Goal: Transaction & Acquisition: Subscribe to service/newsletter

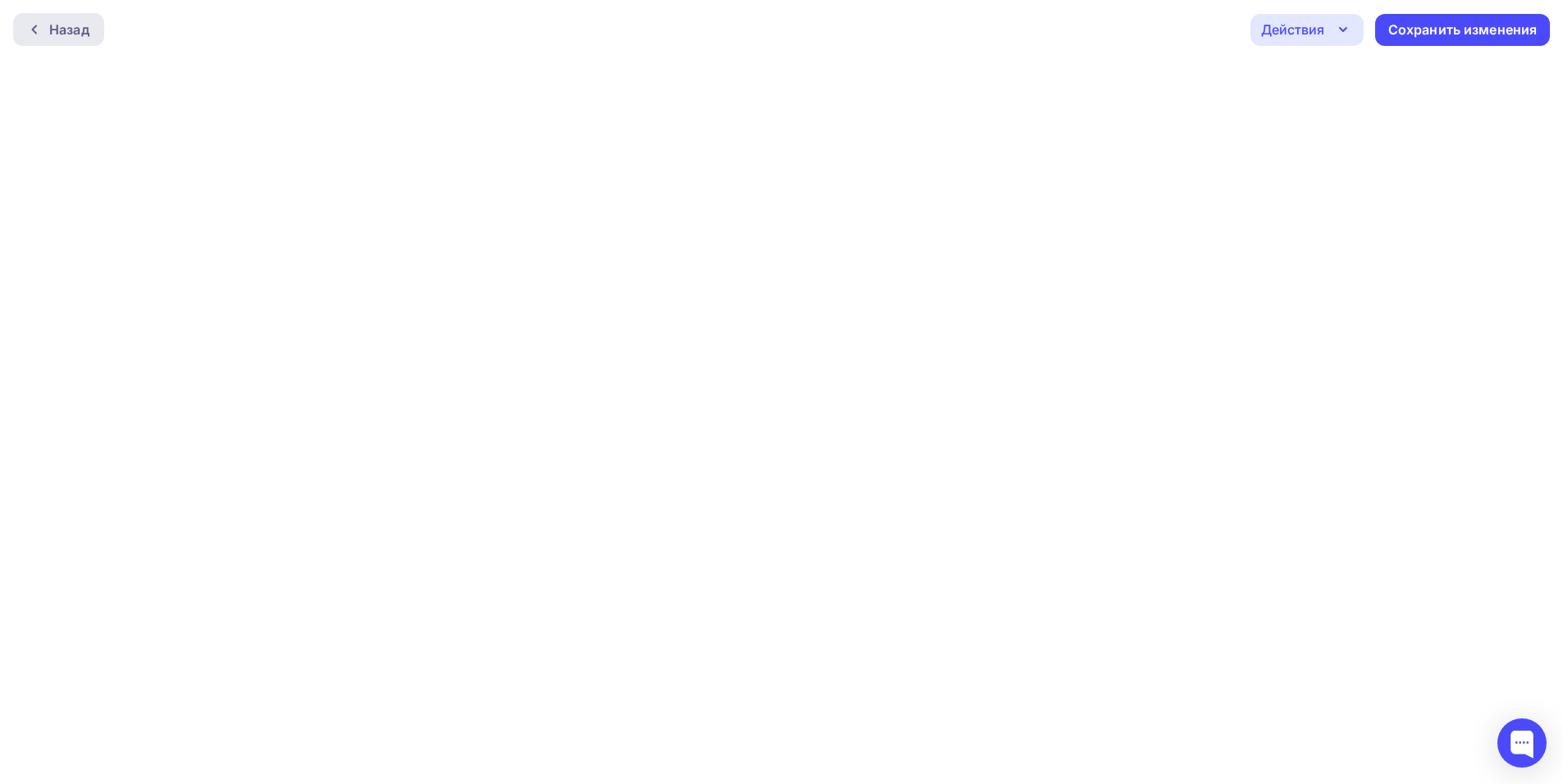
click at [76, 20] on div "Назад" at bounding box center [69, 30] width 40 height 20
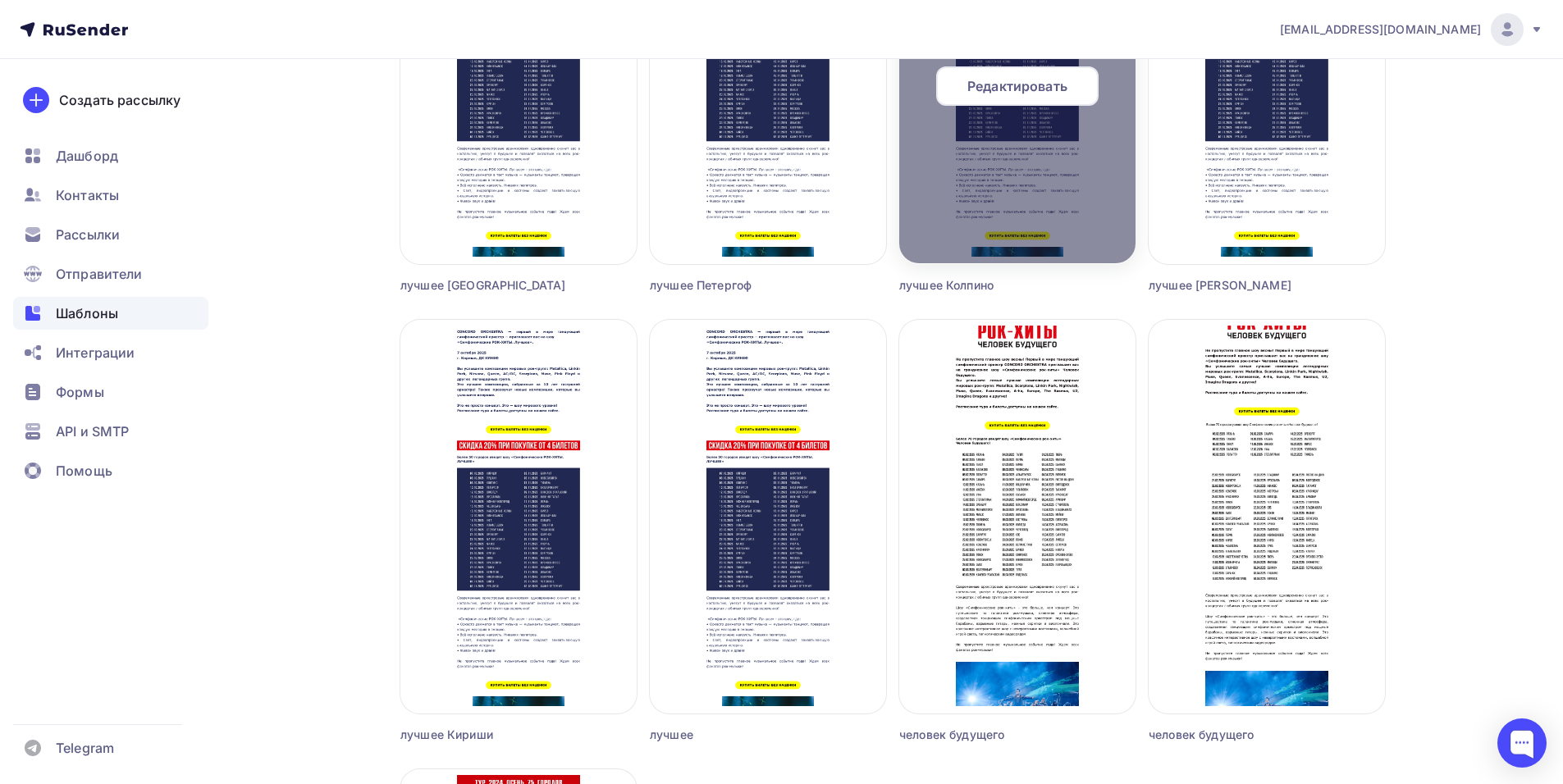
scroll to position [3362, 0]
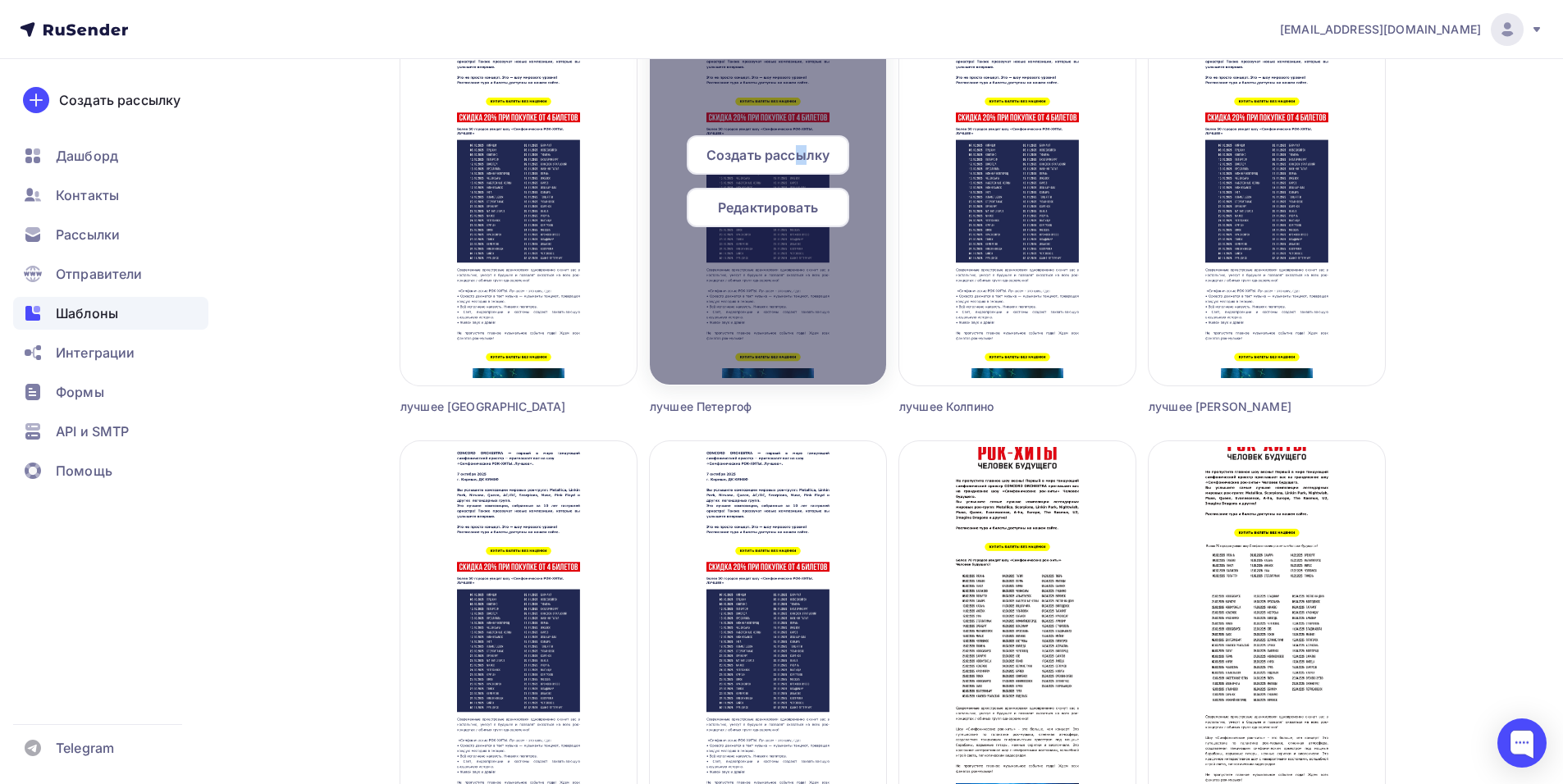
click at [802, 155] on span "Создать рассылку" at bounding box center [768, 155] width 123 height 20
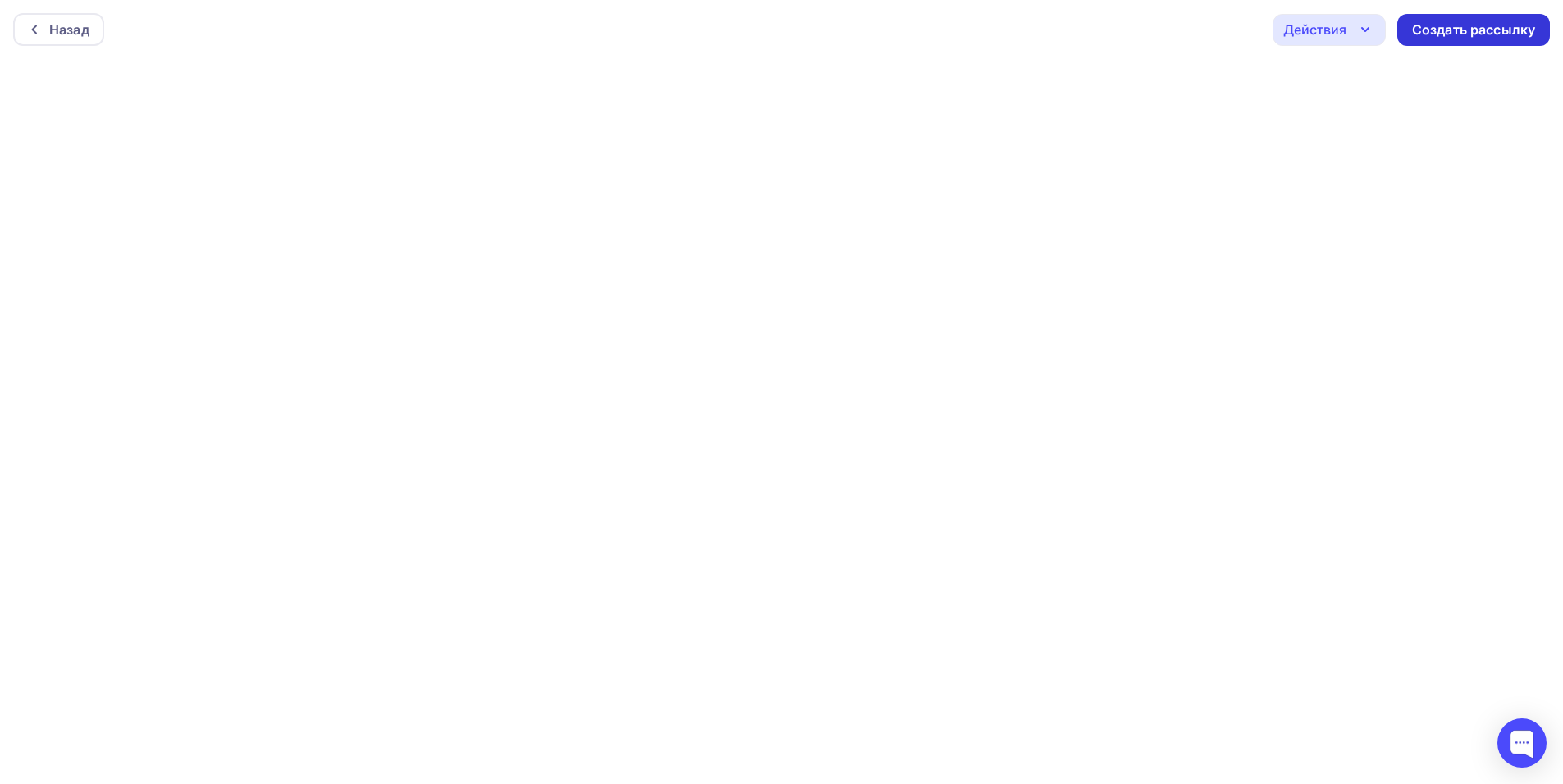
click at [1446, 39] on div "Создать рассылку" at bounding box center [1473, 29] width 152 height 32
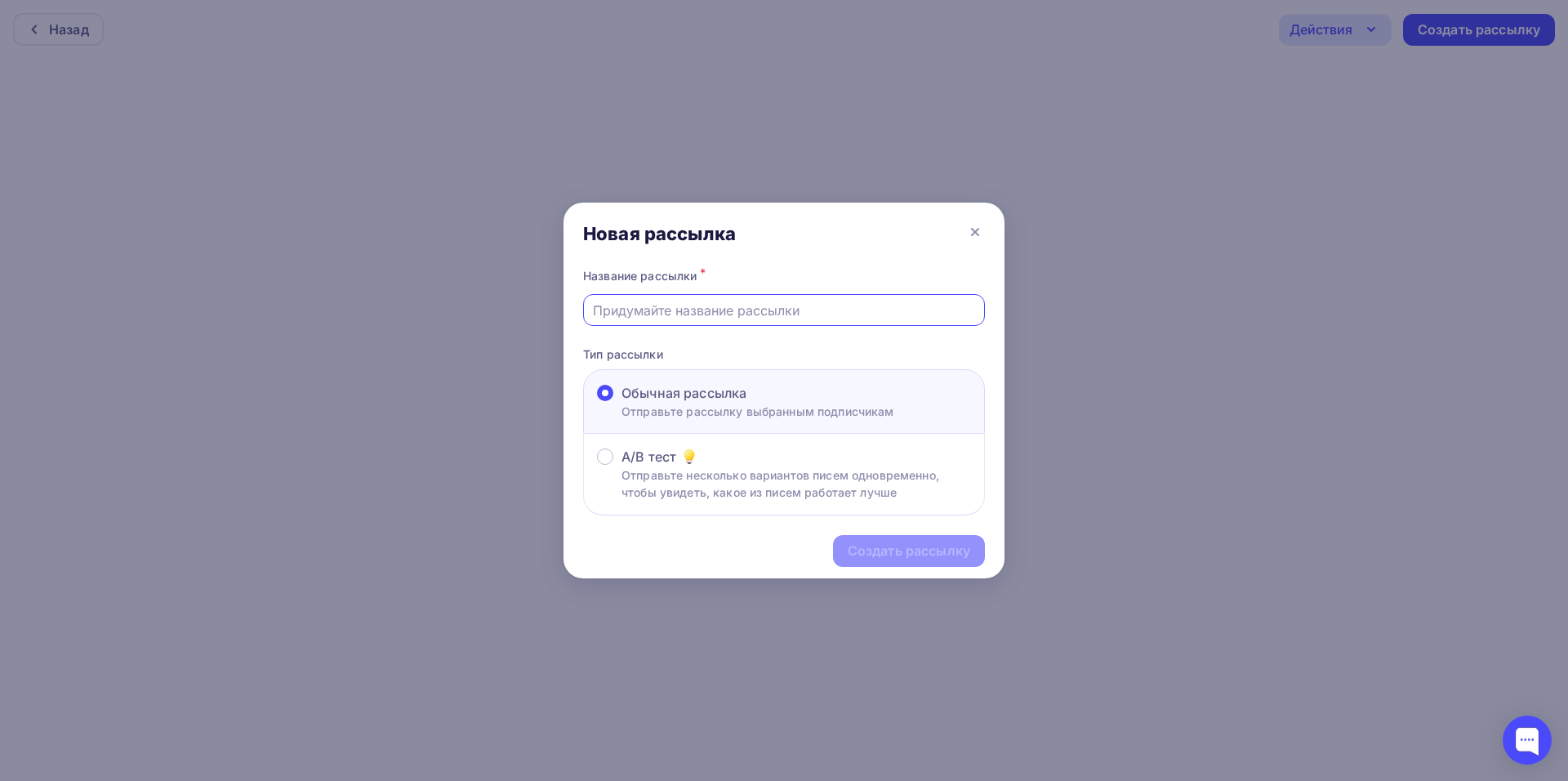
click at [674, 317] on input "text" at bounding box center [784, 311] width 383 height 20
type input "лучшее Петергоф"
click at [870, 556] on div "Создать рассылку" at bounding box center [909, 551] width 123 height 19
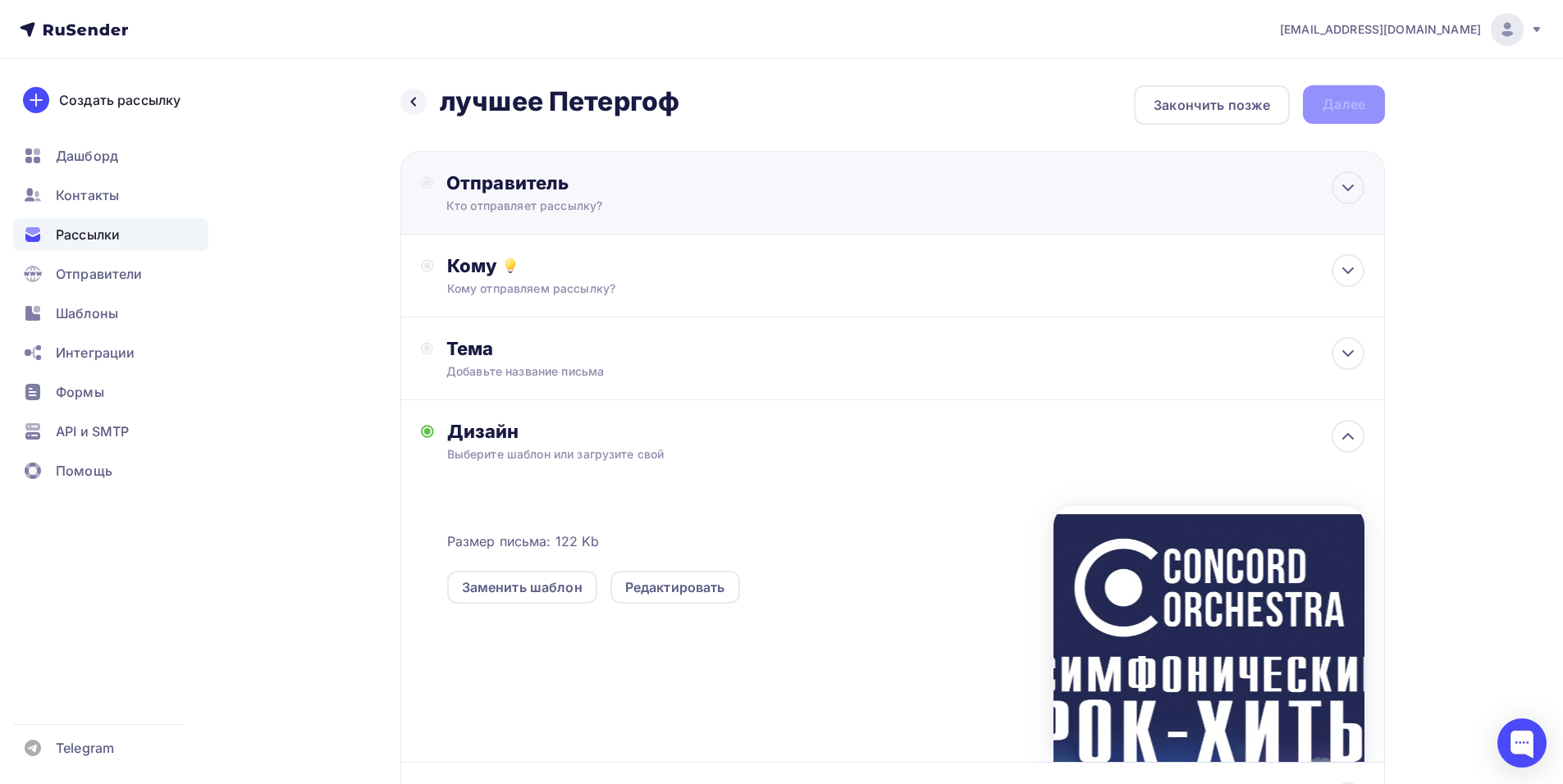
click at [659, 208] on div "Кто отправляет рассылку?" at bounding box center [606, 206] width 320 height 16
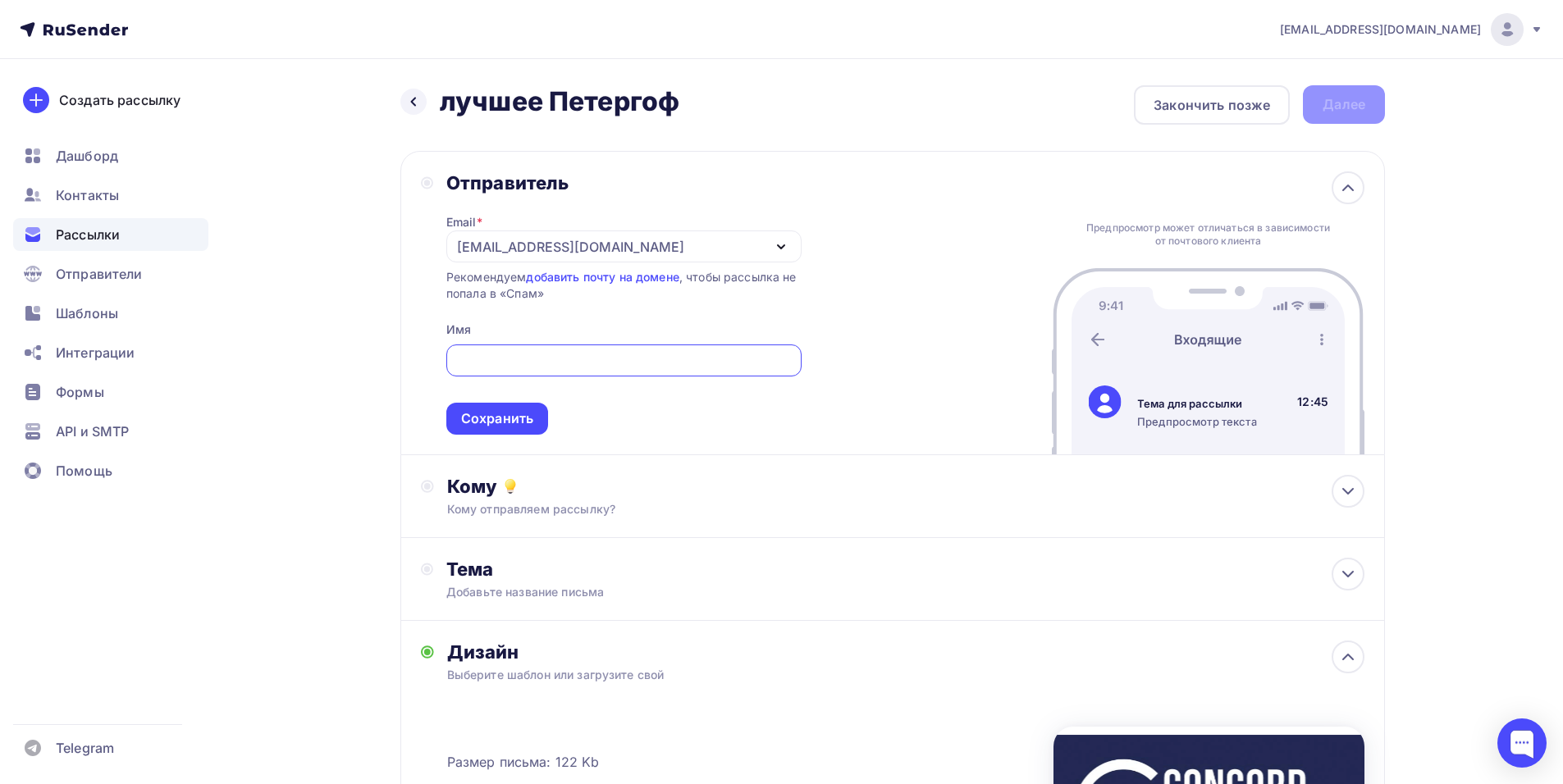
click at [782, 246] on icon "button" at bounding box center [782, 247] width 20 height 20
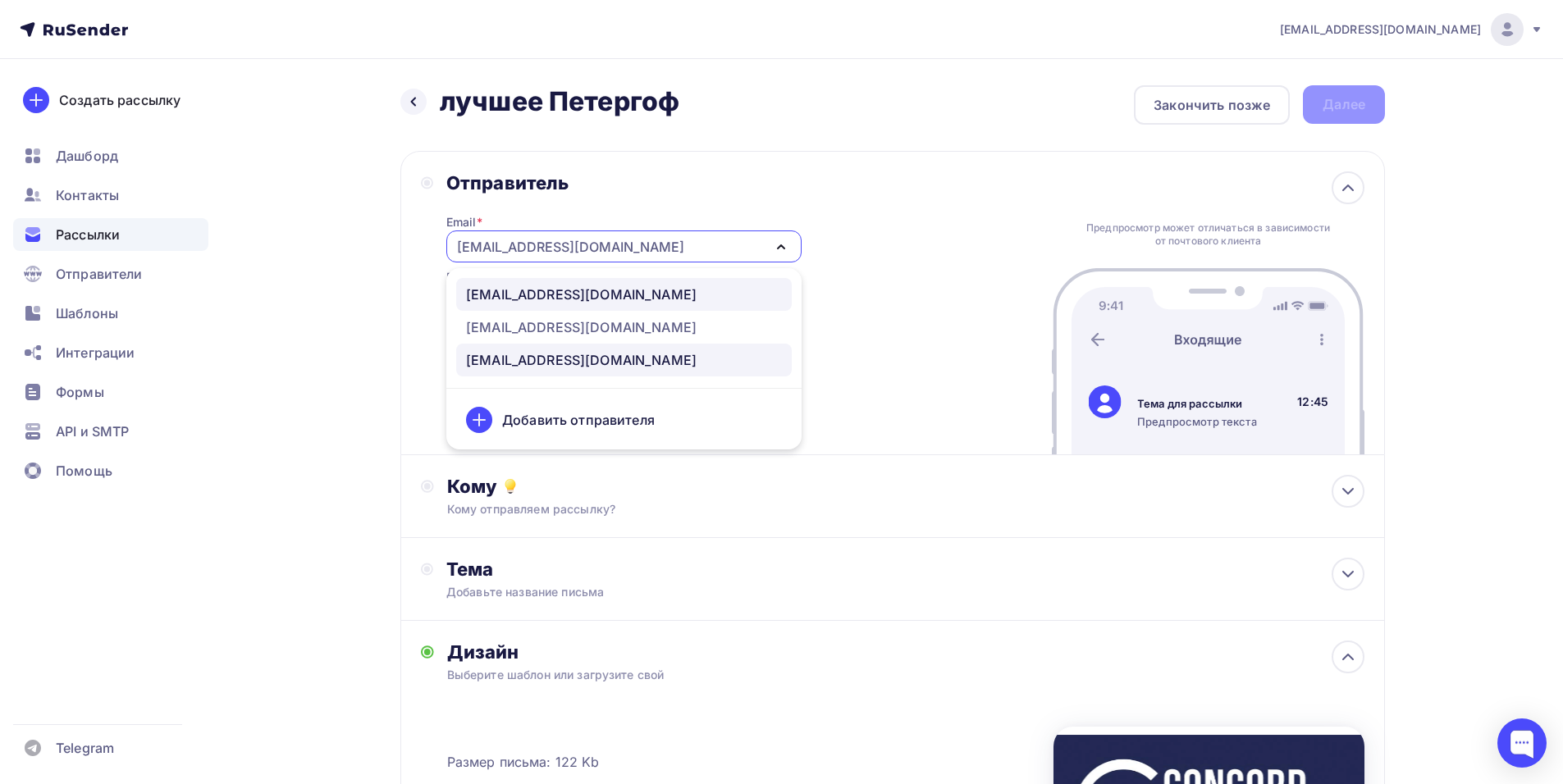
click at [695, 293] on div "manager@concordorchestra.ru" at bounding box center [624, 295] width 316 height 20
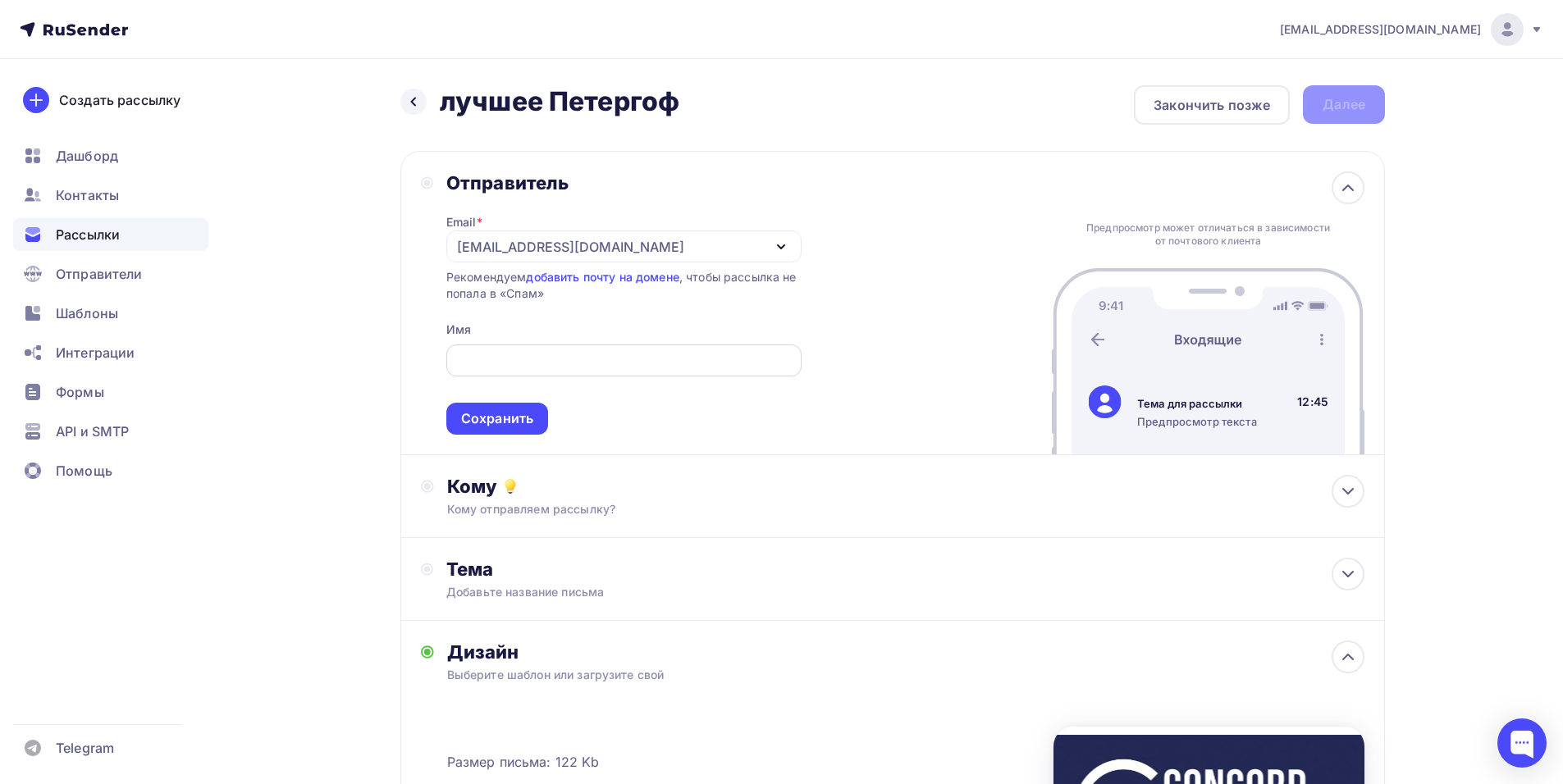
click at [549, 355] on input "text" at bounding box center [624, 361] width 336 height 20
paste input "CONCORD ORCHESTRA"
type input "CONCORD ORCHESTRA"
click at [487, 416] on div "Сохранить" at bounding box center [497, 418] width 72 height 19
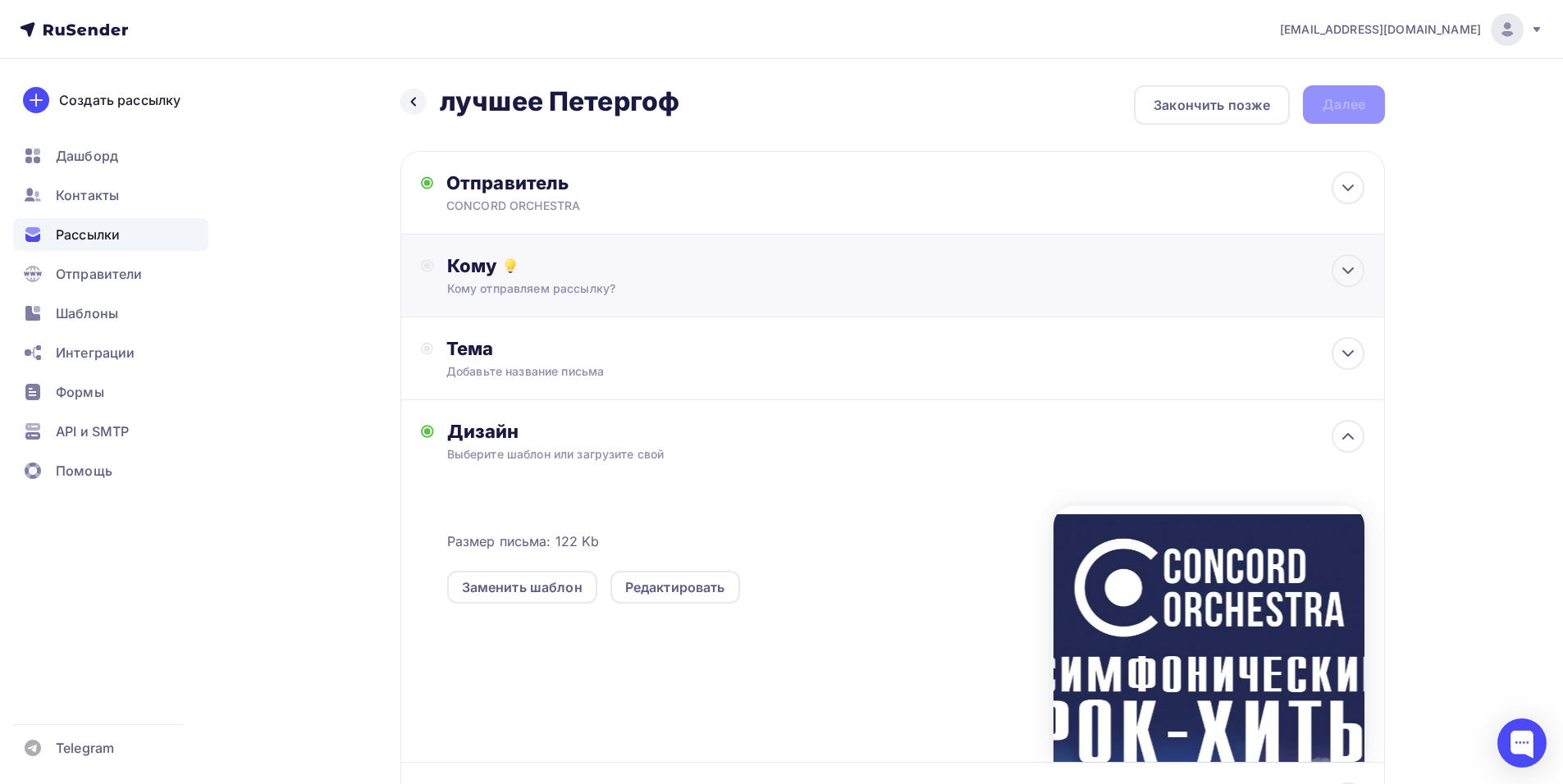
click at [618, 270] on div "Кому" at bounding box center [906, 266] width 918 height 23
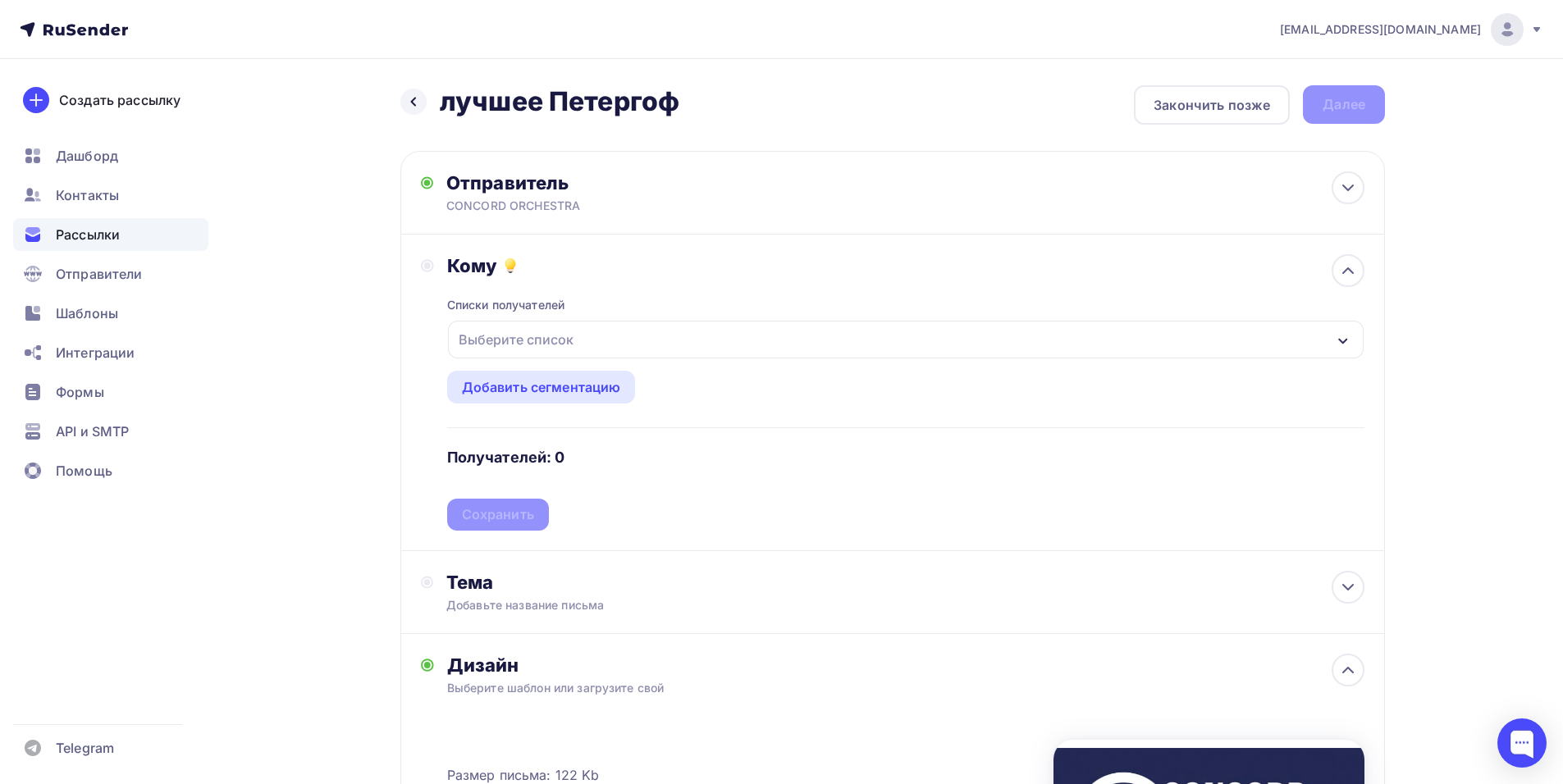
click at [651, 328] on div "Выберите список" at bounding box center [906, 339] width 916 height 37
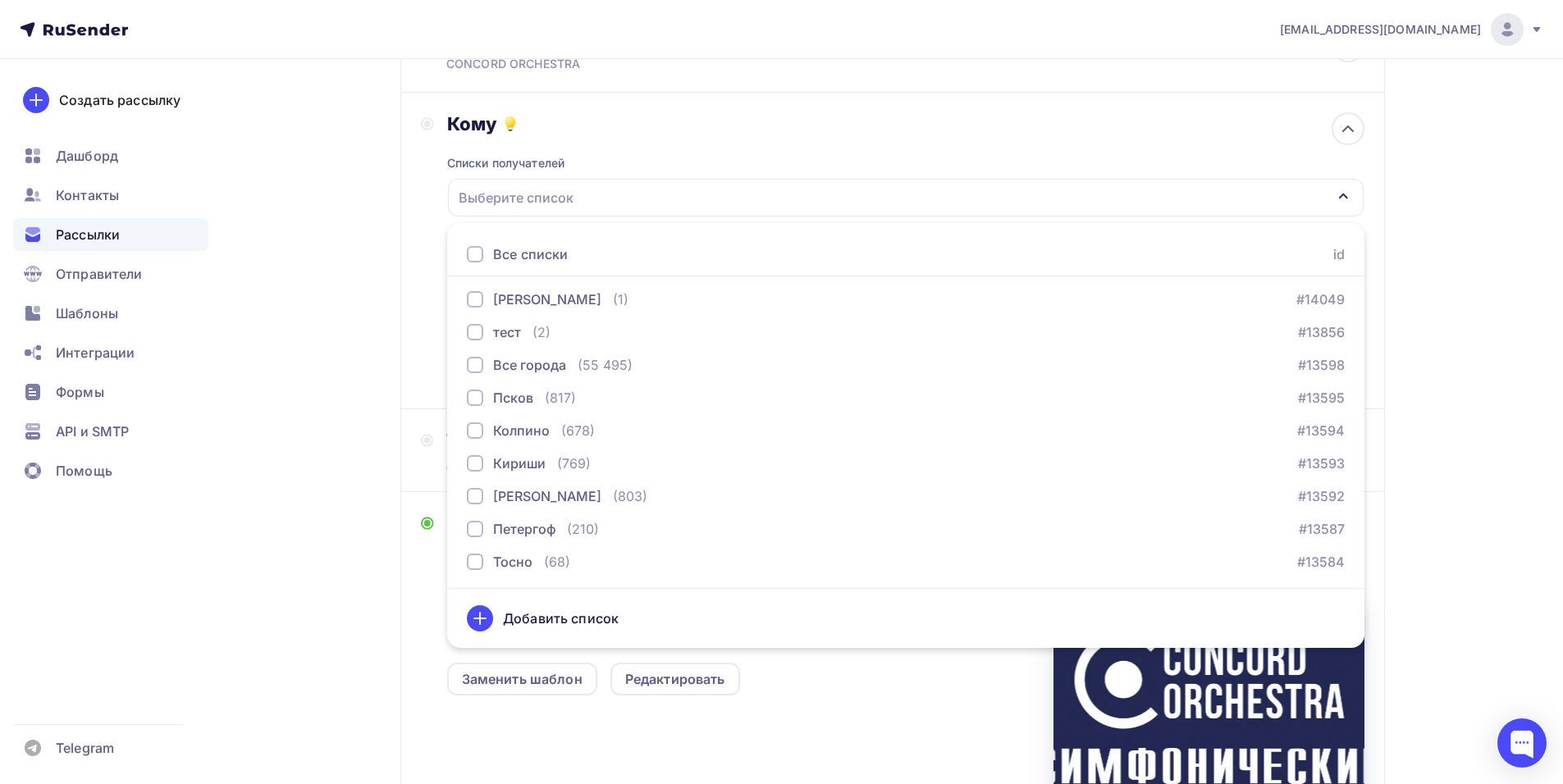
scroll to position [401, 0]
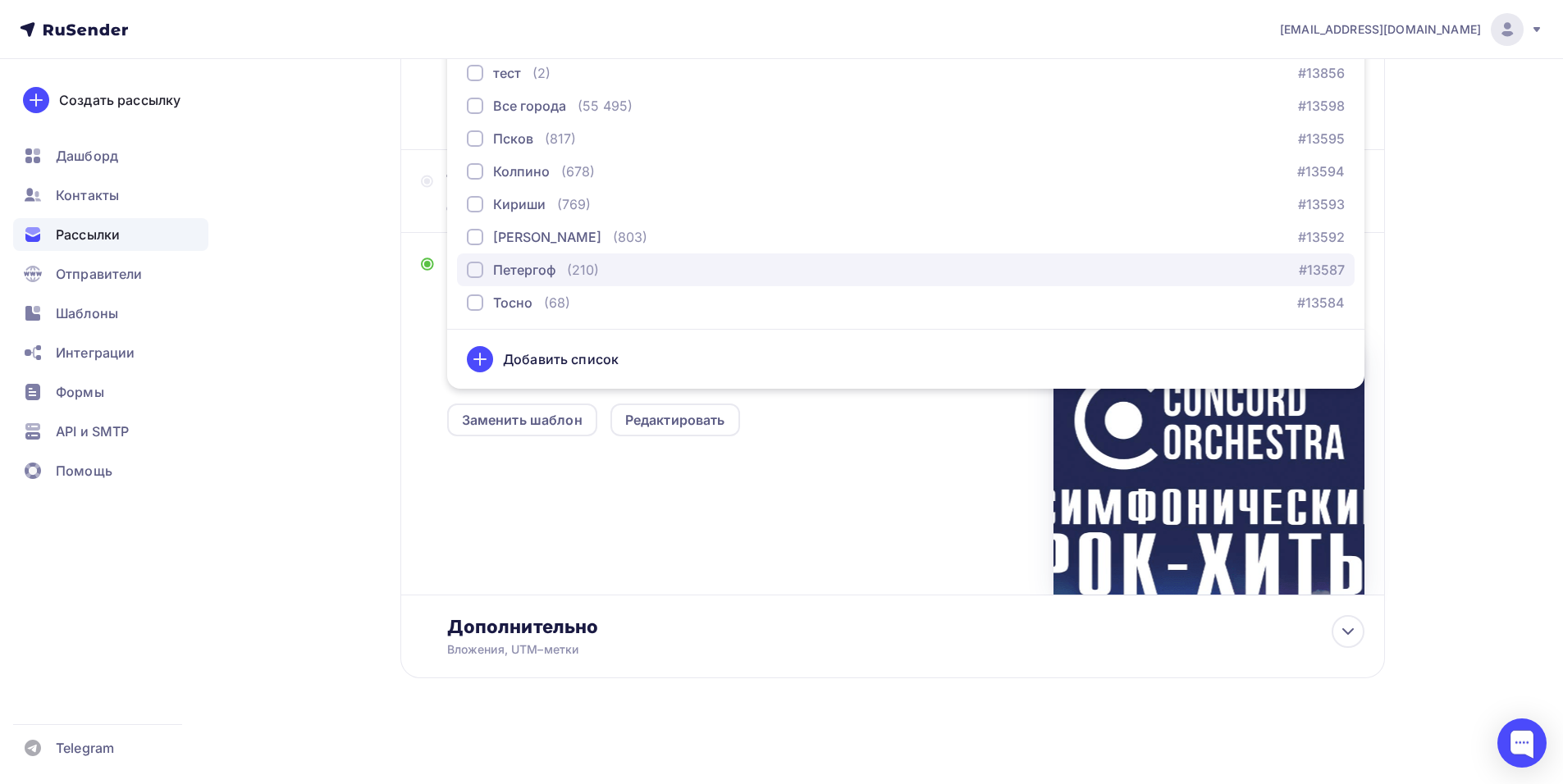
click at [643, 266] on div "Петергоф (210) #13587" at bounding box center [905, 270] width 877 height 20
click at [910, 412] on div "Заменить шаблон Редактировать" at bounding box center [750, 411] width 606 height 53
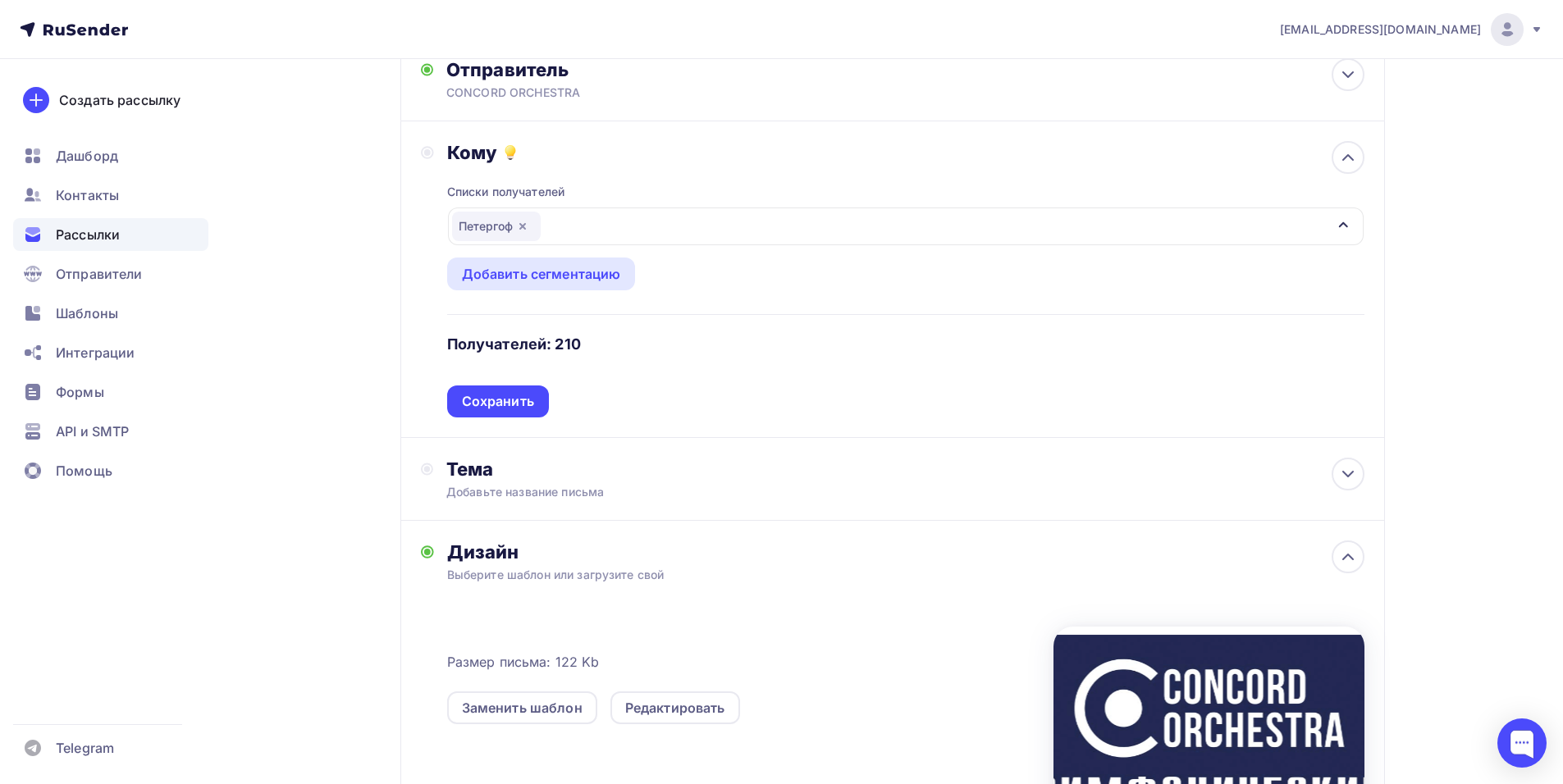
scroll to position [0, 0]
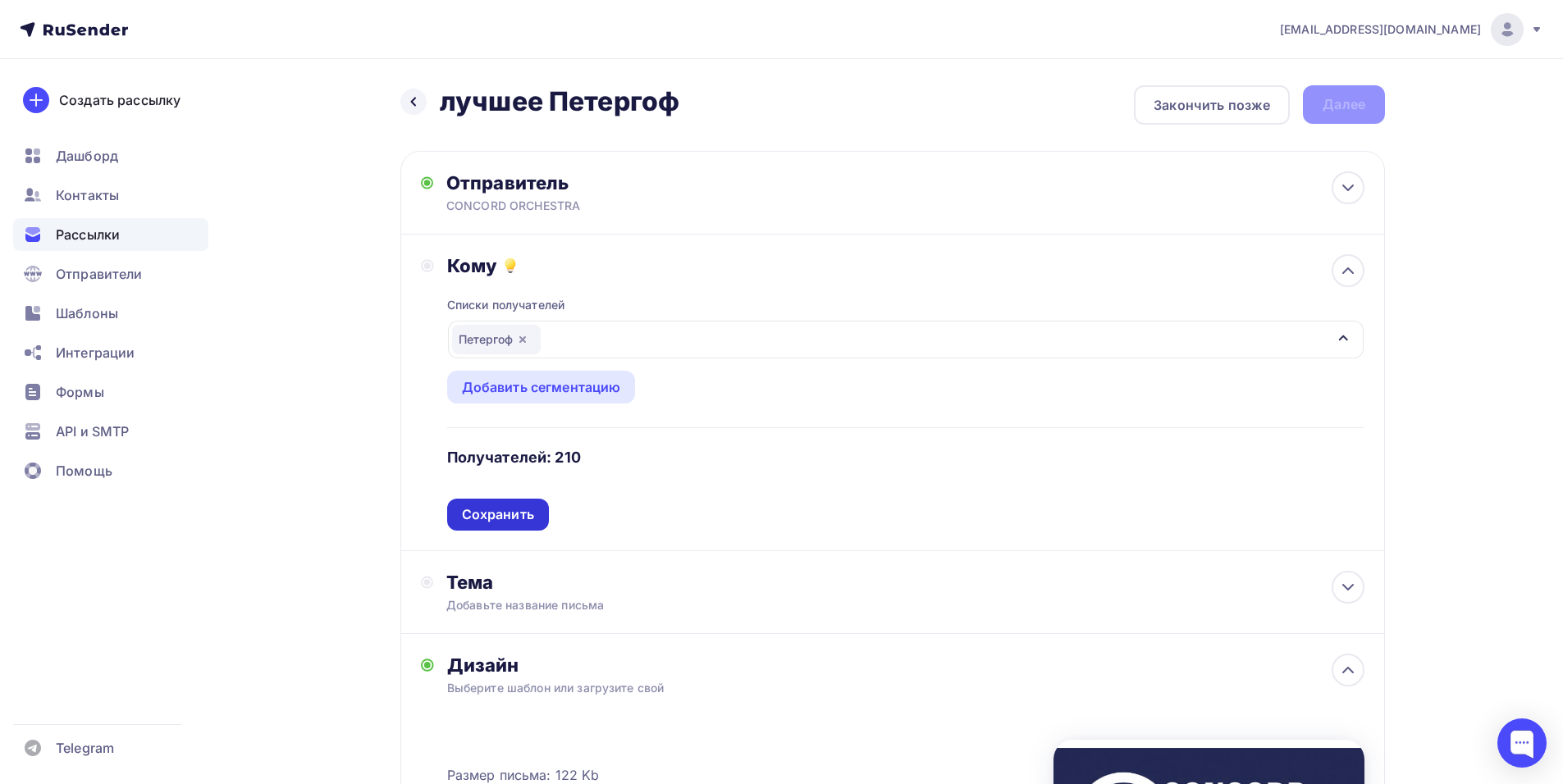
click at [486, 508] on div "Сохранить" at bounding box center [498, 514] width 72 height 19
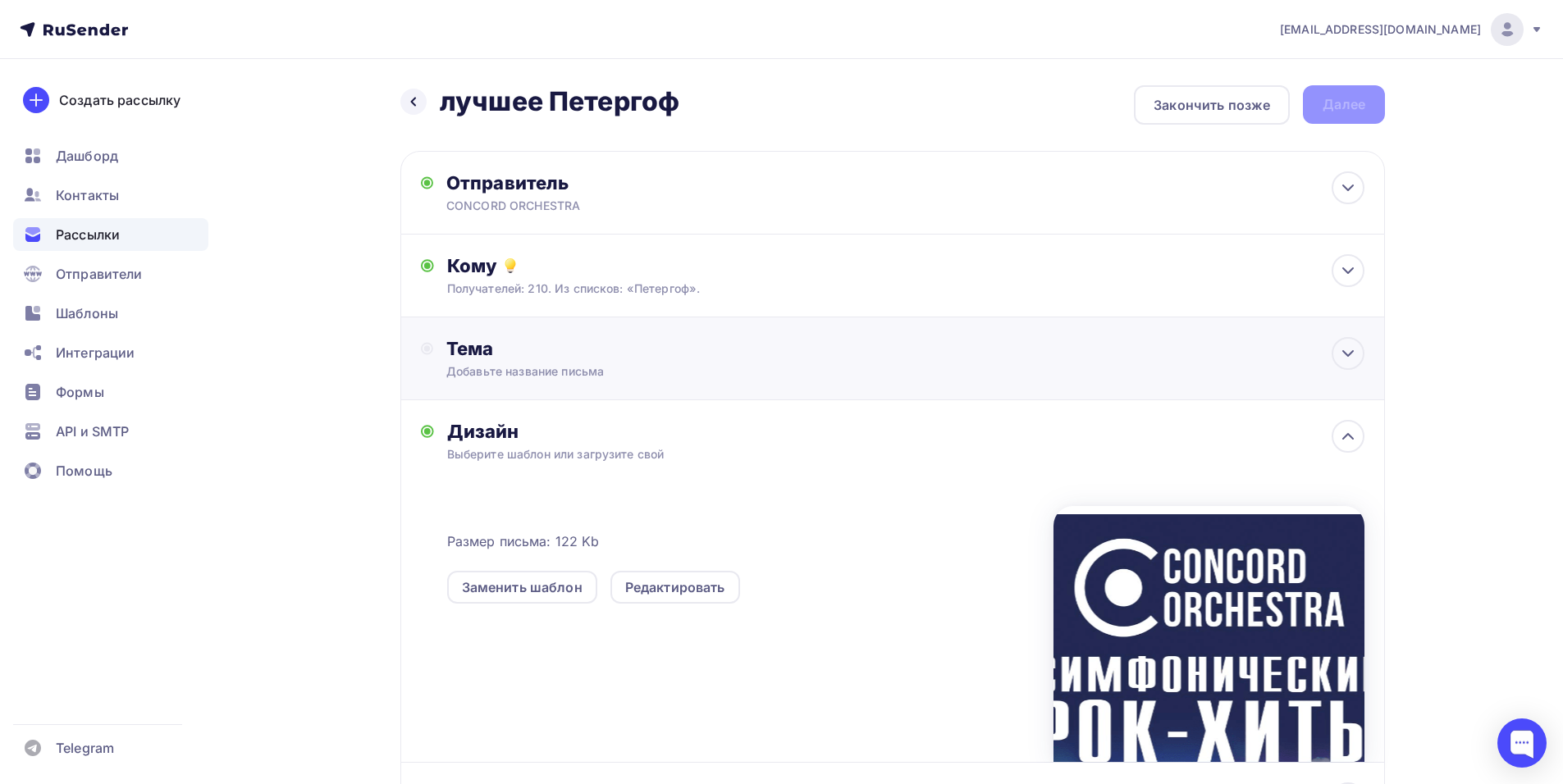
click at [579, 351] on div "Тема" at bounding box center [608, 348] width 324 height 23
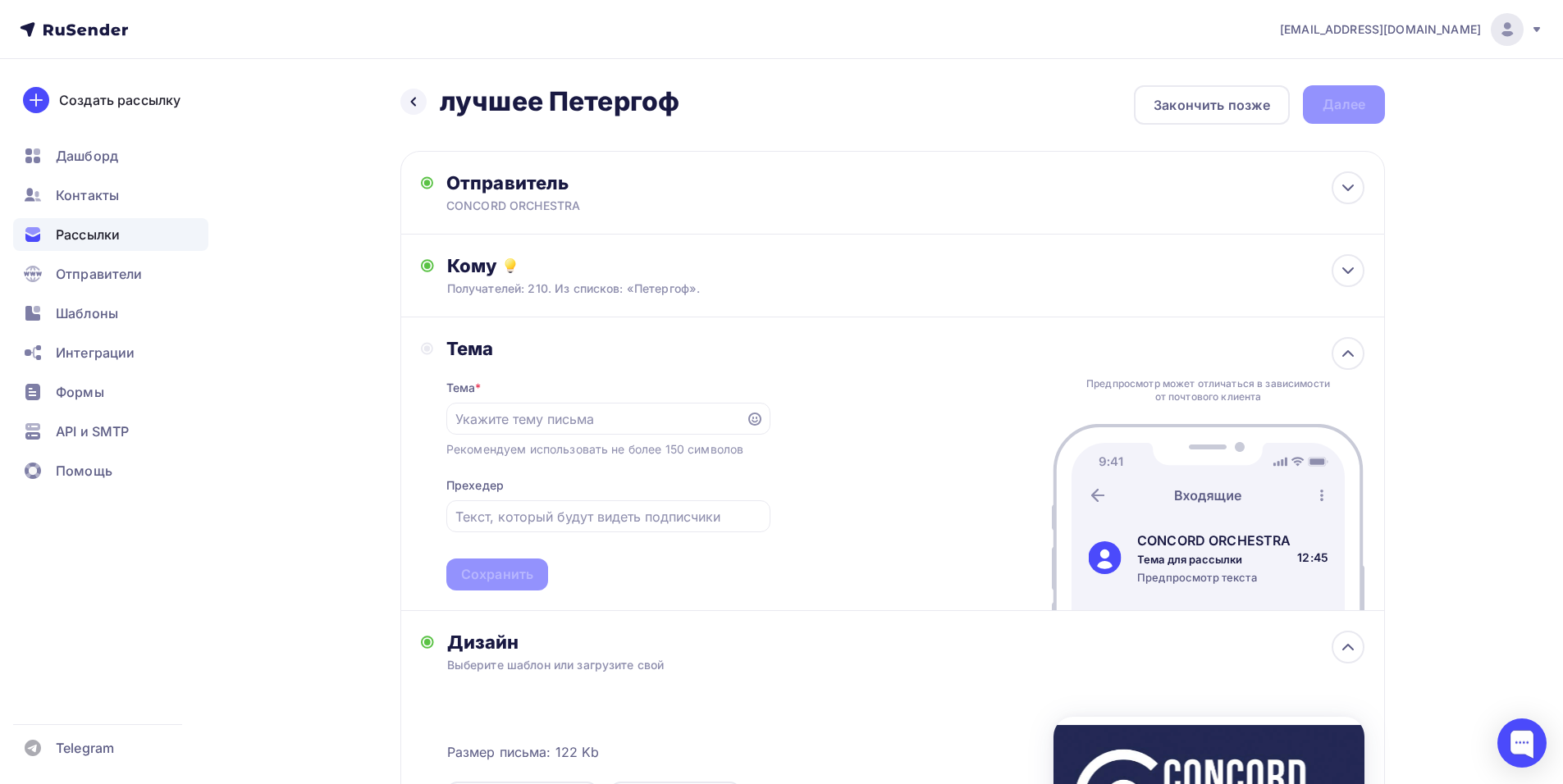
click at [1514, 425] on div "shedevru@yandex.ru Аккаунт Тарифы Выйти Создать рассылку Дашборд Контакты Рассы…" at bounding box center [782, 580] width 1563 height 1162
click at [587, 416] on input "text" at bounding box center [595, 419] width 280 height 20
paste input "Приглашение на шоу «Симфонические РОК-ХИТЫ. Лучшее»"
type input "Приглашение на шоу «Симфонические РОК-ХИТЫ. Лучшее»"
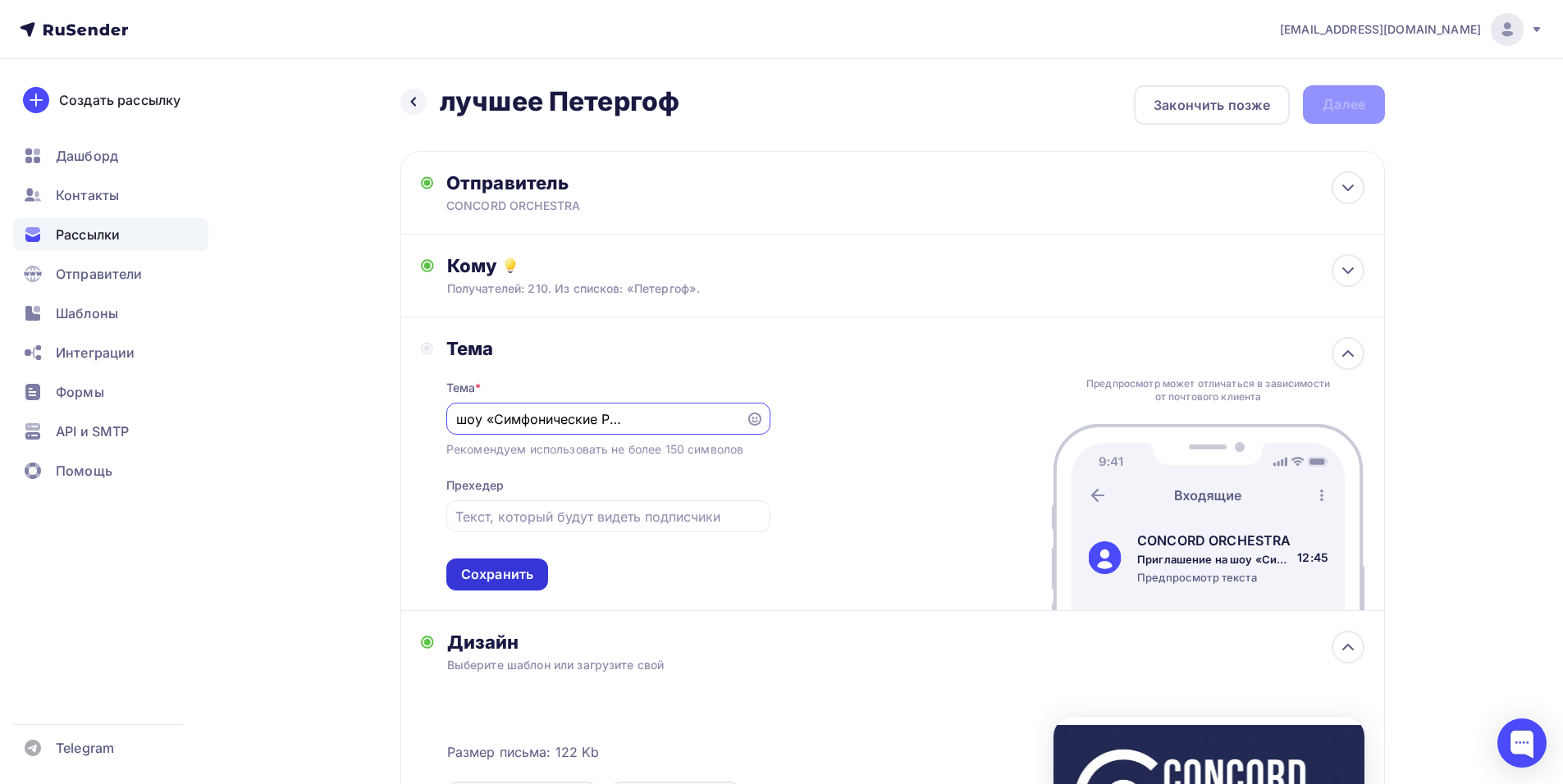
scroll to position [0, 0]
click at [509, 573] on div "Сохранить" at bounding box center [497, 574] width 72 height 19
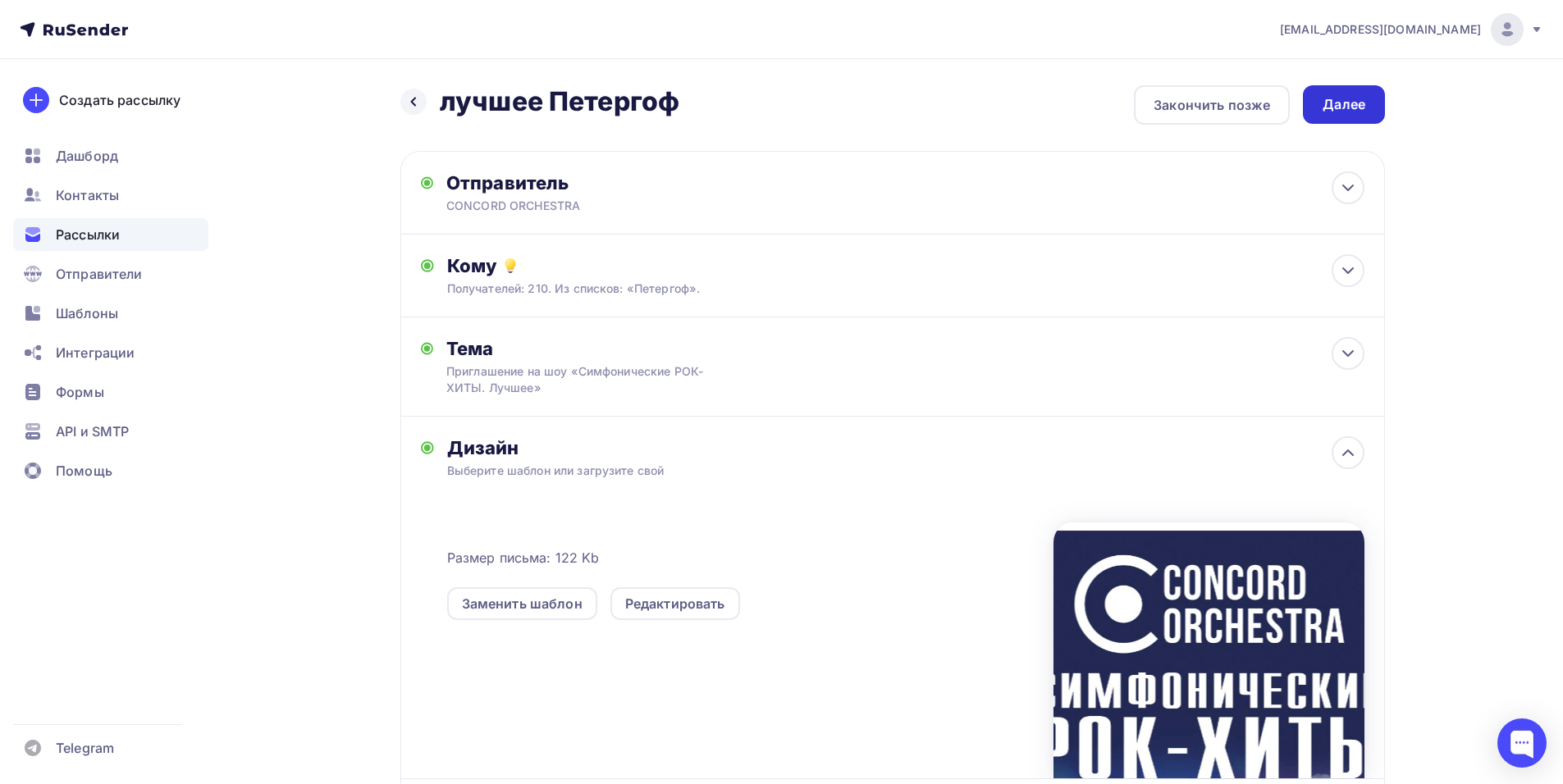
click at [1338, 103] on div "Далее" at bounding box center [1343, 104] width 43 height 19
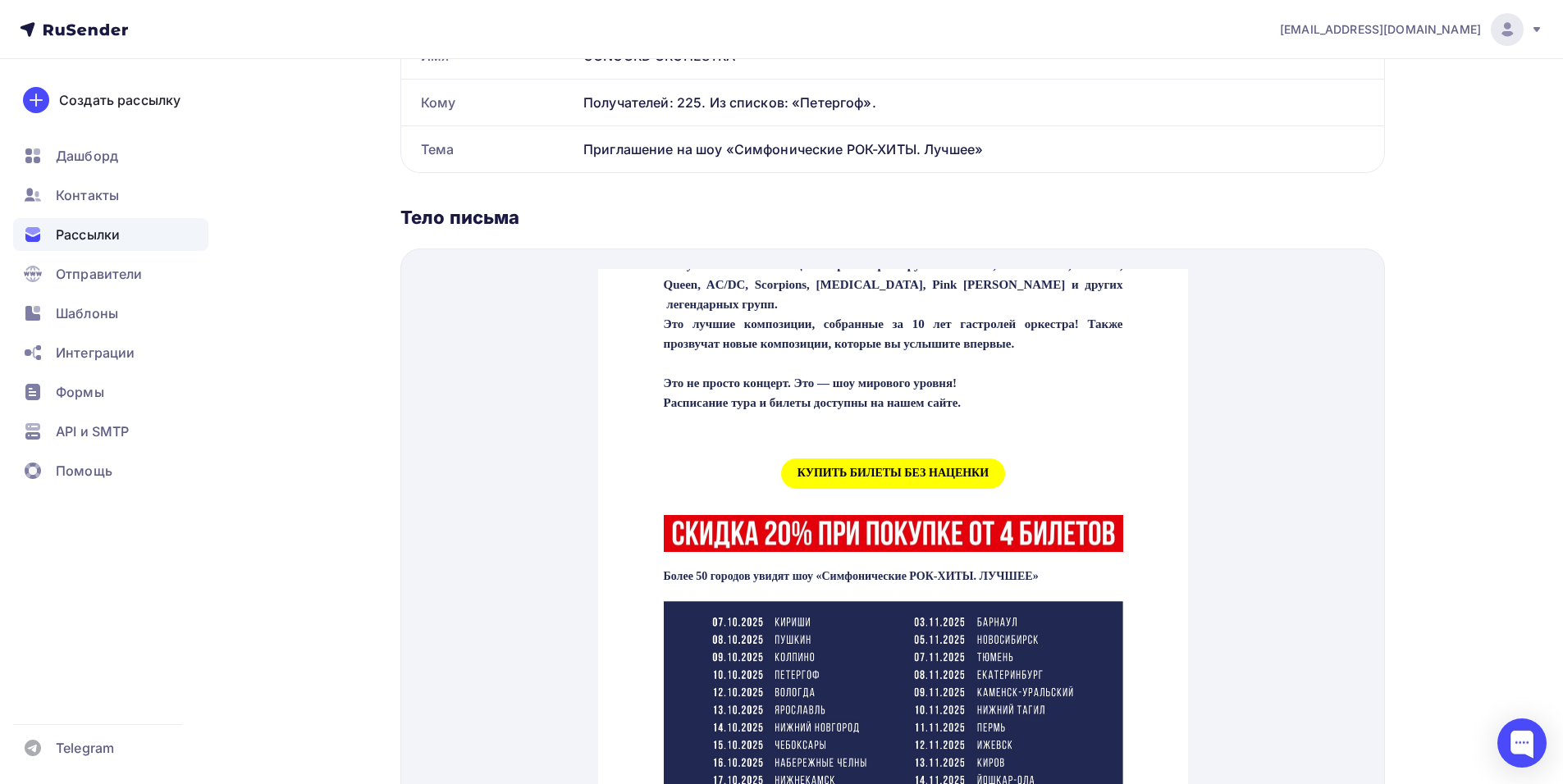
scroll to position [656, 0]
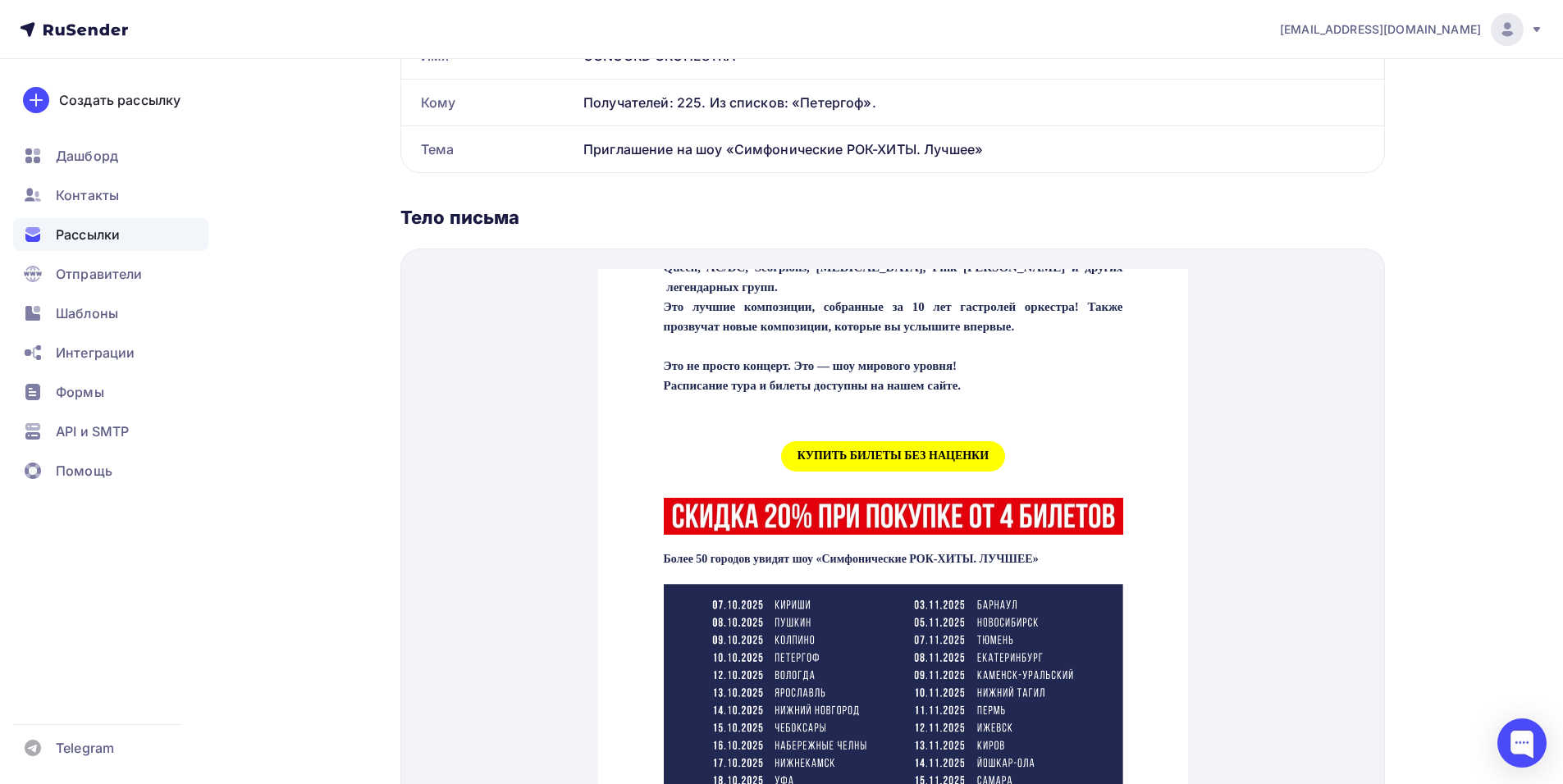
click at [813, 442] on span "КУПИТЬ БИЛЕТЫ БЕЗ НАЦЕНКИ" at bounding box center [892, 436] width 224 height 30
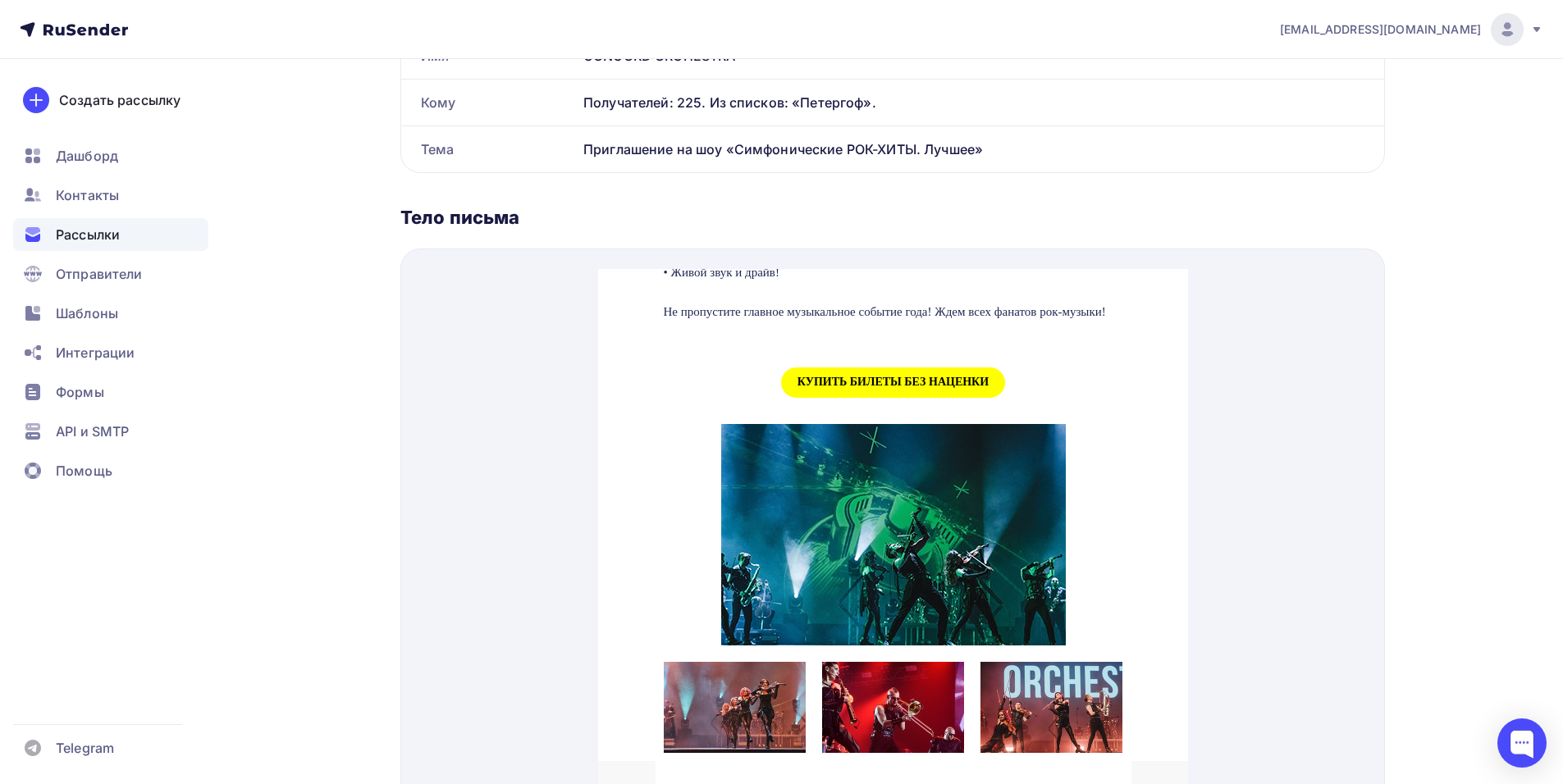
scroll to position [1583, 0]
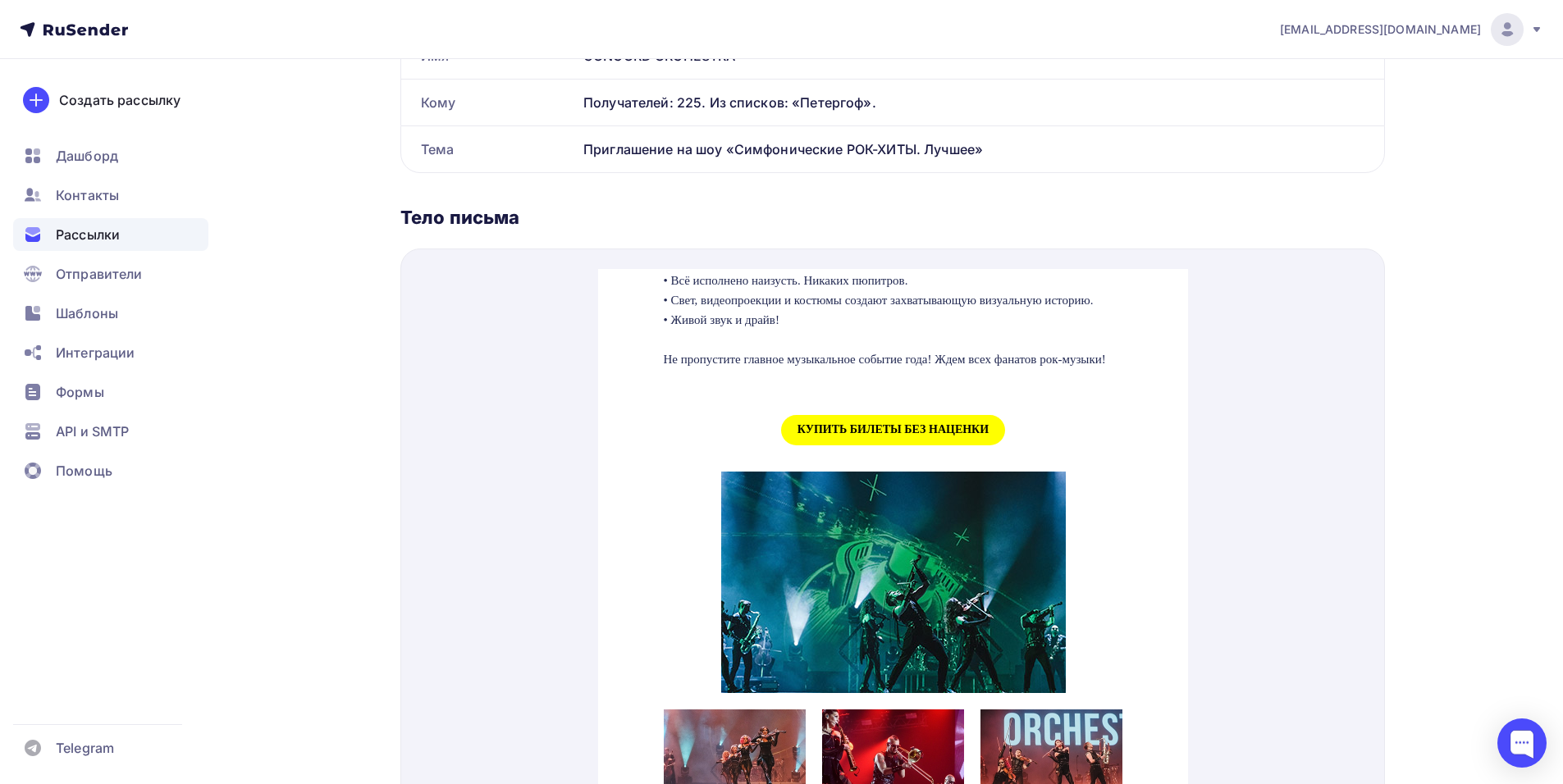
click at [815, 425] on span "КУПИТЬ БИЛЕТЫ БЕЗ НАЦЕНКИ" at bounding box center [892, 410] width 224 height 30
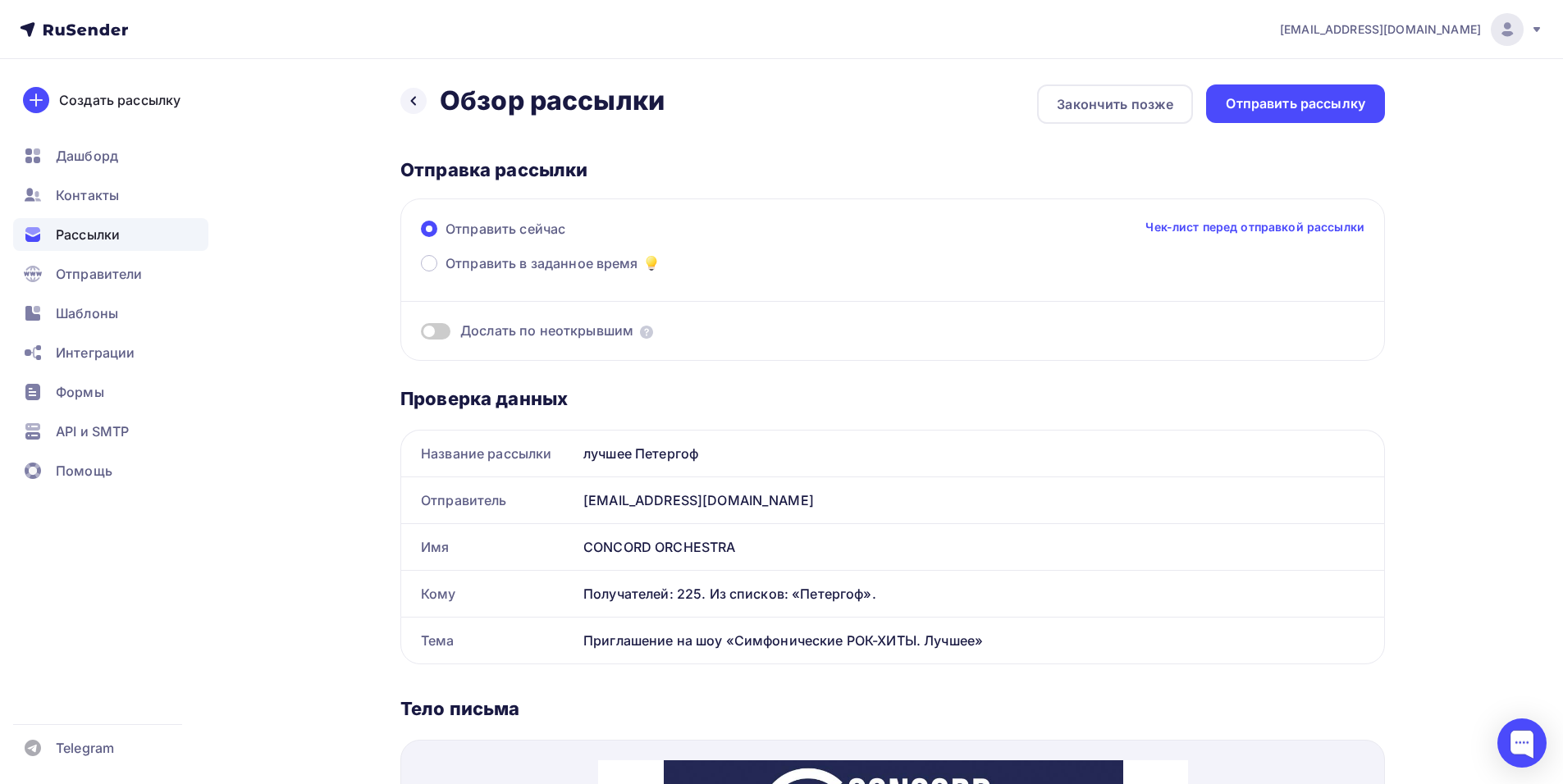
scroll to position [0, 0]
click at [1289, 104] on div "Отправить рассылку" at bounding box center [1295, 104] width 140 height 19
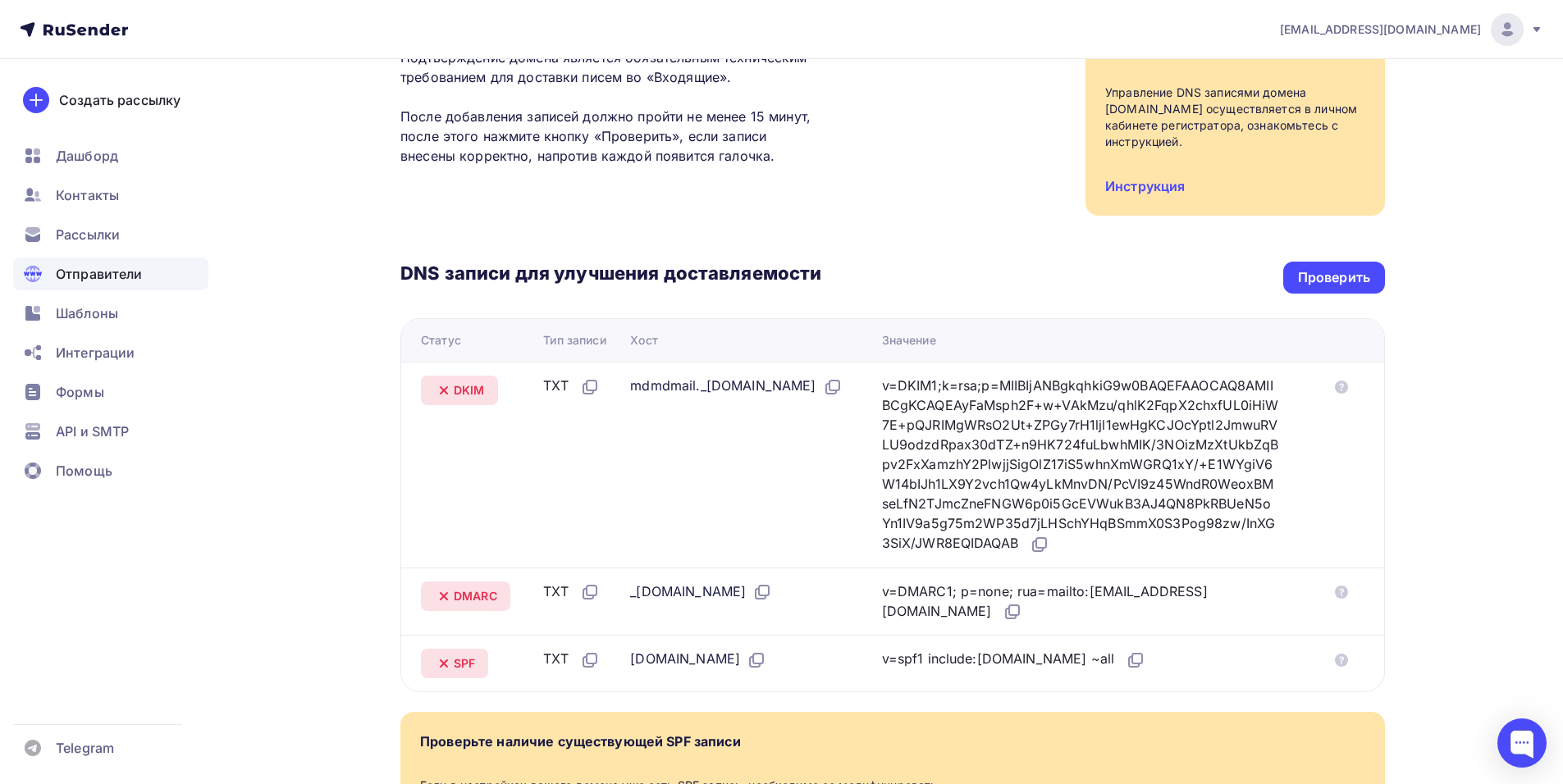
scroll to position [159, 0]
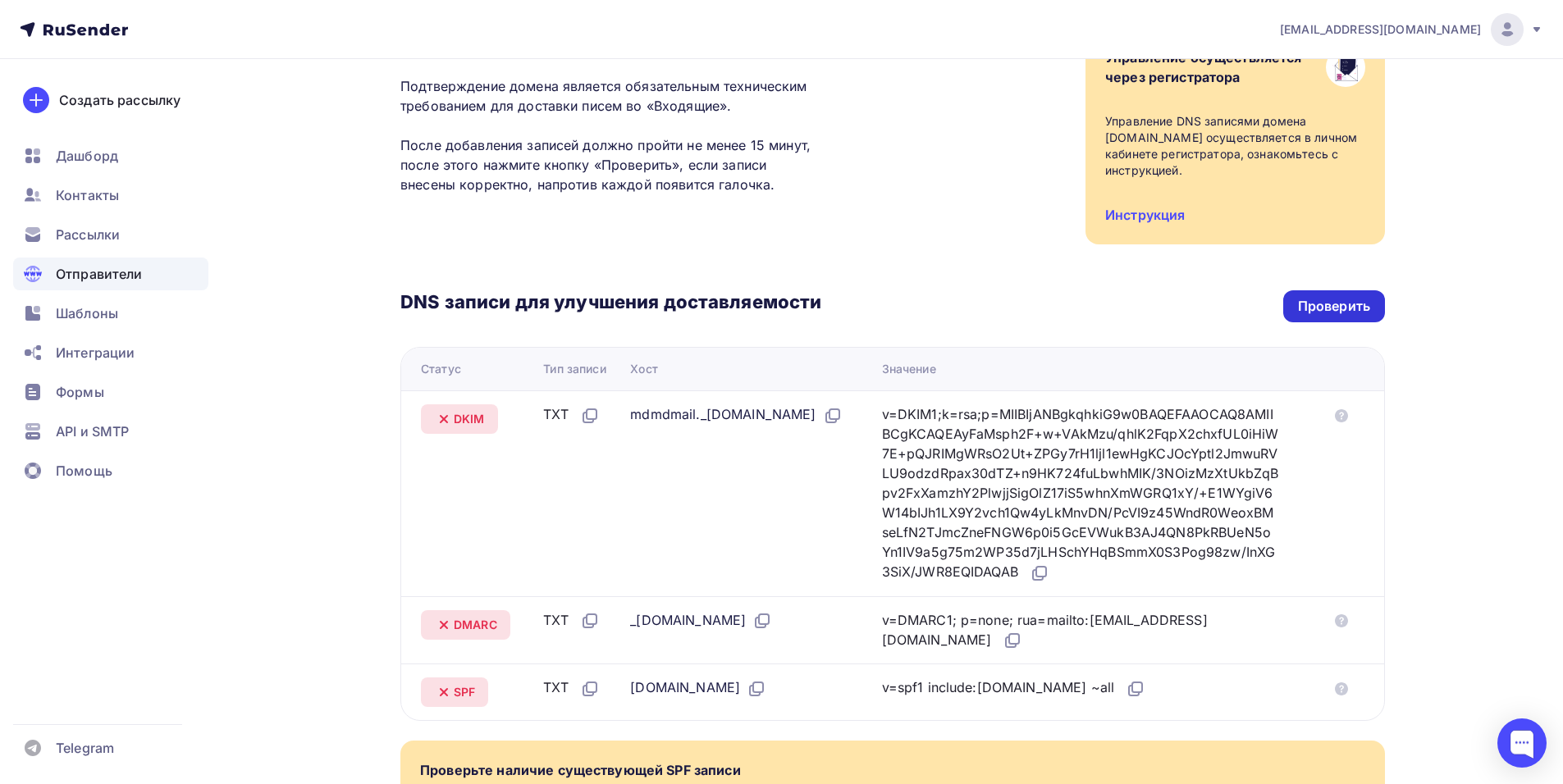
click at [1337, 312] on div "Проверить" at bounding box center [1333, 306] width 72 height 19
click at [1307, 309] on div "Проверить" at bounding box center [1333, 306] width 72 height 19
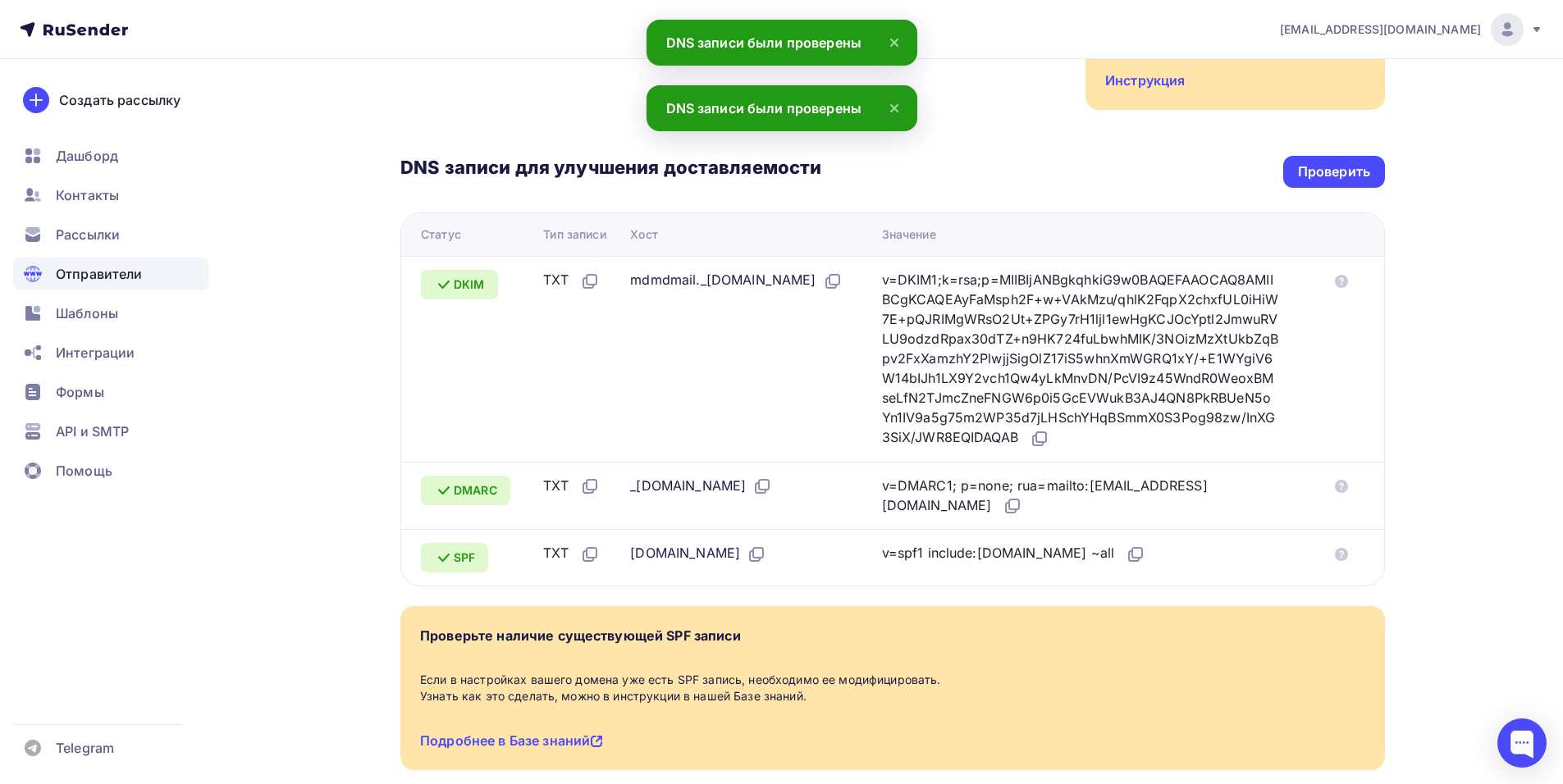
scroll to position [0, 0]
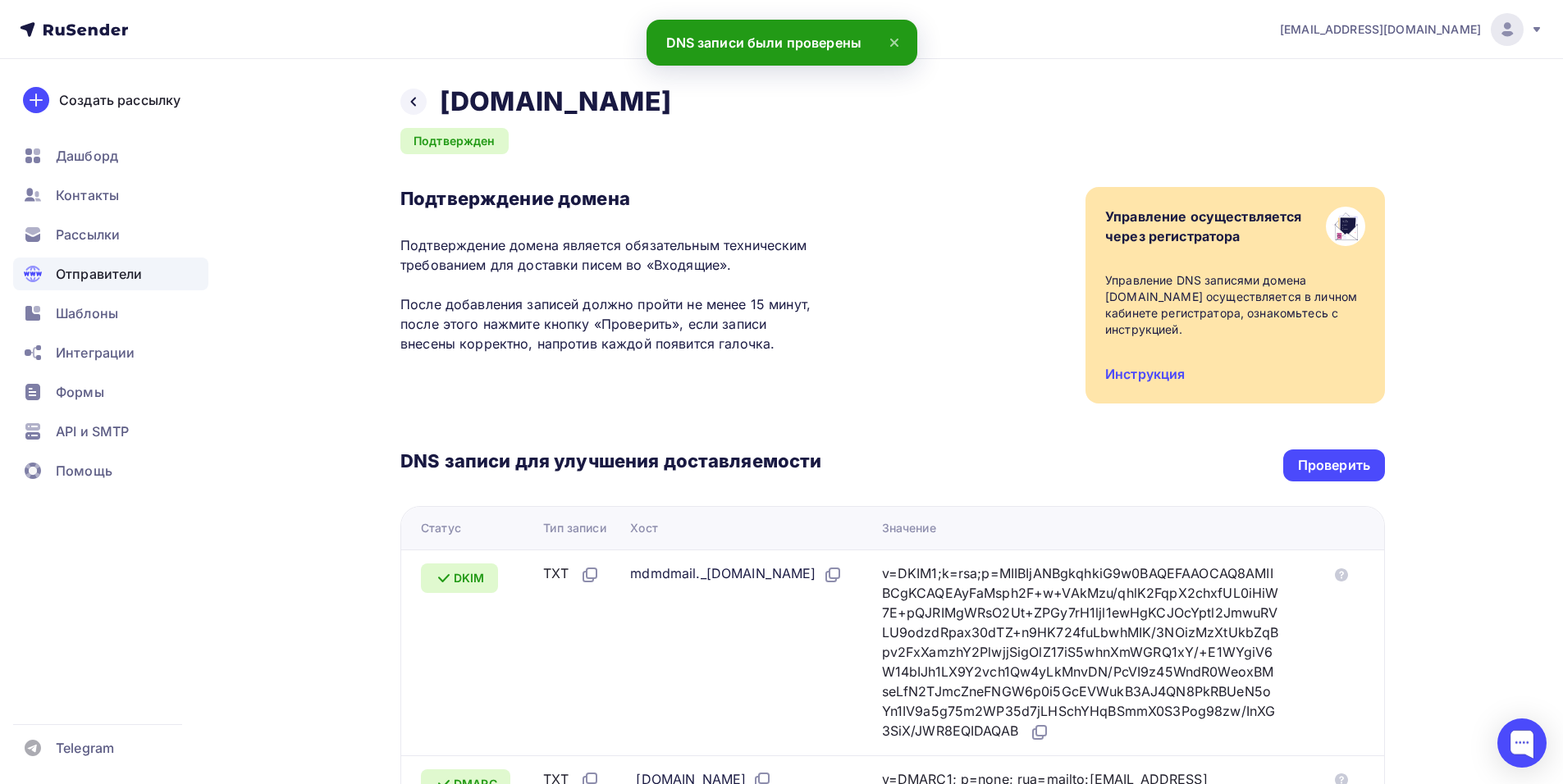
click at [113, 266] on span "Отправители" at bounding box center [99, 274] width 87 height 20
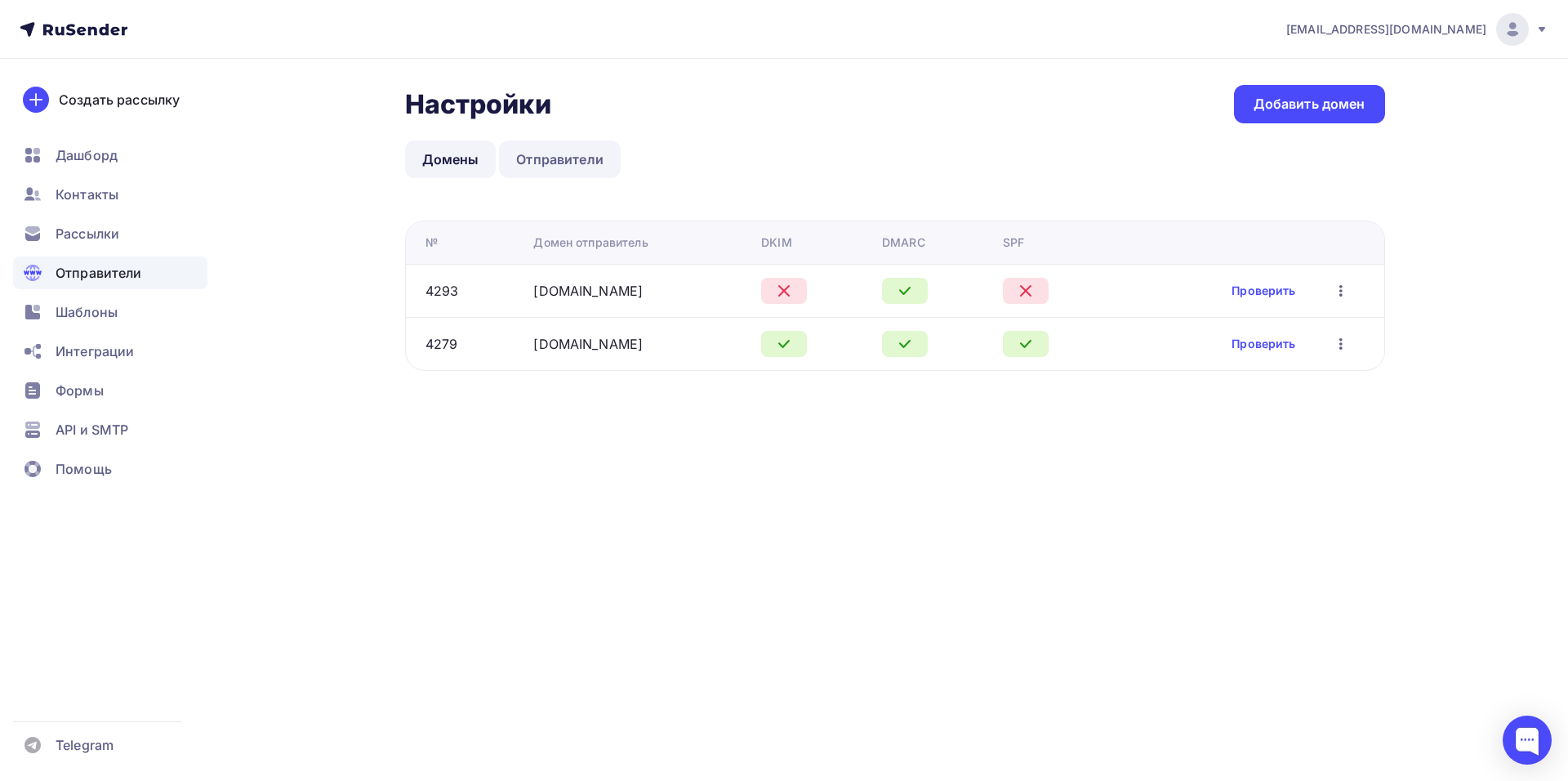
click at [568, 155] on link "Отправители" at bounding box center [560, 159] width 122 height 37
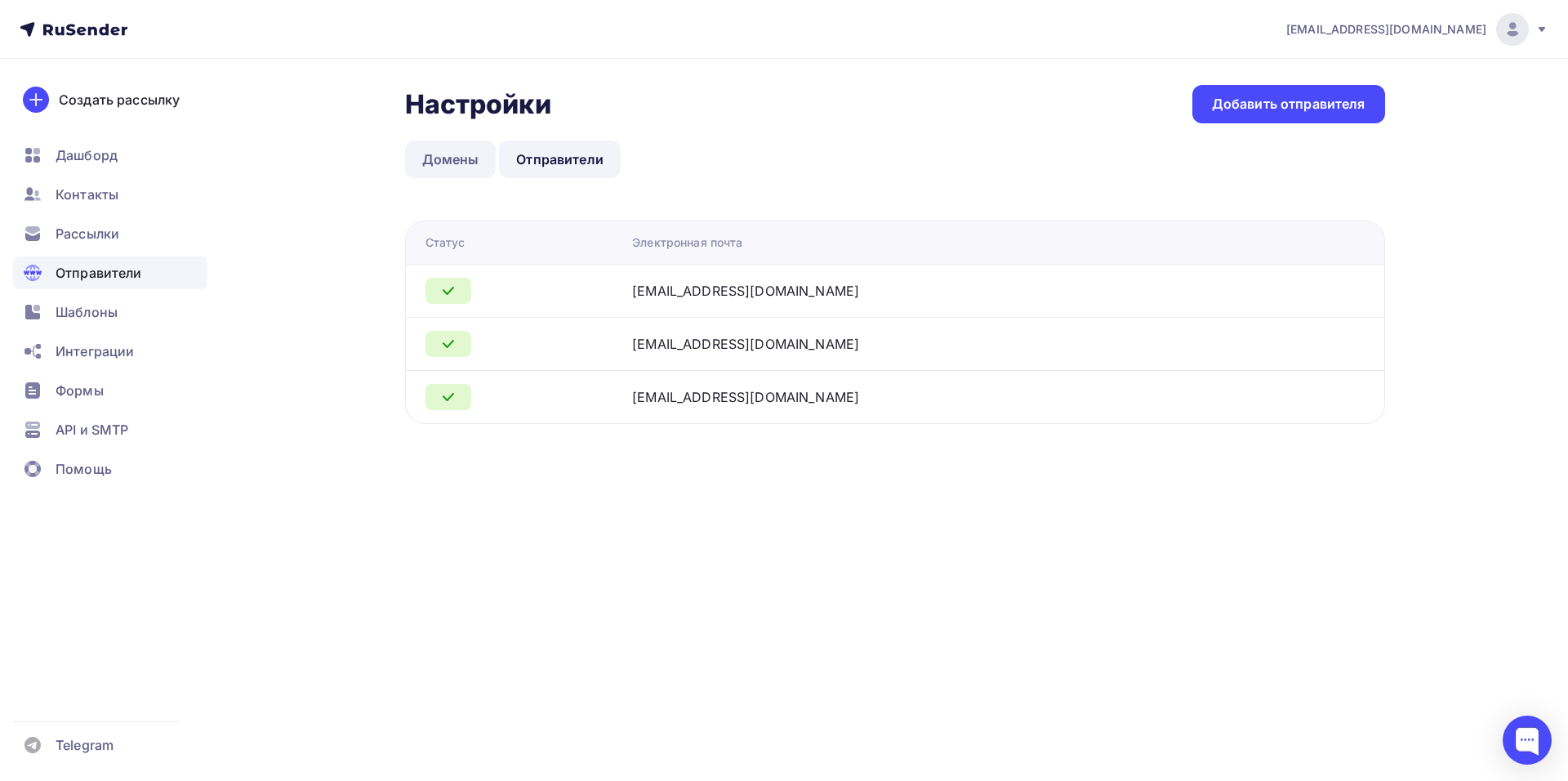
click at [456, 154] on link "Домены" at bounding box center [451, 159] width 92 height 37
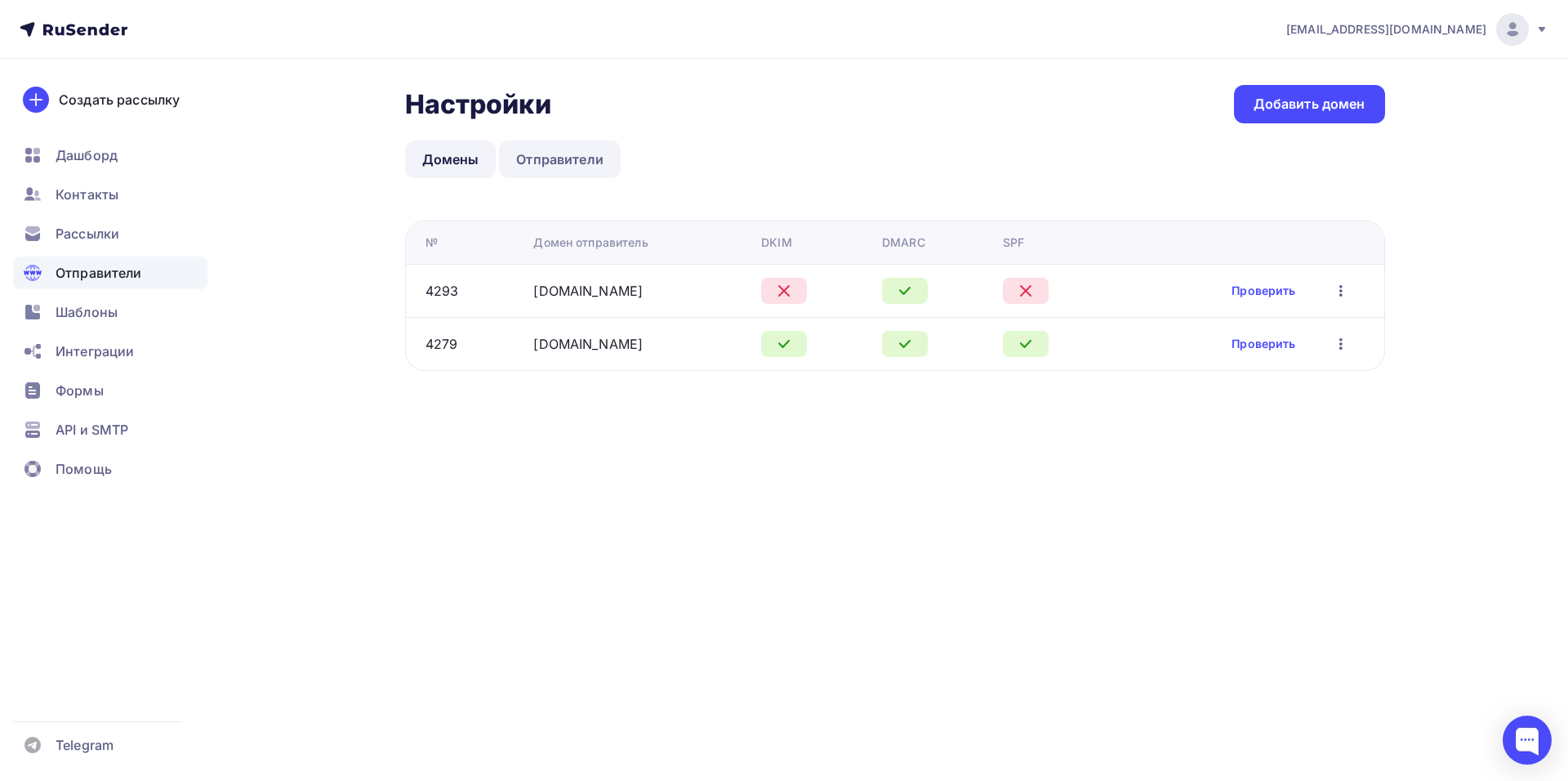
click at [550, 165] on link "Отправители" at bounding box center [560, 159] width 122 height 37
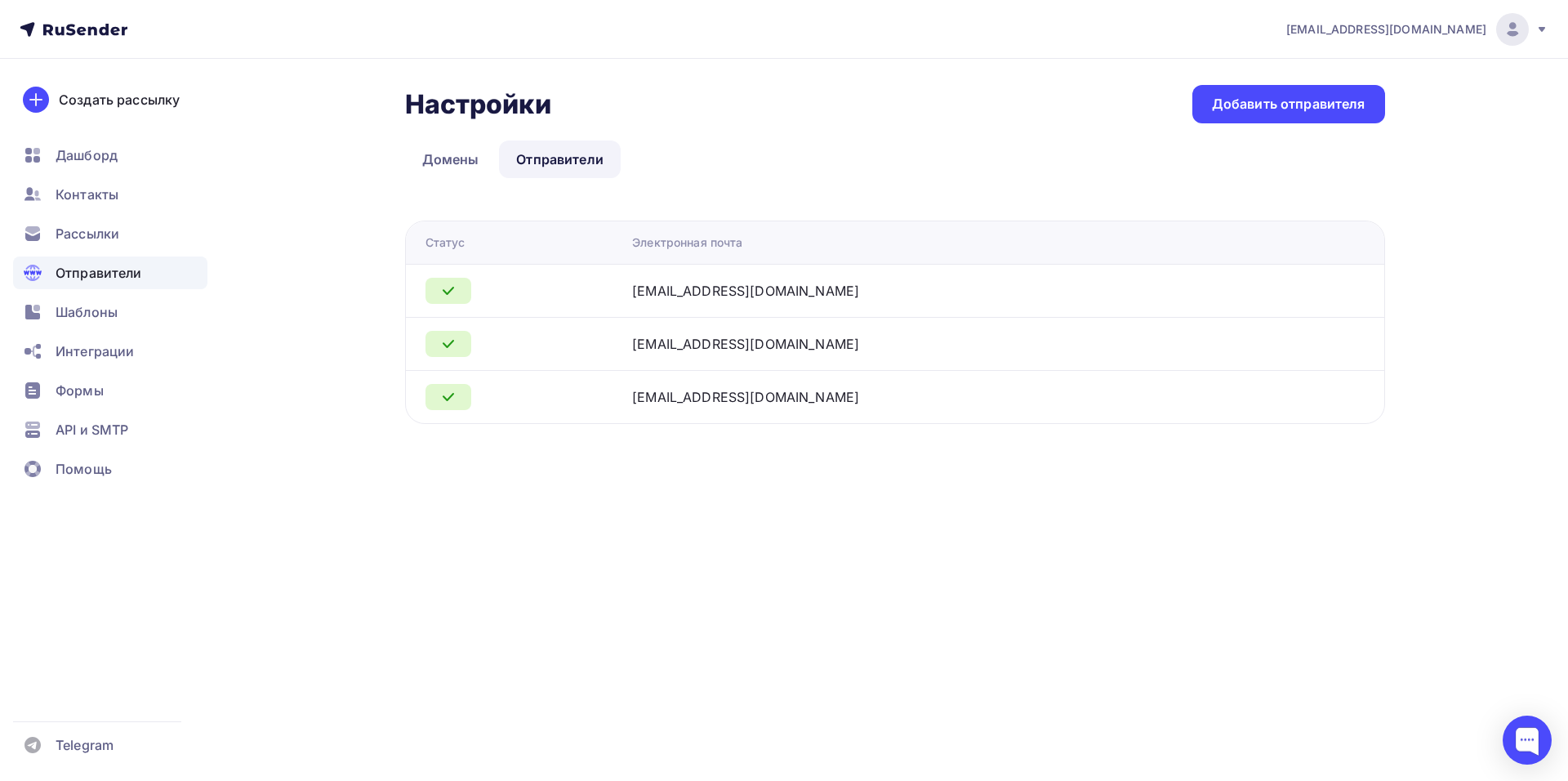
click at [750, 142] on ul "Домены Отправители" at bounding box center [895, 159] width 980 height 37
click at [101, 196] on span "Контакты" at bounding box center [86, 195] width 63 height 20
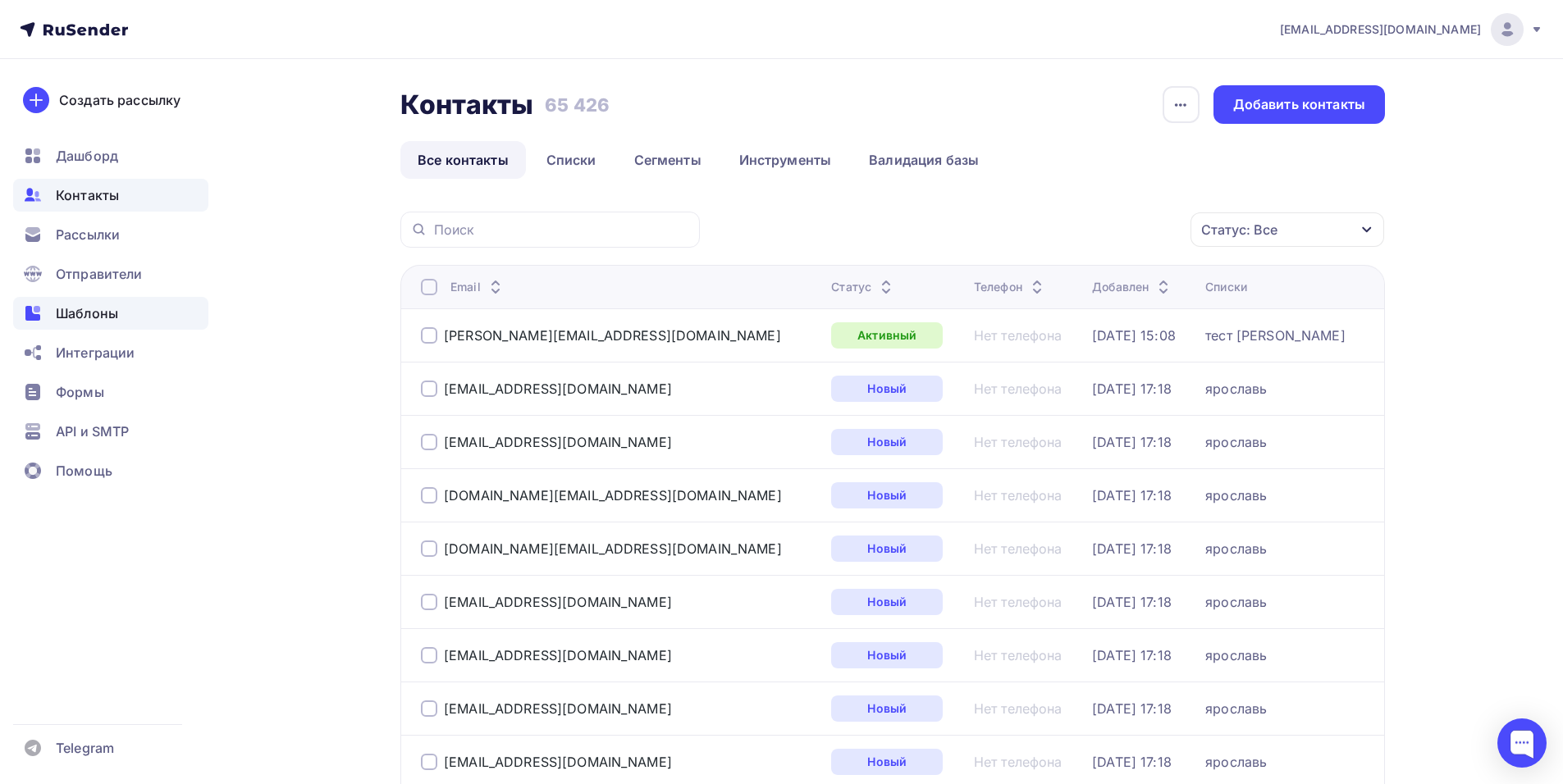
click at [92, 315] on span "Шаблоны" at bounding box center [87, 313] width 62 height 20
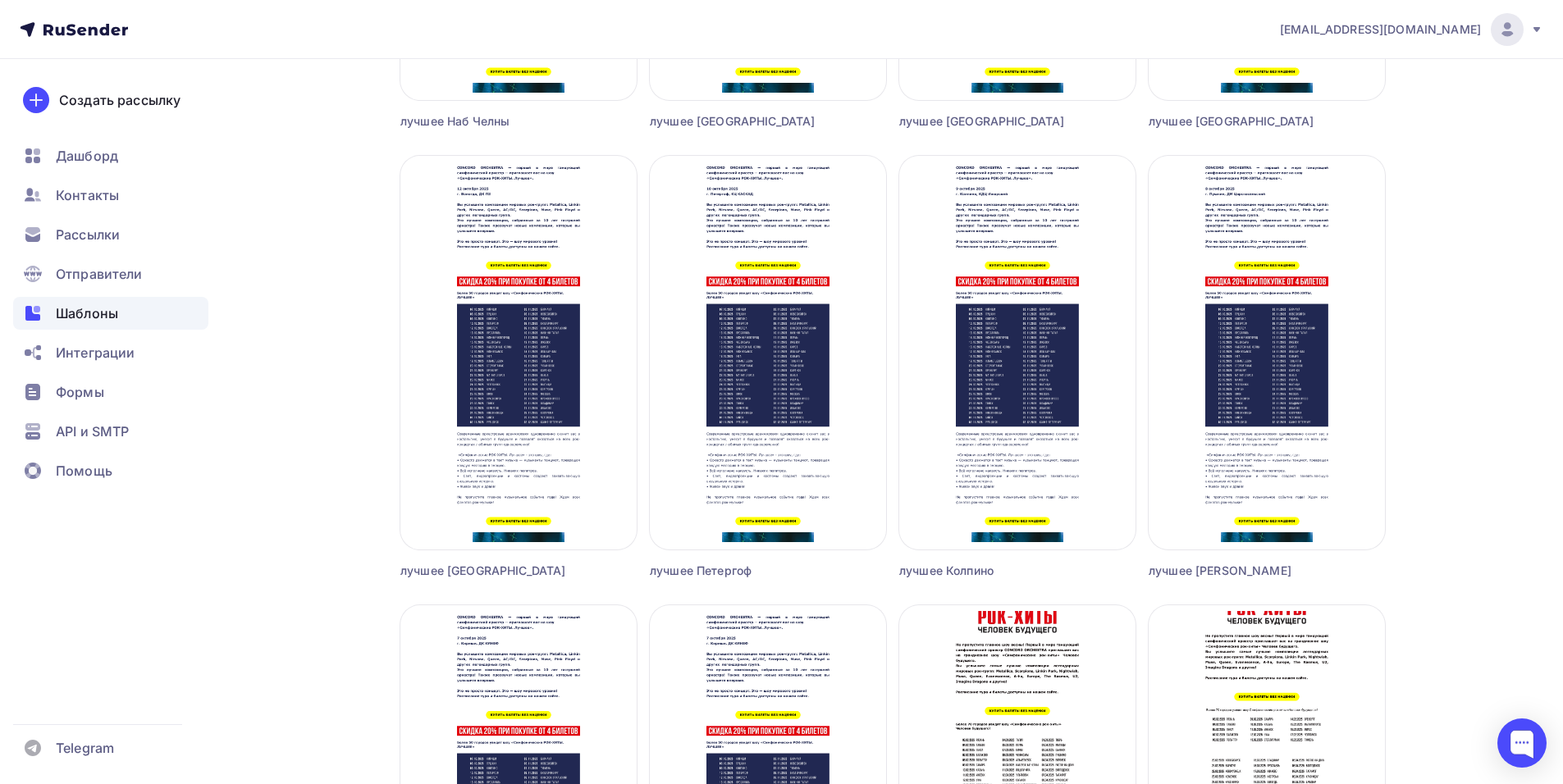
scroll to position [3690, 0]
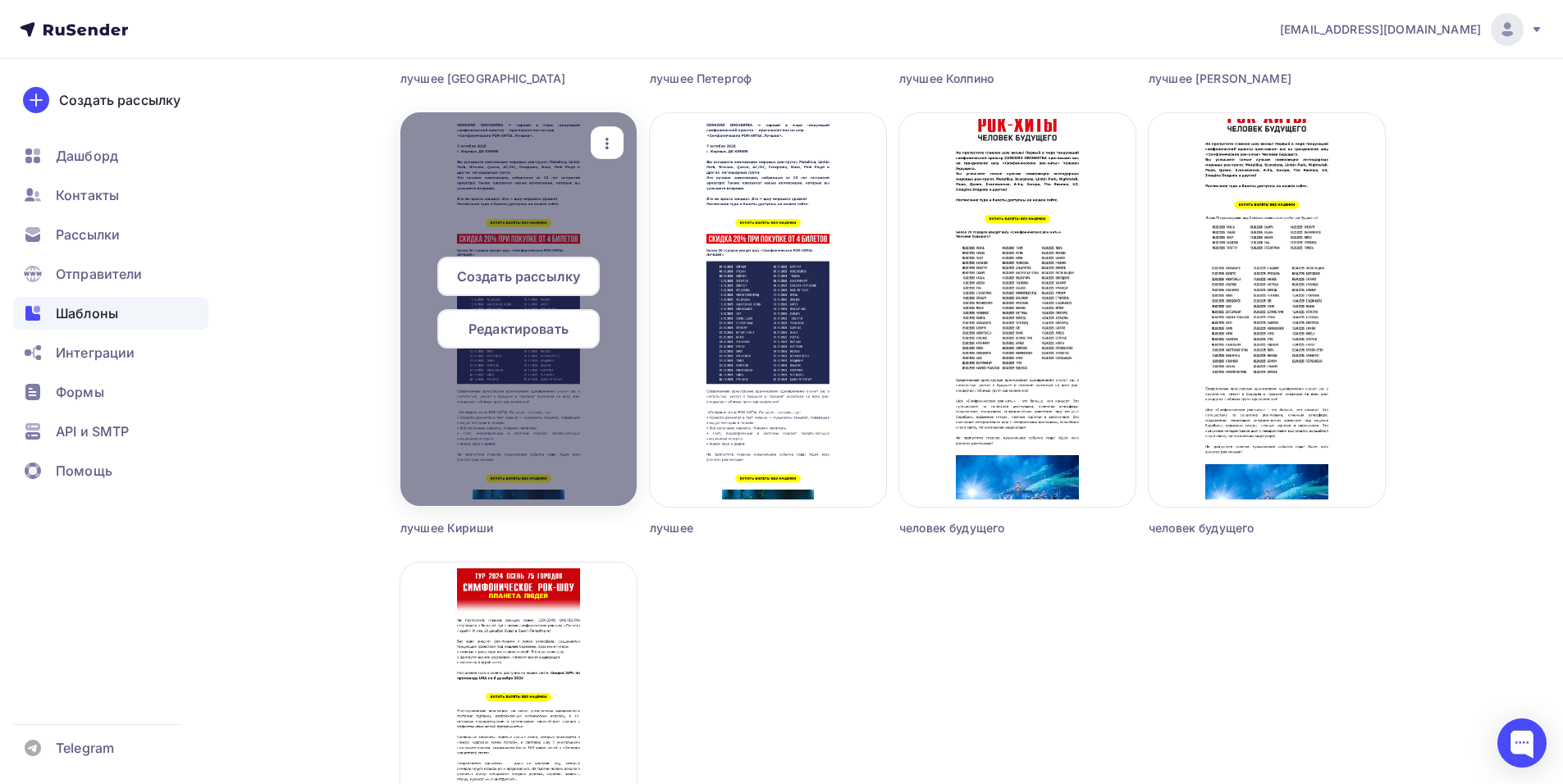
click at [484, 279] on span "Создать рассылку" at bounding box center [518, 277] width 123 height 20
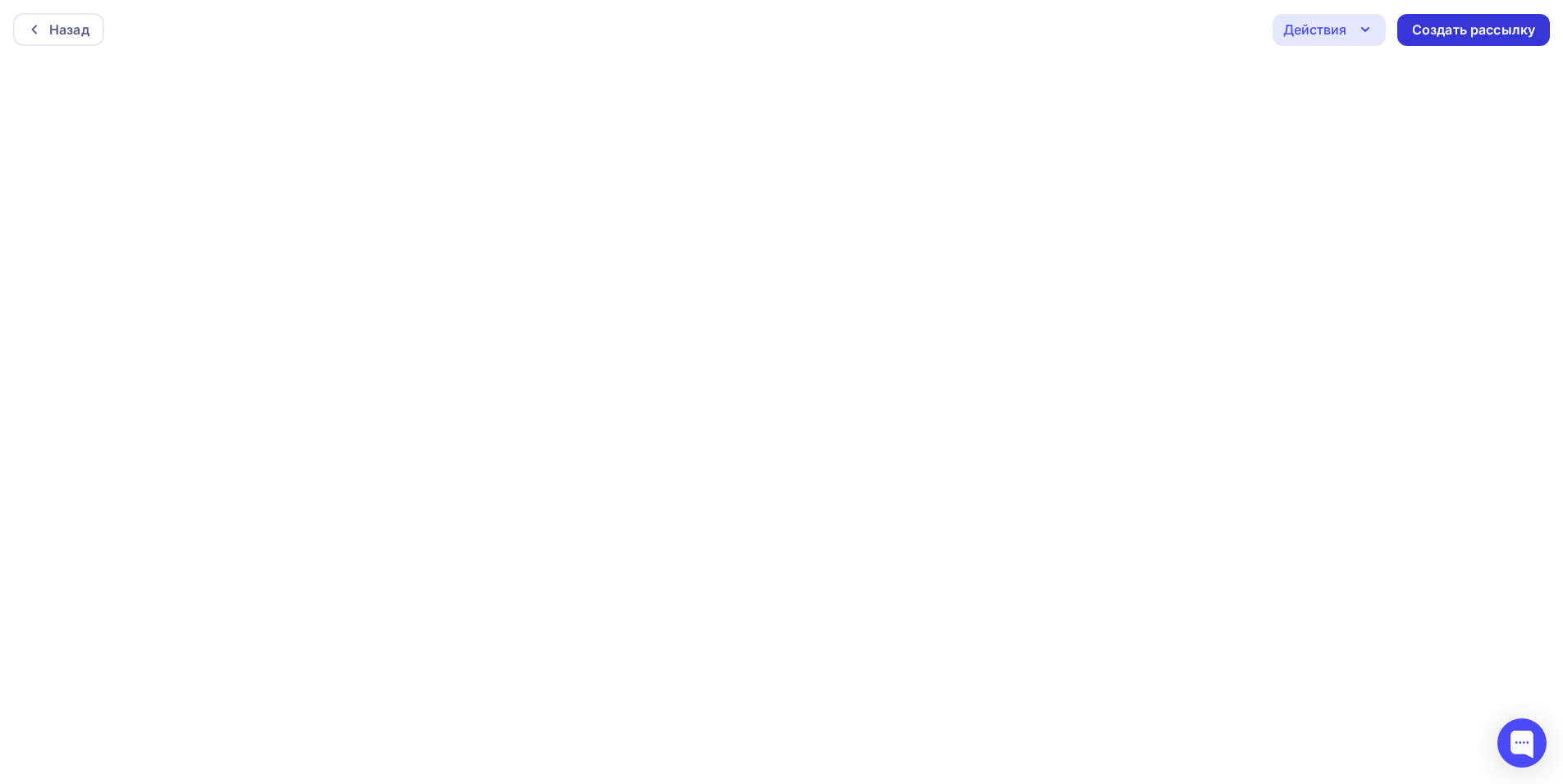
click at [1495, 31] on div "Создать рассылку" at bounding box center [1473, 29] width 123 height 19
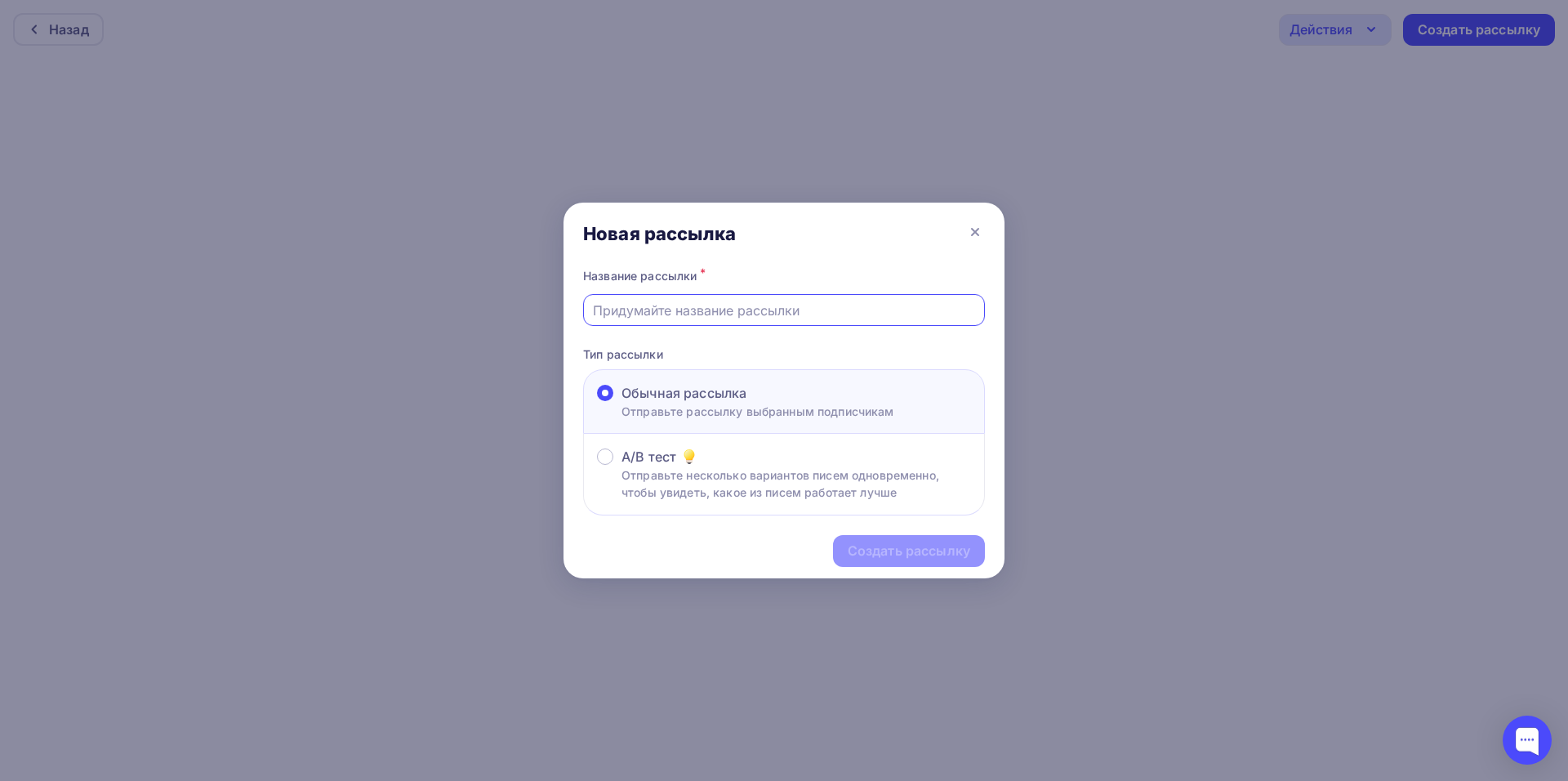
click at [749, 309] on input "text" at bounding box center [784, 311] width 383 height 20
type input "кириши лучшее"
click at [902, 553] on div "Создать рассылку" at bounding box center [909, 551] width 123 height 19
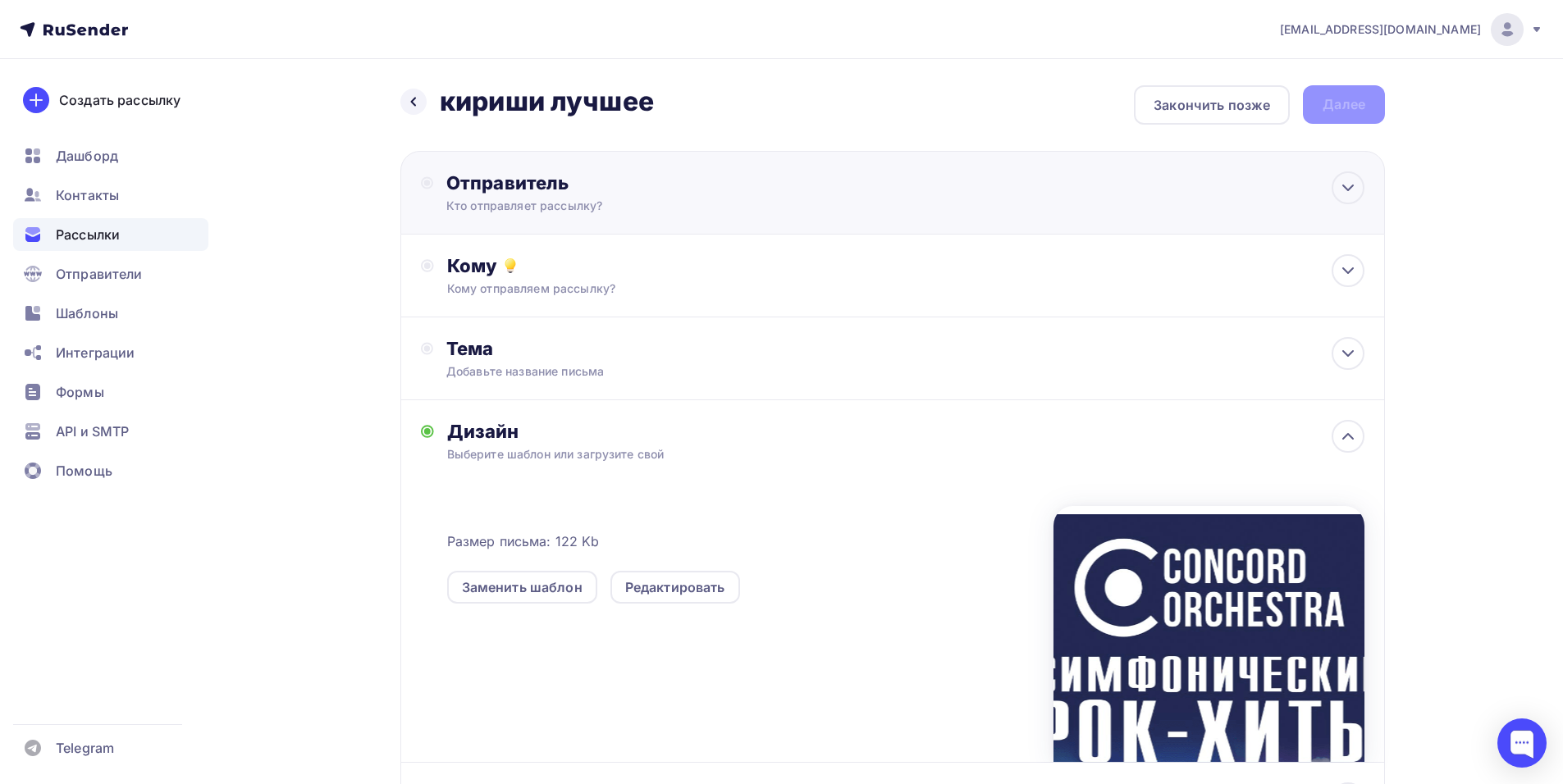
click at [654, 187] on div "Отправитель" at bounding box center [624, 183] width 355 height 23
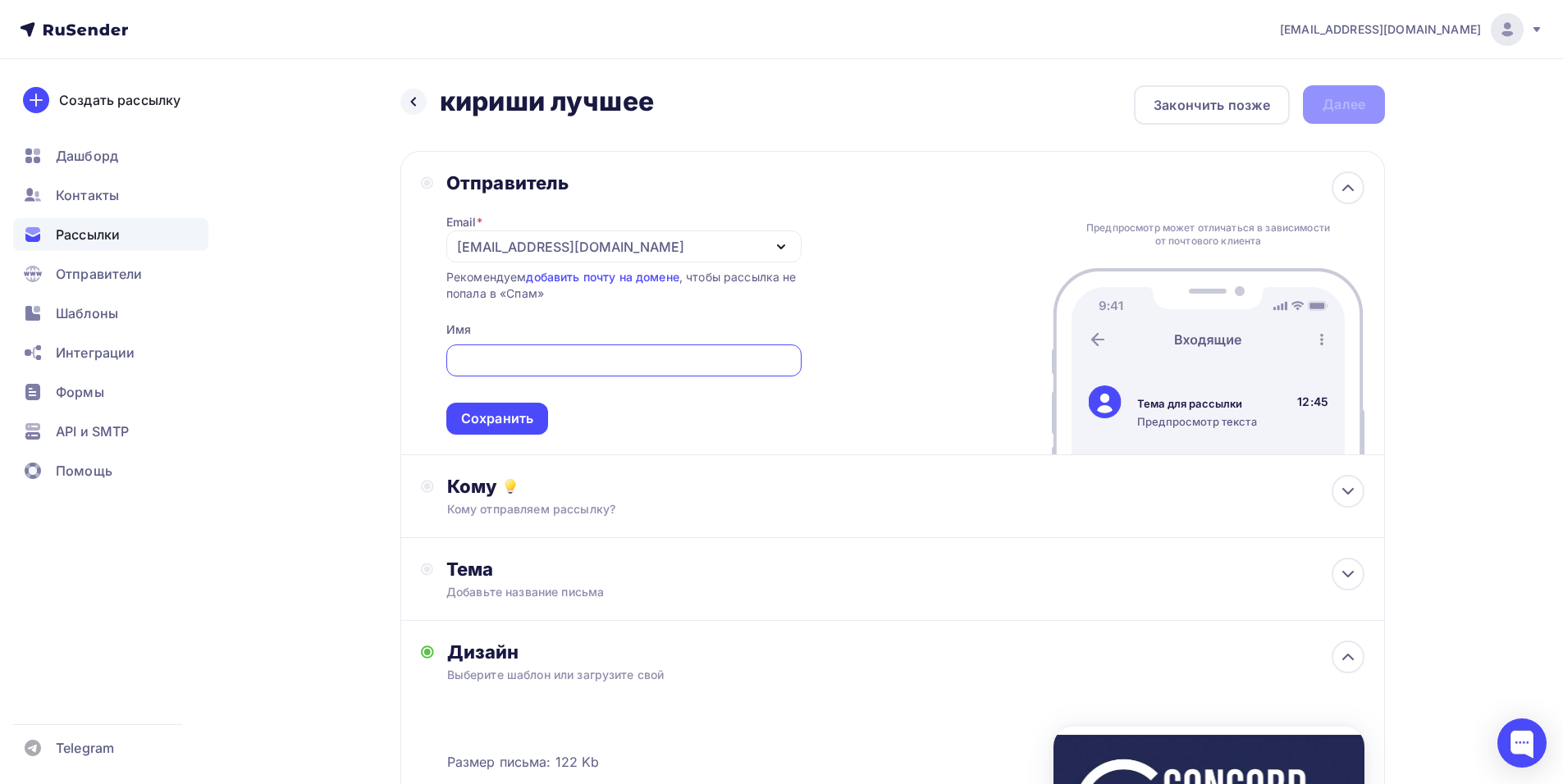
click at [513, 247] on div "[EMAIL_ADDRESS][DOMAIN_NAME]" at bounding box center [570, 247] width 227 height 20
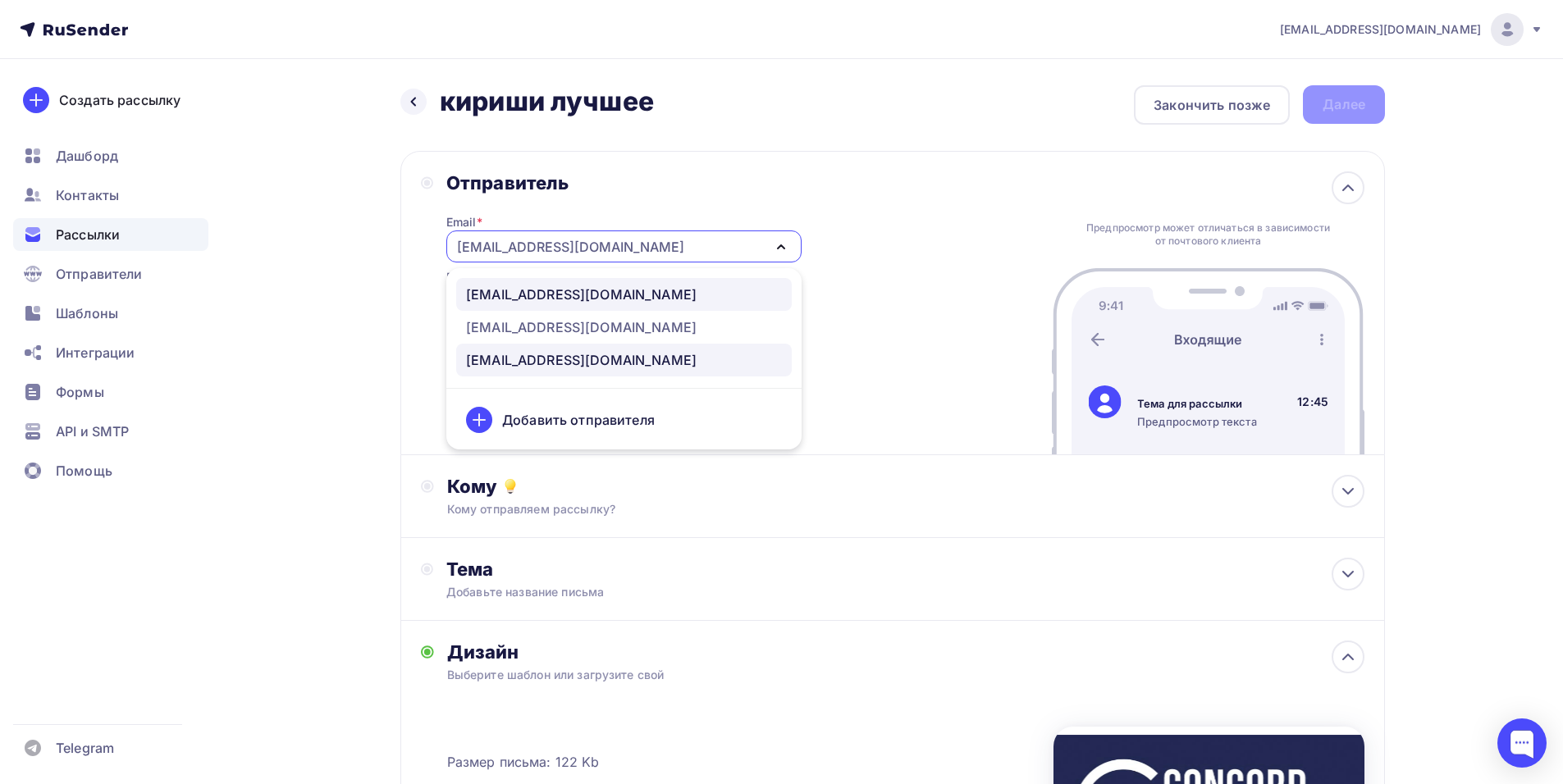
click at [564, 293] on div "manager@concordorchestra.ru" at bounding box center [581, 295] width 230 height 20
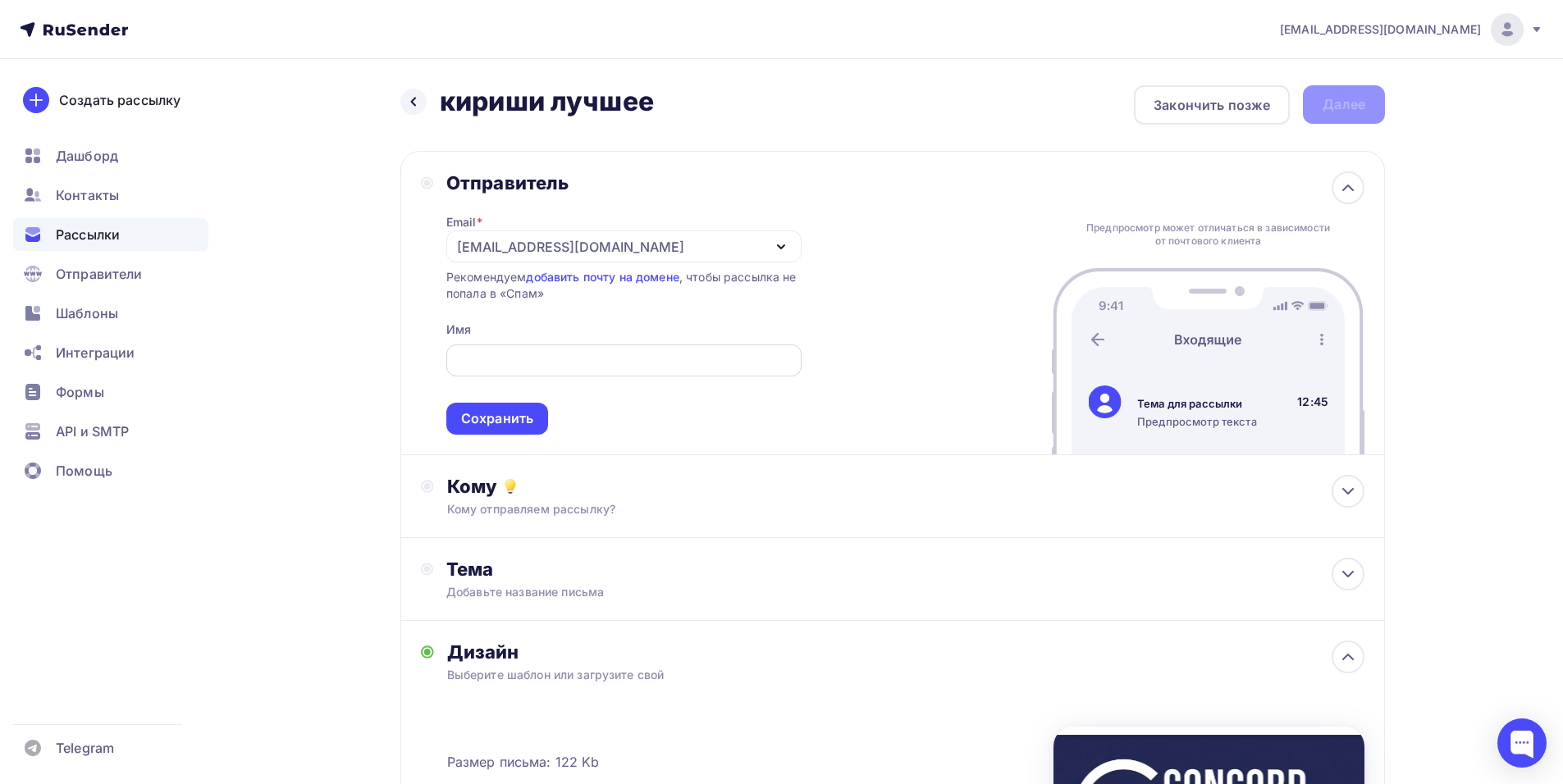
click at [509, 354] on input "text" at bounding box center [624, 361] width 336 height 20
paste input "CONCORD ORCHESTRA"
type input "CONCORD ORCHESTRA"
click at [500, 422] on div "Сохранить" at bounding box center [497, 418] width 72 height 19
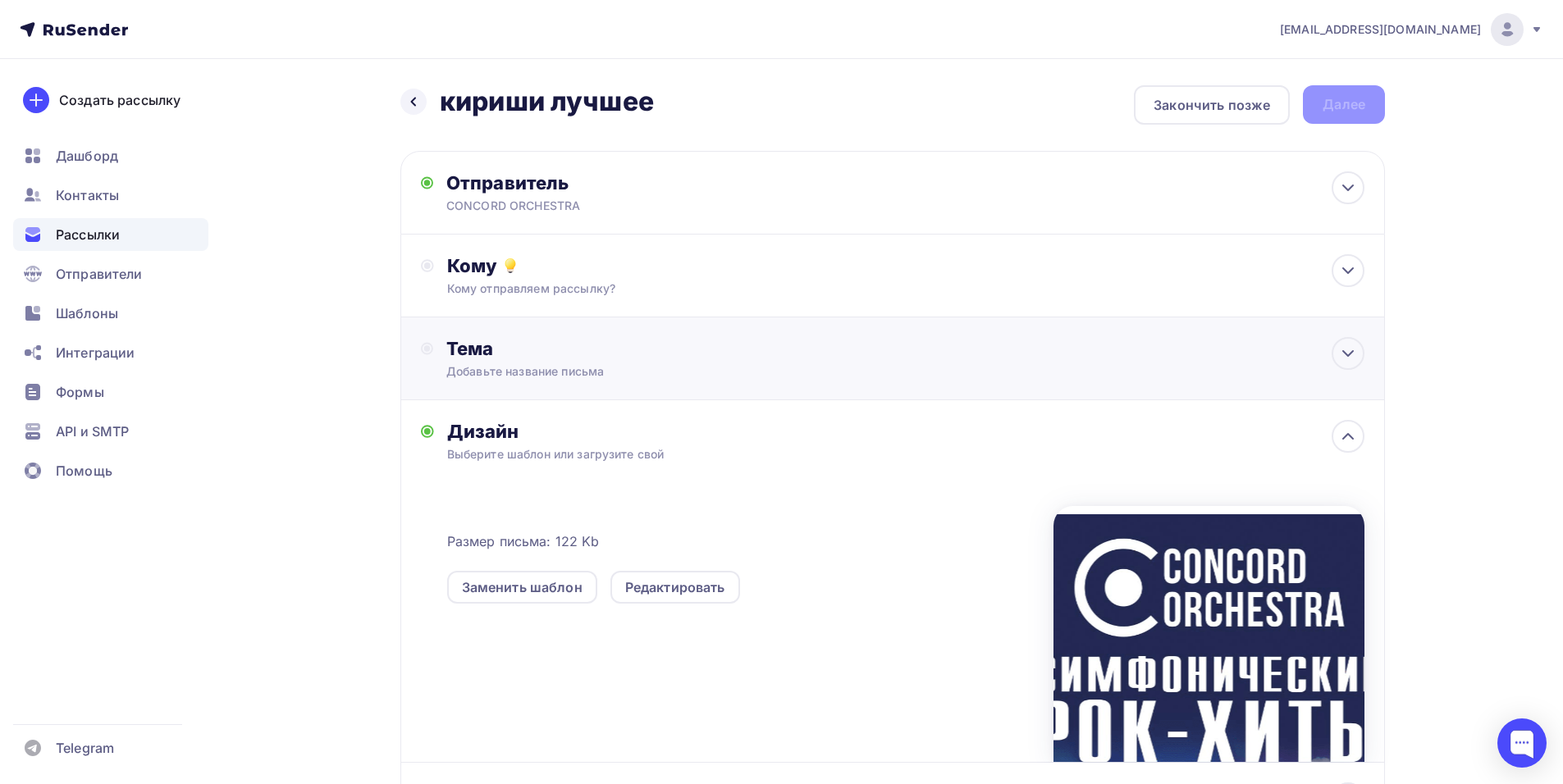
click at [635, 361] on div "Тема Добавьте название письма Тема * Рекомендуем использовать не более 150 симв…" at bounding box center [608, 358] width 324 height 43
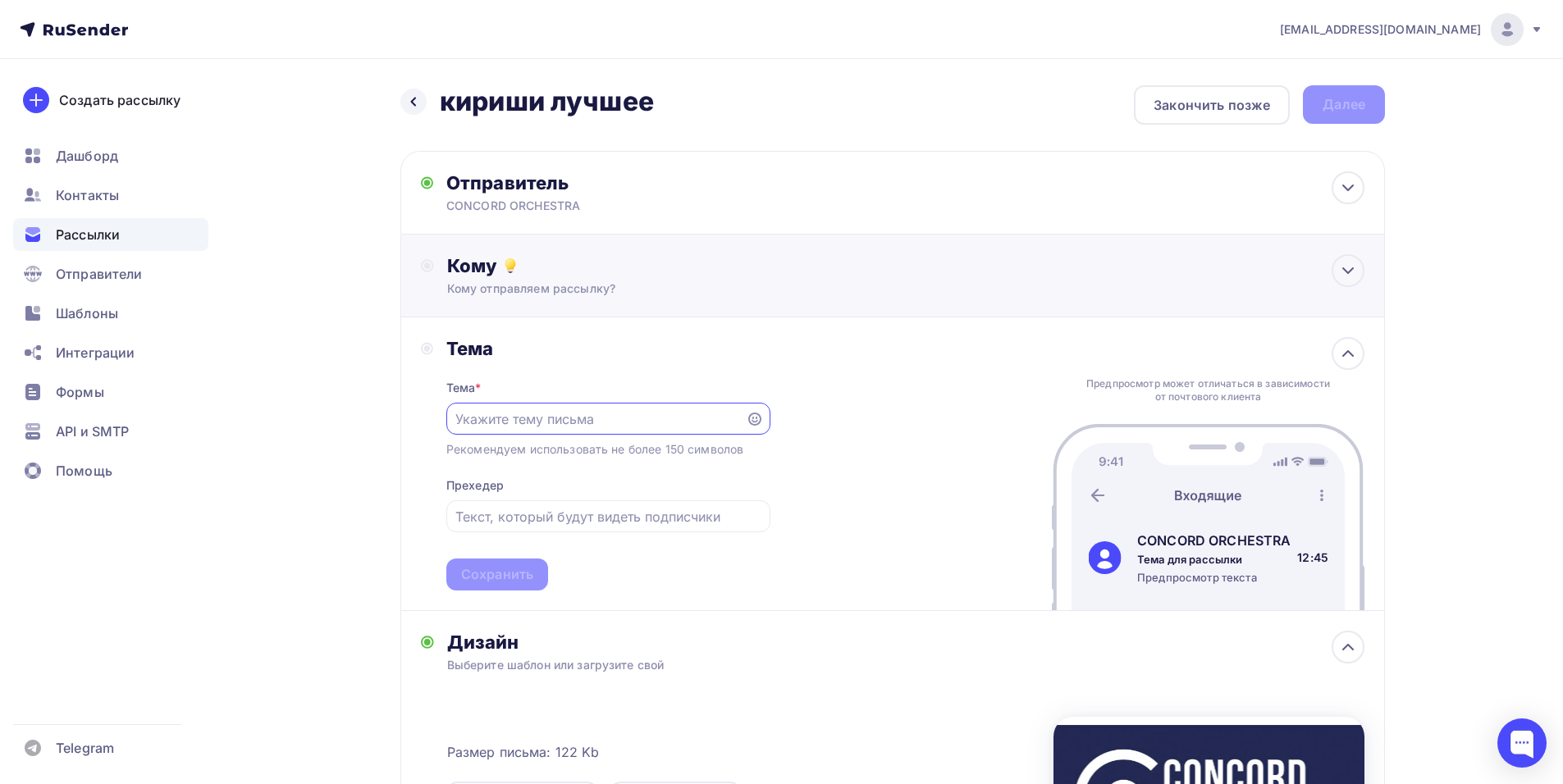
click at [573, 255] on div "Кому" at bounding box center [906, 266] width 918 height 23
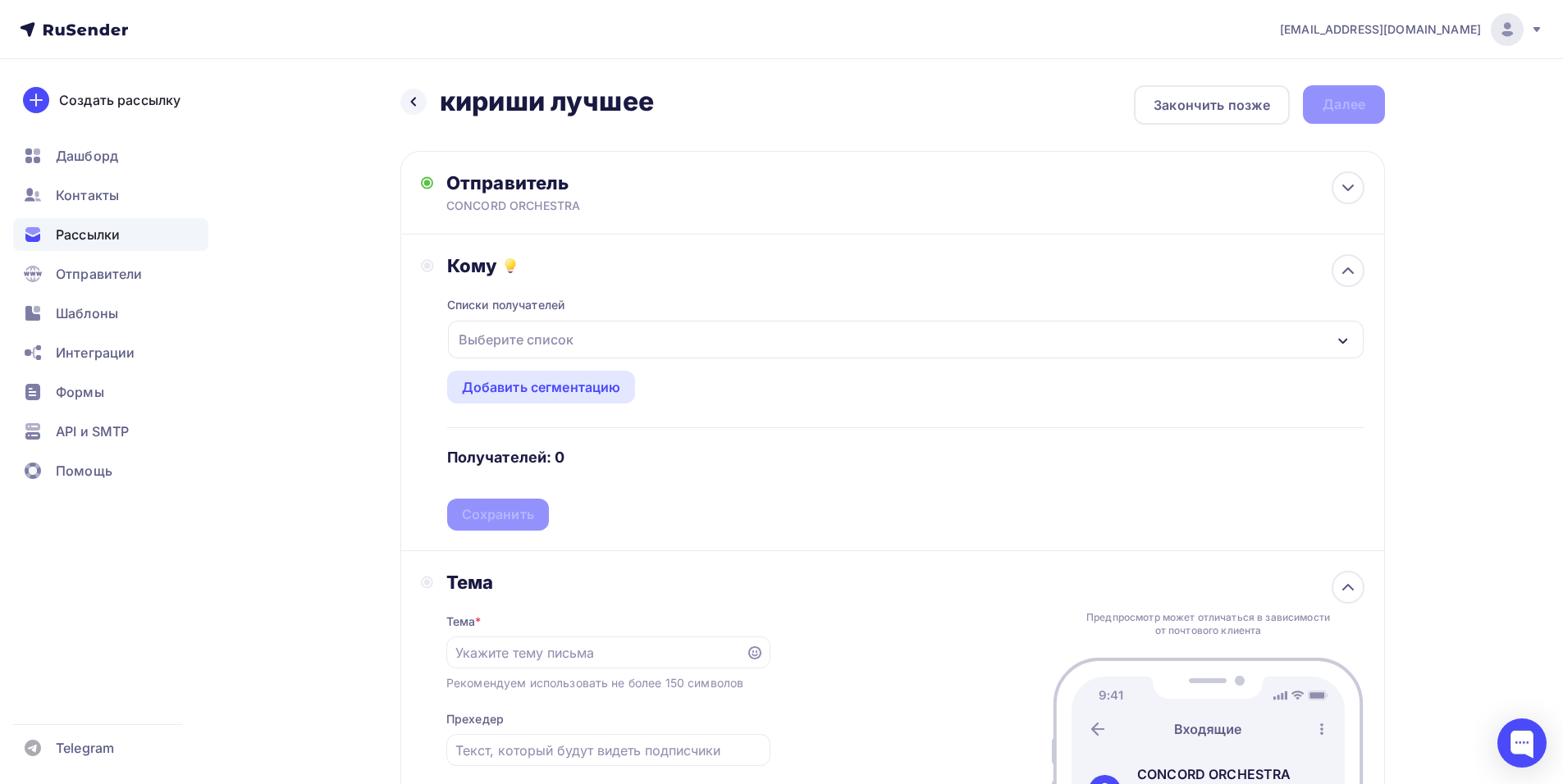
click at [627, 345] on div "Выберите список" at bounding box center [906, 339] width 916 height 37
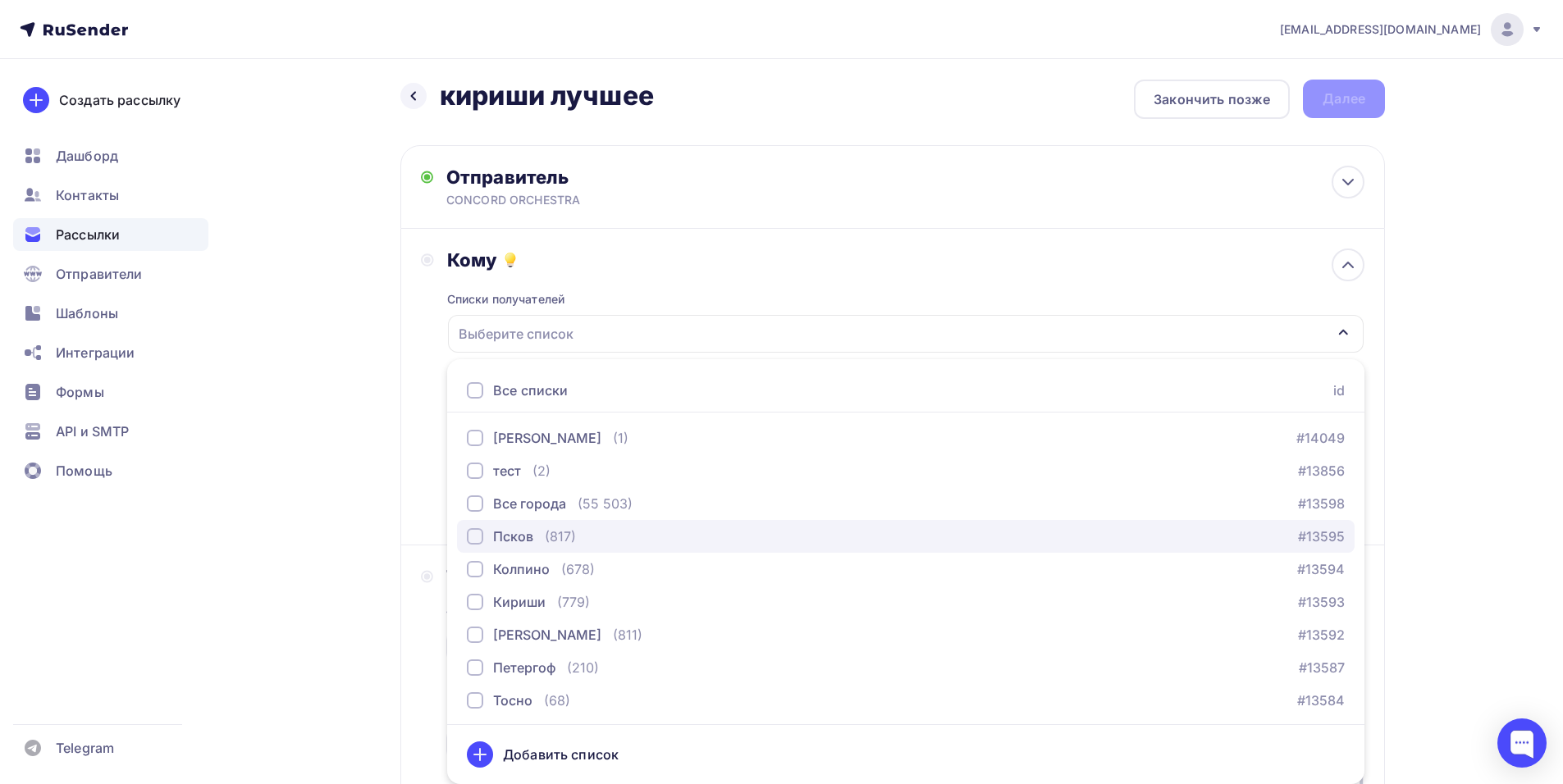
scroll to position [2857, 0]
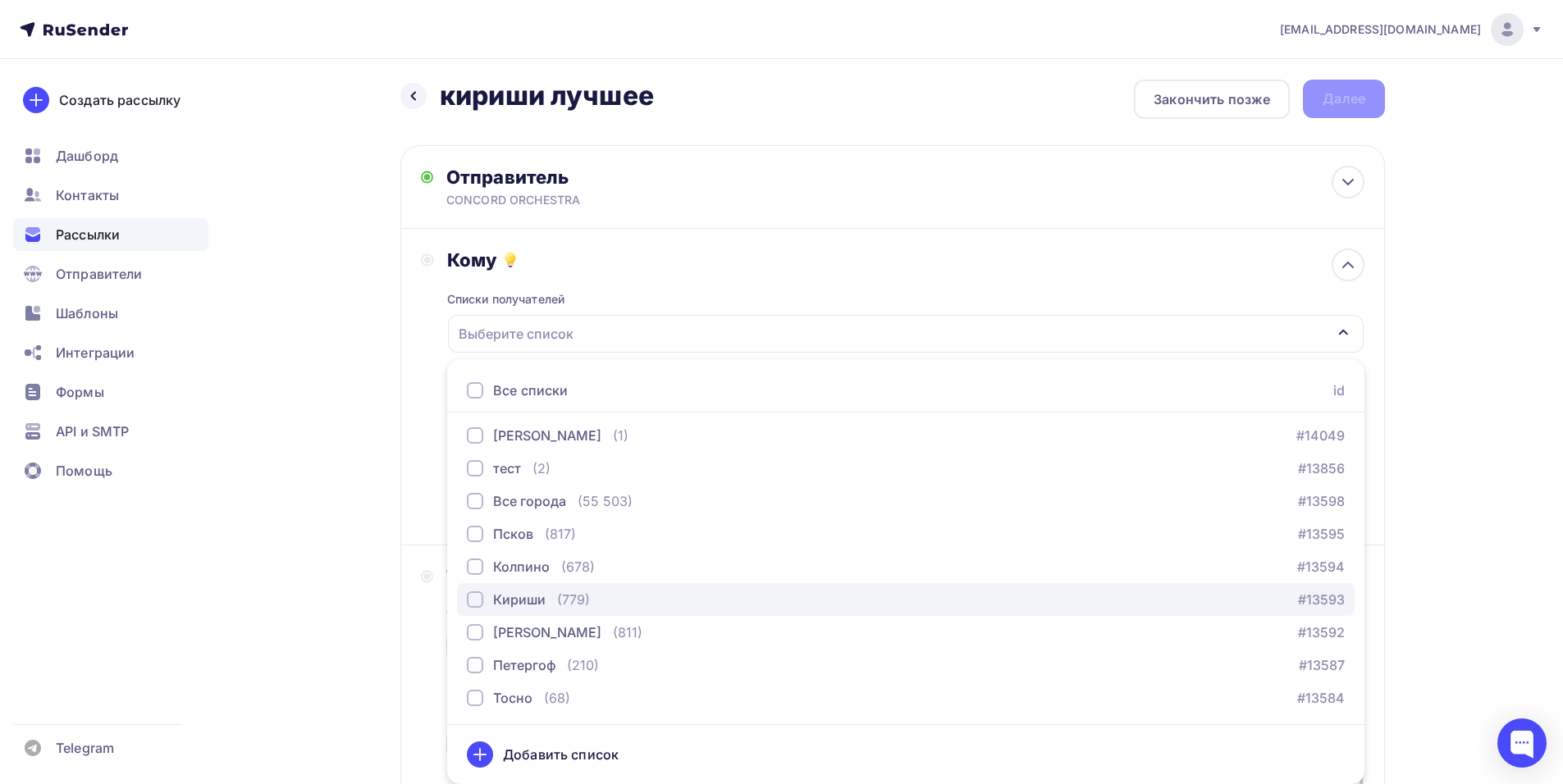
click at [546, 603] on div "Кириши (779)" at bounding box center [528, 600] width 123 height 20
click at [1473, 297] on div "shedevru@yandex.ru Аккаунт Тарифы Выйти Создать рассылку Дашборд Контакты Рассы…" at bounding box center [782, 692] width 1563 height 1396
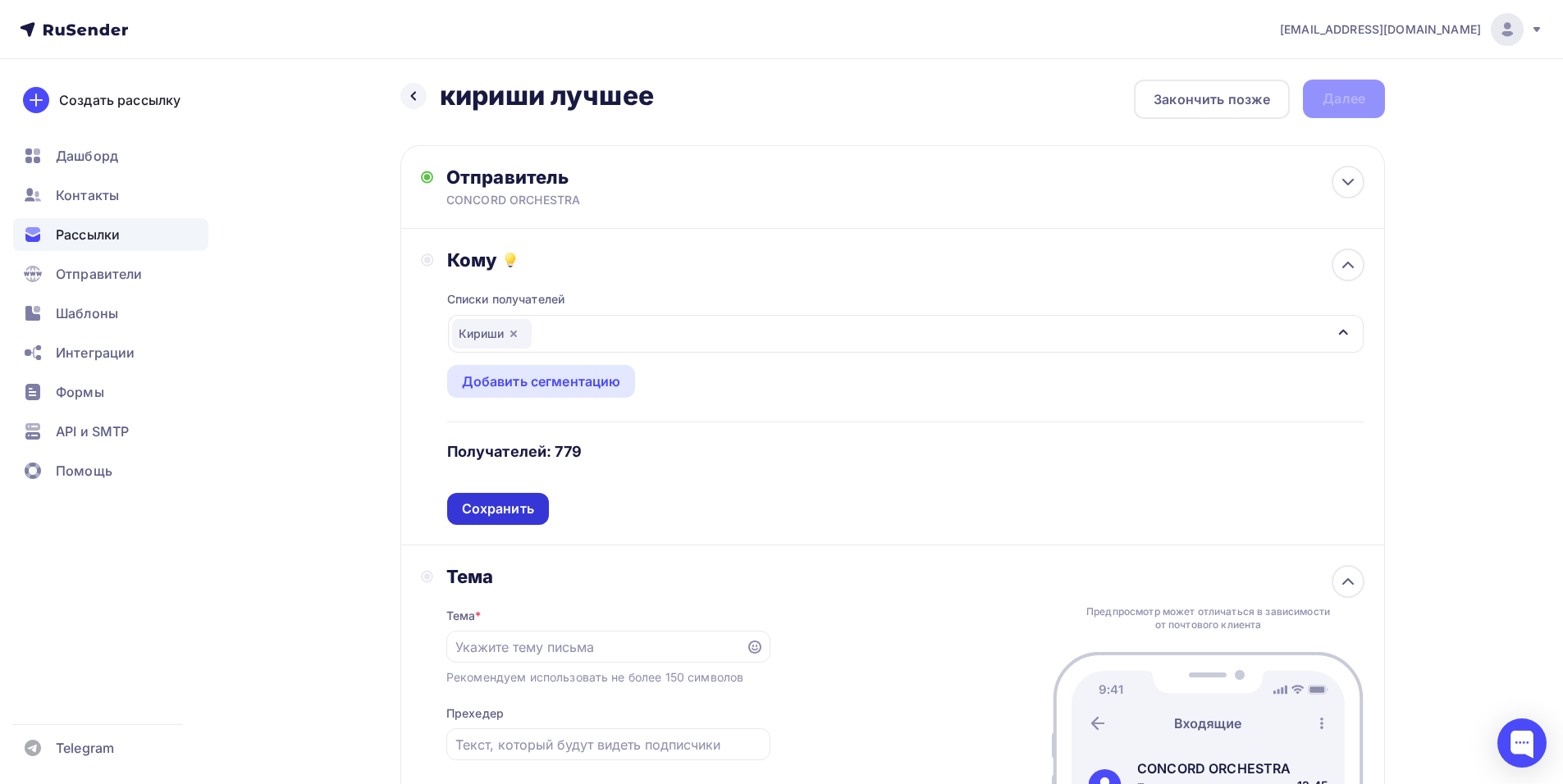
click at [496, 516] on div "Сохранить" at bounding box center [498, 508] width 72 height 19
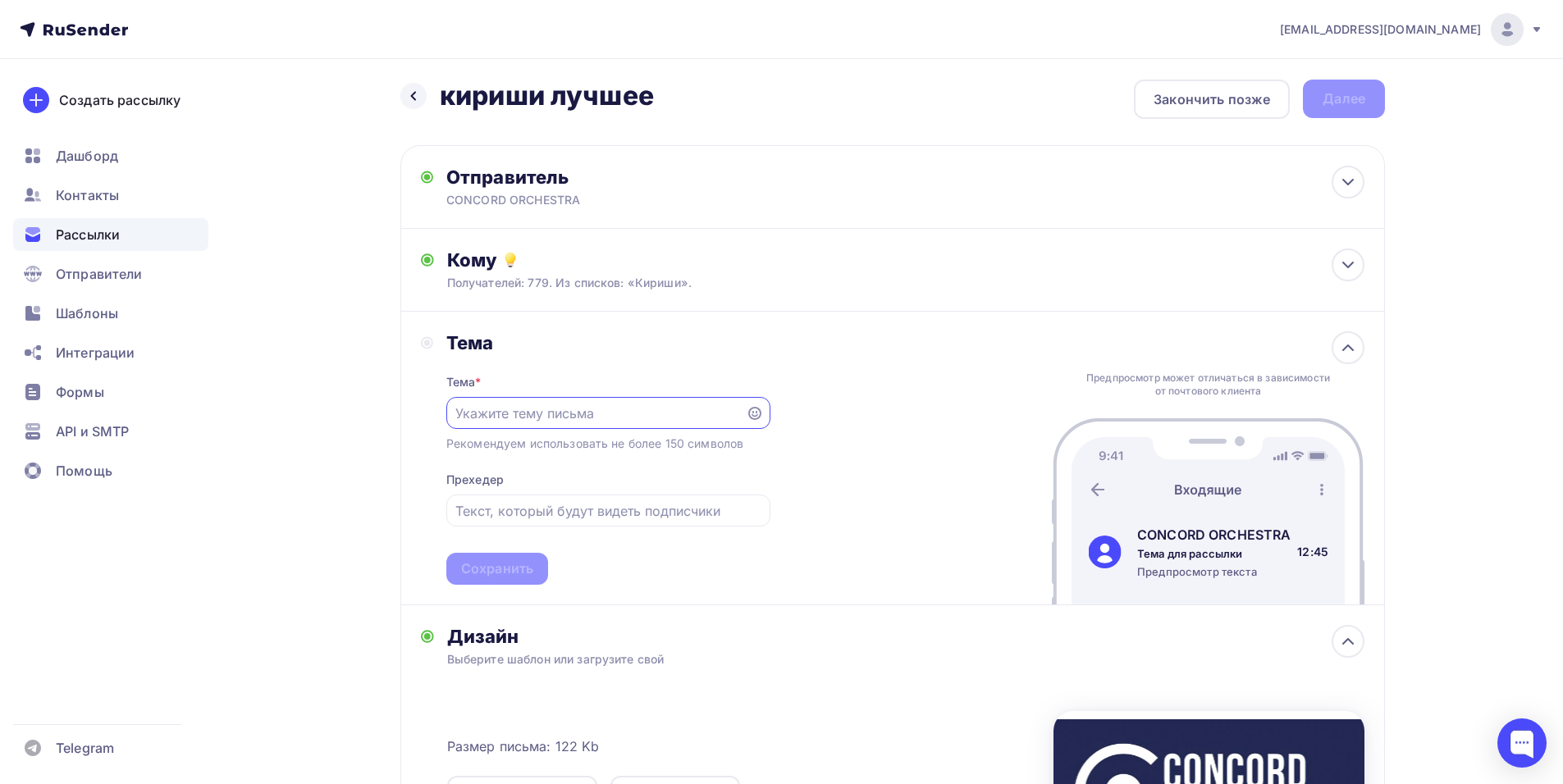
click at [551, 414] on input "text" at bounding box center [595, 413] width 280 height 20
paste input "приглашает вас на грандиозное шоу «Симфонические РОК-ХИТЫ. Лучшее»"
drag, startPoint x: 636, startPoint y: 416, endPoint x: 554, endPoint y: 421, distance: 82.2
click at [554, 421] on input "приглашает вас на грандиозное шоу «Симфонические РОК-ХИТЫ. Лучшее»" at bounding box center [595, 413] width 280 height 20
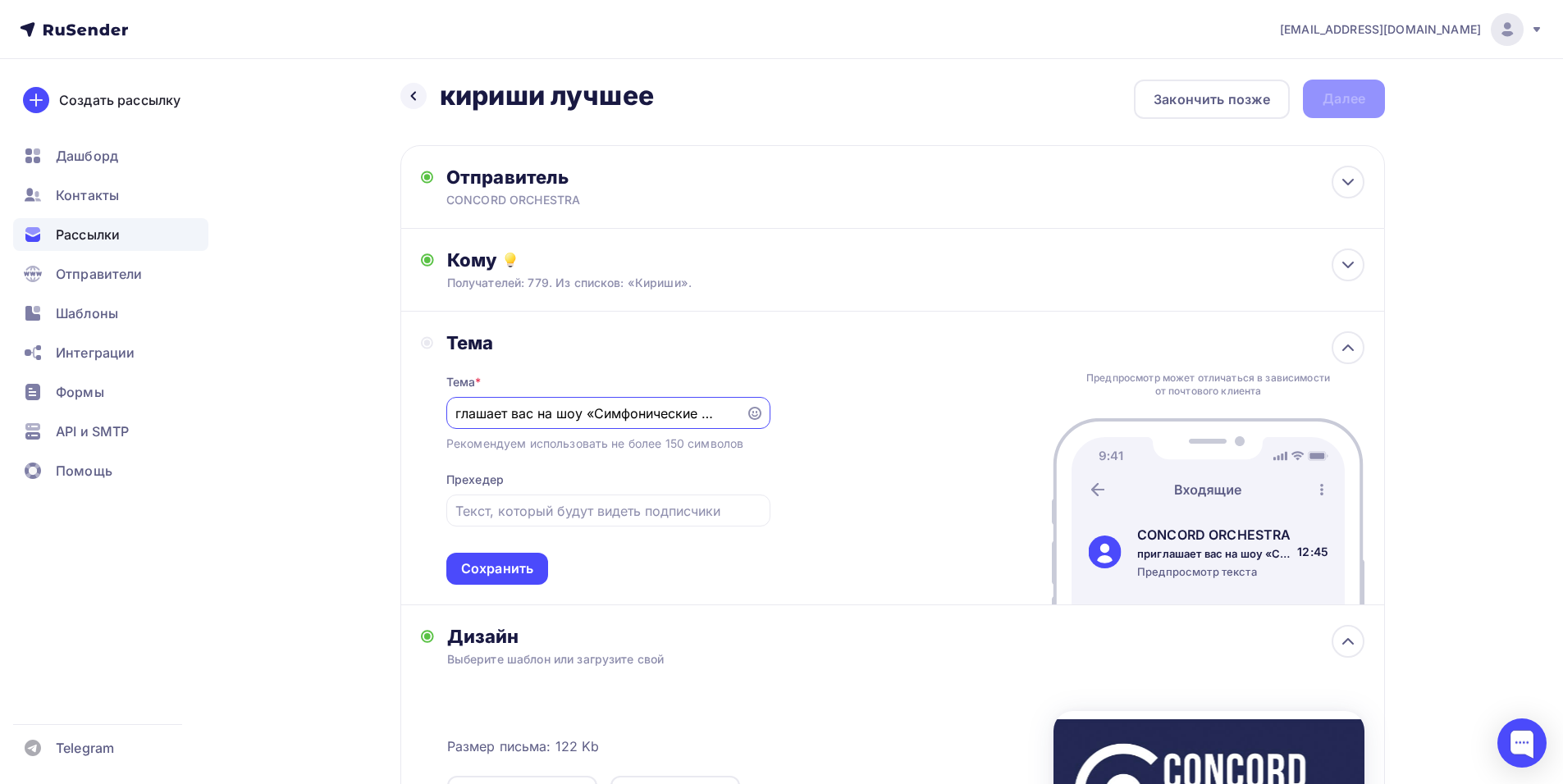
click at [458, 415] on input "приглашает вас на шоу «Симфонические РОК-ХИТЫ. Лучшее»" at bounding box center [595, 413] width 280 height 20
drag, startPoint x: 464, startPoint y: 416, endPoint x: 447, endPoint y: 420, distance: 17.5
click at [447, 420] on div "приглашает вас на шоу «Симфонические РОК-ХИТЫ. Лучшее»" at bounding box center [608, 413] width 324 height 32
click at [539, 416] on input "Приглашает вас на шоу «Симфонические РОК-ХИТЫ. Лучшее»" at bounding box center [595, 413] width 280 height 20
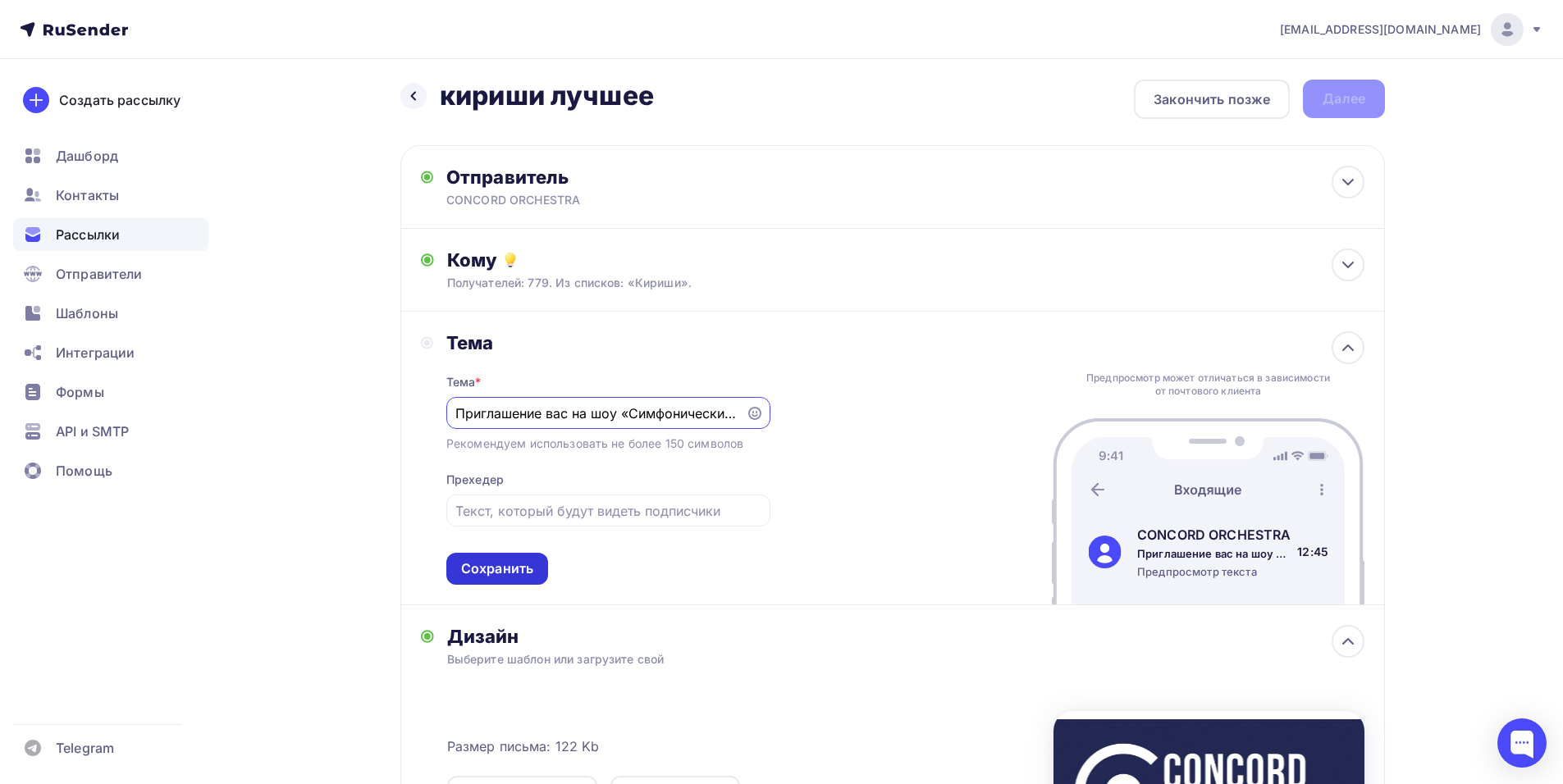
type input "Приглашение вас на шоу «Симфонические РОК-ХИТЫ. Лучшее»"
click at [521, 568] on div "Сохранить" at bounding box center [497, 569] width 72 height 19
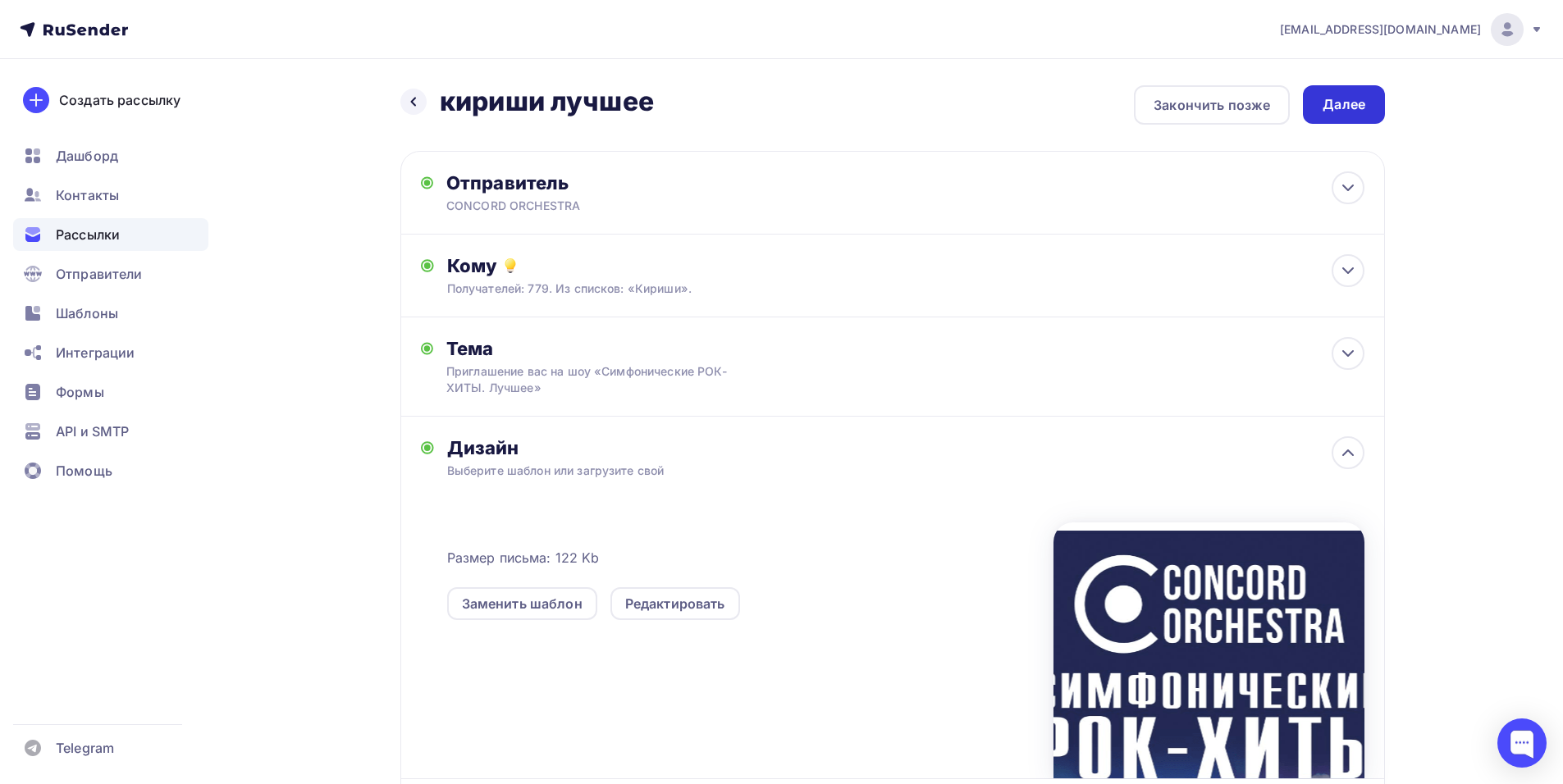
click at [1326, 108] on div "Далее" at bounding box center [1343, 104] width 43 height 19
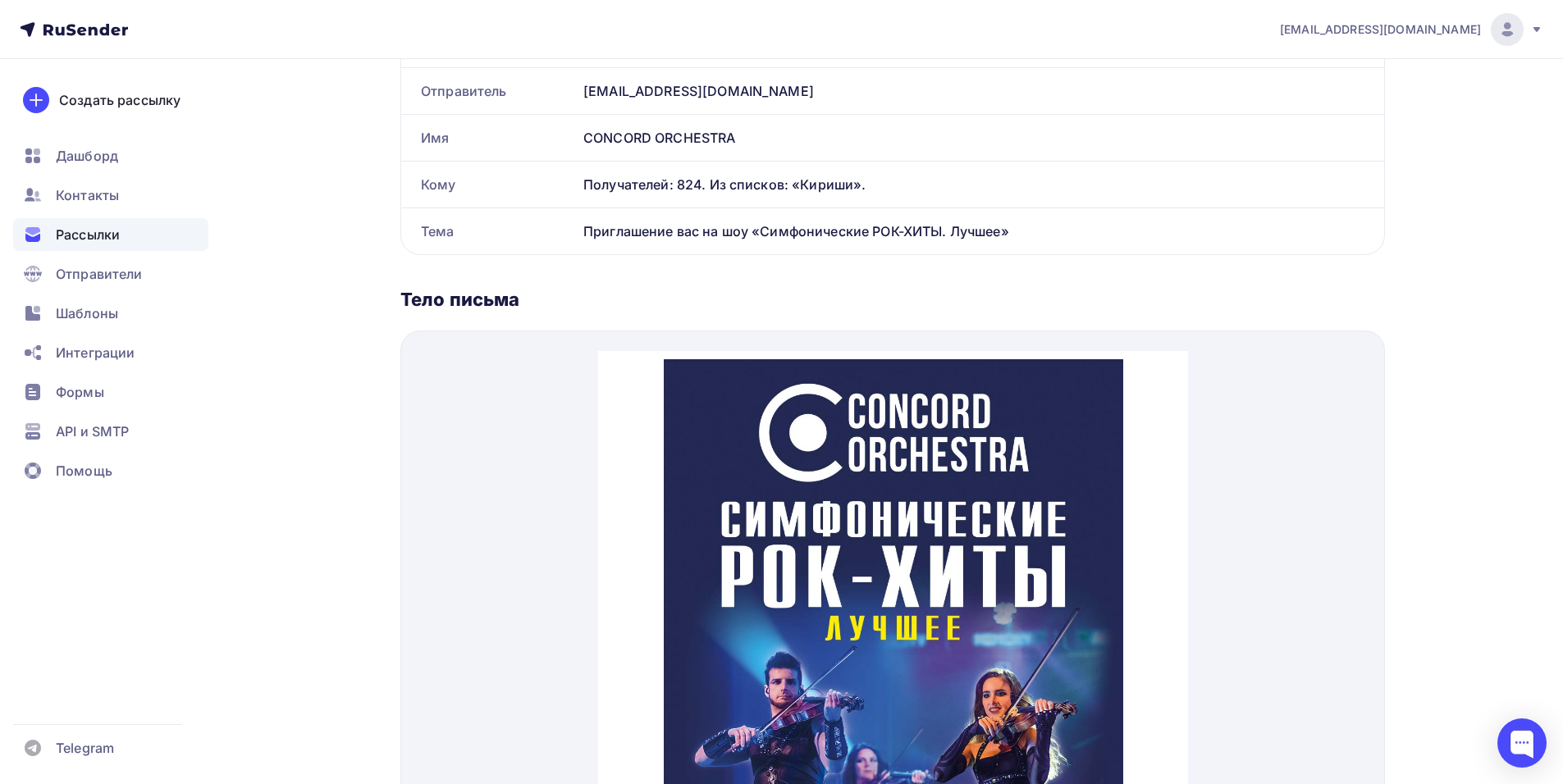
scroll to position [492, 0]
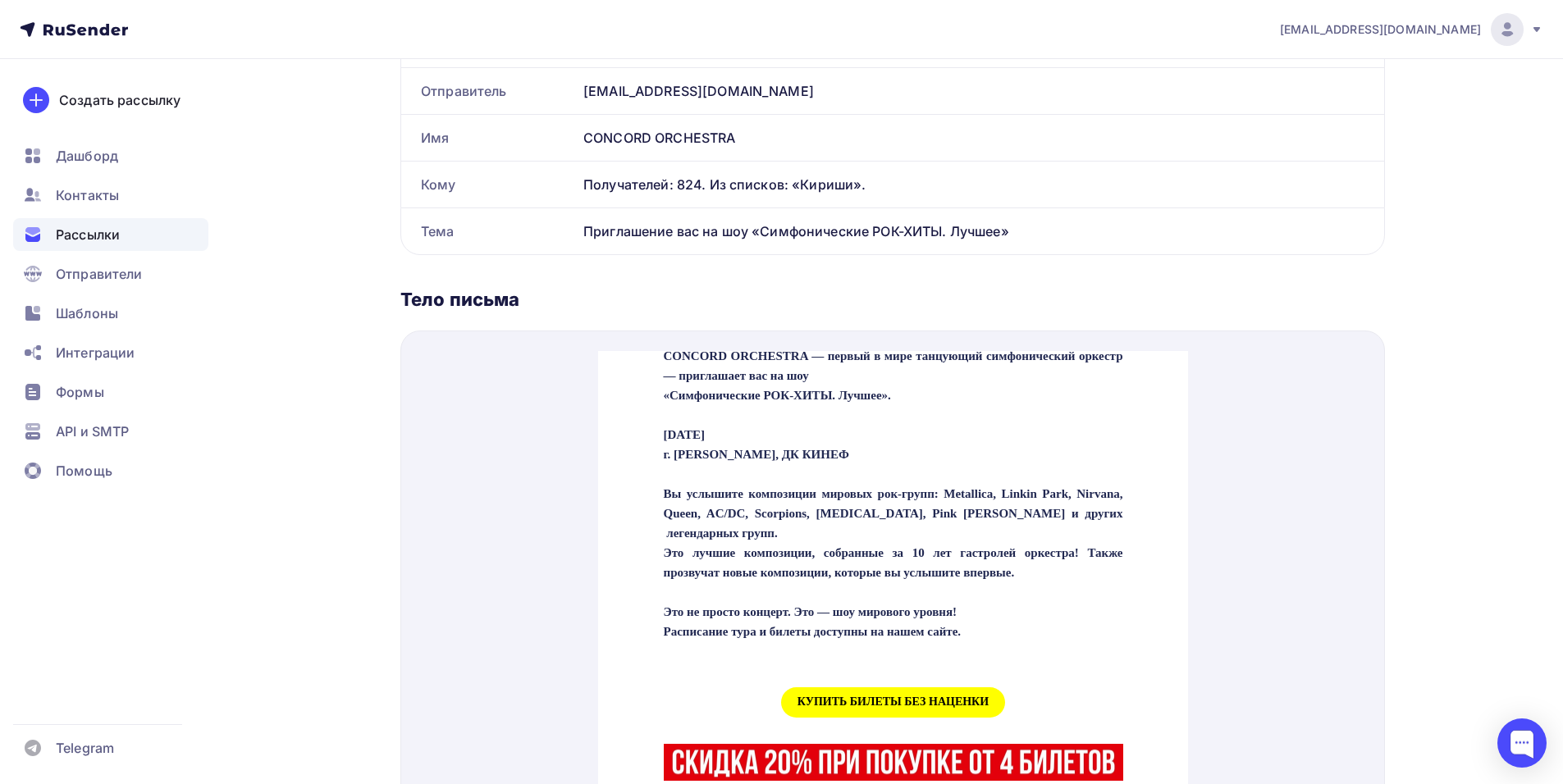
click at [876, 698] on span "КУПИТЬ БИЛЕТЫ БЕЗ НАЦЕНКИ" at bounding box center [892, 682] width 224 height 30
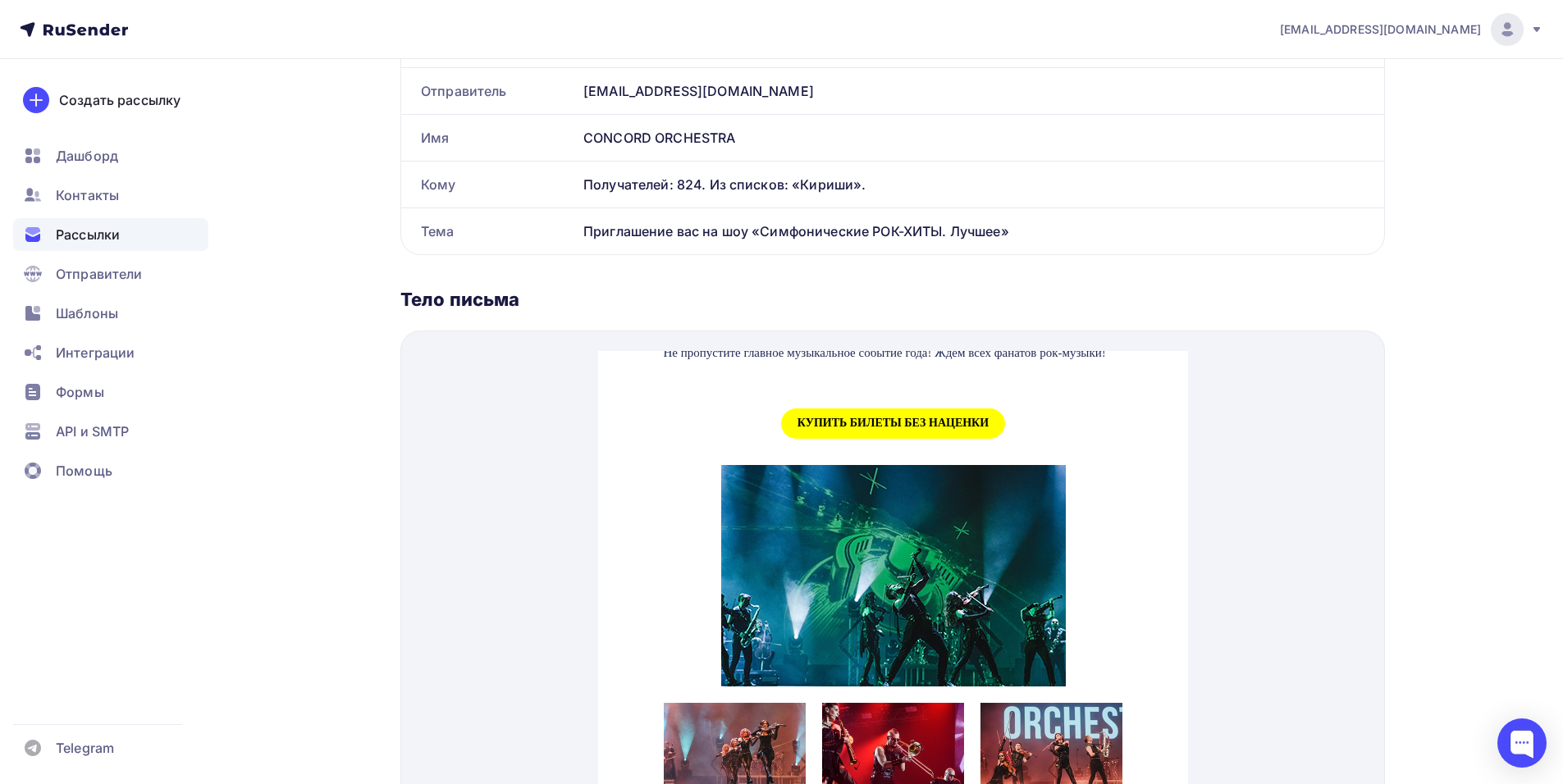
scroll to position [1747, 0]
click at [838, 400] on span "КУПИТЬ БИЛЕТЫ БЕЗ НАЦЕНКИ" at bounding box center [892, 403] width 224 height 30
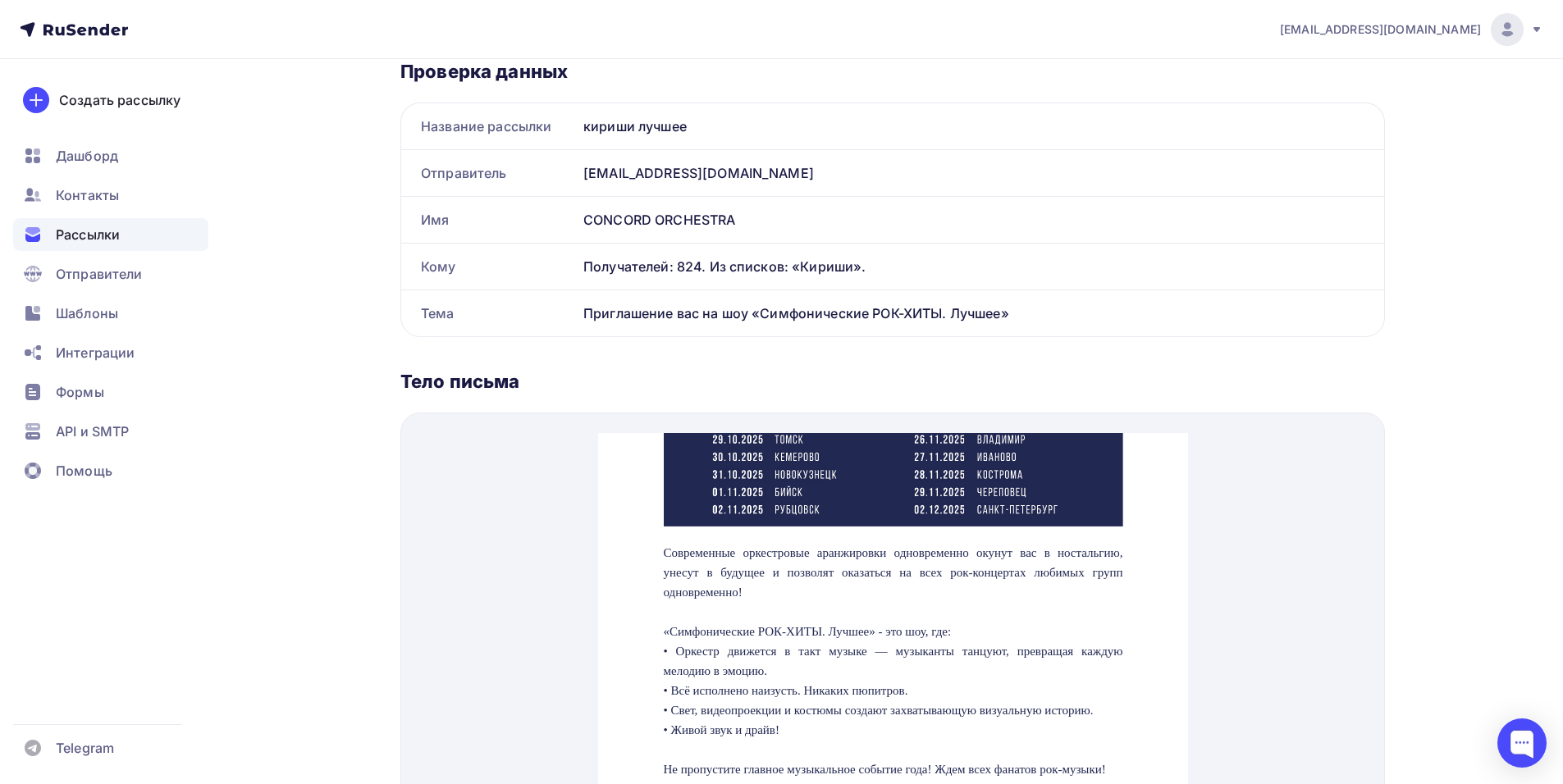
scroll to position [0, 0]
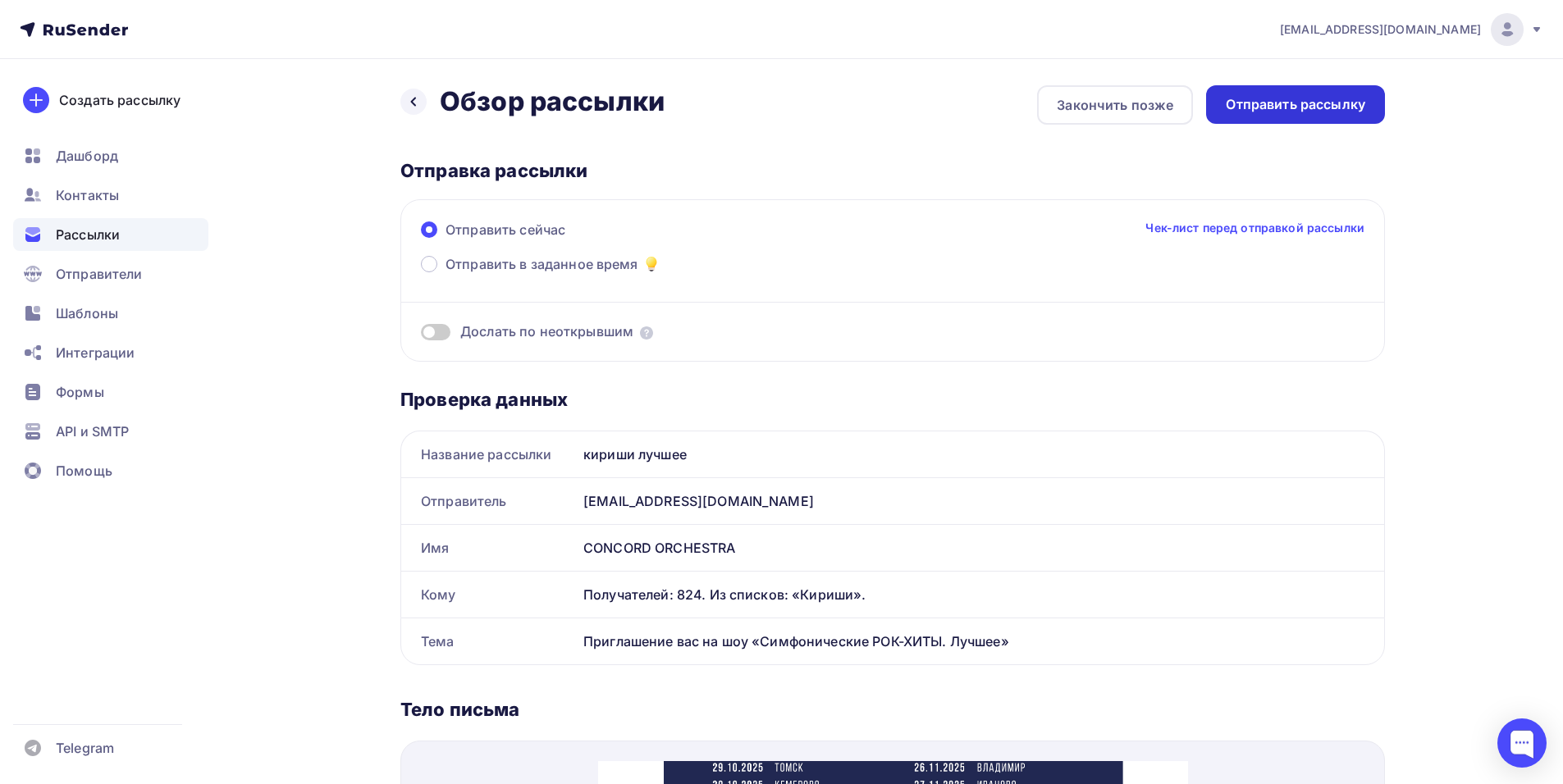
click at [1274, 101] on div "Отправить рассылку" at bounding box center [1295, 104] width 140 height 19
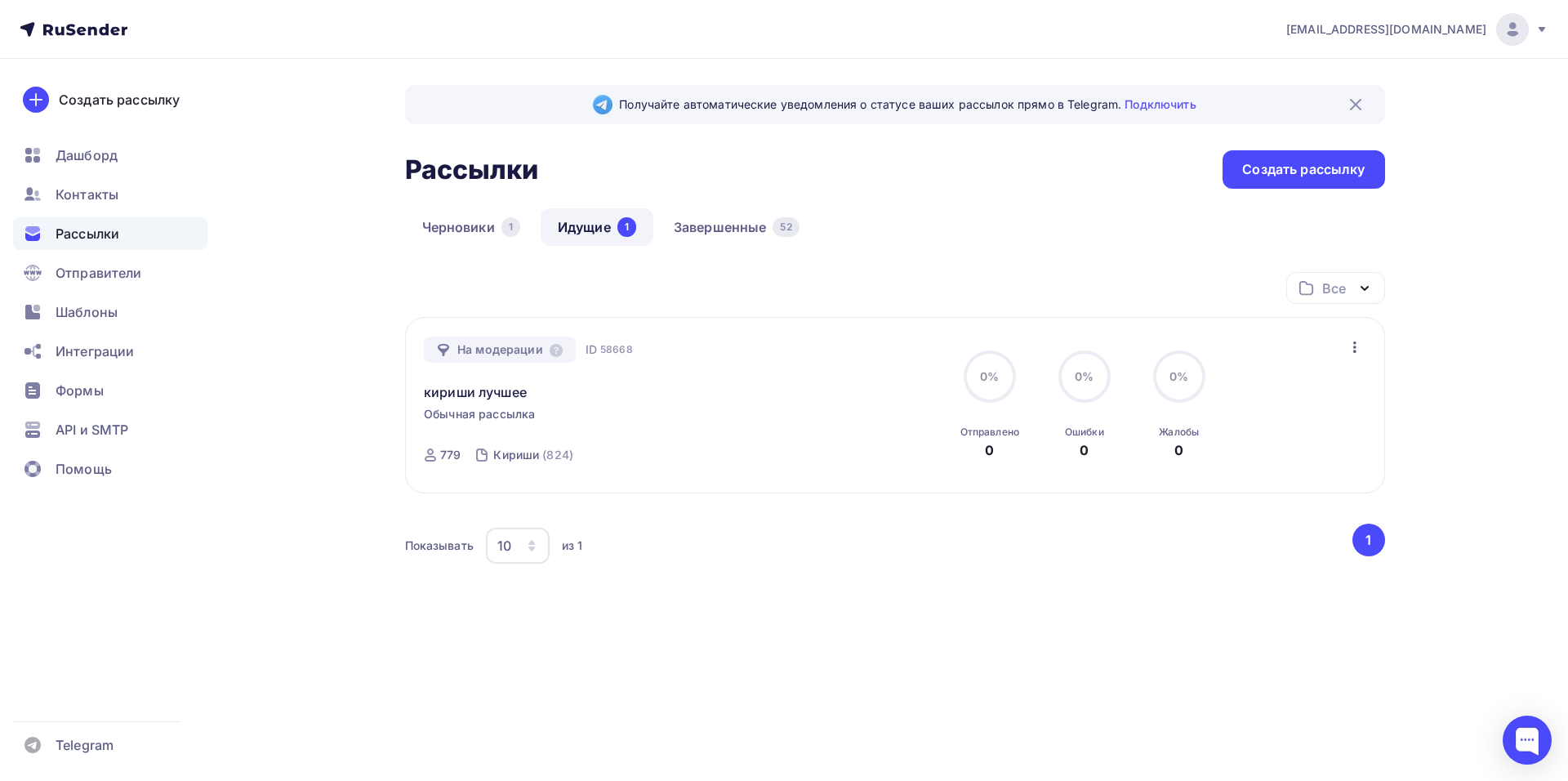
click at [1482, 355] on div "shedevru@yandex.ru Аккаунт Тарифы Выйти Создать рассылку Дашборд Контакты Рассы…" at bounding box center [784, 365] width 1568 height 730
click at [461, 222] on link "Черновики 1" at bounding box center [472, 226] width 133 height 37
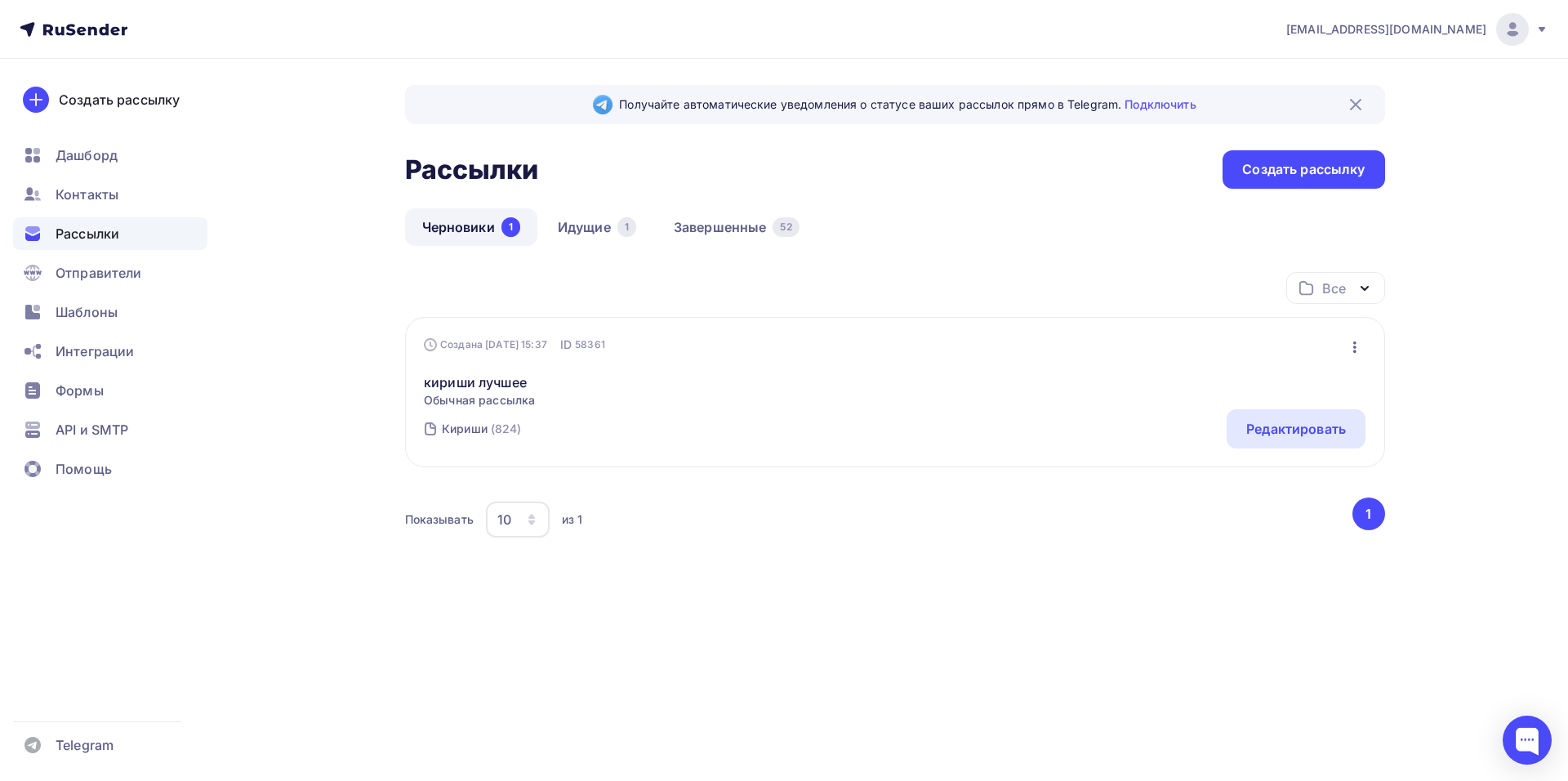
click at [1357, 348] on icon "button" at bounding box center [1355, 347] width 20 height 20
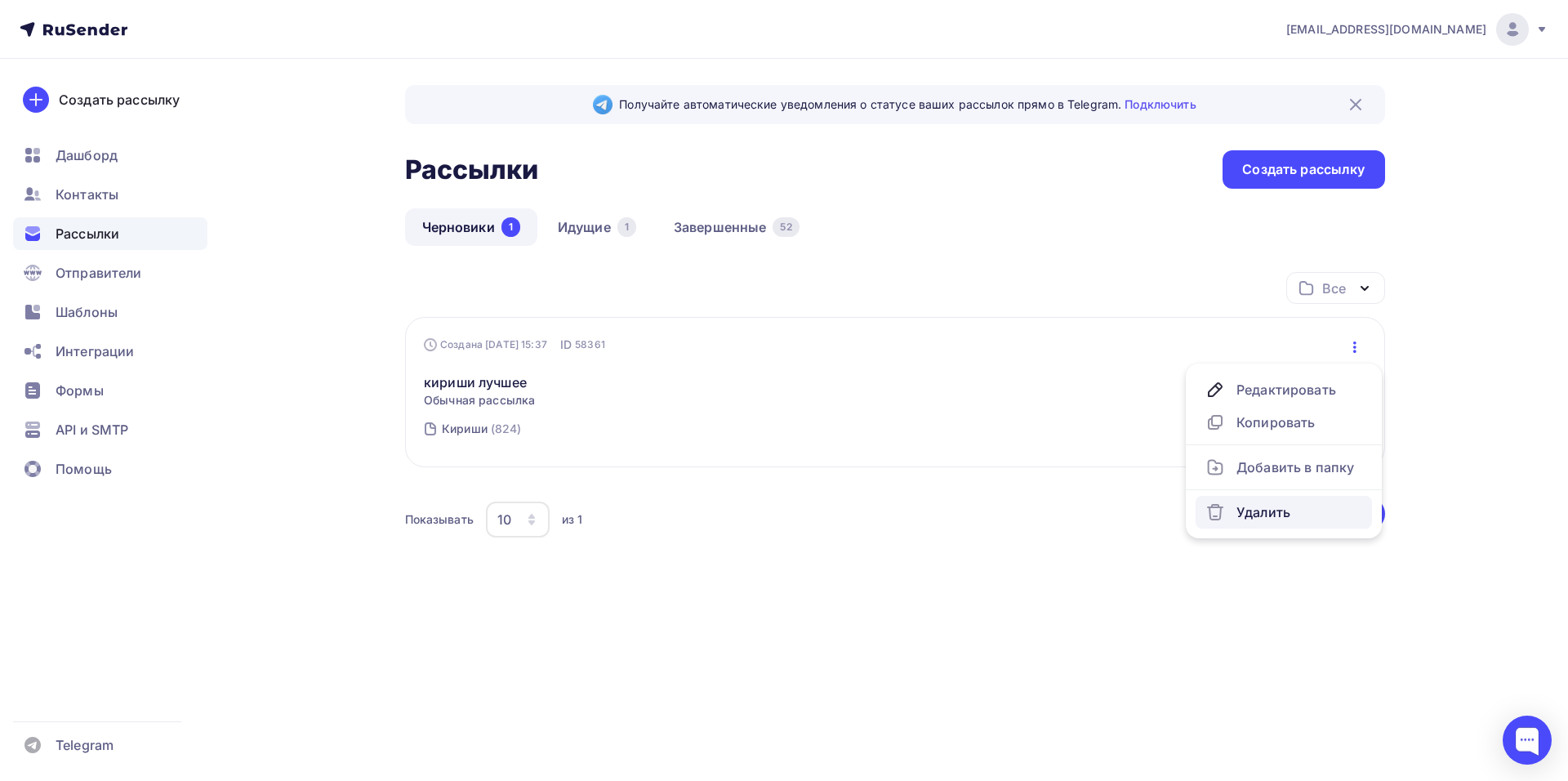
click at [1239, 515] on div "Удалить" at bounding box center [1283, 513] width 157 height 20
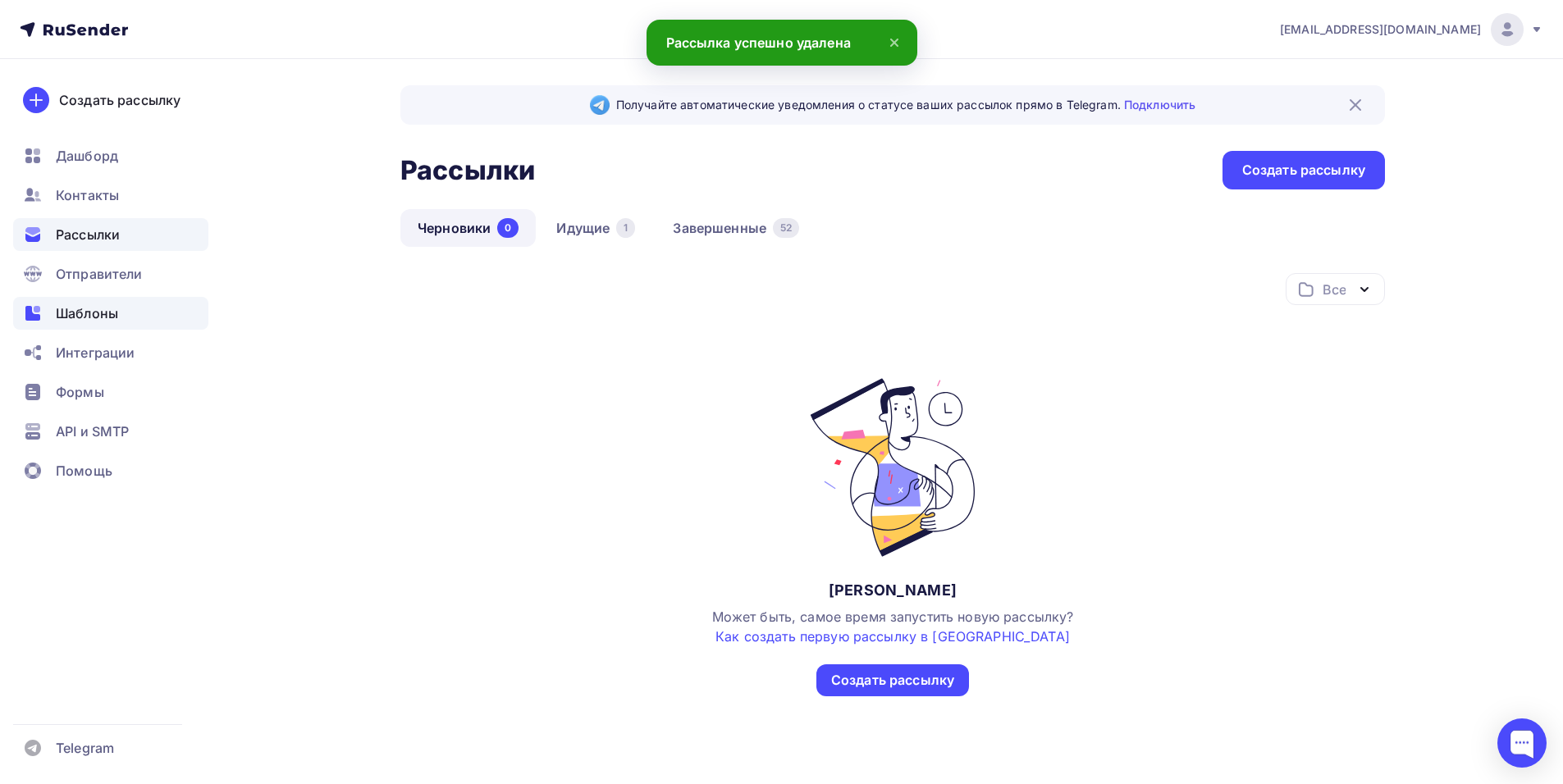
click at [98, 317] on span "Шаблоны" at bounding box center [87, 313] width 62 height 20
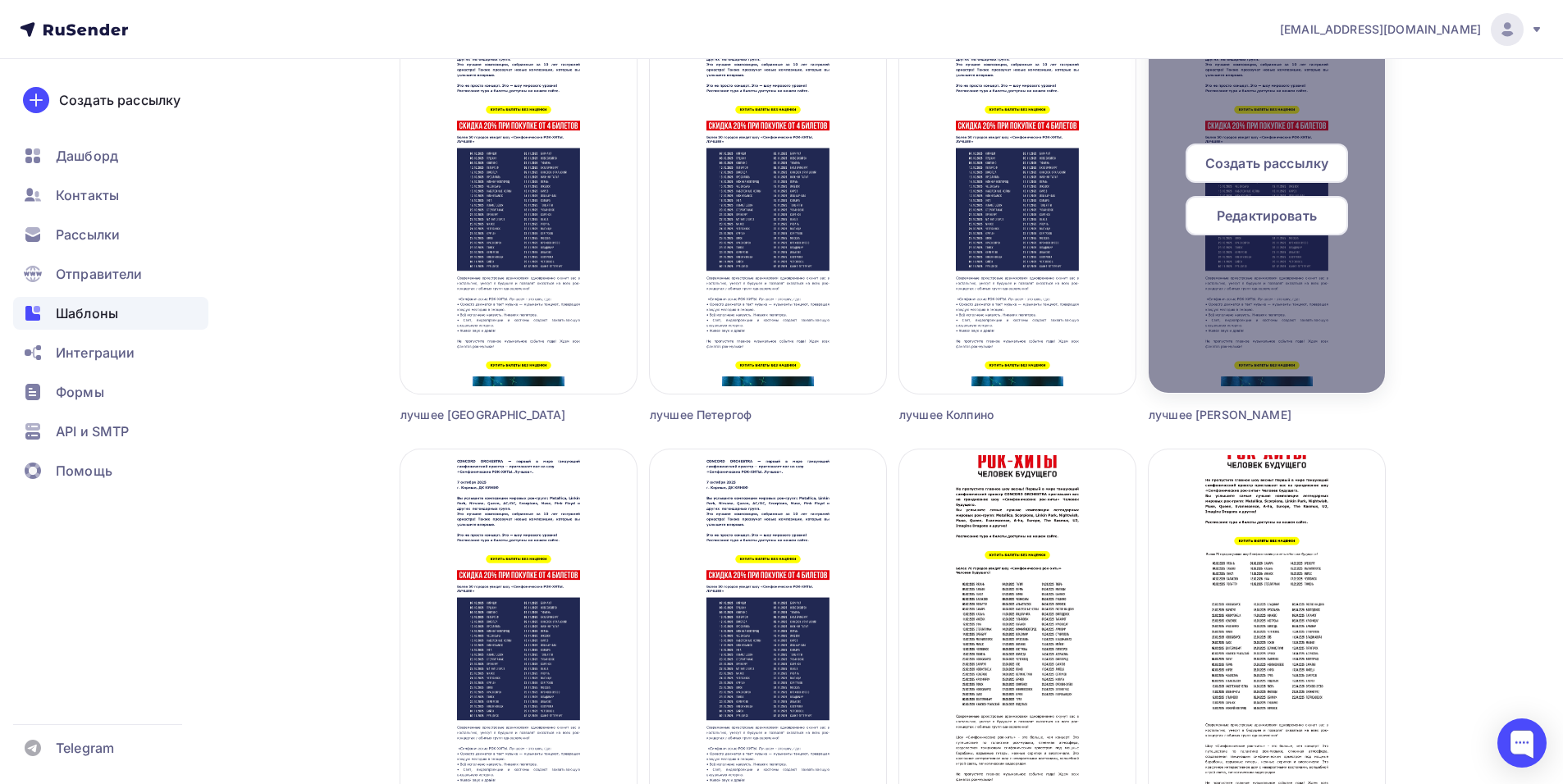
scroll to position [3280, 0]
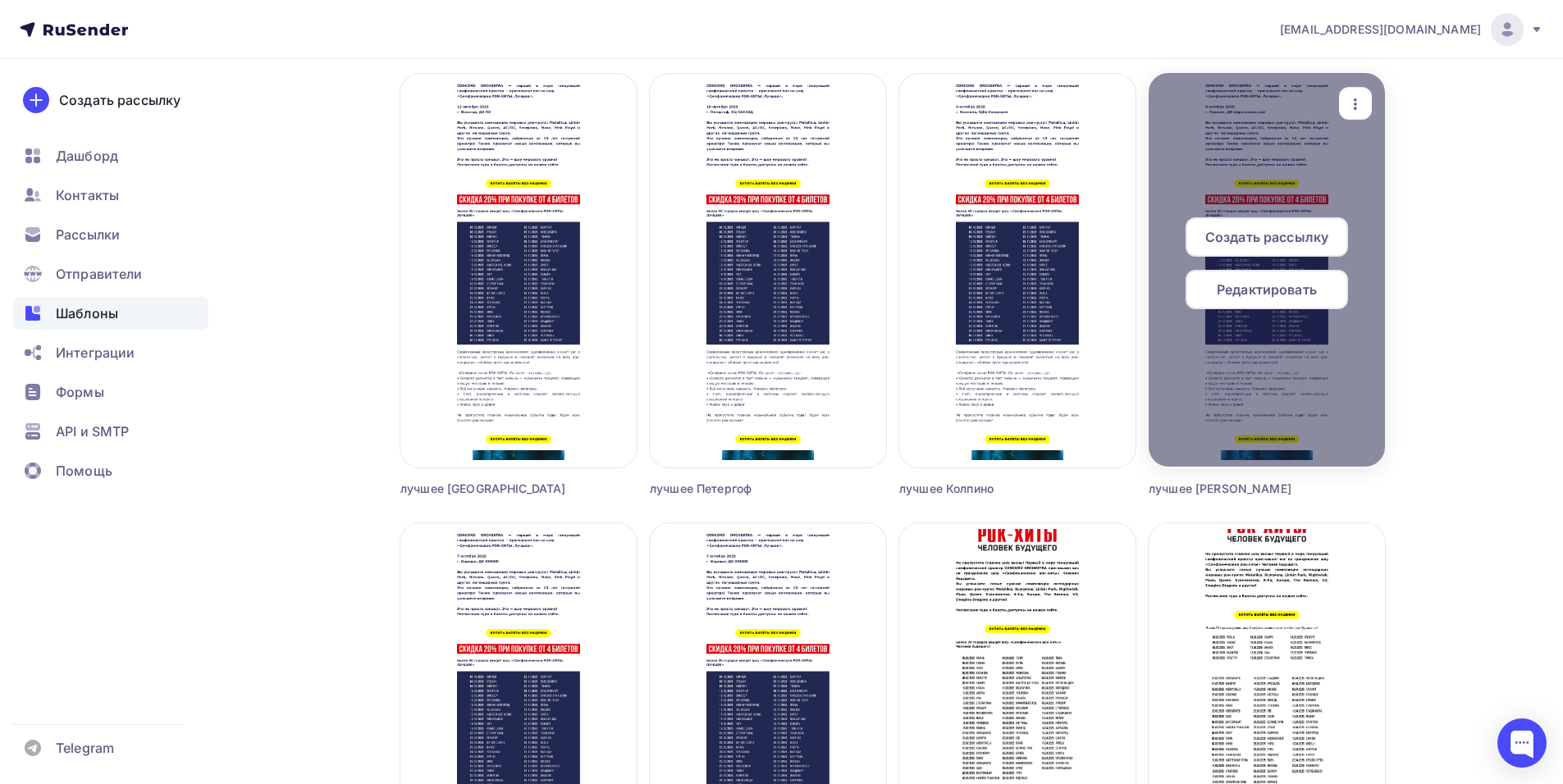
click at [1272, 231] on span "Создать рассылку" at bounding box center [1266, 237] width 123 height 20
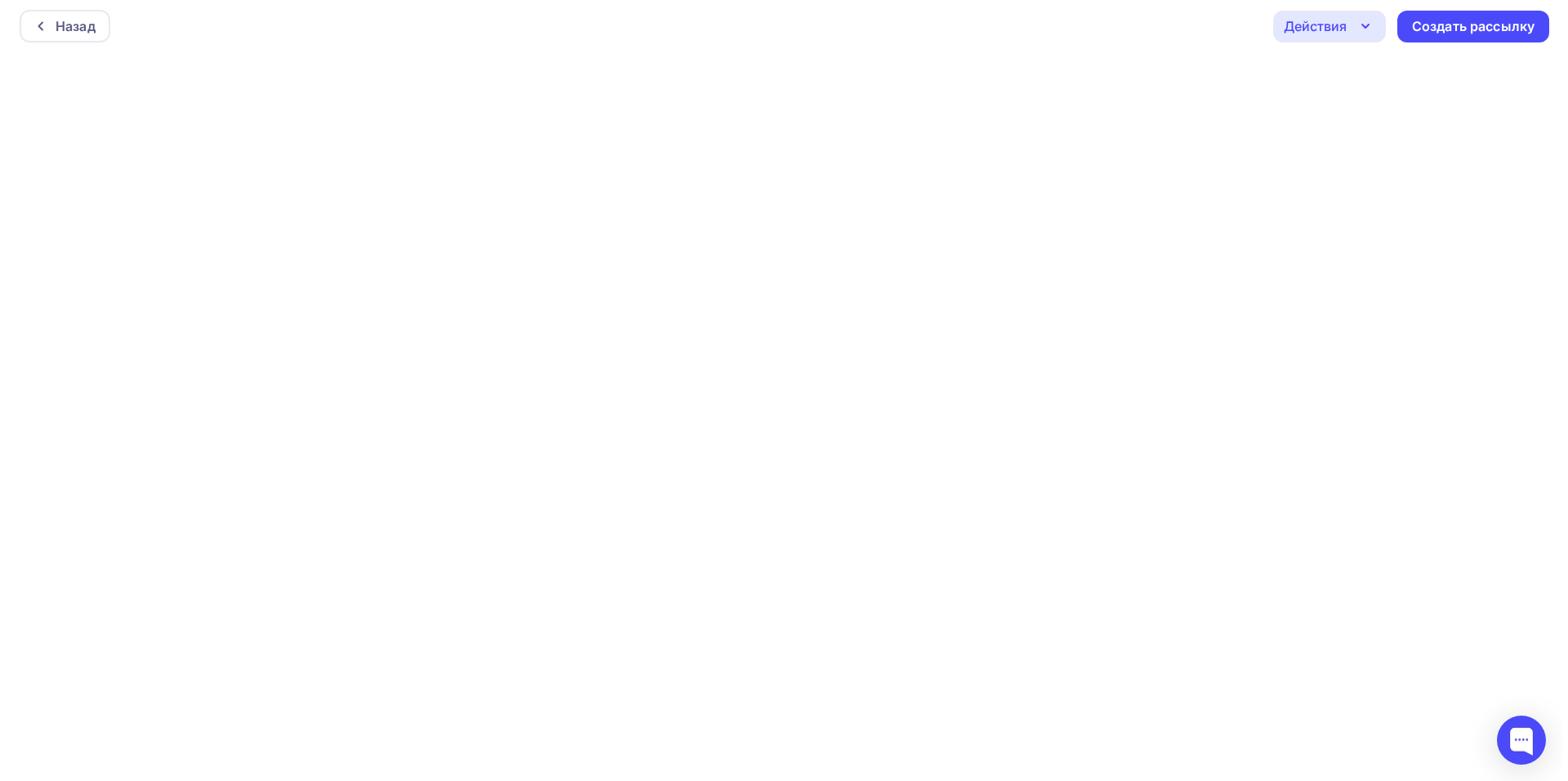
scroll to position [4, 0]
click at [1483, 34] on div "Создать рассылку" at bounding box center [1466, 25] width 123 height 19
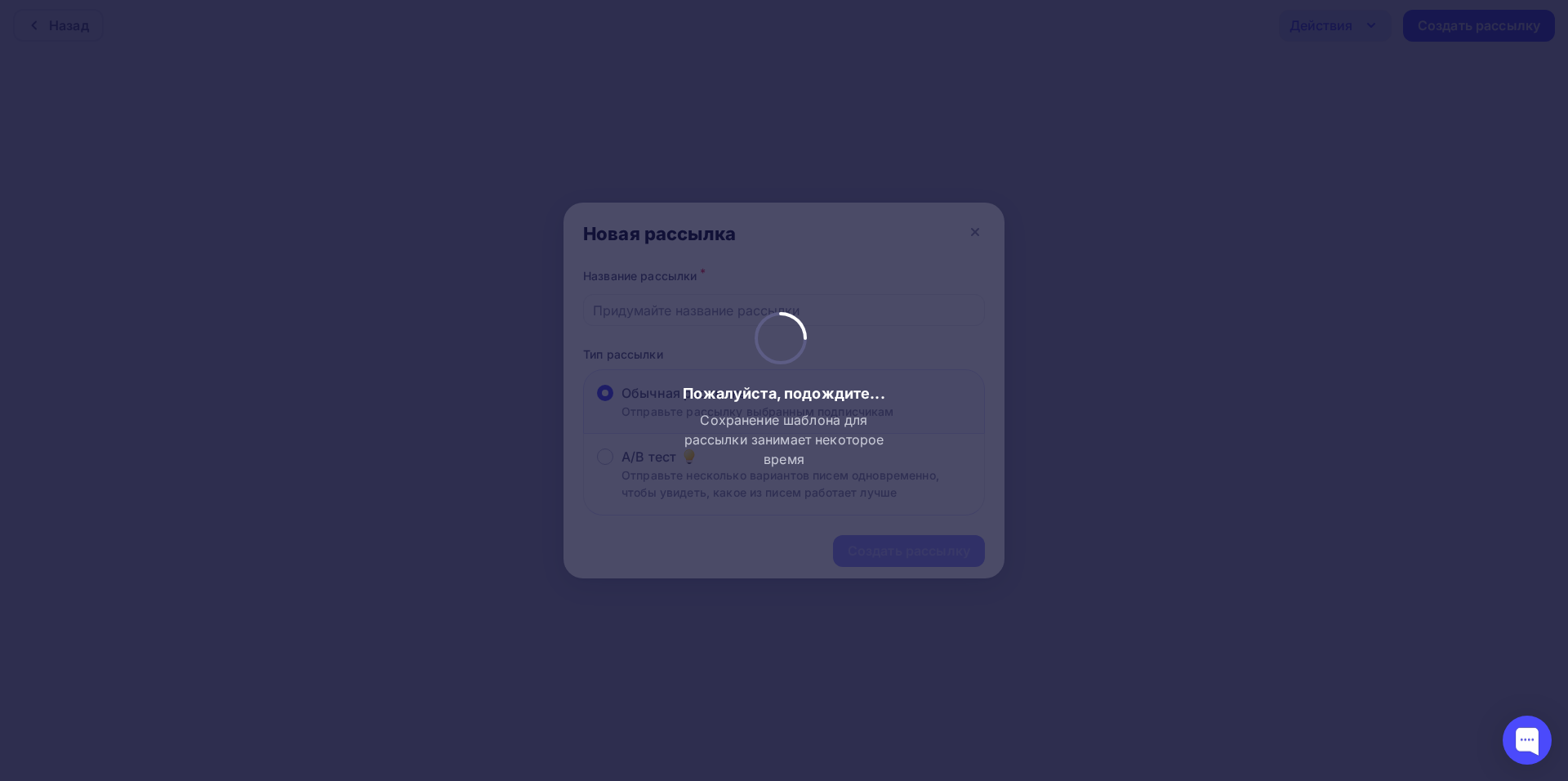
click at [692, 315] on div "Пожалуйста, подождите... Сохранение шаблона для рассылки занимает некоторое вре…" at bounding box center [784, 390] width 215 height 157
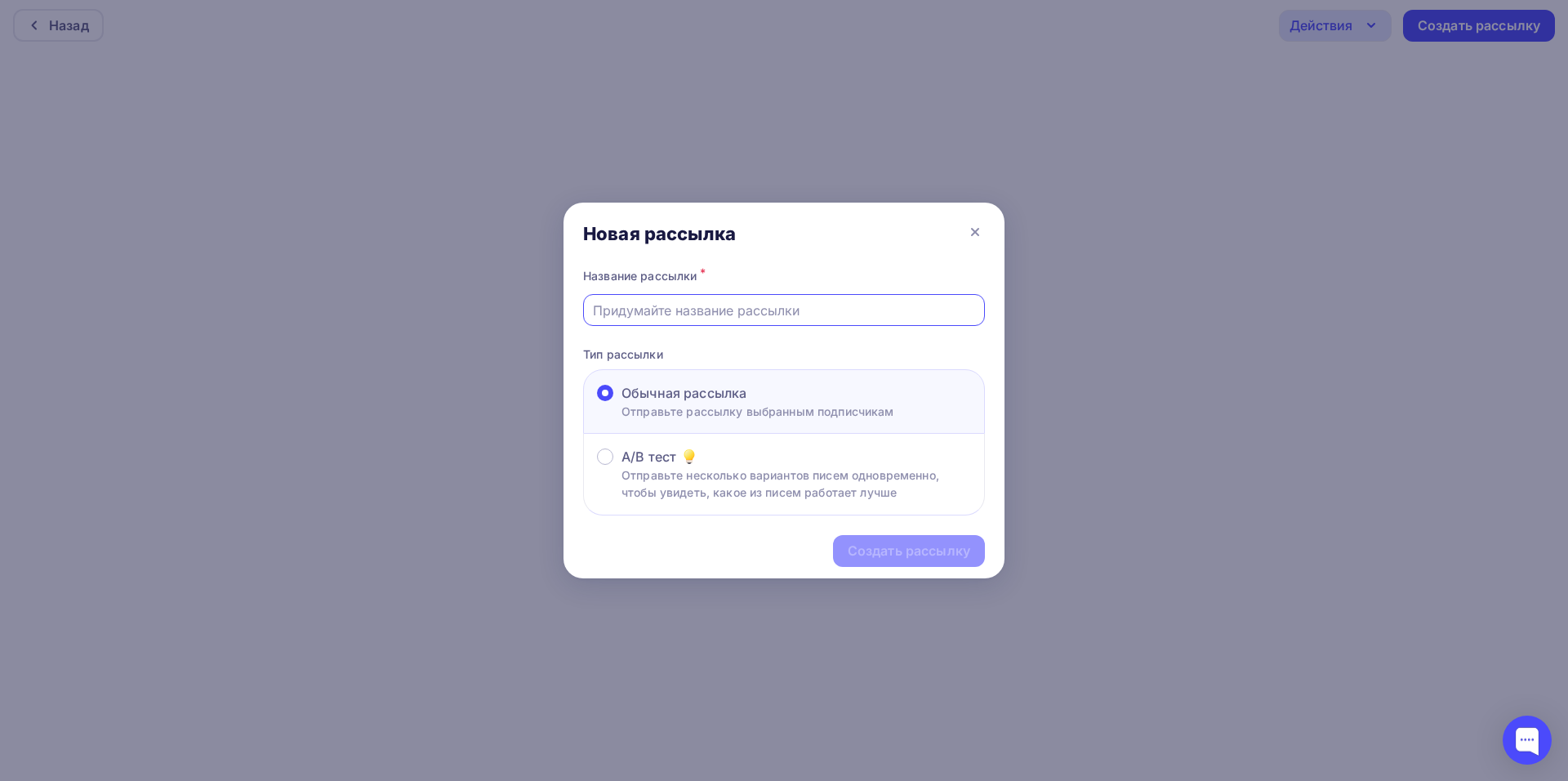
click at [702, 314] on input "text" at bounding box center [784, 311] width 383 height 20
type input "лучшее Пушкин"
click at [914, 550] on div "Создать рассылку" at bounding box center [909, 551] width 123 height 19
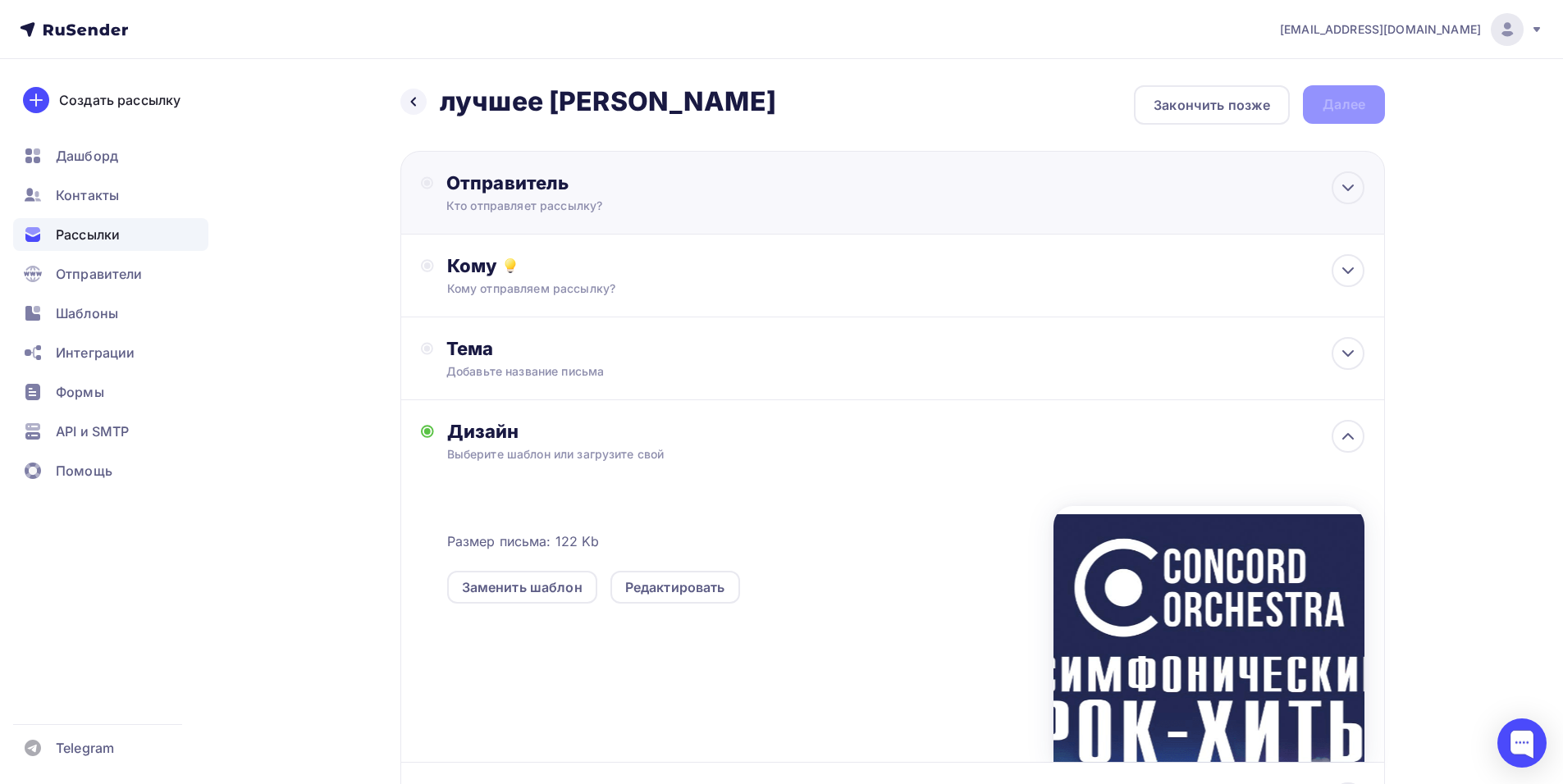
click at [764, 208] on div "Кто отправляет рассылку?" at bounding box center [606, 206] width 320 height 16
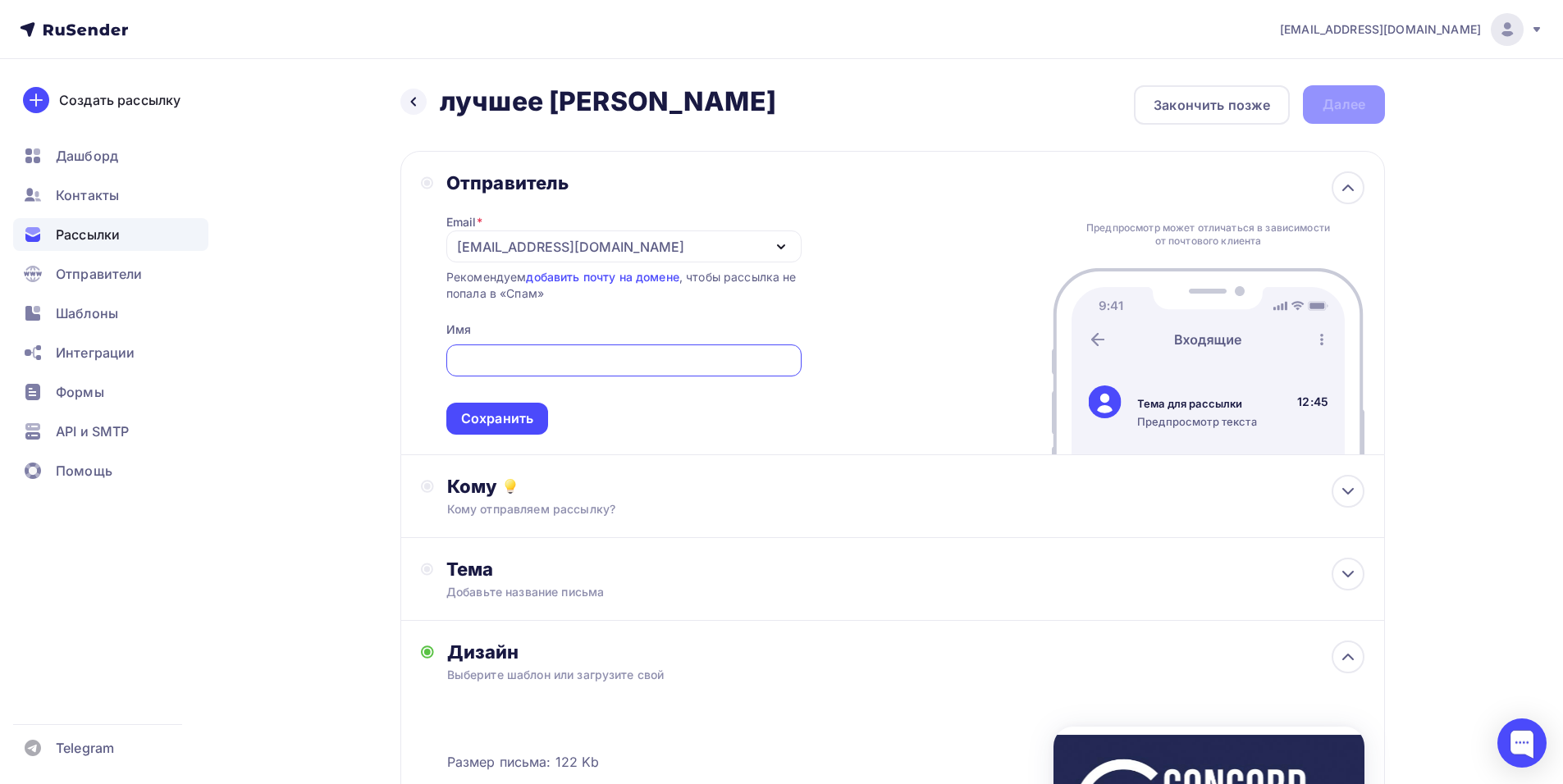
paste input "CONCORD ORCHESTRA"
click at [647, 253] on div "[EMAIL_ADDRESS][DOMAIN_NAME]" at bounding box center [624, 246] width 355 height 32
type input "CONCORD ORCHESTRA"
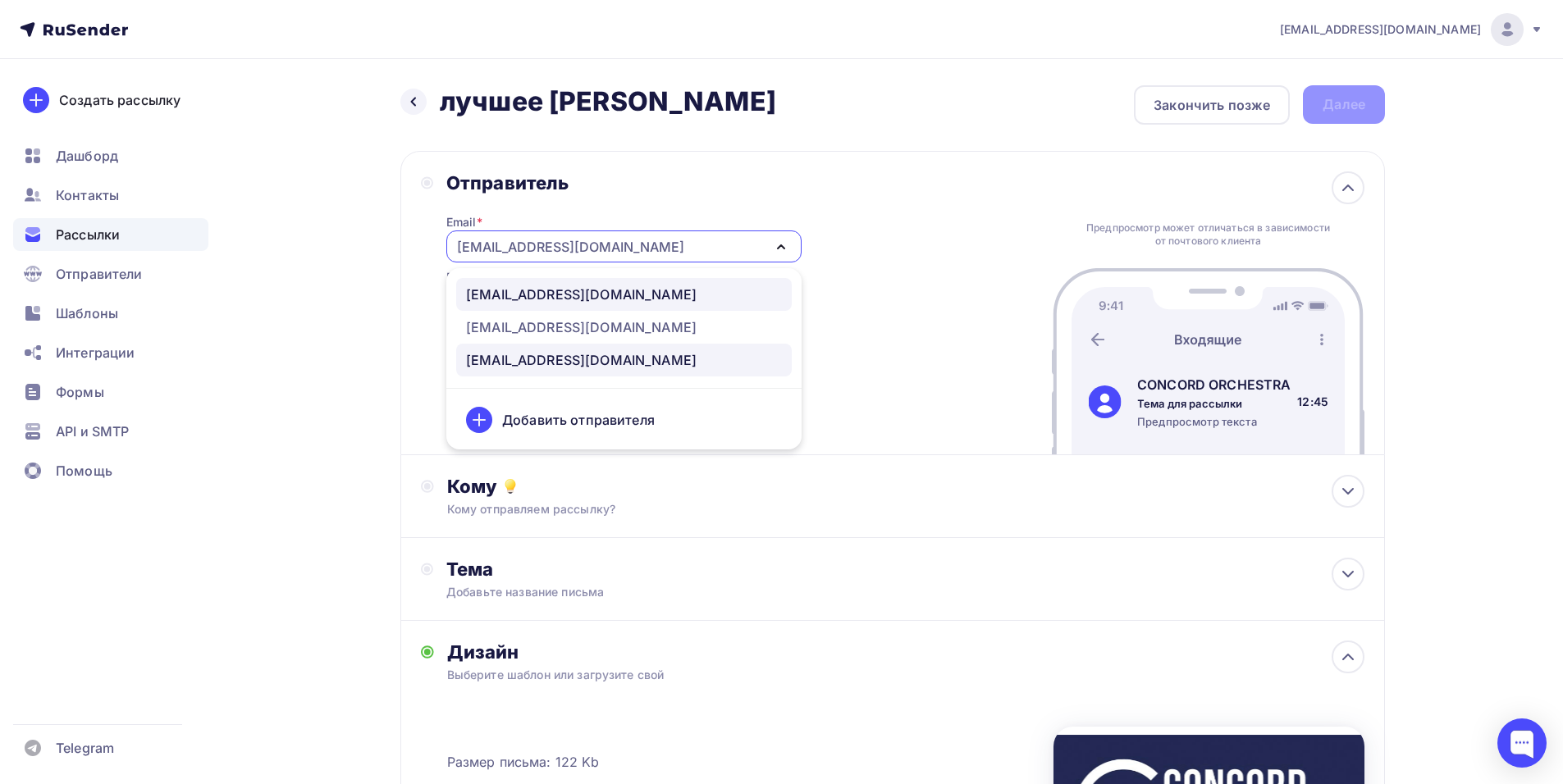
click at [642, 290] on div "[EMAIL_ADDRESS][DOMAIN_NAME]" at bounding box center [581, 295] width 230 height 20
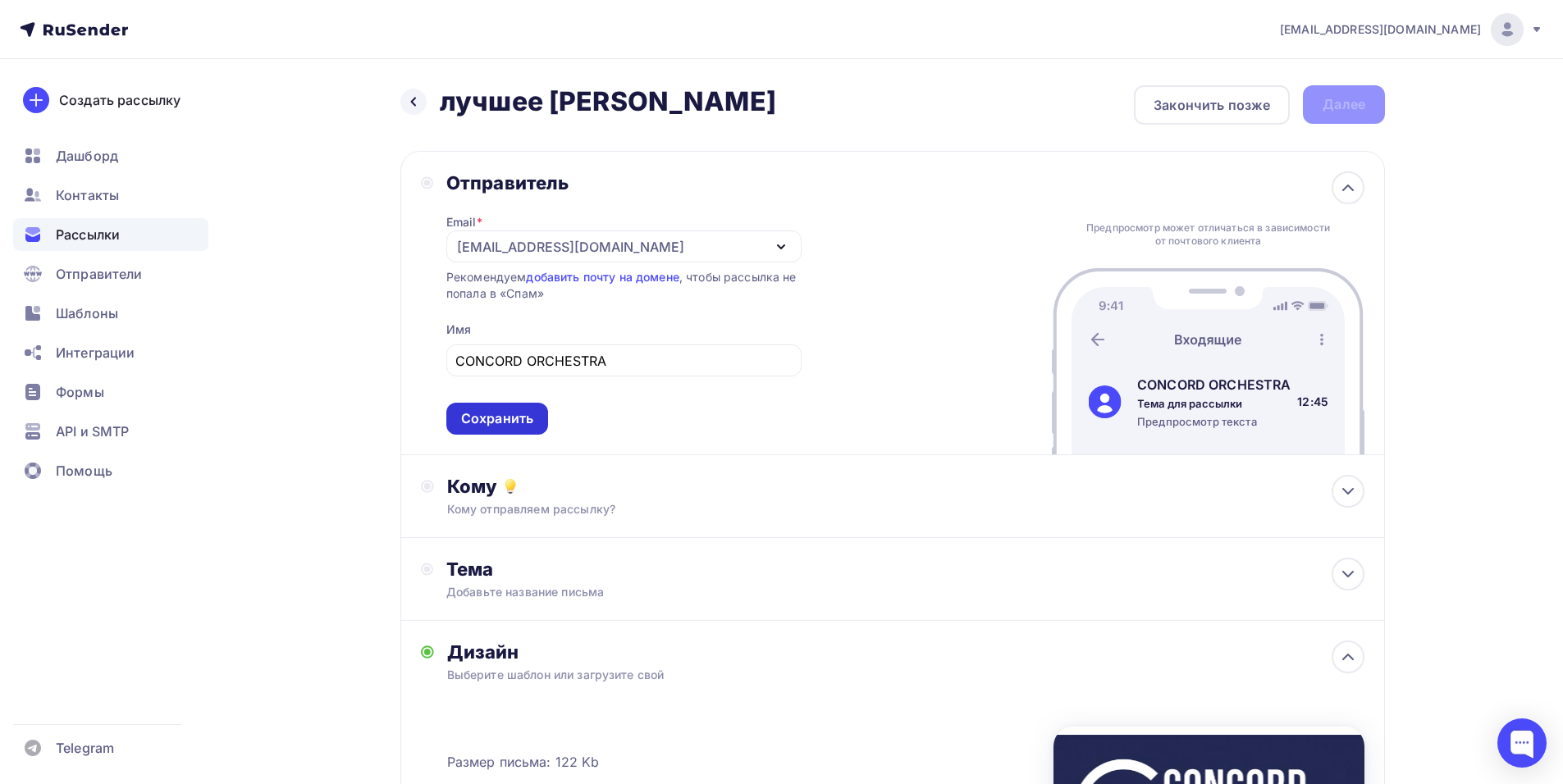
click at [498, 416] on div "Сохранить" at bounding box center [497, 418] width 72 height 19
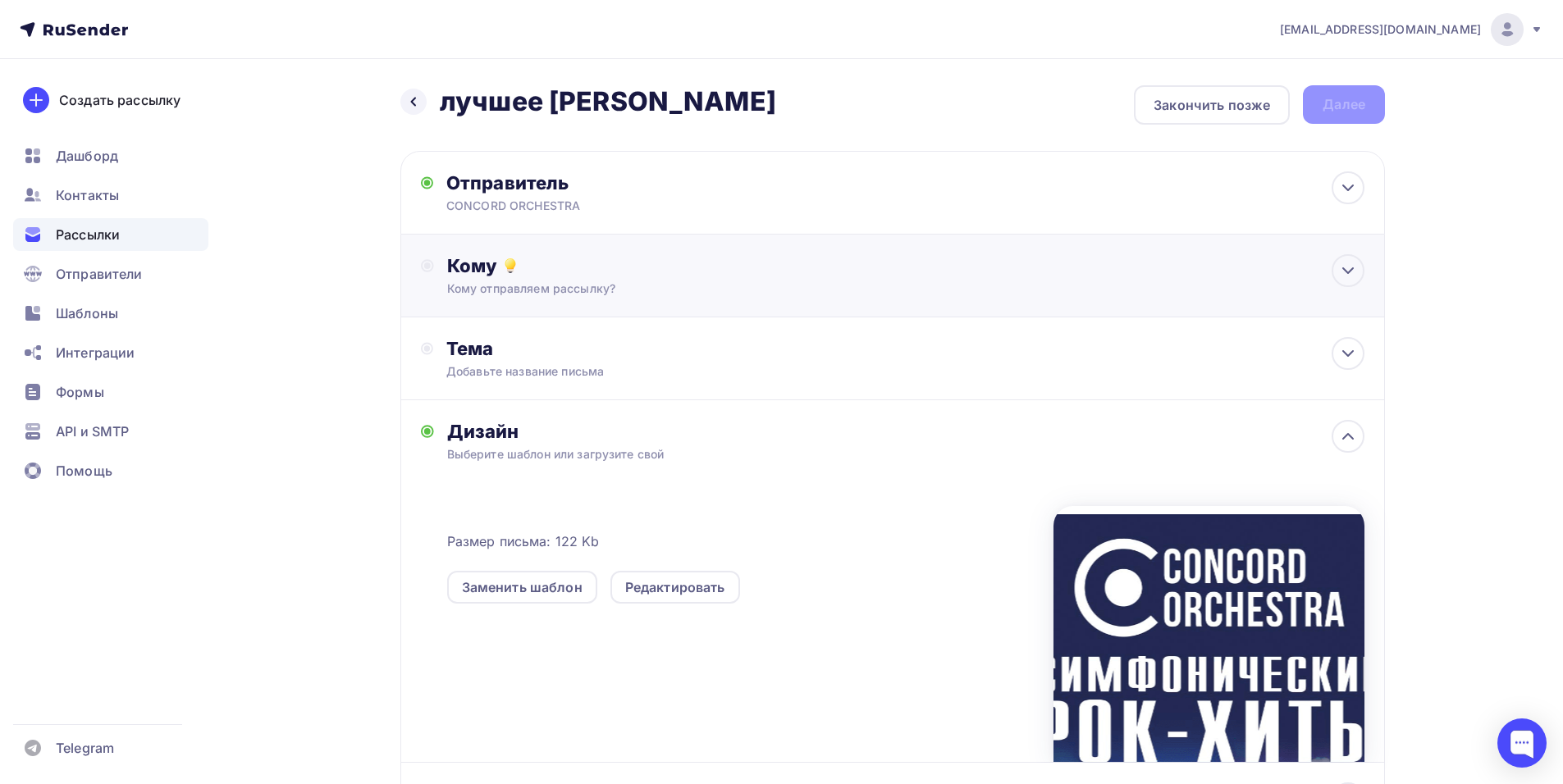
click at [656, 304] on div "Кому Кому отправляем рассылку? Списки получателей Выберите список Все списки id…" at bounding box center [892, 276] width 984 height 83
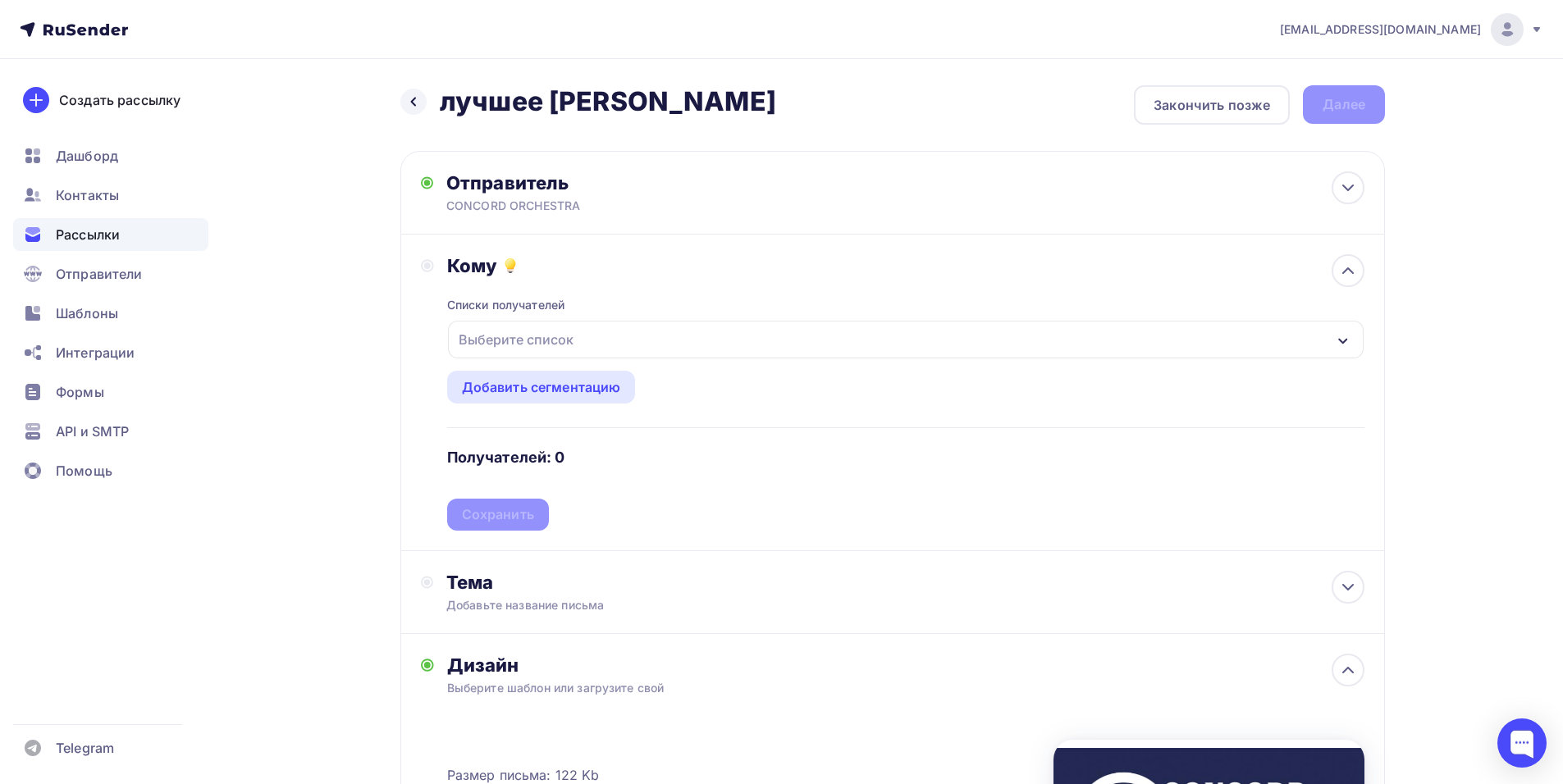
click at [592, 351] on div "Выберите список" at bounding box center [906, 339] width 916 height 37
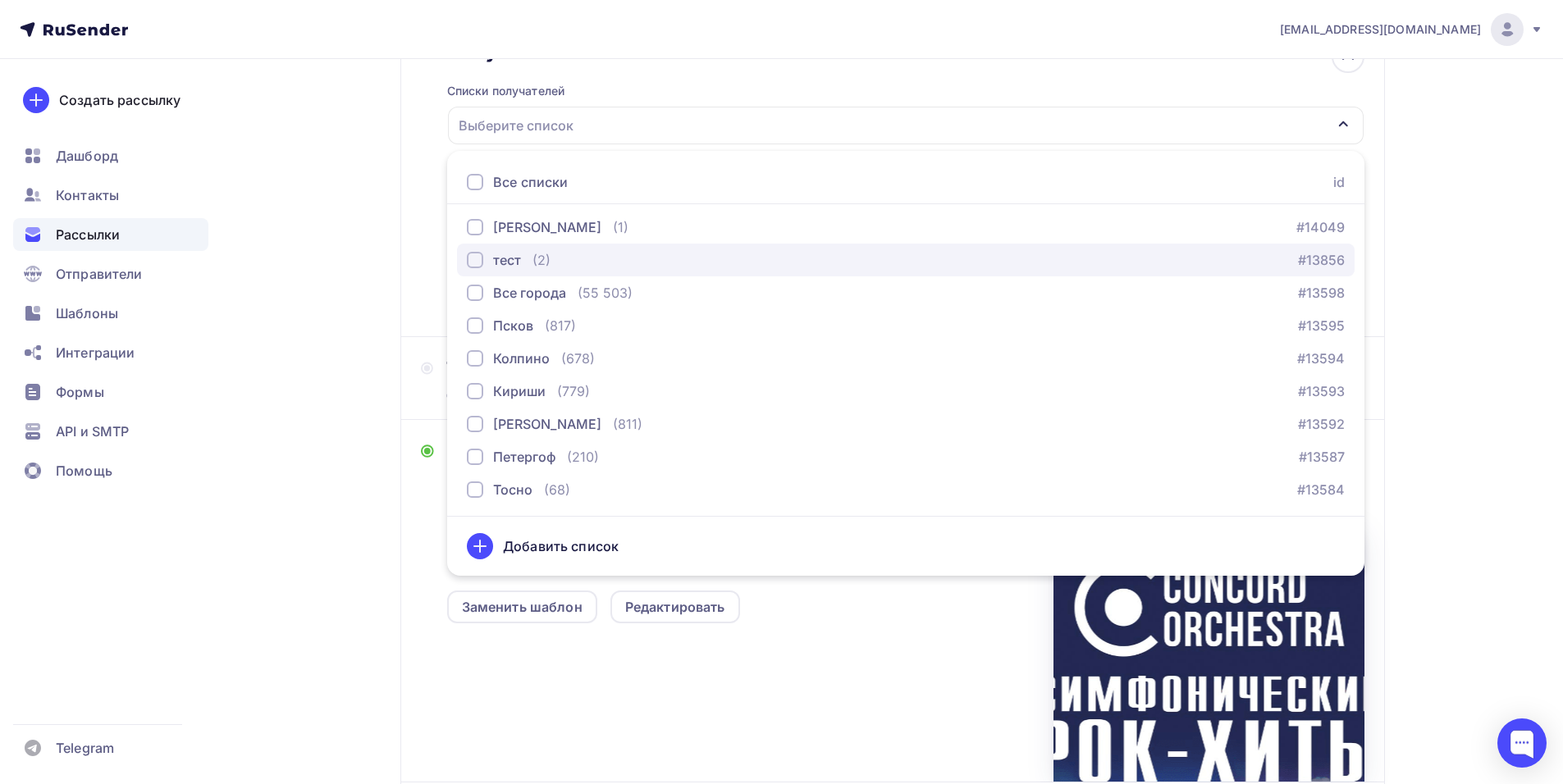
scroll to position [401, 0]
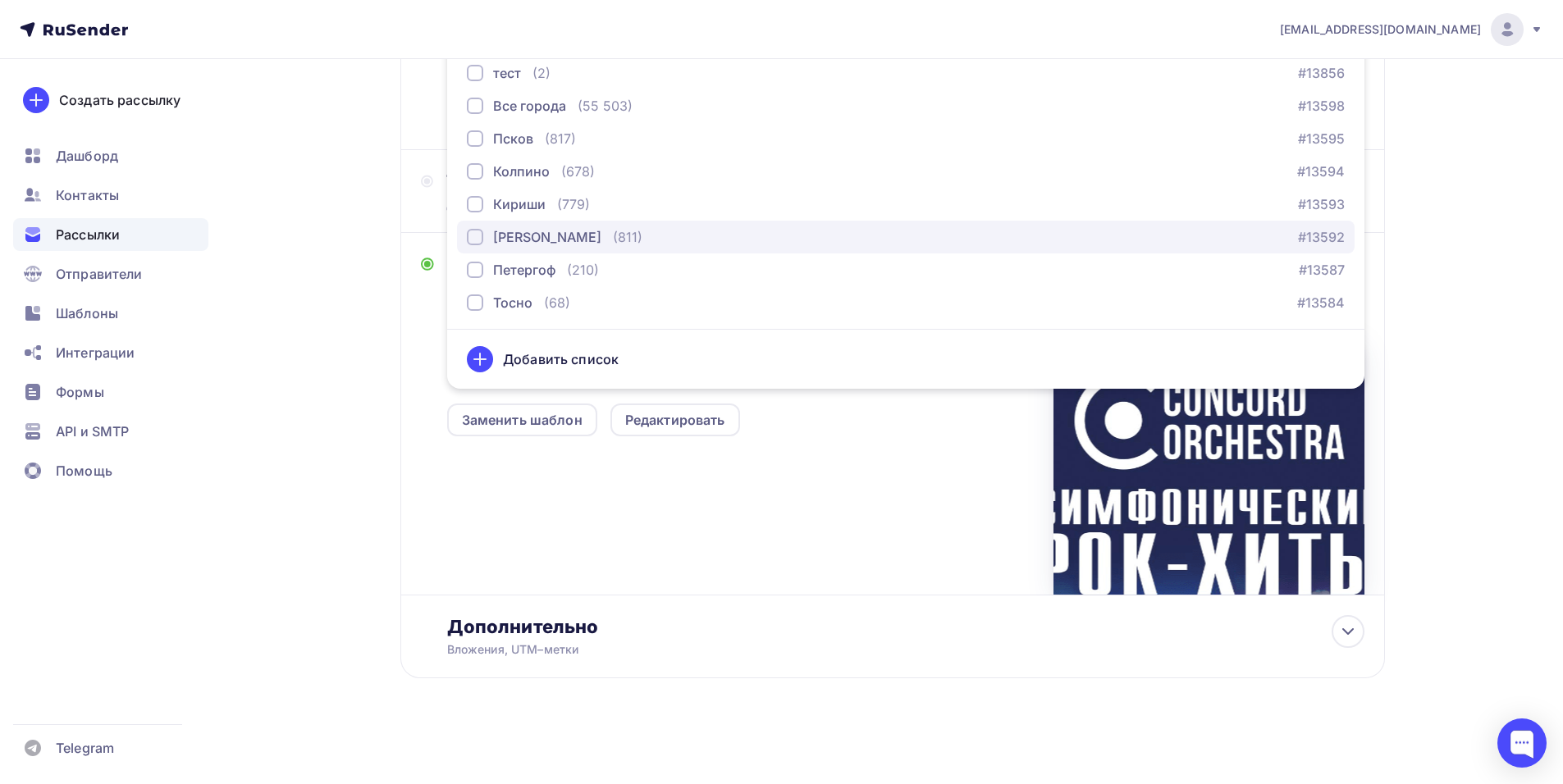
click at [613, 246] on div "(811)" at bounding box center [627, 237] width 29 height 20
click at [1003, 510] on div "Размер письма: 122 Kb Заменить шаблон Редактировать" at bounding box center [906, 457] width 918 height 273
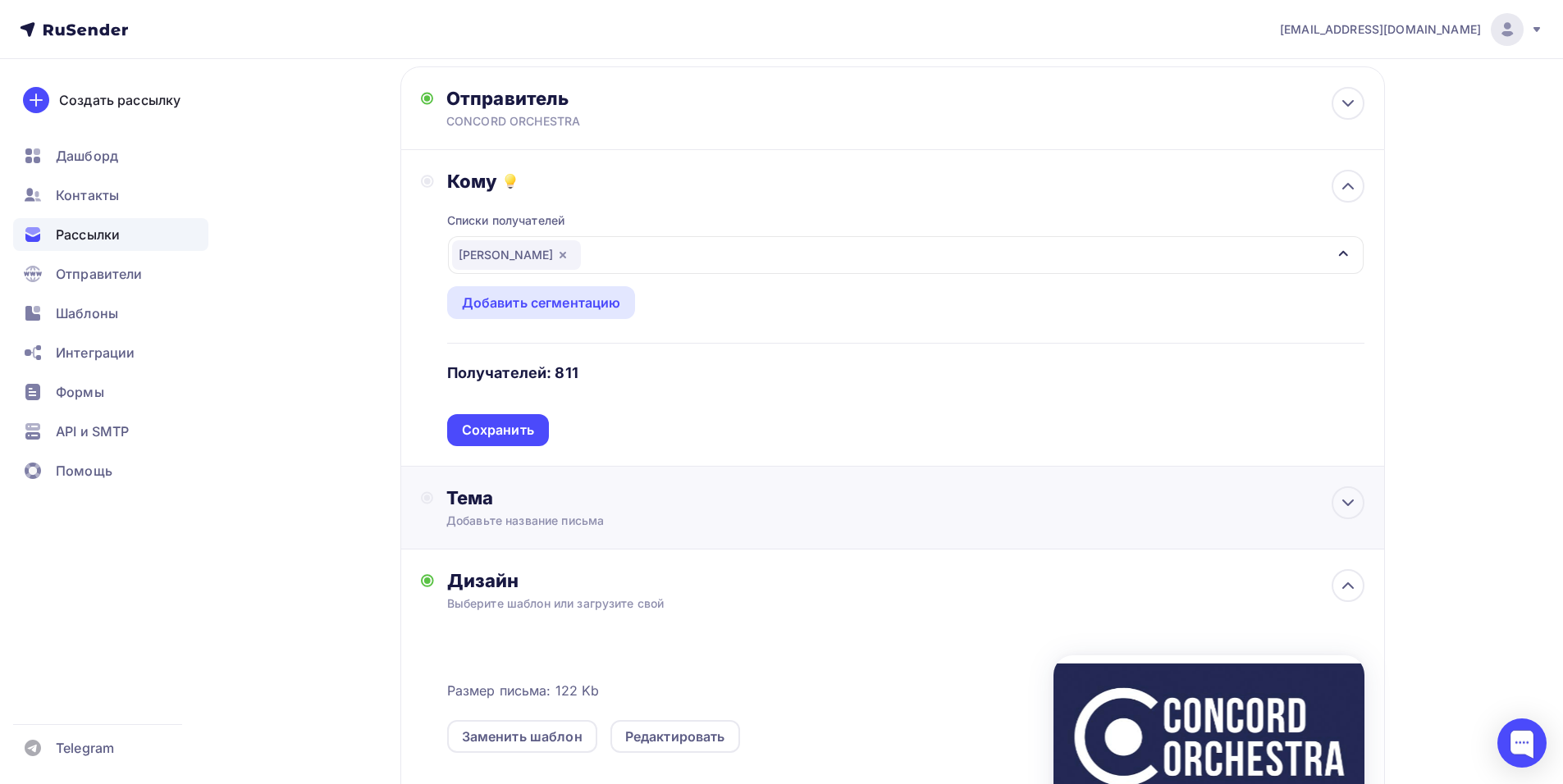
scroll to position [164, 0]
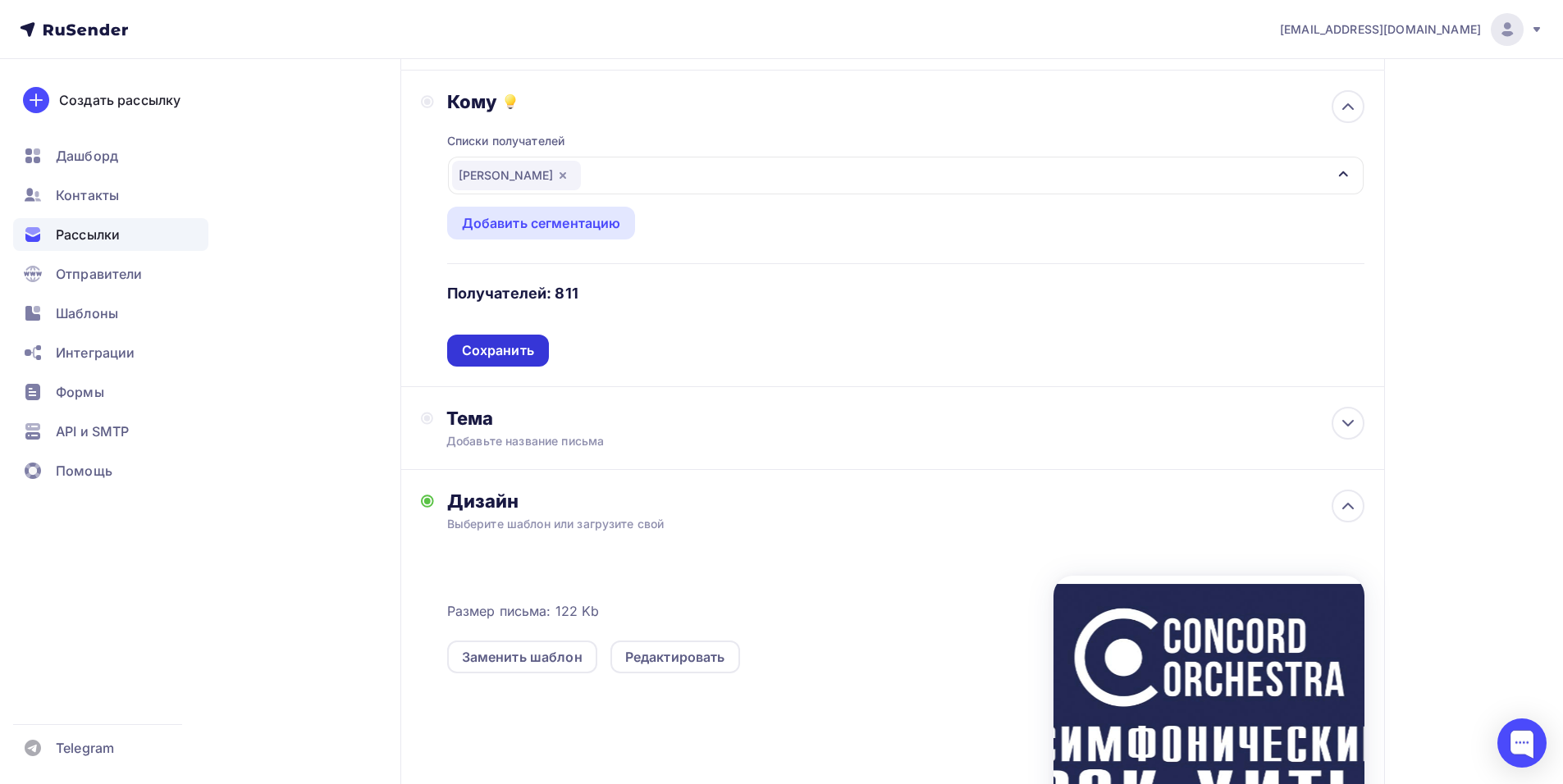
click at [525, 351] on div "Сохранить" at bounding box center [498, 350] width 72 height 19
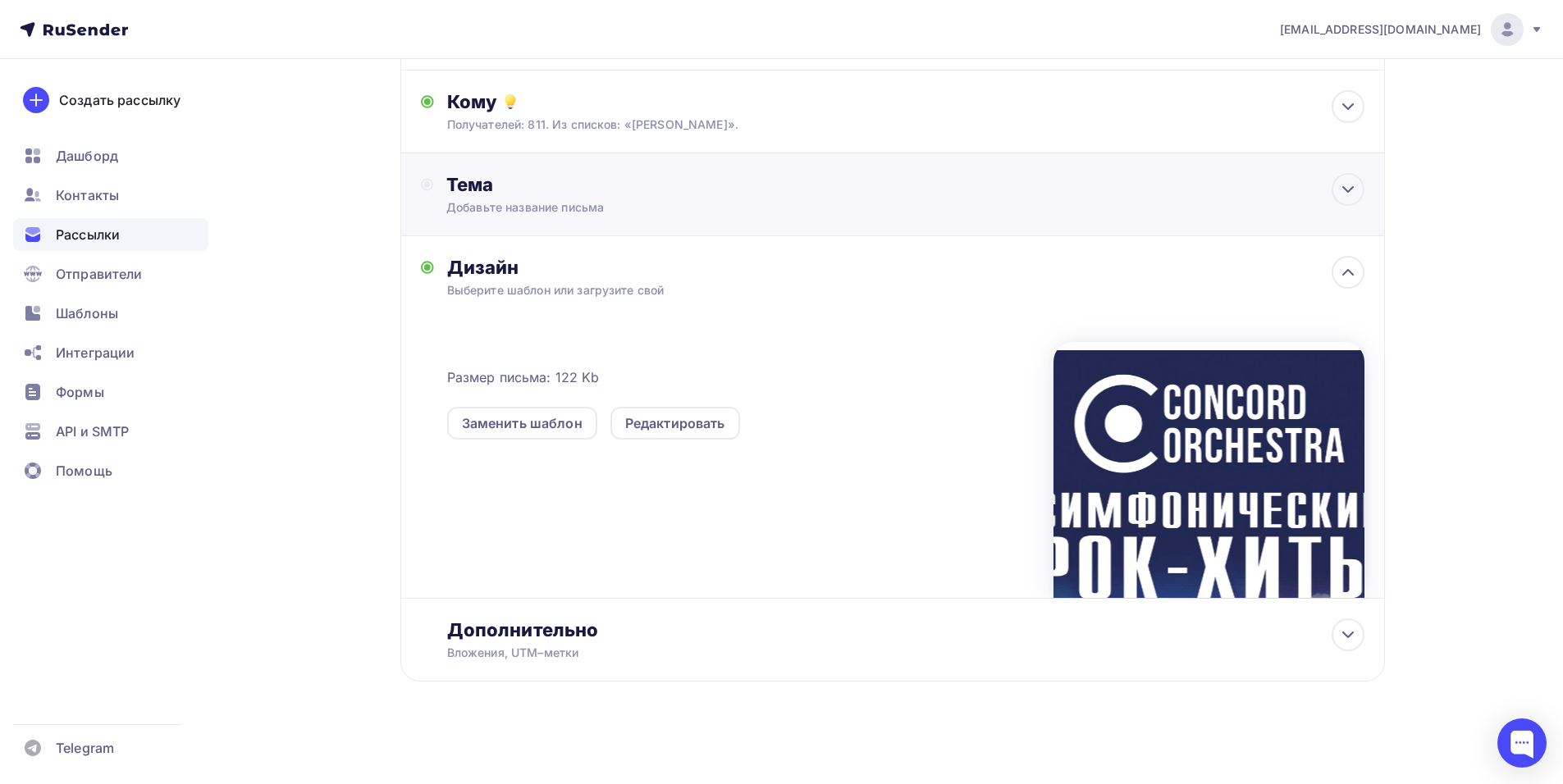
click at [587, 208] on div "Добавьте название письма" at bounding box center [593, 207] width 292 height 16
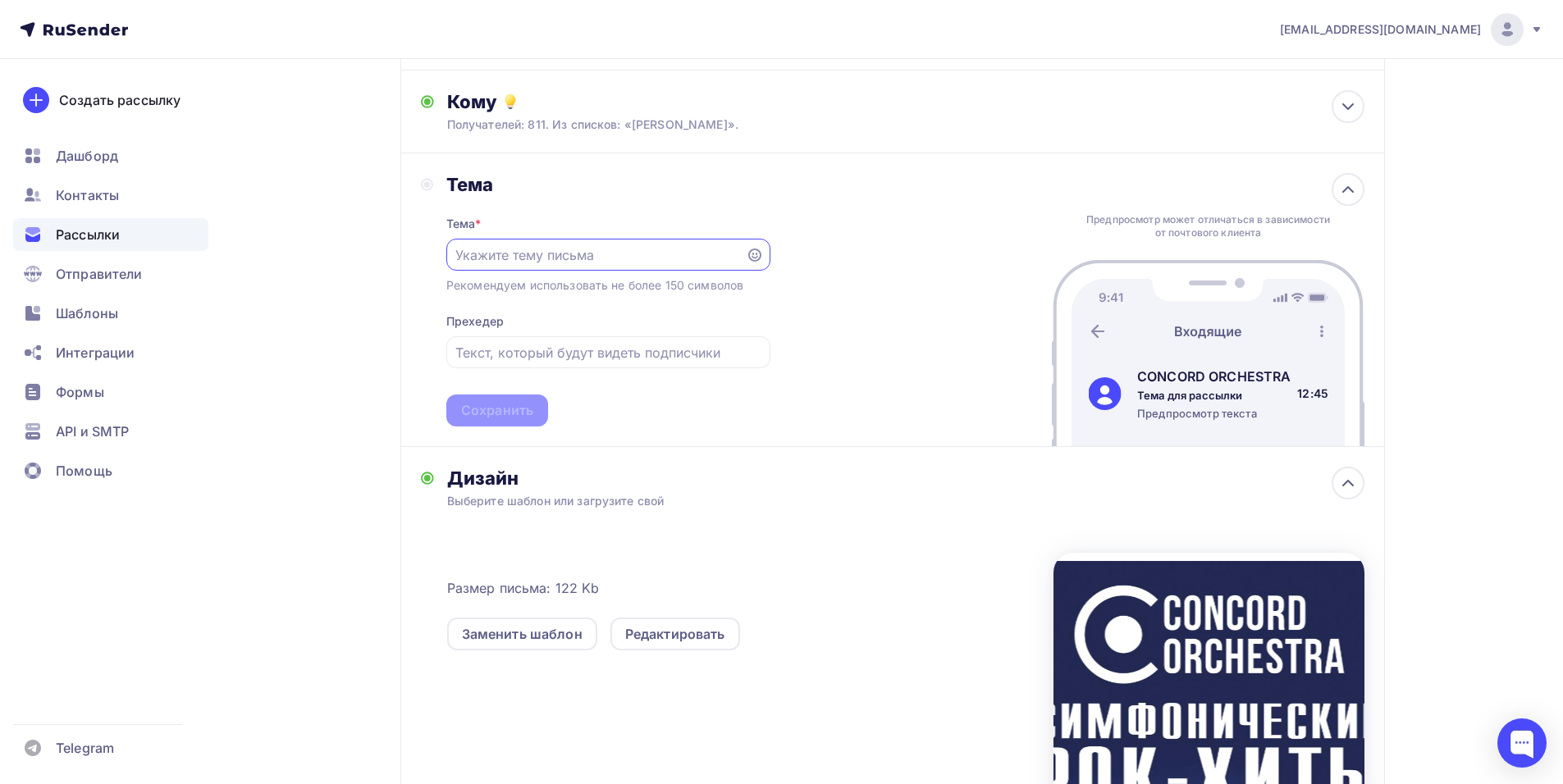
scroll to position [0, 0]
paste input "приглашает вас на грандиозное шоу «Симфонические РОК-ХИТЫ. Лучшее»"
drag, startPoint x: 475, startPoint y: 351, endPoint x: 581, endPoint y: 359, distance: 106.3
click at [581, 359] on input "приглашает вас на грандиозное шоу «Симфонические РОК-ХИТЫ. Лучшее»" at bounding box center [608, 353] width 305 height 20
drag, startPoint x: 561, startPoint y: 350, endPoint x: 431, endPoint y: 361, distance: 130.5
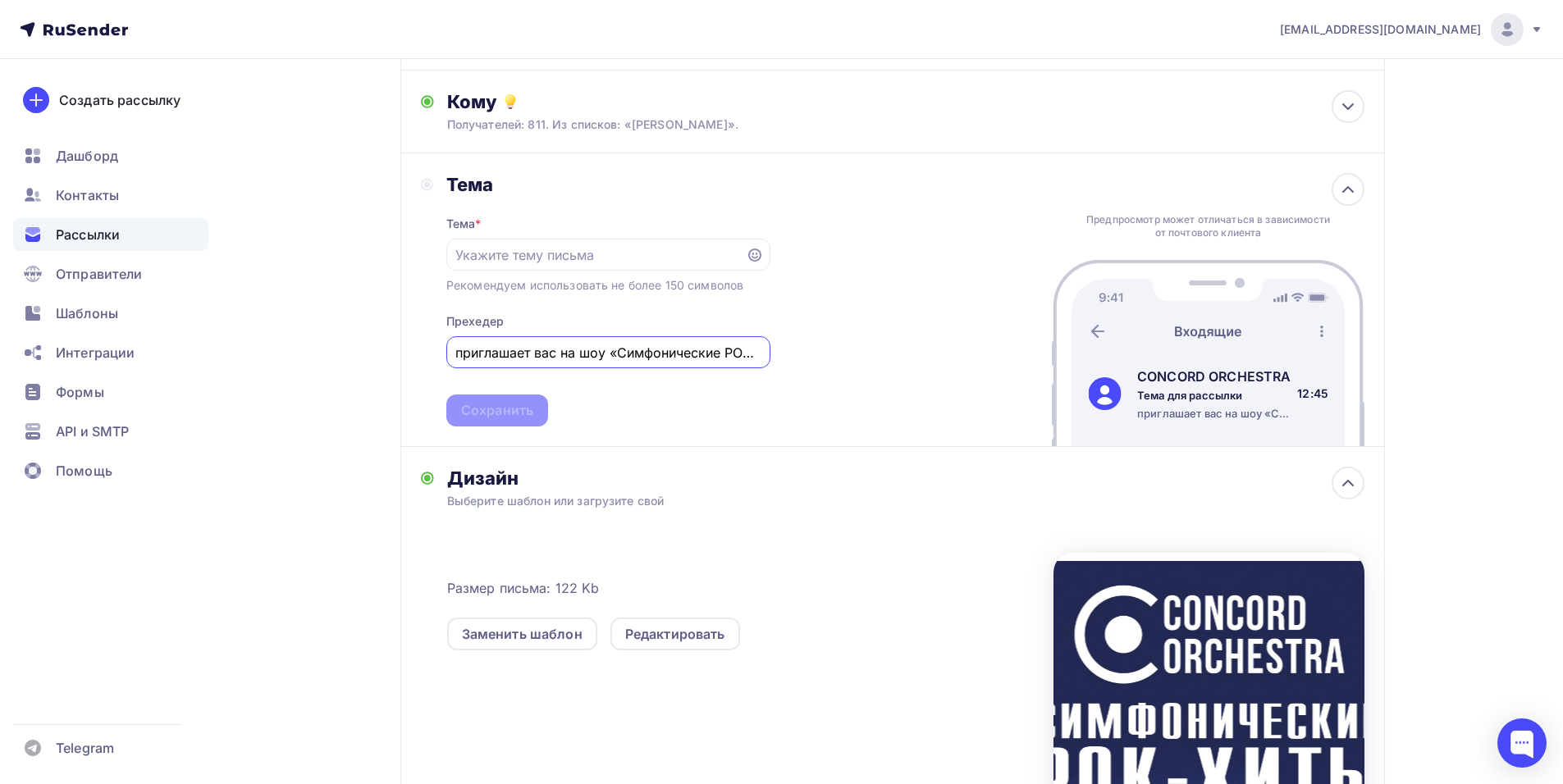
click at [431, 361] on div "Тема Тема * Рекомендуем использовать не более 150 символов Прехедер приглашает …" at bounding box center [595, 300] width 350 height 254
type input "Приглашение на шоу «Симфонические РОК-ХИТЫ. Лучшее»"
click at [678, 406] on div "Тема * Рекомендуем использовать не более 150 символов Прехедер Приглашение на ш…" at bounding box center [608, 311] width 324 height 230
click at [680, 352] on input "Приглашение на шоу «Симфонические РОК-ХИТЫ. Лучшее»" at bounding box center [608, 353] width 305 height 20
click at [458, 351] on input "Приглашение на шоу «Симфонические РОК-ХИТЫ. Лучшее»" at bounding box center [608, 353] width 305 height 20
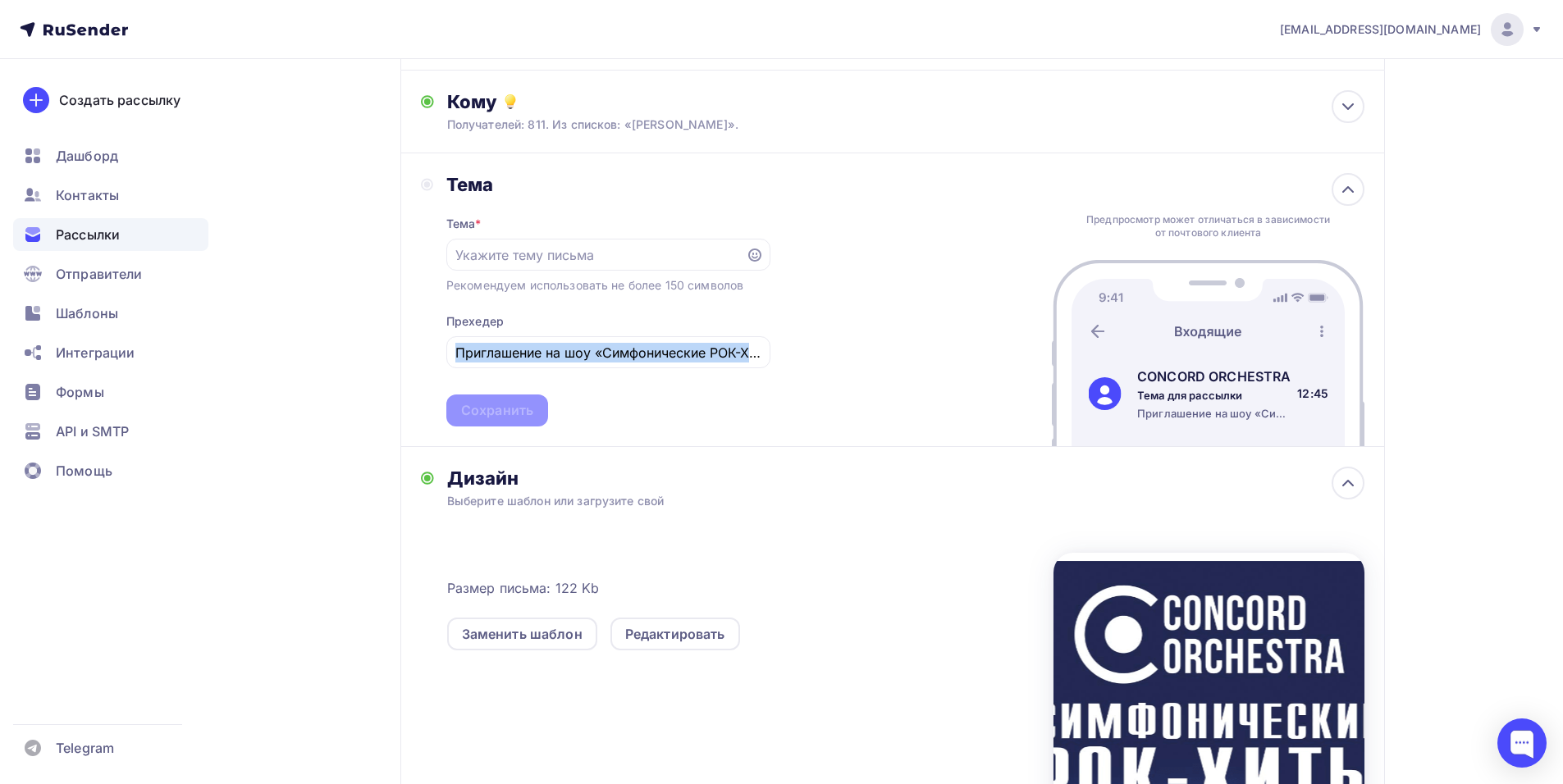
drag, startPoint x: 448, startPoint y: 350, endPoint x: 814, endPoint y: 355, distance: 366.0
click at [814, 355] on div "Тема Тема * Рекомендуем использовать не более 150 символов Прехедер Приглашение…" at bounding box center [892, 300] width 984 height 294
click at [737, 352] on input "Приглашение на шоу «Симфонические РОК-ХИТЫ. Лучшее»" at bounding box center [608, 353] width 305 height 20
drag, startPoint x: 453, startPoint y: 352, endPoint x: 798, endPoint y: 351, distance: 345.0
click at [798, 351] on div "Тема Тема * Рекомендуем использовать не более 150 символов Прехедер Приглашение…" at bounding box center [892, 300] width 984 height 294
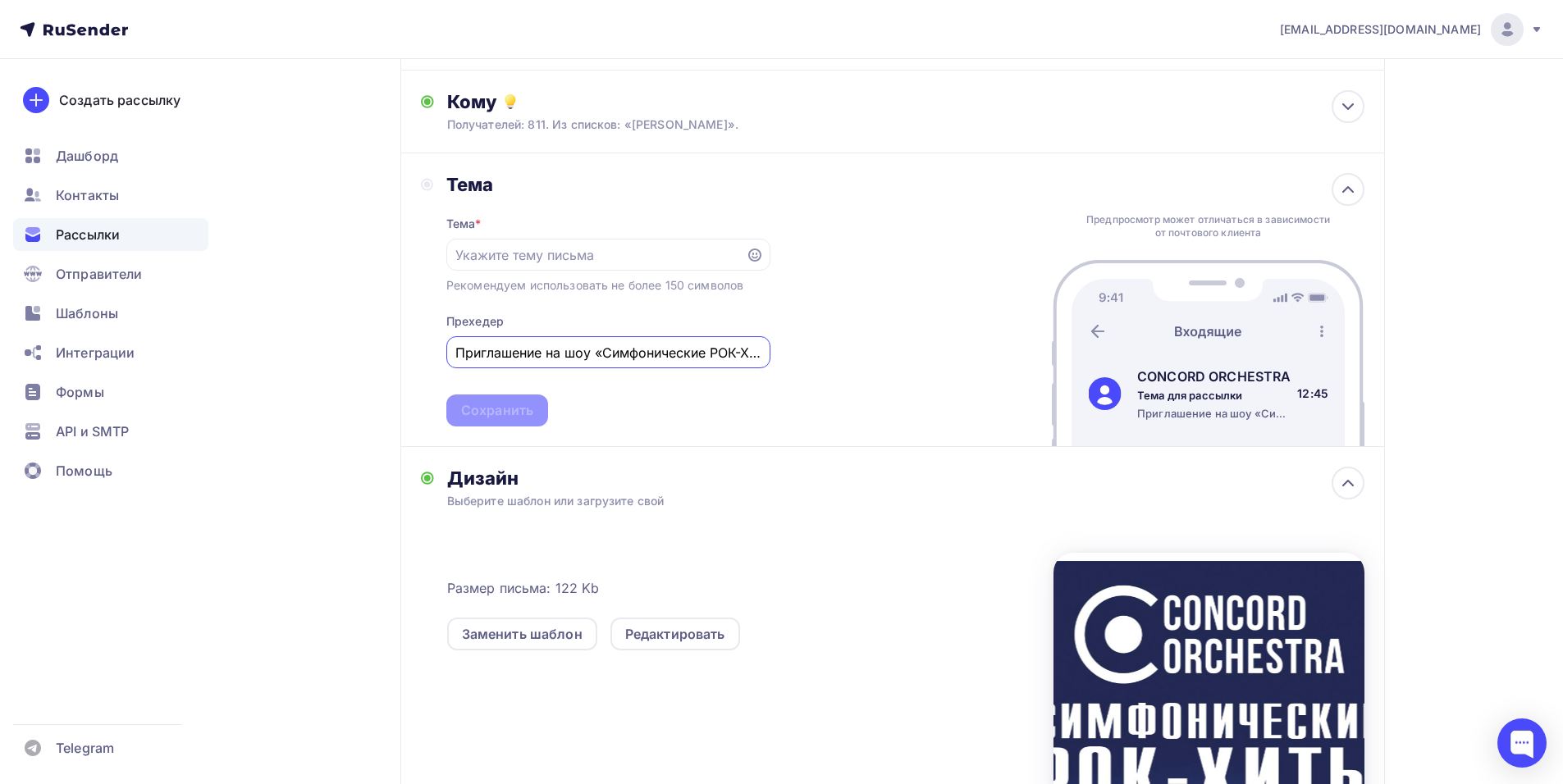
click at [677, 351] on input "Приглашение на шоу «Симфонические РОК-ХИТЫ. Лучшее»" at bounding box center [608, 353] width 305 height 20
click at [729, 351] on input "Приглашение на шоу «Симфонические РОК-ХИТЫ. Лучшее»" at bounding box center [608, 353] width 305 height 20
drag, startPoint x: 762, startPoint y: 351, endPoint x: 553, endPoint y: 351, distance: 209.0
click at [553, 351] on div "Приглашение на шоу «Симфонические РОК-ХИТЫ. Лучшее»" at bounding box center [608, 351] width 324 height 32
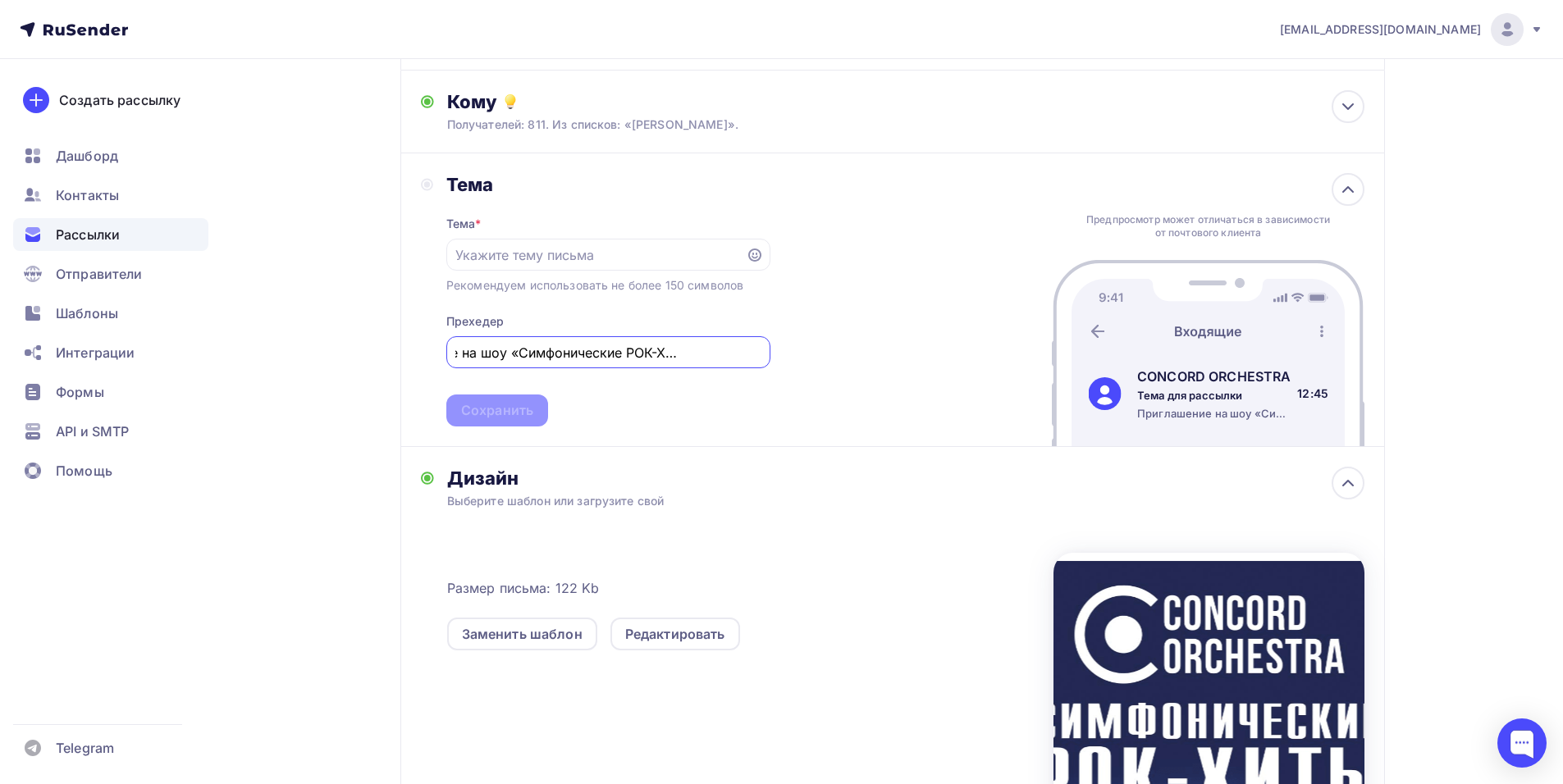
drag, startPoint x: 457, startPoint y: 351, endPoint x: 803, endPoint y: 351, distance: 346.0
click at [803, 351] on div "Тема Тема * Рекомендуем использовать не более 150 символов Прехедер Приглашение…" at bounding box center [892, 300] width 984 height 294
click at [534, 263] on input "text" at bounding box center [595, 256] width 280 height 20
paste input "Приглашение на шоу «Симфонические РОК-ХИТЫ. Лучшее»"
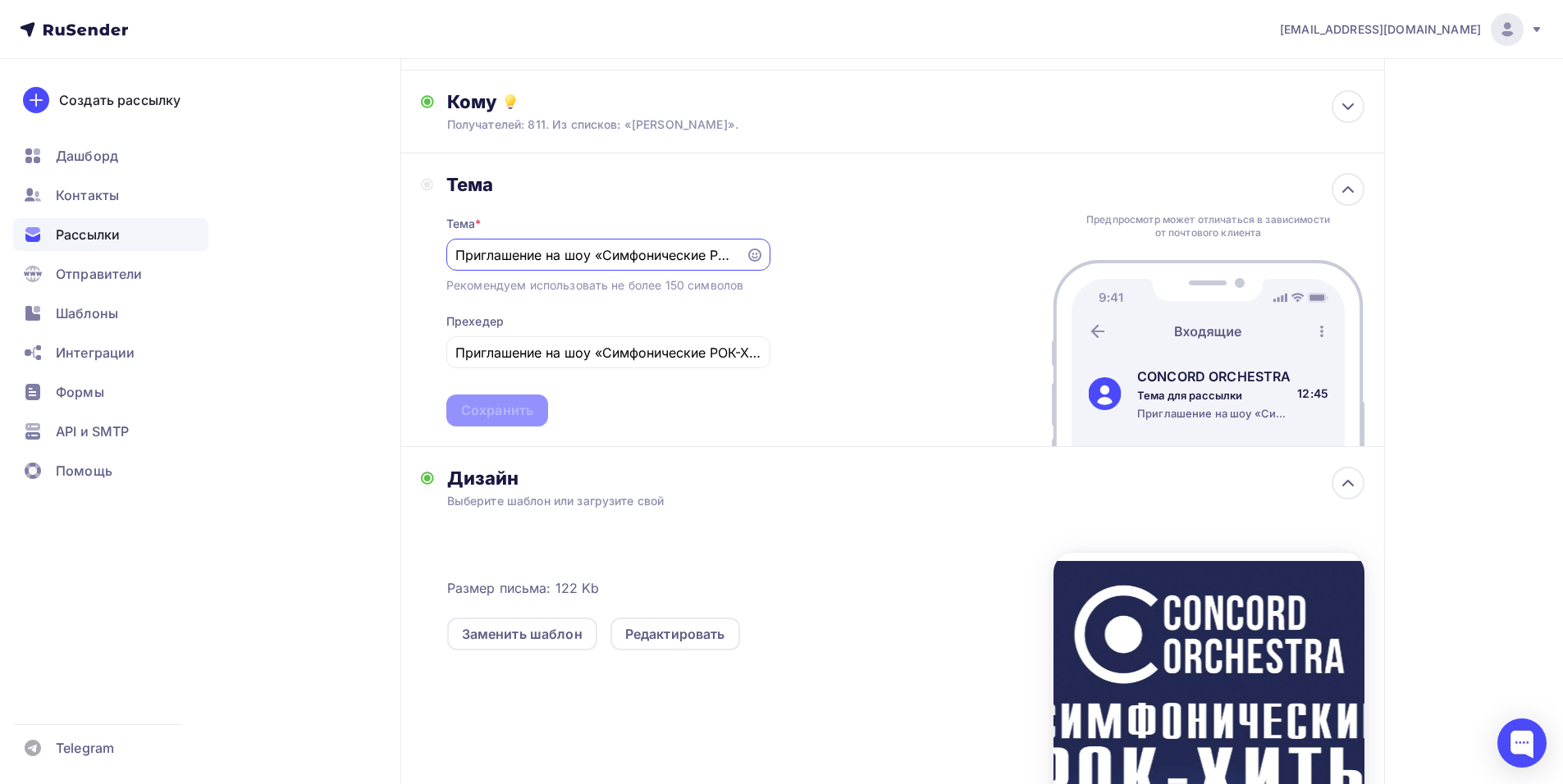
scroll to position [0, 114]
type input "Приглашение на шоу «Симфонические РОК-ХИТЫ. Лучшее»"
drag, startPoint x: 456, startPoint y: 353, endPoint x: 942, endPoint y: 352, distance: 486.0
click at [942, 352] on div "Тема Тема * Приглашение на шоу «Симфонические РОК-ХИТЫ. Лучшее» Рекомендуем исп…" at bounding box center [892, 300] width 984 height 294
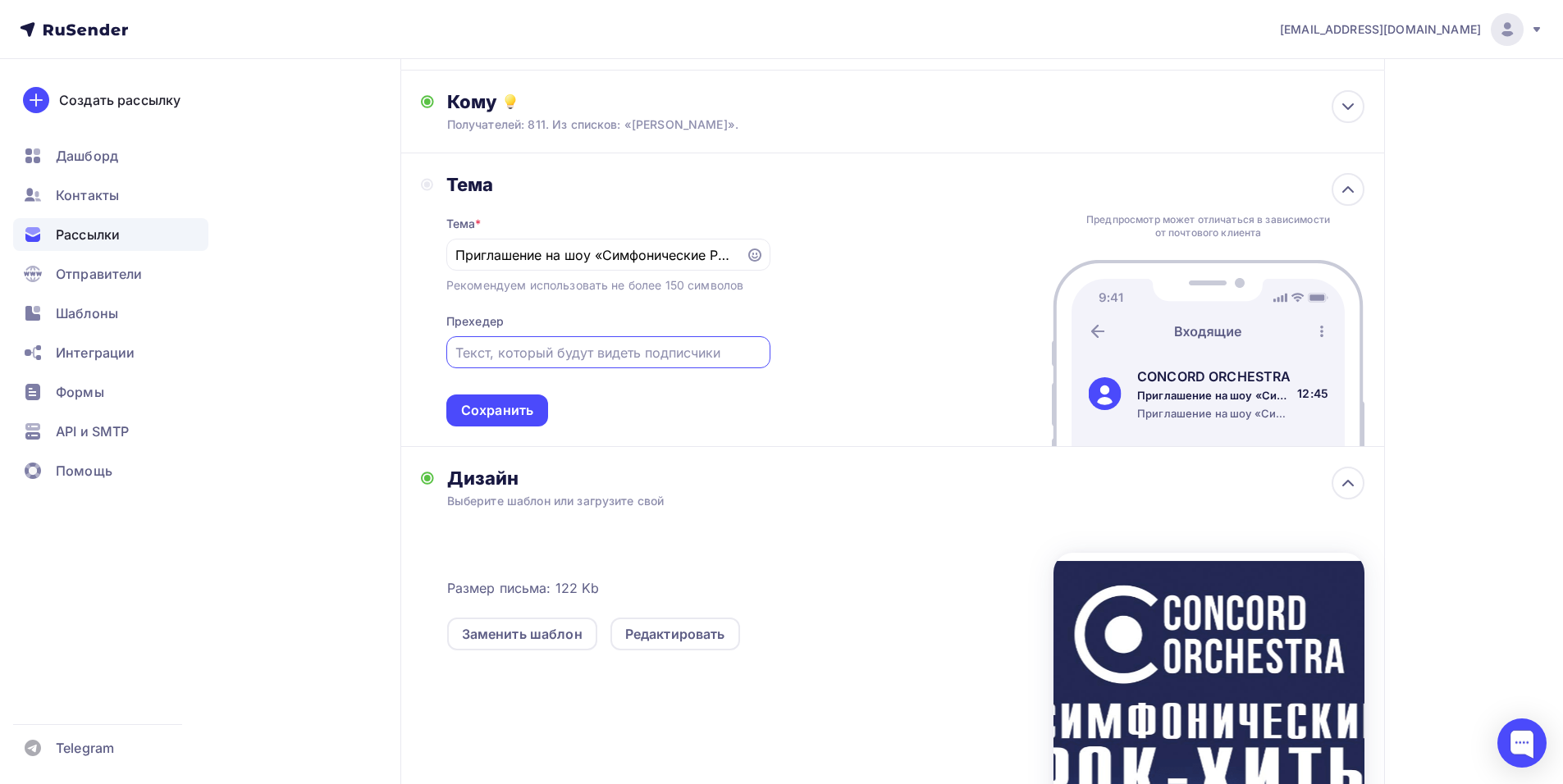
scroll to position [0, 0]
click at [505, 409] on div "Сохранить" at bounding box center [497, 410] width 72 height 19
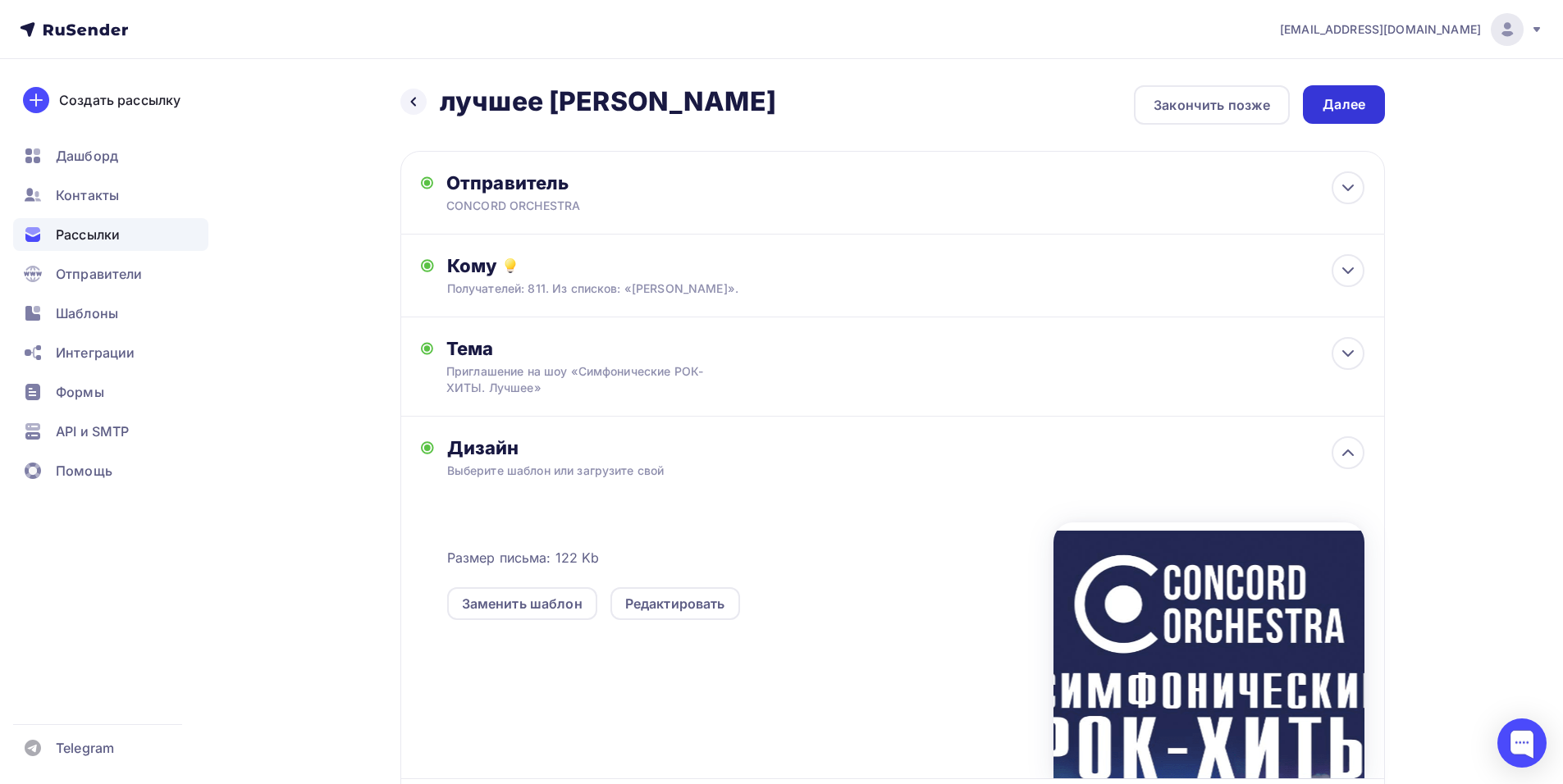
click at [1329, 95] on div "Далее" at bounding box center [1343, 104] width 43 height 19
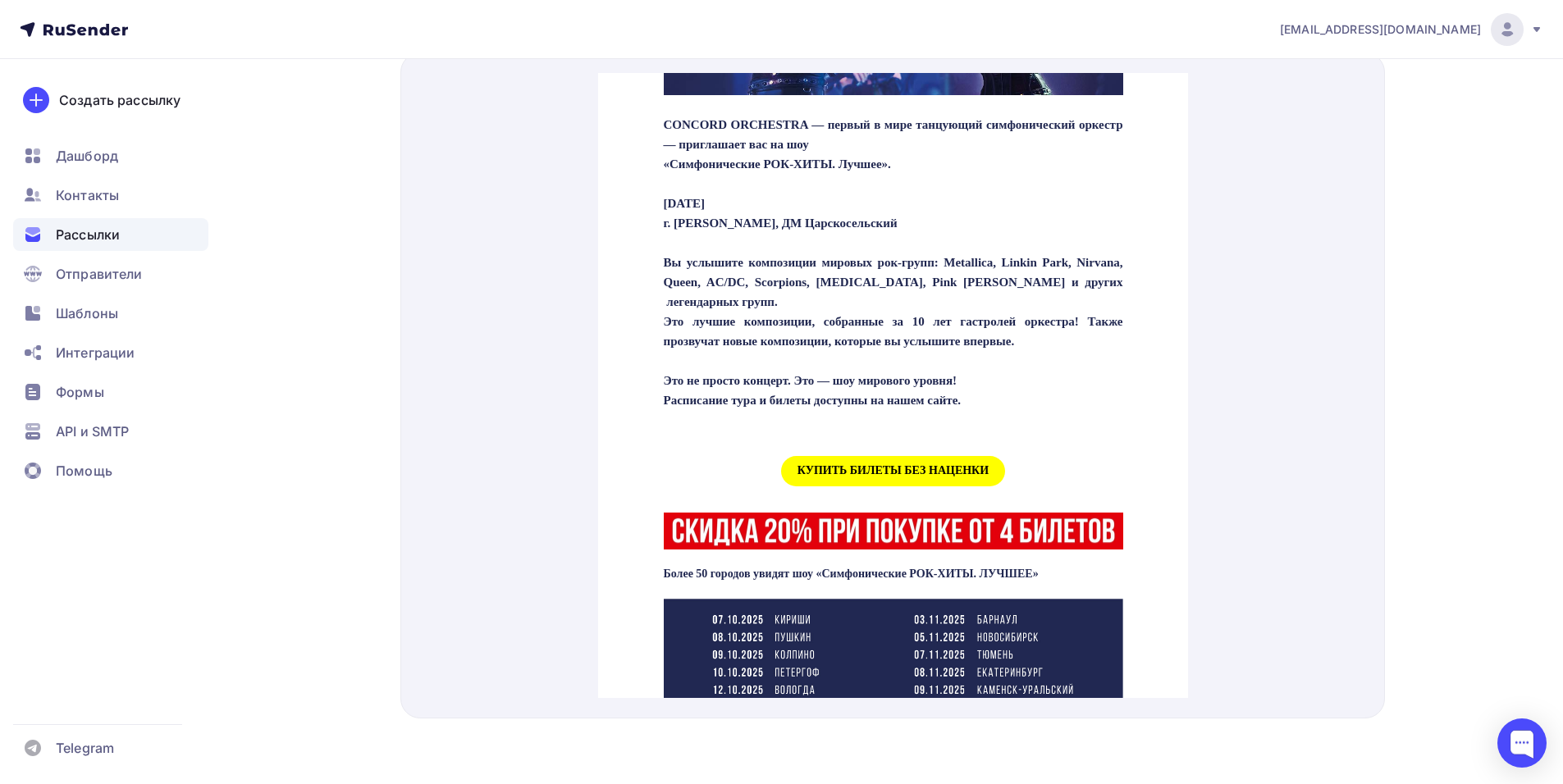
scroll to position [410, 0]
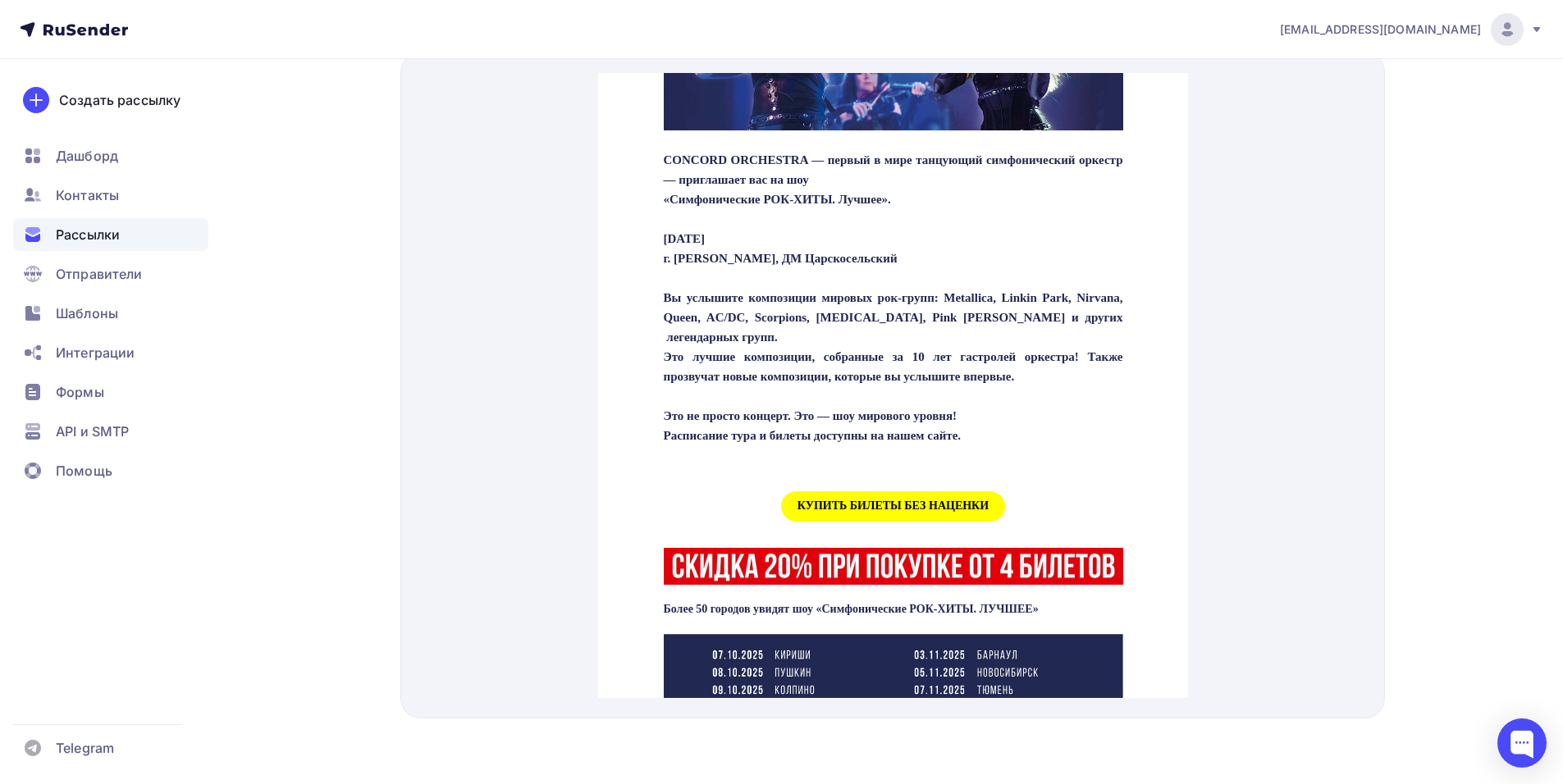
click at [842, 502] on span "КУПИТЬ БИЛЕТЫ БЕЗ НАЦЕНКИ" at bounding box center [892, 486] width 224 height 30
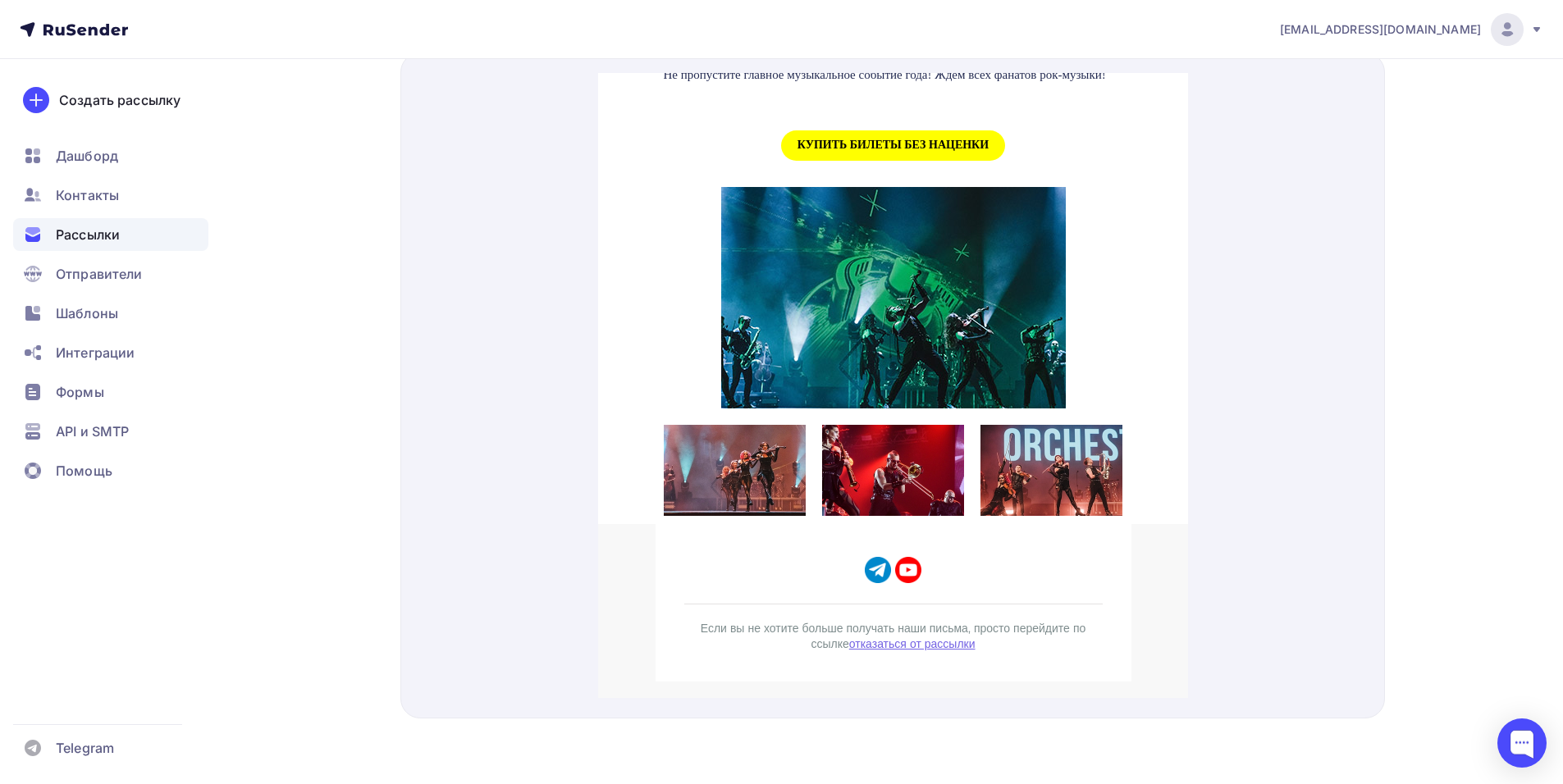
scroll to position [1722, 0]
click at [851, 141] on span "КУПИТЬ БИЛЕТЫ БЕЗ НАЦЕНКИ" at bounding box center [892, 125] width 224 height 30
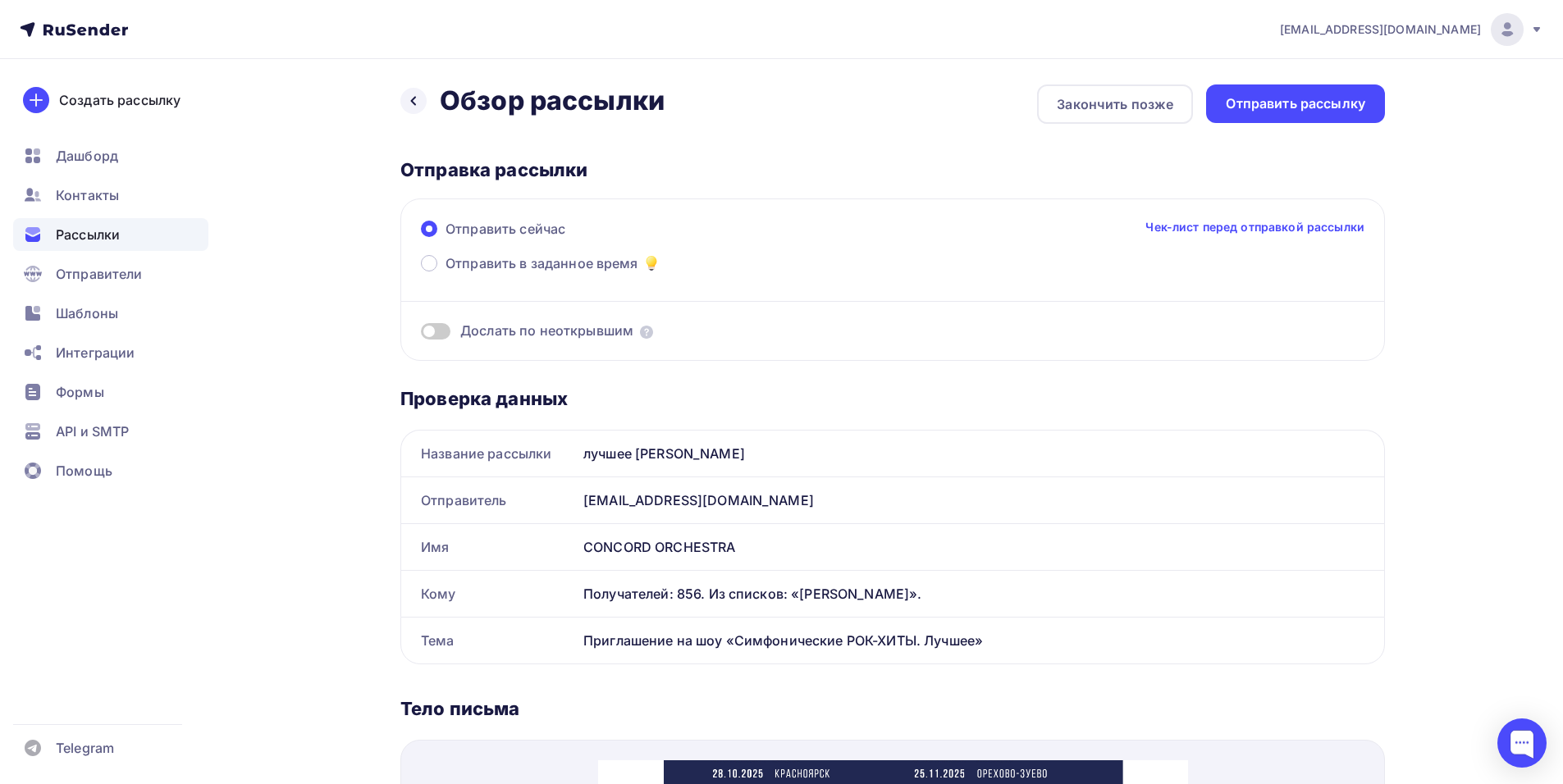
scroll to position [0, 0]
click at [1297, 101] on div "Отправить рассылку" at bounding box center [1295, 104] width 140 height 19
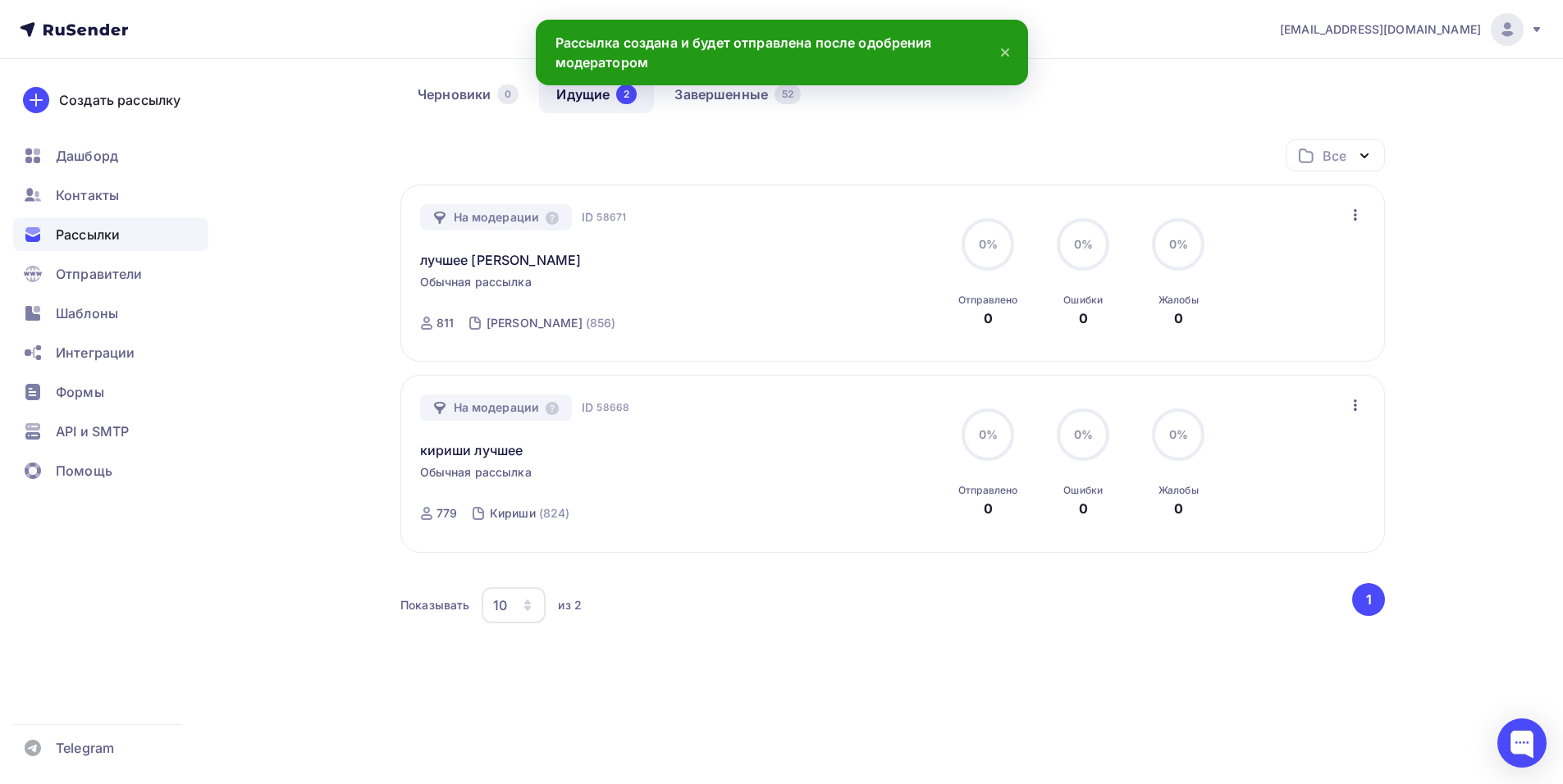
scroll to position [141, 0]
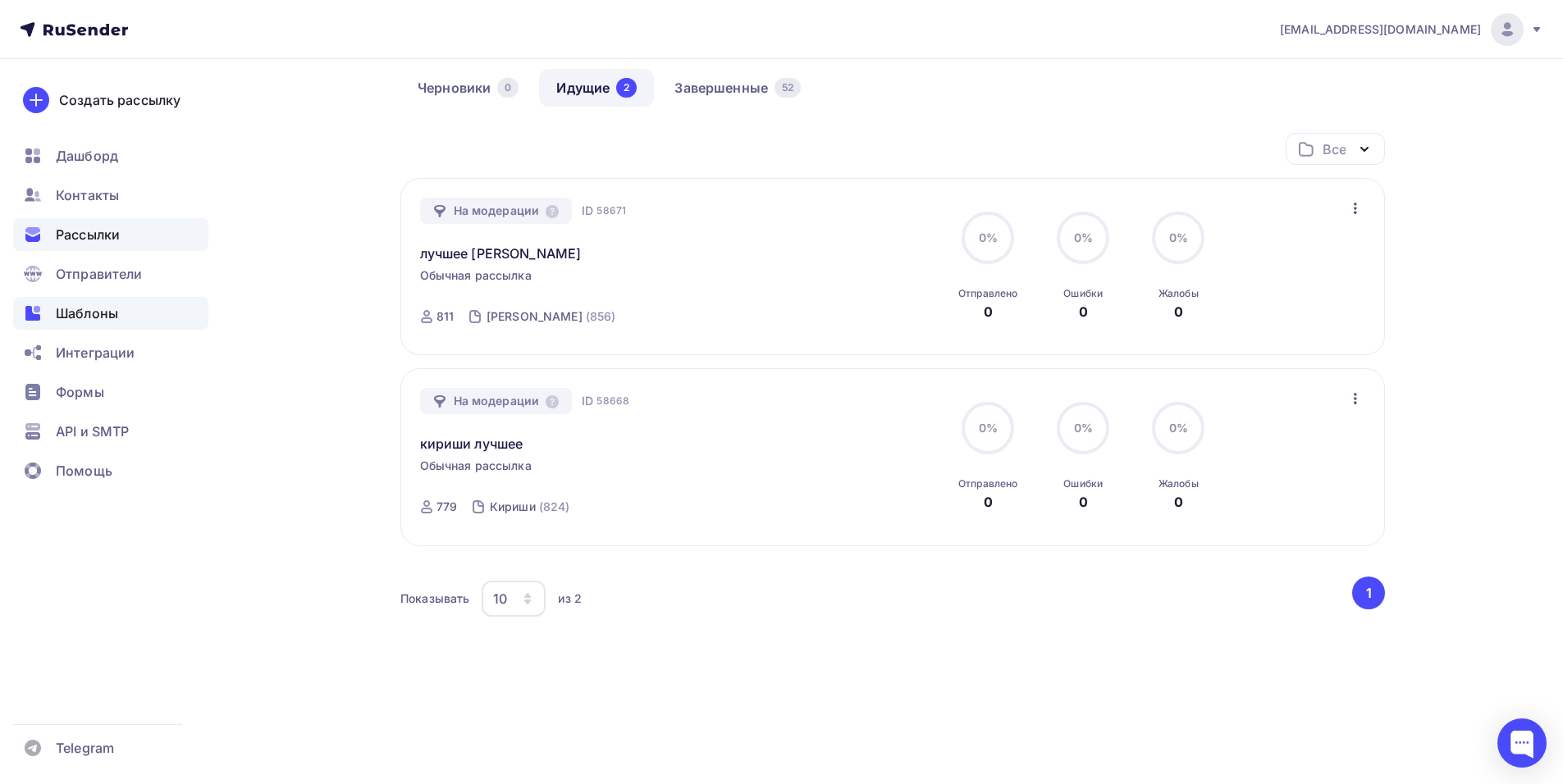
click at [99, 308] on span "Шаблоны" at bounding box center [87, 313] width 62 height 20
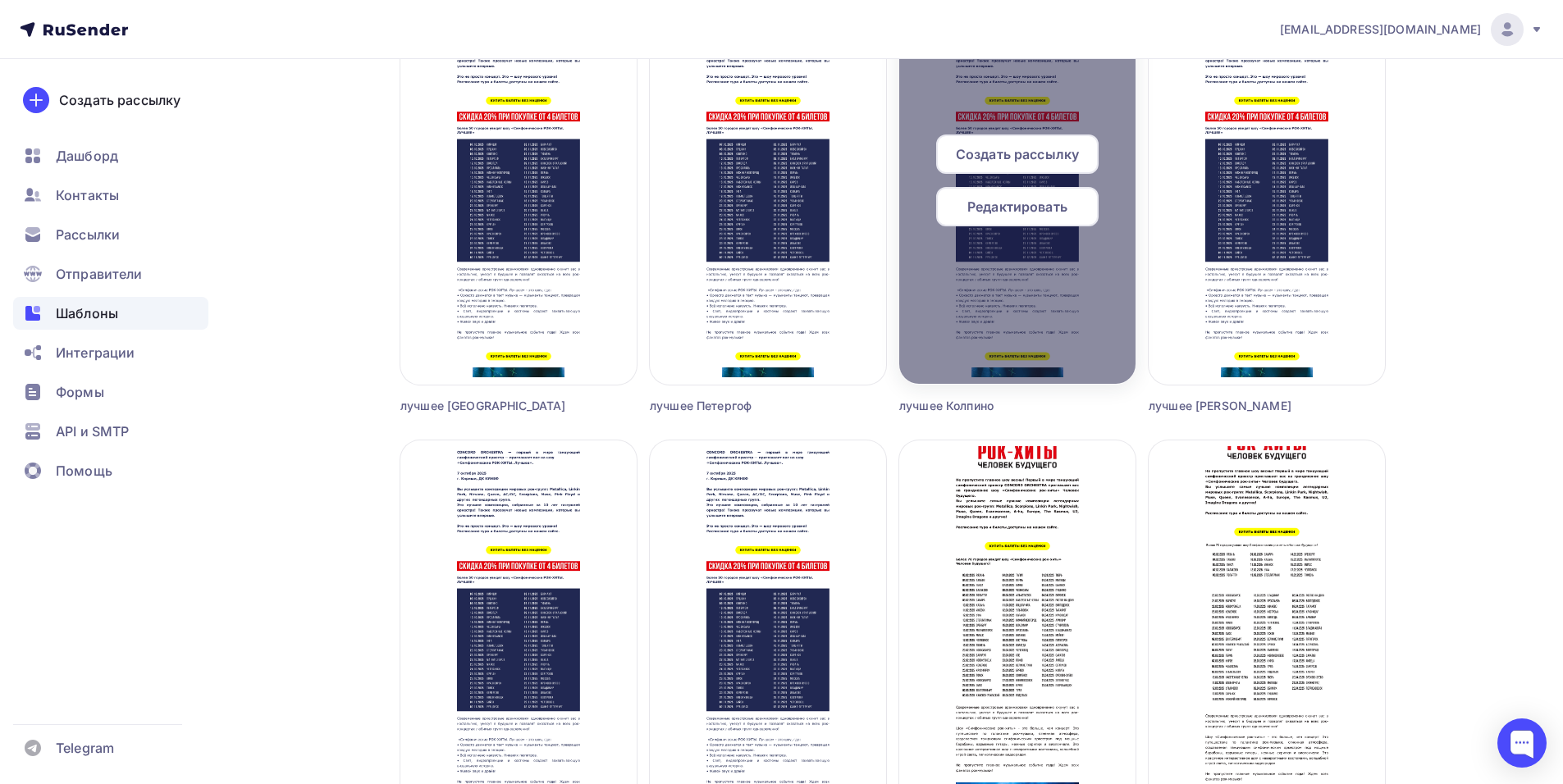
scroll to position [3362, 0]
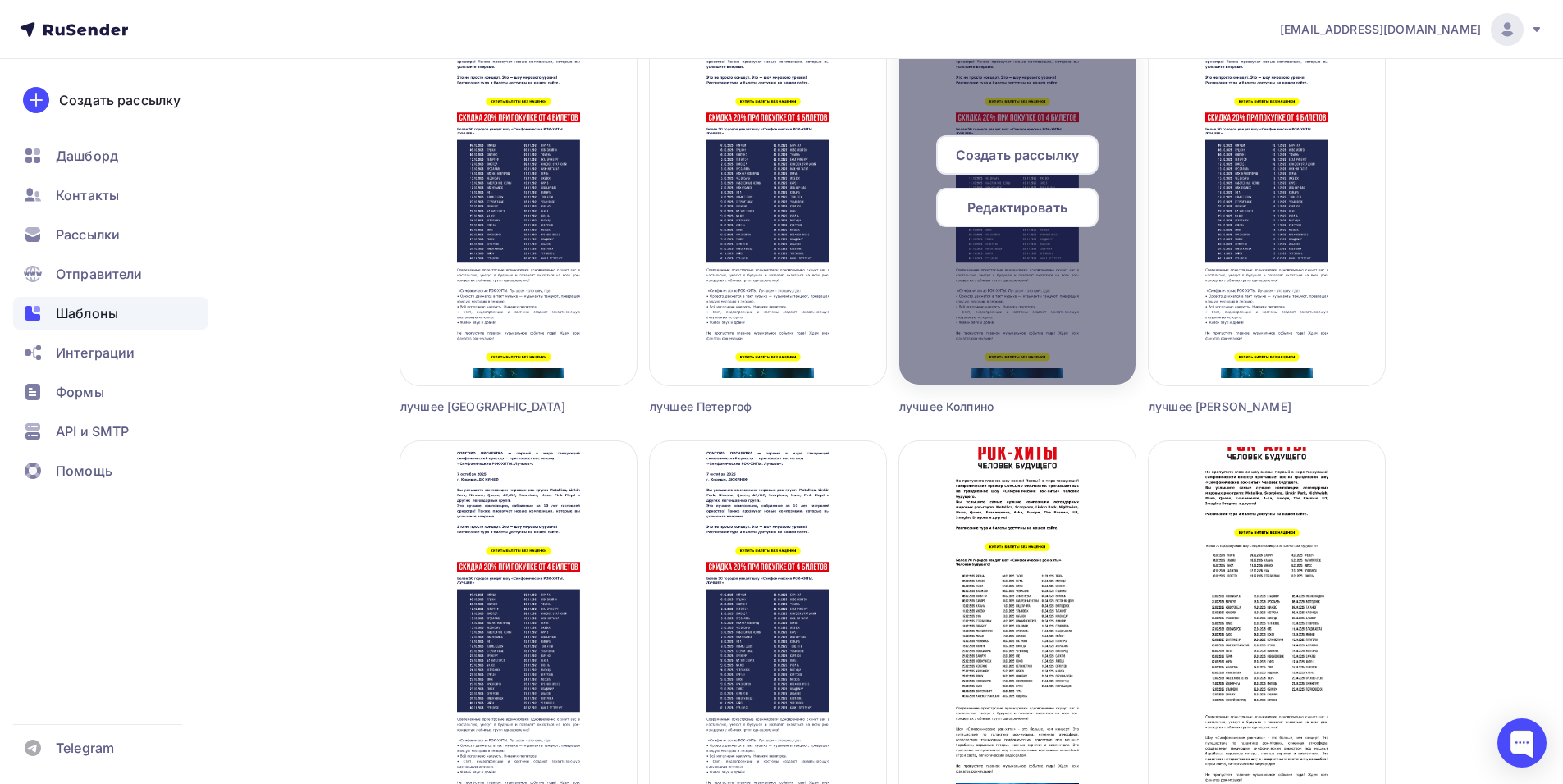
click at [1027, 156] on span "Создать рассылку" at bounding box center [1017, 155] width 123 height 20
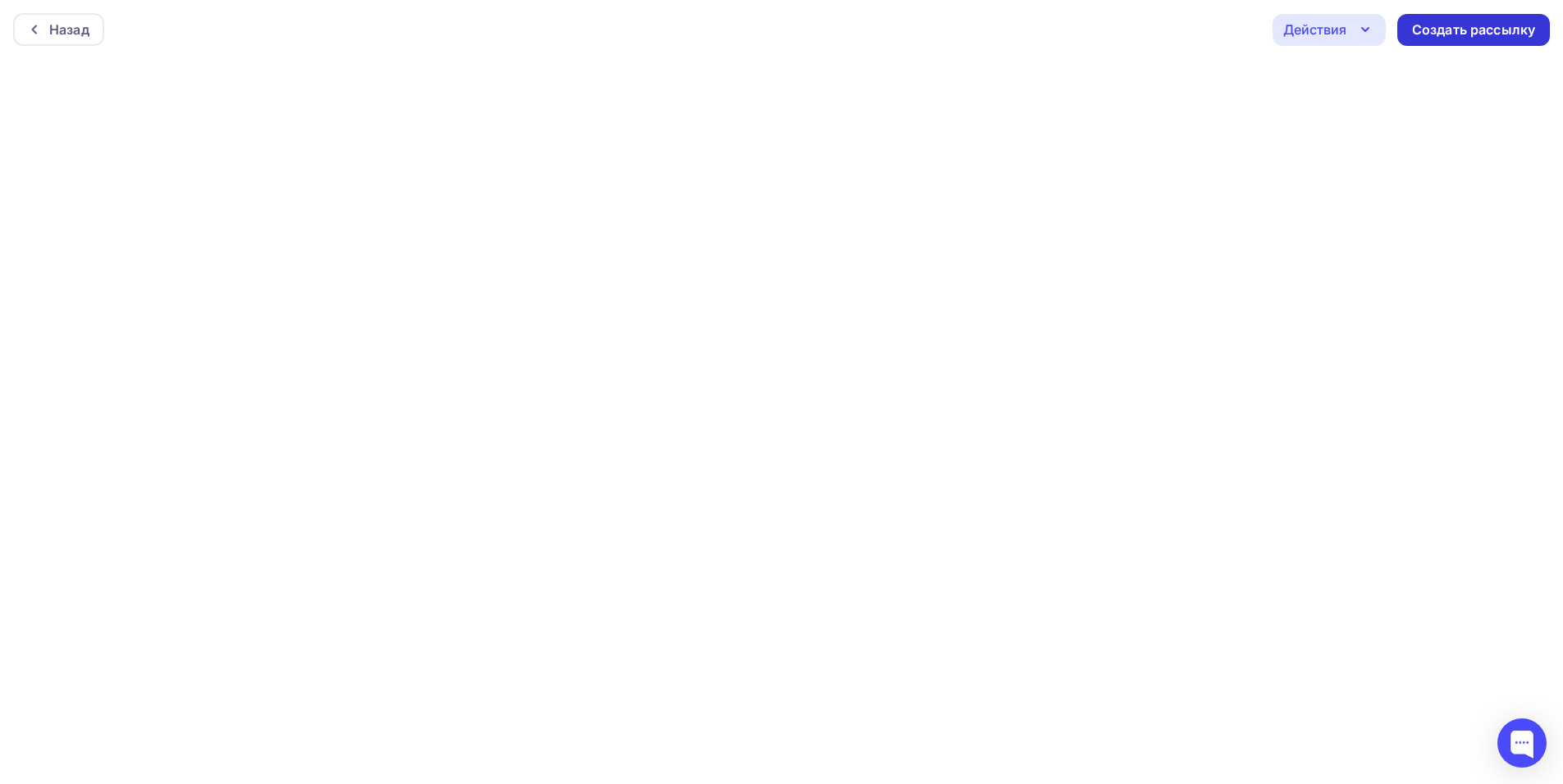
click at [1484, 30] on div "Создать рассылку" at bounding box center [1473, 29] width 123 height 19
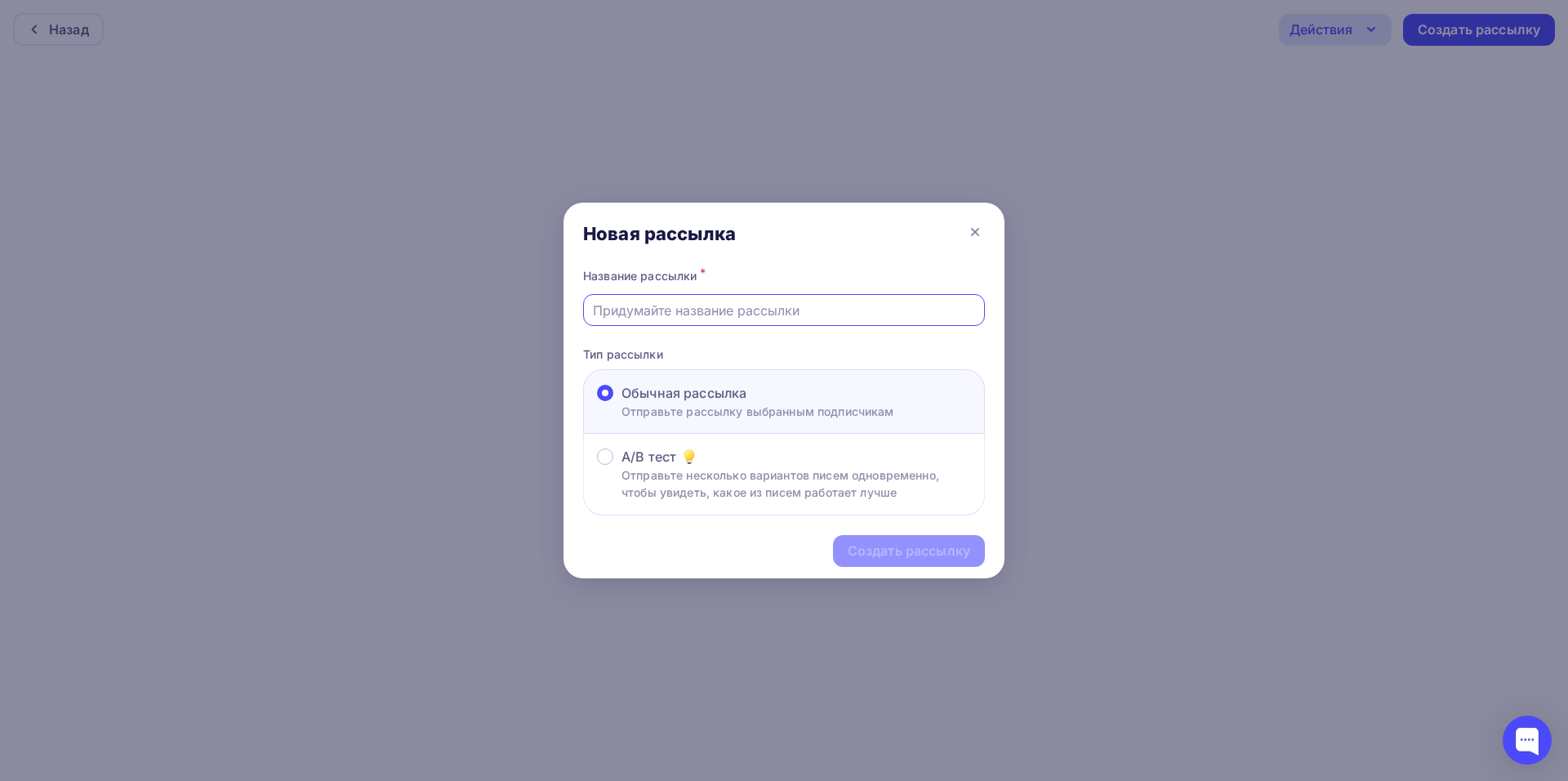
click at [692, 310] on input "text" at bounding box center [784, 311] width 383 height 20
type input "лучшее Колпино"
click at [960, 528] on div "Создать рассылку" at bounding box center [784, 551] width 441 height 71
click at [965, 543] on div "Создать рассылку" at bounding box center [909, 551] width 123 height 19
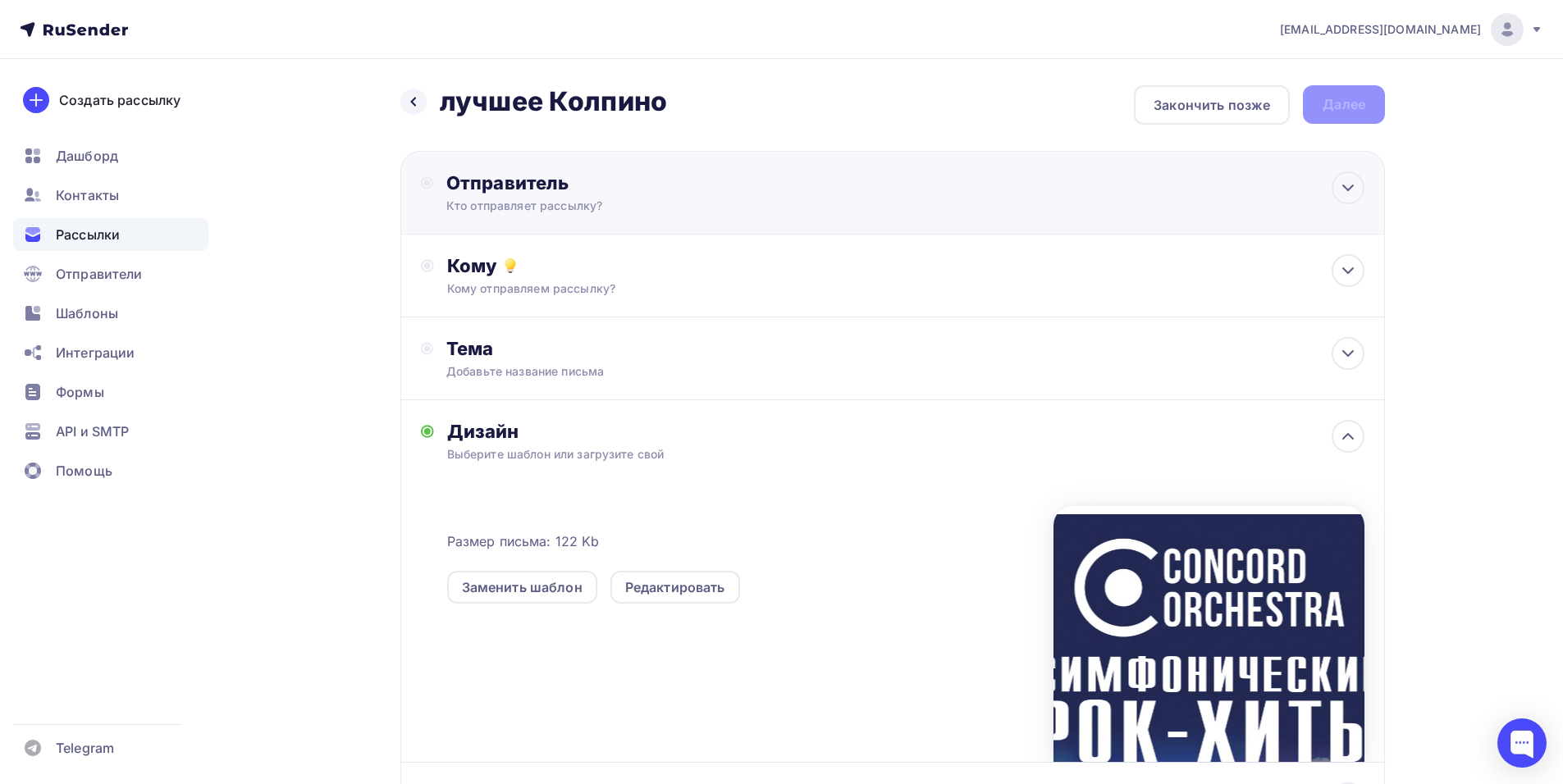
click at [701, 208] on div "Кто отправляет рассылку?" at bounding box center [606, 206] width 320 height 16
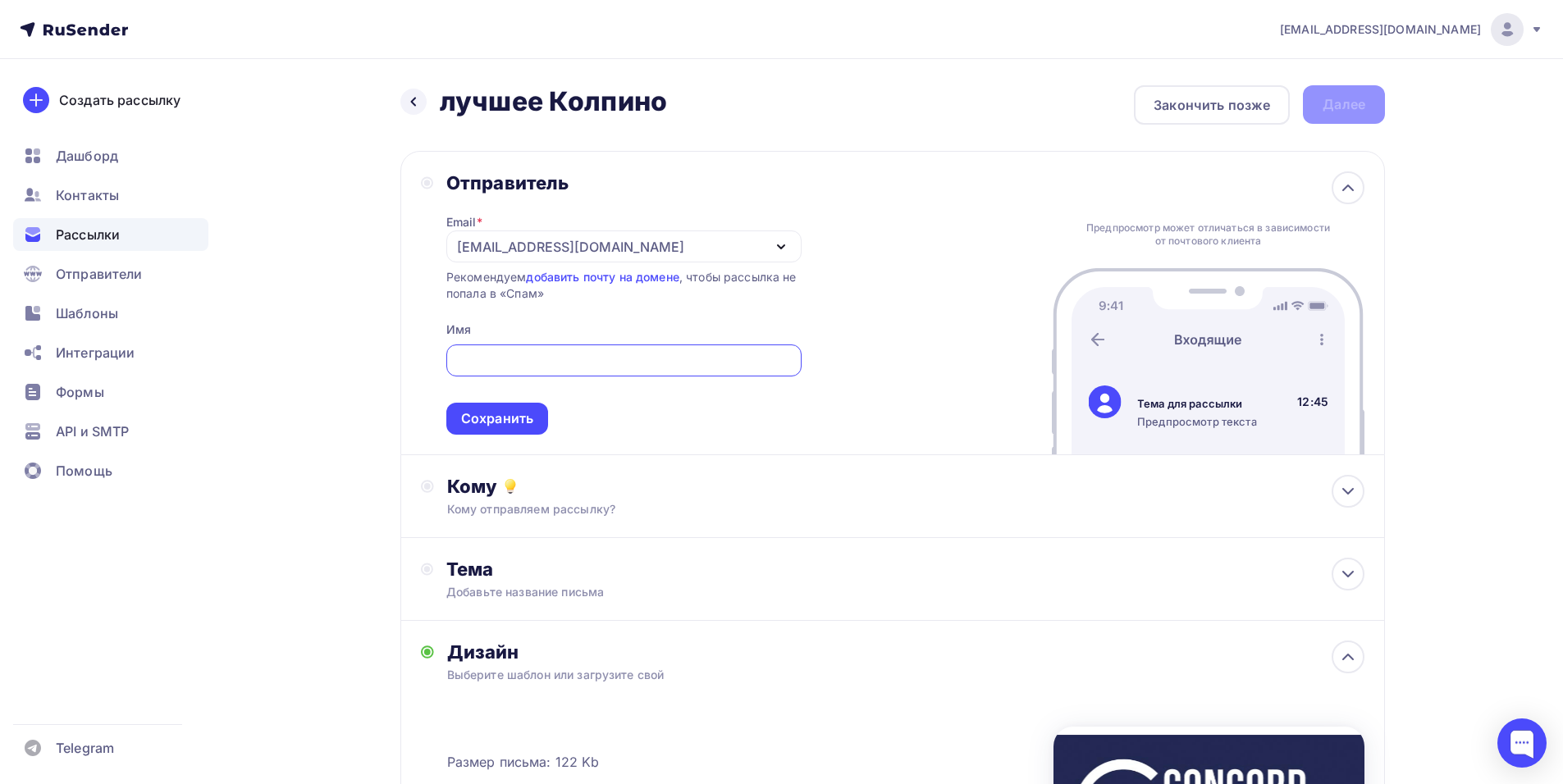
paste input "CONCORD ORCHESTRA"
click at [698, 242] on div "[EMAIL_ADDRESS][DOMAIN_NAME]" at bounding box center [624, 246] width 355 height 32
type input "CONCORD ORCHESTRA"
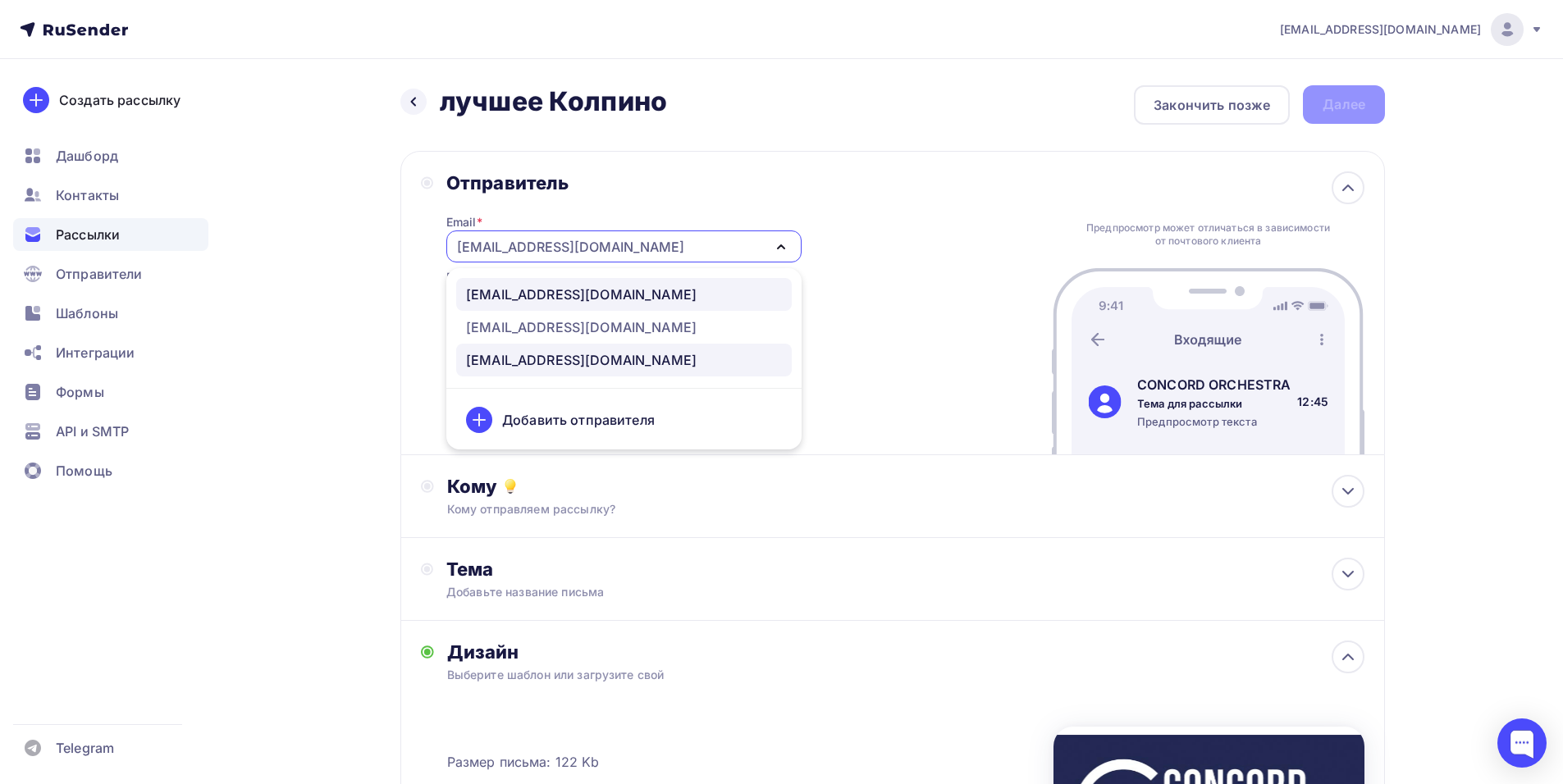
click at [667, 280] on link "[EMAIL_ADDRESS][DOMAIN_NAME]" at bounding box center [624, 295] width 335 height 33
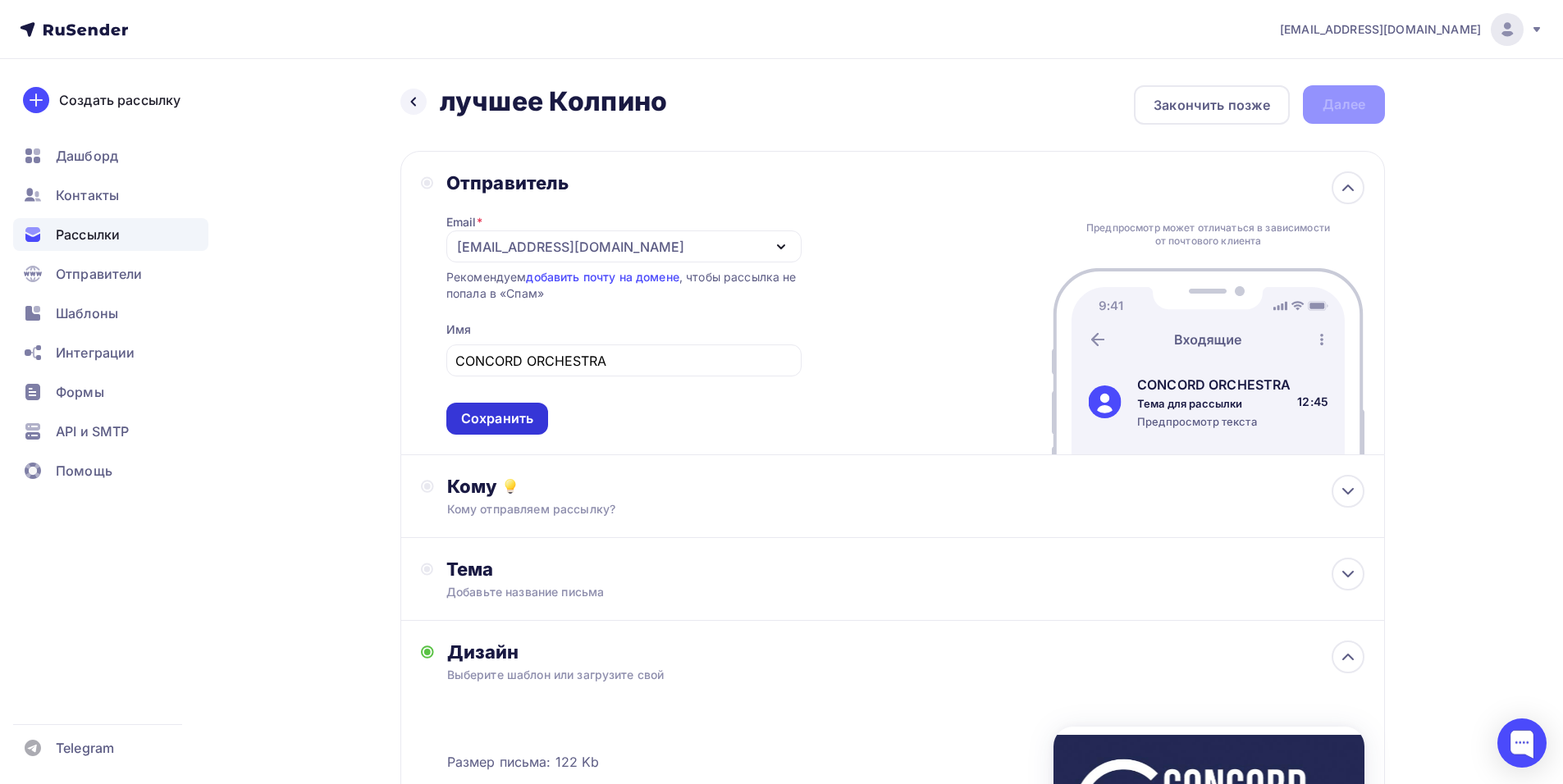
drag, startPoint x: 509, startPoint y: 428, endPoint x: 517, endPoint y: 437, distance: 12.0
click at [510, 429] on div "Сохранить" at bounding box center [497, 418] width 101 height 32
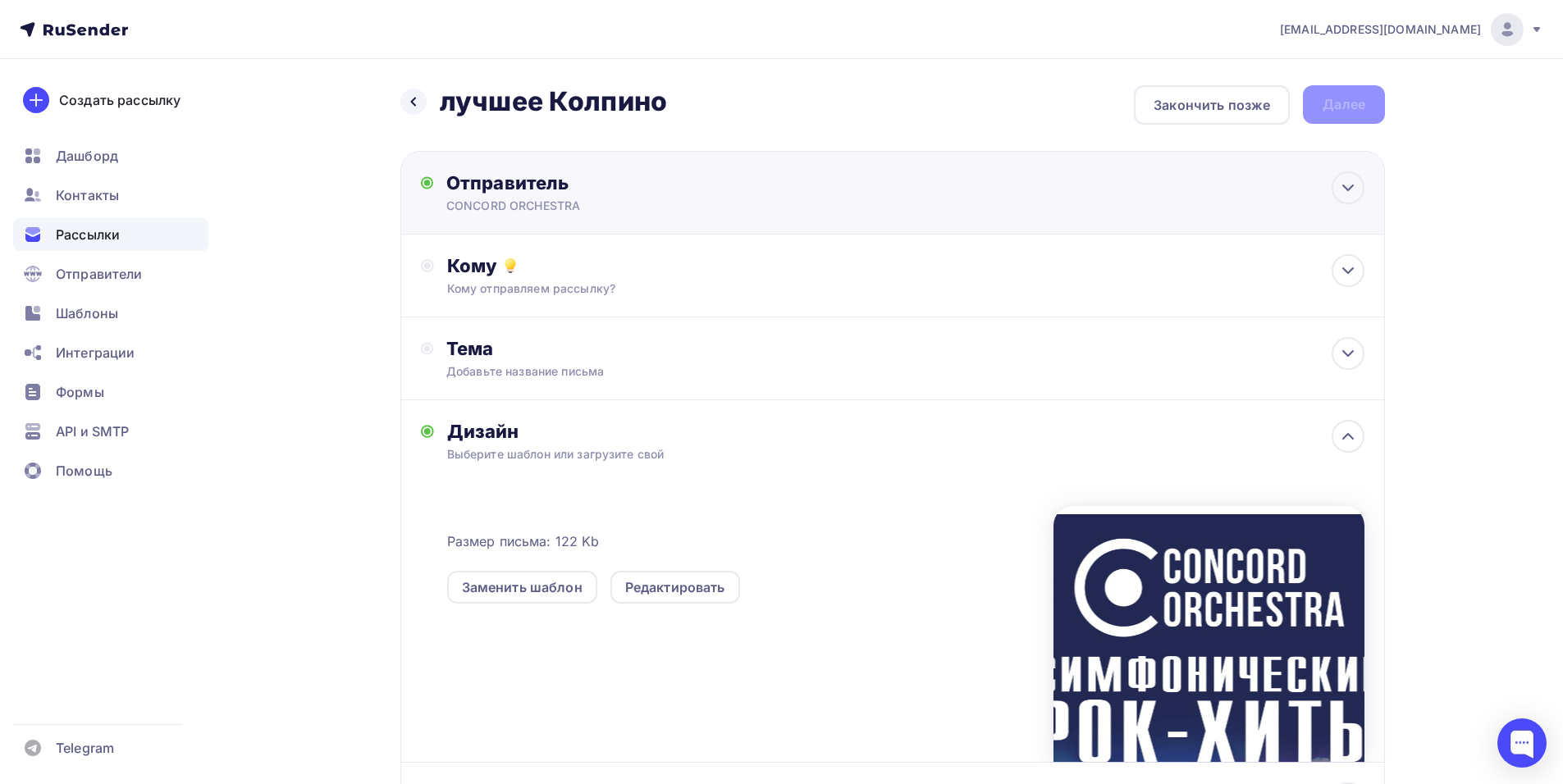
click at [664, 200] on div "CONCORD ORCHESTRA" at bounding box center [606, 206] width 320 height 16
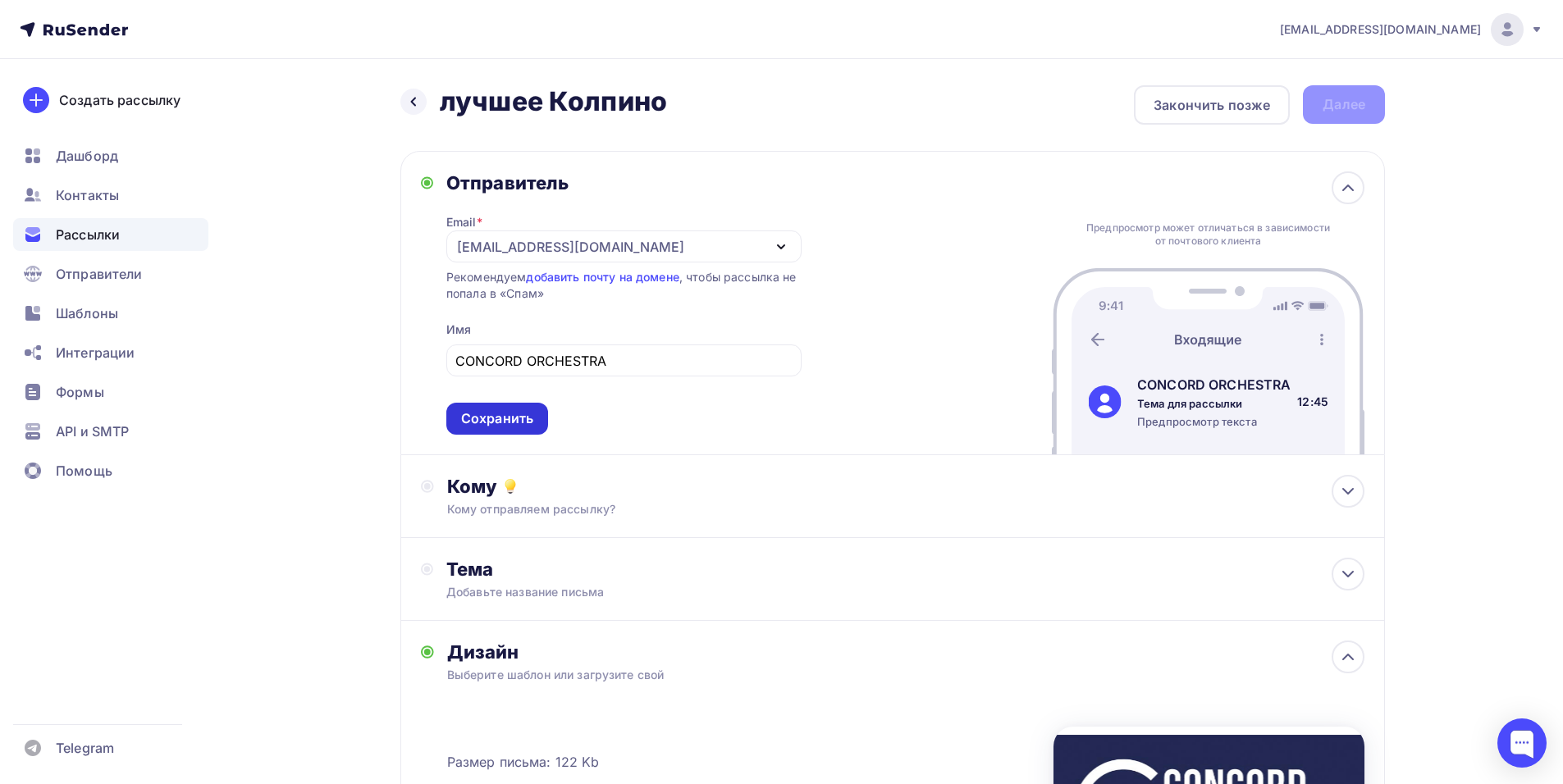
click at [494, 422] on div "Сохранить" at bounding box center [497, 418] width 72 height 19
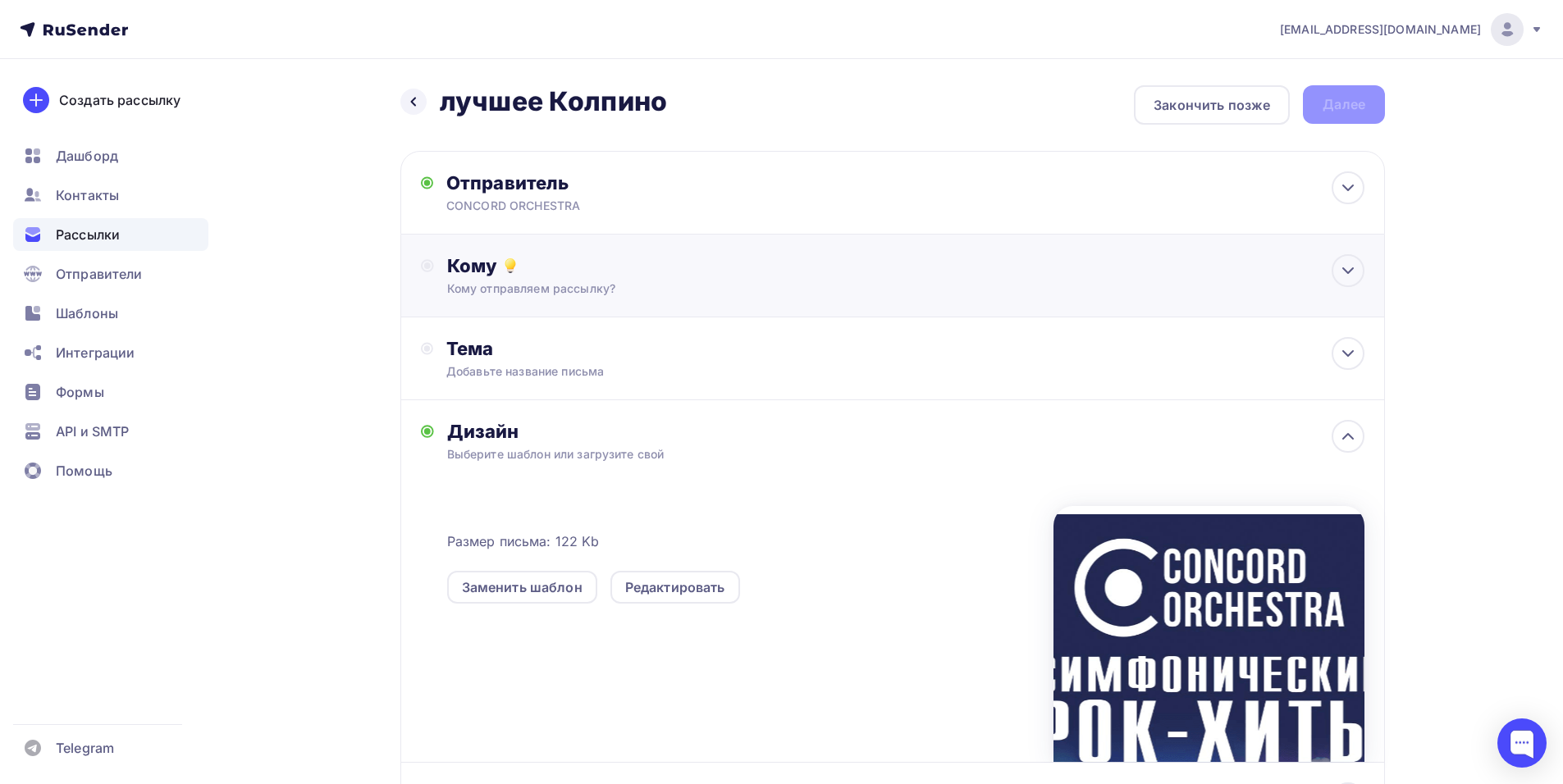
click at [763, 304] on div "Кому Кому отправляем рассылку? Списки получателей Выберите список Все списки id…" at bounding box center [892, 276] width 984 height 83
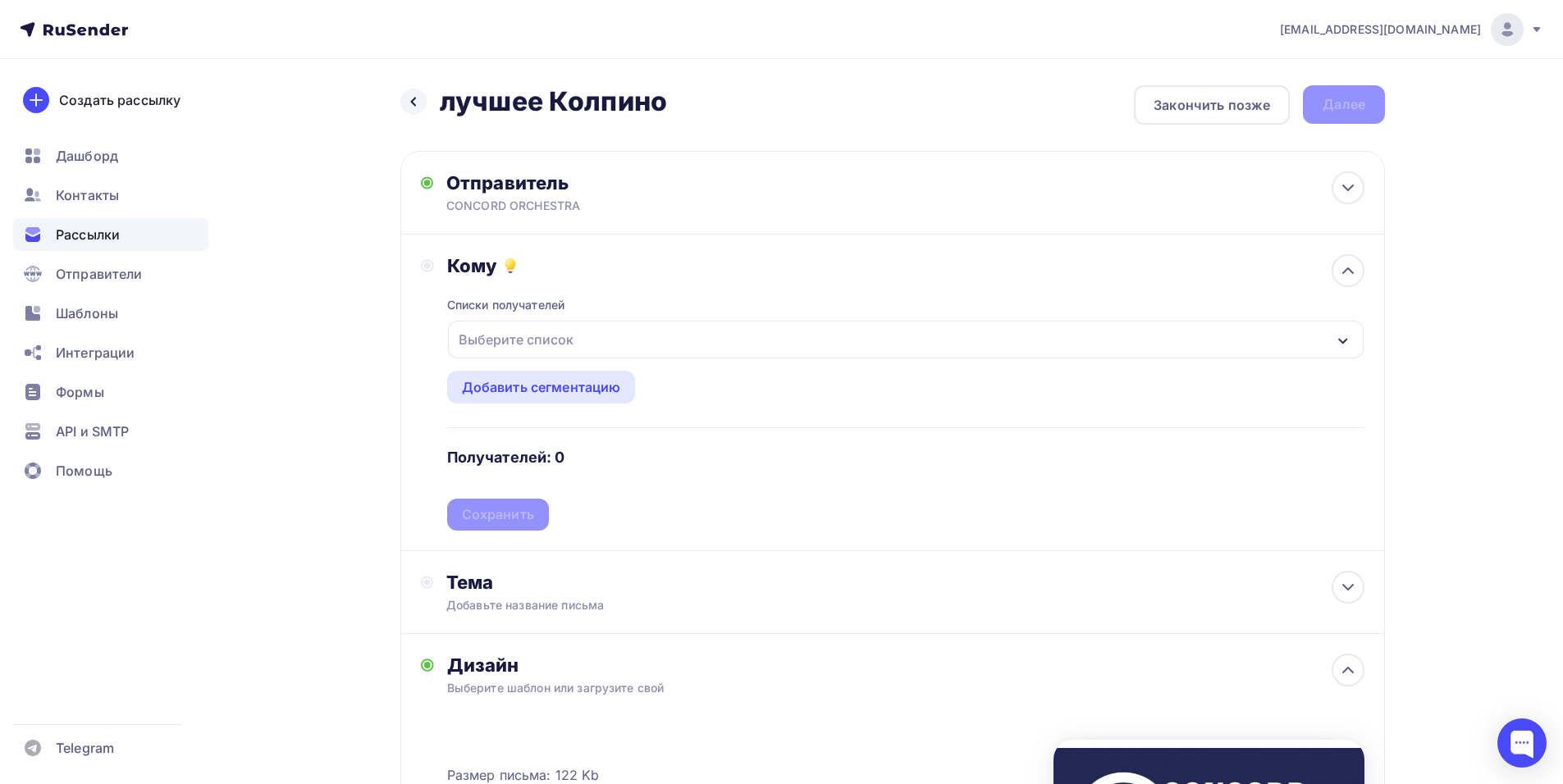
click at [633, 342] on div "Выберите список" at bounding box center [906, 339] width 916 height 37
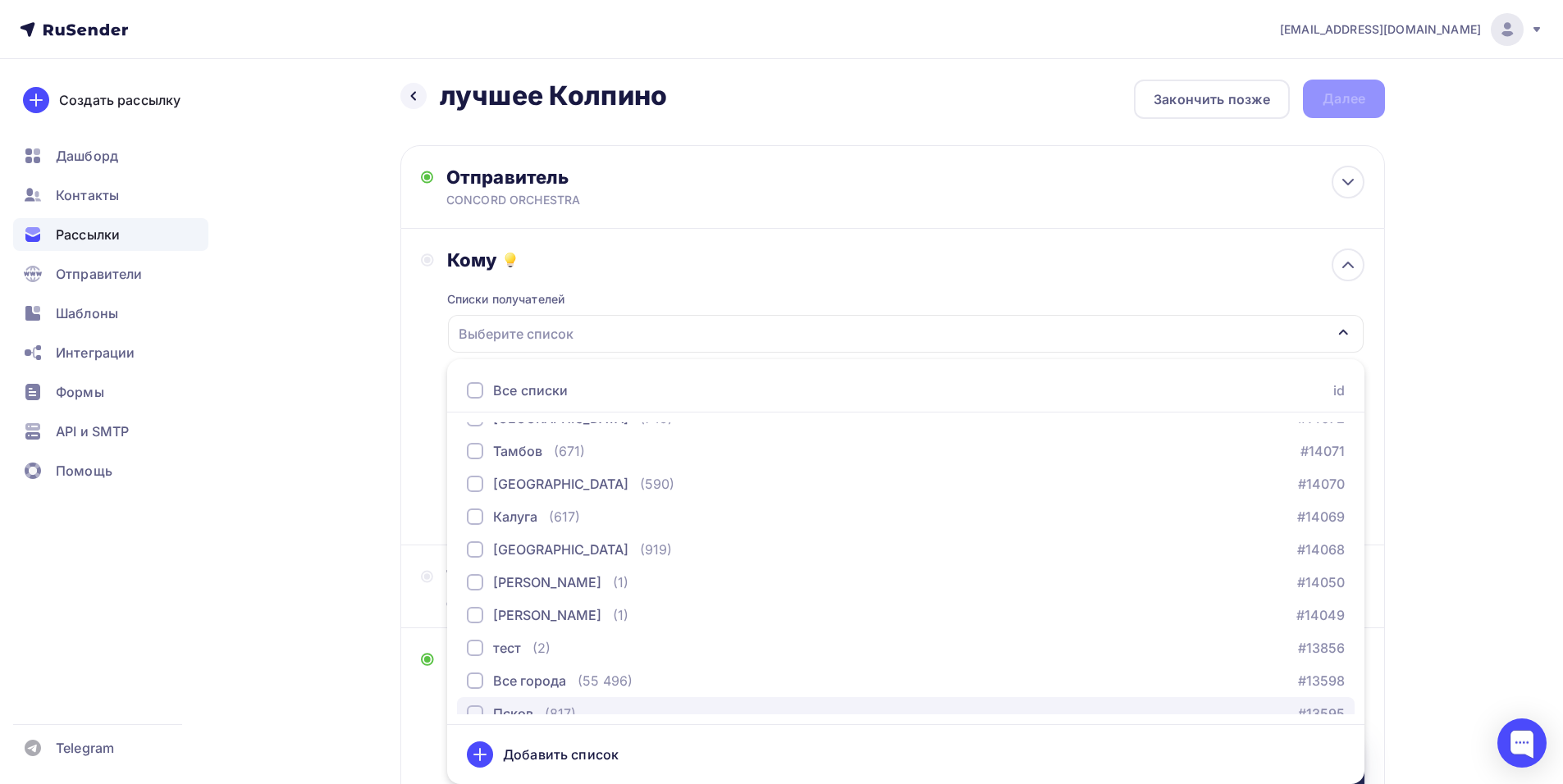
scroll to position [2857, 0]
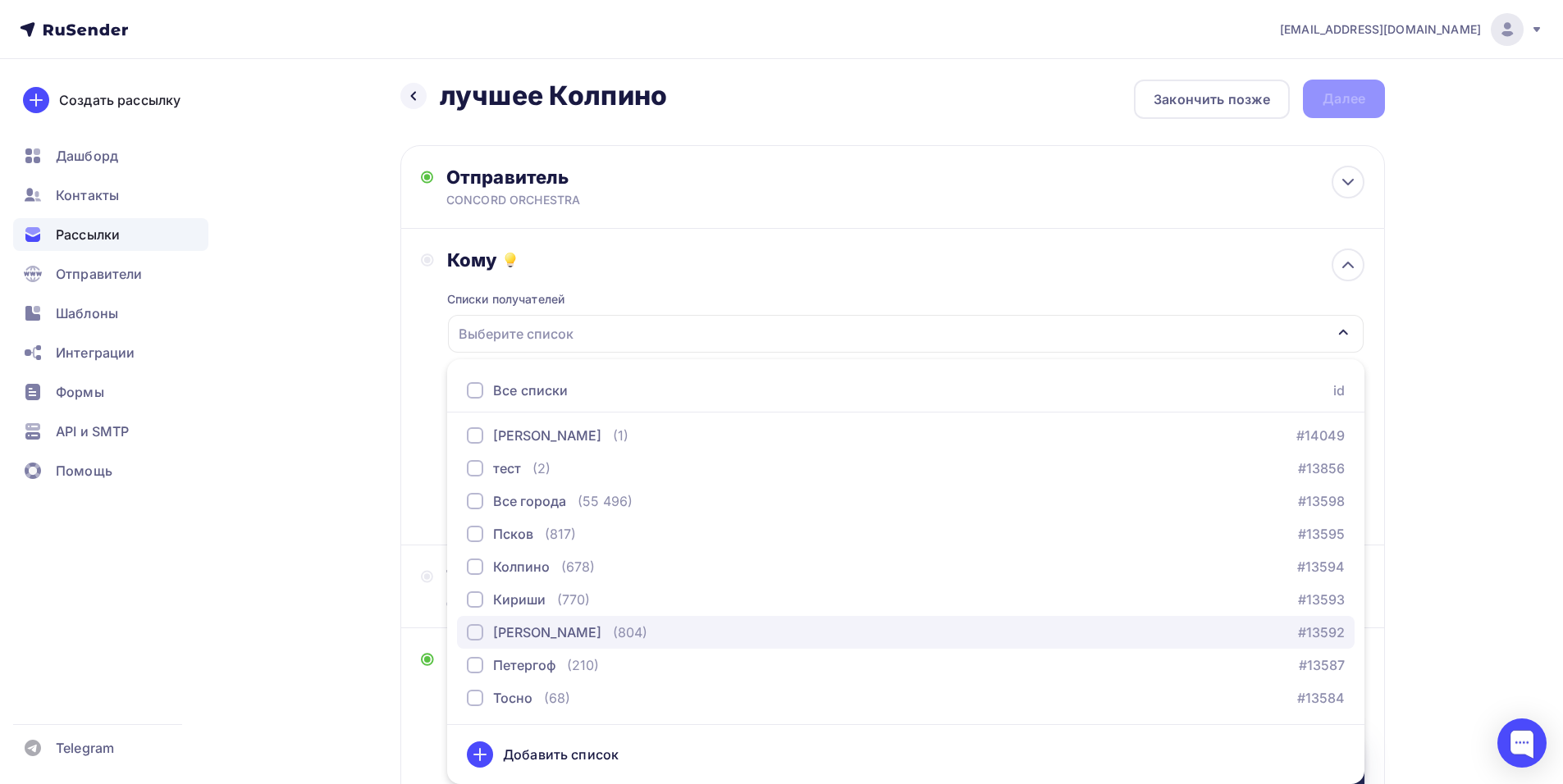
click at [613, 632] on div "(804)" at bounding box center [630, 632] width 35 height 20
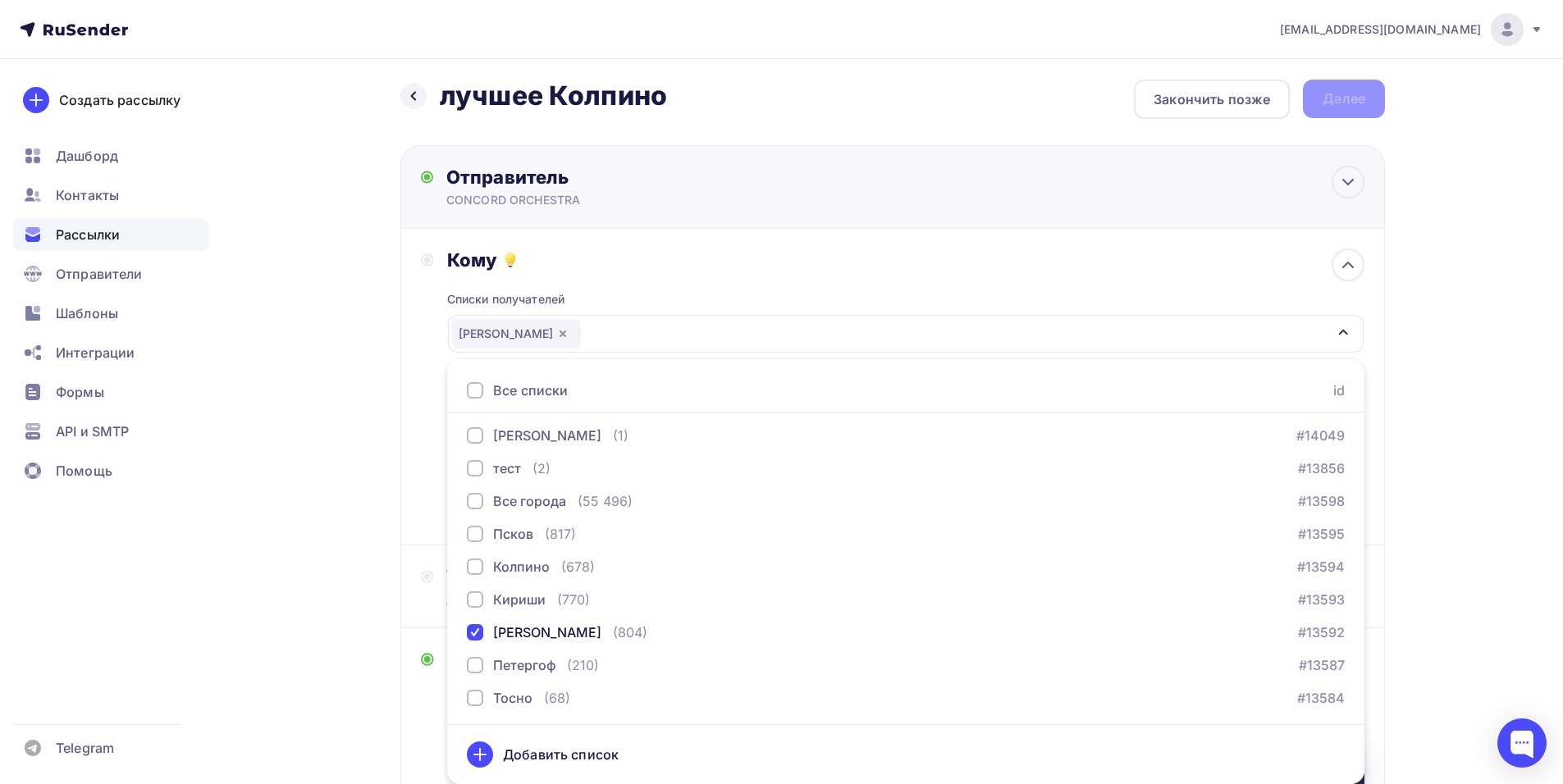
click at [669, 220] on div "Отправитель CONCORD ORCHESTRA Email * manager@concordorchestra.ru manager@conco…" at bounding box center [892, 187] width 984 height 84
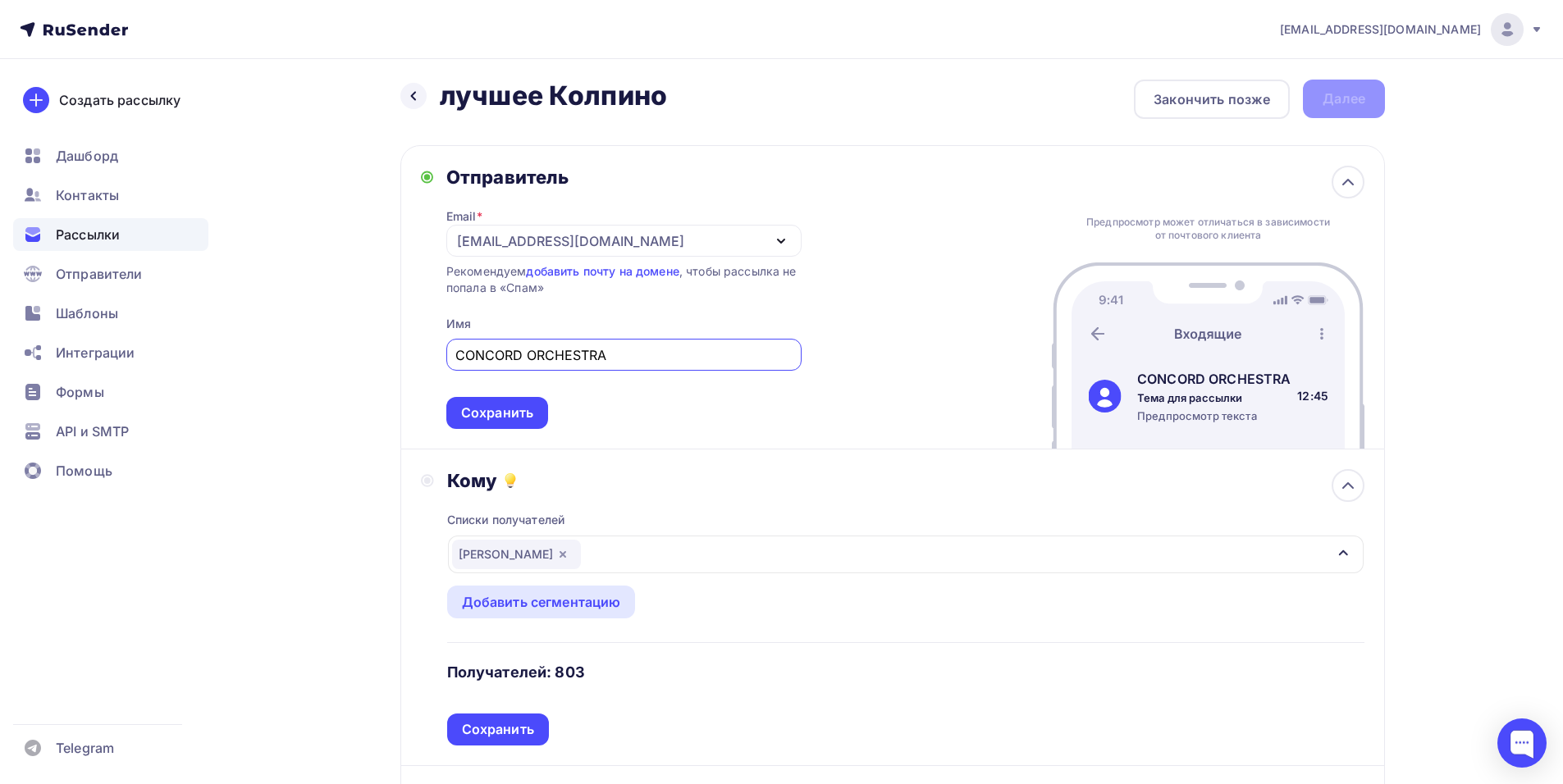
scroll to position [0, 0]
click at [556, 555] on icon "button" at bounding box center [562, 554] width 13 height 13
click at [530, 548] on div "Выберите список" at bounding box center [516, 554] width 128 height 29
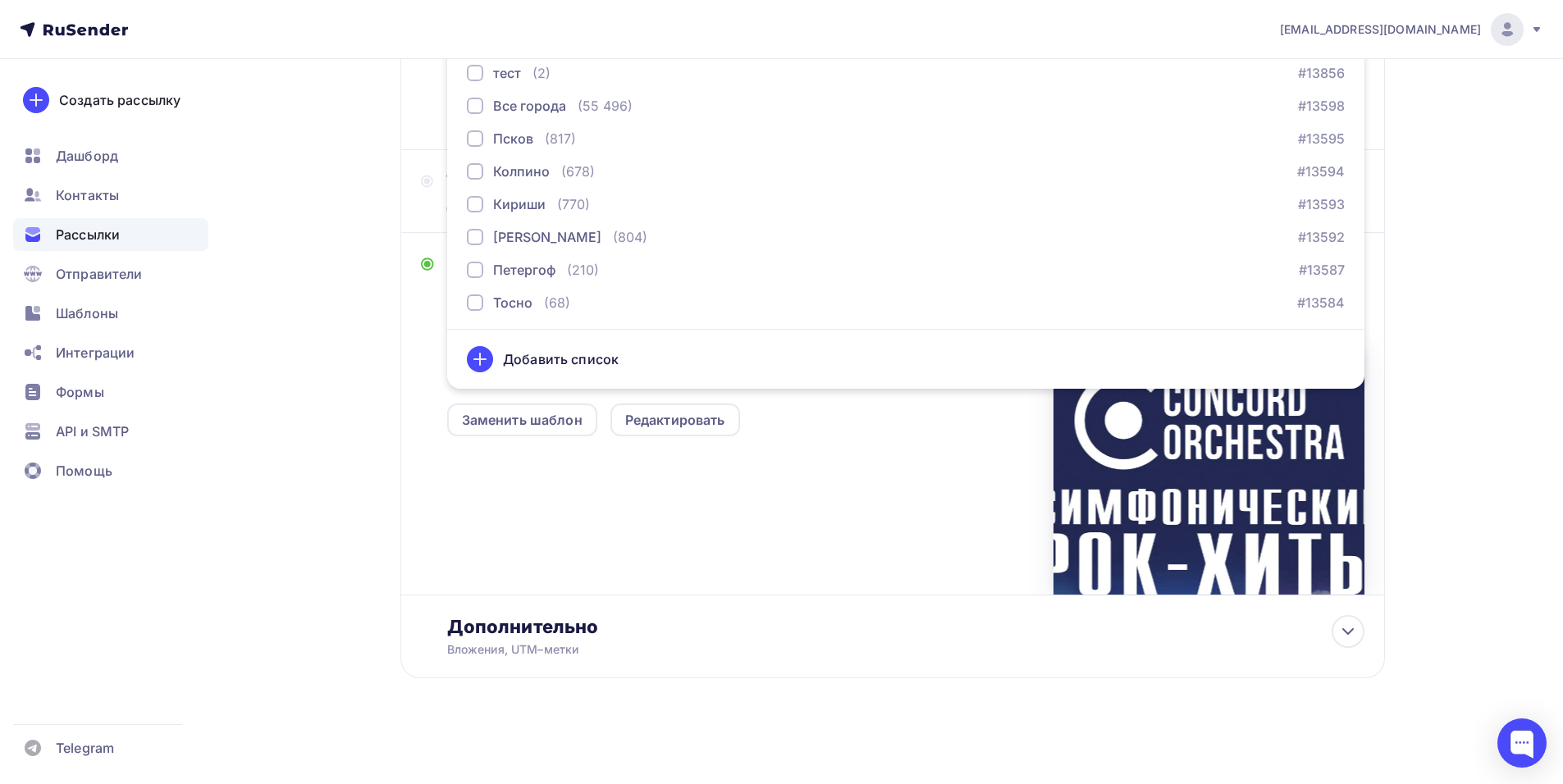
scroll to position [539, 0]
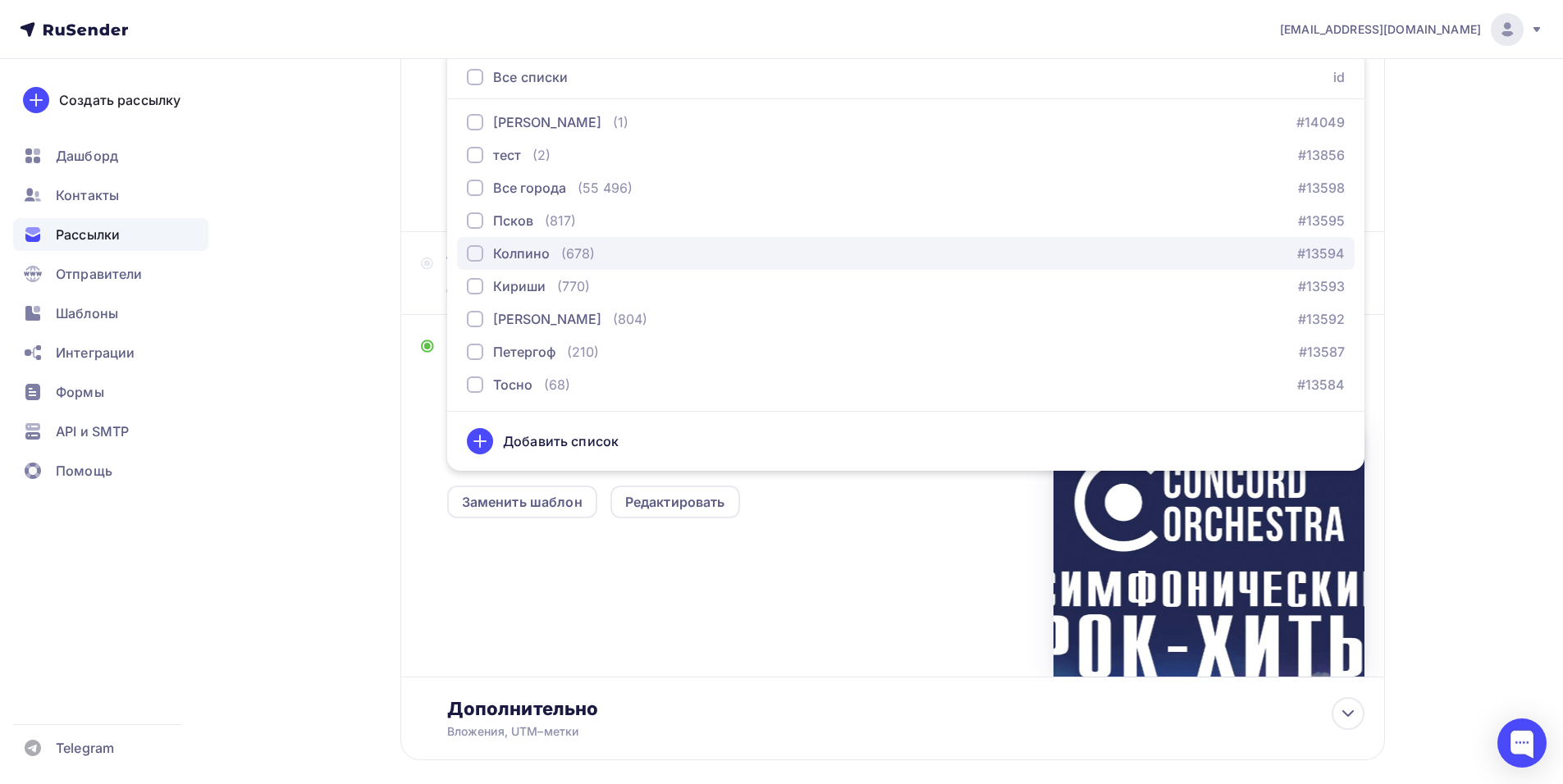
click at [566, 253] on div "(678)" at bounding box center [578, 254] width 34 height 20
click at [416, 207] on div "Кому Списки получателей Колпино Все списки id тест Алексей (1) #26684 красноярс…" at bounding box center [892, 73] width 984 height 317
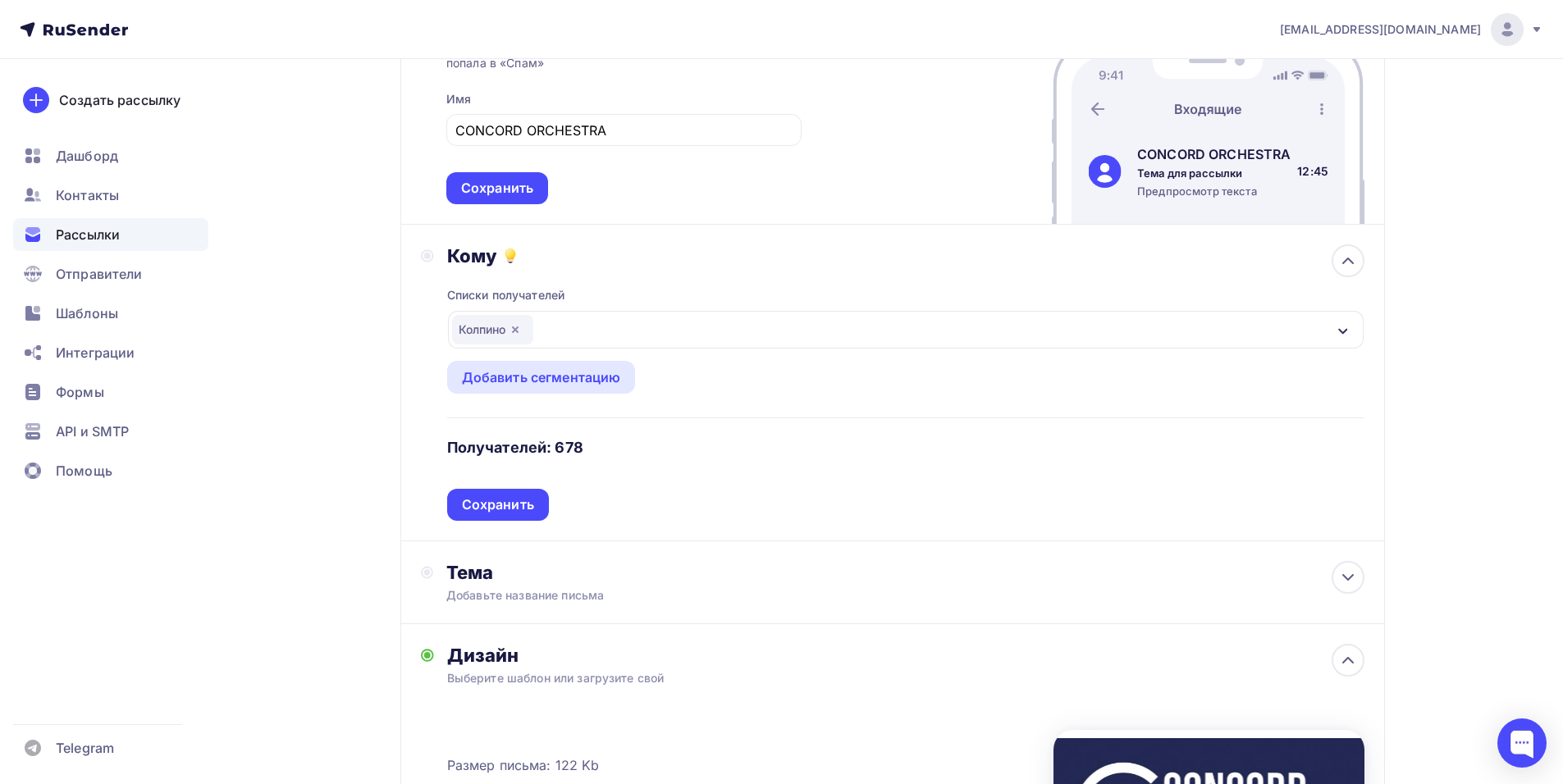
scroll to position [212, 0]
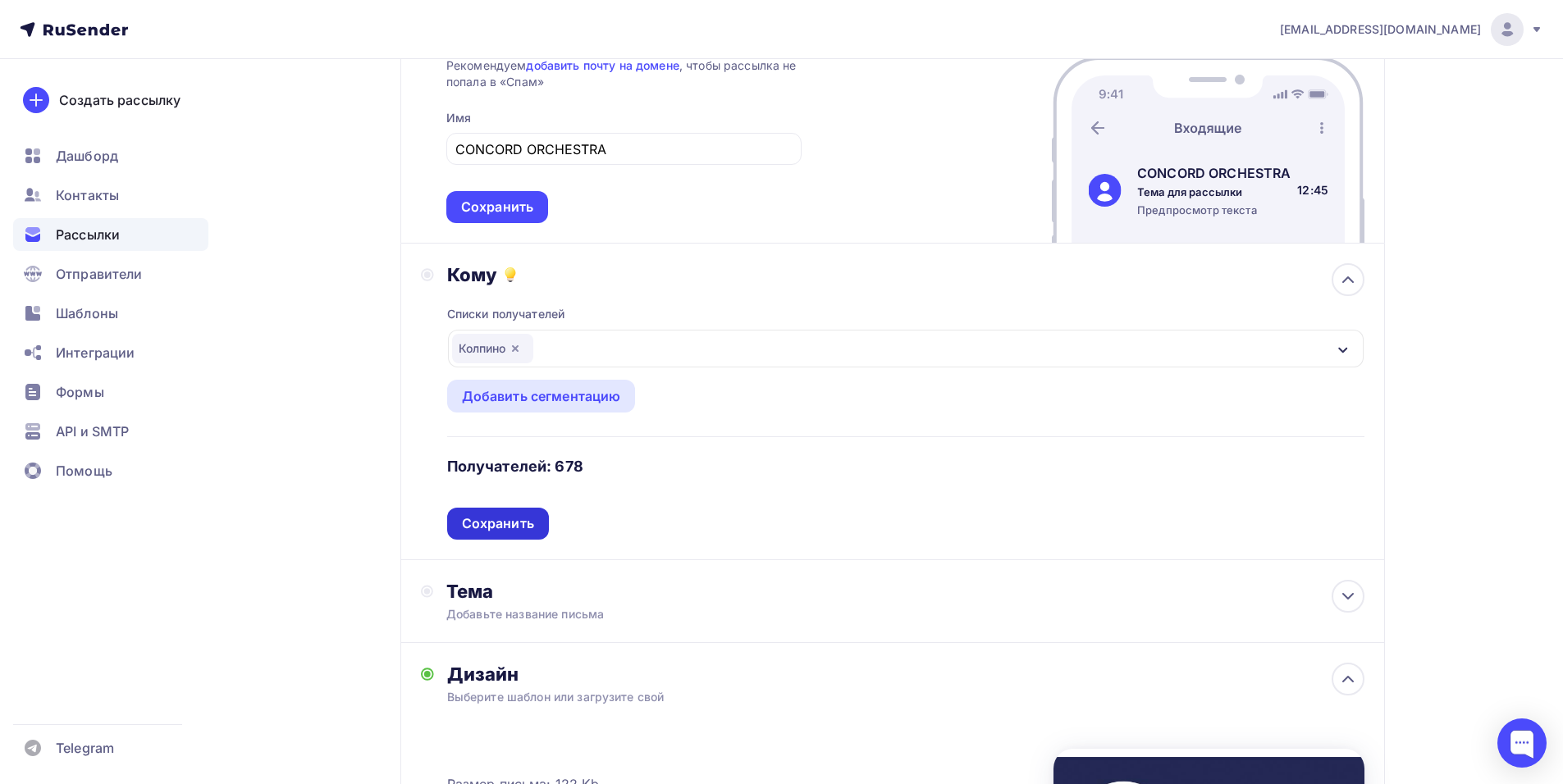
click at [493, 522] on div "Сохранить" at bounding box center [498, 523] width 72 height 19
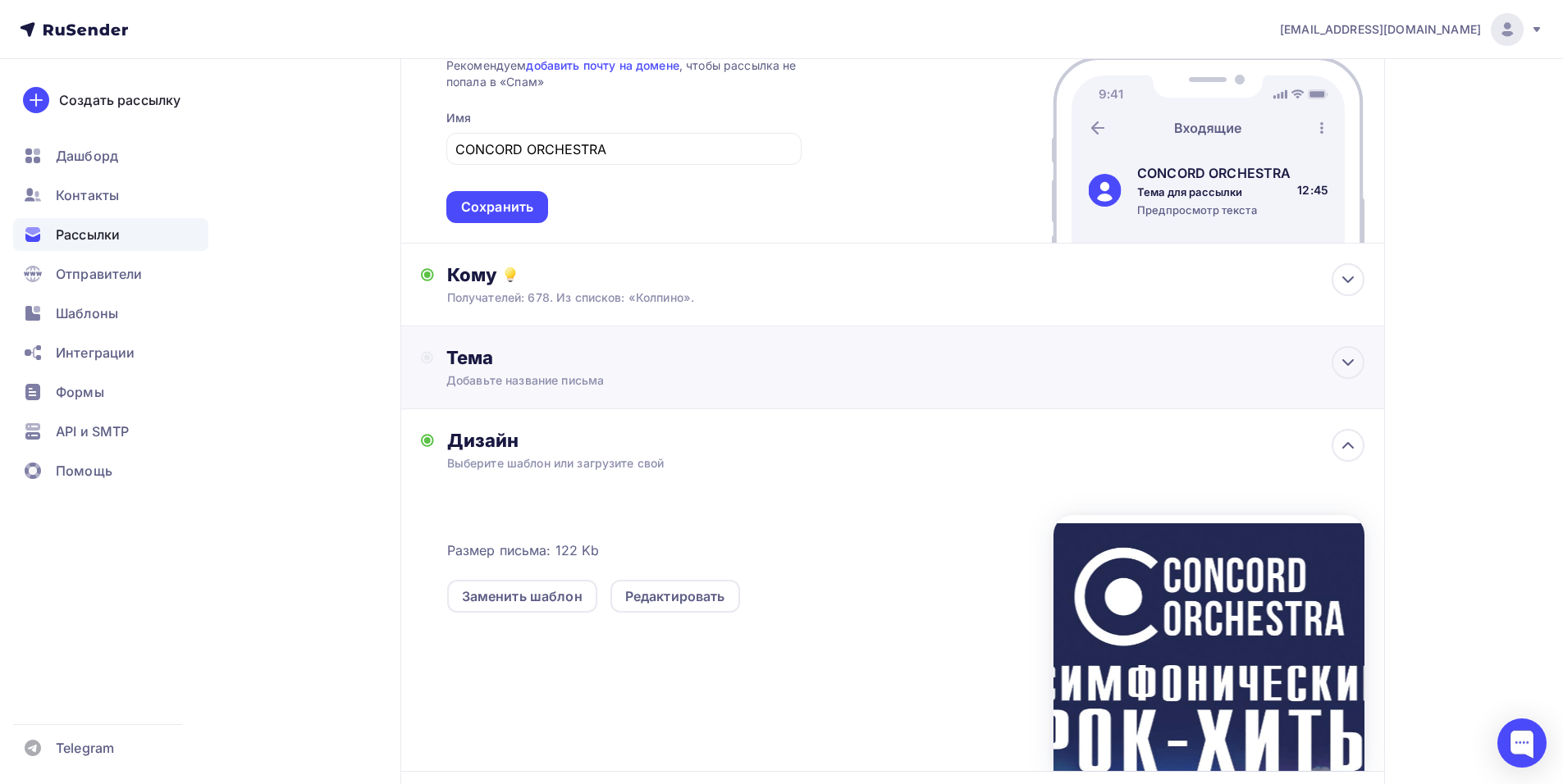
click at [608, 344] on div "Тема Добавьте название письма Тема * Рекомендуем использовать не более 150 симв…" at bounding box center [892, 368] width 984 height 83
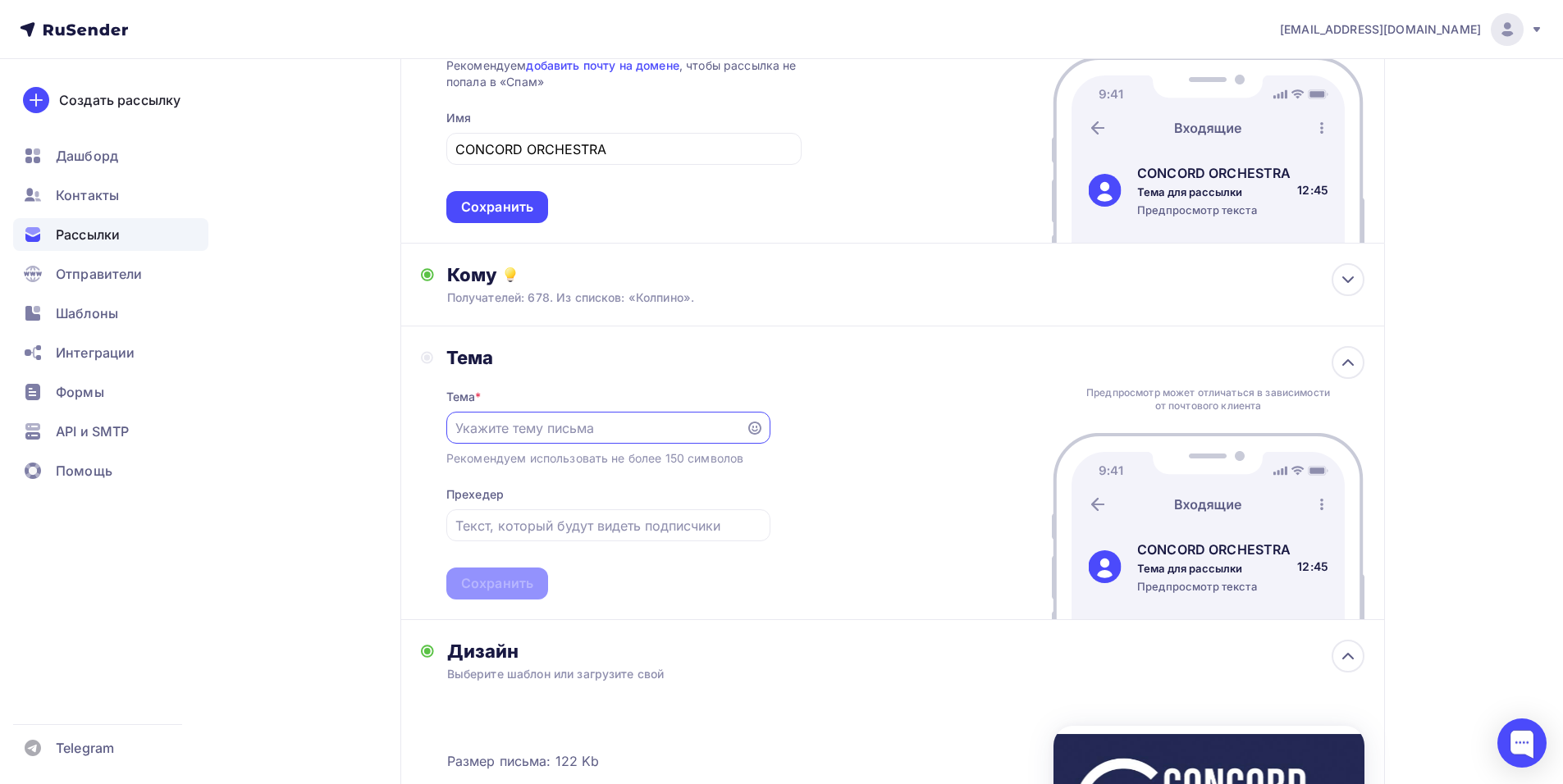
scroll to position [0, 0]
click at [1443, 410] on div "Назад лучшее Колпино лучшее Колпино Закончить позже Далее Отправитель Email * m…" at bounding box center [782, 509] width 1345 height 1323
paste input "Приглашение на шоу «Симфонические РОК-ХИТЫ. Лучшее»"
type input "Приглашение на шоу «Симфонические РОК-ХИТЫ. Лучшее»"
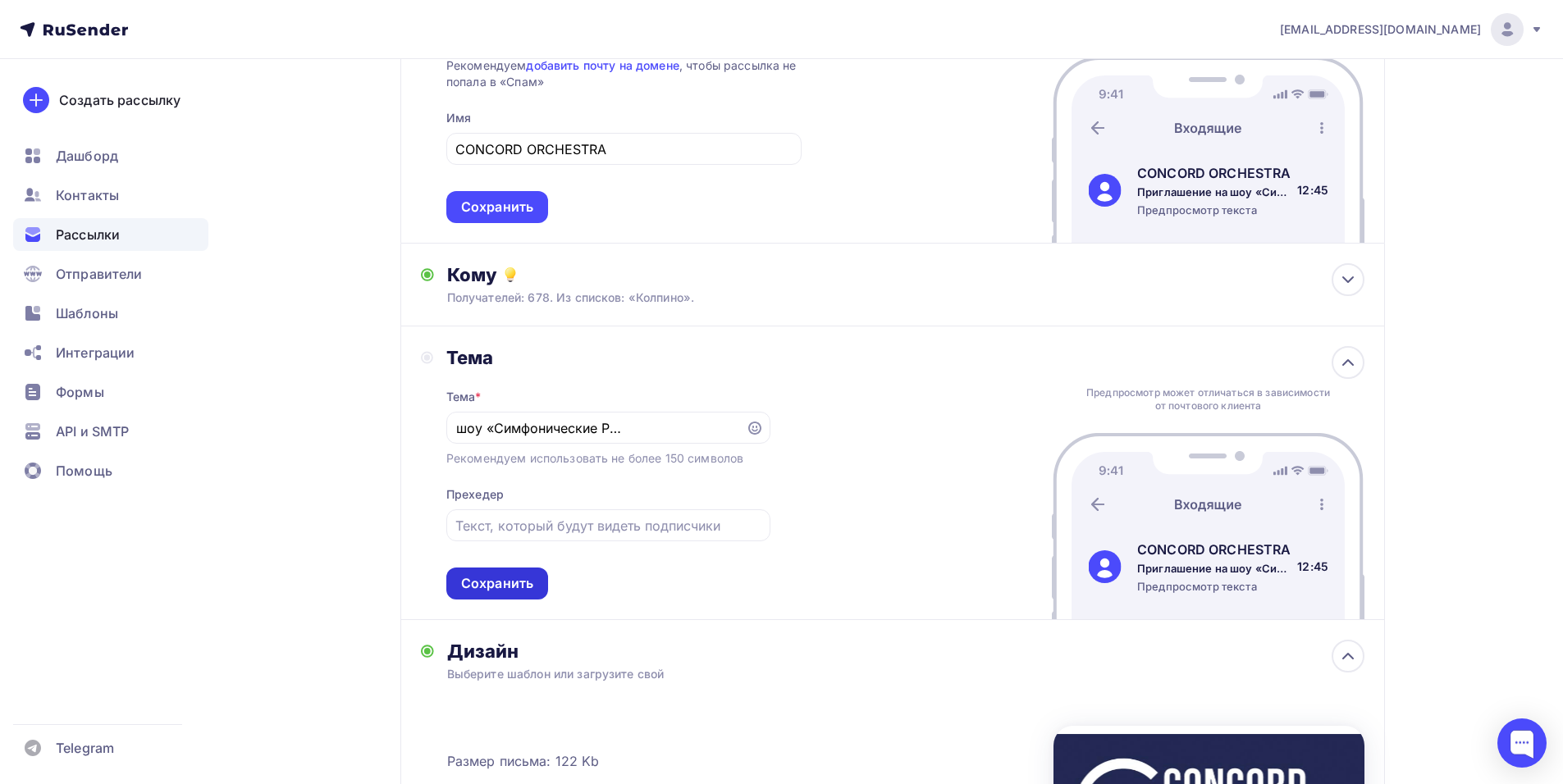
click at [517, 589] on div "Сохранить" at bounding box center [497, 583] width 72 height 19
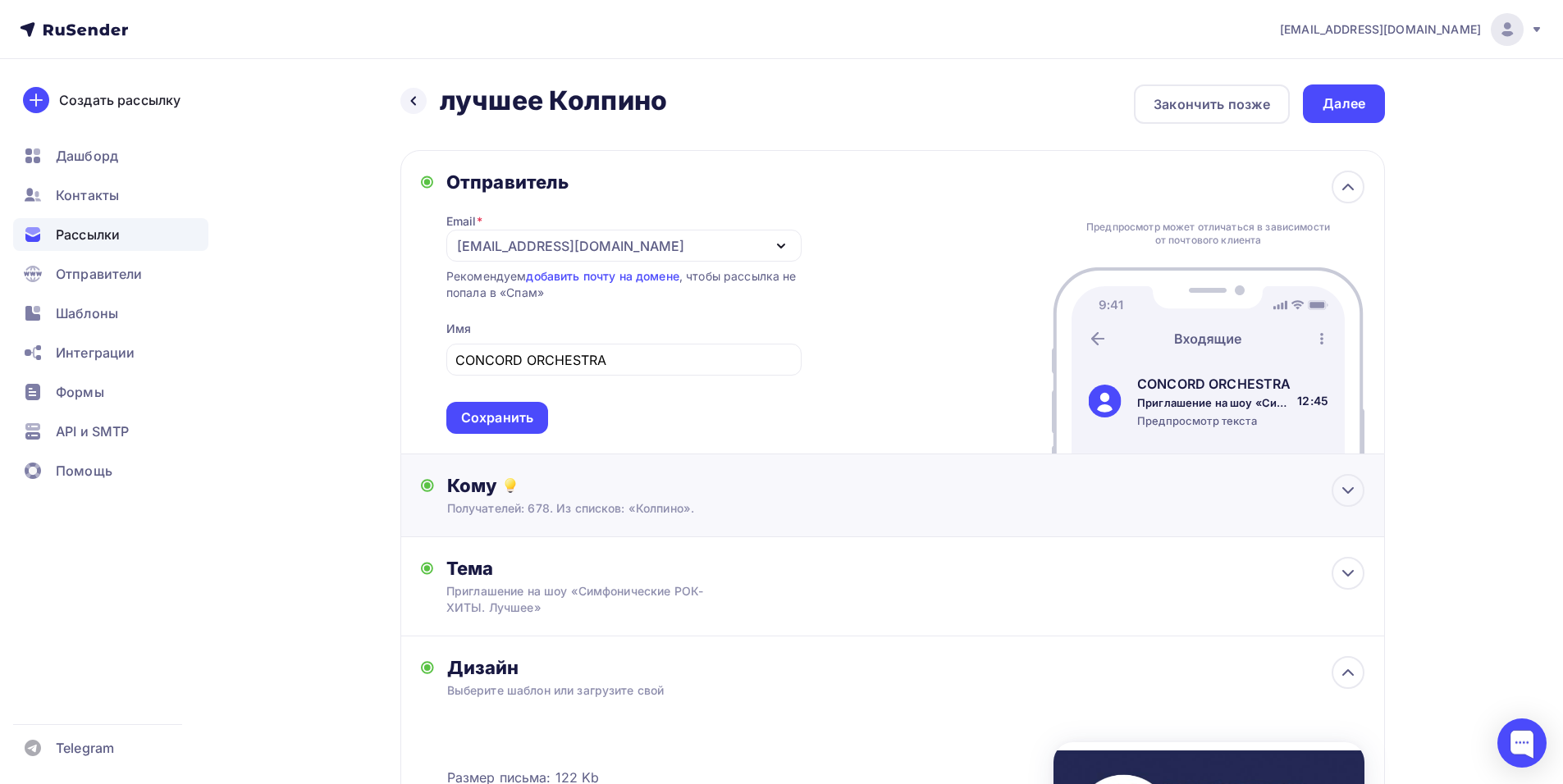
scroll to position [0, 0]
click at [1350, 117] on div "Далее" at bounding box center [1344, 104] width 82 height 38
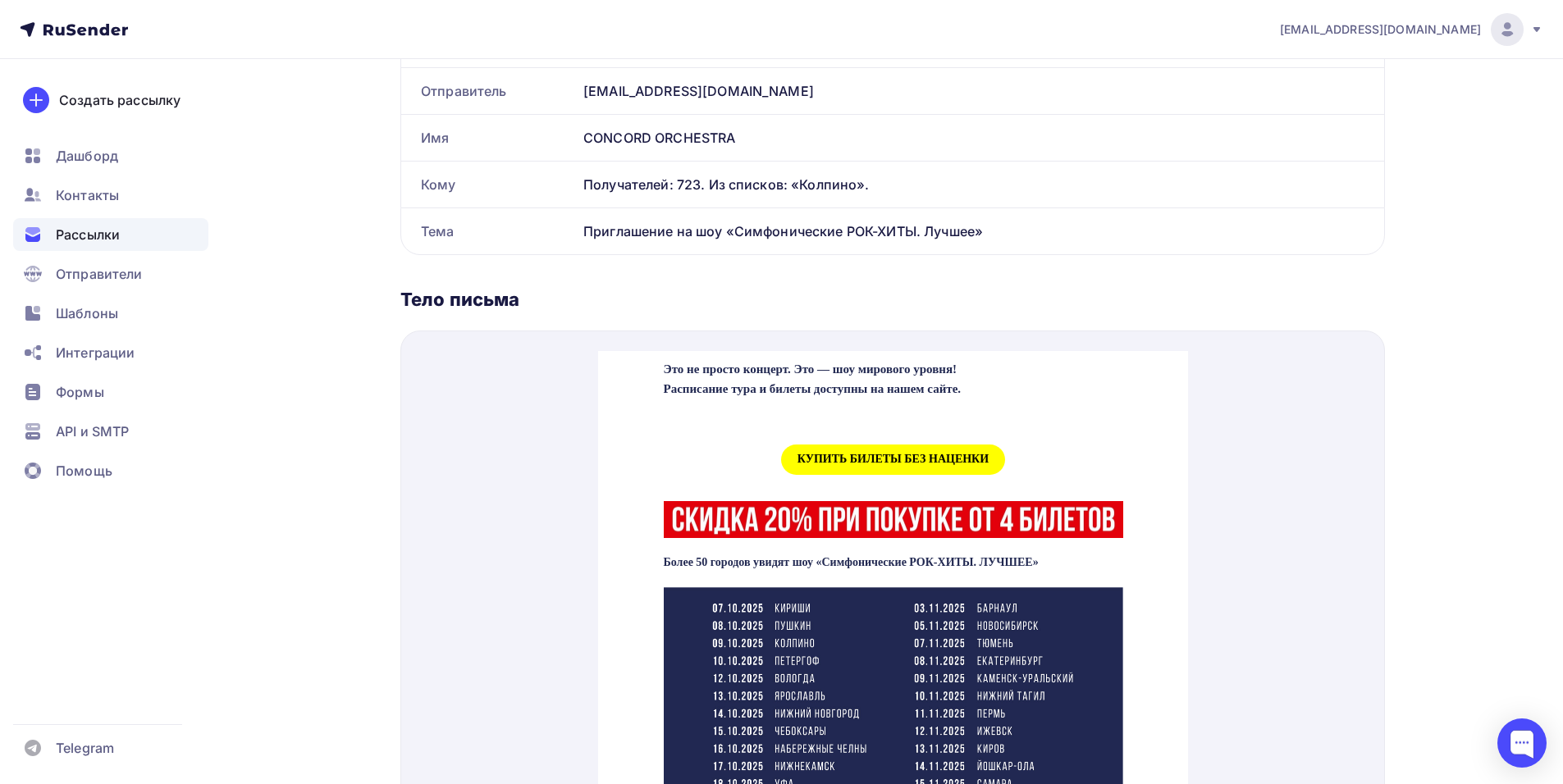
scroll to position [738, 0]
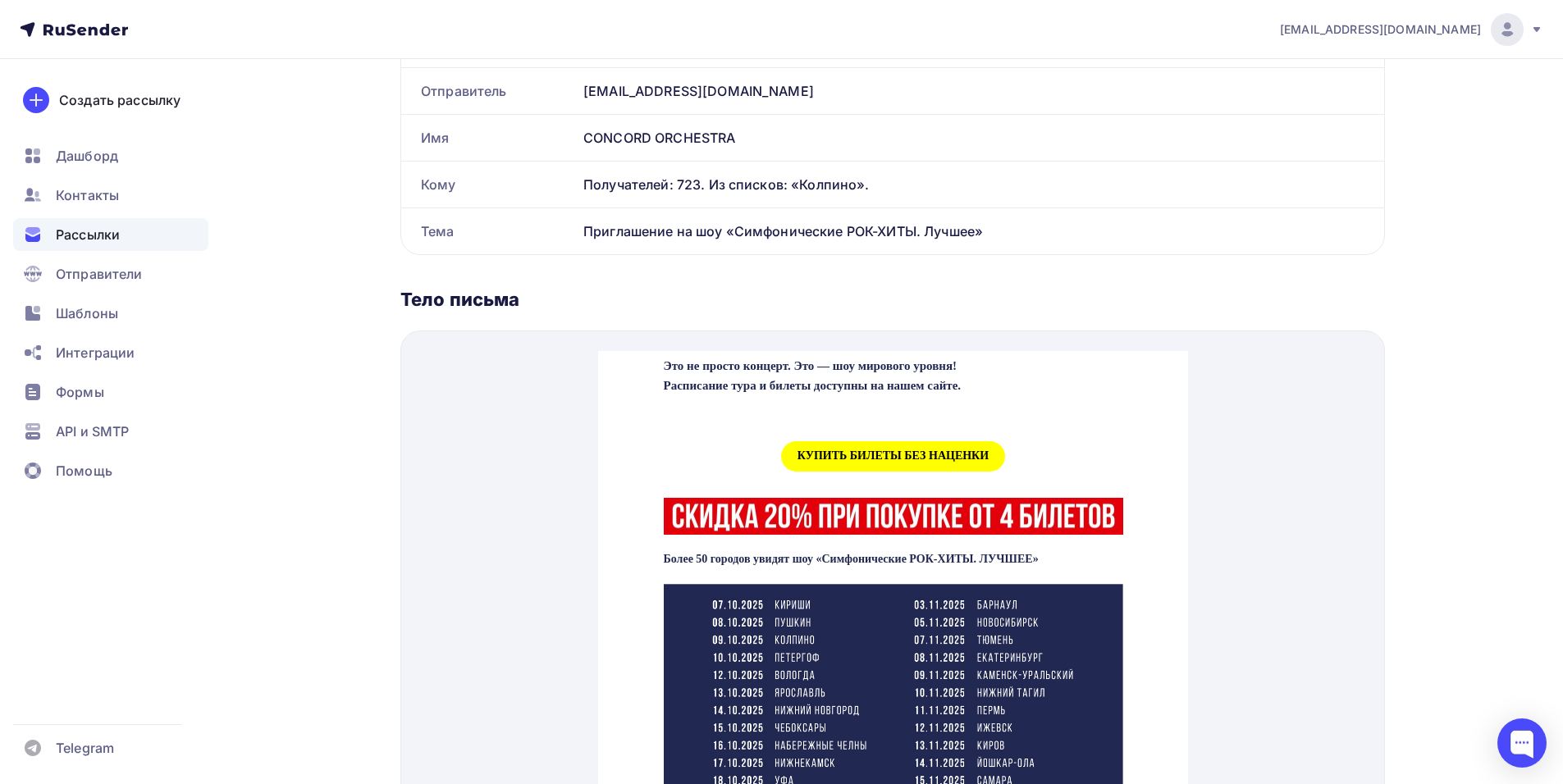
click at [901, 451] on span "КУПИТЬ БИЛЕТЫ БЕЗ НАЦЕНКИ" at bounding box center [892, 436] width 224 height 30
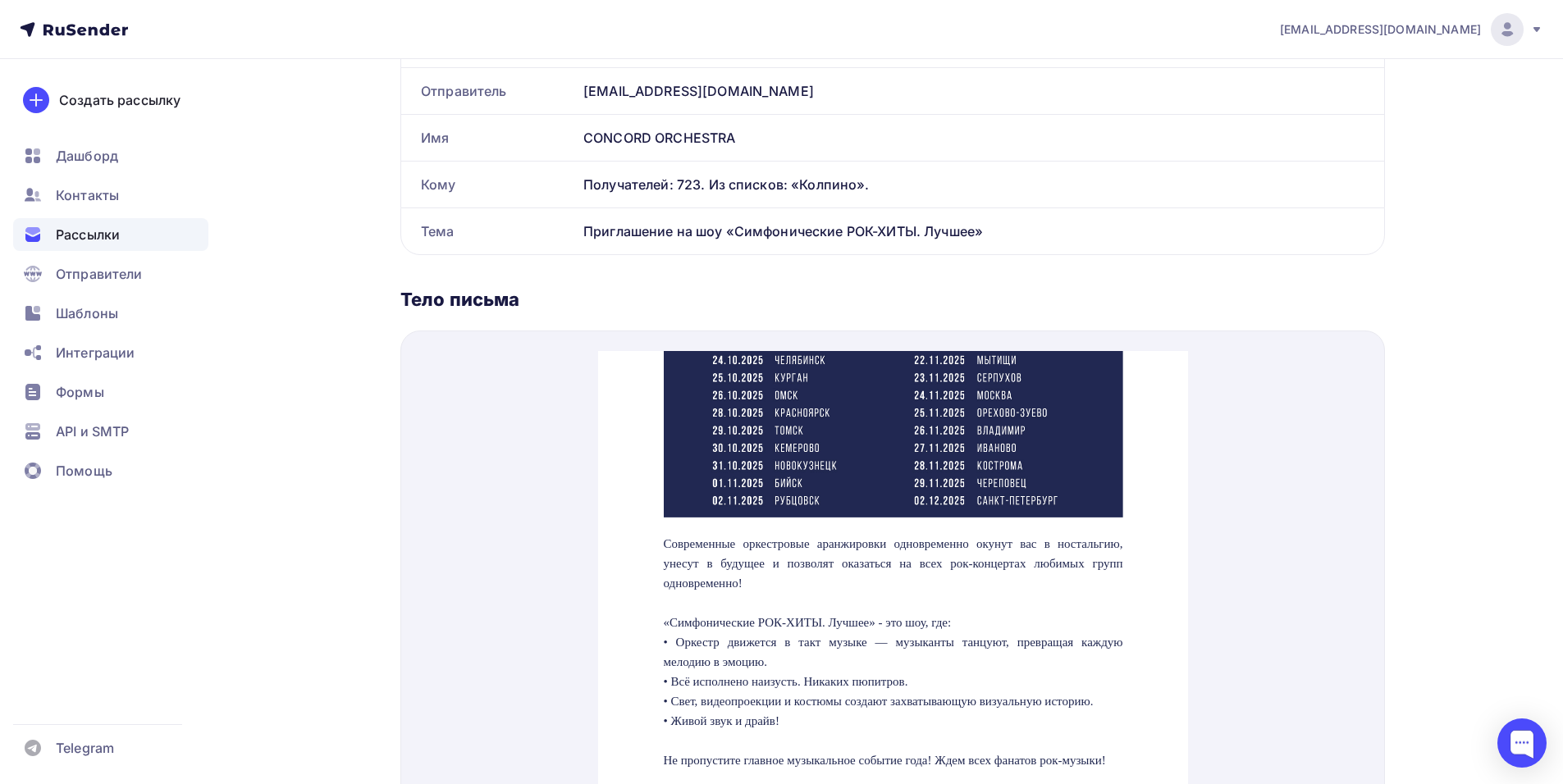
scroll to position [1476, 0]
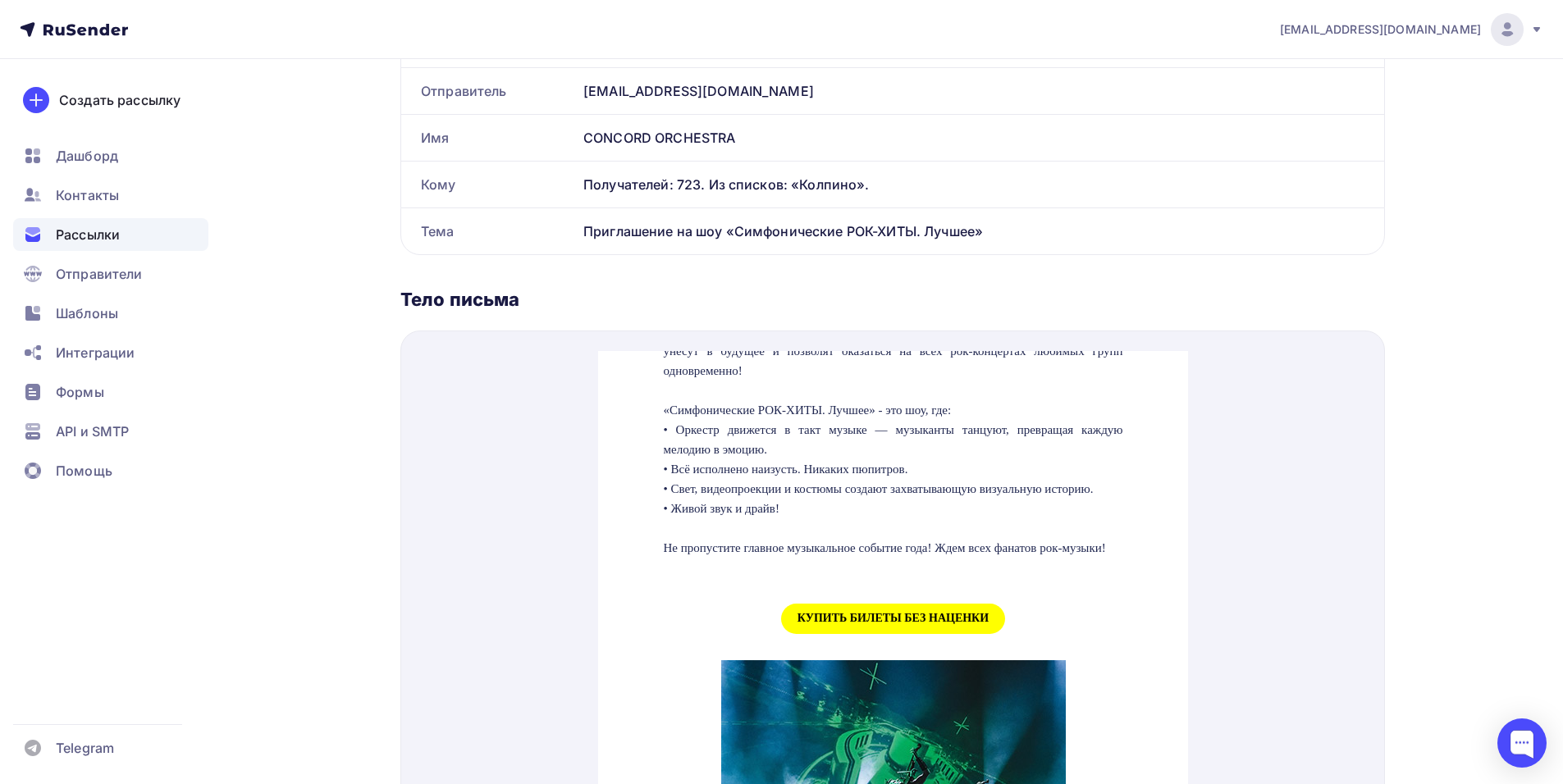
click at [878, 614] on span "КУПИТЬ БИЛЕТЫ БЕЗ НАЦЕНКИ" at bounding box center [892, 599] width 224 height 30
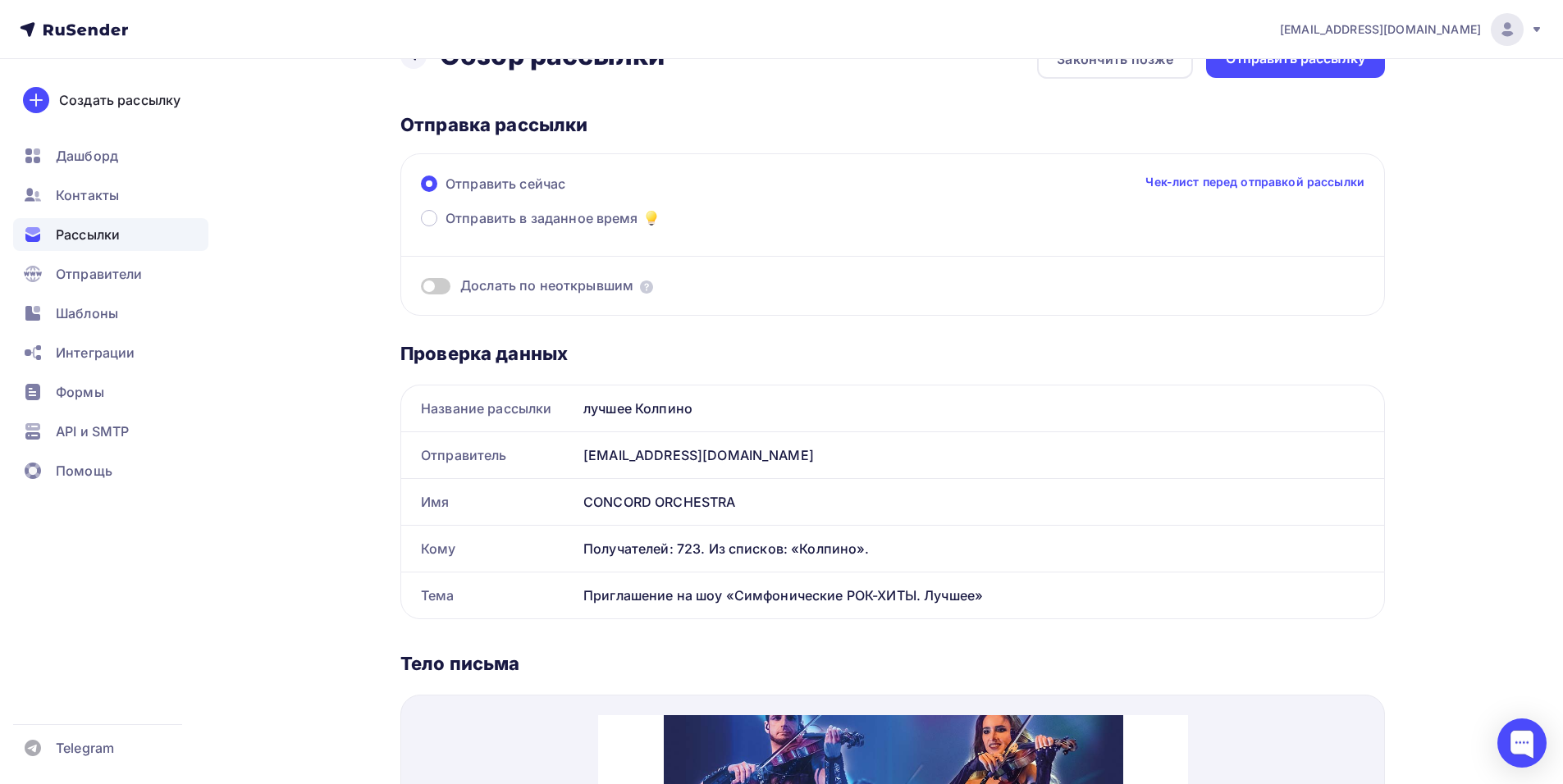
scroll to position [0, 0]
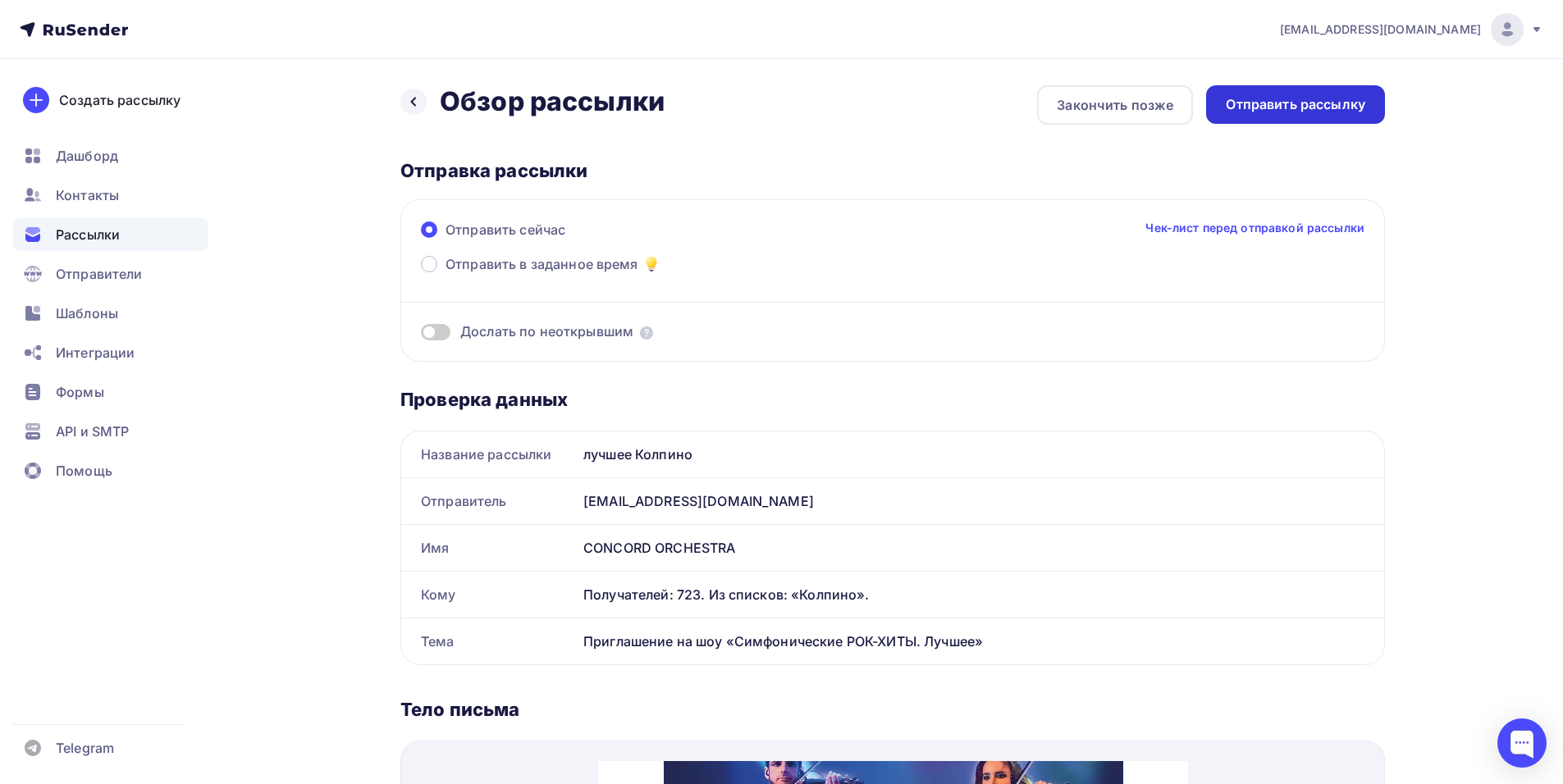
click at [1282, 109] on div "Отправить рассылку" at bounding box center [1295, 104] width 140 height 19
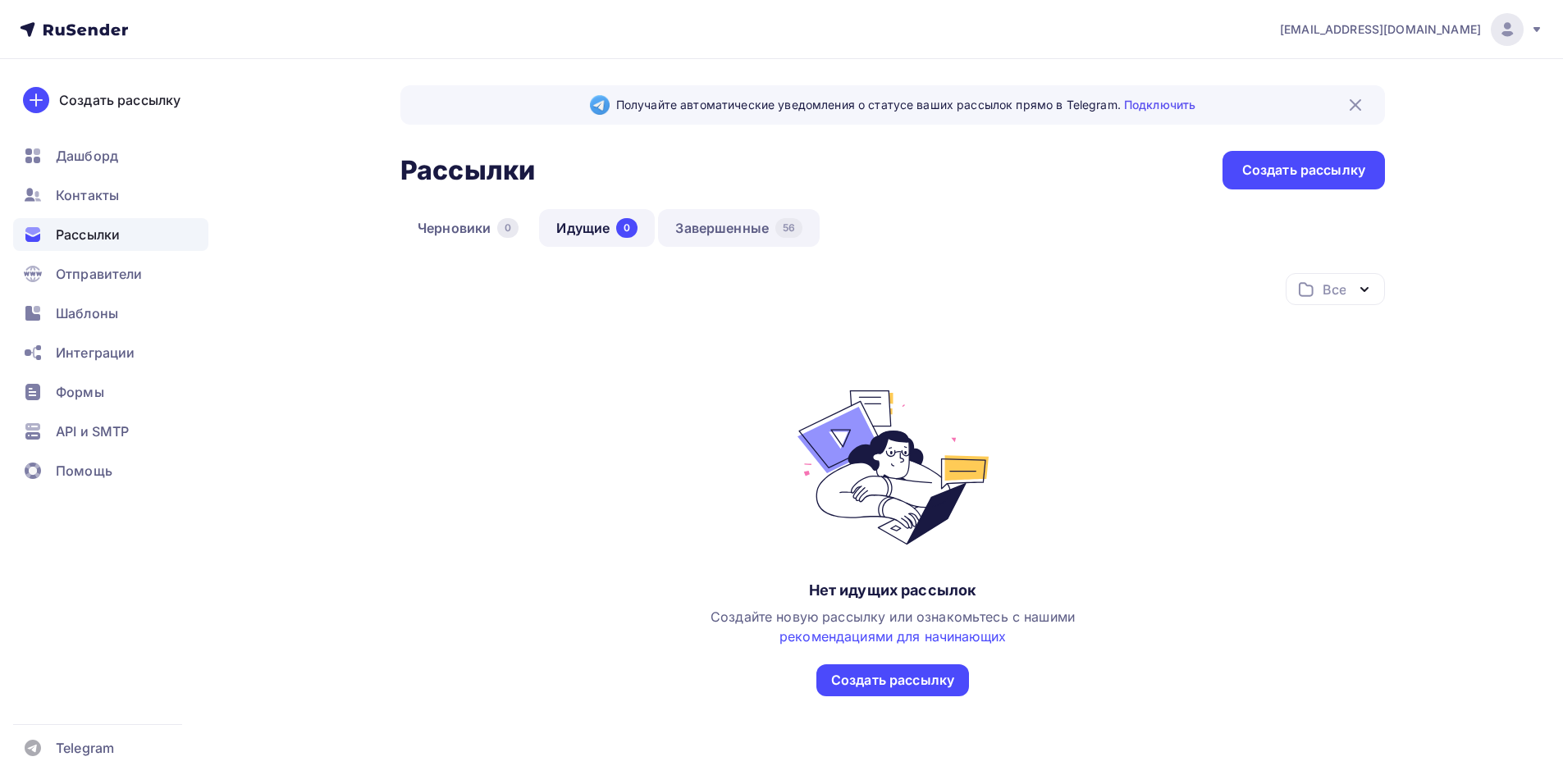
click at [706, 226] on link "Завершенные 56" at bounding box center [739, 227] width 162 height 37
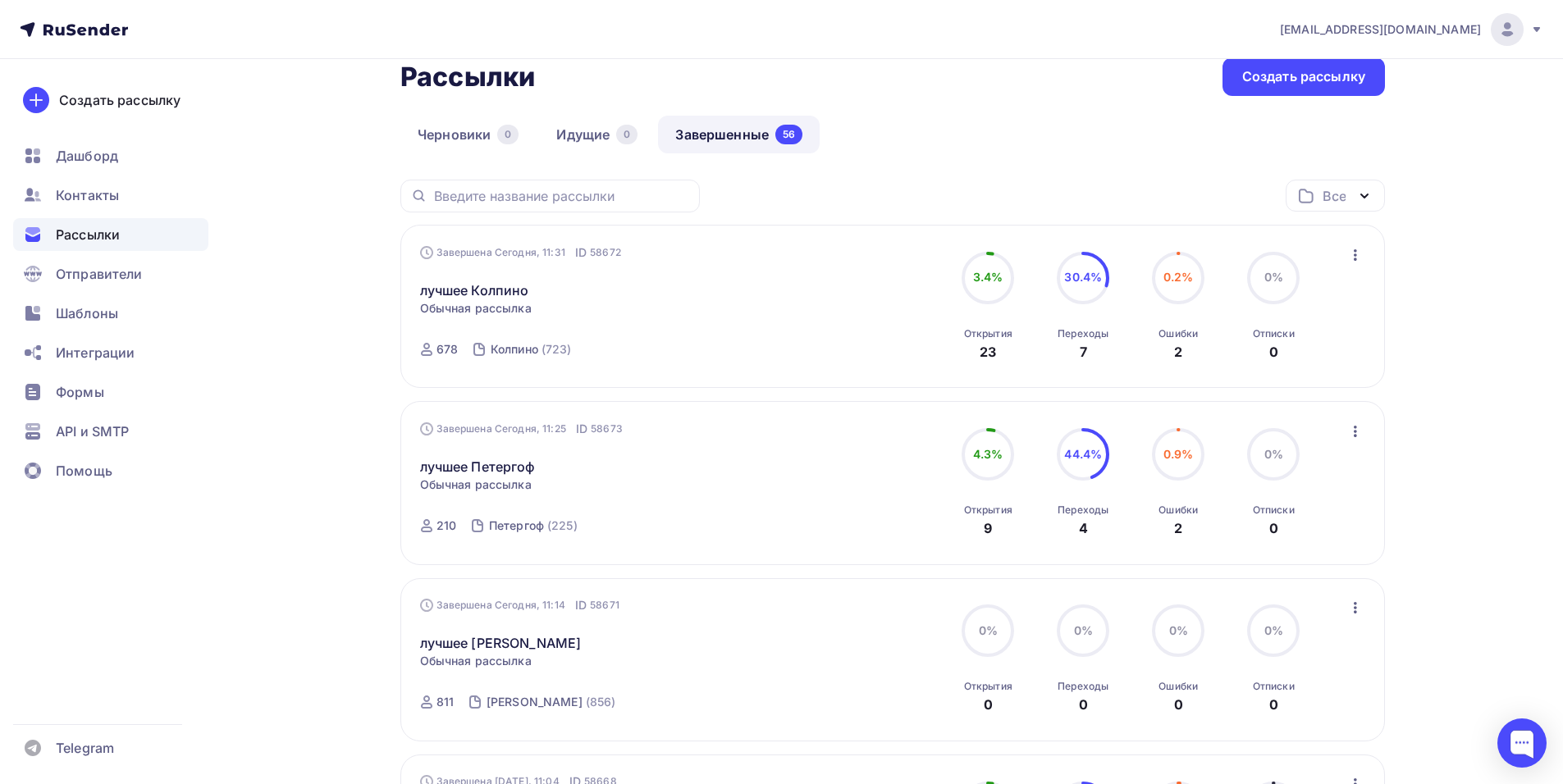
scroll to position [82, 0]
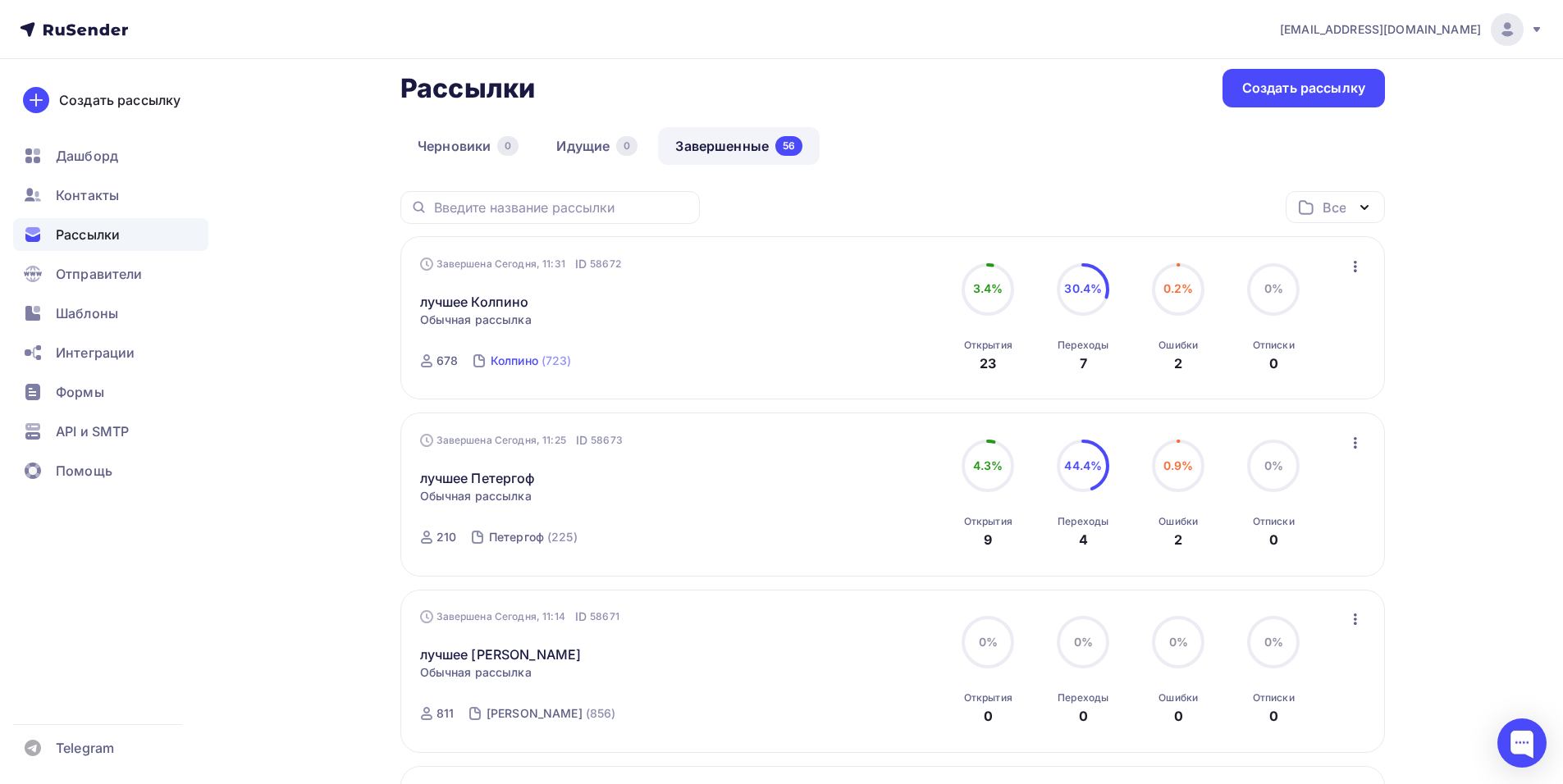
click at [530, 361] on div "Колпино" at bounding box center [514, 361] width 47 height 16
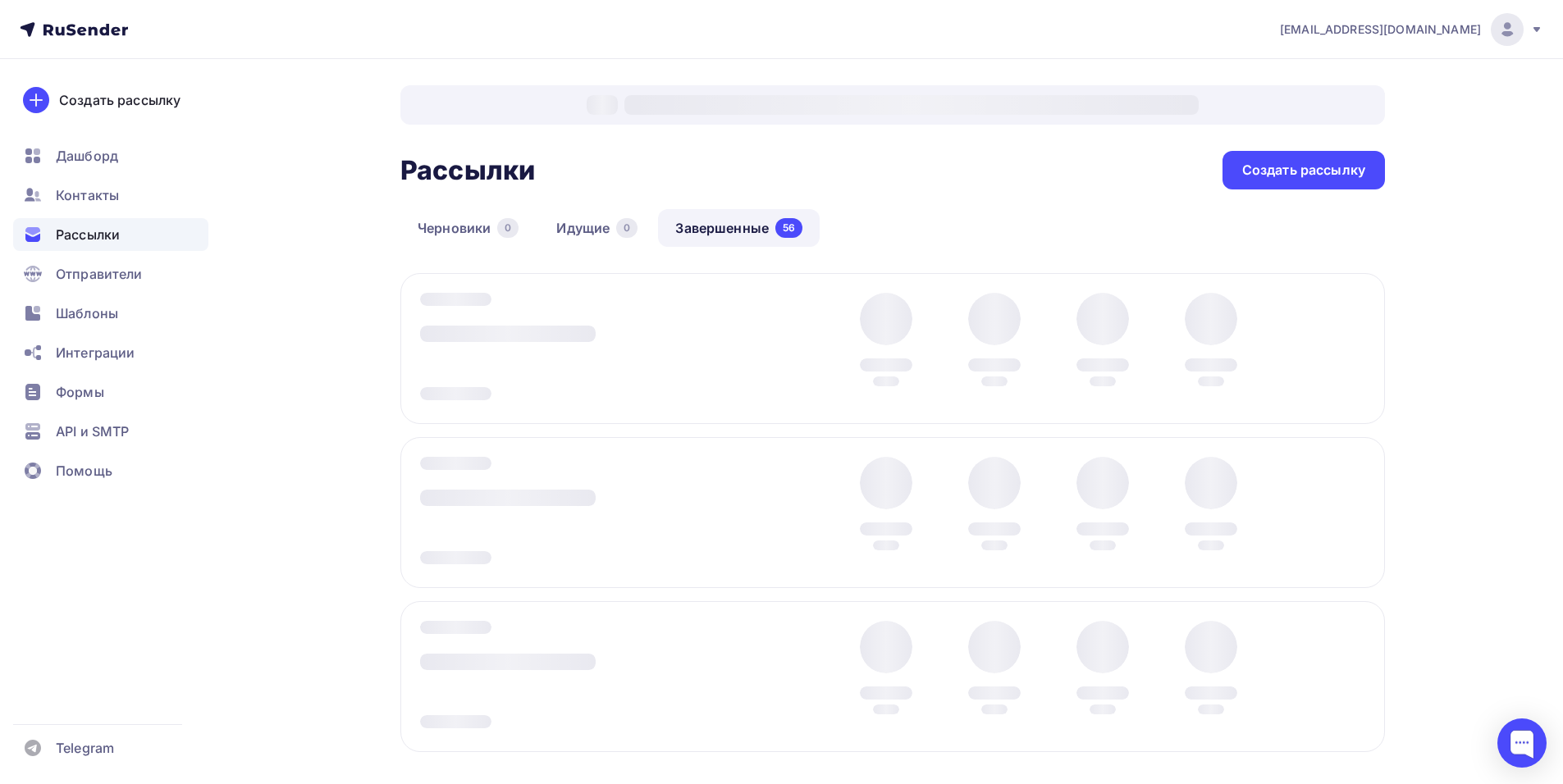
scroll to position [18, 0]
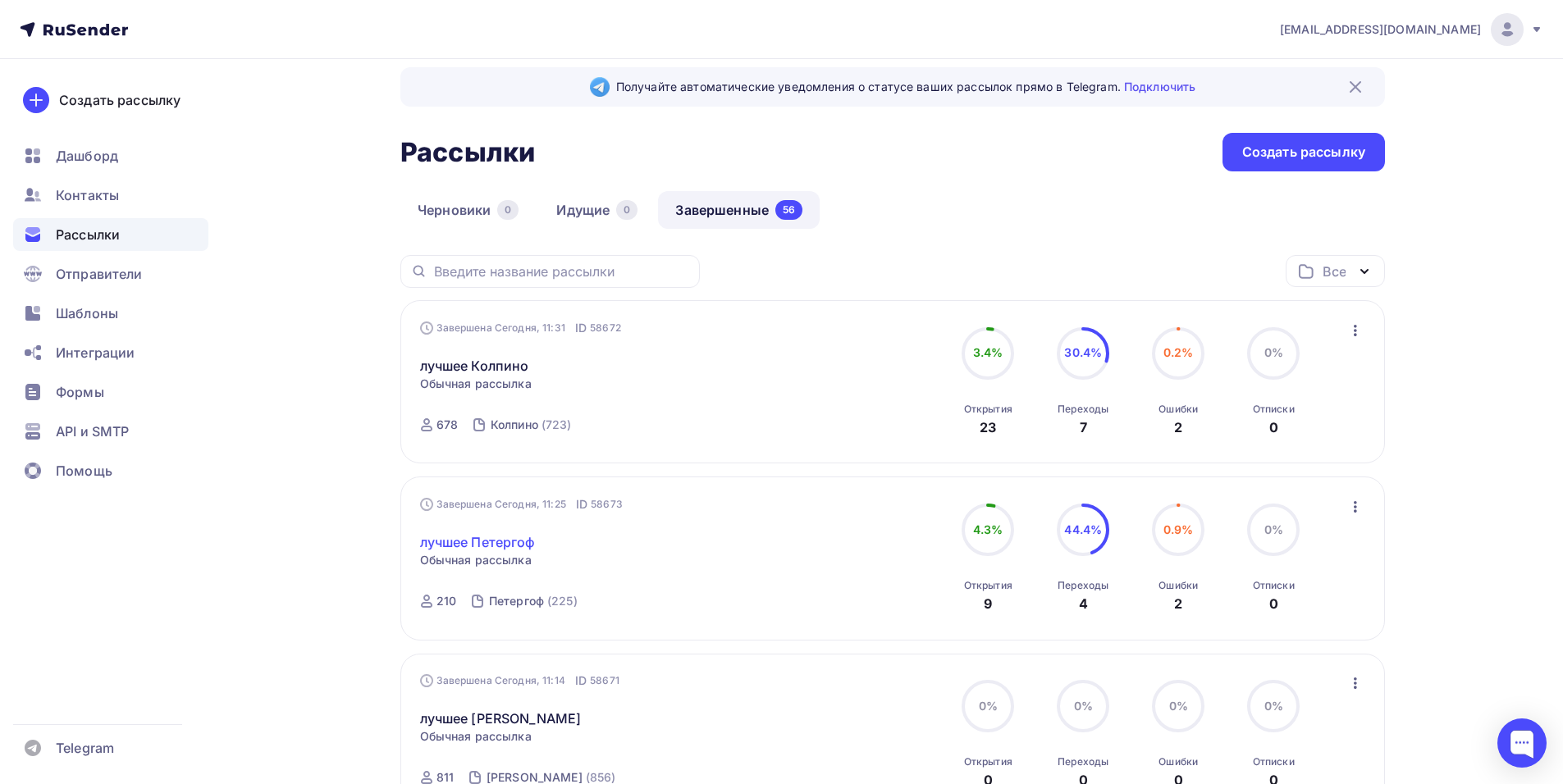
click at [482, 538] on link "лучшее Петергоф" at bounding box center [477, 542] width 115 height 20
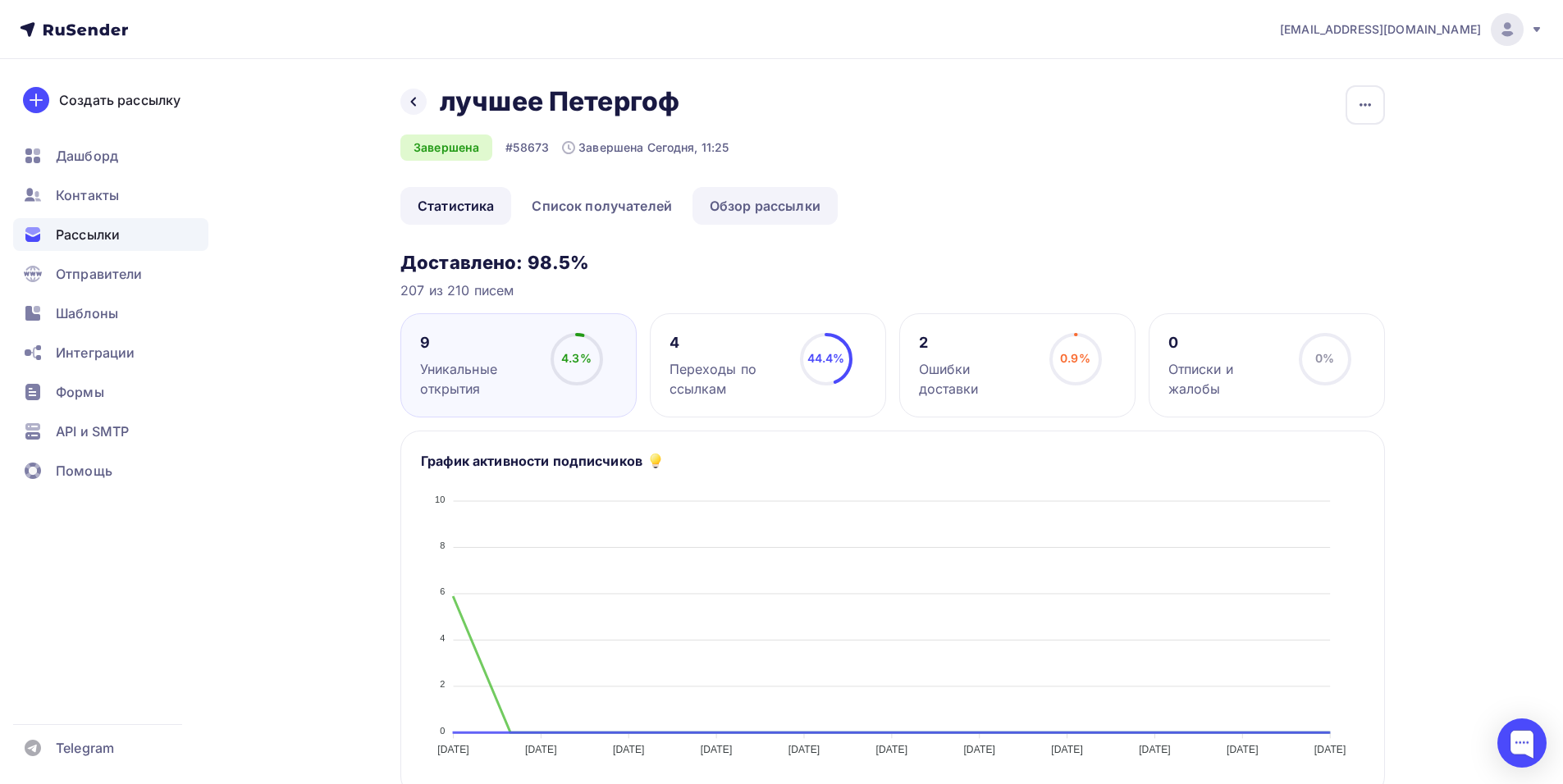
click at [804, 209] on link "Обзор рассылки" at bounding box center [764, 205] width 145 height 37
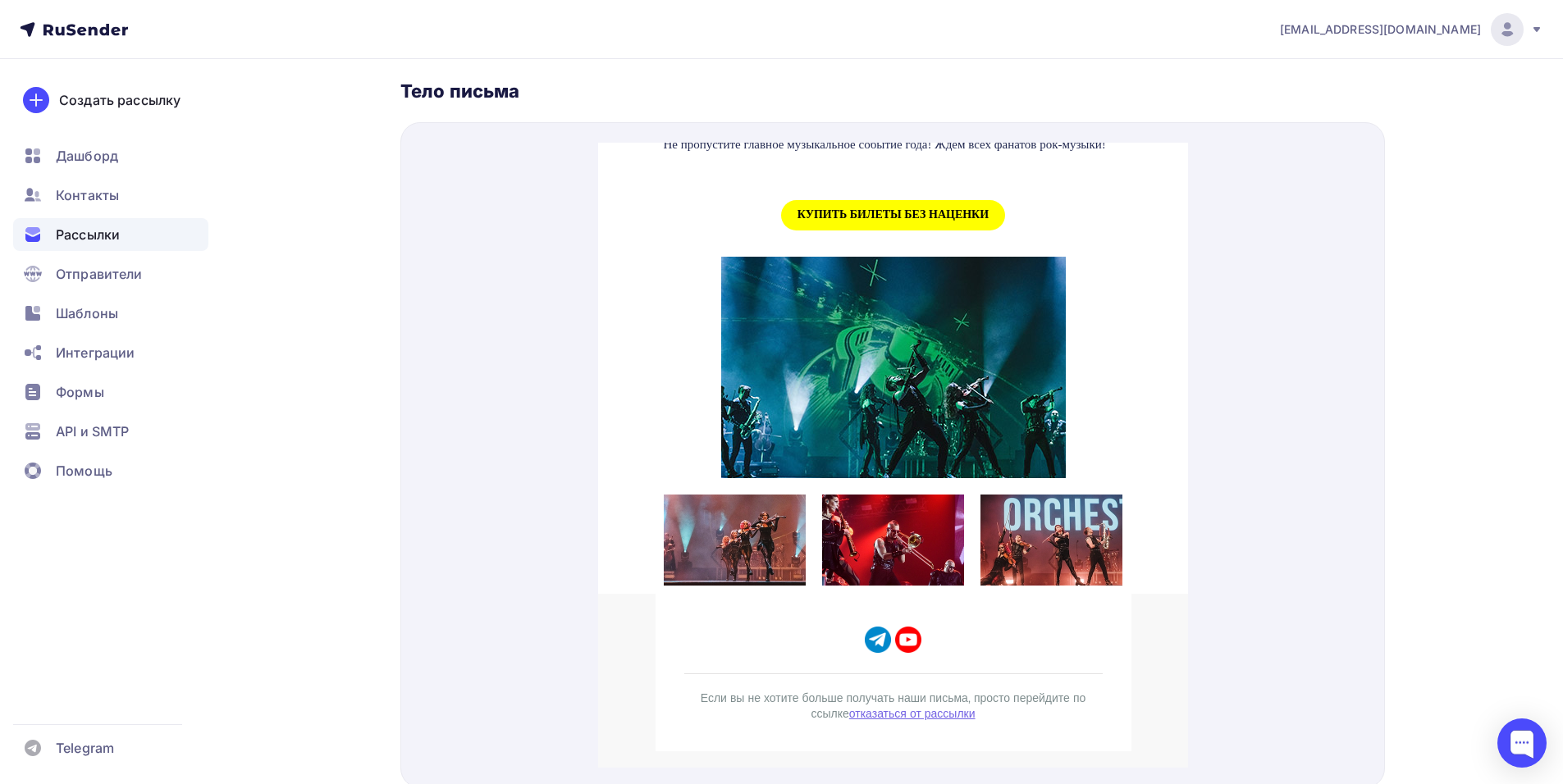
scroll to position [1722, 0]
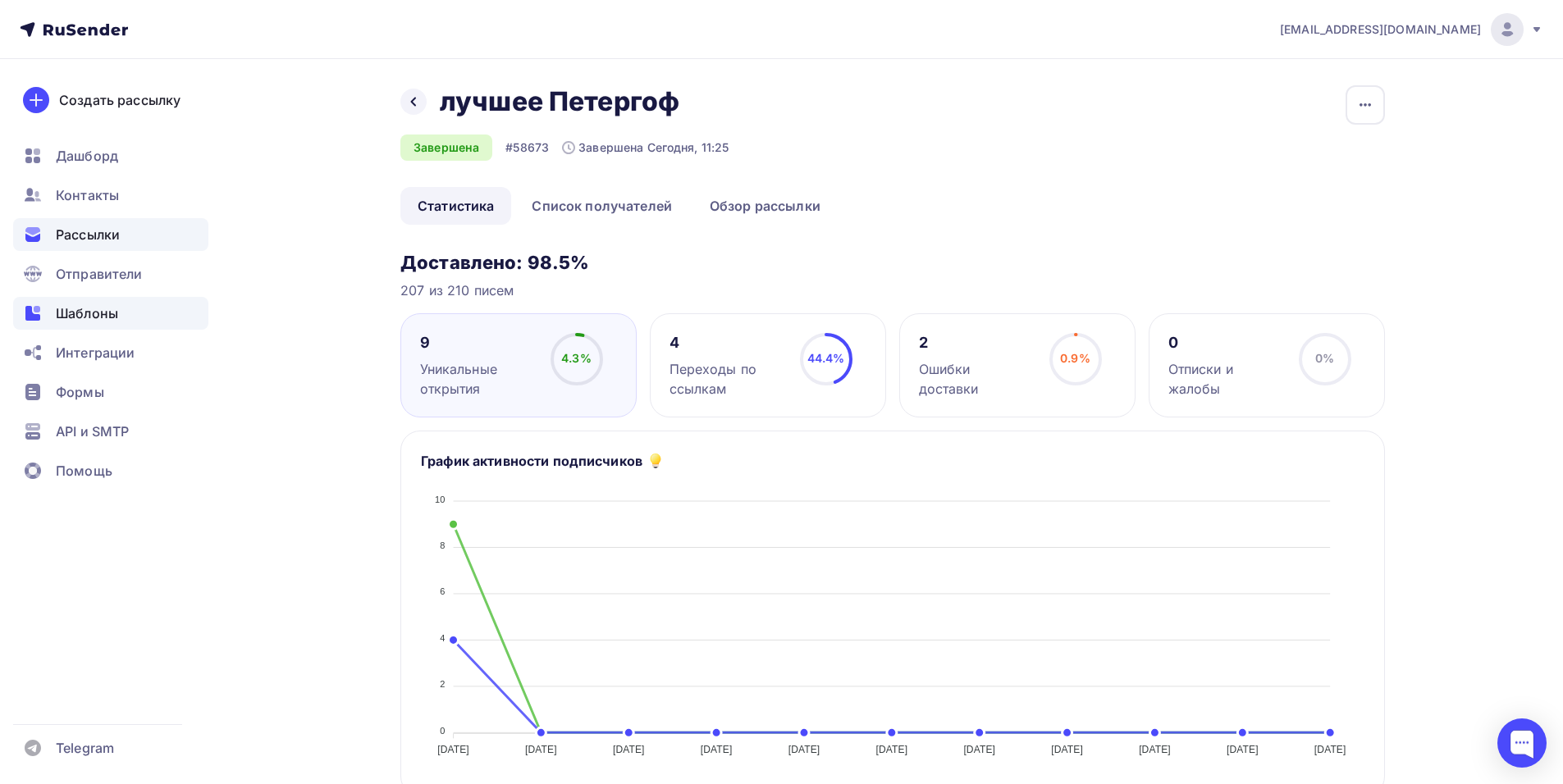
click at [93, 320] on span "Шаблоны" at bounding box center [87, 313] width 62 height 20
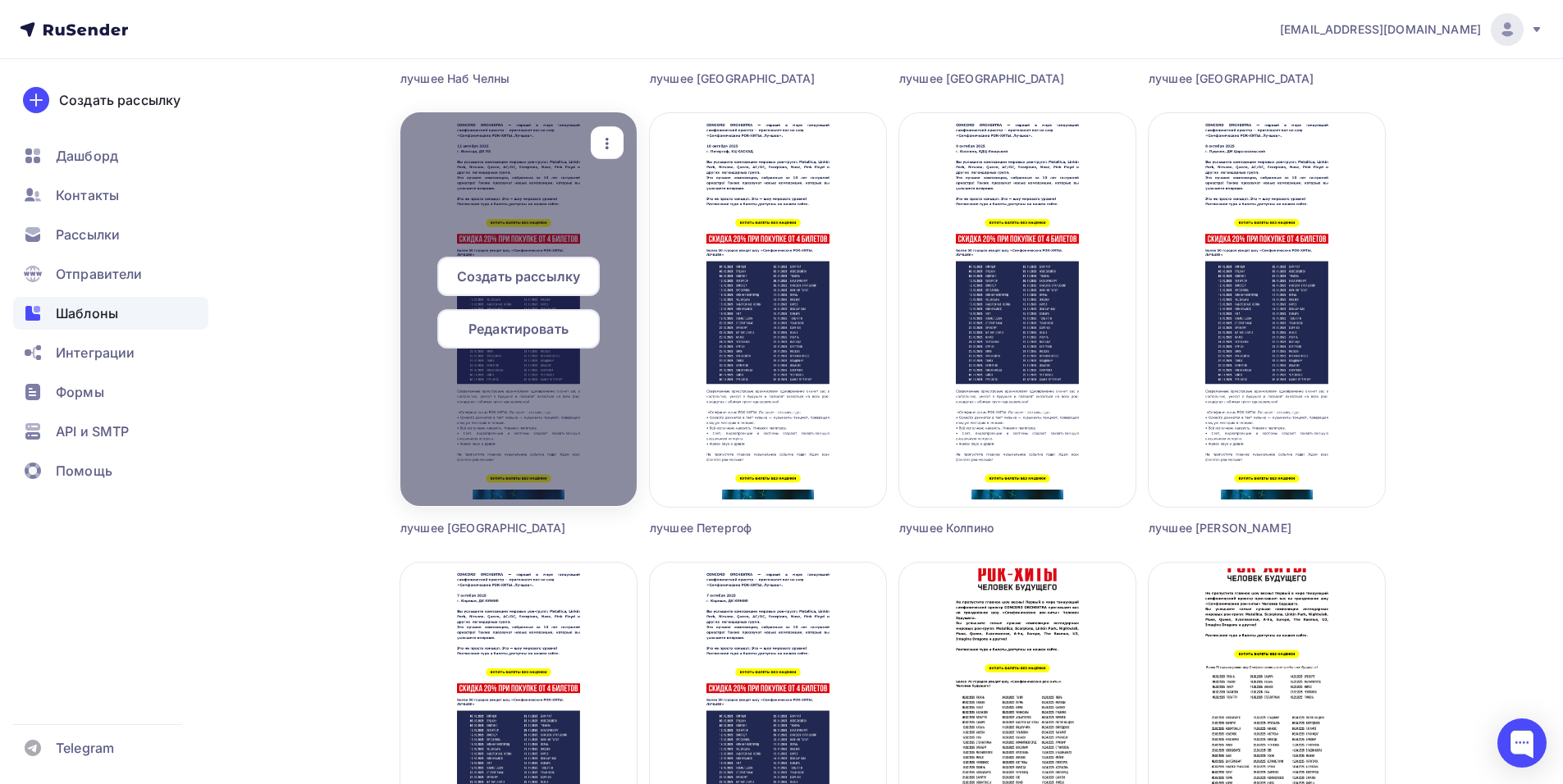
scroll to position [3198, 0]
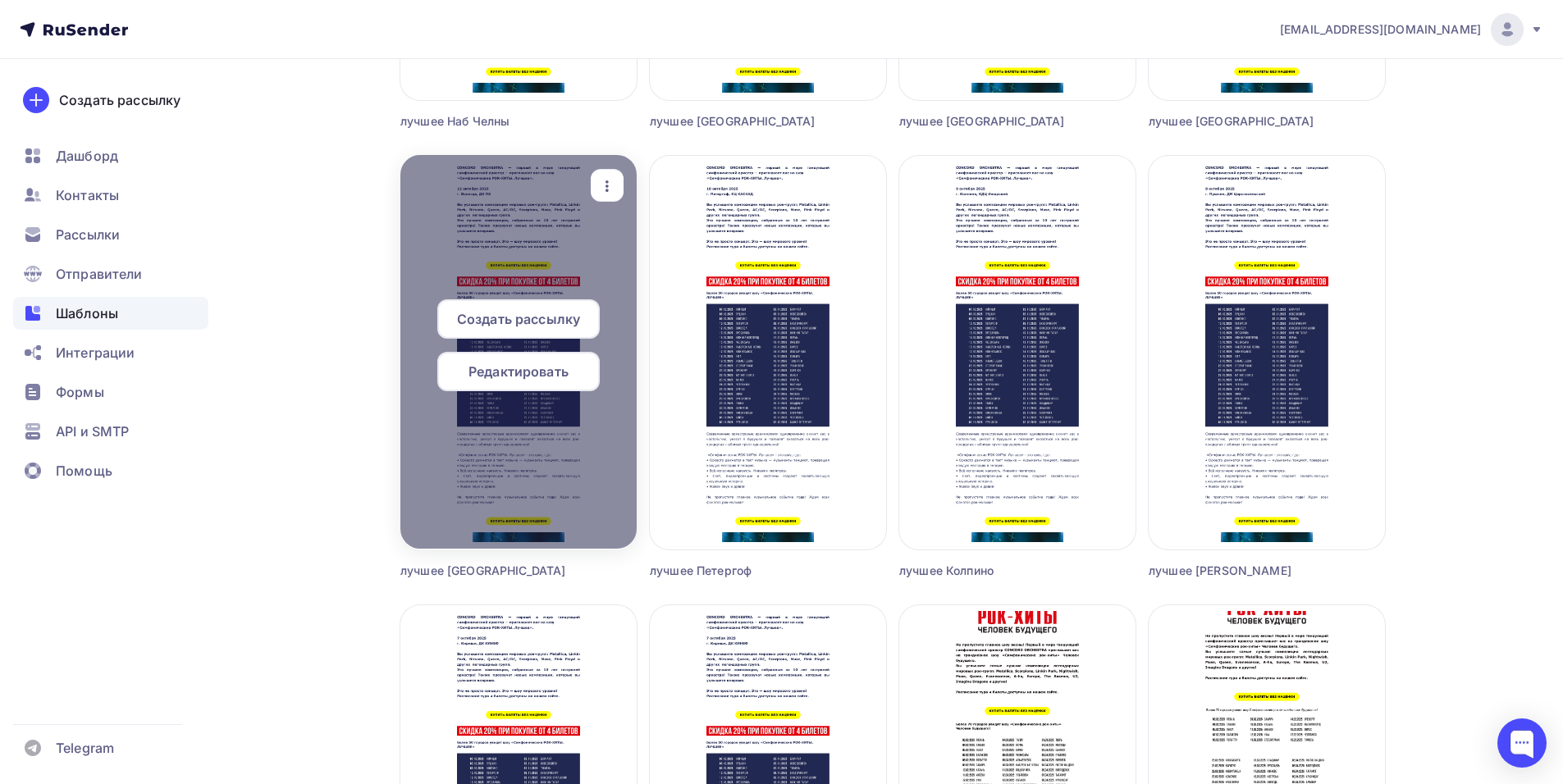
click at [519, 308] on div "Создать рассылку" at bounding box center [519, 319] width 163 height 39
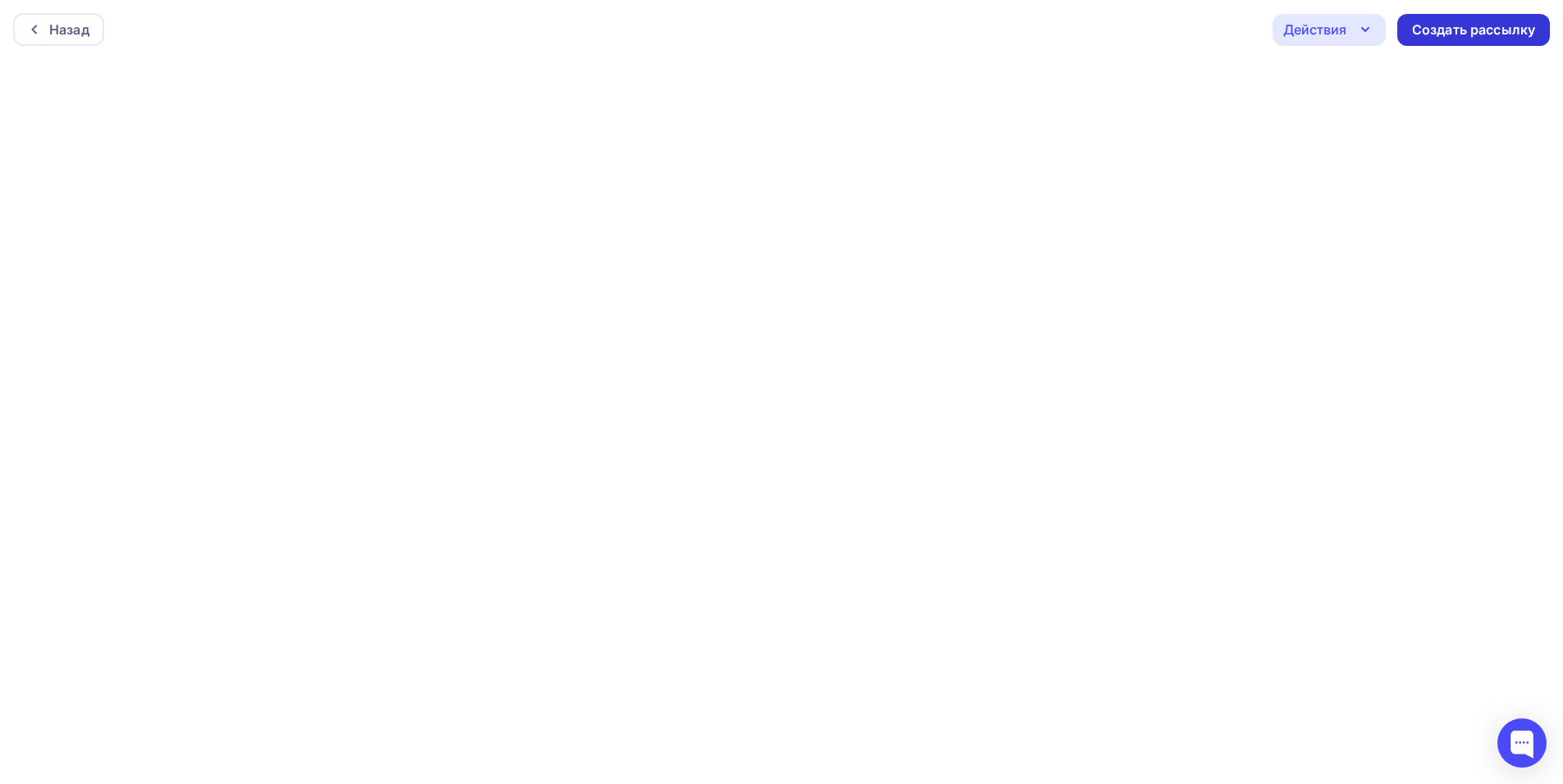
click at [1464, 35] on div "Создать рассылку" at bounding box center [1473, 29] width 123 height 19
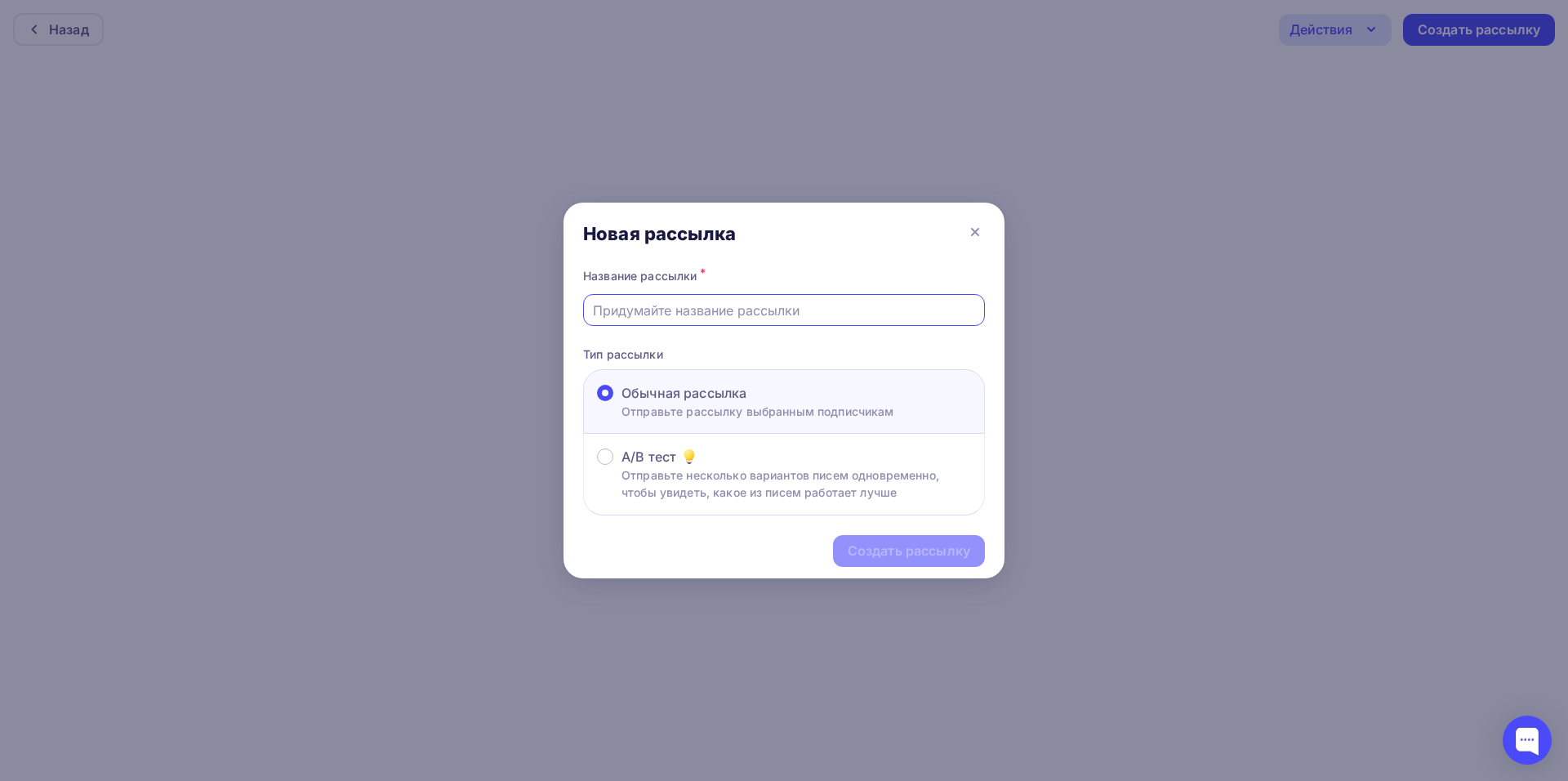
click at [656, 314] on input "text" at bounding box center [784, 311] width 383 height 20
type input "лучшее [GEOGRAPHIC_DATA]"
click at [925, 558] on div "Создать рассылку" at bounding box center [909, 551] width 123 height 19
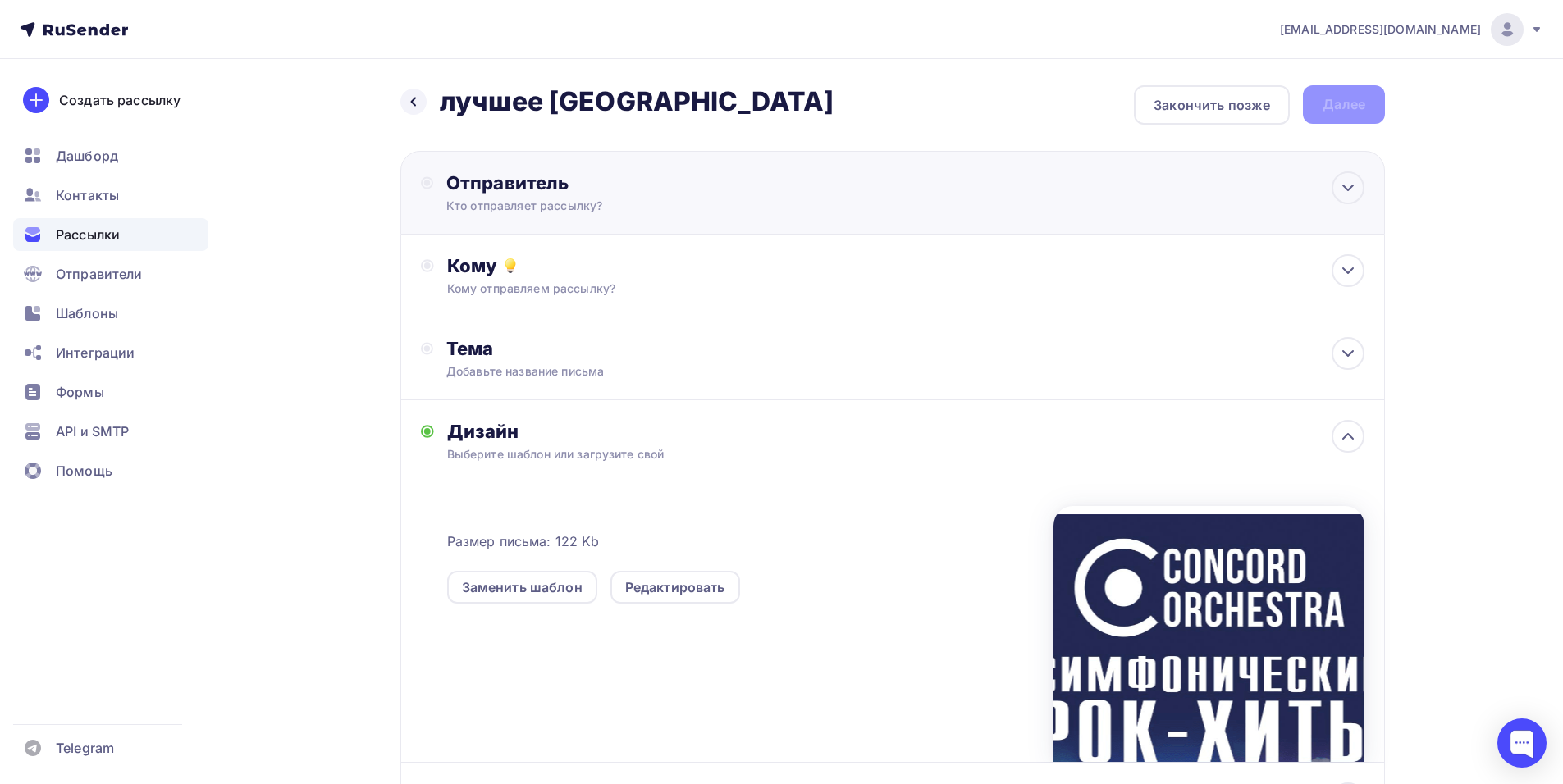
click at [697, 168] on div "Отправитель Кто отправляет рассылку? Email * shedevru@yandex.ru manager@concord…" at bounding box center [892, 193] width 984 height 84
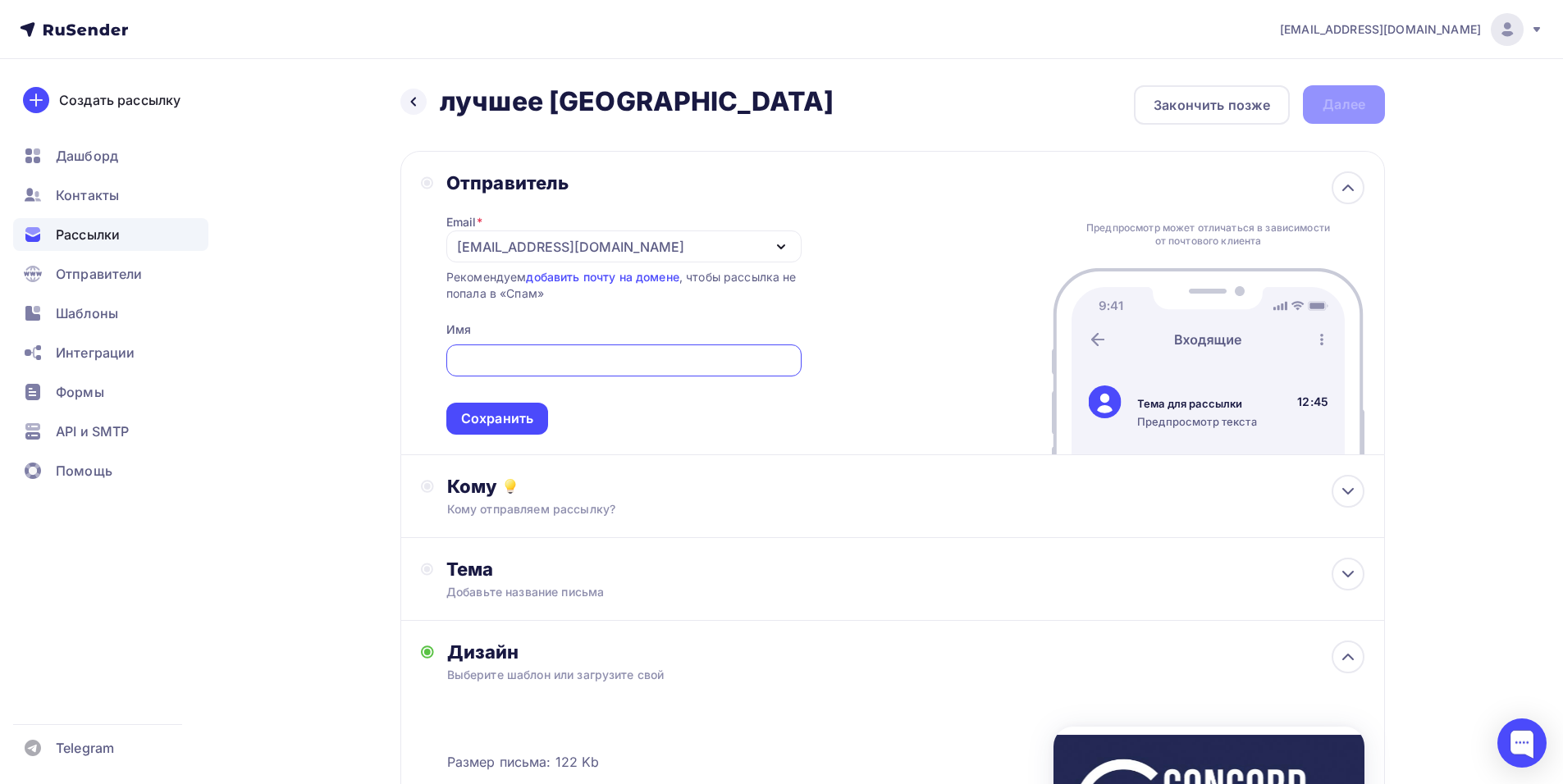
click at [763, 236] on div "[EMAIL_ADDRESS][DOMAIN_NAME]" at bounding box center [624, 246] width 355 height 32
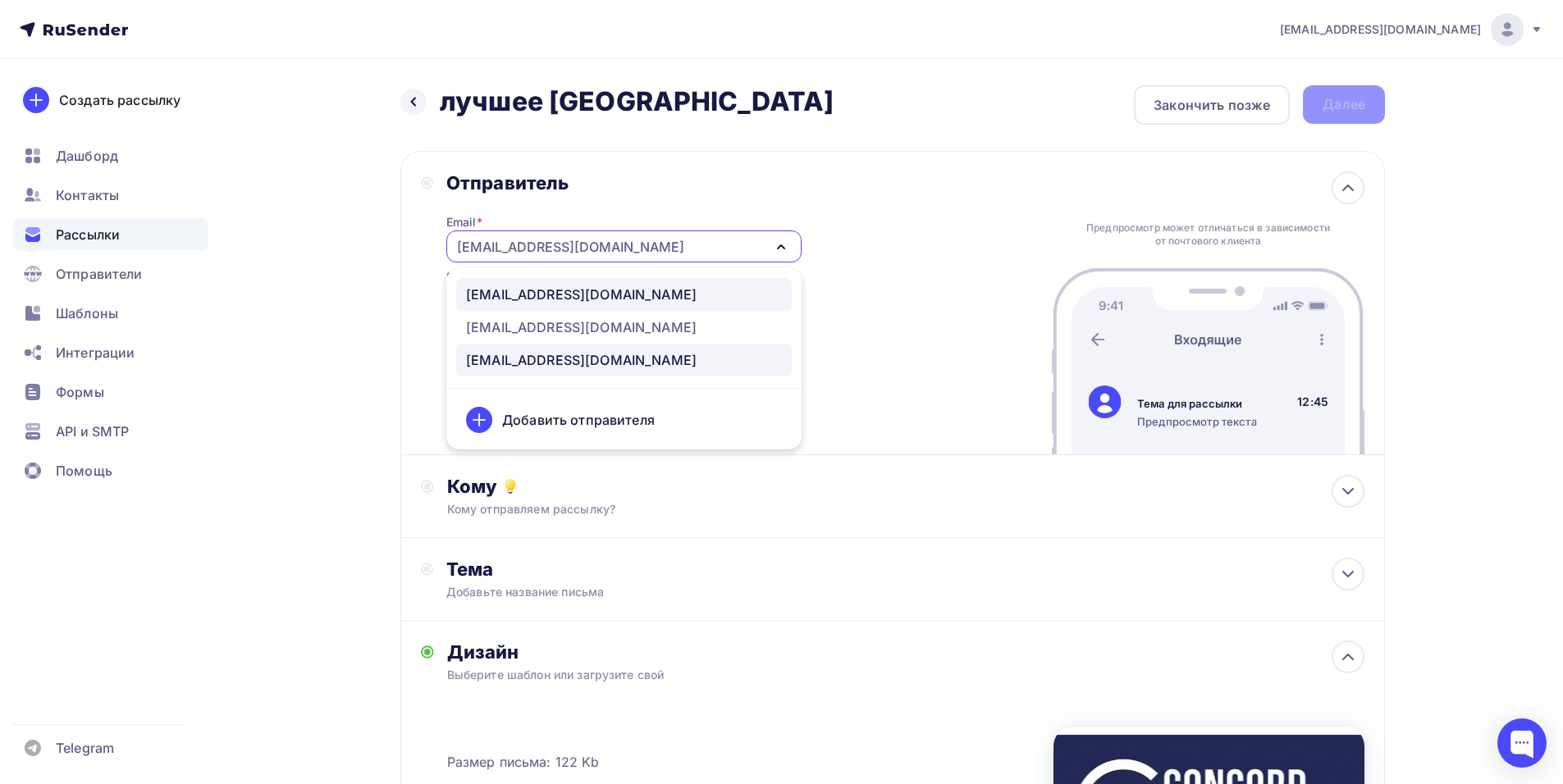
click at [698, 279] on link "[EMAIL_ADDRESS][DOMAIN_NAME]" at bounding box center [624, 295] width 335 height 33
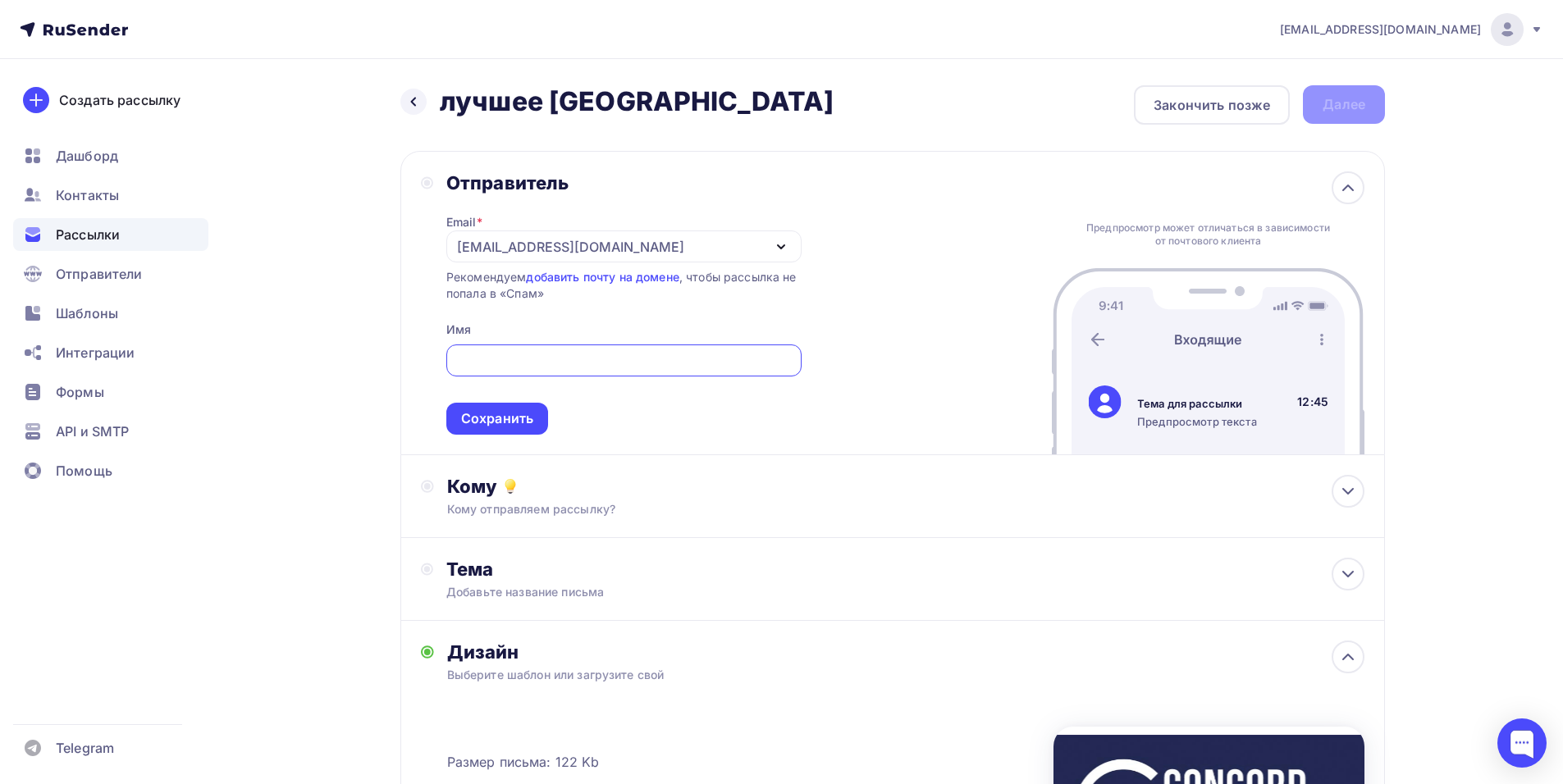
paste input "CONCORD ORCHESTRA"
type input "CONCORD ORCHESTRA"
click at [495, 422] on div "Сохранить" at bounding box center [497, 418] width 72 height 19
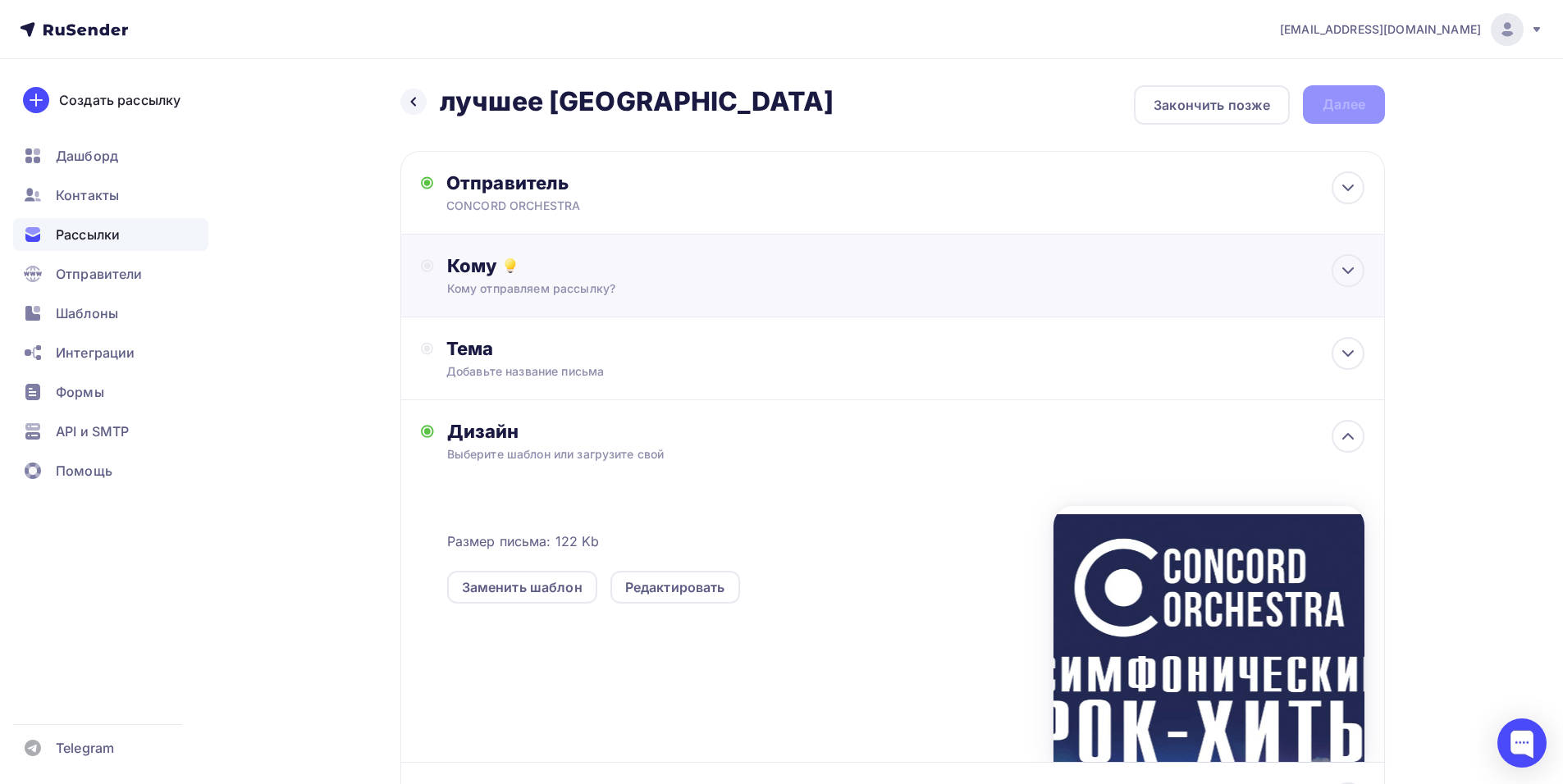
click at [684, 272] on div "Кому" at bounding box center [906, 266] width 918 height 23
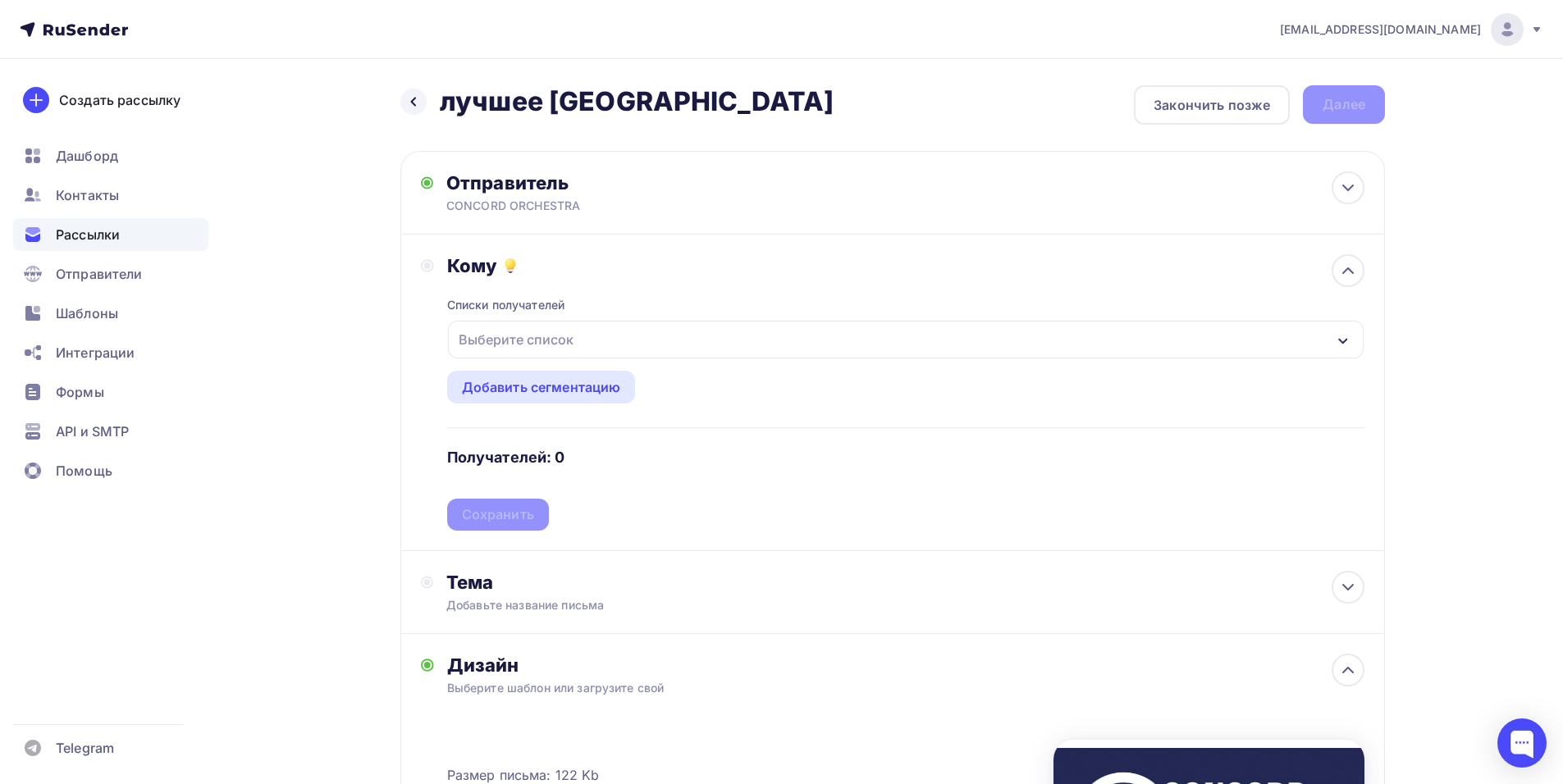
click at [650, 332] on div "Выберите список" at bounding box center [906, 339] width 916 height 37
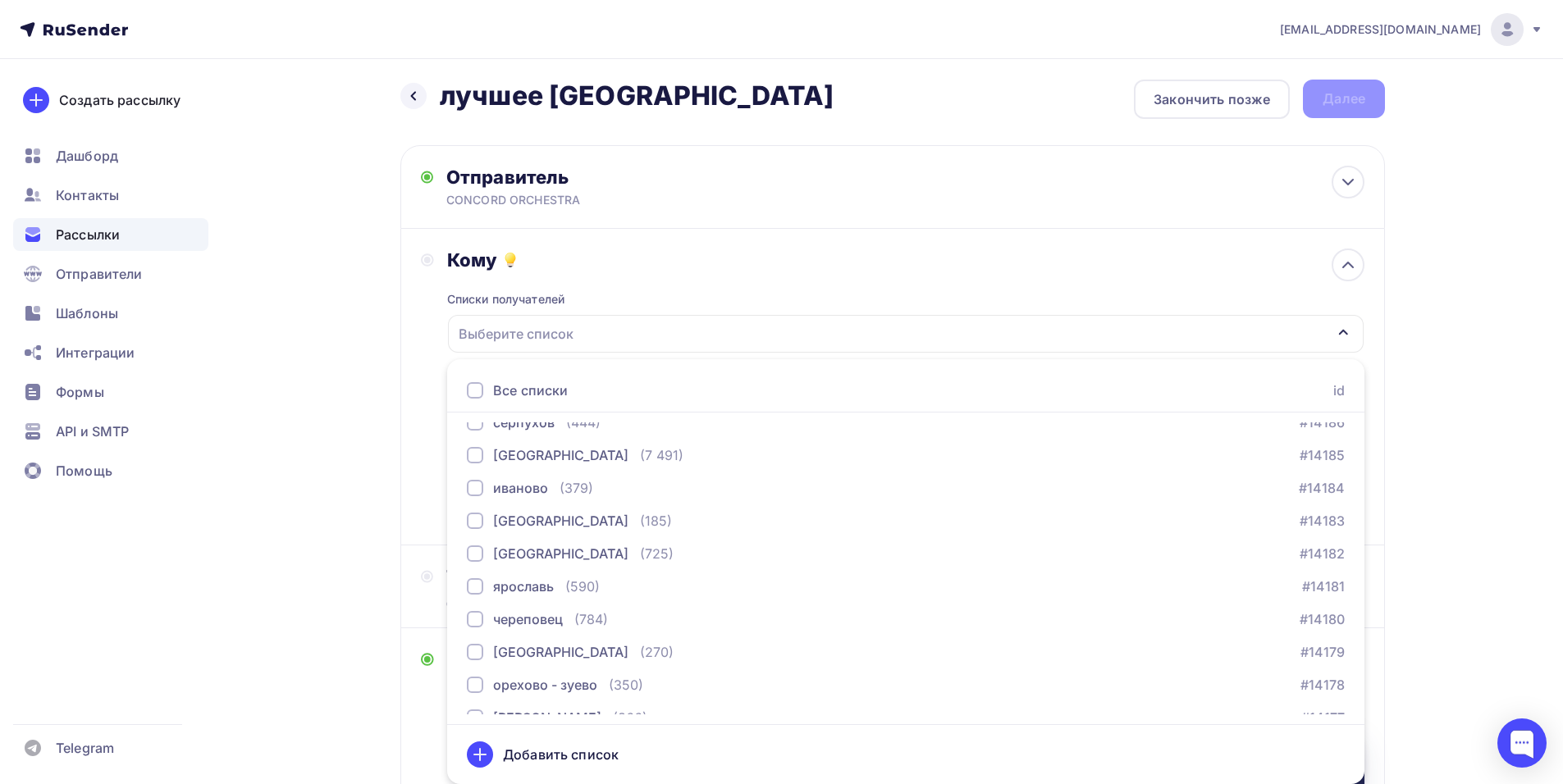
scroll to position [1148, 0]
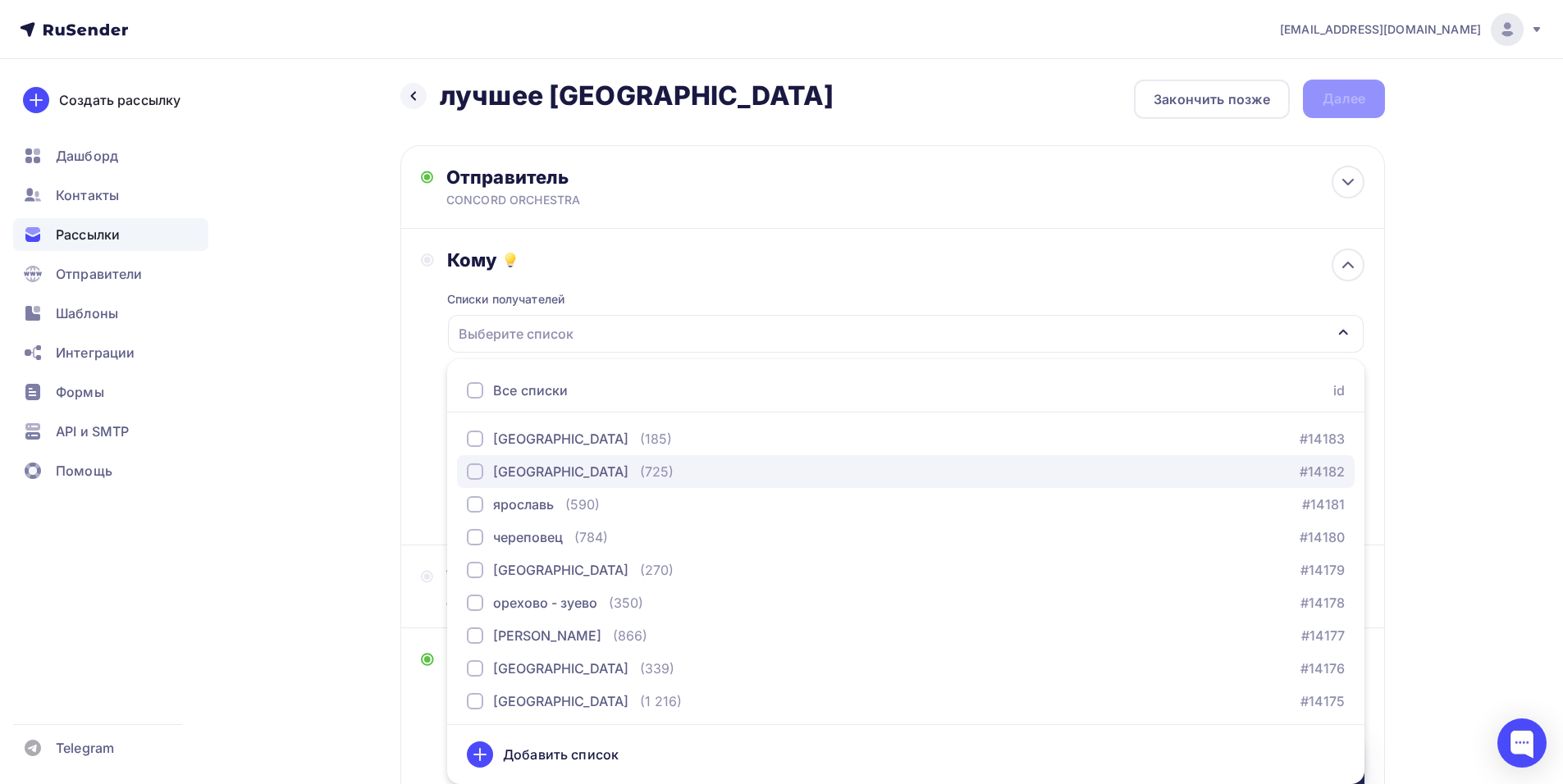
click at [640, 473] on div "(725)" at bounding box center [656, 472] width 34 height 20
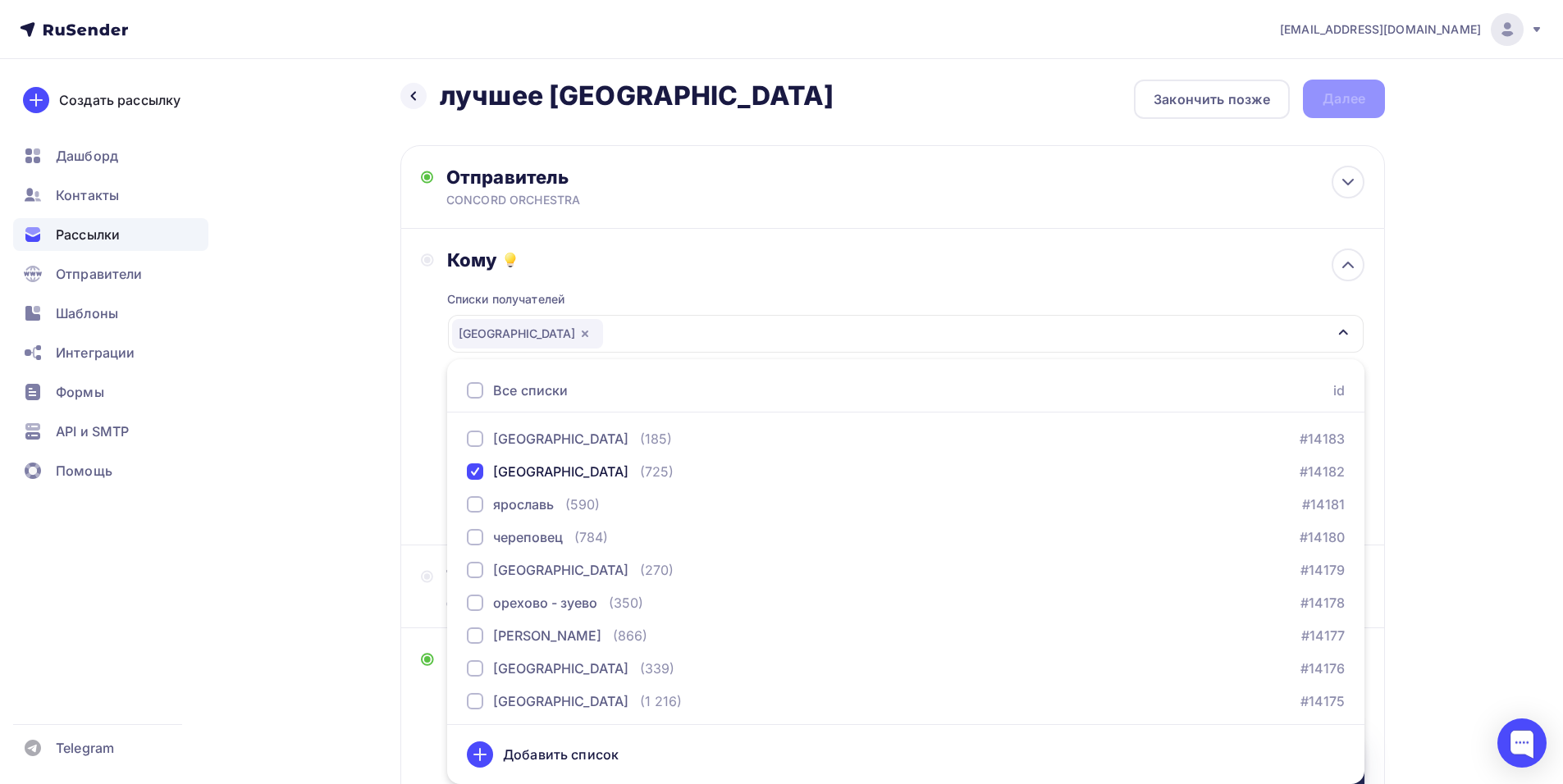
click at [404, 429] on div "Кому Списки получателей вологда Все списки id тест Алексей (1) #26684 красноярс…" at bounding box center [892, 387] width 984 height 317
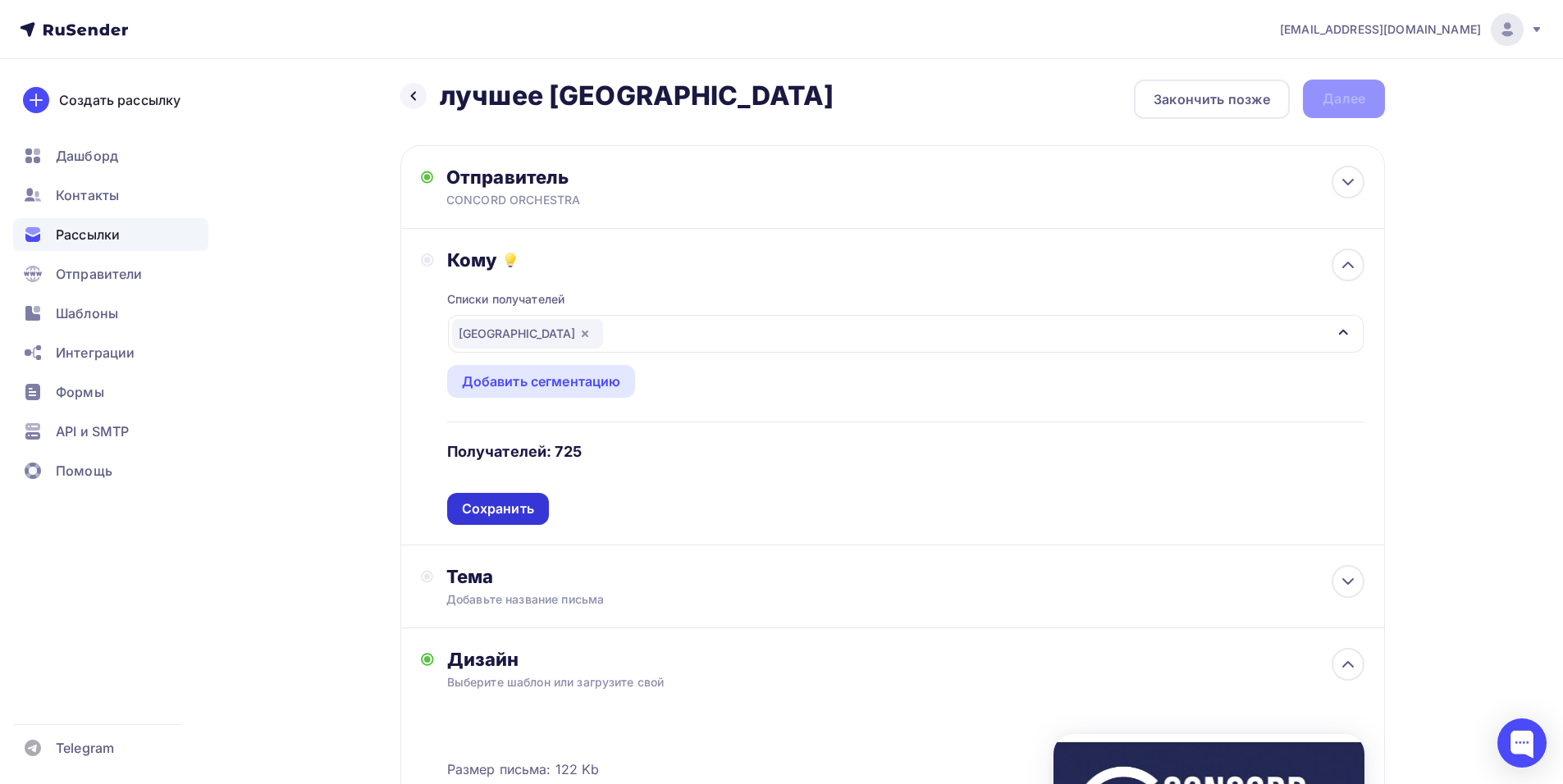
click at [502, 519] on div "Сохранить" at bounding box center [498, 508] width 101 height 32
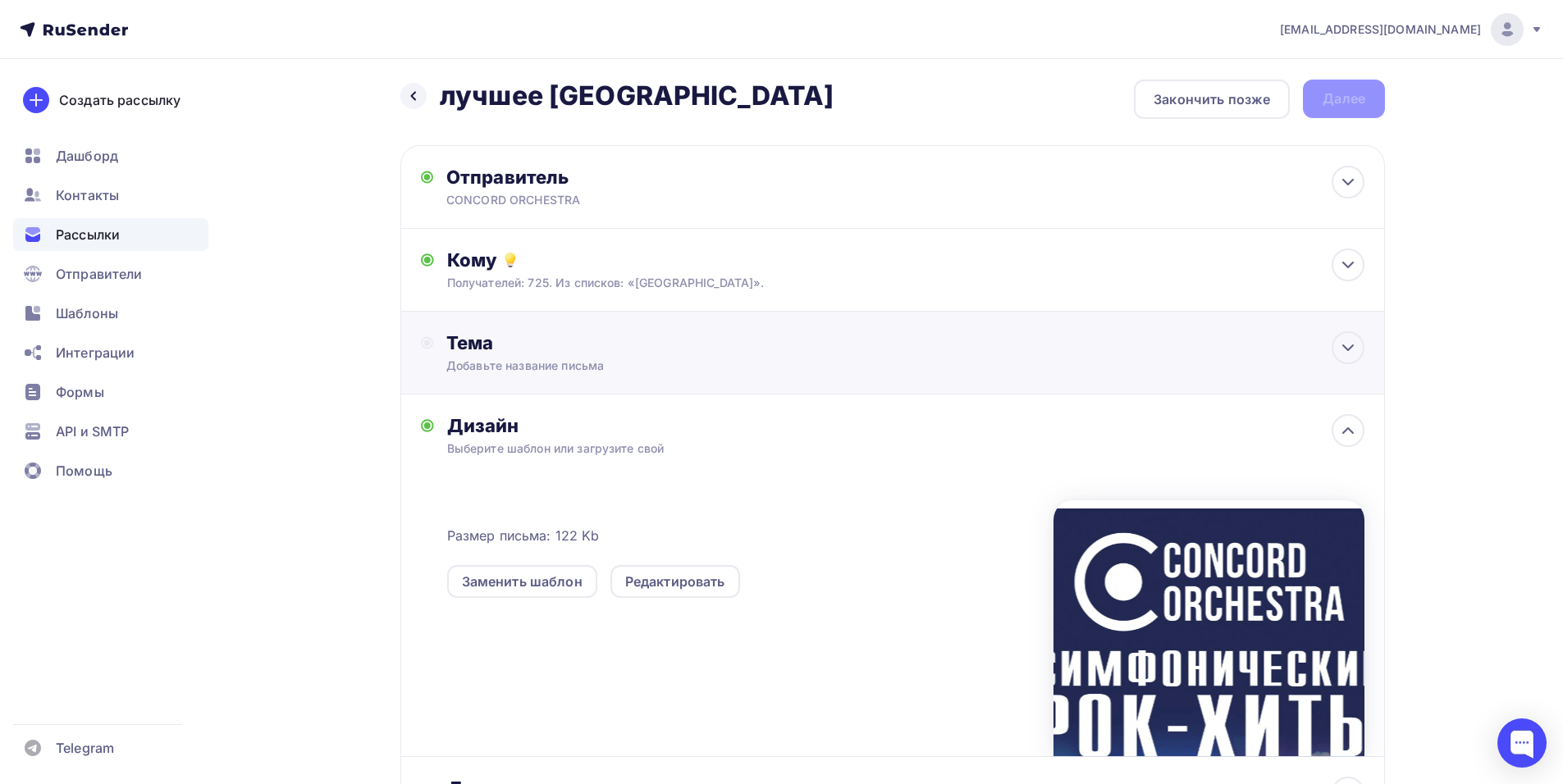
click at [746, 376] on div "Тема Добавьте название письма Тема * Рекомендуем использовать не более 150 симв…" at bounding box center [892, 352] width 984 height 83
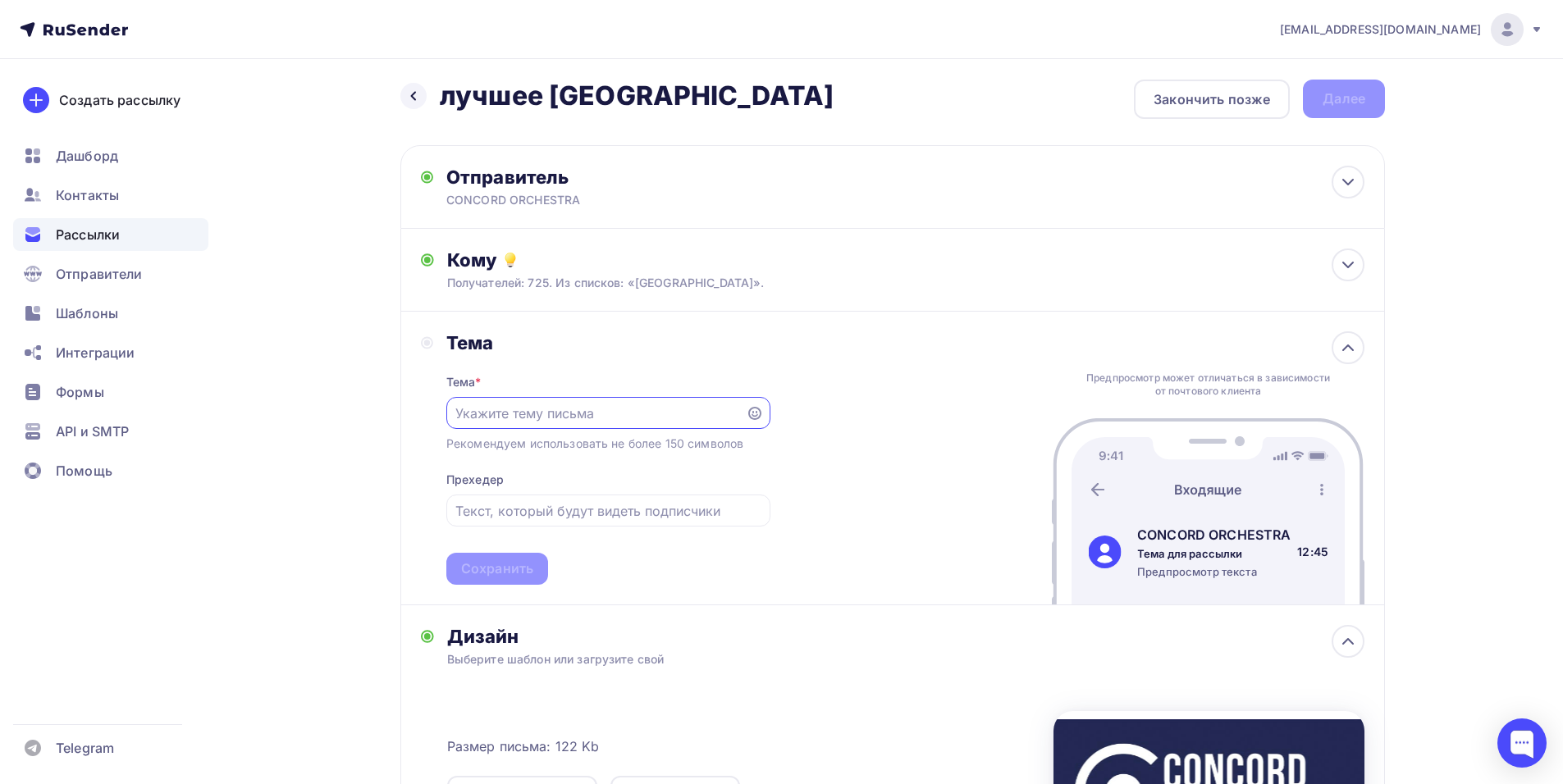
scroll to position [0, 0]
click at [1547, 330] on div "shedevru@yandex.ru Аккаунт Тарифы Выйти Создать рассылку Дашборд Контакты Рассы…" at bounding box center [782, 575] width 1563 height 1162
click at [575, 424] on div at bounding box center [608, 413] width 324 height 32
paste input "Приглашение на шоу «Симфонические РОК-ХИТЫ. Лучшее»"
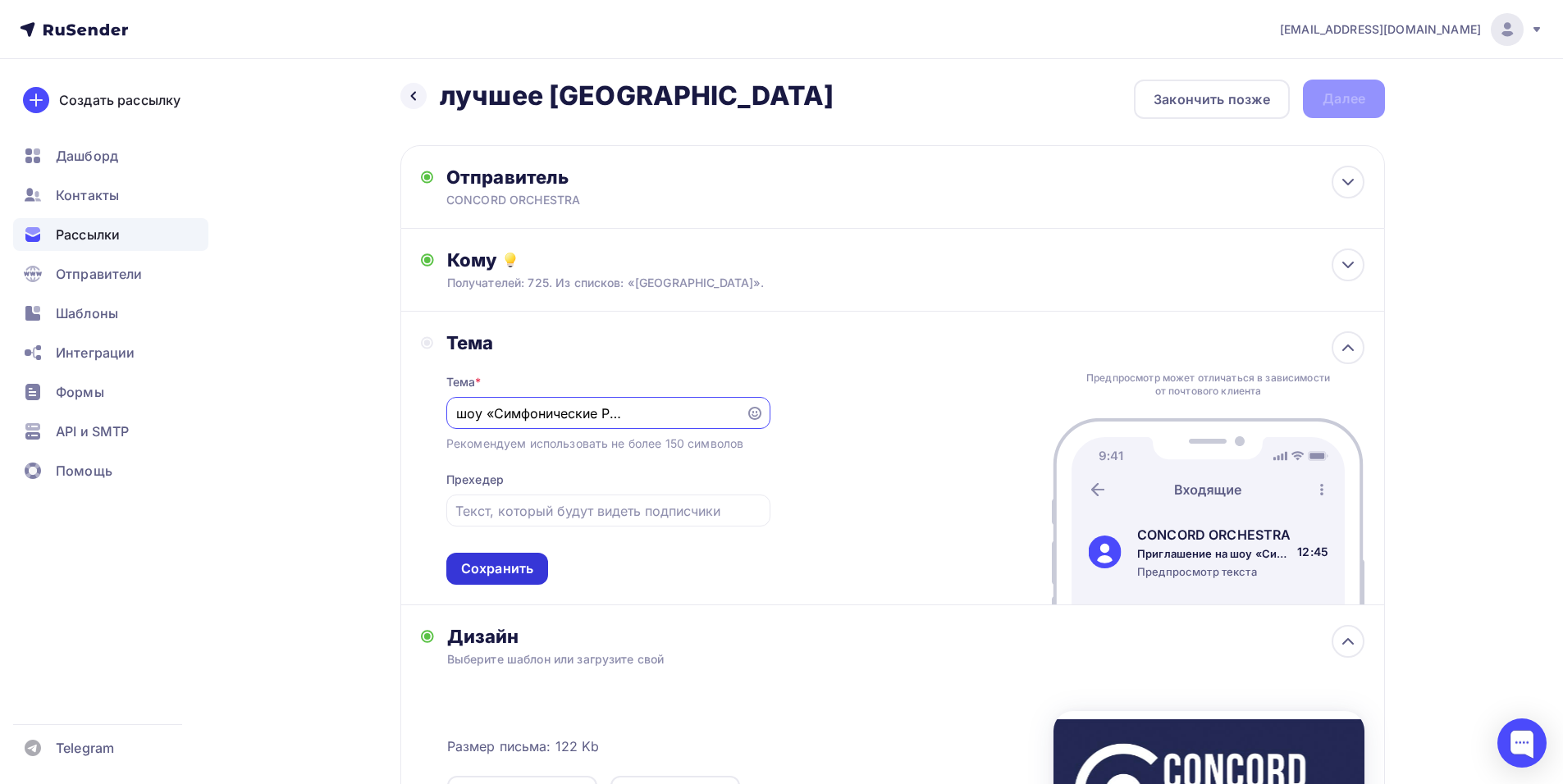
type input "Приглашение на шоу «Симфонические РОК-ХИТЫ. Лучшее»"
click at [496, 570] on div "Сохранить" at bounding box center [497, 569] width 72 height 19
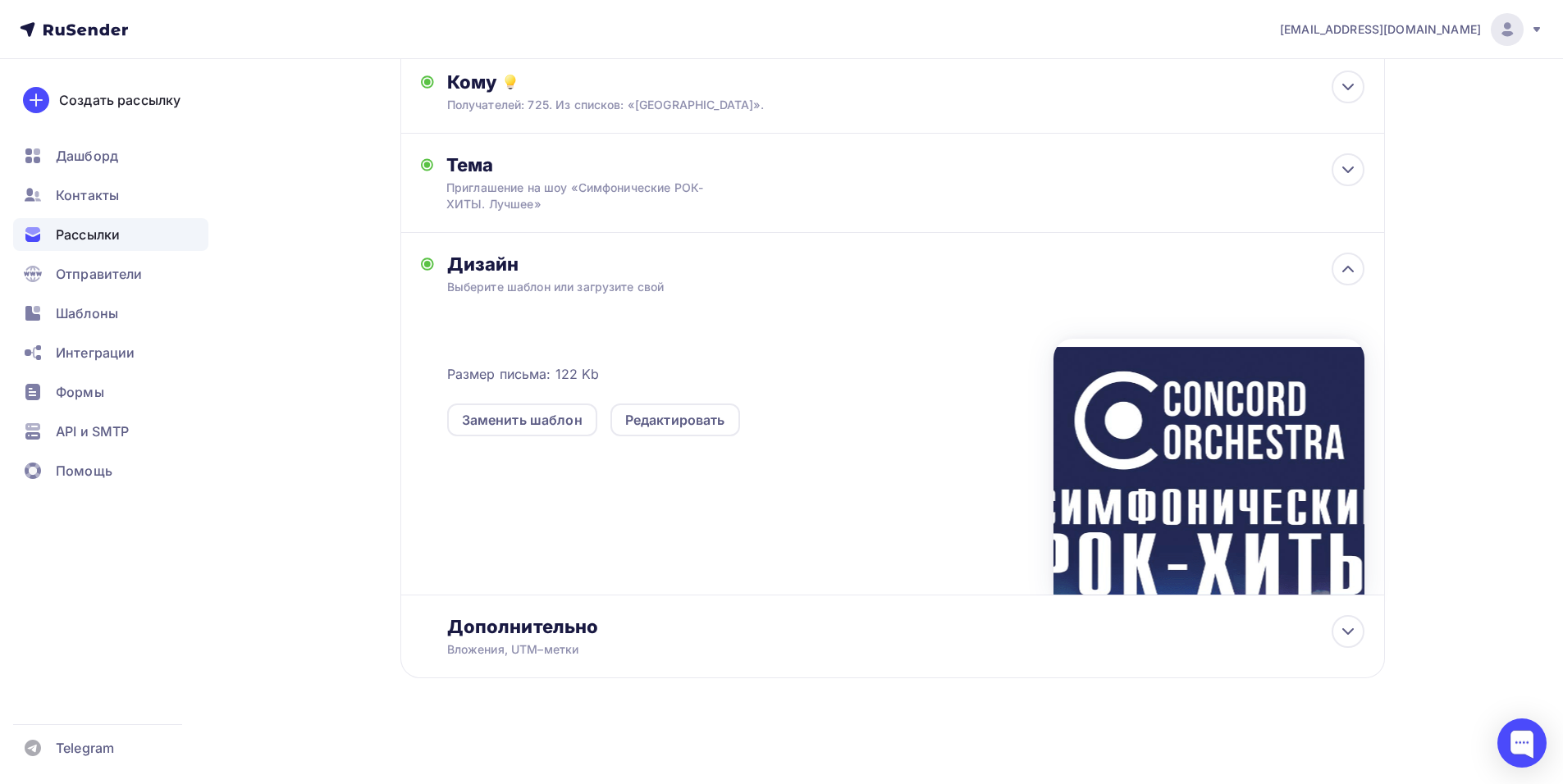
scroll to position [0, 0]
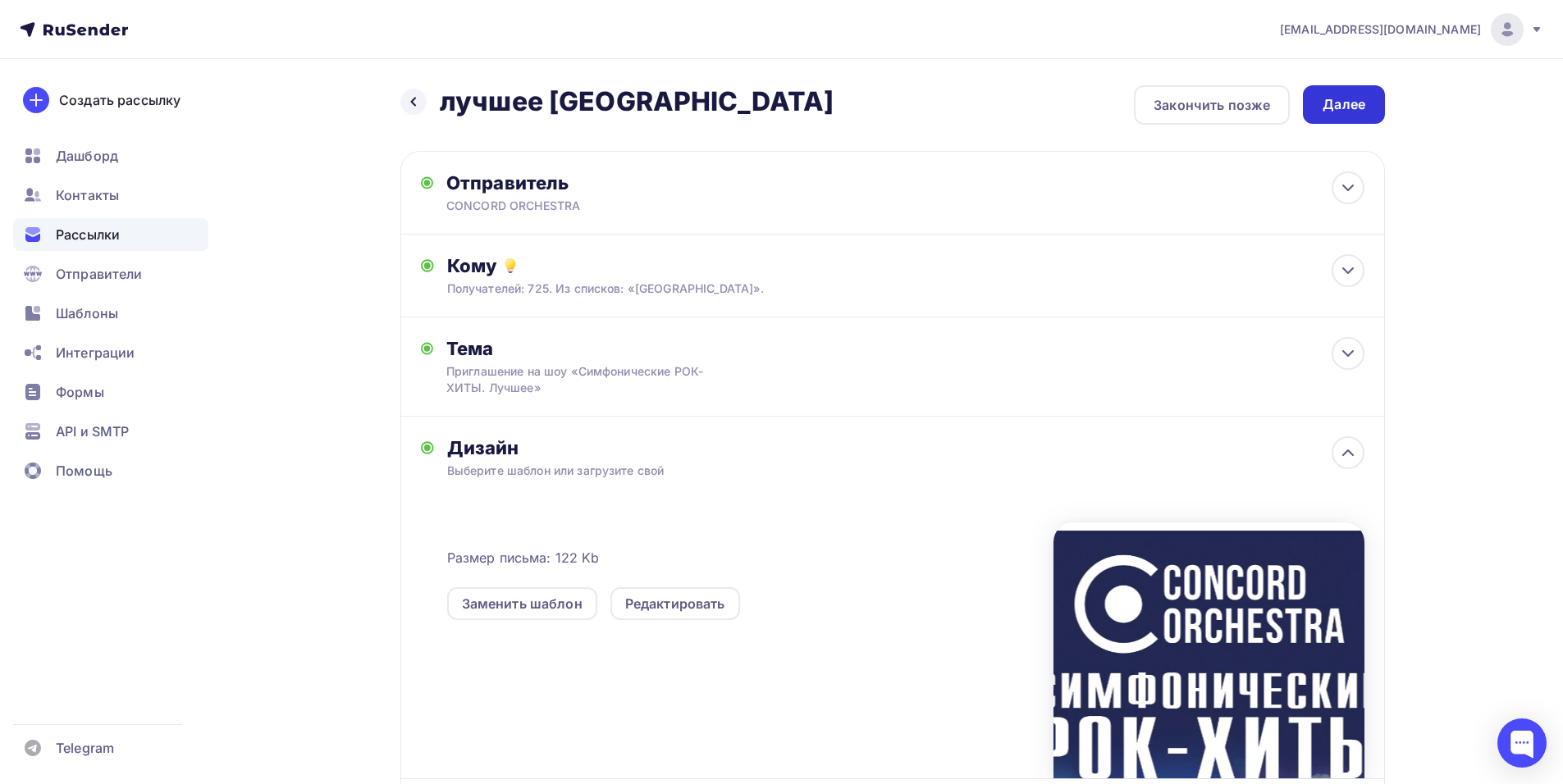
click at [1326, 89] on div "Далее" at bounding box center [1344, 104] width 82 height 38
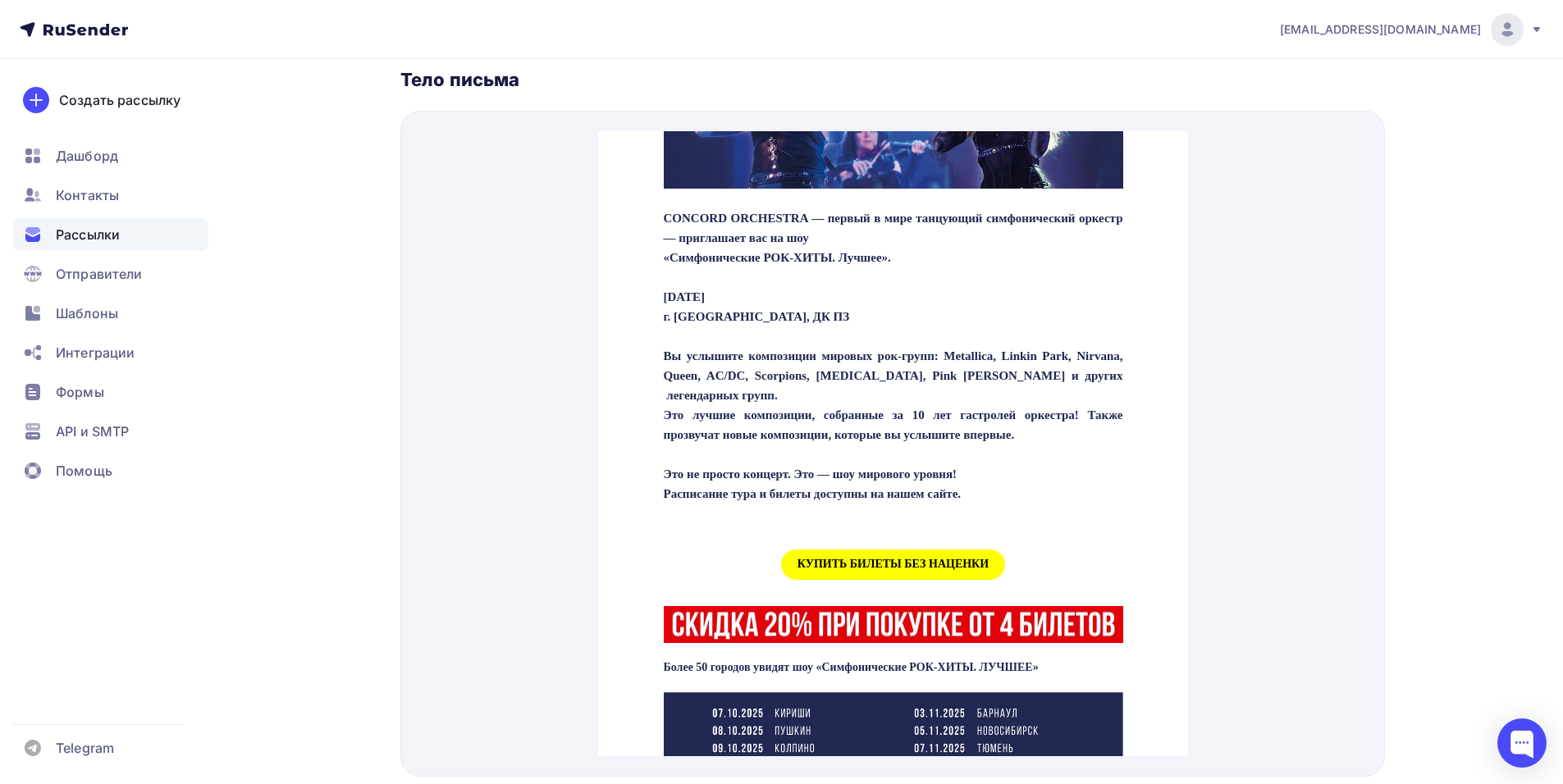
scroll to position [656, 0]
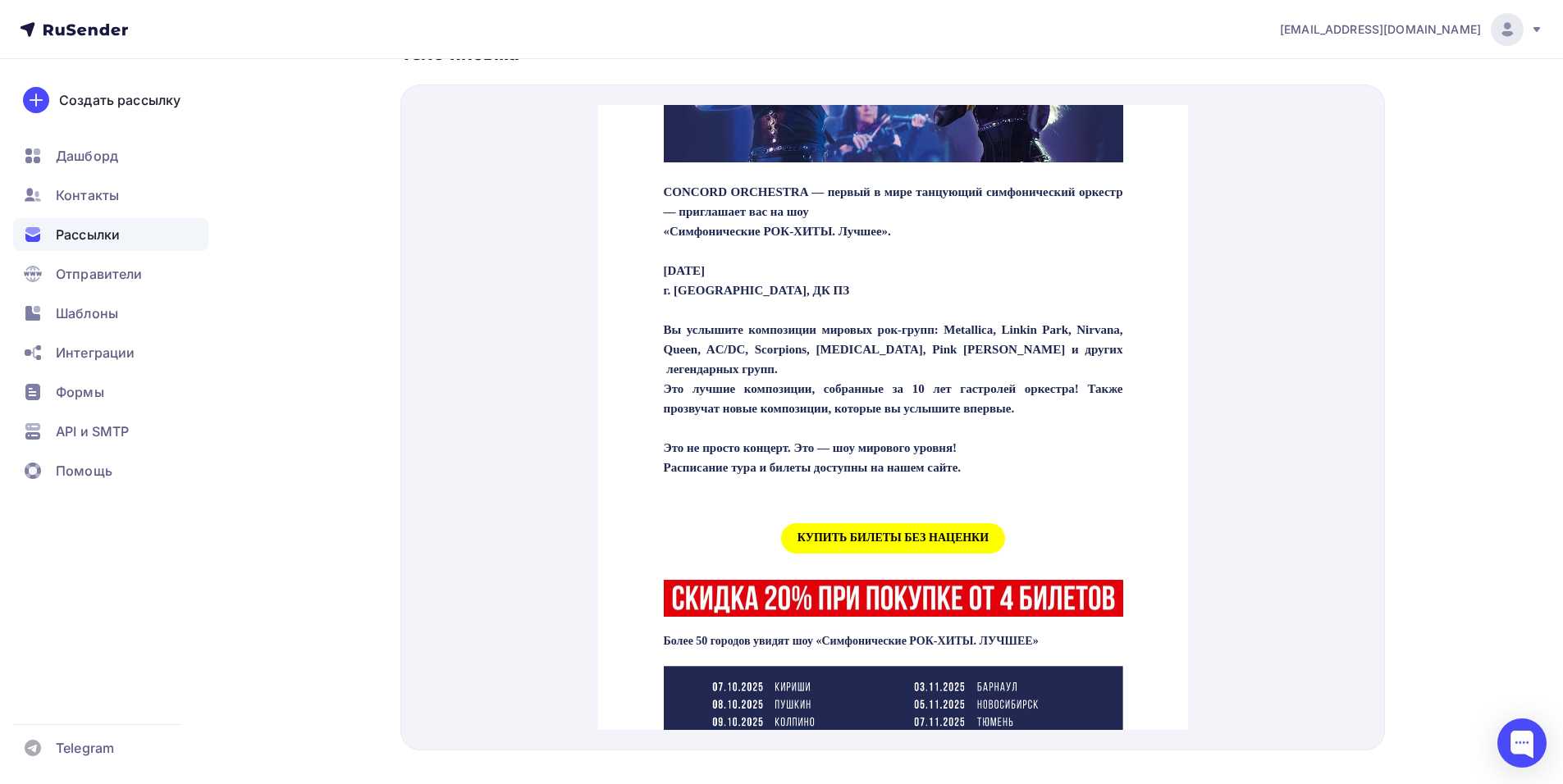
click at [861, 534] on span "КУПИТЬ БИЛЕТЫ БЕЗ НАЦЕНКИ" at bounding box center [892, 518] width 224 height 30
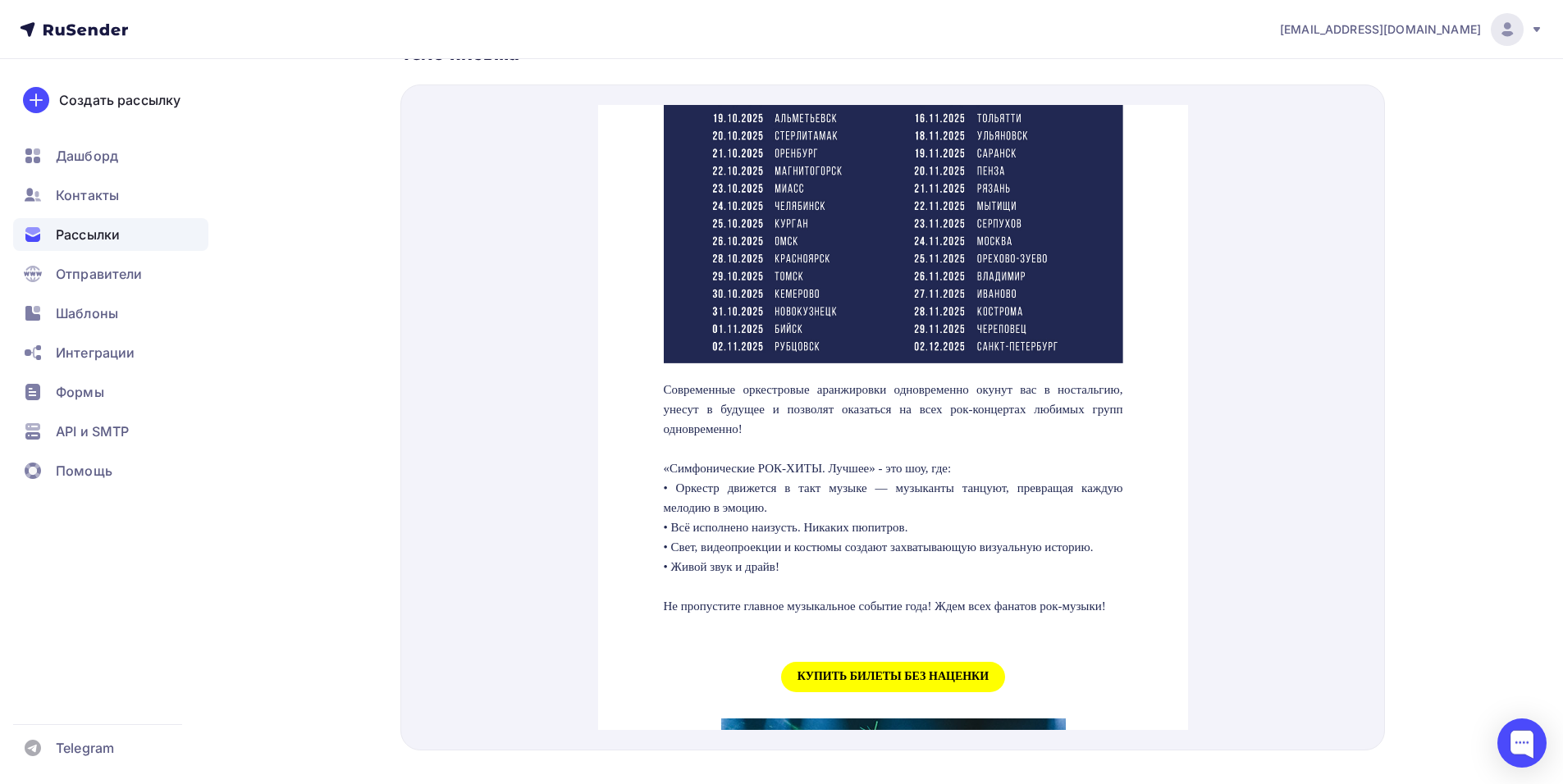
scroll to position [1230, 0]
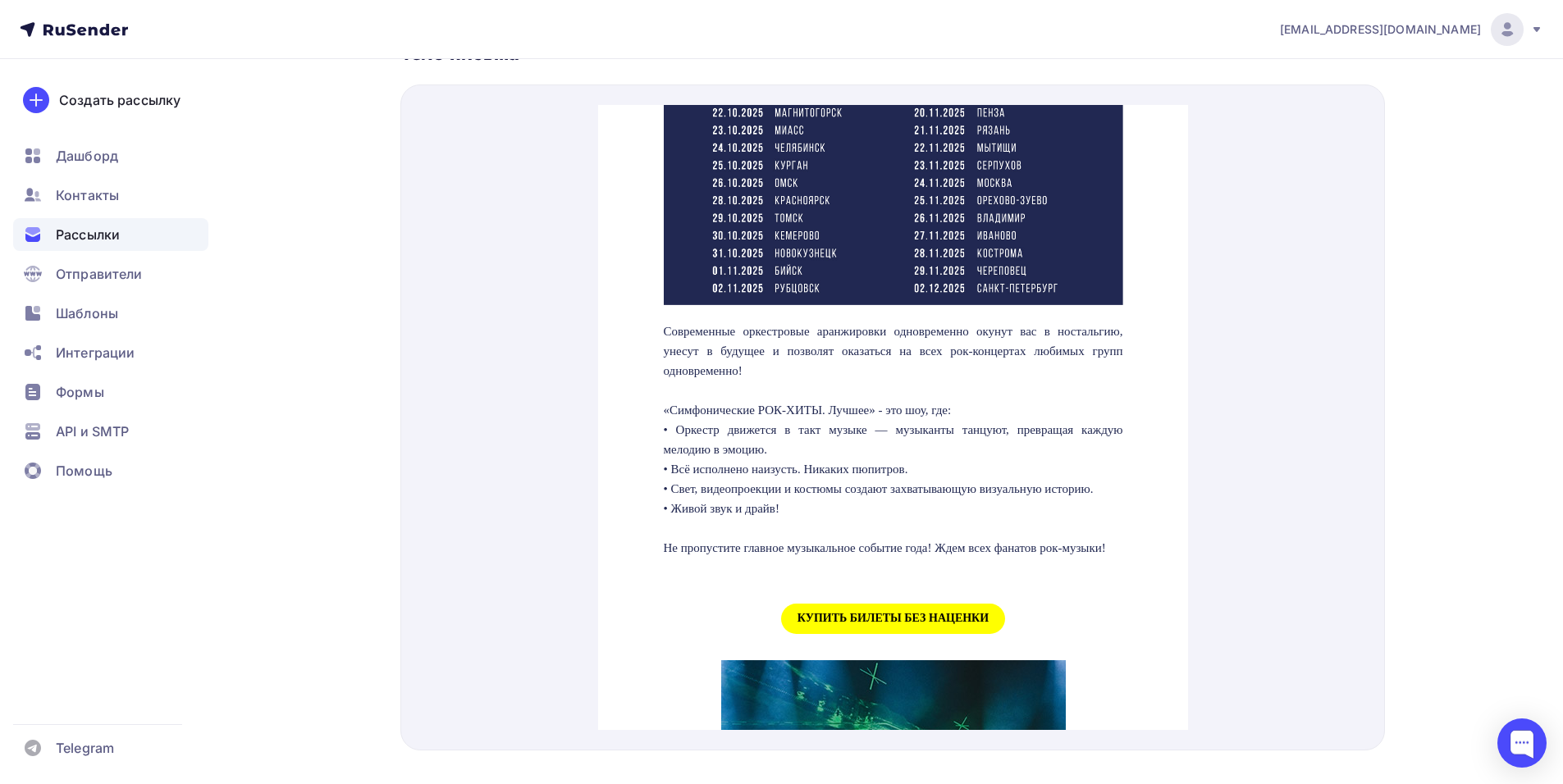
click at [865, 614] on span "КУПИТЬ БИЛЕТЫ БЕЗ НАЦЕНКИ" at bounding box center [892, 599] width 224 height 30
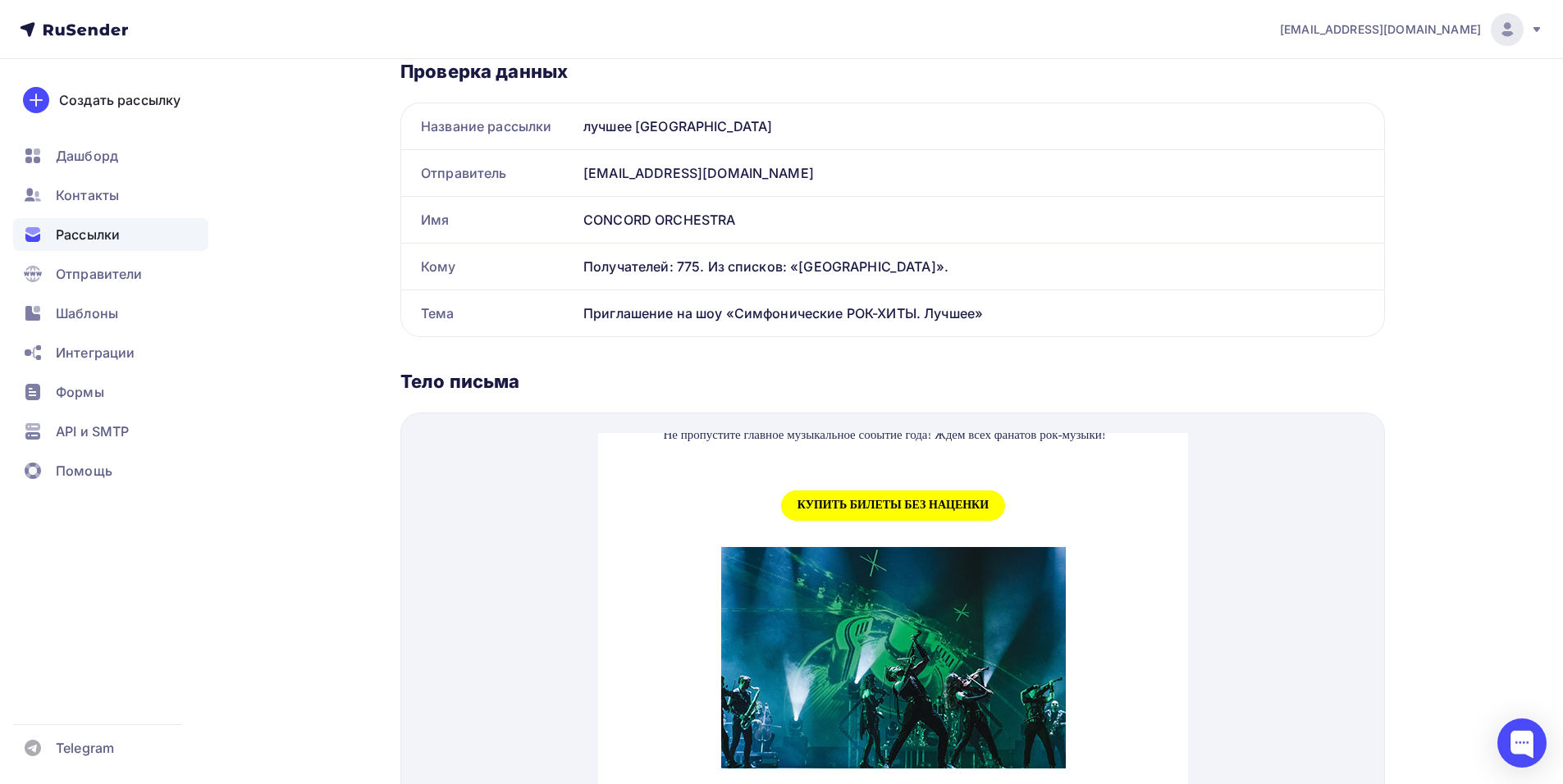
scroll to position [0, 0]
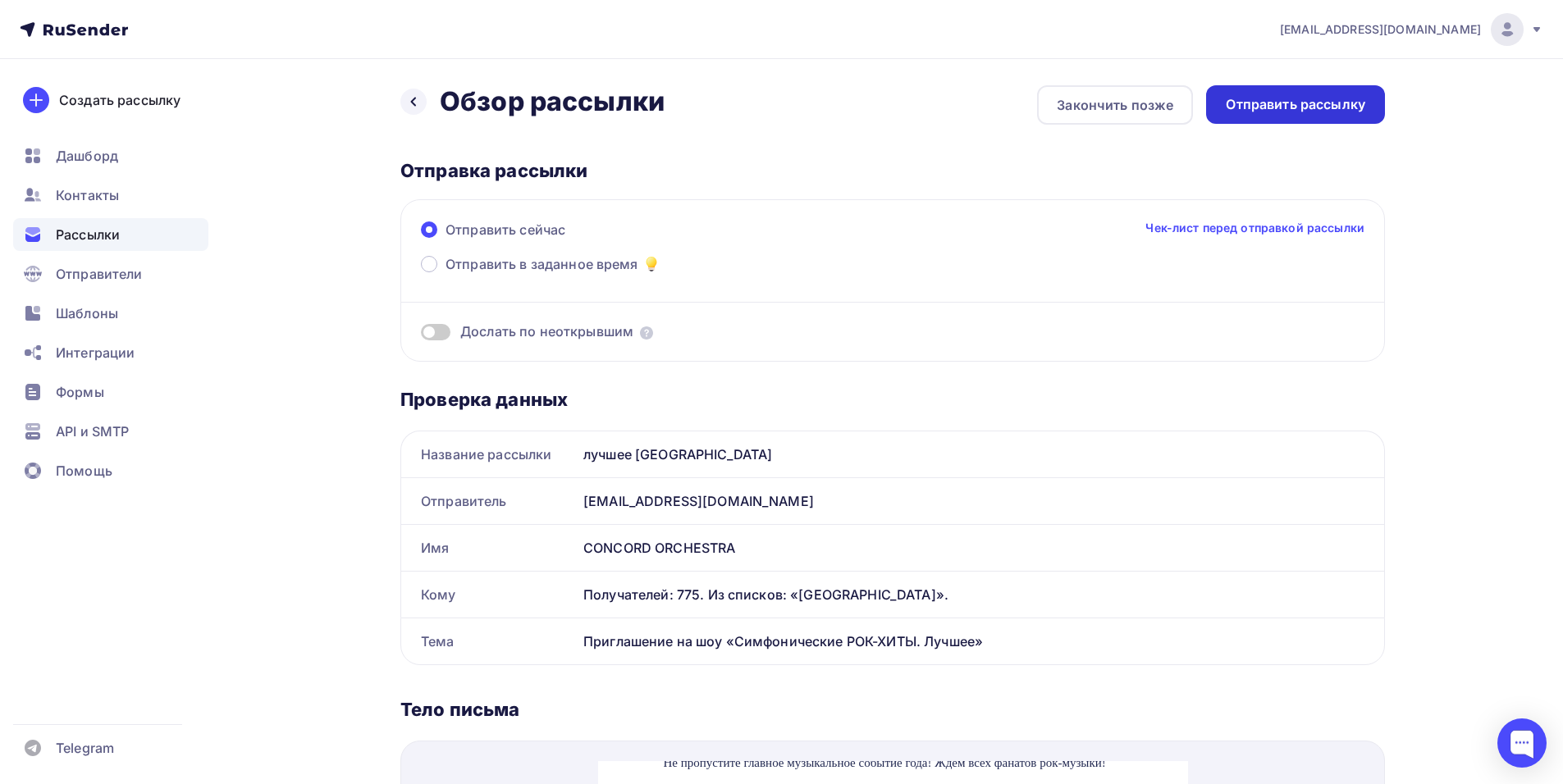
click at [1302, 108] on div "Отправить рассылку" at bounding box center [1295, 104] width 140 height 19
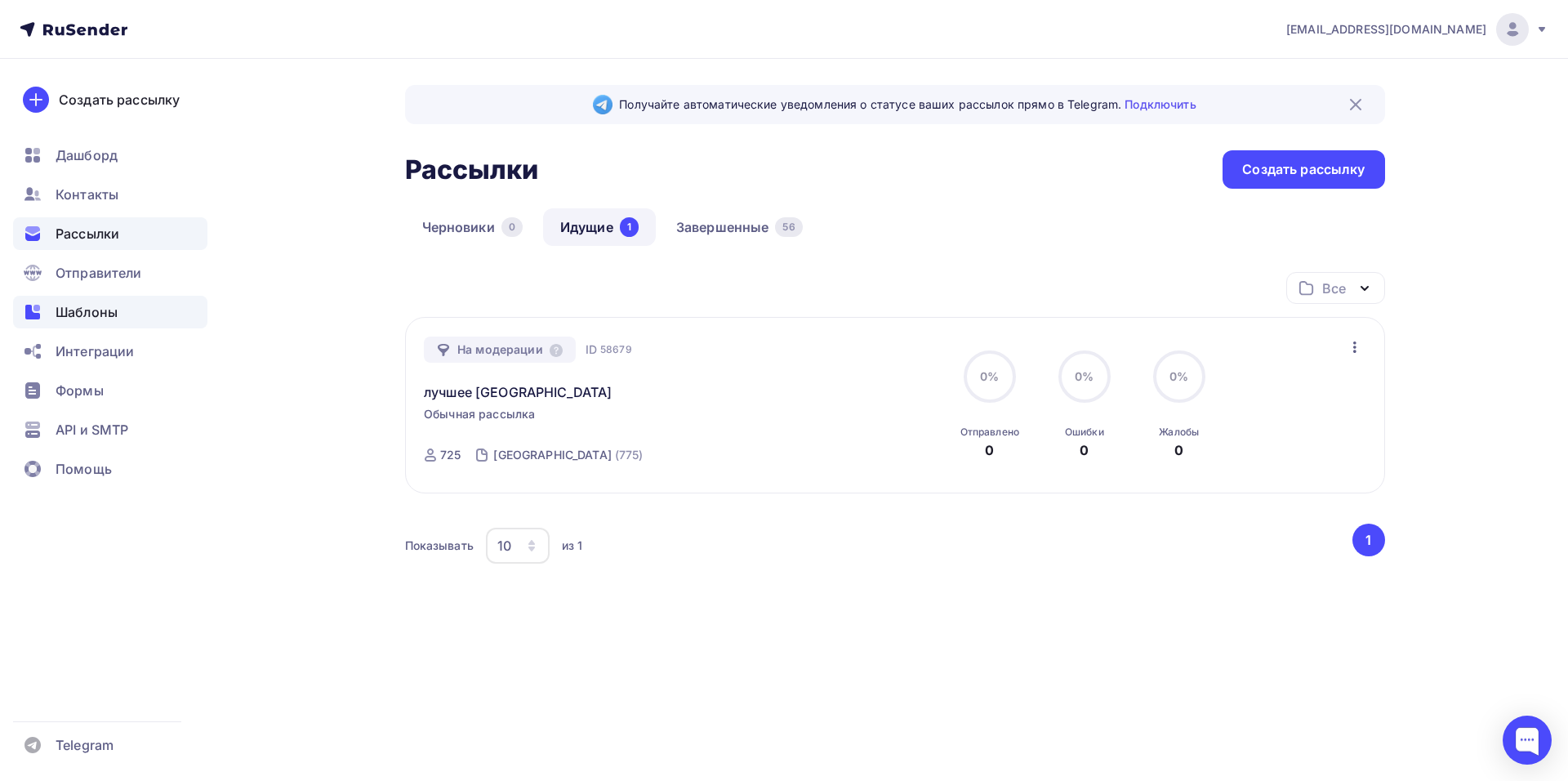
click at [100, 316] on span "Шаблоны" at bounding box center [86, 312] width 62 height 20
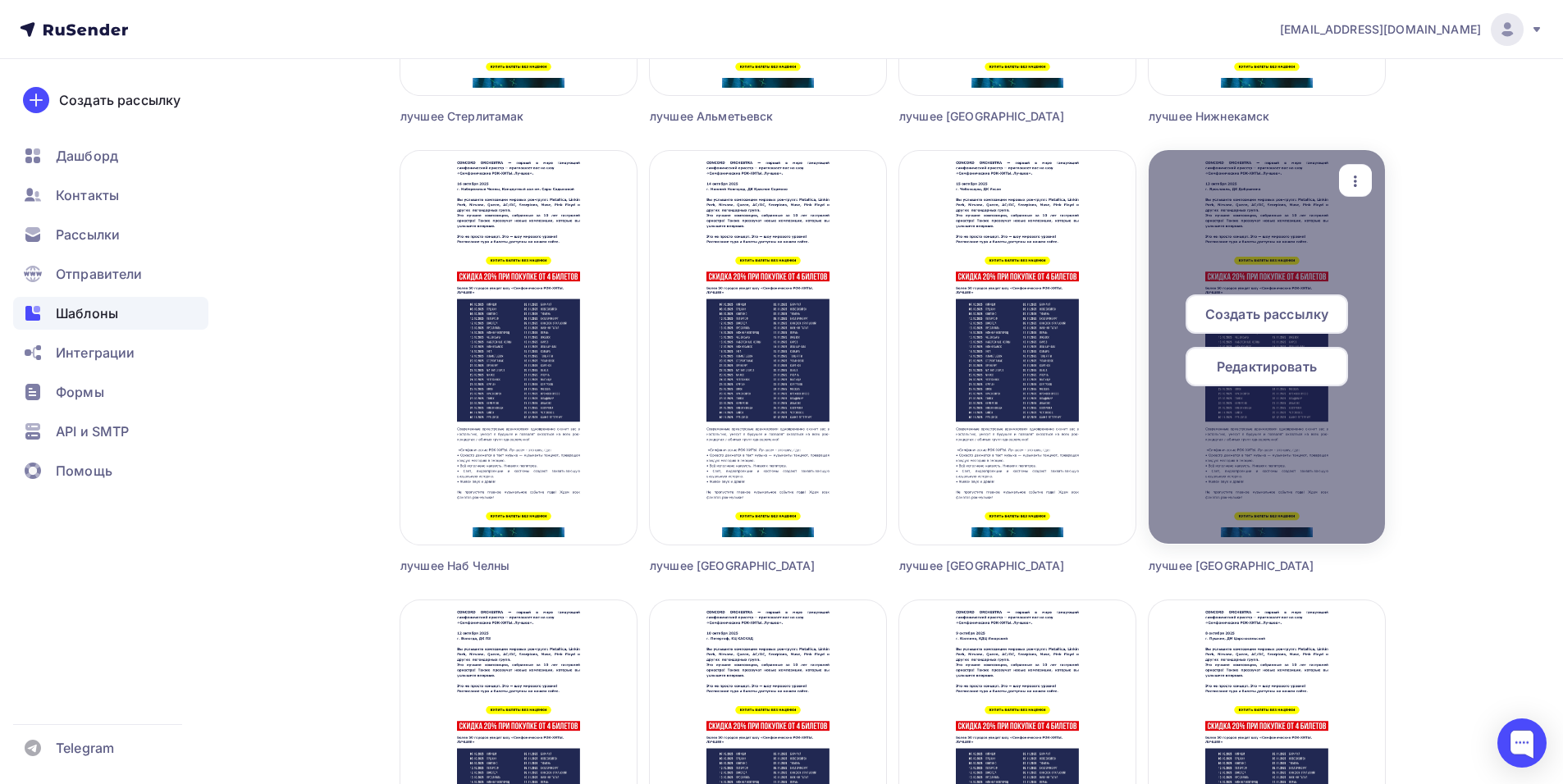
scroll to position [2706, 0]
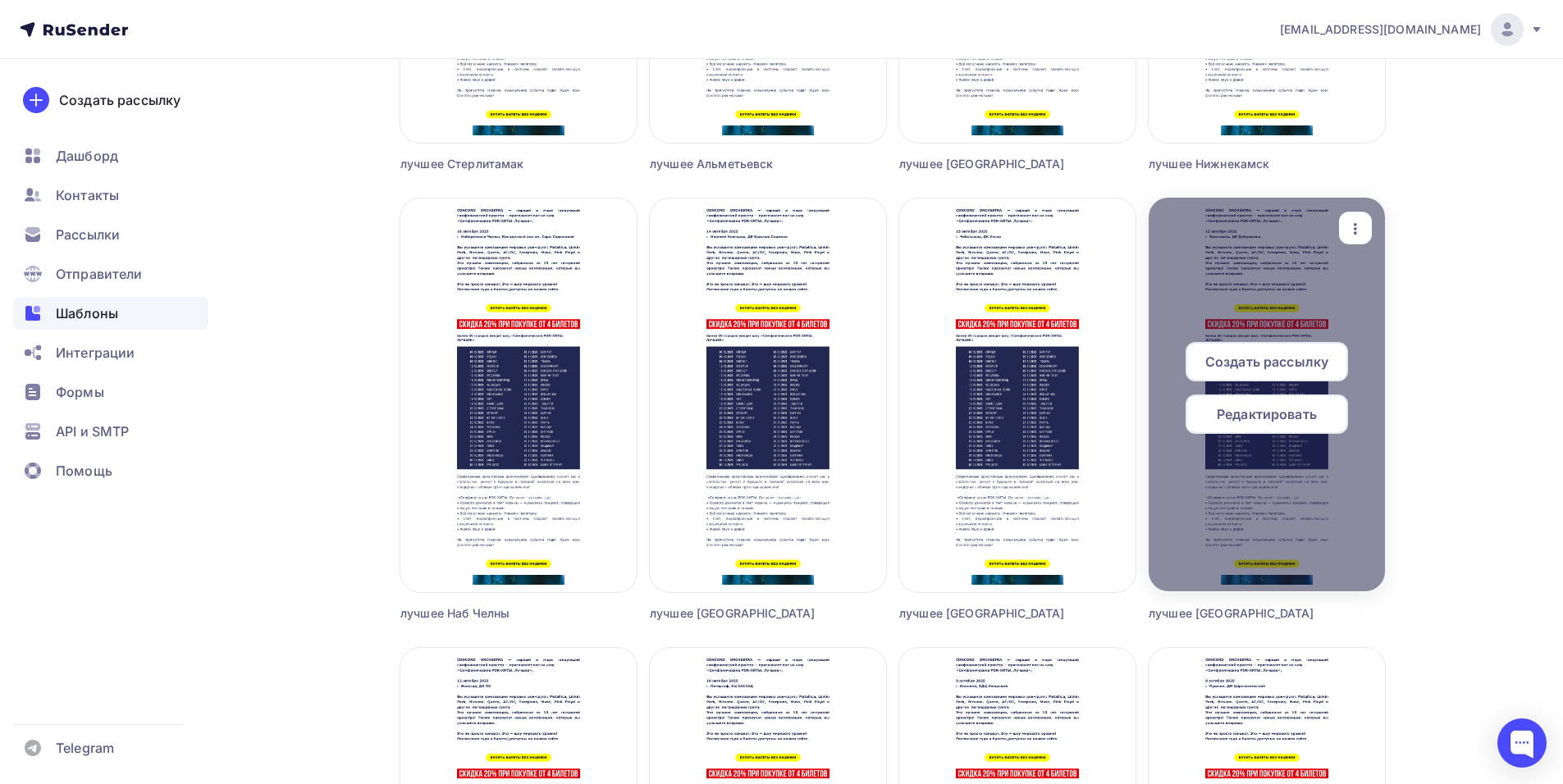
click at [1236, 359] on span "Создать рассылку" at bounding box center [1266, 361] width 123 height 20
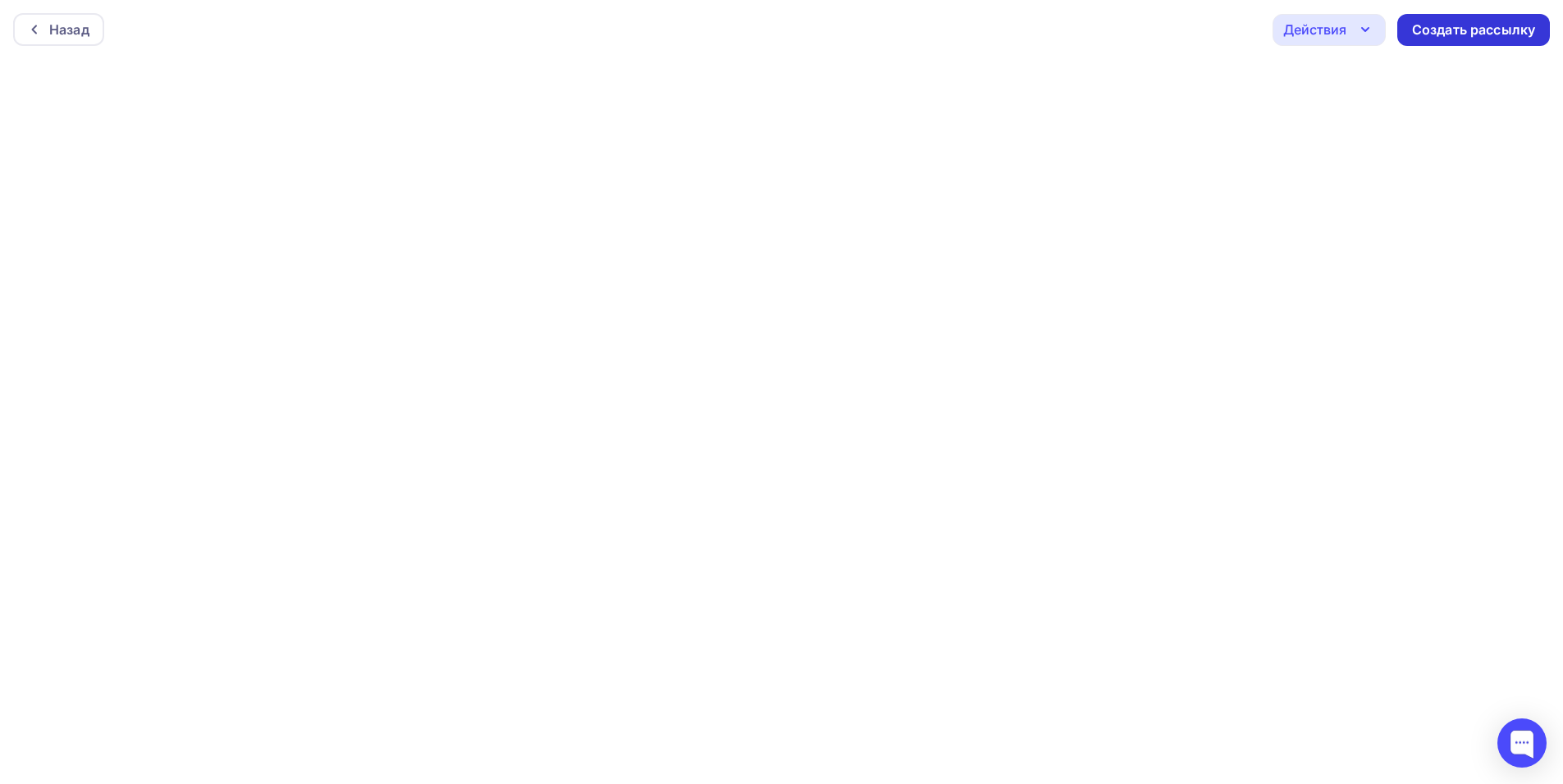
click at [1430, 33] on div "Создать рассылку" at bounding box center [1473, 29] width 123 height 19
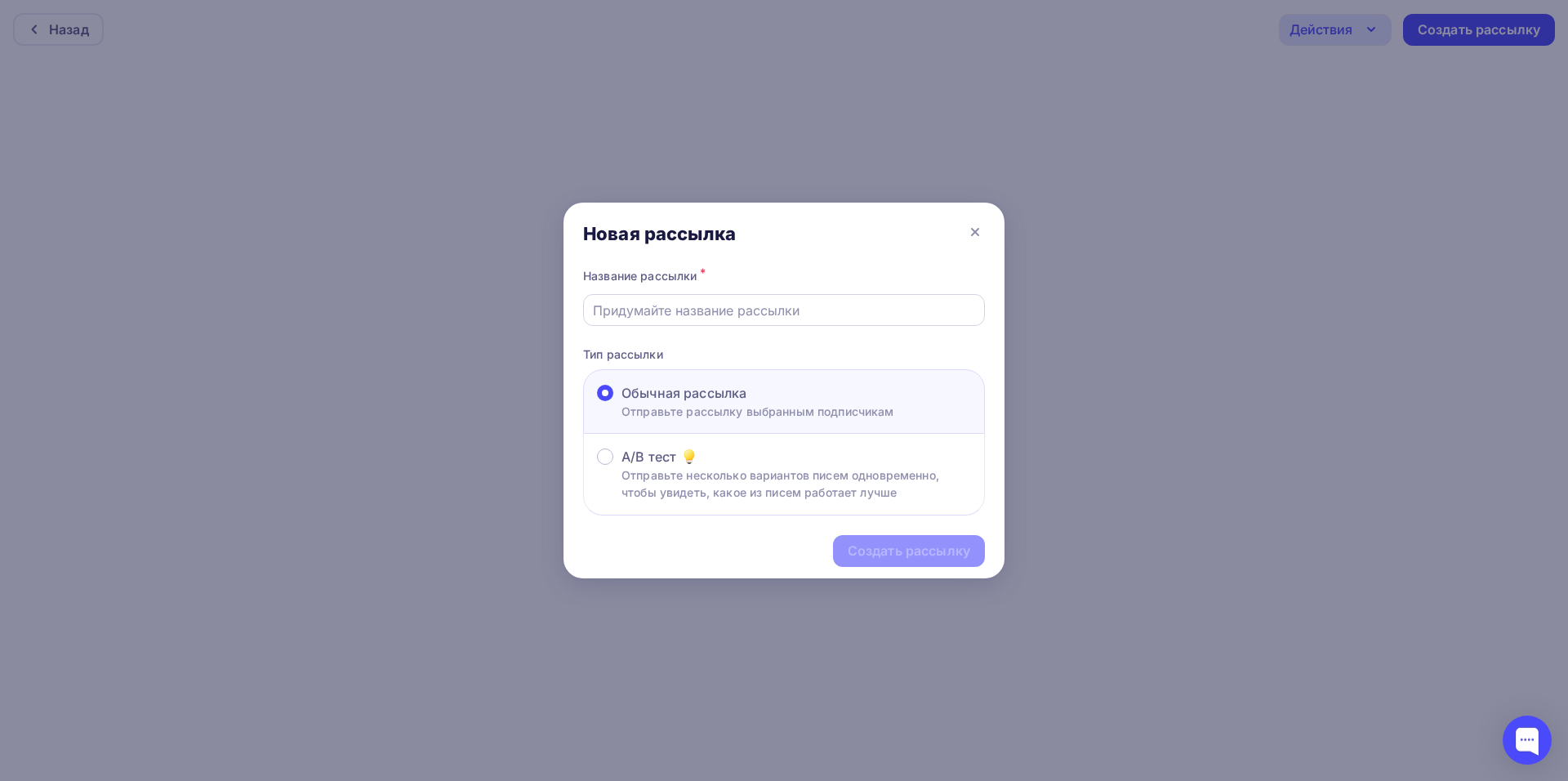
click at [644, 305] on input "text" at bounding box center [784, 311] width 383 height 20
type input "лучшее [GEOGRAPHIC_DATA]"
click at [894, 554] on div "Создать рассылку" at bounding box center [909, 551] width 123 height 19
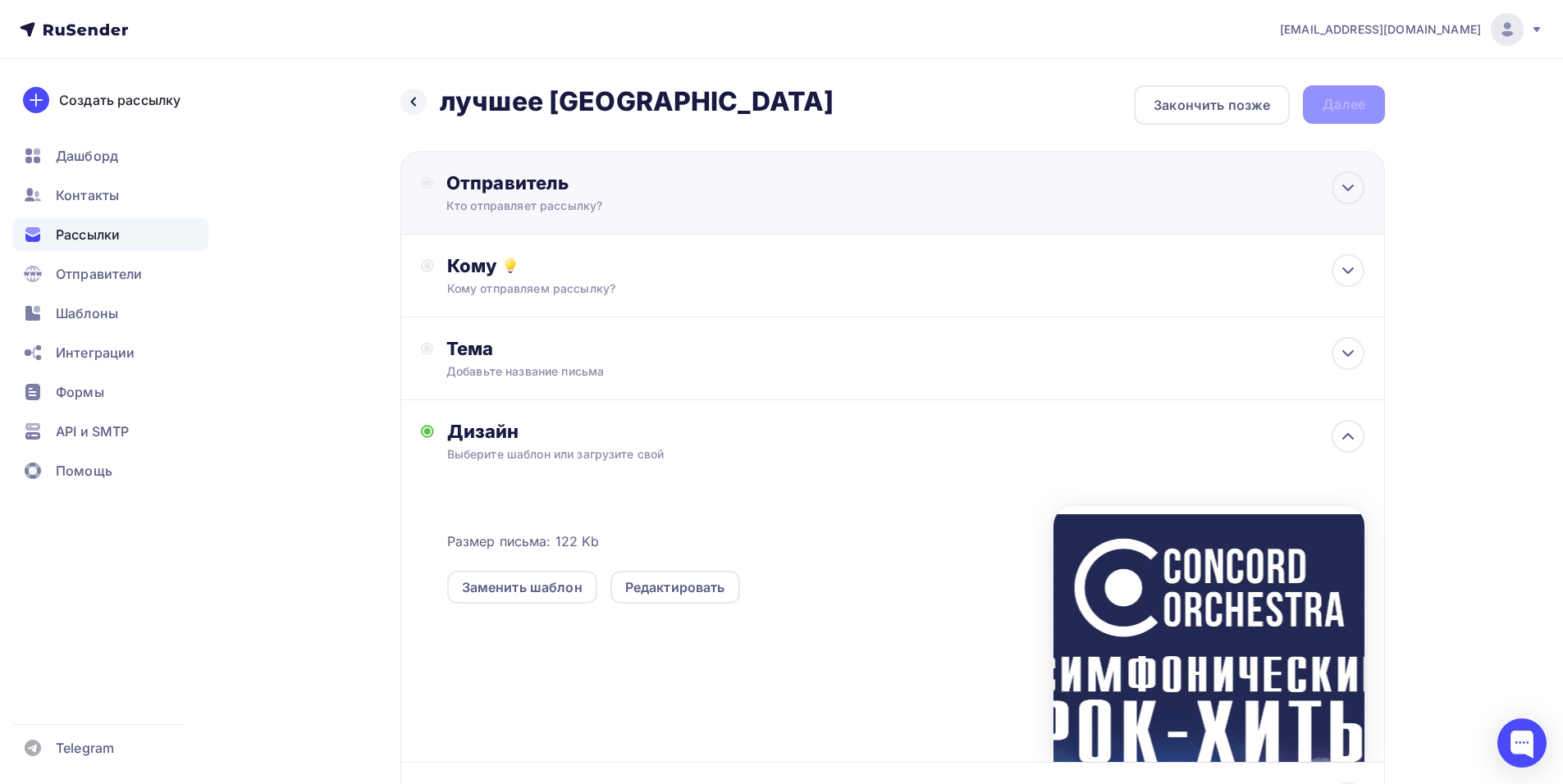
click at [708, 196] on div "Отправитель Кто отправляет рассылку? Email * shedevru@yandex.ru manager@concord…" at bounding box center [624, 193] width 355 height 43
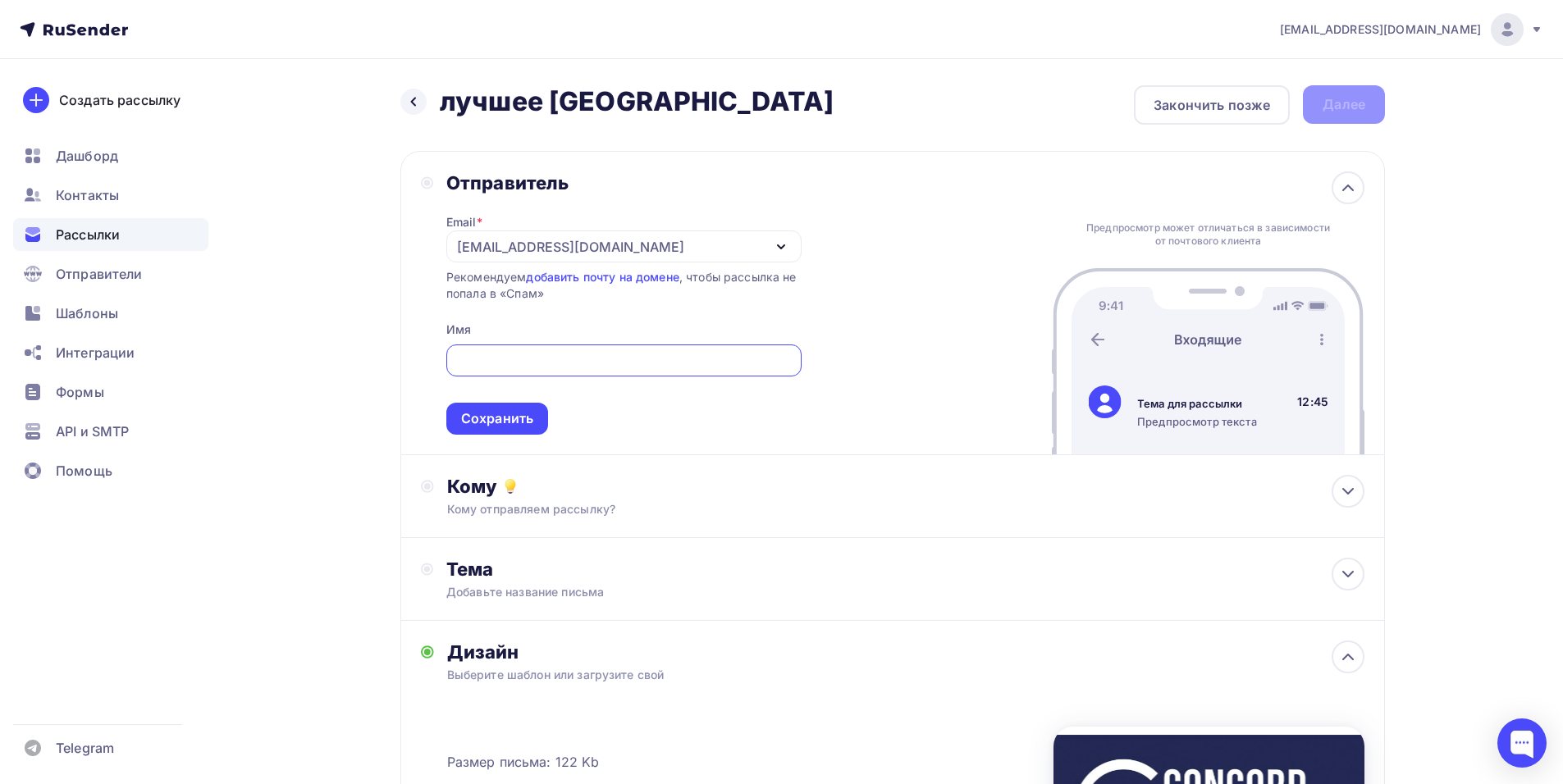
click at [477, 246] on div "[EMAIL_ADDRESS][DOMAIN_NAME]" at bounding box center [570, 247] width 227 height 20
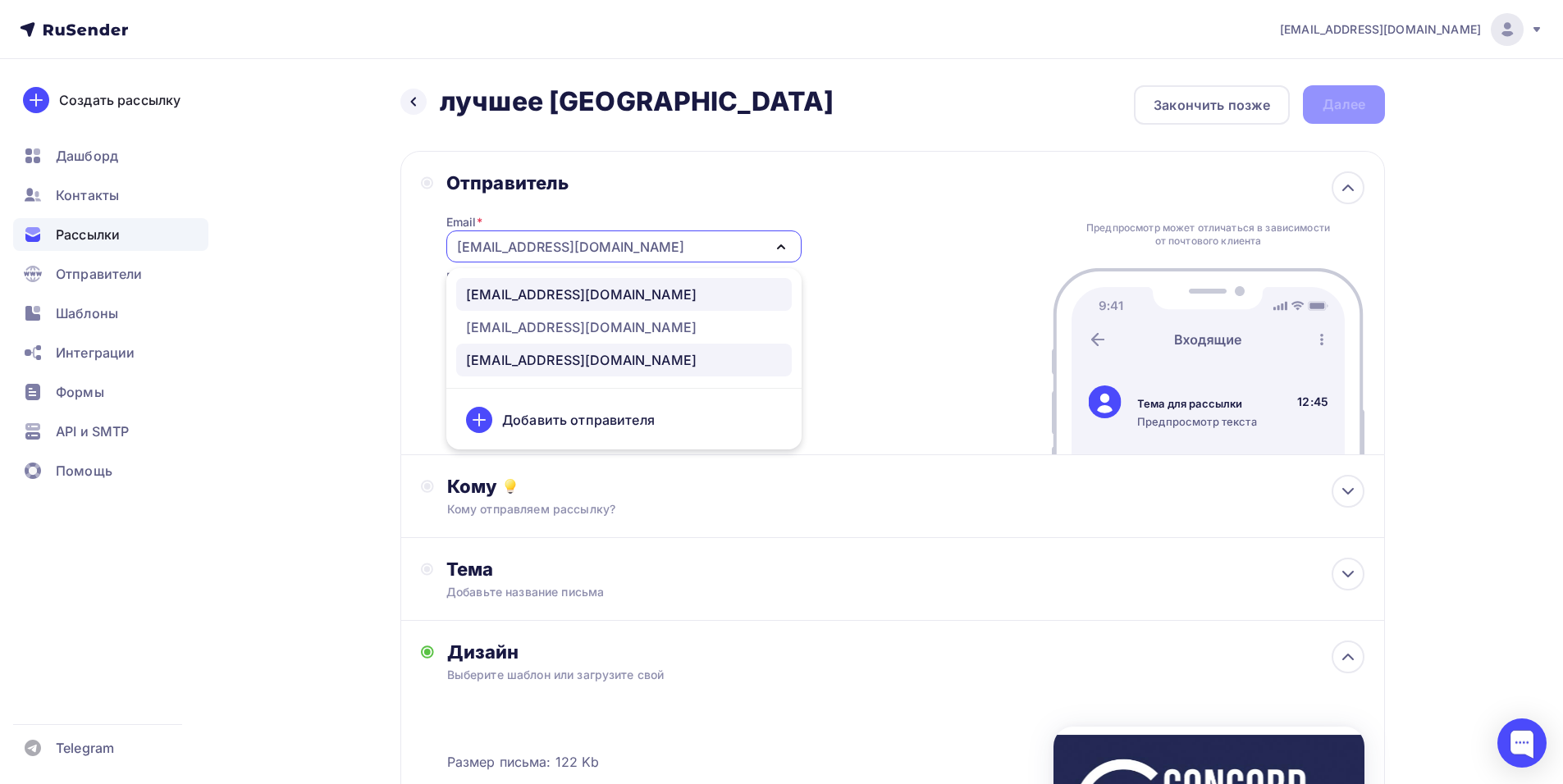
click at [571, 292] on div "[EMAIL_ADDRESS][DOMAIN_NAME]" at bounding box center [581, 295] width 230 height 20
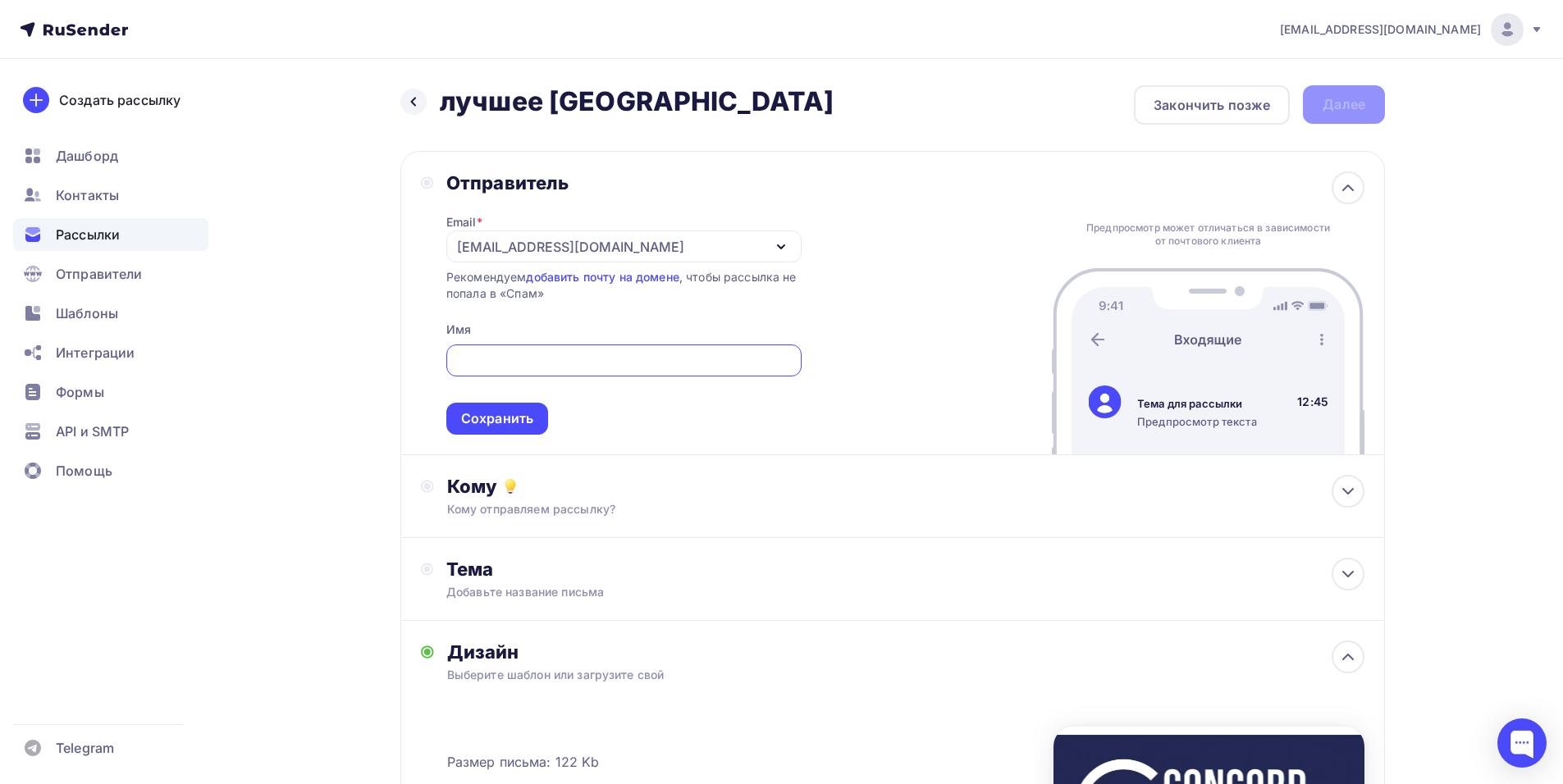
paste input "CONCORD ORCHESTRA"
type input "CONCORD ORCHESTRA"
click at [517, 413] on div "Сохранить" at bounding box center [497, 418] width 72 height 19
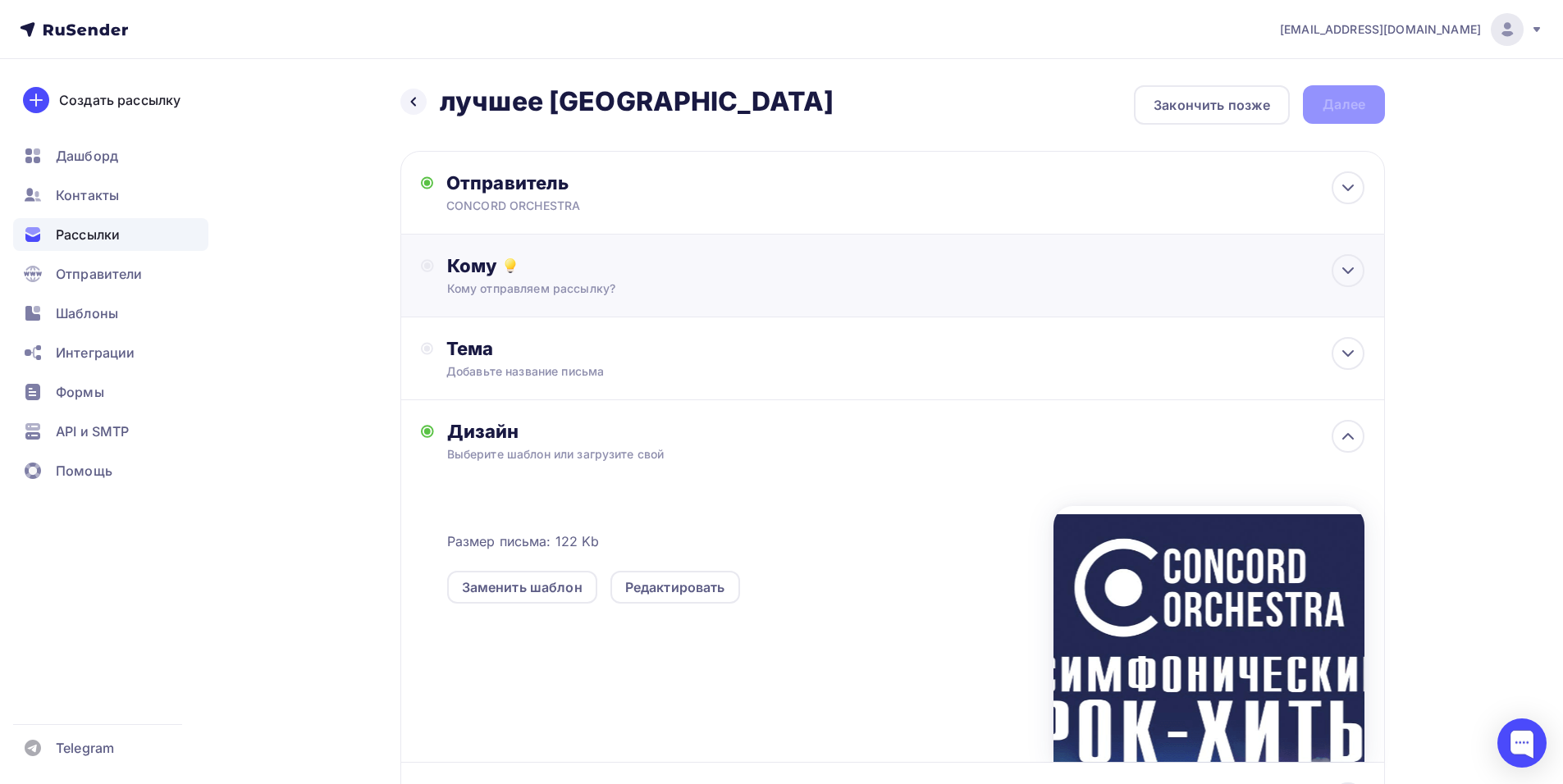
click at [582, 282] on div "Кому отправляем рассылку?" at bounding box center [860, 288] width 826 height 16
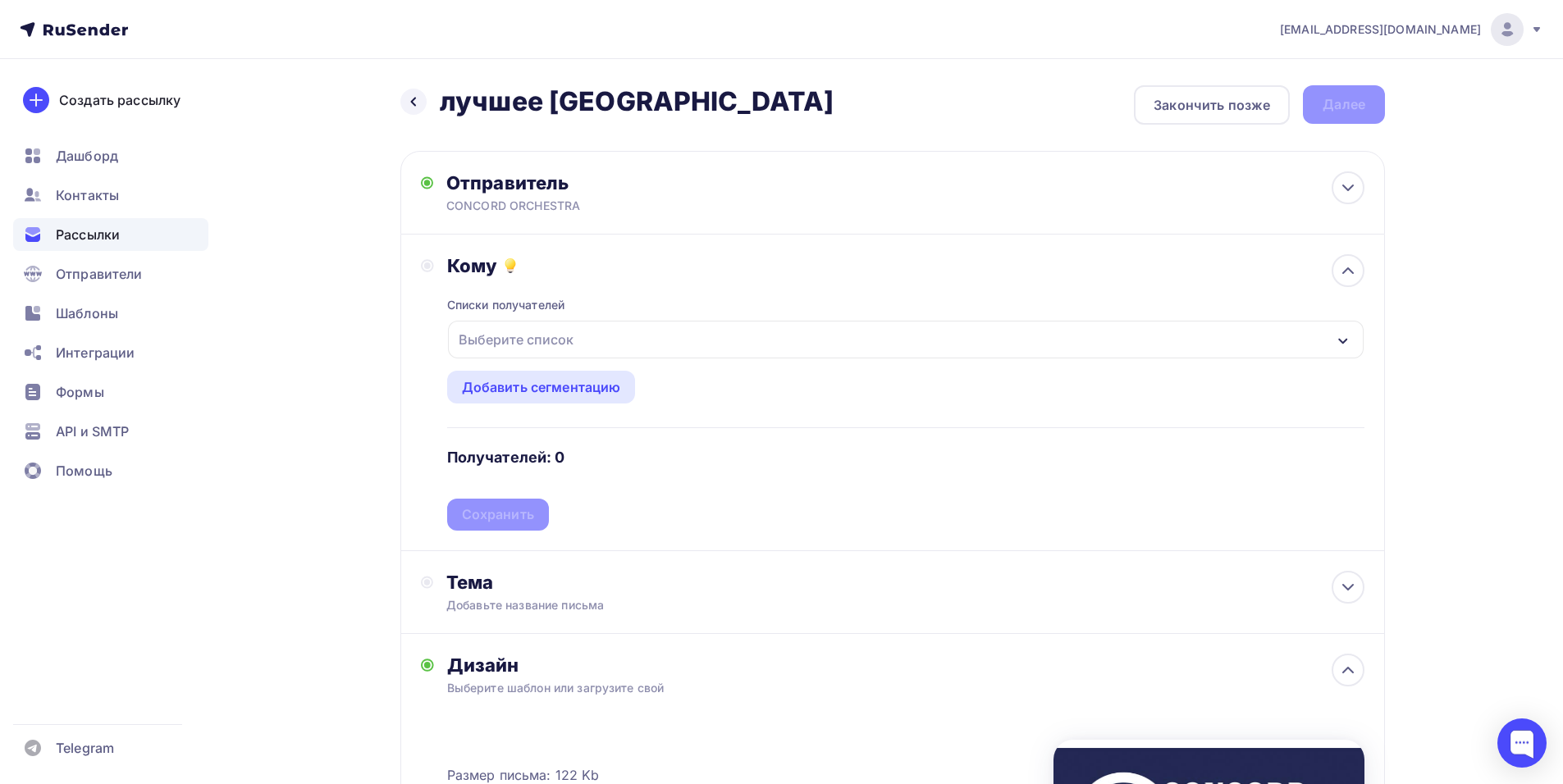
click at [614, 333] on div "Выберите список" at bounding box center [906, 339] width 916 height 37
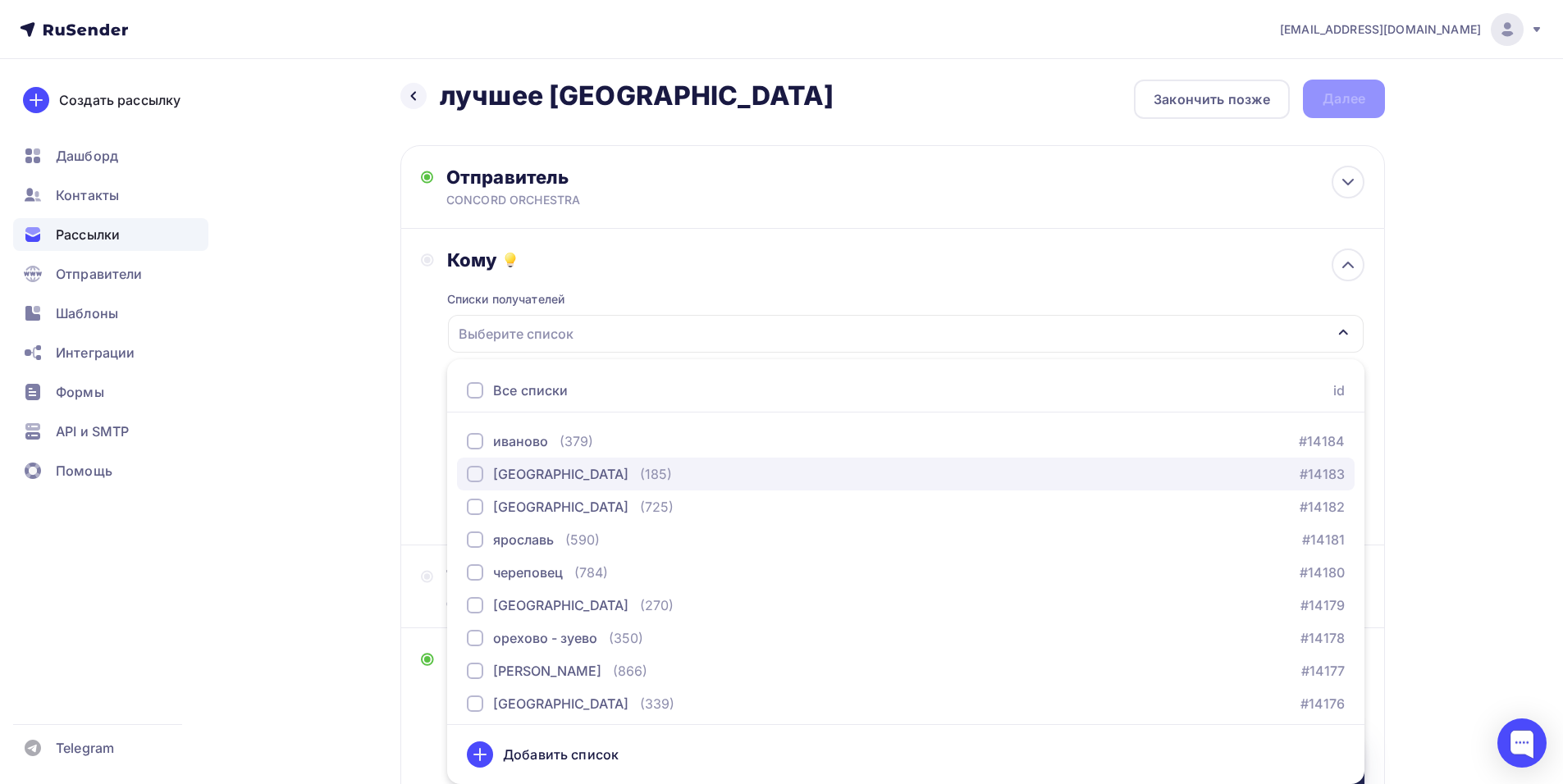
scroll to position [1148, 0]
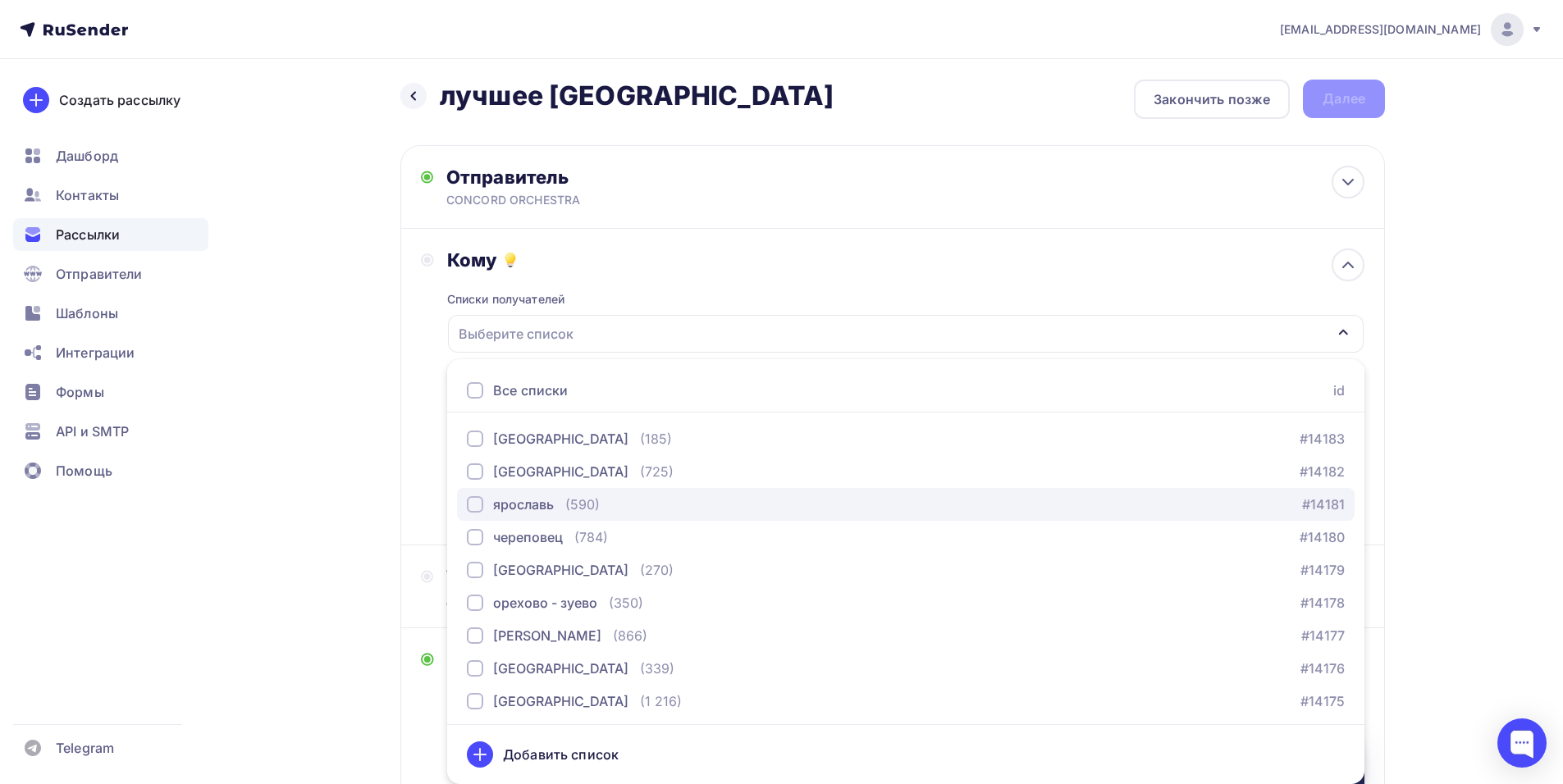
click at [632, 506] on div "ярославь (590) #14181" at bounding box center [905, 505] width 877 height 20
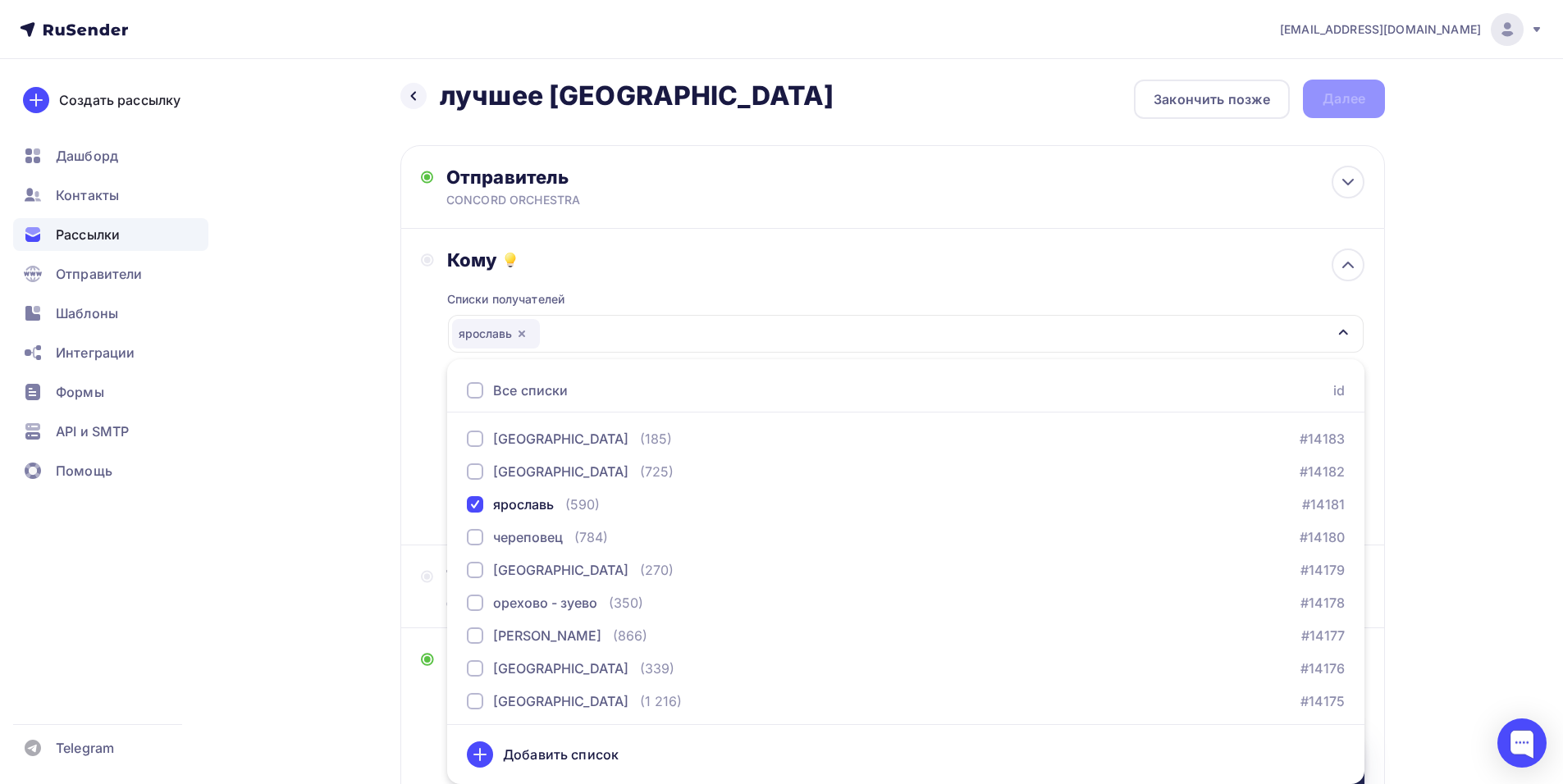
click at [410, 425] on div "Кому Списки получателей ярославь Все списки id тест Алексей (1) #26684 краснояр…" at bounding box center [892, 387] width 984 height 317
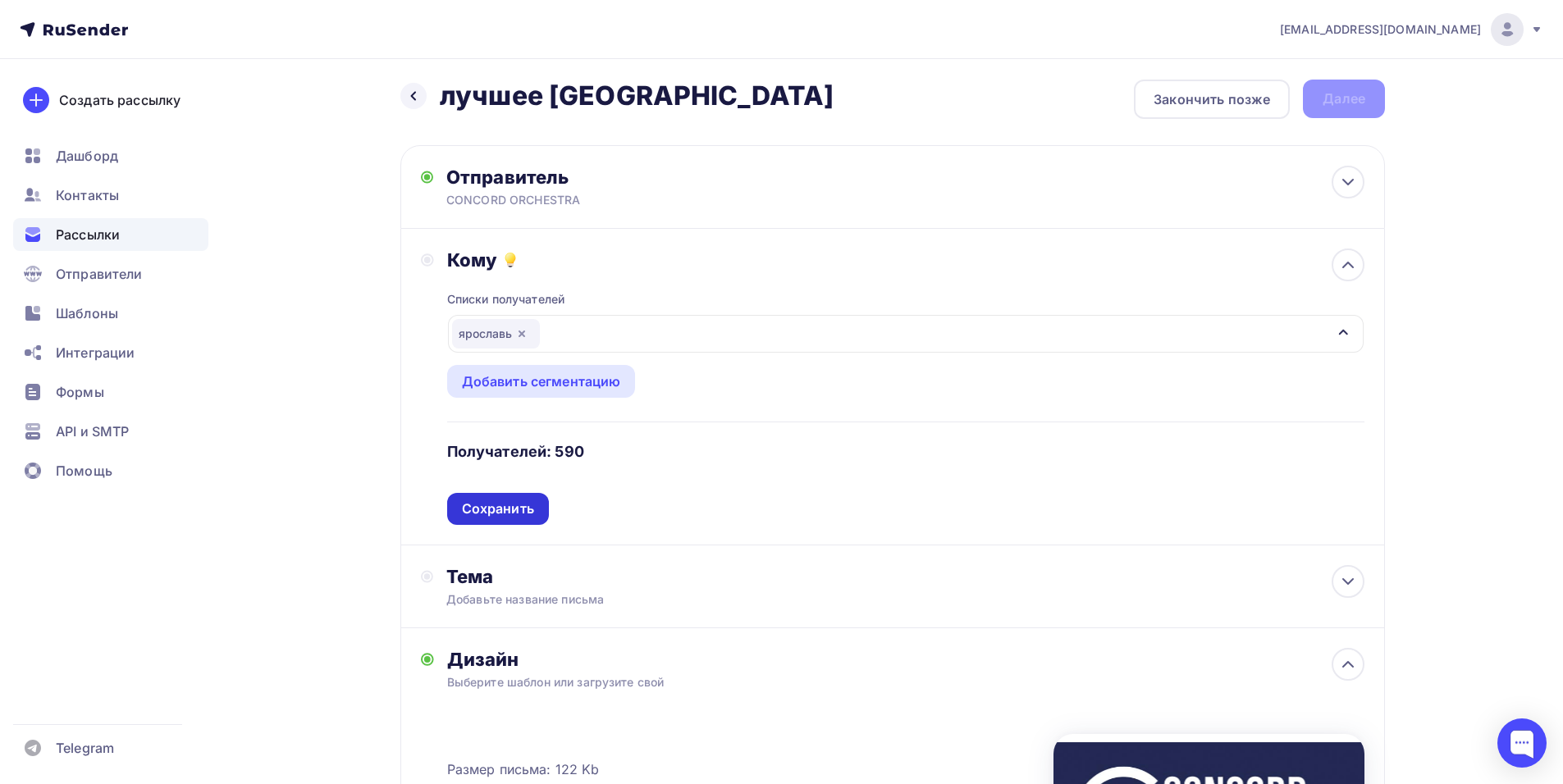
click at [510, 505] on div "Сохранить" at bounding box center [498, 508] width 72 height 19
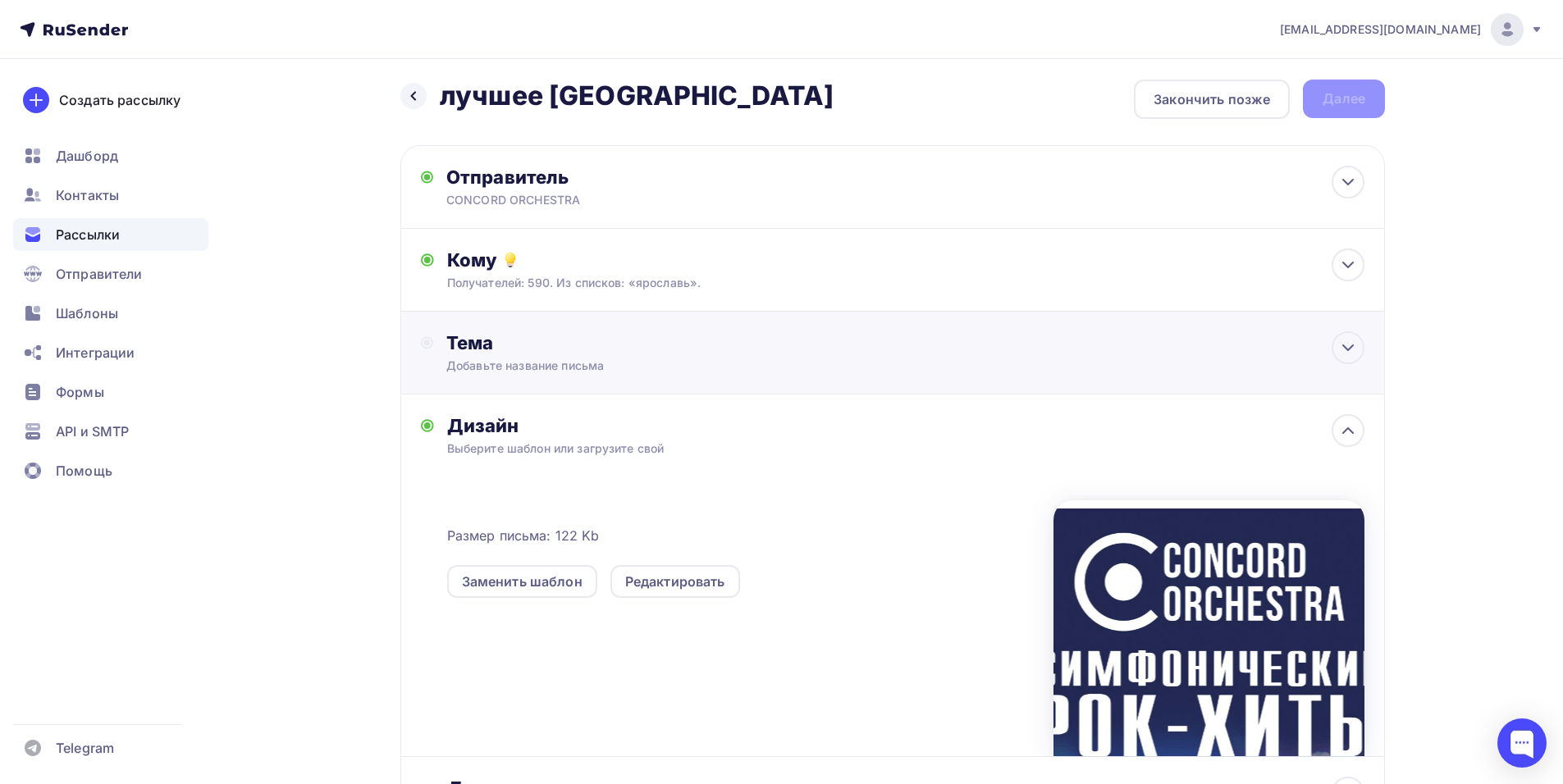
click at [490, 349] on div "Тема" at bounding box center [608, 342] width 324 height 23
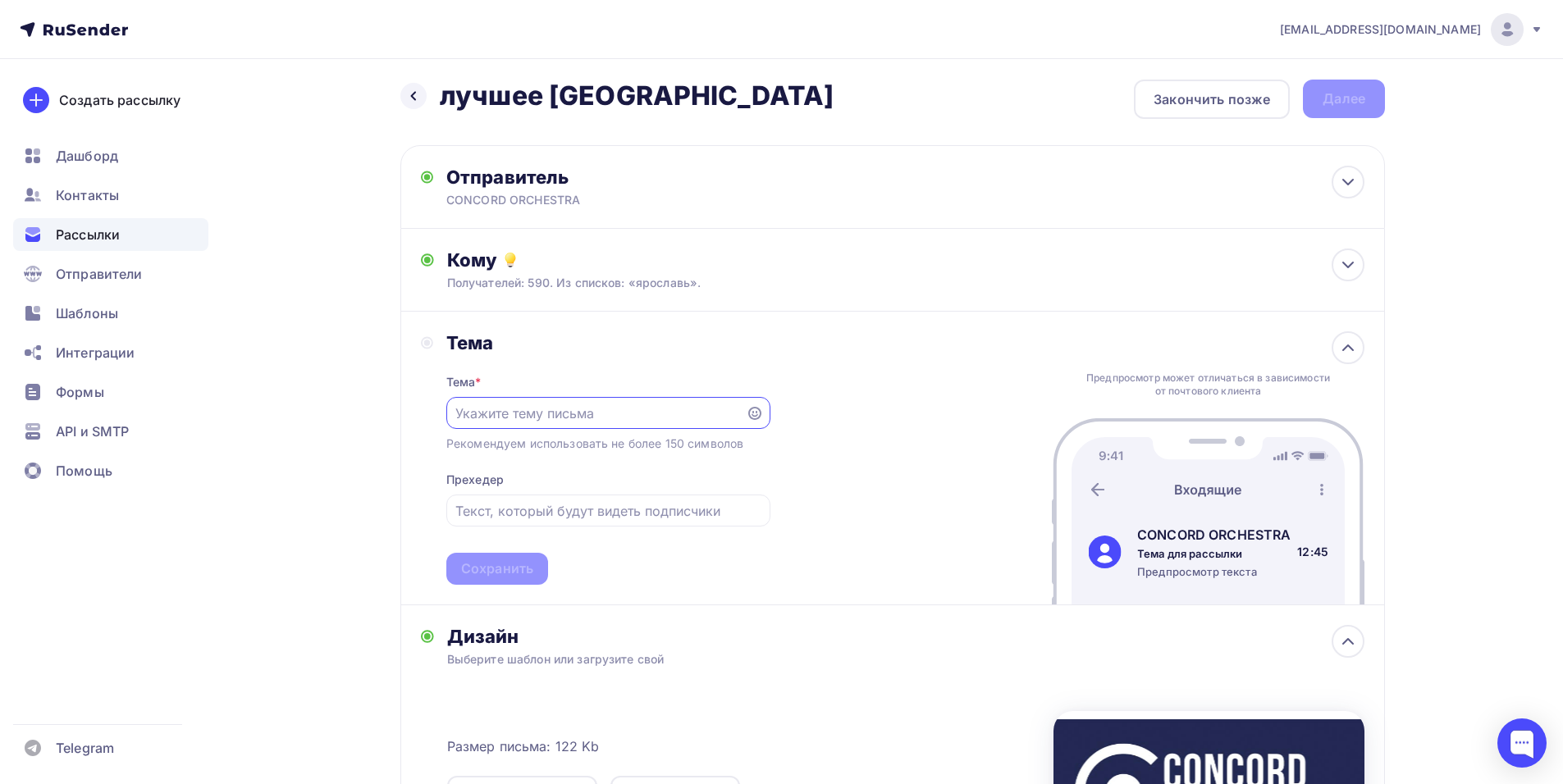
scroll to position [0, 0]
click at [1542, 474] on div "shedevru@yandex.ru Аккаунт Тарифы Выйти Создать рассылку Дашборд Контакты Рассы…" at bounding box center [782, 575] width 1563 height 1162
click at [546, 394] on div "Тема * Рекомендуем использовать не более 150 символов Прехедер Сохранить" at bounding box center [608, 469] width 324 height 230
click at [520, 407] on input "text" at bounding box center [595, 413] width 280 height 20
paste input "Приглашение на шоу «Симфонические РОК-ХИТЫ. Лучшее»"
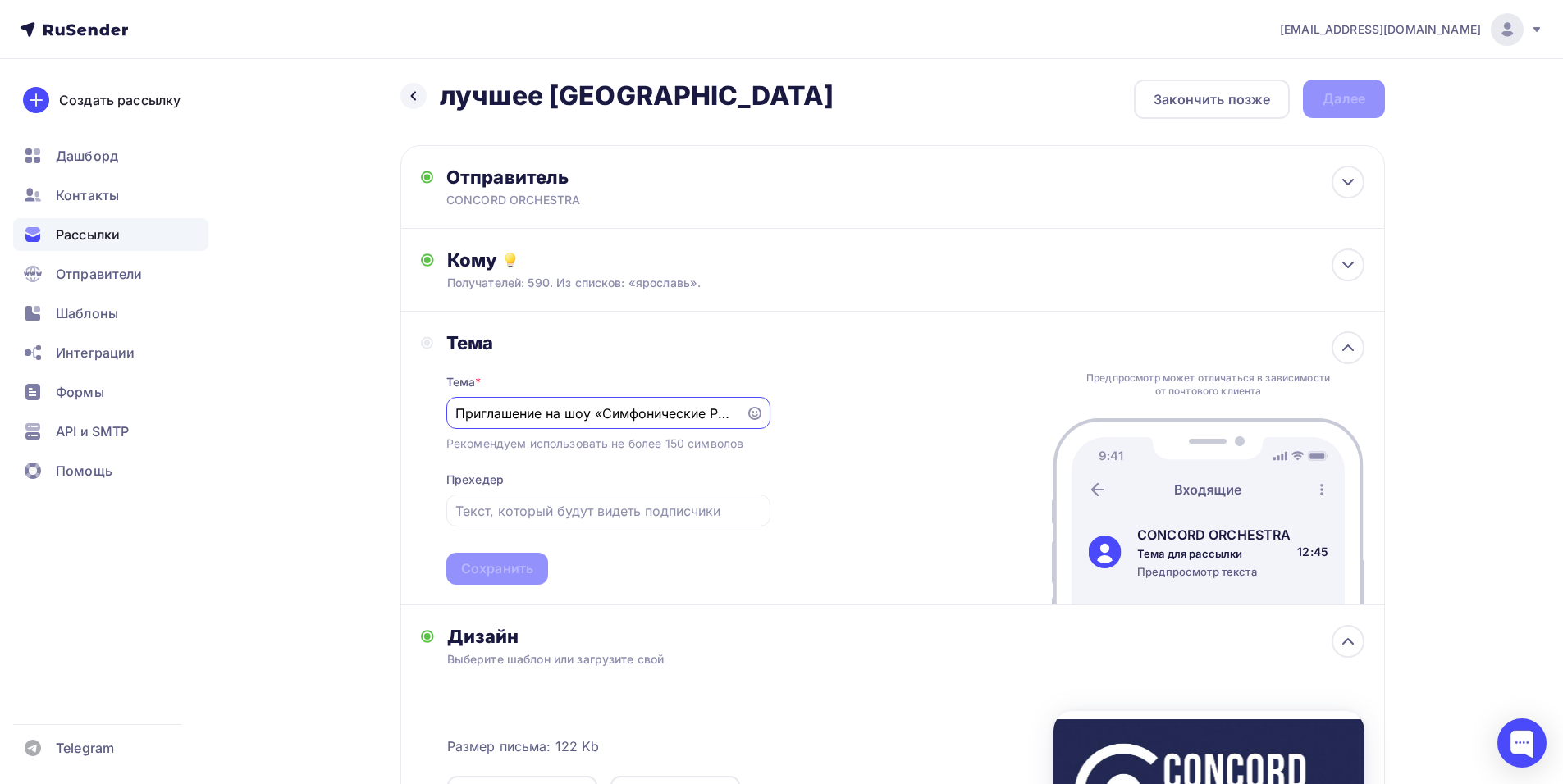
scroll to position [0, 114]
type input "Приглашение на шоу «Симфонические РОК-ХИТЫ. Лучшее»"
click at [498, 571] on div "Сохранить" at bounding box center [497, 569] width 72 height 19
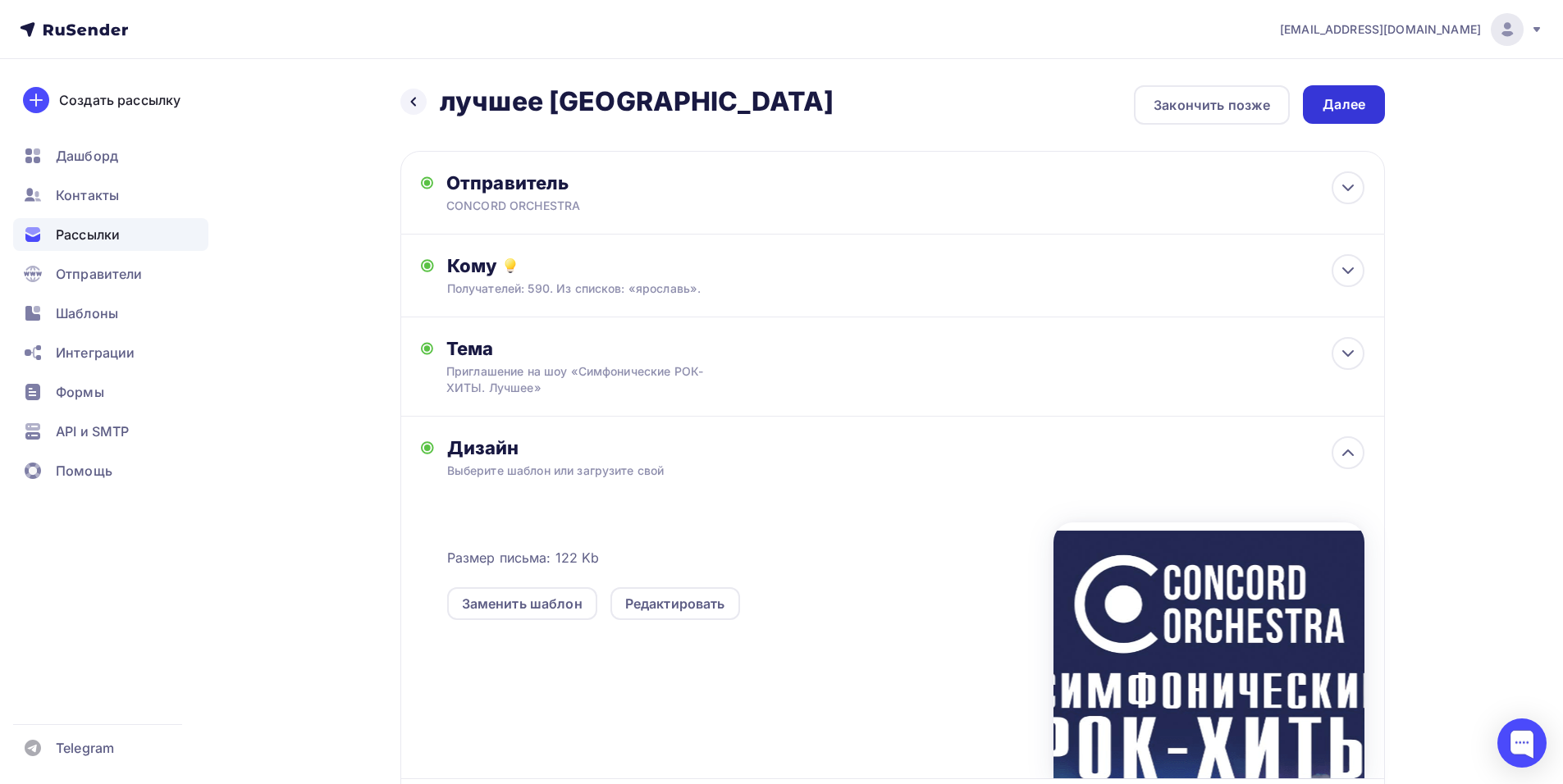
click at [1339, 107] on div "Далее" at bounding box center [1343, 104] width 43 height 19
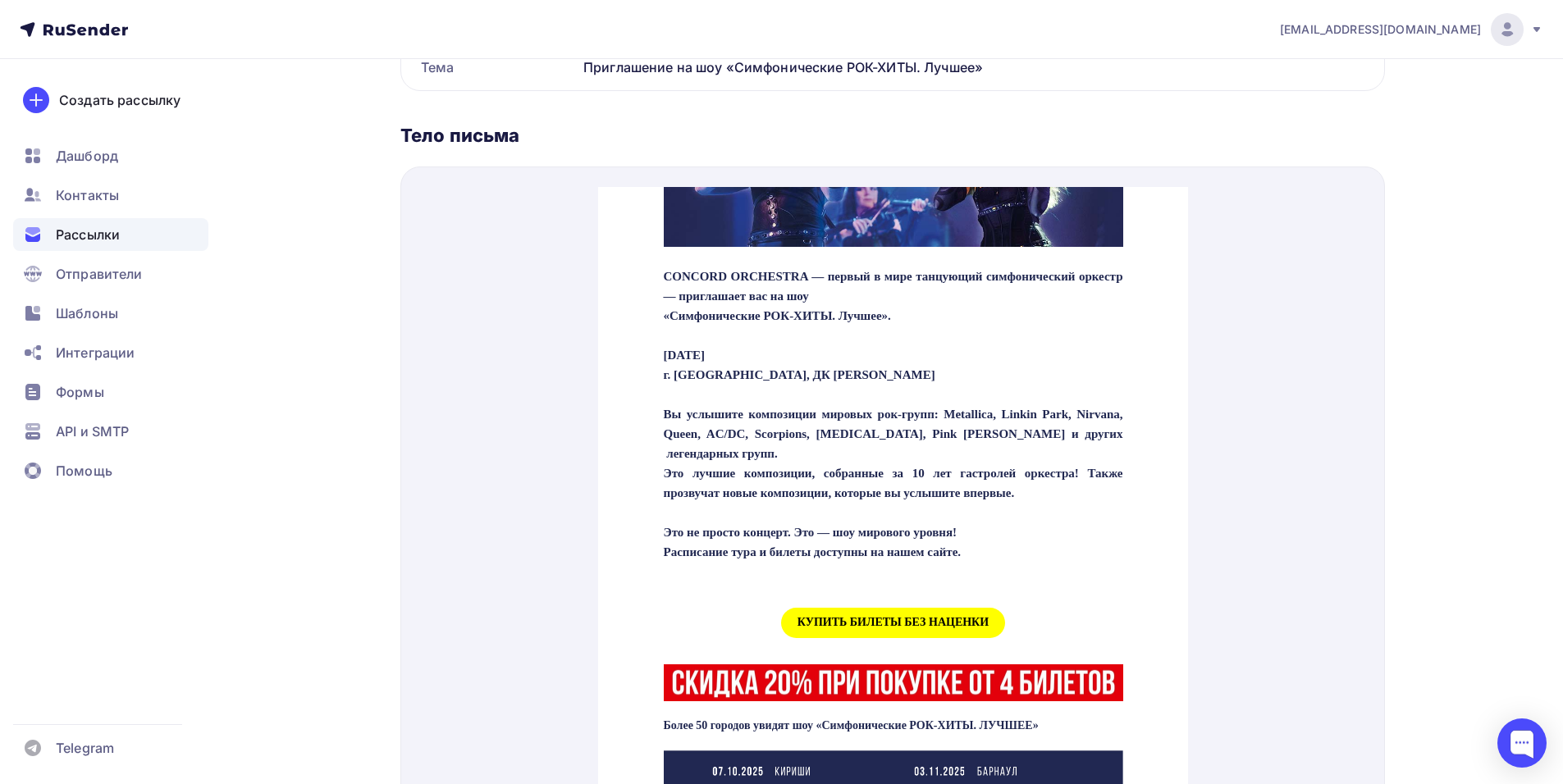
scroll to position [410, 0]
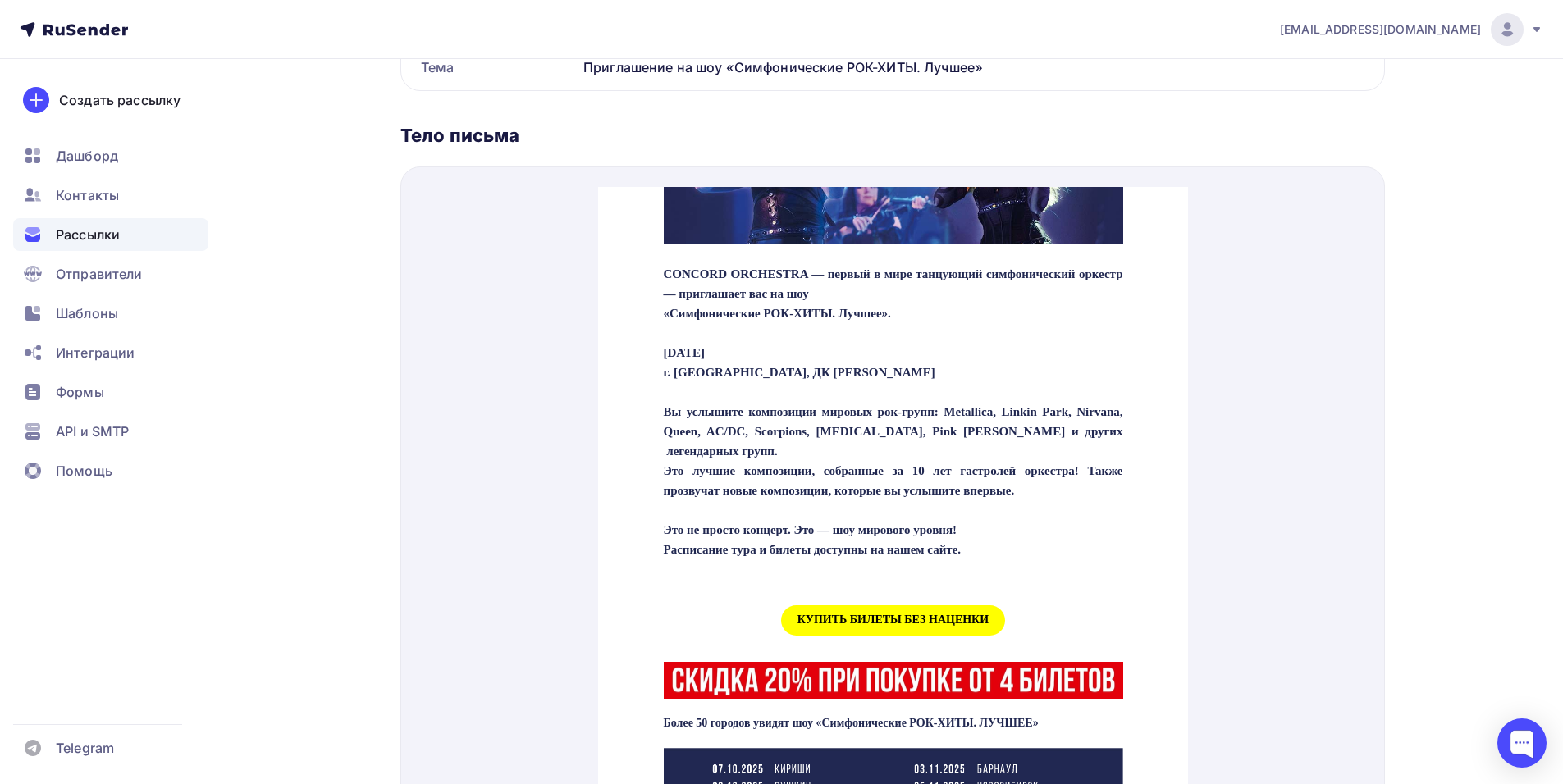
click at [880, 600] on td "КУПИТЬ БИЛЕТЫ БЕЗ НАЦЕНКИ" at bounding box center [892, 601] width 476 height 67
click at [875, 616] on span "КУПИТЬ БИЛЕТЫ БЕЗ НАЦЕНКИ" at bounding box center [892, 601] width 224 height 30
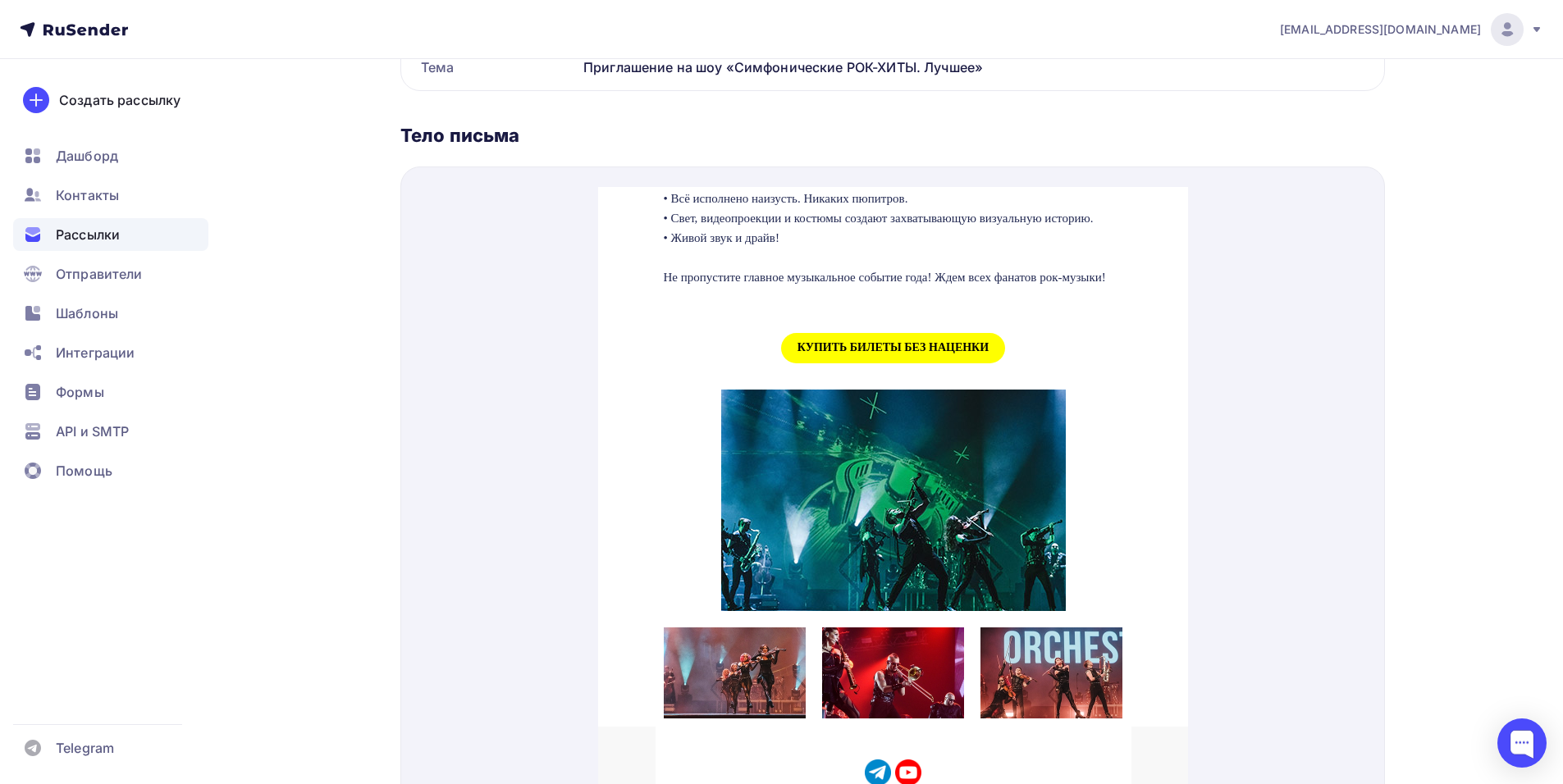
scroll to position [1747, 0]
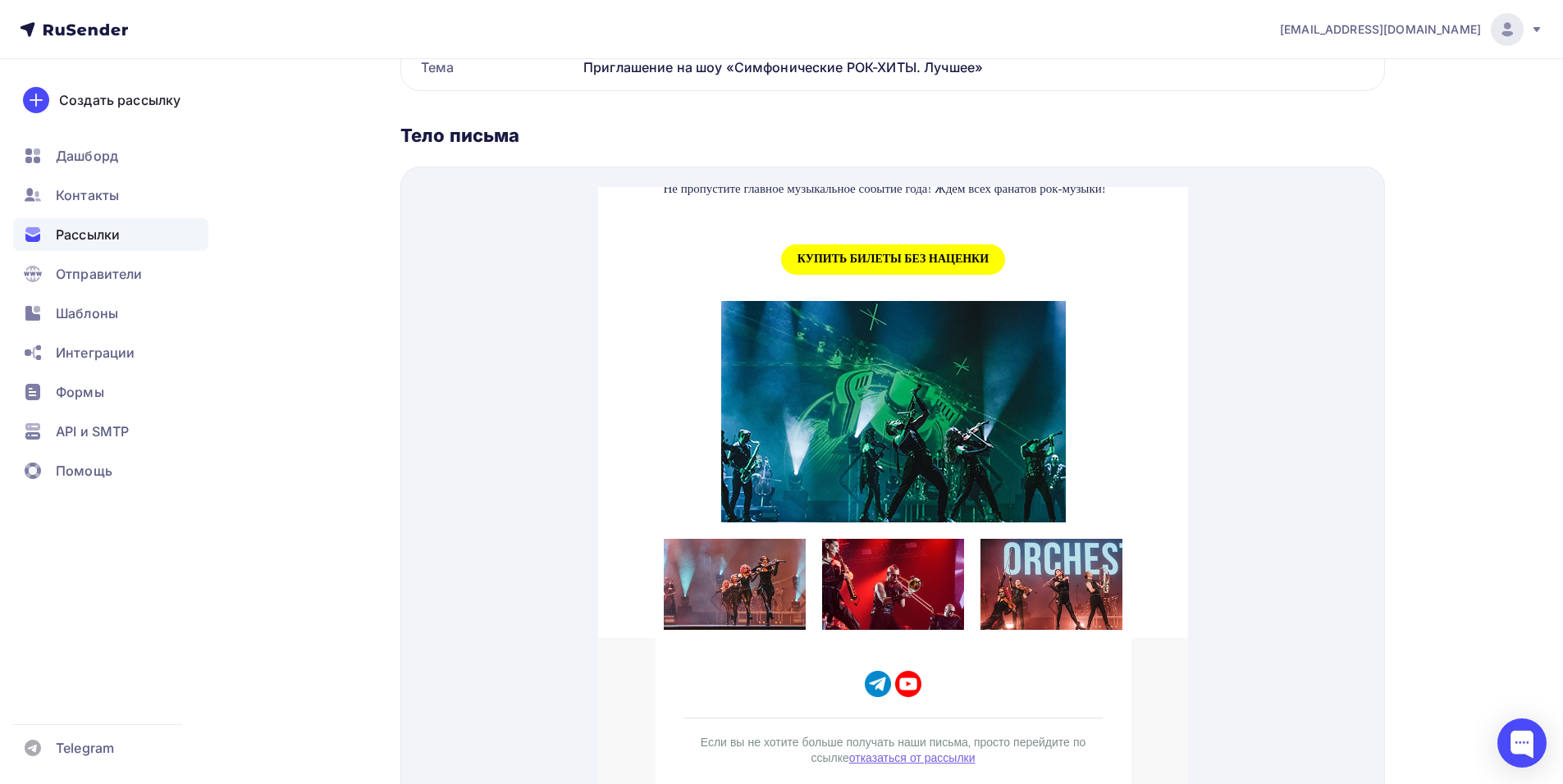
click at [859, 235] on span "КУПИТЬ БИЛЕТЫ БЕЗ НАЦЕНКИ" at bounding box center [892, 239] width 224 height 30
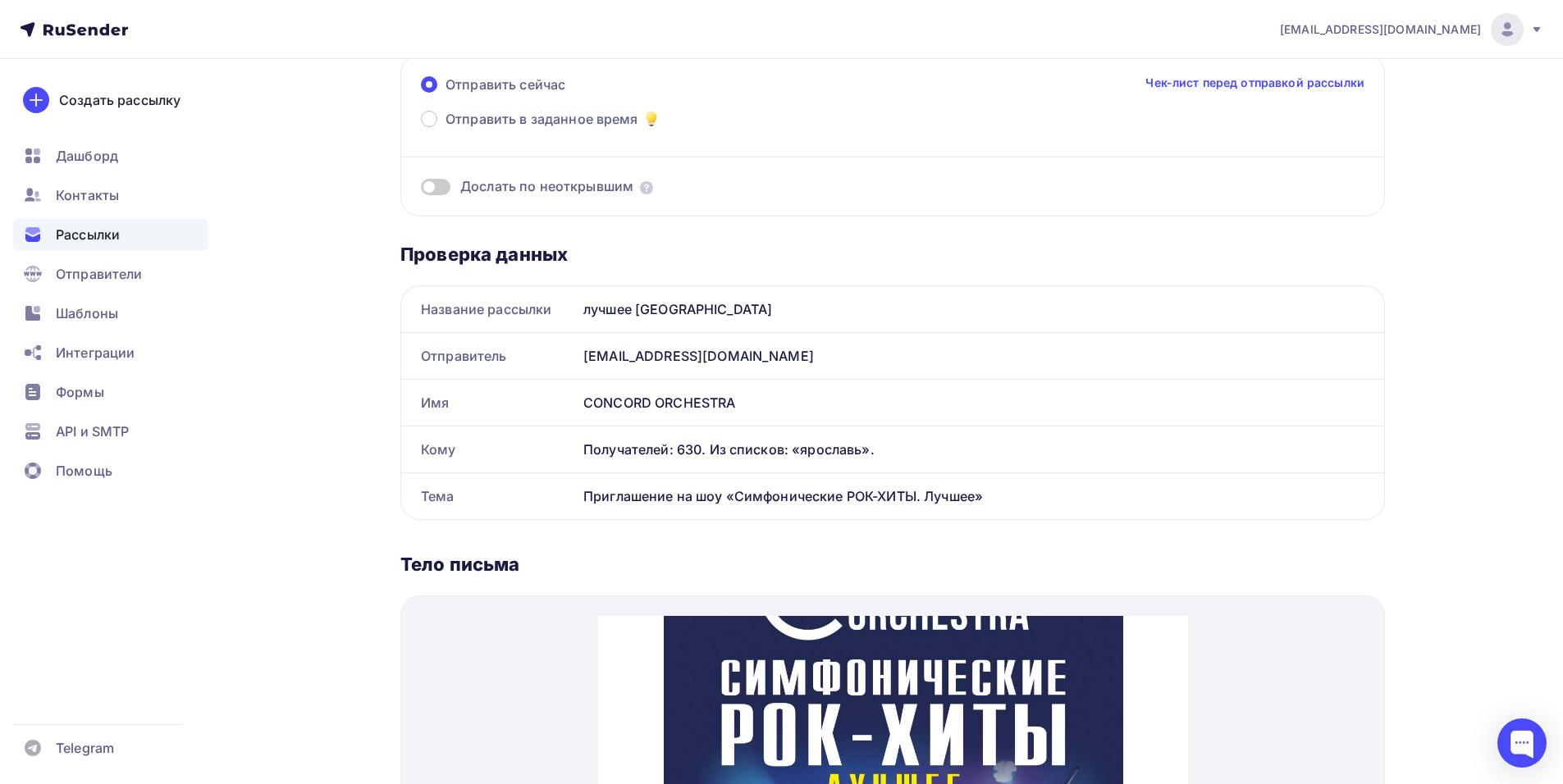
scroll to position [0, 0]
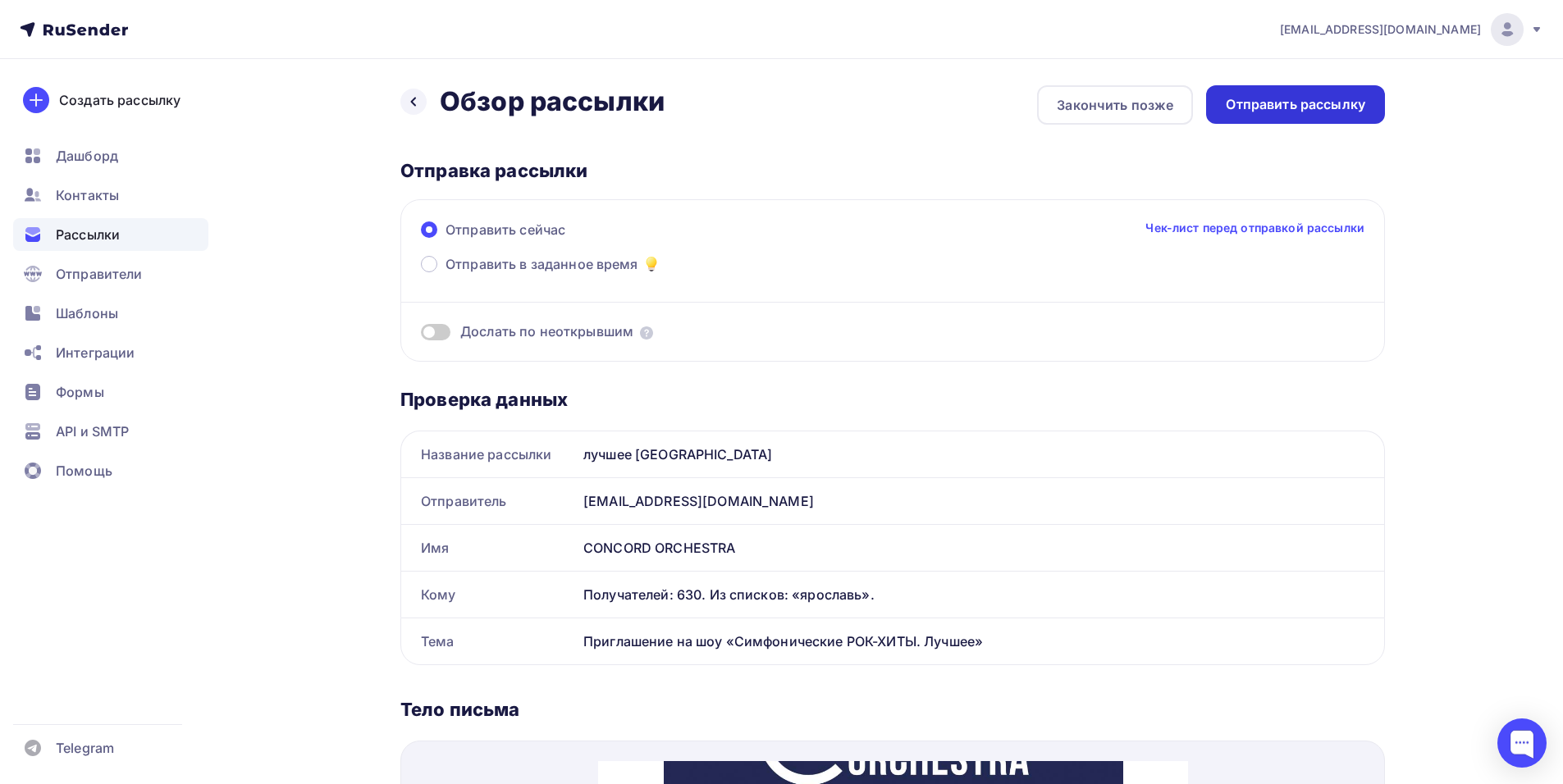
click at [1310, 104] on div "Отправить рассылку" at bounding box center [1295, 104] width 140 height 19
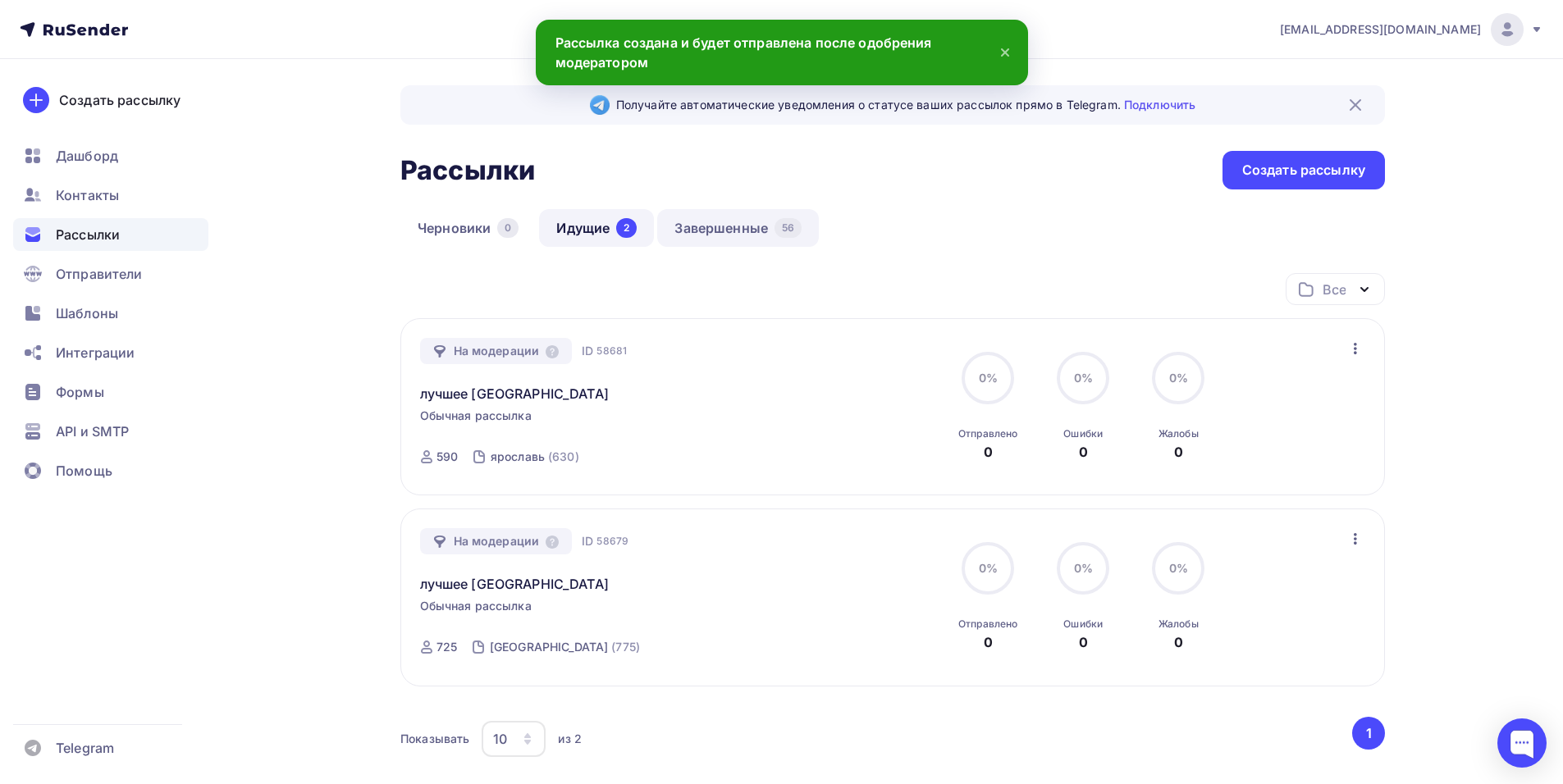
click at [731, 231] on link "Завершенные 56" at bounding box center [738, 227] width 162 height 37
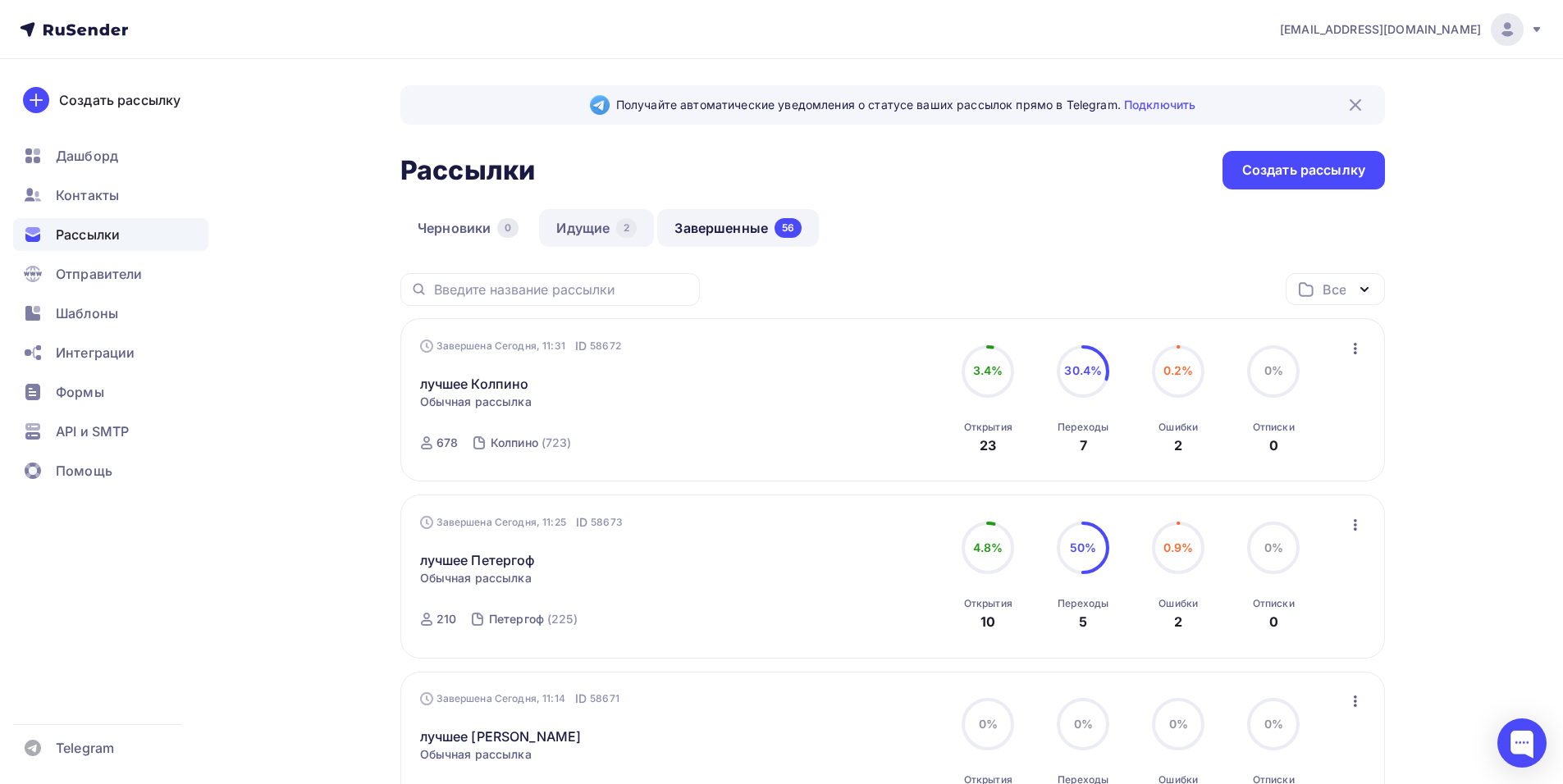
click at [588, 230] on link "Идущие 2" at bounding box center [596, 227] width 115 height 37
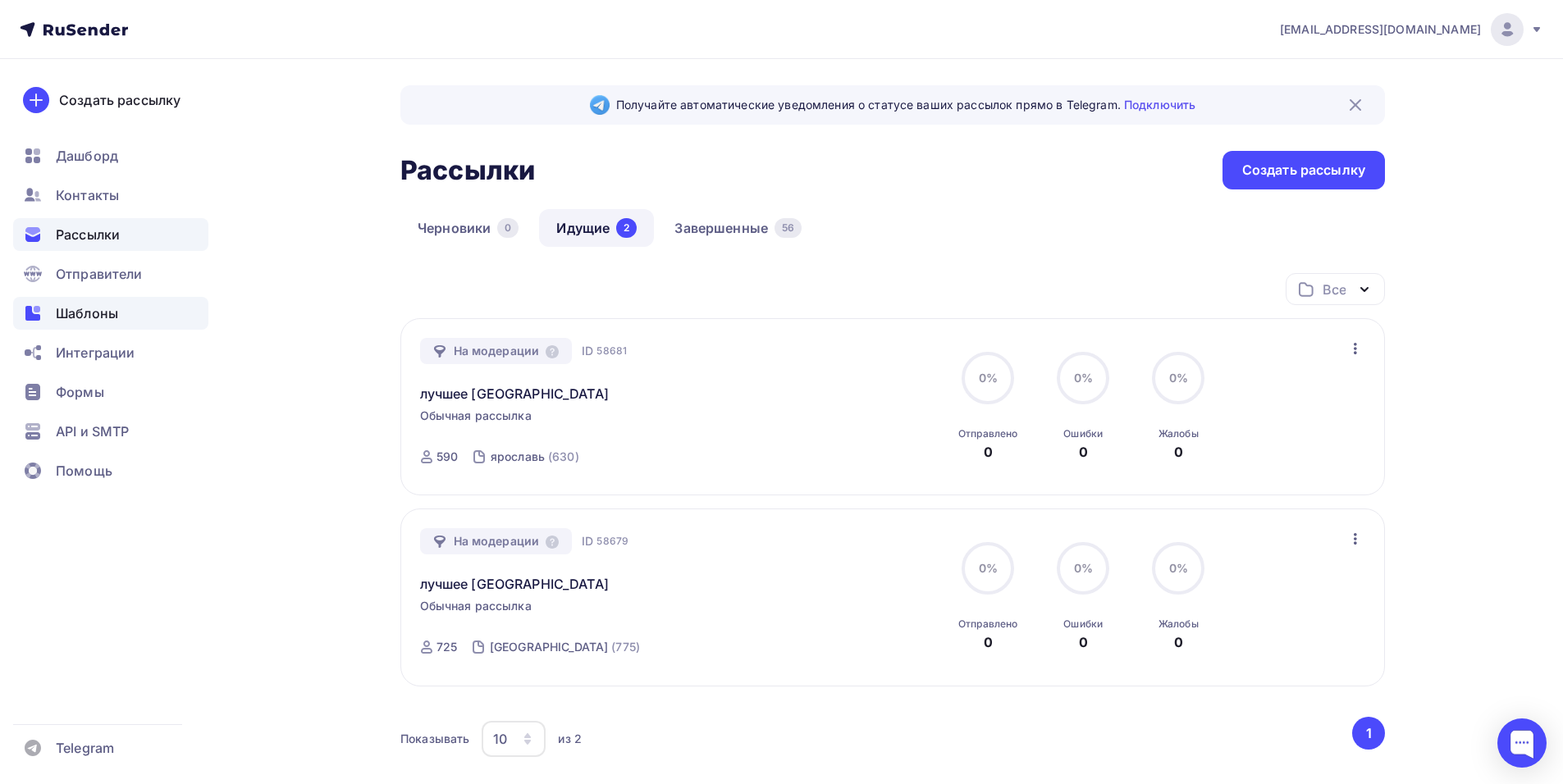
click at [107, 308] on span "Шаблоны" at bounding box center [87, 313] width 62 height 20
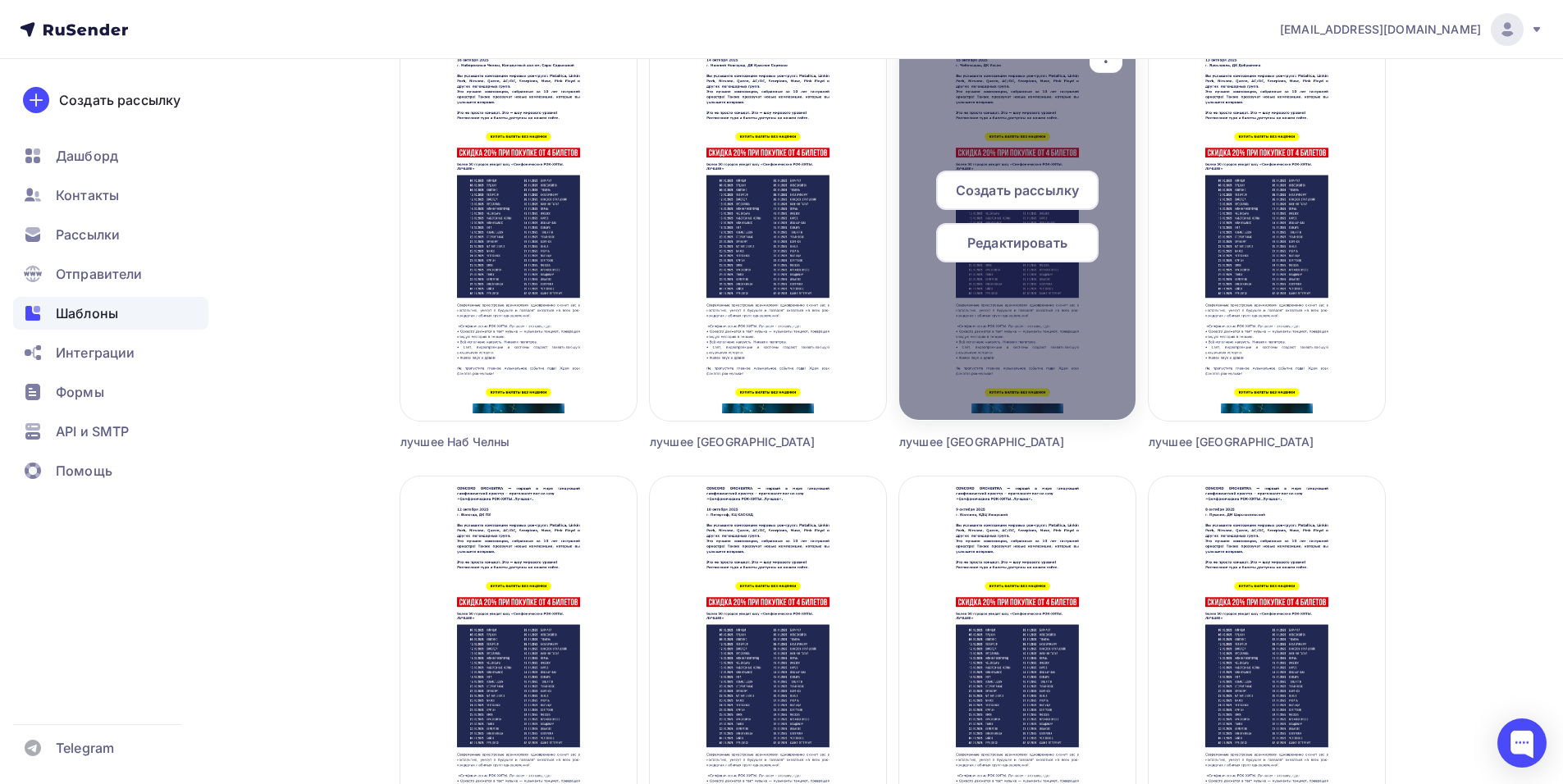
scroll to position [2870, 0]
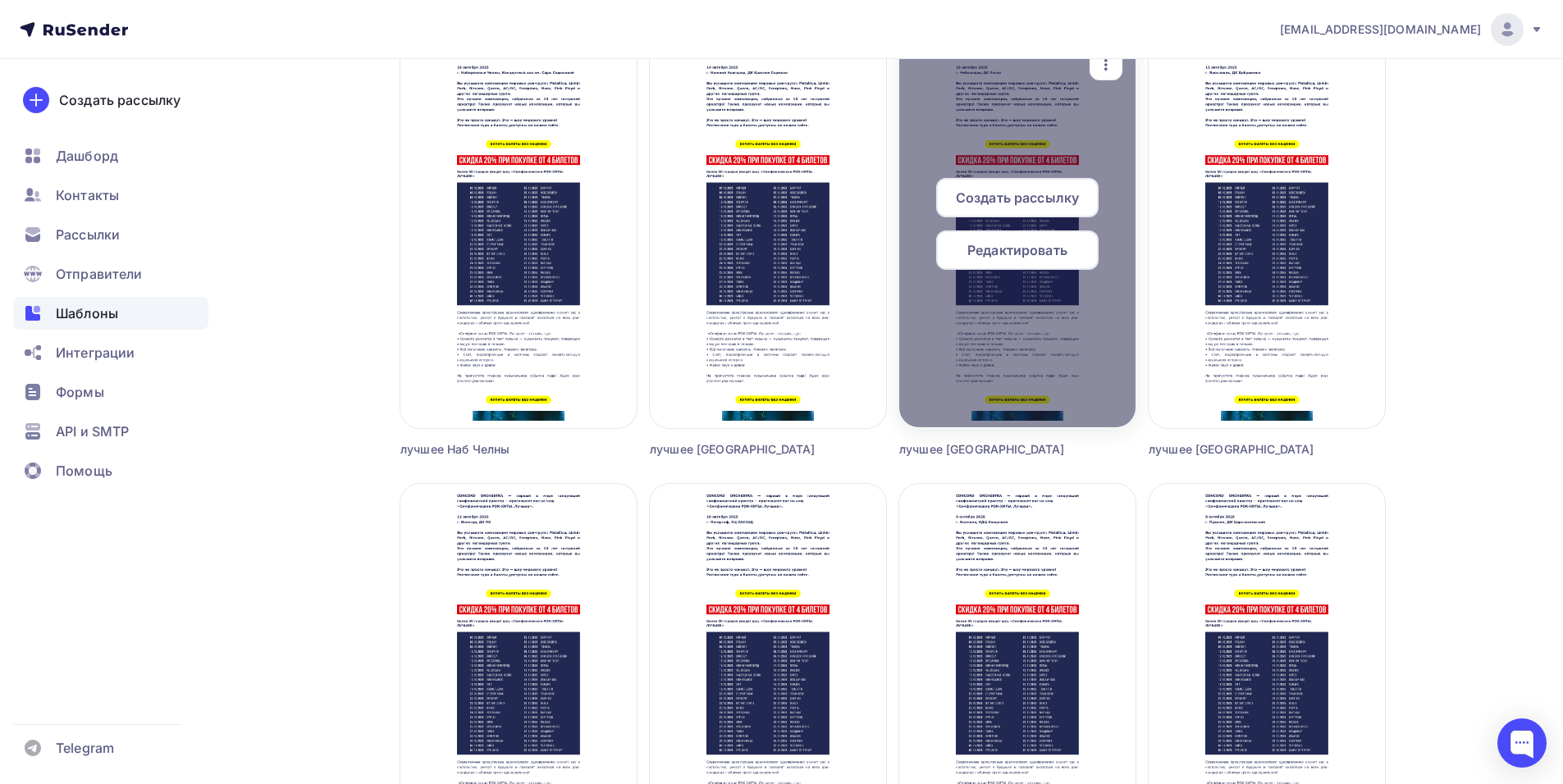
click at [966, 190] on span "Создать рассылку" at bounding box center [1017, 198] width 123 height 20
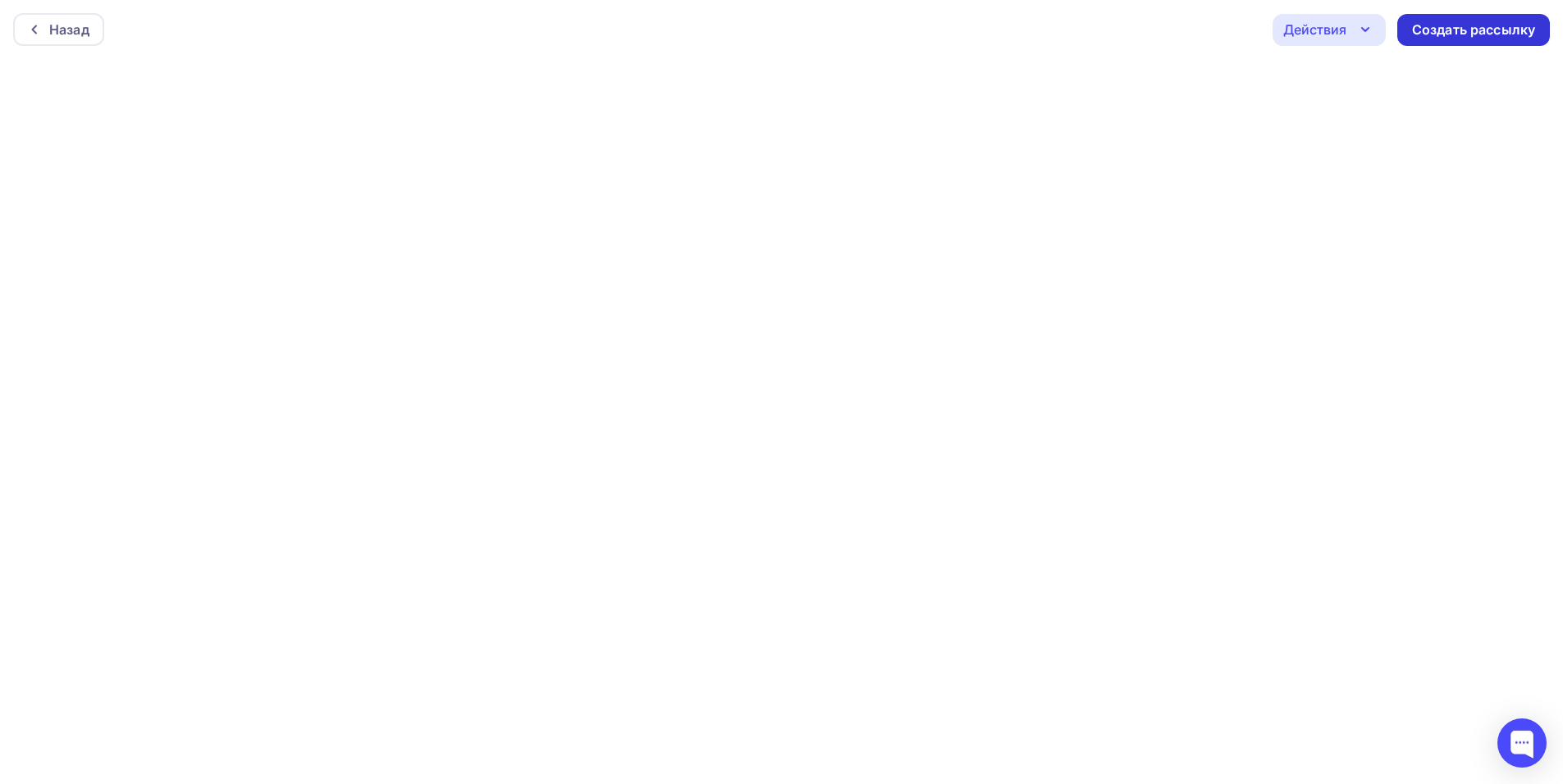
click at [1481, 37] on div "Создать рассылку" at bounding box center [1473, 29] width 123 height 19
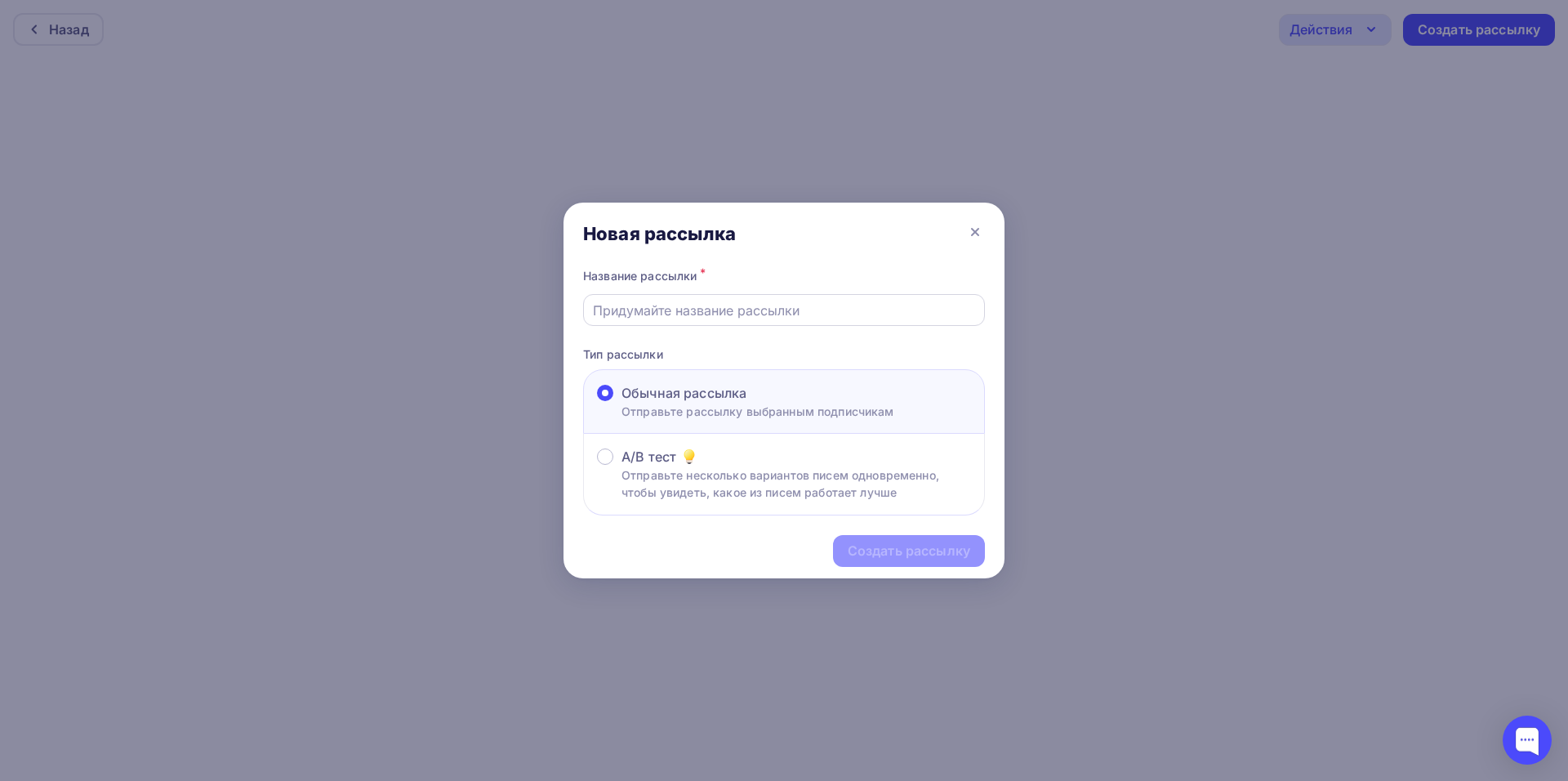
click at [707, 304] on input "text" at bounding box center [784, 311] width 383 height 20
type input "лучшее [GEOGRAPHIC_DATA]"
click at [909, 559] on div "Создать рассылку" at bounding box center [909, 551] width 123 height 19
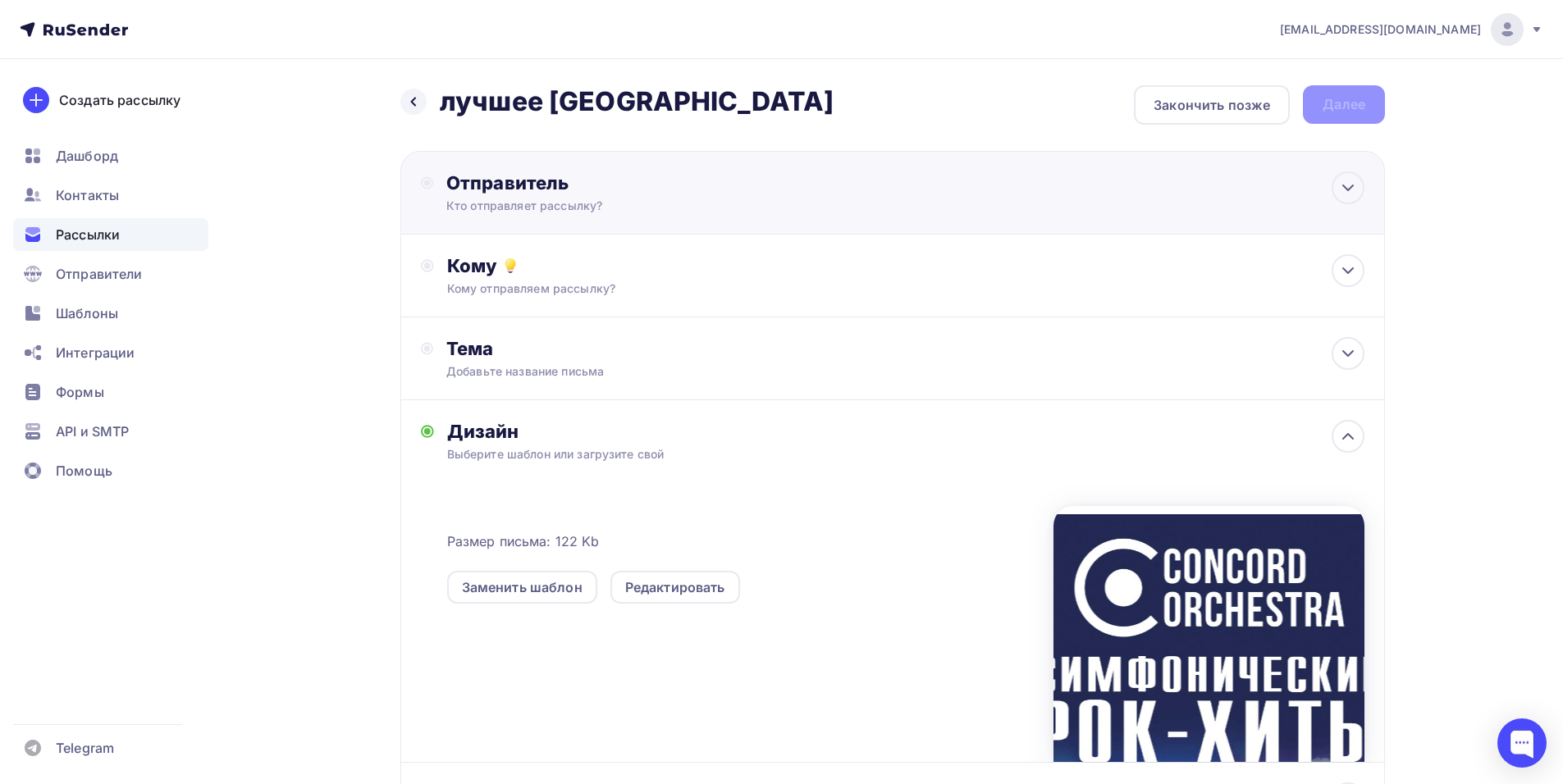
click at [748, 213] on div "Кто отправляет рассылку?" at bounding box center [606, 206] width 320 height 16
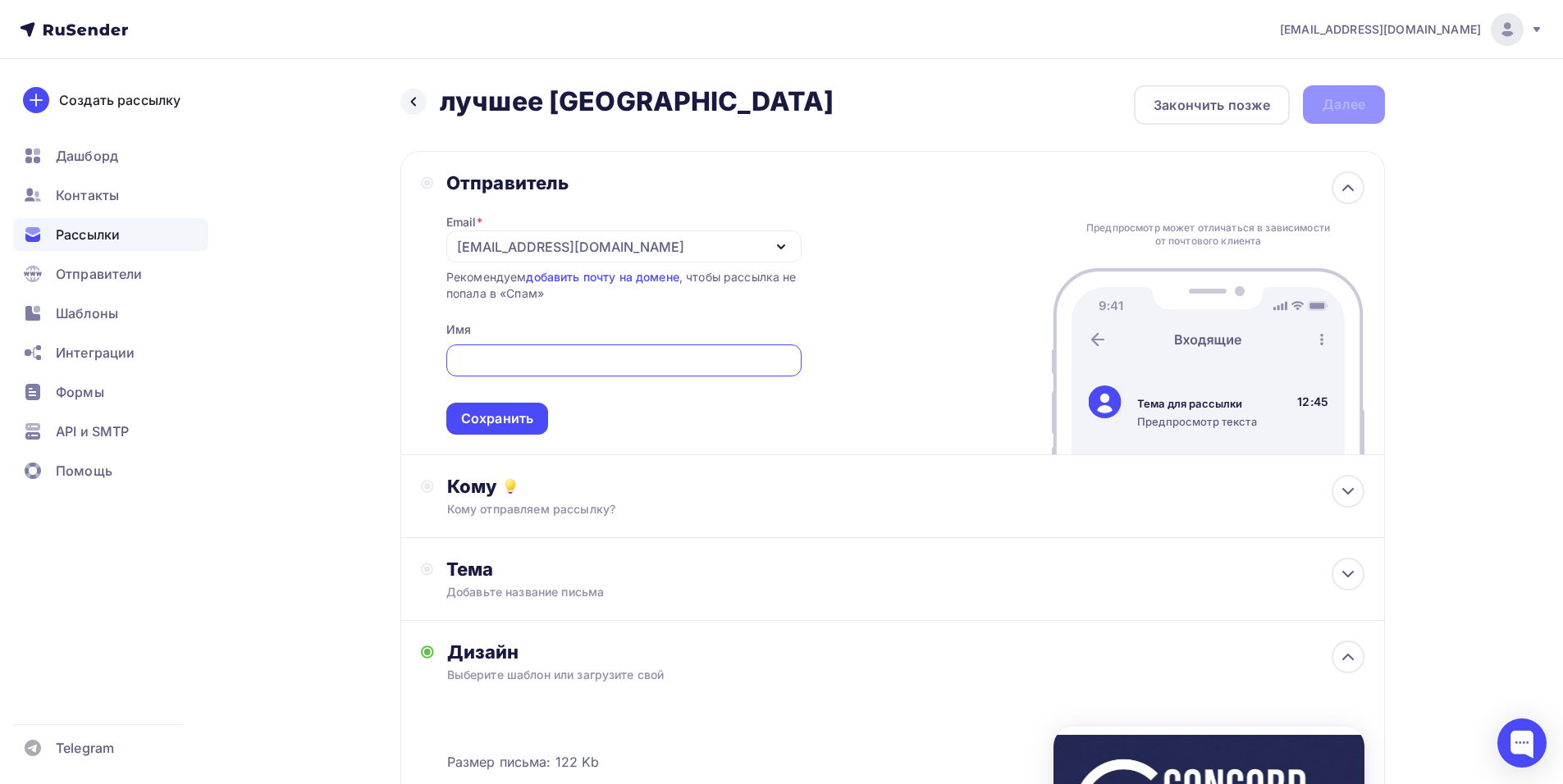
click at [493, 246] on div "[EMAIL_ADDRESS][DOMAIN_NAME]" at bounding box center [570, 247] width 227 height 20
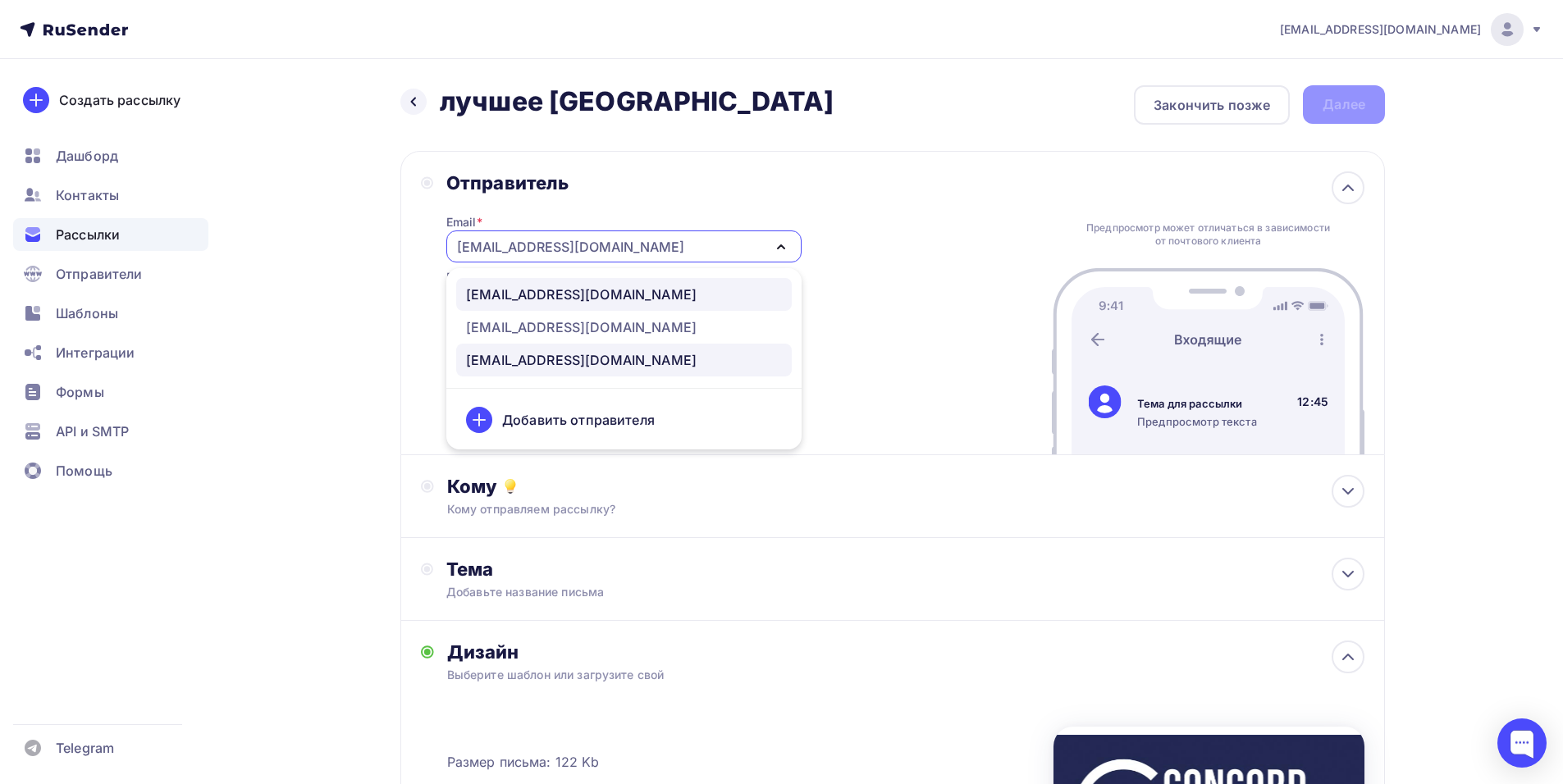
click at [546, 291] on div "[EMAIL_ADDRESS][DOMAIN_NAME]" at bounding box center [581, 295] width 230 height 20
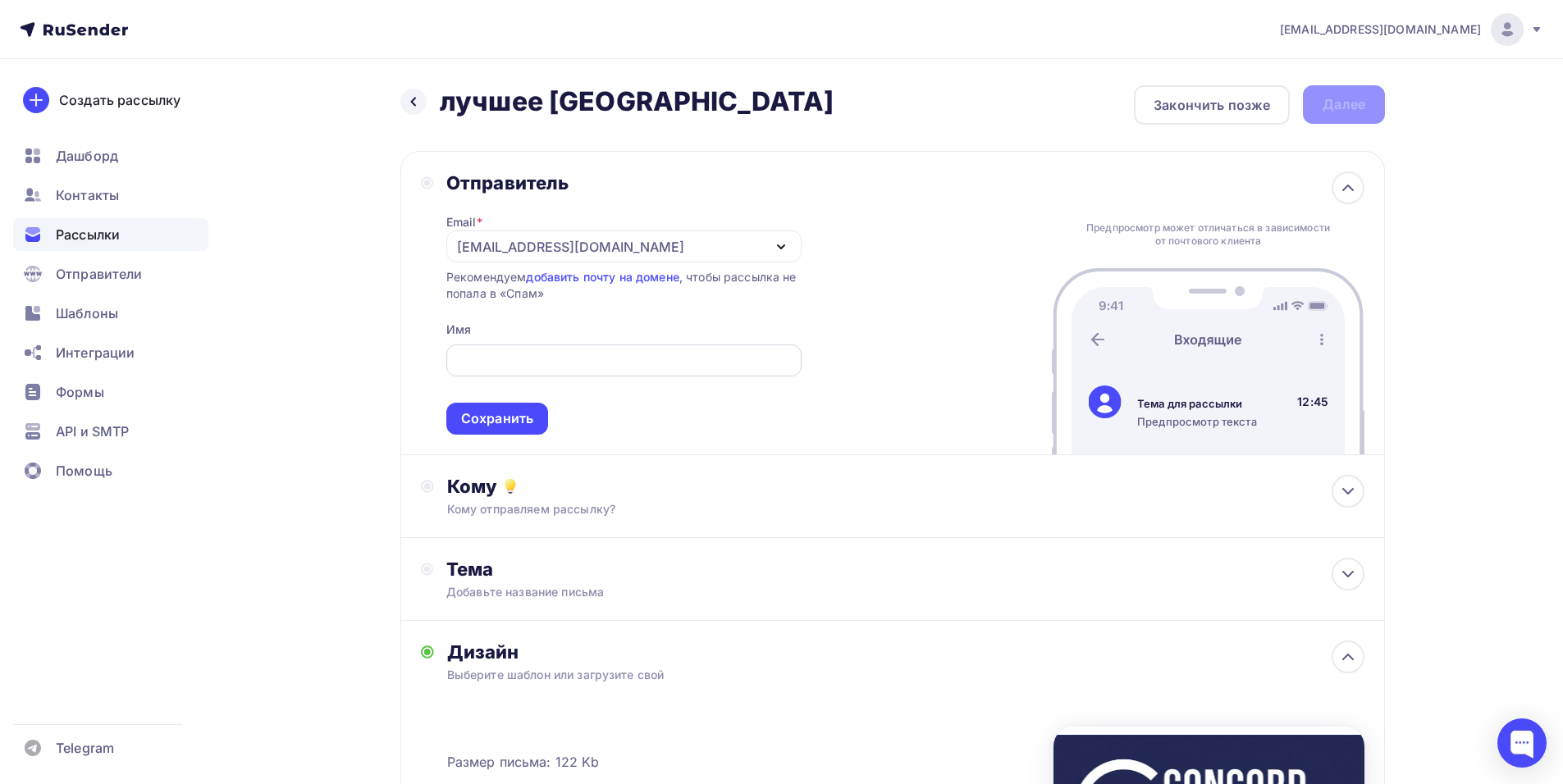
click at [529, 354] on input "text" at bounding box center [624, 361] width 336 height 20
paste input "CONCORD ORCHESTRA"
type input "CONCORD ORCHESTRA"
click at [489, 421] on div "Сохранить" at bounding box center [497, 418] width 72 height 19
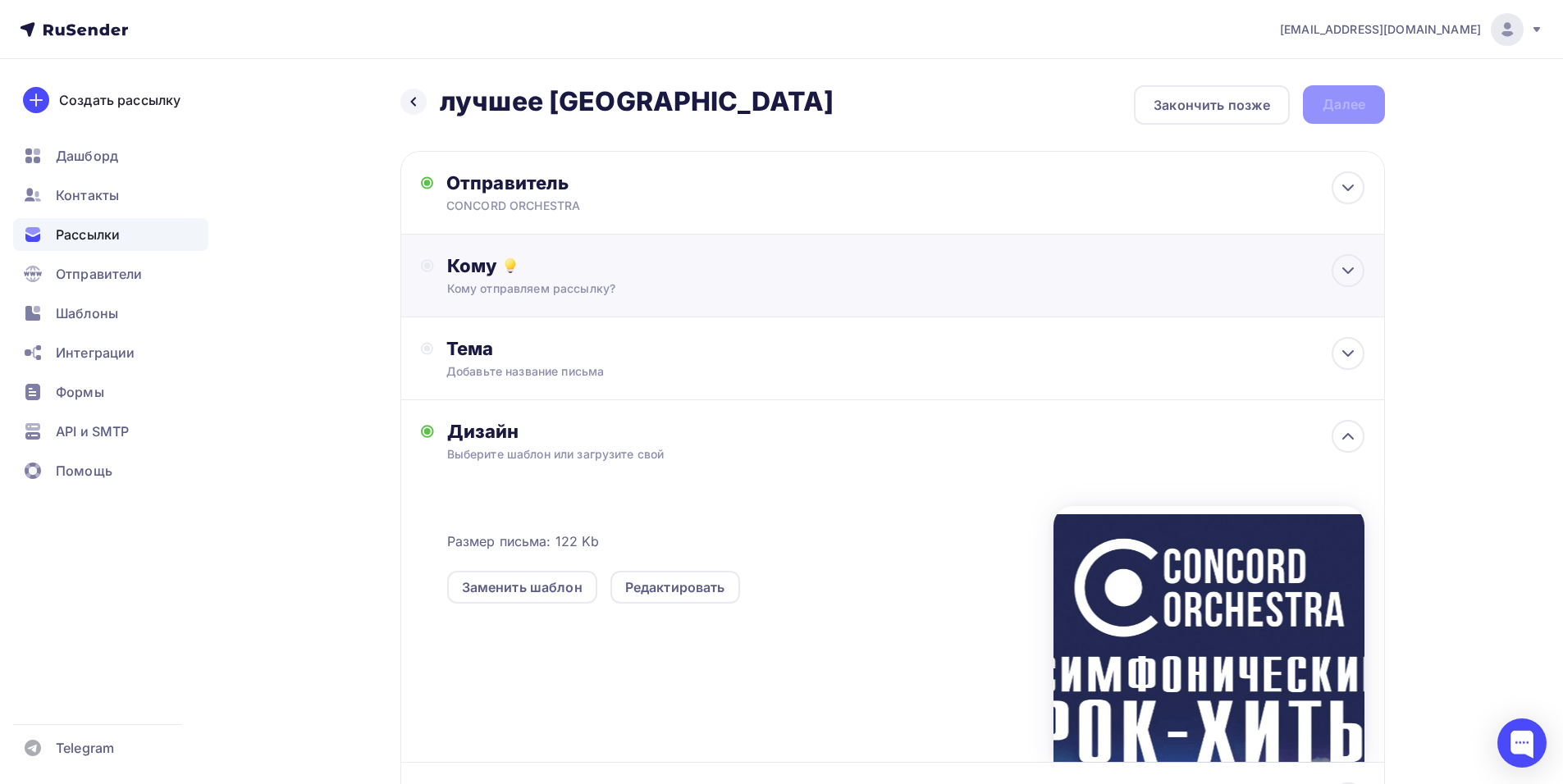
click at [695, 288] on div "Кому отправляем рассылку?" at bounding box center [860, 288] width 826 height 16
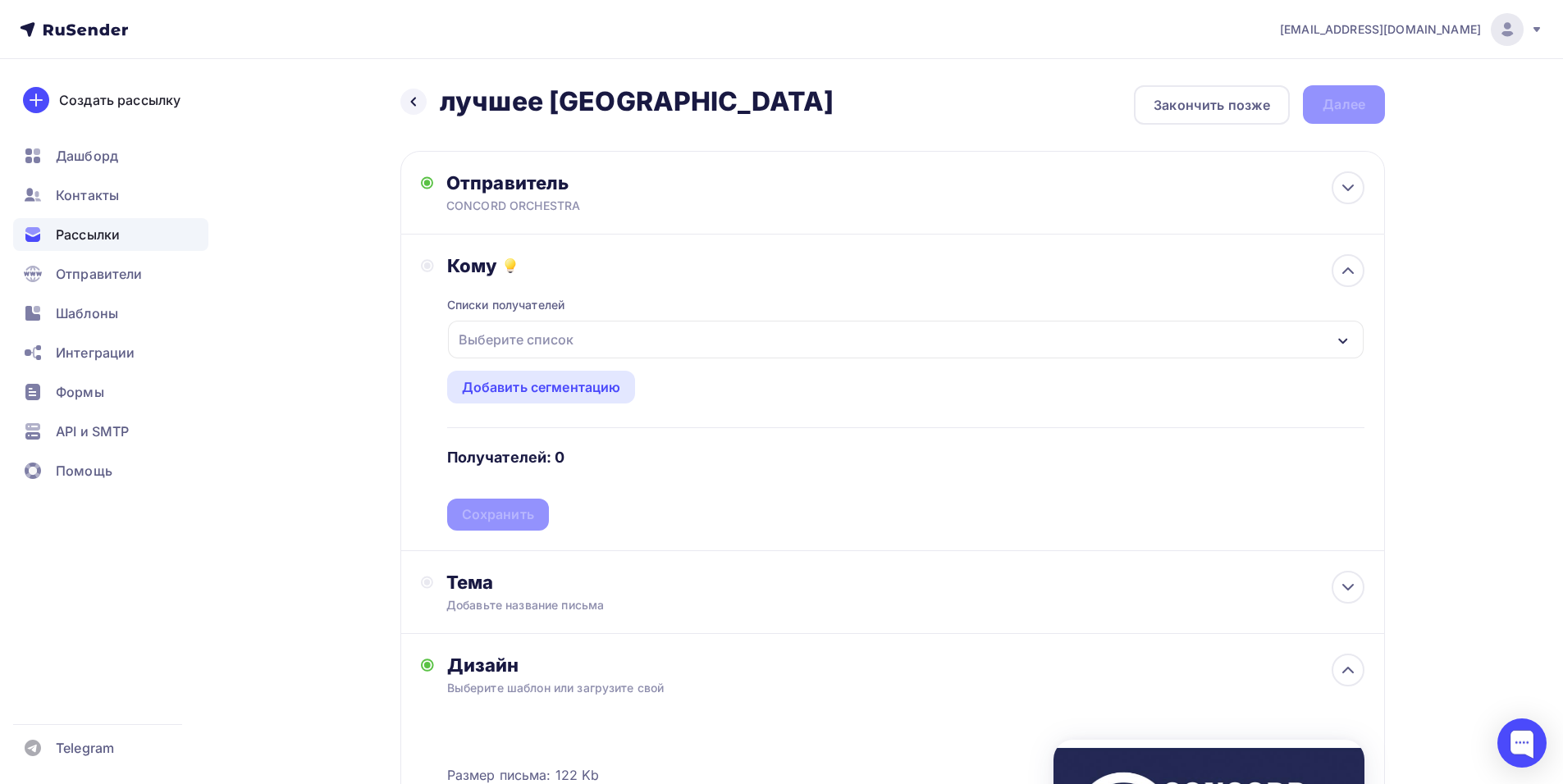
click at [676, 349] on div "Выберите список" at bounding box center [906, 339] width 916 height 37
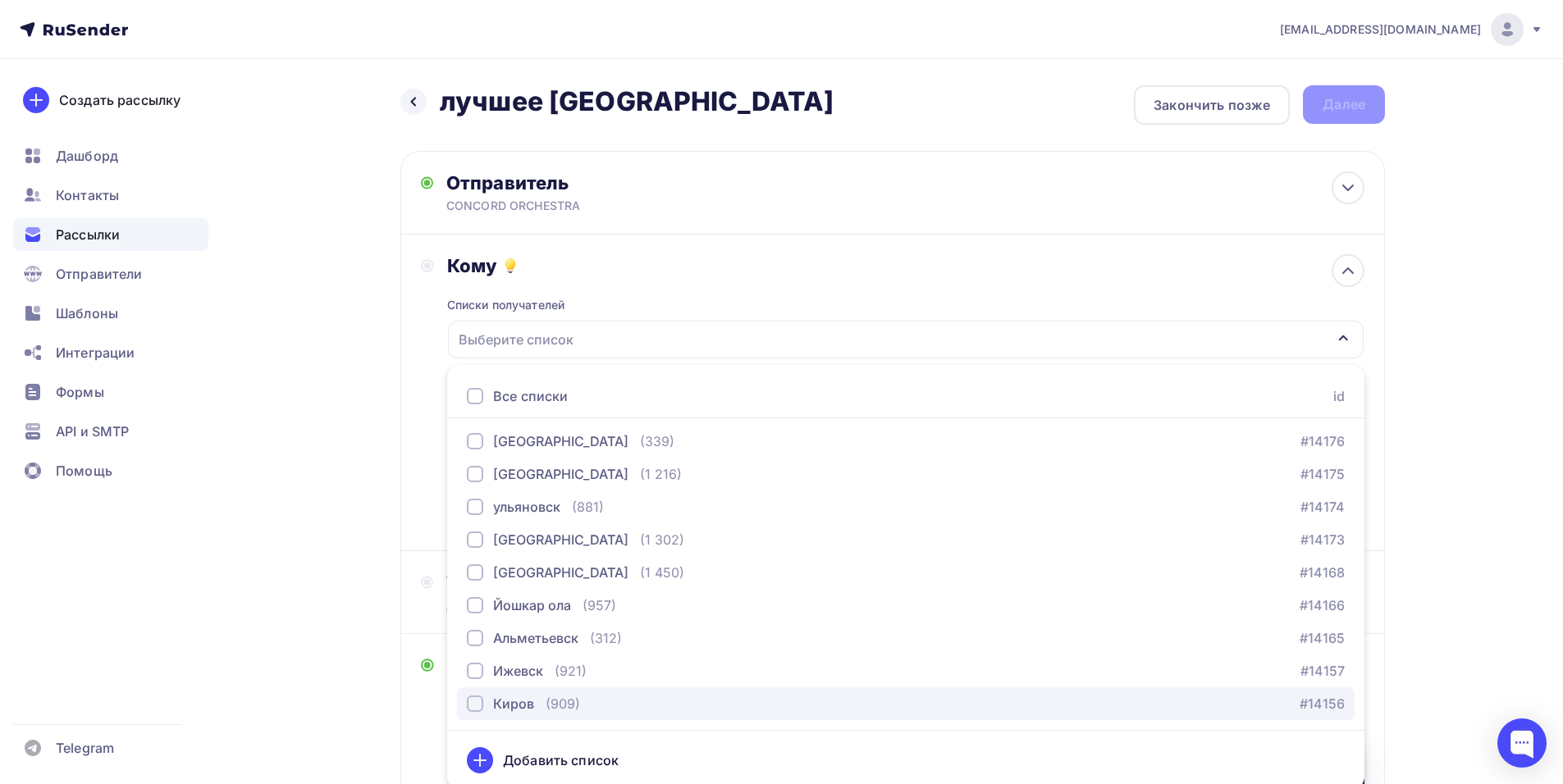
scroll to position [1299, 0]
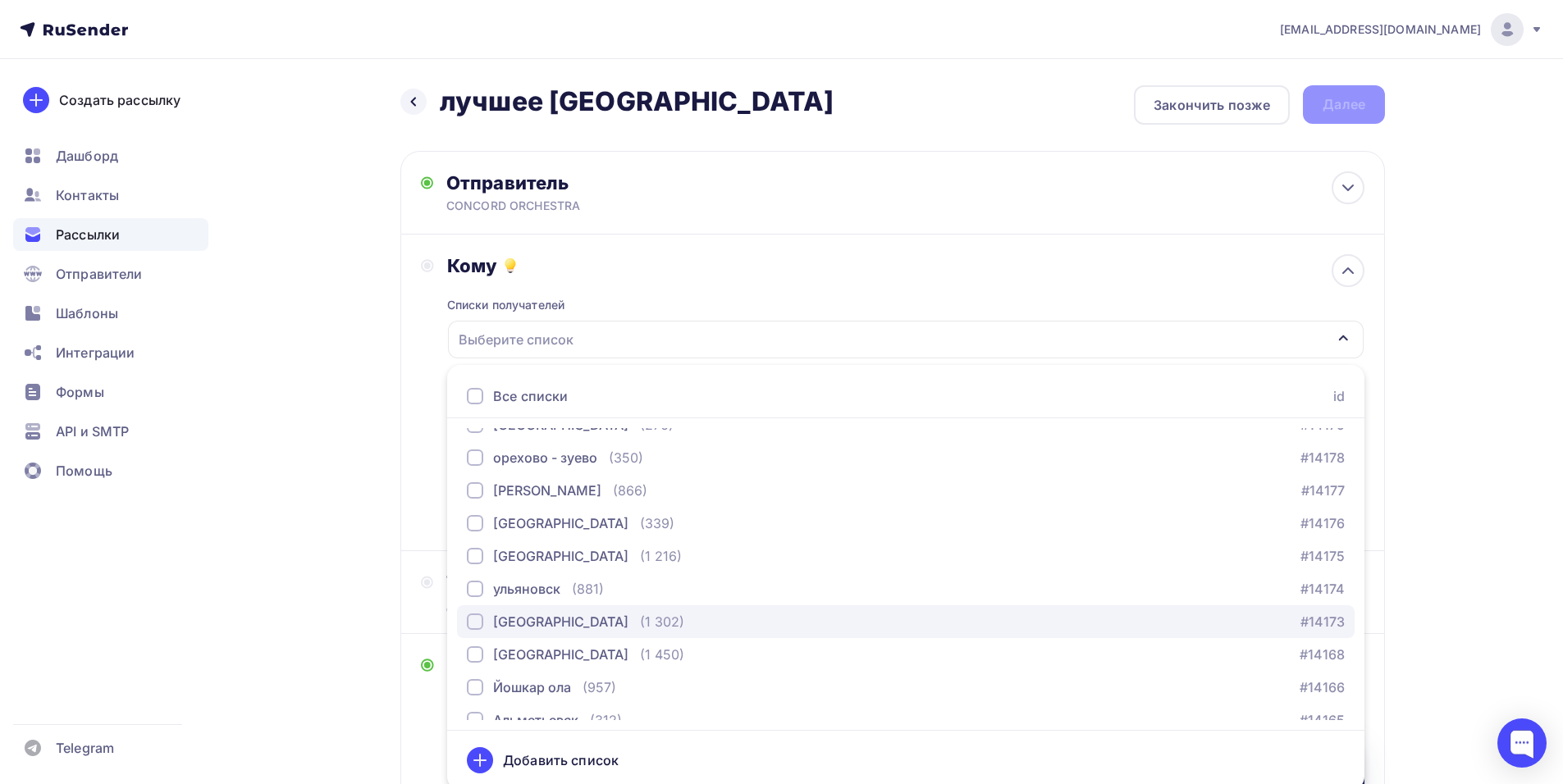
click at [575, 613] on div "чебоксары (1 302)" at bounding box center [575, 622] width 217 height 20
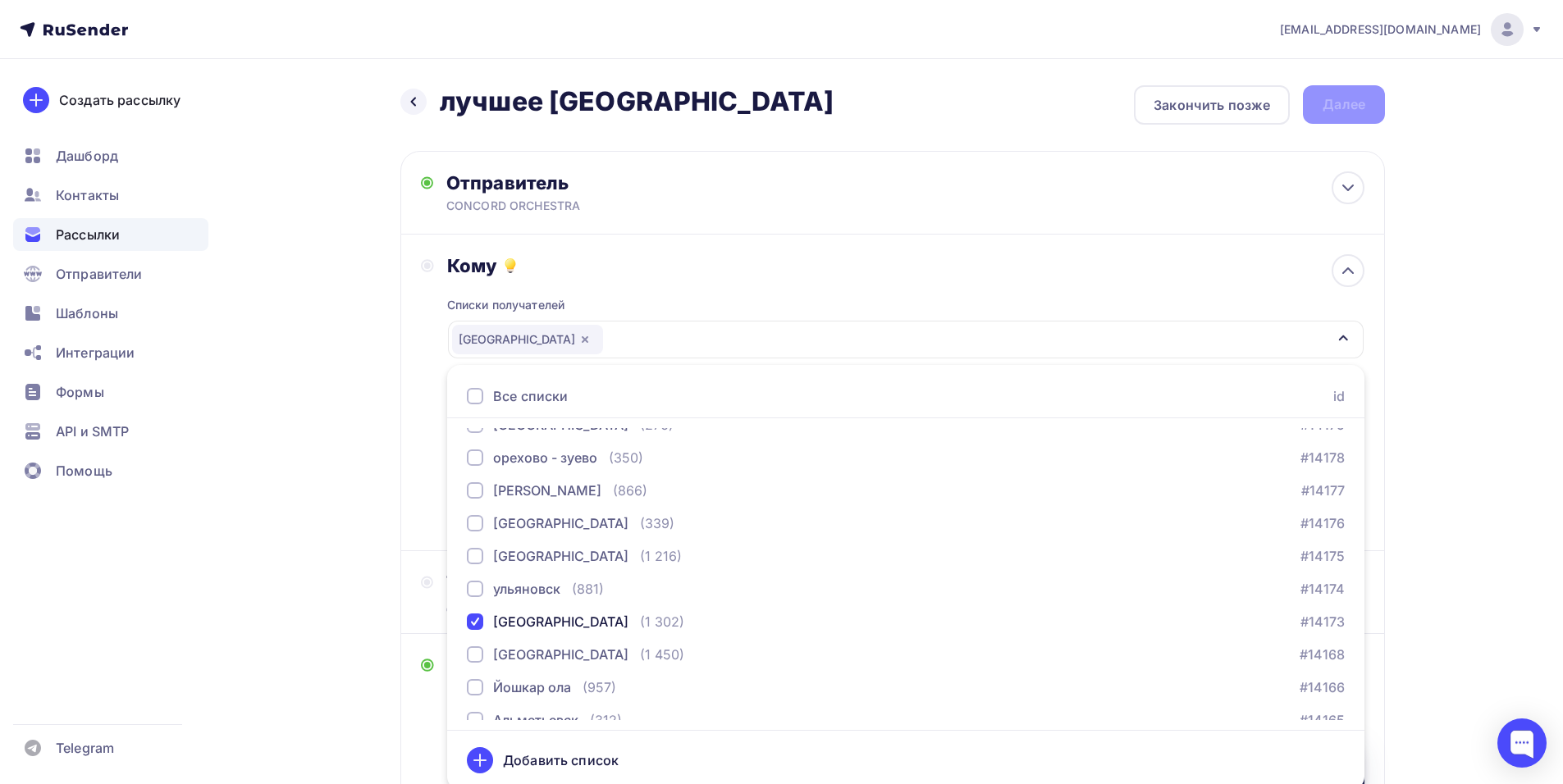
click at [427, 470] on div "Кому Списки получателей чебоксары Все списки id тест Алексей (1) #26684 красноя…" at bounding box center [892, 392] width 943 height 277
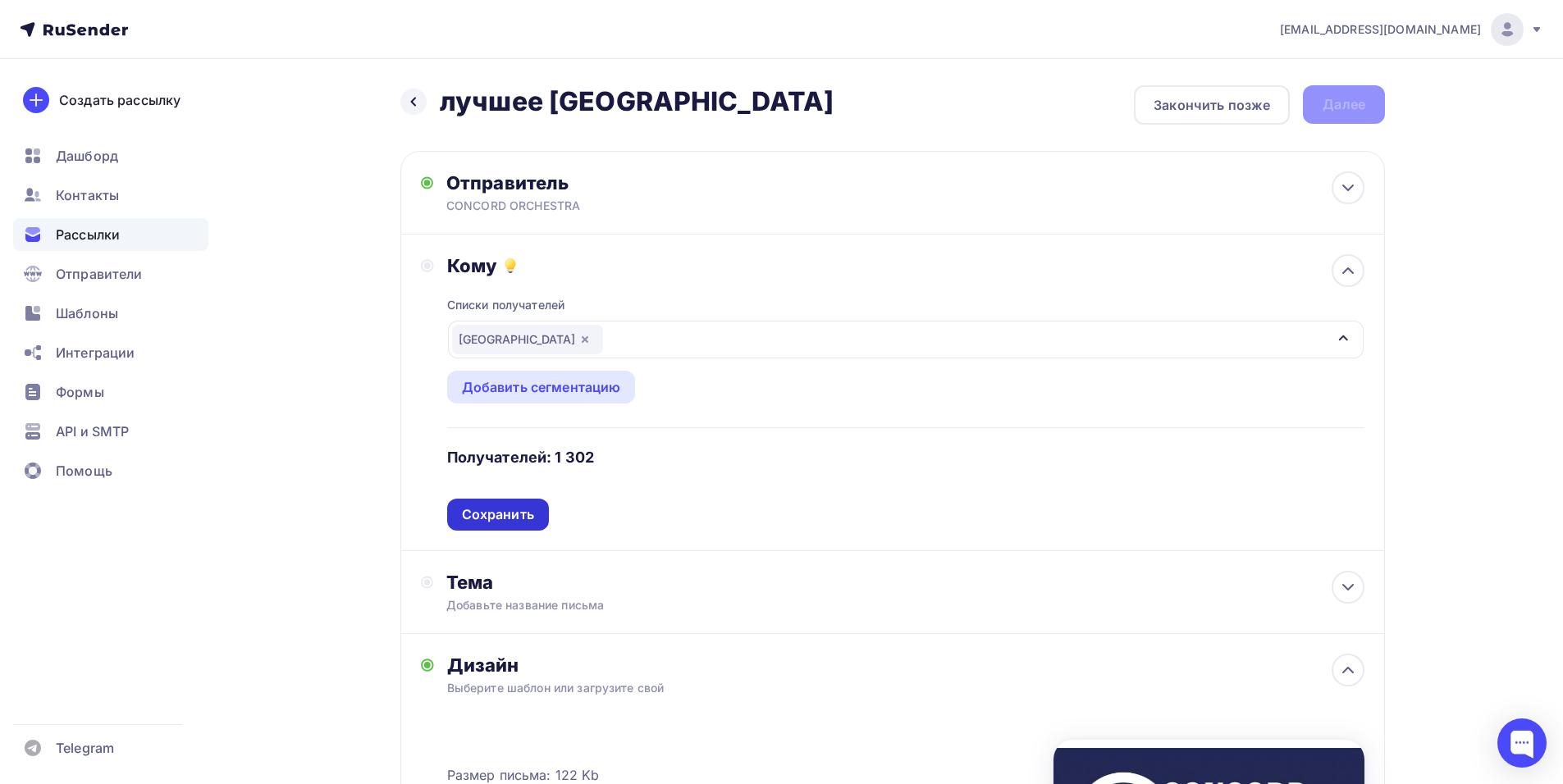
click at [501, 508] on div "Сохранить" at bounding box center [498, 514] width 72 height 19
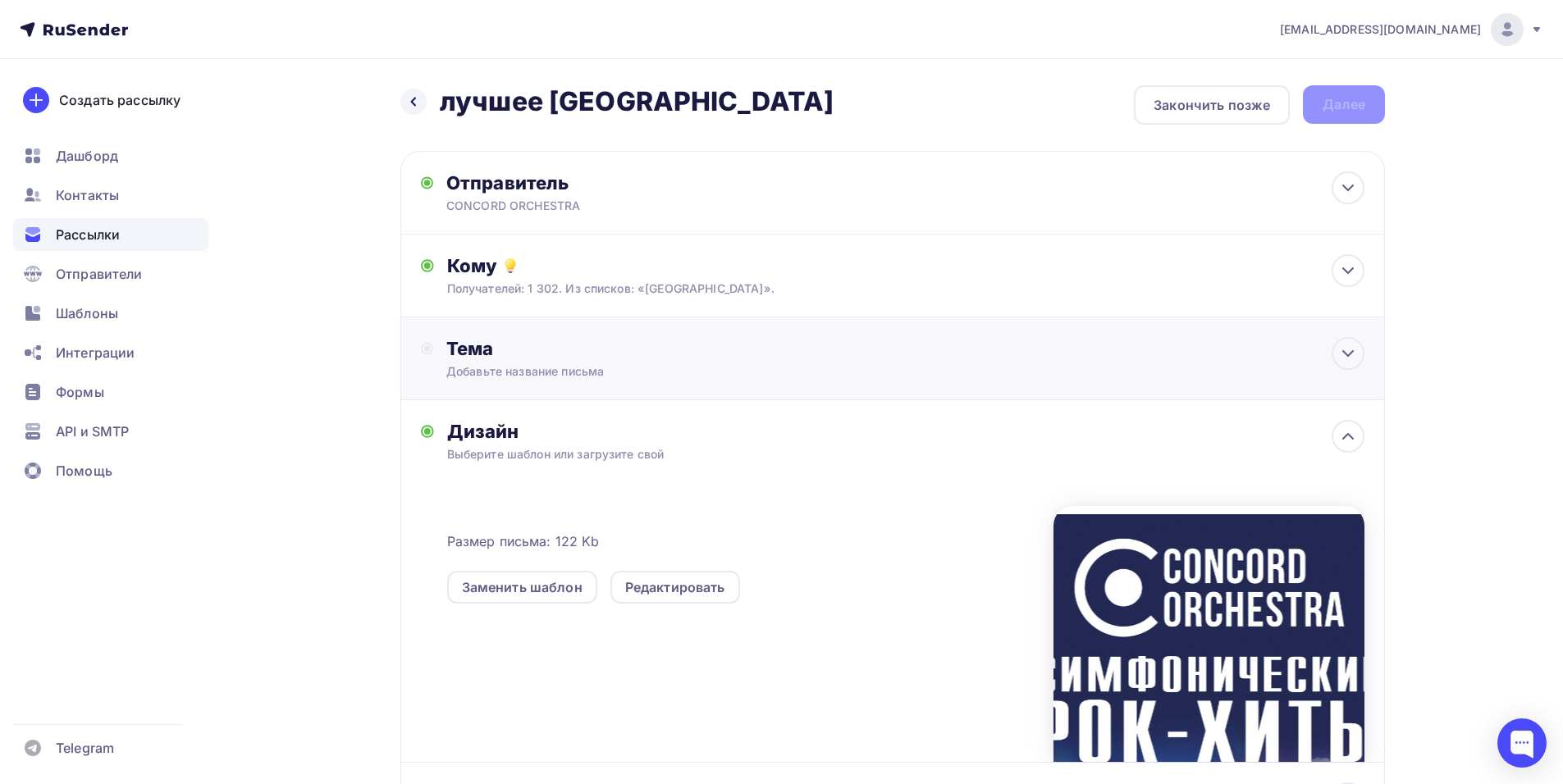
click at [759, 385] on div "Тема Добавьте название письма Тема * Рекомендуем использовать не более 150 симв…" at bounding box center [892, 359] width 984 height 83
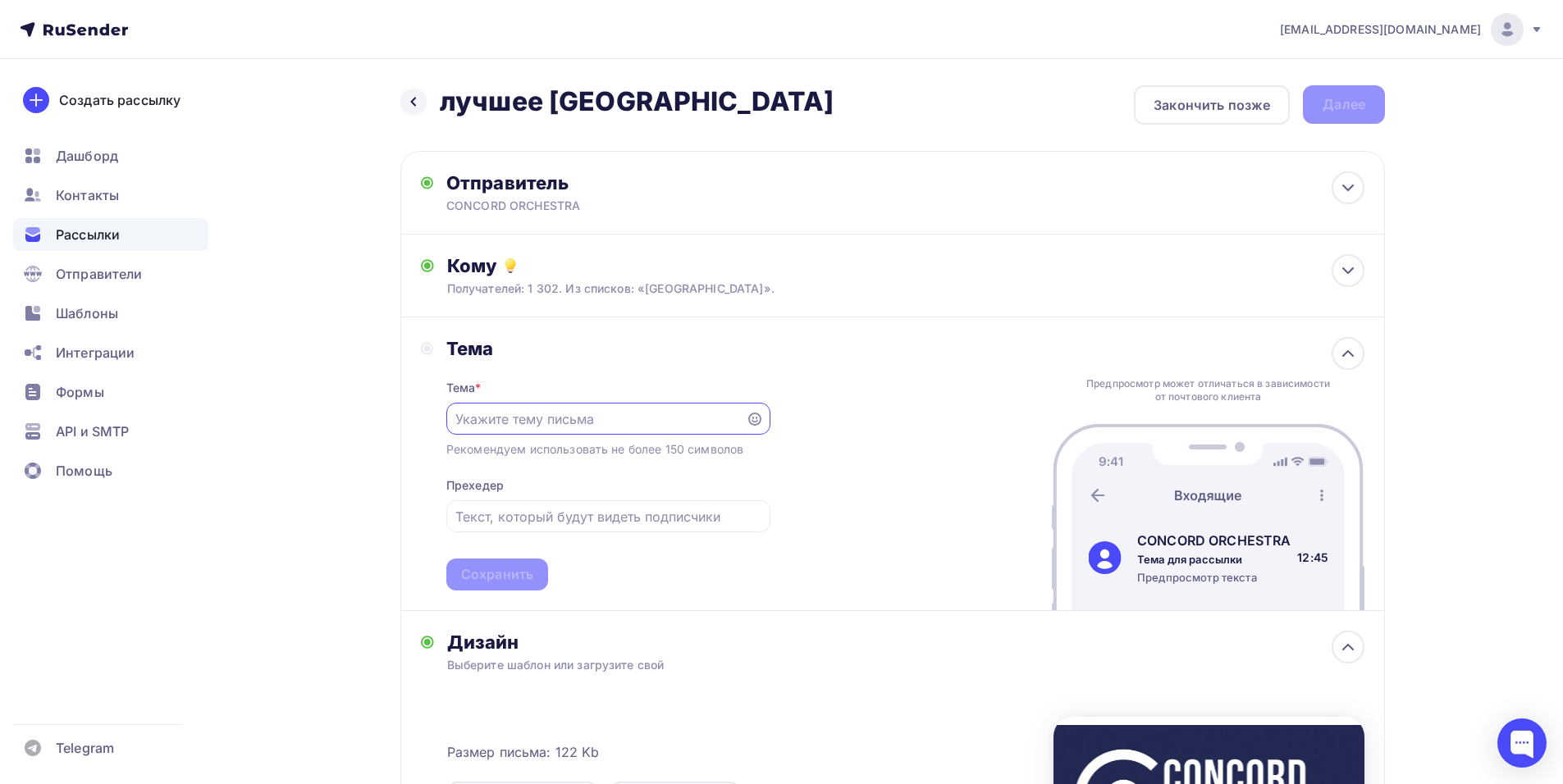
scroll to position [0, 0]
click at [1540, 480] on div "shedevru@yandex.ru Аккаунт Тарифы Выйти Создать рассылку Дашборд Контакты Рассы…" at bounding box center [782, 580] width 1563 height 1162
click at [523, 418] on input "text" at bounding box center [595, 419] width 280 height 20
paste input "Приглашение на шоу «Симфонические РОК-ХИТЫ. Лучшее»"
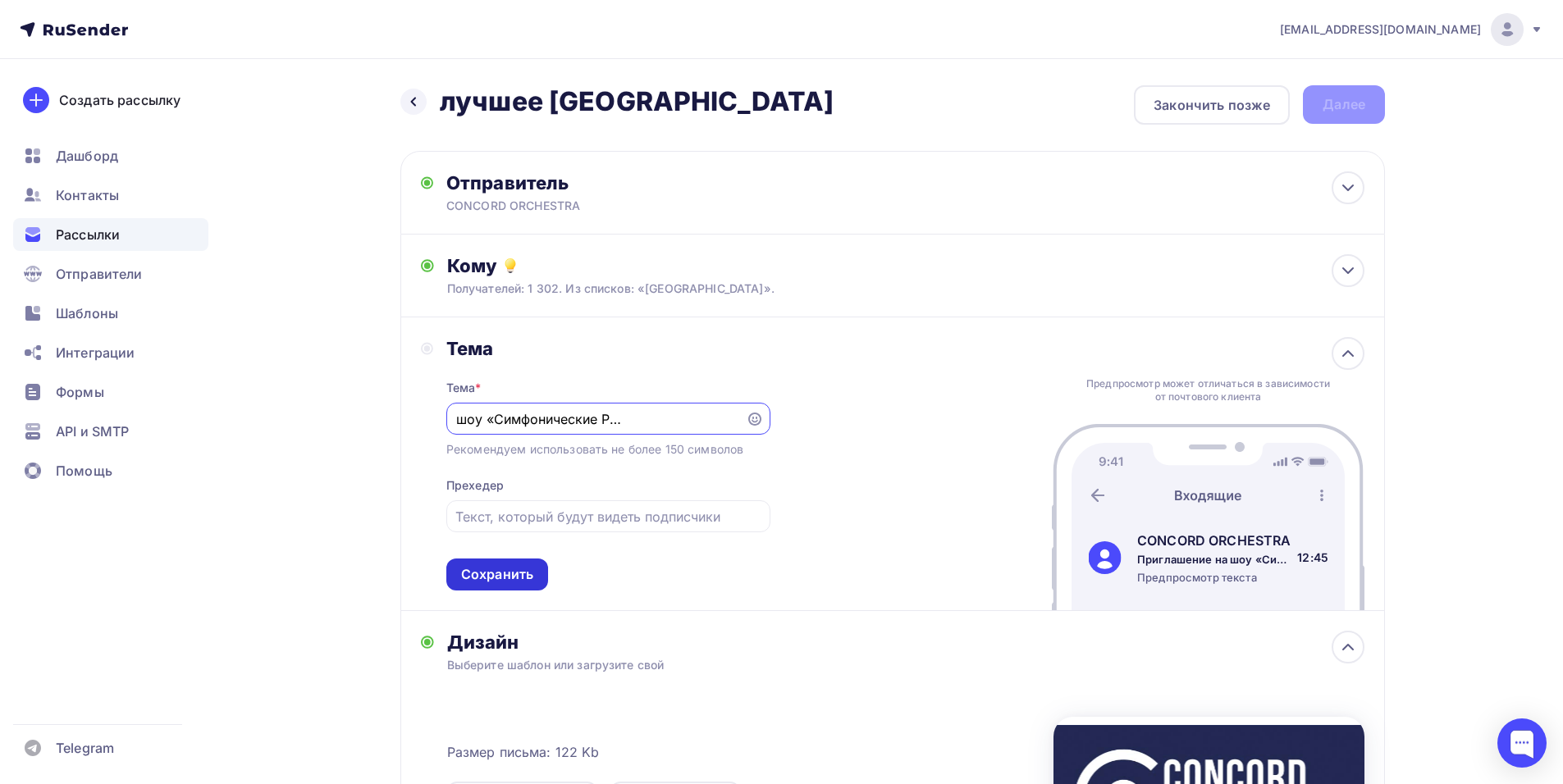
type input "Приглашение на шоу «Симфонические РОК-ХИТЫ. Лучшее»"
click at [479, 577] on div "Сохранить" at bounding box center [497, 574] width 72 height 19
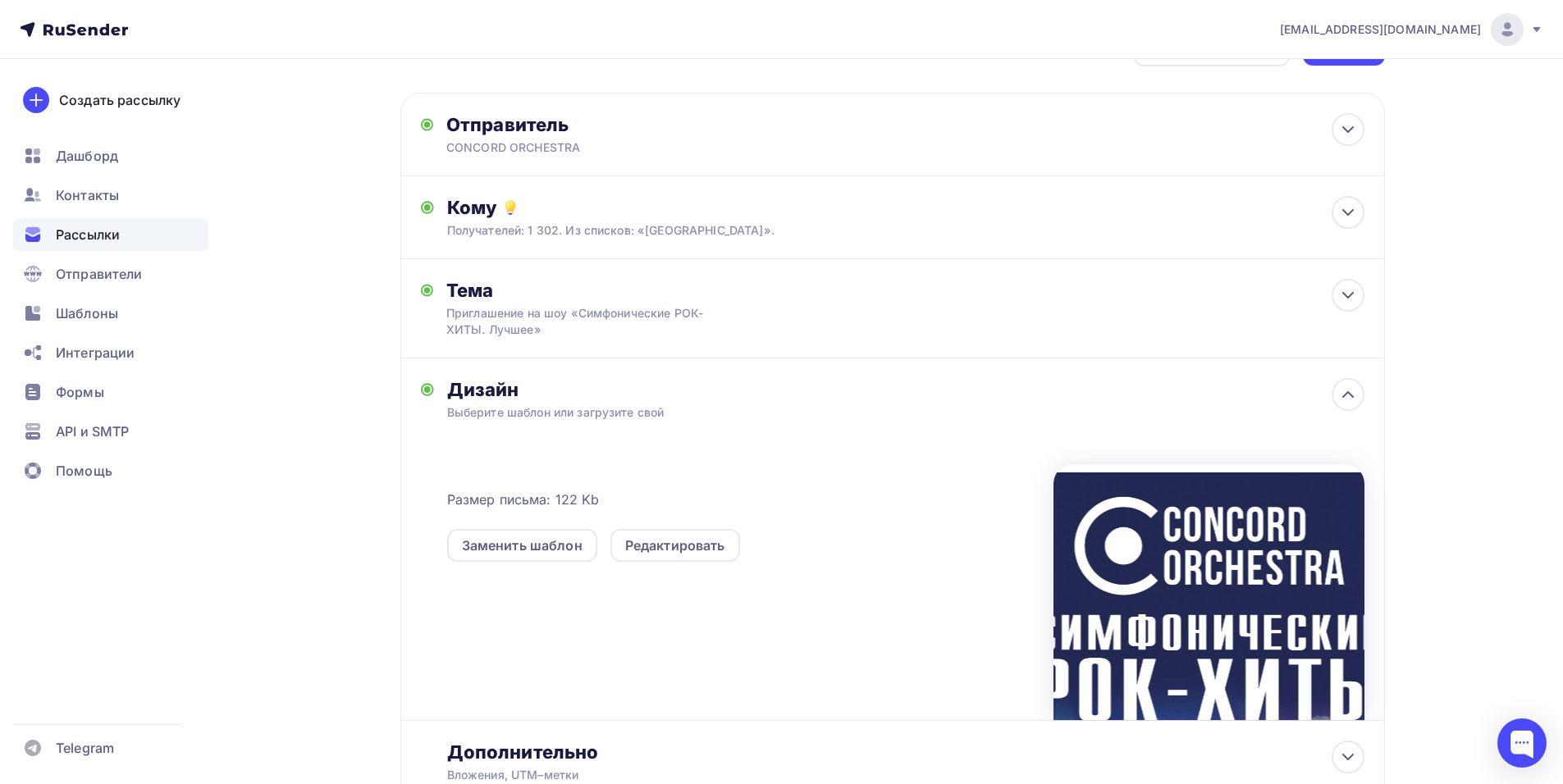
scroll to position [0, 0]
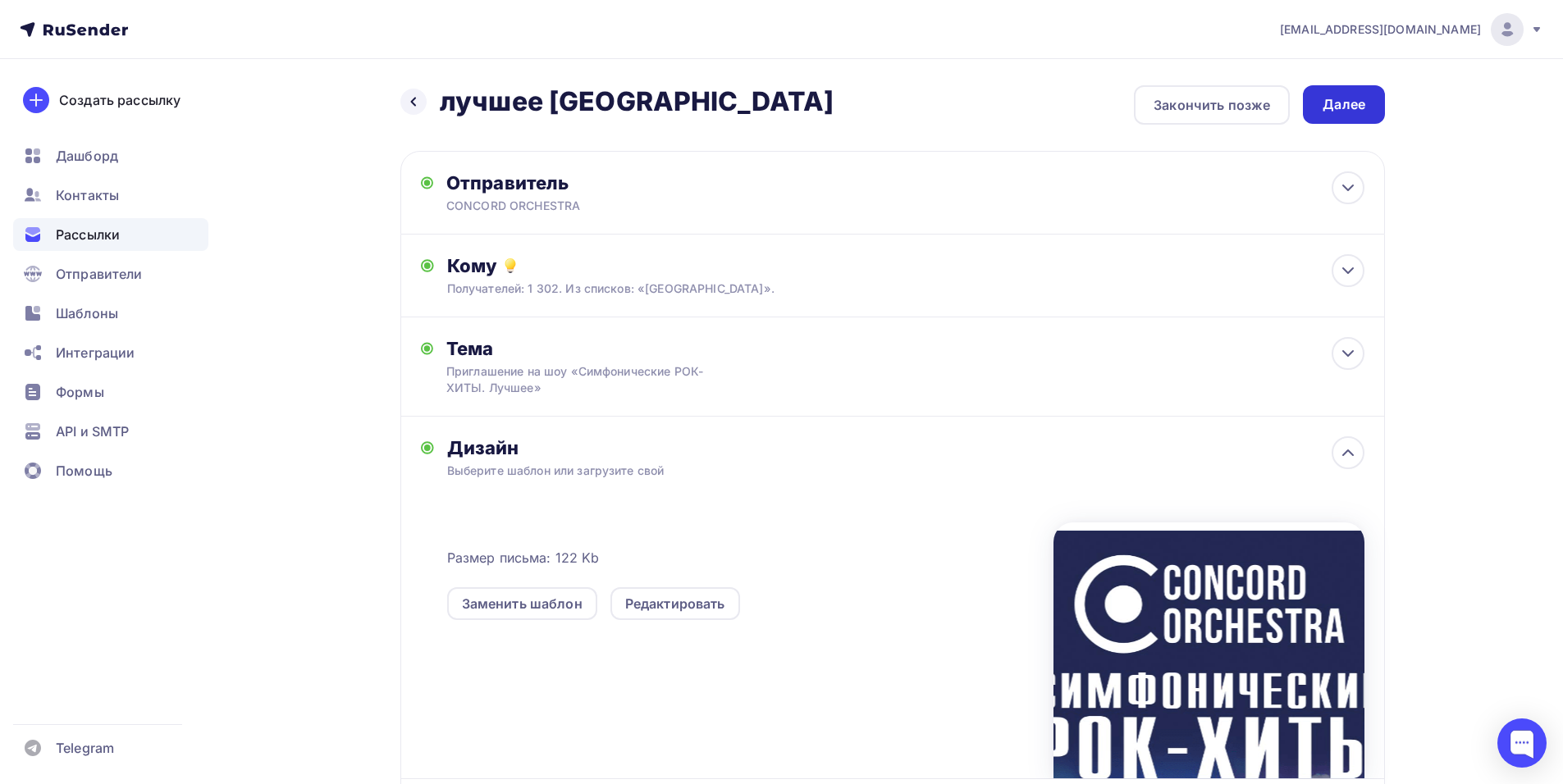
click at [1334, 93] on div "Далее" at bounding box center [1344, 104] width 82 height 38
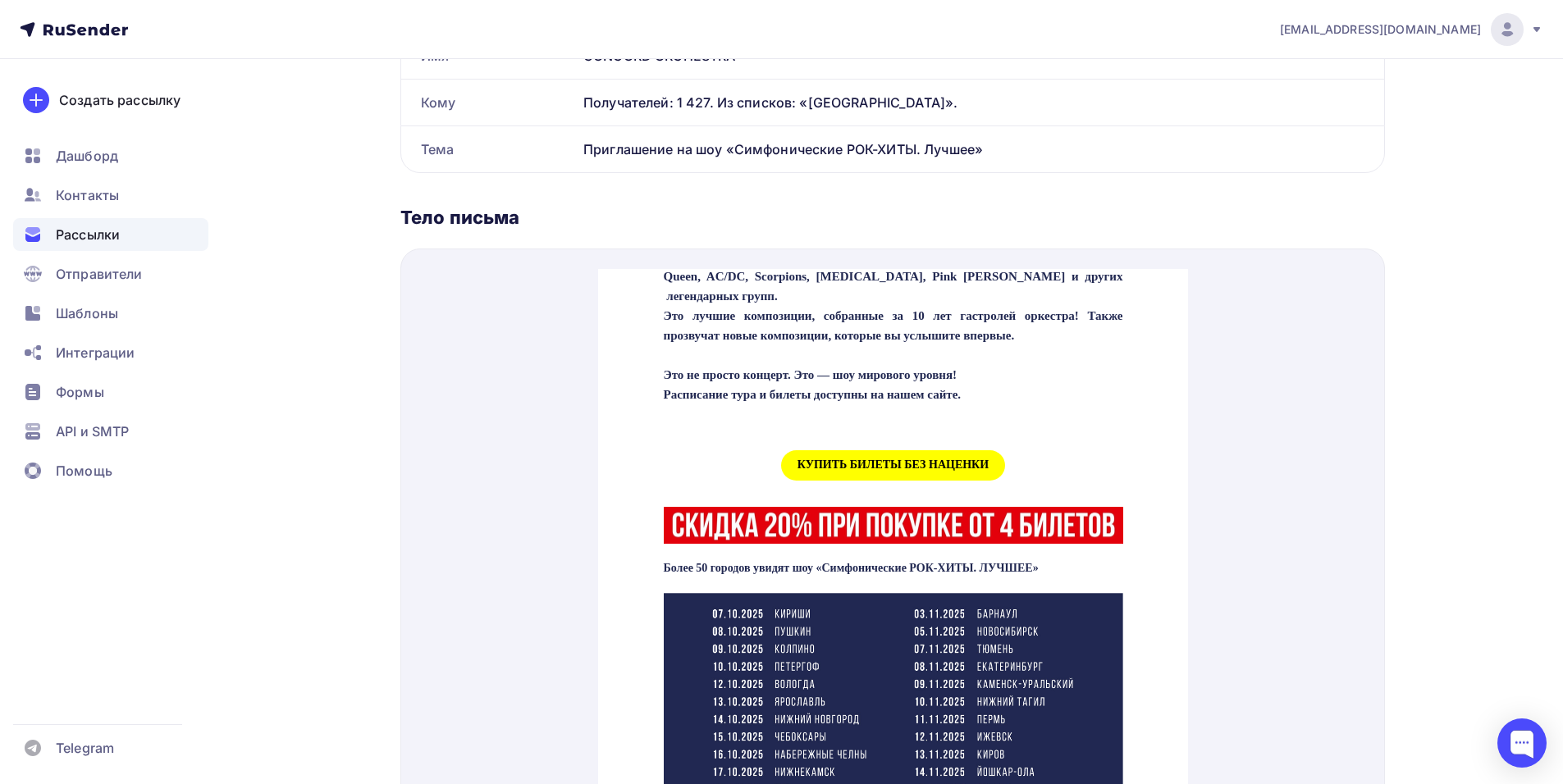
scroll to position [656, 0]
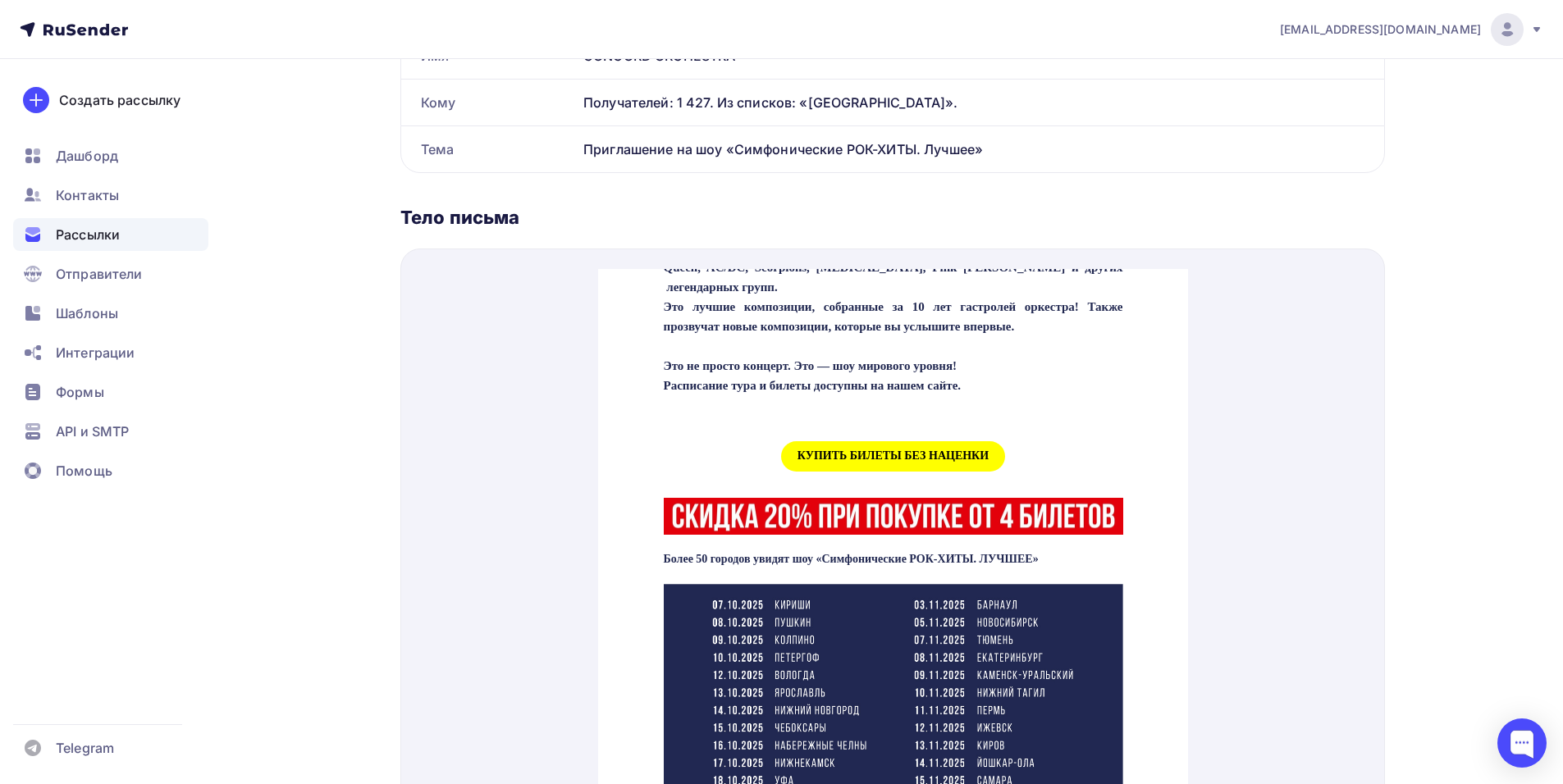
click at [917, 452] on span "КУПИТЬ БИЛЕТЫ БЕЗ НАЦЕНКИ" at bounding box center [892, 436] width 224 height 30
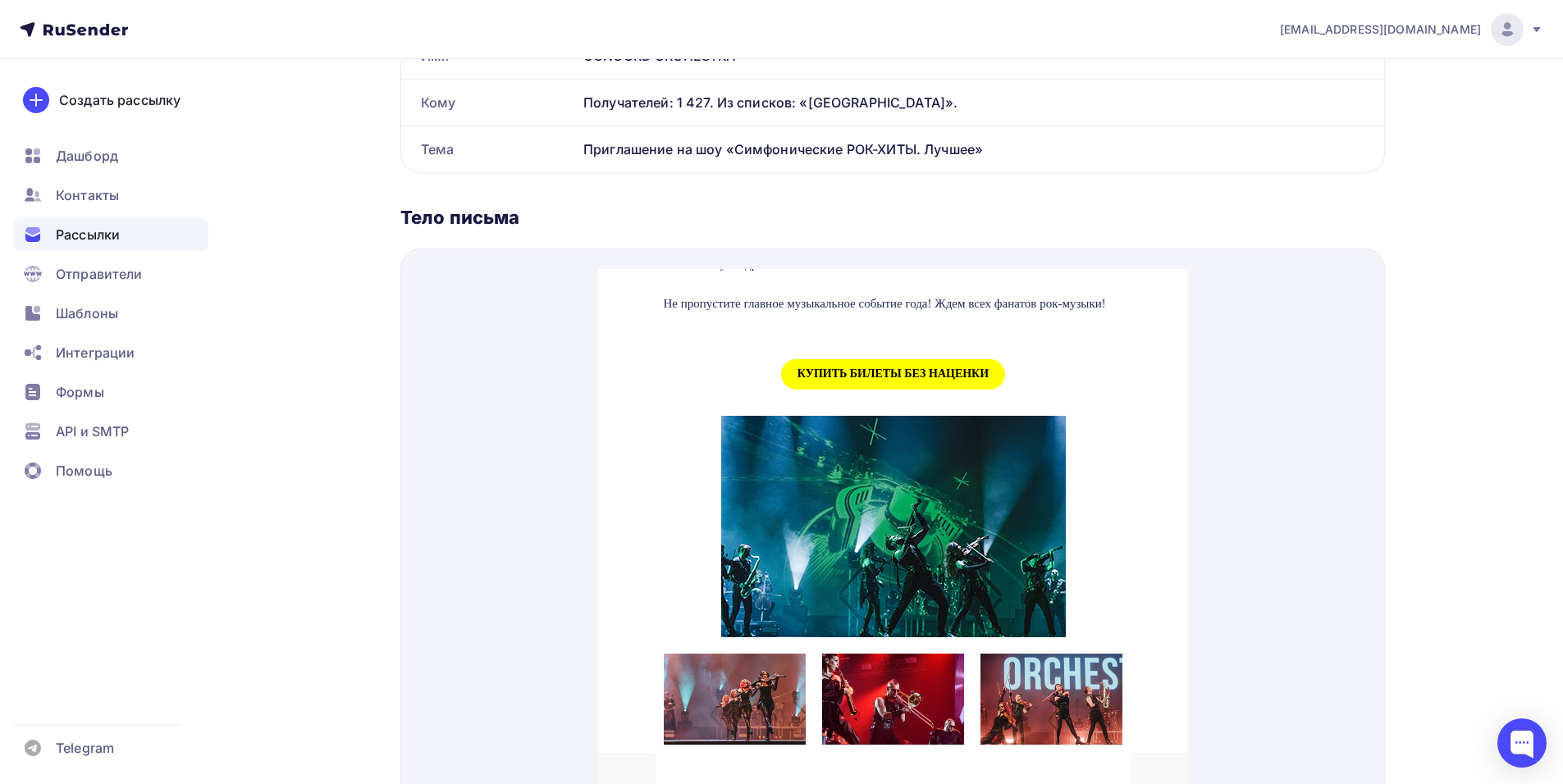
scroll to position [1640, 0]
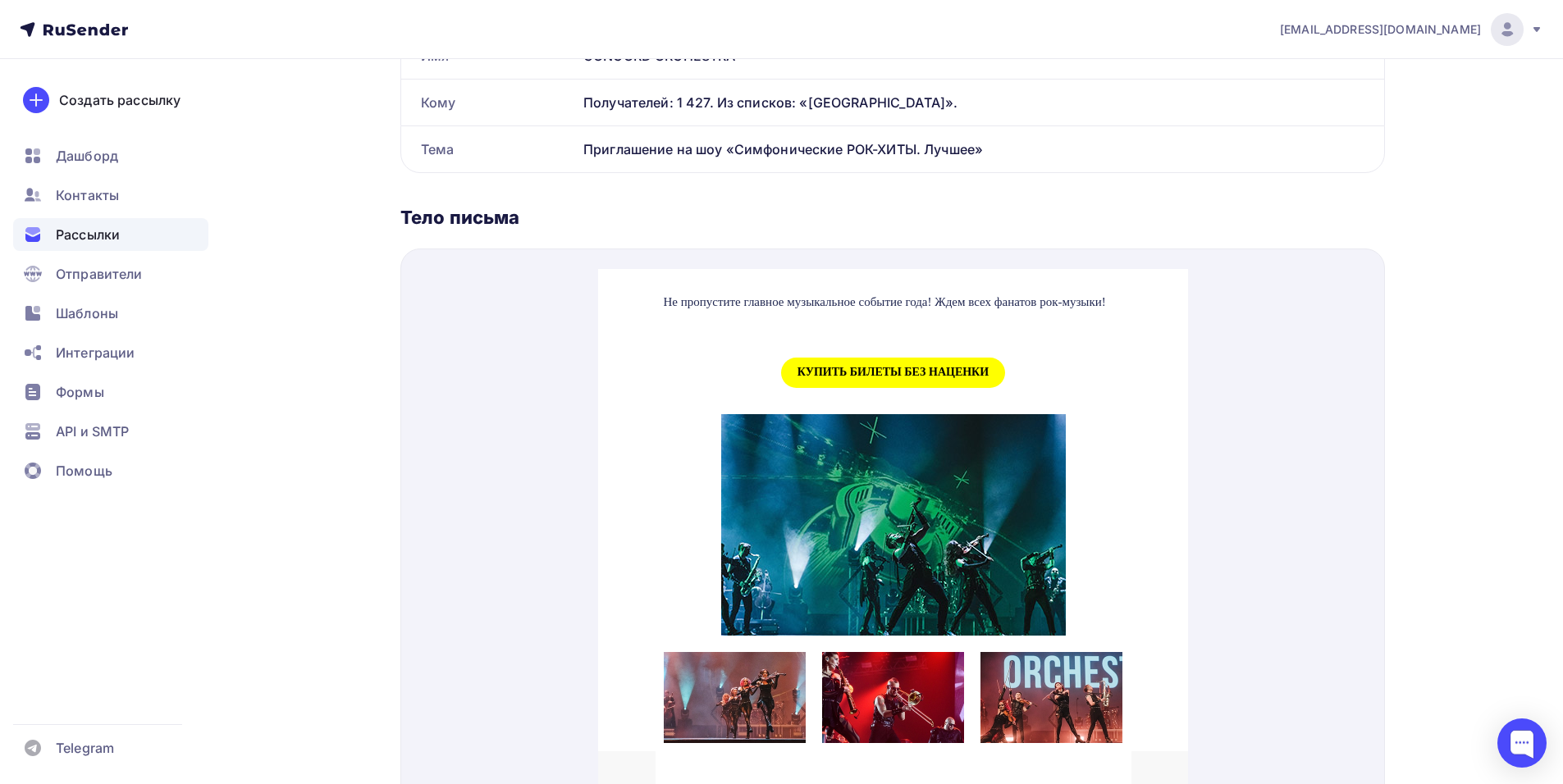
click at [826, 368] on span "КУПИТЬ БИЛЕТЫ БЕЗ НАЦЕНКИ" at bounding box center [892, 352] width 224 height 30
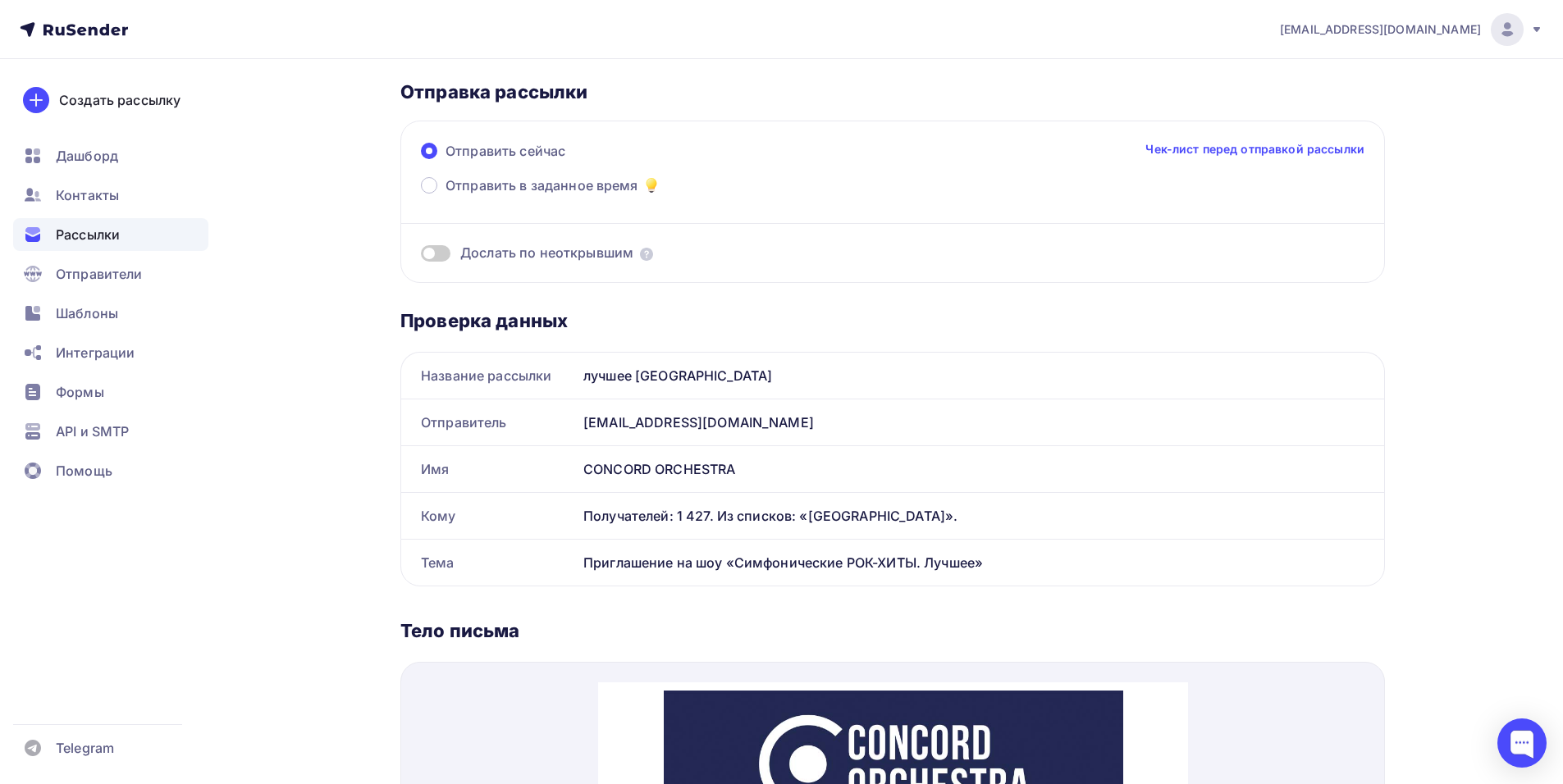
scroll to position [0, 0]
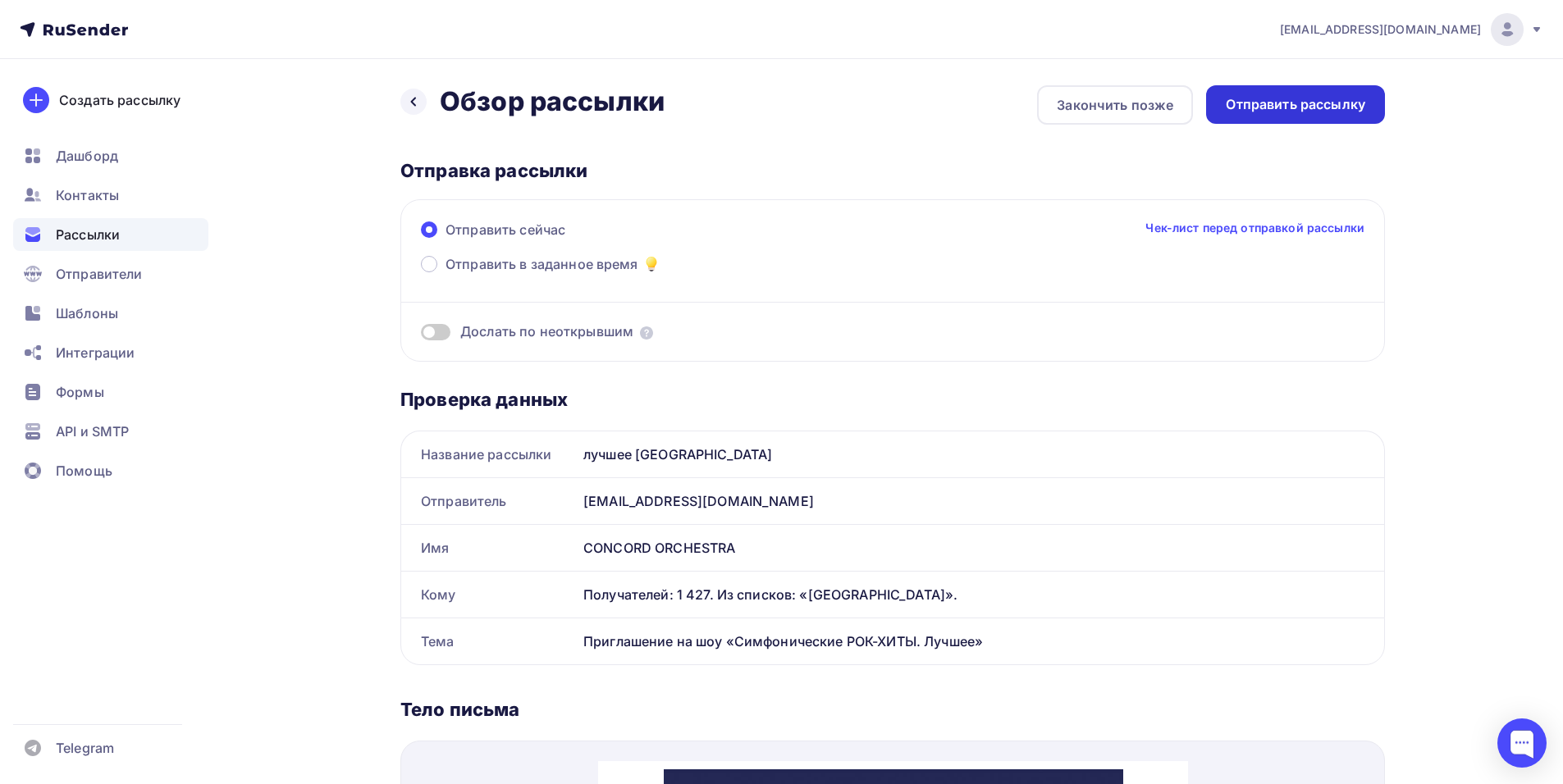
click at [1285, 103] on div "Отправить рассылку" at bounding box center [1295, 104] width 140 height 19
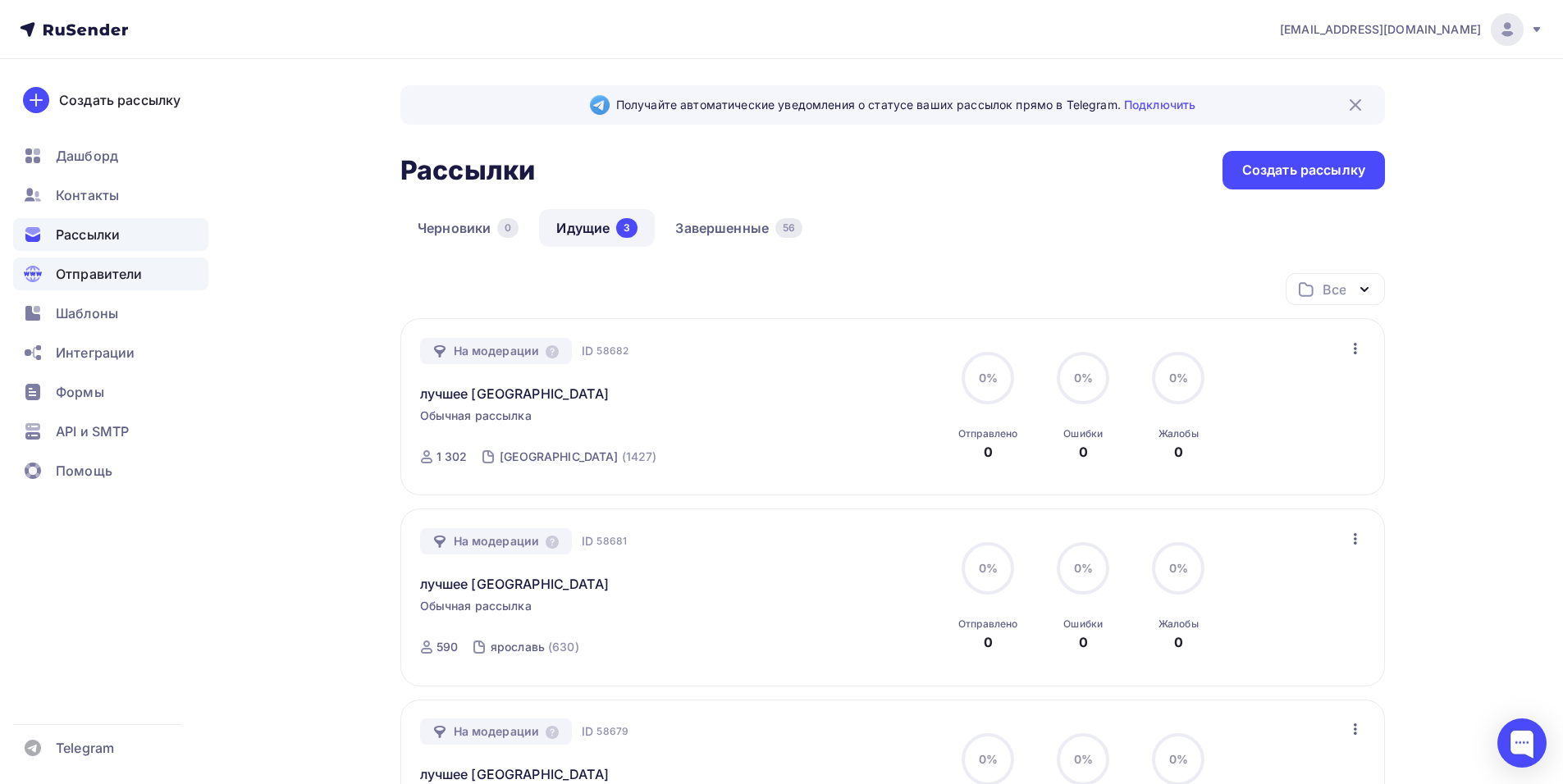
click at [146, 284] on div "Отправители" at bounding box center [110, 274] width 195 height 33
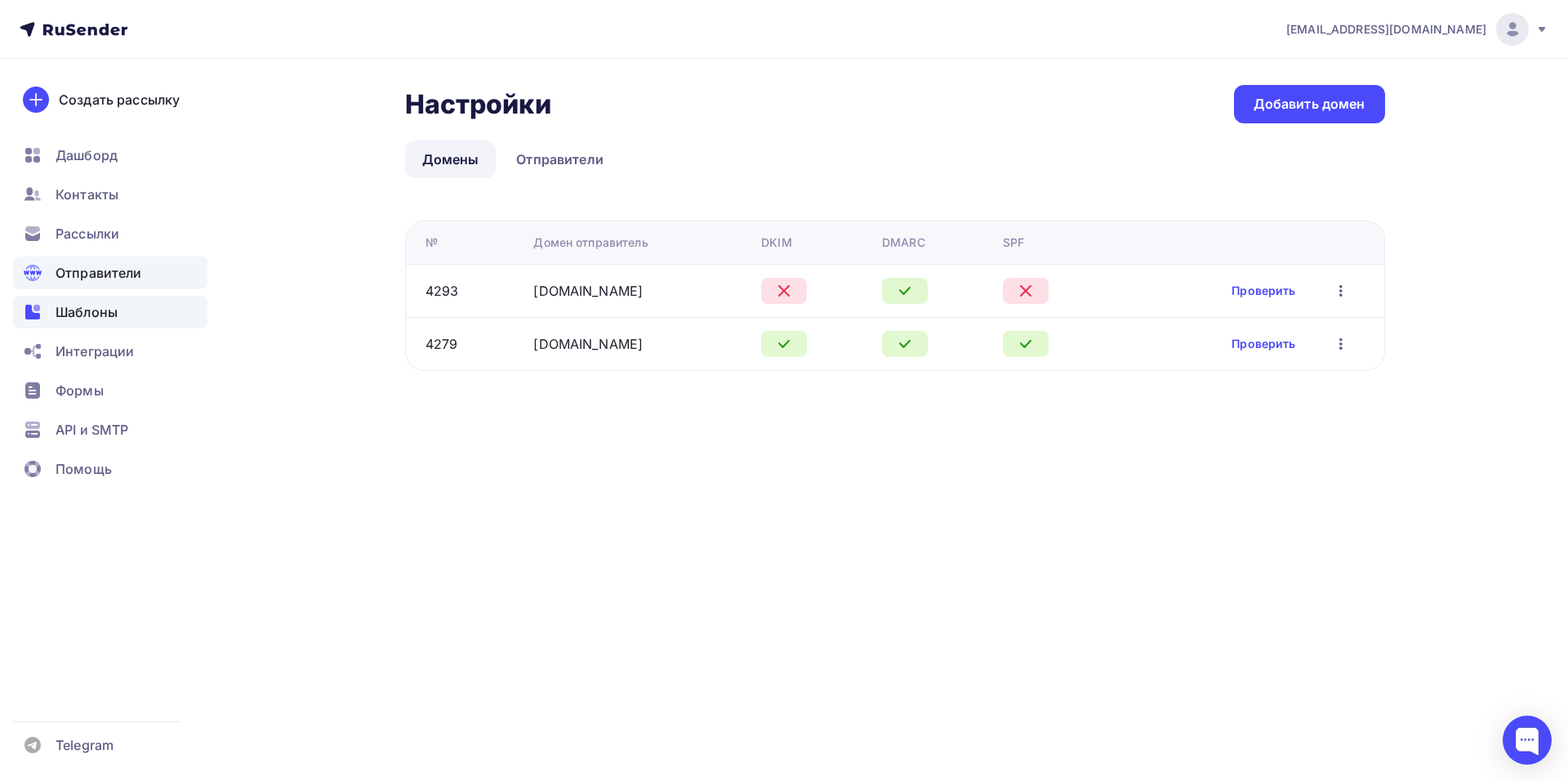
click at [78, 324] on div "Шаблоны" at bounding box center [110, 312] width 195 height 33
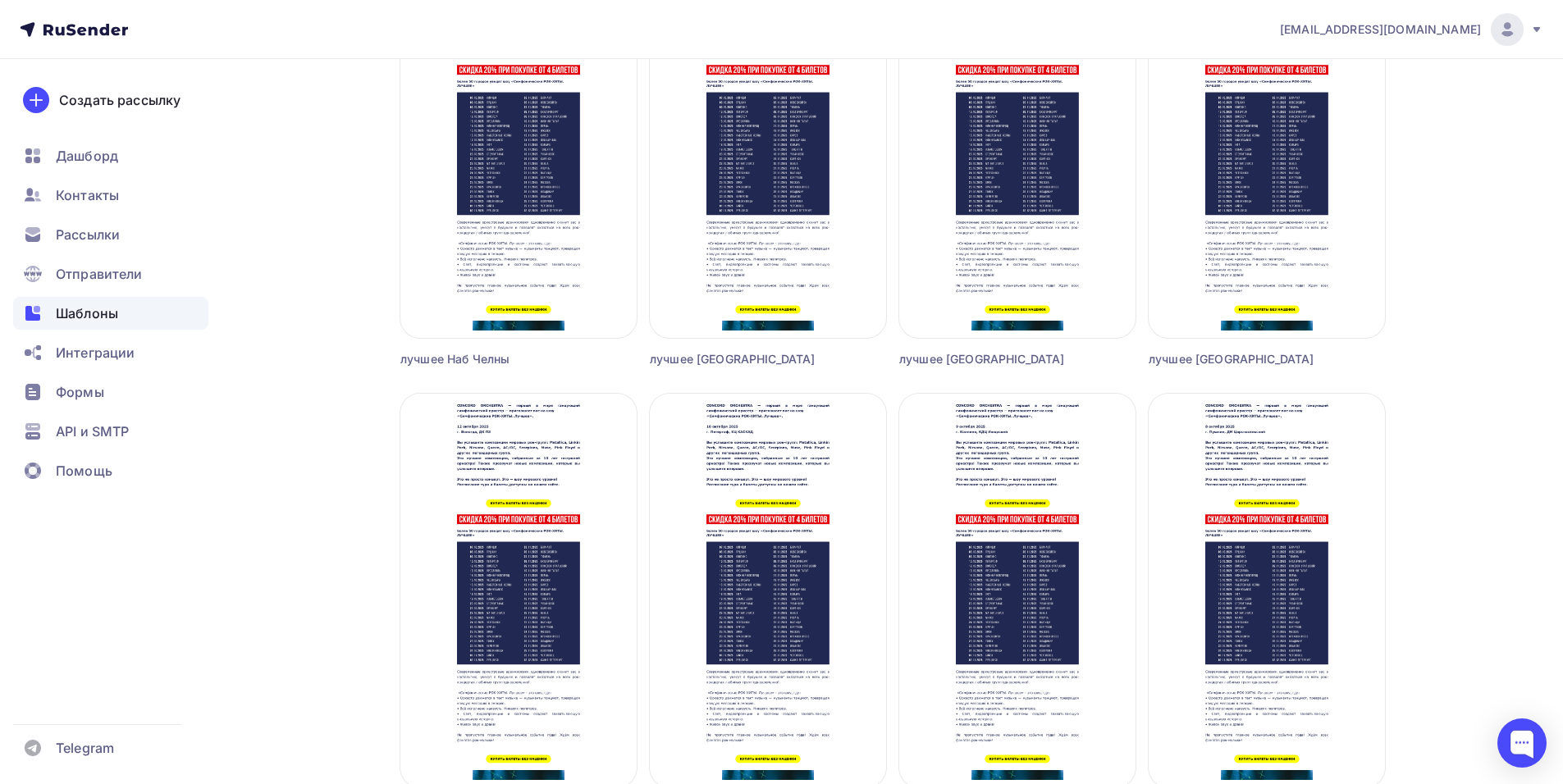
scroll to position [2953, 0]
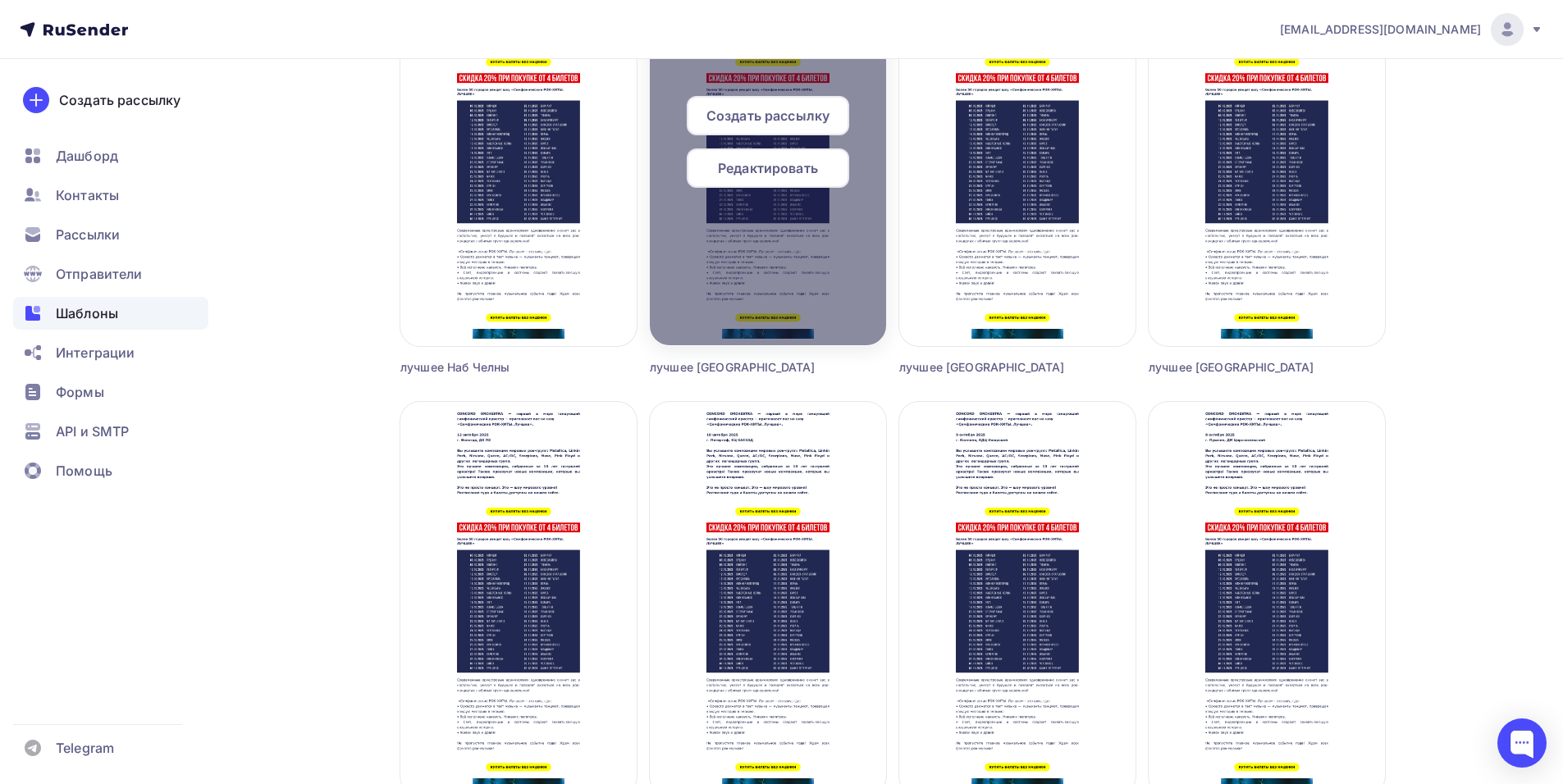
click at [740, 119] on span "Создать рассылку" at bounding box center [768, 116] width 123 height 20
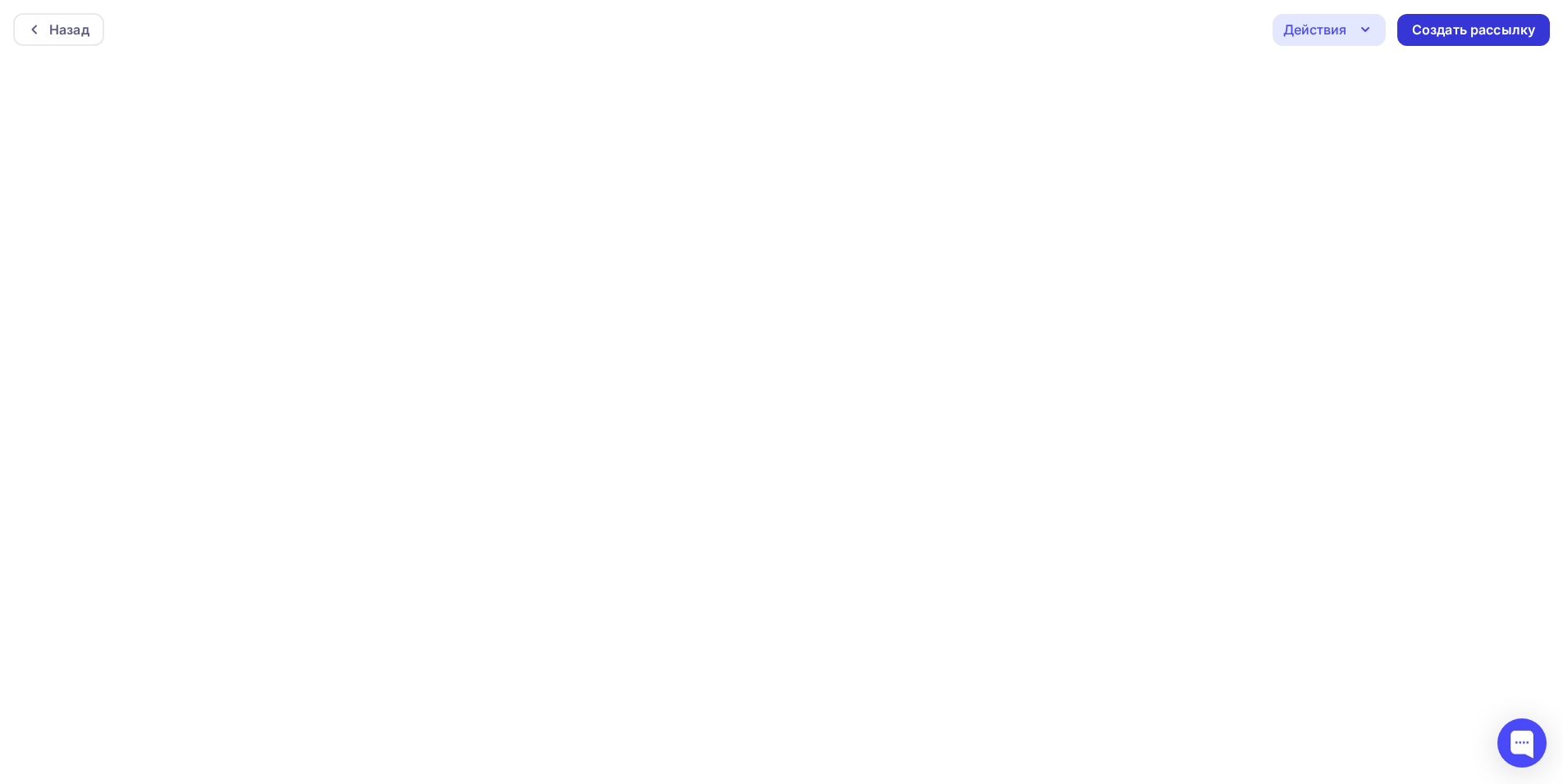
click at [1427, 37] on div "Создать рассылку" at bounding box center [1473, 29] width 123 height 19
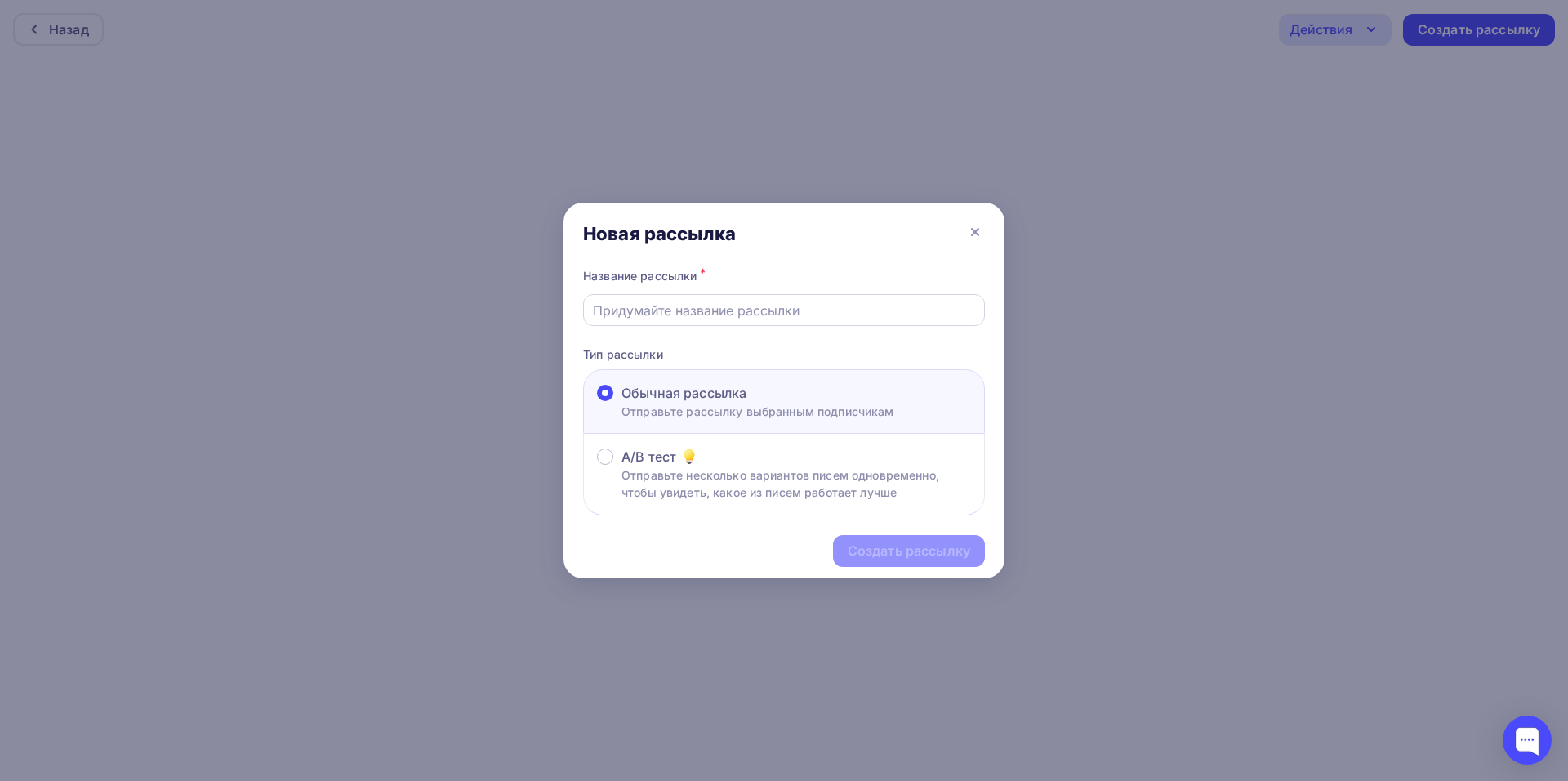
click at [689, 307] on input "text" at bounding box center [784, 311] width 383 height 20
type input "лучшее ниж новгород"
click at [894, 555] on div "Создать рассылку" at bounding box center [909, 551] width 123 height 19
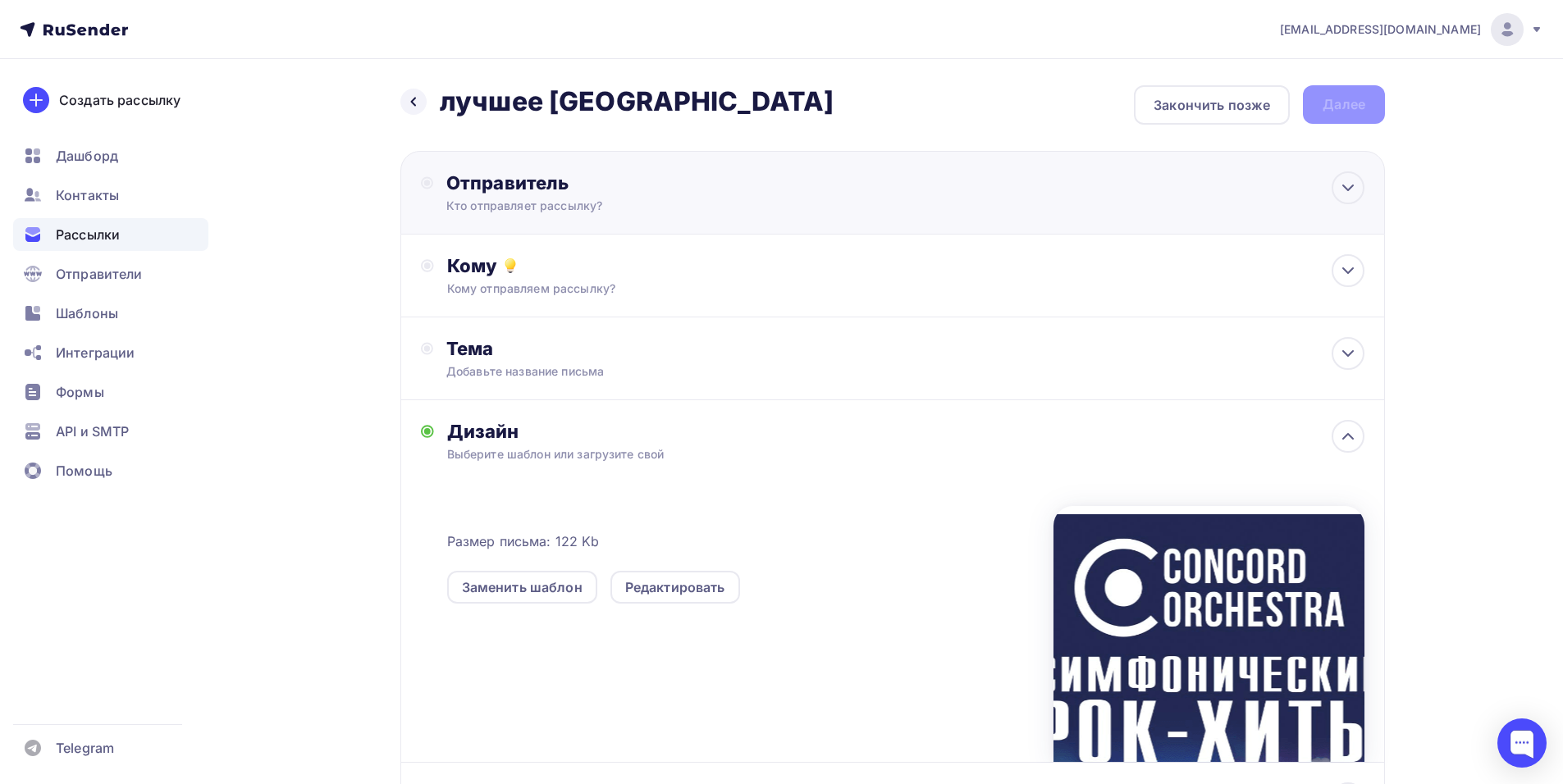
click at [682, 183] on div "Отправитель" at bounding box center [624, 183] width 355 height 23
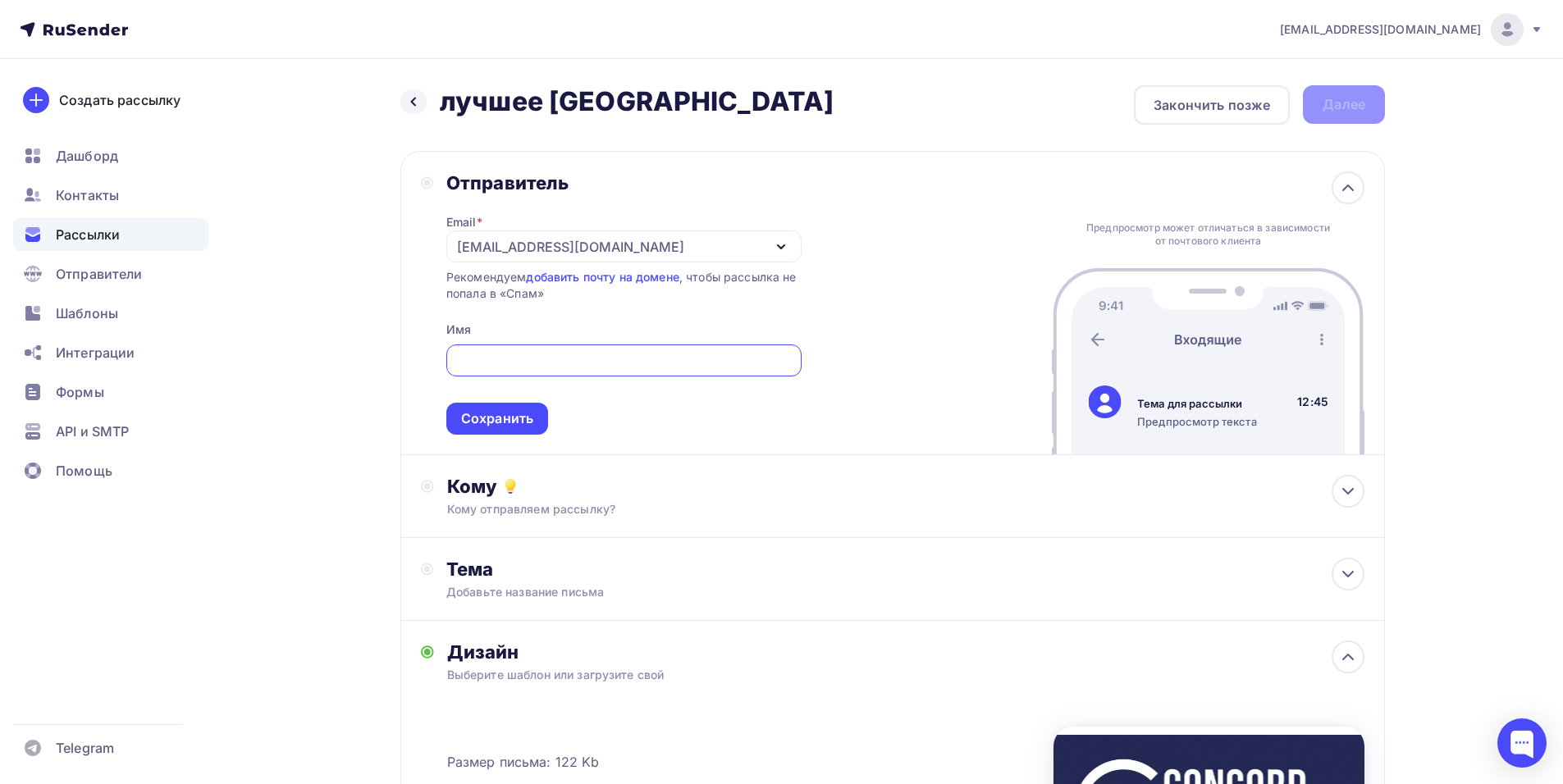
click at [499, 244] on div "[EMAIL_ADDRESS][DOMAIN_NAME]" at bounding box center [570, 247] width 227 height 20
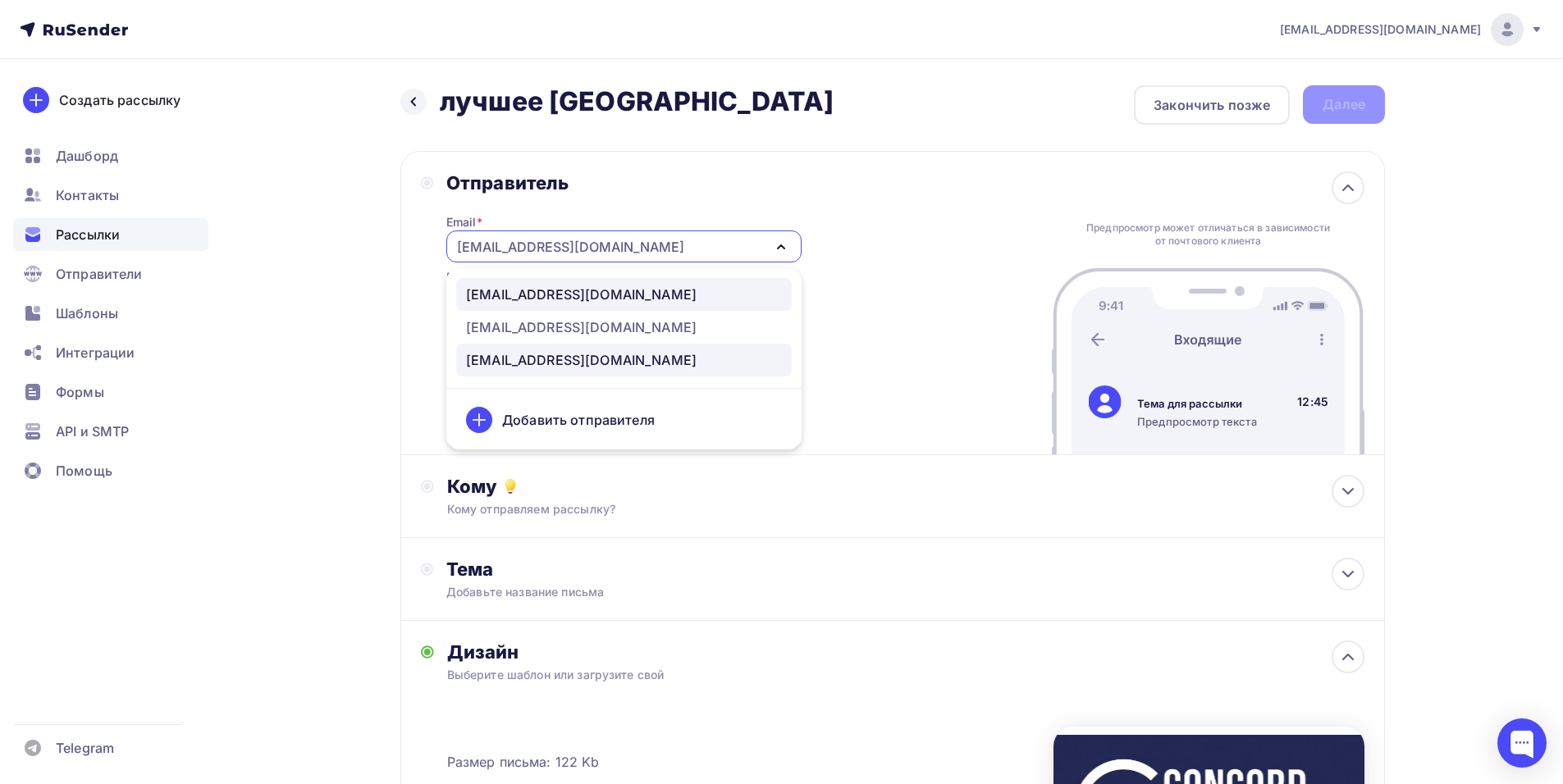
click at [582, 293] on div "[EMAIL_ADDRESS][DOMAIN_NAME]" at bounding box center [581, 295] width 230 height 20
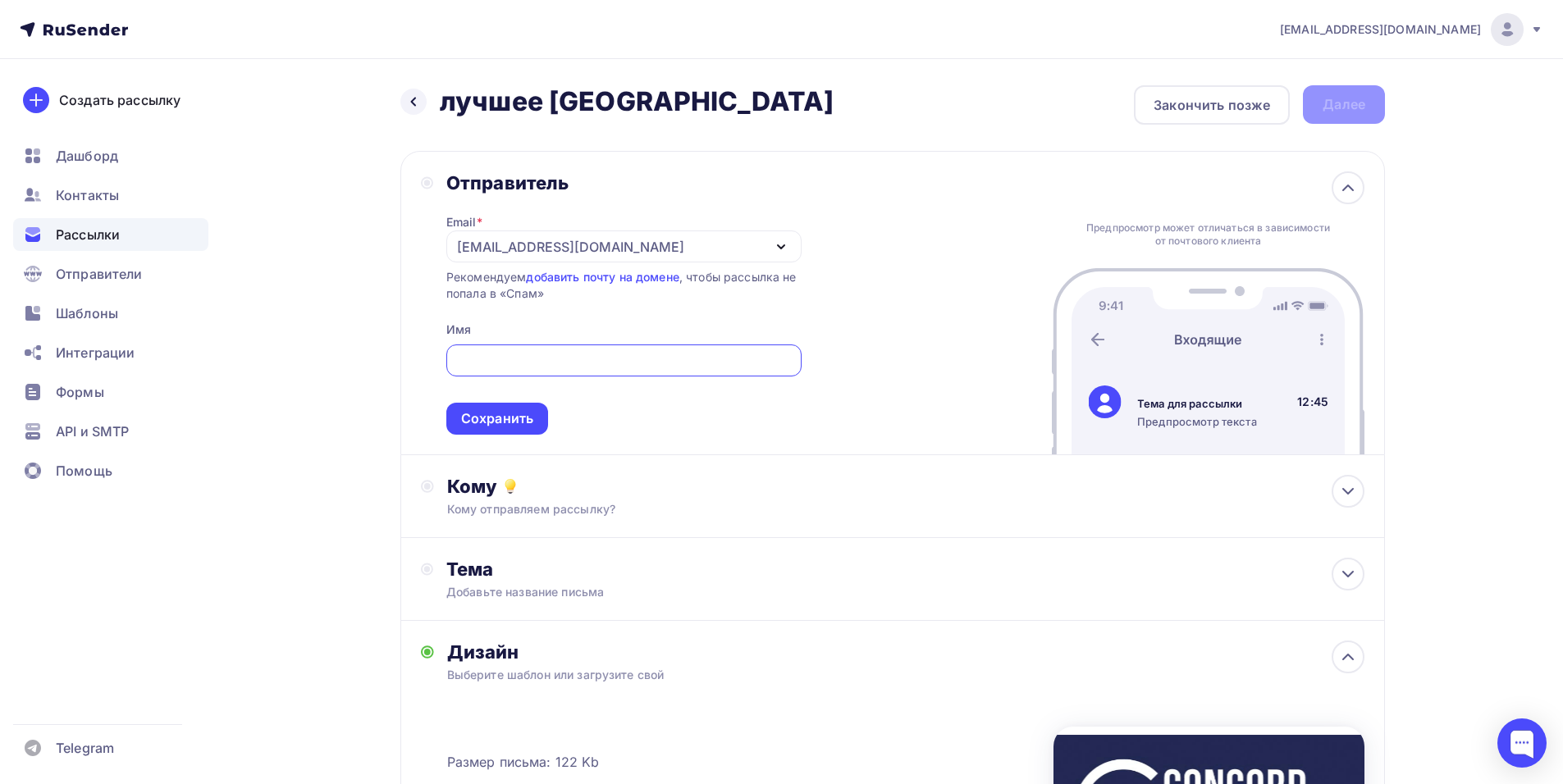
paste input "CONCORD ORCHESTRA"
type input "CONCORD ORCHESTRA"
click at [520, 424] on div "Сохранить" at bounding box center [497, 418] width 72 height 19
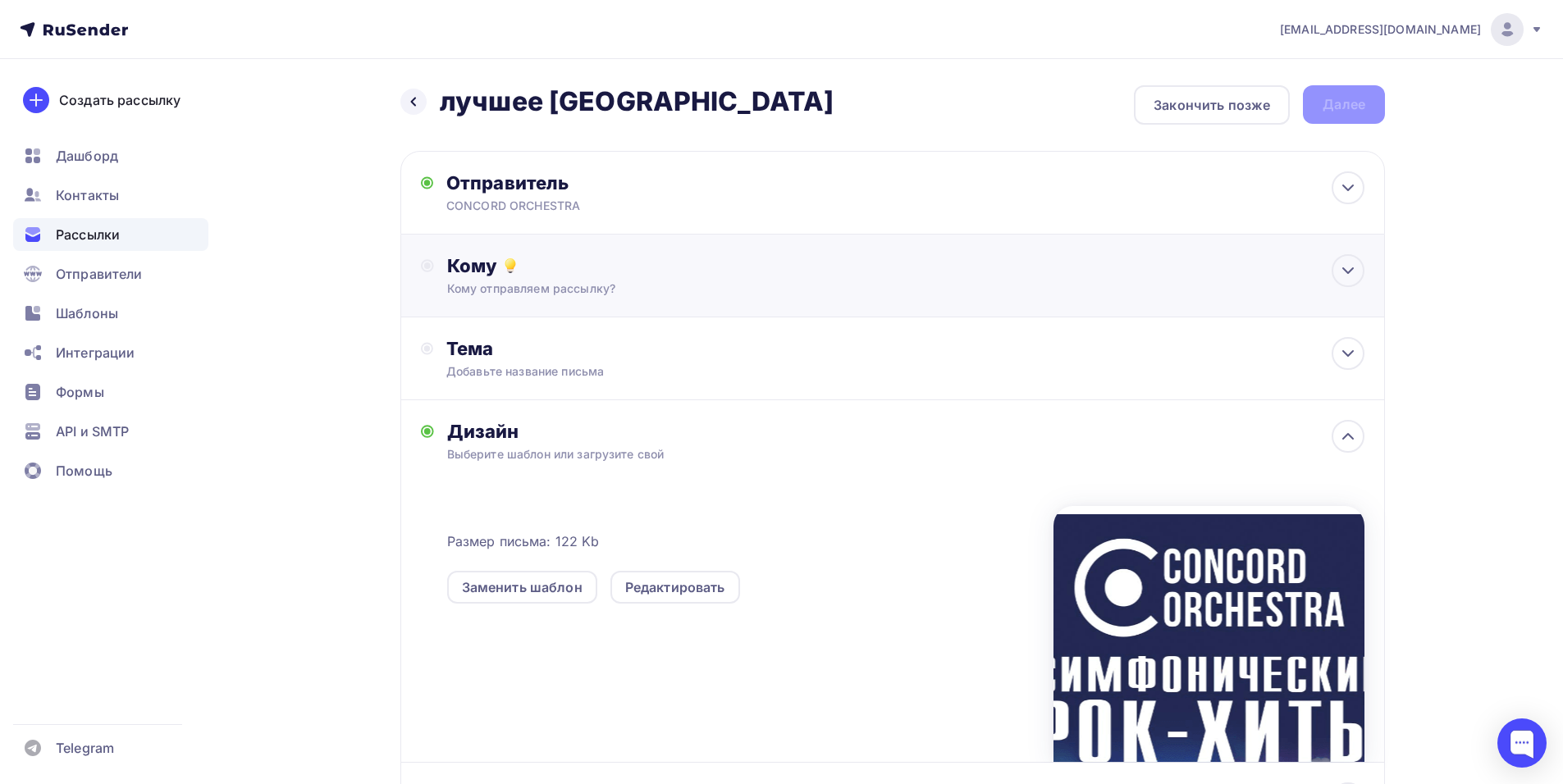
click at [667, 268] on div "Кому" at bounding box center [906, 266] width 918 height 23
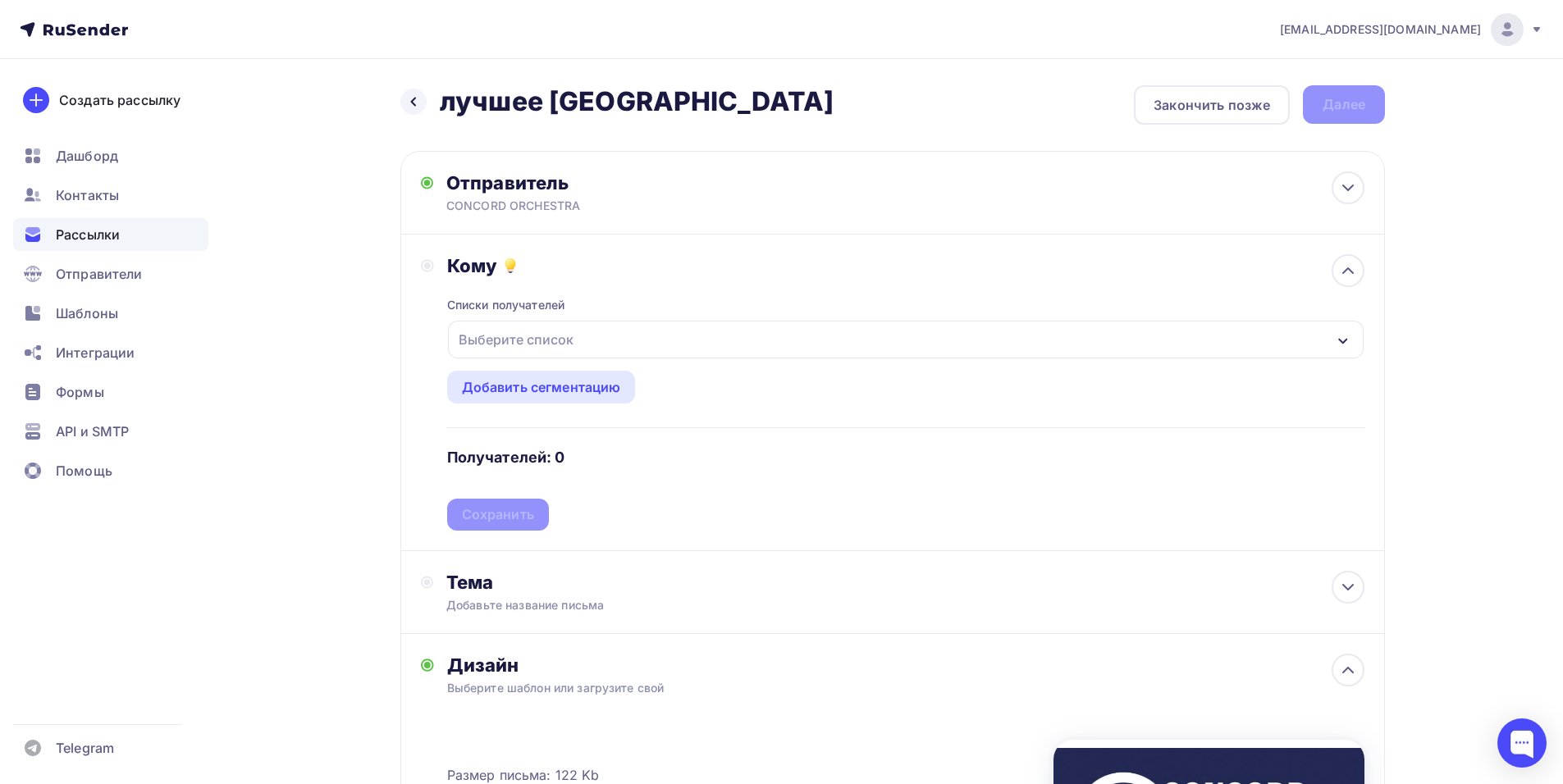
click at [742, 335] on div "Выберите список" at bounding box center [906, 339] width 916 height 37
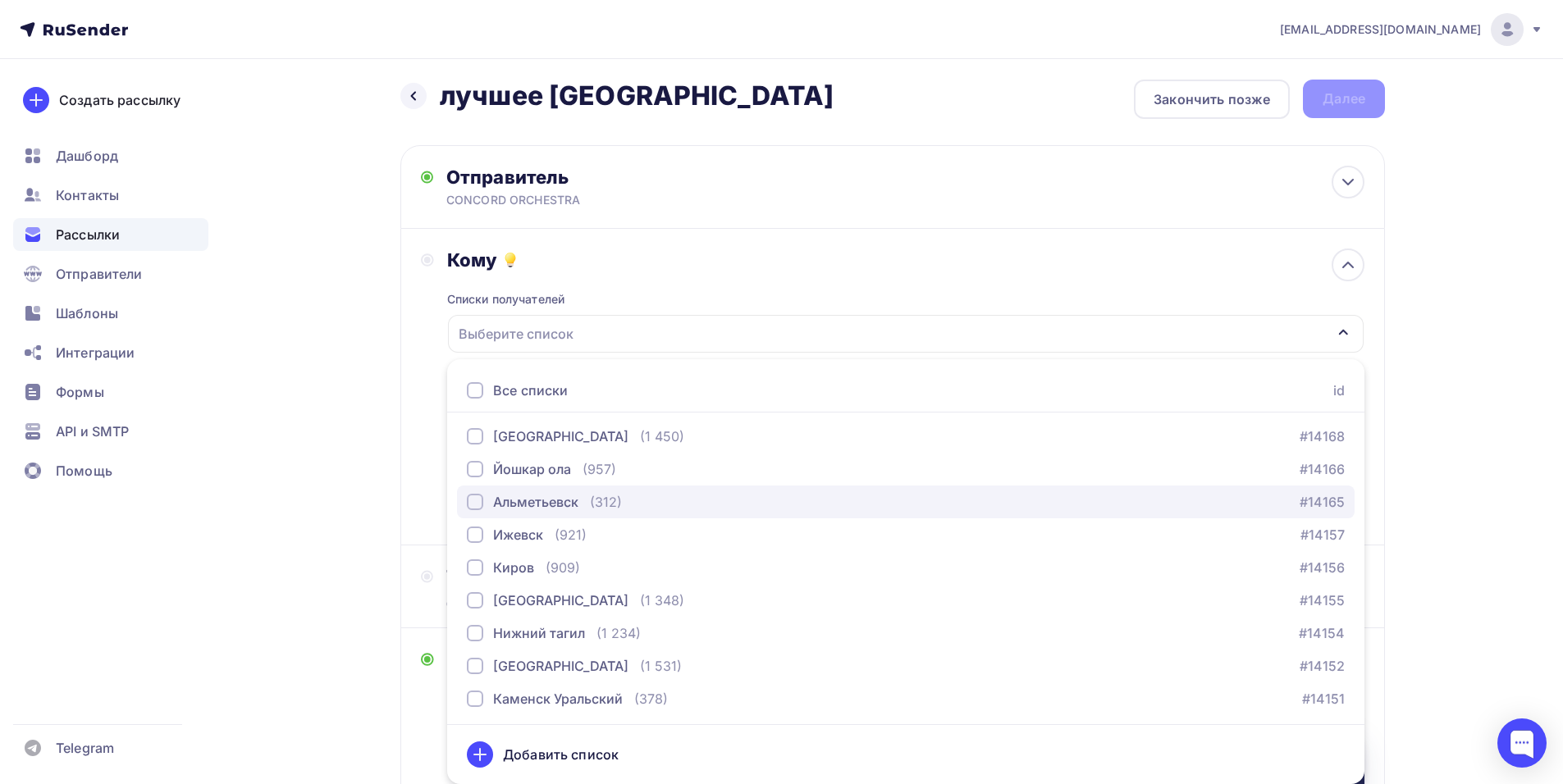
scroll to position [1476, 0]
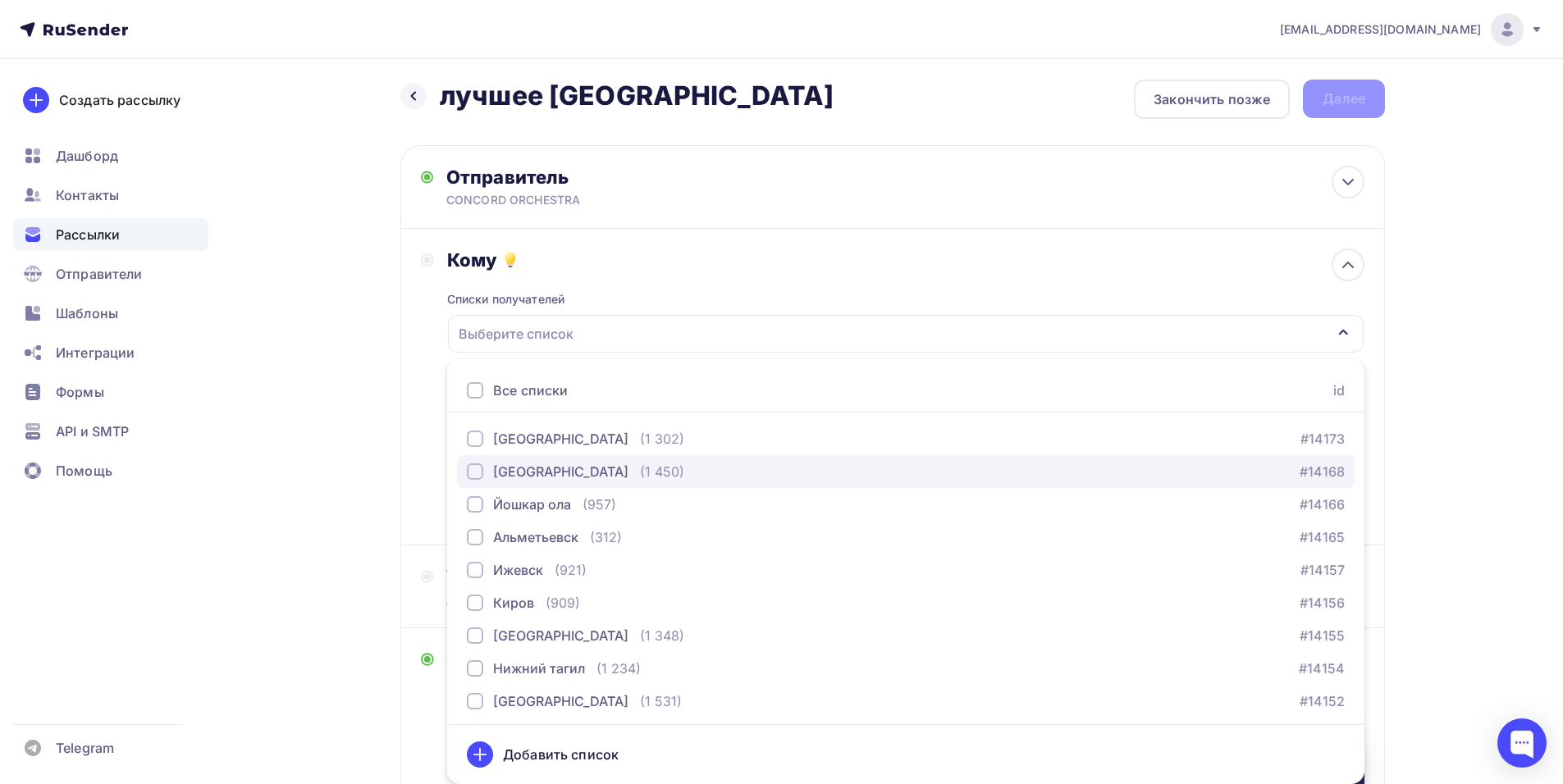
click at [583, 473] on div "[GEOGRAPHIC_DATA]" at bounding box center [561, 472] width 135 height 20
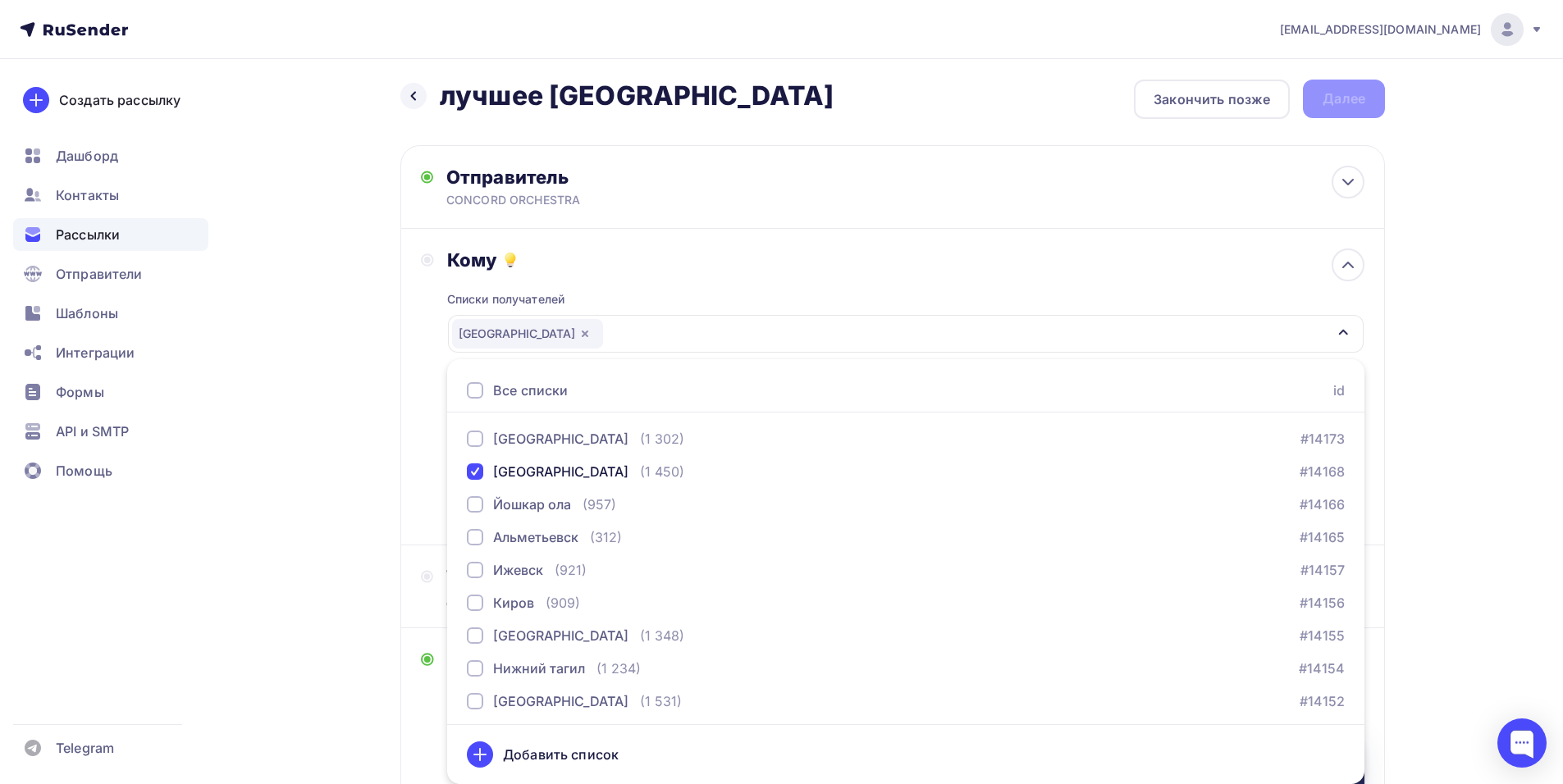
click at [404, 422] on div "Кому Списки получателей нижний новгород Все списки id тест Алексей (1) #26684 к…" at bounding box center [892, 387] width 984 height 317
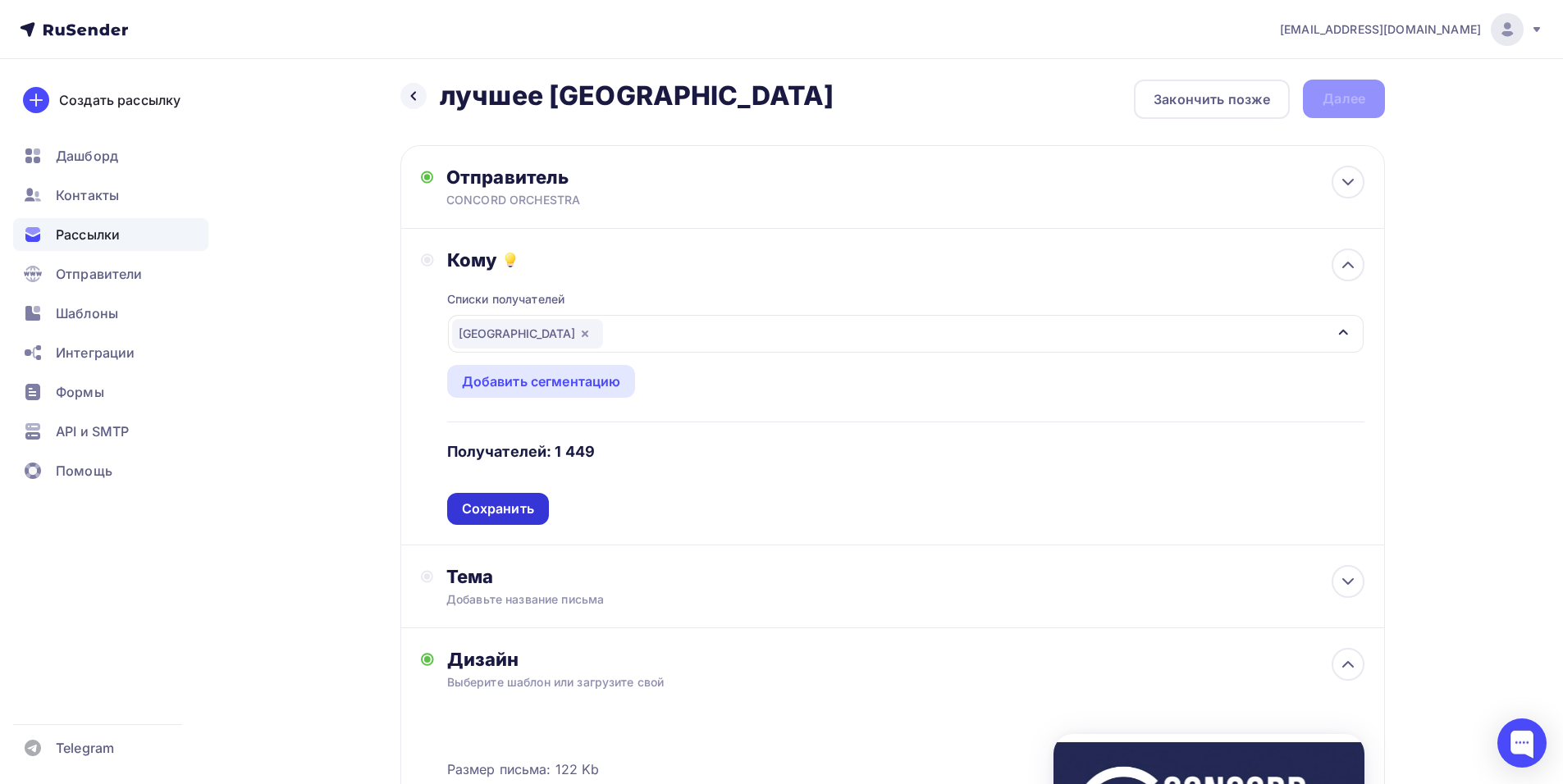
click at [477, 510] on div "Сохранить" at bounding box center [498, 508] width 72 height 19
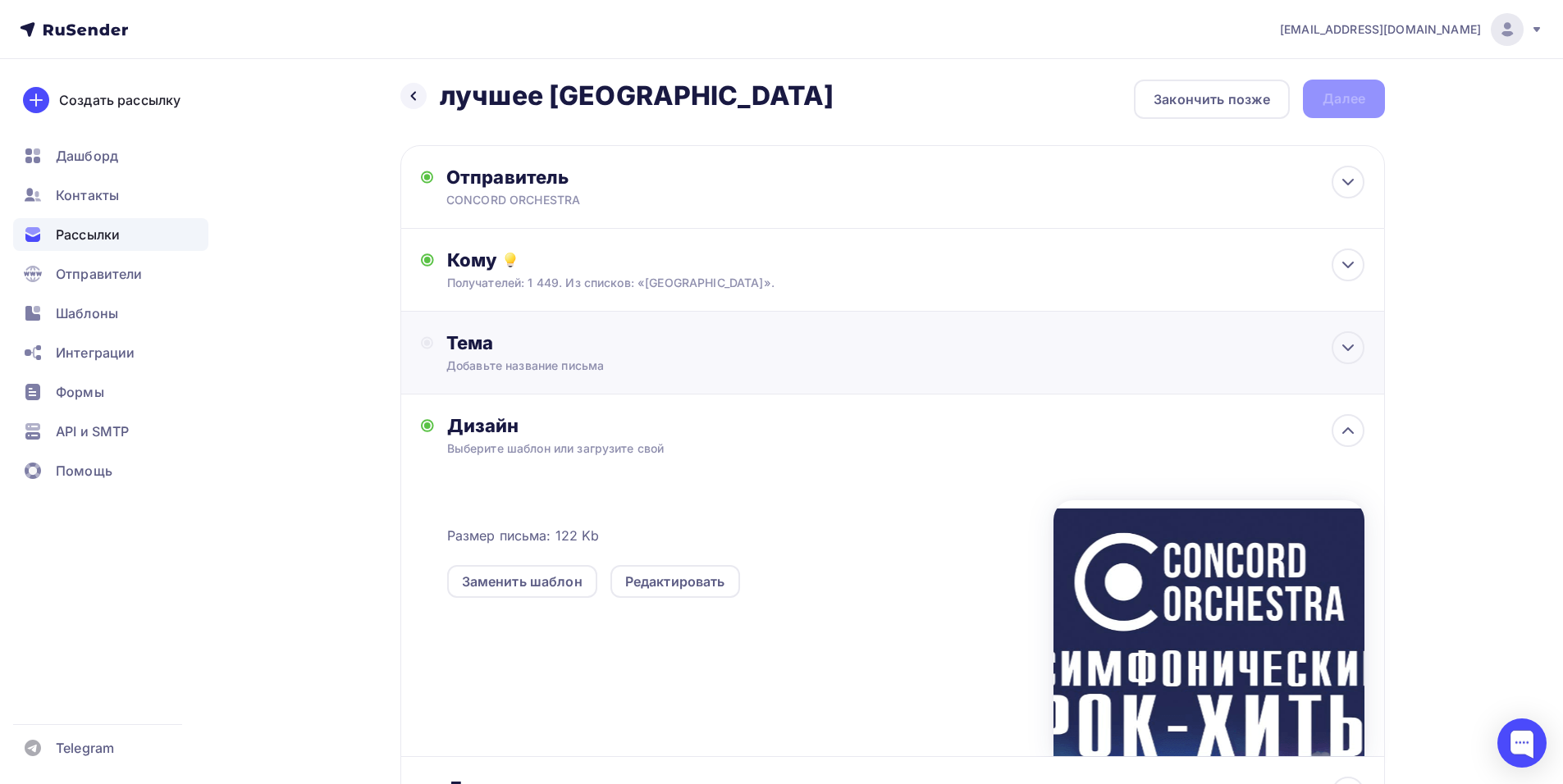
click at [561, 353] on div "Тема" at bounding box center [608, 342] width 324 height 23
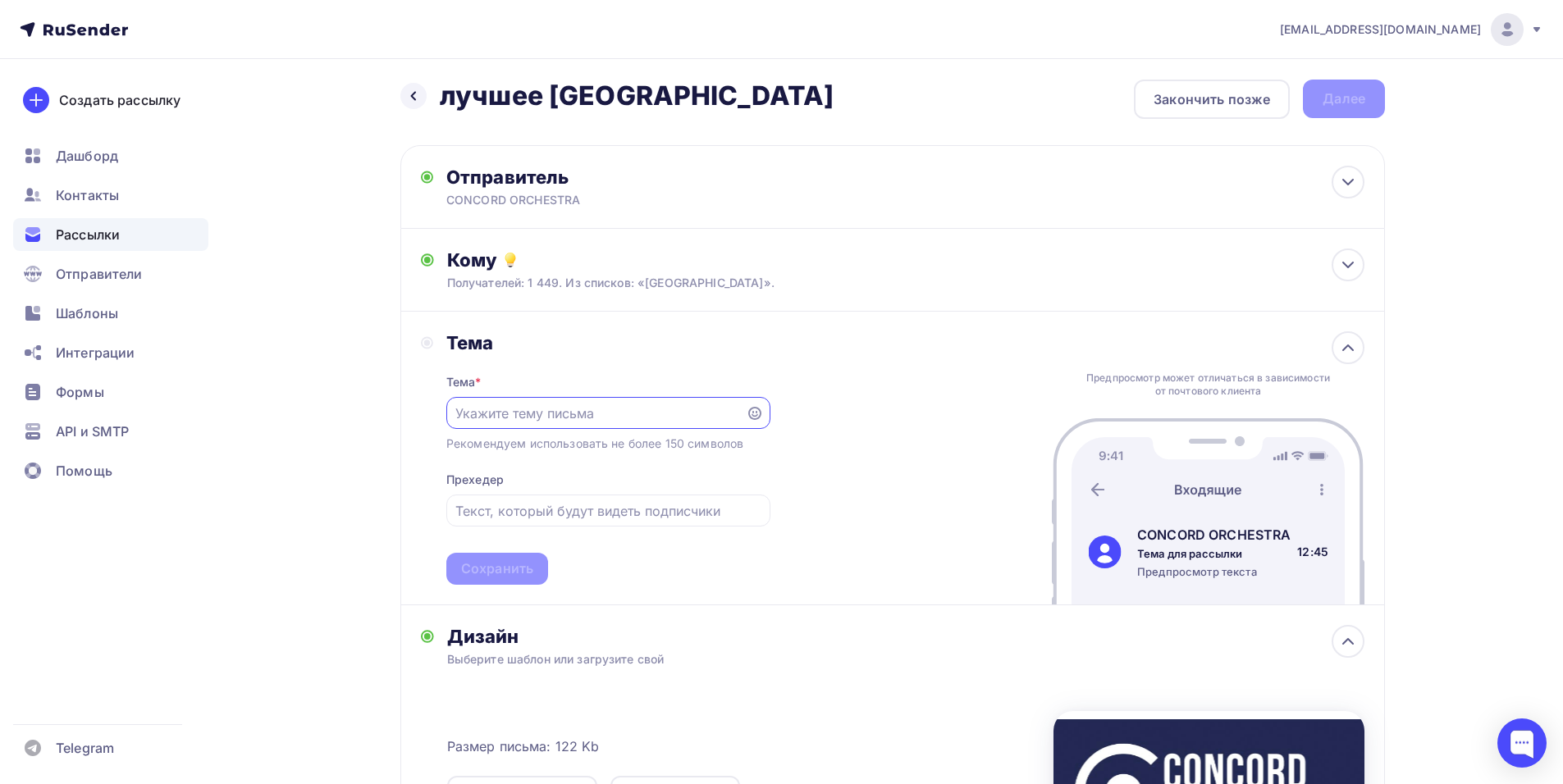
scroll to position [0, 0]
paste input "Приглашение на шоу «Симфонические РОК-ХИТЫ. Лучшее»"
type input "Приглашение на шоу «Симфонические РОК-ХИТЫ. Лучшее»"
click at [503, 568] on div "Сохранить" at bounding box center [497, 569] width 72 height 19
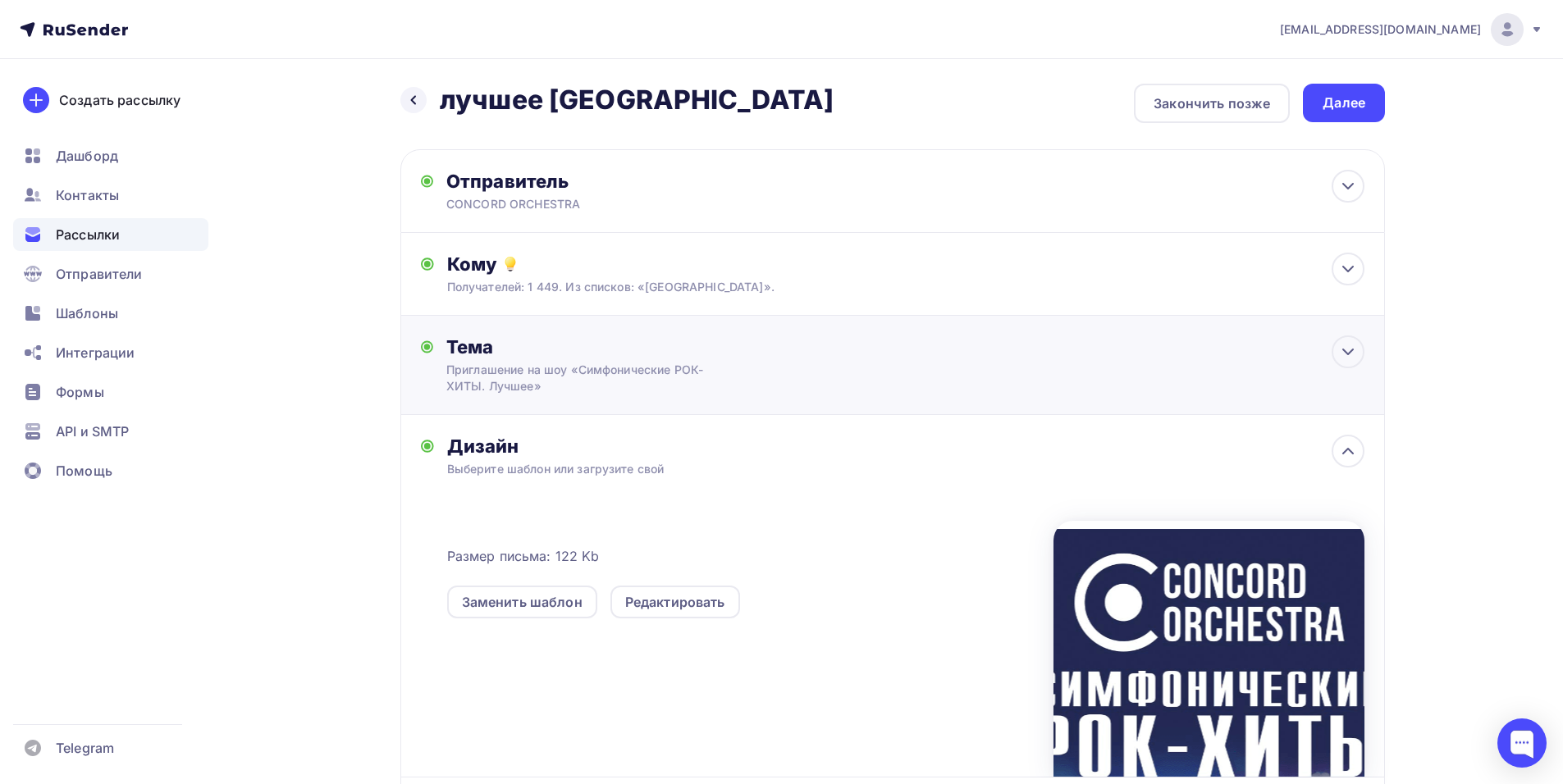
scroll to position [0, 0]
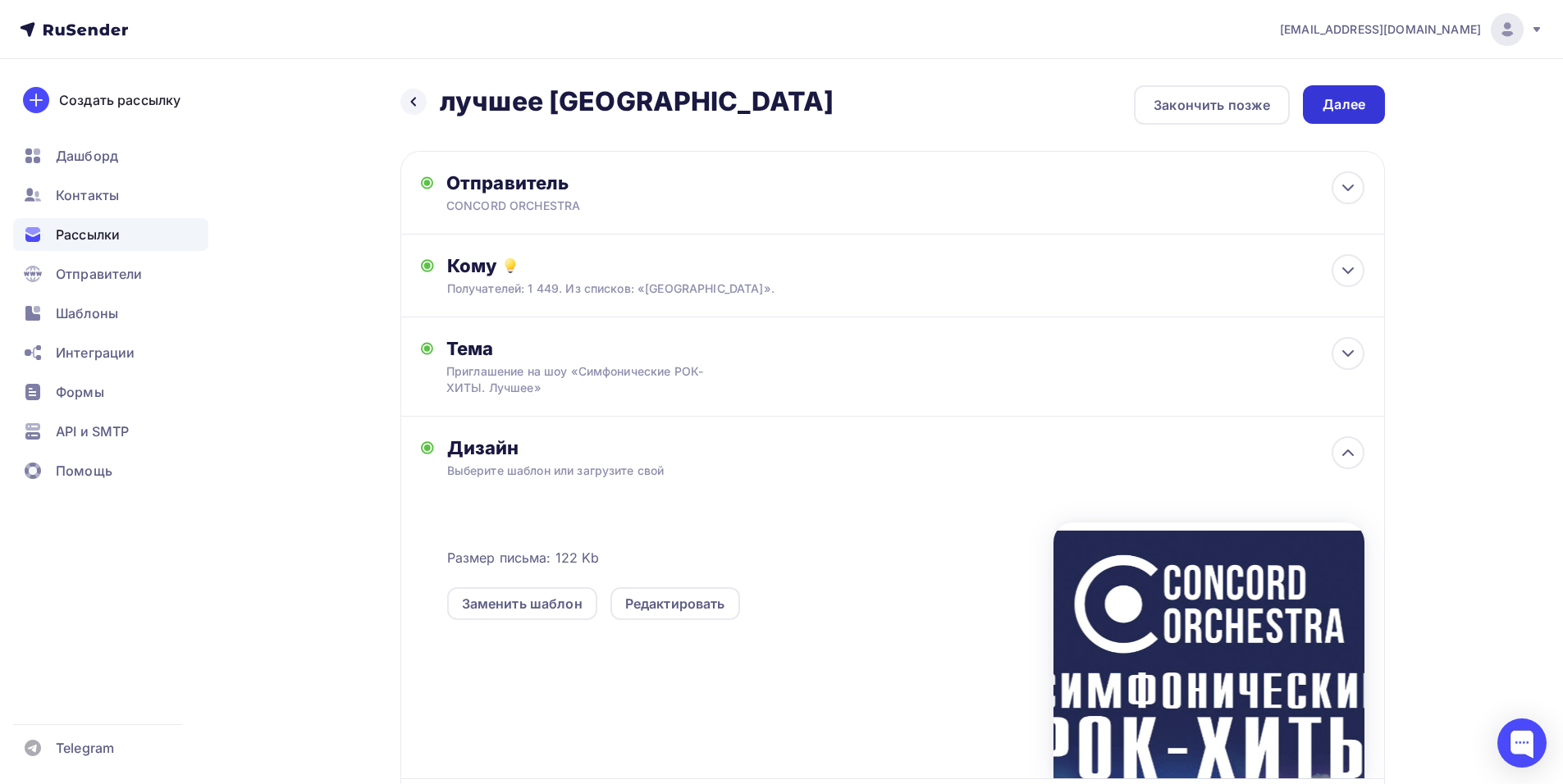
click at [1322, 99] on div "Далее" at bounding box center [1344, 104] width 82 height 38
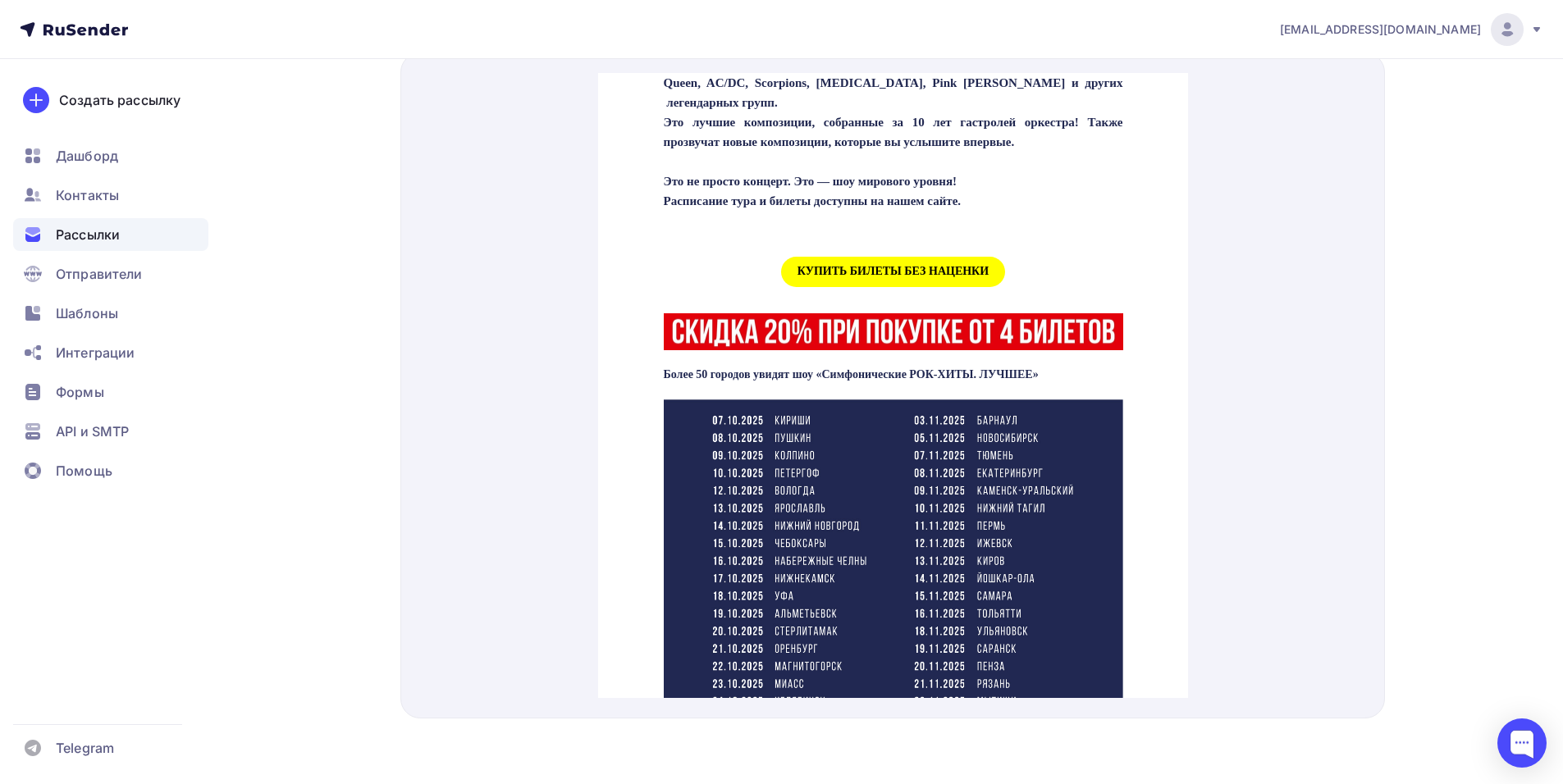
scroll to position [656, 0]
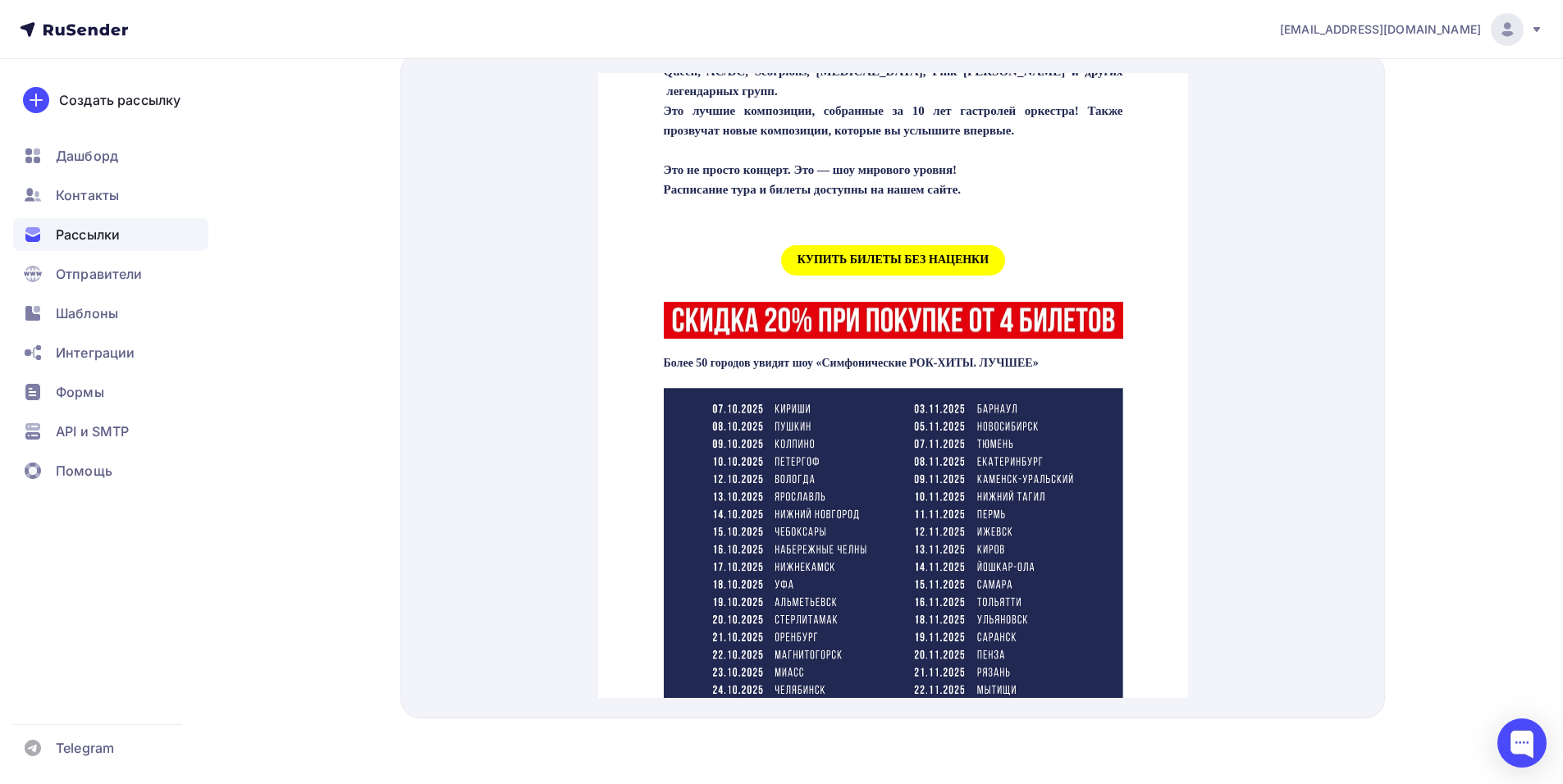
click at [813, 256] on span "КУПИТЬ БИЛЕТЫ БЕЗ НАЦЕНКИ" at bounding box center [892, 240] width 224 height 30
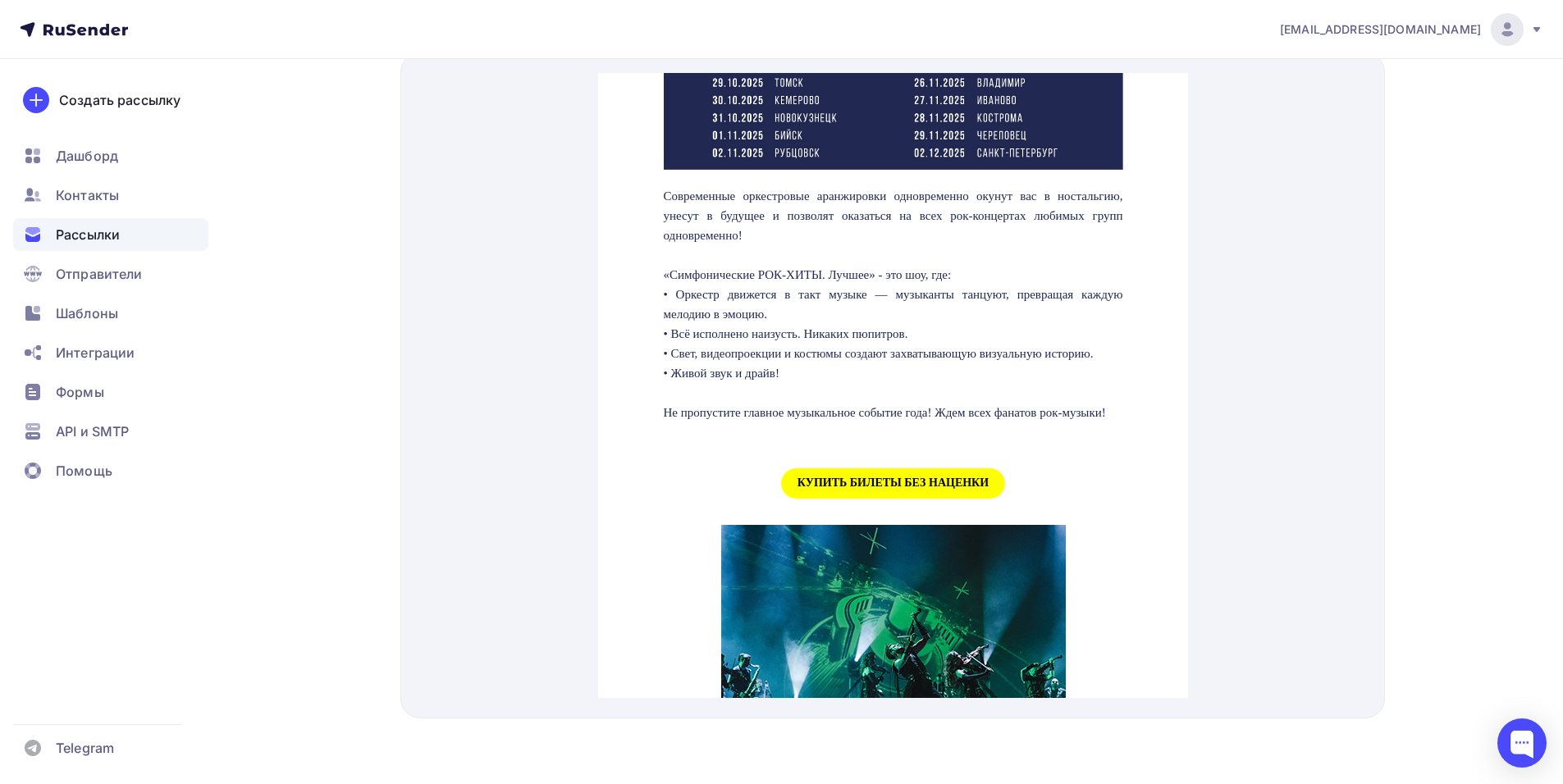
scroll to position [1476, 0]
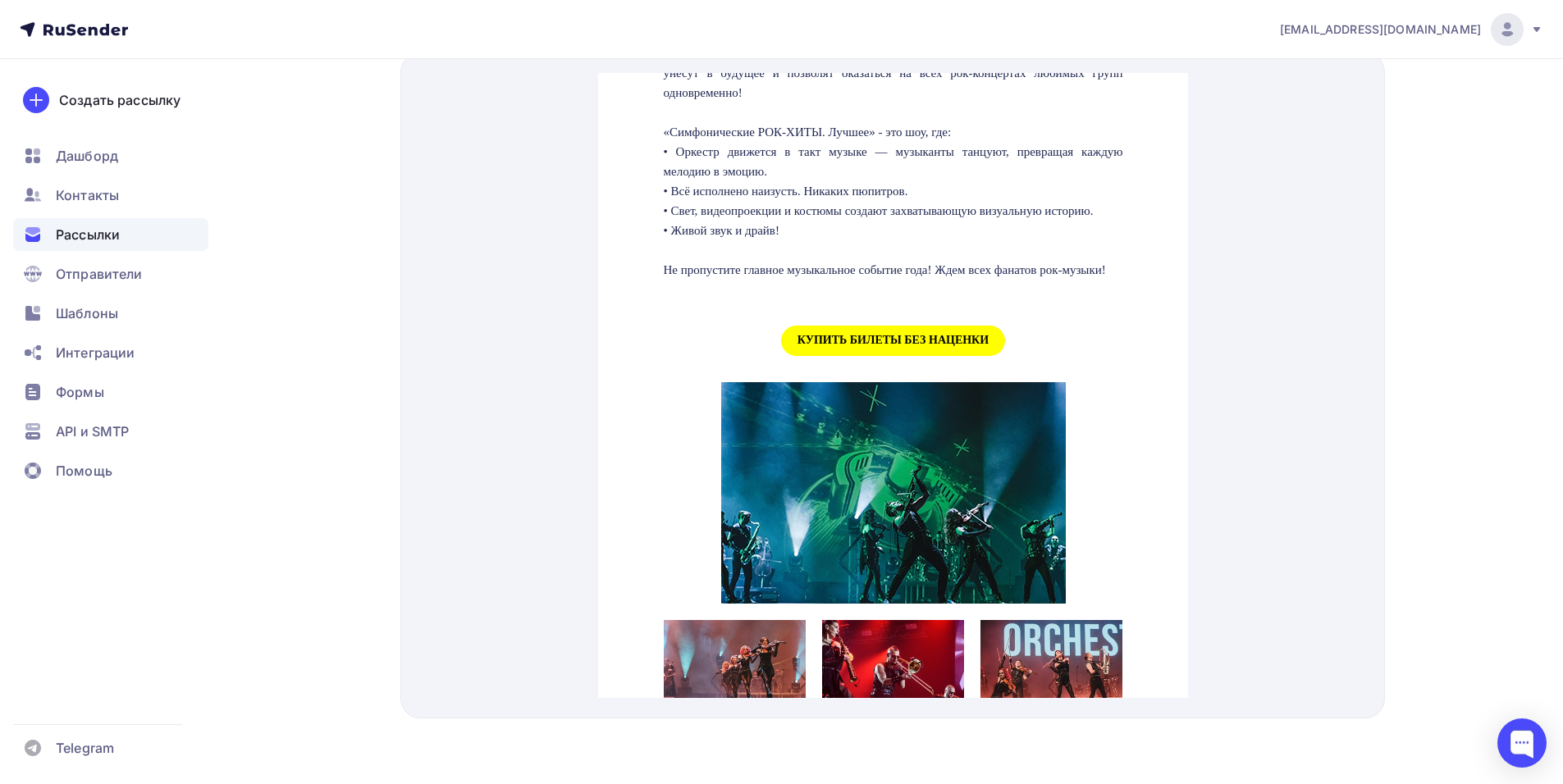
click at [838, 354] on td "КУПИТЬ БИЛЕТЫ БЕЗ НАЦЕНКИ" at bounding box center [892, 320] width 476 height 67
click at [832, 336] on span "КУПИТЬ БИЛЕТЫ БЕЗ НАЦЕНКИ" at bounding box center [892, 320] width 224 height 30
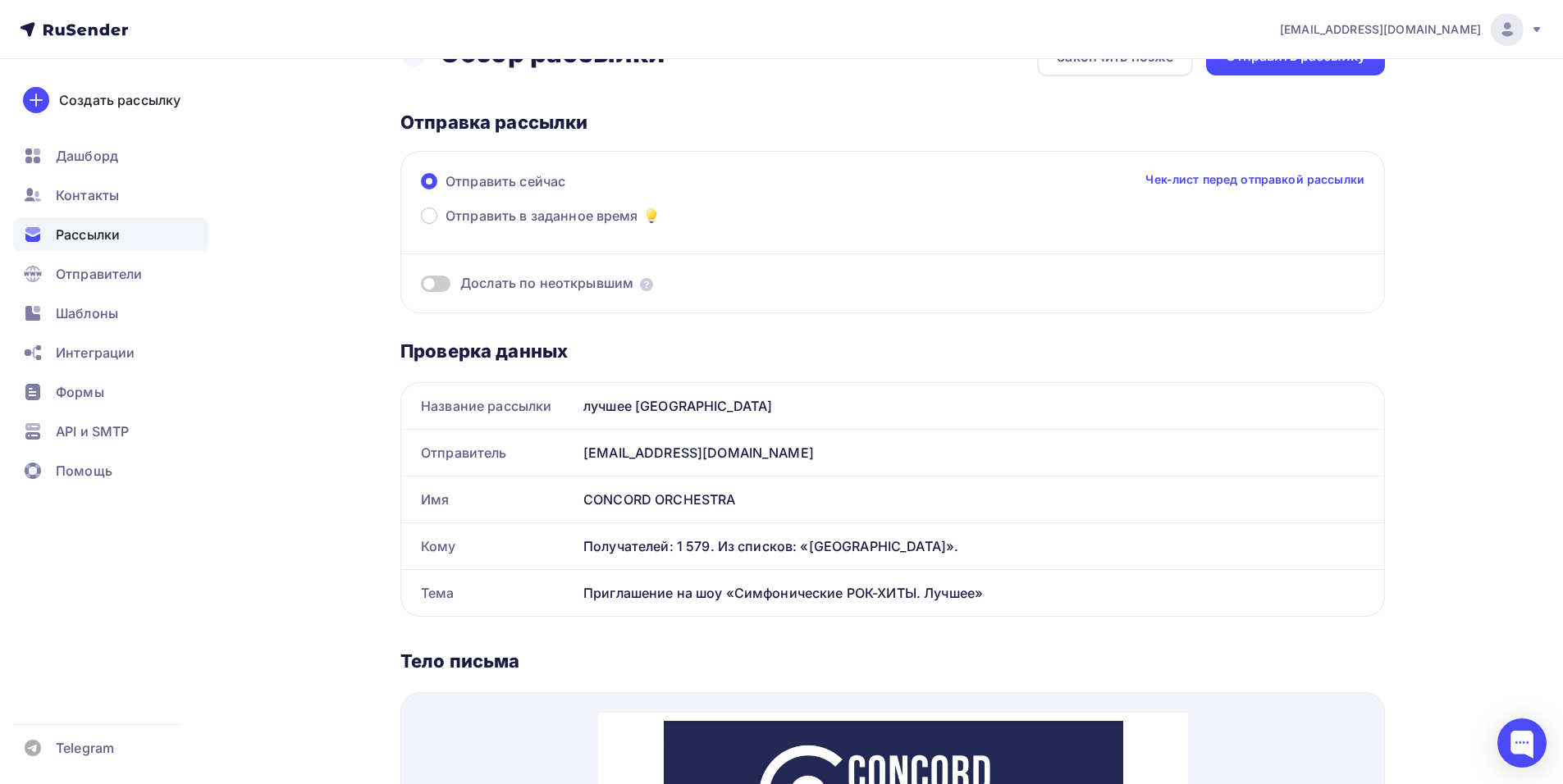
scroll to position [32, 0]
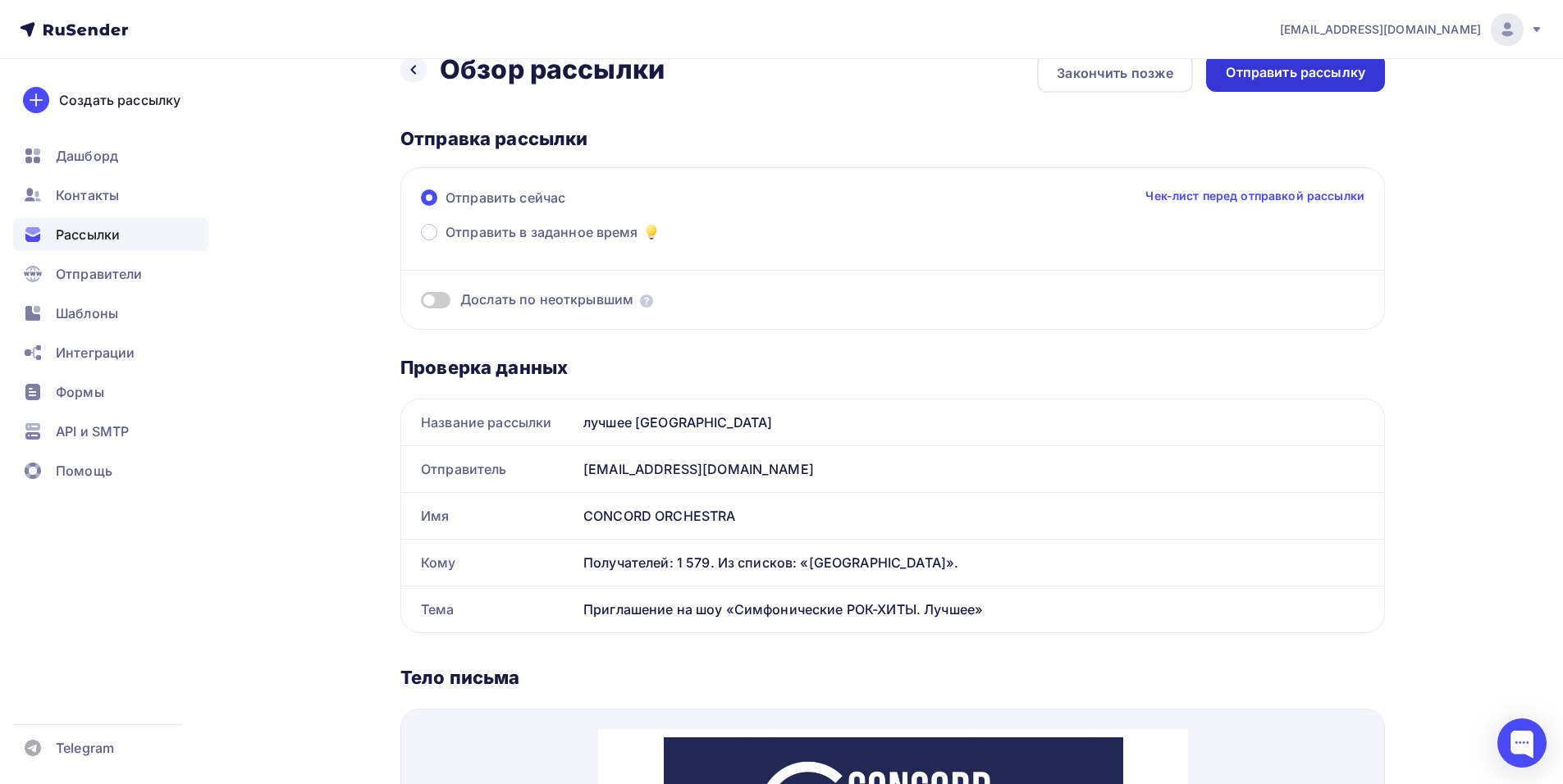
click at [1277, 83] on div "Отправить рассылку" at bounding box center [1296, 72] width 179 height 38
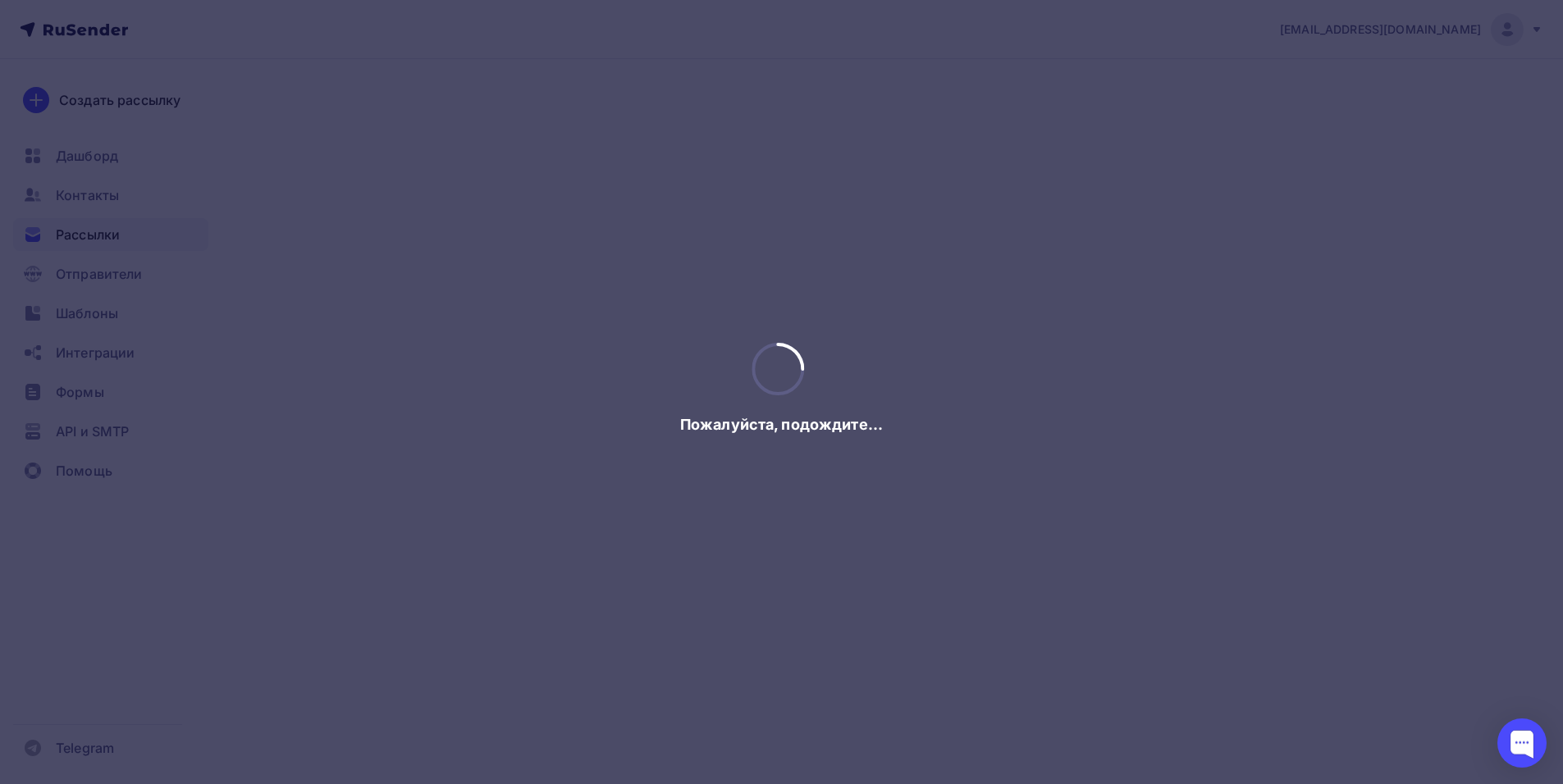
scroll to position [0, 0]
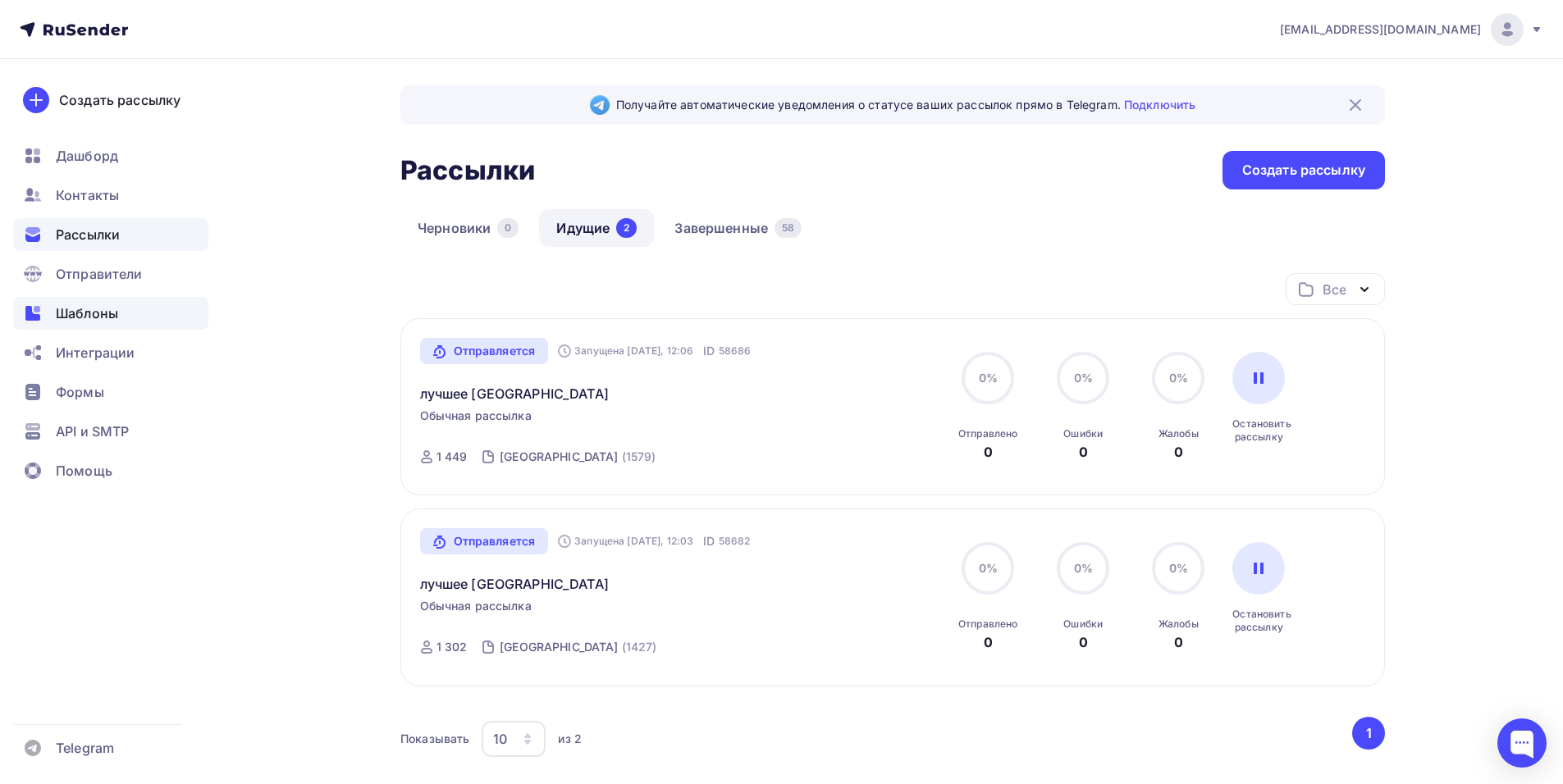
click at [89, 317] on span "Шаблоны" at bounding box center [87, 313] width 62 height 20
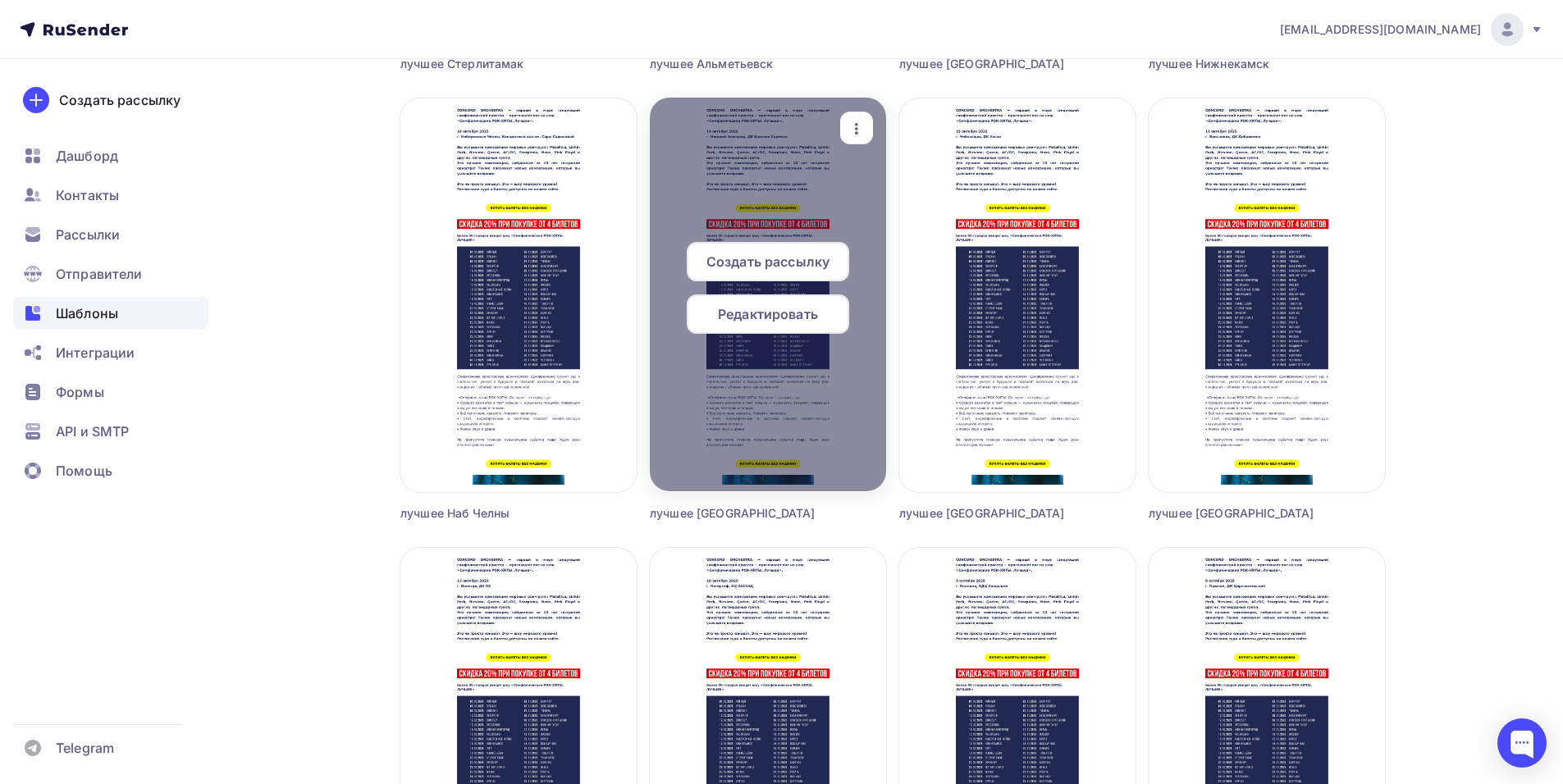
scroll to position [2788, 0]
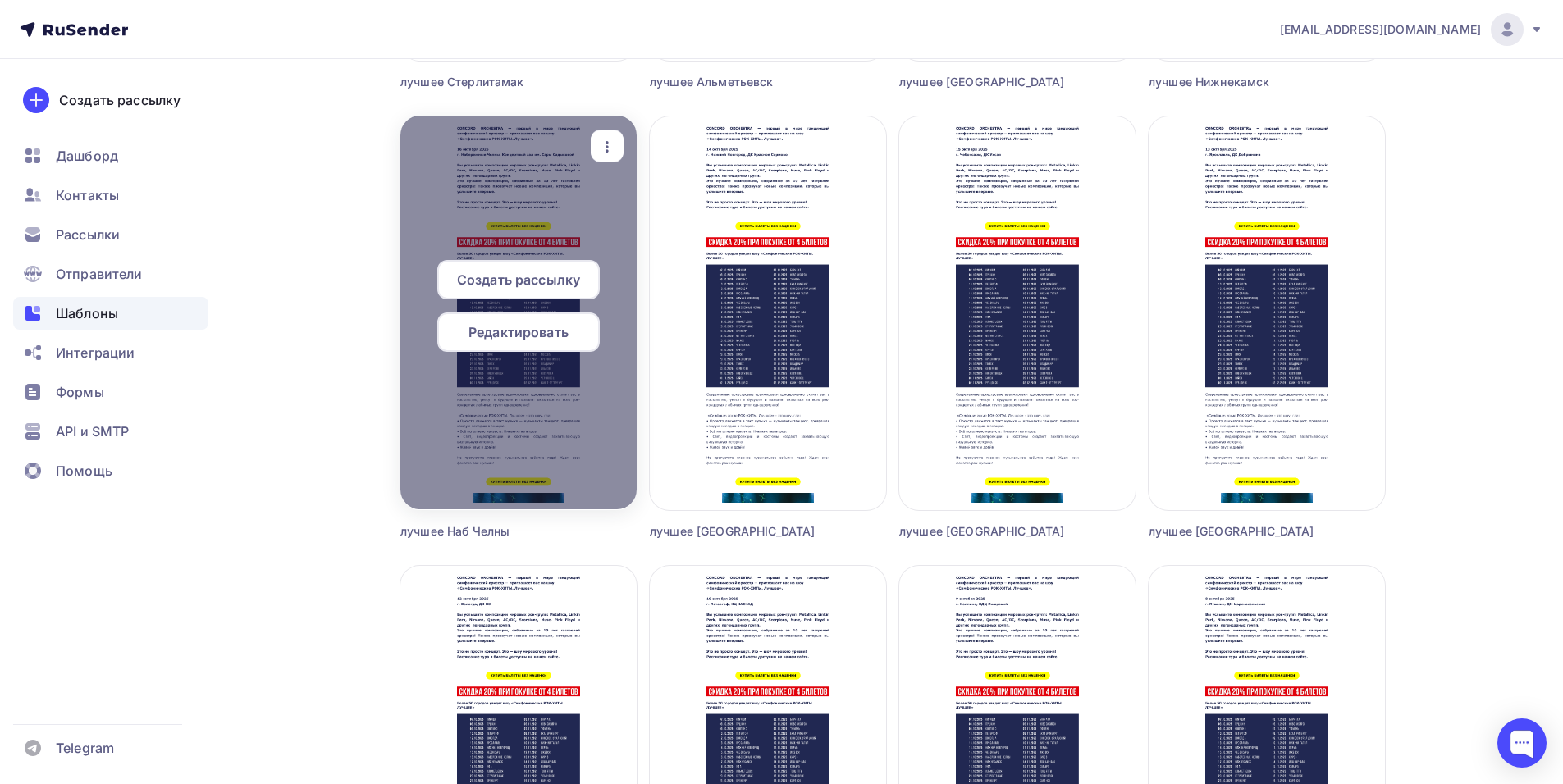
click at [513, 286] on span "Создать рассылку" at bounding box center [518, 280] width 123 height 20
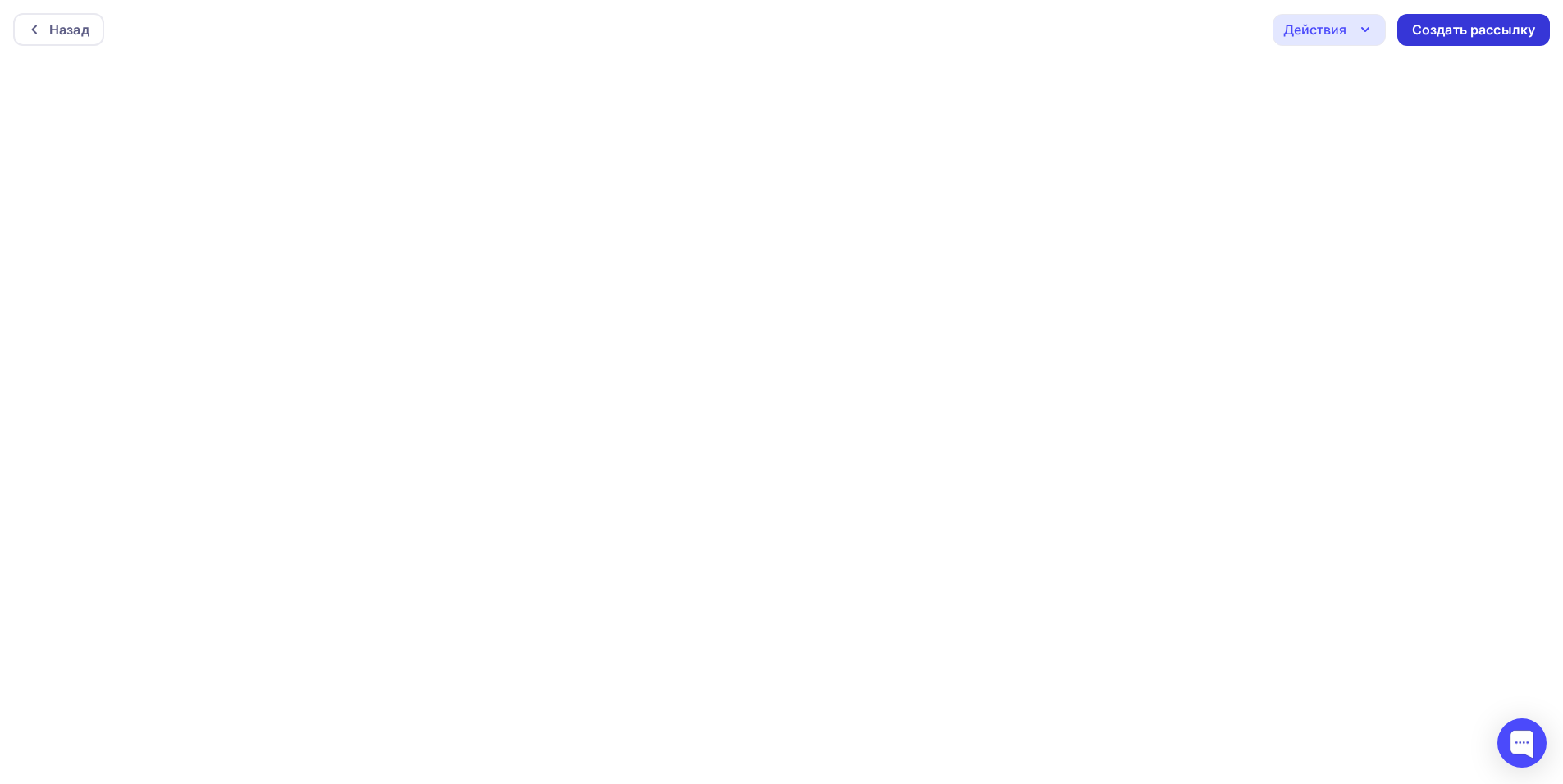
click at [1437, 35] on div "Создать рассылку" at bounding box center [1473, 29] width 123 height 19
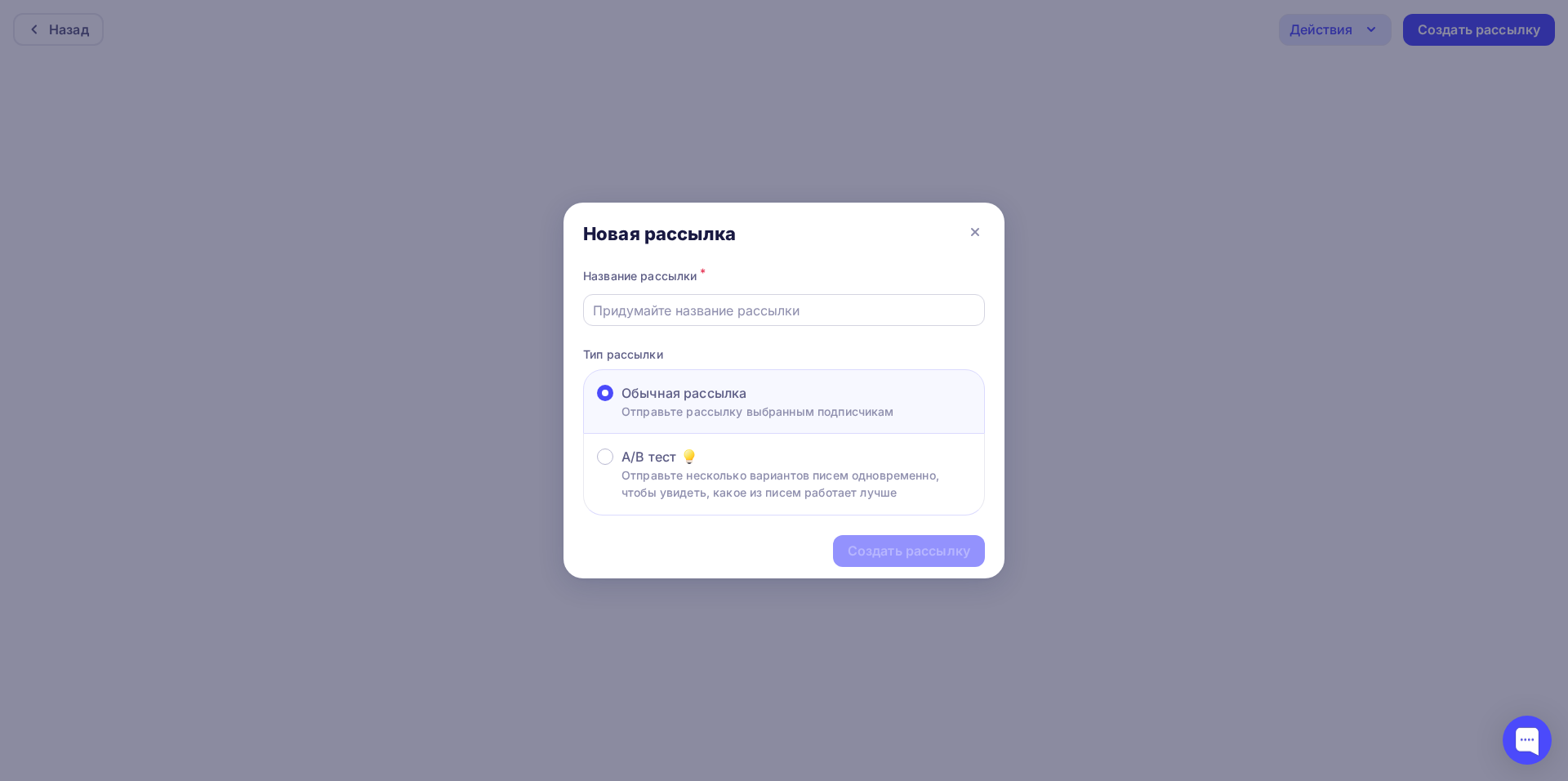
click at [729, 306] on input "text" at bounding box center [784, 311] width 383 height 20
type input "л"
click at [984, 229] on icon at bounding box center [975, 232] width 20 height 20
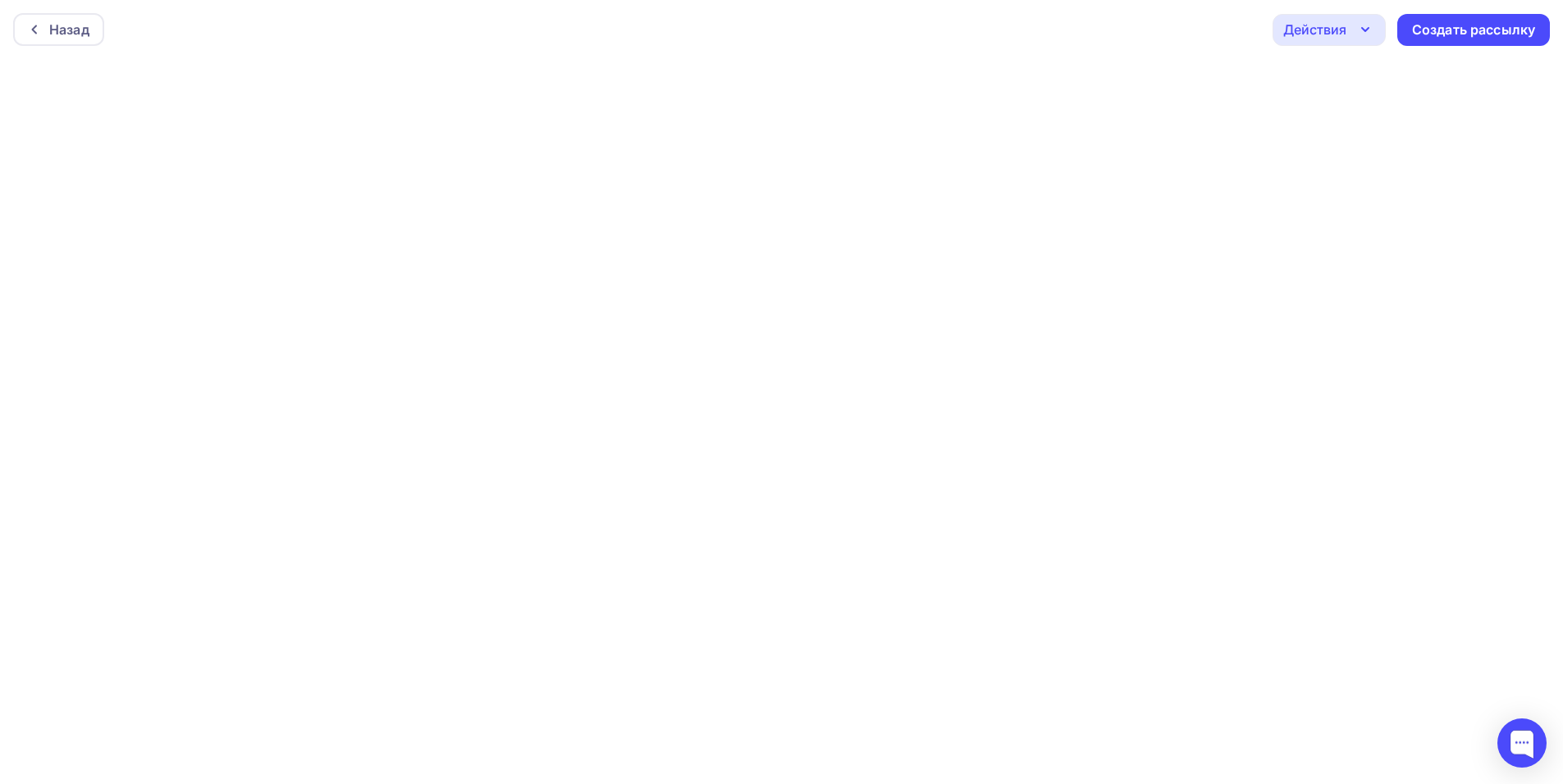
click at [1479, 12] on div "Назад Действия Отправить тестовое письмо Предпросмотр Сохранить в Мои шаблоны В…" at bounding box center [782, 29] width 1563 height 59
click at [1455, 27] on div "Создать рассылку" at bounding box center [1473, 29] width 123 height 19
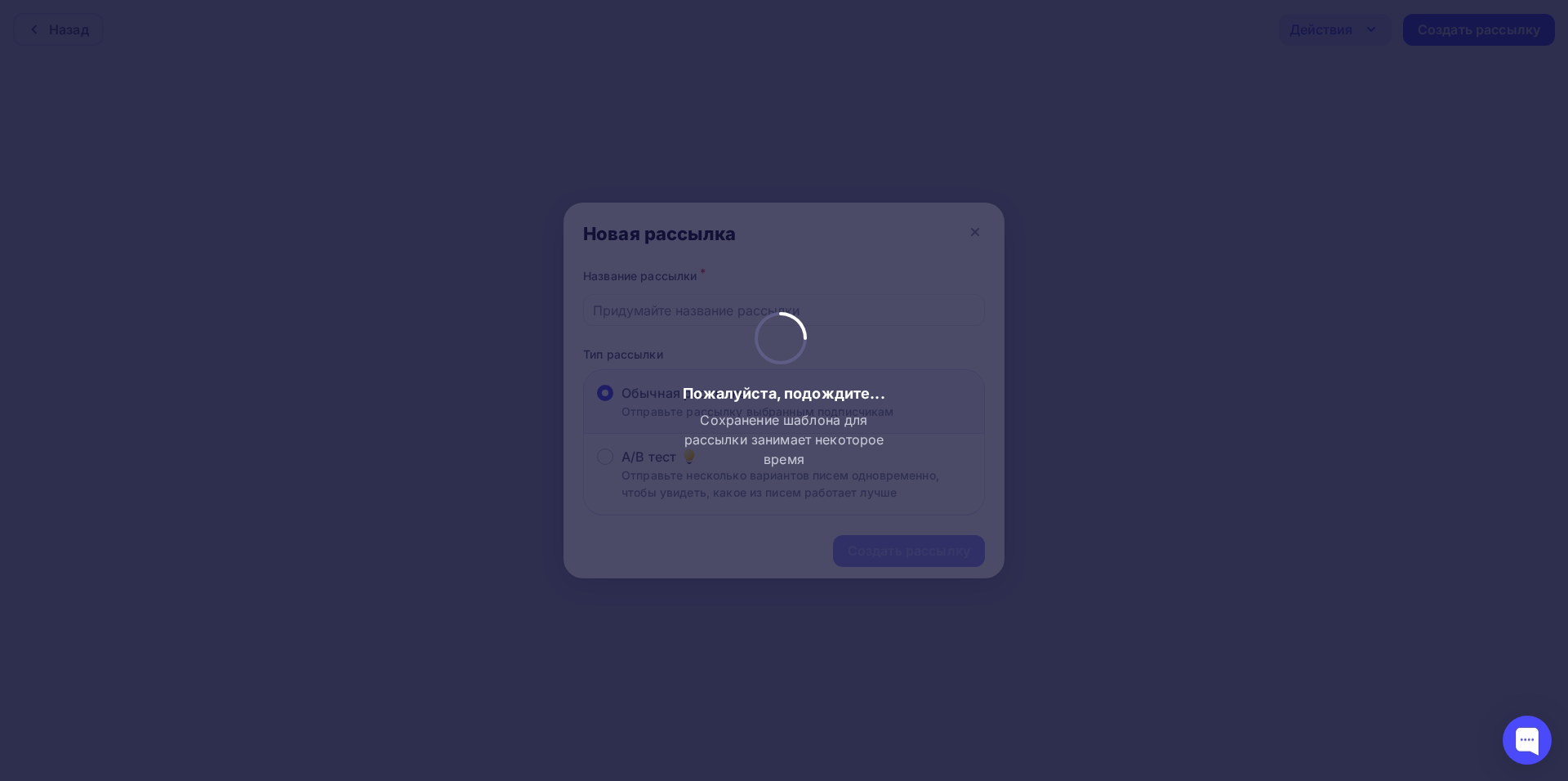
click at [666, 310] on div at bounding box center [784, 390] width 1568 height 781
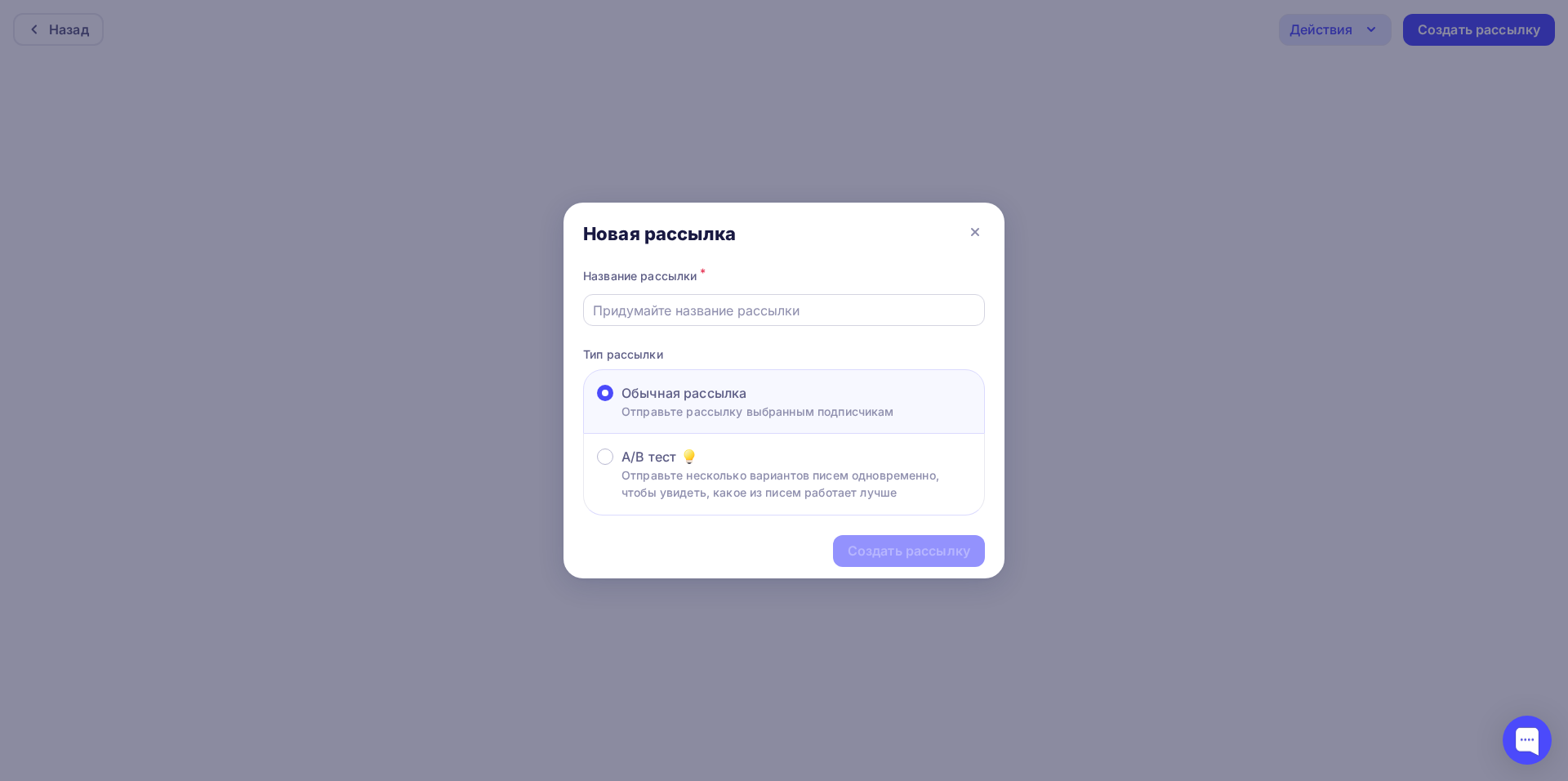
click at [666, 315] on input "text" at bounding box center [784, 311] width 383 height 20
type input "лучшее наб челны"
click at [916, 549] on div "Создать рассылку" at bounding box center [909, 551] width 123 height 19
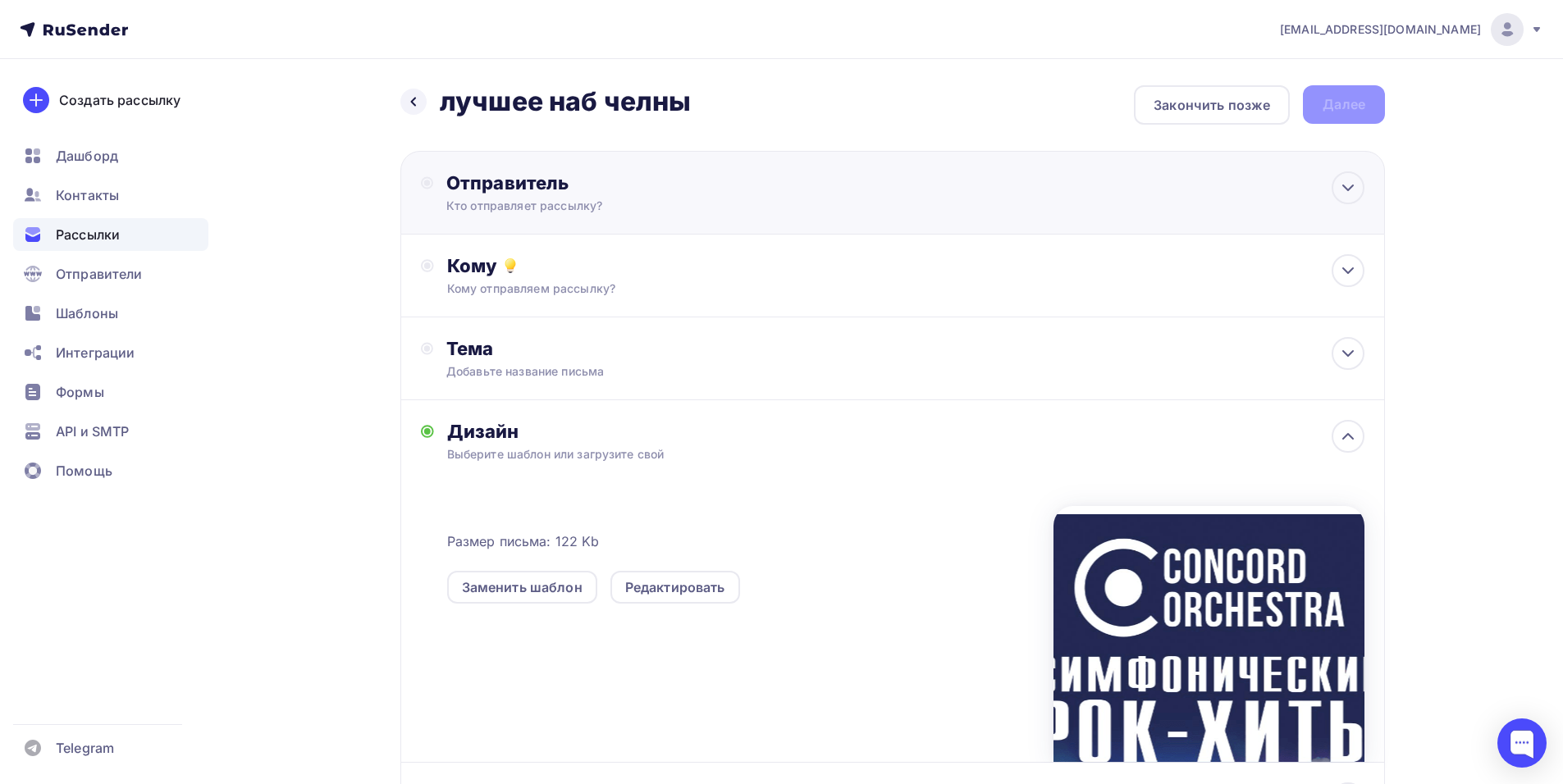
click at [761, 185] on div "Отправитель" at bounding box center [624, 183] width 355 height 23
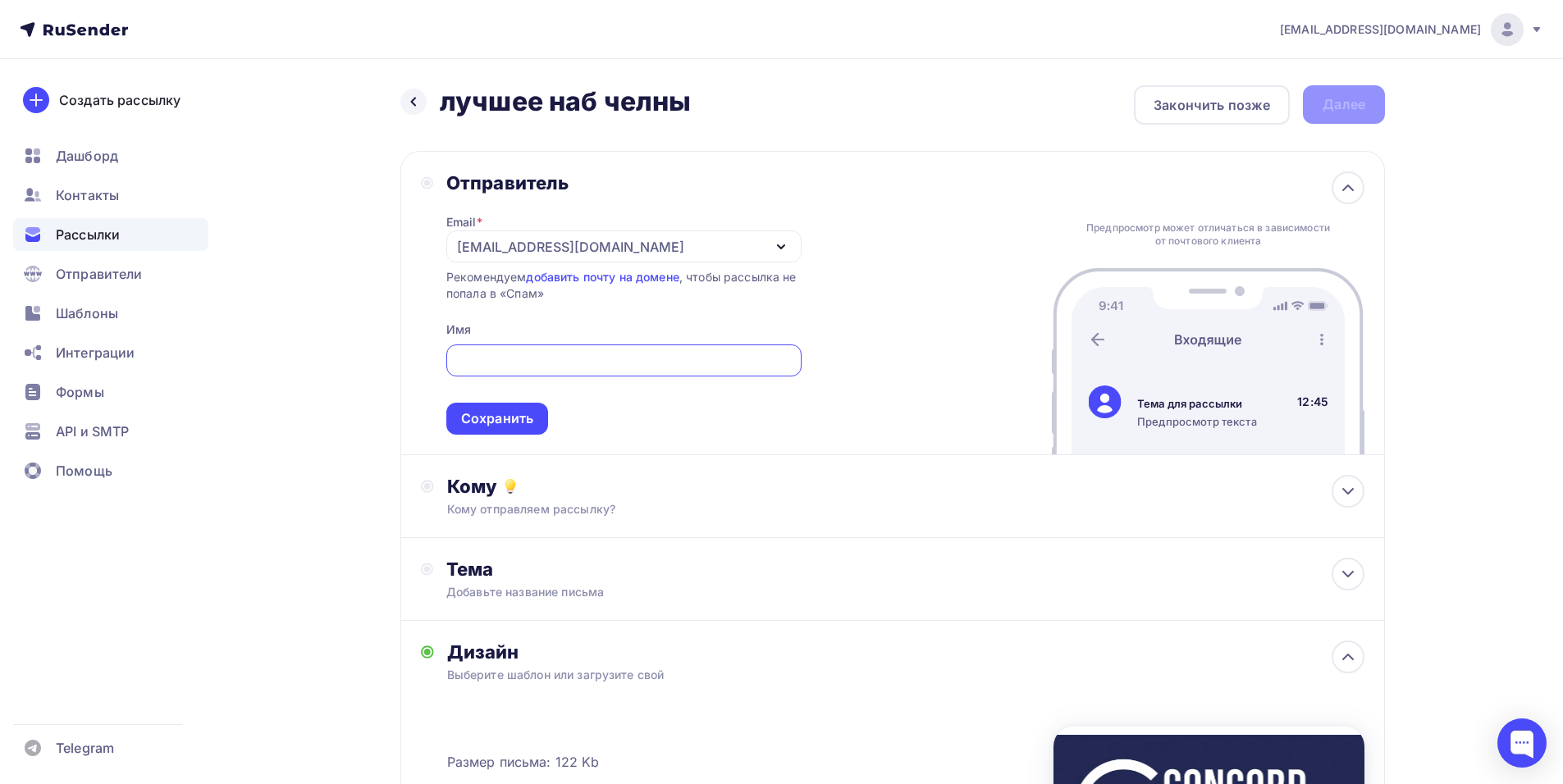
click at [488, 246] on div "[EMAIL_ADDRESS][DOMAIN_NAME]" at bounding box center [570, 247] width 227 height 20
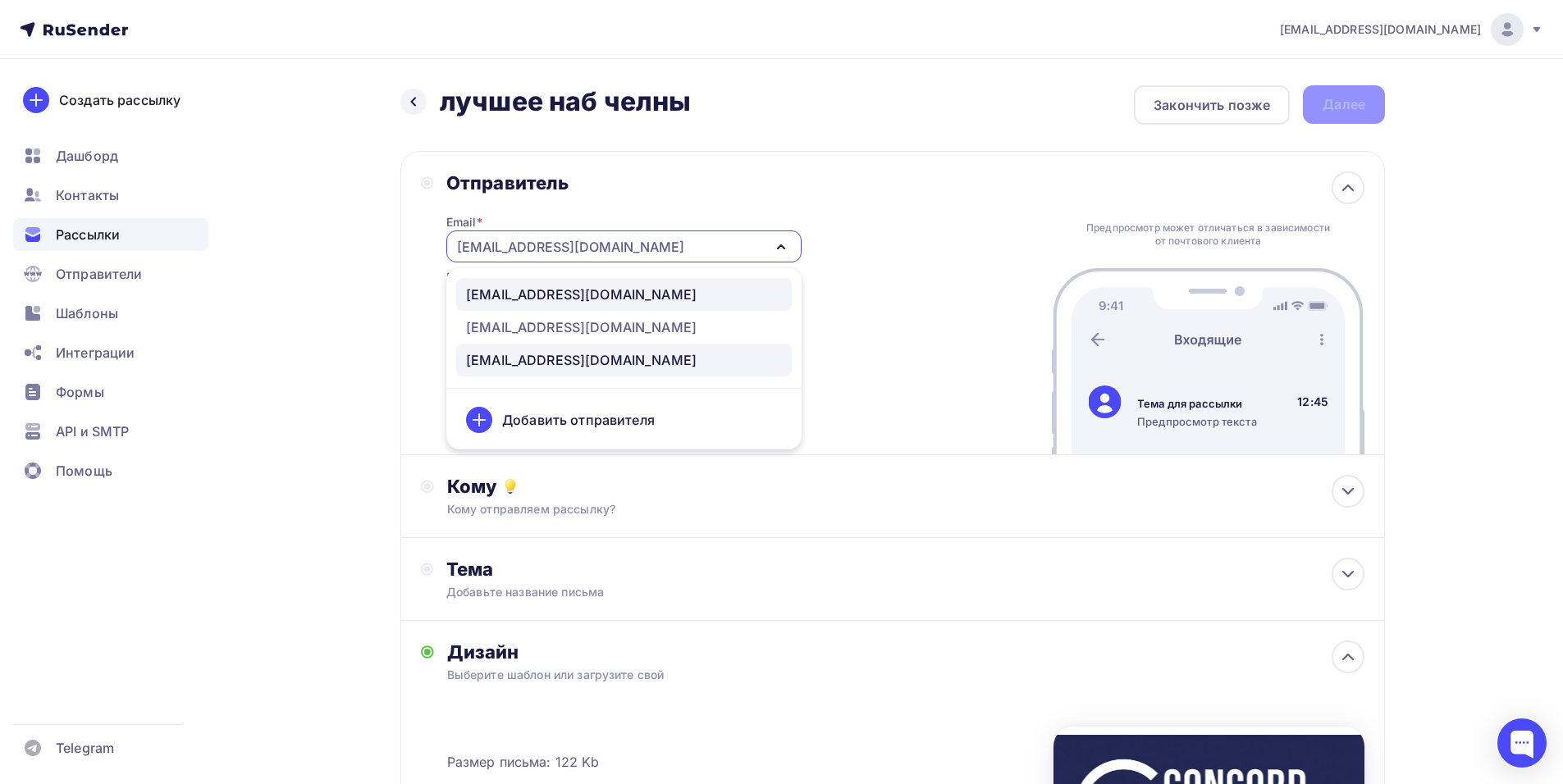
click at [570, 287] on div "[EMAIL_ADDRESS][DOMAIN_NAME]" at bounding box center [581, 295] width 230 height 20
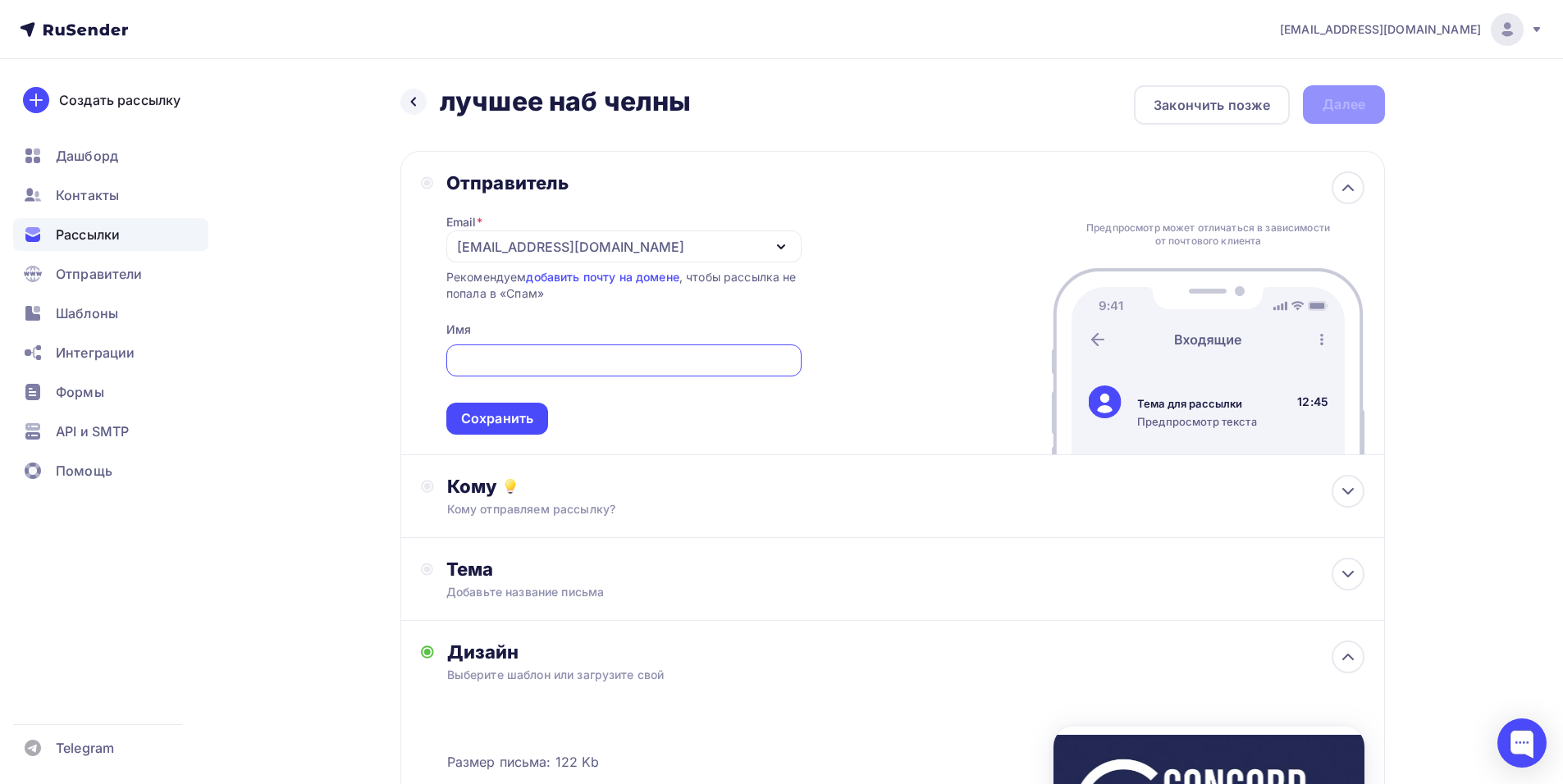
click at [561, 360] on input "text" at bounding box center [624, 361] width 336 height 20
paste input "CONCORD ORCHESTRA"
type input "CONCORD ORCHESTRA"
click at [505, 421] on div "Сохранить" at bounding box center [497, 418] width 72 height 19
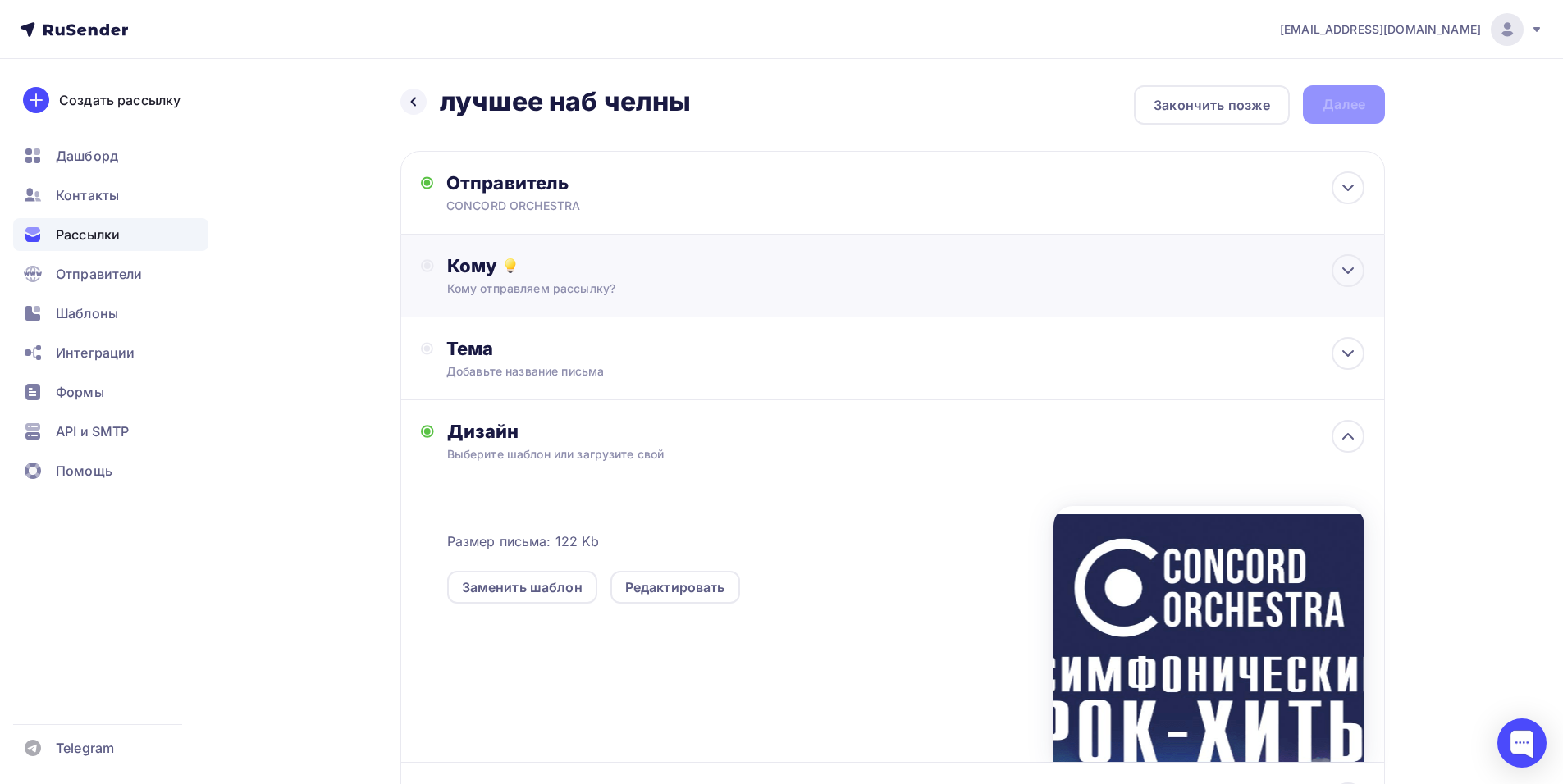
click at [535, 262] on div "Кому" at bounding box center [906, 266] width 918 height 23
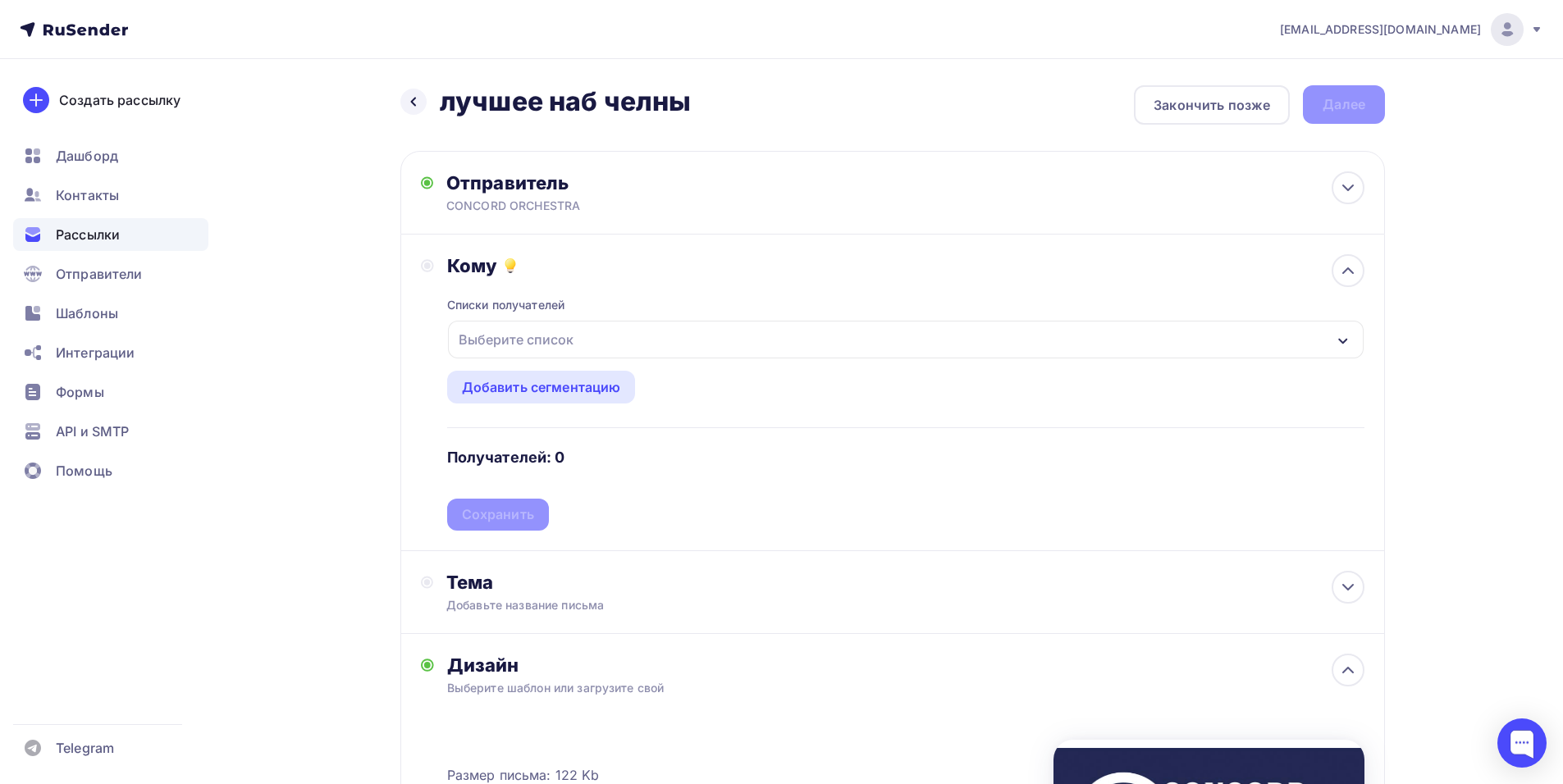
click at [607, 343] on div "Выберите список" at bounding box center [906, 339] width 916 height 37
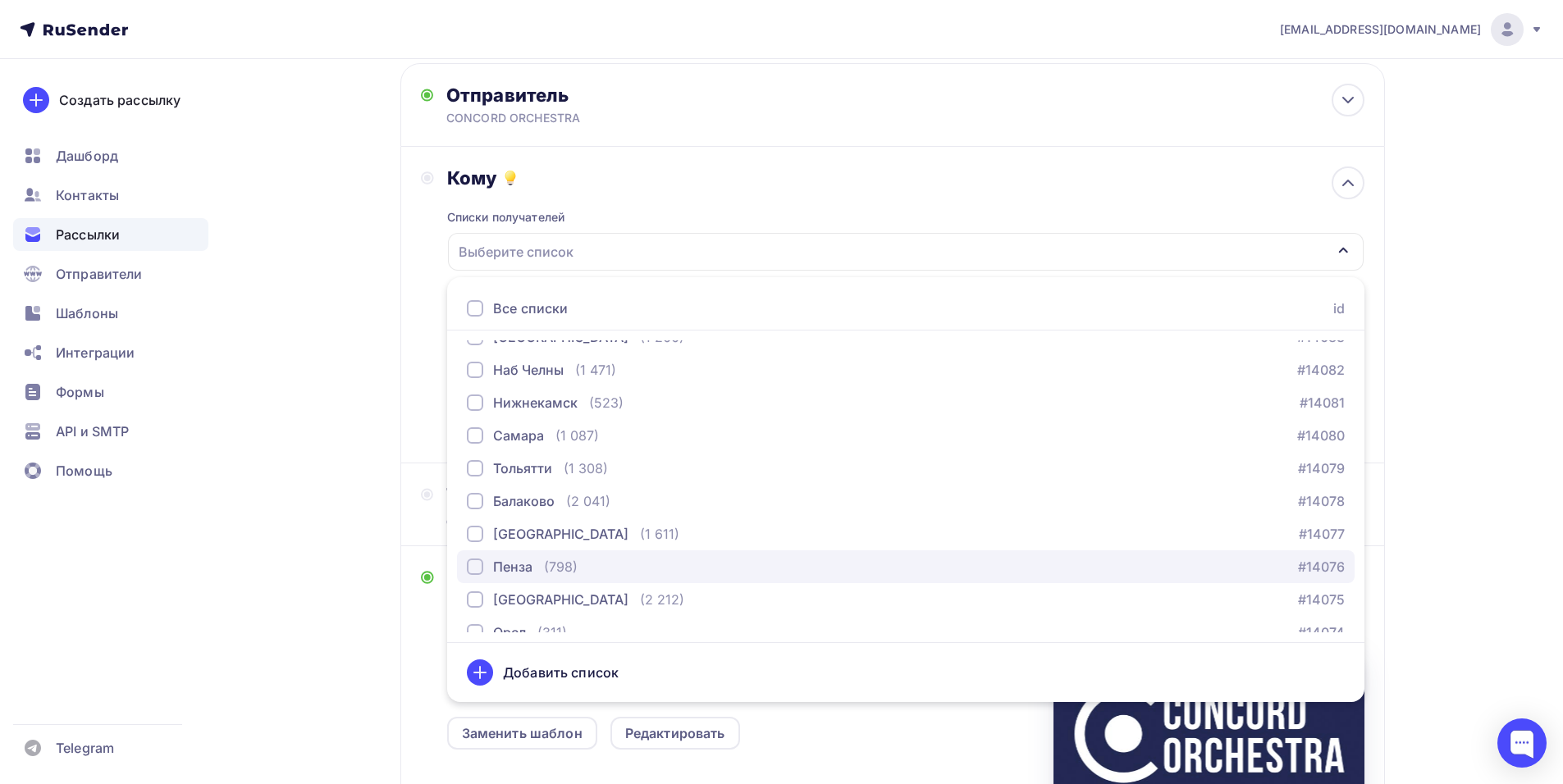
scroll to position [2201, 0]
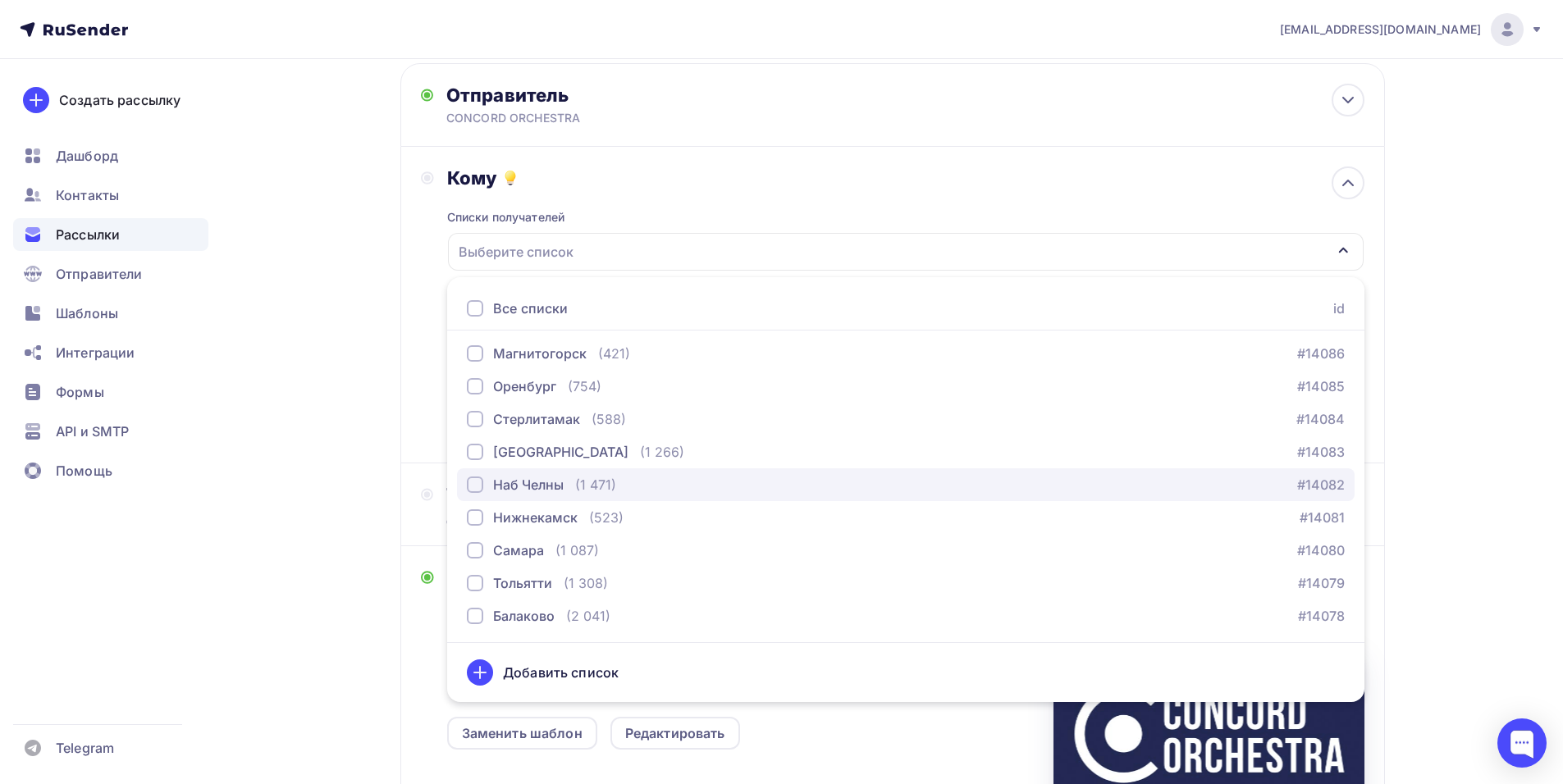
click at [546, 495] on button "Наб Челны (1 471) #14082" at bounding box center [905, 485] width 897 height 33
click at [1416, 400] on div "Назад лучшее наб челны лучшее наб челны Закончить позже Далее Отправитель CONCO…" at bounding box center [782, 535] width 1345 height 1126
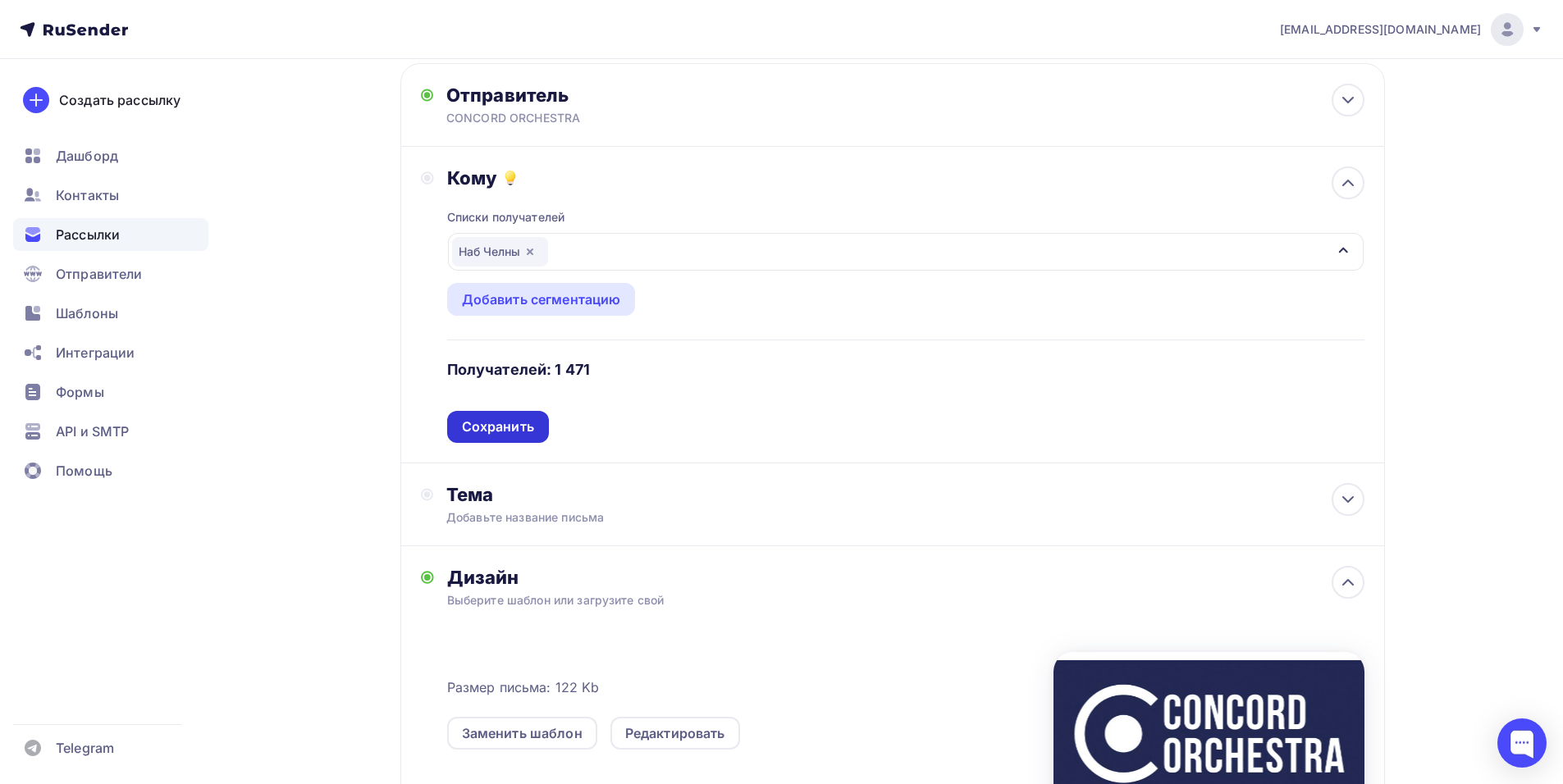
click at [469, 427] on div "Сохранить" at bounding box center [498, 426] width 72 height 19
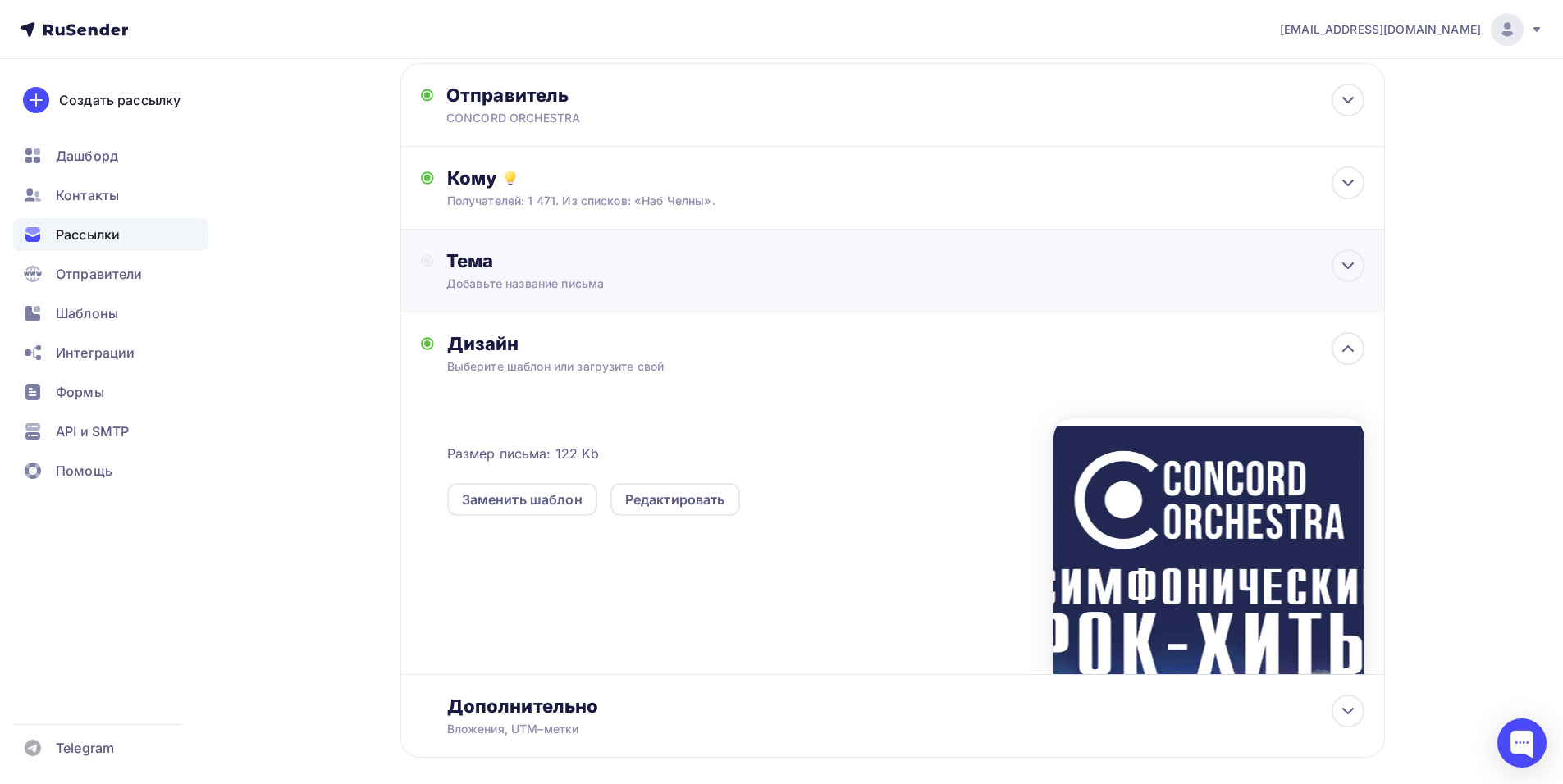
click at [590, 263] on div "Тема" at bounding box center [608, 260] width 324 height 23
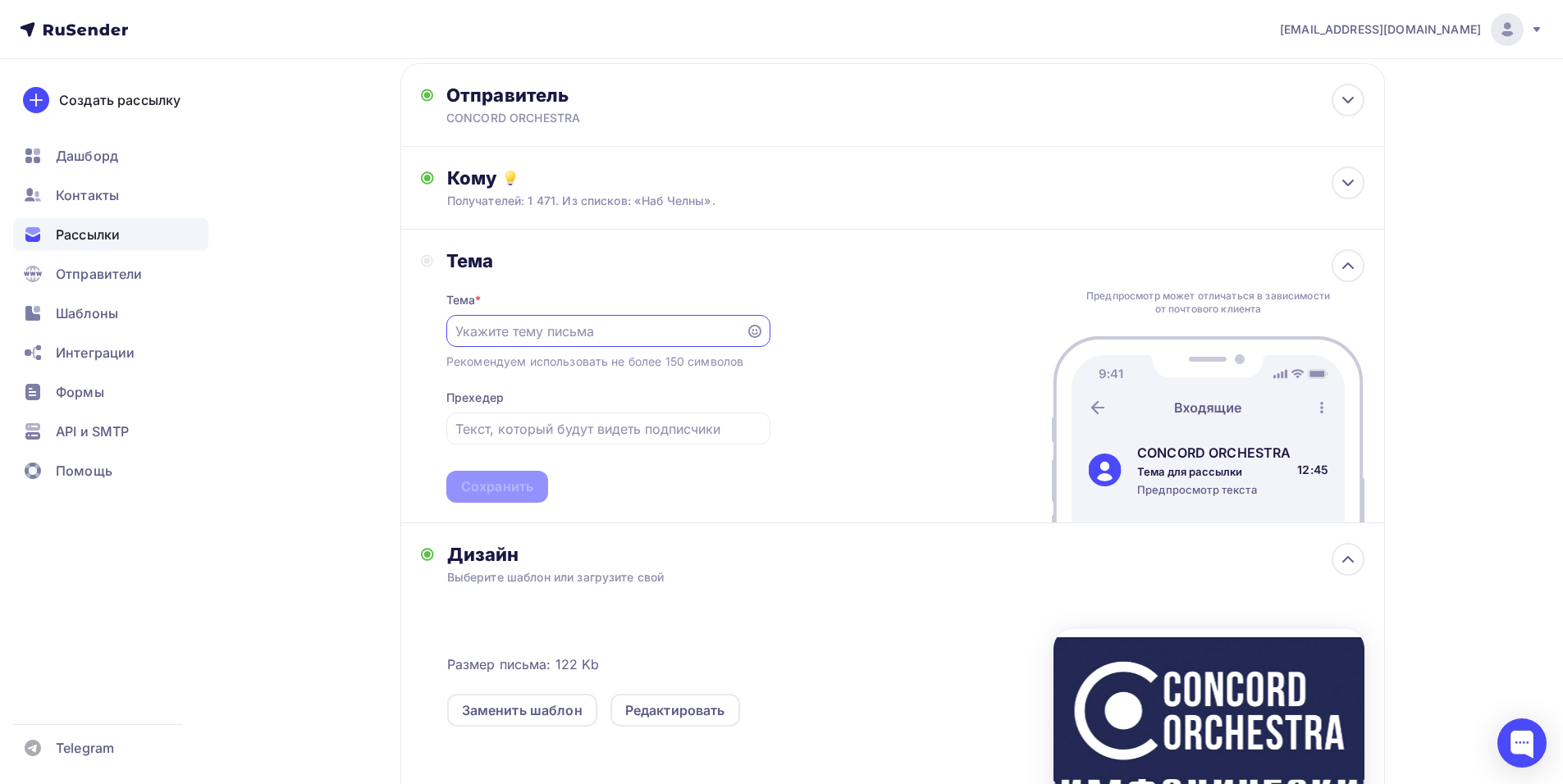
scroll to position [0, 0]
click at [1501, 465] on div "shedevru@yandex.ru Аккаунт Тарифы Выйти Создать рассылку Дашборд Контакты Рассы…" at bounding box center [782, 493] width 1563 height 1162
click at [520, 340] on input "text" at bounding box center [595, 331] width 280 height 20
paste input "Приглашение на шоу «Симфонические РОК-ХИТЫ. Лучшее»"
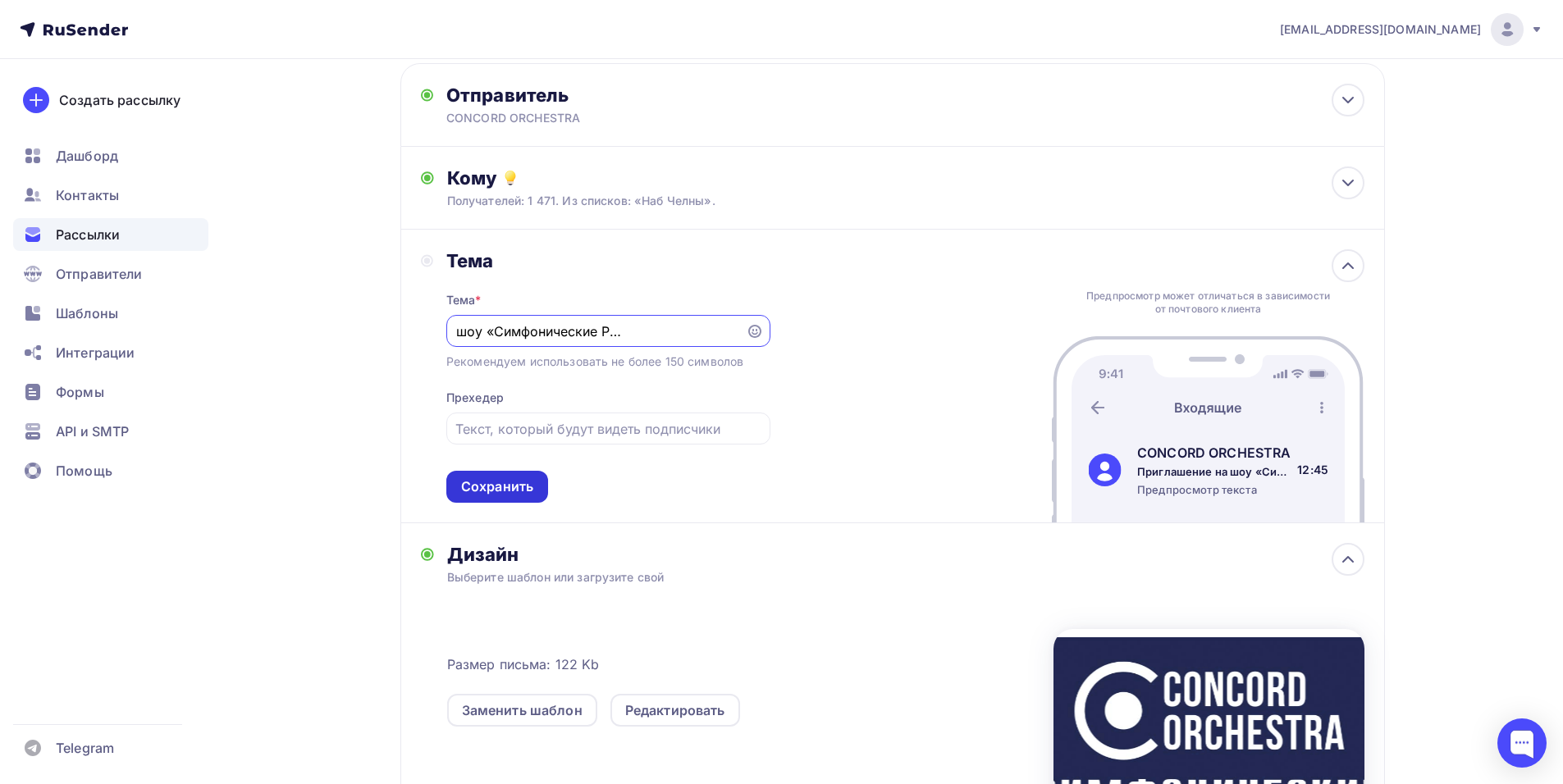
type input "Приглашение на шоу «Симфонические РОК-ХИТЫ. Лучшее»"
click at [522, 489] on div "Сохранить" at bounding box center [497, 486] width 72 height 19
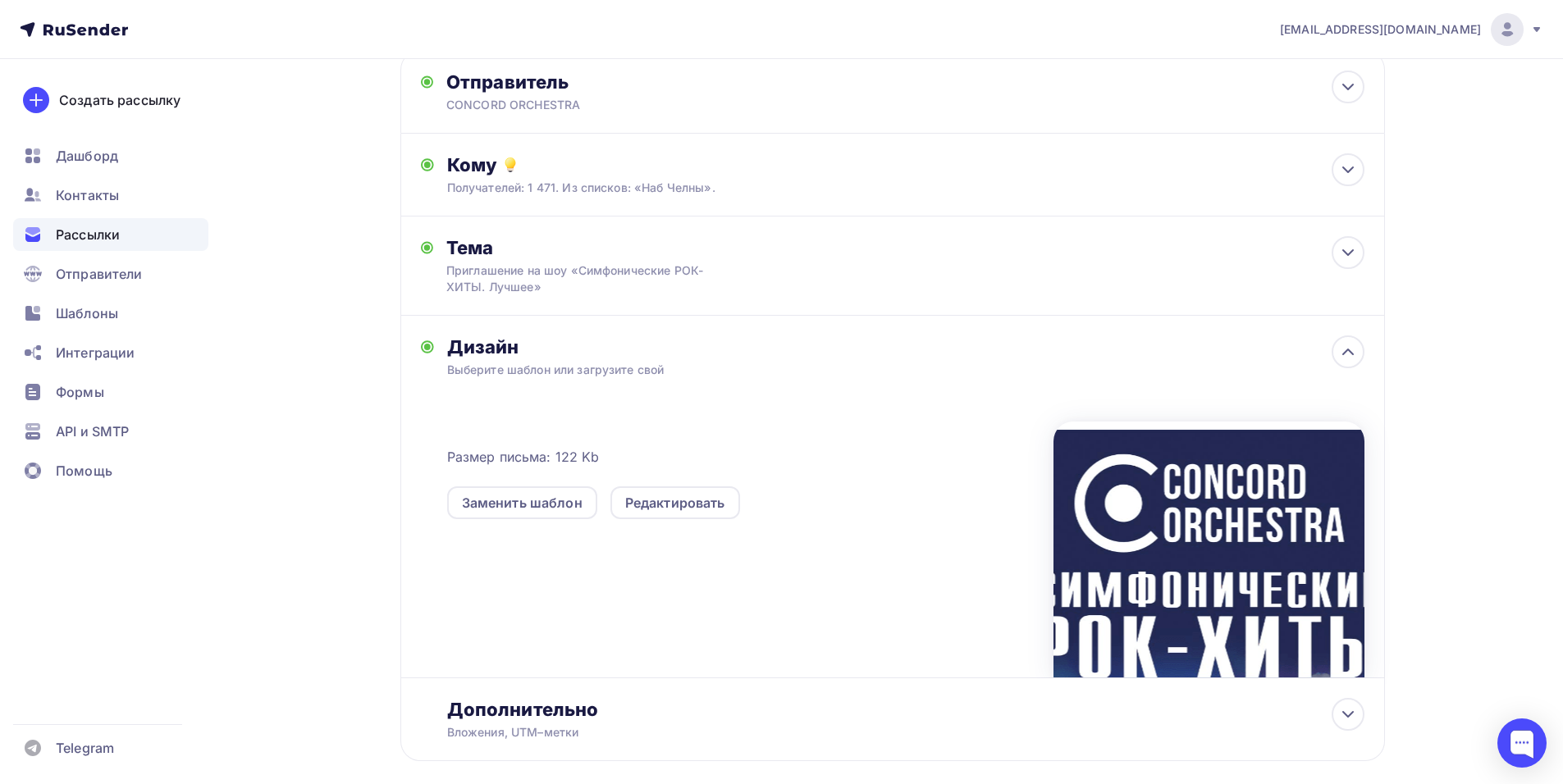
scroll to position [0, 0]
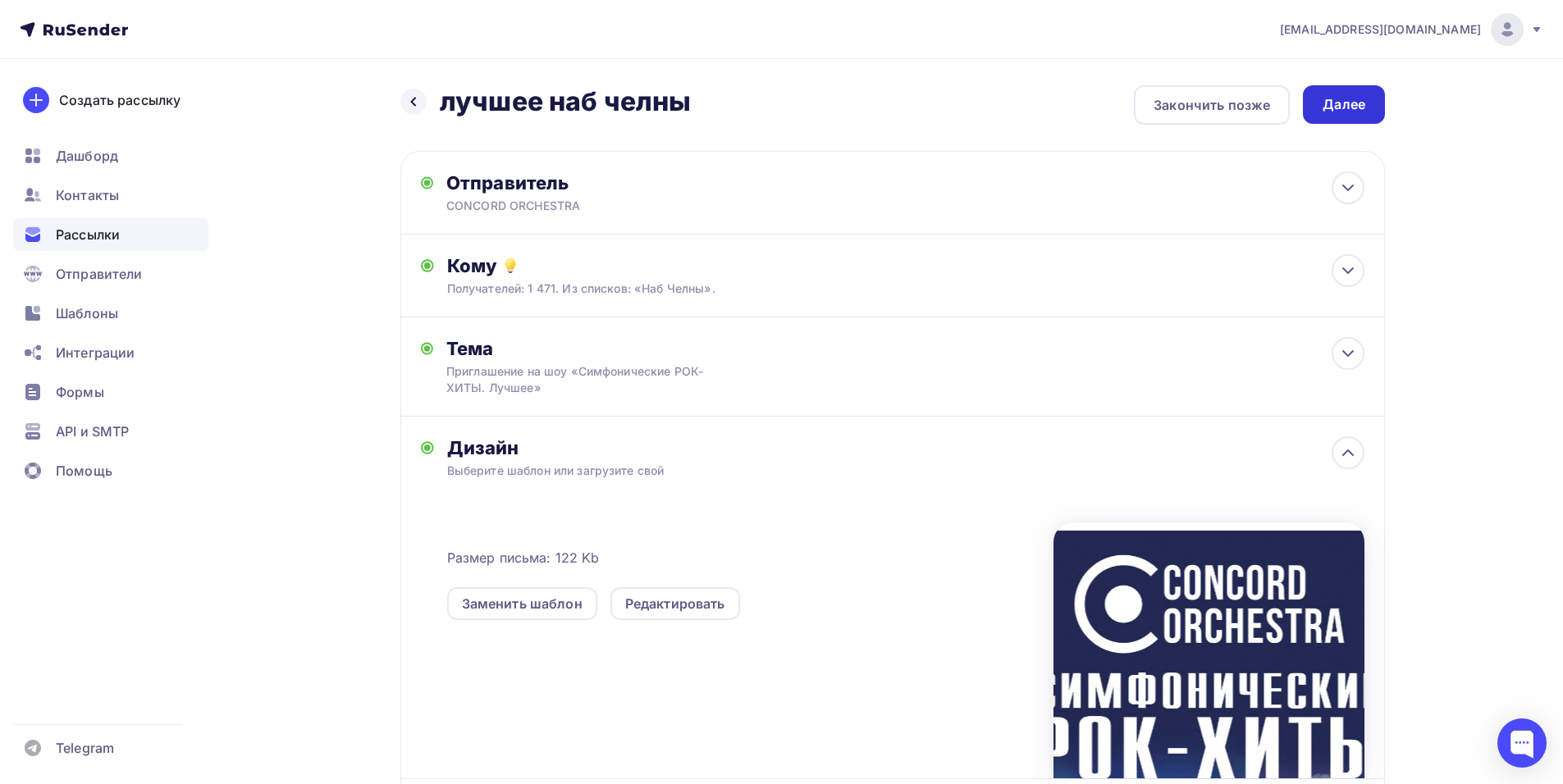
click at [1341, 115] on div "Далее" at bounding box center [1344, 104] width 82 height 38
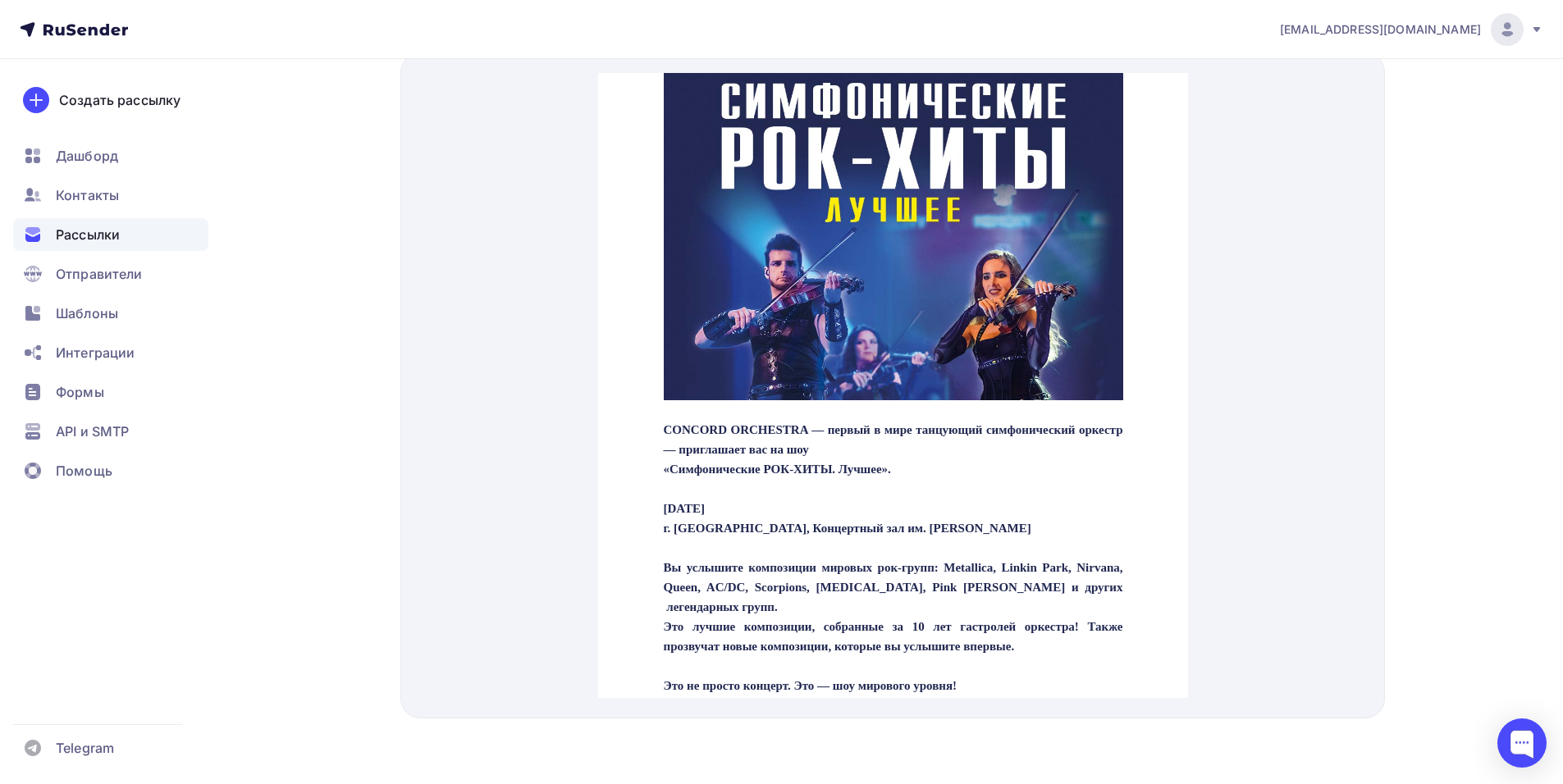
scroll to position [164, 0]
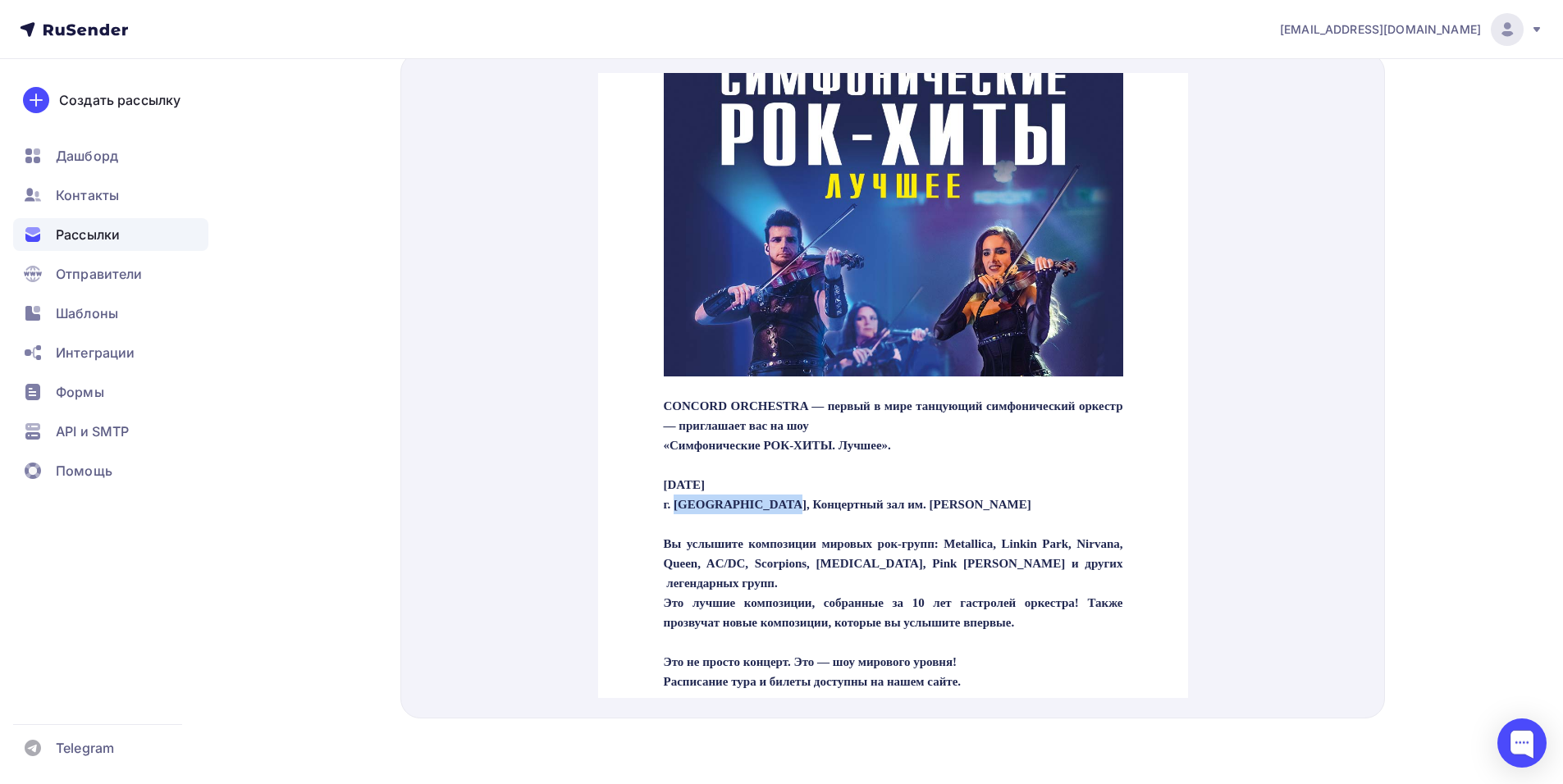
drag, startPoint x: 672, startPoint y: 486, endPoint x: 813, endPoint y: 486, distance: 141.0
click at [813, 486] on p "CONCORD ORCHESTRA — первый в мире танцующий симфонический оркестр — приглашает …" at bounding box center [892, 533] width 459 height 315
copy p "Набережные Челны"
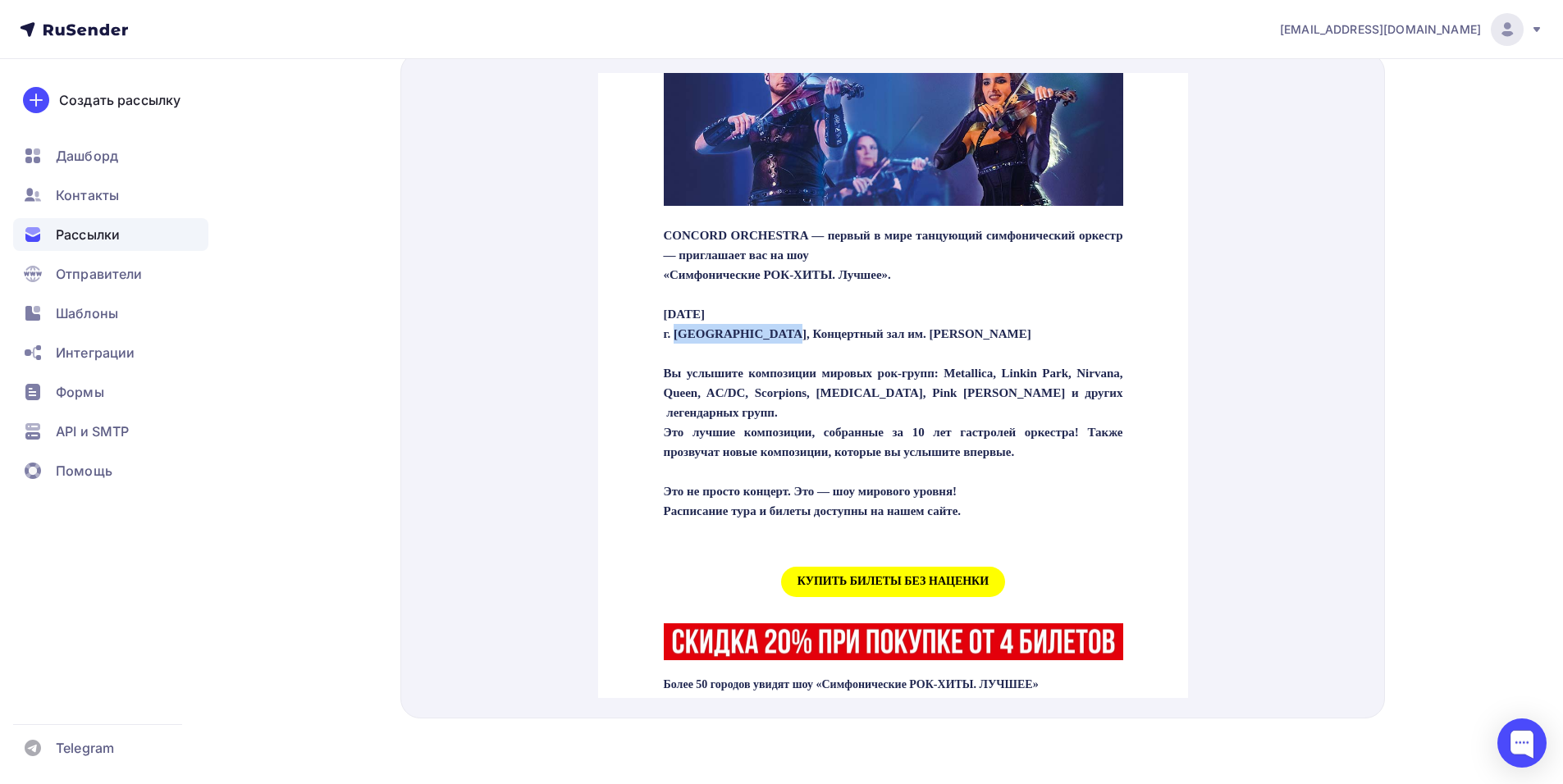
scroll to position [410, 0]
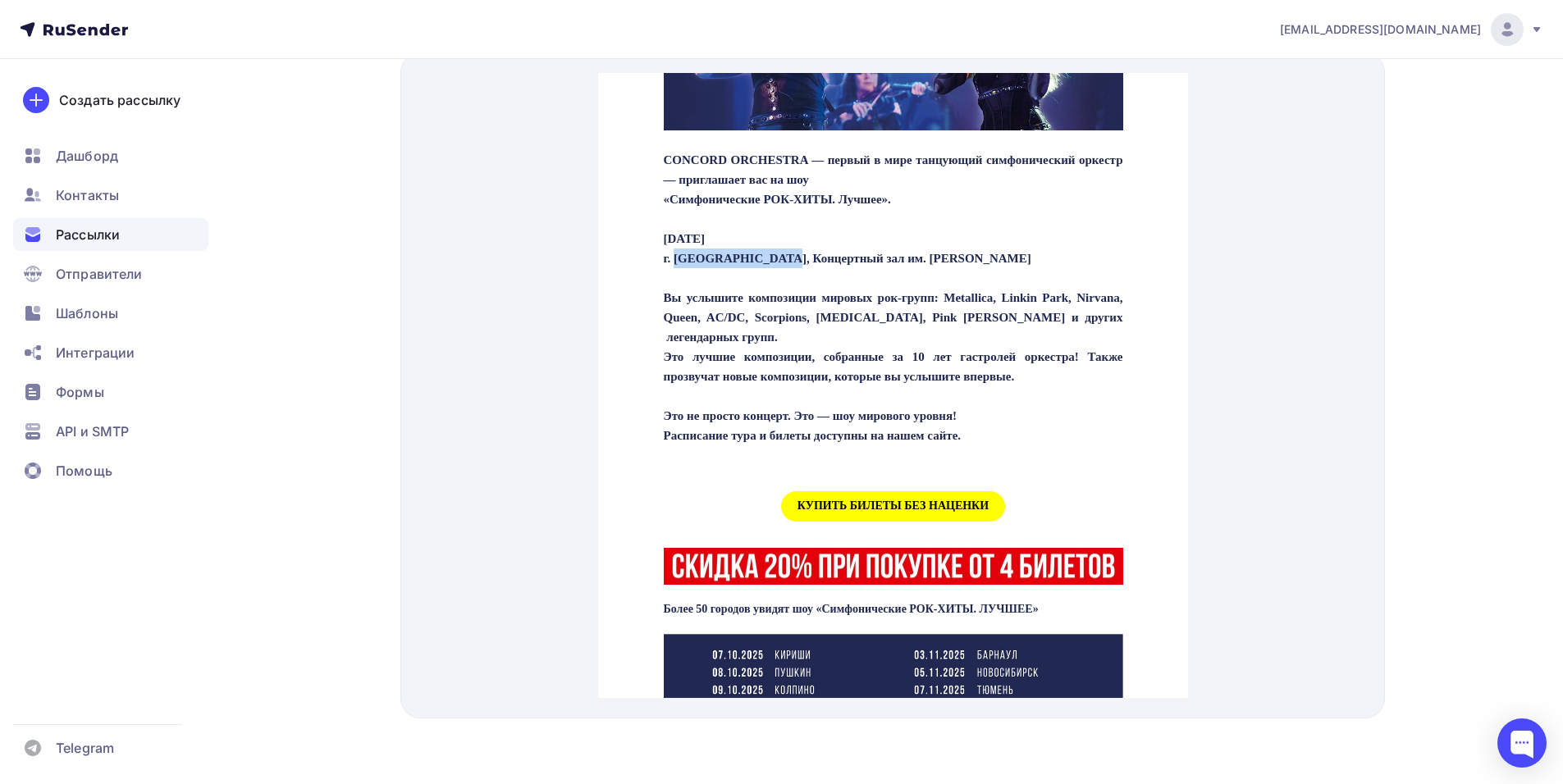
click at [886, 502] on span "КУПИТЬ БИЛЕТЫ БЕЗ НАЦЕНКИ" at bounding box center [892, 486] width 224 height 30
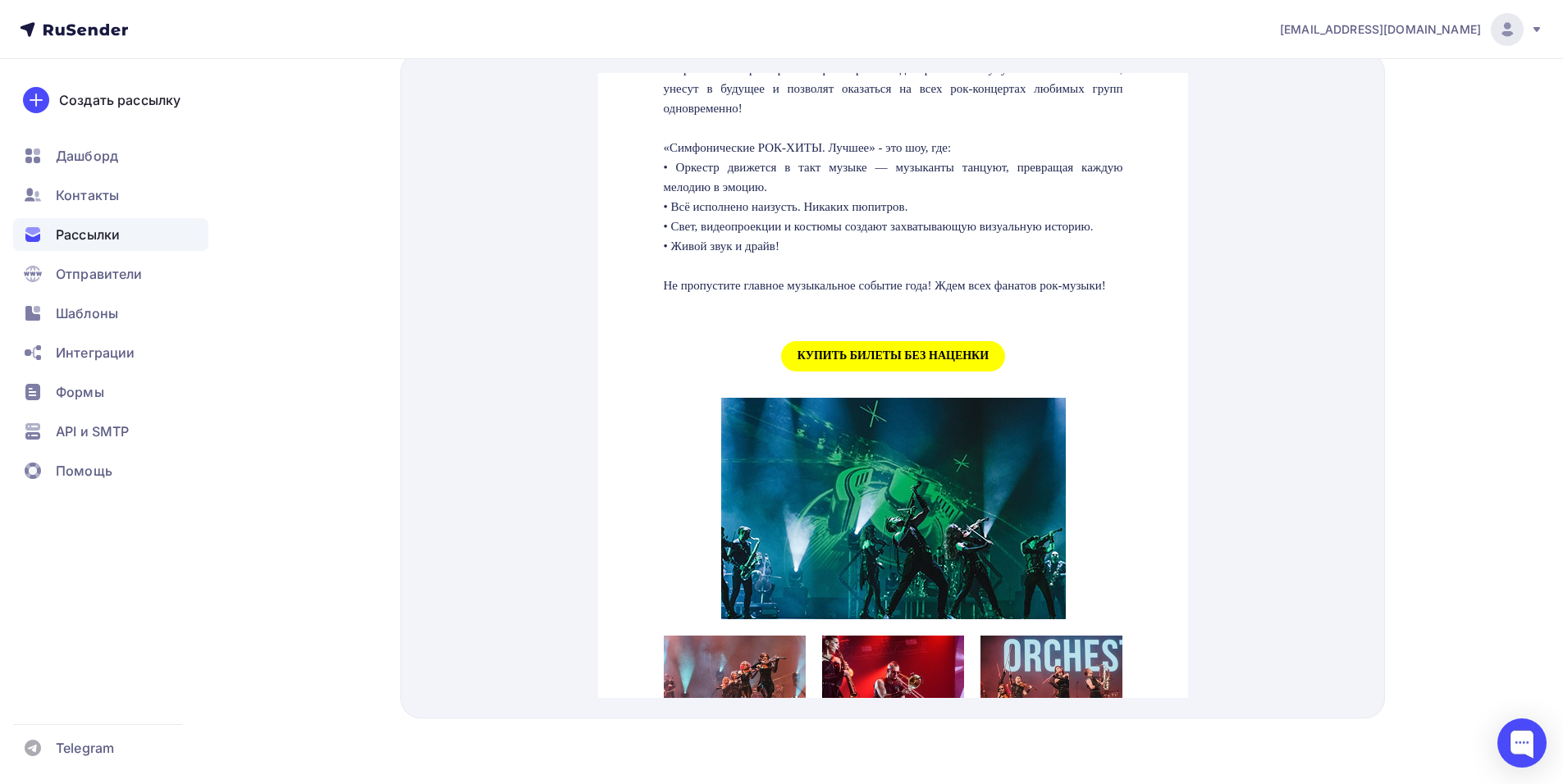
scroll to position [1476, 0]
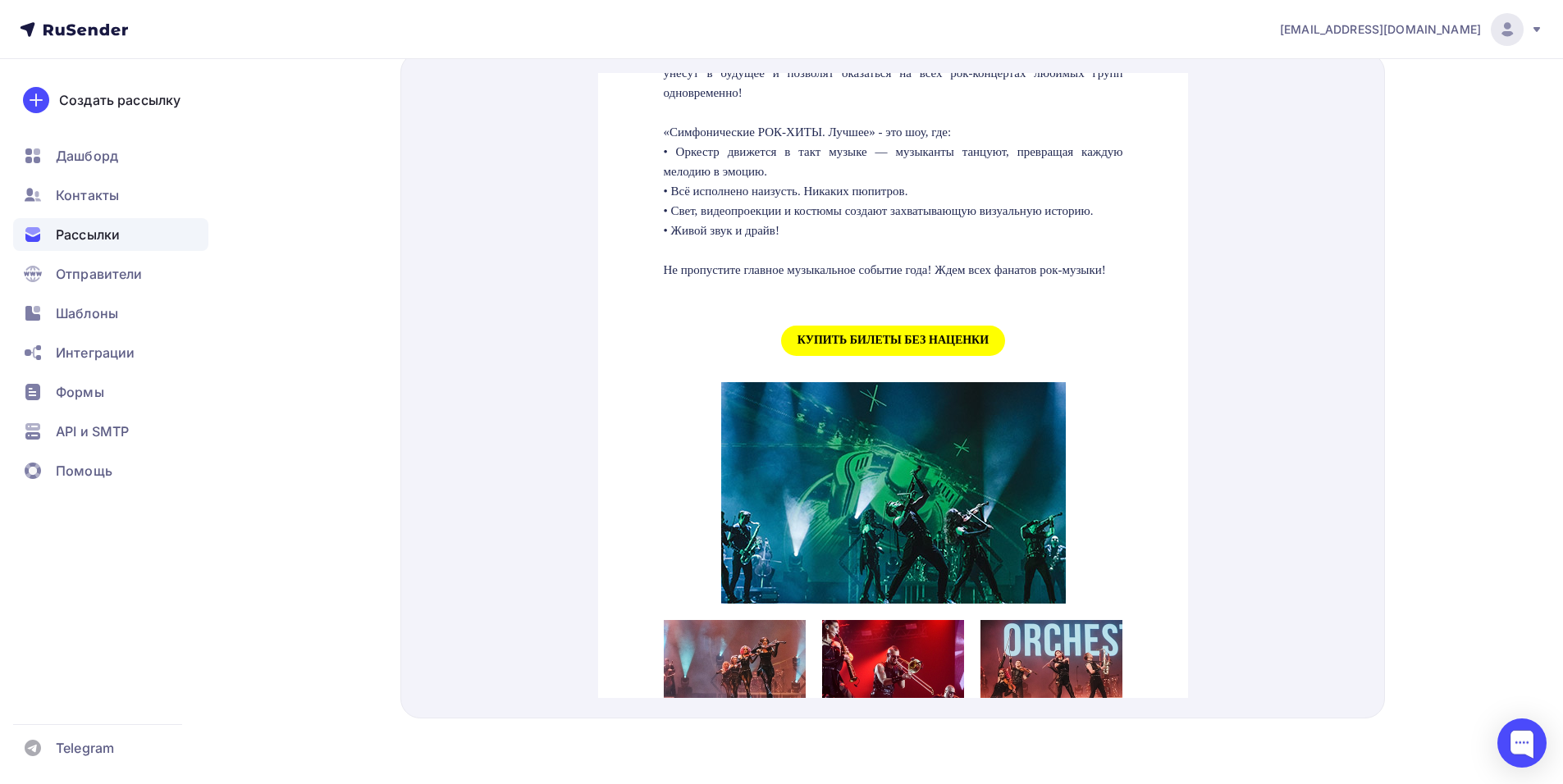
click at [839, 336] on span "КУПИТЬ БИЛЕТЫ БЕЗ НАЦЕНКИ" at bounding box center [892, 320] width 224 height 30
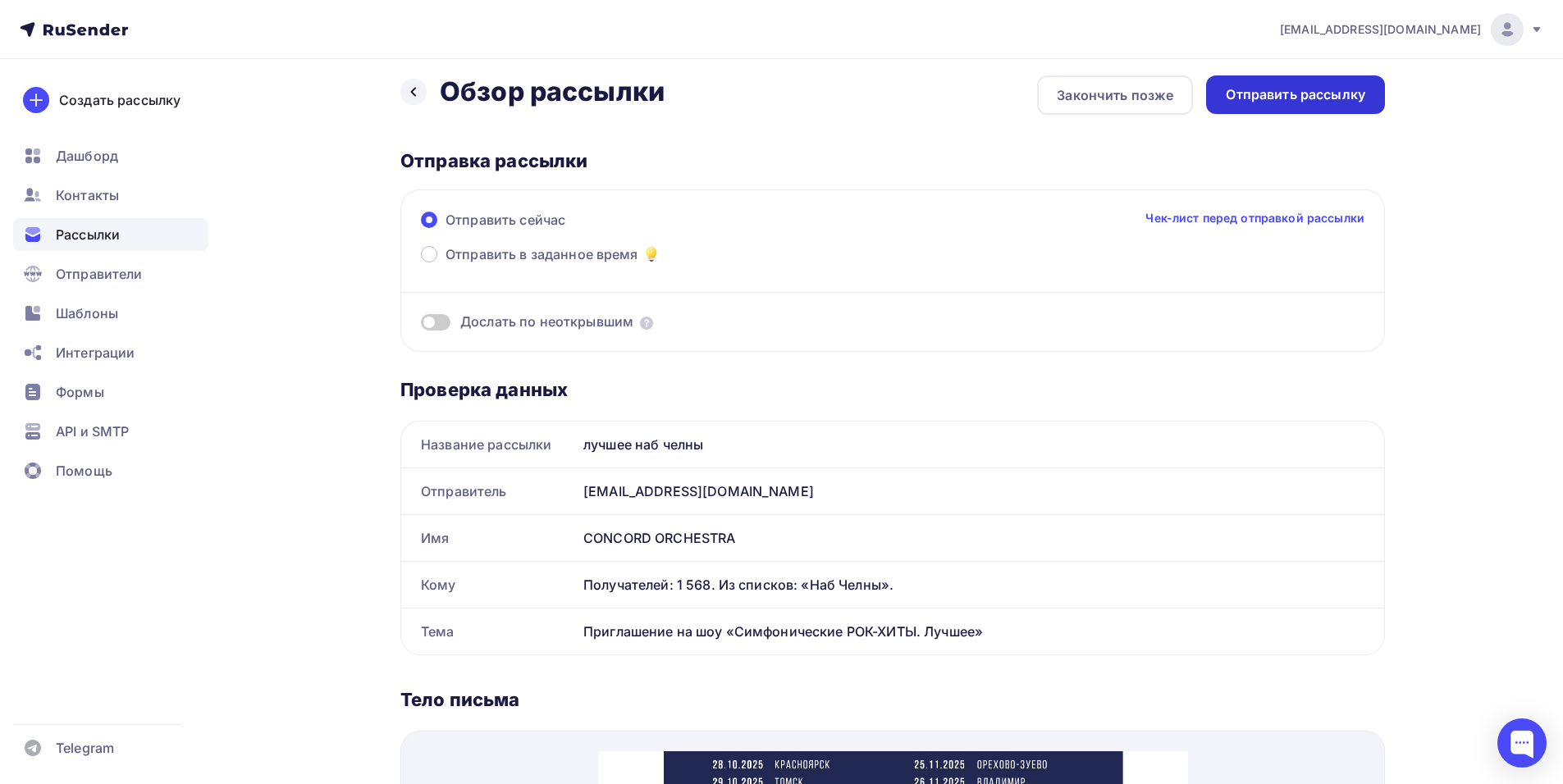
scroll to position [0, 0]
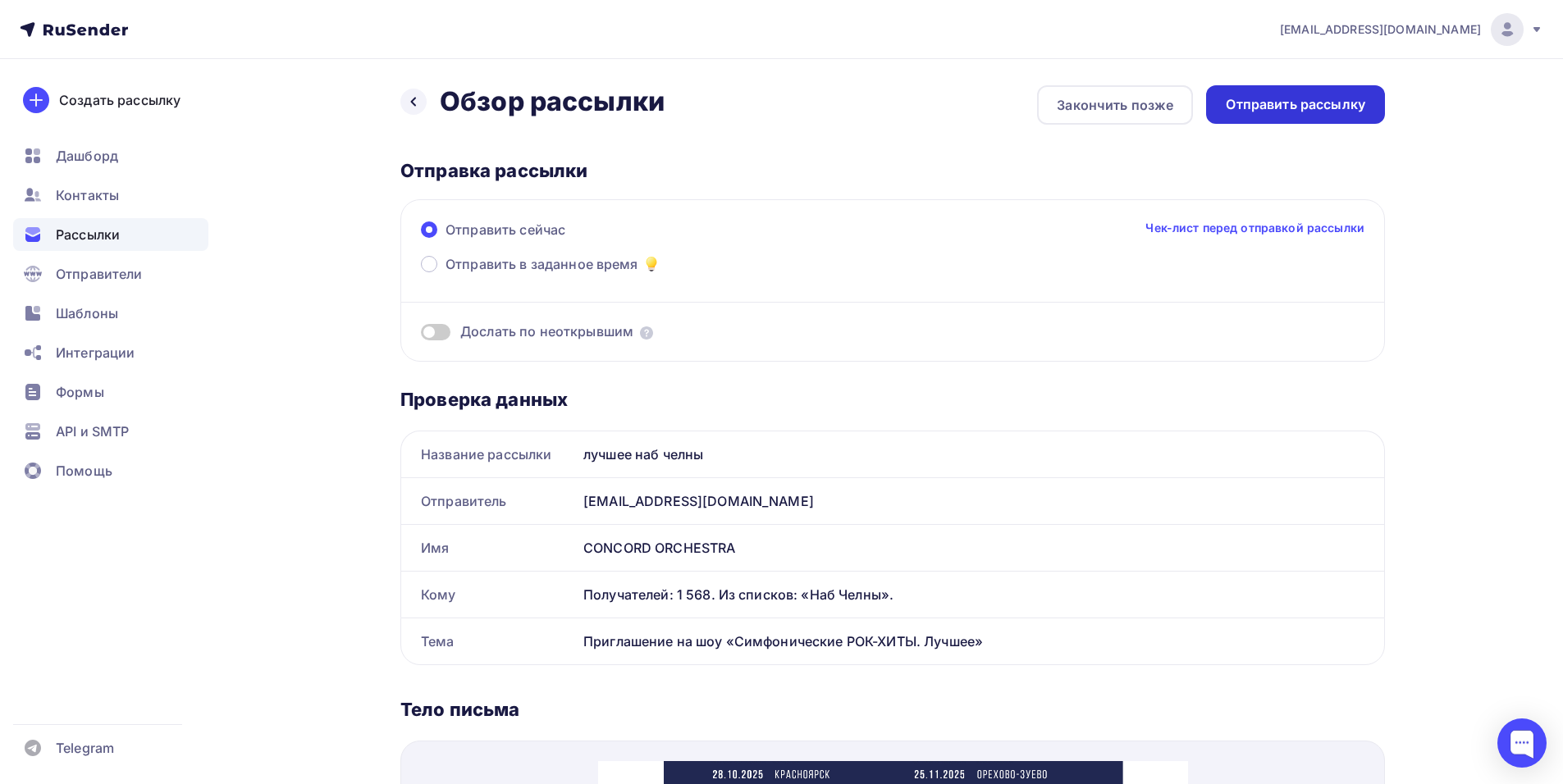
click at [1293, 99] on div "Отправить рассылку" at bounding box center [1295, 104] width 140 height 19
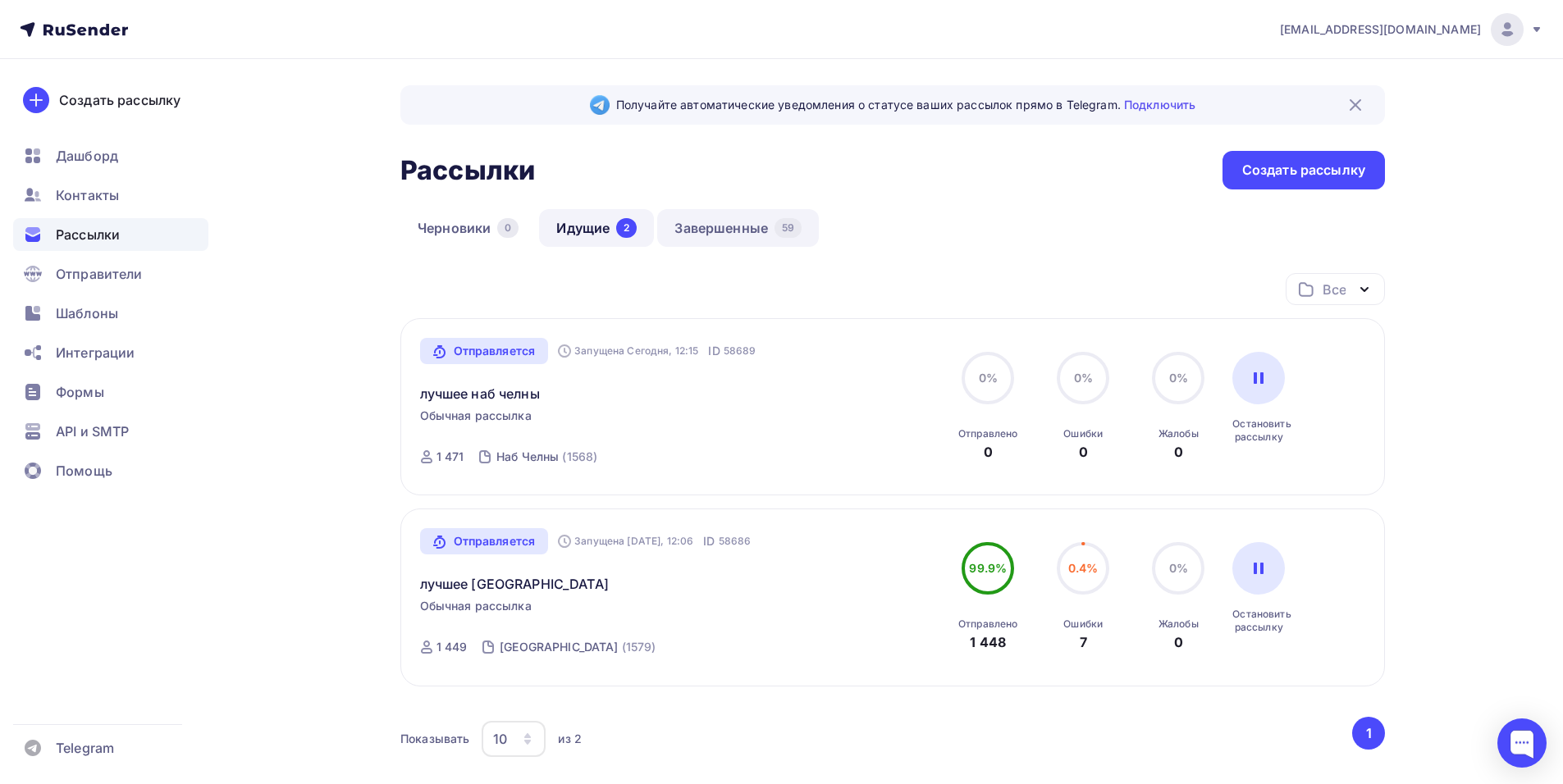
click at [753, 238] on link "Завершенные 59" at bounding box center [738, 227] width 162 height 37
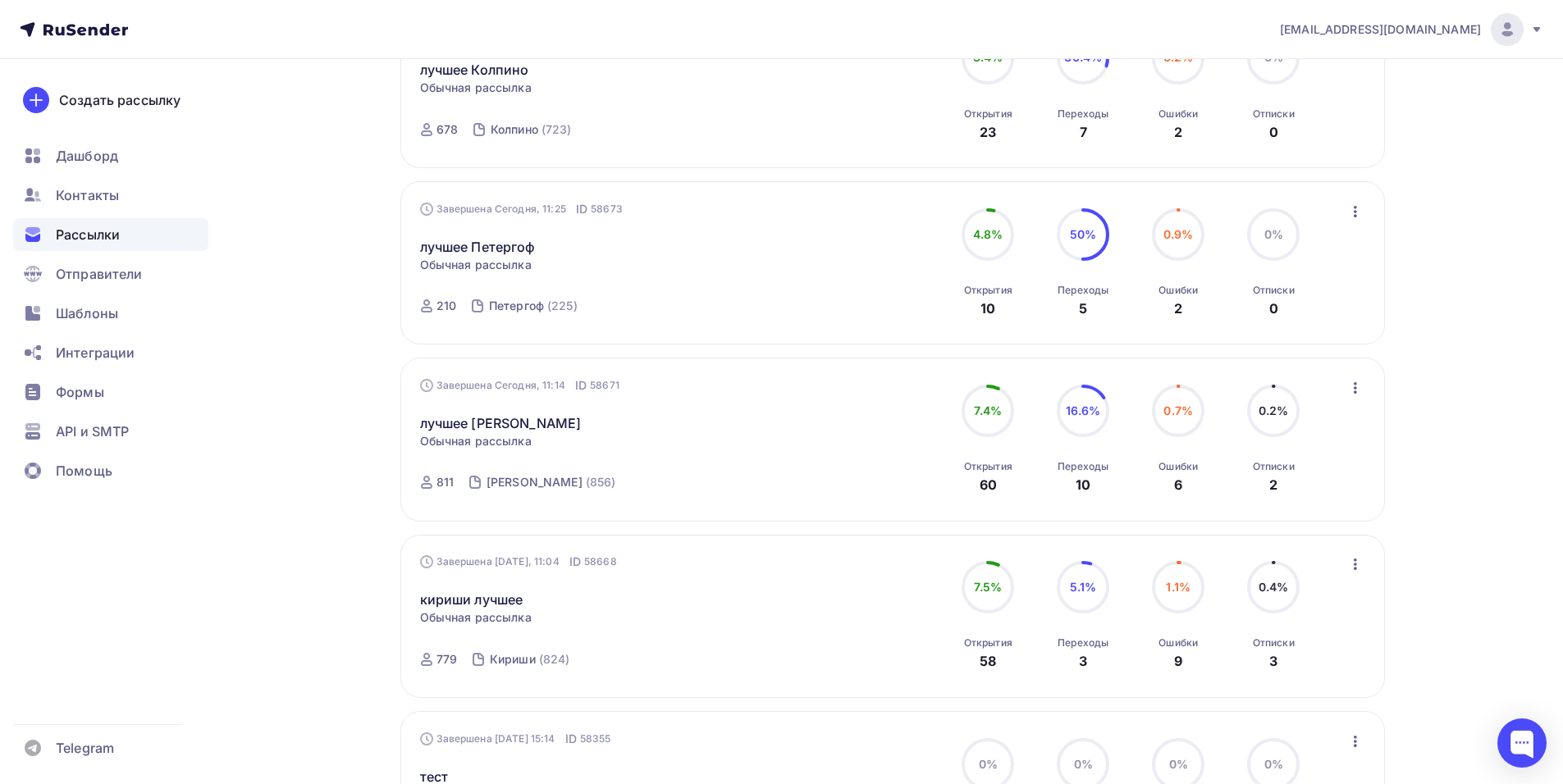
scroll to position [842, 0]
click at [108, 314] on span "Шаблоны" at bounding box center [87, 313] width 62 height 20
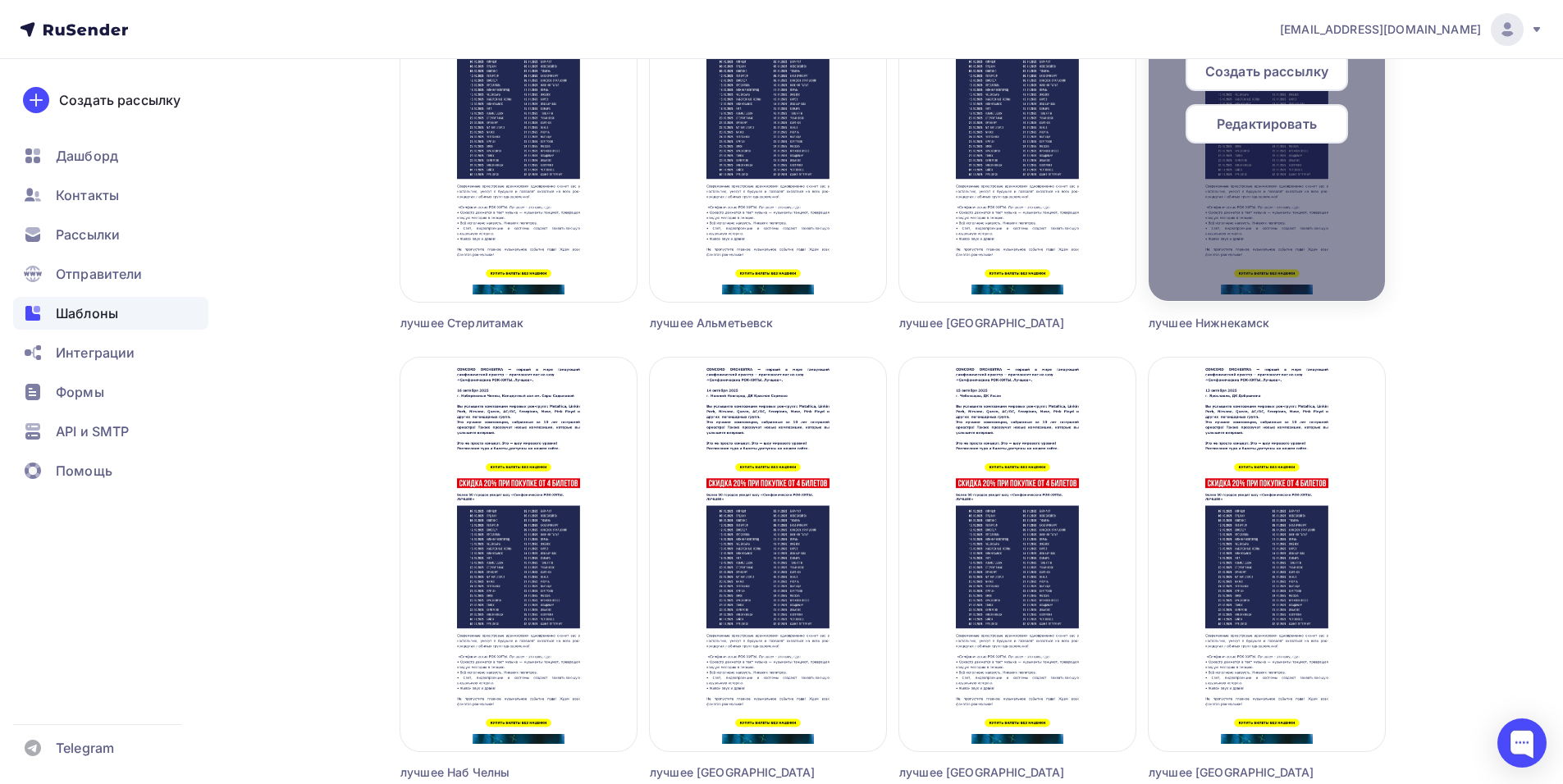
scroll to position [2461, 0]
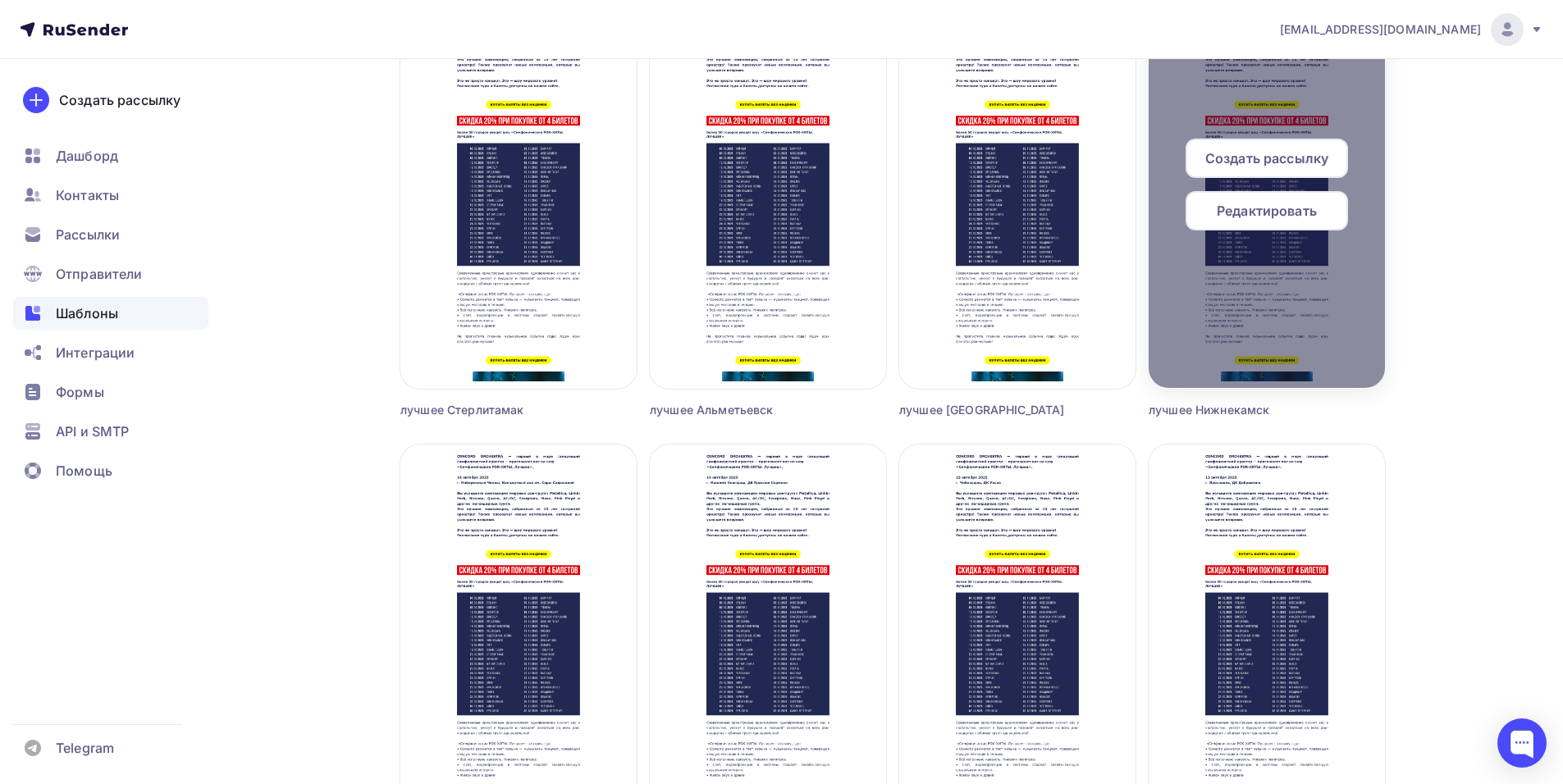
click at [1243, 157] on span "Создать рассылку" at bounding box center [1266, 159] width 123 height 20
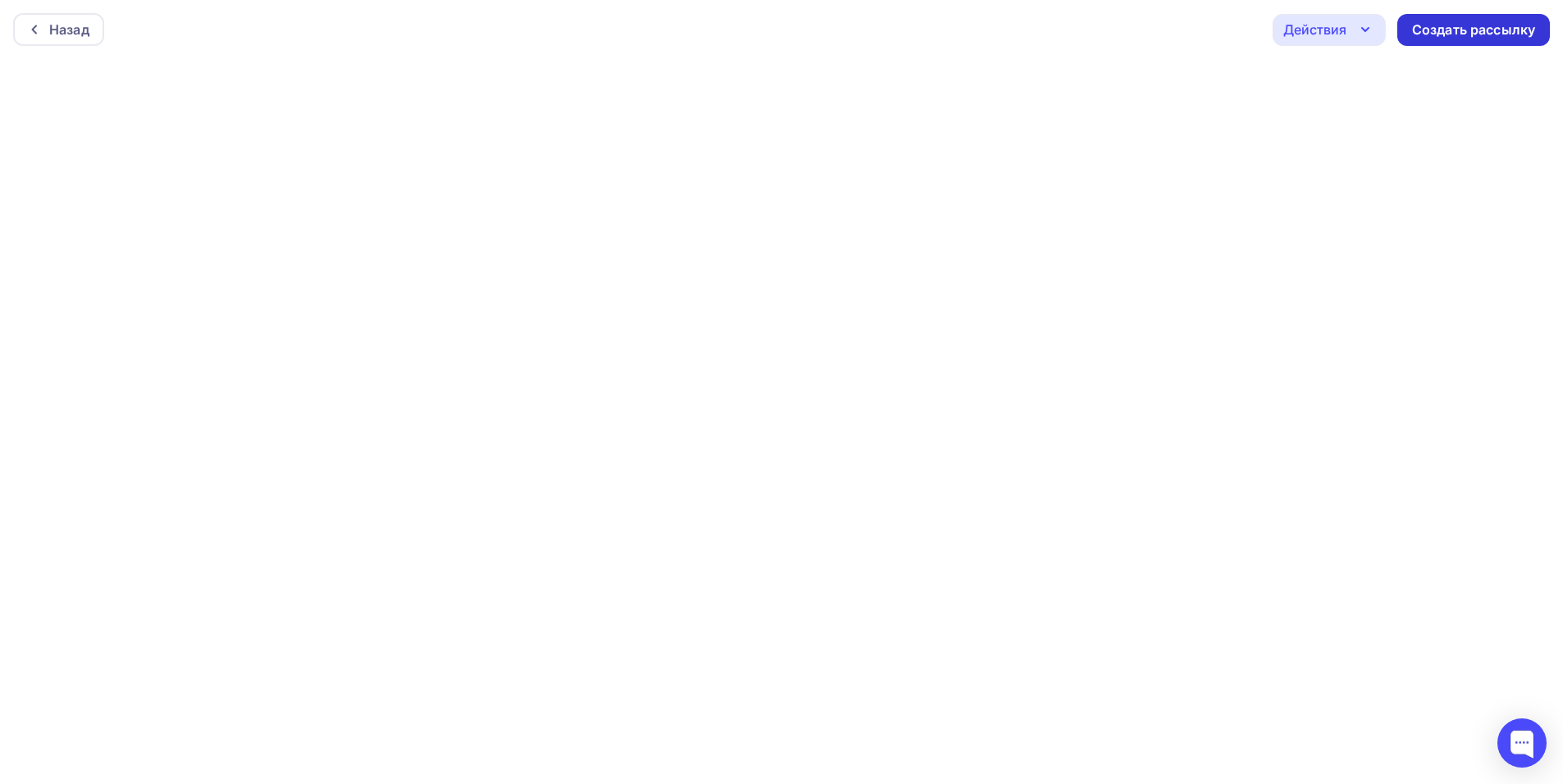
click at [1447, 32] on div "Создать рассылку" at bounding box center [1473, 29] width 123 height 19
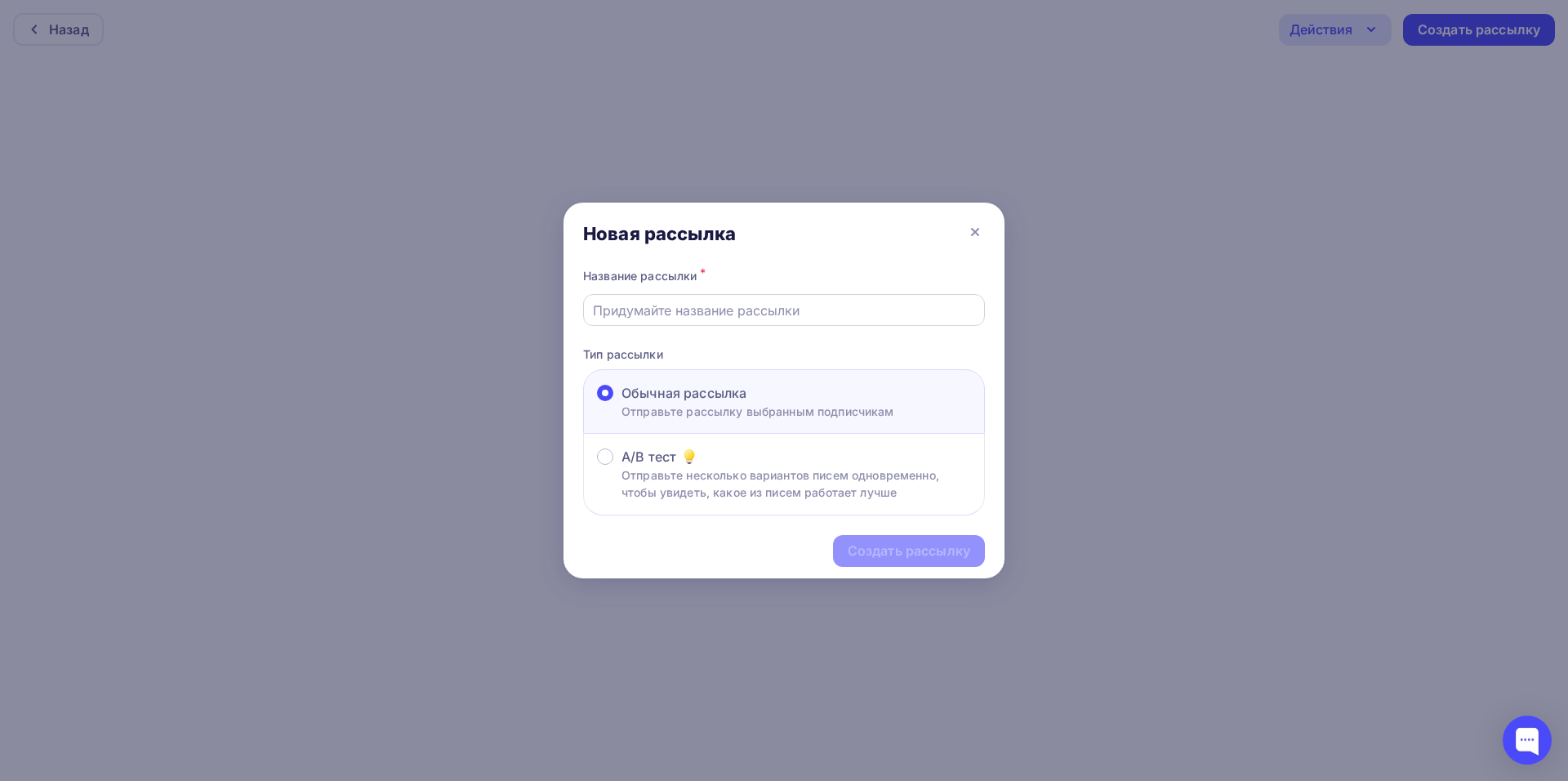
click at [724, 307] on input "text" at bounding box center [784, 311] width 383 height 20
type input "лучшее нижнекамск"
click at [894, 557] on div "Создать рассылку" at bounding box center [909, 551] width 123 height 19
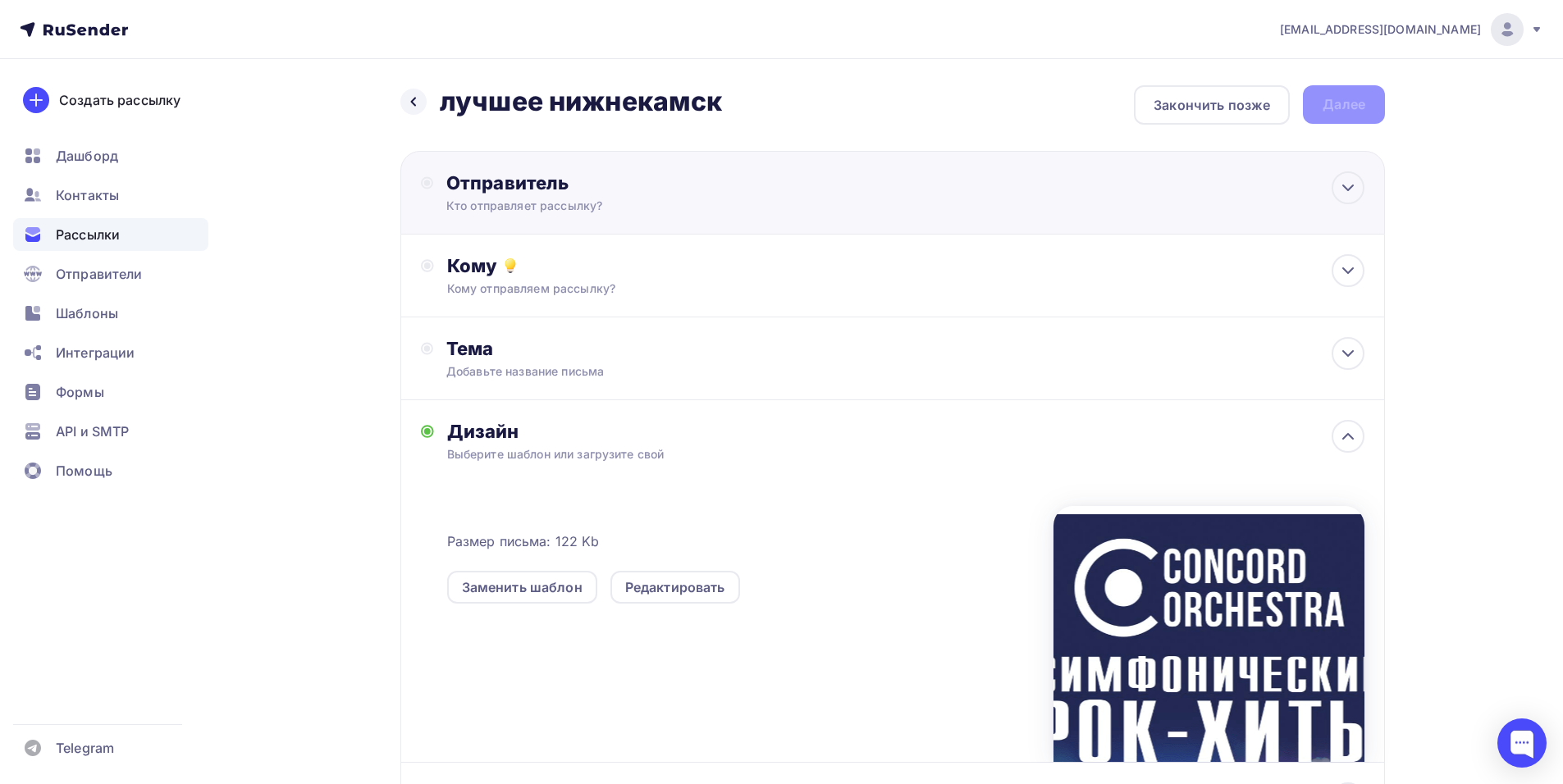
click at [799, 206] on div "Отправитель Кто отправляет рассылку? Email * shedevru@yandex.ru manager@concord…" at bounding box center [624, 193] width 355 height 43
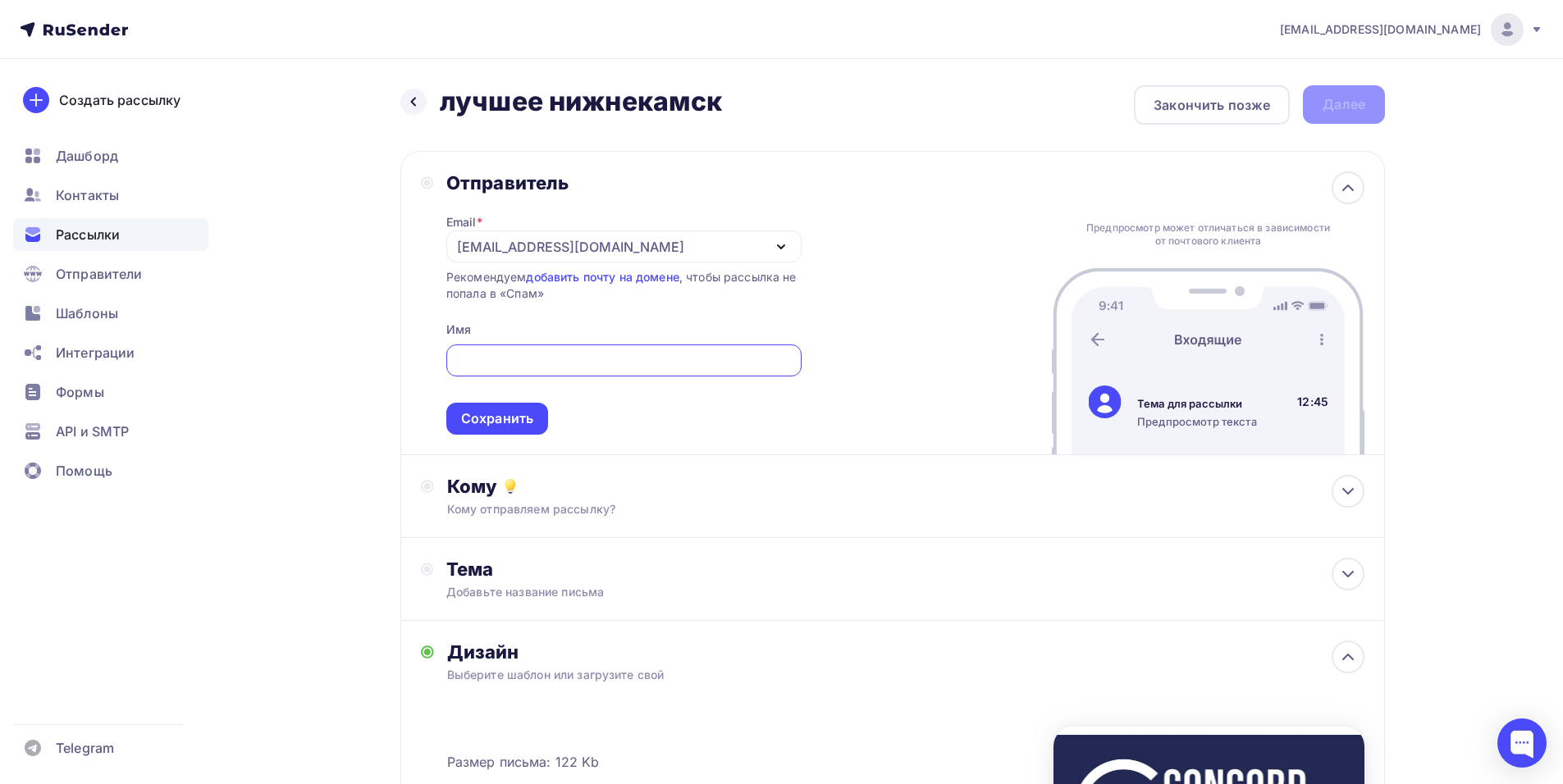
click at [759, 250] on div "[EMAIL_ADDRESS][DOMAIN_NAME]" at bounding box center [624, 246] width 355 height 32
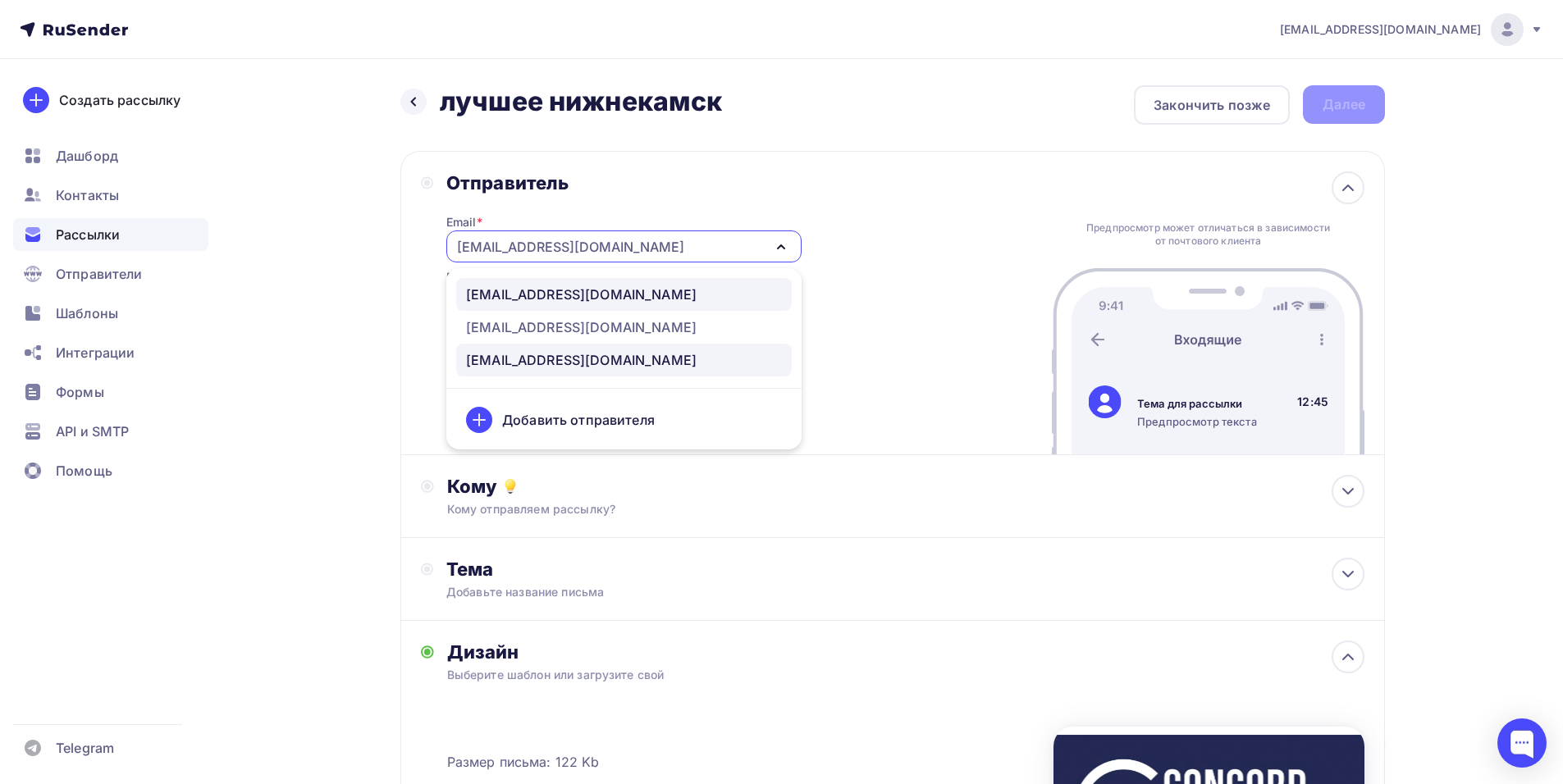
click at [611, 304] on link "[EMAIL_ADDRESS][DOMAIN_NAME]" at bounding box center [624, 295] width 335 height 33
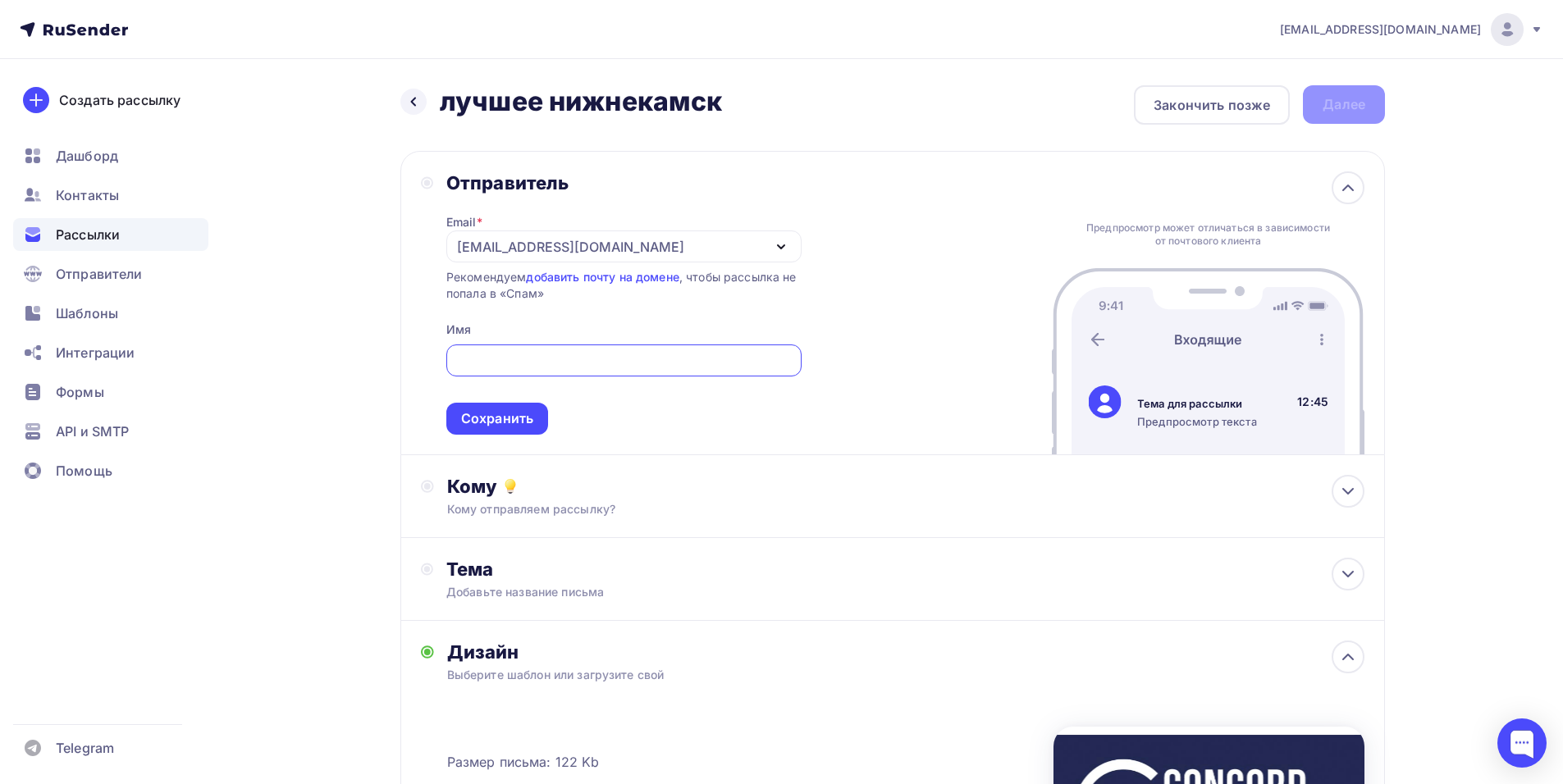
paste input "CONCORD ORCHESTRA"
type input "CONCORD ORCHESTRA"
click at [503, 419] on div "Сохранить" at bounding box center [497, 418] width 72 height 19
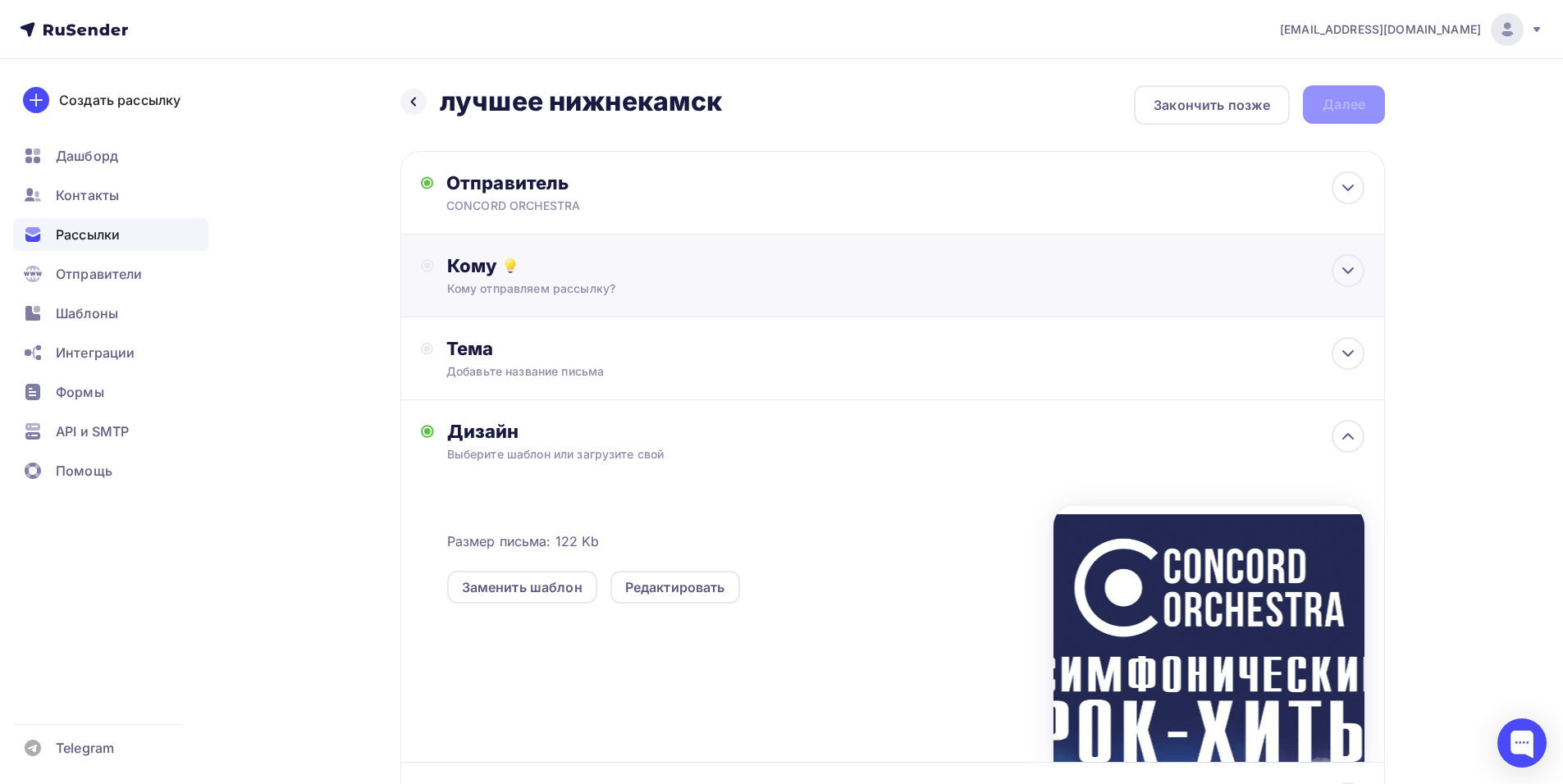
click at [611, 286] on div "Кому отправляем рассылку?" at bounding box center [860, 288] width 826 height 16
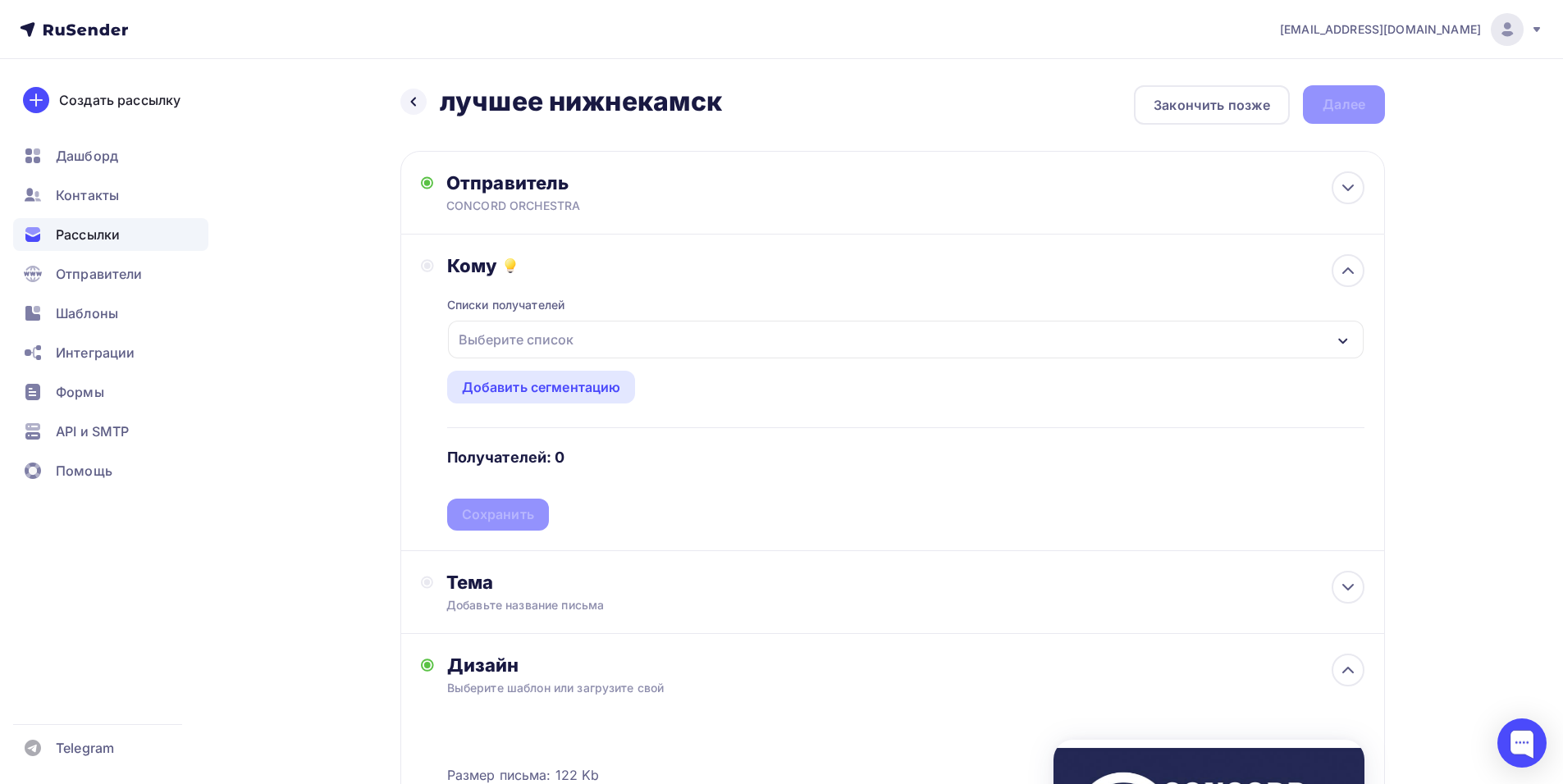
click at [636, 337] on div "Выберите список" at bounding box center [906, 339] width 916 height 37
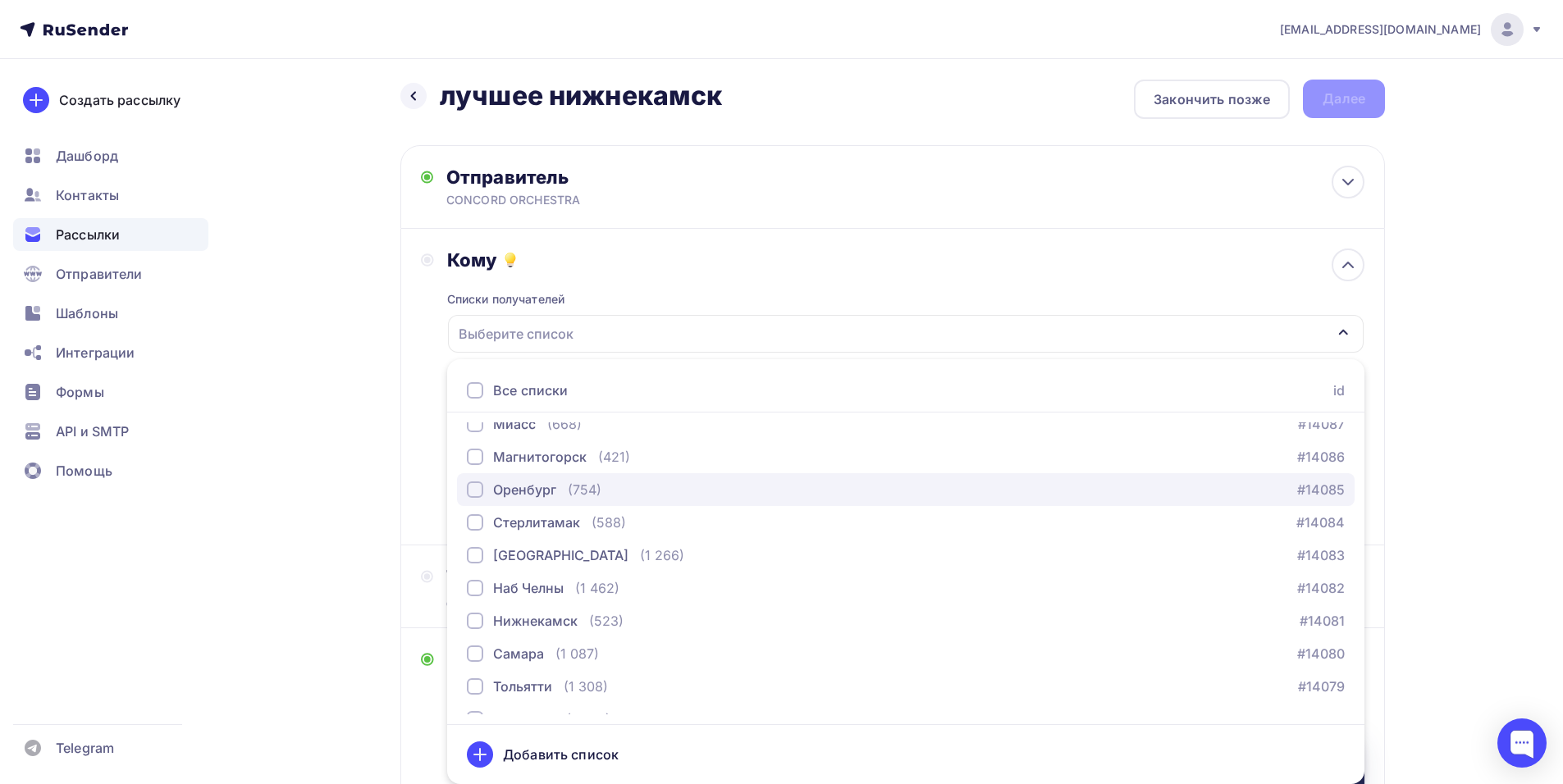
scroll to position [2214, 0]
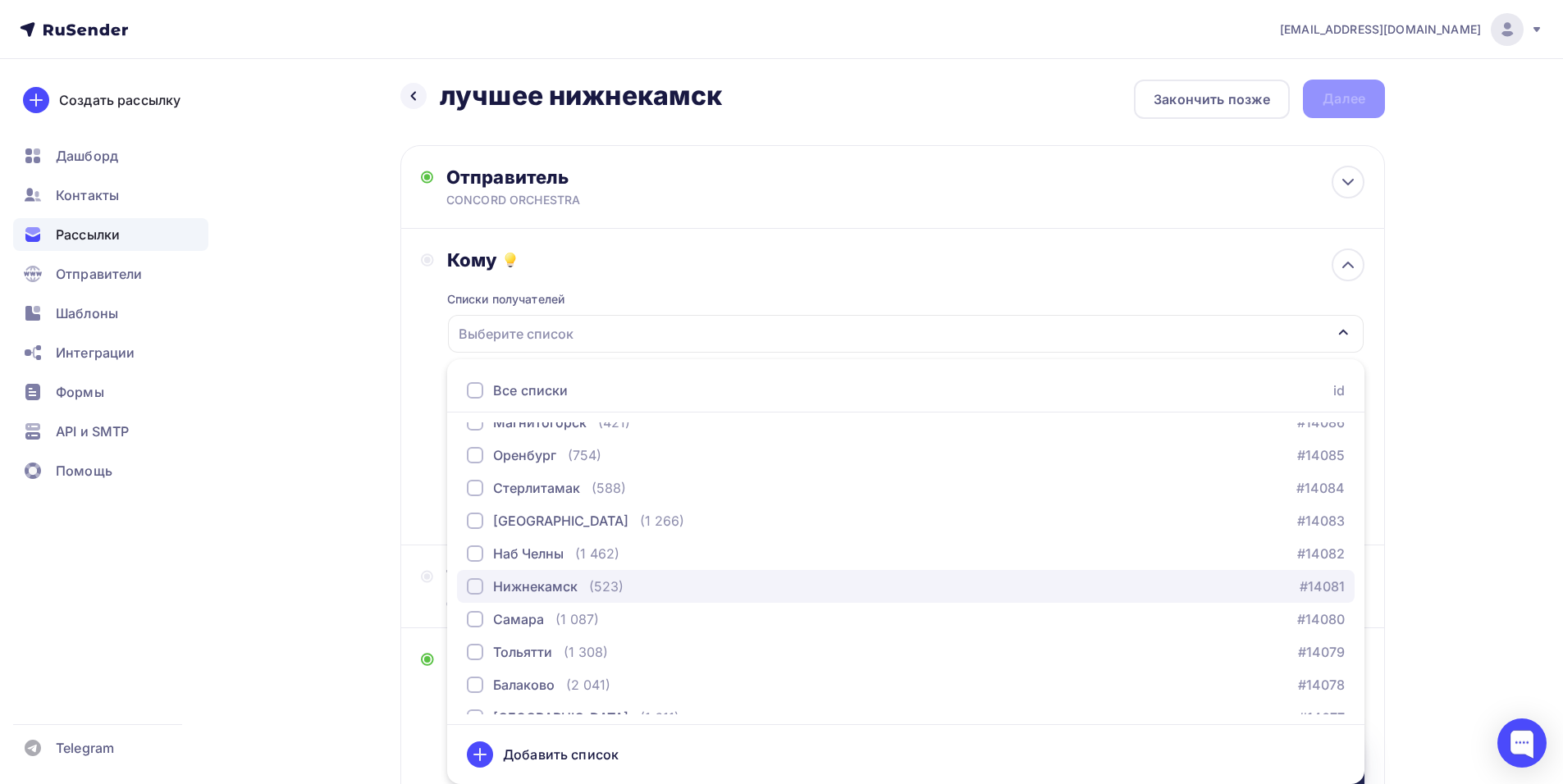
click at [542, 584] on div "Нижнекамск" at bounding box center [535, 587] width 85 height 20
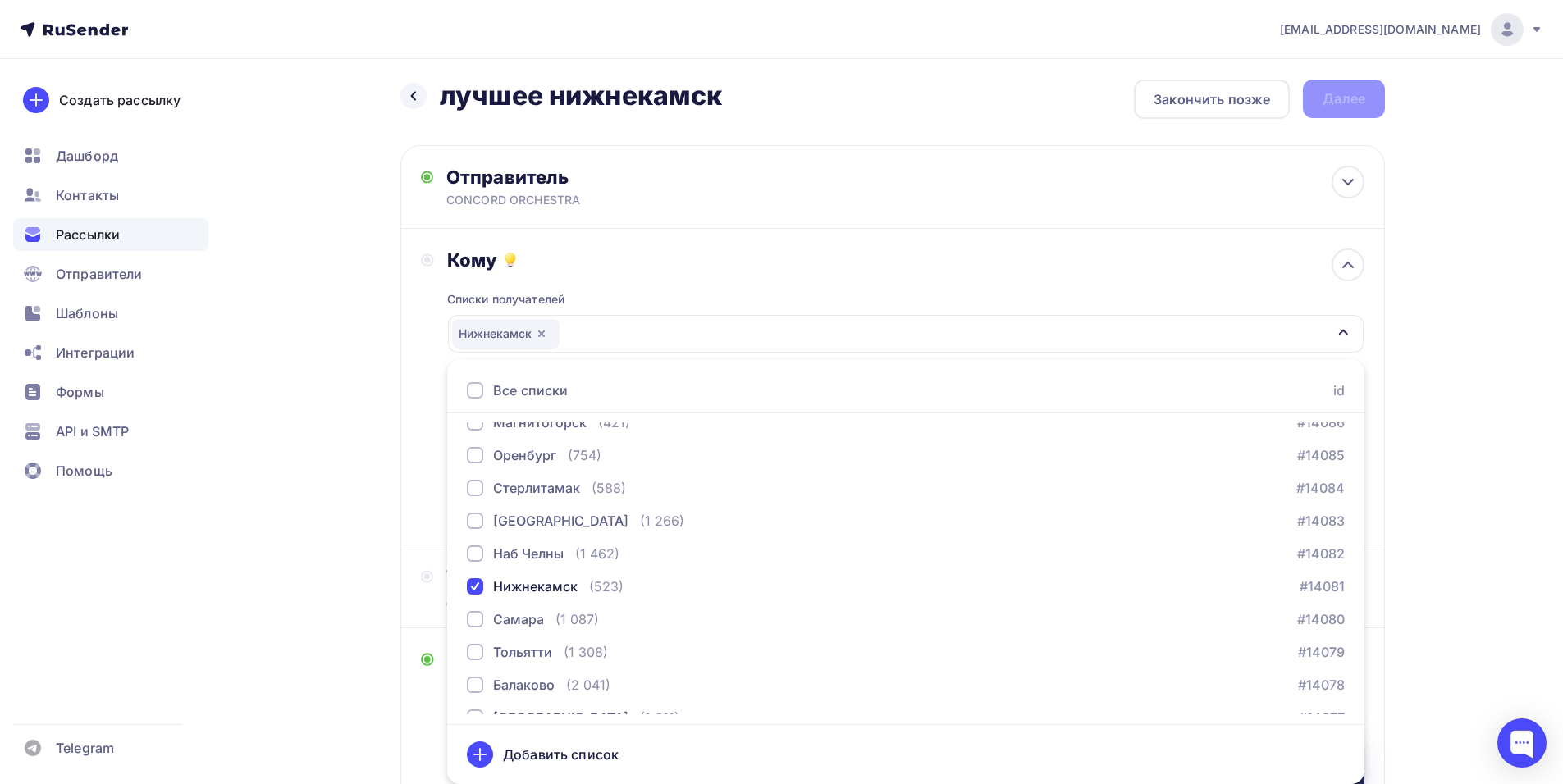
click at [441, 489] on div "Кому Списки получателей Нижнекамск Все списки id тест Алексей (1) #26684 красно…" at bounding box center [892, 386] width 943 height 277
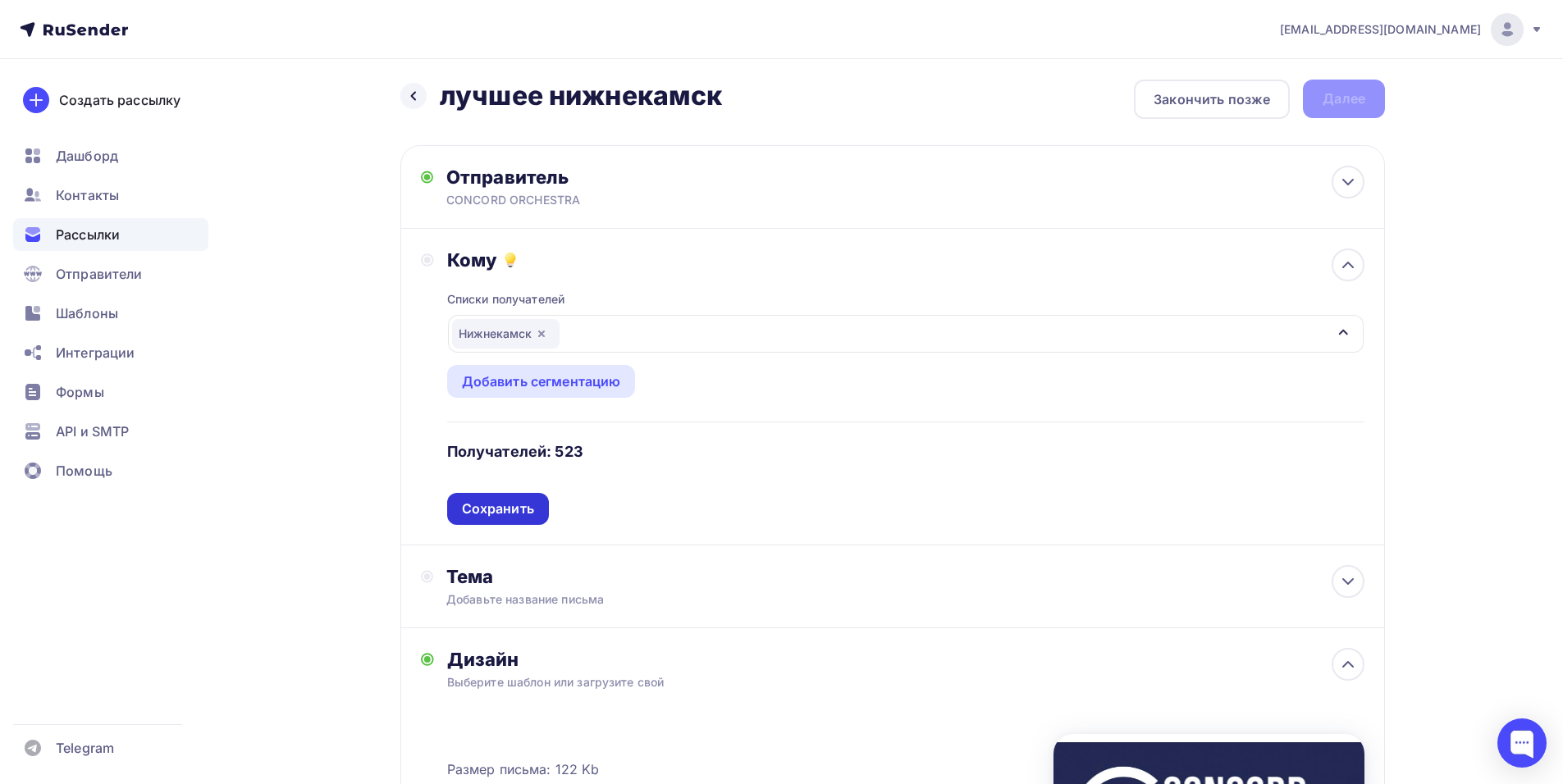
click at [509, 503] on div "Сохранить" at bounding box center [498, 508] width 72 height 19
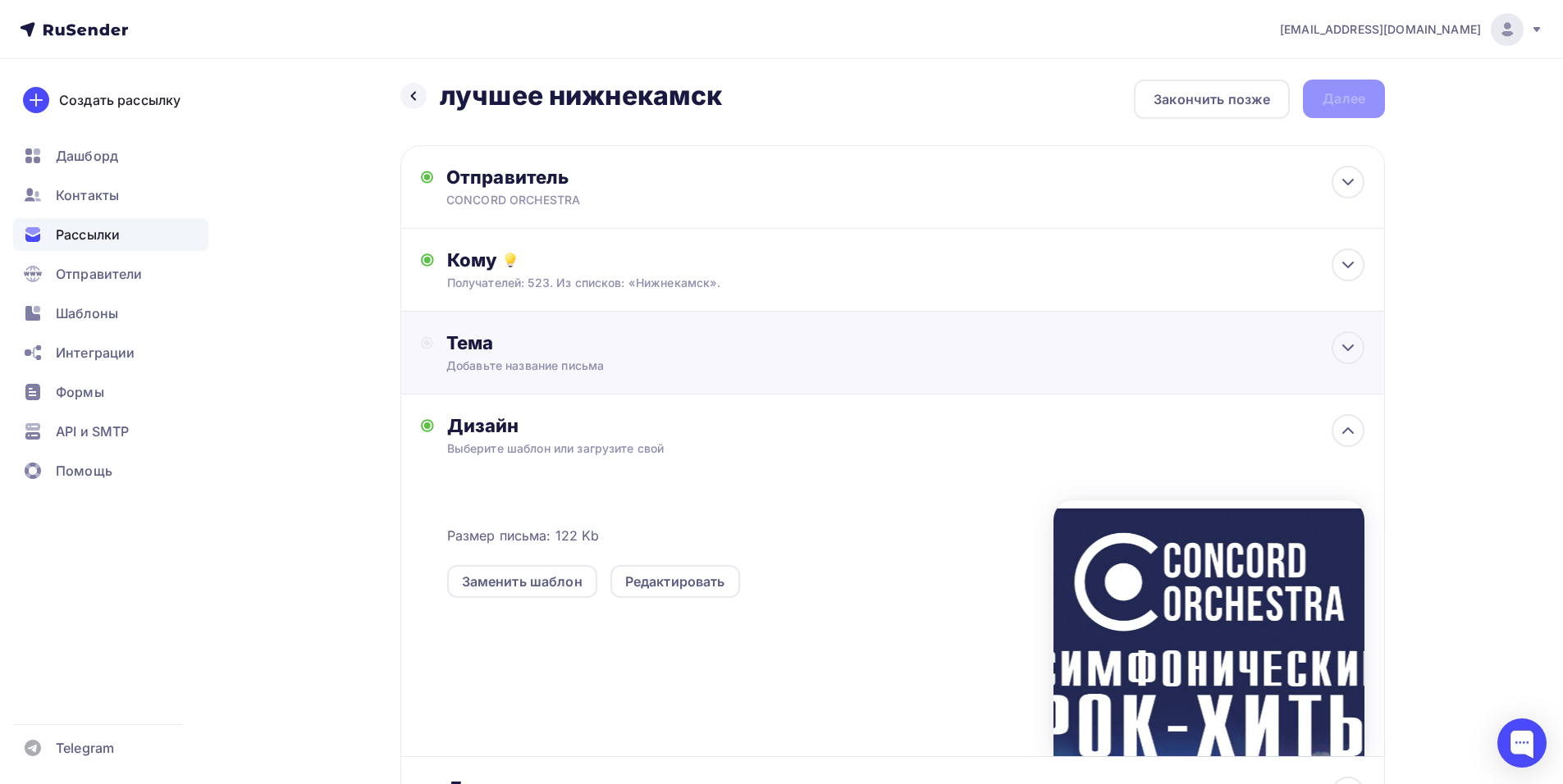
click at [550, 356] on div "Тема Добавьте название письма Тема * Рекомендуем использовать не более 150 симв…" at bounding box center [608, 352] width 324 height 43
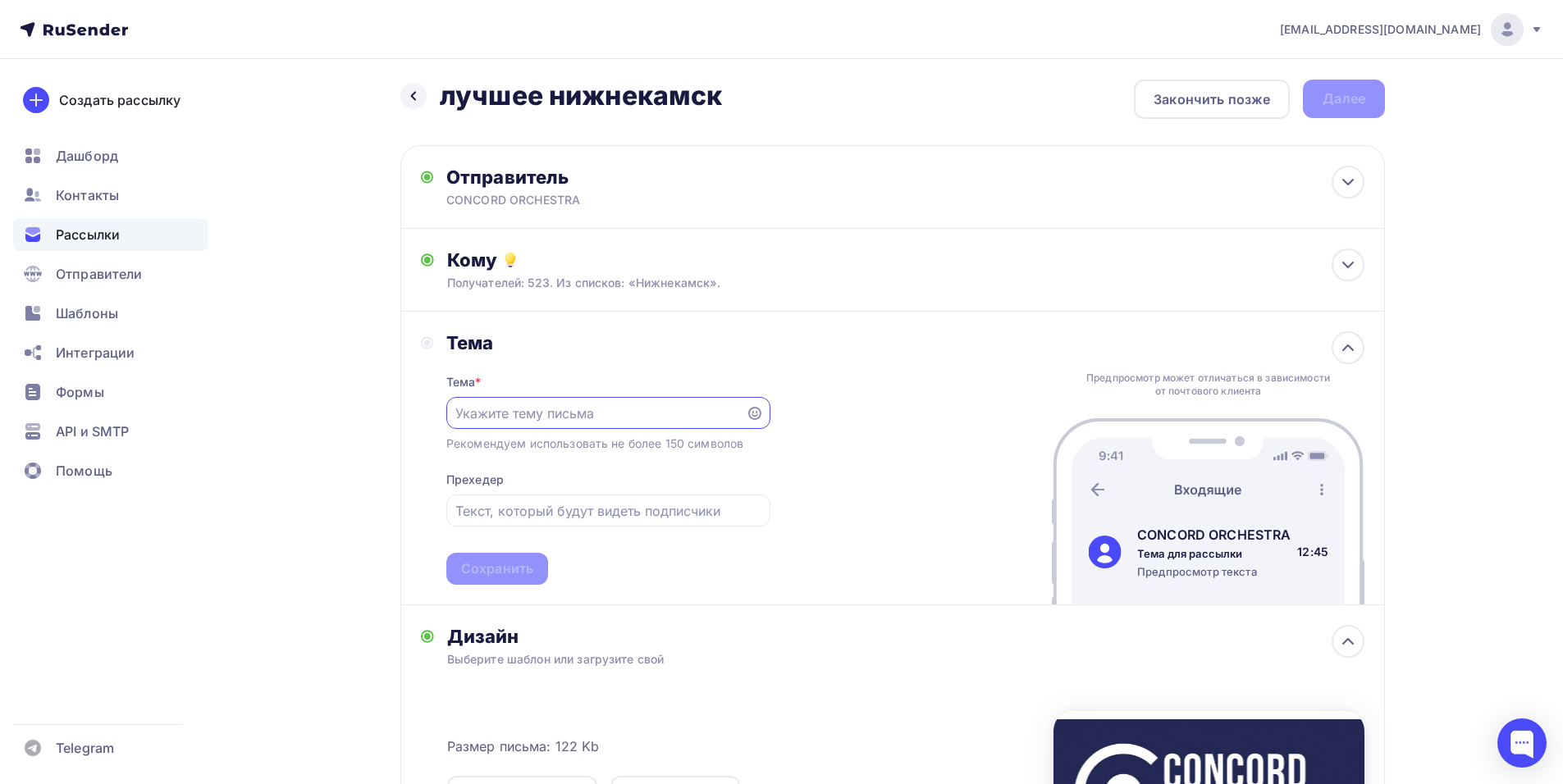
scroll to position [0, 0]
click at [1533, 441] on div "shedevru@yandex.ru Аккаунт Тарифы Выйти Создать рассылку Дашборд Контакты Рассы…" at bounding box center [782, 575] width 1563 height 1162
click at [541, 400] on div at bounding box center [608, 413] width 324 height 32
click at [517, 413] on input "text" at bounding box center [595, 413] width 280 height 20
paste input "Приглашение на шоу «Симфонические РОК-ХИТЫ. Лучшее»"
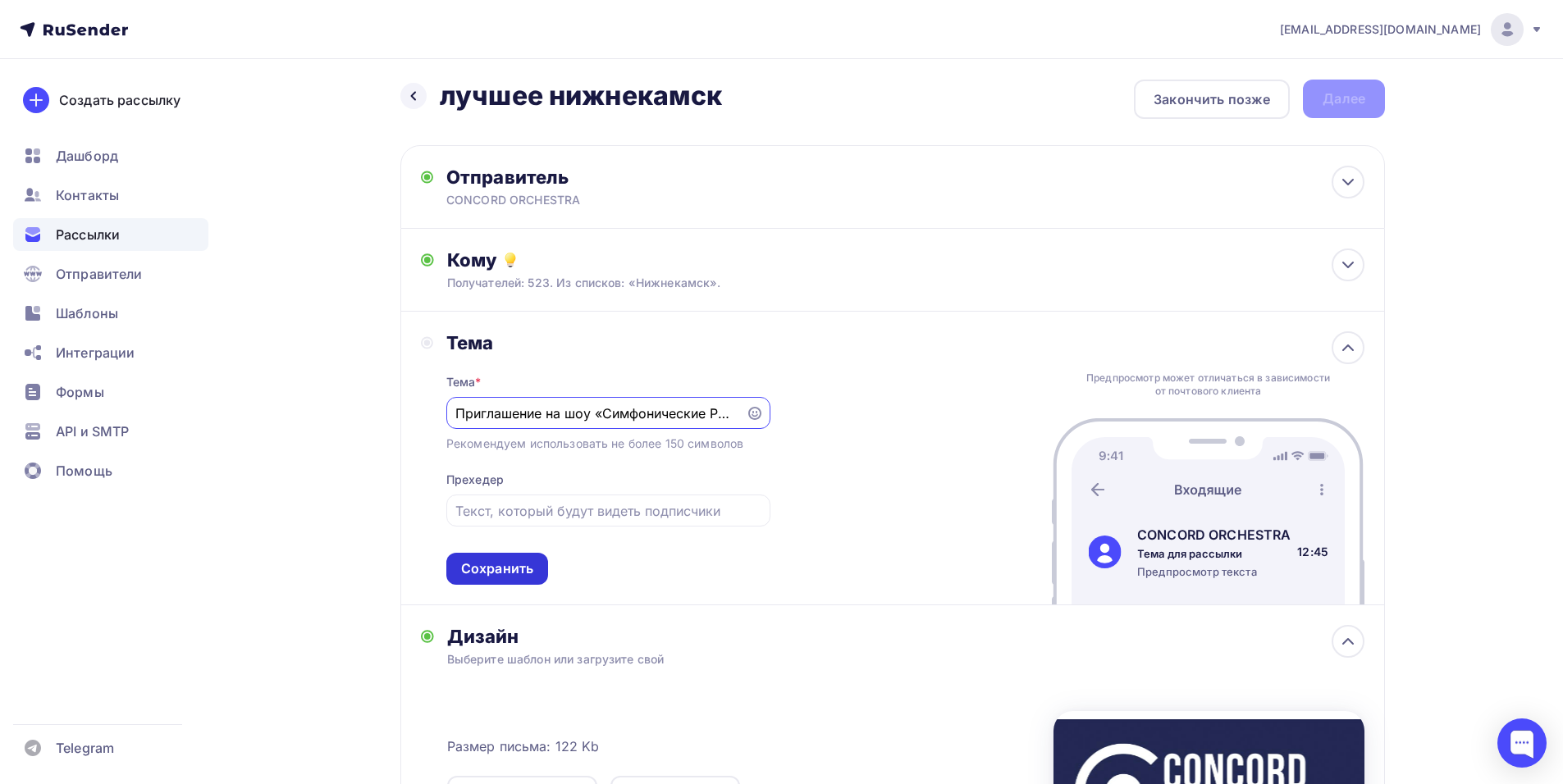
scroll to position [0, 114]
type input "Приглашение на шоу «Симфонические РОК-ХИТЫ. Лучшее»"
click at [491, 562] on div "Сохранить" at bounding box center [497, 569] width 72 height 19
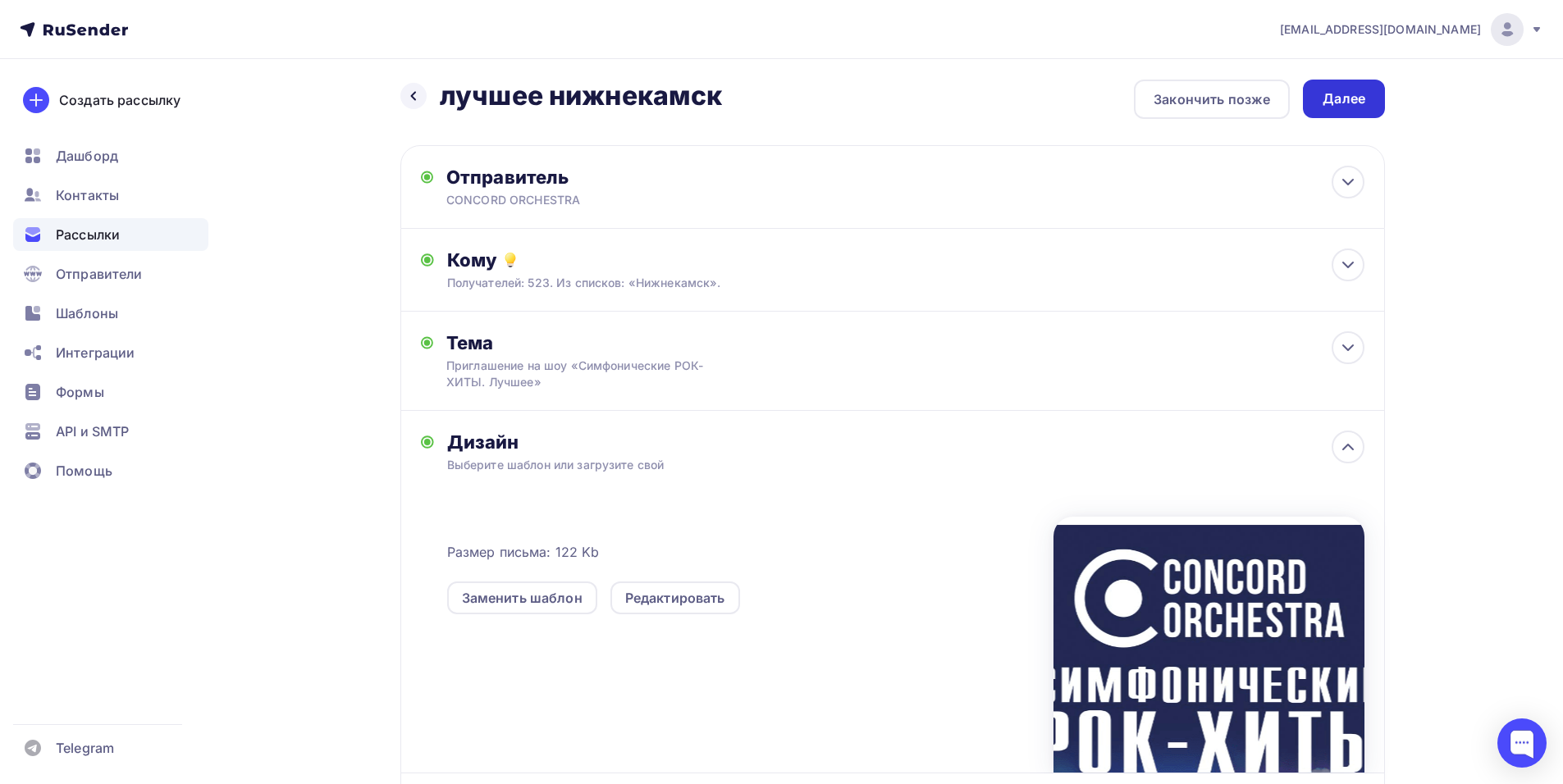
click at [1323, 100] on div "Далее" at bounding box center [1343, 99] width 43 height 19
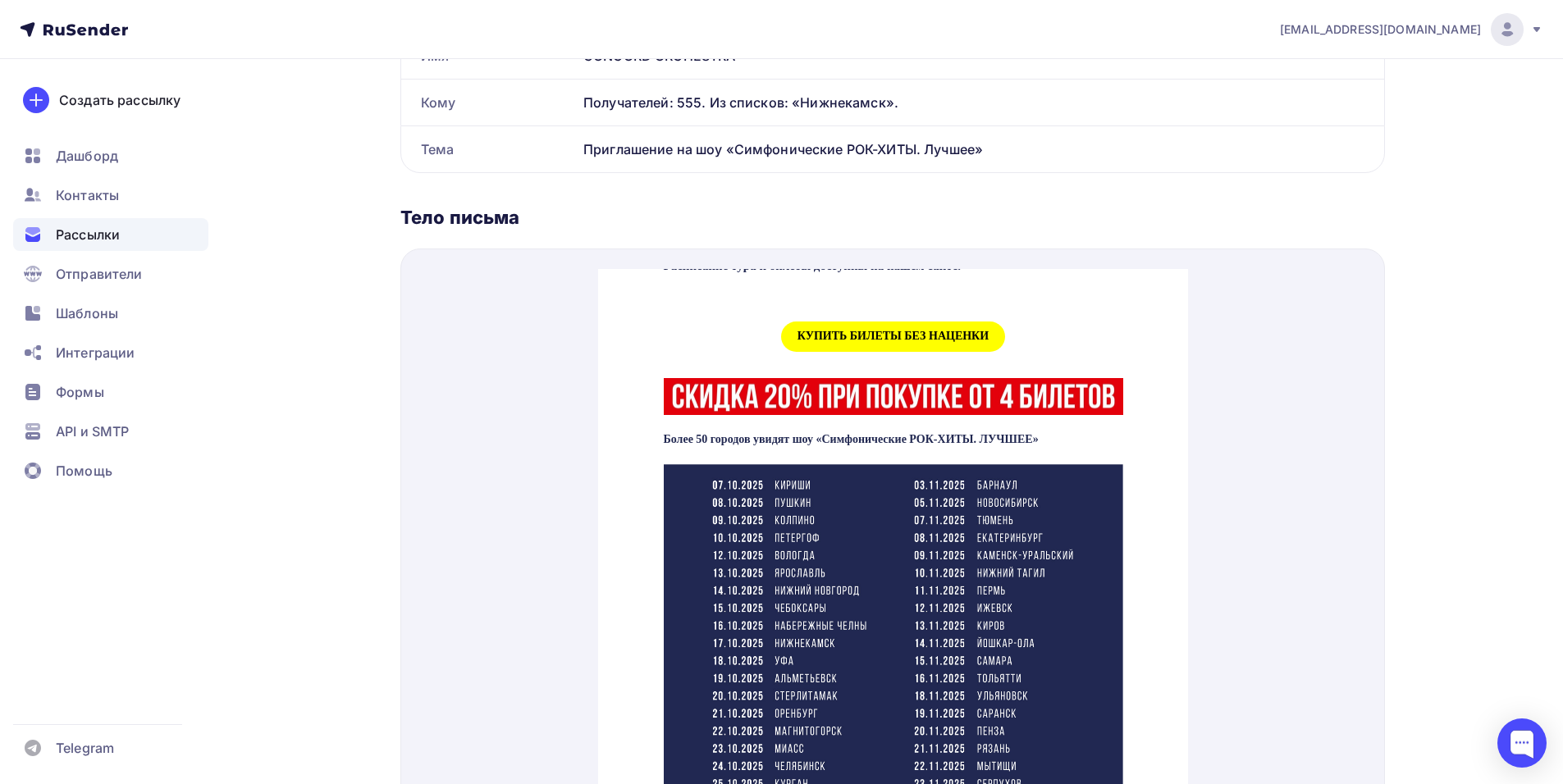
scroll to position [738, 0]
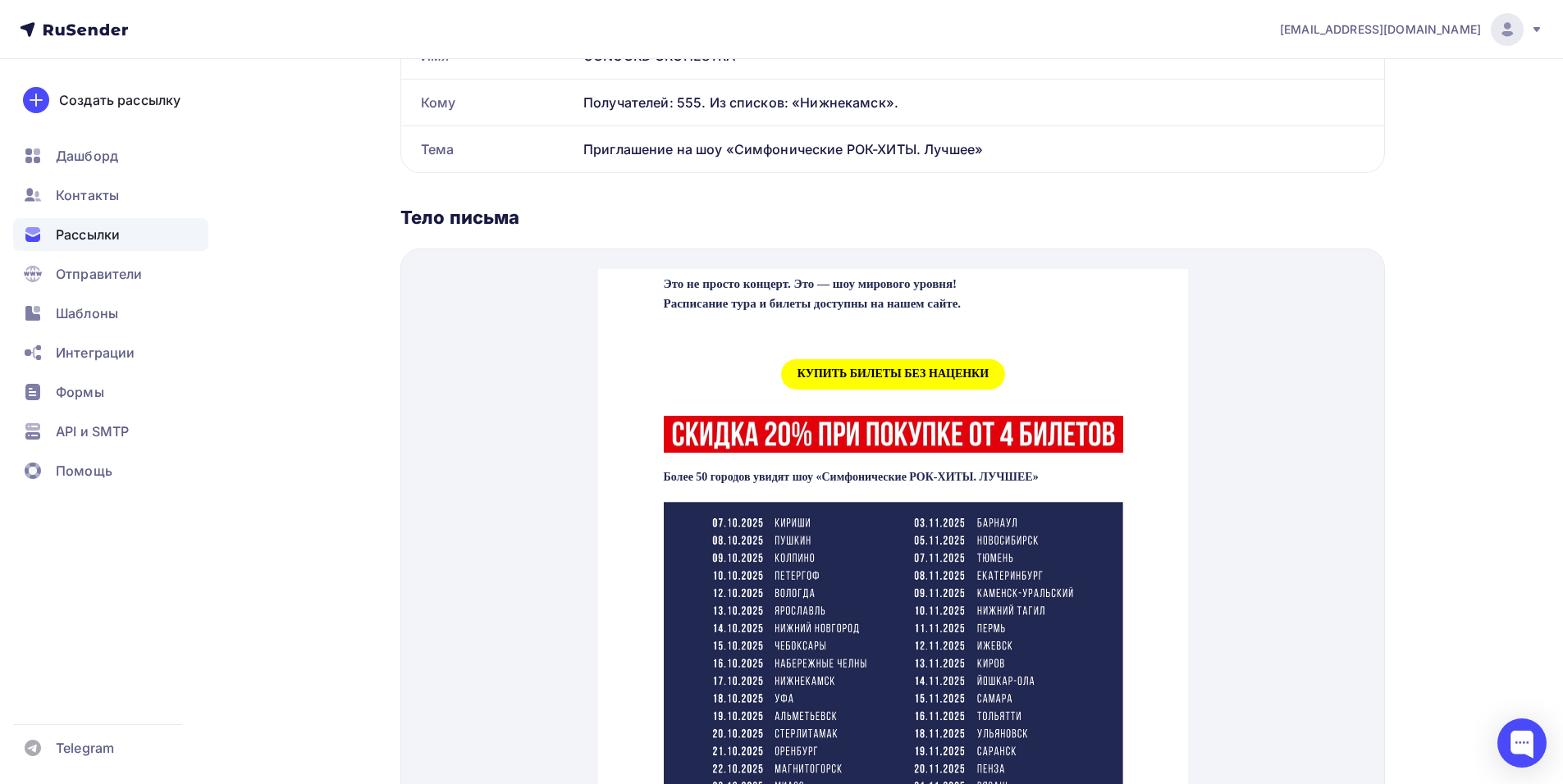
click at [816, 370] on span "КУПИТЬ БИЛЕТЫ БЕЗ НАЦЕНКИ" at bounding box center [892, 354] width 224 height 30
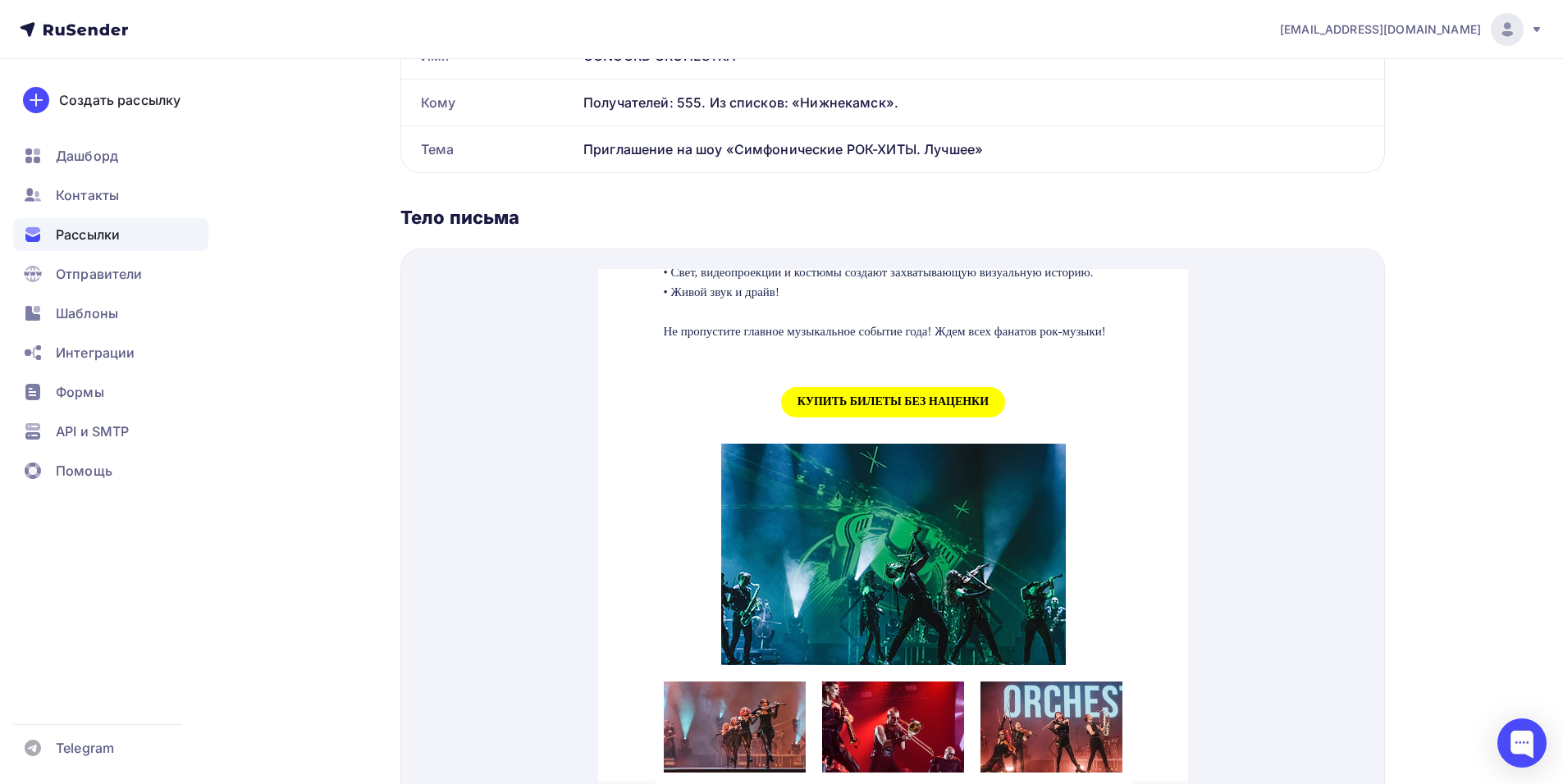
scroll to position [1640, 0]
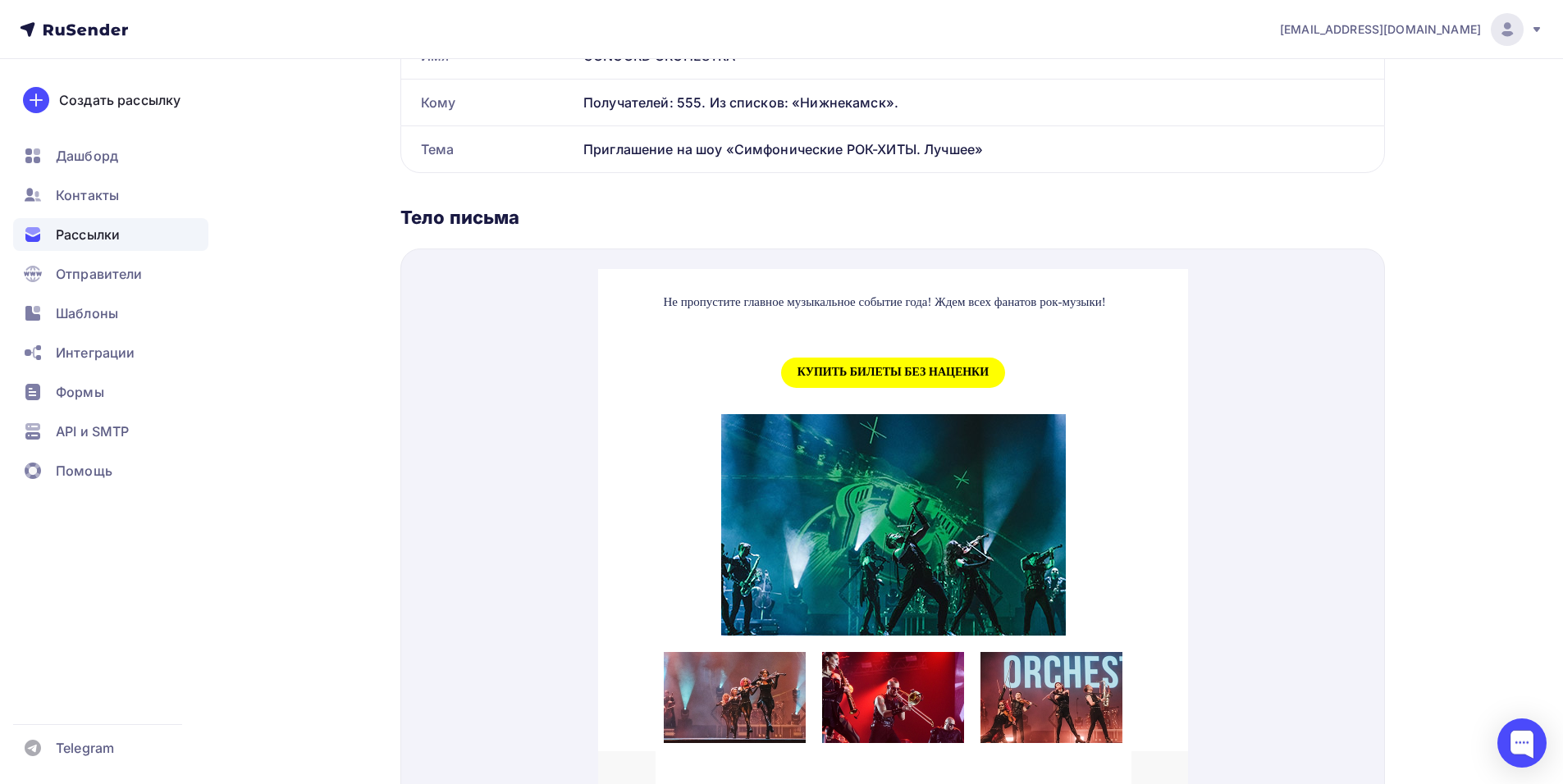
click at [884, 368] on span "КУПИТЬ БИЛЕТЫ БЕЗ НАЦЕНКИ" at bounding box center [892, 352] width 224 height 30
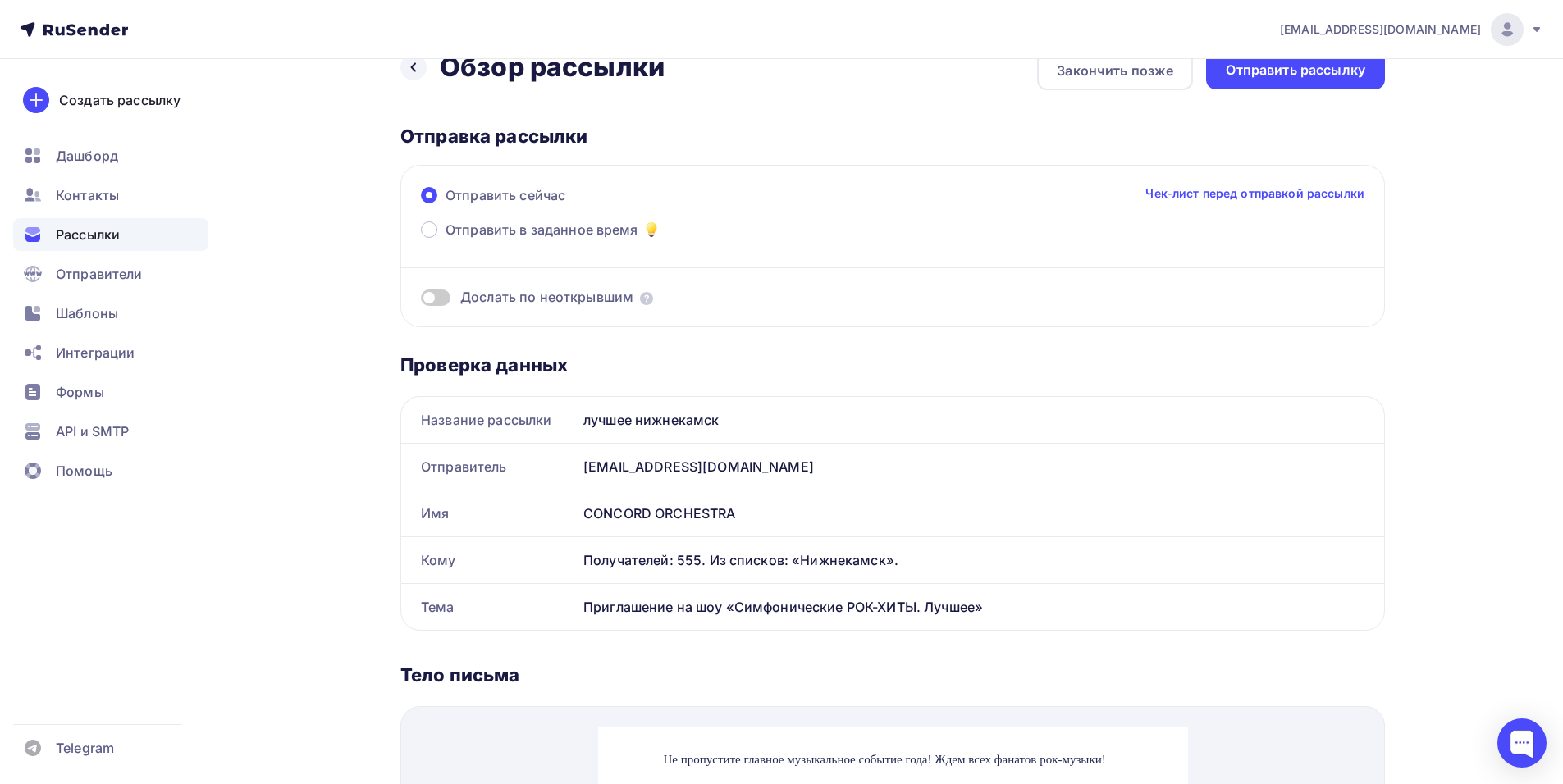
scroll to position [0, 0]
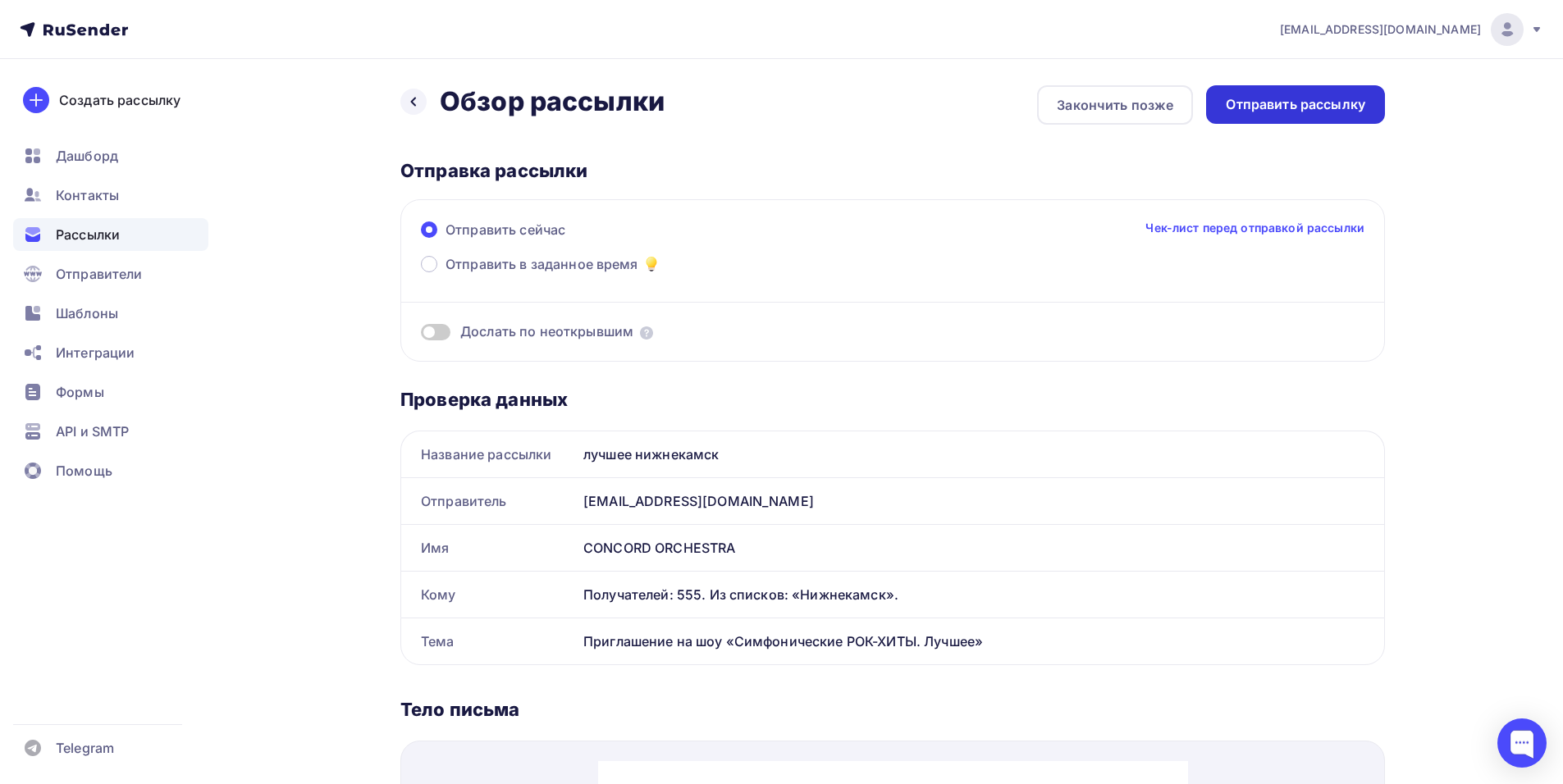
click at [1301, 110] on div "Отправить рассылку" at bounding box center [1295, 104] width 140 height 19
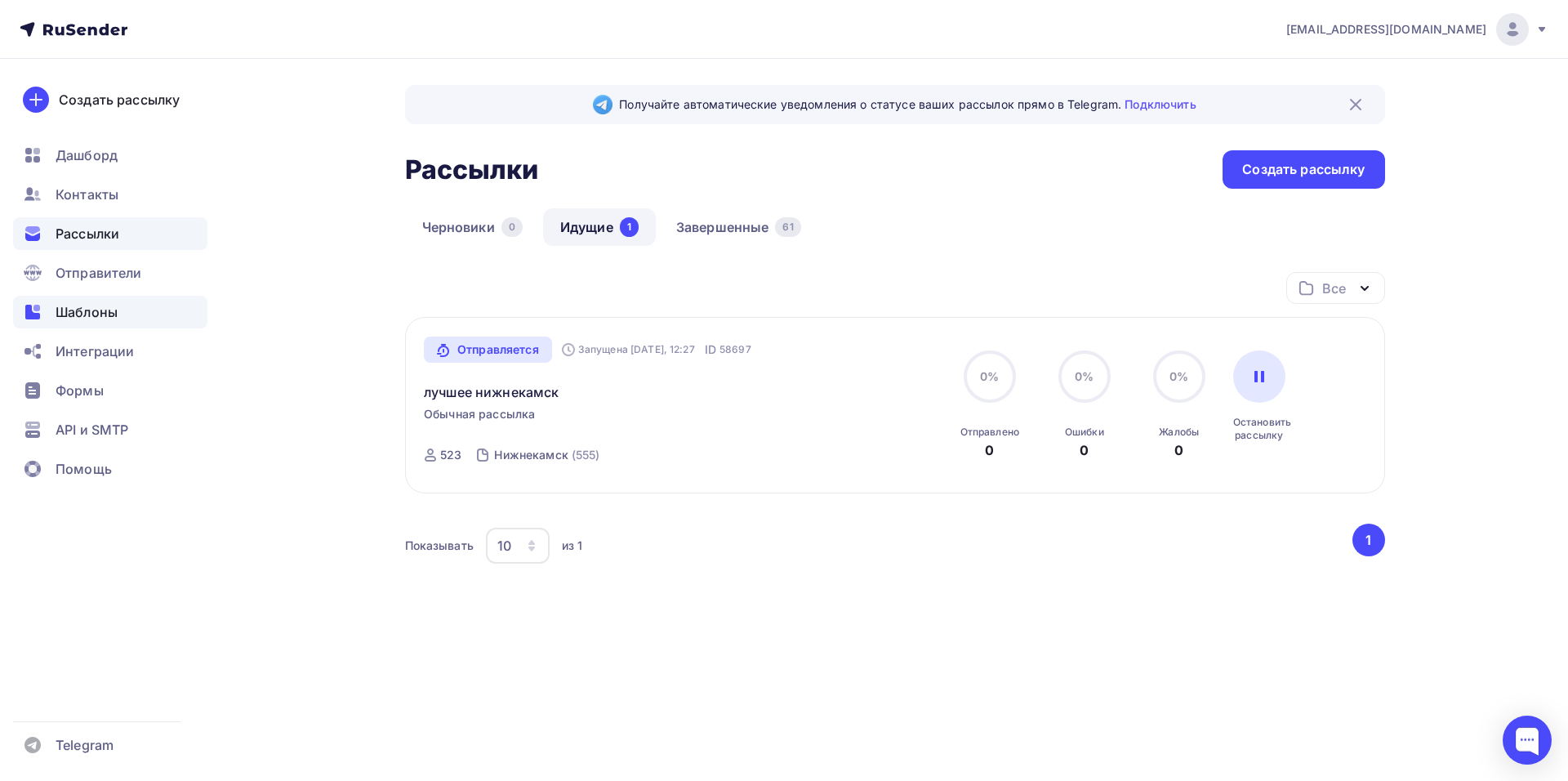
click at [111, 313] on span "Шаблоны" at bounding box center [86, 312] width 62 height 20
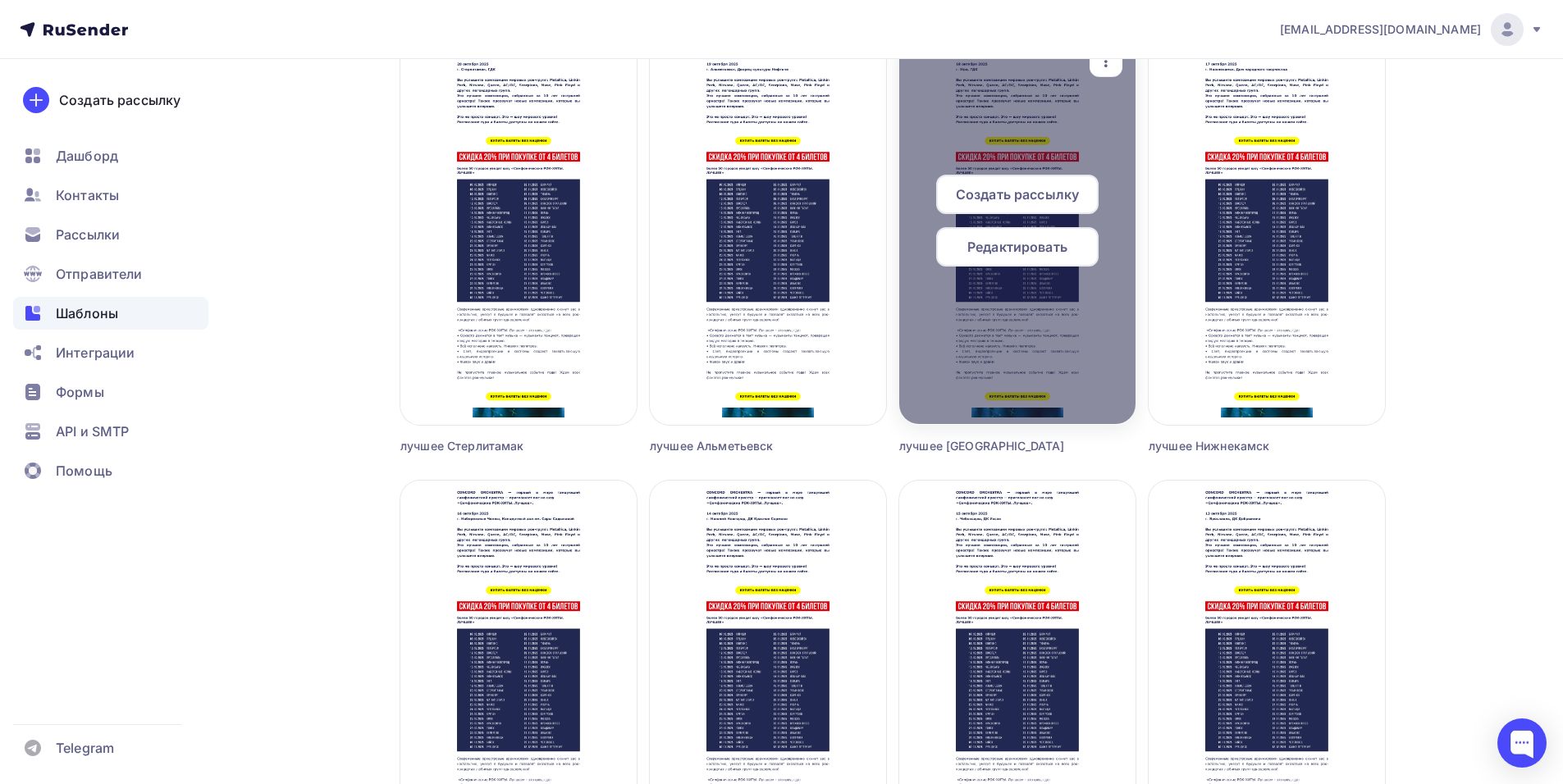
scroll to position [2378, 0]
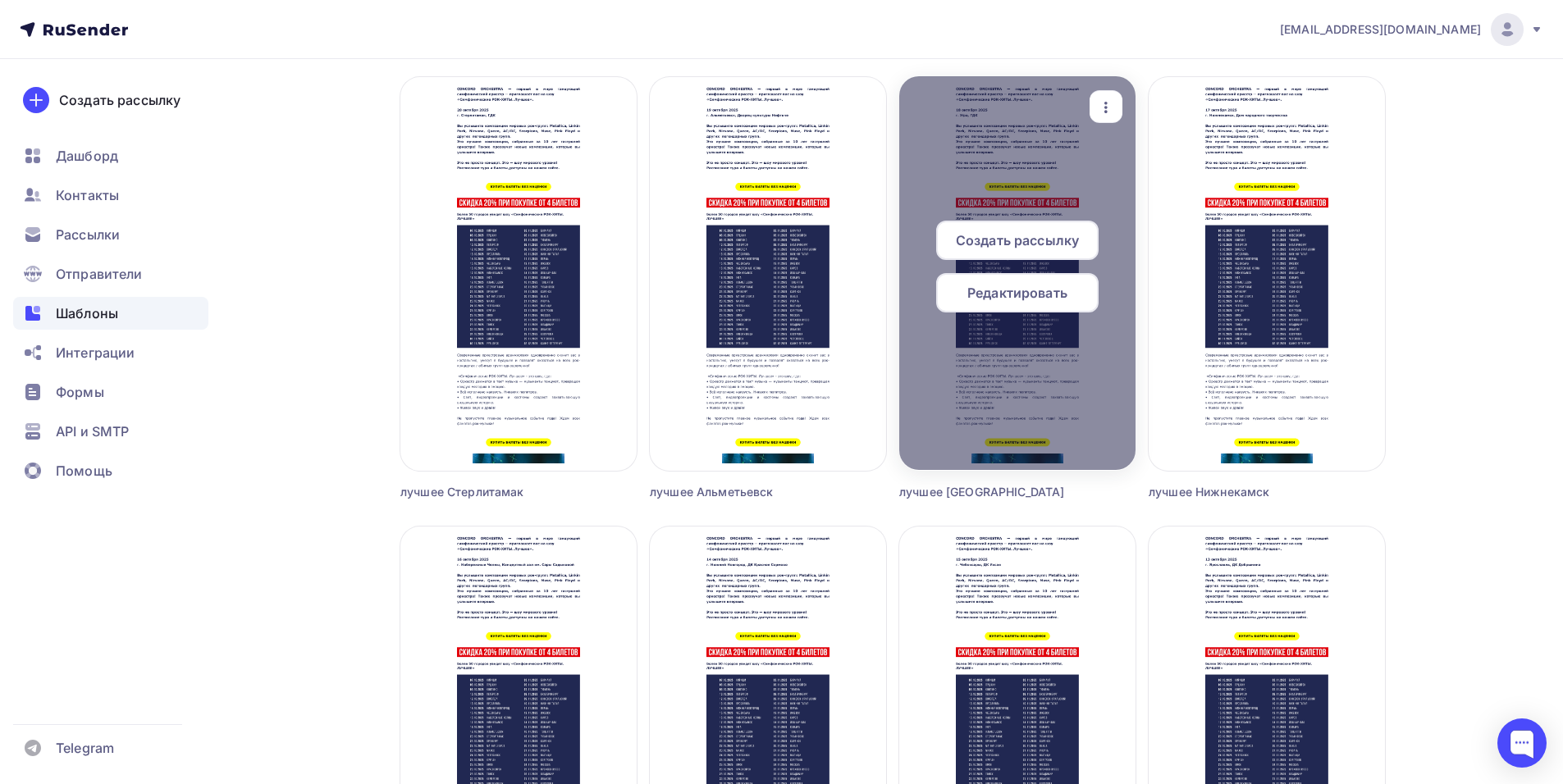
click at [974, 246] on span "Создать рассылку" at bounding box center [1017, 240] width 123 height 20
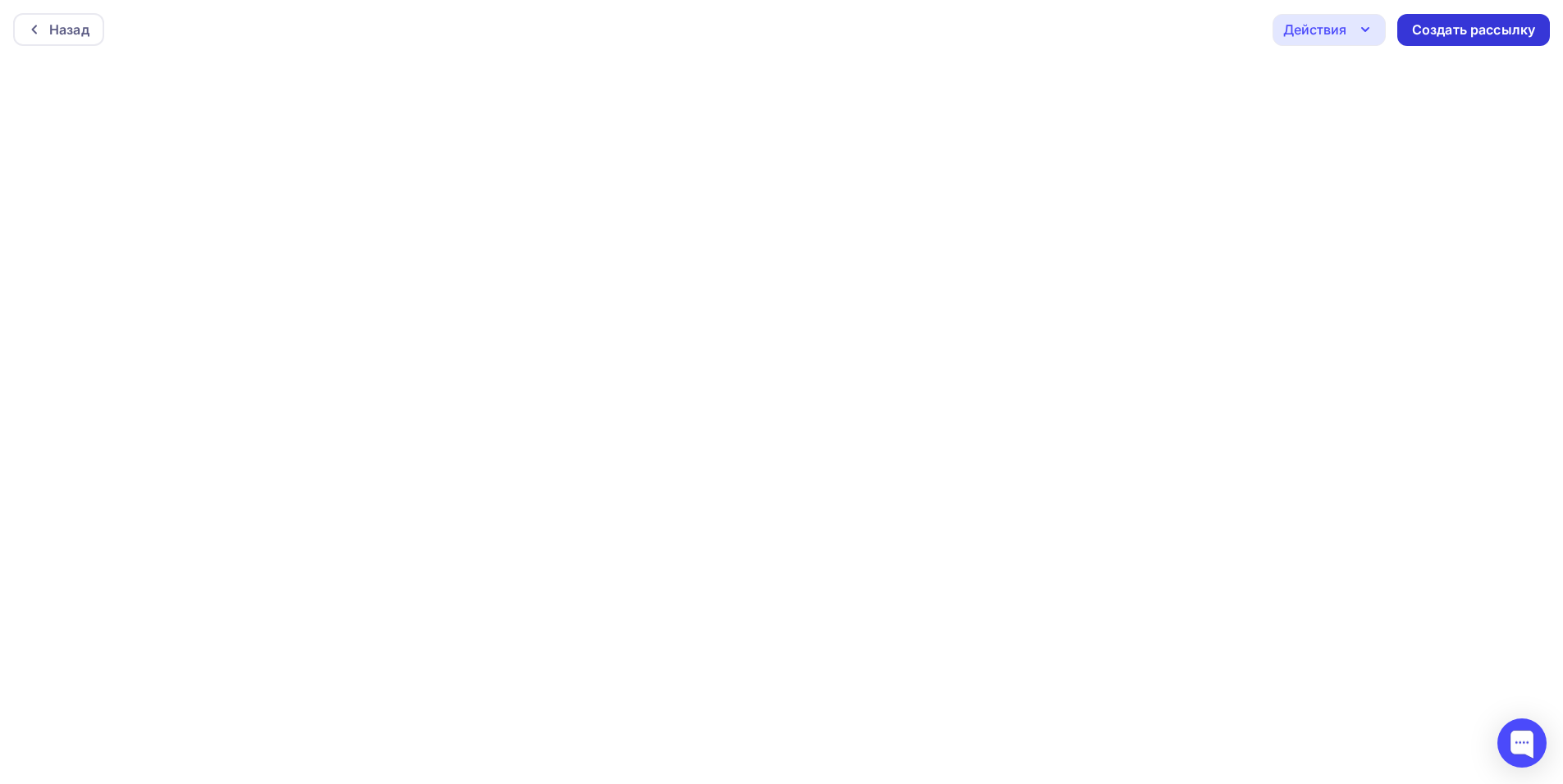
click at [1469, 35] on div "Создать рассылку" at bounding box center [1473, 29] width 123 height 19
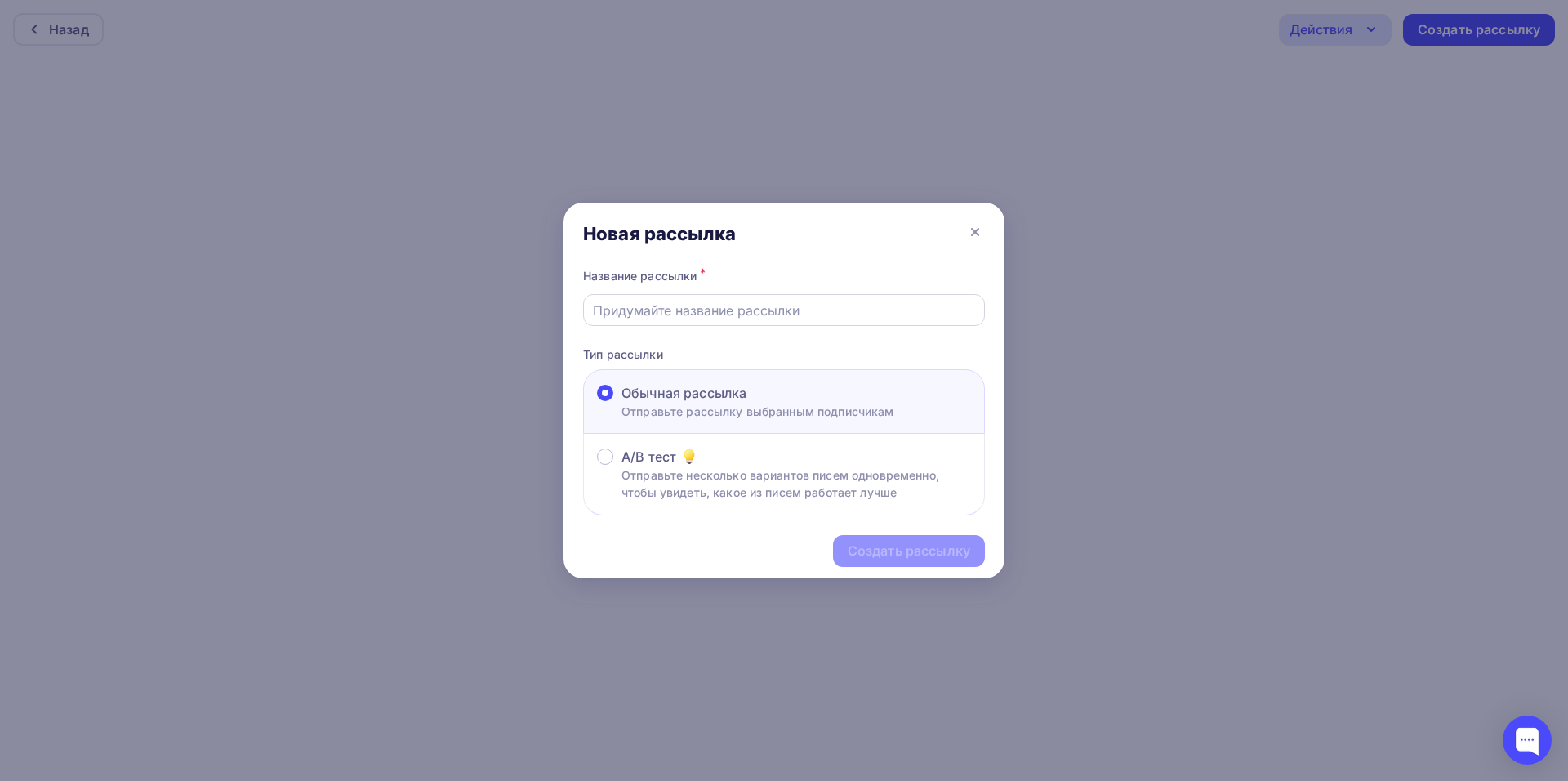
click at [728, 309] on input "text" at bounding box center [784, 311] width 383 height 20
type input "лучшее уфа"
click at [867, 546] on div "Создать рассылку" at bounding box center [909, 551] width 123 height 19
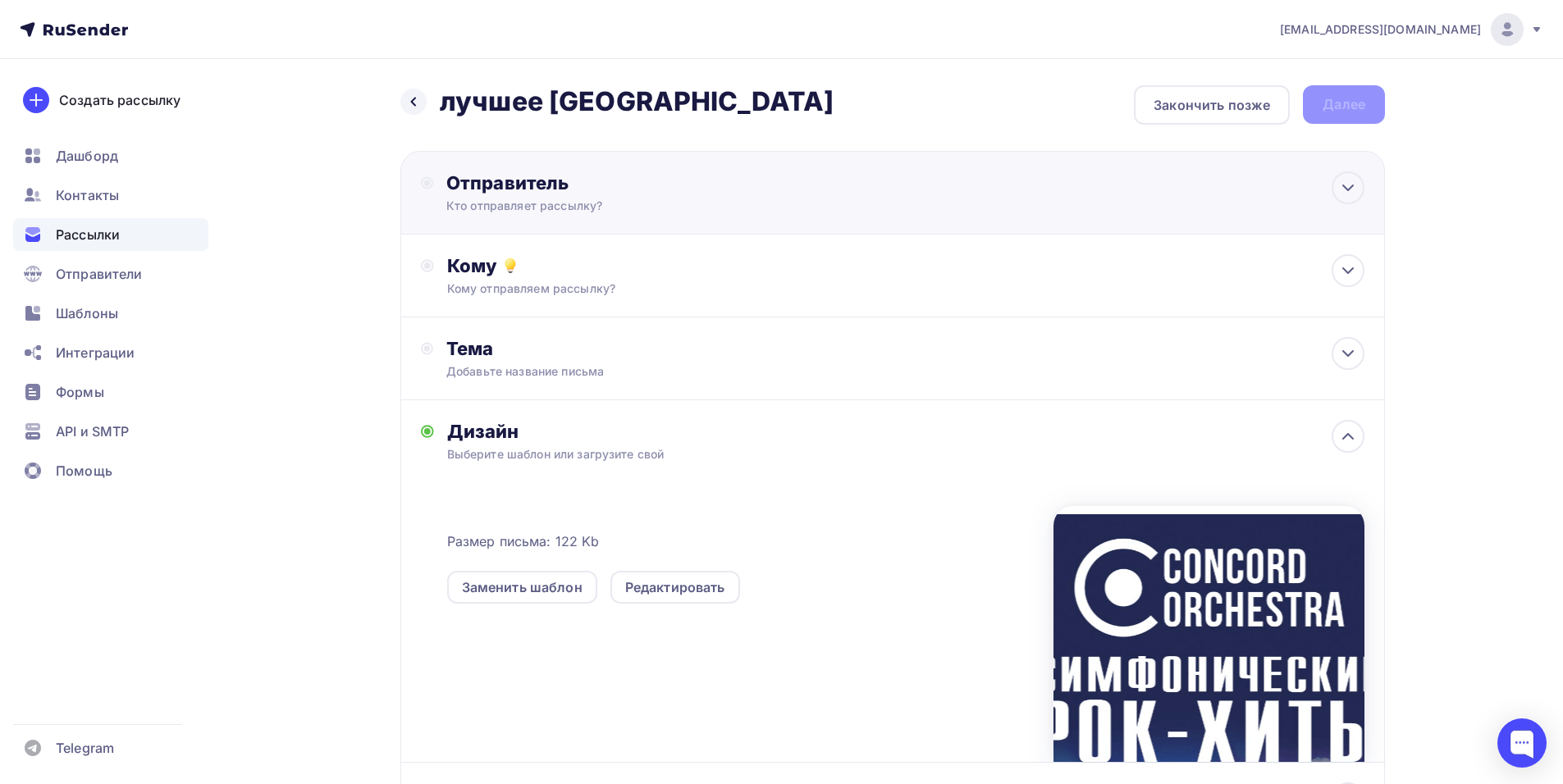
click at [582, 201] on div "Кто отправляет рассылку?" at bounding box center [606, 206] width 320 height 16
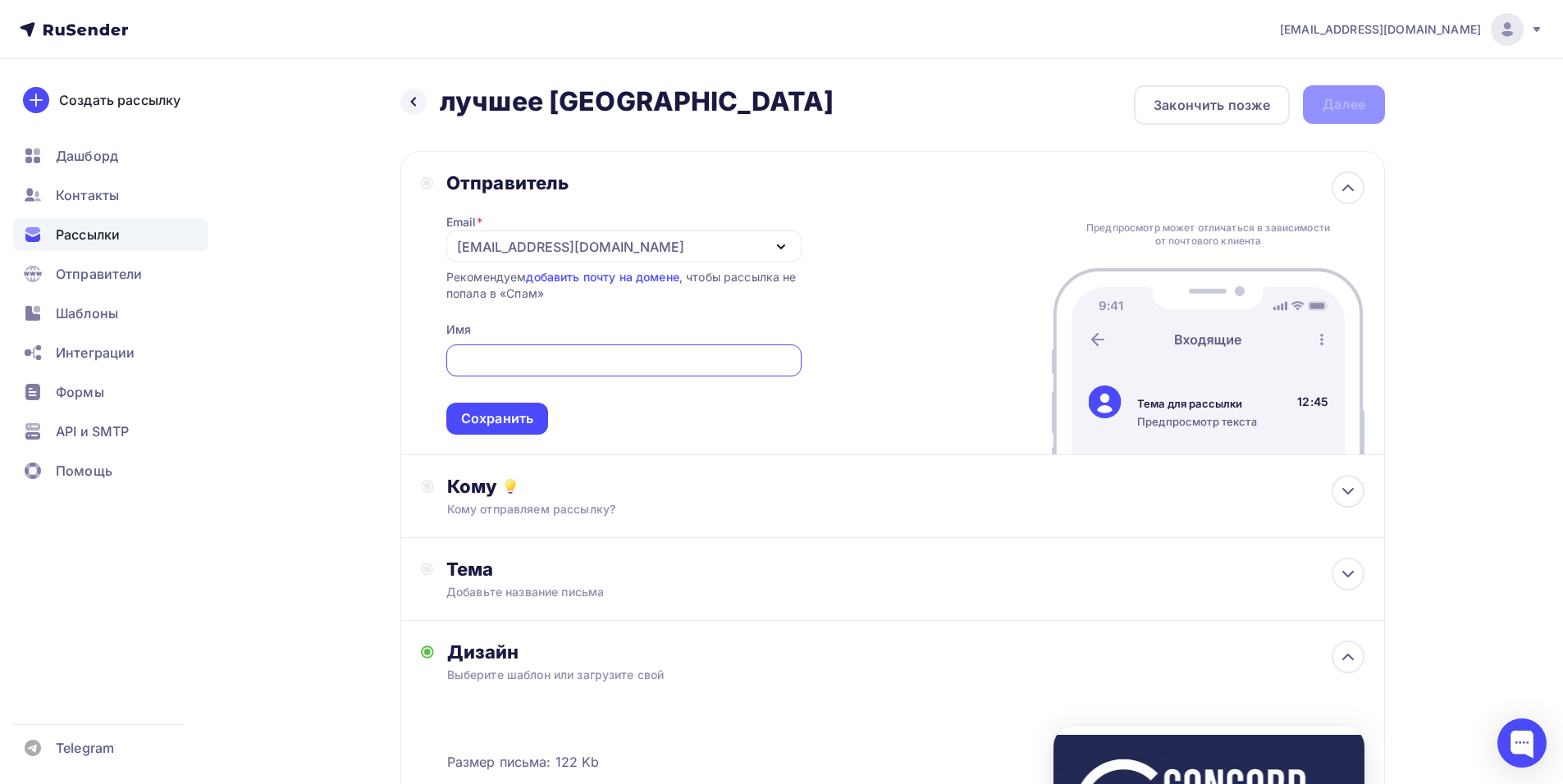
click at [750, 261] on div "[EMAIL_ADDRESS][DOMAIN_NAME]" at bounding box center [624, 246] width 355 height 32
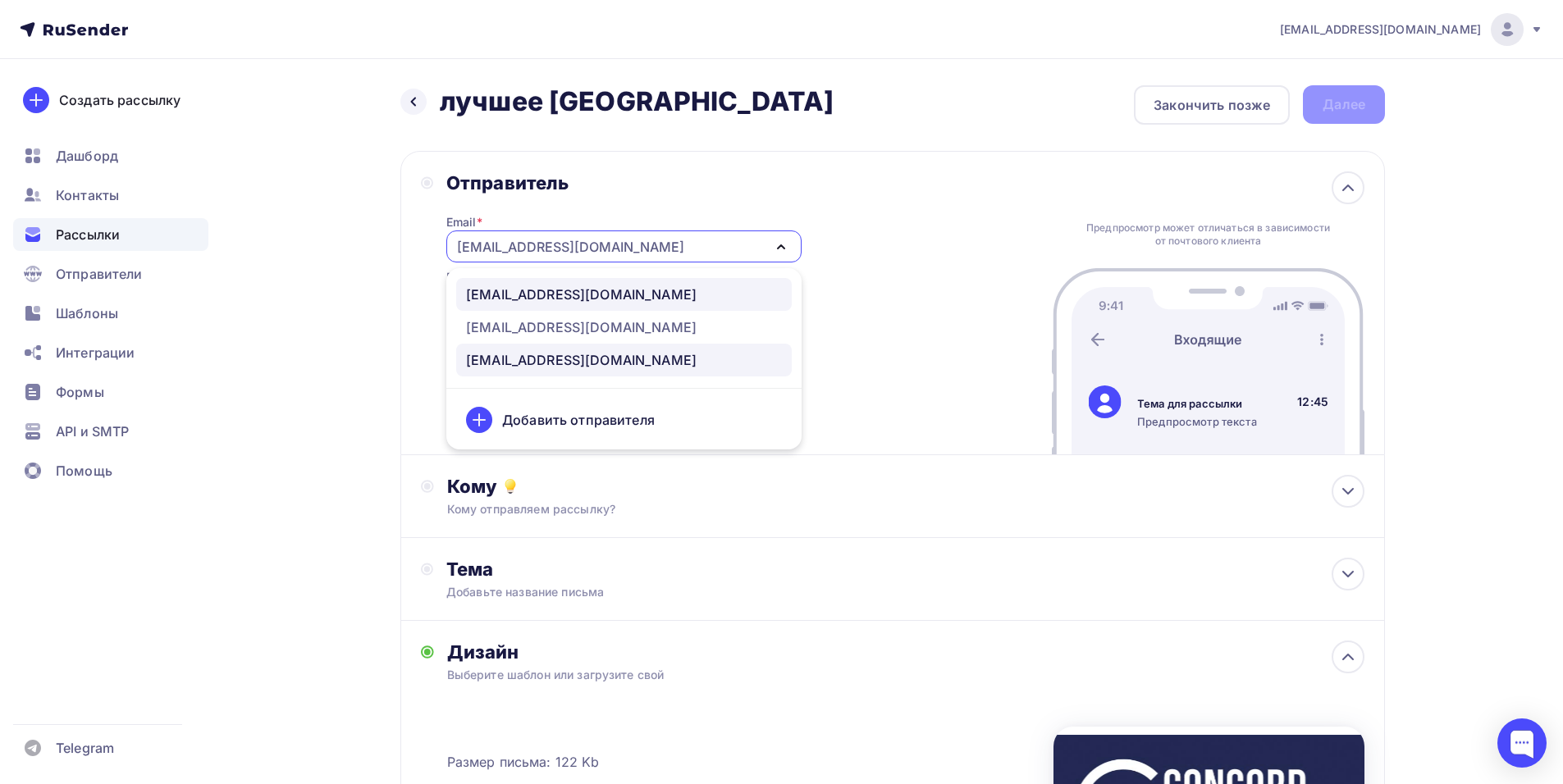
click at [705, 294] on div "[EMAIL_ADDRESS][DOMAIN_NAME]" at bounding box center [624, 295] width 316 height 20
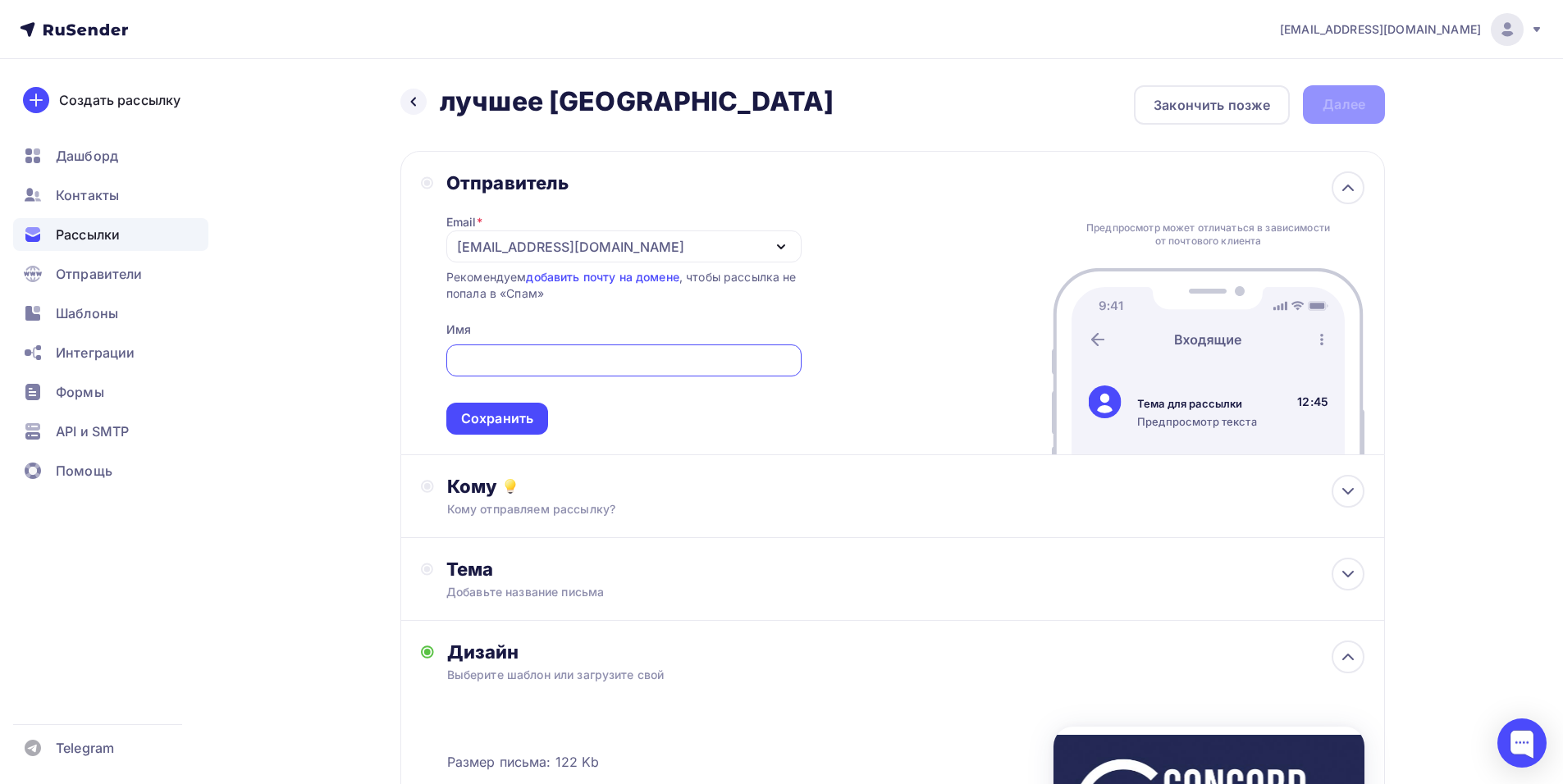
paste input "CONCORD ORCHESTRA"
type input "CONCORD ORCHESTRA"
click at [500, 420] on div "Сохранить" at bounding box center [497, 418] width 72 height 19
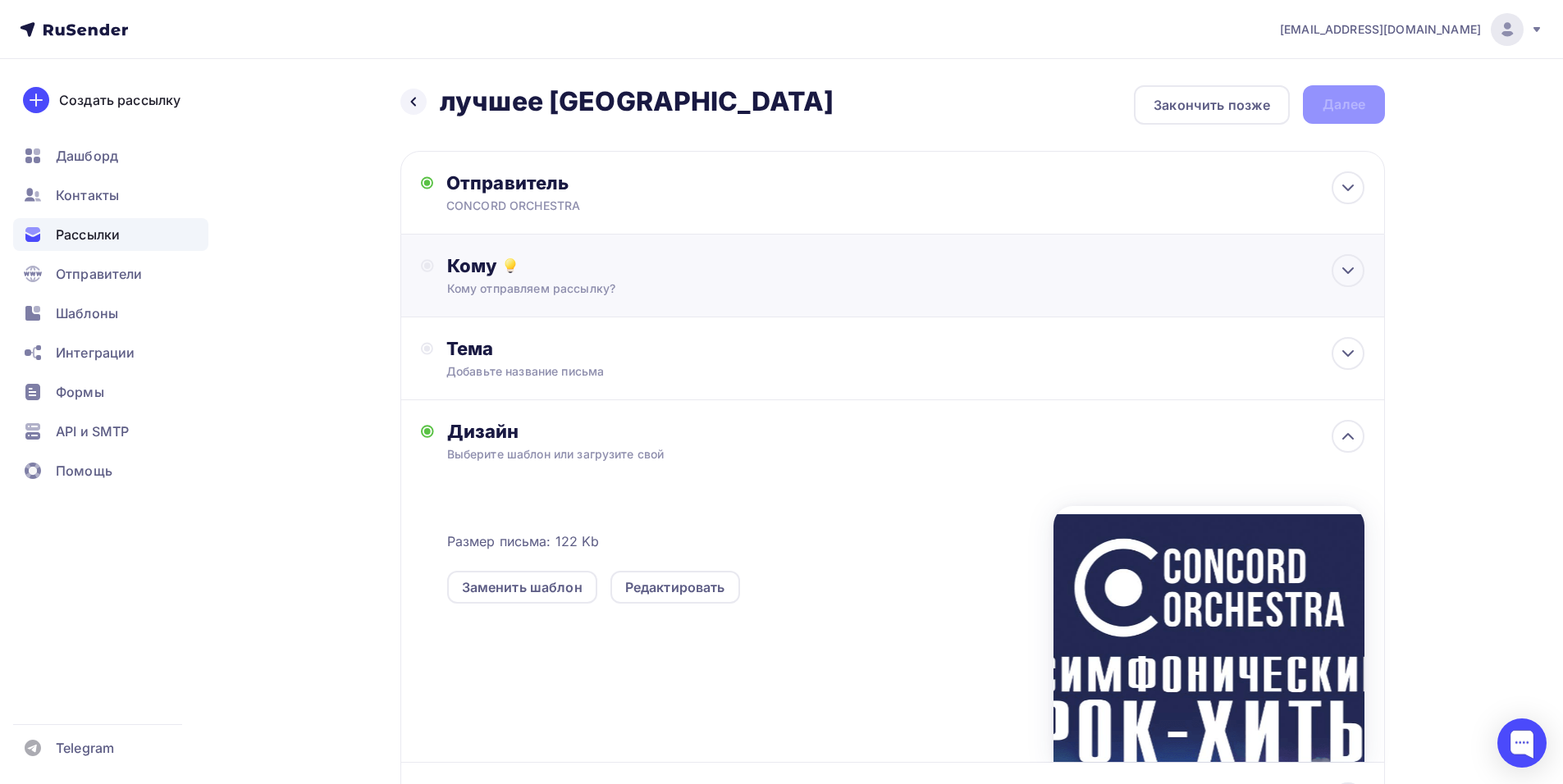
click at [574, 267] on div "Кому" at bounding box center [906, 266] width 918 height 23
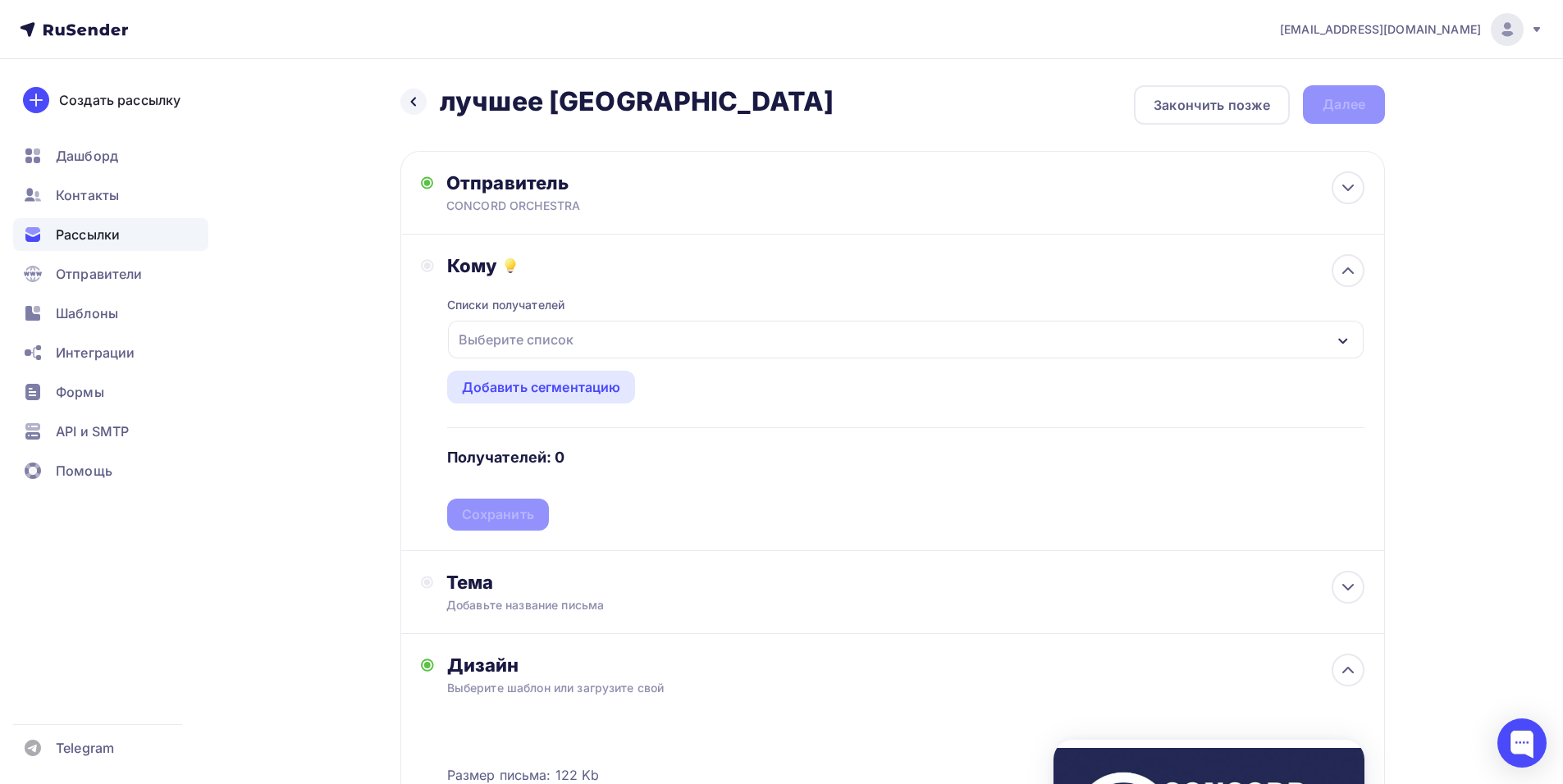
click at [662, 346] on div "Выберите список" at bounding box center [906, 339] width 916 height 37
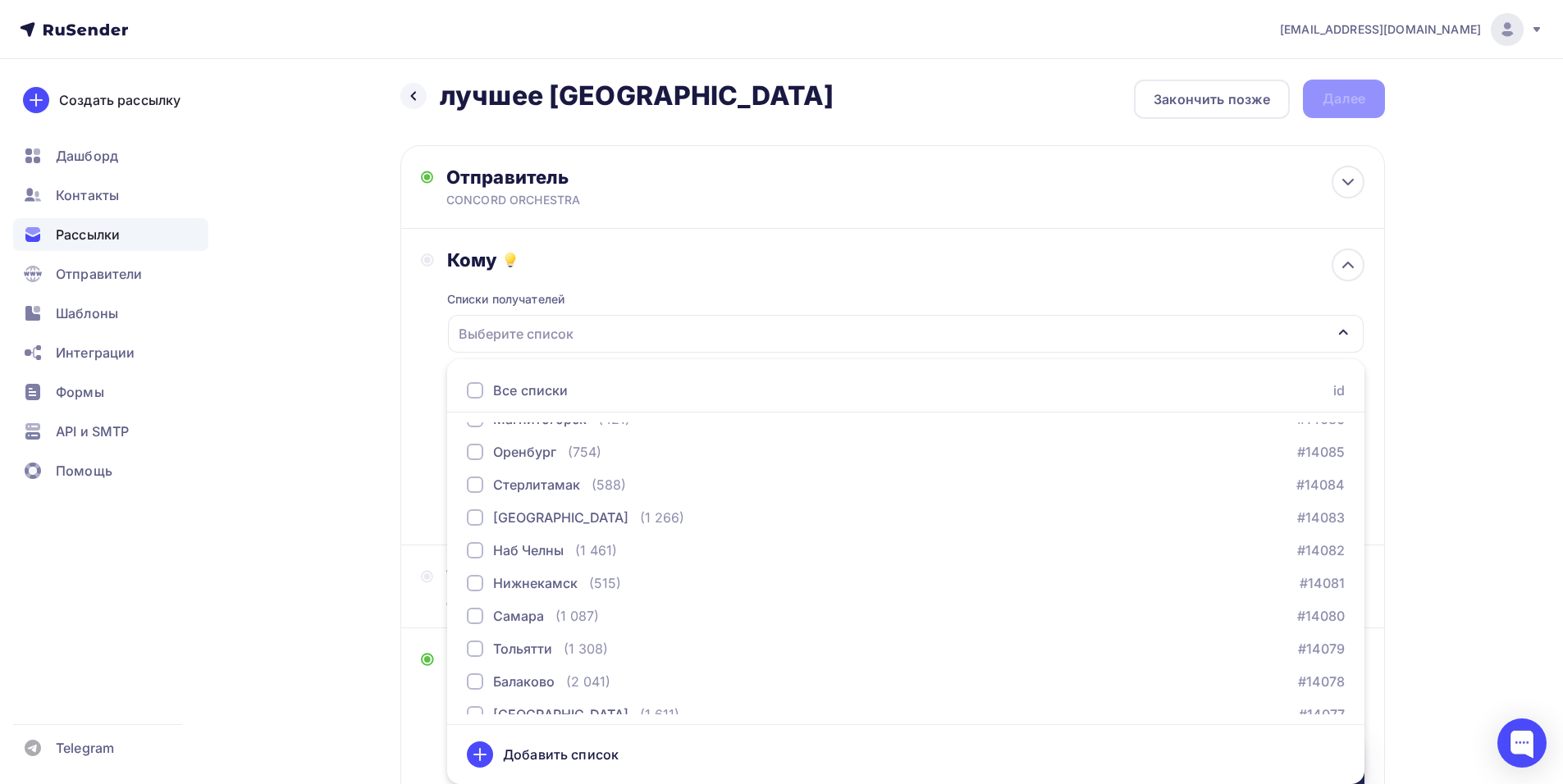
scroll to position [2201, 0]
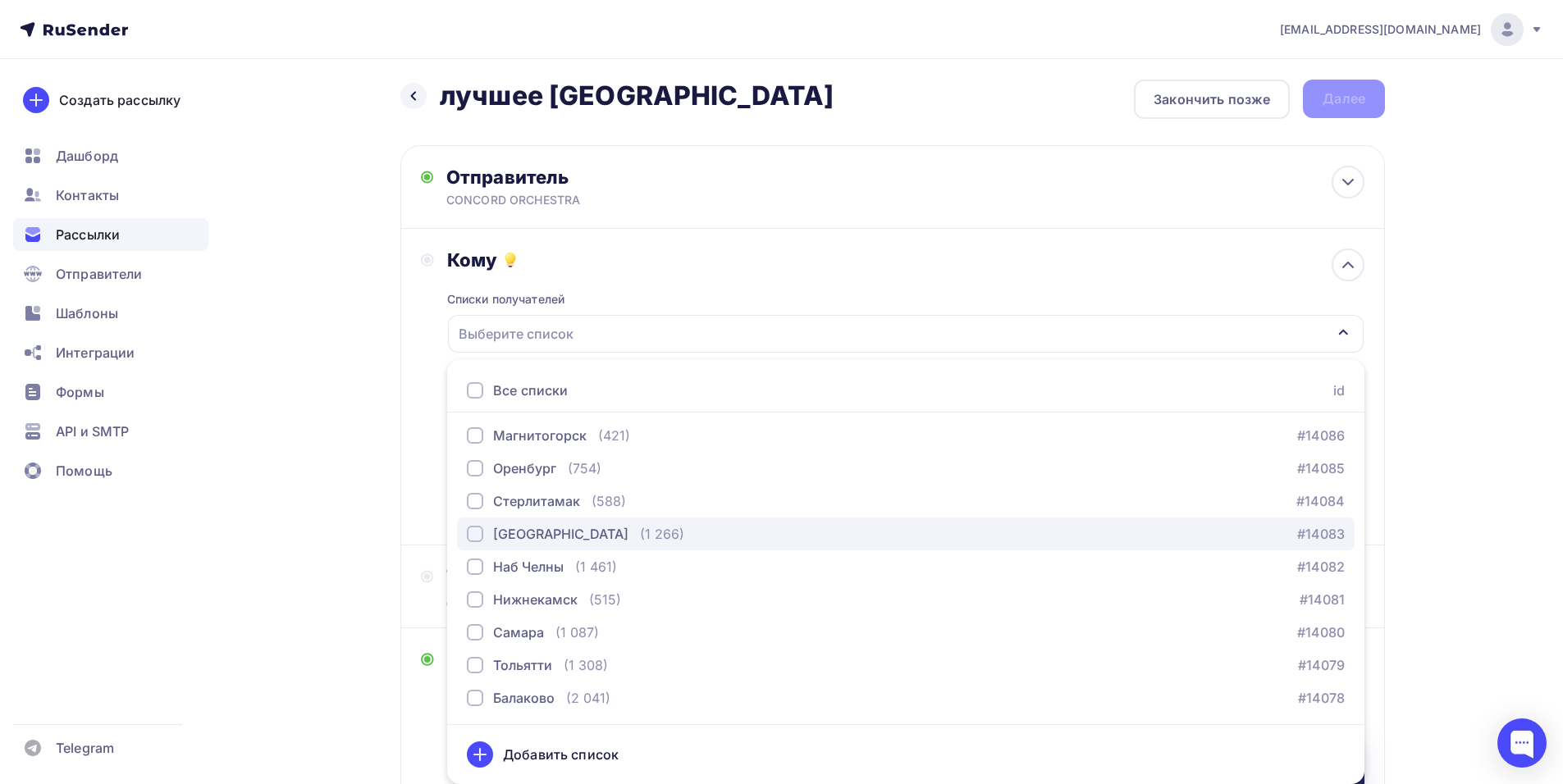
click at [640, 526] on div "(1 266)" at bounding box center [662, 534] width 45 height 20
click at [402, 503] on div "Кому Списки получателей Уфа Все списки id тест Алексей (1) #26684 красноярск (7…" at bounding box center [892, 387] width 984 height 317
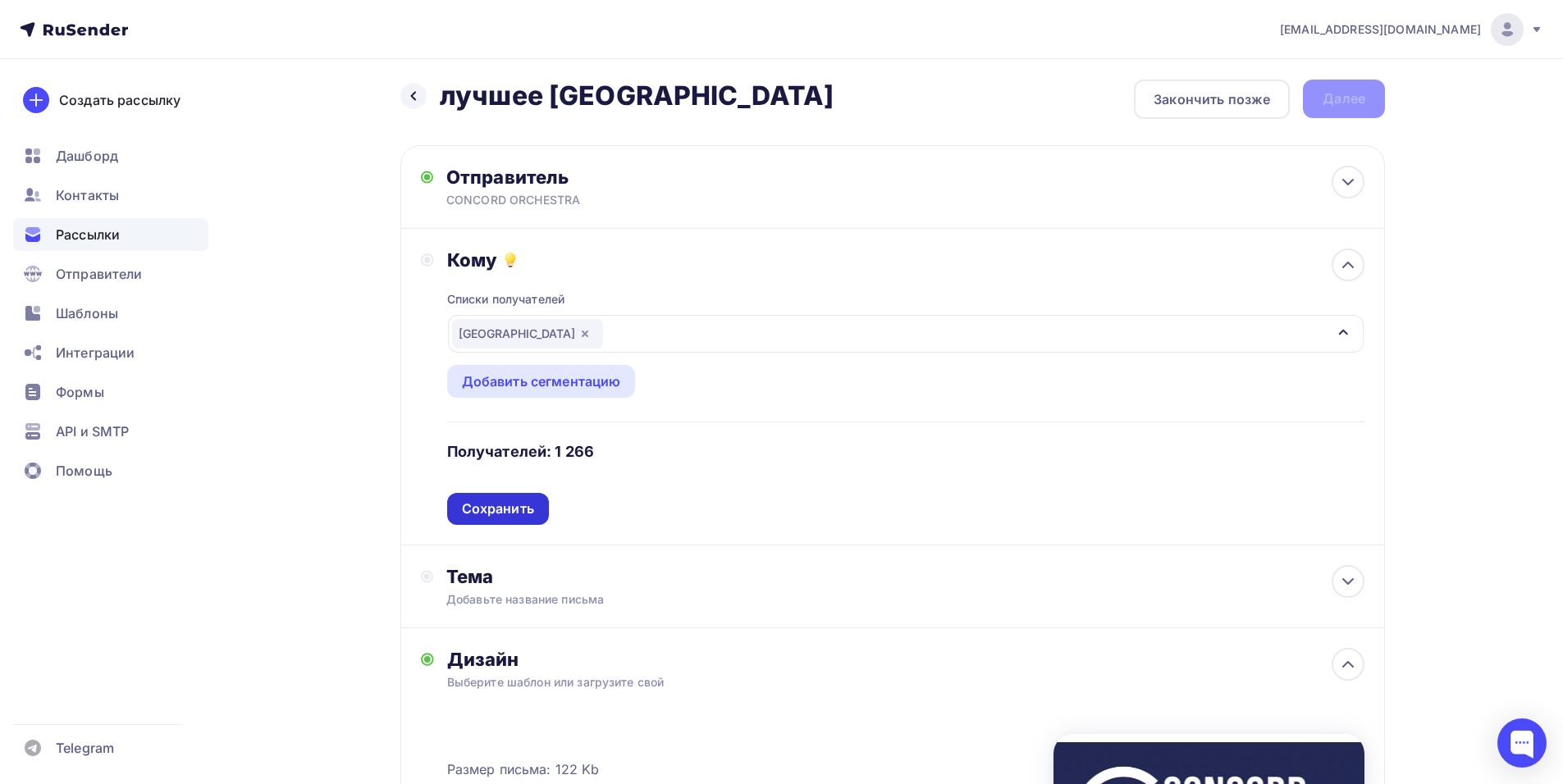
click at [490, 508] on div "Сохранить" at bounding box center [498, 508] width 72 height 19
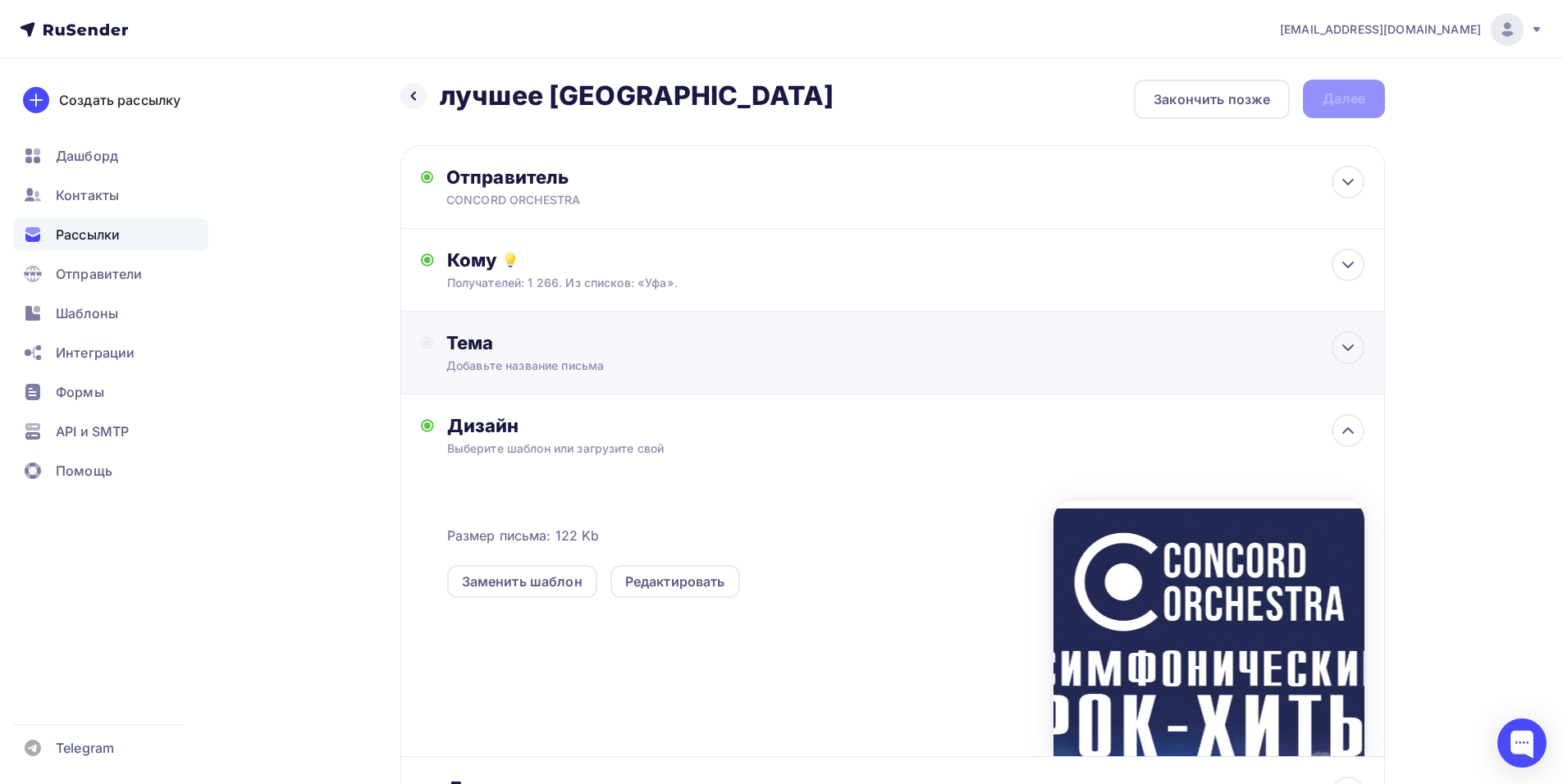
click at [570, 360] on div "Добавьте название письма" at bounding box center [593, 366] width 292 height 16
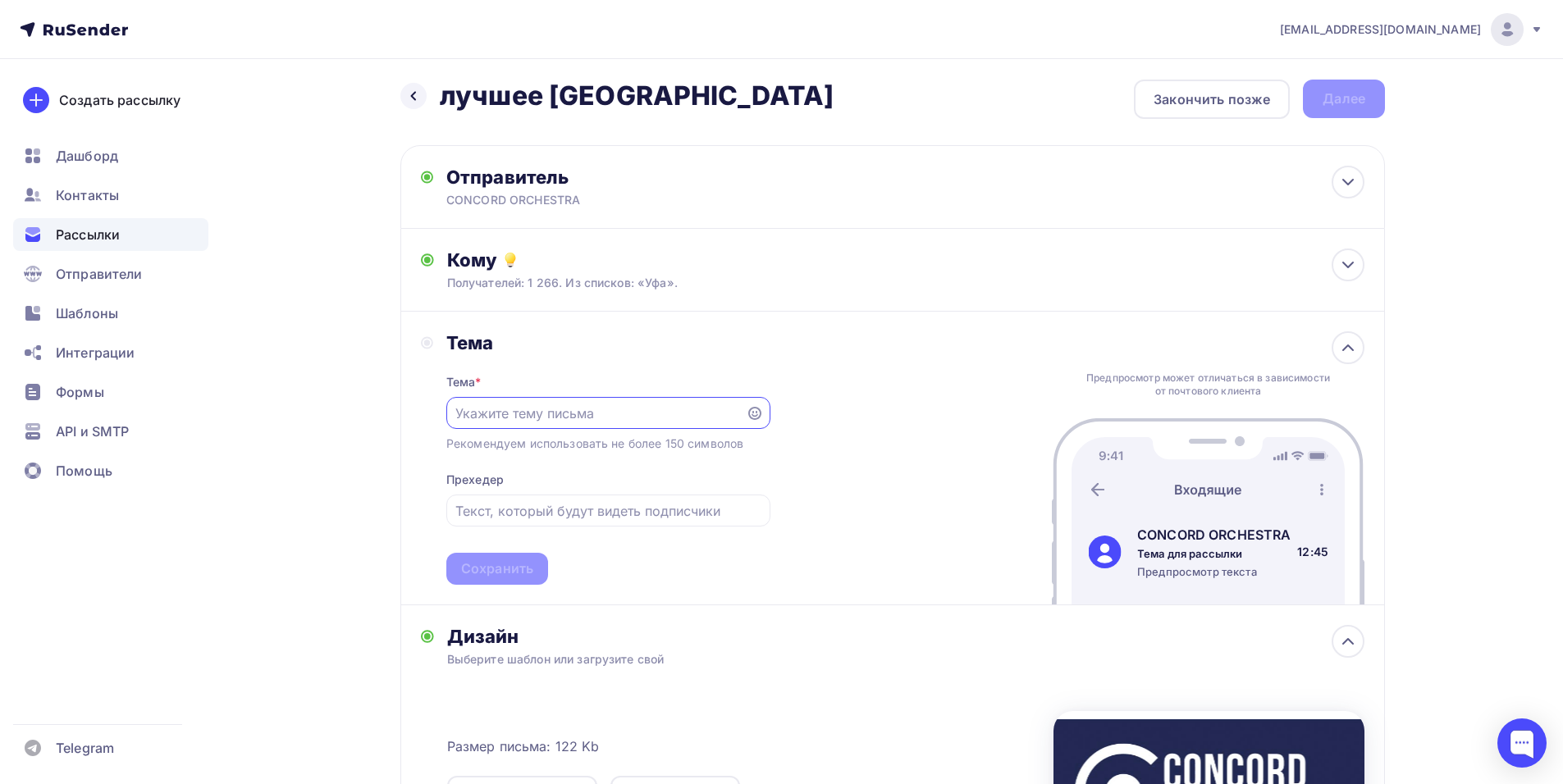
scroll to position [0, 0]
click at [1516, 418] on div "shedevru@yandex.ru Аккаунт Тарифы Выйти Создать рассылку Дашборд Контакты Рассы…" at bounding box center [782, 575] width 1563 height 1162
click at [547, 414] on input "text" at bounding box center [595, 413] width 280 height 20
paste input "Приглашение на шоу «Симфонические РОК-ХИТЫ. Лучшее»"
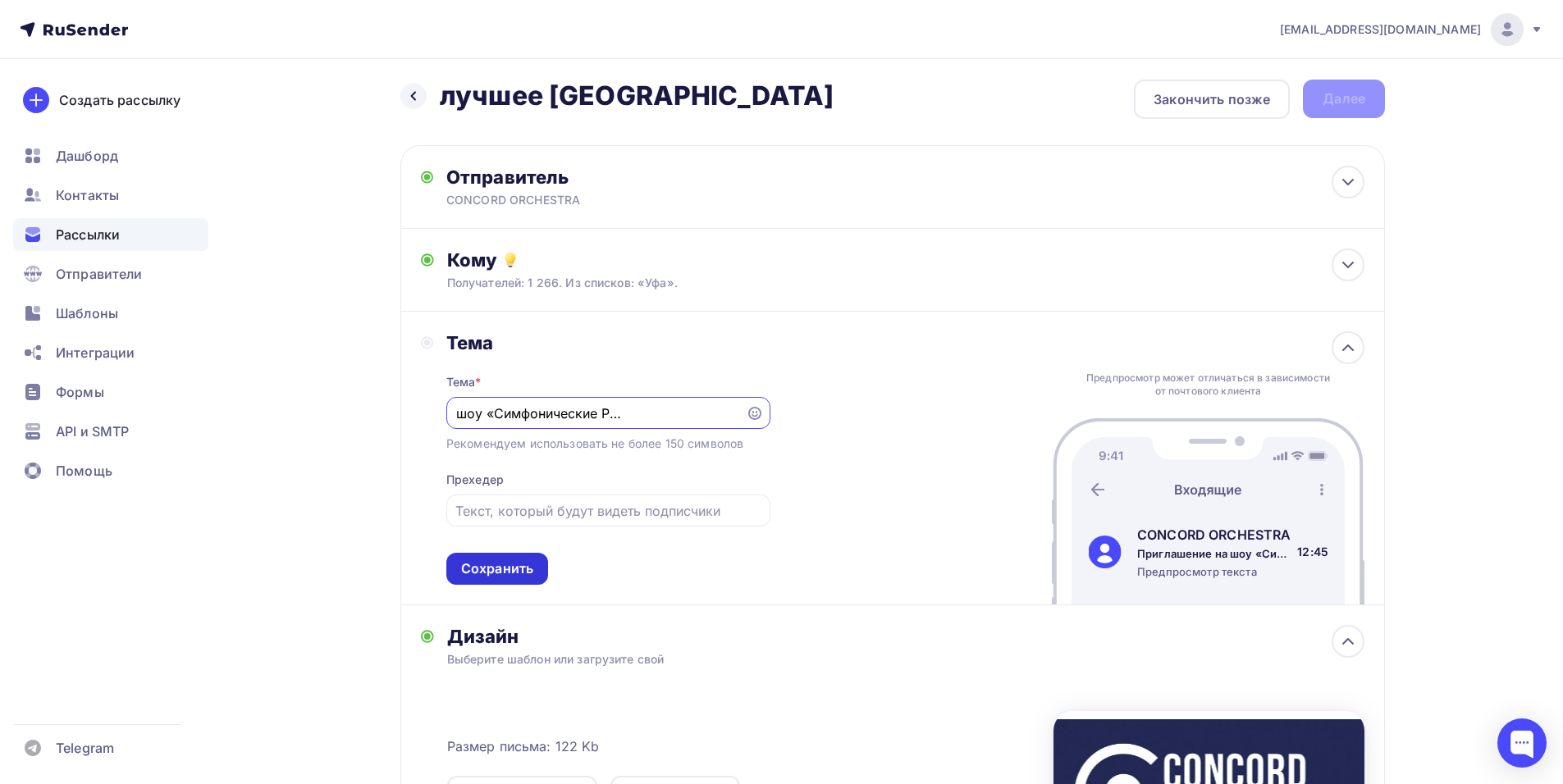
type input "Приглашение на шоу «Симфонические РОК-ХИТЫ. Лучшее»"
click at [481, 573] on div "Сохранить" at bounding box center [497, 569] width 72 height 19
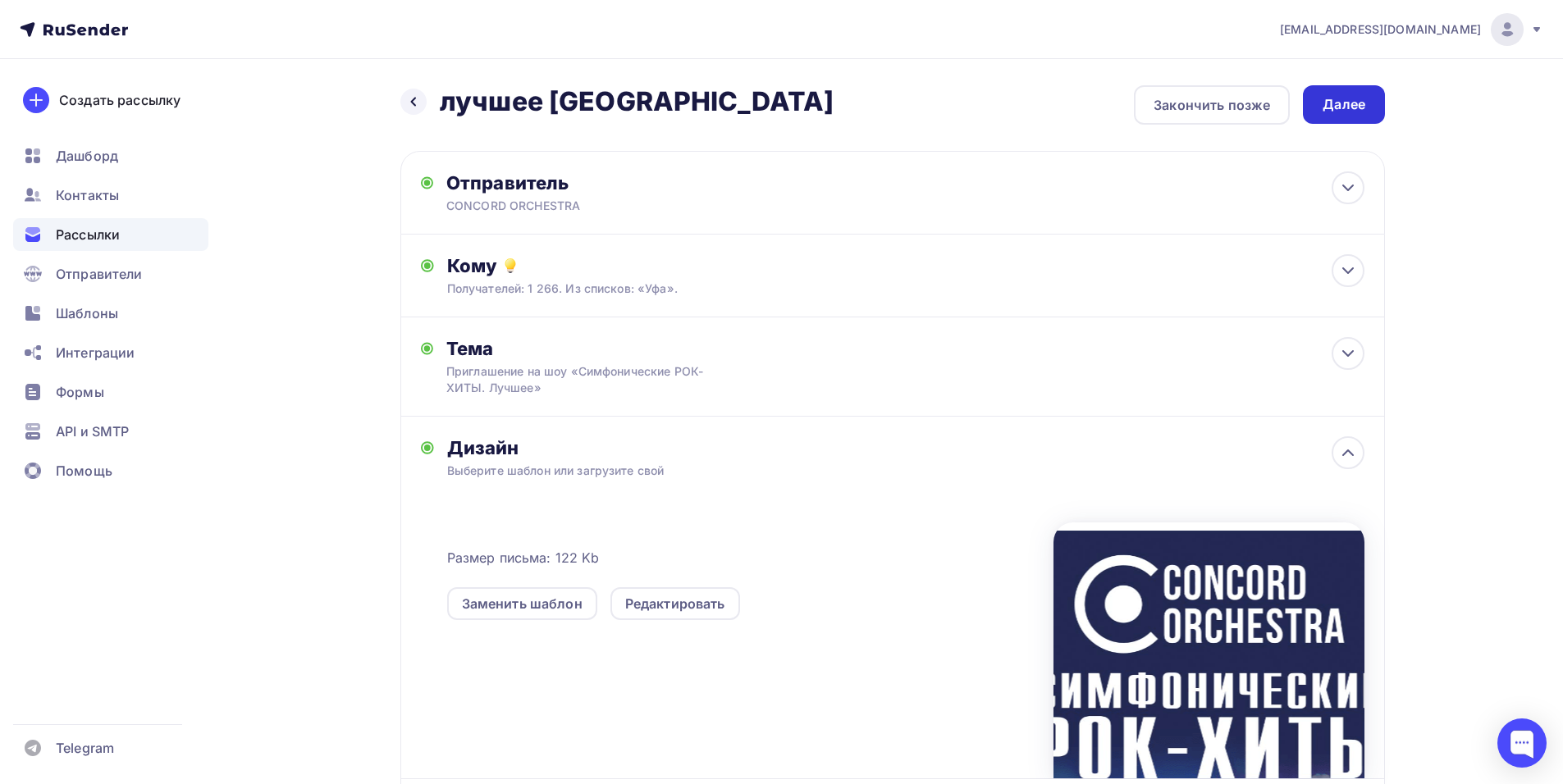
click at [1346, 101] on div "Далее" at bounding box center [1343, 104] width 43 height 19
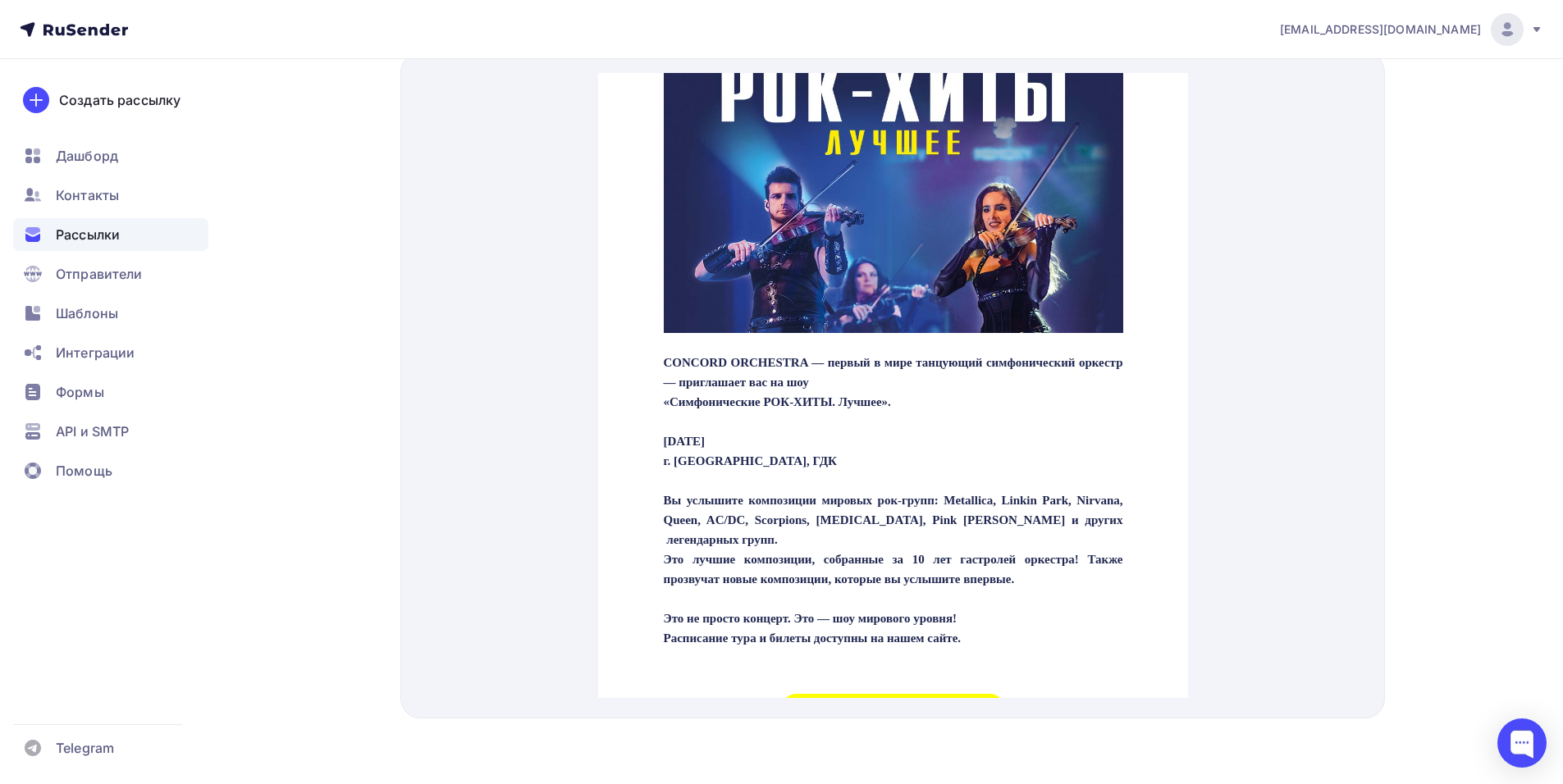
scroll to position [328, 0]
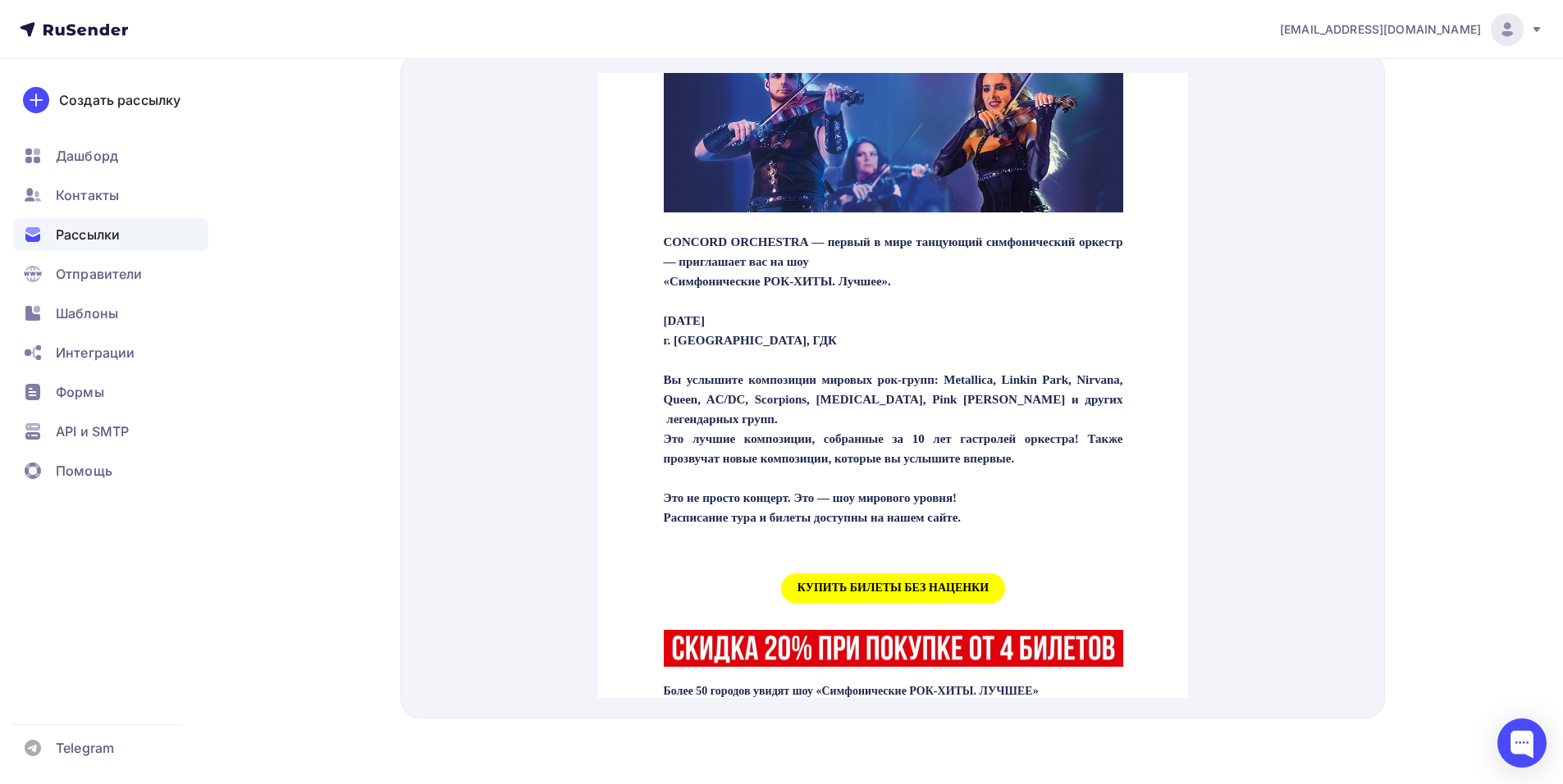
click at [858, 584] on span "КУПИТЬ БИЛЕТЫ БЕЗ НАЦЕНКИ" at bounding box center [892, 569] width 224 height 30
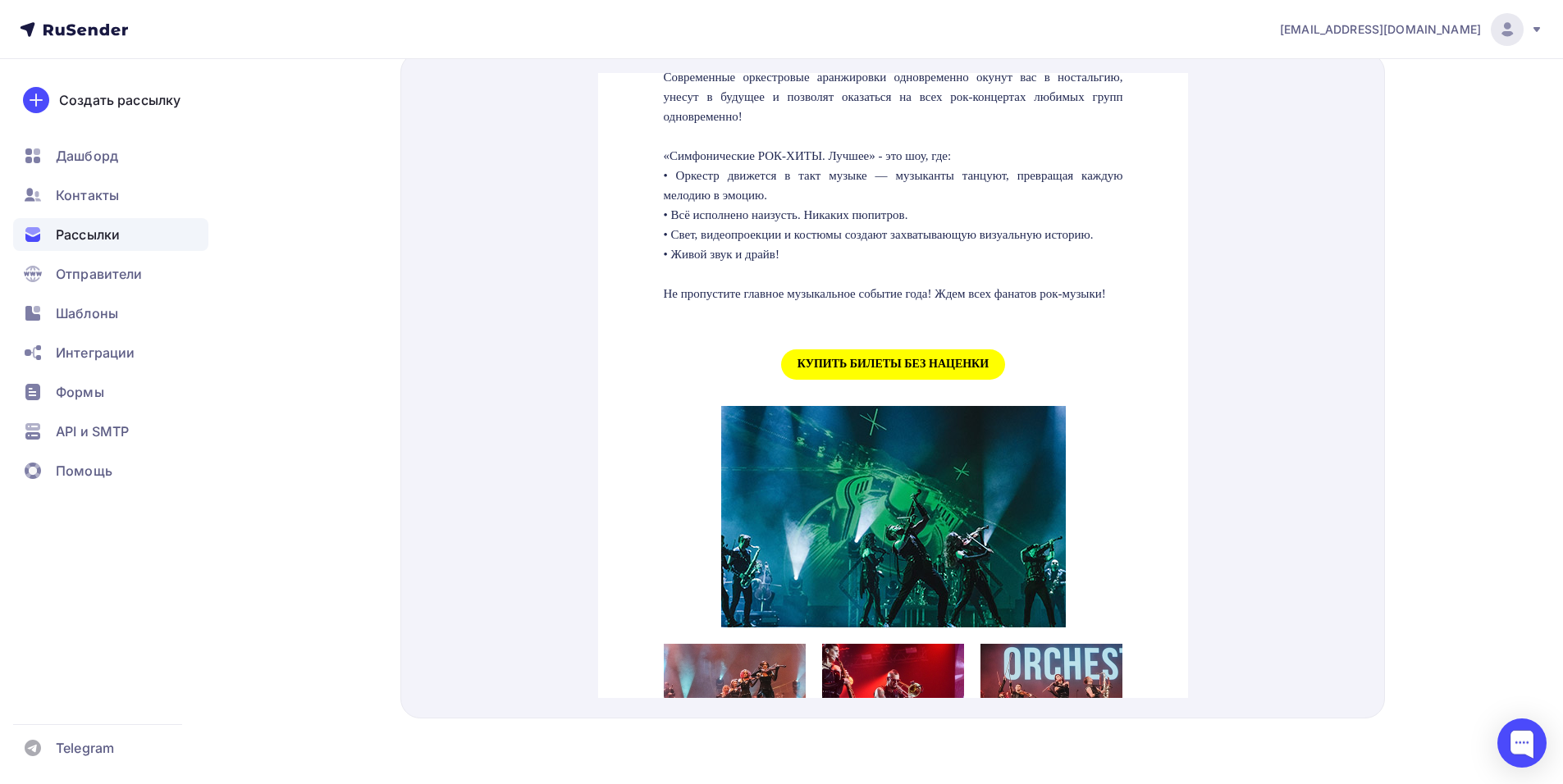
scroll to position [1476, 0]
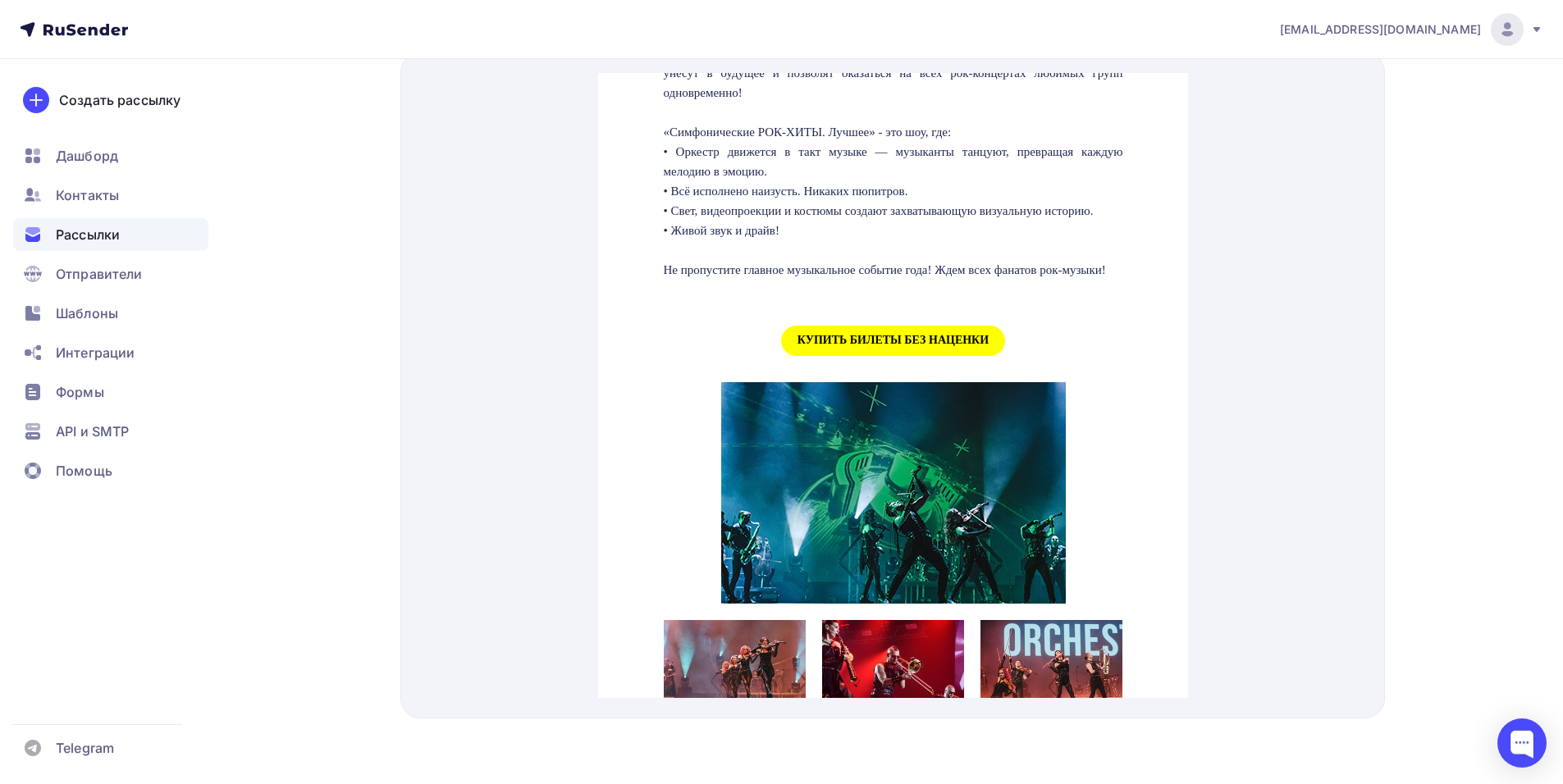
click at [870, 336] on span "КУПИТЬ БИЛЕТЫ БЕЗ НАЦЕНКИ" at bounding box center [892, 320] width 224 height 30
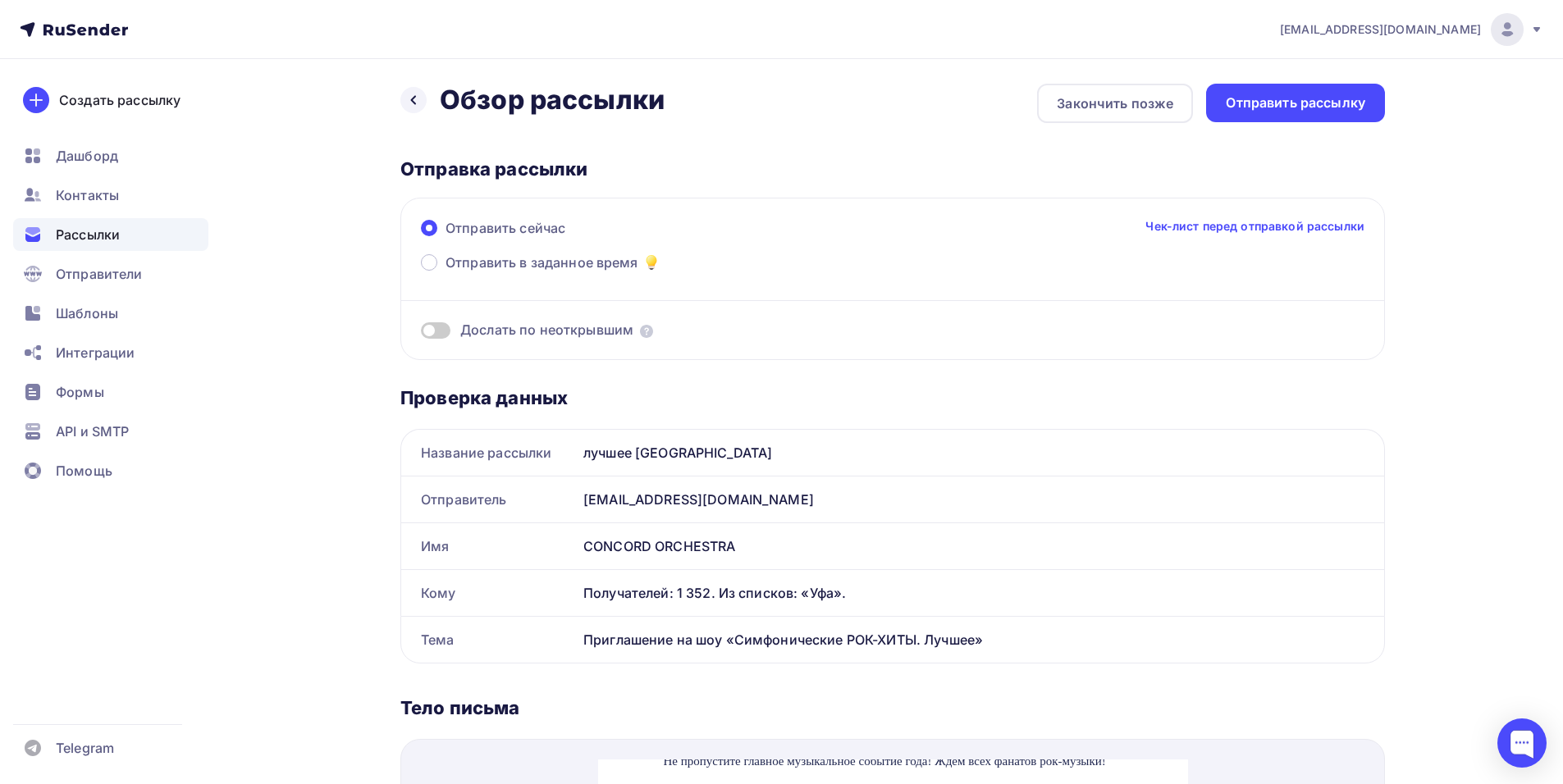
scroll to position [0, 0]
click at [1279, 116] on div "Отправить рассылку" at bounding box center [1296, 104] width 179 height 38
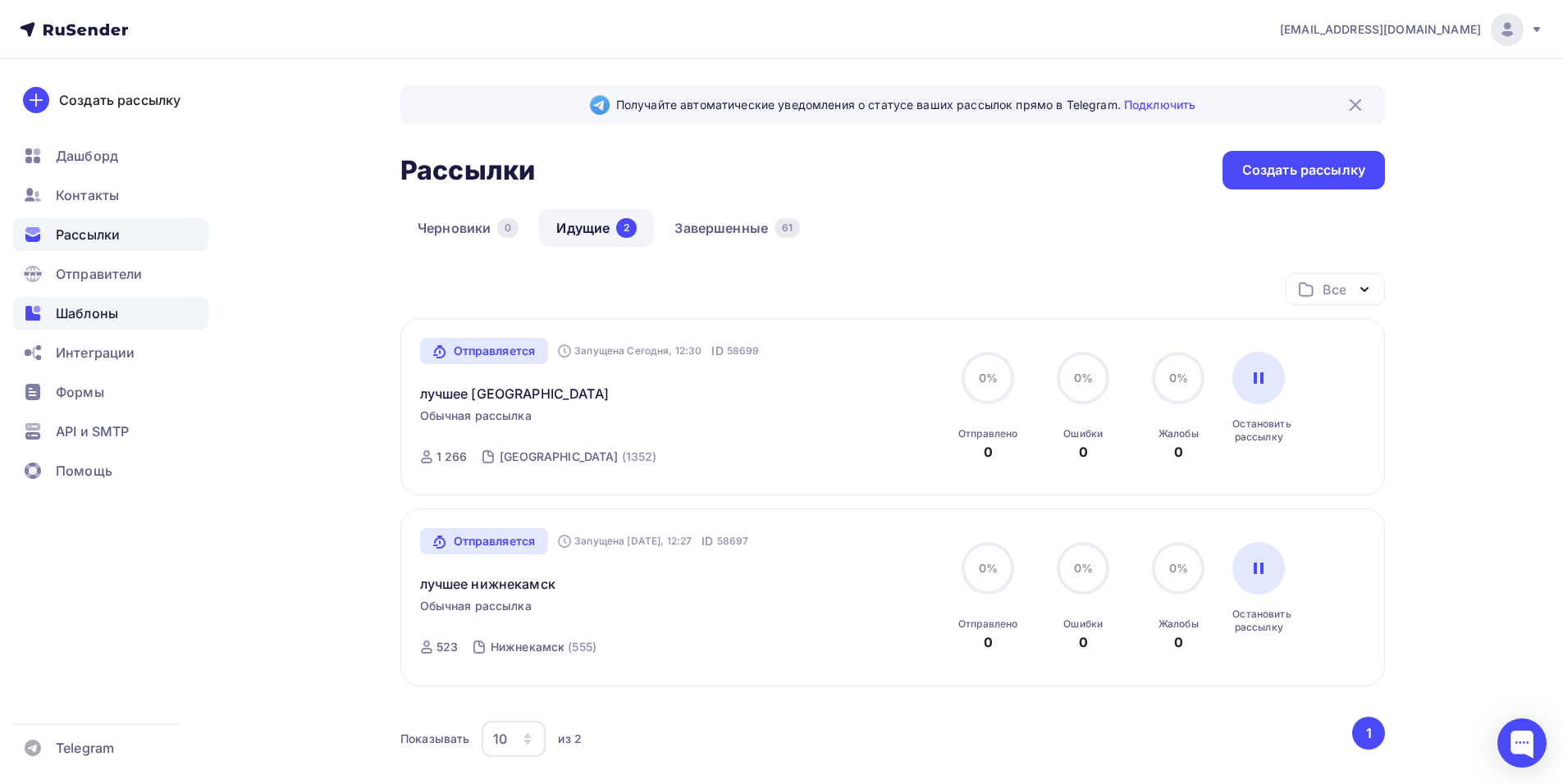
click at [100, 315] on span "Шаблоны" at bounding box center [87, 313] width 62 height 20
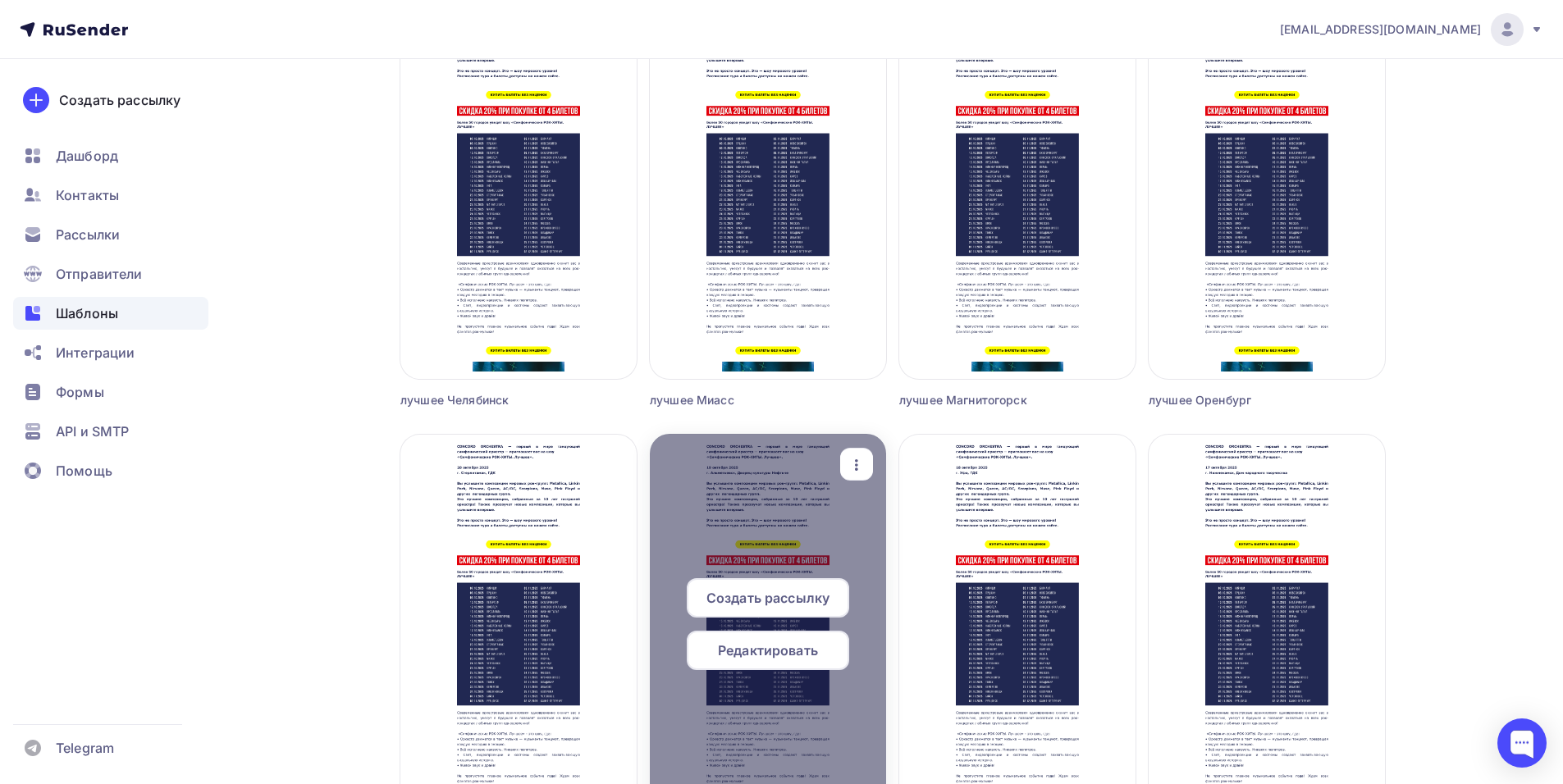
scroll to position [2296, 0]
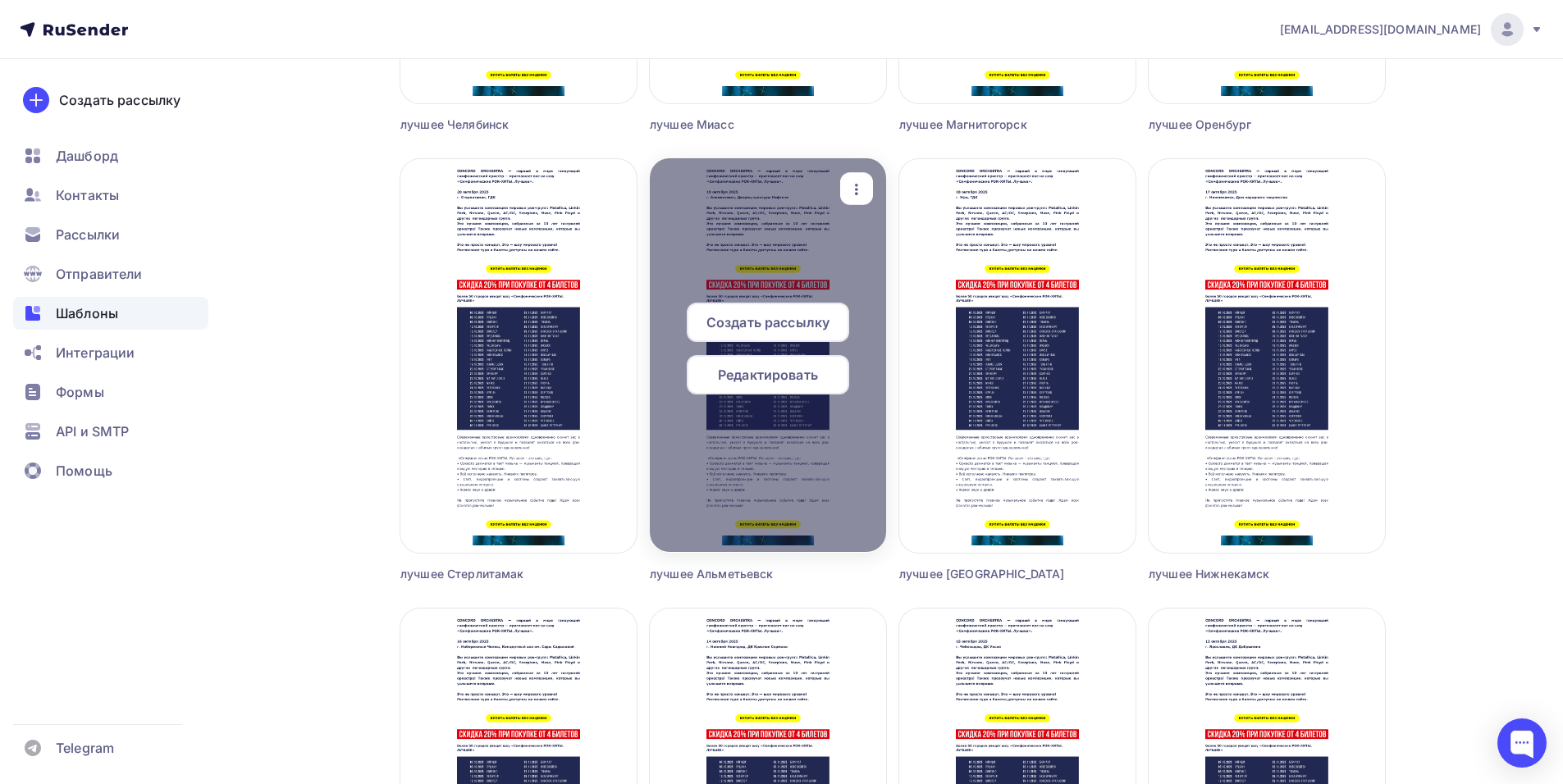
click at [786, 329] on span "Создать рассылку" at bounding box center [768, 322] width 123 height 20
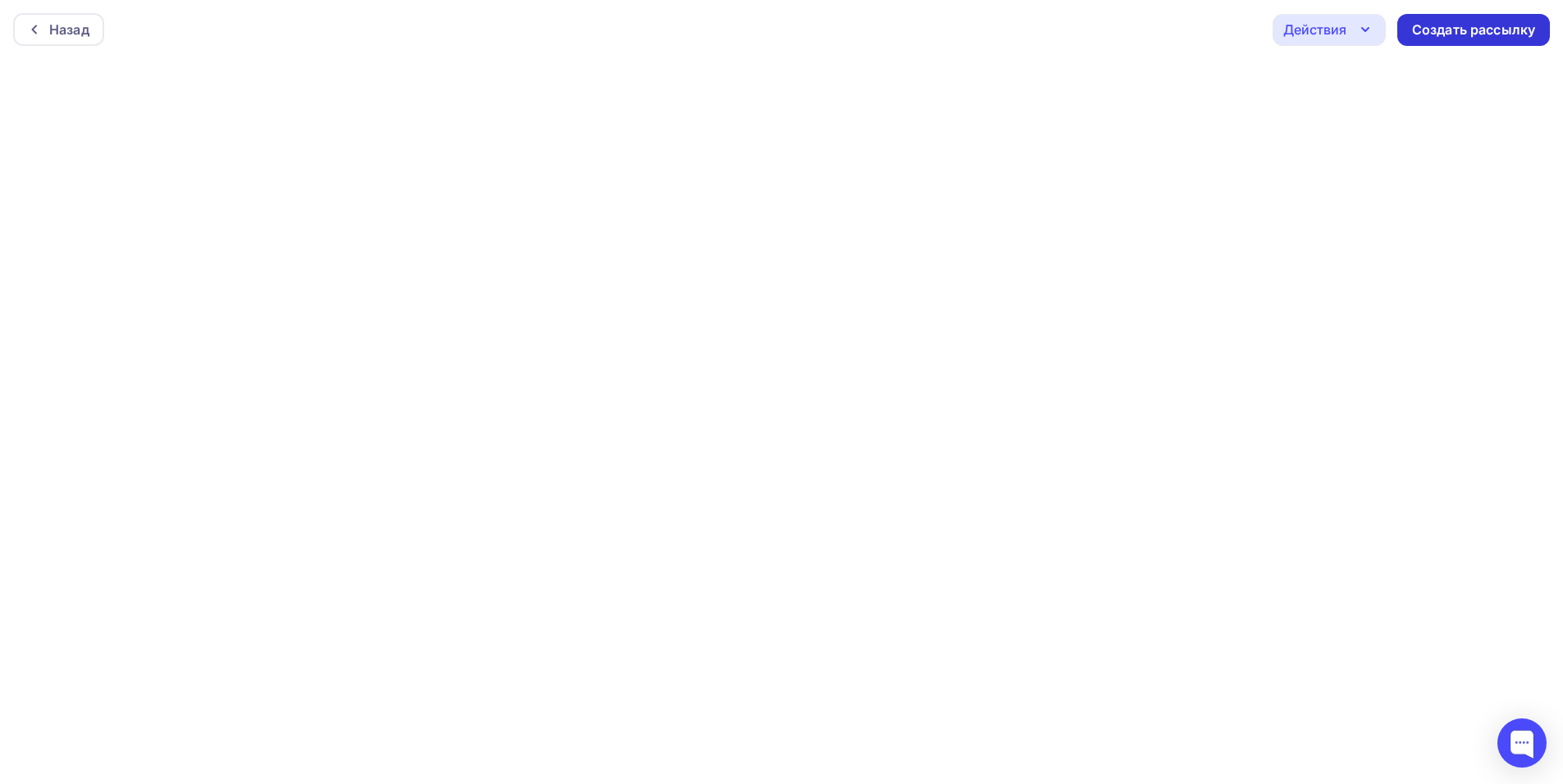
click at [1496, 26] on div "Создать рассылку" at bounding box center [1473, 29] width 123 height 19
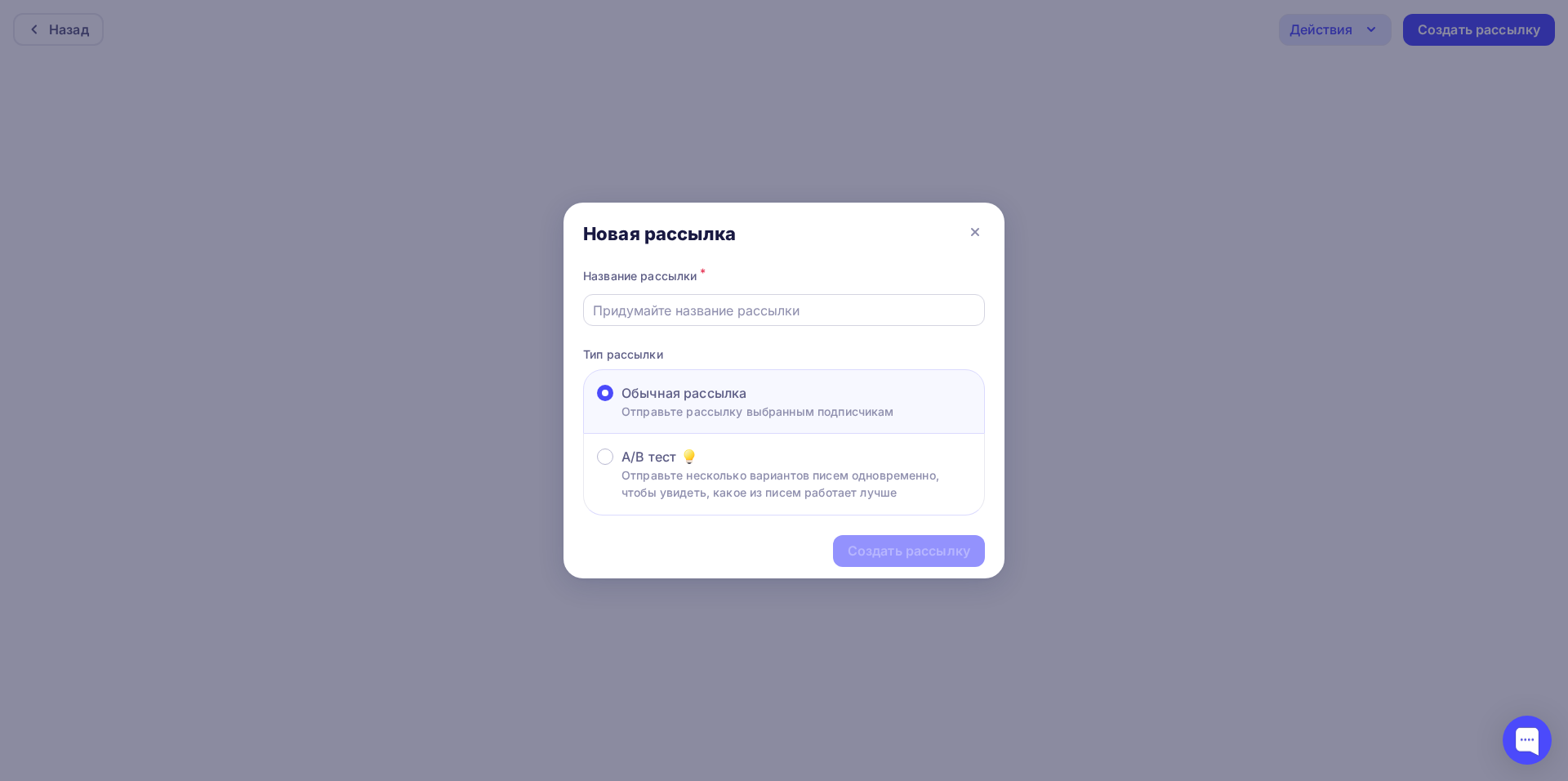
click at [670, 315] on input "text" at bounding box center [784, 311] width 383 height 20
paste input "Альметьевск"
type input "лучшее Альметьевск"
click at [880, 550] on div "Создать рассылку" at bounding box center [909, 551] width 123 height 19
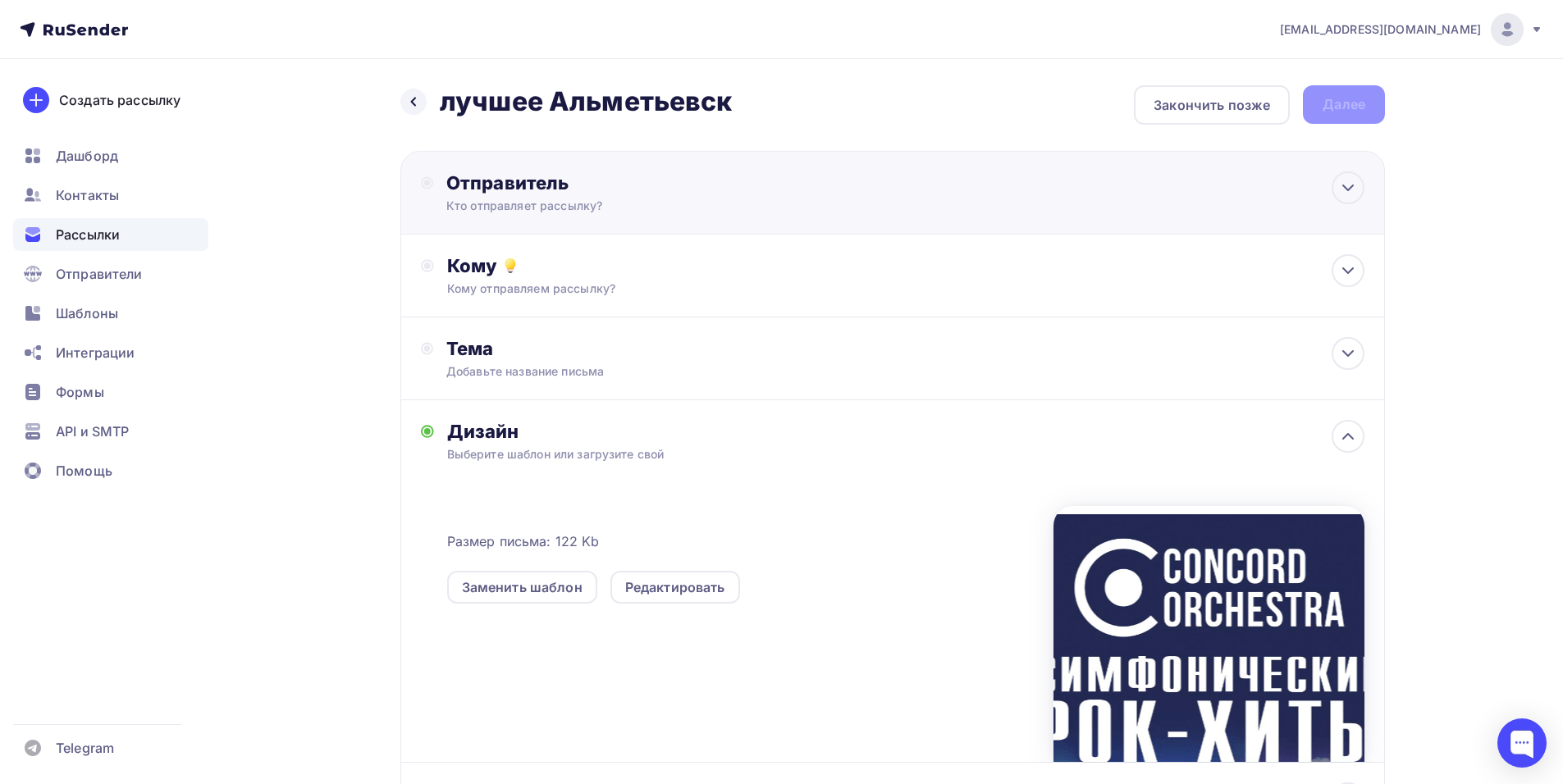
click at [718, 192] on div "Отправитель" at bounding box center [624, 183] width 355 height 23
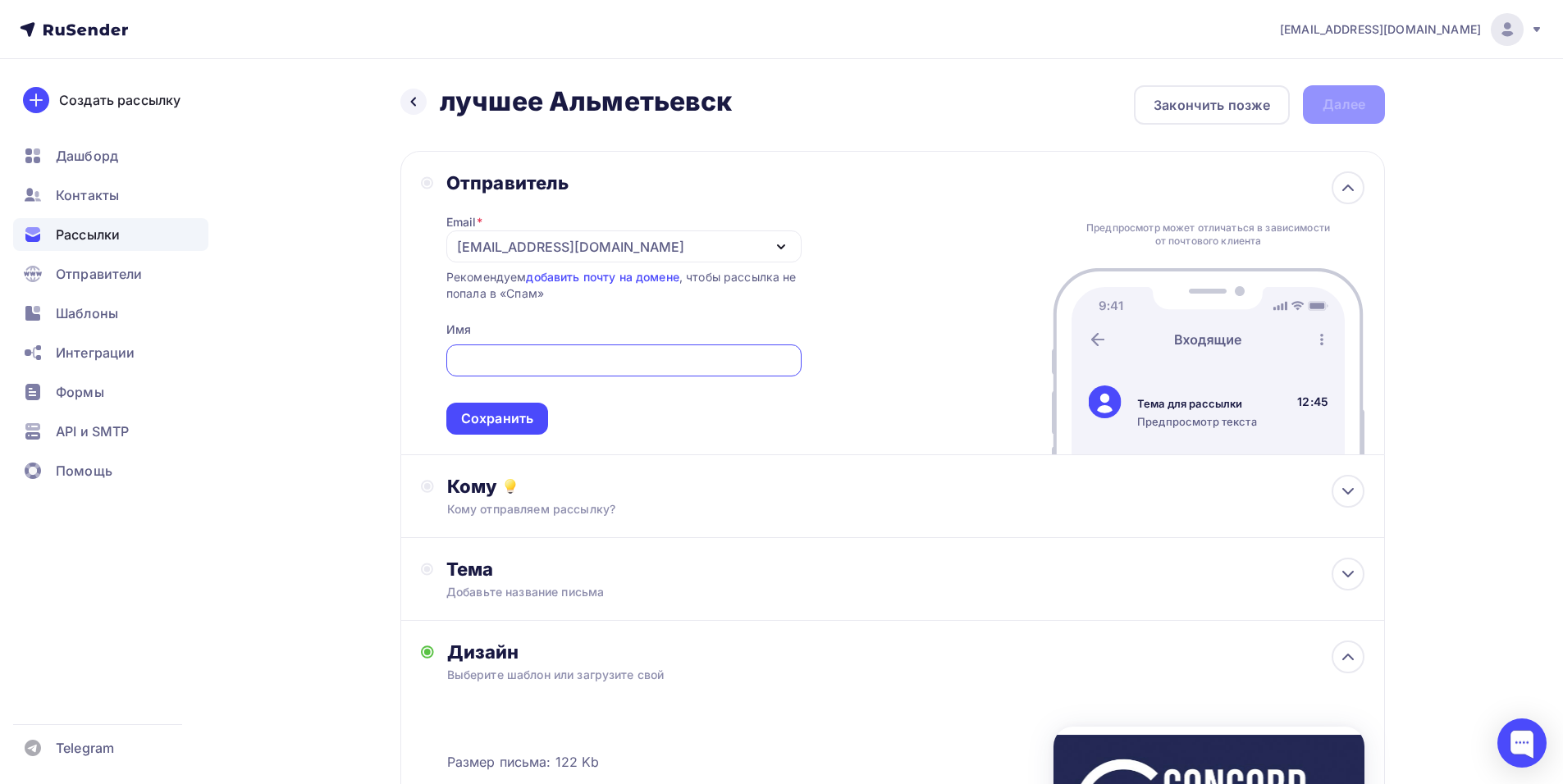
click at [476, 249] on div "[EMAIL_ADDRESS][DOMAIN_NAME]" at bounding box center [570, 247] width 227 height 20
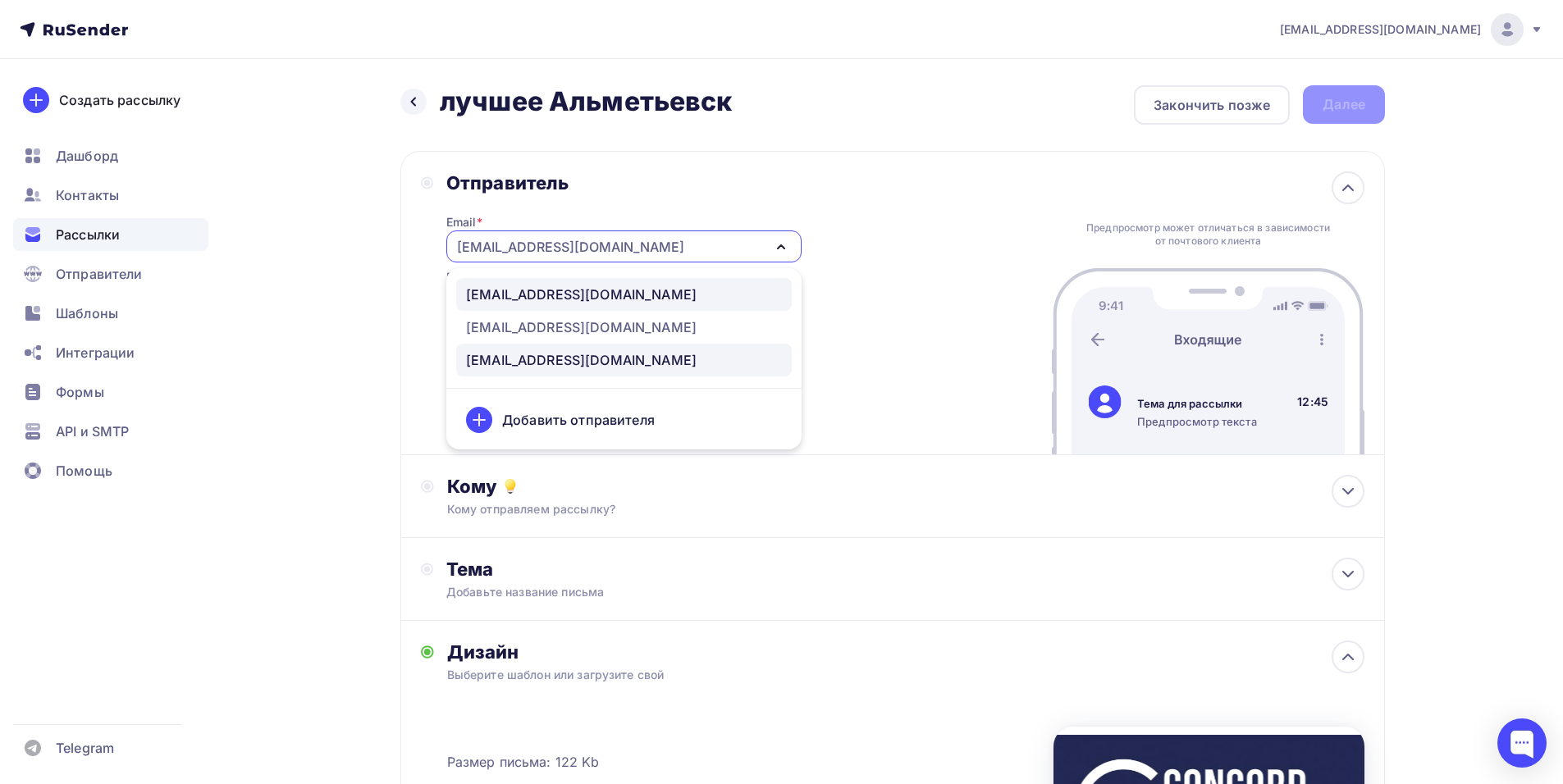
click at [580, 296] on div "[EMAIL_ADDRESS][DOMAIN_NAME]" at bounding box center [581, 295] width 230 height 20
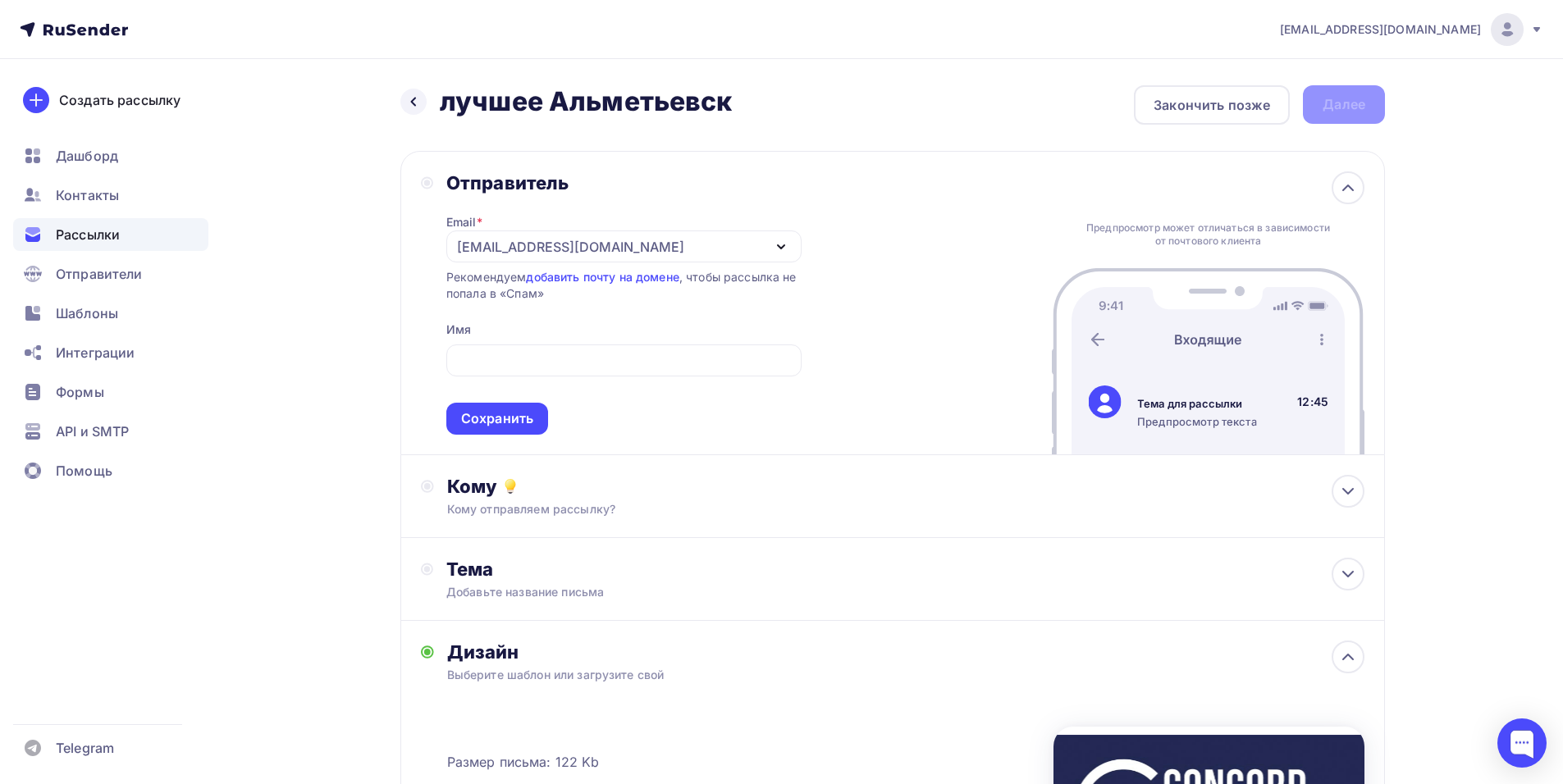
click at [495, 380] on span "Сохранить" at bounding box center [624, 386] width 355 height 97
click at [498, 365] on input "text" at bounding box center [624, 361] width 336 height 20
paste input "CONCORD ORCHESTRA"
type input "CONCORD ORCHESTRA"
click at [500, 424] on div "Сохранить" at bounding box center [497, 418] width 72 height 19
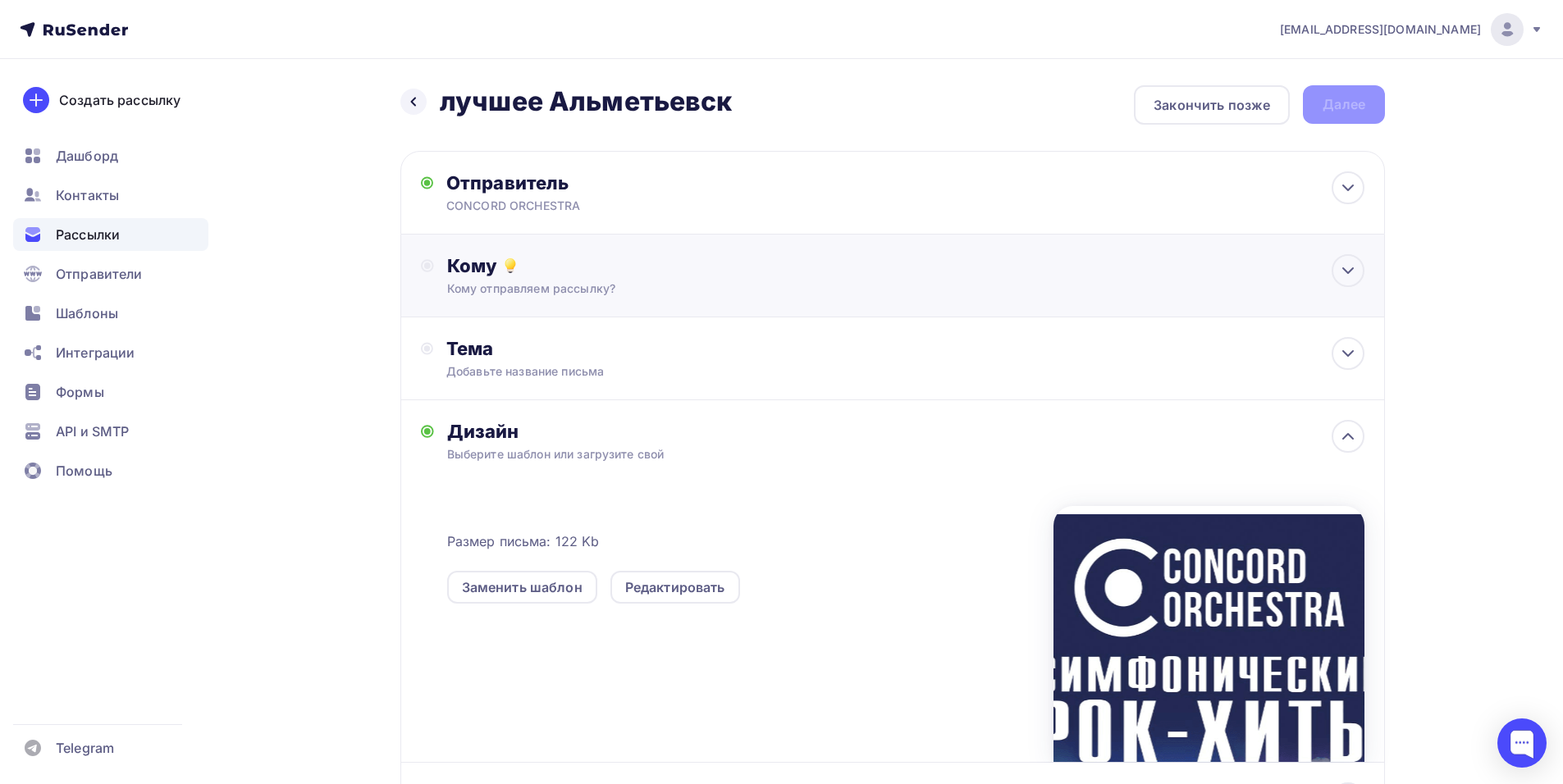
click at [651, 254] on div "Кому Кому отправляем рассылку? Списки получателей Выберите список Все списки id…" at bounding box center [892, 276] width 984 height 83
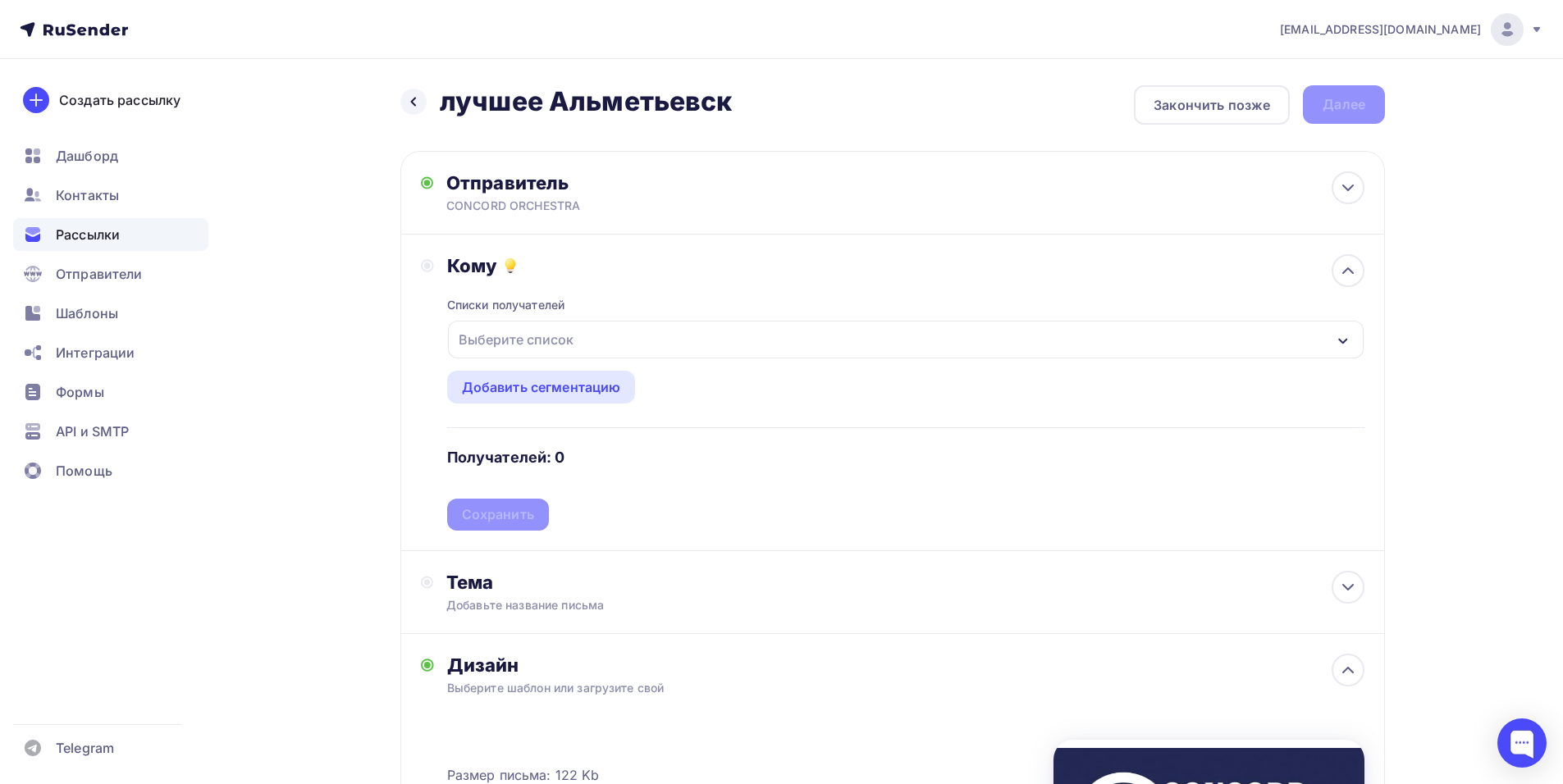
click at [686, 345] on div "Выберите список" at bounding box center [906, 339] width 916 height 37
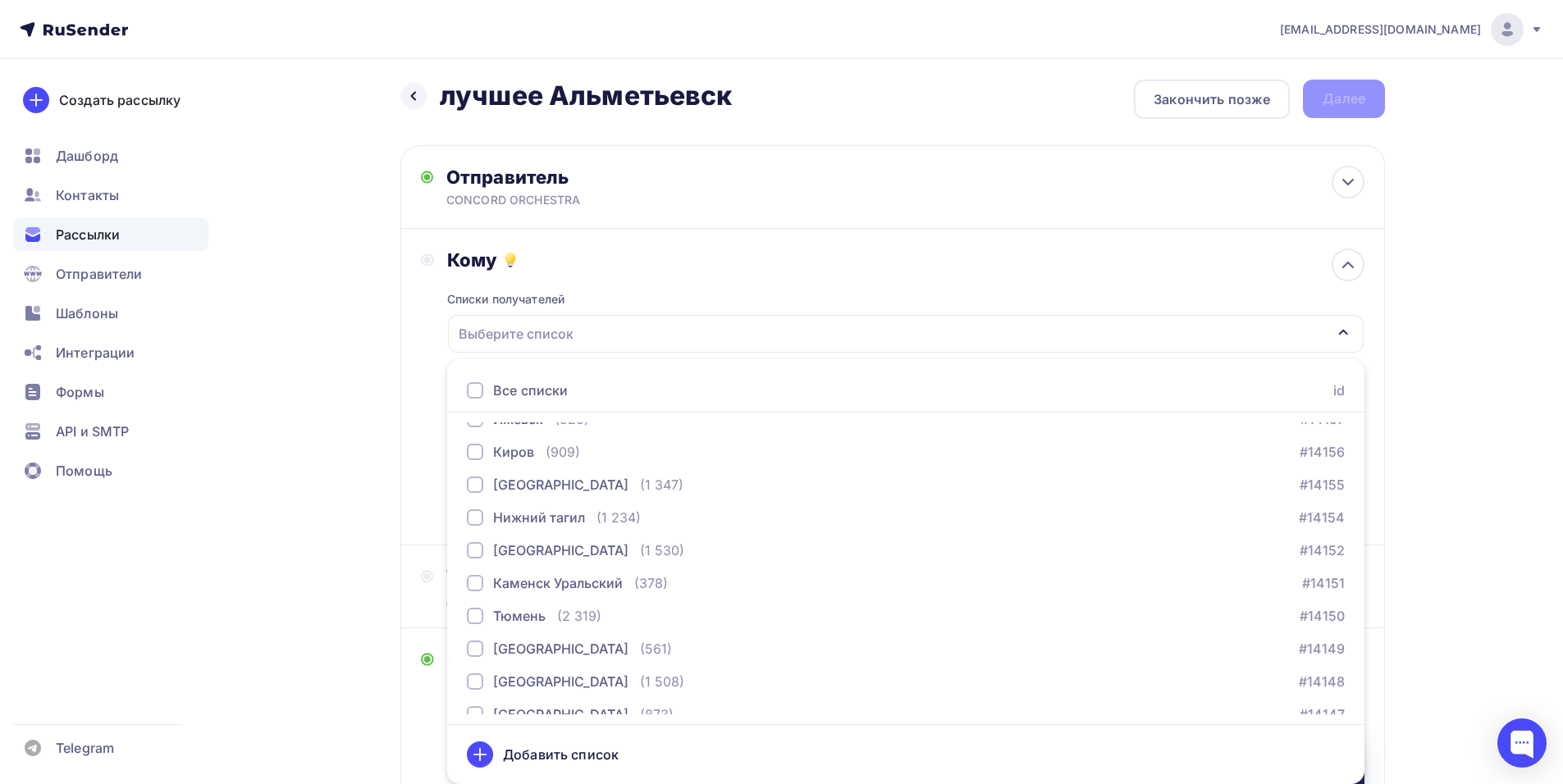
scroll to position [1545, 0]
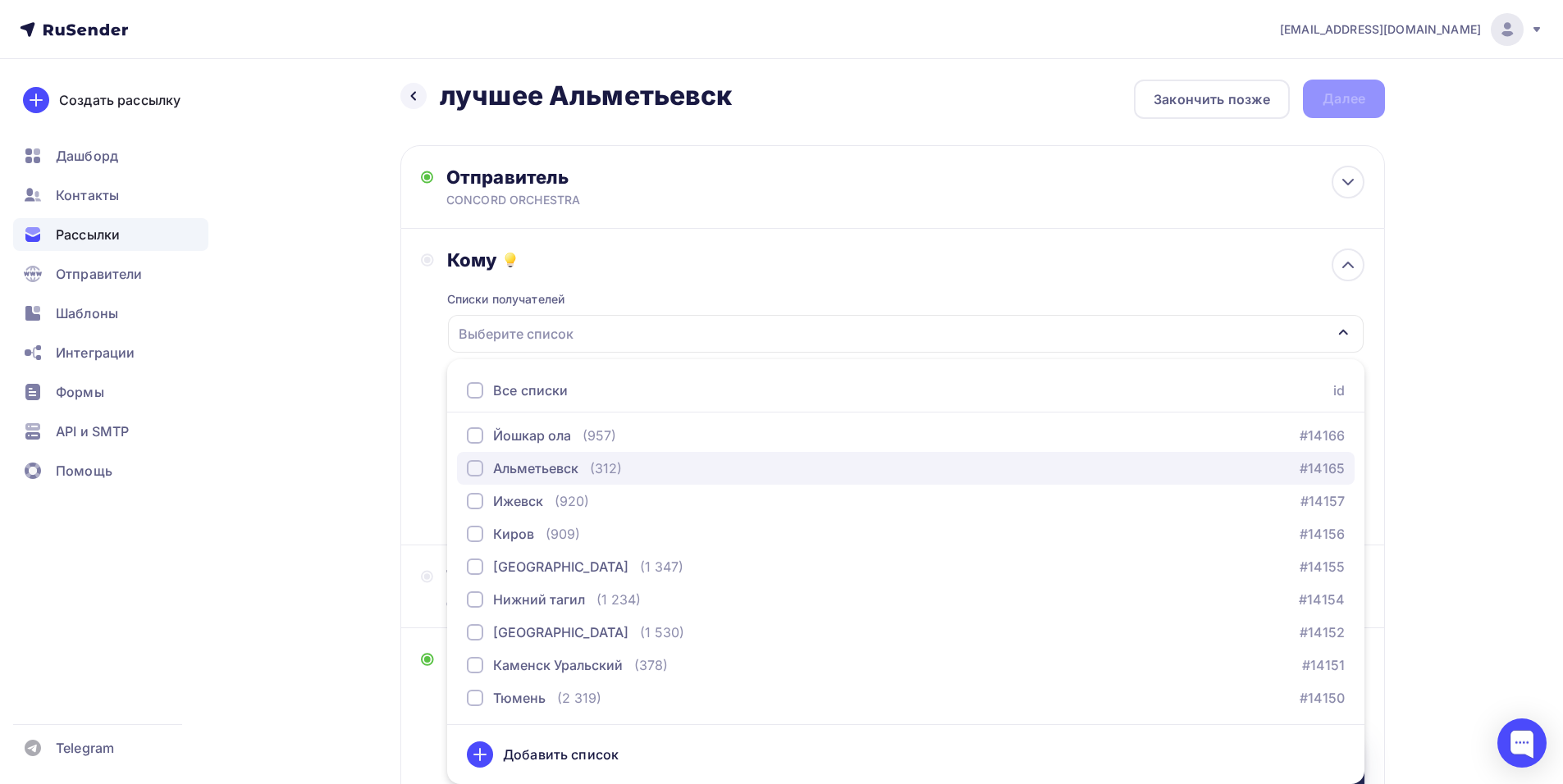
click at [532, 468] on div "Альметьевск" at bounding box center [535, 468] width 85 height 20
click at [428, 465] on div "Кому Списки получателей Альметьевск Все списки id тест Алексей (1) #26684 красн…" at bounding box center [892, 386] width 943 height 277
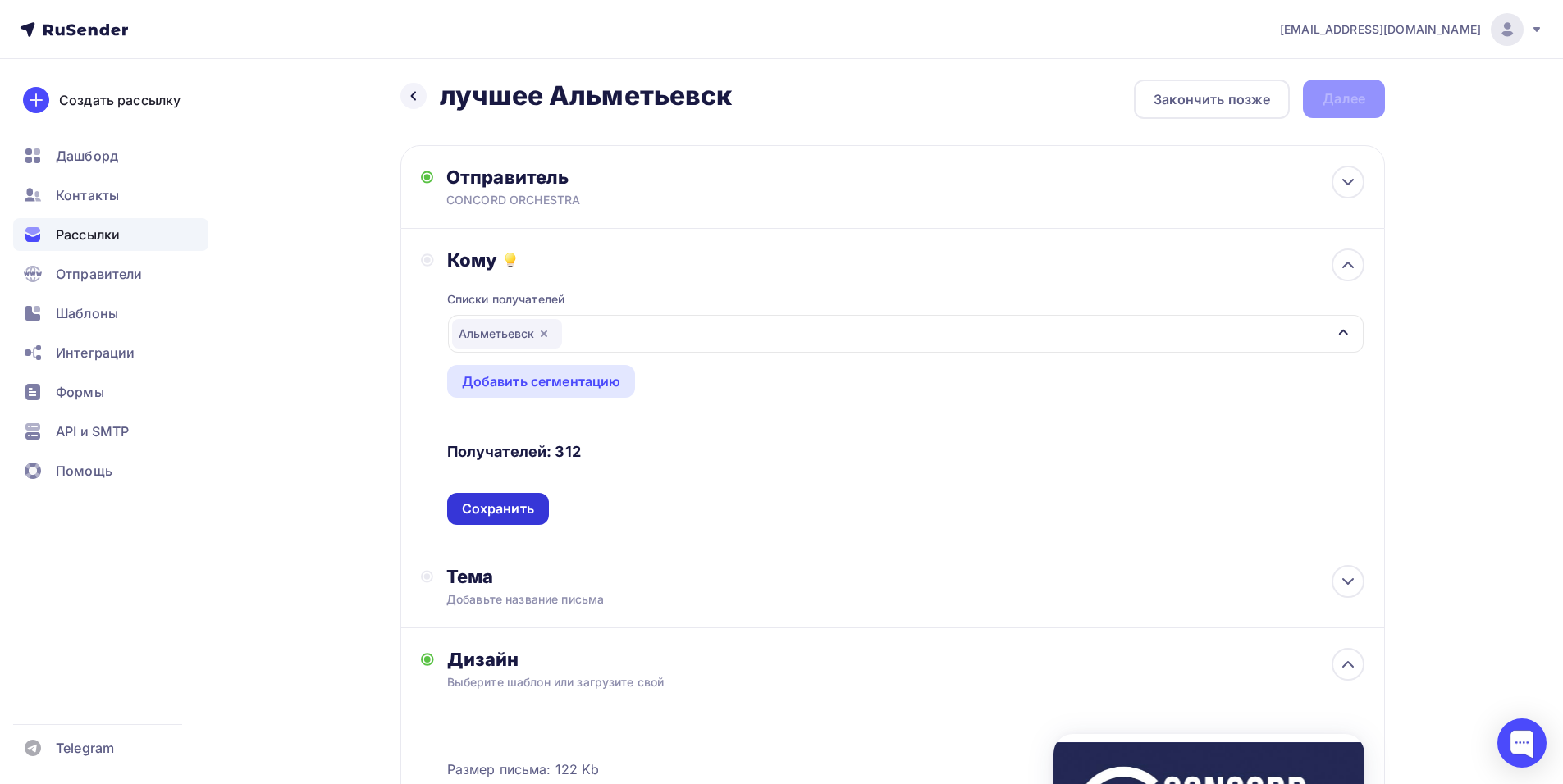
click at [489, 508] on div "Сохранить" at bounding box center [498, 508] width 72 height 19
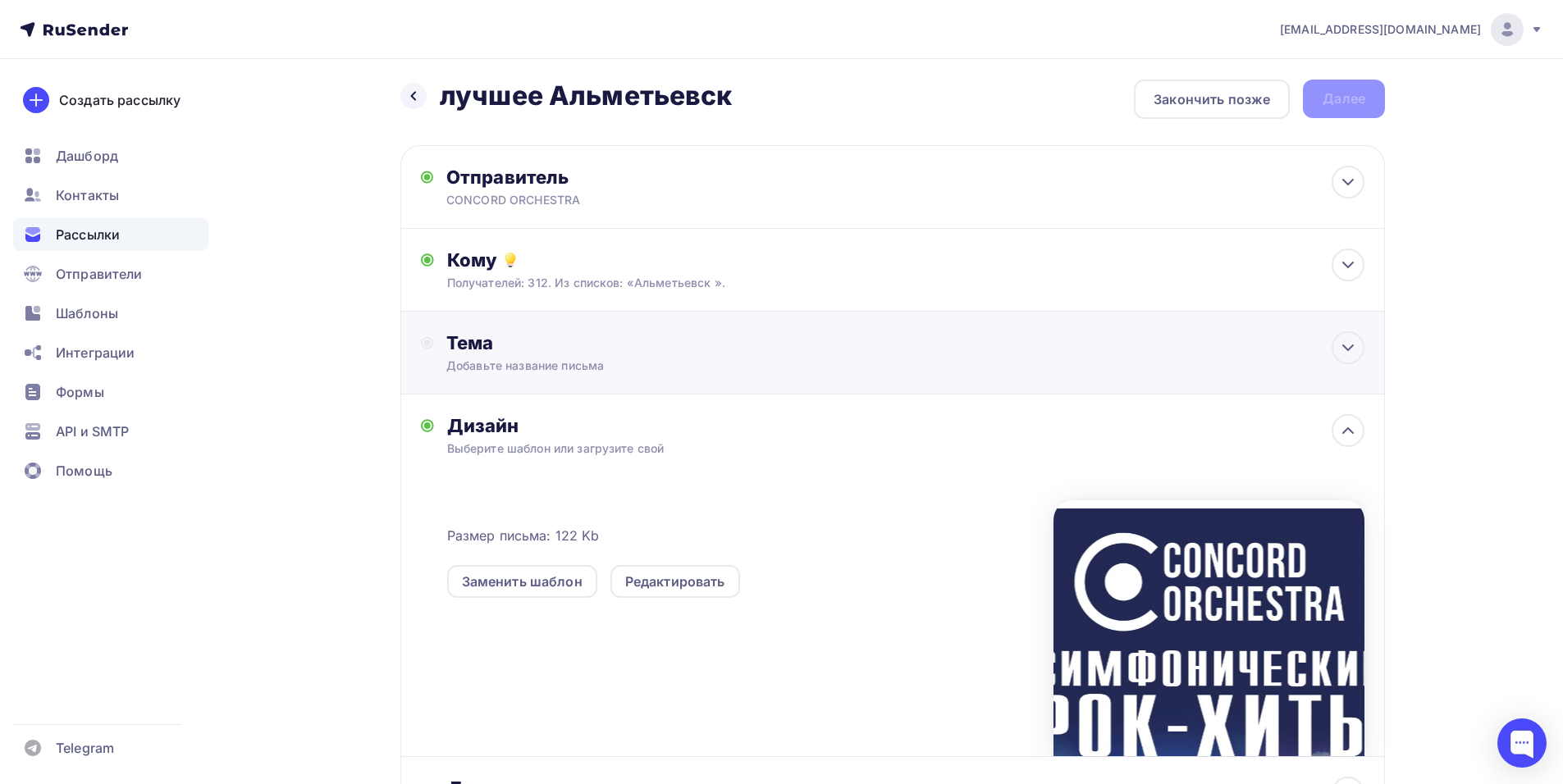
click at [553, 355] on div "Тема Добавьте название письма Тема * Рекомендуем использовать не более 150 симв…" at bounding box center [608, 352] width 324 height 43
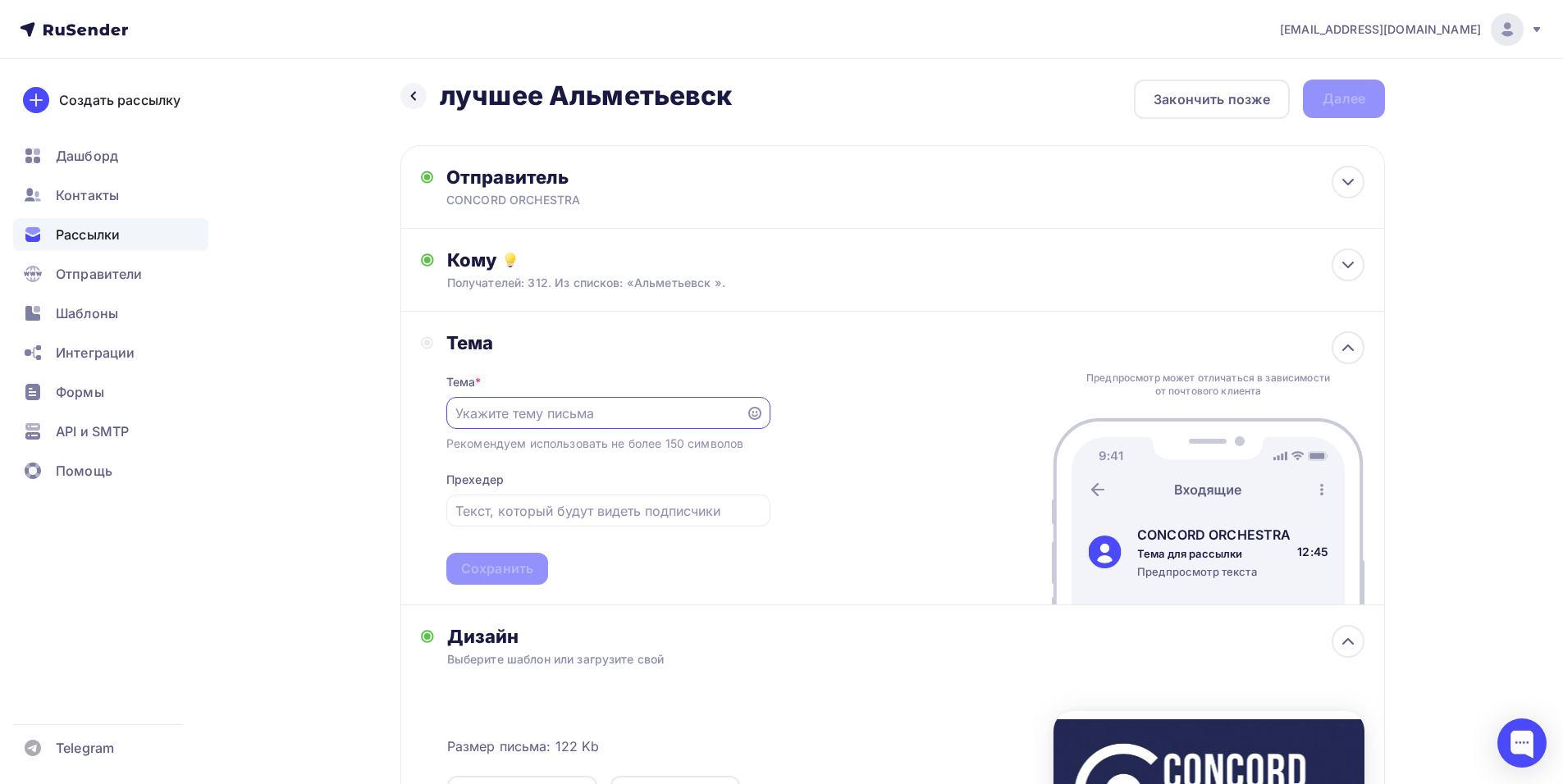
scroll to position [0, 0]
click at [1470, 392] on div "shedevru@yandex.ru Аккаунт Тарифы Выйти Создать рассылку Дашборд Контакты Рассы…" at bounding box center [782, 575] width 1563 height 1162
click at [611, 416] on input "text" at bounding box center [595, 413] width 280 height 20
paste input "Приглашение на шоу «Симфонические РОК-ХИТЫ. Лучшее»"
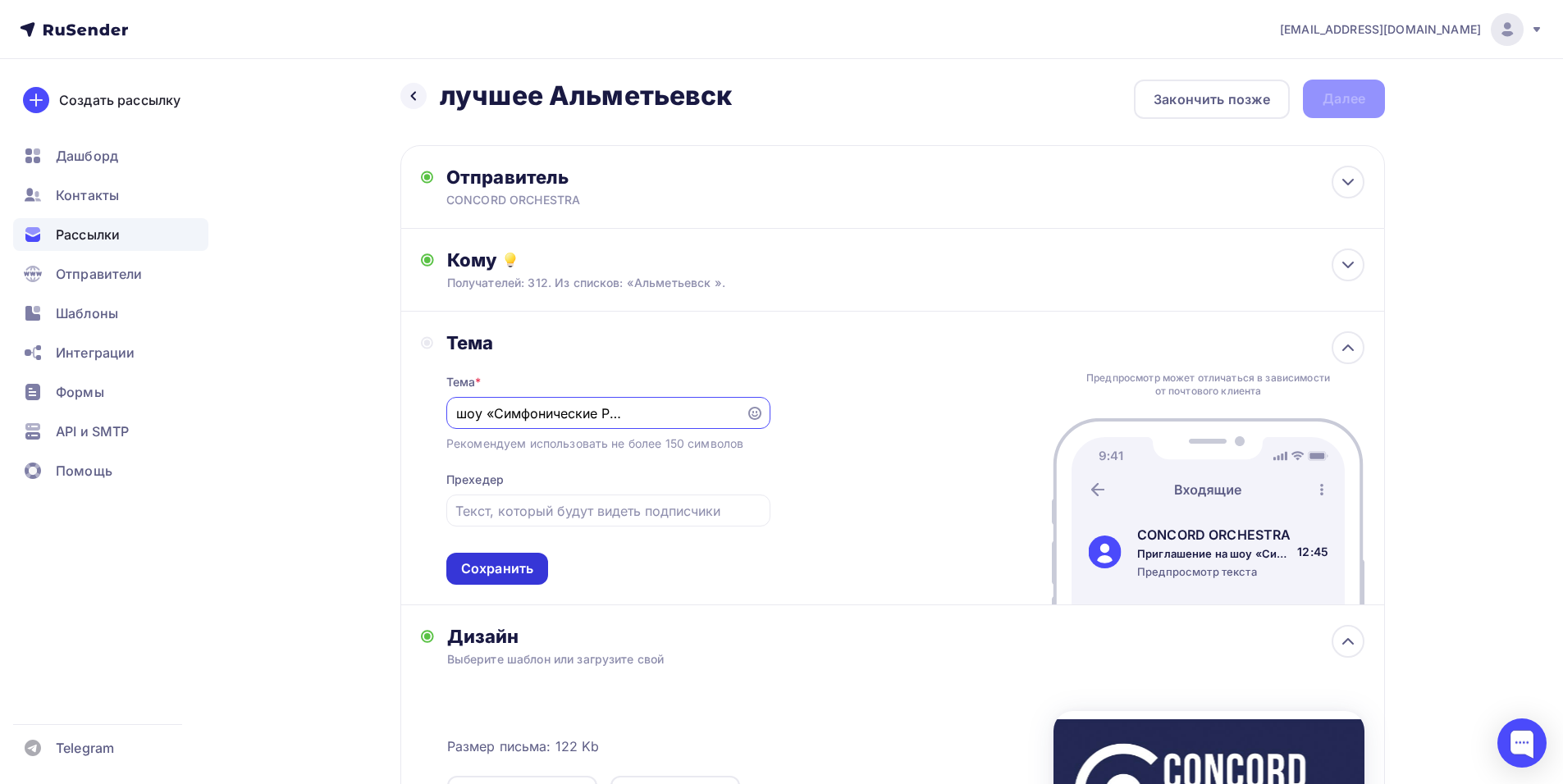
type input "Приглашение на шоу «Симфонические РОК-ХИТЫ. Лучшее»"
click at [492, 570] on div "Сохранить" at bounding box center [497, 569] width 72 height 19
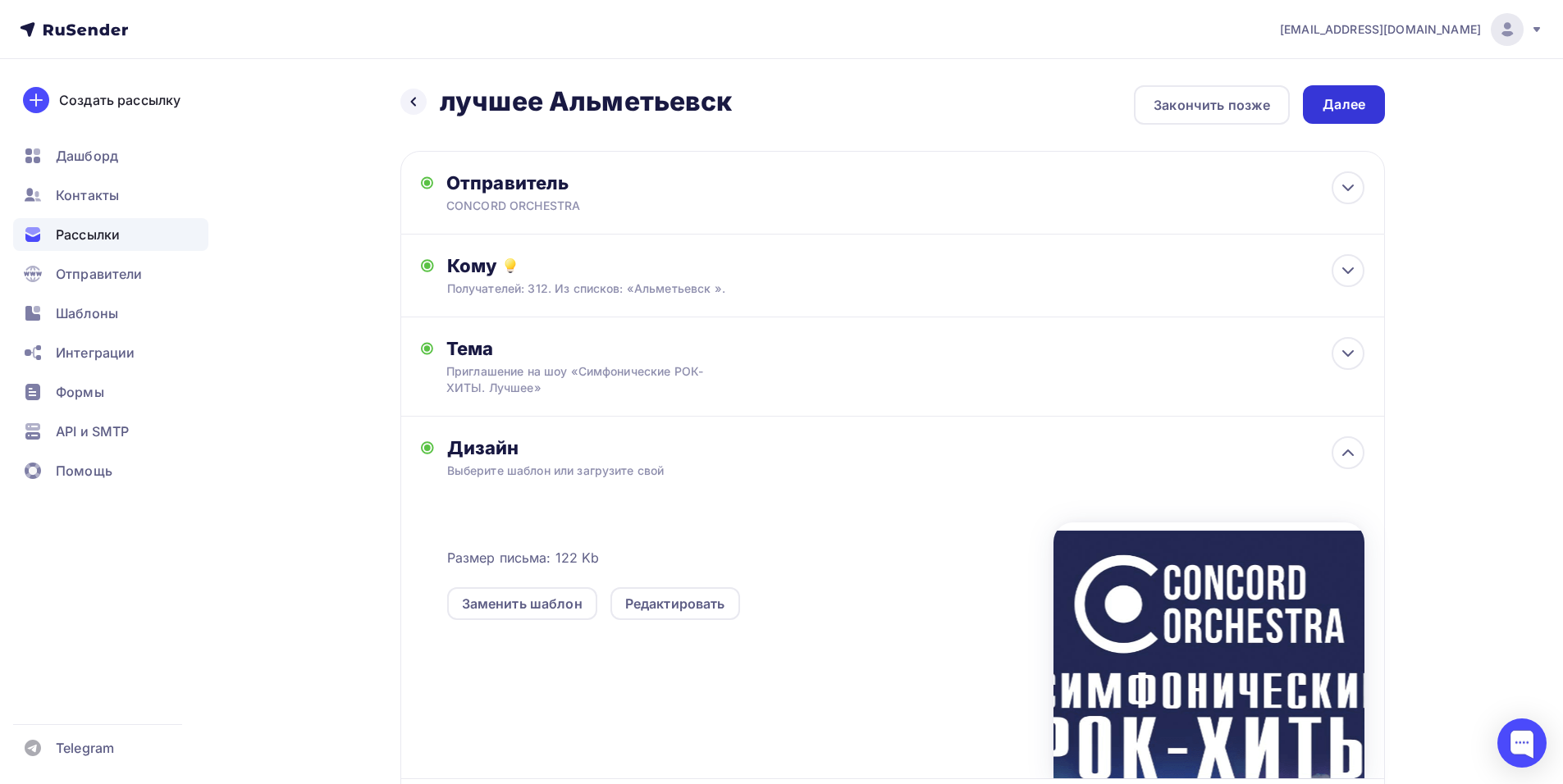
click at [1330, 106] on div "Далее" at bounding box center [1343, 104] width 43 height 19
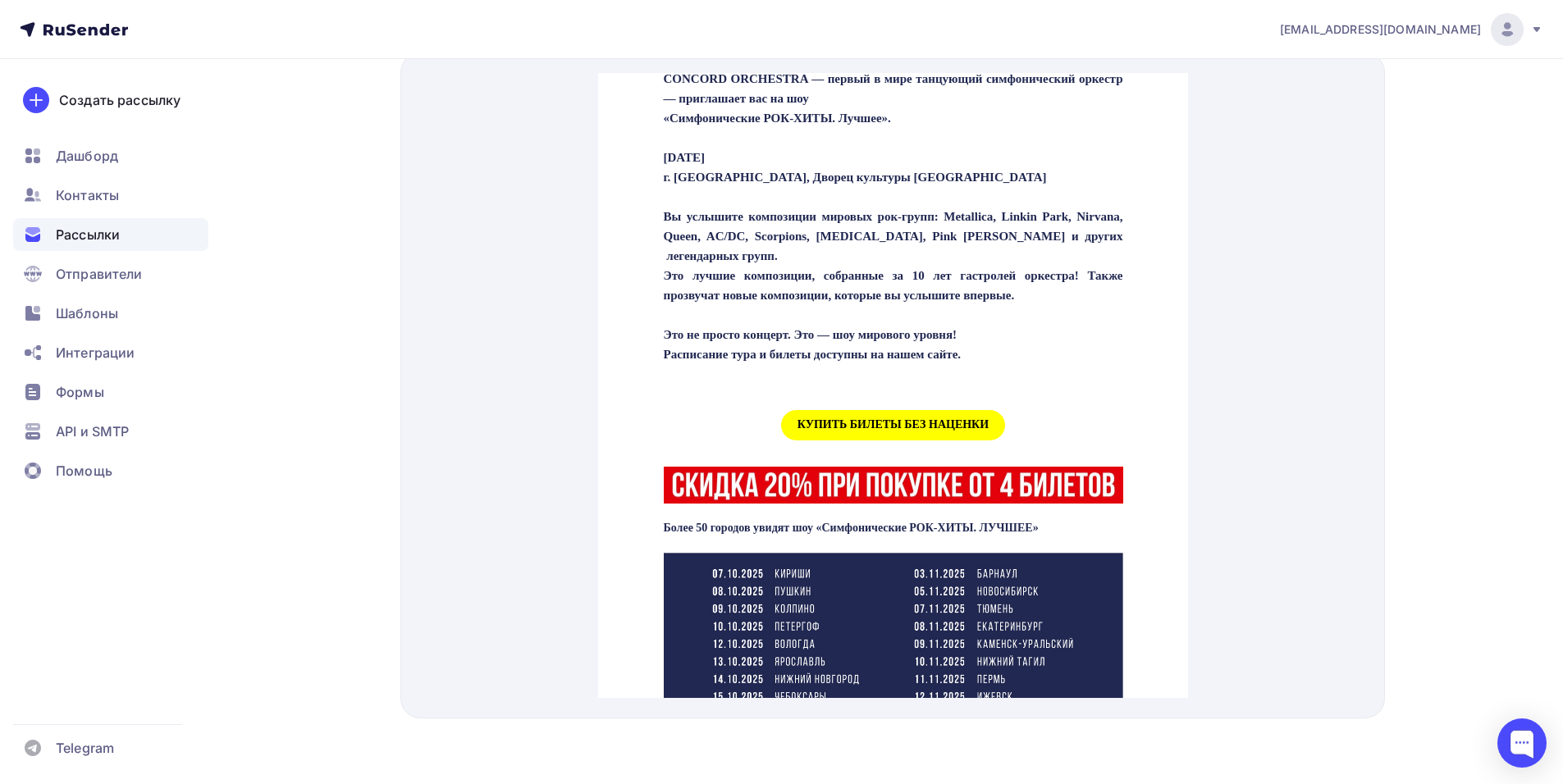
scroll to position [492, 0]
click at [823, 416] on span "КУПИТЬ БИЛЕТЫ БЕЗ НАЦЕНКИ" at bounding box center [892, 404] width 224 height 30
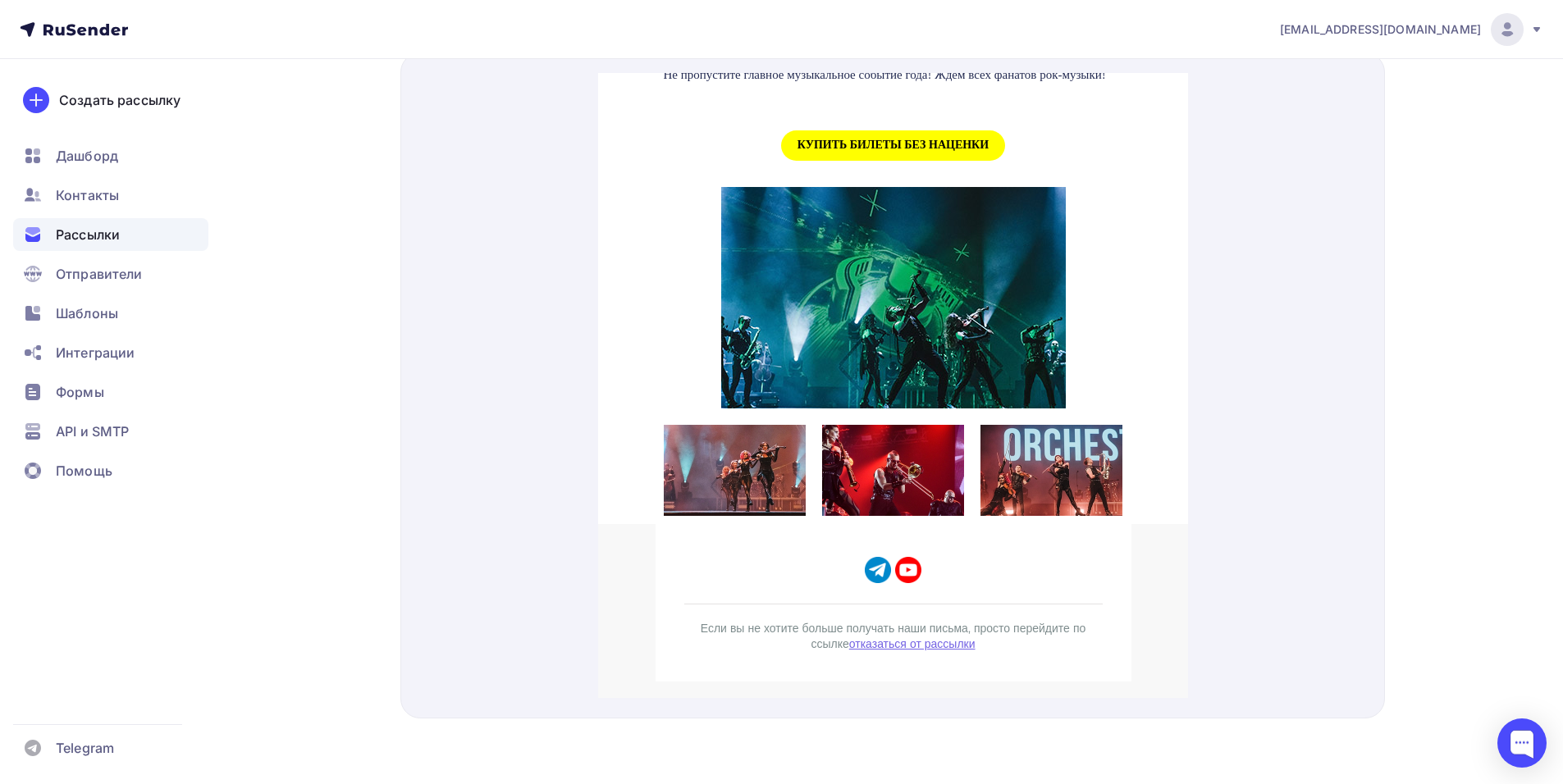
scroll to position [1722, 0]
click at [834, 141] on span "КУПИТЬ БИЛЕТЫ БЕЗ НАЦЕНКИ" at bounding box center [892, 125] width 224 height 30
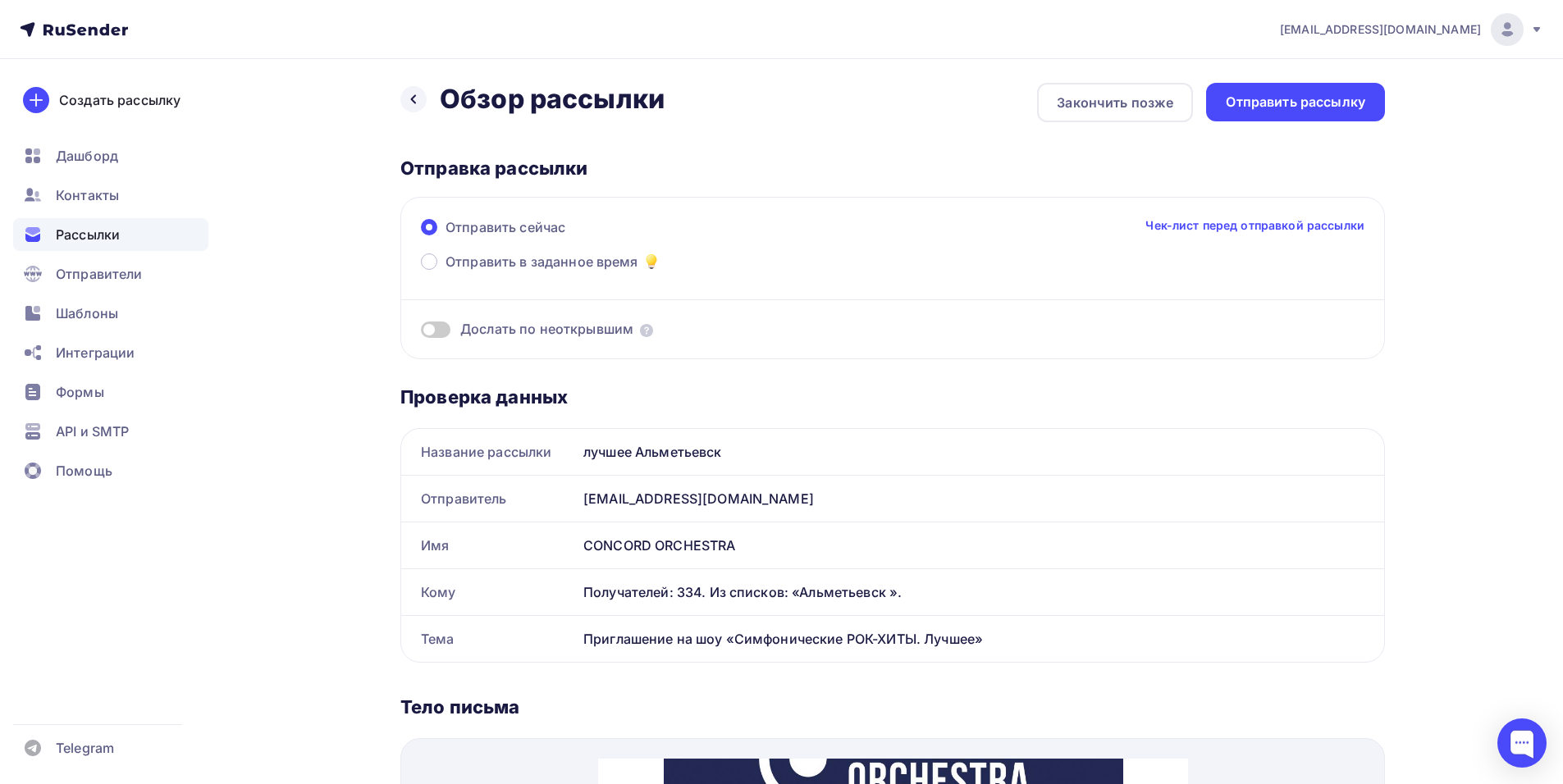
scroll to position [0, 0]
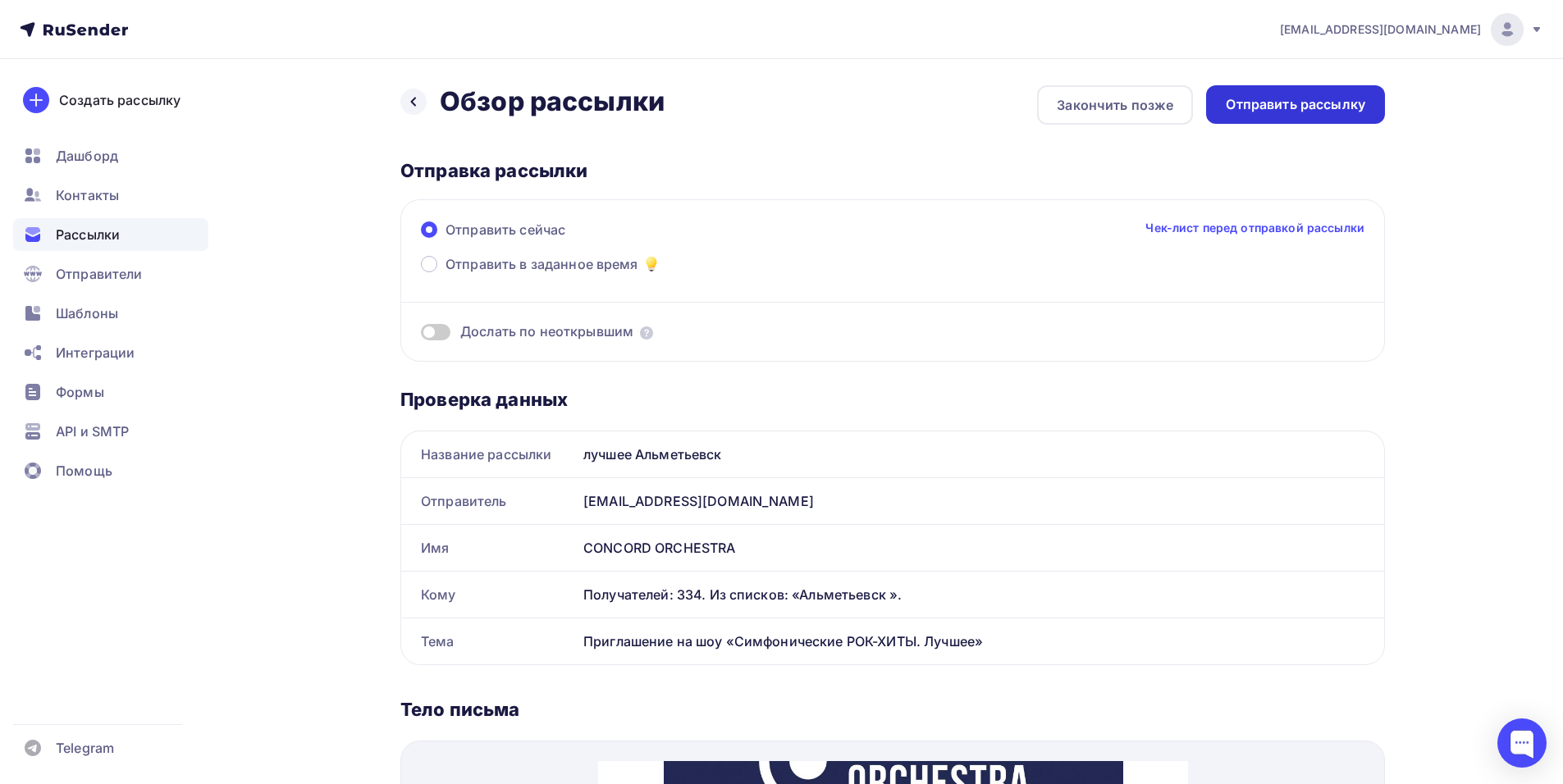
click at [1307, 103] on div "Отправить рассылку" at bounding box center [1295, 104] width 140 height 19
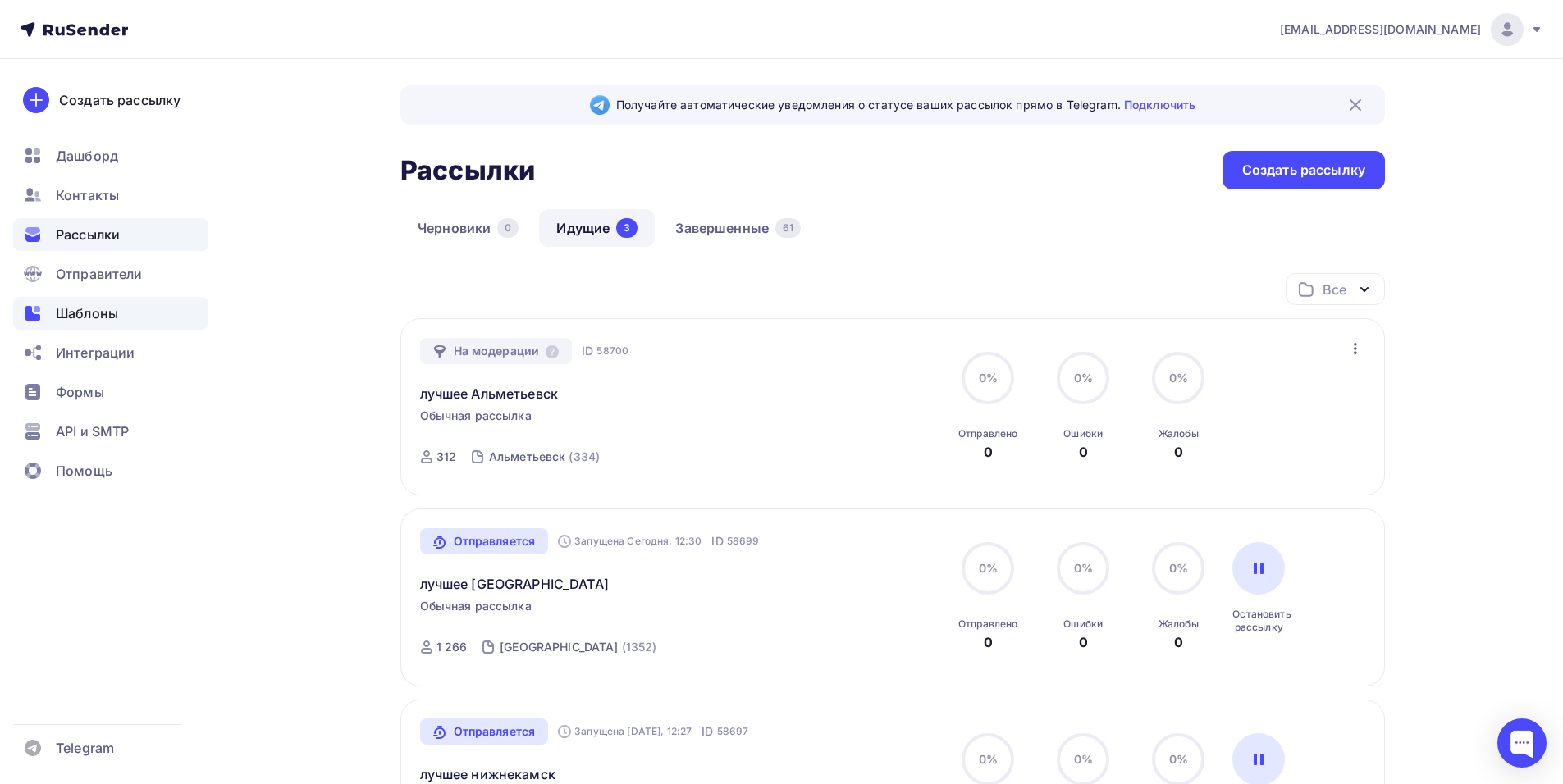
click at [103, 314] on span "Шаблоны" at bounding box center [87, 313] width 62 height 20
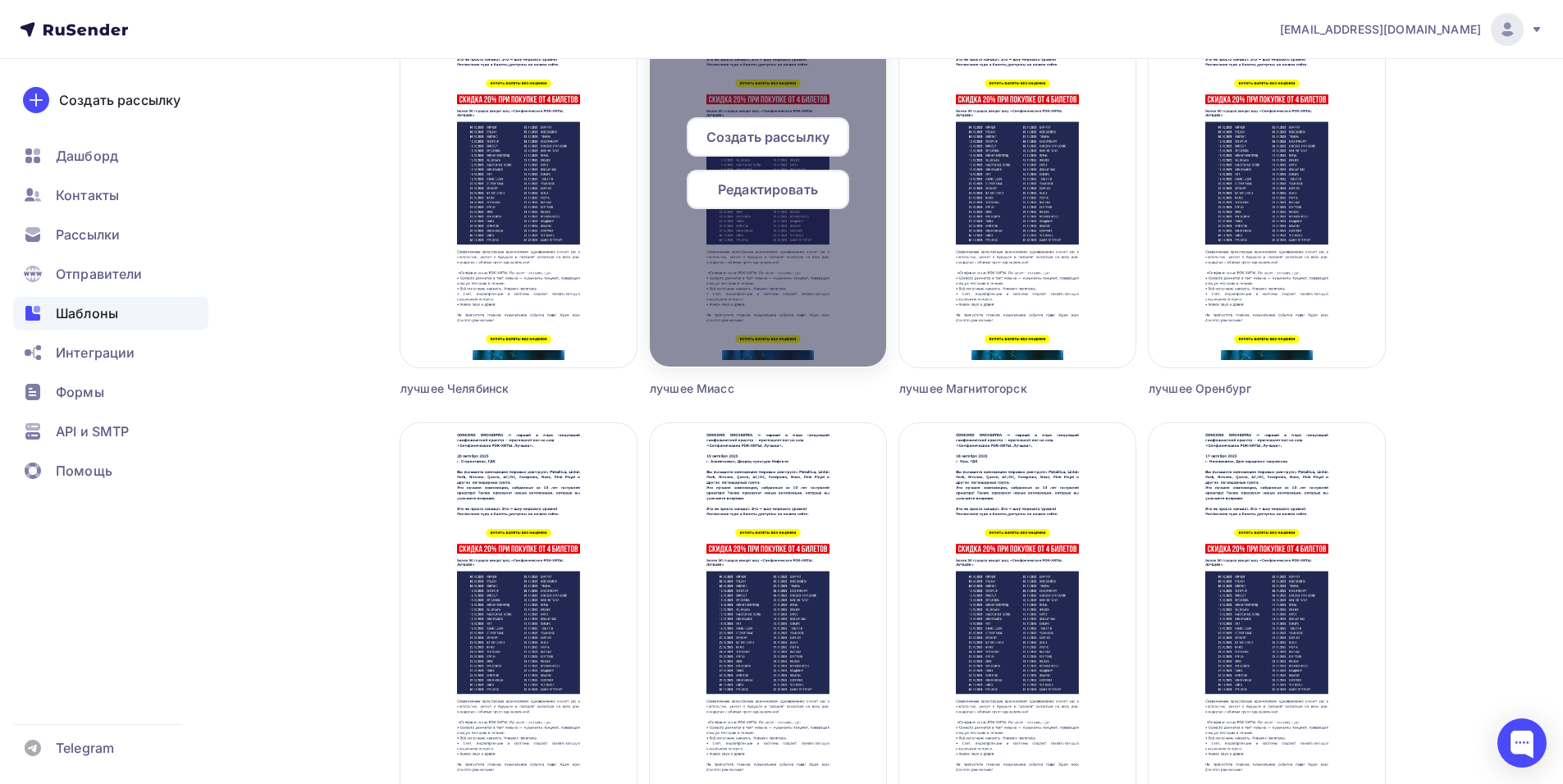
scroll to position [2132, 0]
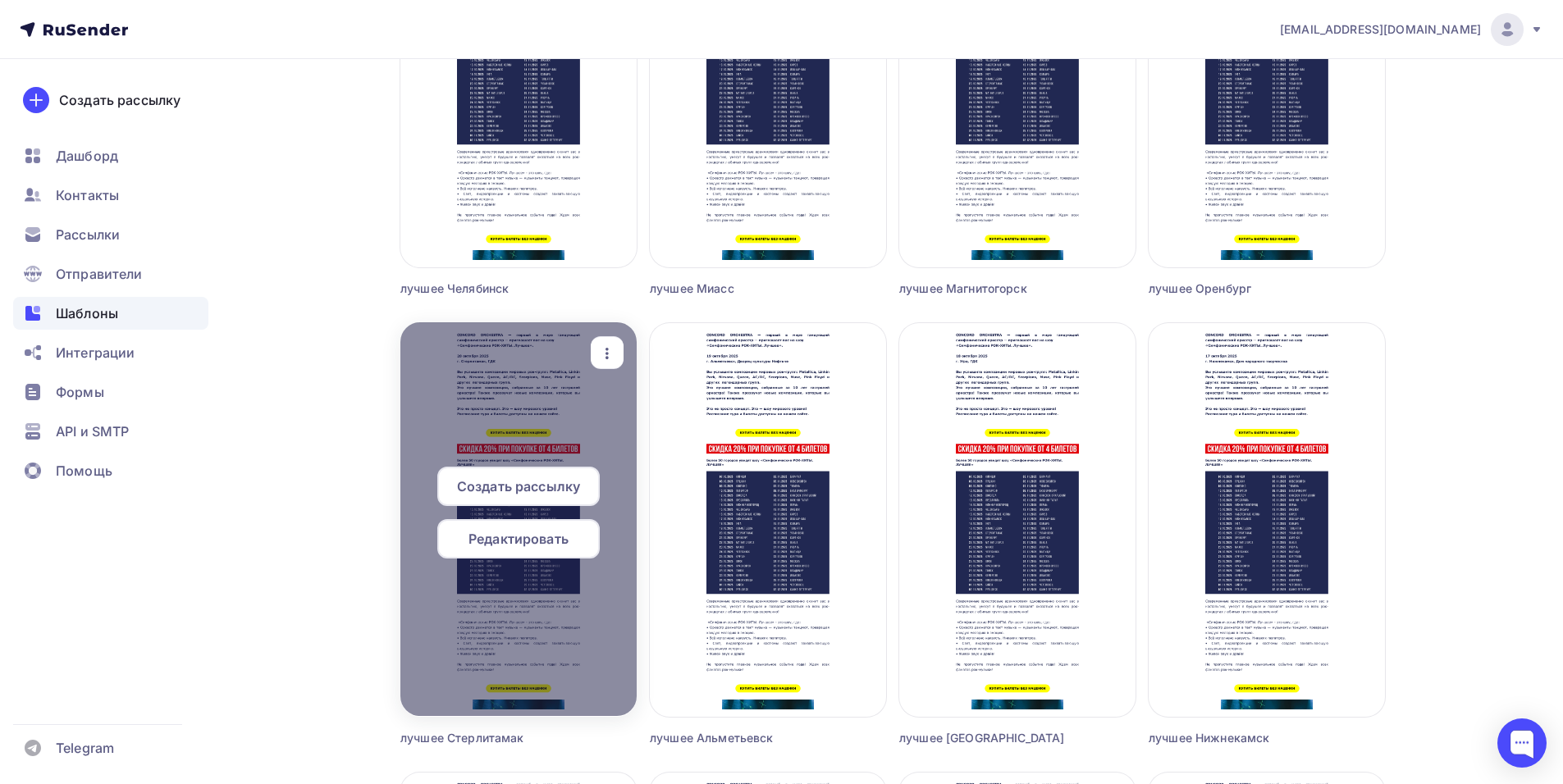
click at [518, 482] on span "Создать рассылку" at bounding box center [518, 486] width 123 height 20
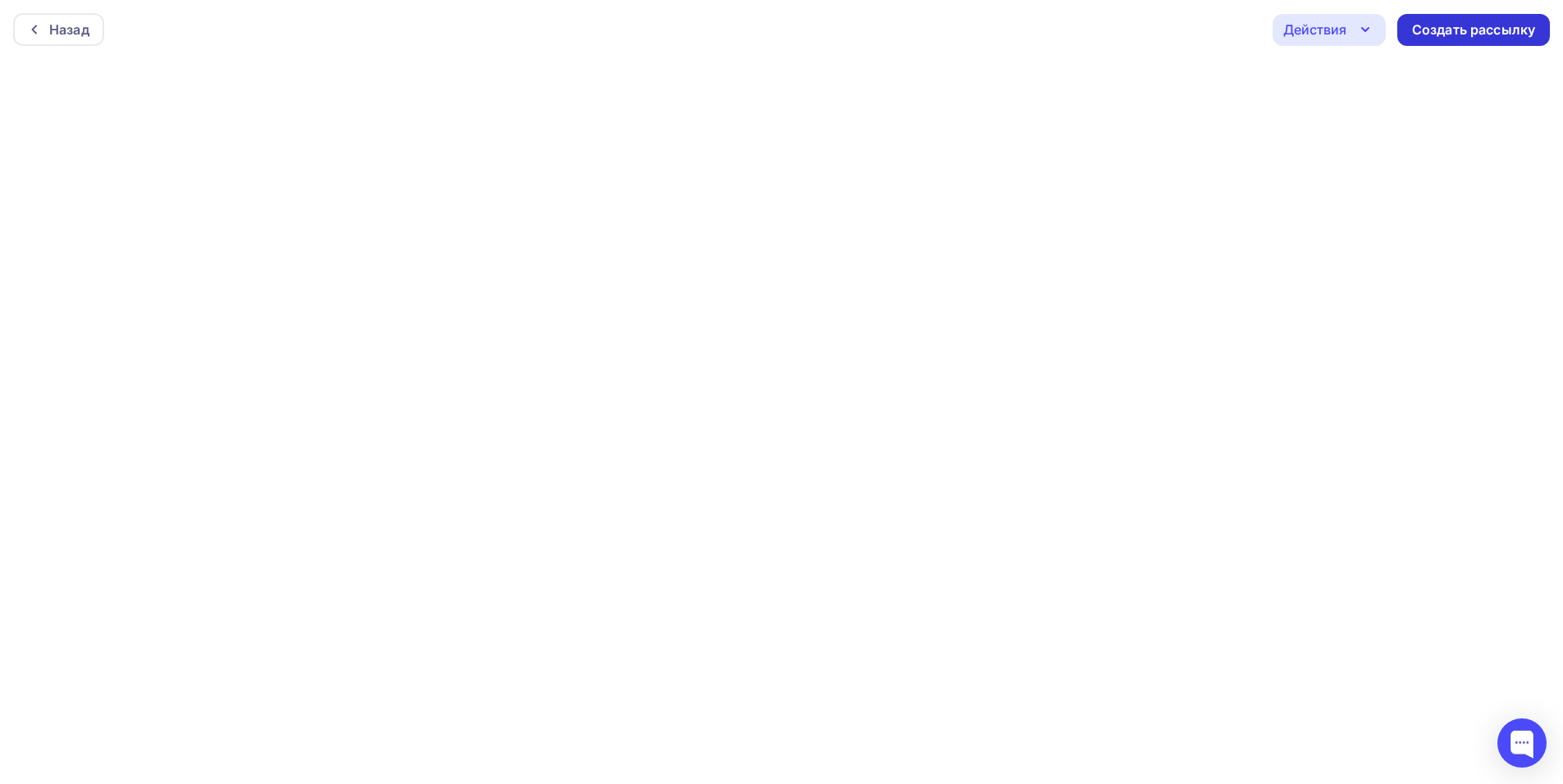
click at [1414, 38] on div "Создать рассылку" at bounding box center [1473, 29] width 123 height 19
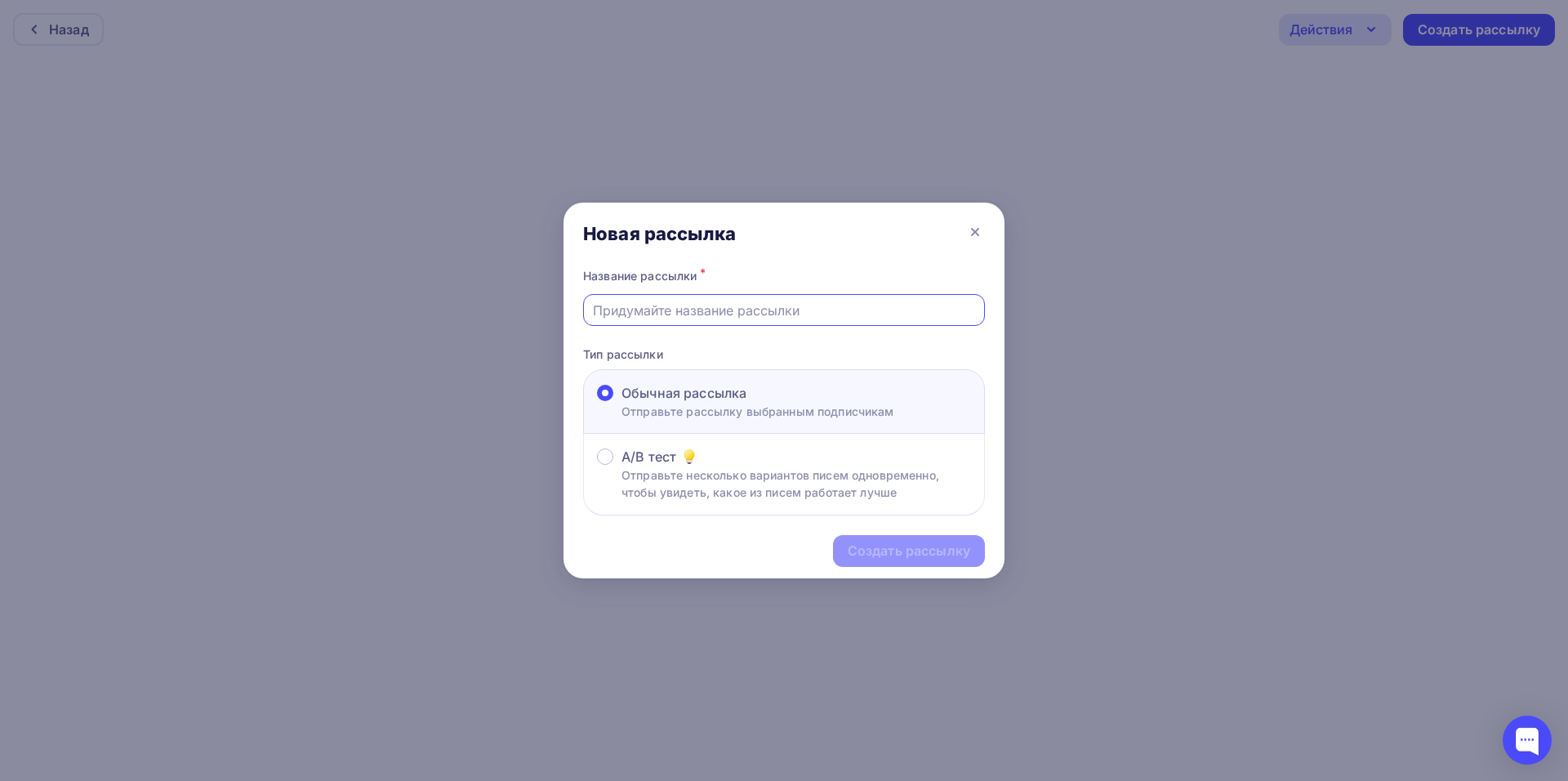
click at [635, 318] on input "text" at bounding box center [784, 311] width 383 height 20
type input "лучшее Стерилитамак"
click at [912, 552] on div "Создать рассылку" at bounding box center [909, 551] width 123 height 19
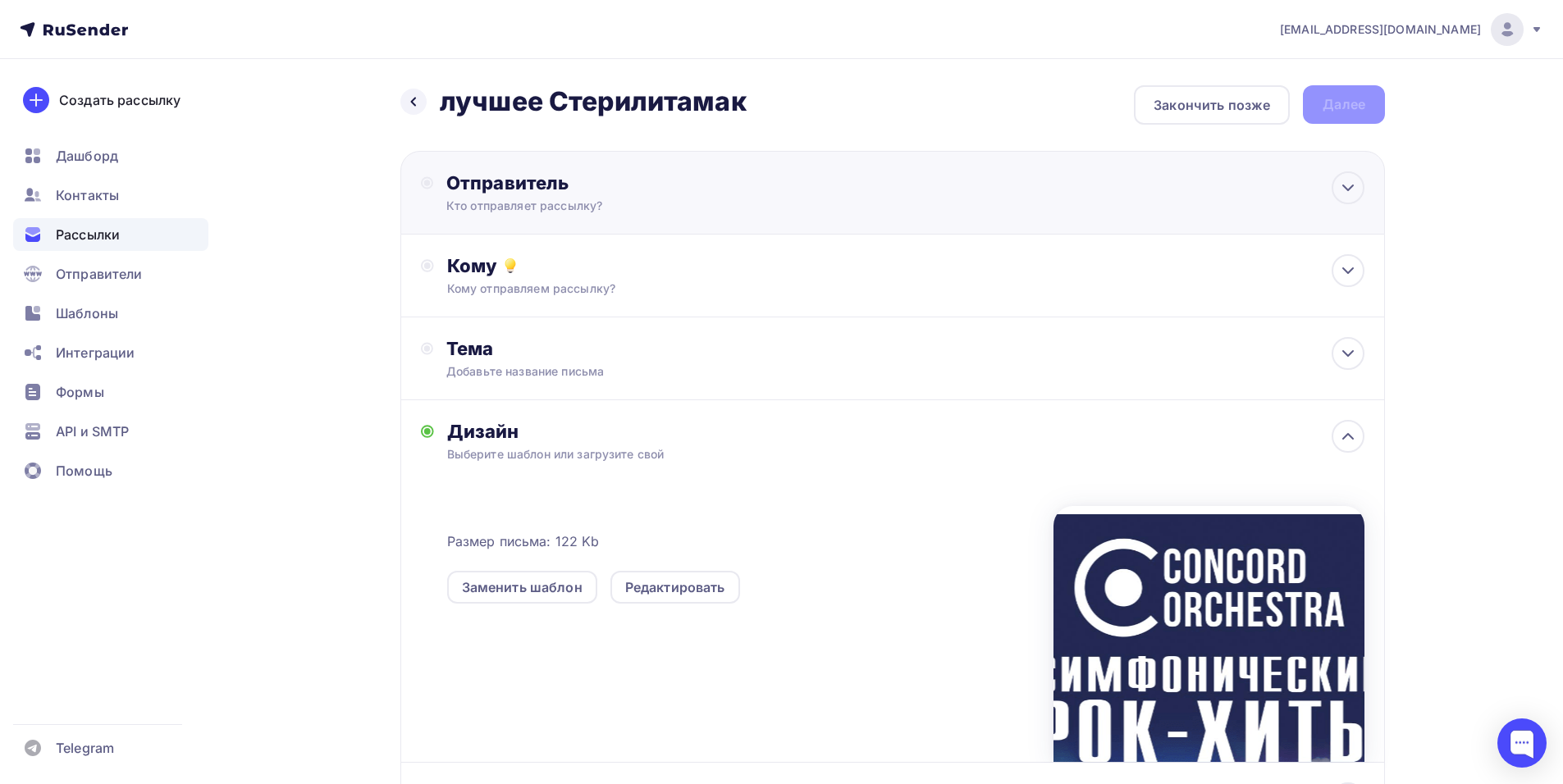
click at [666, 230] on div "Отправитель Кто отправляет рассылку? Email * [EMAIL_ADDRESS][DOMAIN_NAME] [EMAI…" at bounding box center [892, 193] width 984 height 84
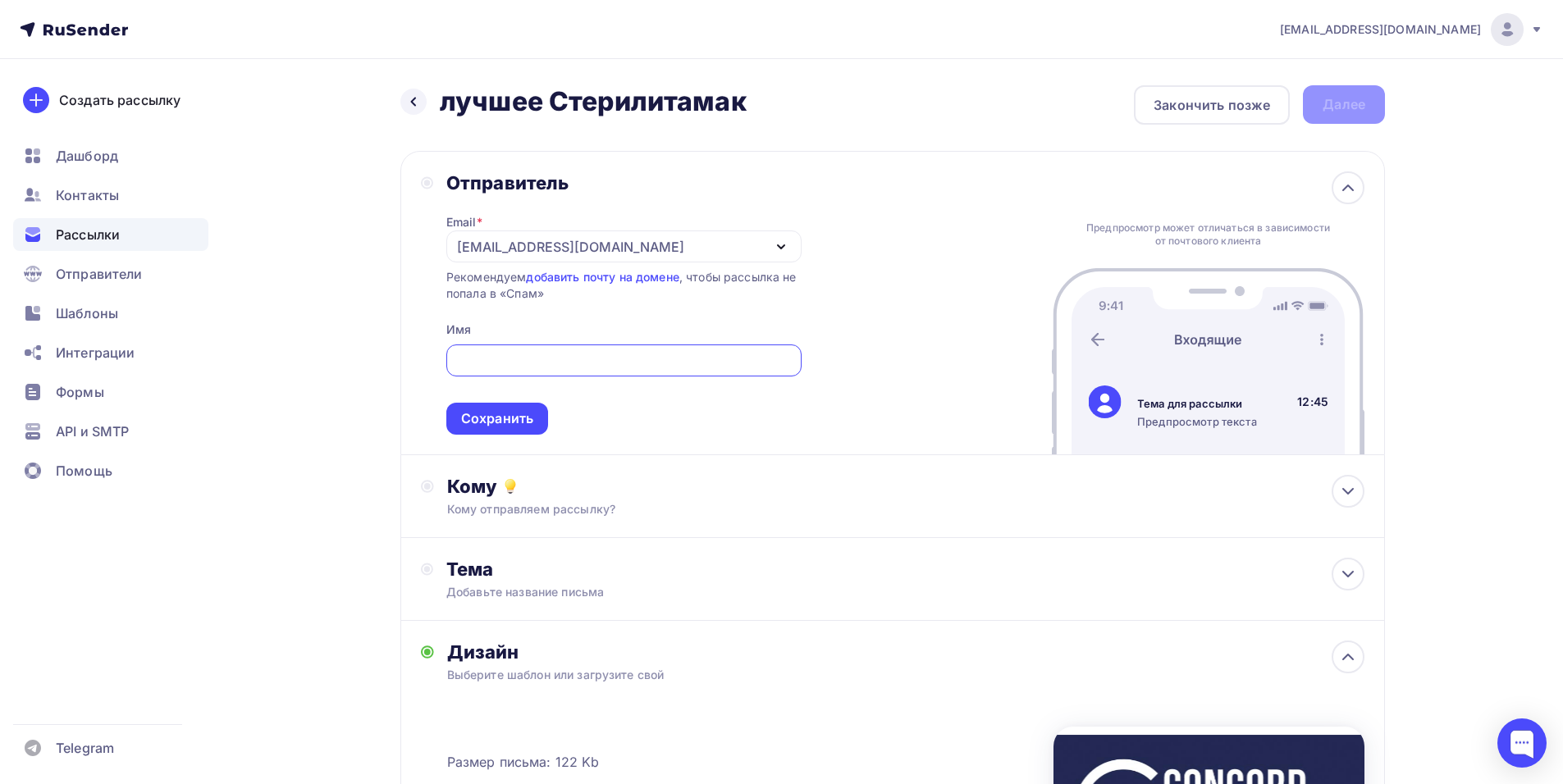
click at [788, 245] on icon "button" at bounding box center [782, 247] width 20 height 20
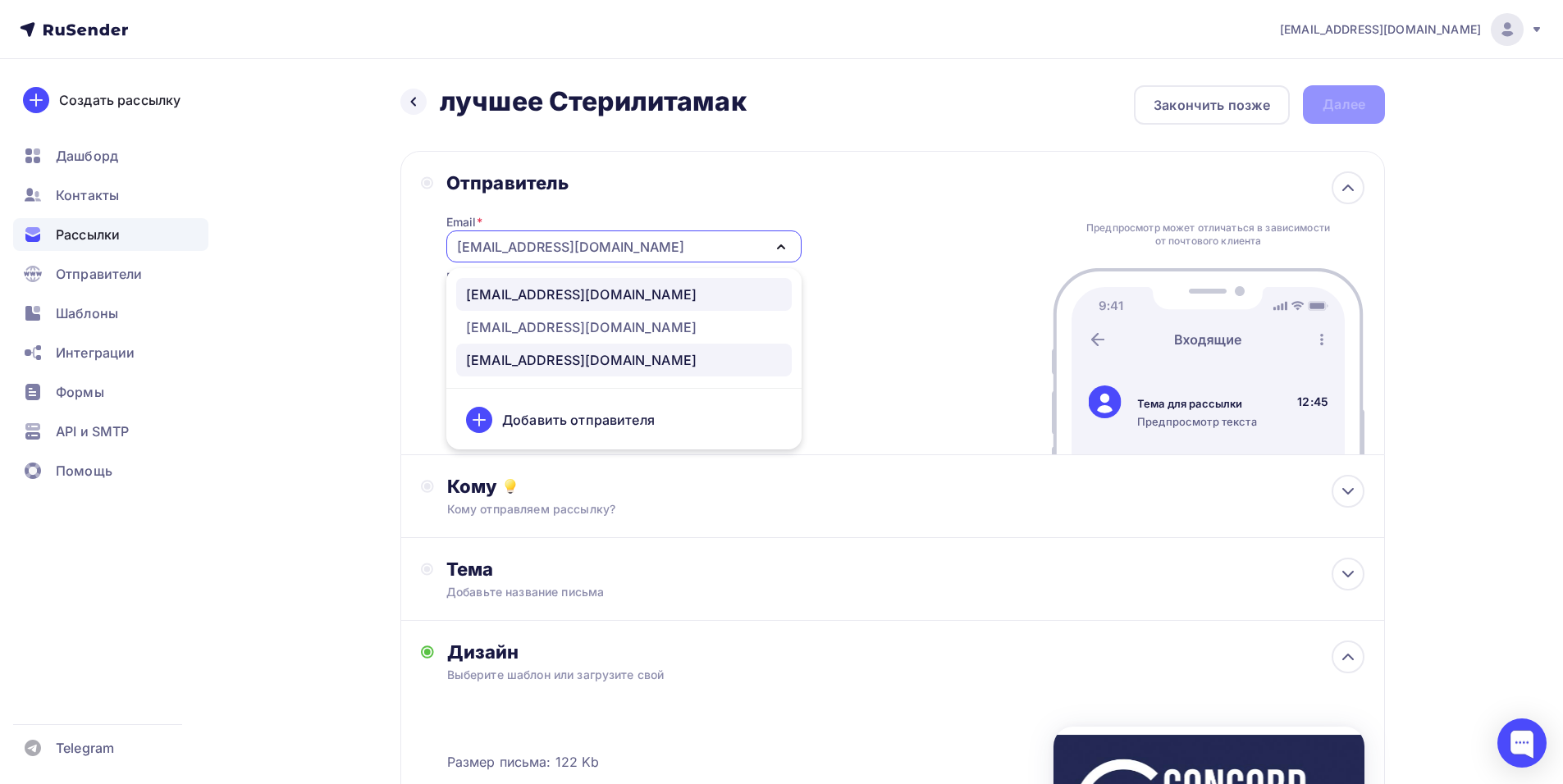
click at [698, 293] on div "[EMAIL_ADDRESS][DOMAIN_NAME]" at bounding box center [624, 295] width 316 height 20
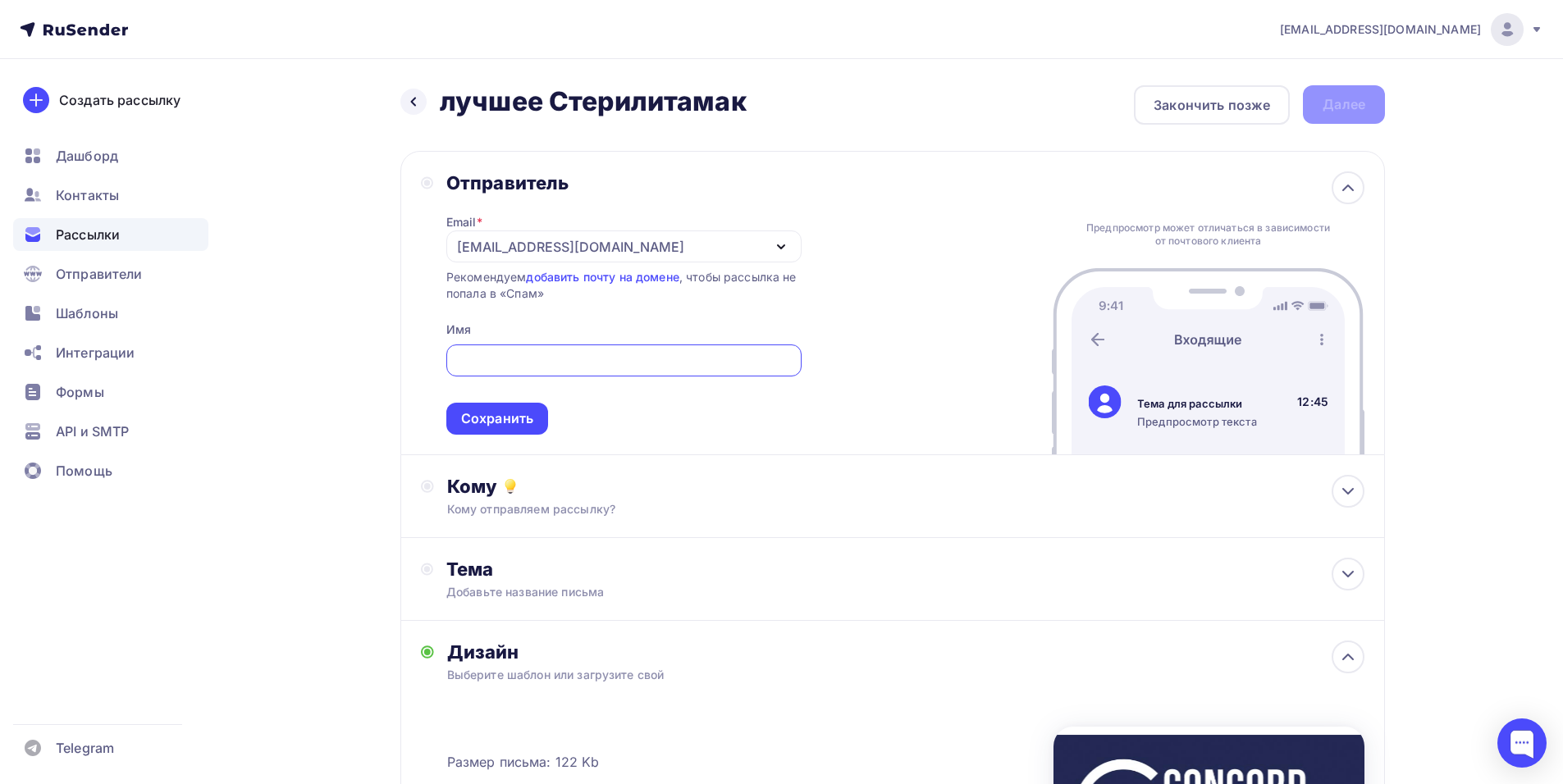
paste input "CONCORD ORCHESTRA"
type input "CONCORD ORCHESTRA"
click at [512, 420] on div "Сохранить" at bounding box center [497, 418] width 72 height 19
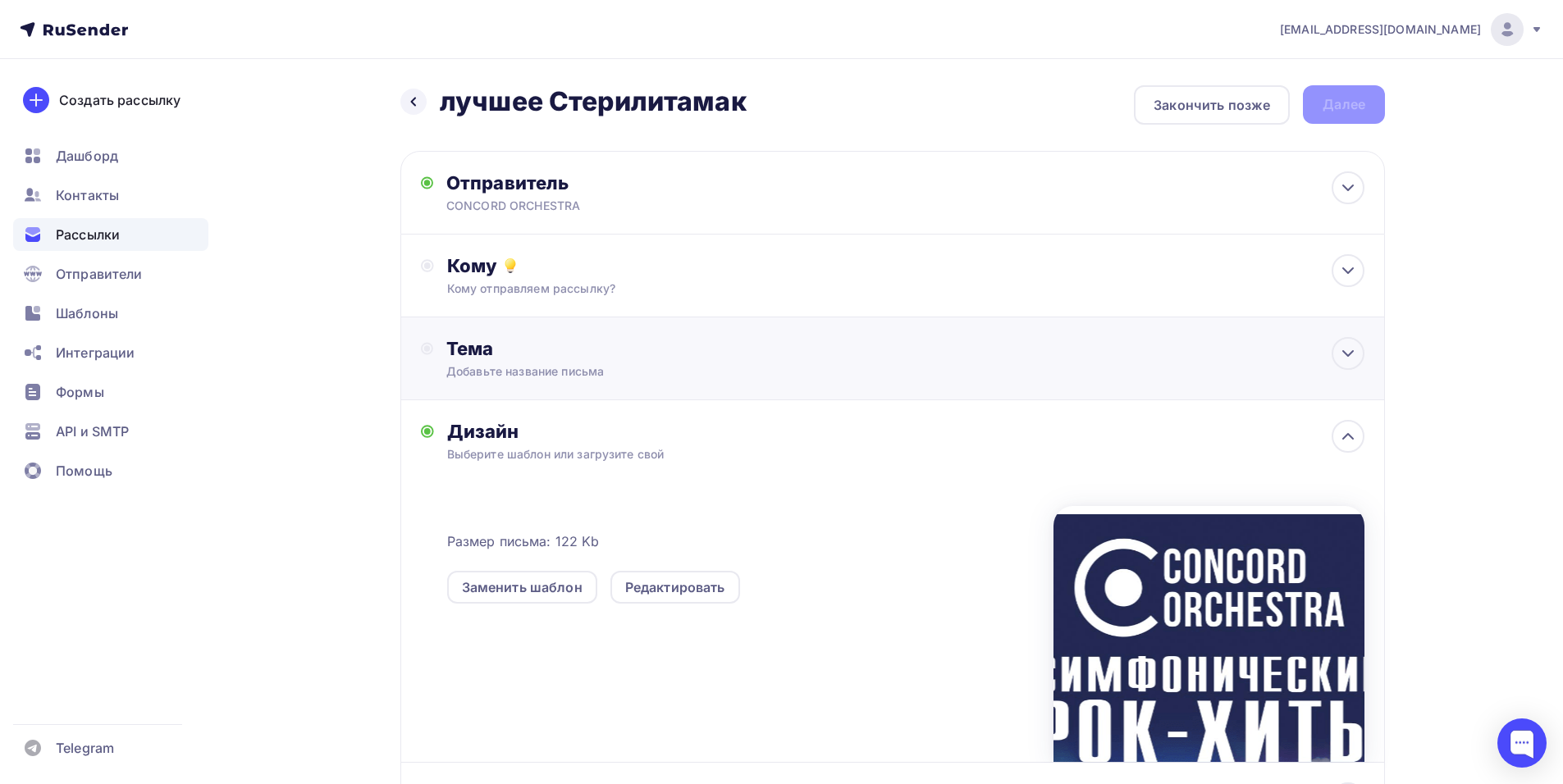
click at [603, 359] on div "Тема" at bounding box center [608, 348] width 324 height 23
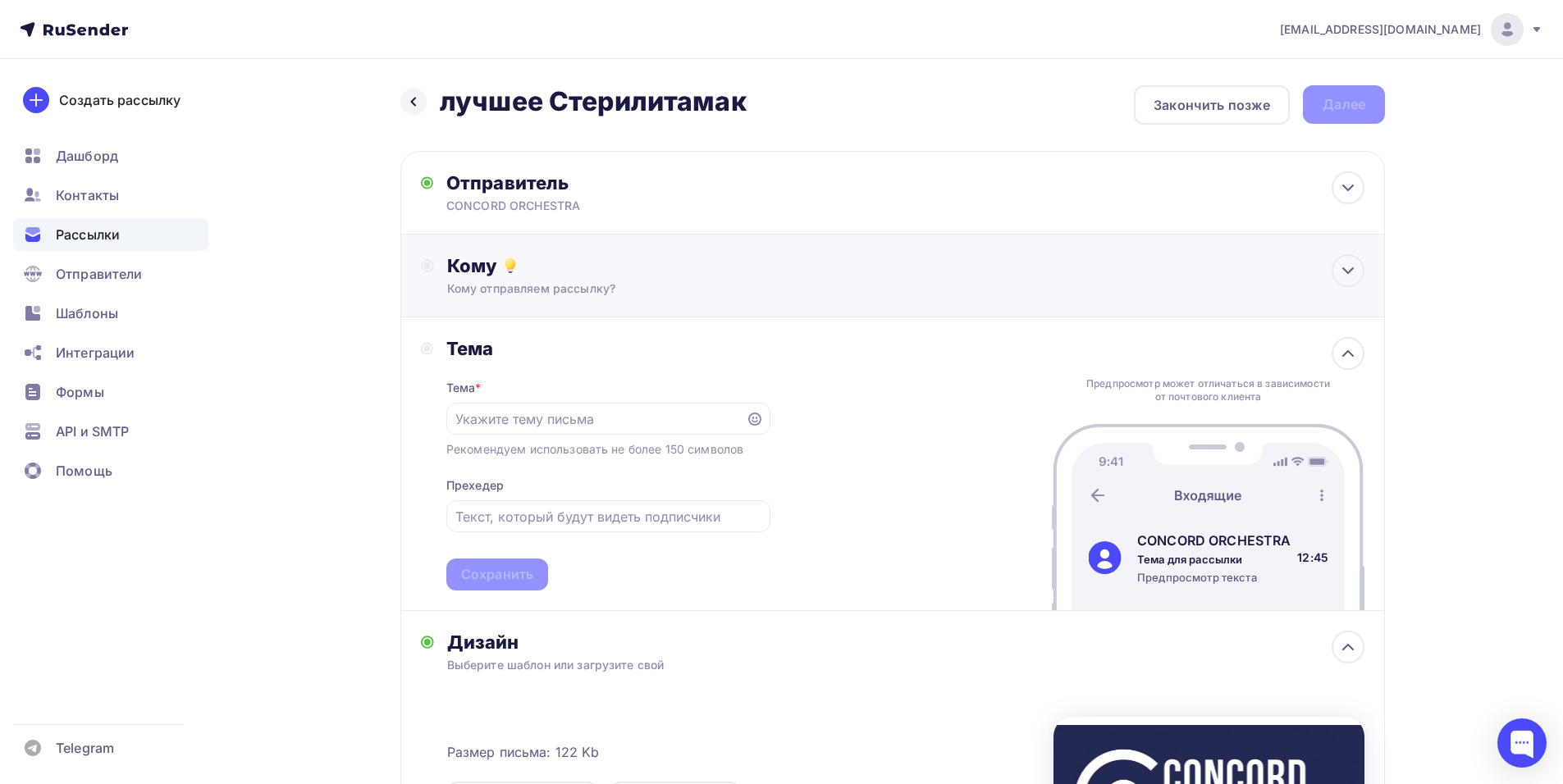
click at [631, 276] on div "Кому" at bounding box center [906, 266] width 918 height 23
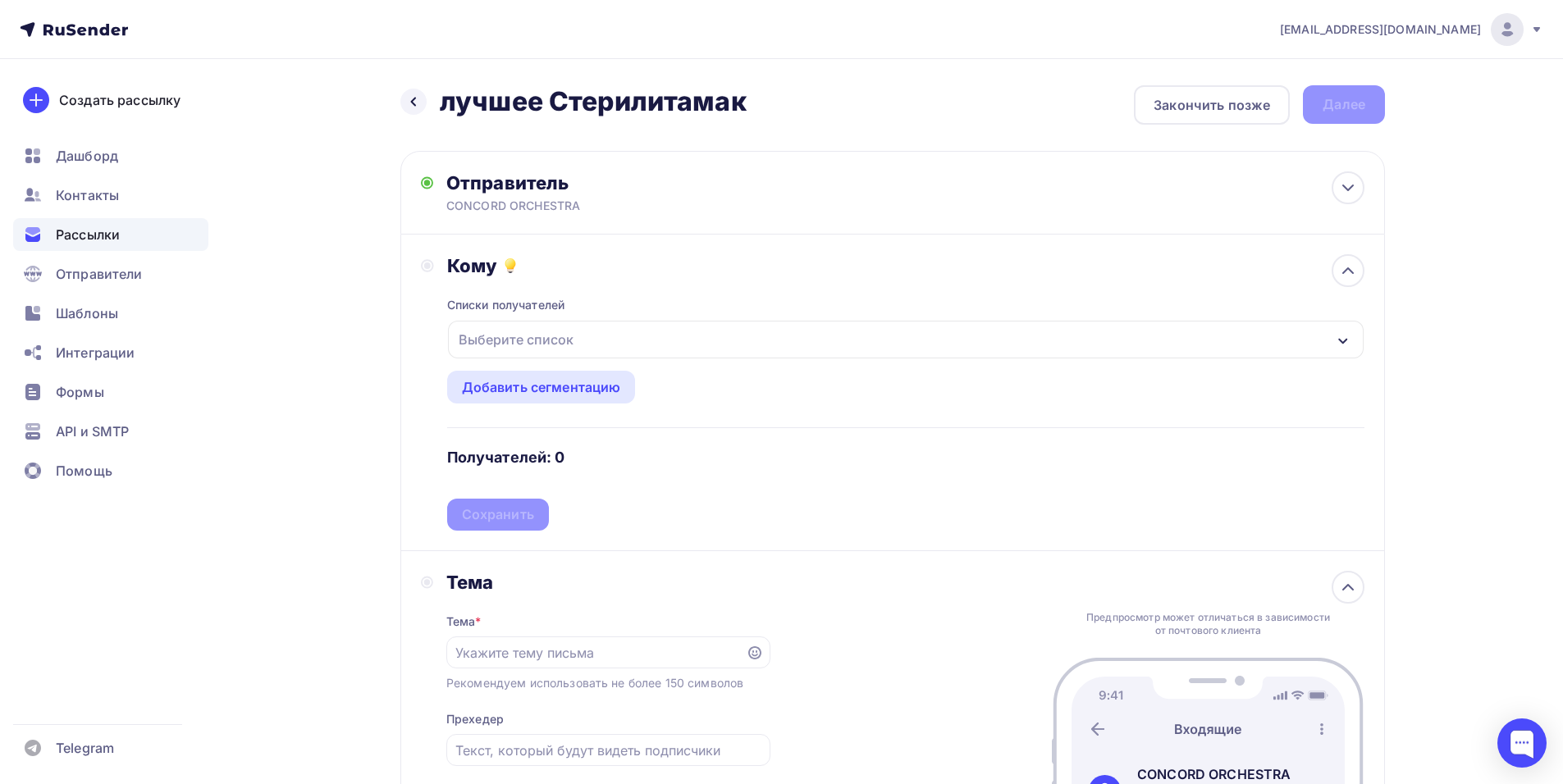
click at [674, 327] on div "Выберите список" at bounding box center [906, 339] width 916 height 37
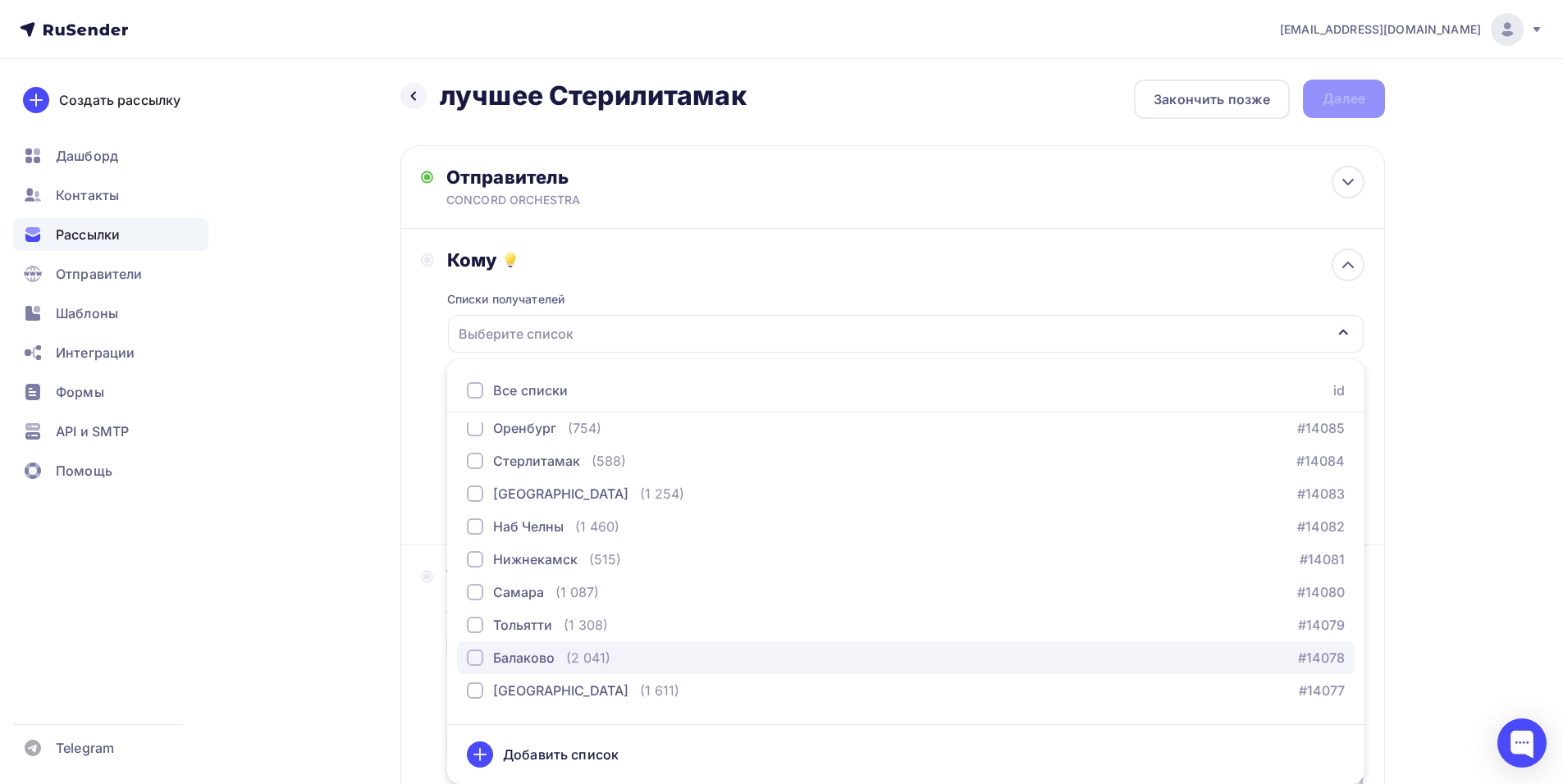
scroll to position [2201, 0]
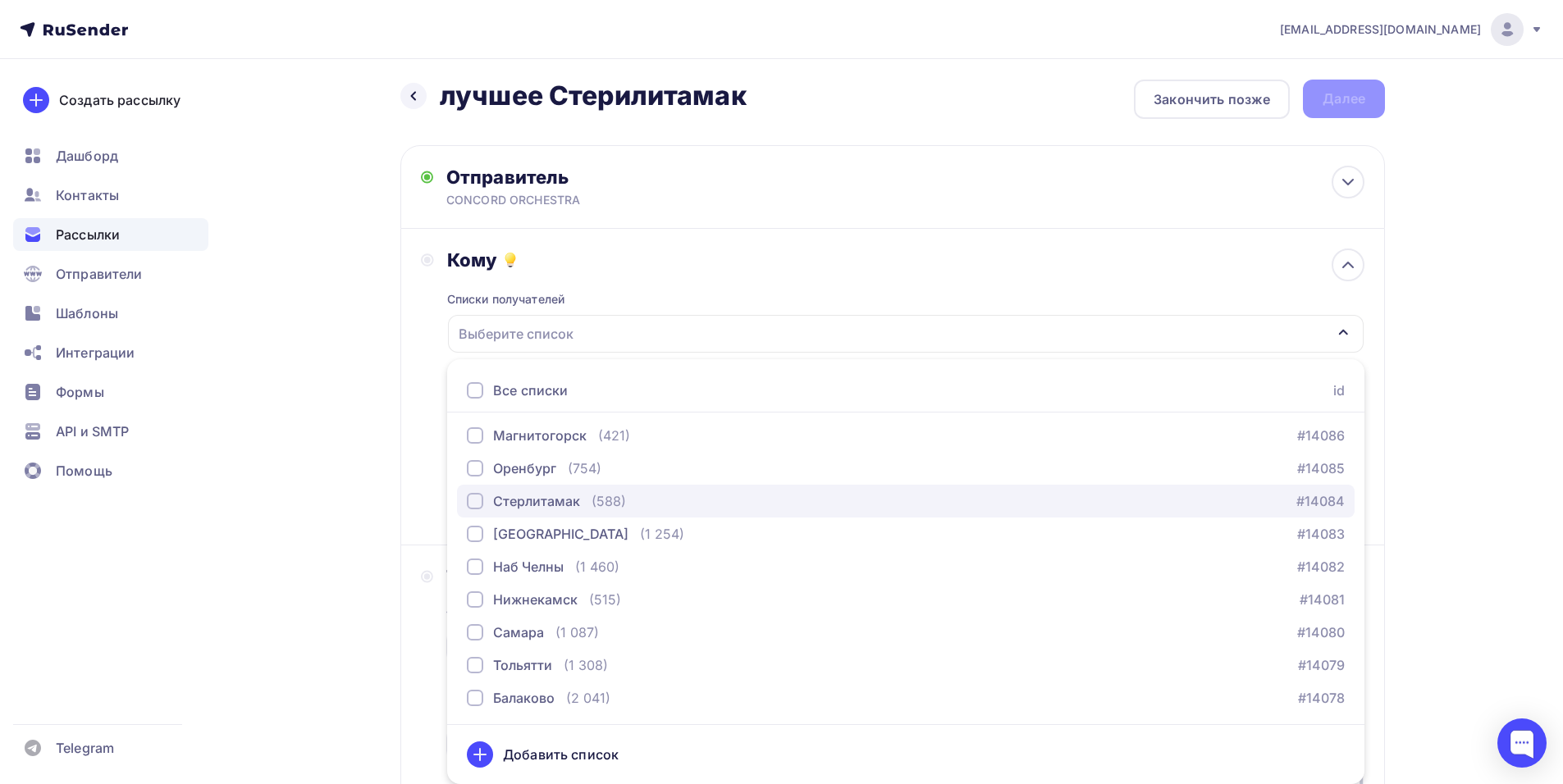
click at [564, 507] on div "Стерлитамак" at bounding box center [536, 501] width 87 height 20
click at [410, 452] on div "Кому Списки получателей Стерлитамак Все списки id тест Алексей (1) #26684 красн…" at bounding box center [892, 387] width 984 height 317
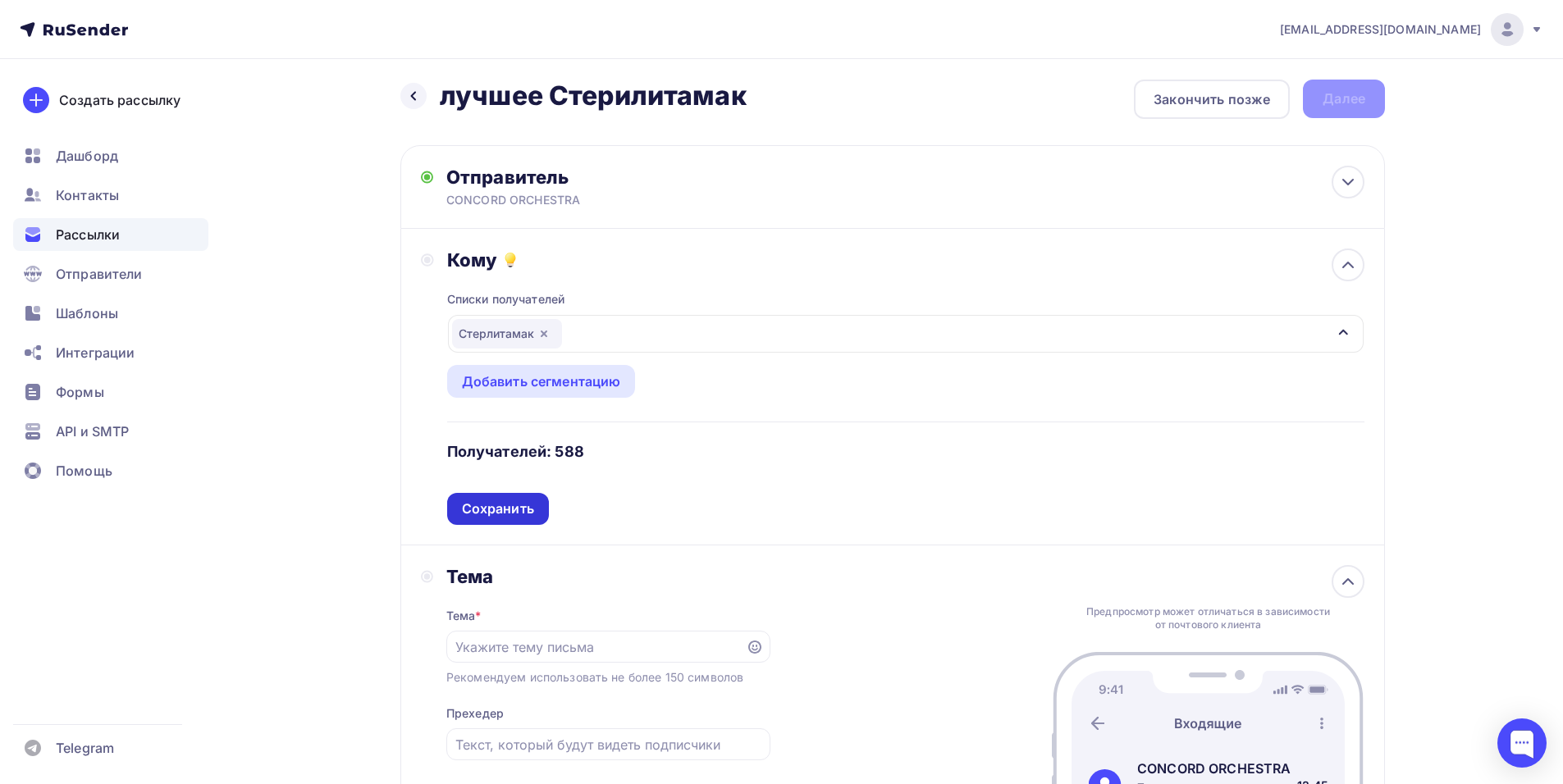
click at [521, 506] on div "Сохранить" at bounding box center [498, 508] width 72 height 19
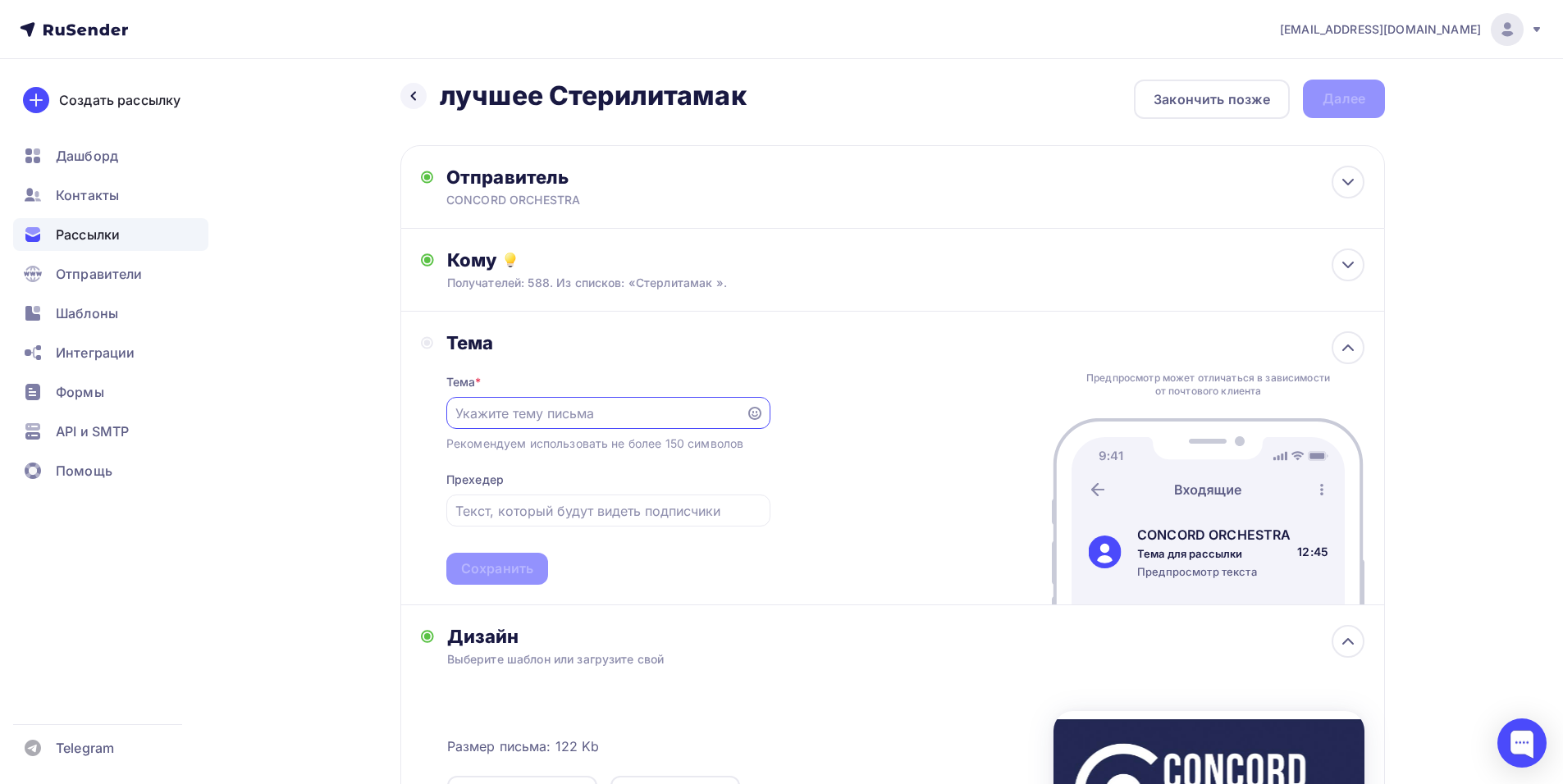
click at [631, 405] on input "text" at bounding box center [595, 413] width 280 height 20
paste input "CONCORD ORCHESTRA"
click at [491, 571] on div "Сохранить" at bounding box center [497, 569] width 72 height 19
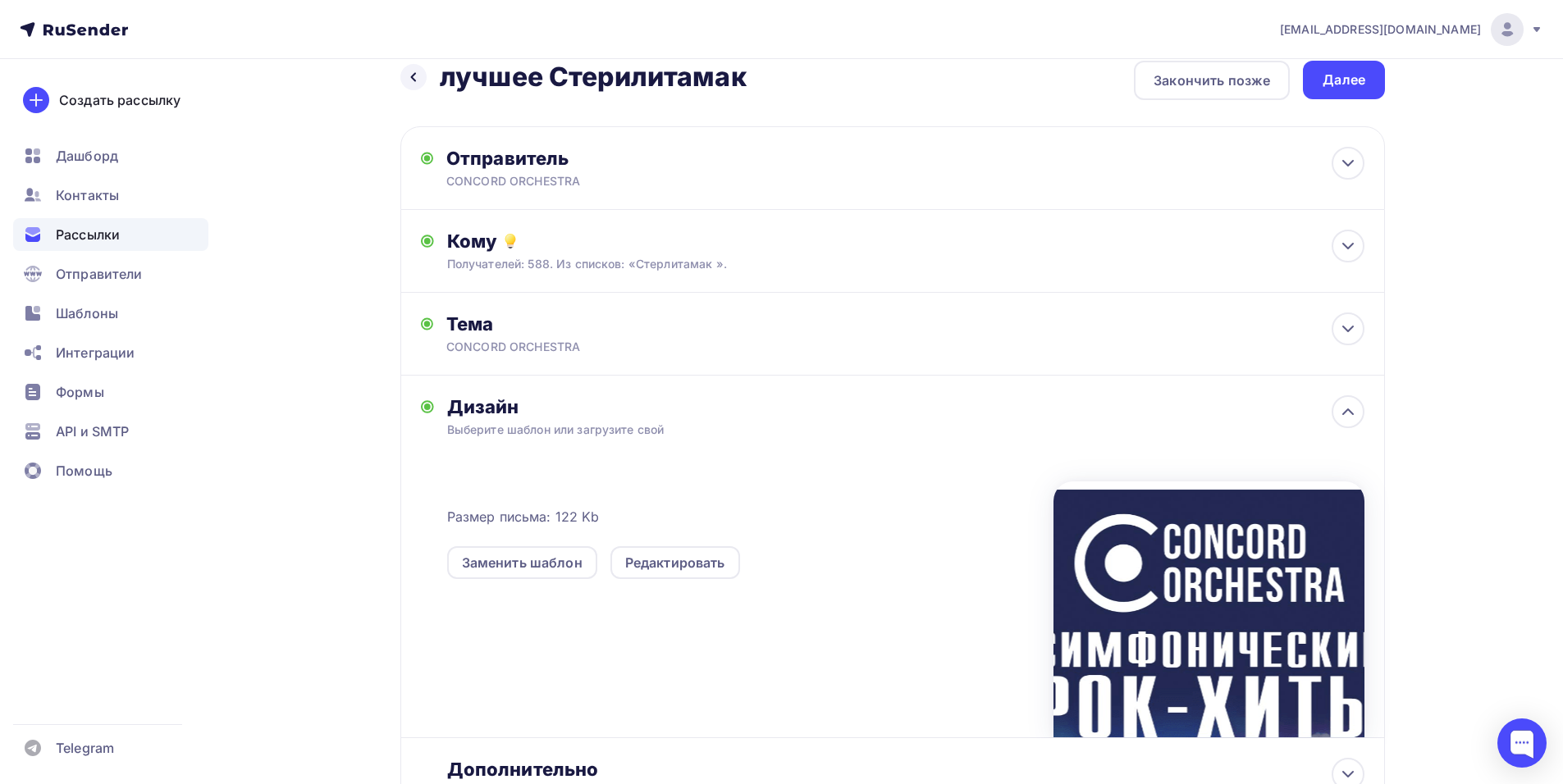
scroll to position [4, 0]
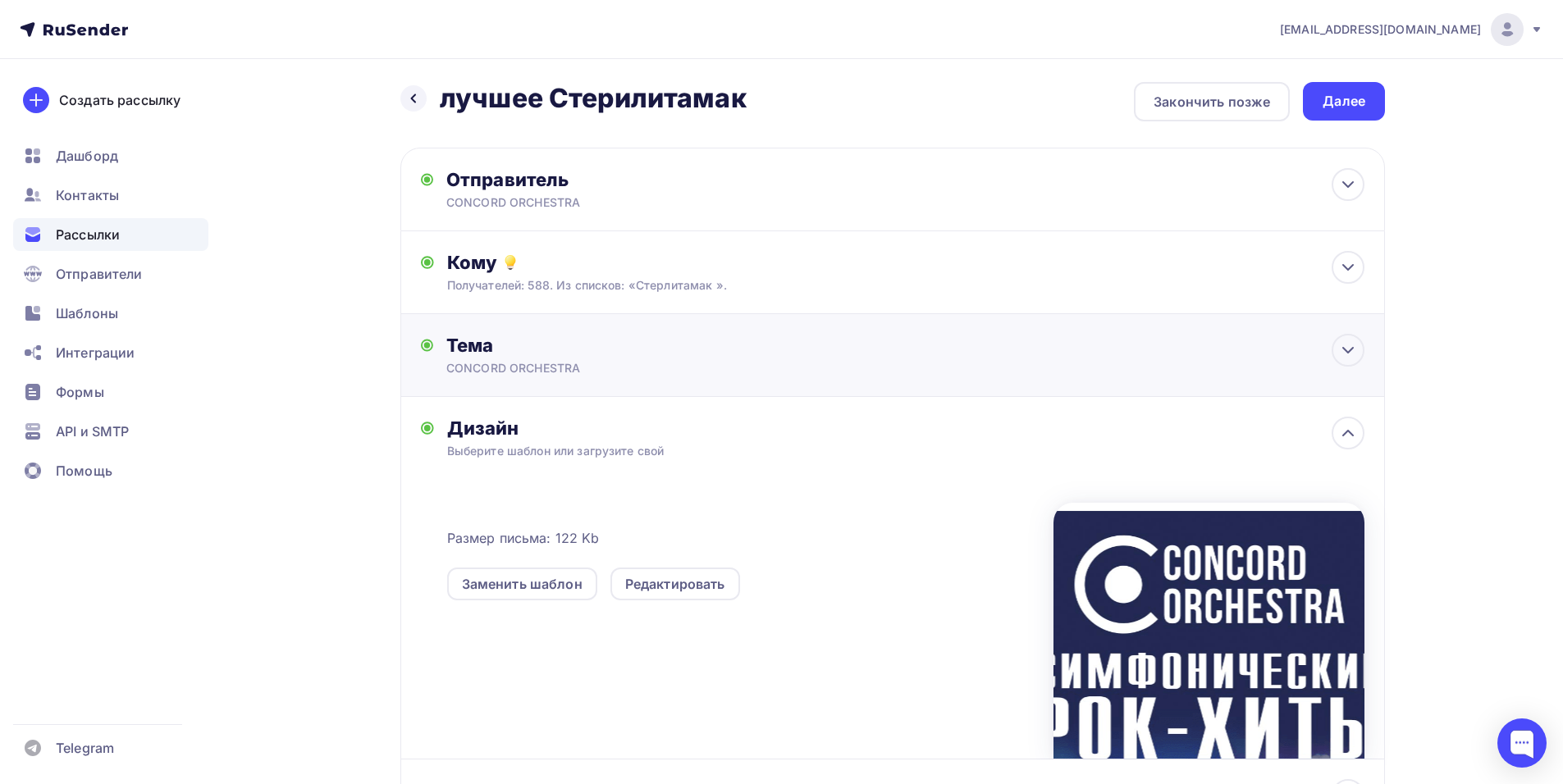
click at [672, 357] on div "Тема CONCORD ORCHESTRA Тема * CONCORD ORCHESTRA Рекомендуем использовать не бол…" at bounding box center [608, 355] width 324 height 43
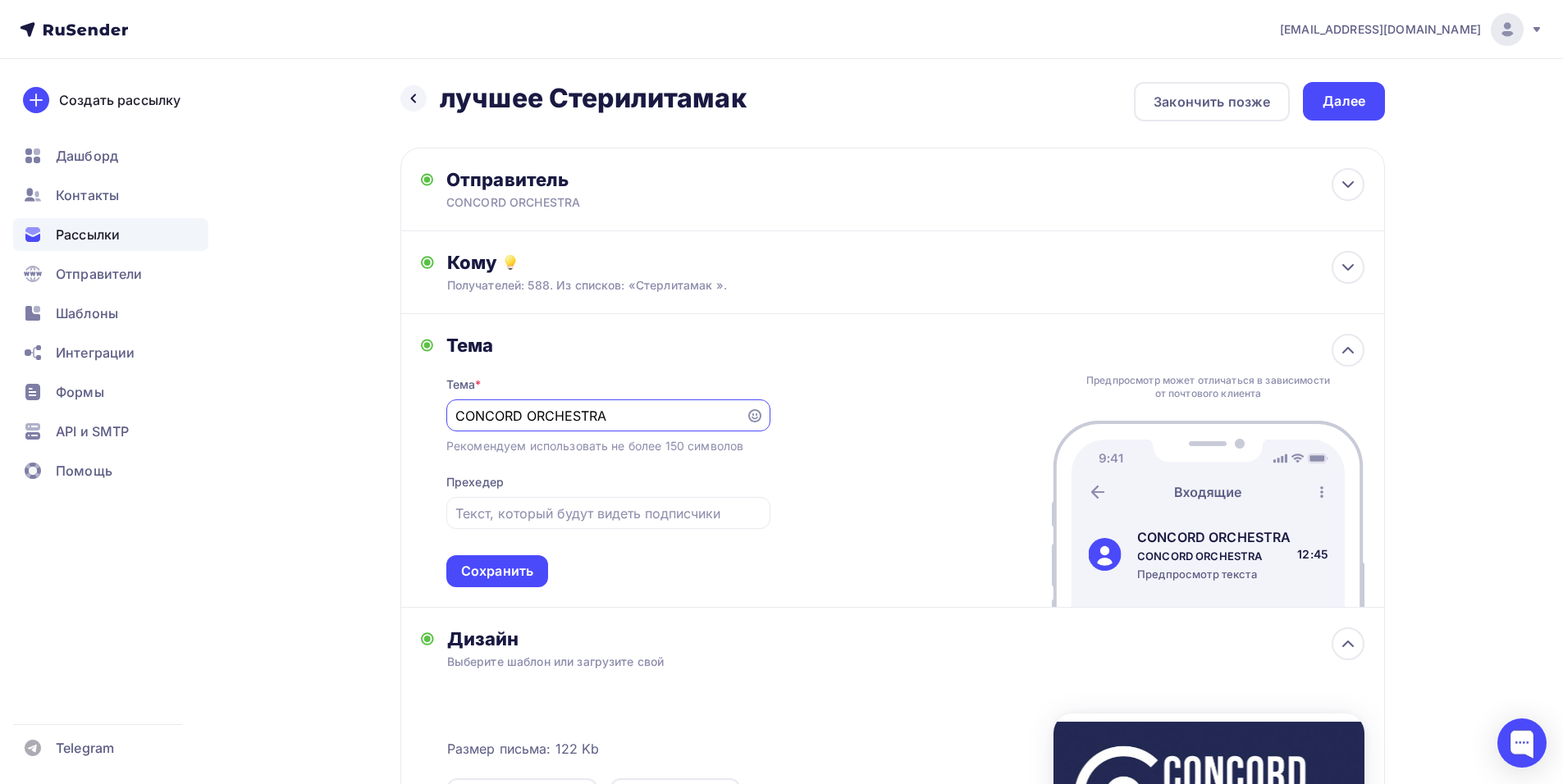
scroll to position [0, 0]
click at [1467, 449] on div "shedevru@yandex.ru Аккаунт Тарифы Выйти Создать рассылку Дашборд Контакты Рассы…" at bounding box center [782, 577] width 1563 height 1162
drag, startPoint x: 654, startPoint y: 419, endPoint x: 408, endPoint y: 422, distance: 246.0
click at [408, 422] on div "Тема Тема * CONCORD ORCHESTRA Рекомендуем использовать не более 150 символов Пр…" at bounding box center [892, 461] width 984 height 294
paste input "Приглашение на шоу «Симфонические РОК-ХИТЫ. Лучшее»"
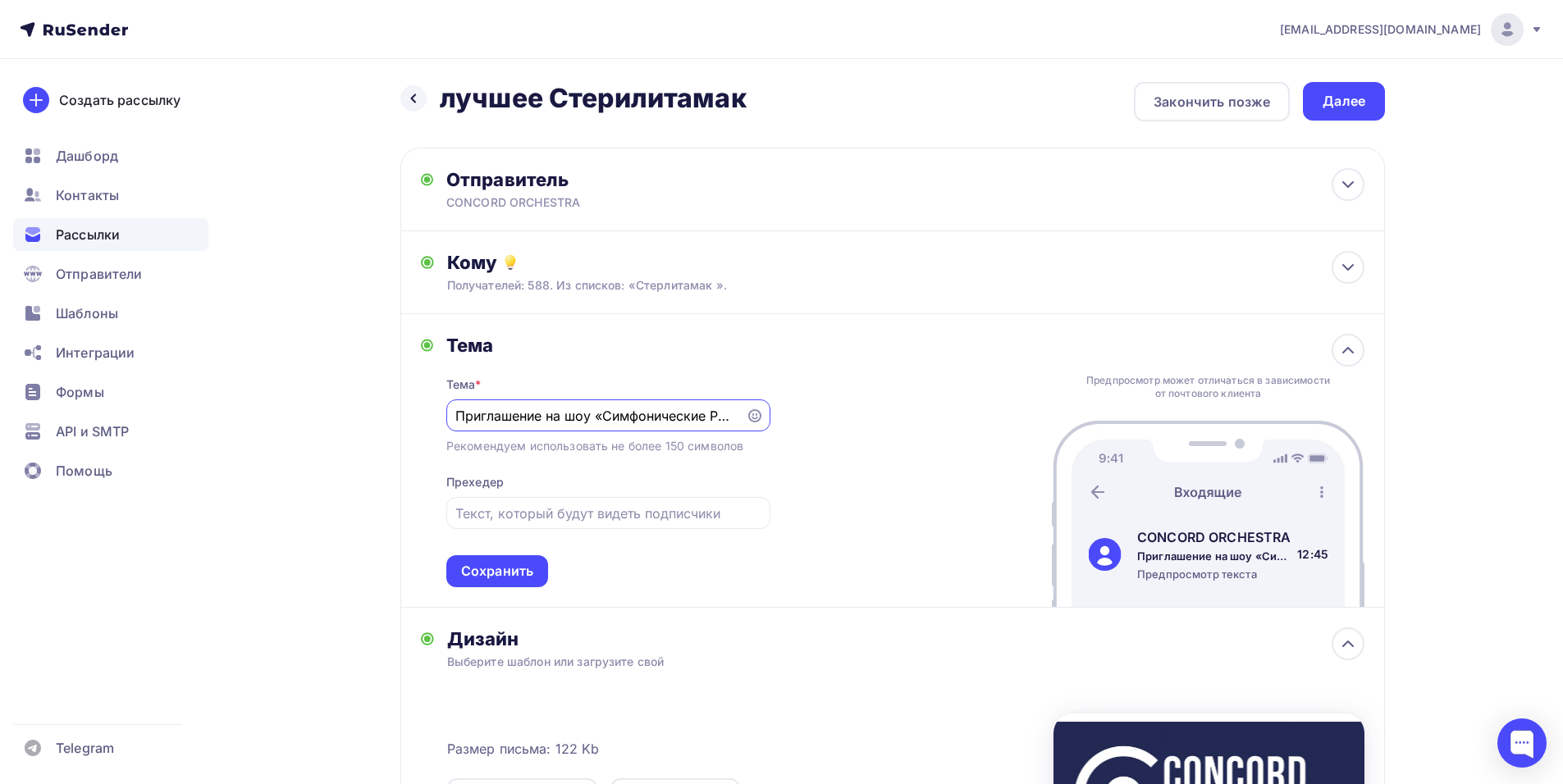
scroll to position [0, 114]
type input "Приглашение на шоу «Симфонические РОК-ХИТЫ. Лучшее»"
click at [489, 566] on div "Сохранить" at bounding box center [497, 570] width 72 height 19
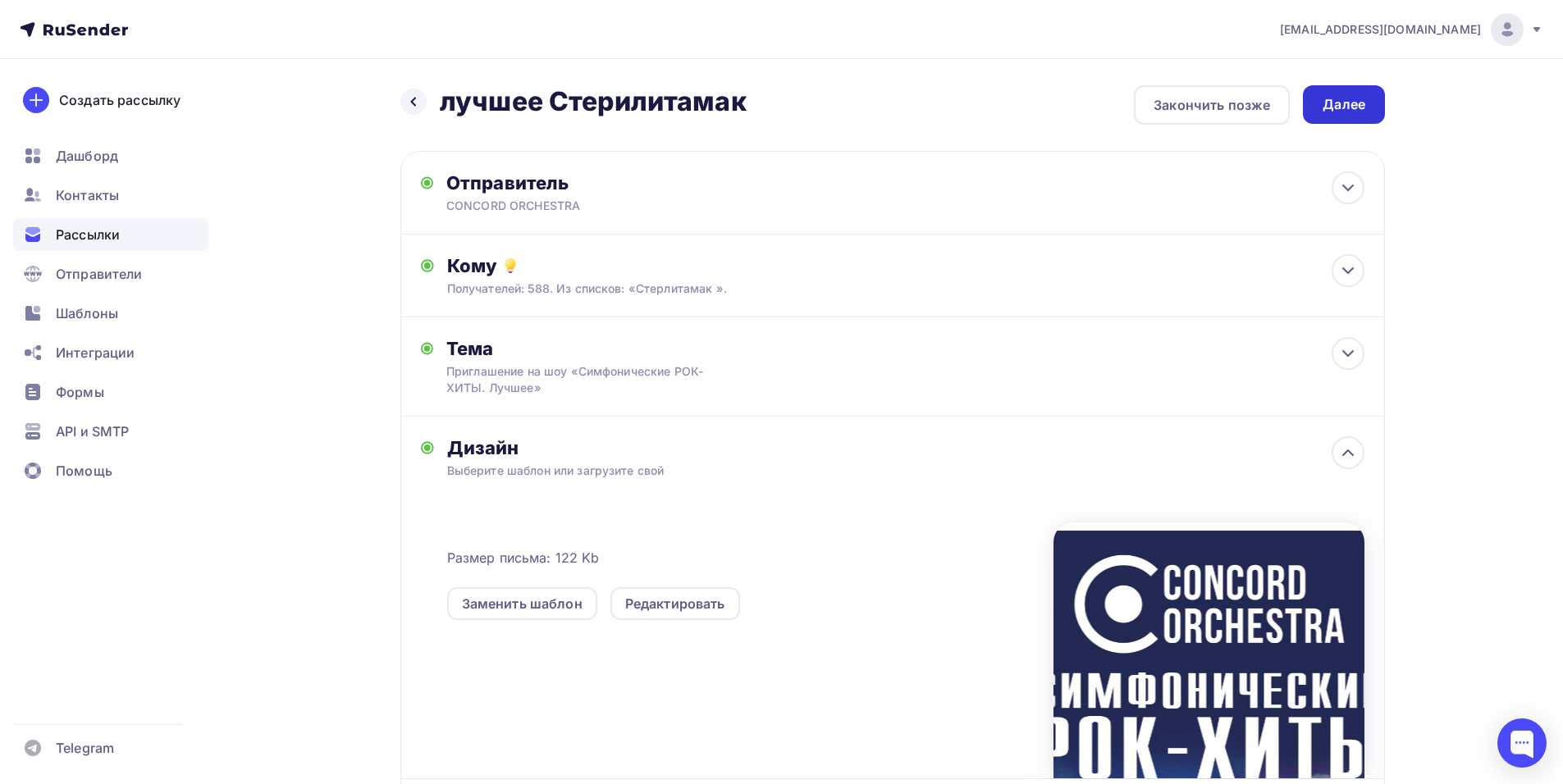
click at [1324, 97] on div "Далее" at bounding box center [1343, 104] width 43 height 19
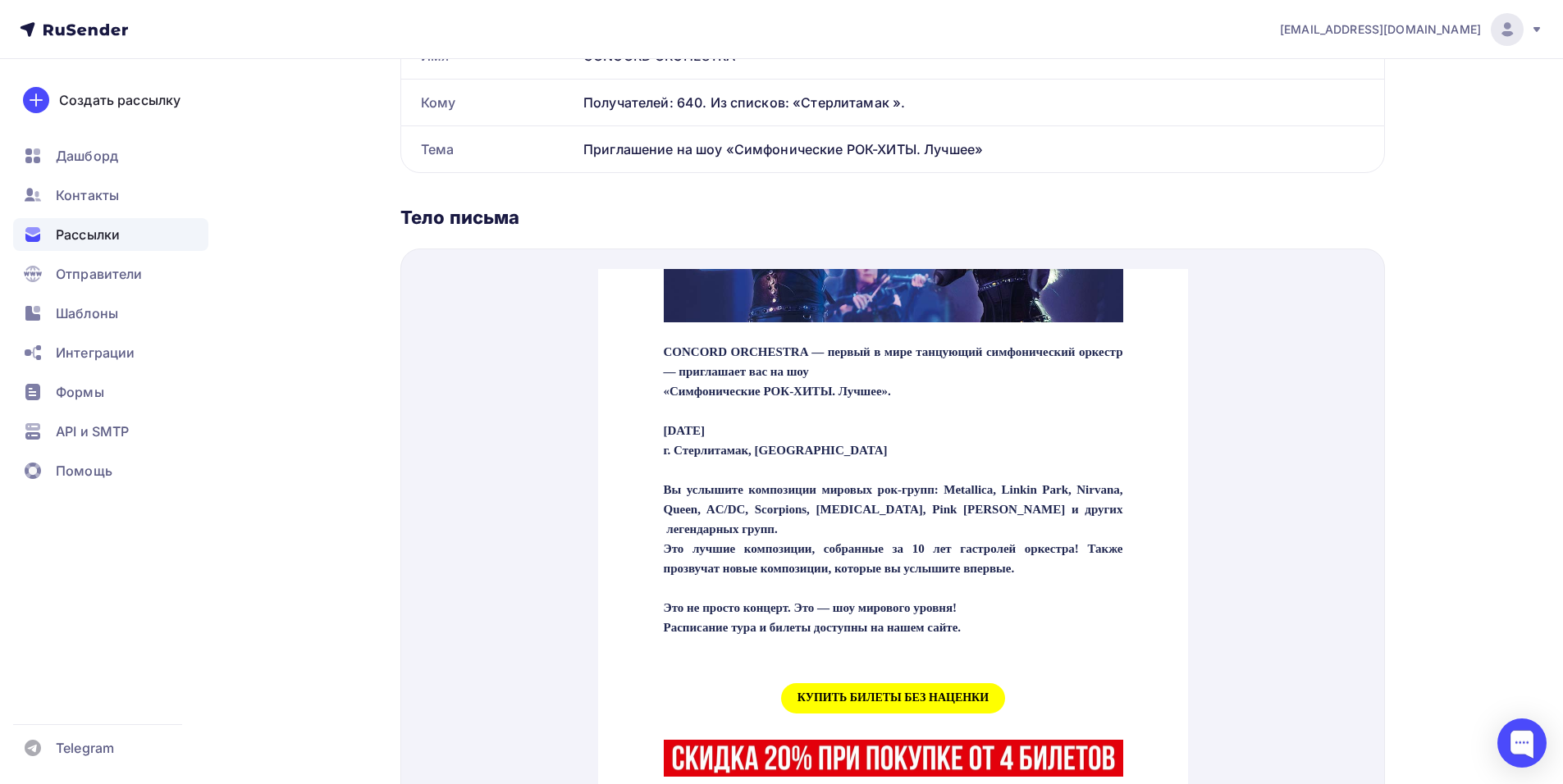
scroll to position [656, 0]
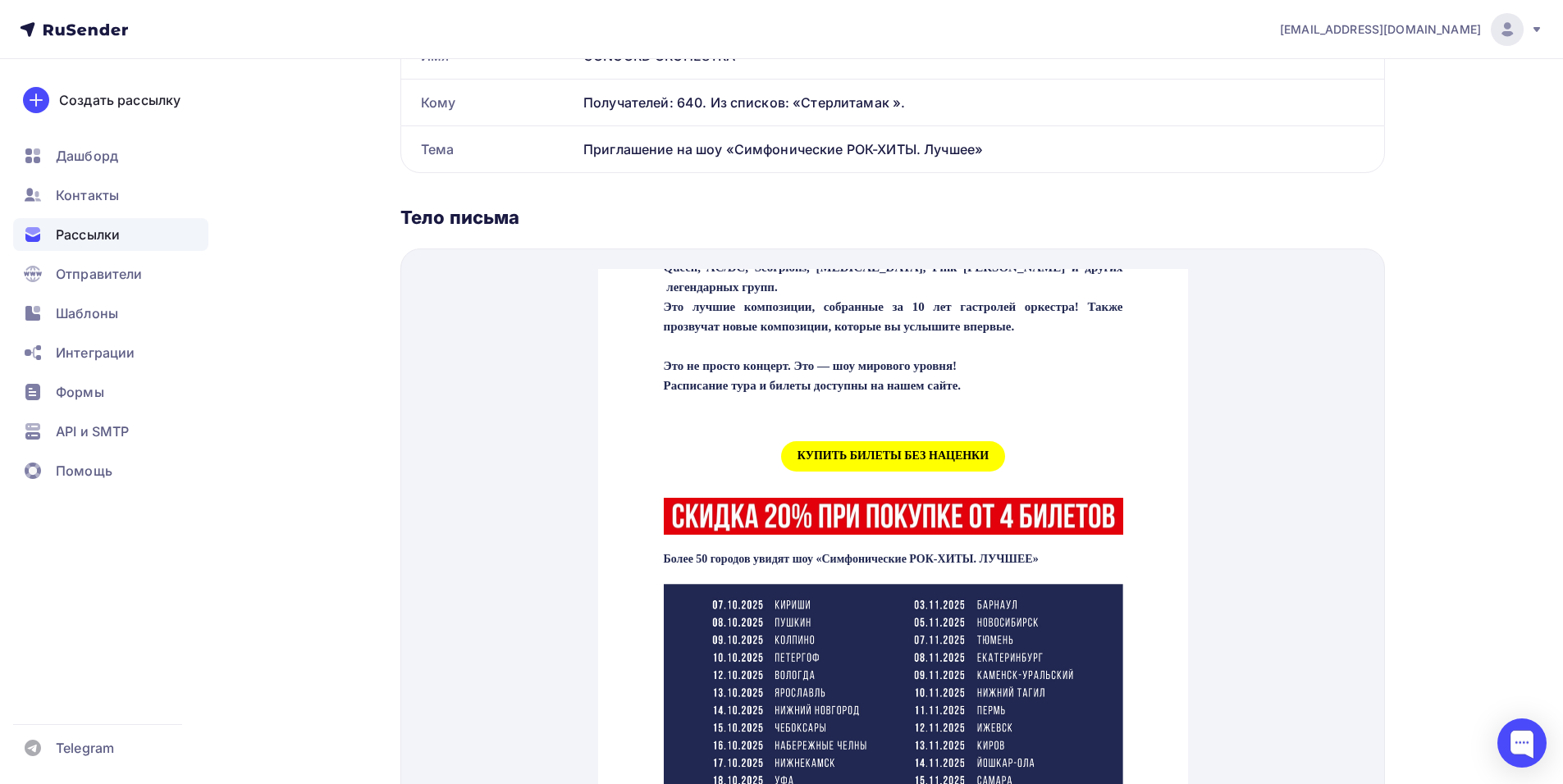
click at [883, 452] on span "КУПИТЬ БИЛЕТЫ БЕЗ НАЦЕНКИ" at bounding box center [892, 436] width 224 height 30
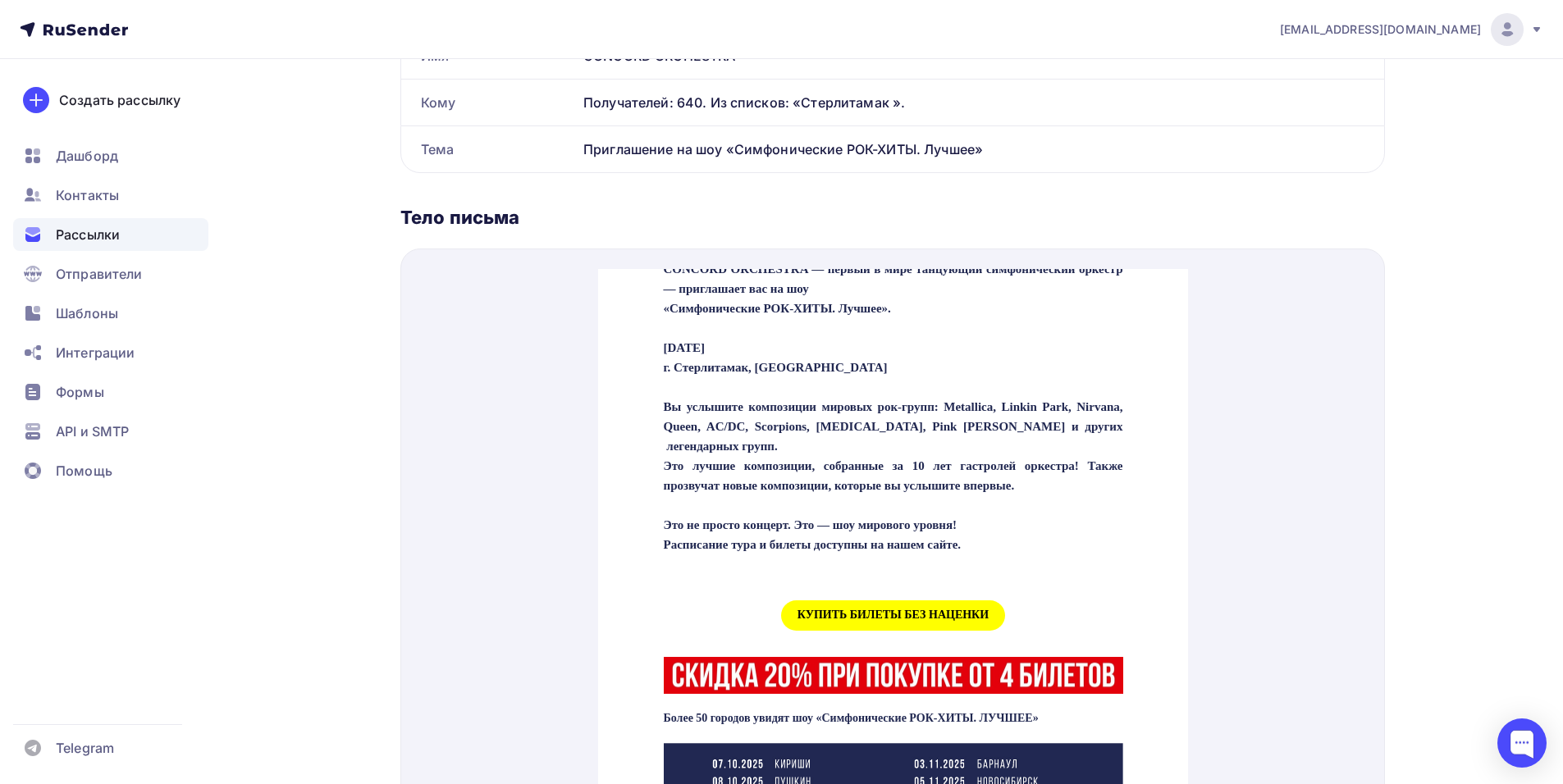
scroll to position [492, 0]
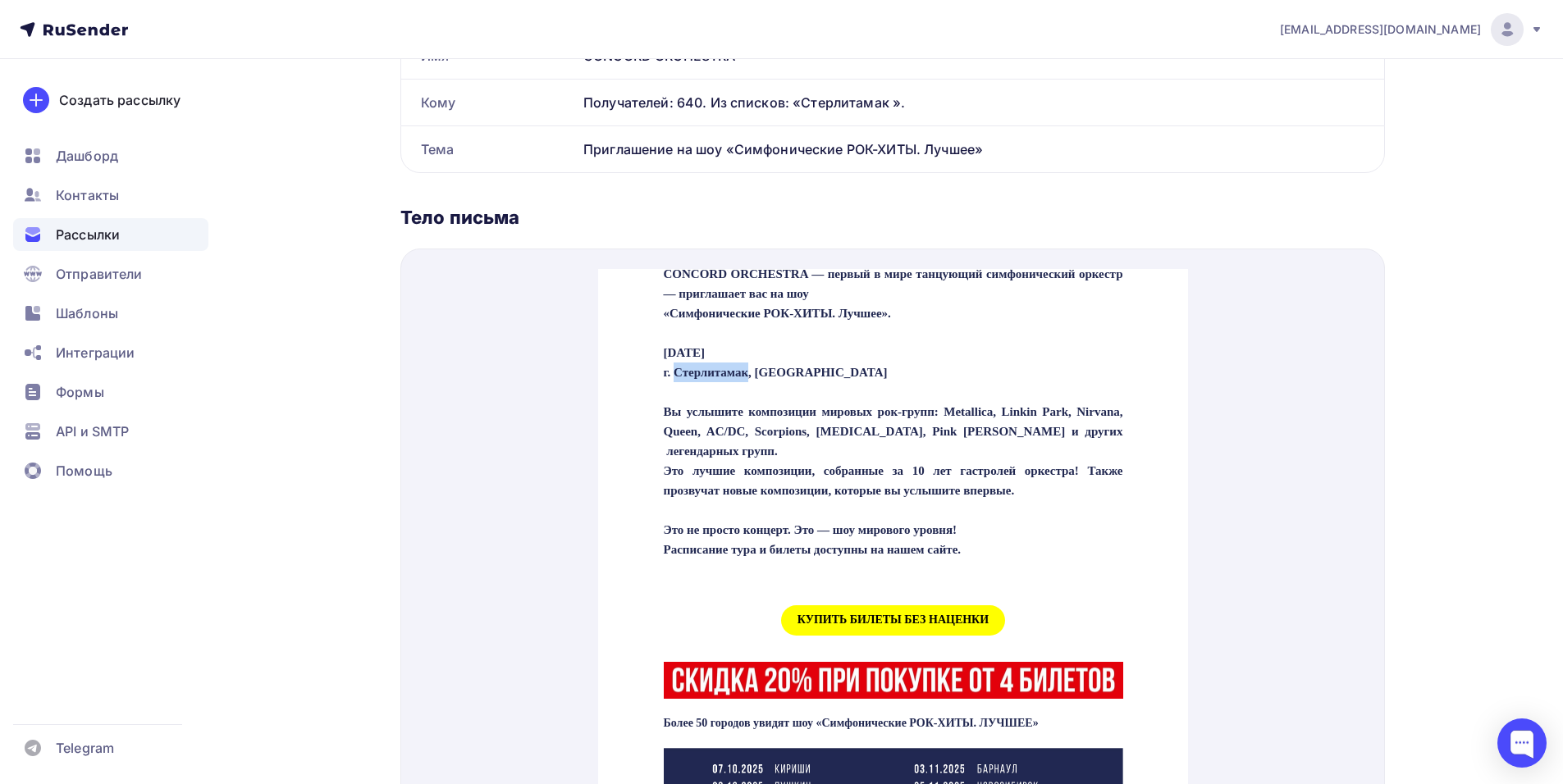
drag, startPoint x: 674, startPoint y: 351, endPoint x: 763, endPoint y: 353, distance: 89.0
click at [763, 353] on p "CONCORD ORCHESTRA — первый в мире танцующий симфонический оркестр — приглашает …" at bounding box center [892, 402] width 459 height 315
copy p "Стерлитамак"
click at [906, 616] on span "КУПИТЬ БИЛЕТЫ БЕЗ НАЦЕНКИ" at bounding box center [892, 601] width 224 height 30
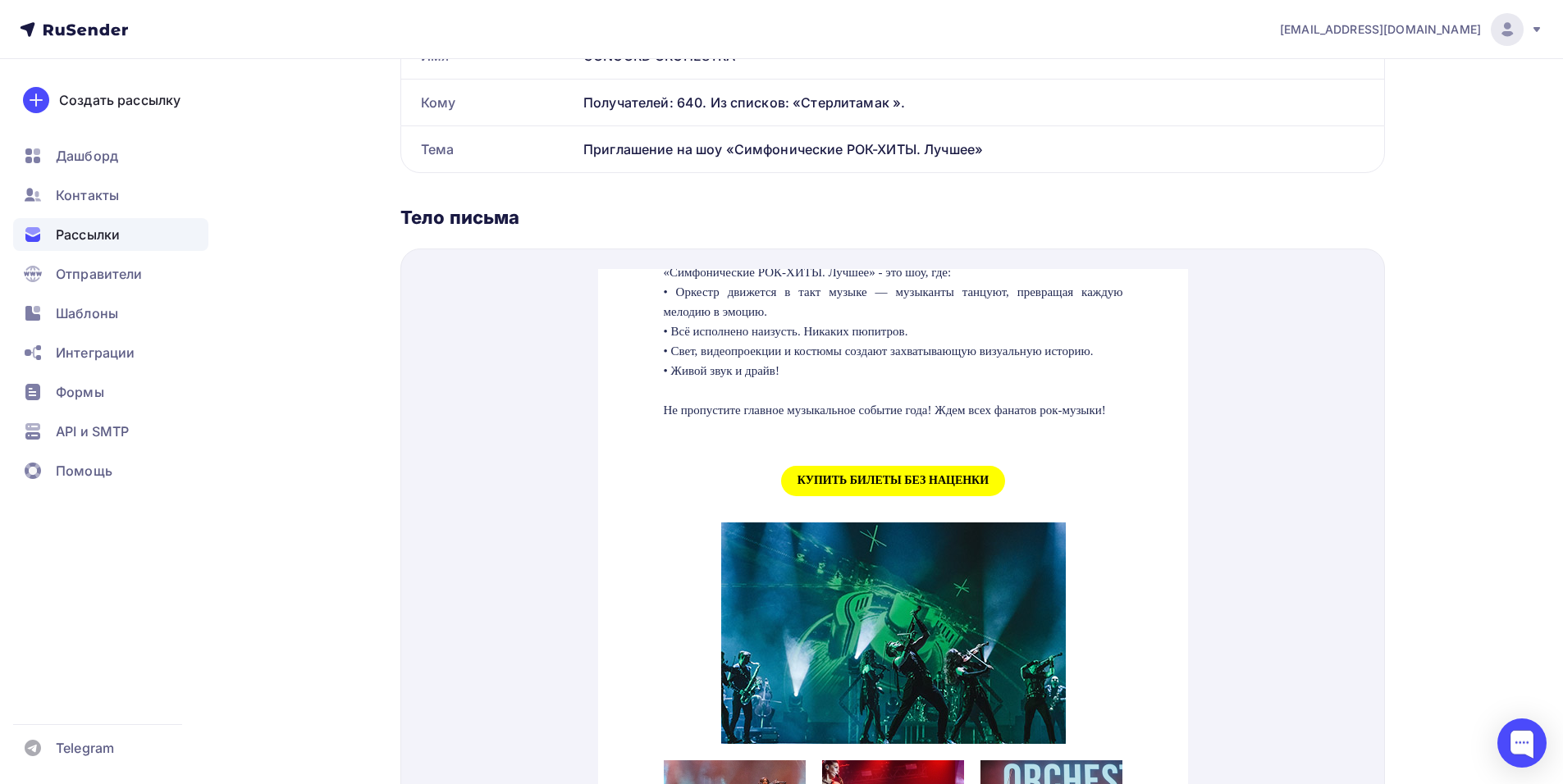
scroll to position [1558, 0]
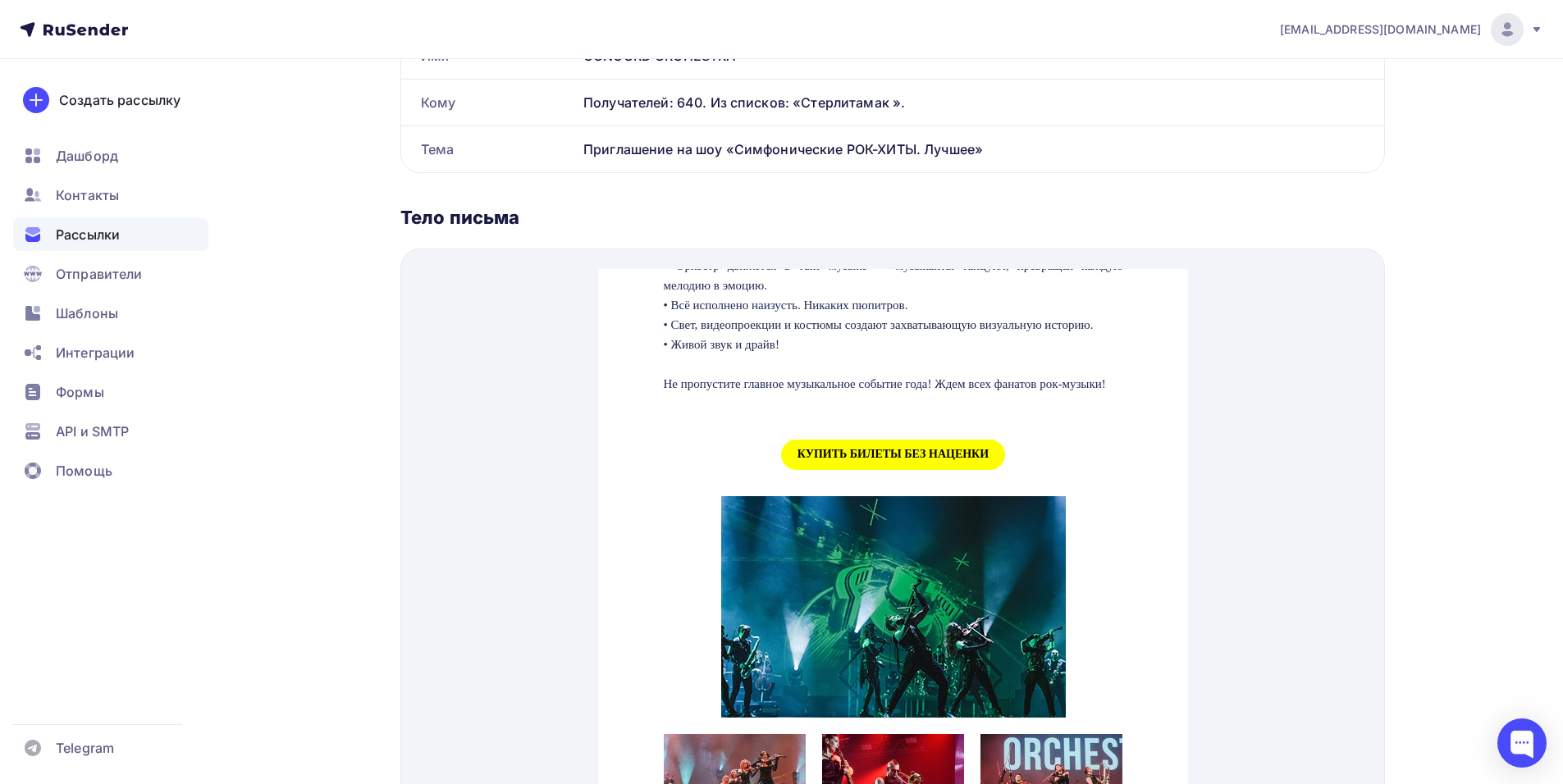
click at [792, 450] on span "КУПИТЬ БИЛЕТЫ БЕЗ НАЦЕНКИ" at bounding box center [892, 434] width 224 height 30
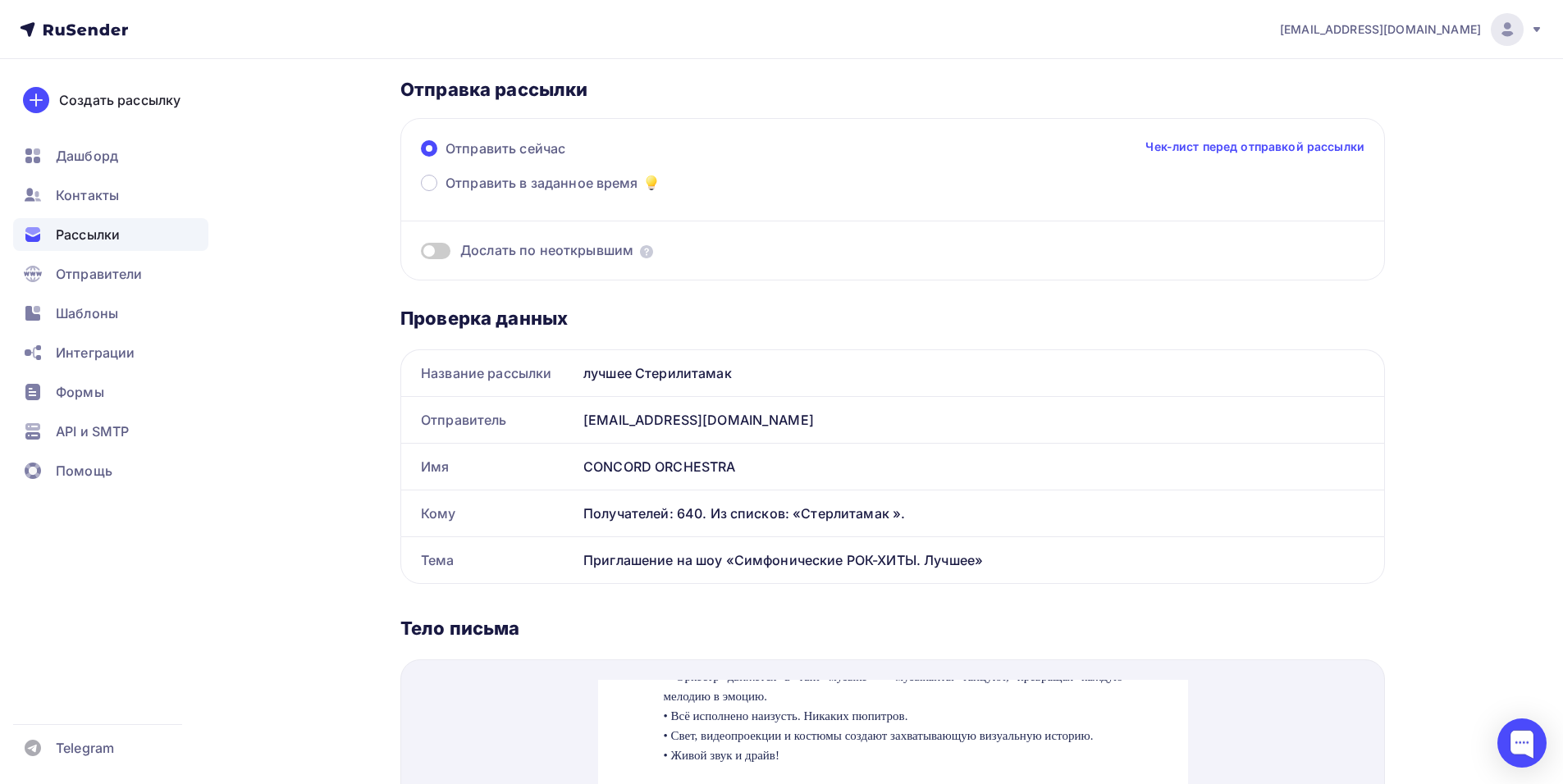
scroll to position [0, 0]
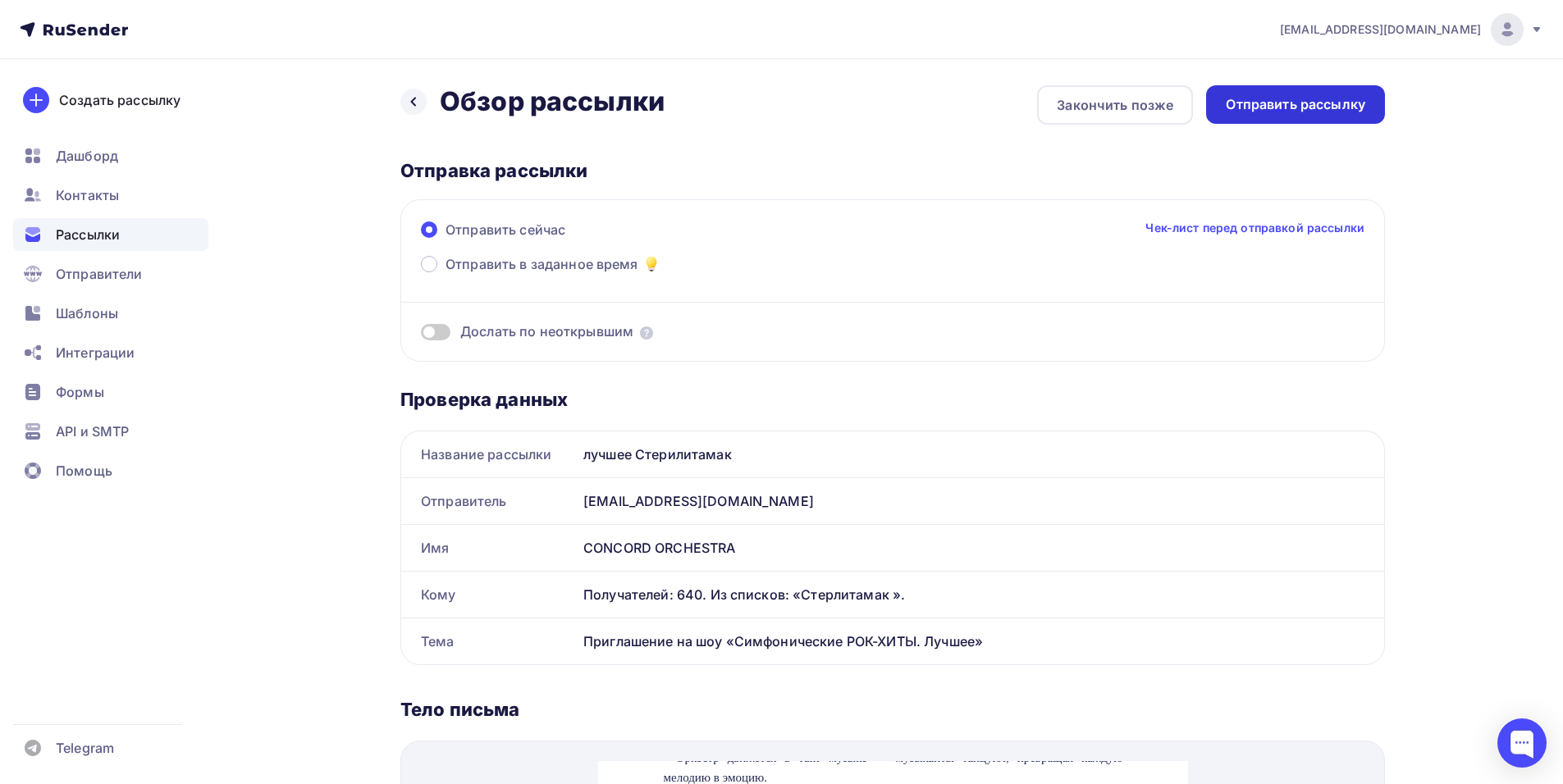
click at [1311, 116] on div "Отправить рассылку" at bounding box center [1296, 104] width 179 height 38
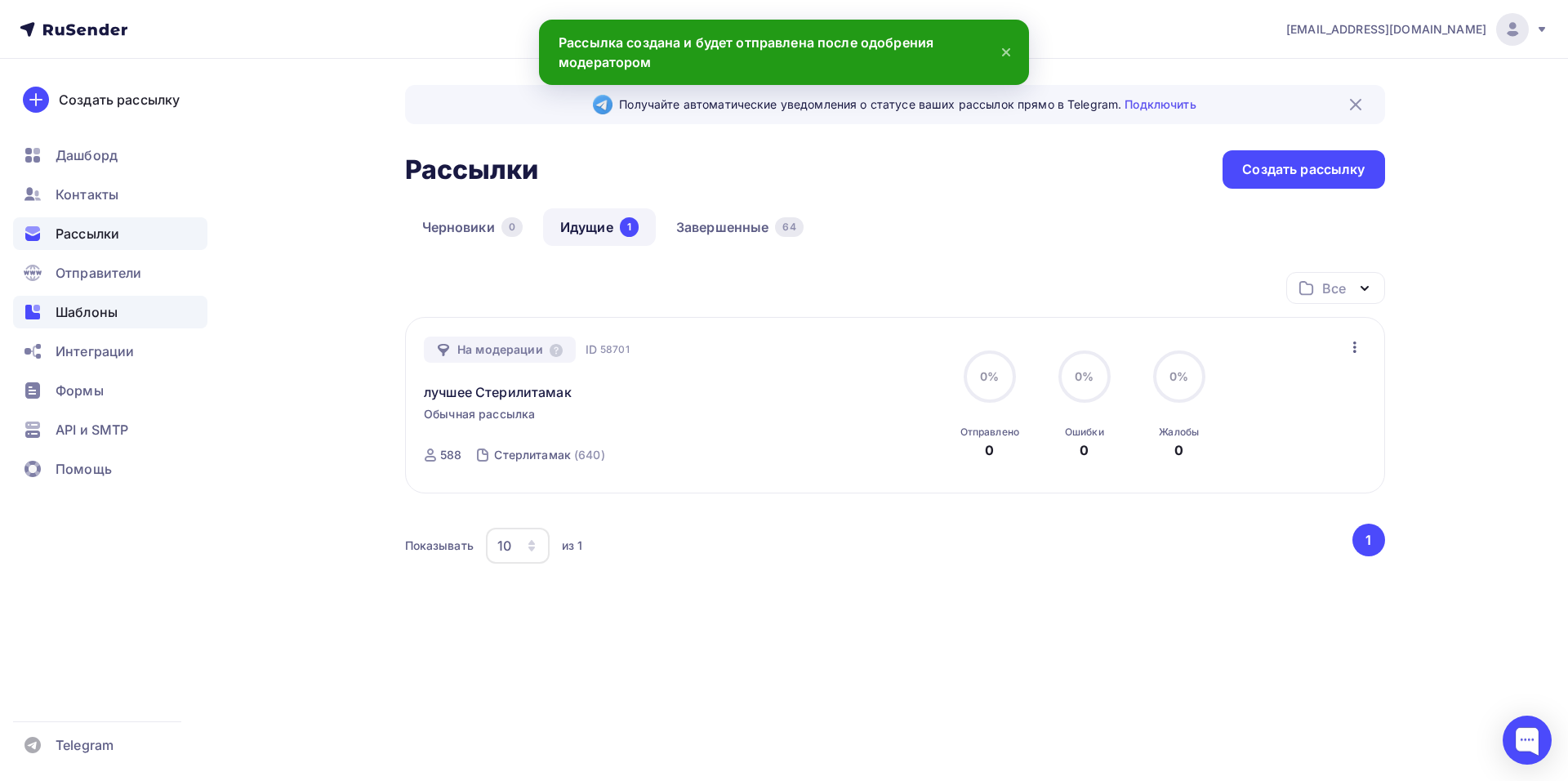
click at [93, 316] on span "Шаблоны" at bounding box center [86, 312] width 62 height 20
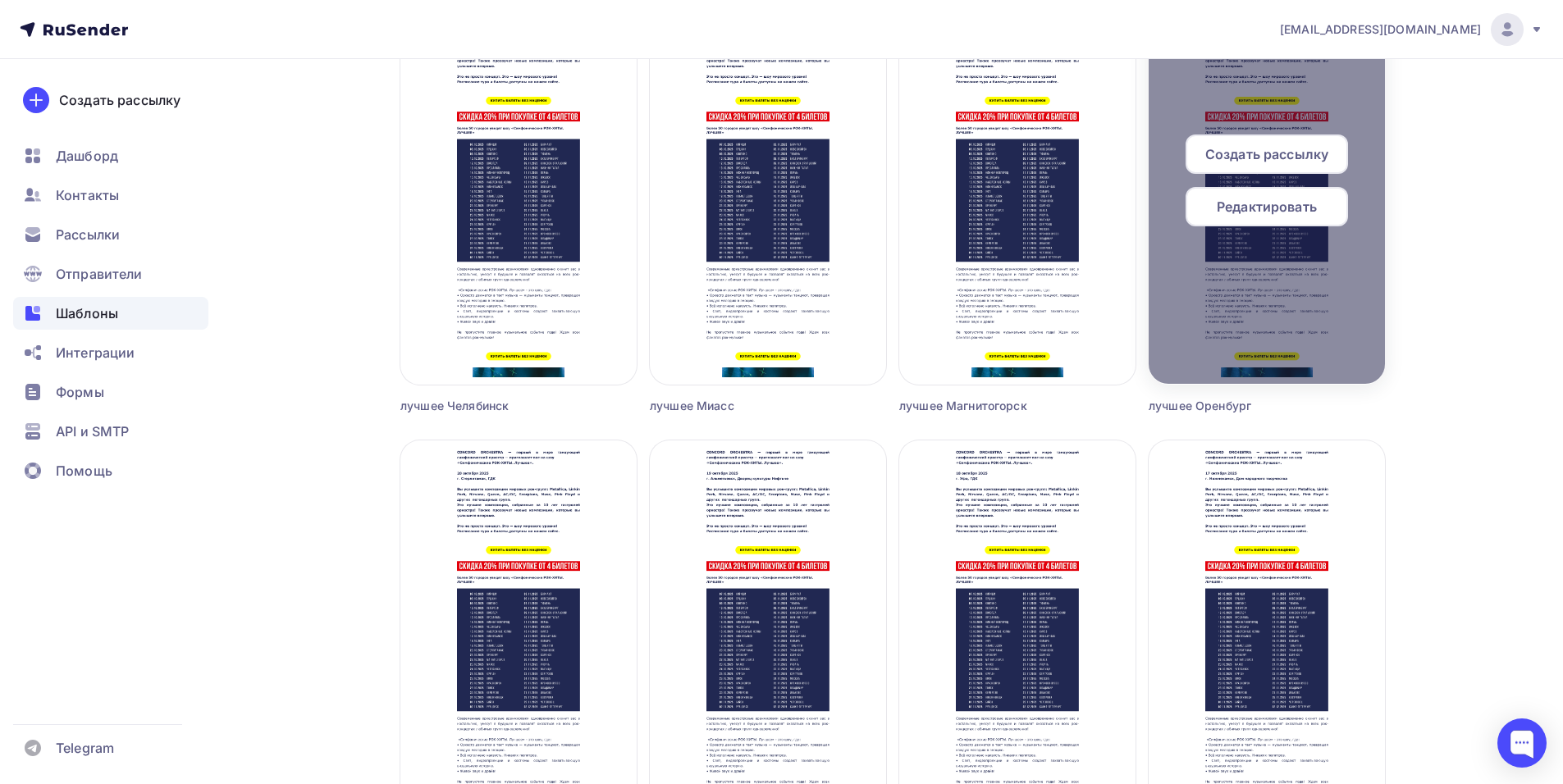
scroll to position [1968, 0]
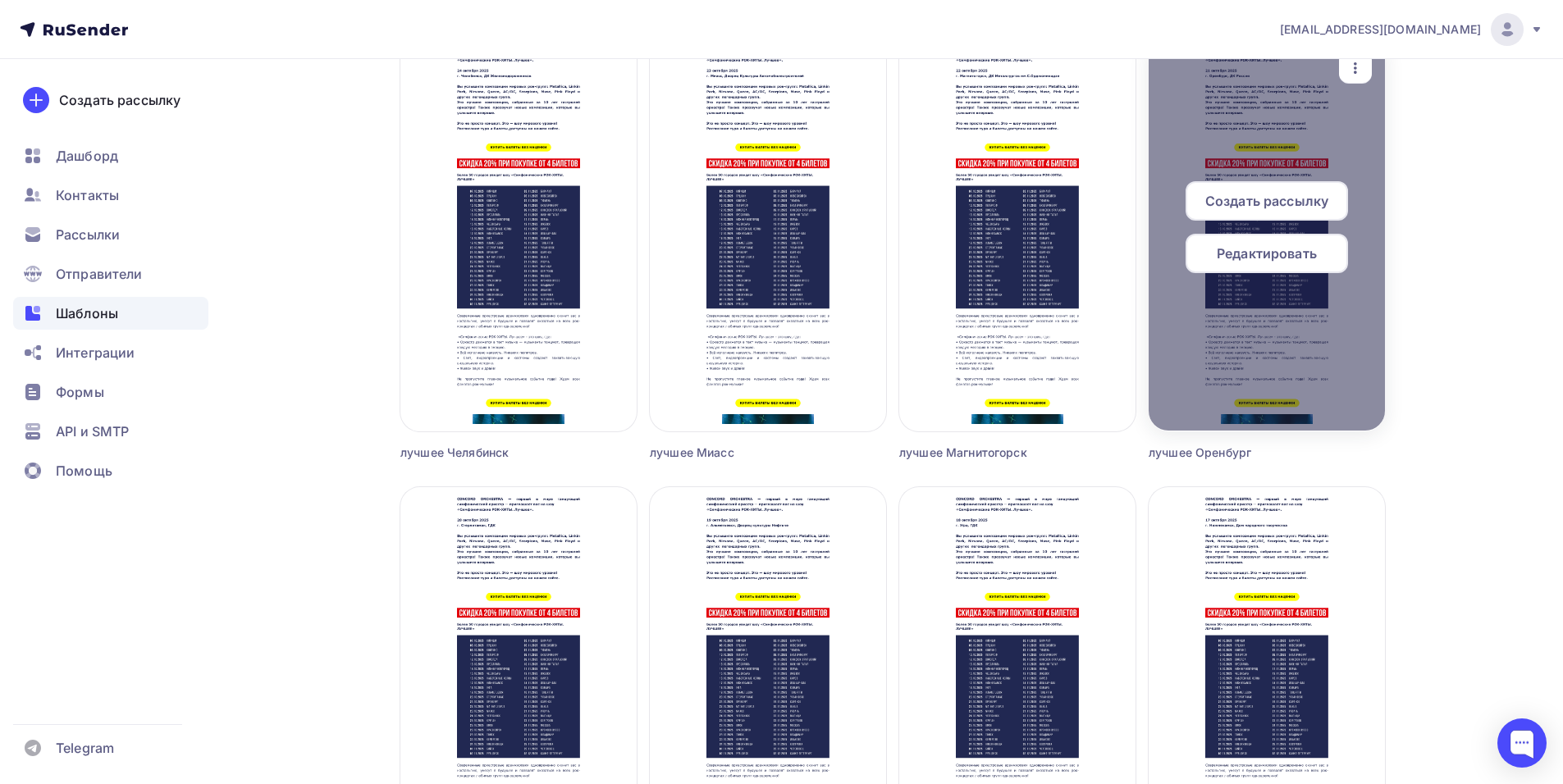
click at [1264, 189] on div "Создать рассылку" at bounding box center [1266, 201] width 163 height 39
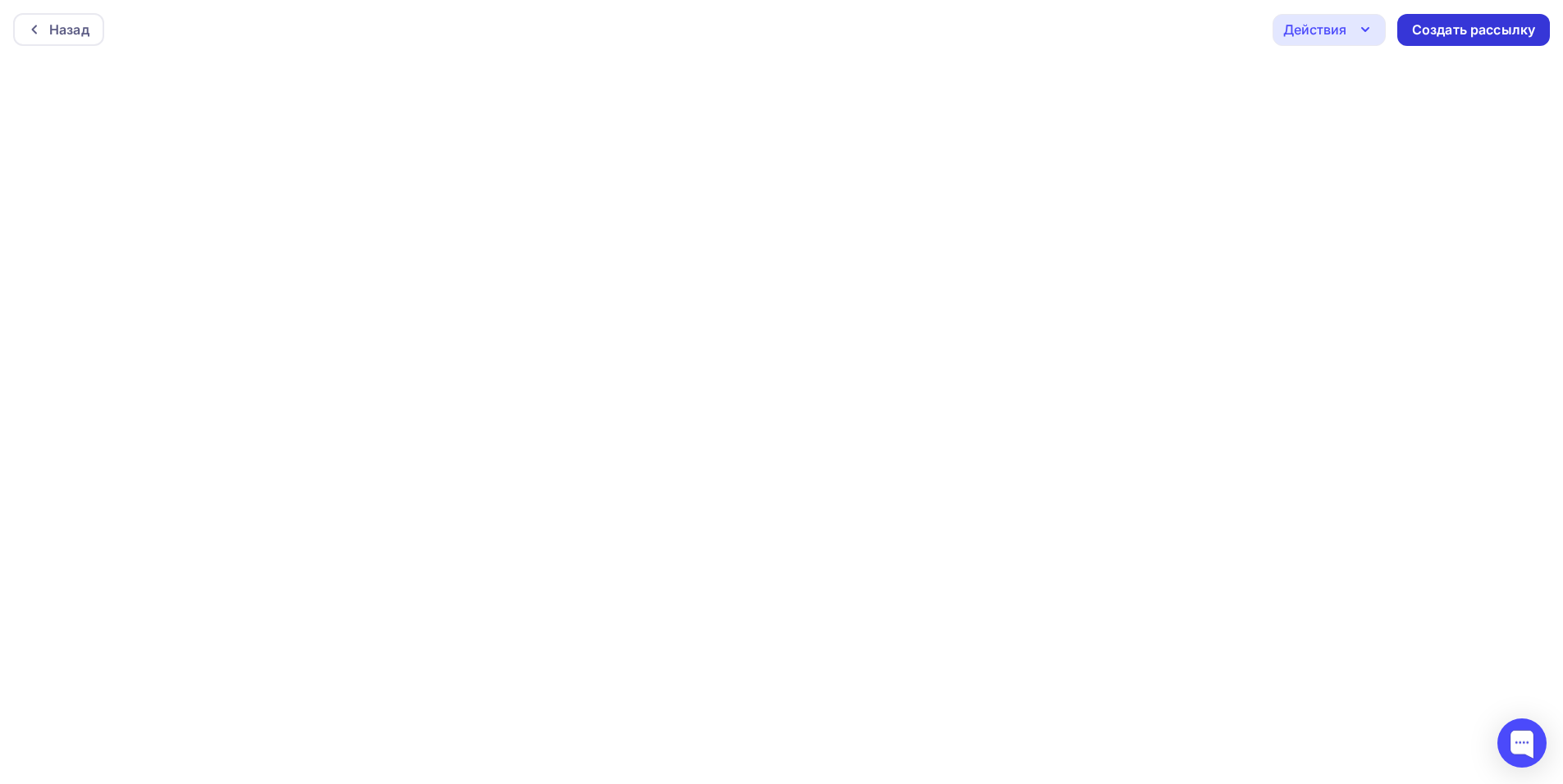
click at [1433, 28] on div "Создать рассылку" at bounding box center [1473, 29] width 123 height 19
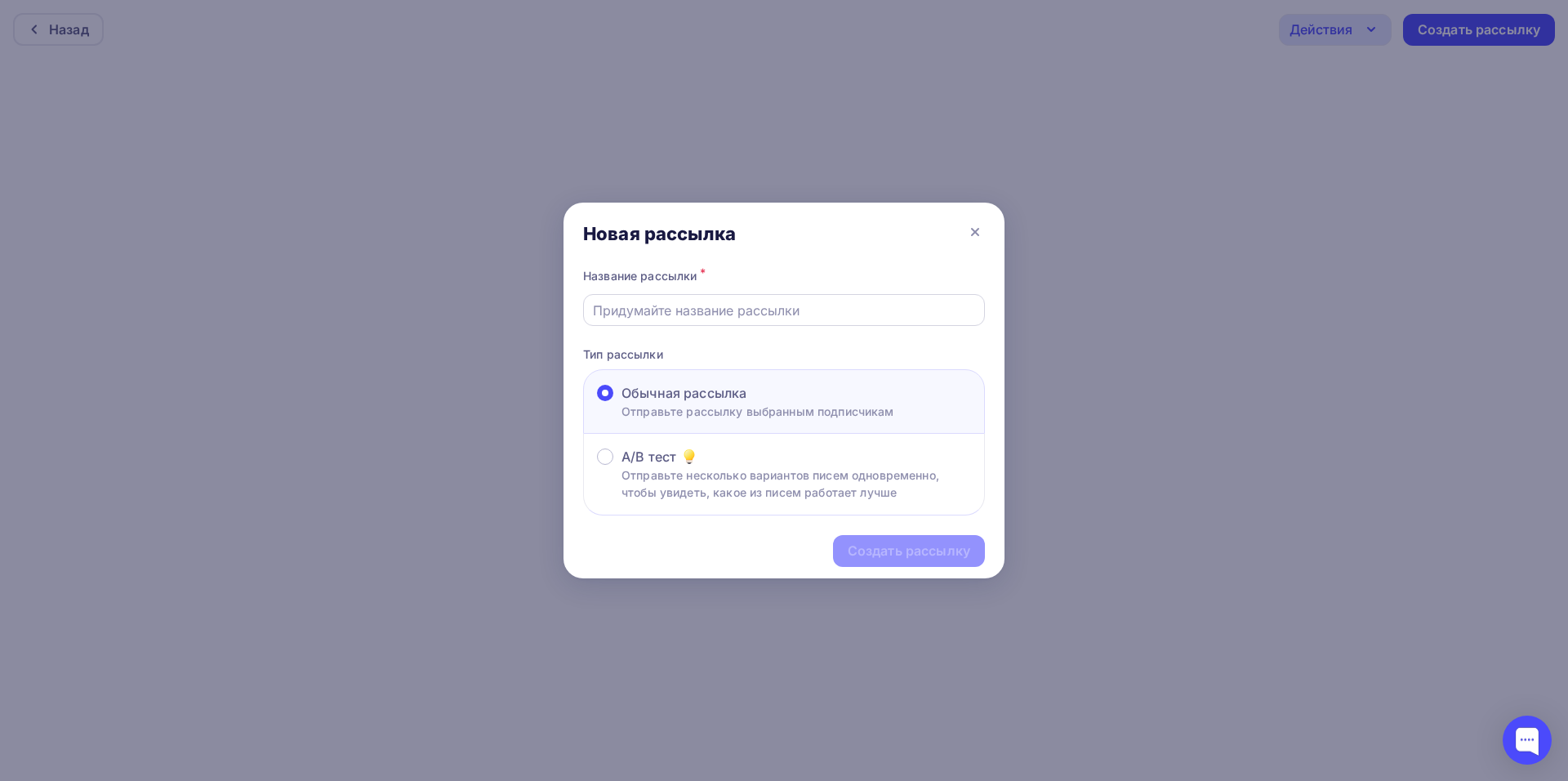
click at [742, 305] on input "text" at bounding box center [784, 311] width 383 height 20
type input "о"
type input "лучшее оренбург"
click at [880, 539] on div "Создать рассылку" at bounding box center [909, 551] width 152 height 32
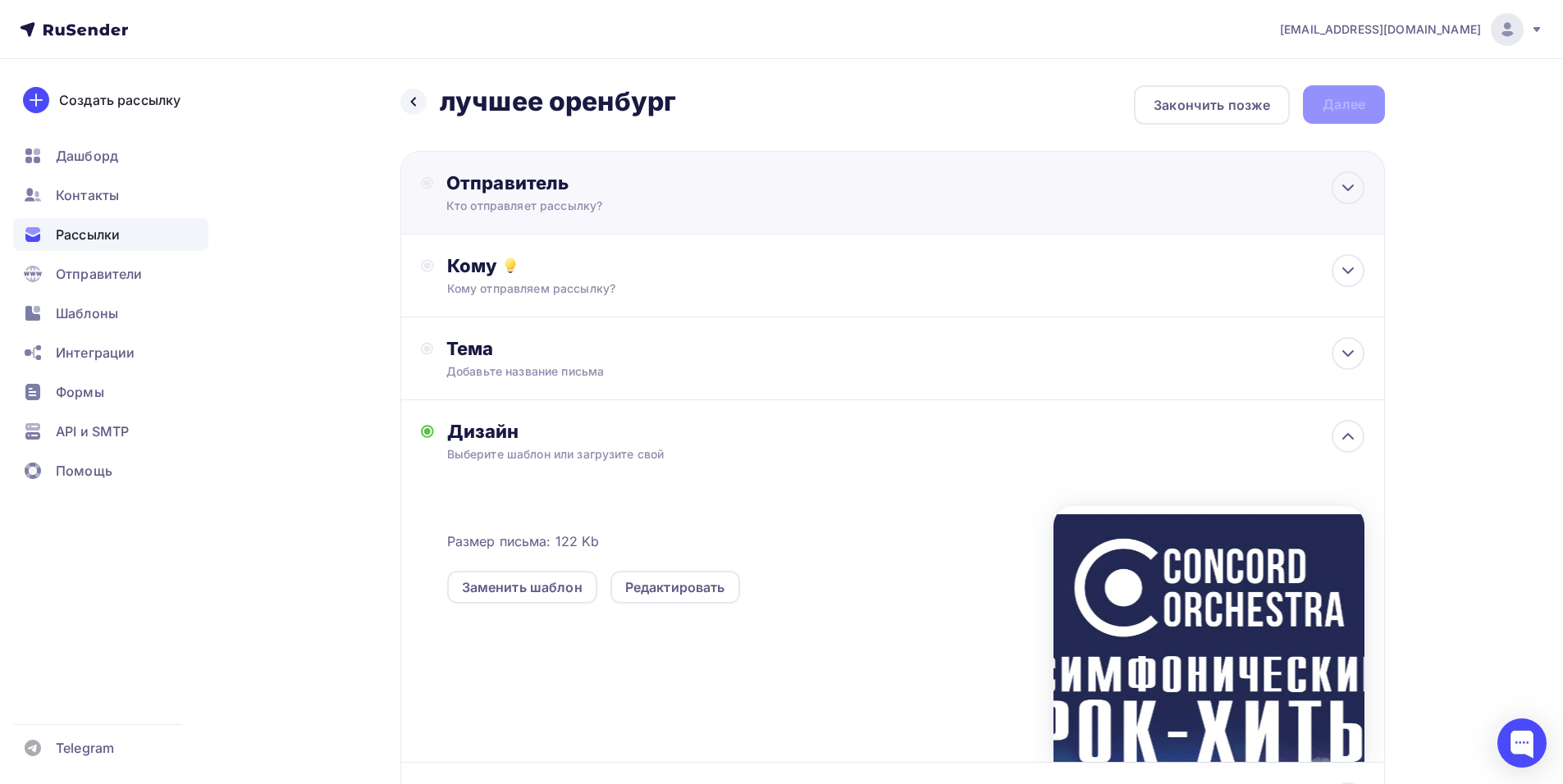
click at [578, 151] on div "Назад лучшее оренбург лучшее оренбург Закончить позже Далее Отправитель Кто отп…" at bounding box center [892, 485] width 984 height 800
click at [572, 183] on div "Отправитель" at bounding box center [624, 183] width 355 height 23
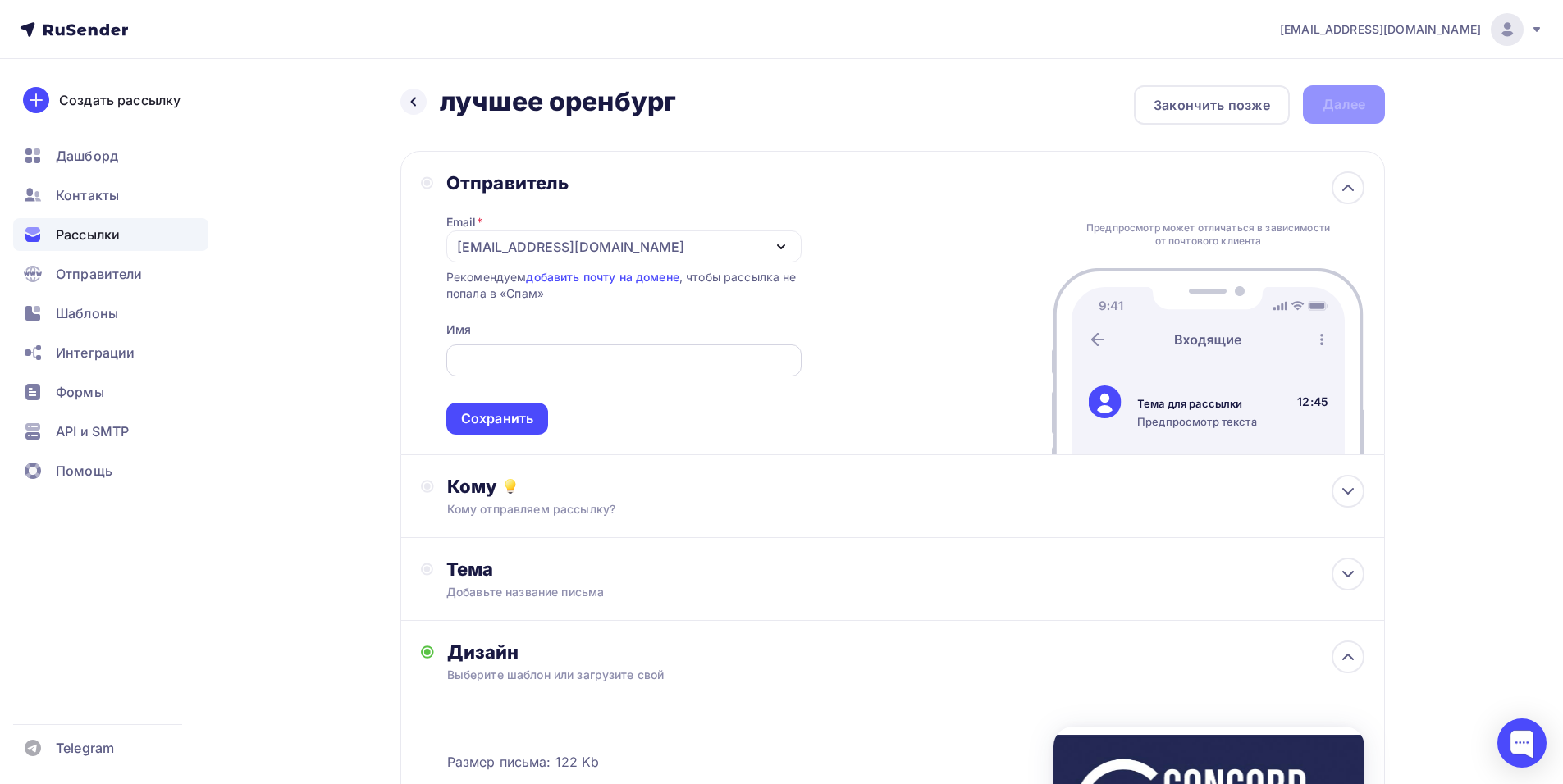
click at [482, 360] on input "text" at bounding box center [624, 361] width 336 height 20
paste input "CONCORD ORCHESTRA"
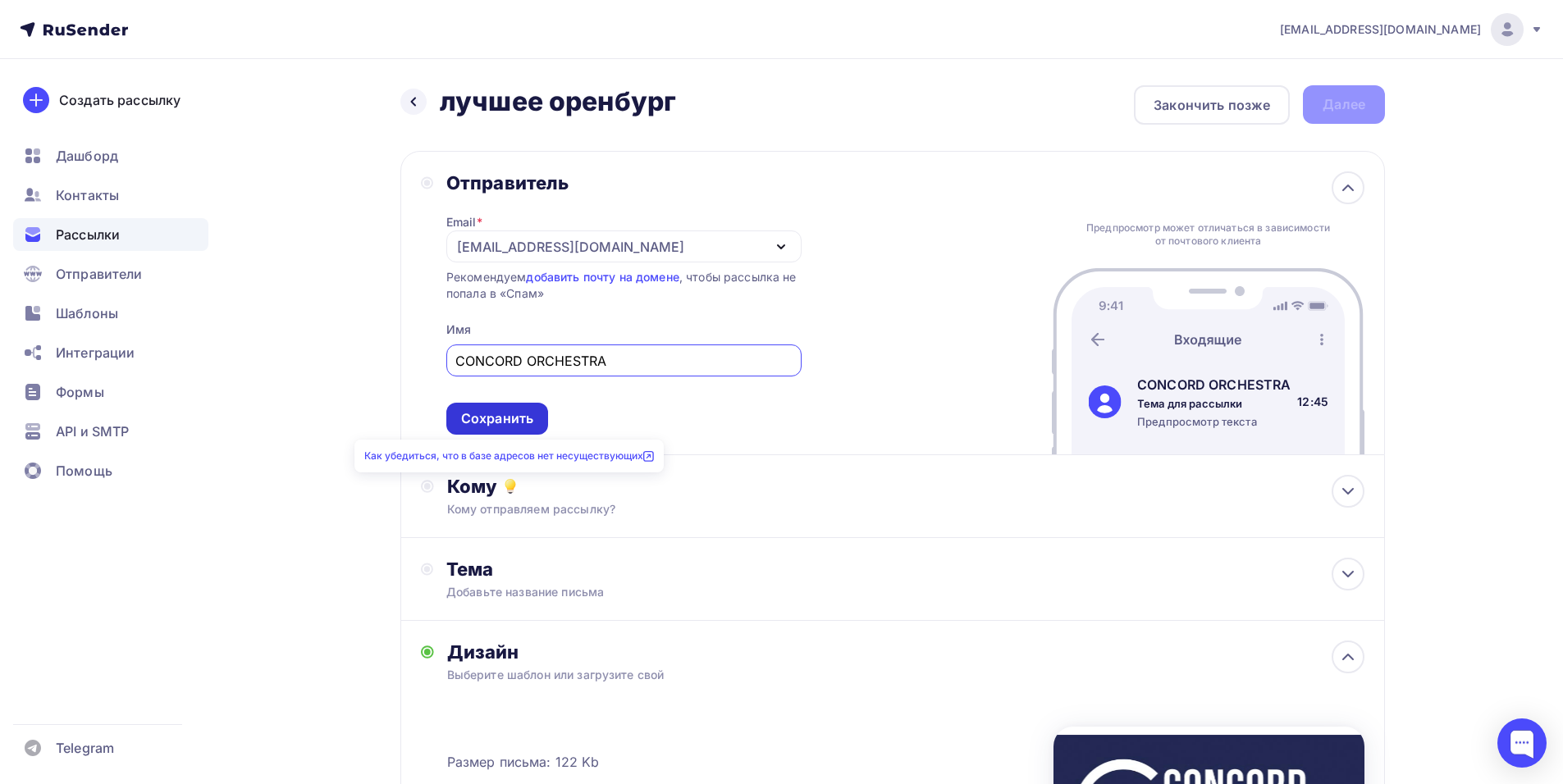
type input "CONCORD ORCHESTRA"
click at [493, 415] on div "Сохранить" at bounding box center [497, 418] width 72 height 19
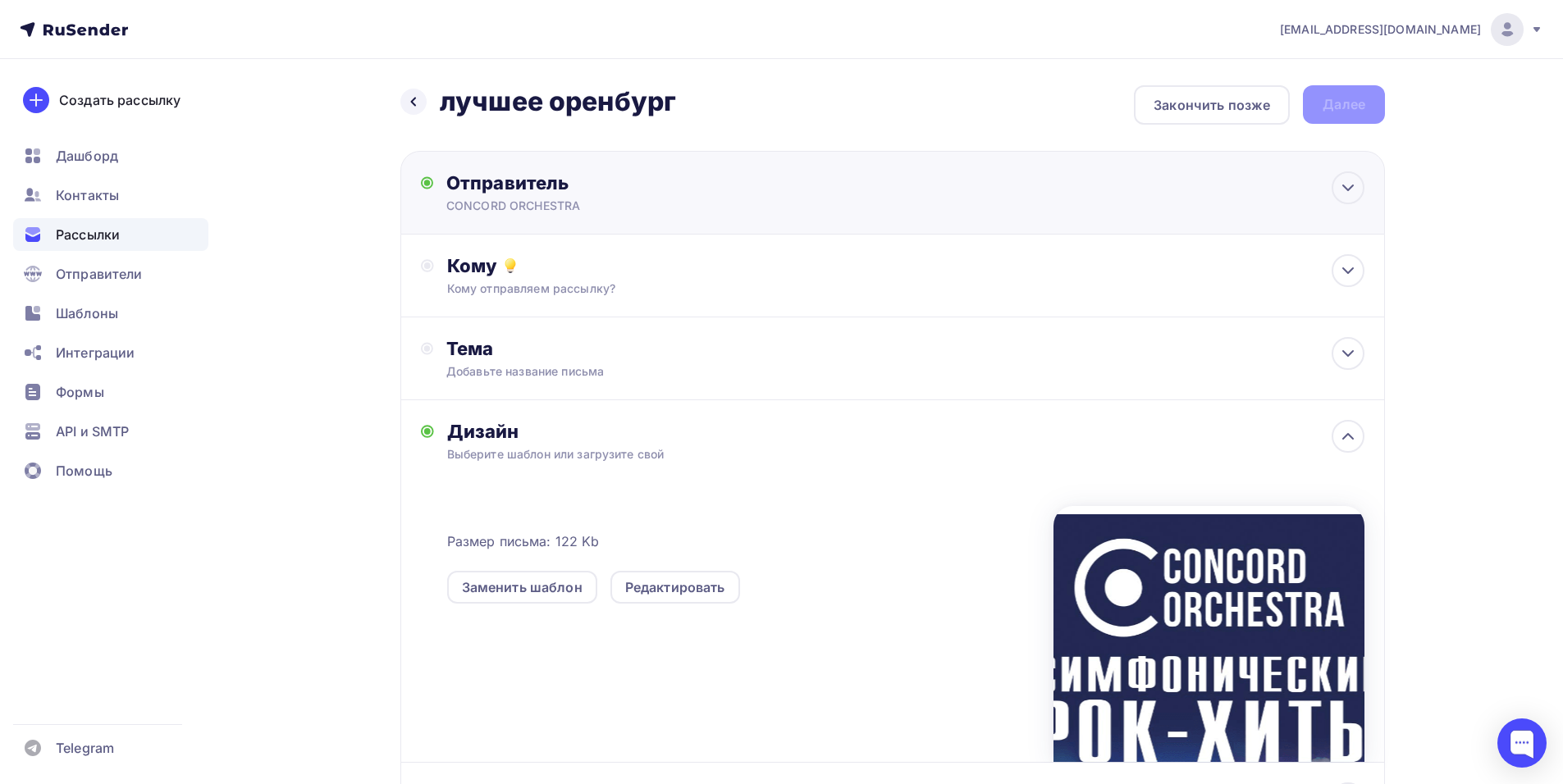
click at [623, 161] on div "Отправитель CONCORD ORCHESTRA Email * shedevru@yandex.ru manager@concordorchest…" at bounding box center [892, 193] width 984 height 84
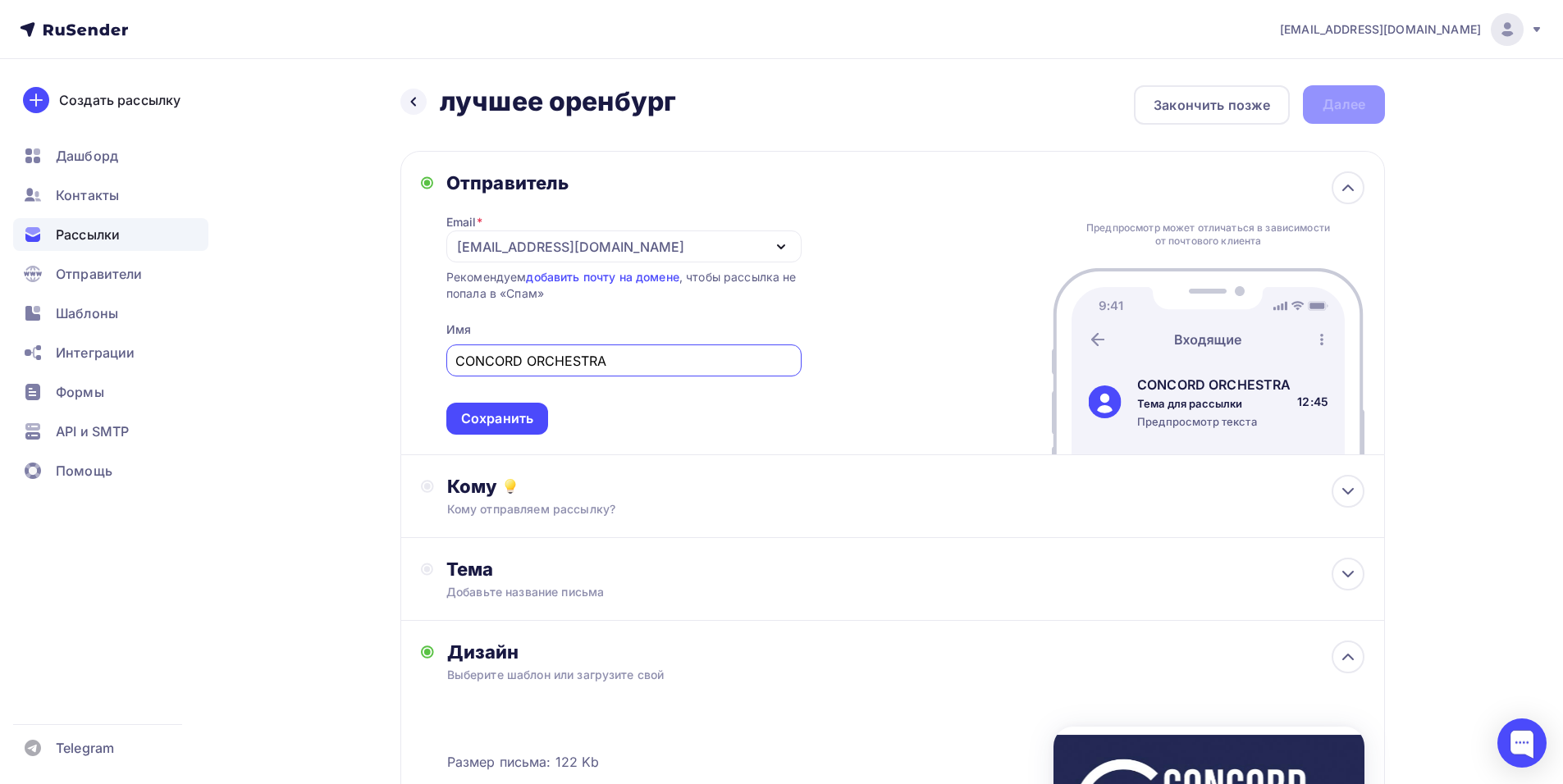
click at [572, 235] on div "[EMAIL_ADDRESS][DOMAIN_NAME]" at bounding box center [624, 246] width 355 height 32
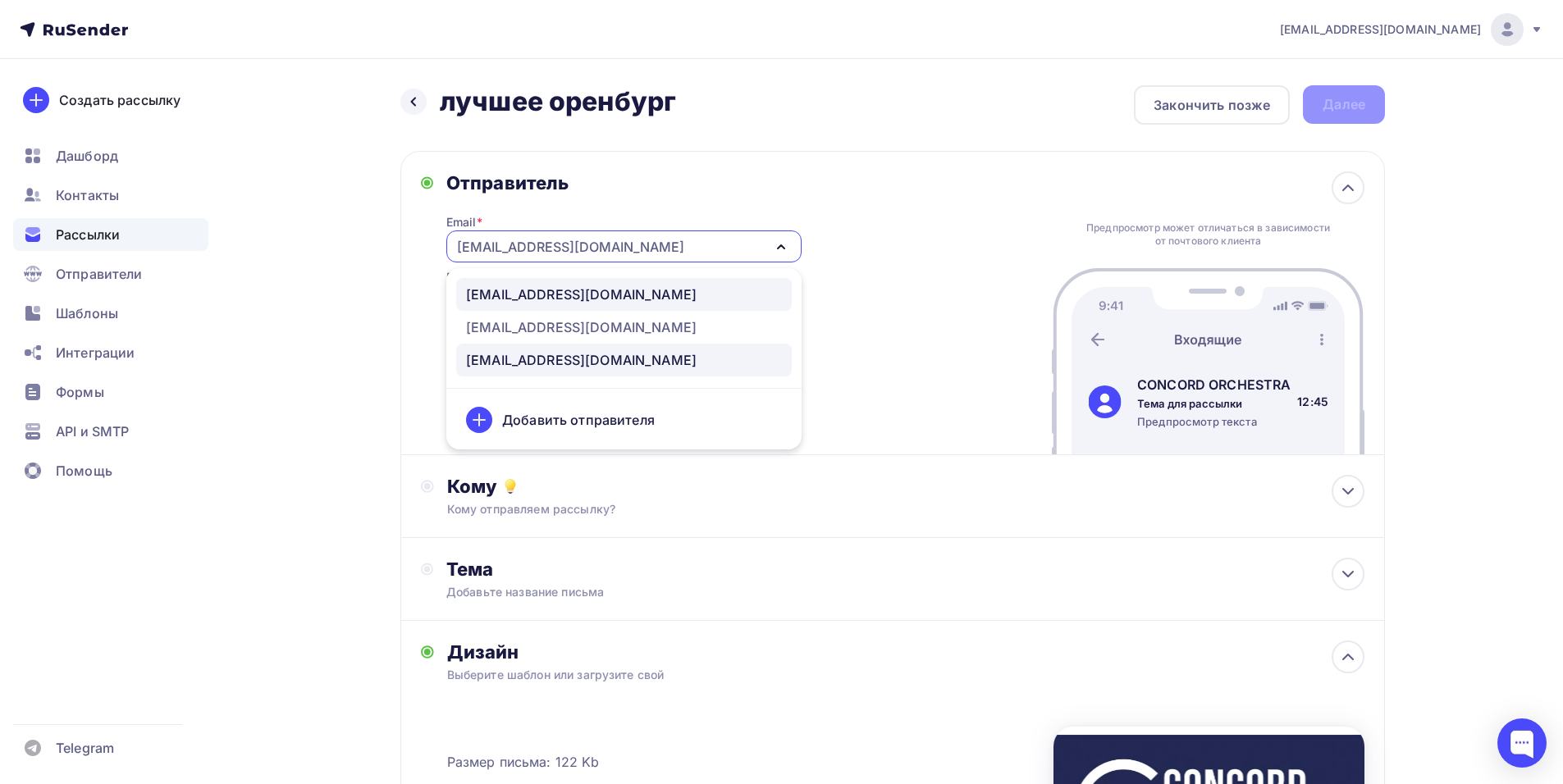
click at [582, 303] on div "[EMAIL_ADDRESS][DOMAIN_NAME]" at bounding box center [581, 295] width 230 height 20
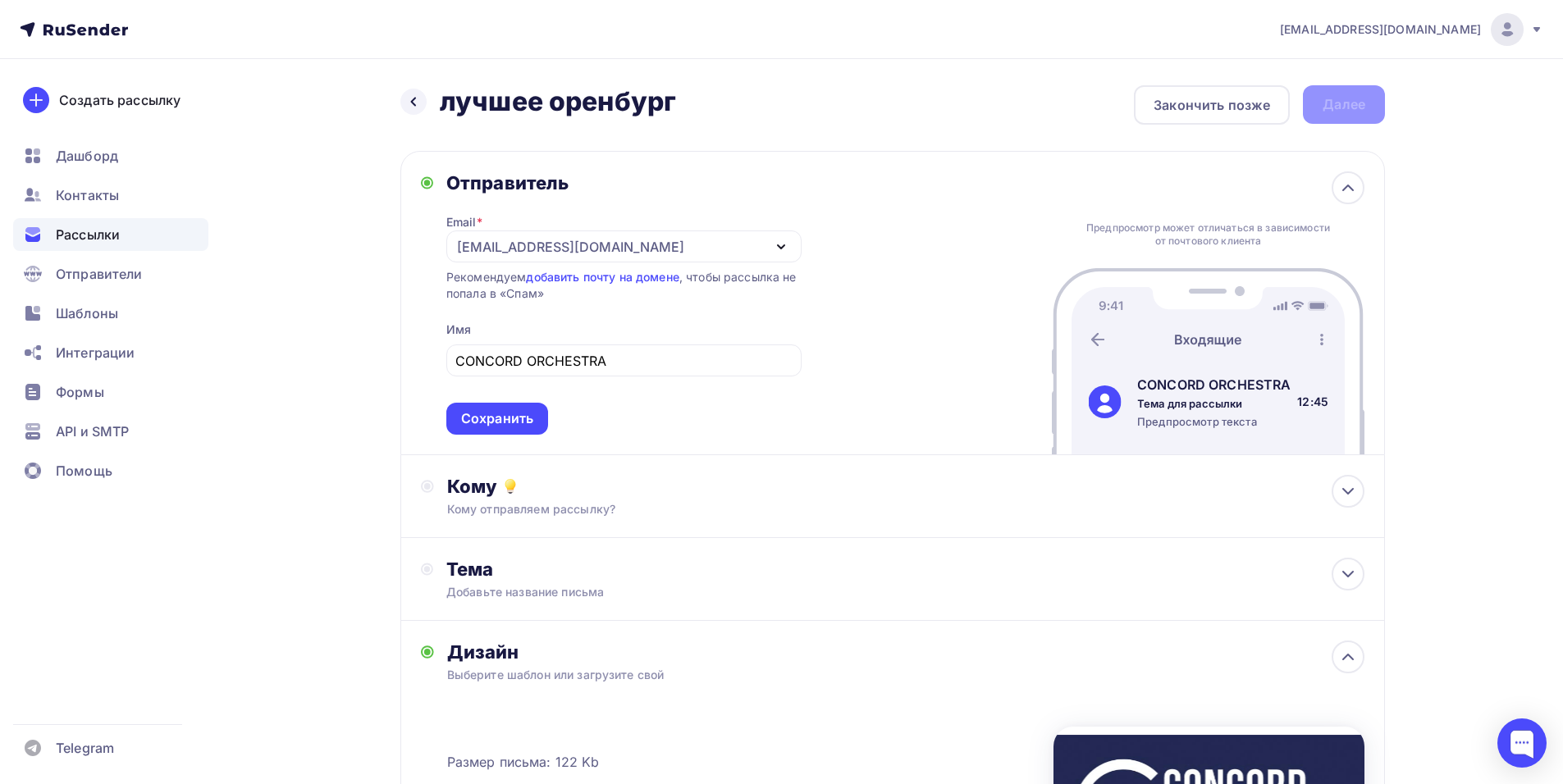
click at [513, 423] on div "Сохранить" at bounding box center [497, 418] width 72 height 19
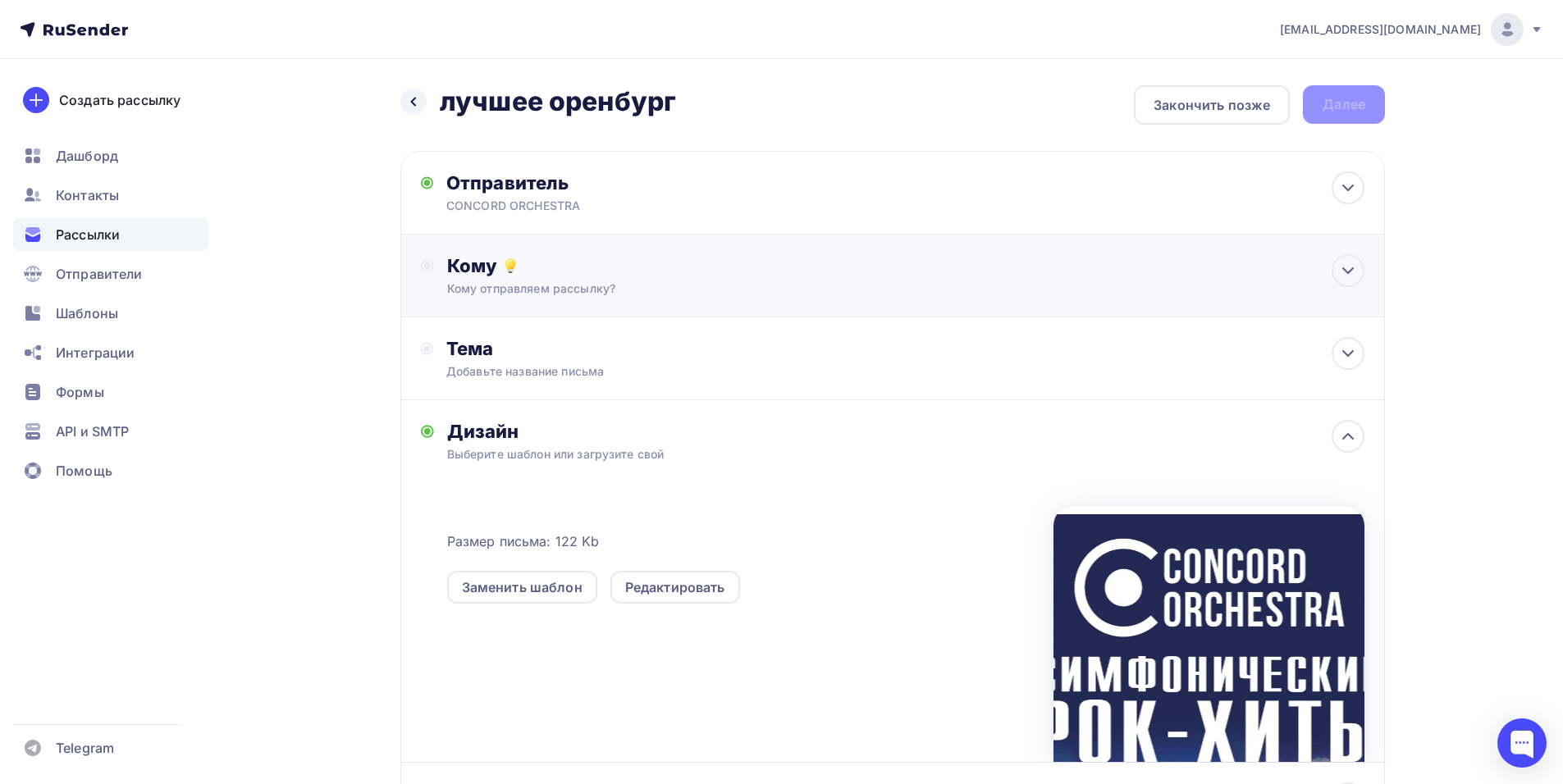
click at [568, 283] on div "Кому отправляем рассылку?" at bounding box center [860, 288] width 826 height 16
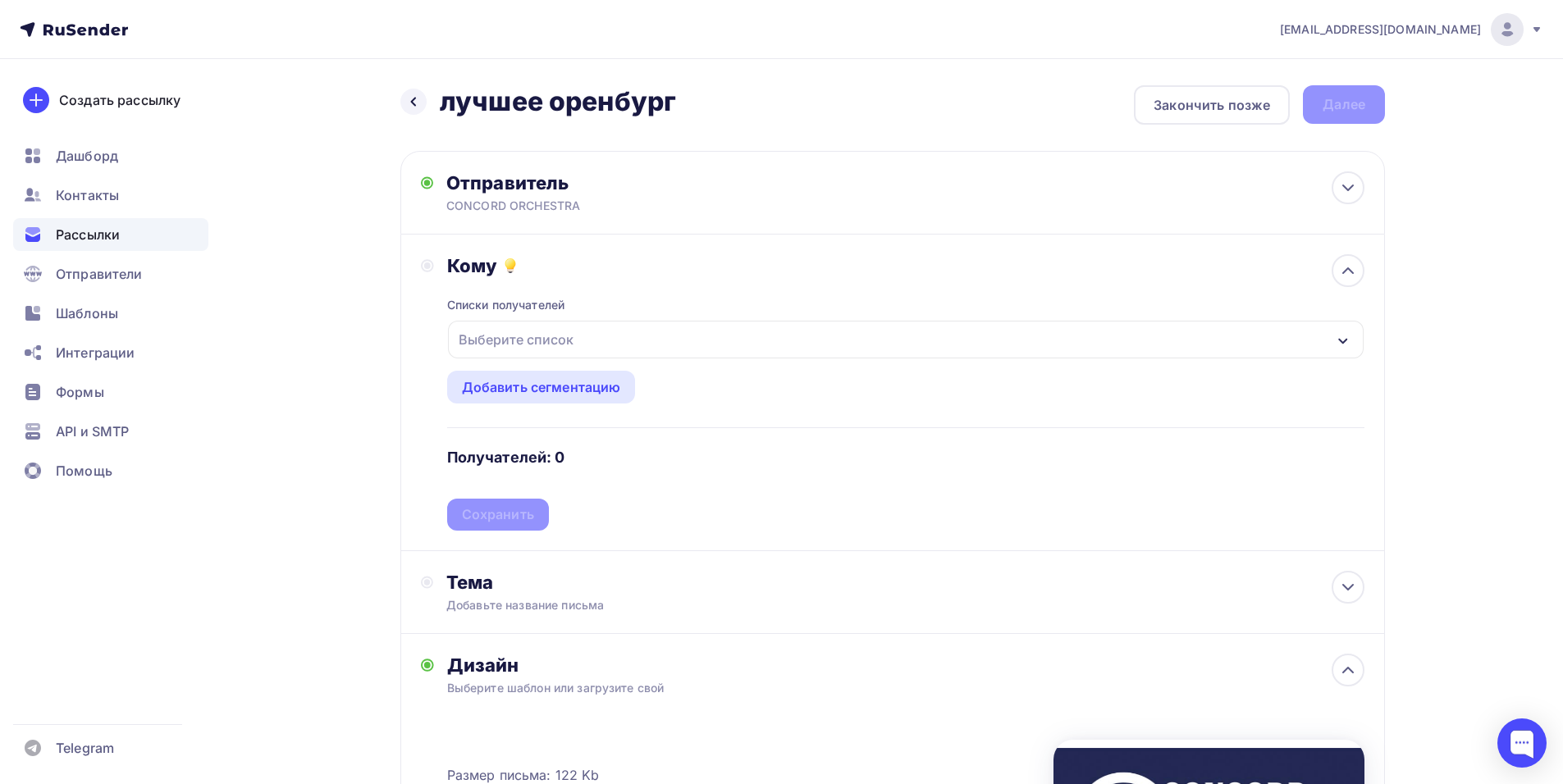
click at [616, 342] on div "Выберите список" at bounding box center [906, 339] width 916 height 37
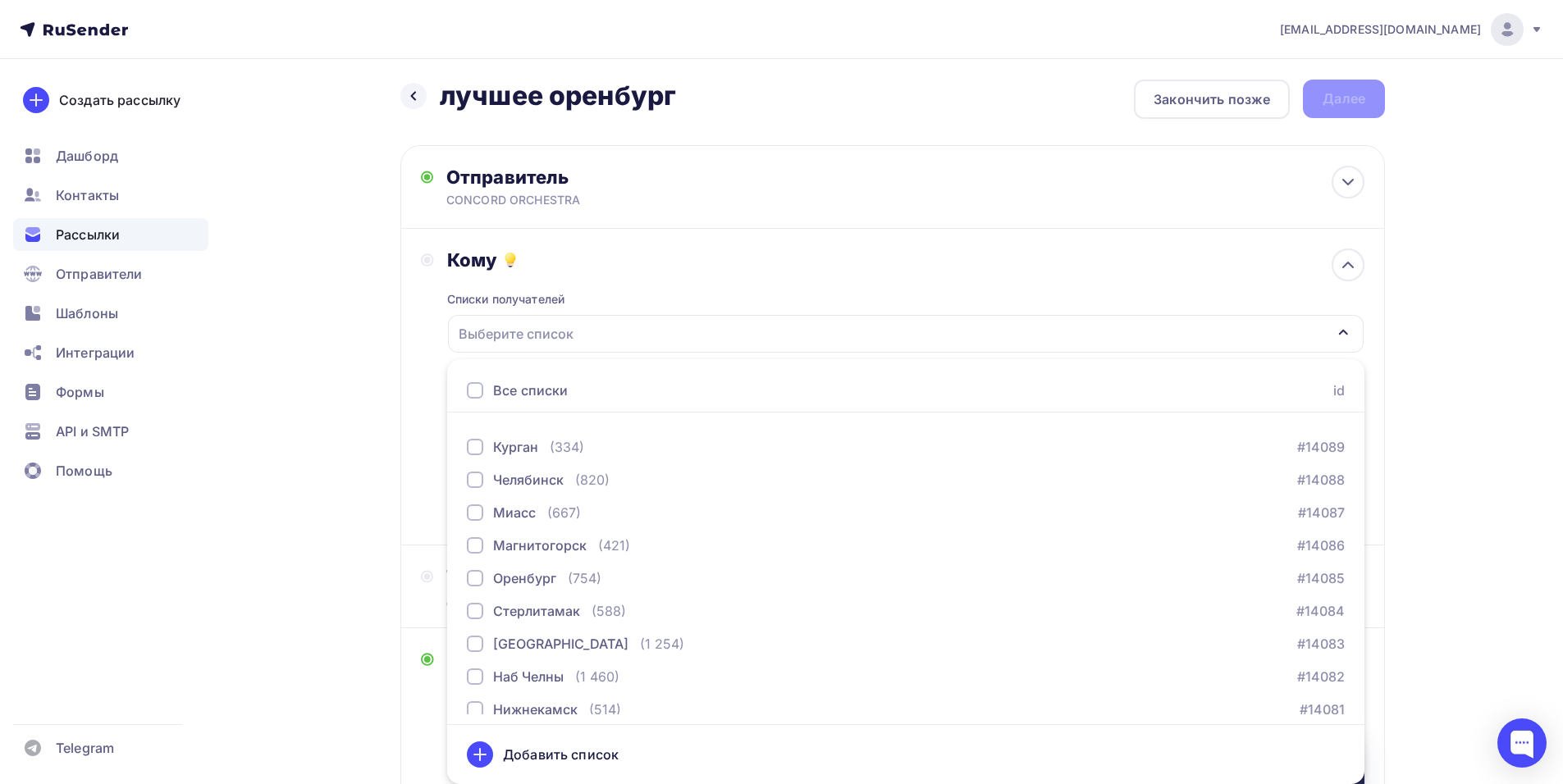
scroll to position [2119, 0]
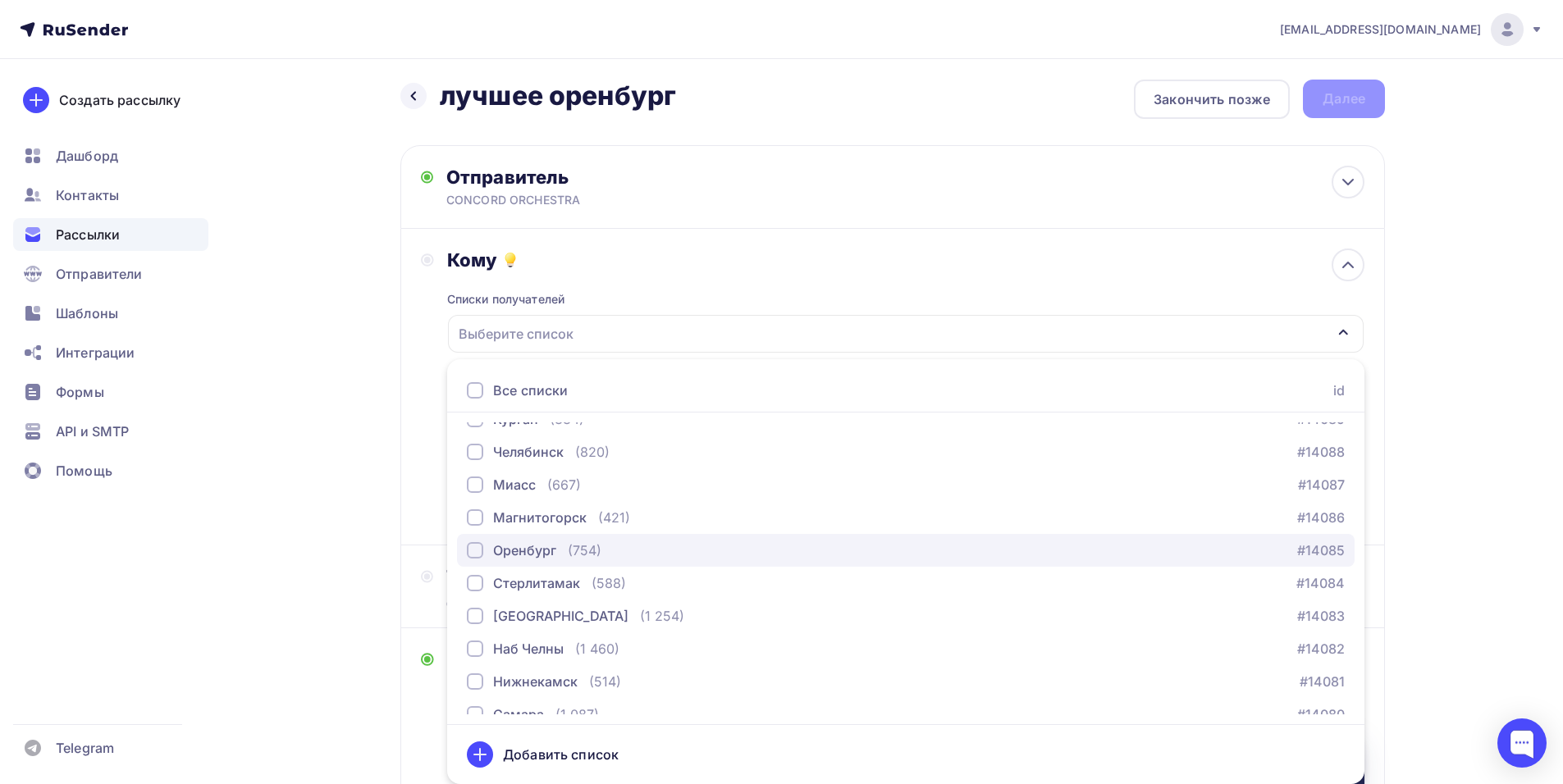
click at [519, 558] on div "Оренбург" at bounding box center [524, 550] width 63 height 20
click at [416, 469] on div "Кому Списки получателей Оренбург Все списки id тест Алексей (1) #26684 краснояр…" at bounding box center [892, 387] width 984 height 317
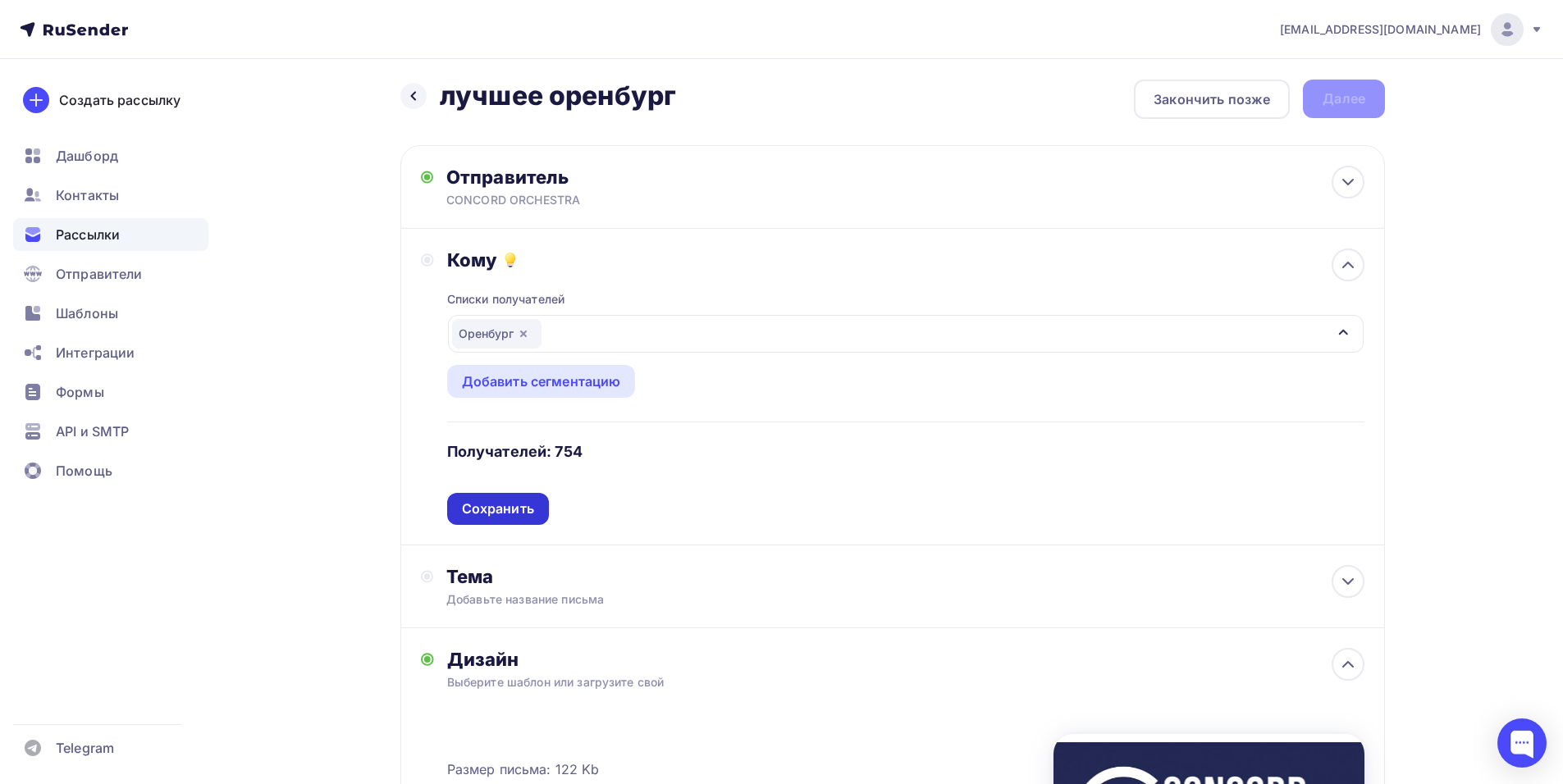
click at [489, 518] on div "Сохранить" at bounding box center [498, 508] width 101 height 32
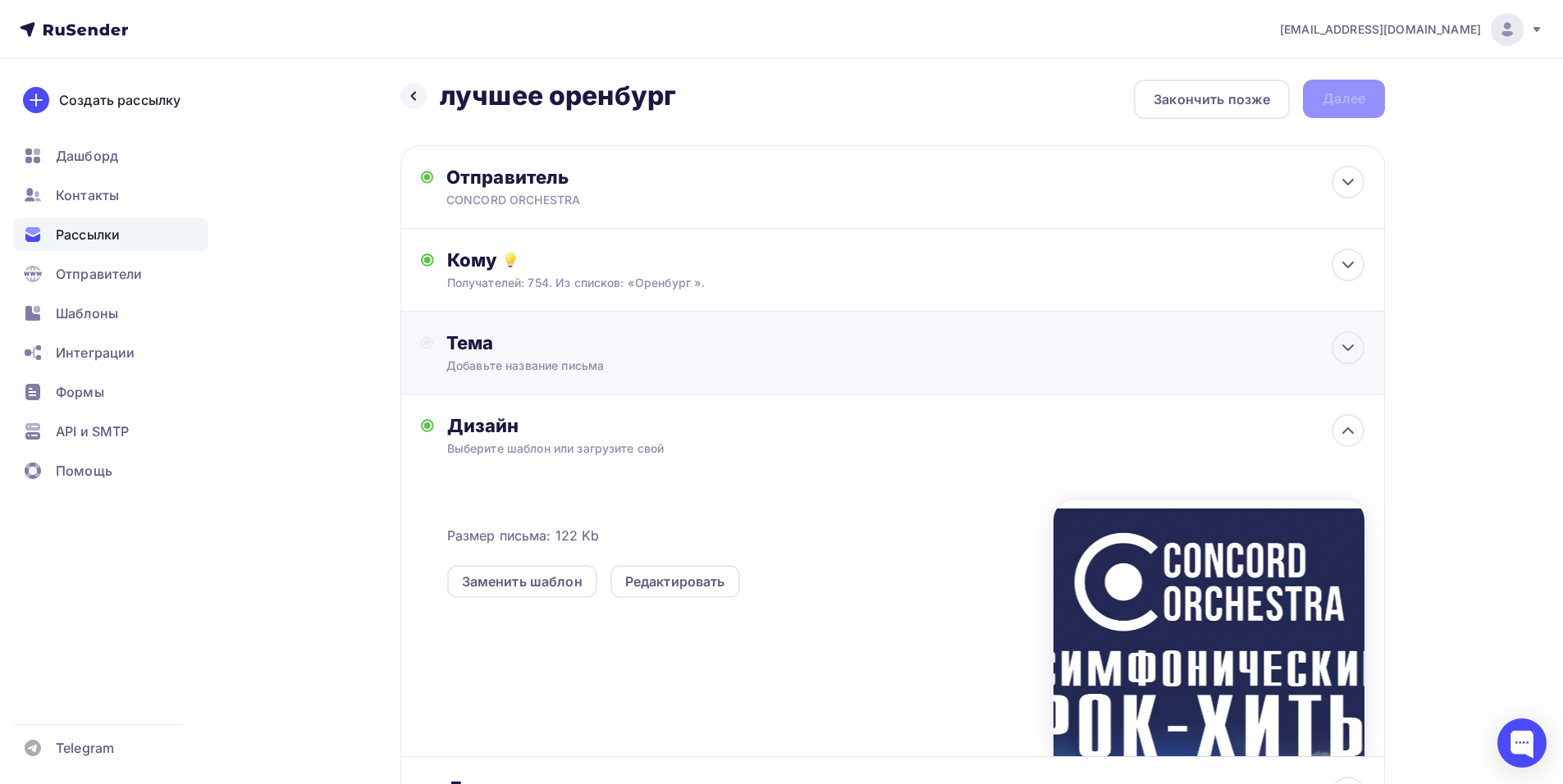
click at [712, 361] on div "Добавьте название письма" at bounding box center [593, 366] width 292 height 16
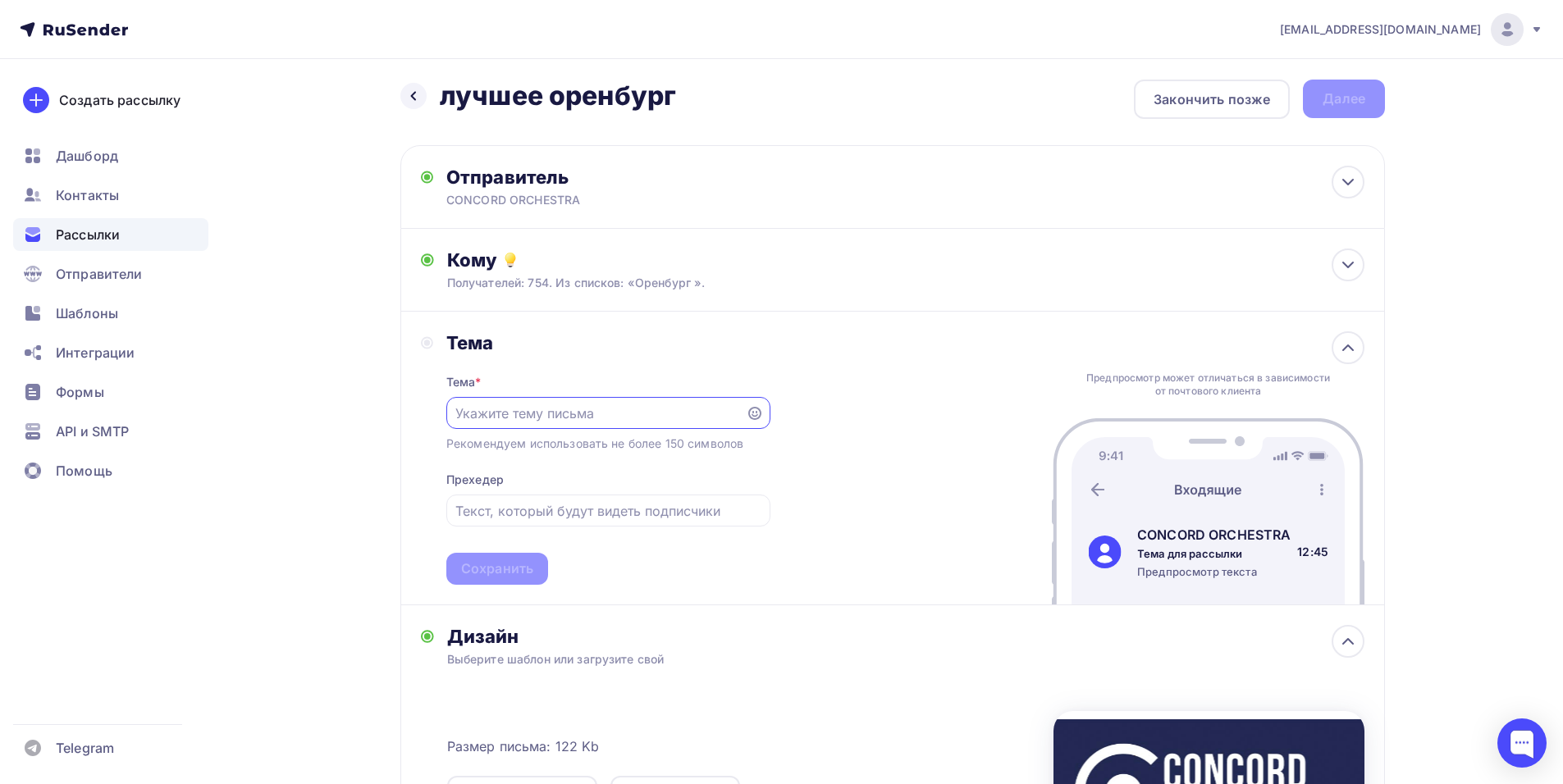
scroll to position [0, 0]
click at [1452, 355] on div "Назад лучшее оренбург лучшее оренбург Закончить позже Далее Отправитель CONCORD…" at bounding box center [782, 604] width 1345 height 1103
click at [550, 427] on div at bounding box center [608, 413] width 324 height 32
paste input "Приглашение на шоу «Симфонические РОК-ХИТЫ. Лучшее»"
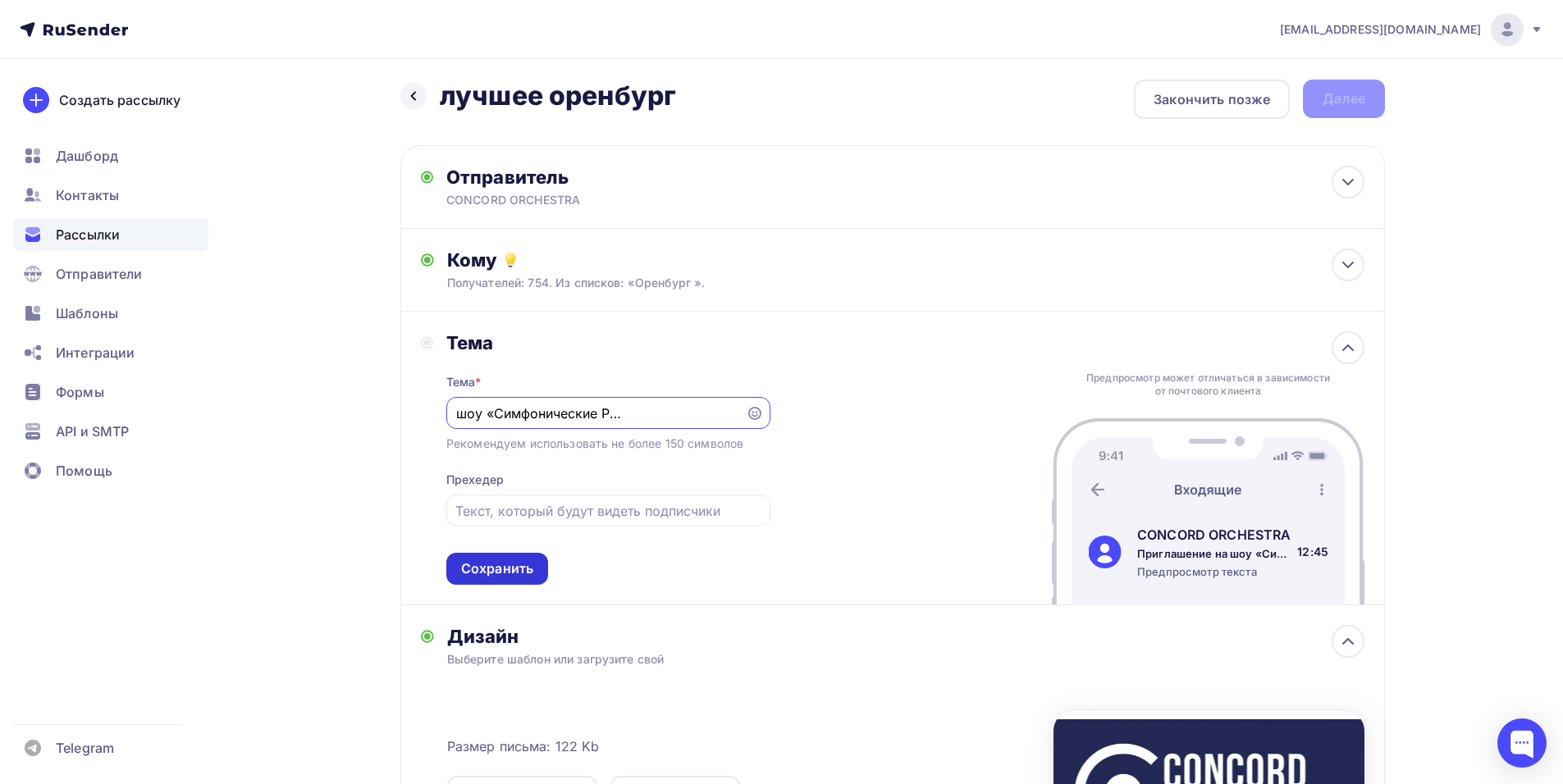
type input "Приглашение на шоу «Симфонические РОК-ХИТЫ. Лучшее»"
click at [489, 568] on div "Сохранить" at bounding box center [497, 569] width 72 height 19
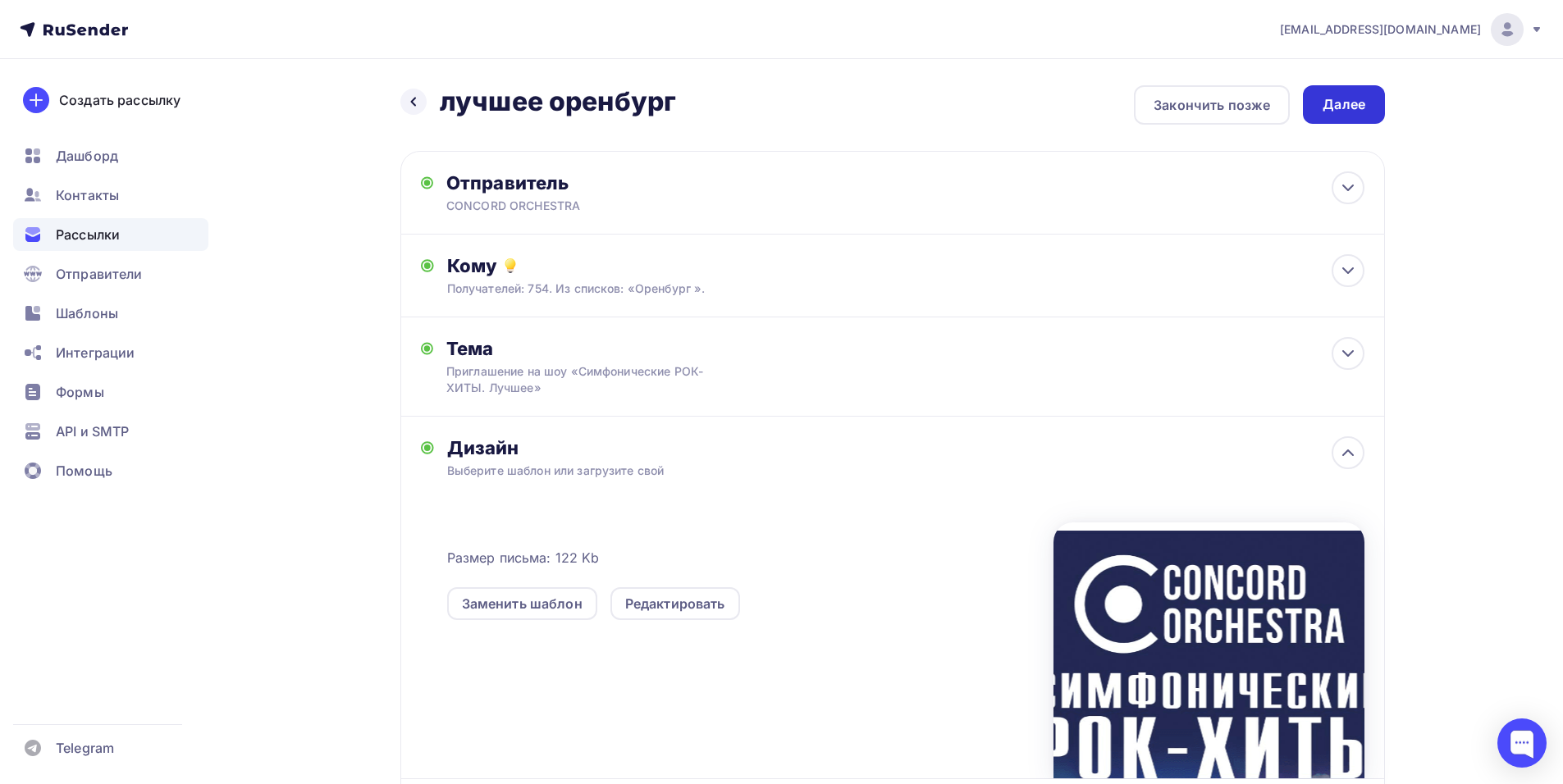
click at [1356, 99] on div "Далее" at bounding box center [1343, 104] width 43 height 19
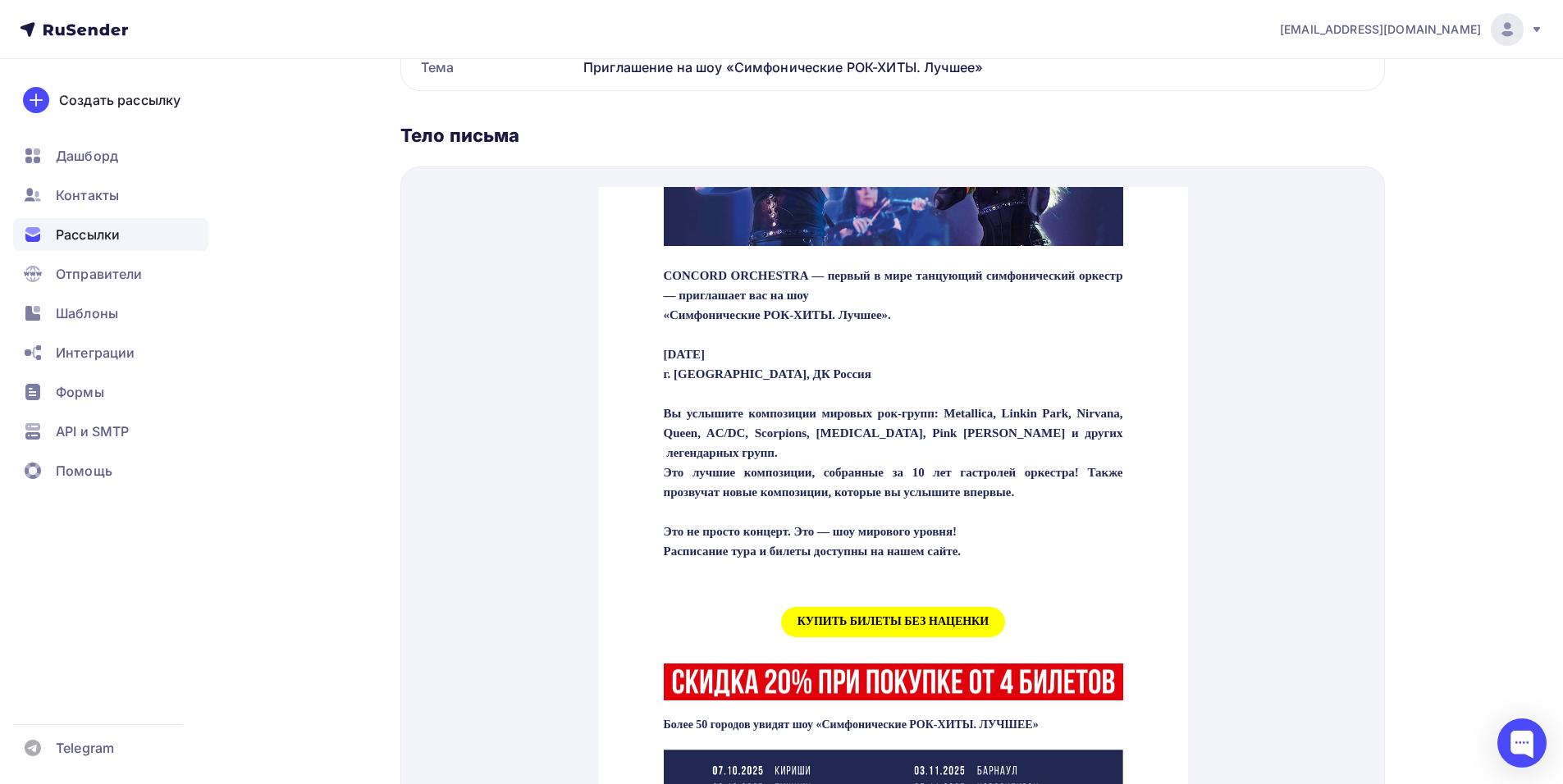
scroll to position [410, 0]
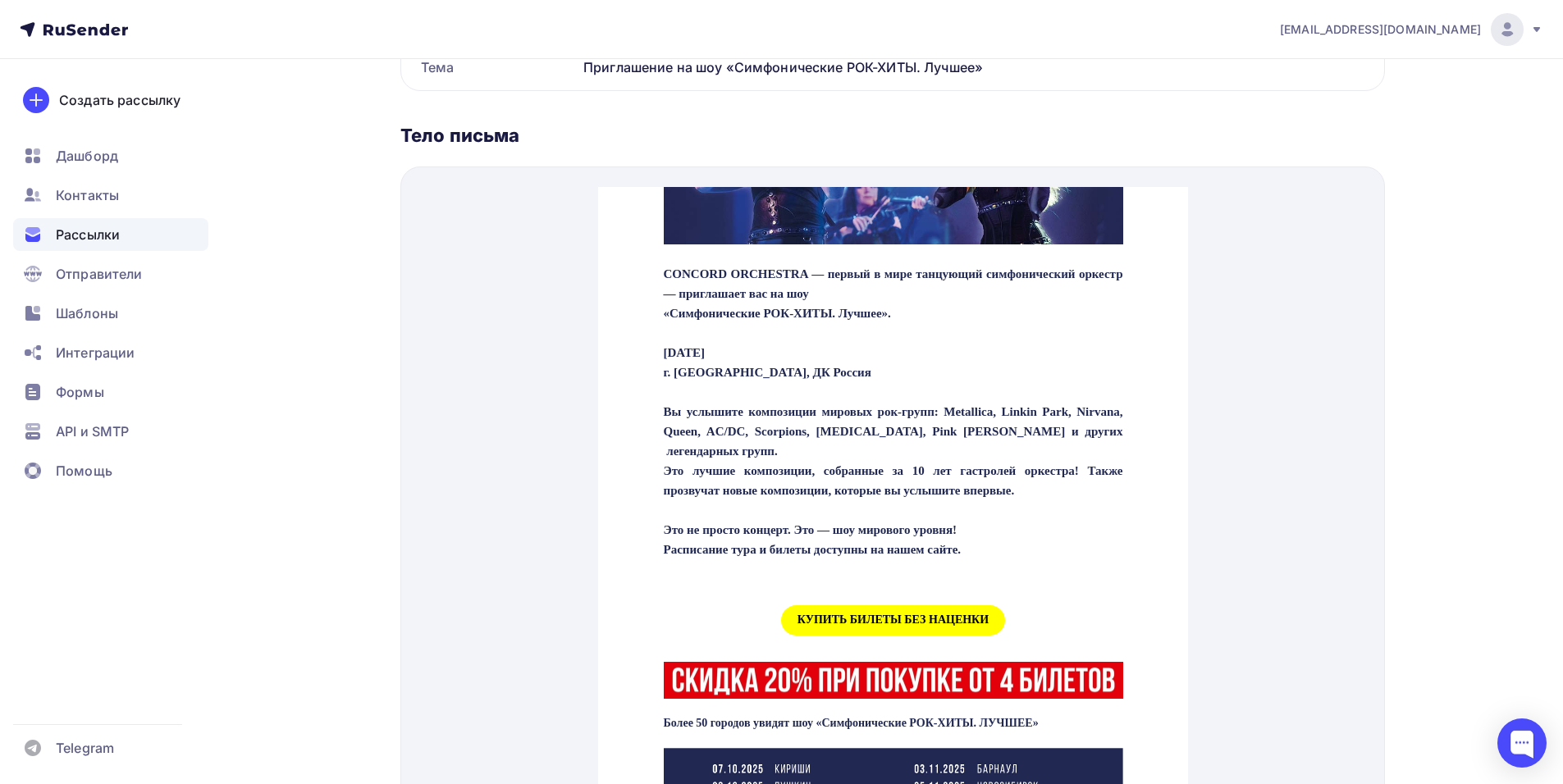
click at [862, 612] on span "КУПИТЬ БИЛЕТЫ БЕЗ НАЦЕНКИ" at bounding box center [892, 601] width 224 height 30
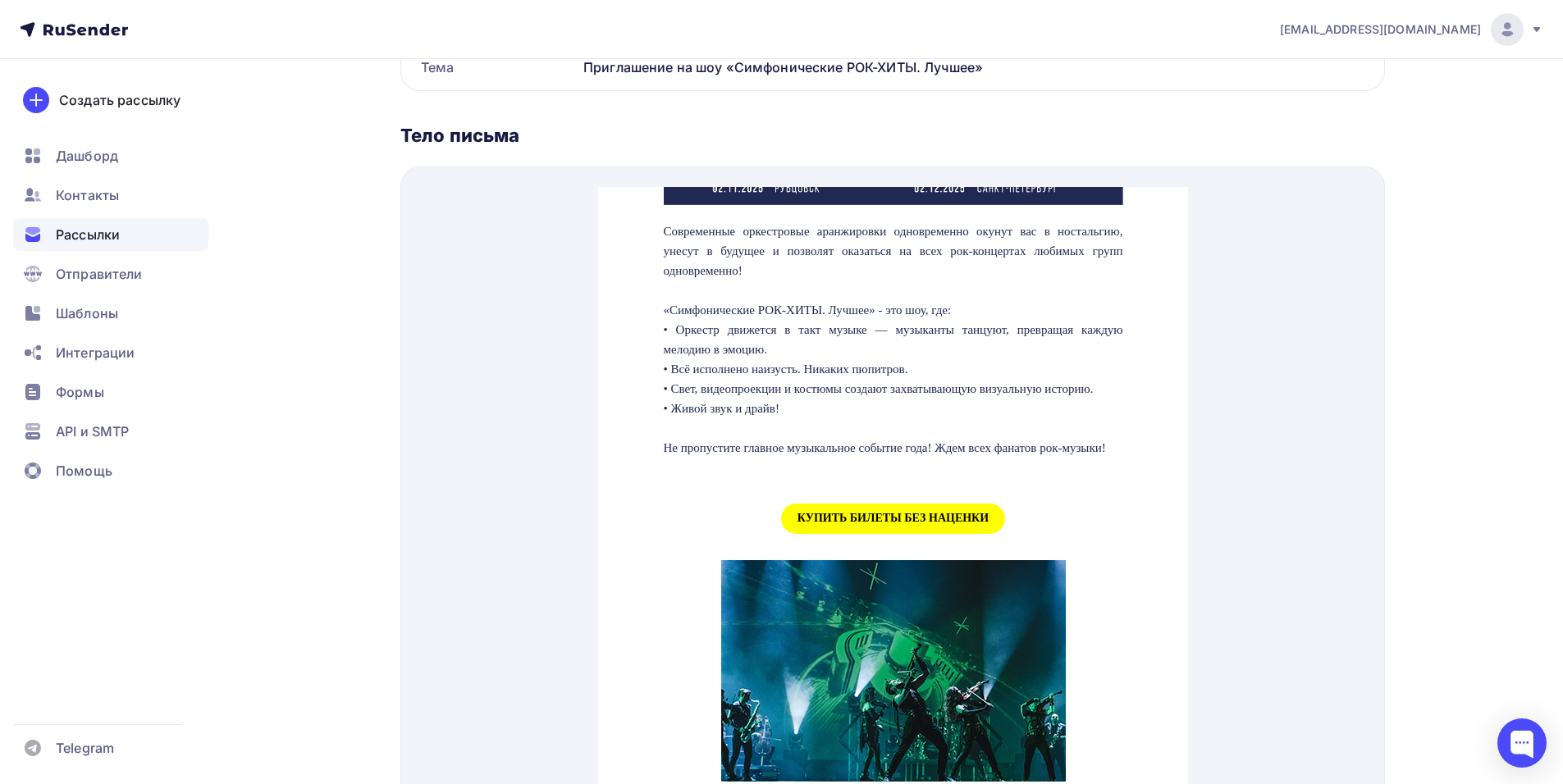
scroll to position [1558, 0]
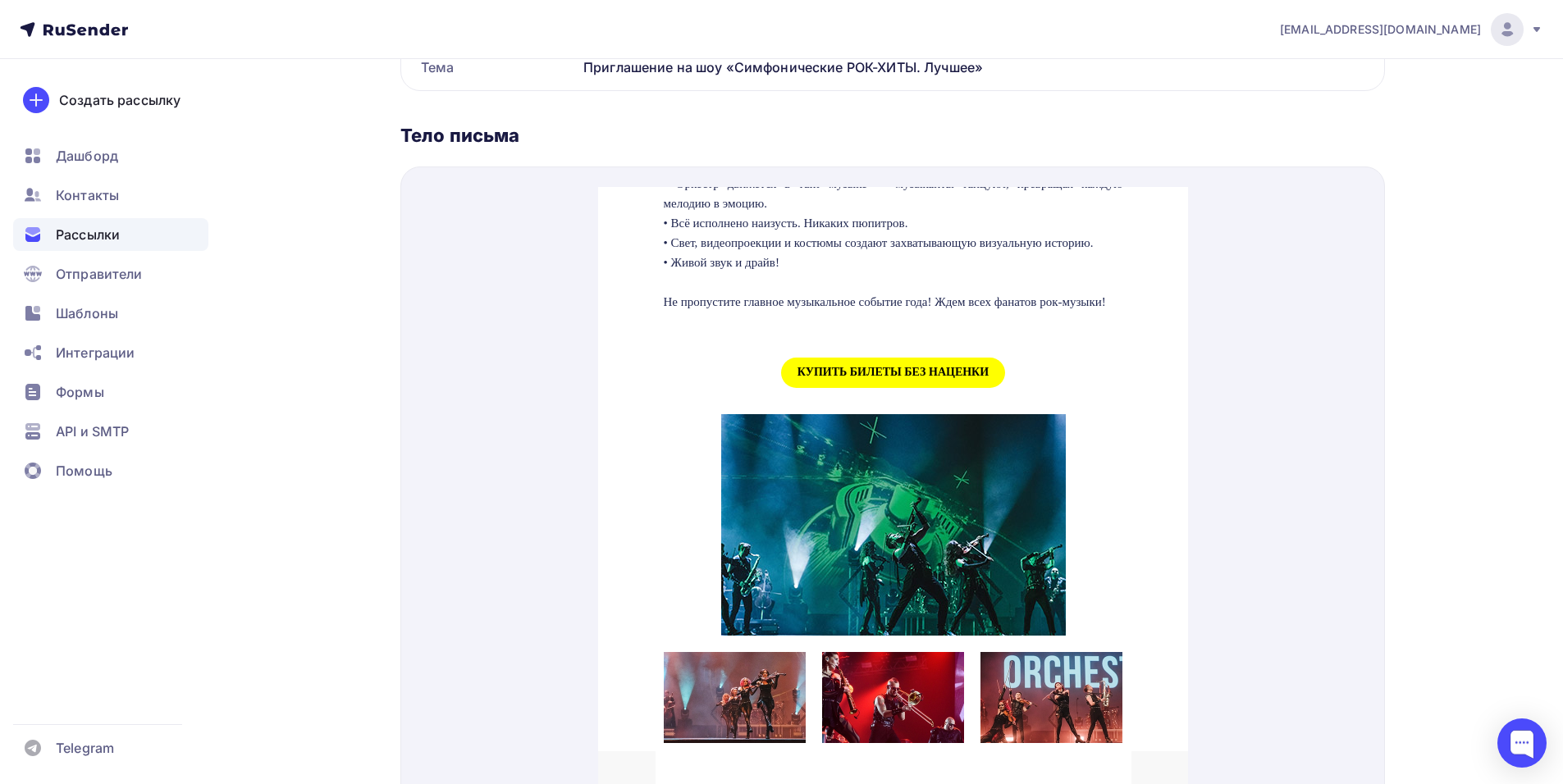
click at [859, 368] on span "КУПИТЬ БИЛЕТЫ БЕЗ НАЦЕНКИ" at bounding box center [892, 352] width 224 height 30
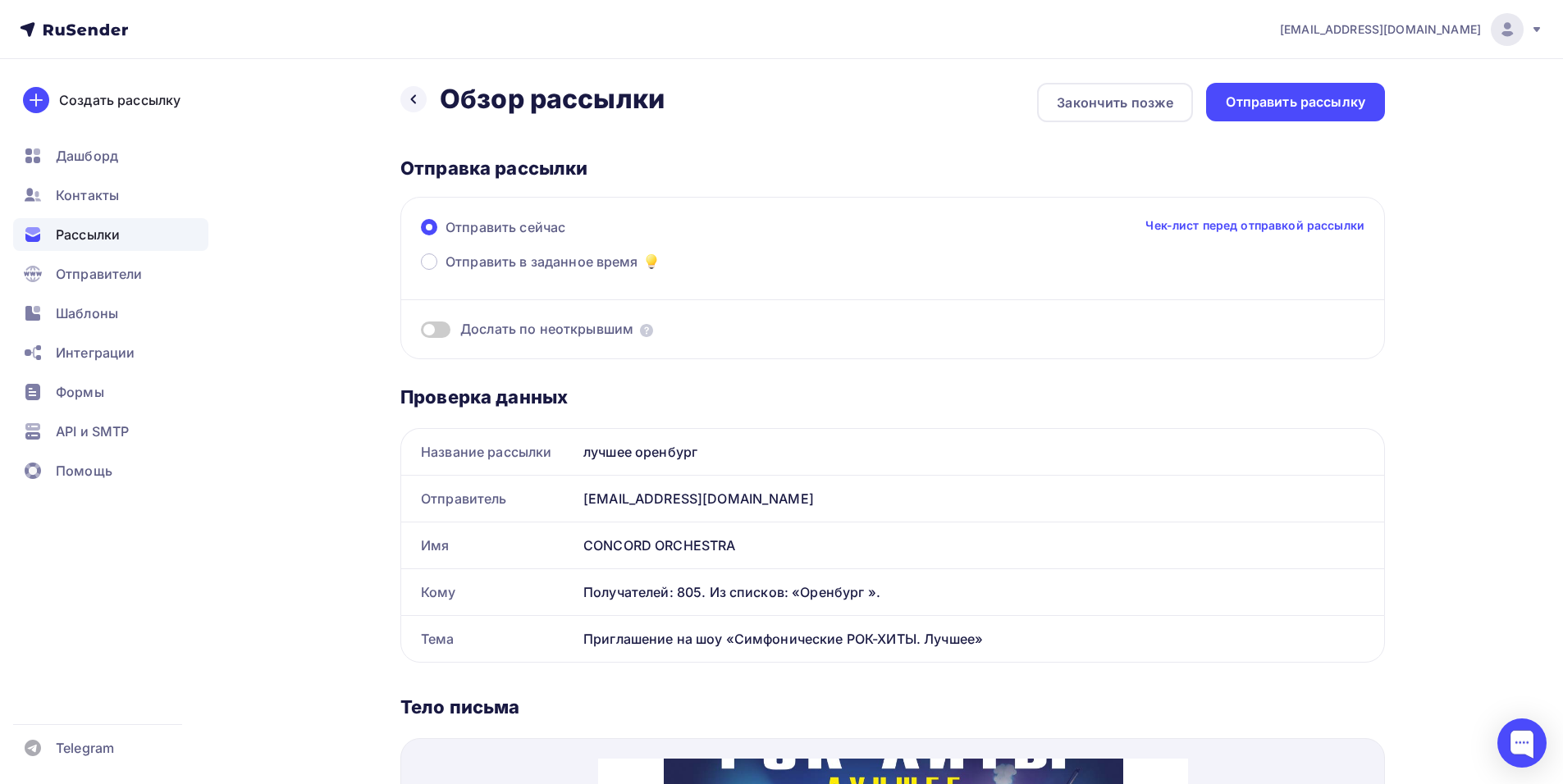
scroll to position [0, 0]
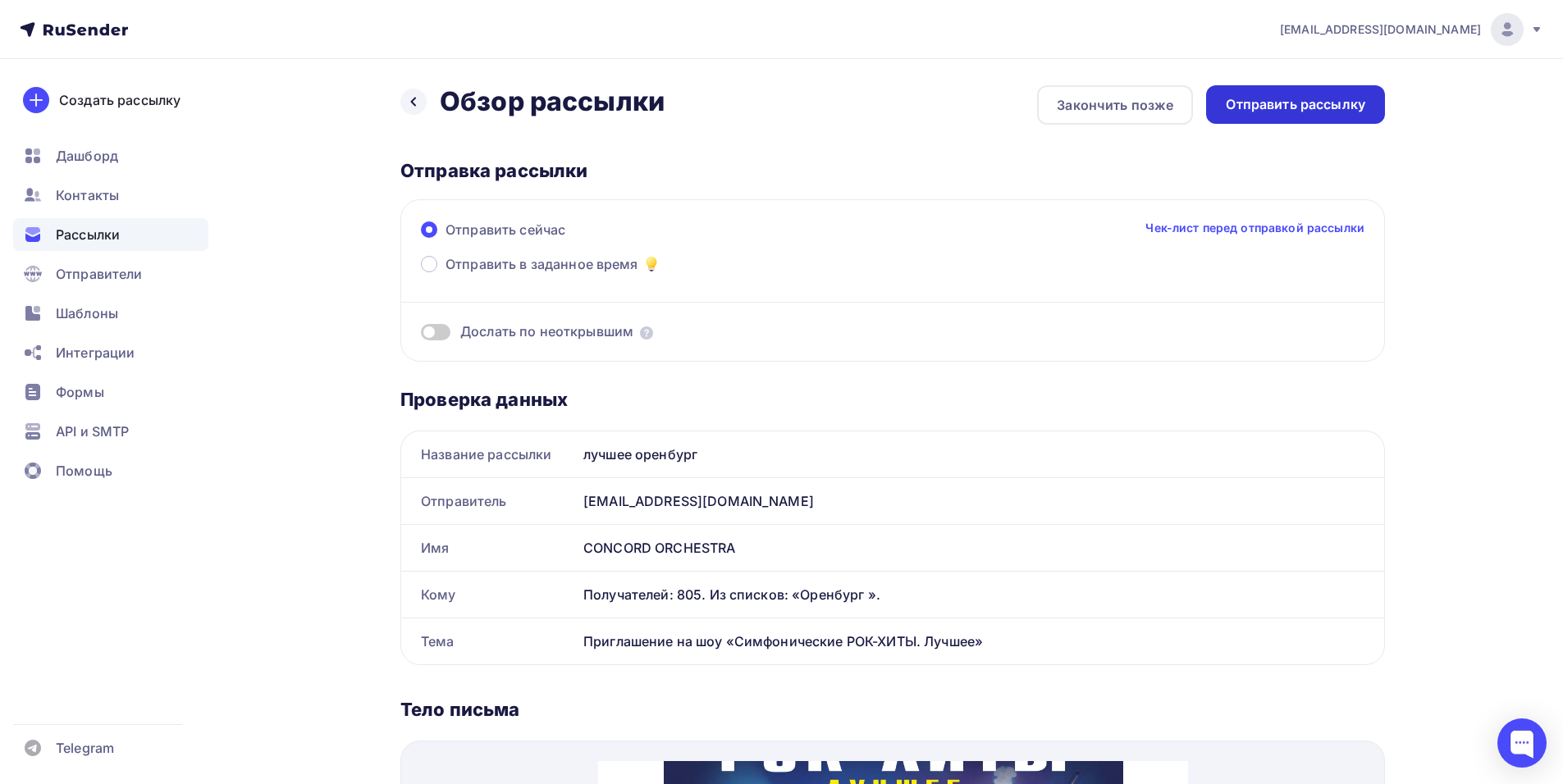
click at [1337, 109] on div "Отправить рассылку" at bounding box center [1295, 104] width 140 height 19
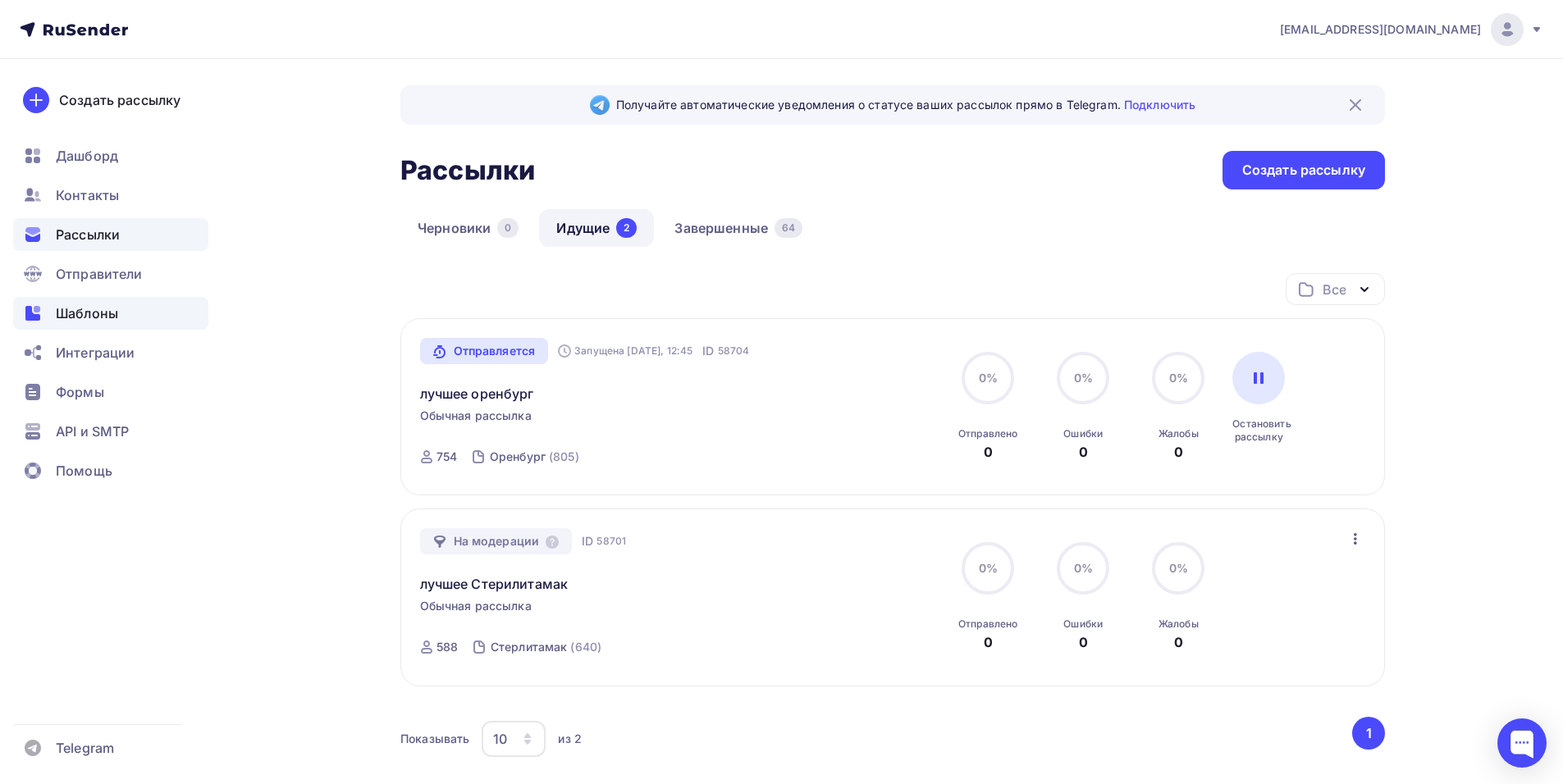
click at [99, 314] on span "Шаблоны" at bounding box center [87, 313] width 62 height 20
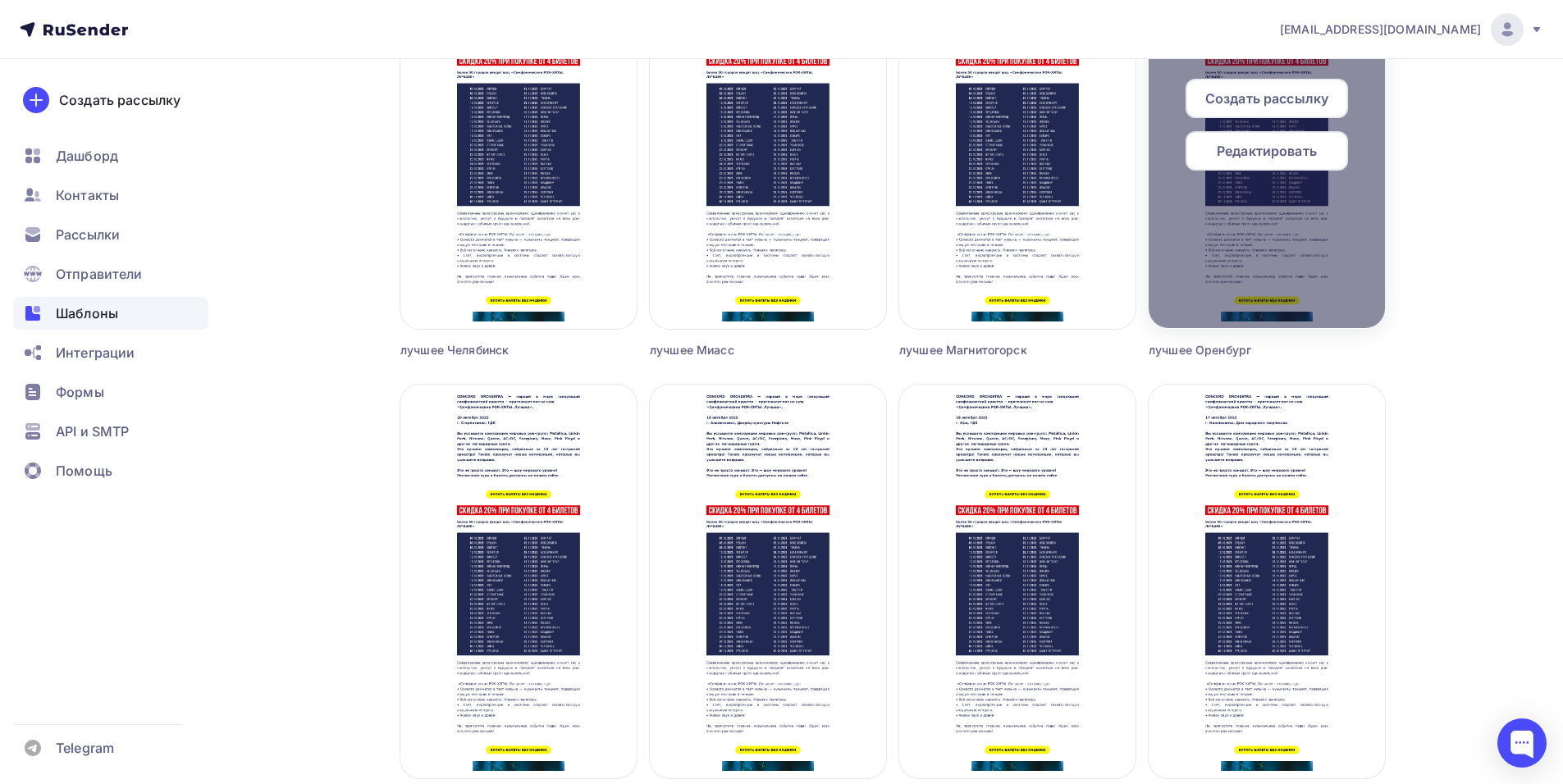
scroll to position [1968, 0]
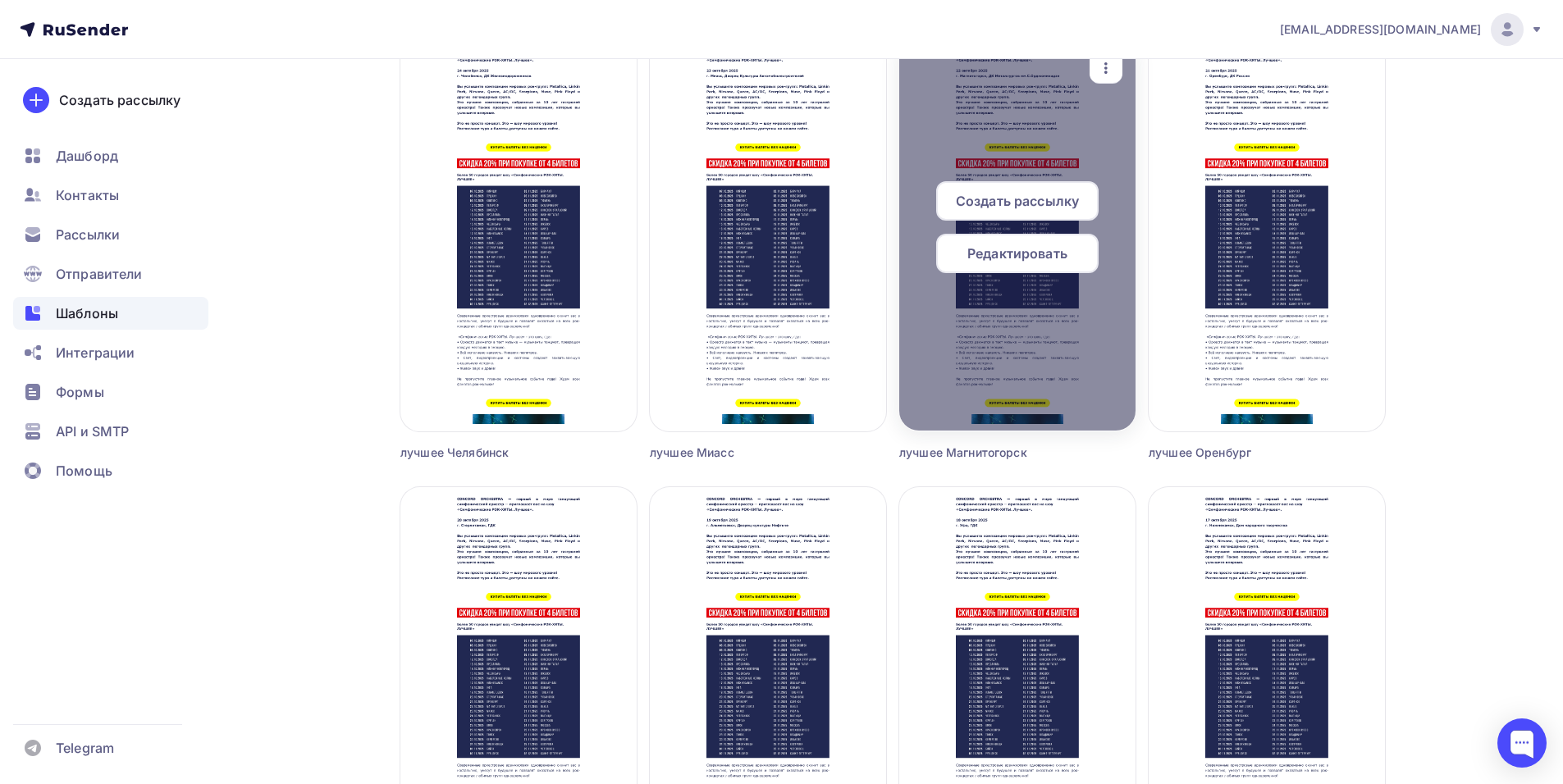
click at [990, 198] on span "Создать рассылку" at bounding box center [1017, 201] width 123 height 20
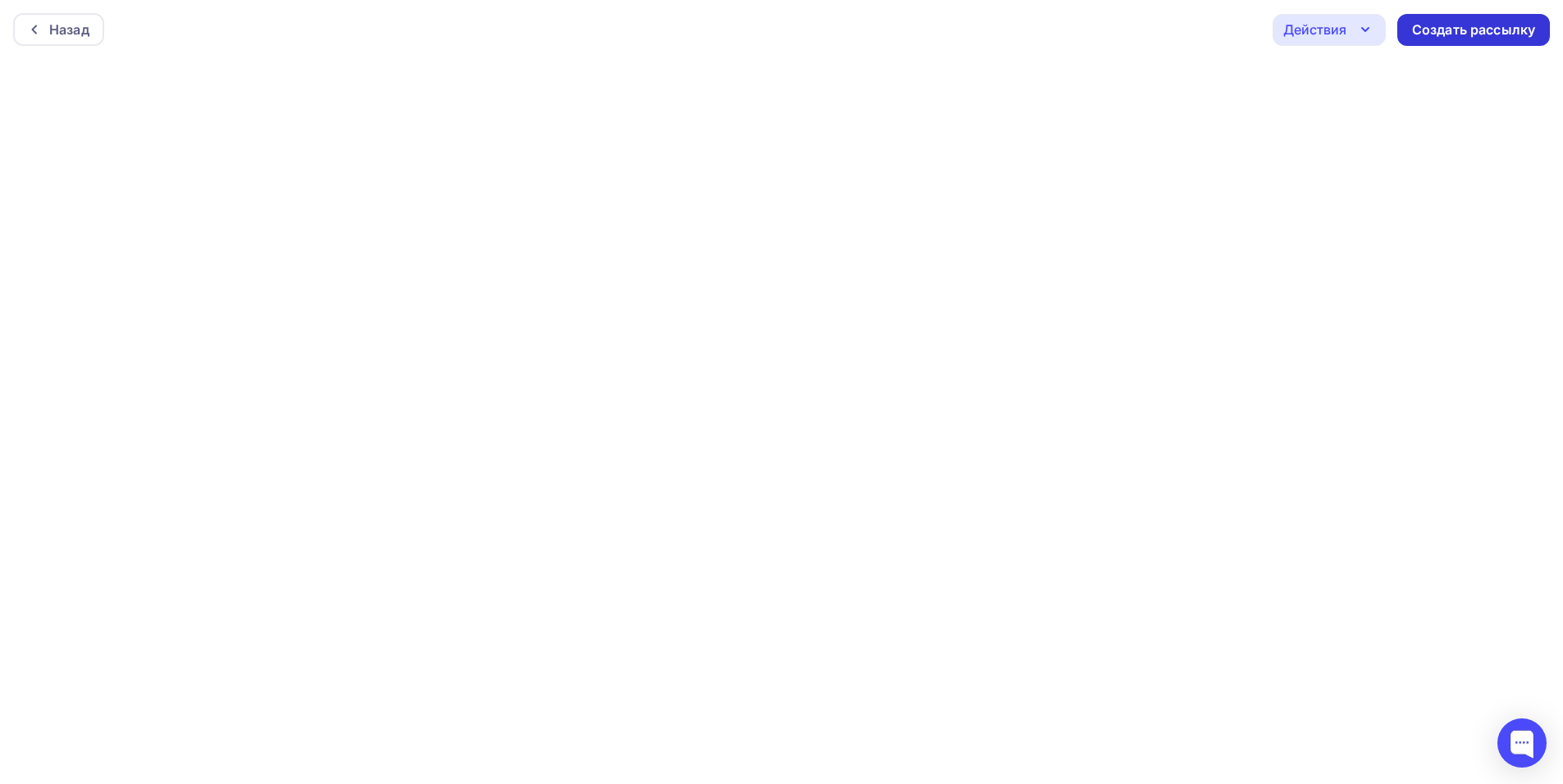
click at [1472, 28] on div "Создать рассылку" at bounding box center [1473, 29] width 123 height 19
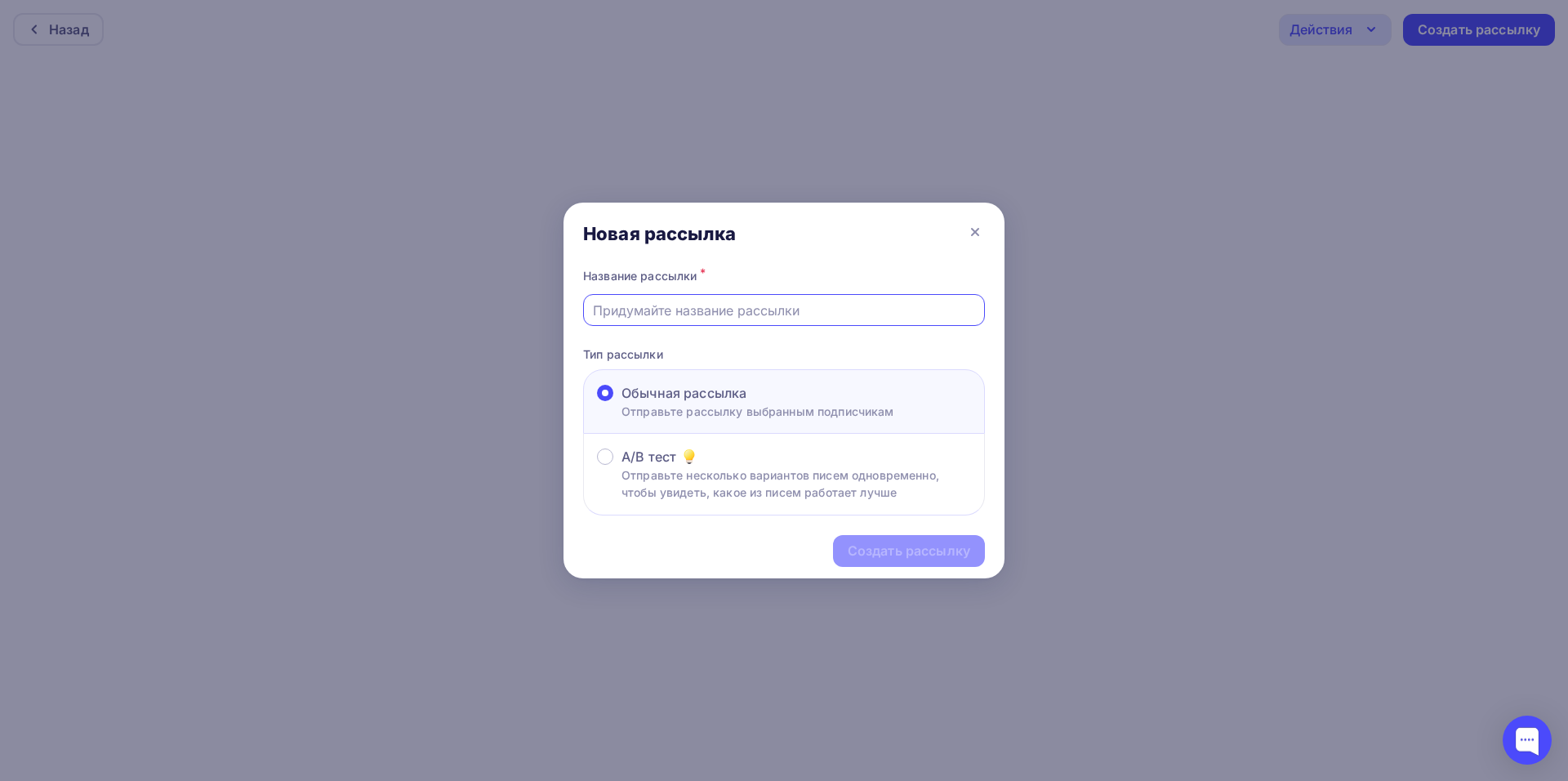
click at [644, 311] on input "text" at bounding box center [784, 311] width 383 height 20
type input "лучшее магнитогорск"
click at [864, 552] on div "Создать рассылку" at bounding box center [909, 551] width 123 height 19
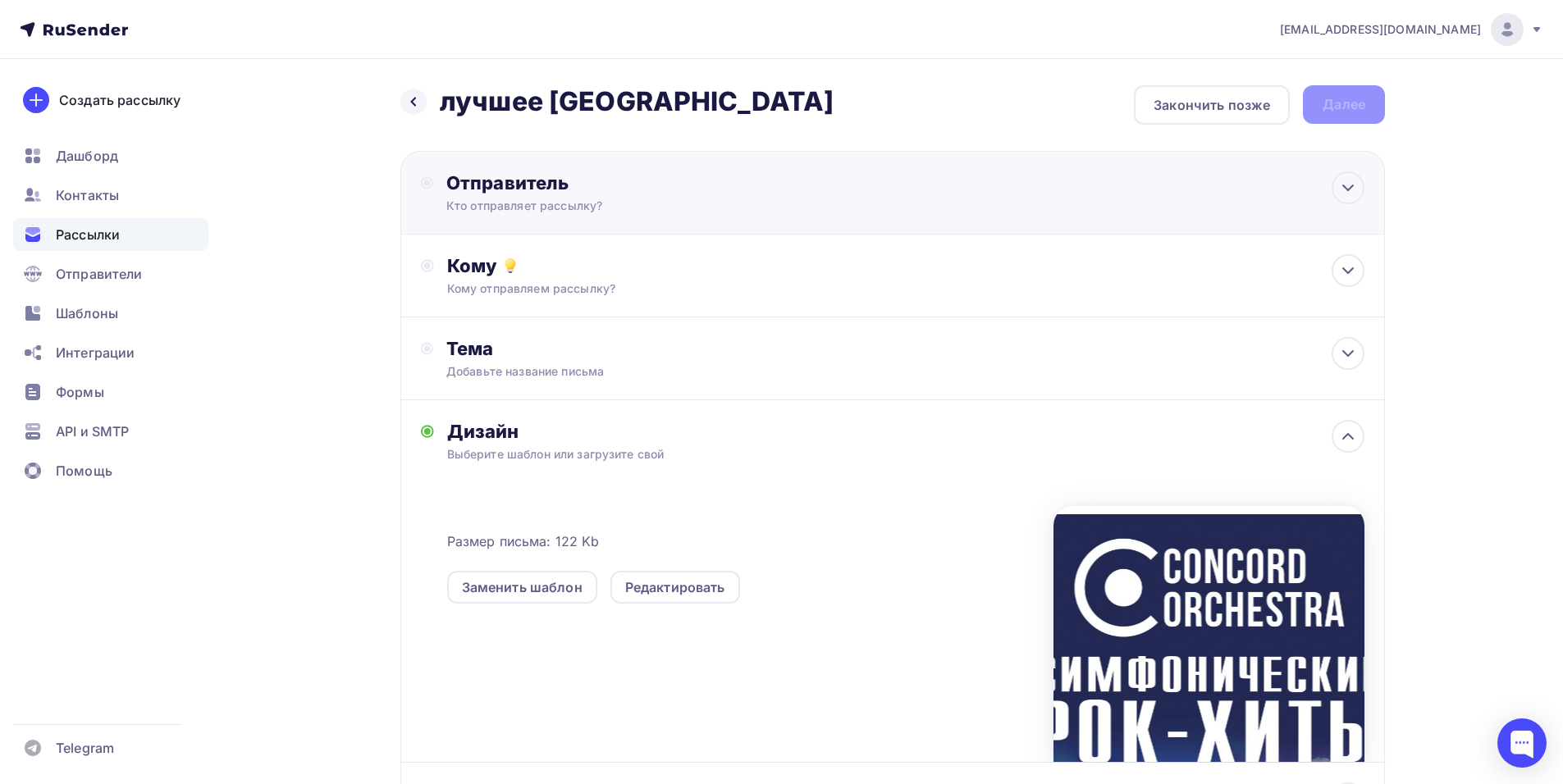
click at [527, 195] on div "Отправитель Кто отправляет рассылку? Email * shedevru@yandex.ru manager@concord…" at bounding box center [624, 193] width 355 height 43
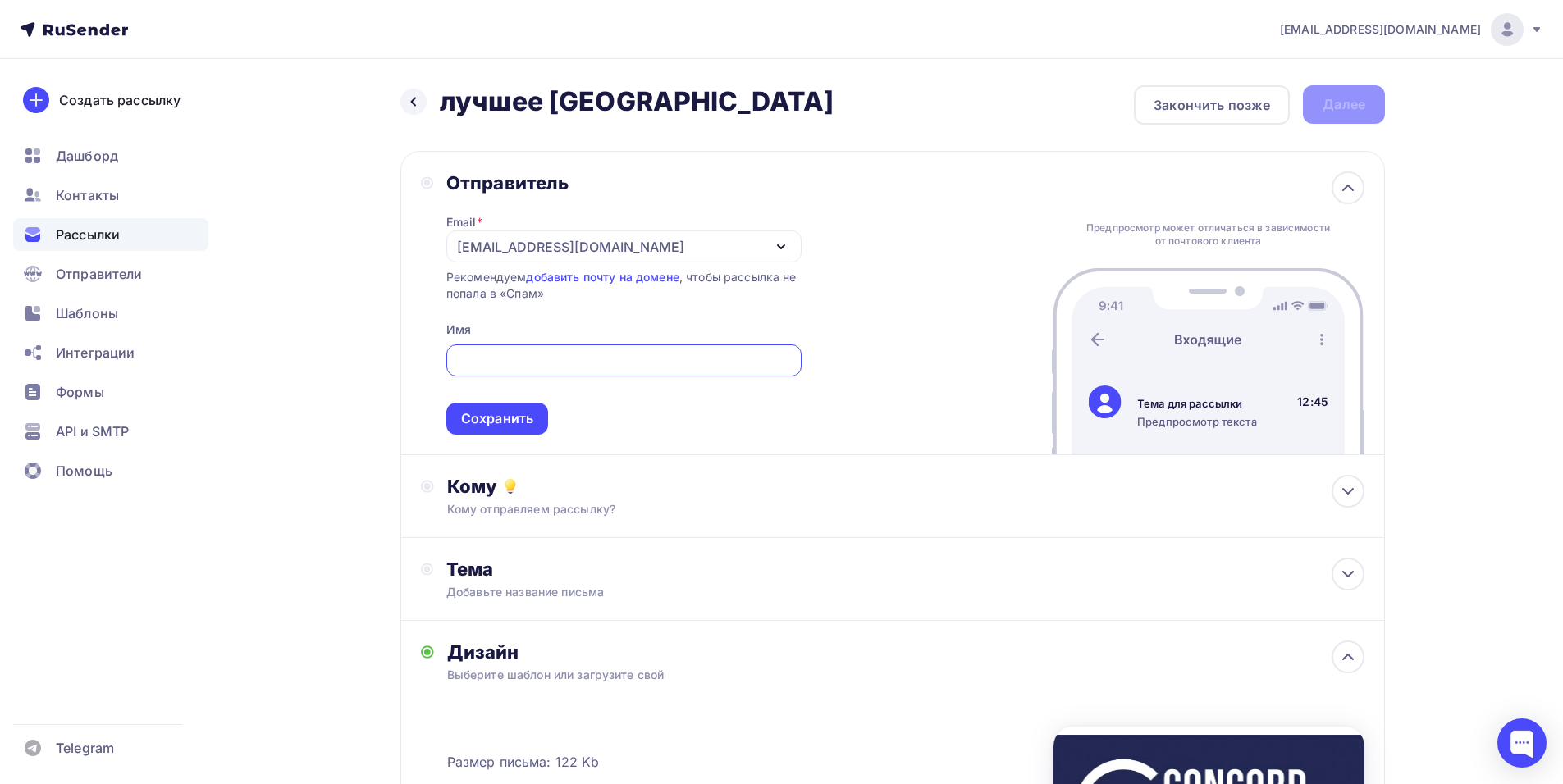
click at [514, 241] on div "[EMAIL_ADDRESS][DOMAIN_NAME]" at bounding box center [570, 247] width 227 height 20
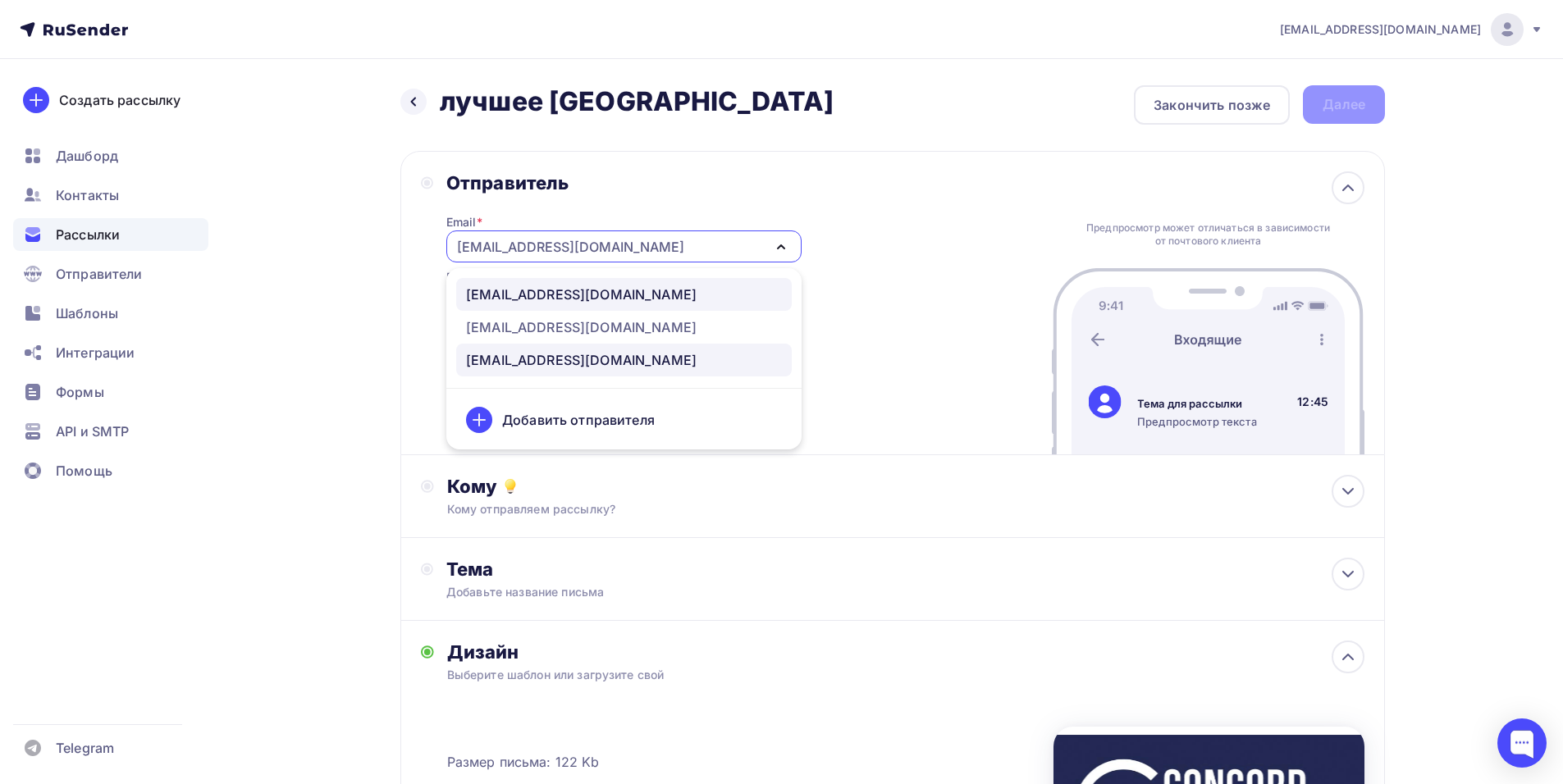
click at [594, 302] on div "[EMAIL_ADDRESS][DOMAIN_NAME]" at bounding box center [581, 295] width 230 height 20
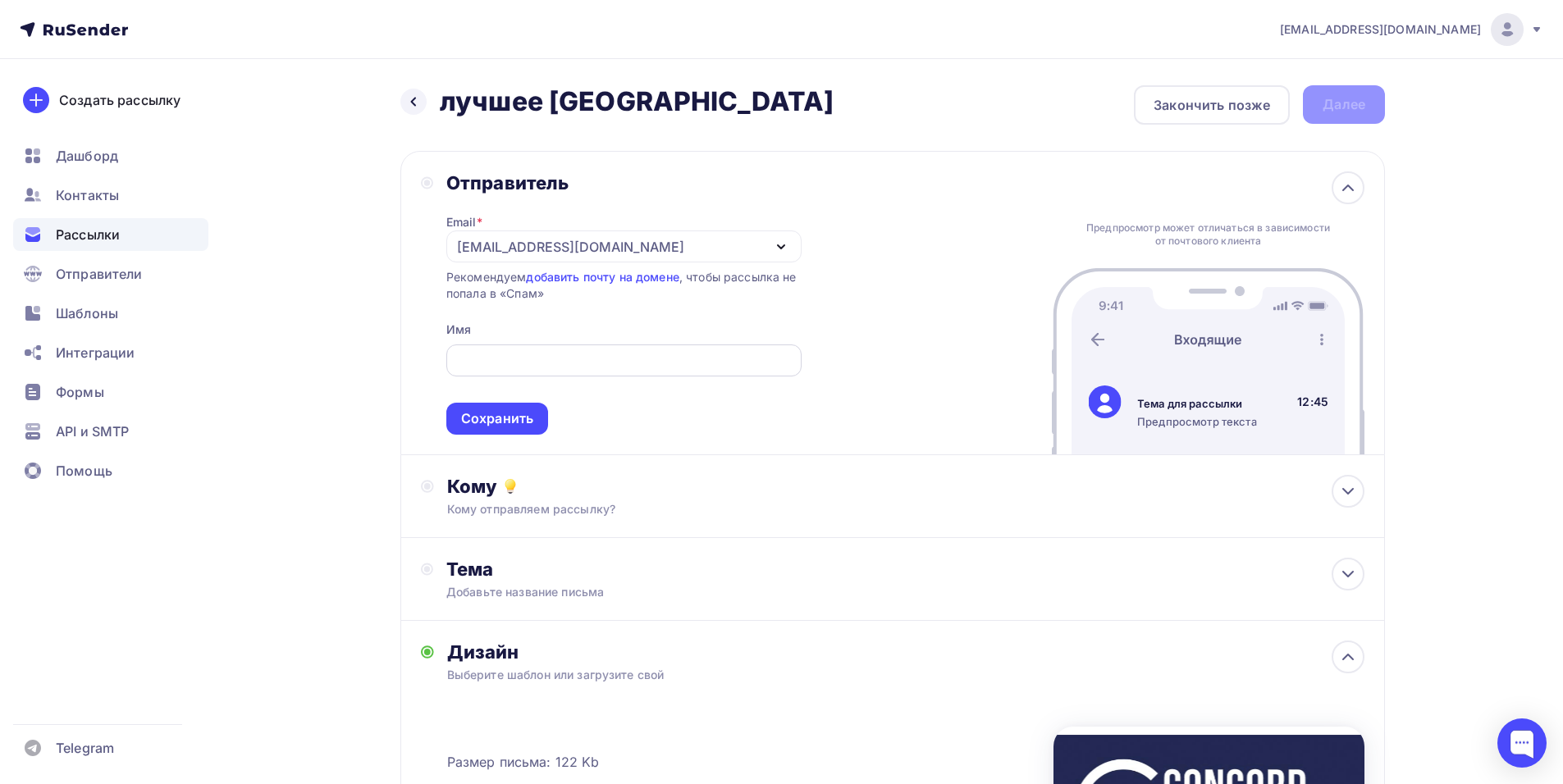
click at [599, 367] on input "text" at bounding box center [624, 361] width 336 height 20
paste input "CONCORD ORCHESTRA"
type input "CONCORD ORCHESTRA"
click at [484, 406] on div "Сохранить" at bounding box center [497, 418] width 101 height 32
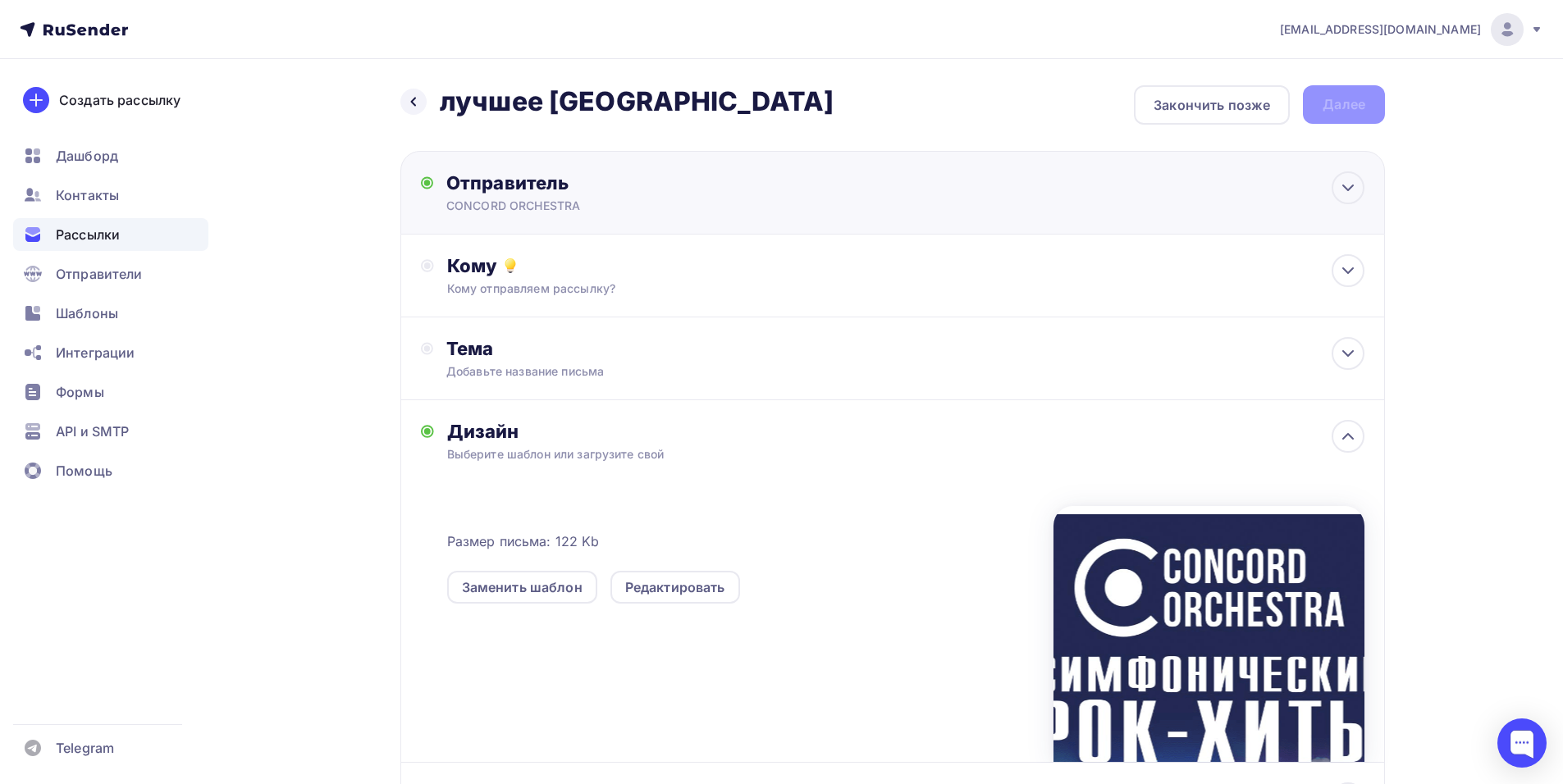
click at [731, 233] on div "Отправитель CONCORD ORCHESTRA Email * manager@concordorchestra.ru manager@conco…" at bounding box center [892, 193] width 984 height 84
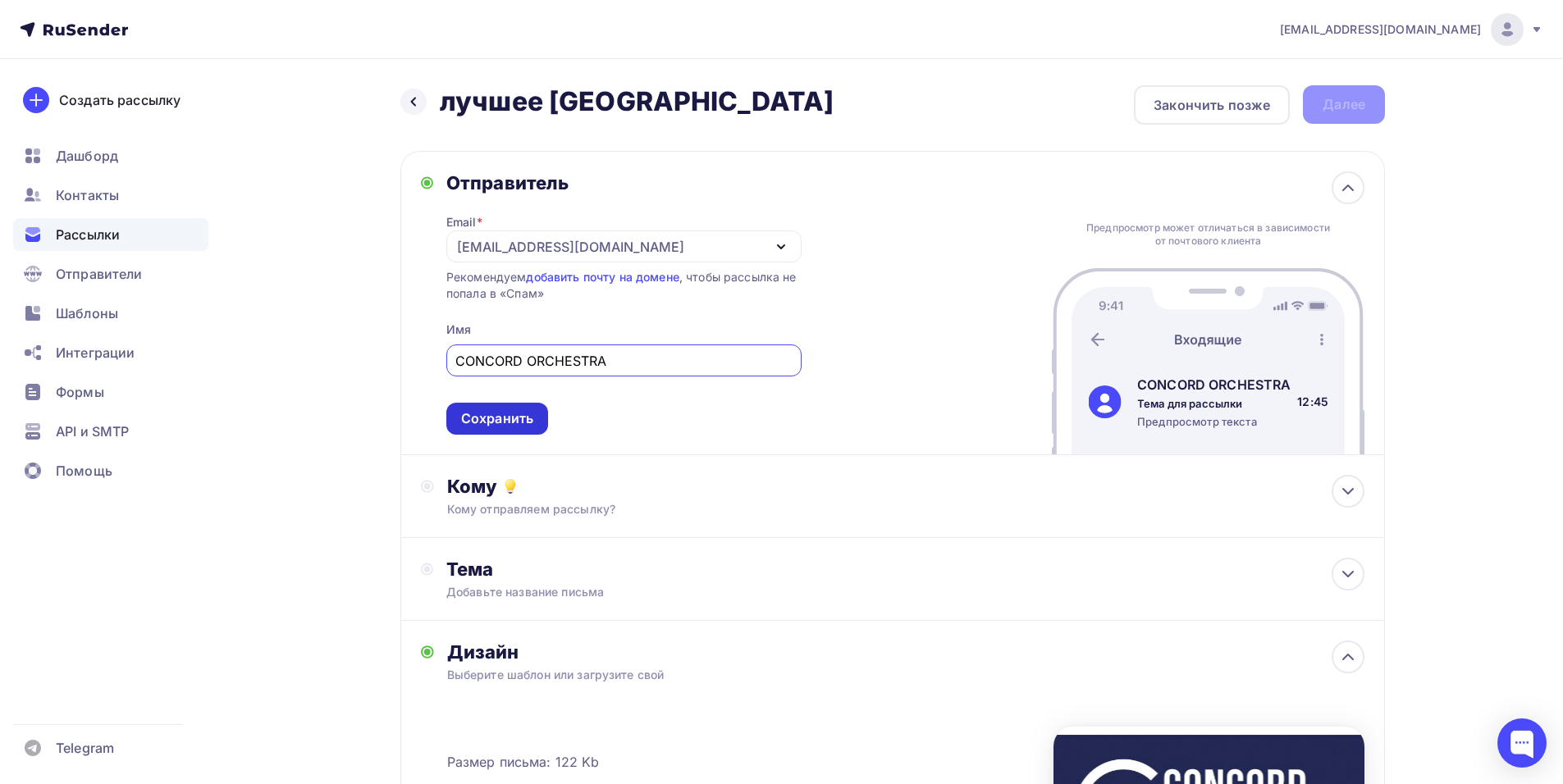
click at [514, 418] on div "Сохранить" at bounding box center [497, 418] width 72 height 19
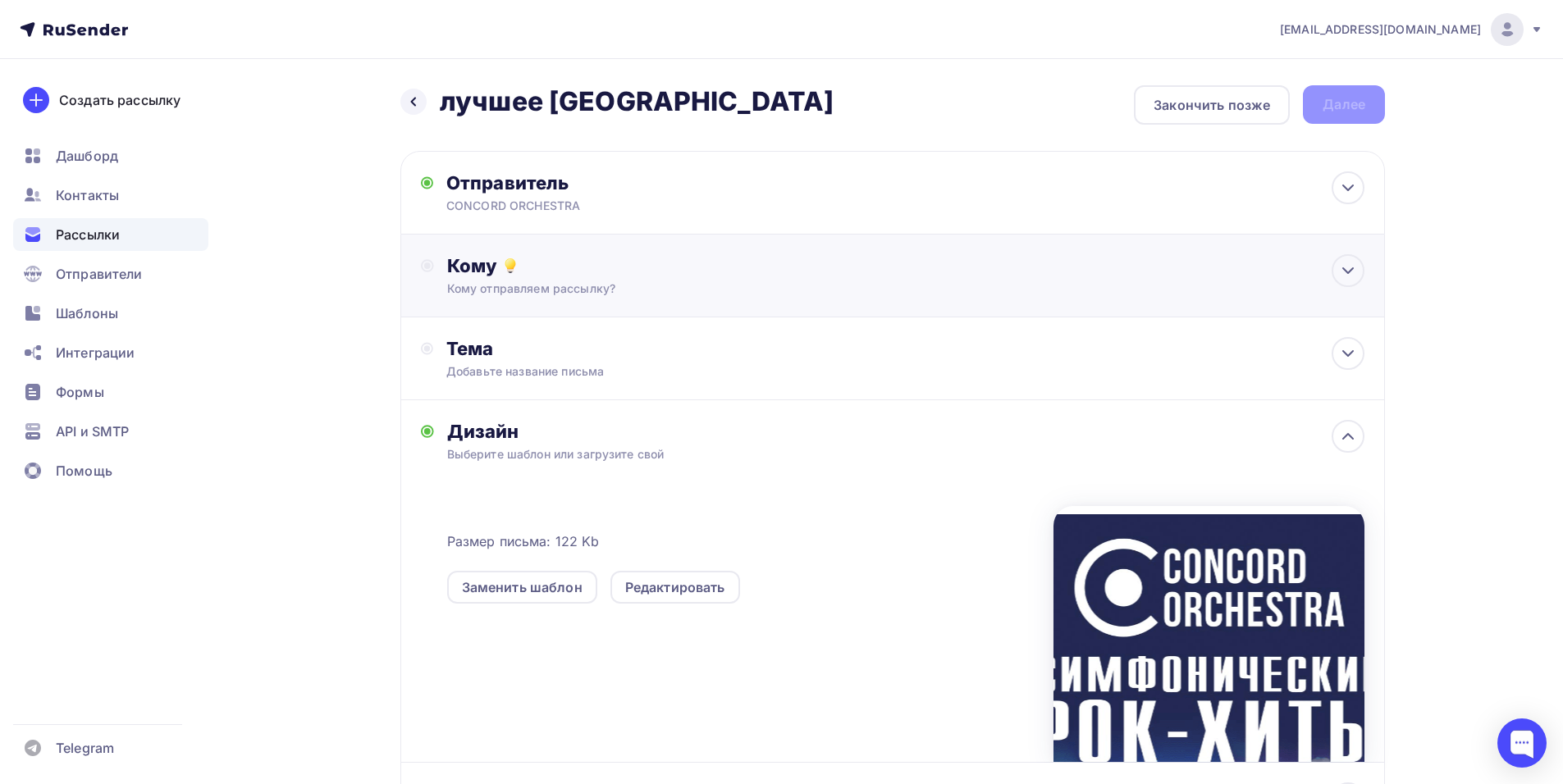
click at [658, 241] on div "Кому Кому отправляем рассылку? Списки получателей Выберите список Все списки id…" at bounding box center [892, 276] width 984 height 83
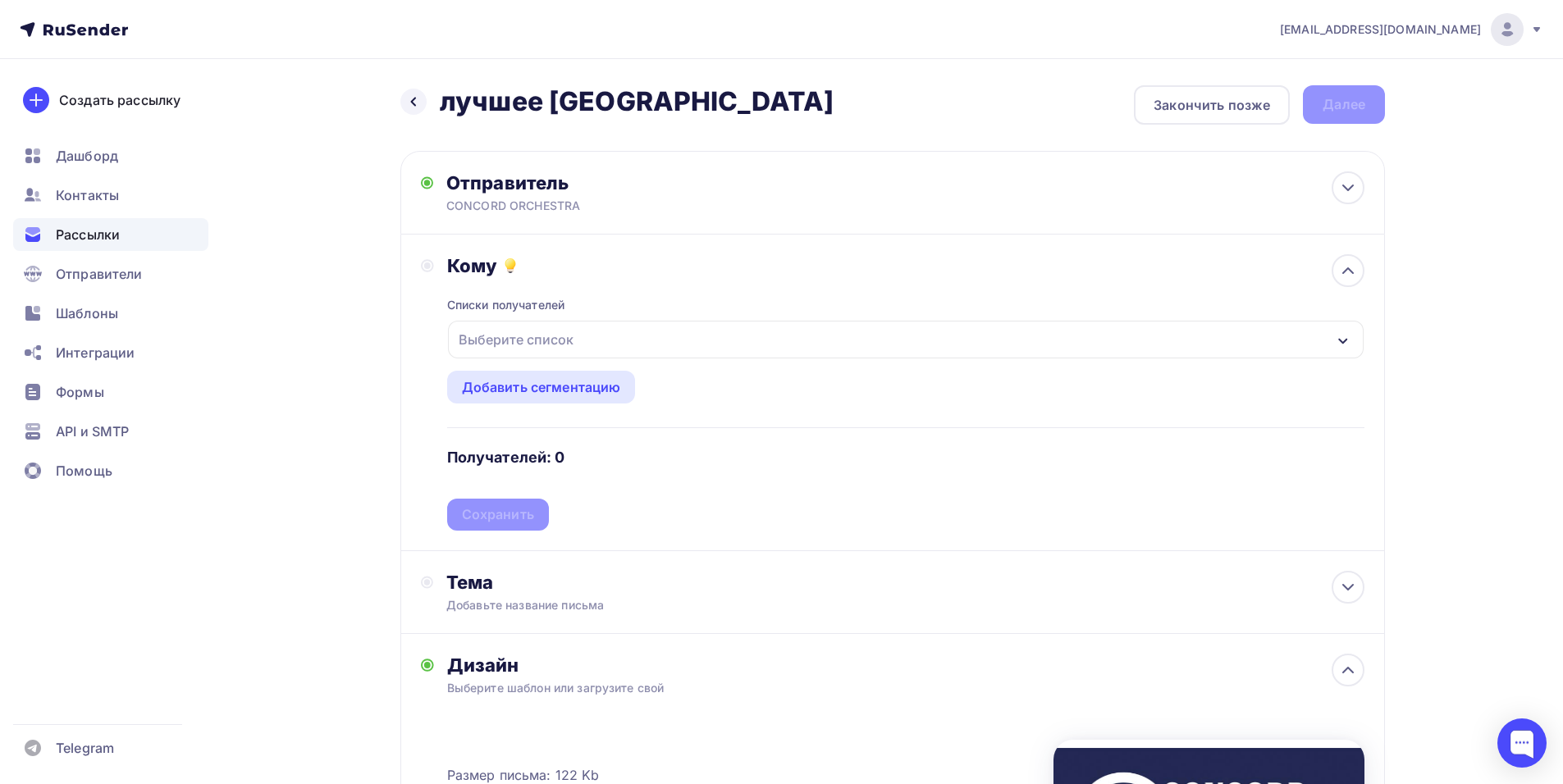
click at [639, 344] on div "Выберите список" at bounding box center [906, 339] width 916 height 37
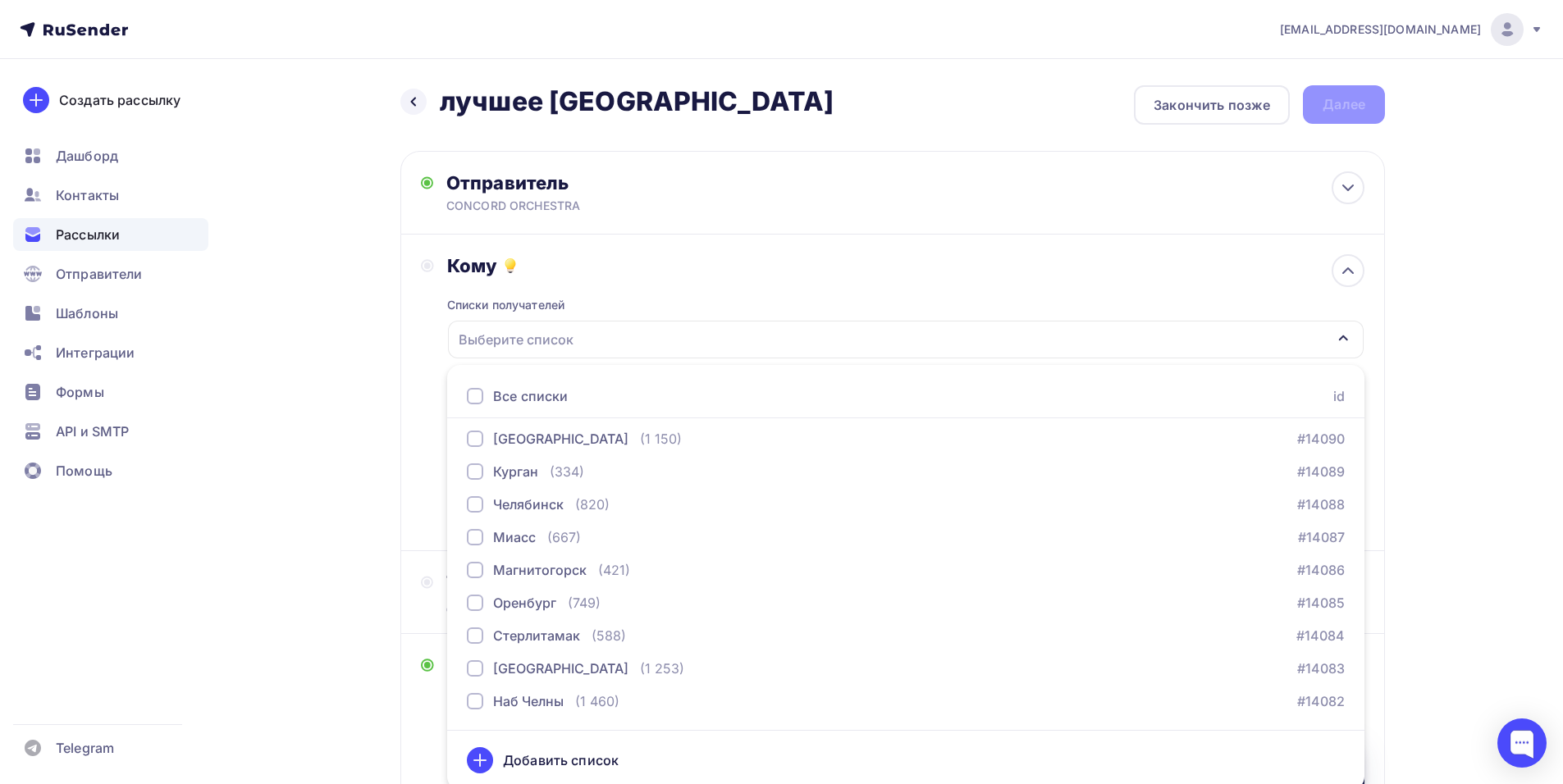
scroll to position [2037, 0]
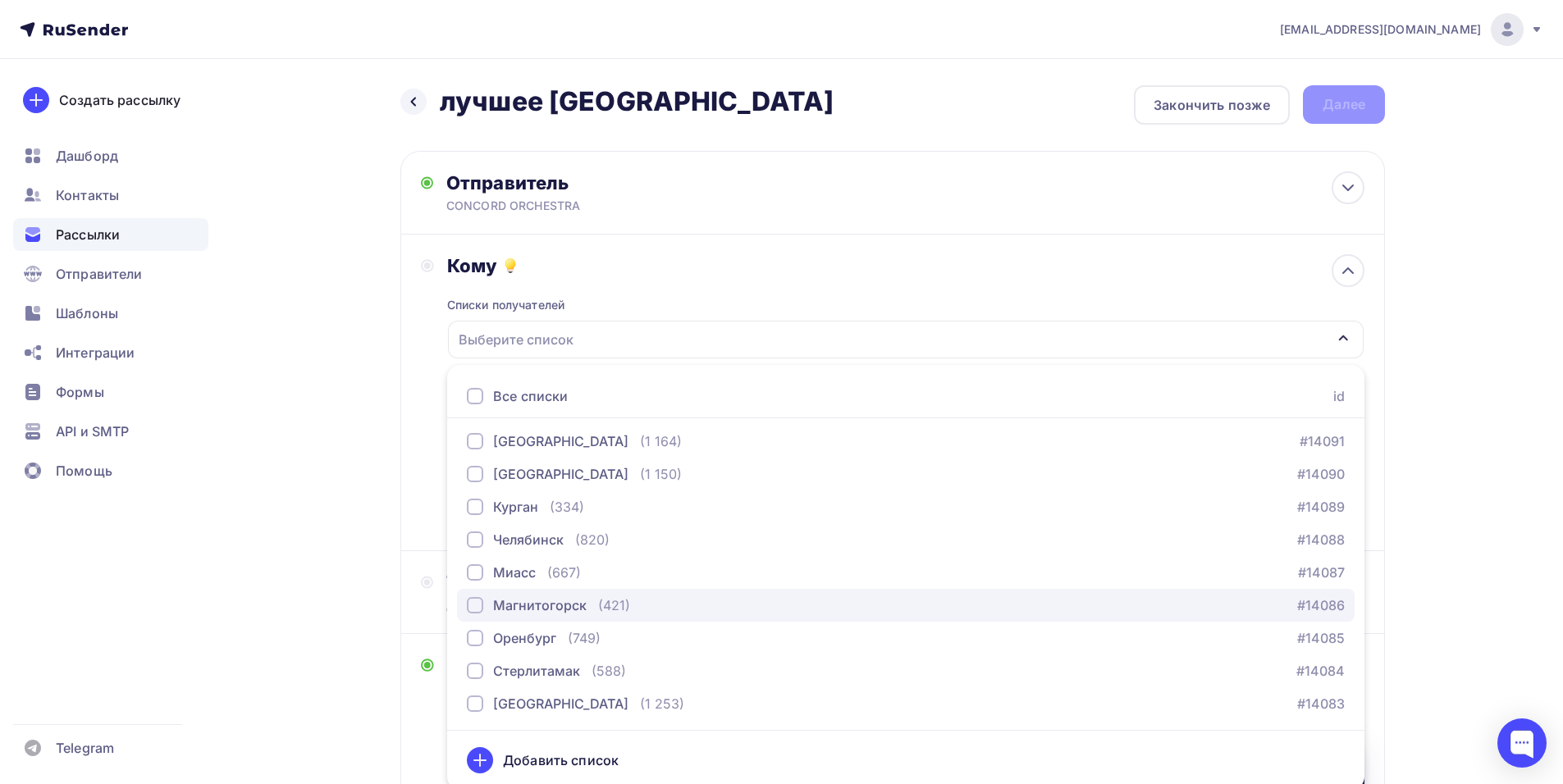
click at [562, 605] on div "Магнитогорск" at bounding box center [540, 605] width 93 height 20
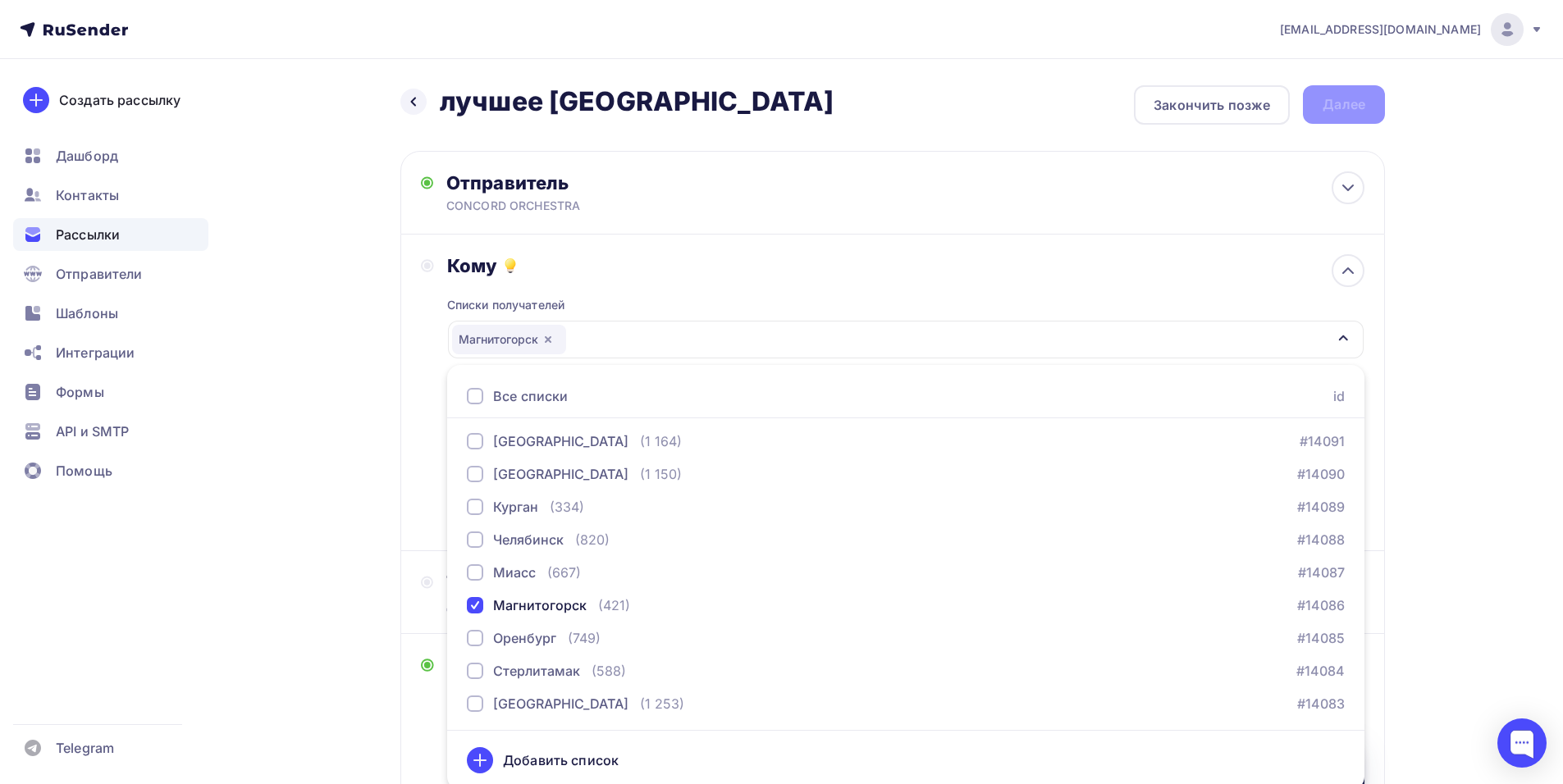
click at [424, 390] on div "Кому Списки получателей Магнитогорск Все списки id тест Алексей (1) #26684 крас…" at bounding box center [892, 392] width 943 height 277
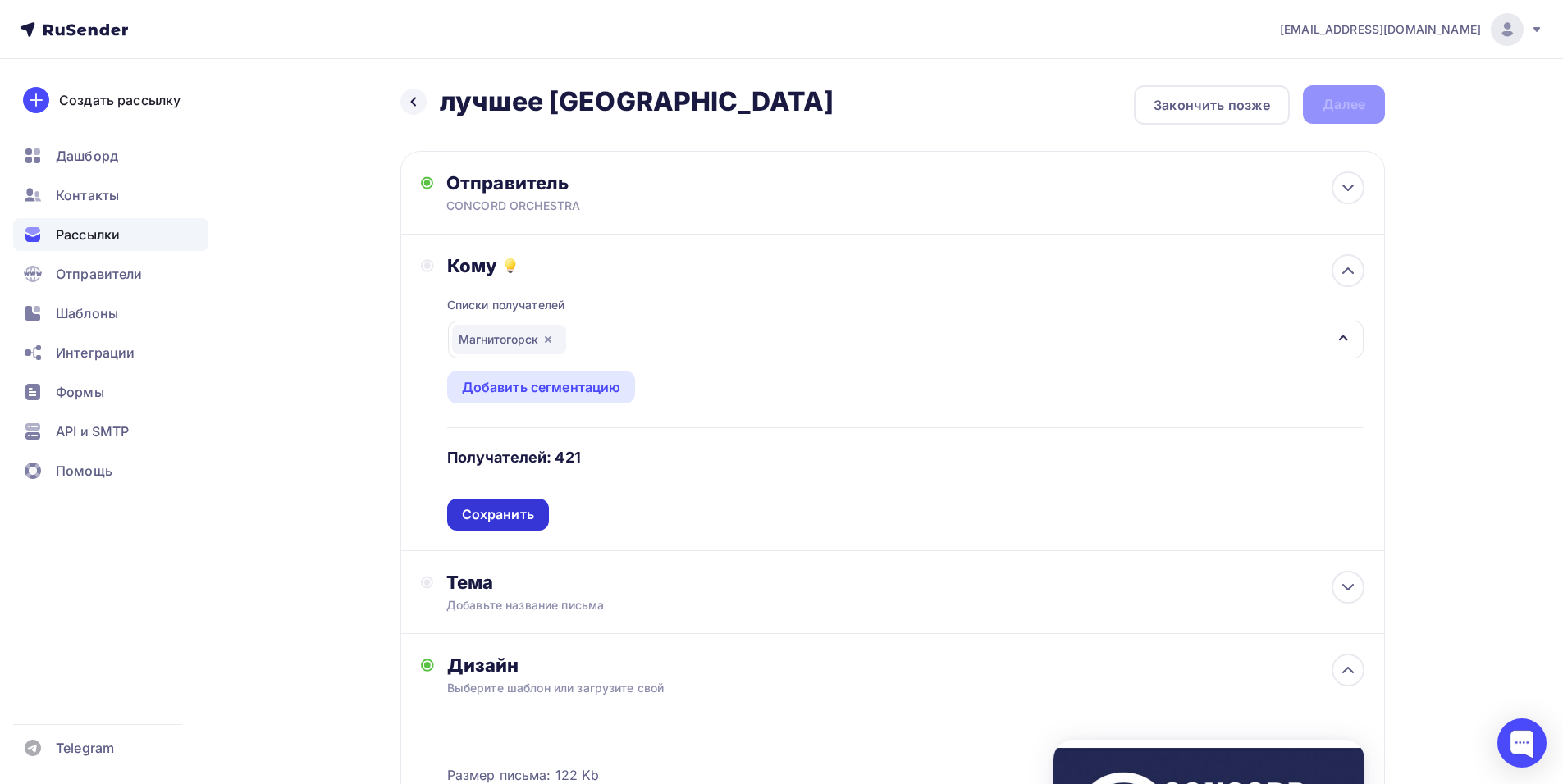
click at [532, 518] on div "Сохранить" at bounding box center [498, 514] width 72 height 19
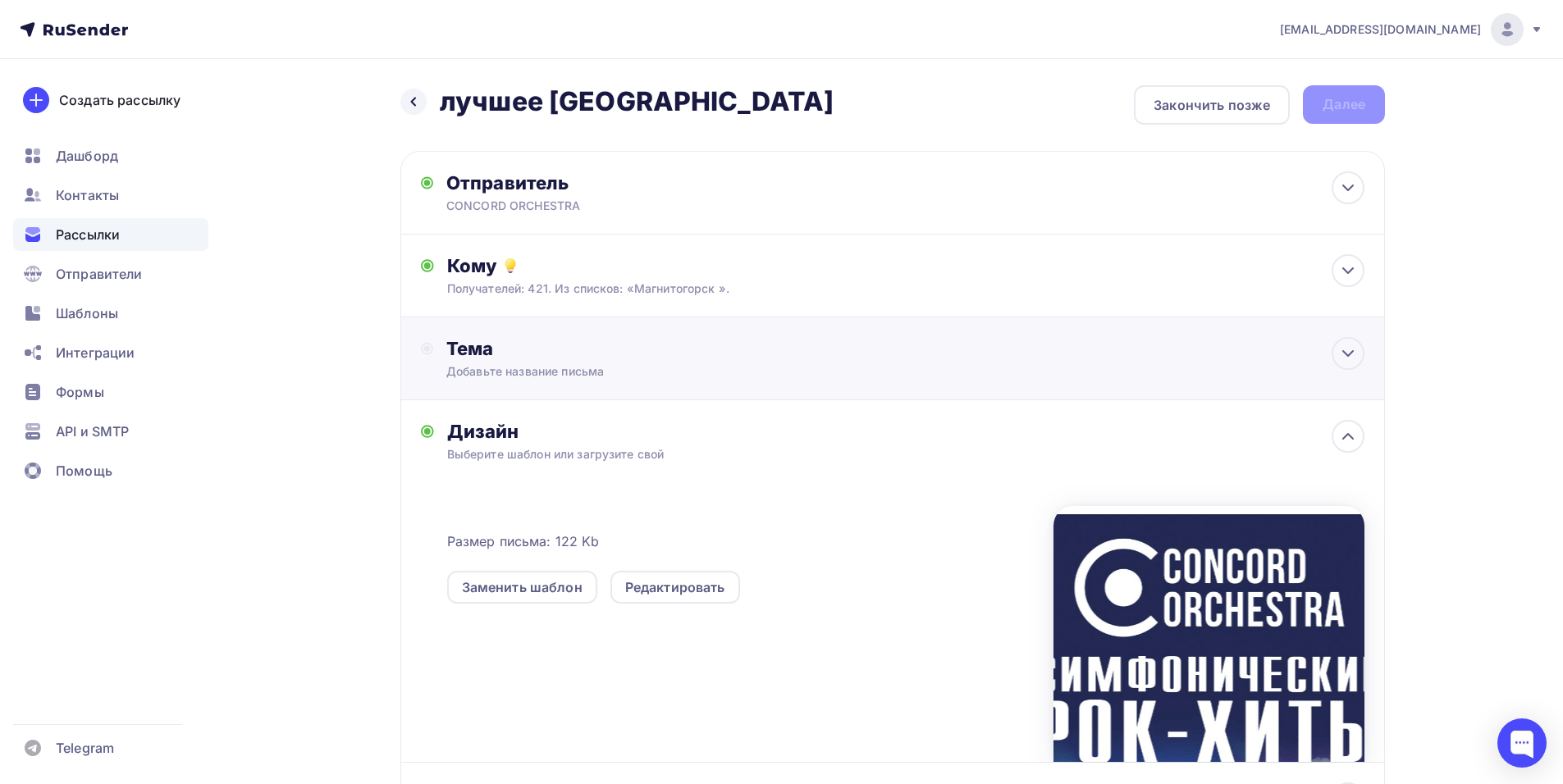
click at [645, 340] on div "Тема" at bounding box center [608, 348] width 324 height 23
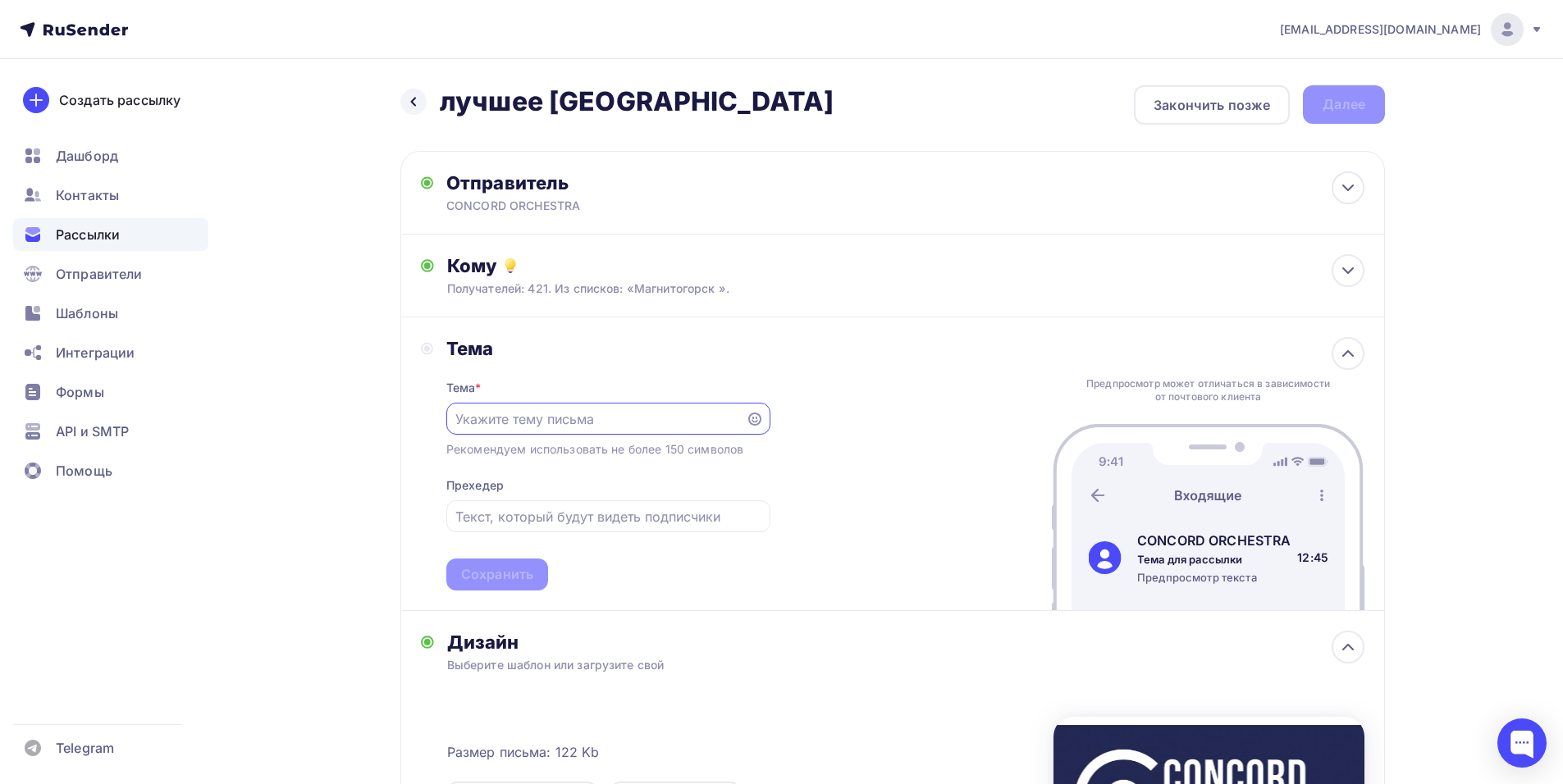
scroll to position [0, 0]
click at [1483, 443] on div "shedevru@yandex.ru Аккаунт Тарифы Выйти Создать рассылку Дашборд Контакты Рассы…" at bounding box center [782, 580] width 1563 height 1162
click at [554, 425] on input "text" at bounding box center [595, 419] width 280 height 20
paste input "Приглашение на шоу «Симфонические РОК-ХИТЫ. Лучшее»"
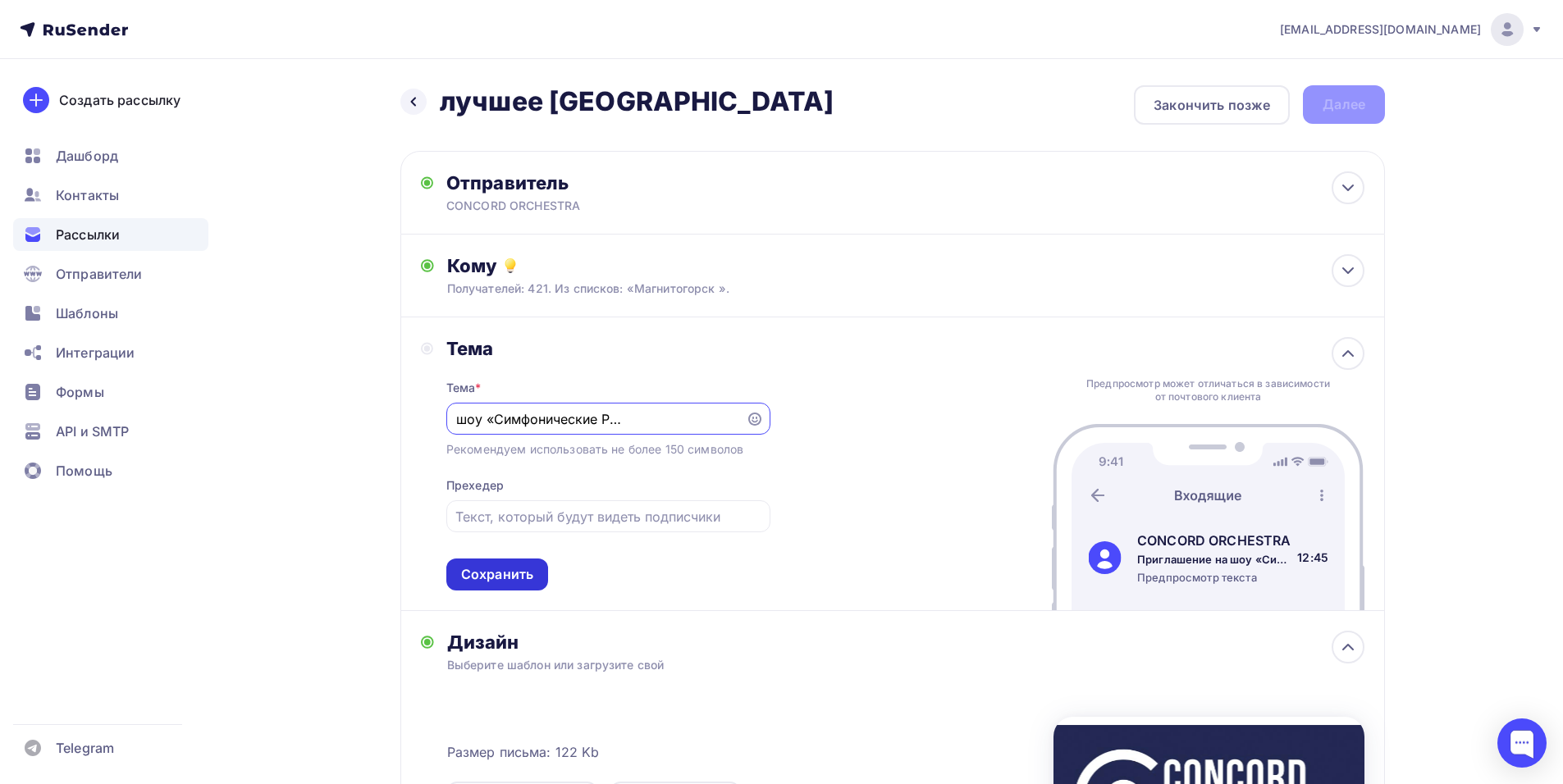
type input "Приглашение на шоу «Симфонические РОК-ХИТЫ. Лучшее»"
click at [515, 566] on div "Сохранить" at bounding box center [497, 574] width 72 height 19
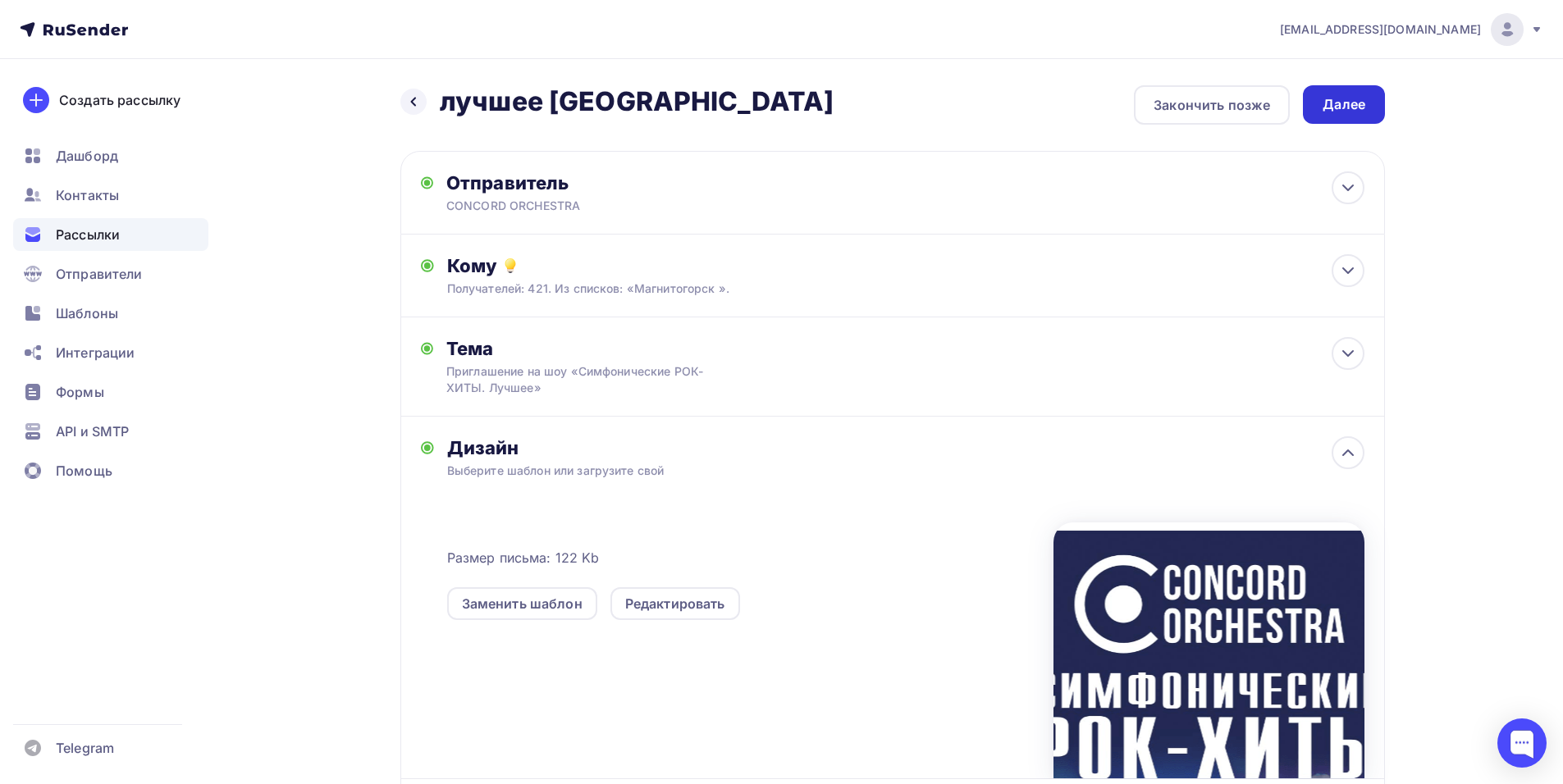
click at [1358, 102] on div "Далее" at bounding box center [1343, 104] width 43 height 19
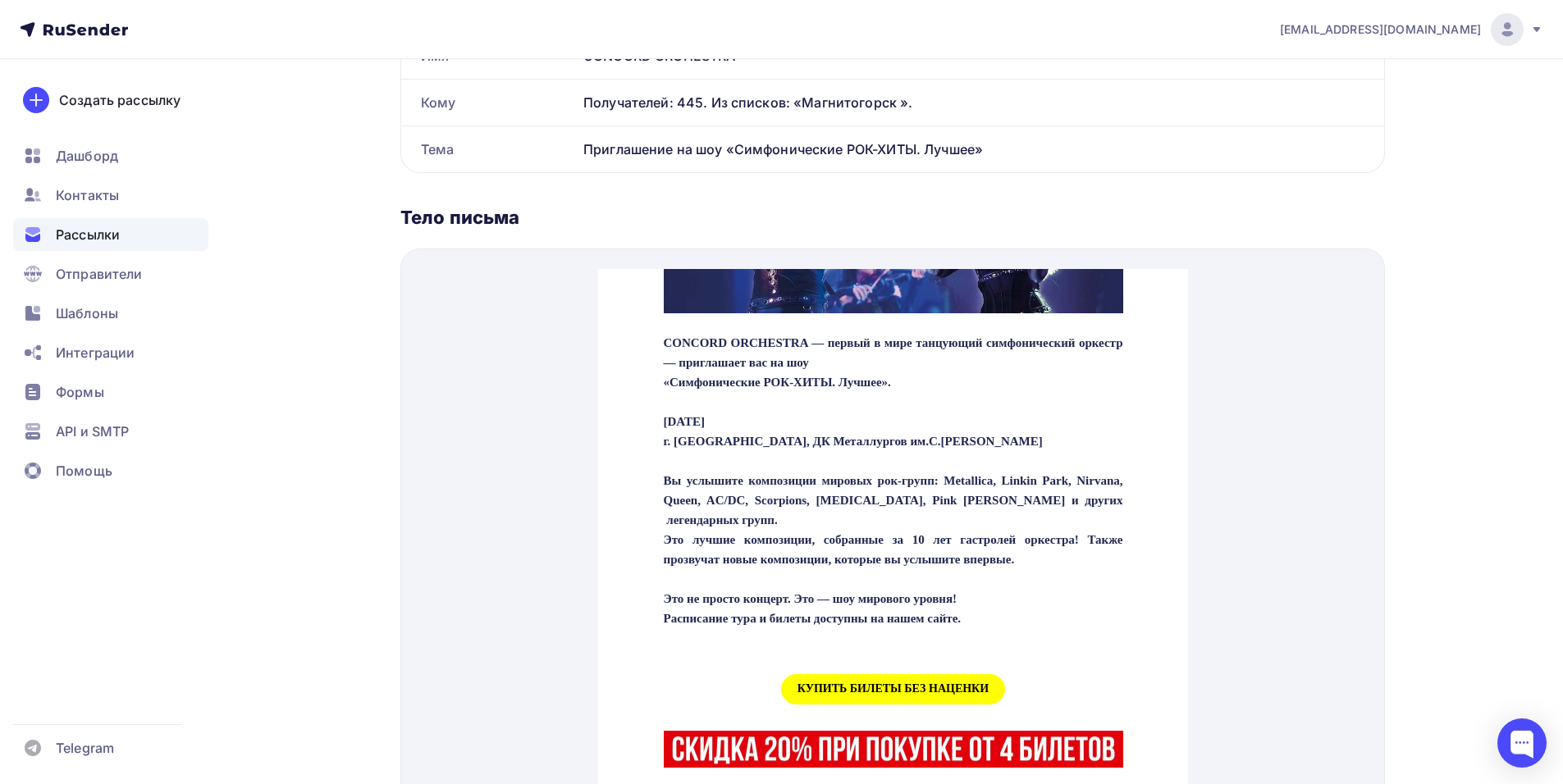
scroll to position [656, 0]
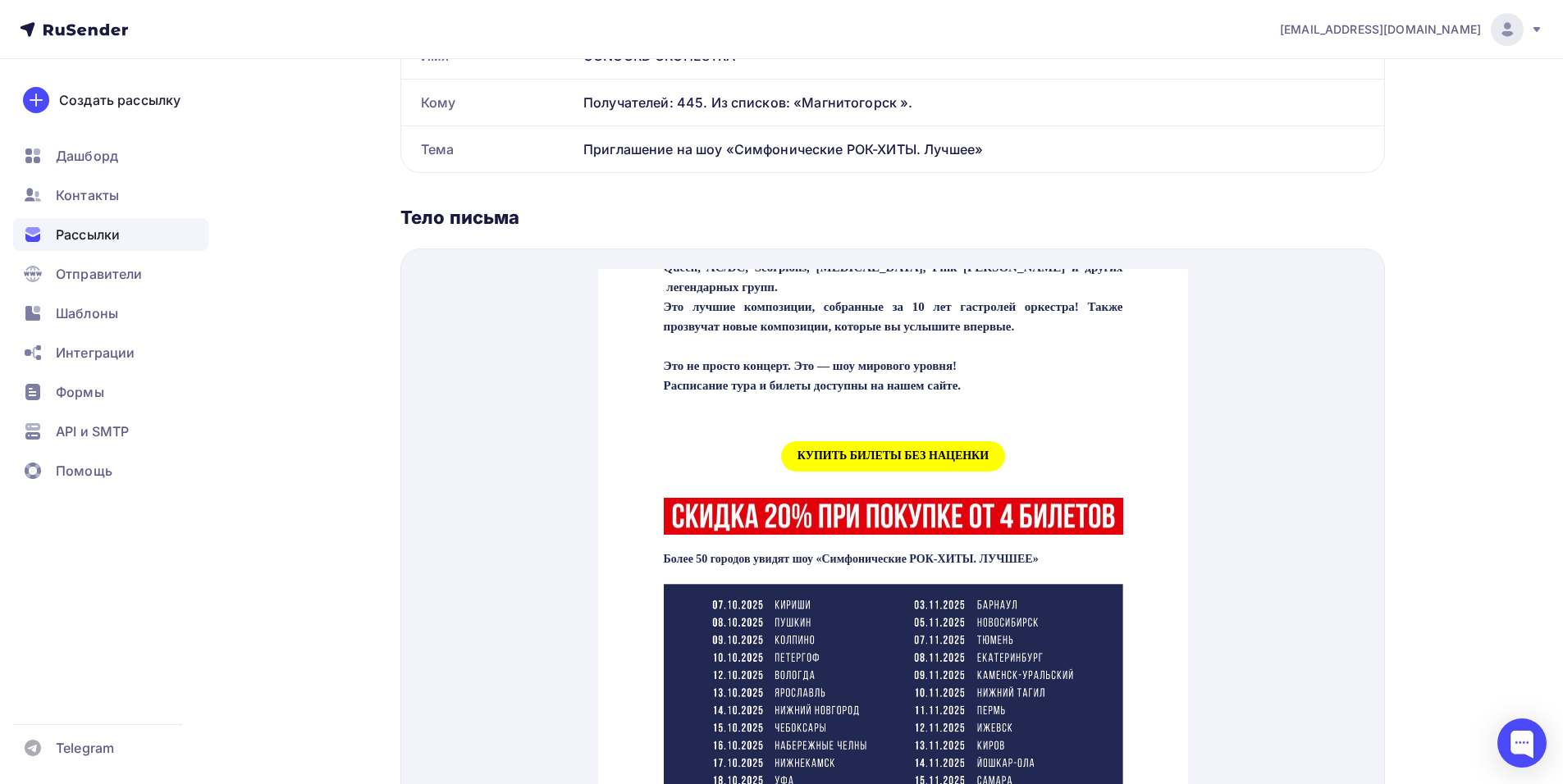
click at [907, 452] on span "КУПИТЬ БИЛЕТЫ БЕЗ НАЦЕНКИ" at bounding box center [892, 436] width 224 height 30
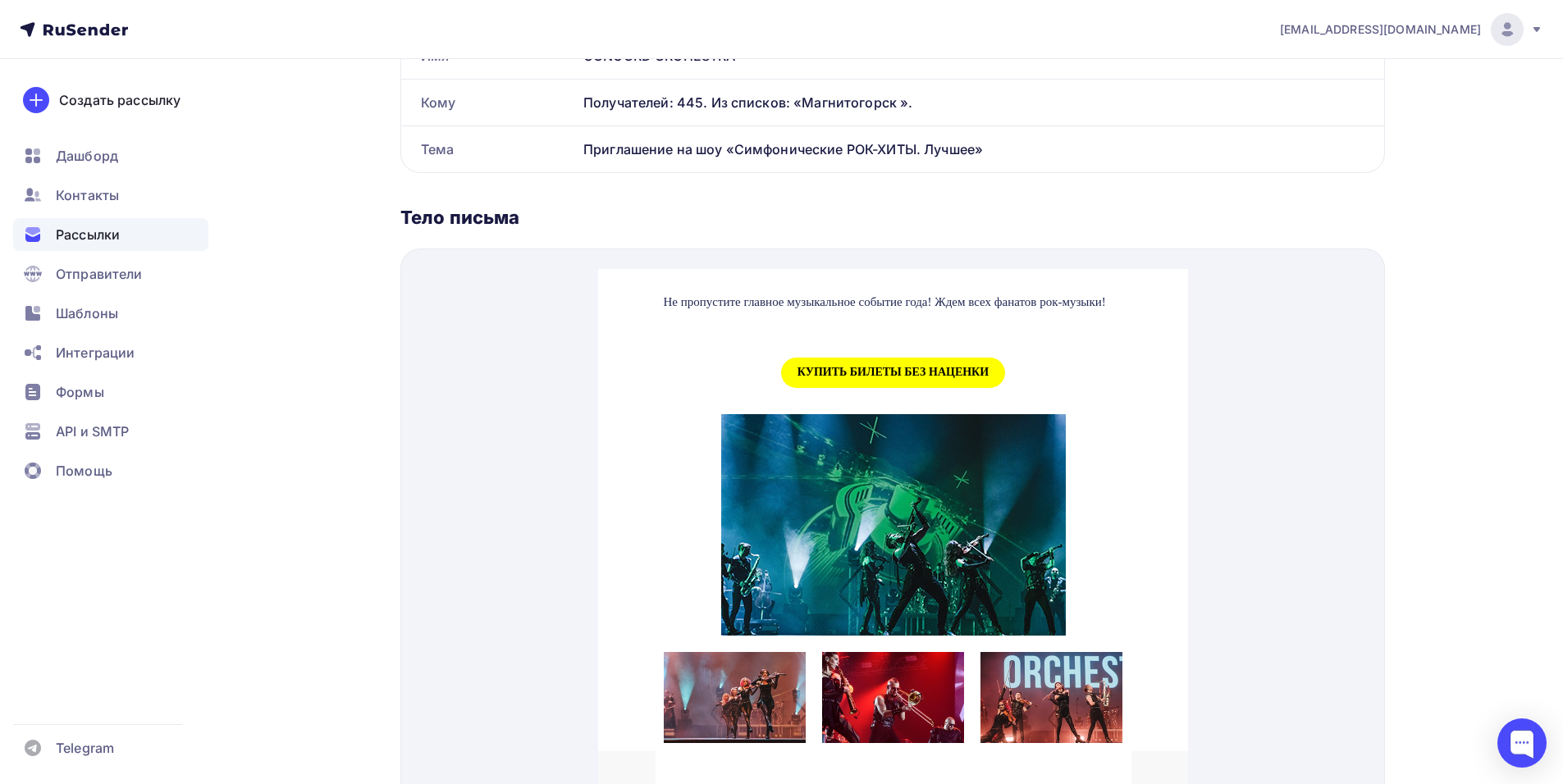
scroll to position [1722, 0]
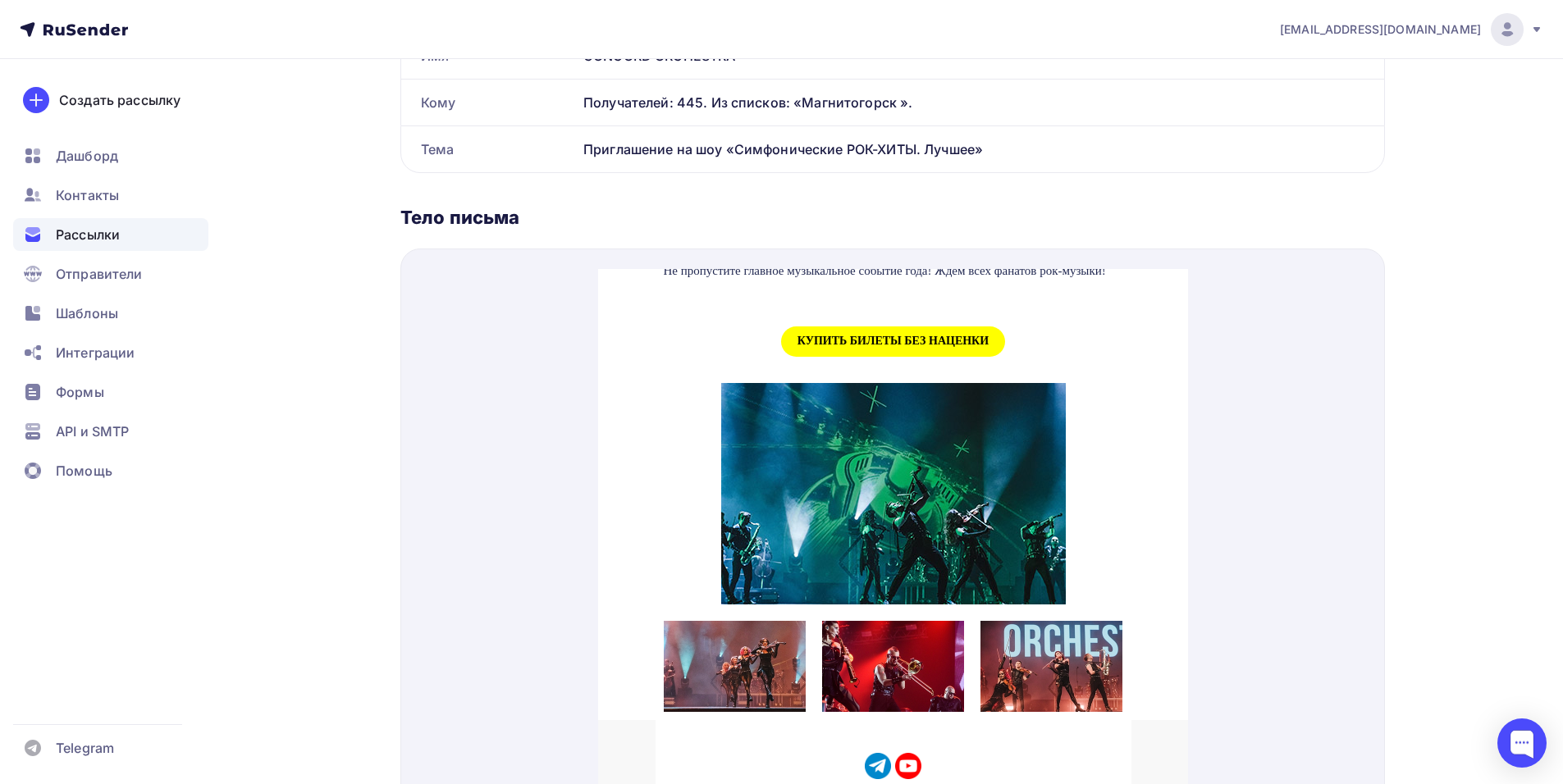
click at [893, 337] on span "КУПИТЬ БИЛЕТЫ БЕЗ НАЦЕНКИ" at bounding box center [892, 321] width 224 height 30
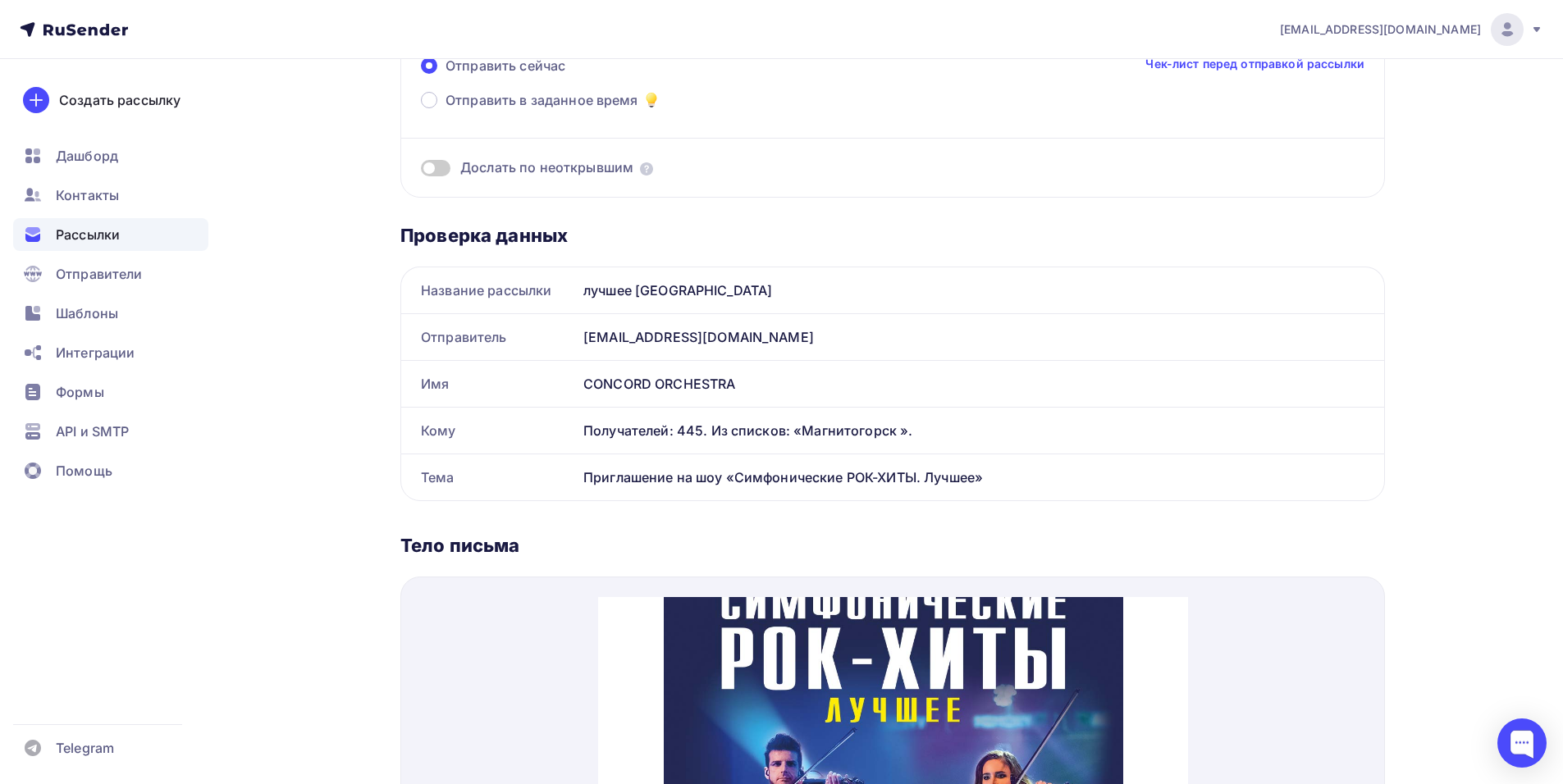
scroll to position [0, 0]
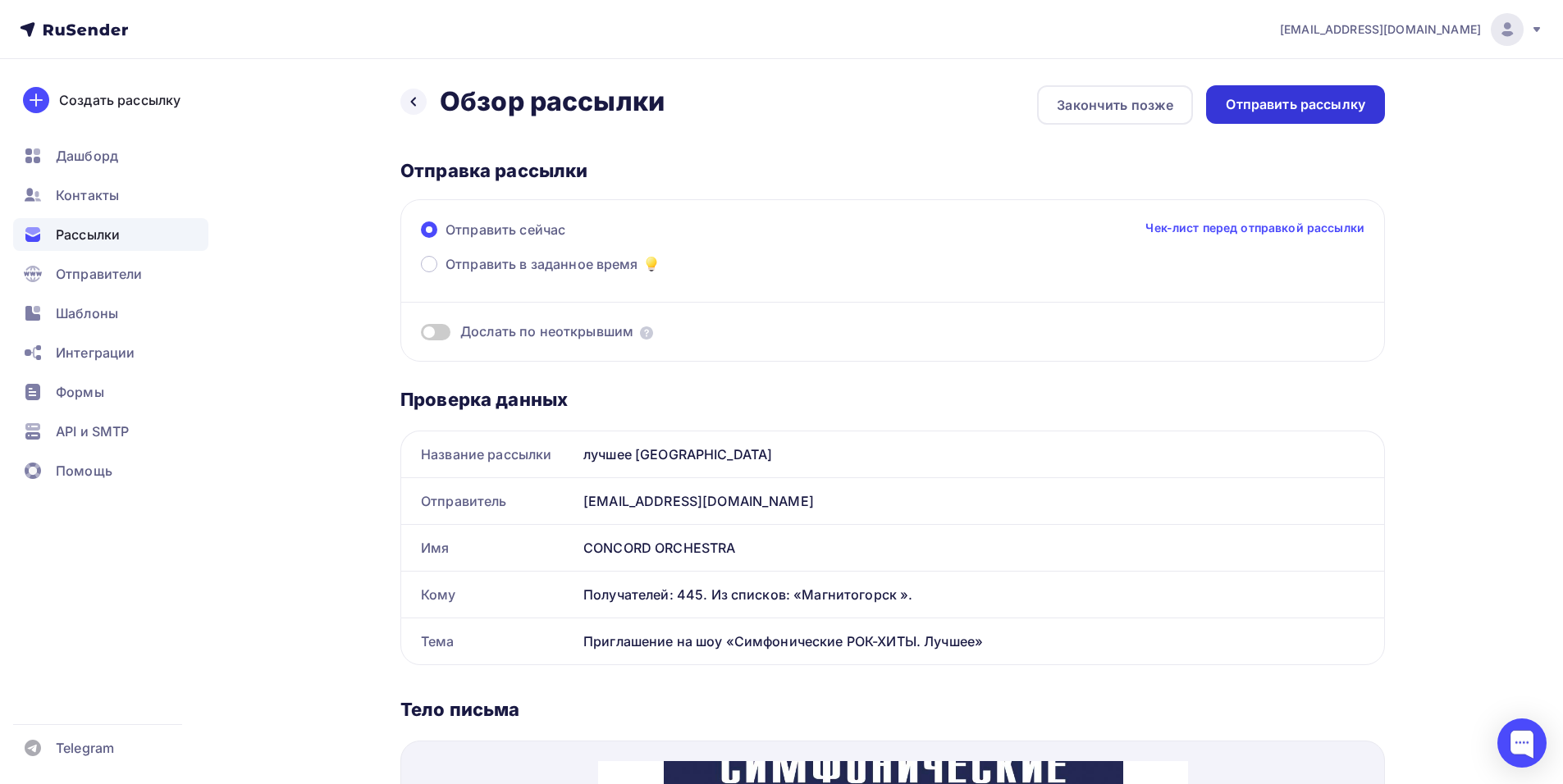
click at [1286, 102] on div "Отправить рассылку" at bounding box center [1295, 104] width 140 height 19
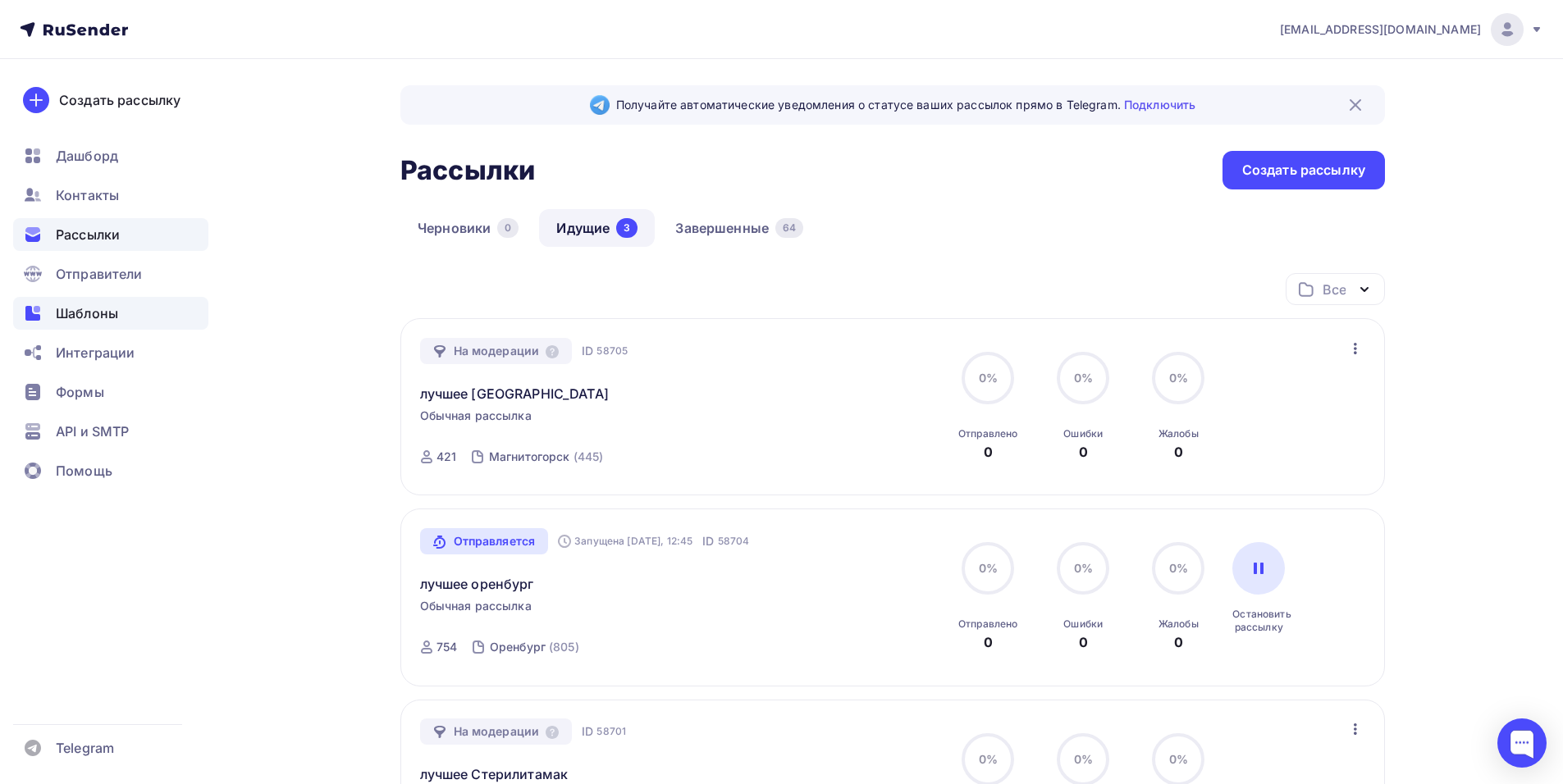
click at [93, 314] on span "Шаблоны" at bounding box center [87, 313] width 62 height 20
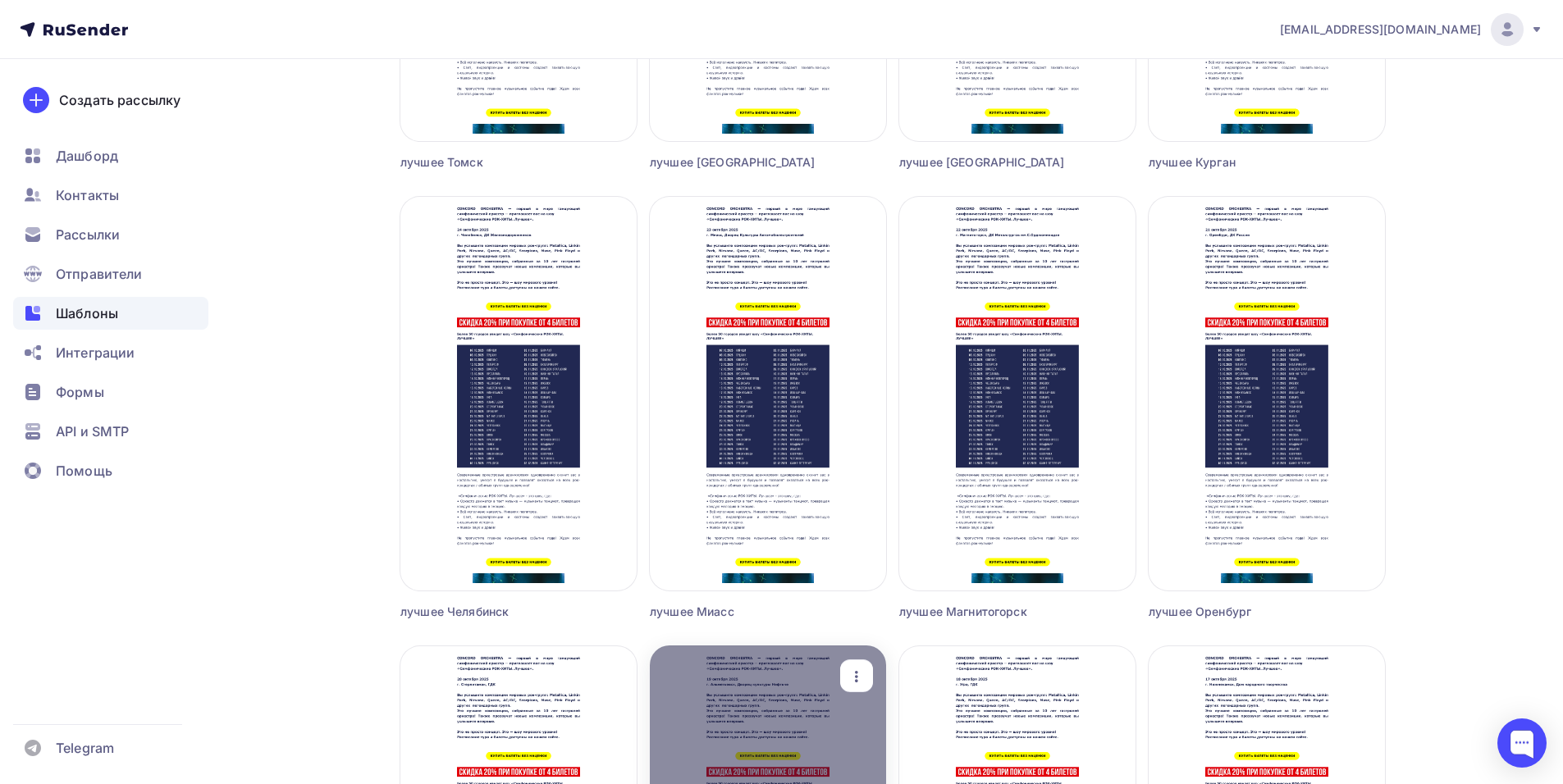
scroll to position [1804, 0]
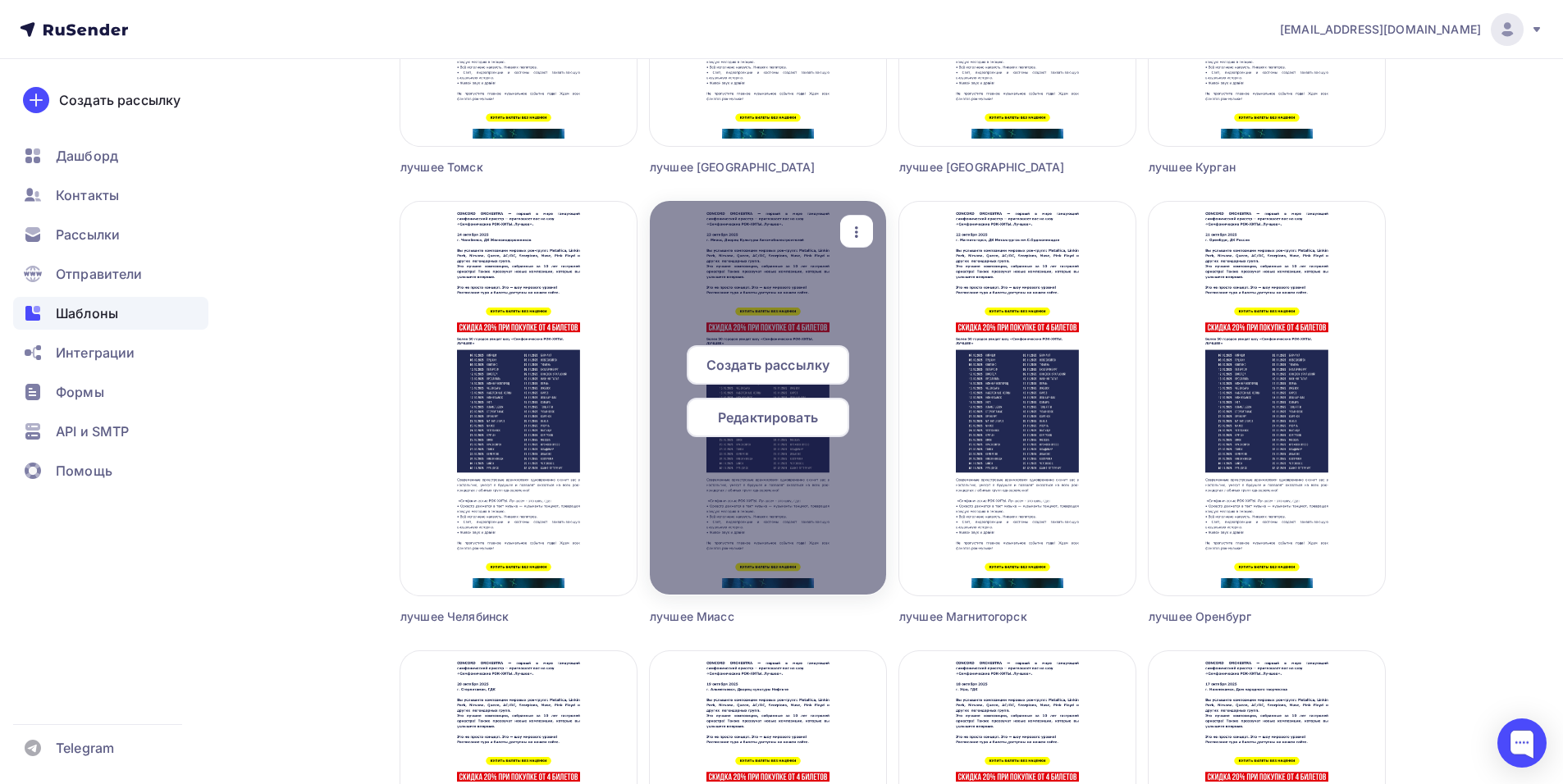
click at [746, 356] on span "Создать рассылку" at bounding box center [768, 365] width 123 height 20
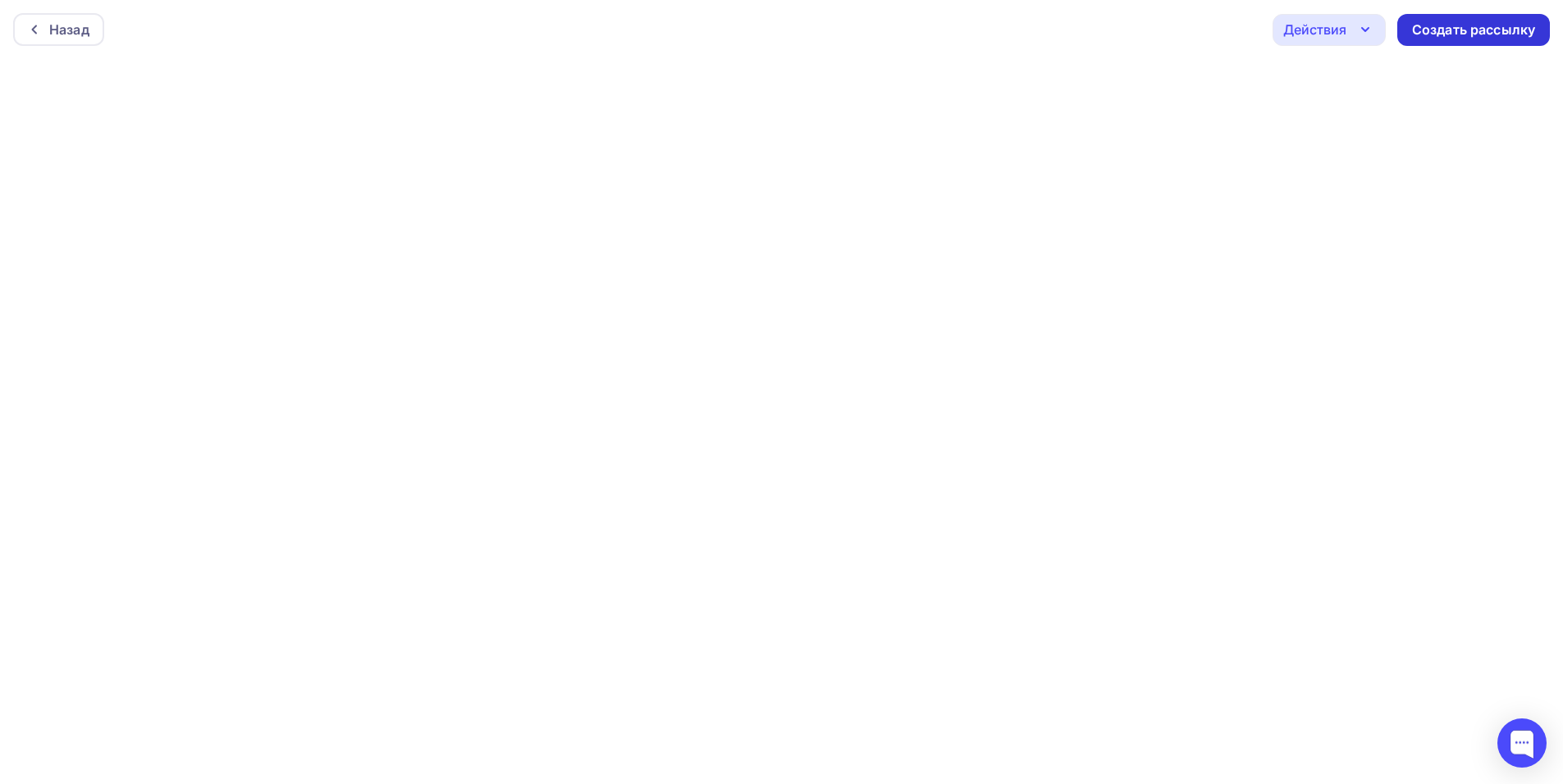
click at [1492, 23] on div "Создать рассылку" at bounding box center [1473, 29] width 123 height 19
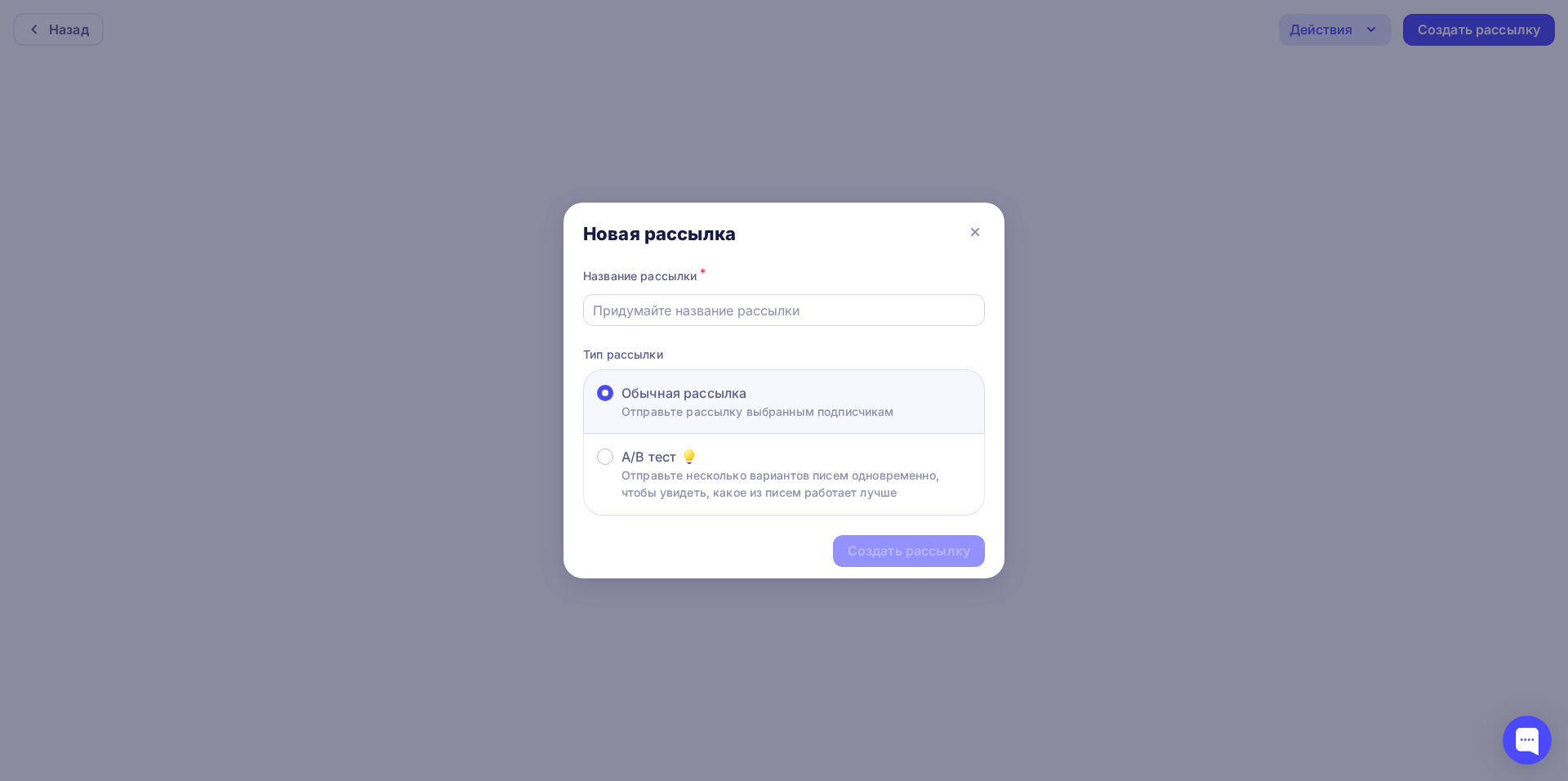
click at [697, 315] on input "text" at bounding box center [784, 311] width 383 height 20
type input "м"
type input "лучшее миасс"
click at [867, 561] on div "Создать рассылку" at bounding box center [909, 551] width 152 height 32
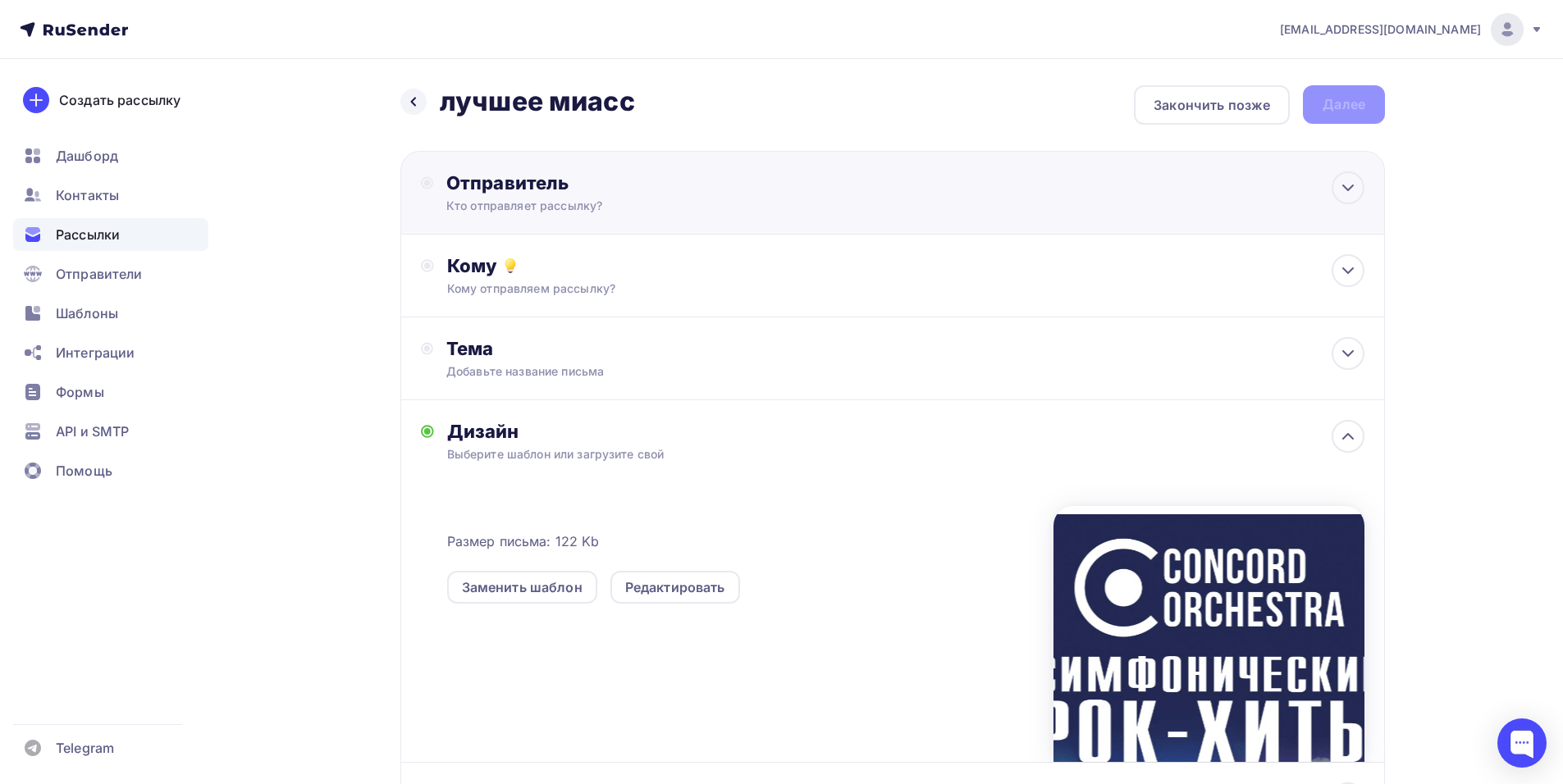
click at [717, 169] on div "Отправитель Кто отправляет рассылку? Email * [EMAIL_ADDRESS][DOMAIN_NAME] [EMAI…" at bounding box center [892, 193] width 984 height 84
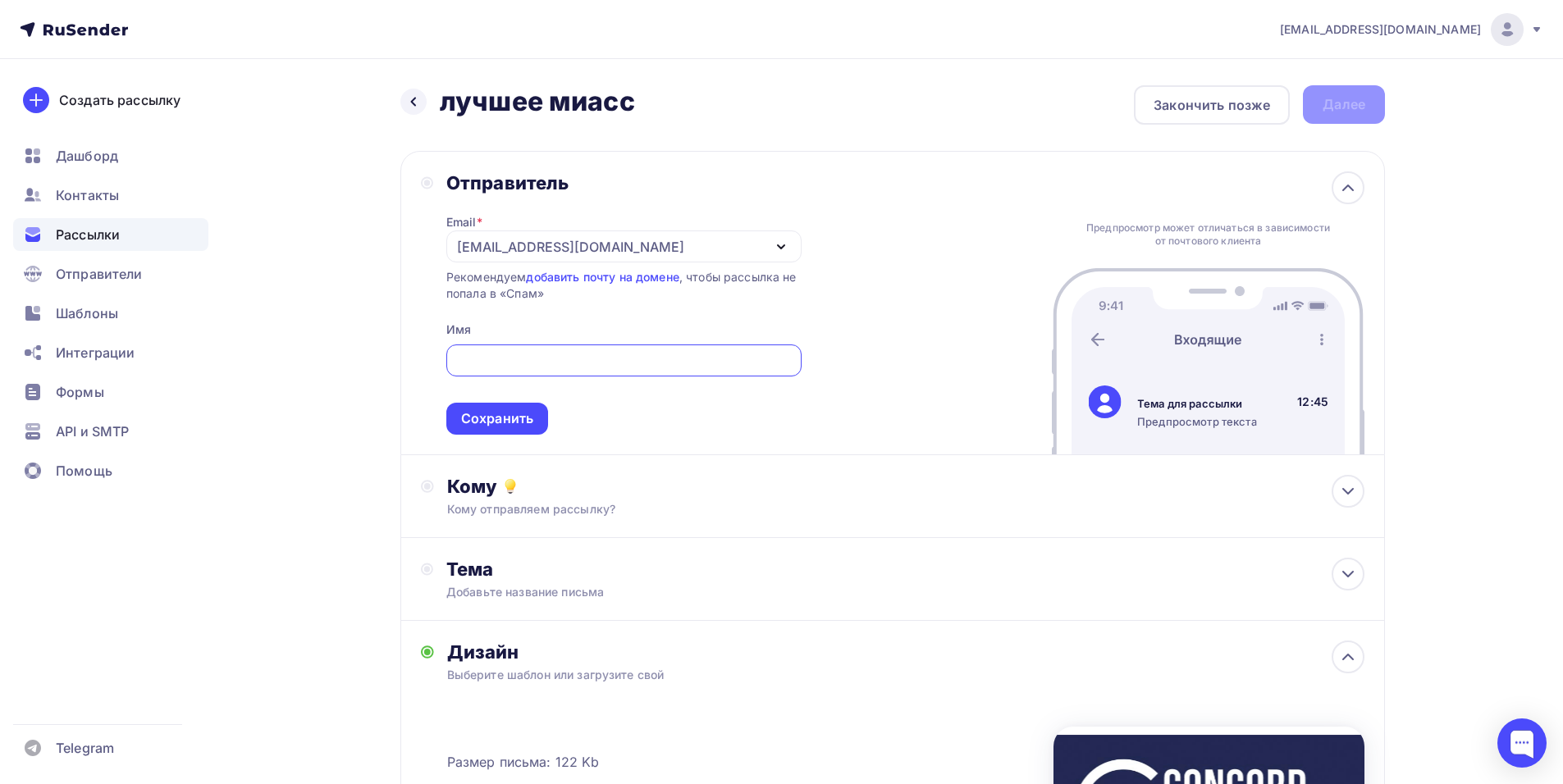
click at [484, 242] on div "[EMAIL_ADDRESS][DOMAIN_NAME]" at bounding box center [570, 247] width 227 height 20
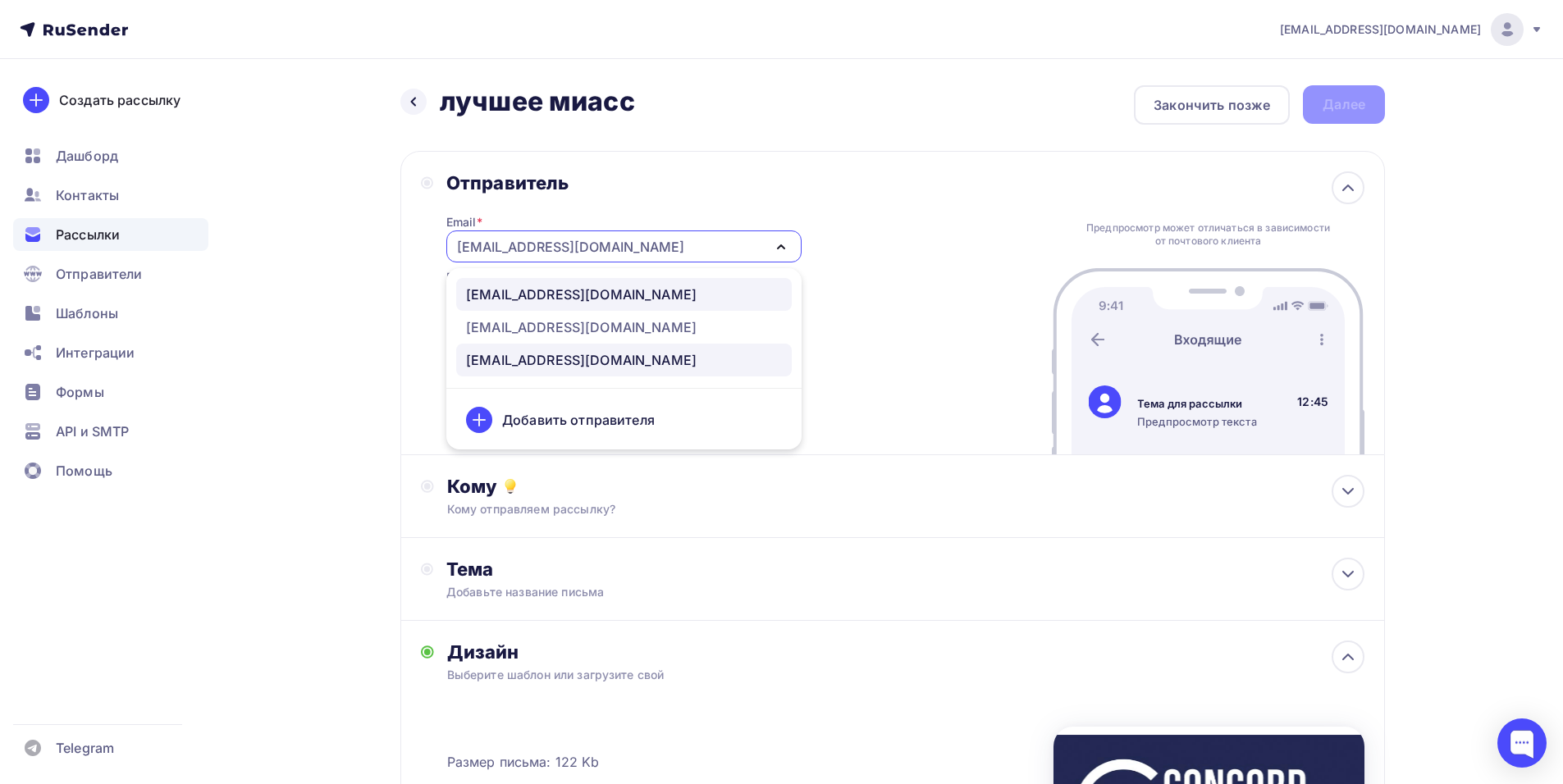
click at [569, 295] on div "[EMAIL_ADDRESS][DOMAIN_NAME]" at bounding box center [581, 295] width 230 height 20
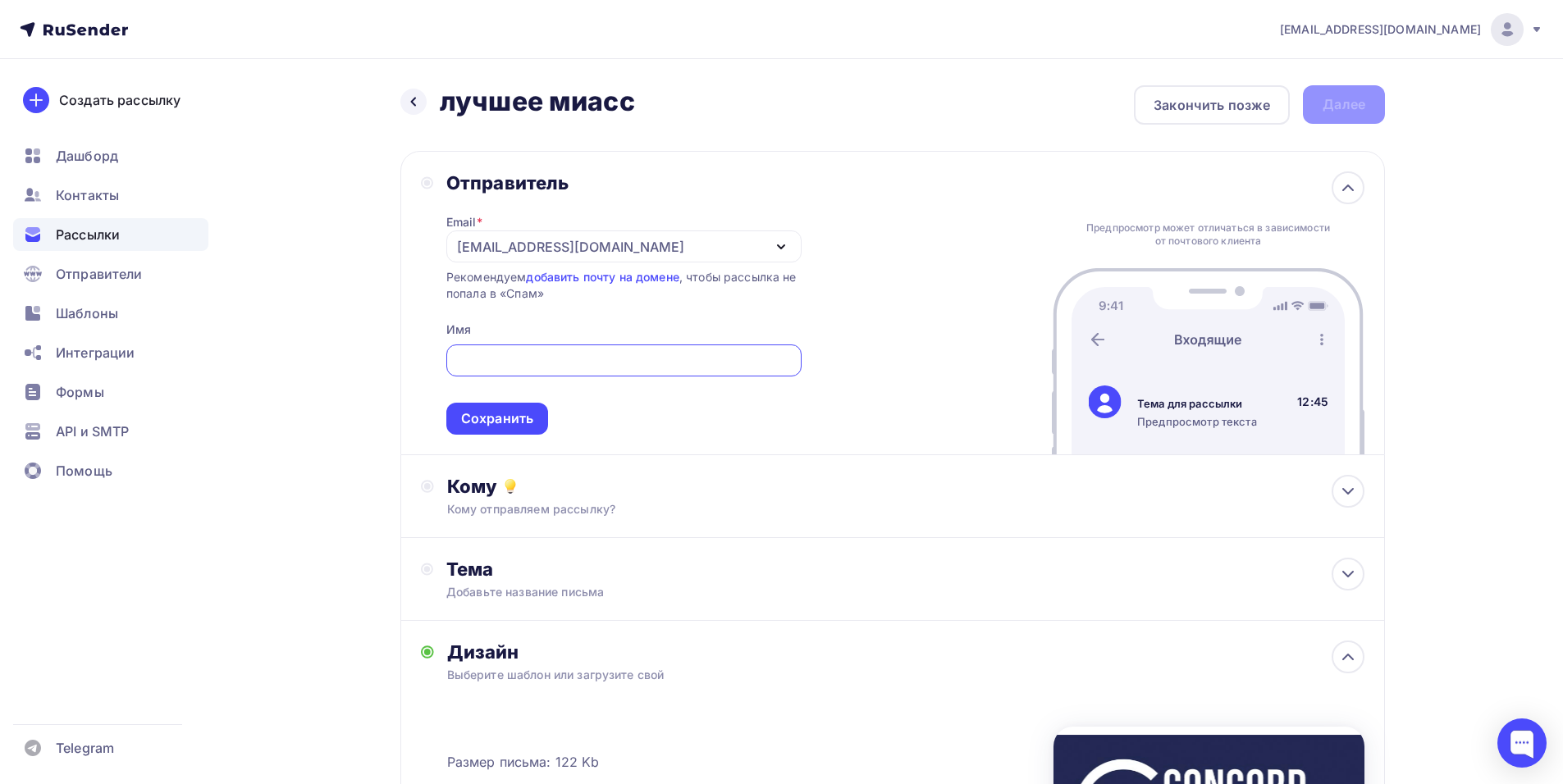
click at [477, 368] on input "text" at bounding box center [624, 361] width 336 height 20
paste input "CONCORD ORCHESTRA"
type input "CONCORD ORCHESTRA"
click at [500, 420] on div "Сохранить" at bounding box center [497, 418] width 72 height 19
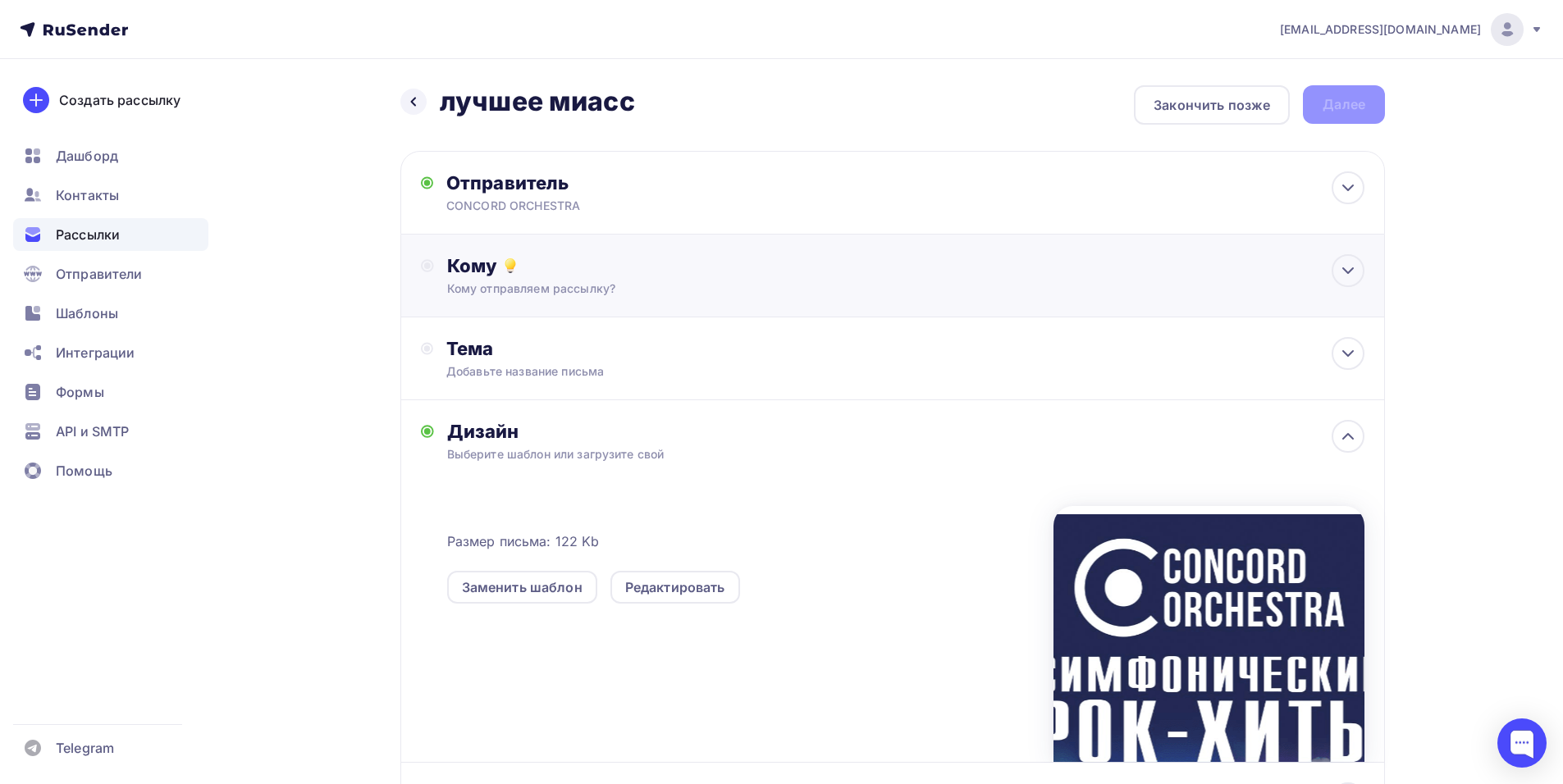
click at [602, 287] on div "Кому отправляем рассылку?" at bounding box center [860, 288] width 826 height 16
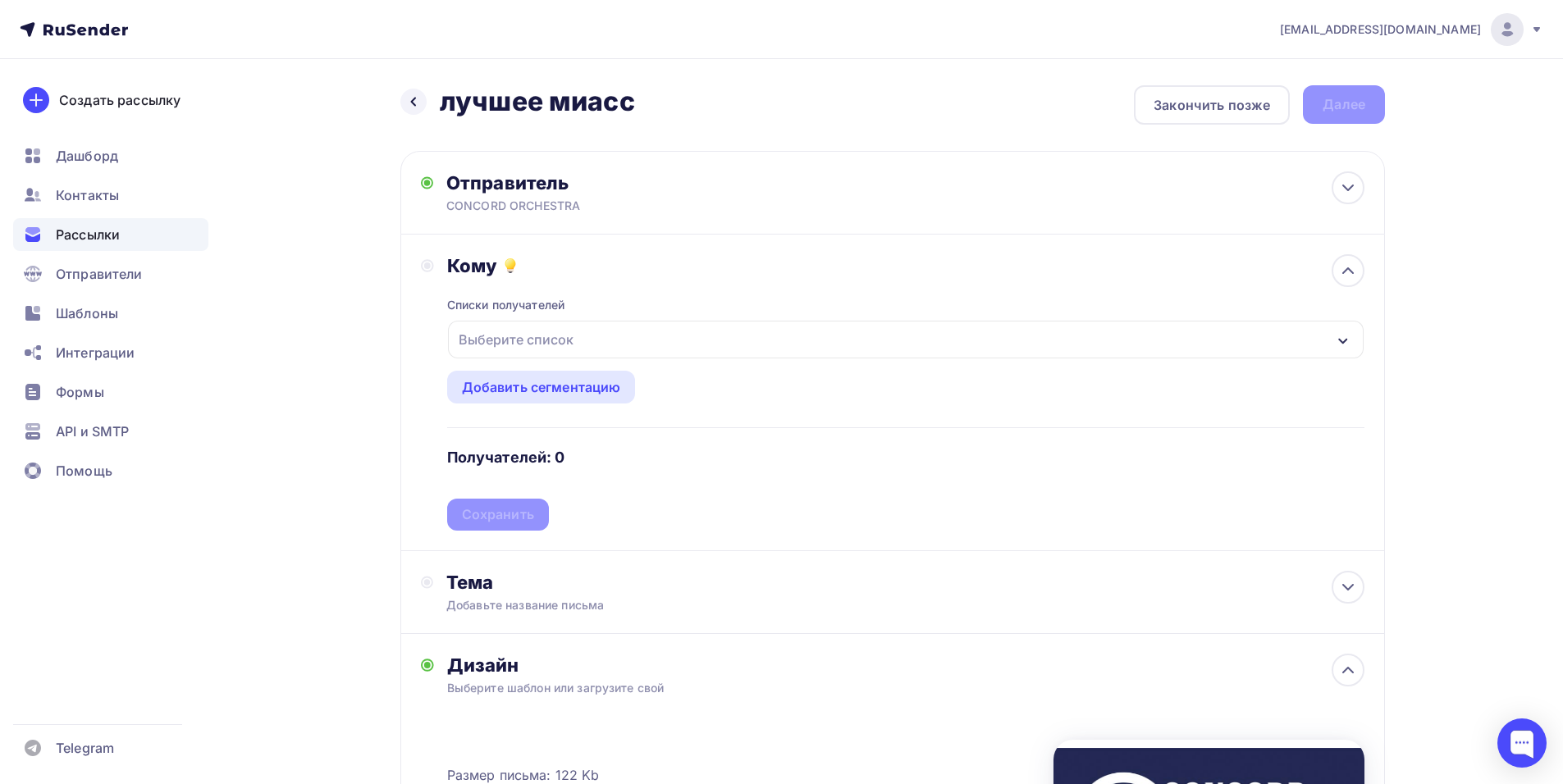
click at [741, 331] on div "Выберите список" at bounding box center [906, 339] width 916 height 37
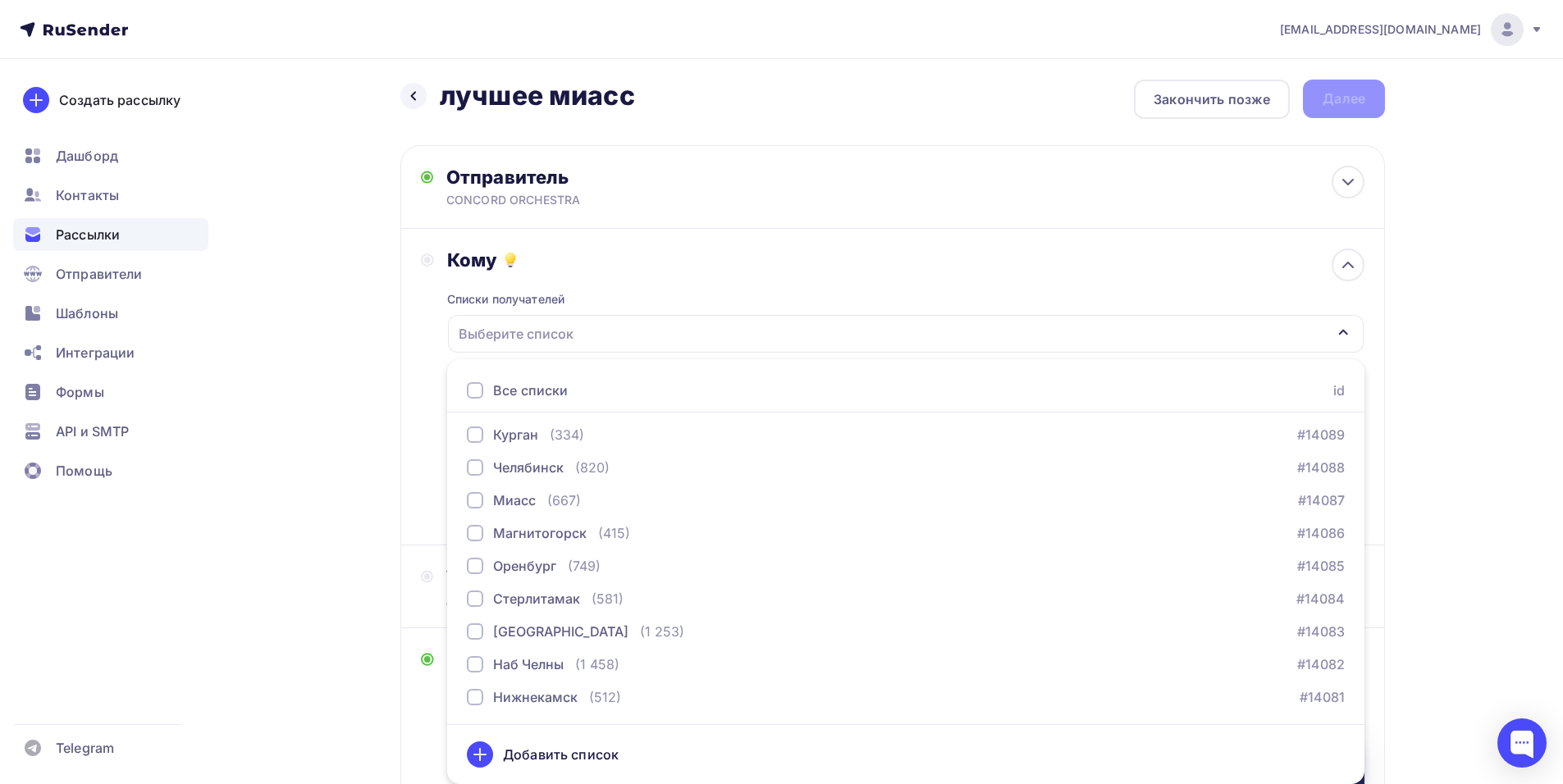
scroll to position [2132, 0]
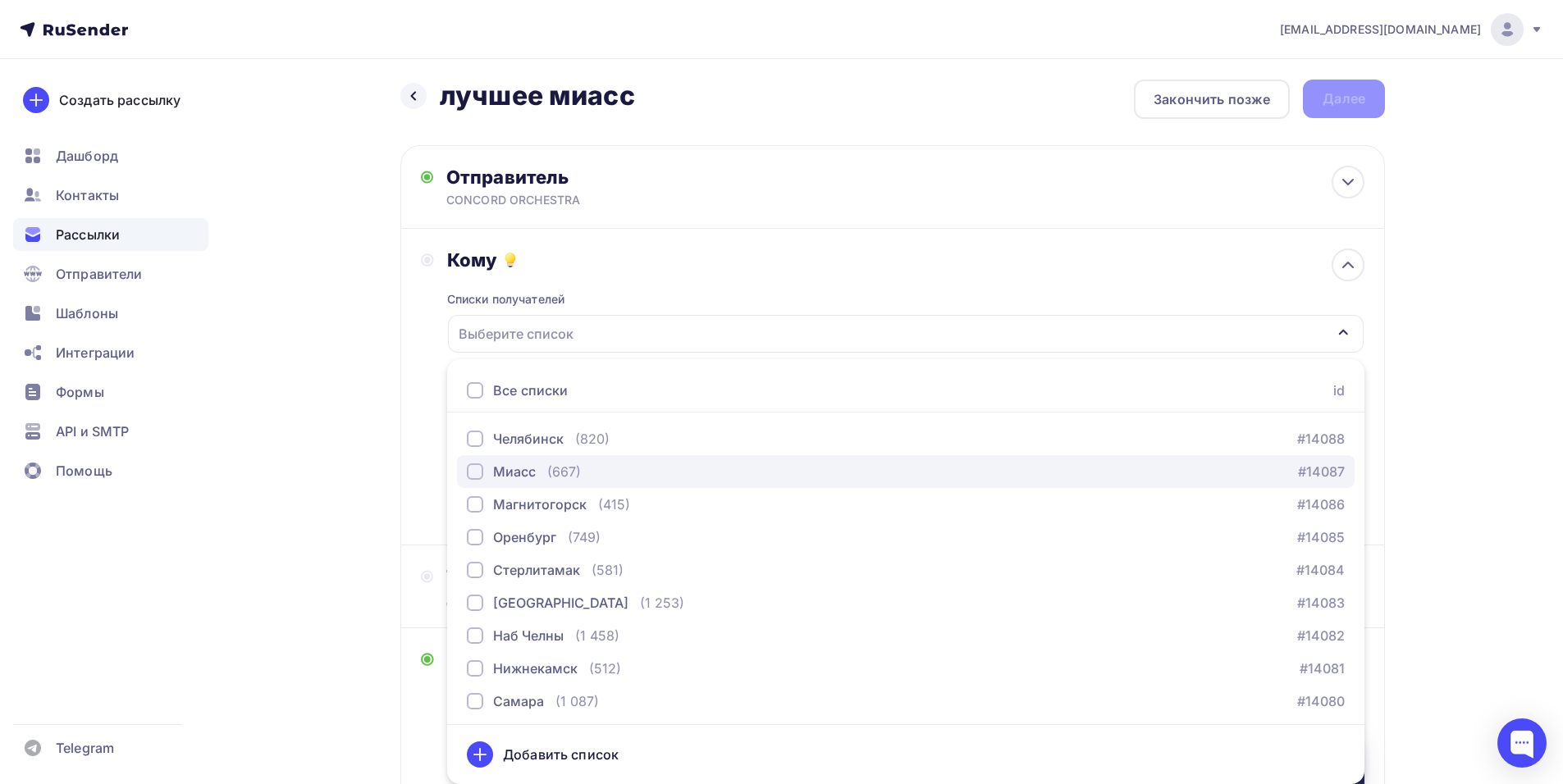
click at [547, 481] on div "(667)" at bounding box center [563, 472] width 34 height 20
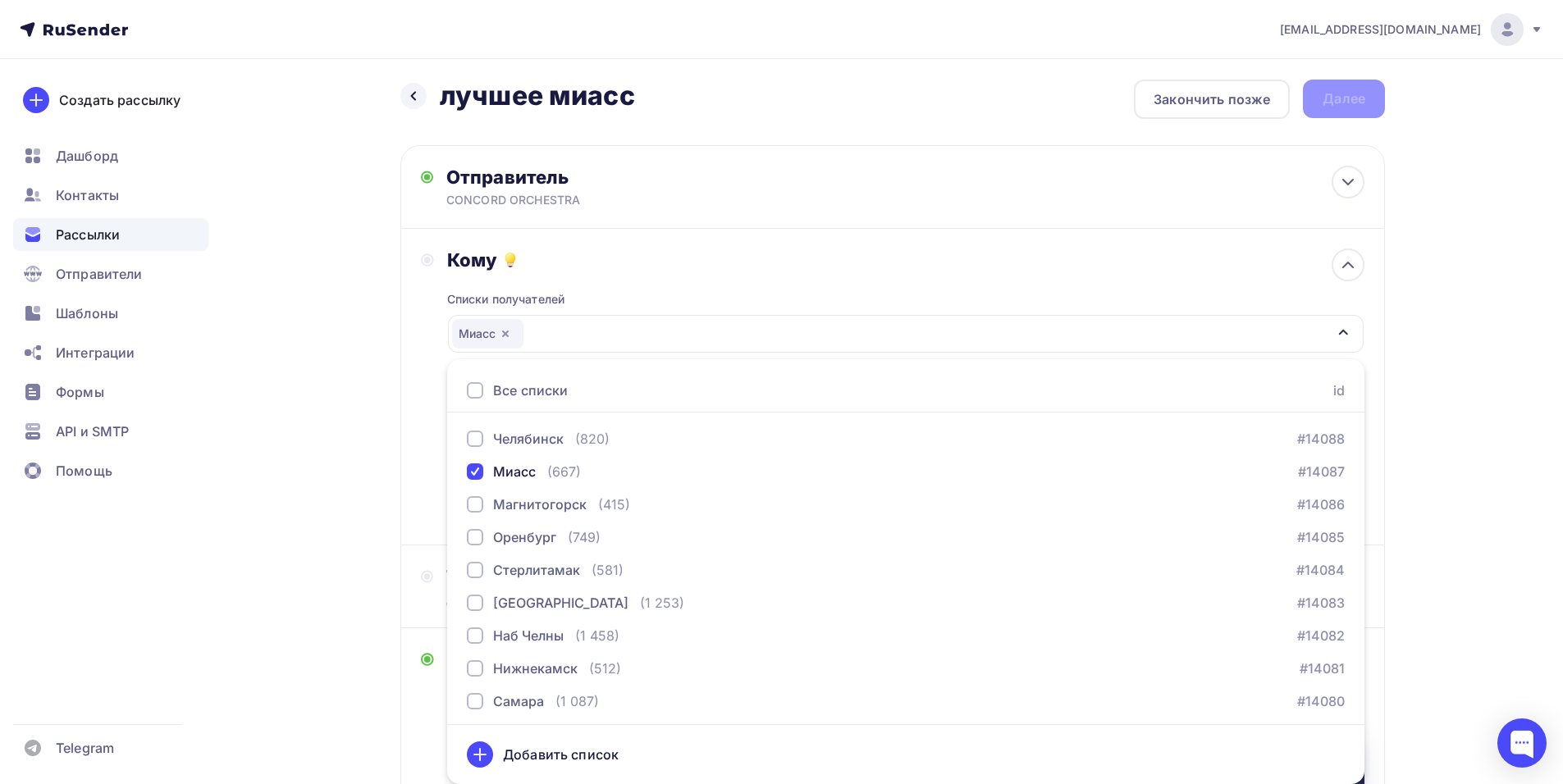
click at [396, 486] on div "Назад лучшее миасс лучшее миасс Закончить позже Далее Отправитель CONCORD ORCHE…" at bounding box center [782, 616] width 1345 height 1126
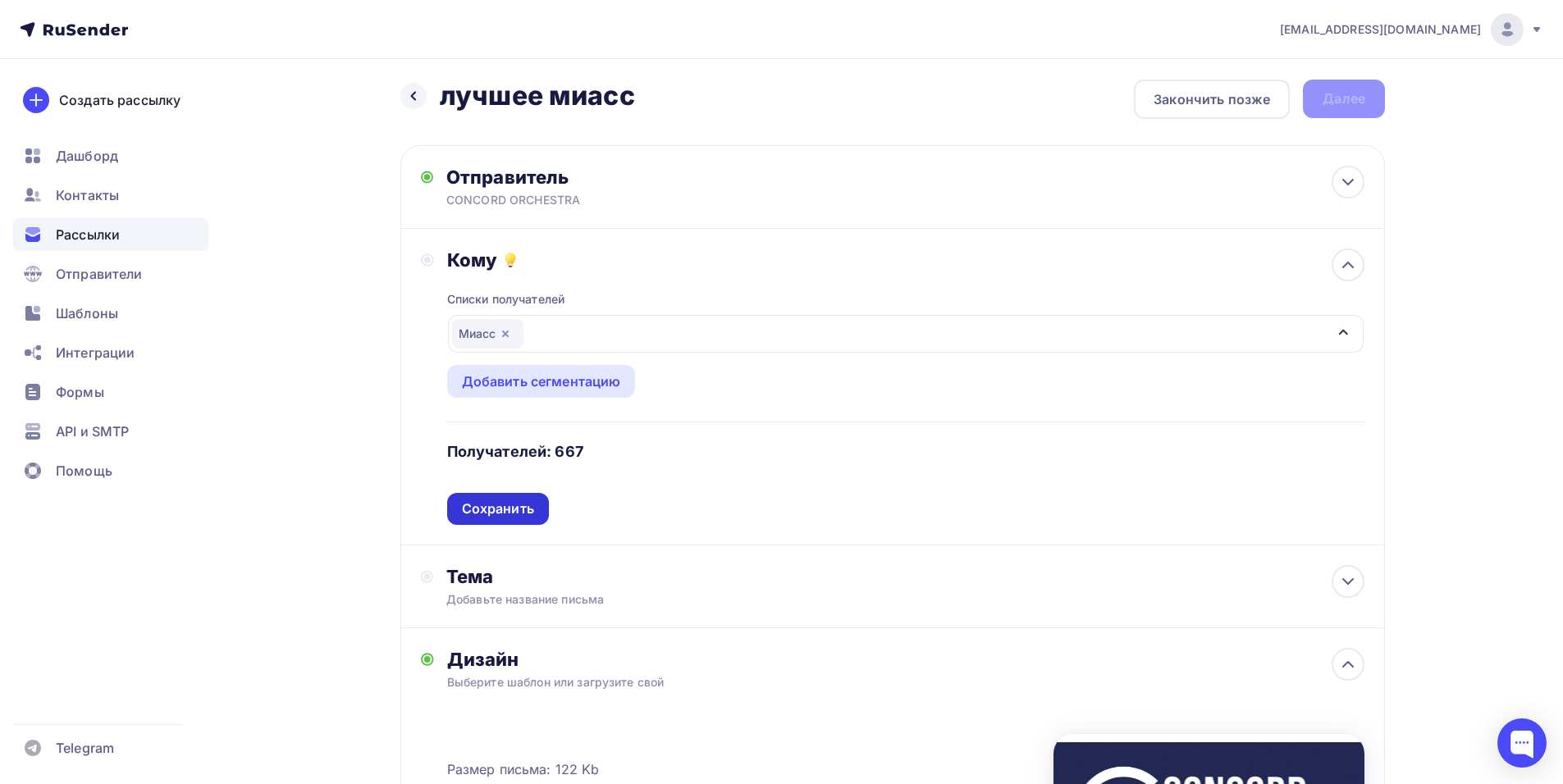
click at [497, 511] on div "Сохранить" at bounding box center [498, 508] width 72 height 19
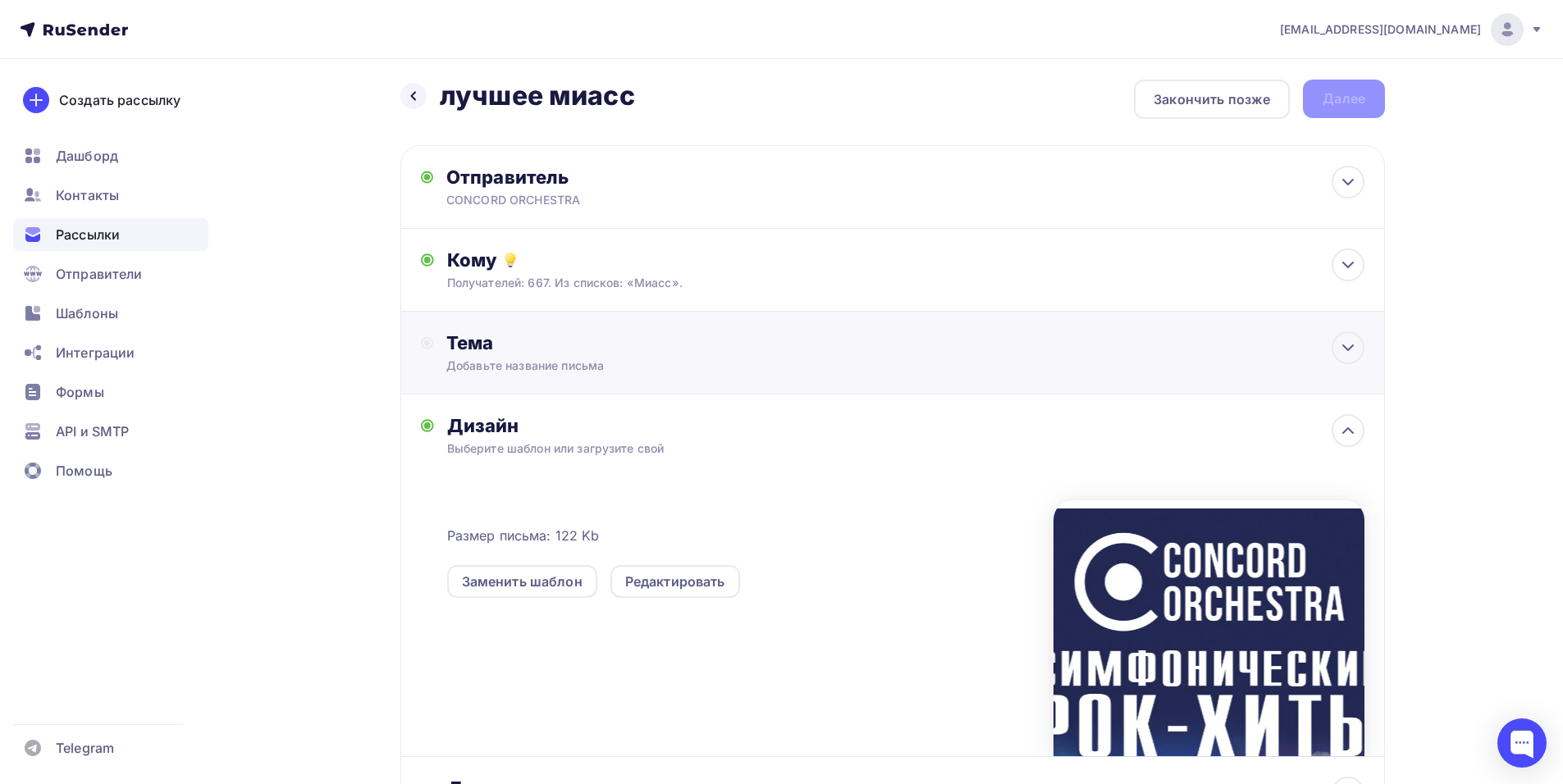
click at [641, 340] on div "Тема" at bounding box center [608, 342] width 324 height 23
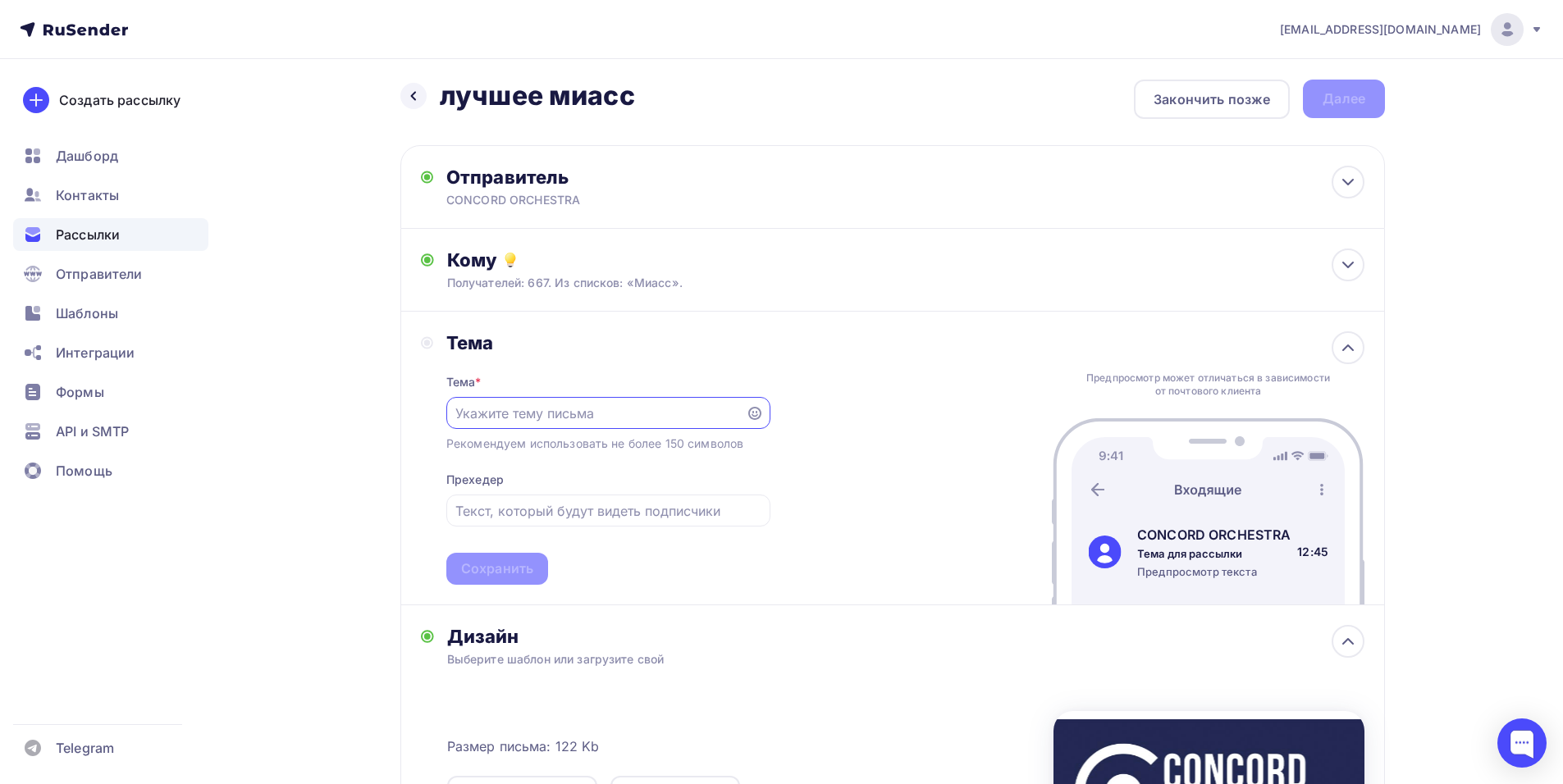
scroll to position [0, 0]
drag, startPoint x: 1492, startPoint y: 433, endPoint x: 1474, endPoint y: 433, distance: 18.0
click at [1492, 433] on div "shedevru@yandex.ru Аккаунт Тарифы Выйти Создать рассылку Дашборд Контакты Рассы…" at bounding box center [782, 575] width 1563 height 1162
click at [607, 407] on input "text" at bounding box center [595, 413] width 280 height 20
paste input "Приглашение на шоу «Симфонические РОК-ХИТЫ. Лучшее»"
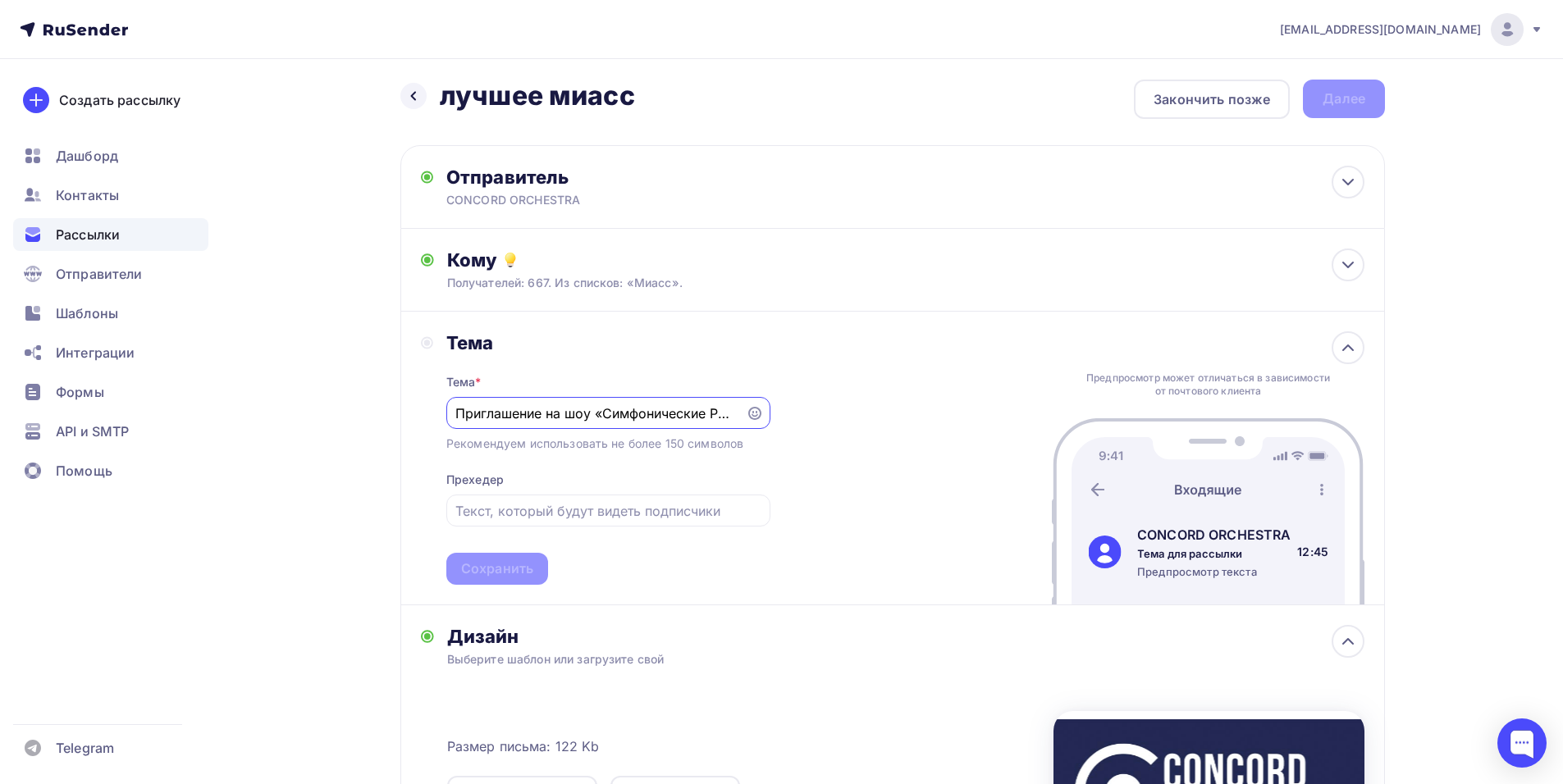
scroll to position [0, 114]
type input "Приглашение на шоу «Симфонические РОК-ХИТЫ. Лучшее»"
click at [496, 567] on div "Сохранить" at bounding box center [497, 569] width 72 height 19
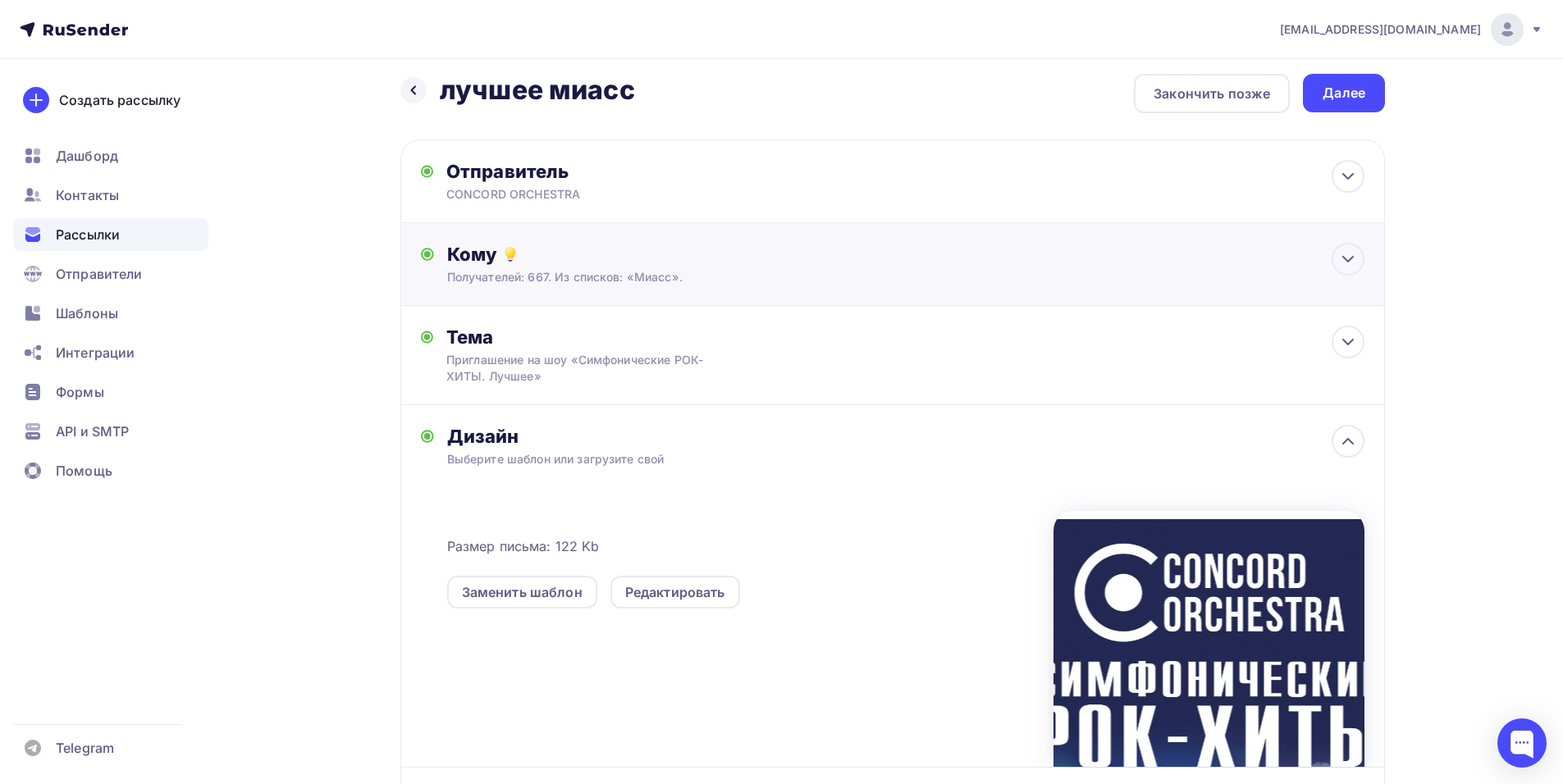
scroll to position [0, 0]
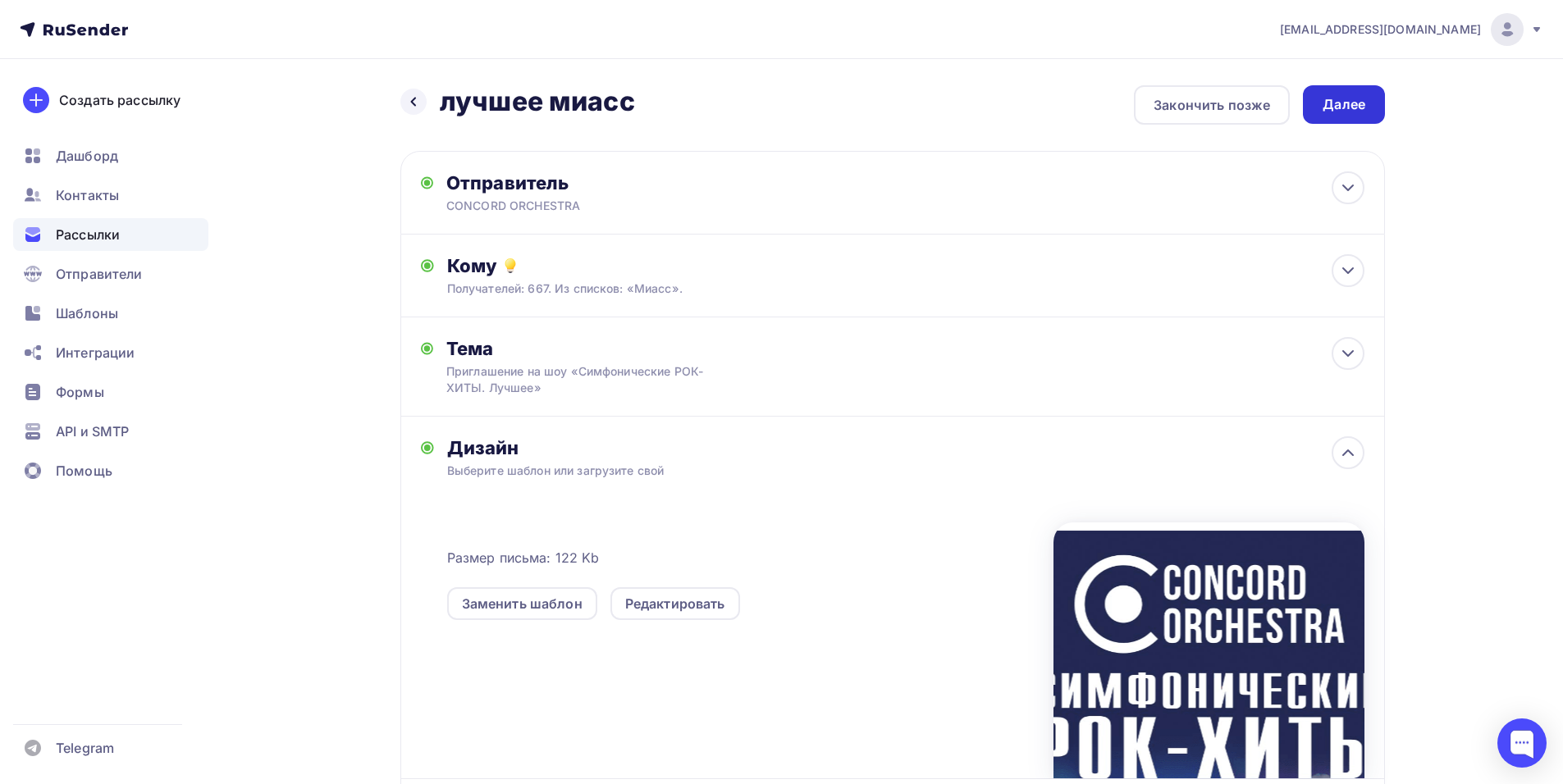
click at [1354, 89] on div "Далее" at bounding box center [1344, 104] width 82 height 38
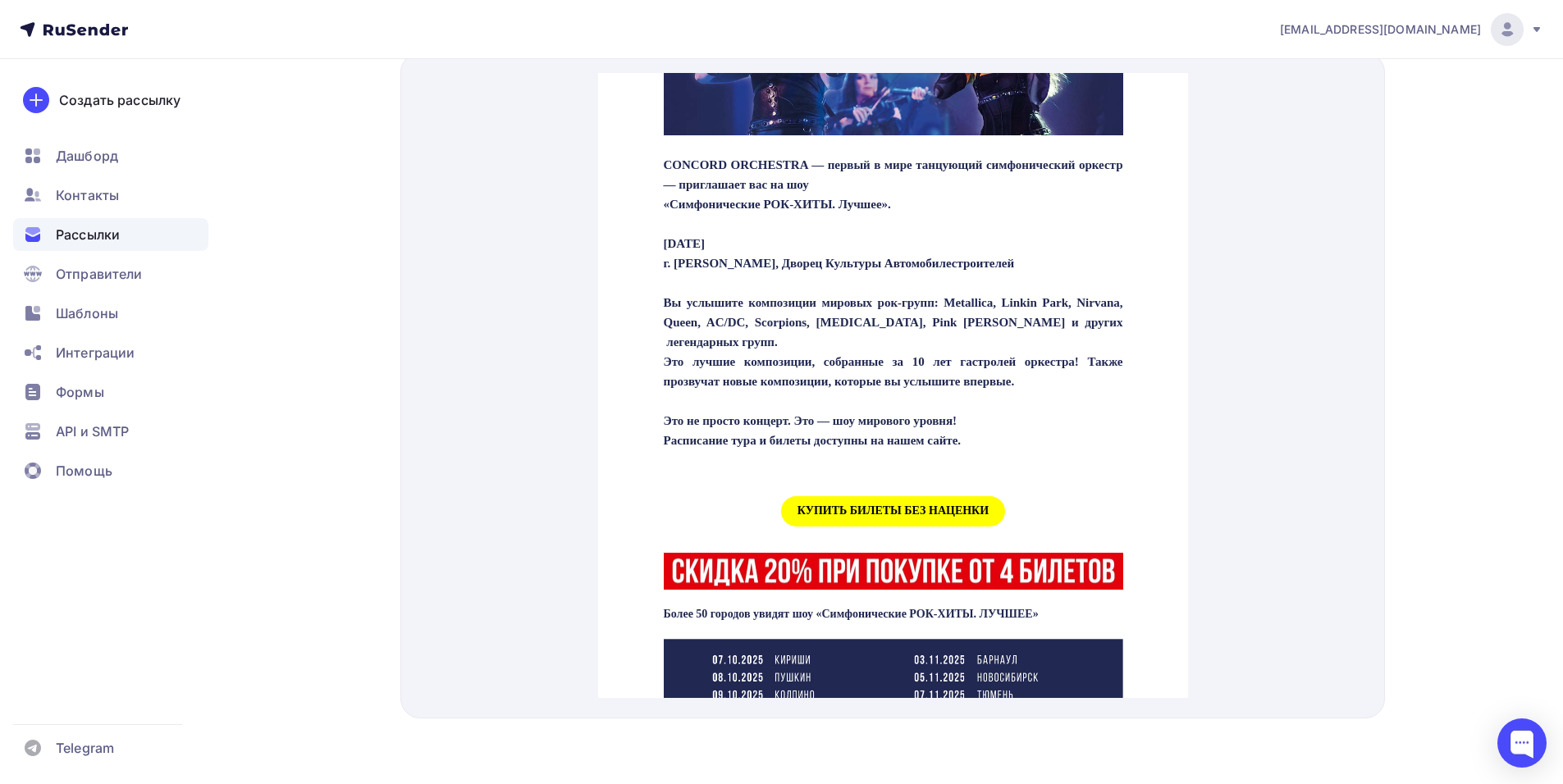
scroll to position [410, 0]
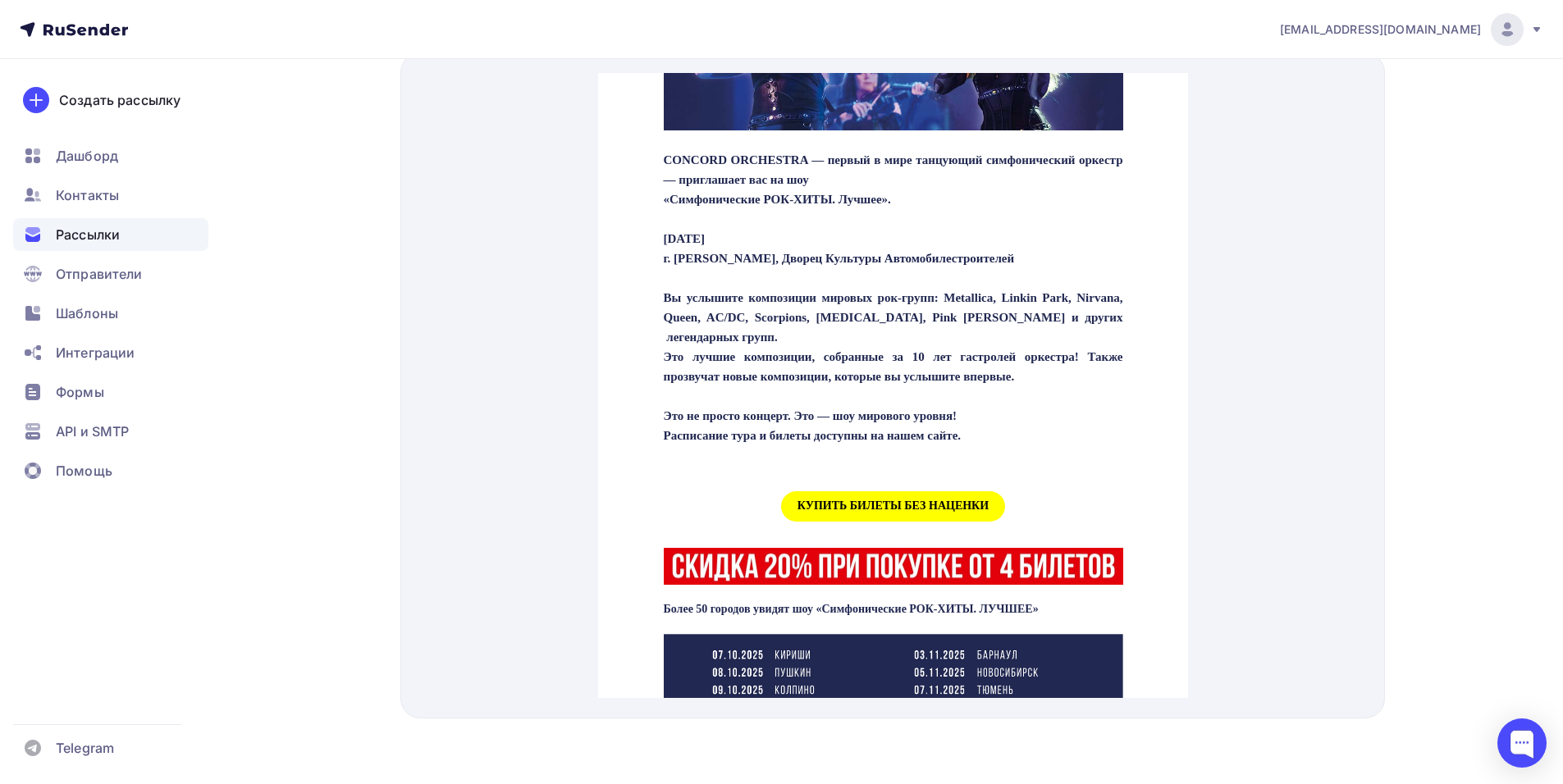
click at [879, 502] on span "КУПИТЬ БИЛЕТЫ БЕЗ НАЦЕНКИ" at bounding box center [892, 486] width 224 height 30
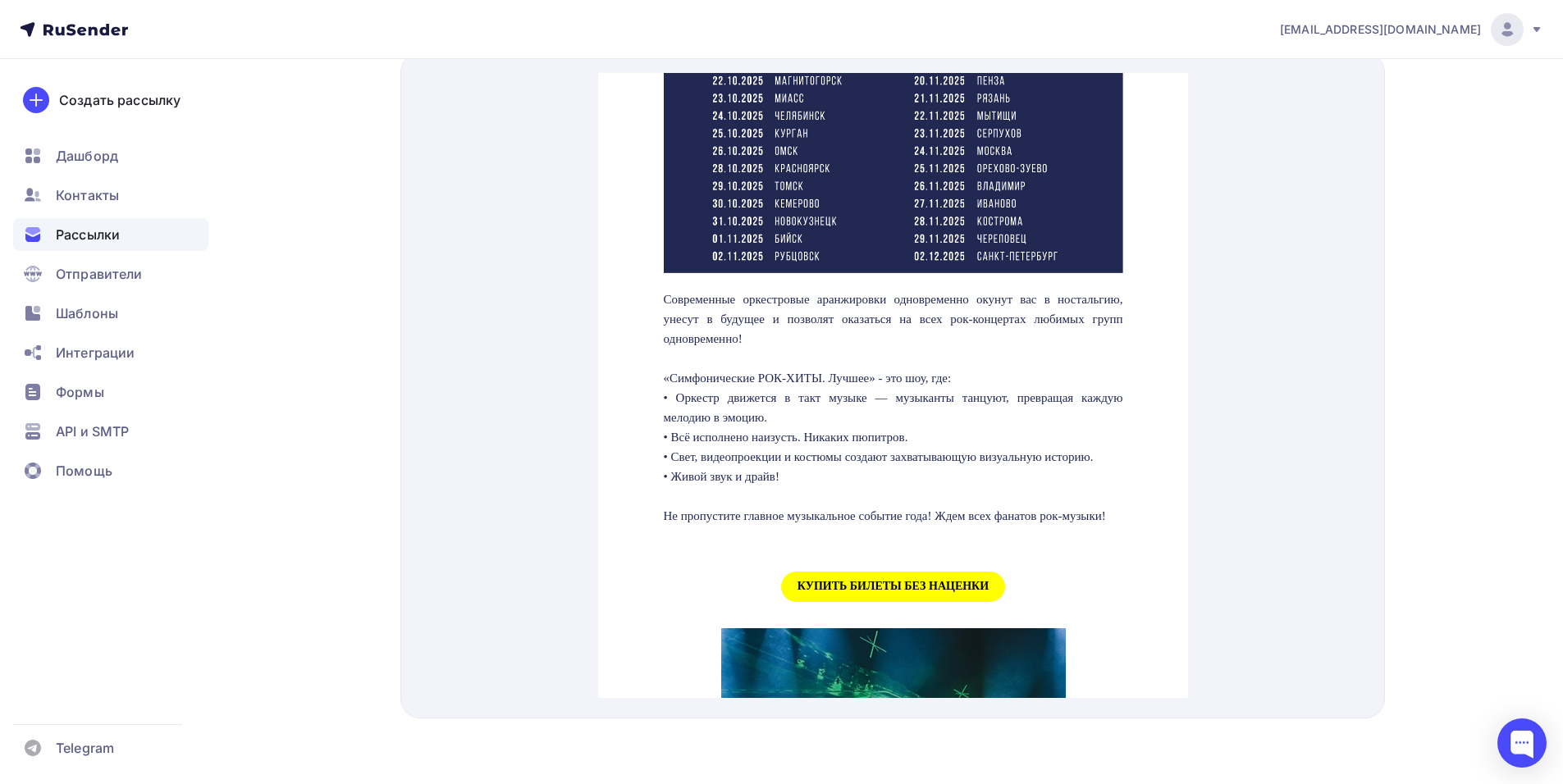
scroll to position [1476, 0]
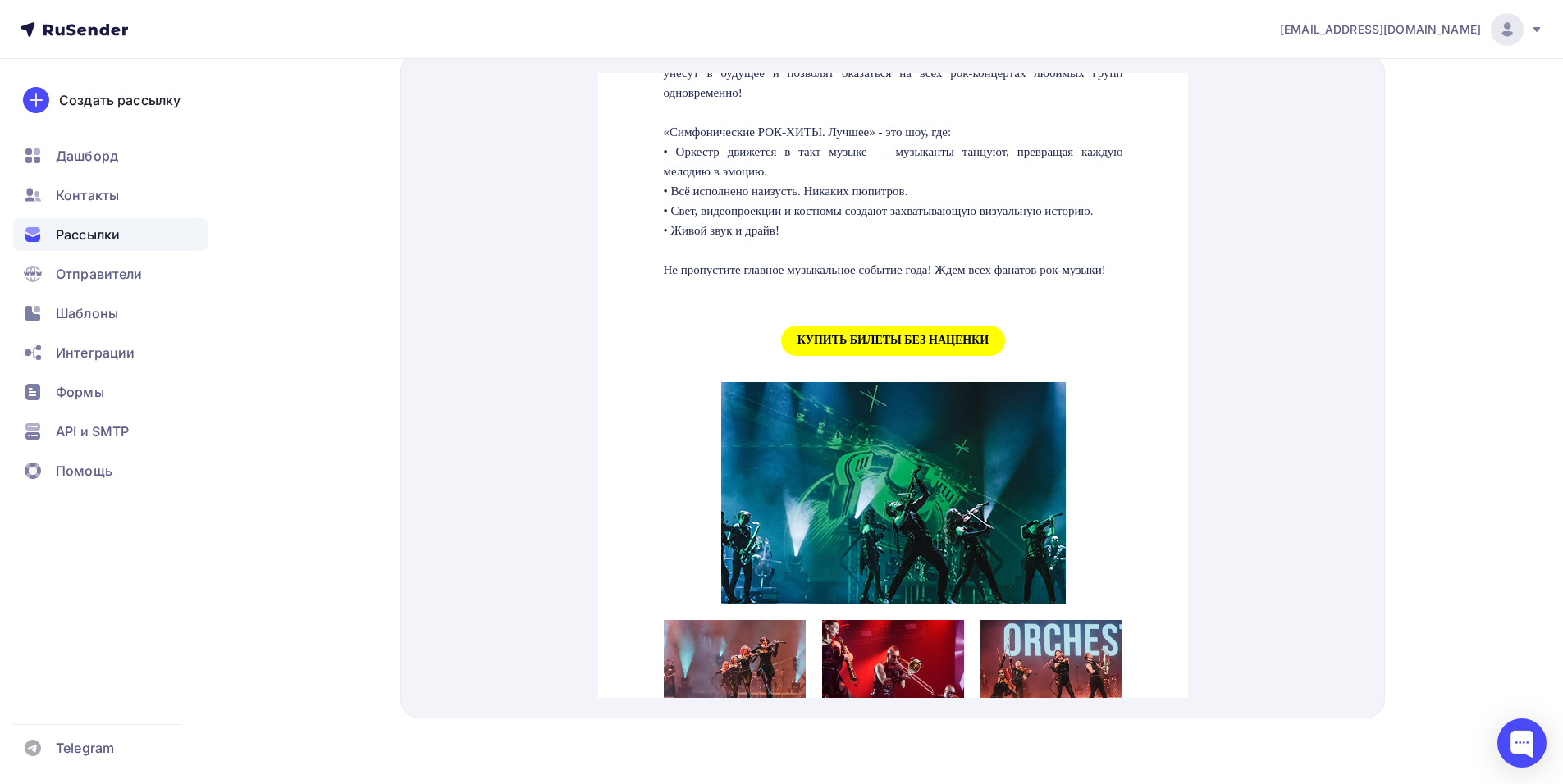
click at [899, 336] on span "КУПИТЬ БИЛЕТЫ БЕЗ НАЦЕНКИ" at bounding box center [892, 320] width 224 height 30
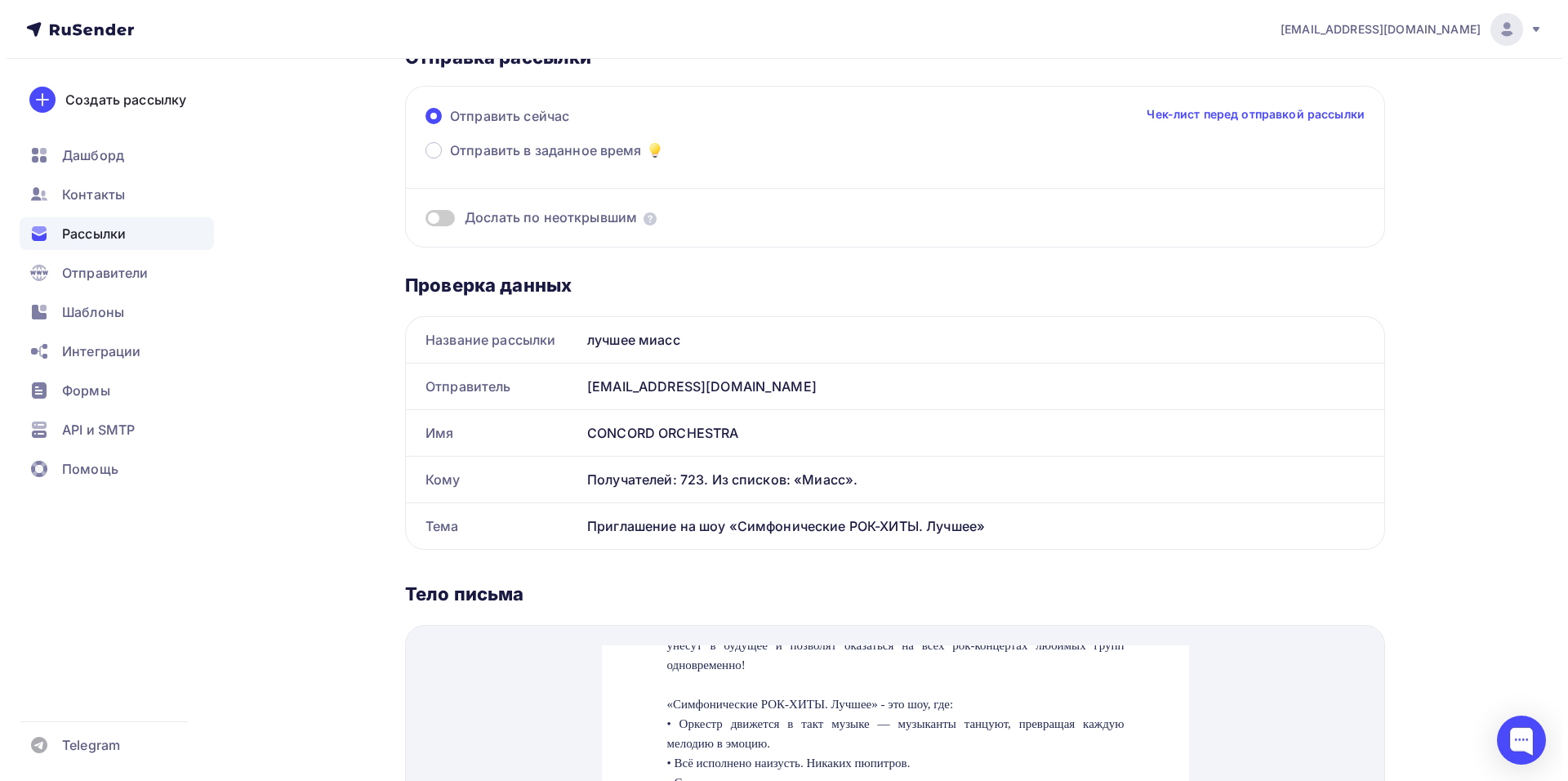
scroll to position [0, 0]
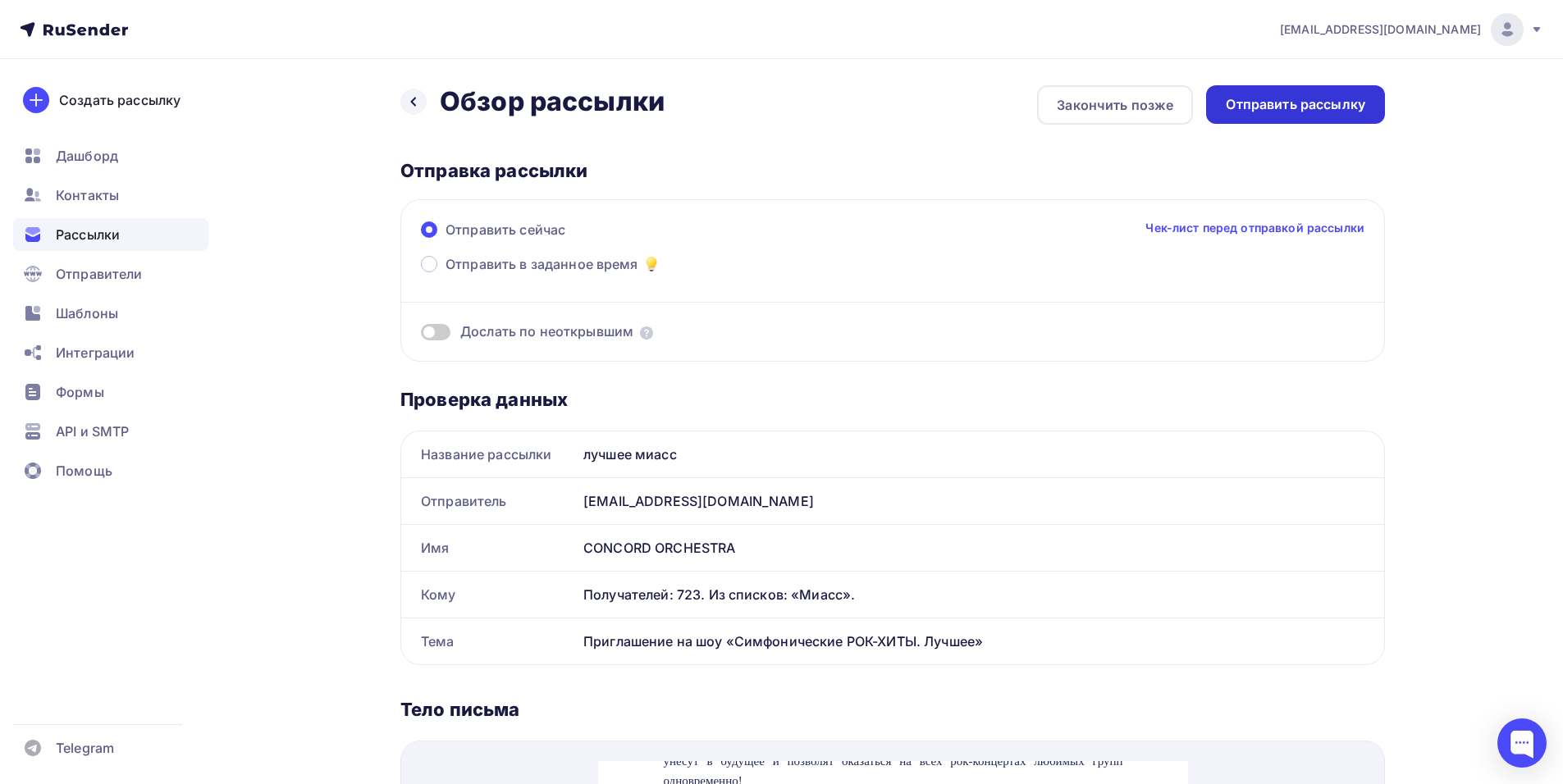
click at [1313, 110] on div "Отправить рассылку" at bounding box center [1295, 104] width 140 height 19
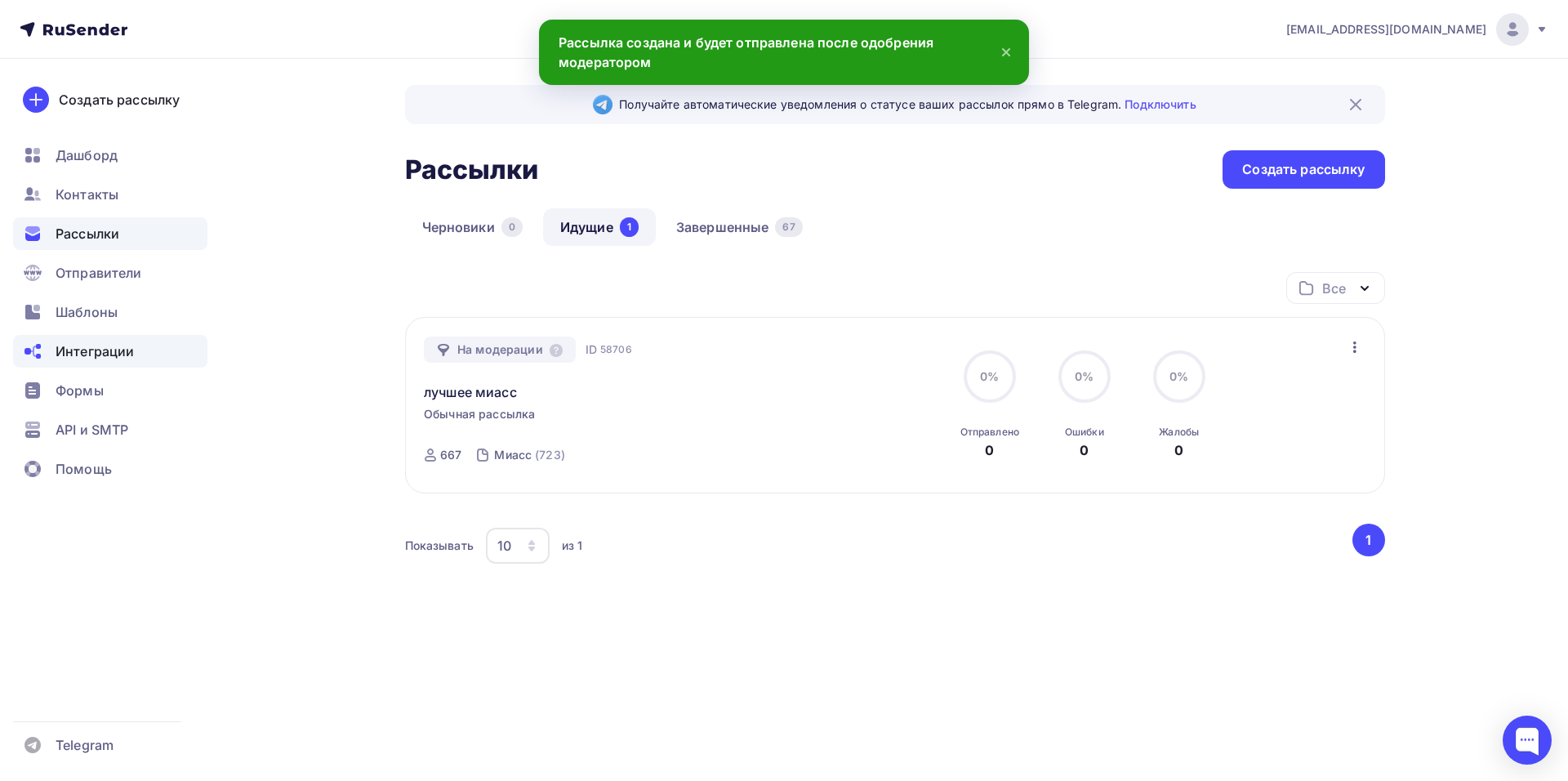
click at [87, 335] on div "Интеграции" at bounding box center [110, 351] width 195 height 33
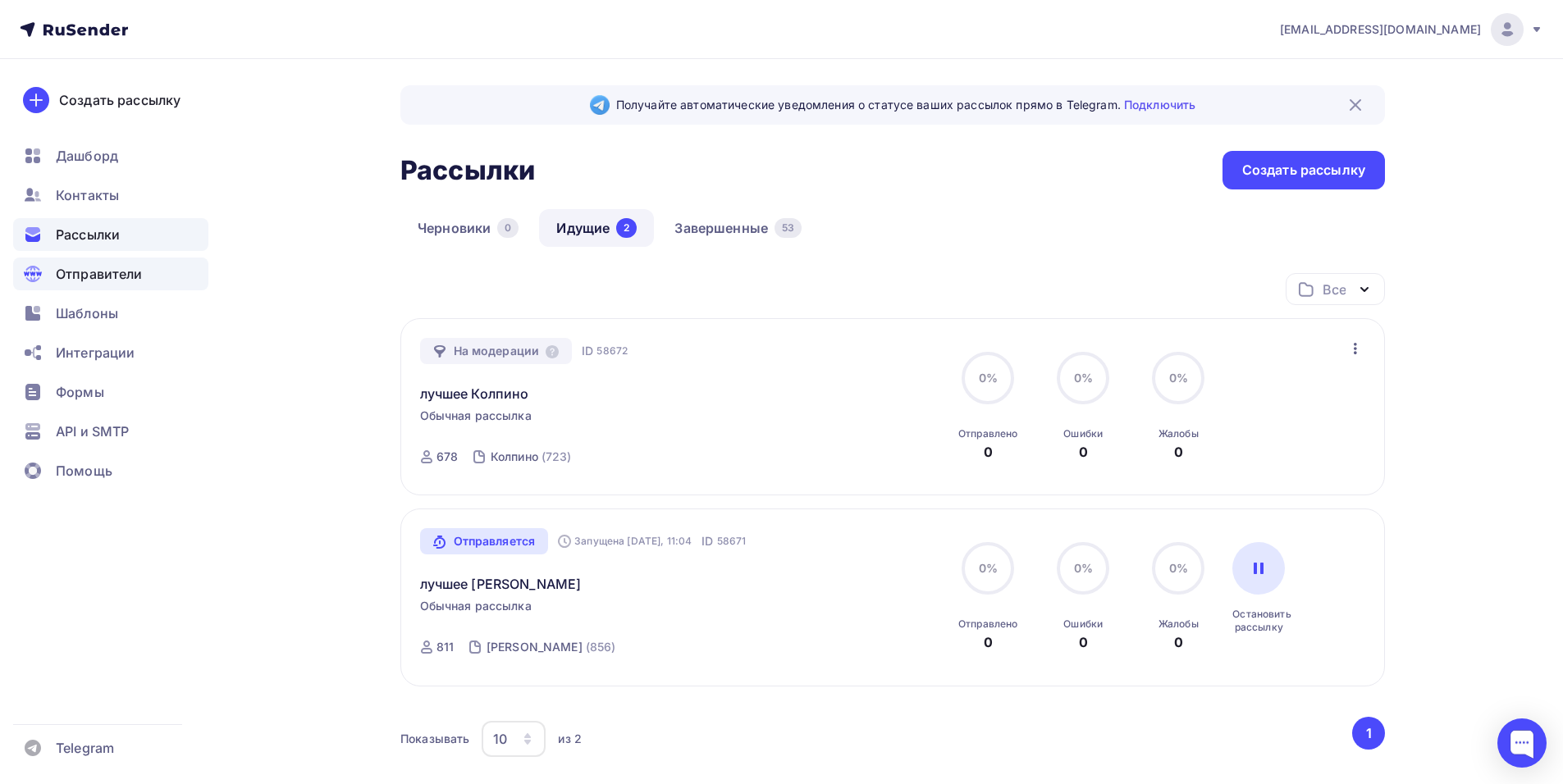
click at [110, 273] on span "Отправители" at bounding box center [99, 274] width 87 height 20
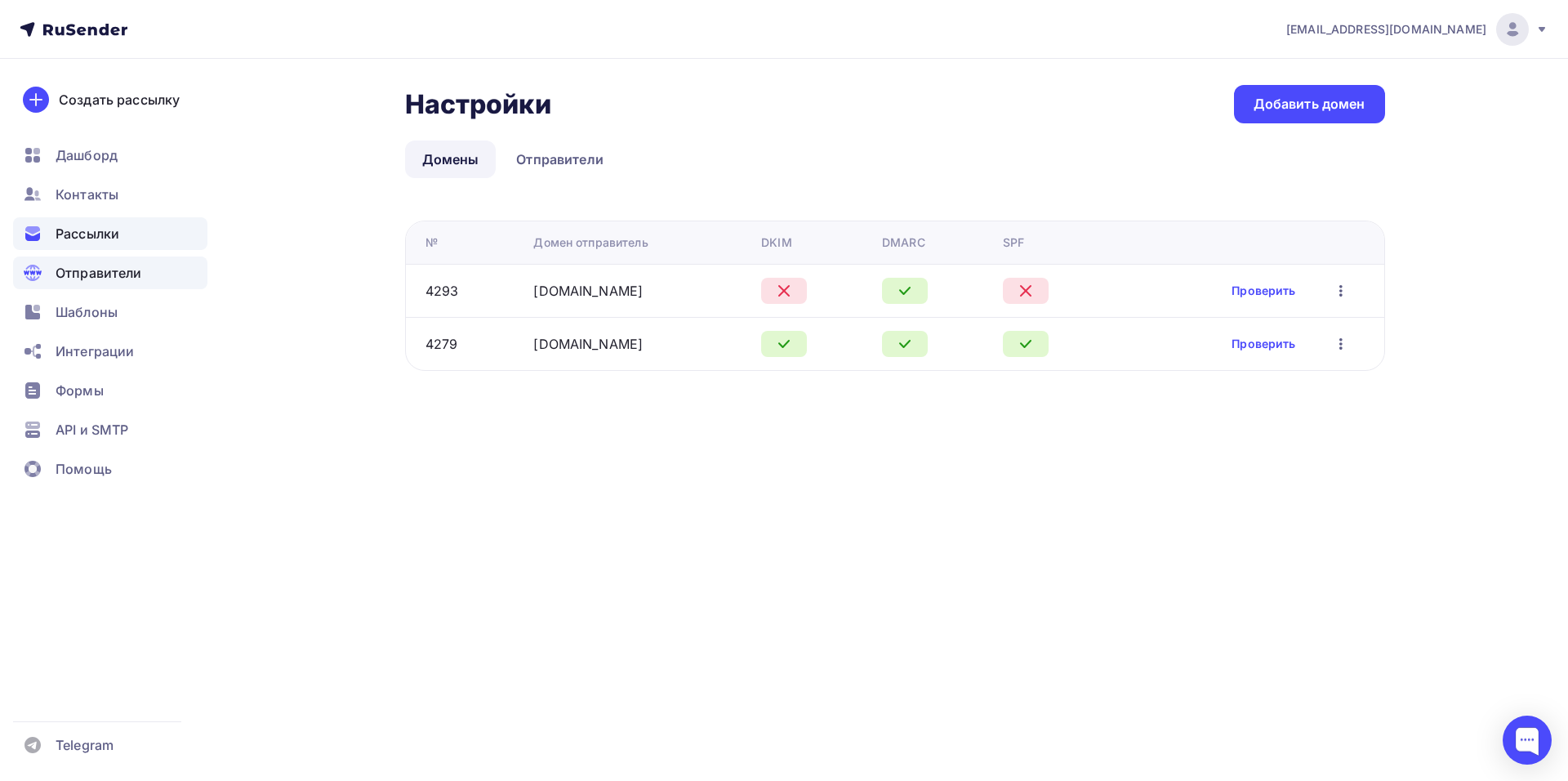
click at [81, 236] on span "Рассылки" at bounding box center [87, 234] width 64 height 20
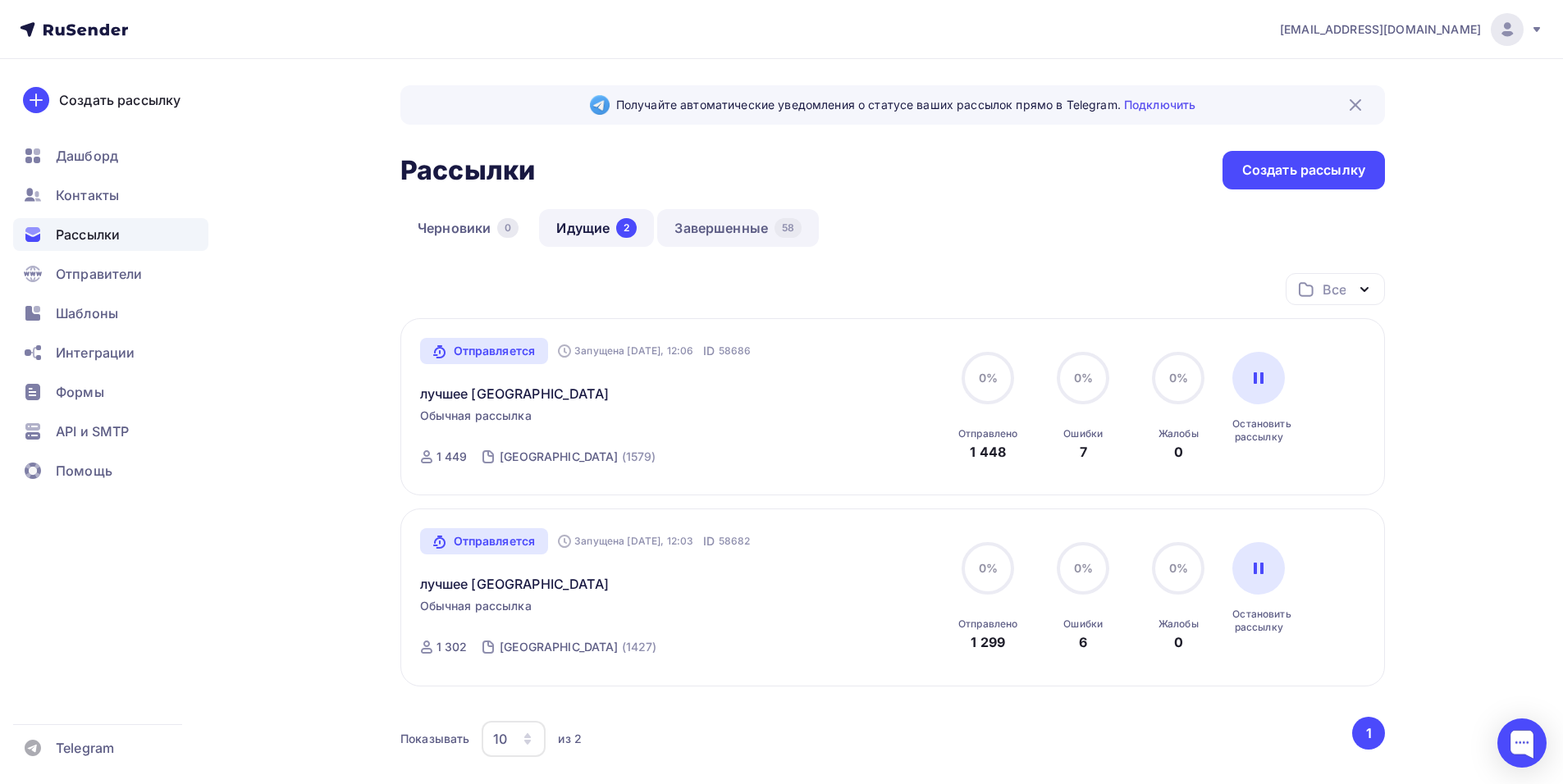
click at [704, 229] on link "Завершенные 58" at bounding box center [738, 227] width 162 height 37
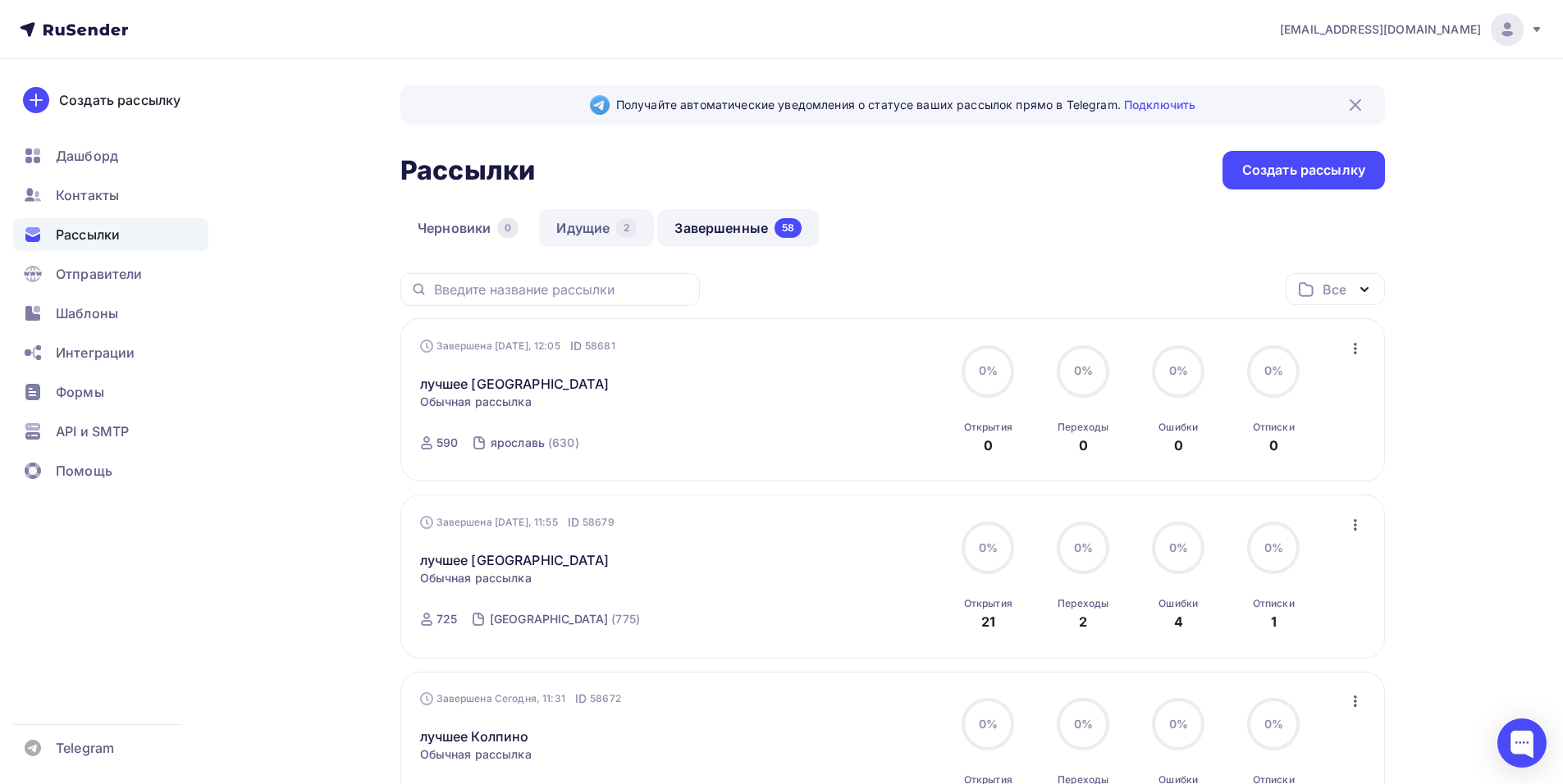
click at [572, 226] on link "Идущие 2" at bounding box center [596, 227] width 115 height 37
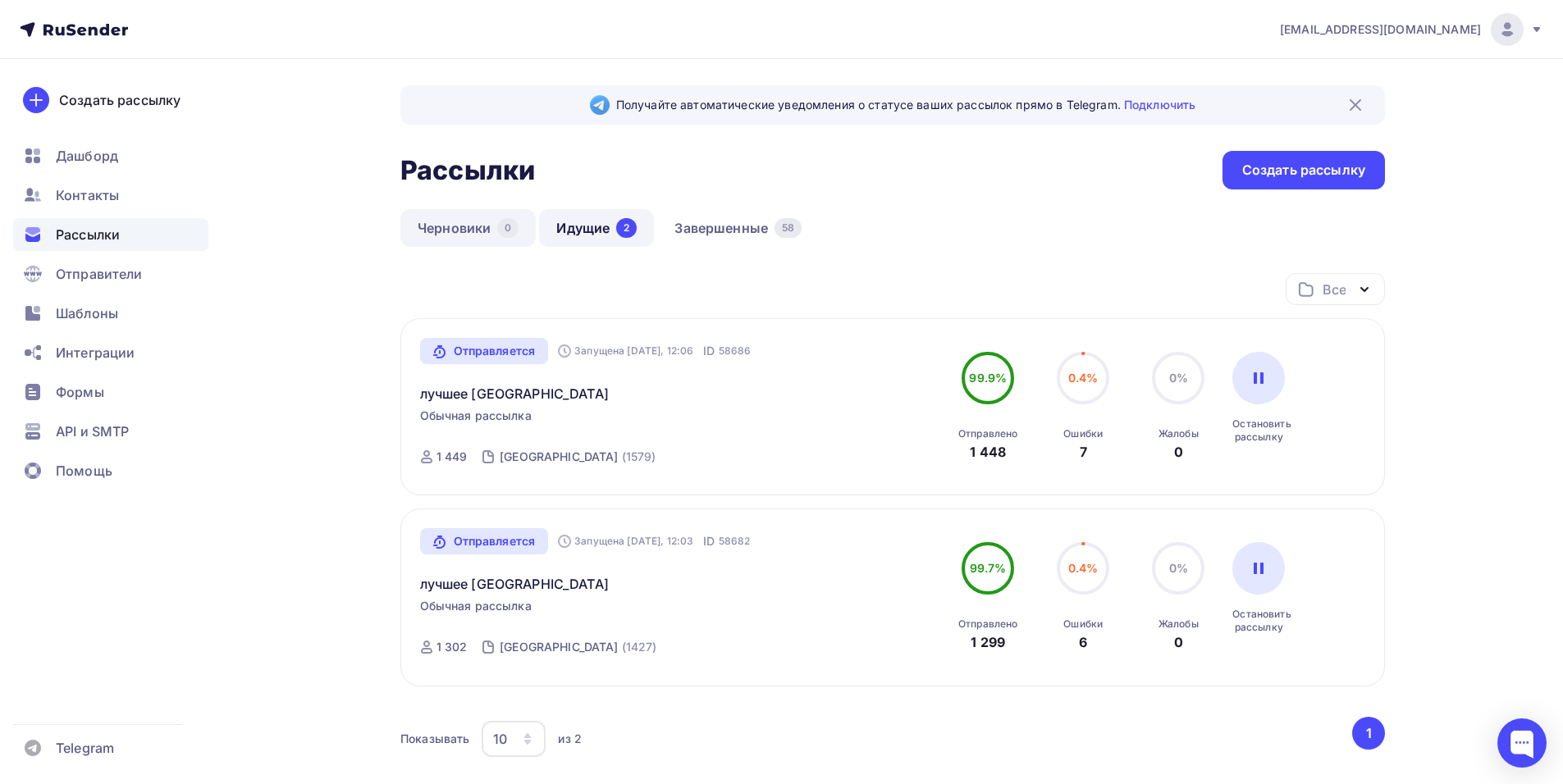
click at [453, 238] on link "Черновики 0" at bounding box center [467, 227] width 135 height 37
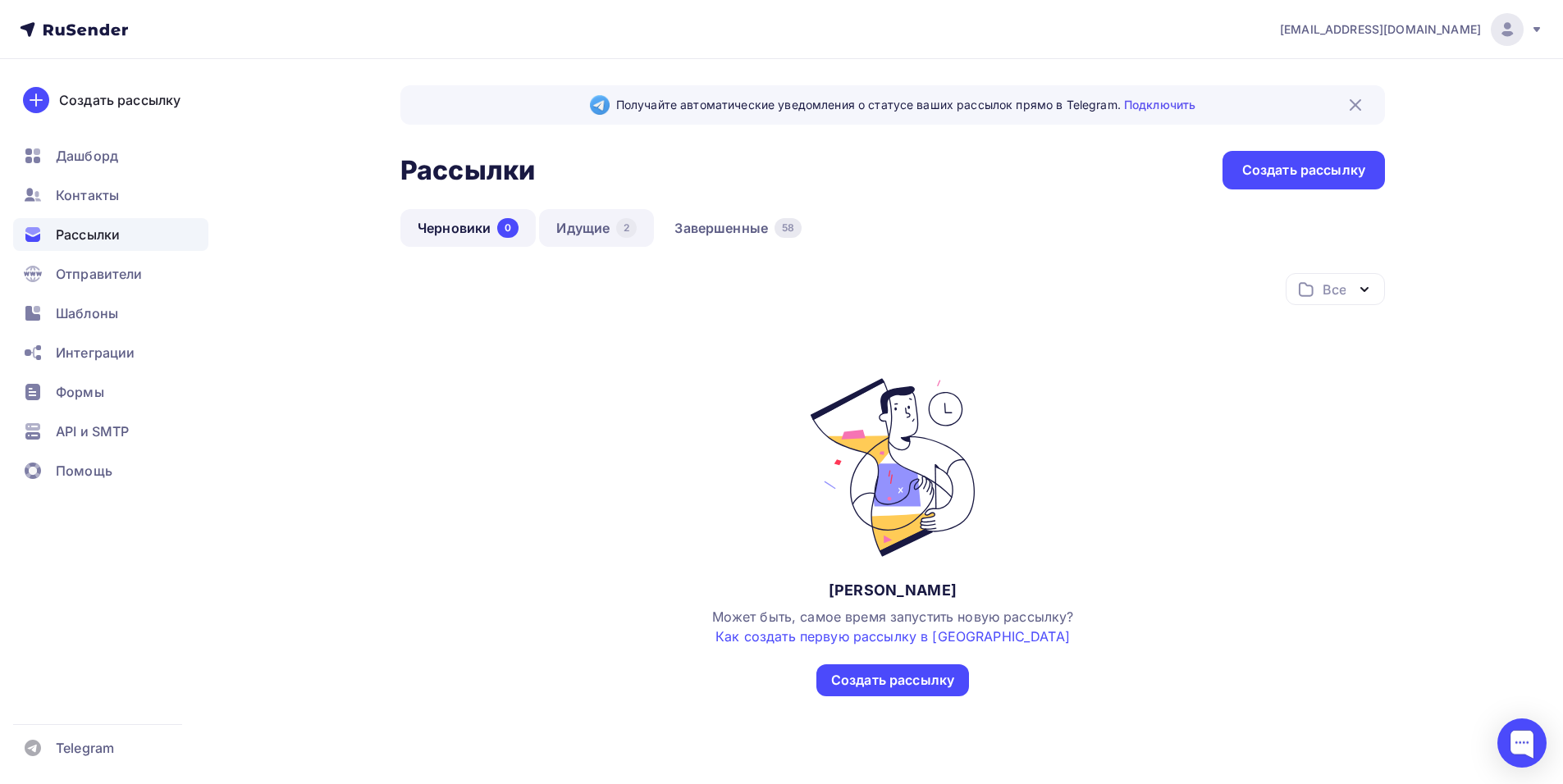
click at [594, 220] on link "Идущие 2" at bounding box center [596, 227] width 115 height 37
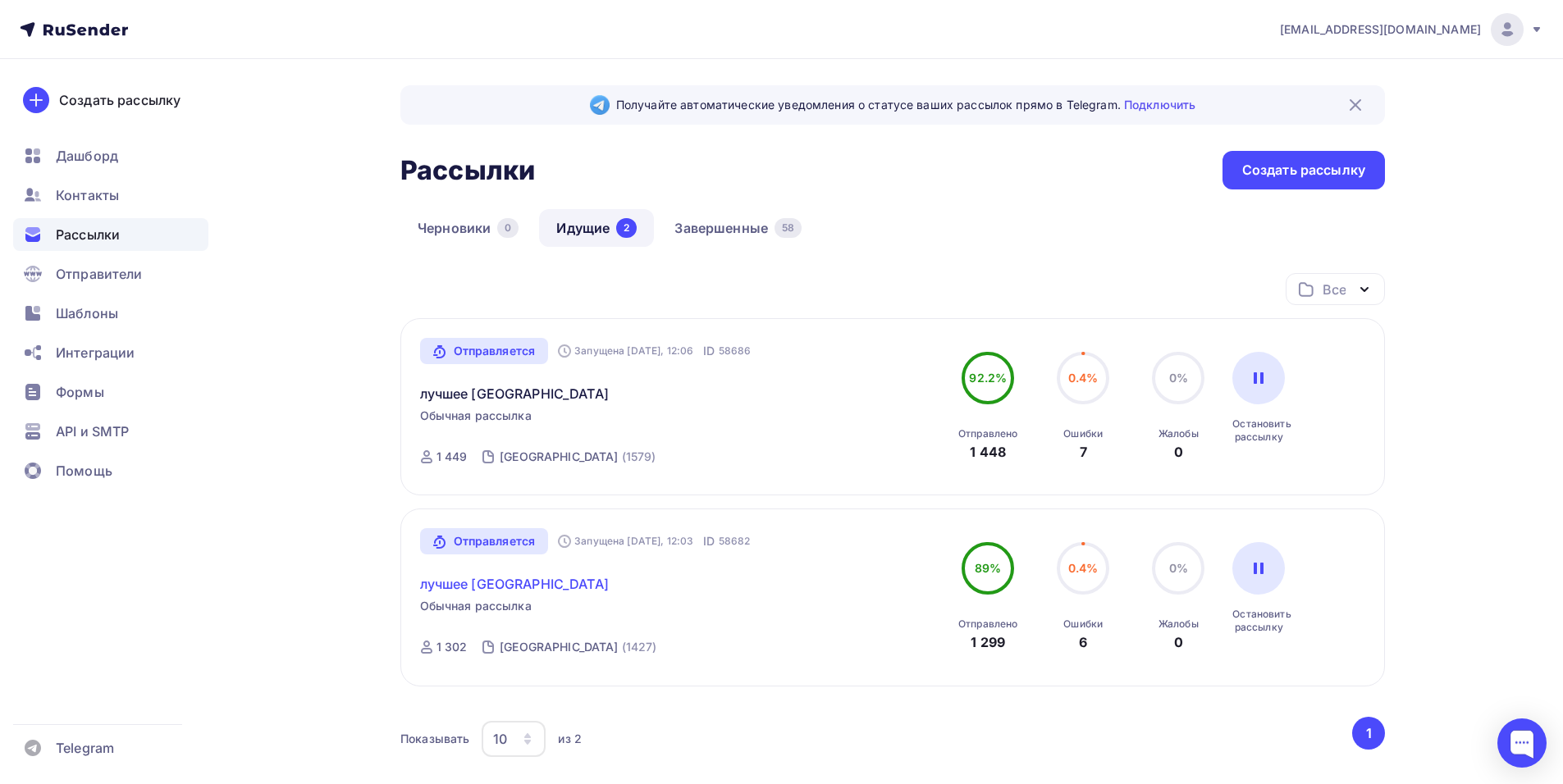
click at [507, 588] on link "лучшее Чебоксары" at bounding box center [514, 584] width 189 height 20
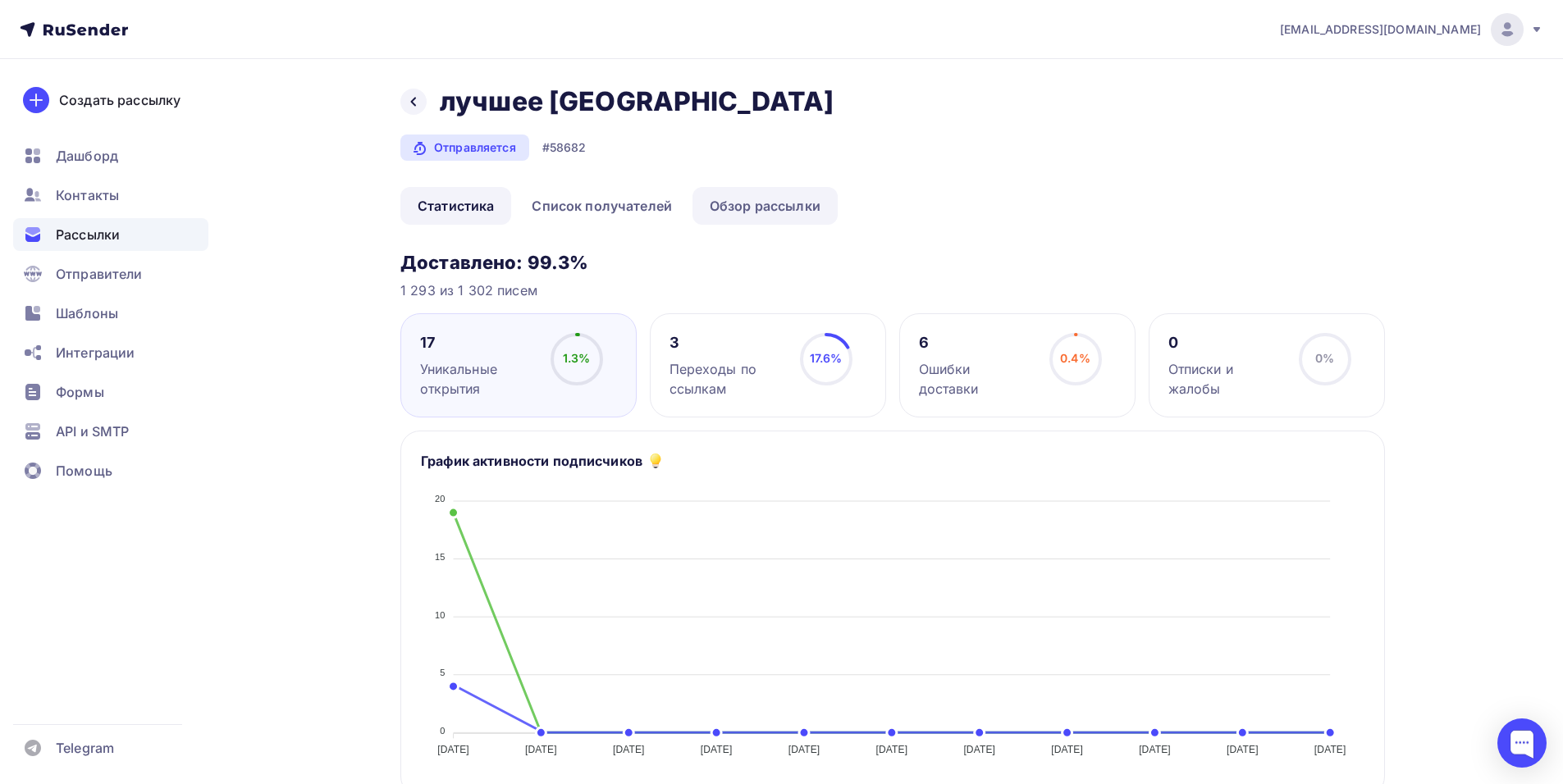
click at [769, 199] on link "Обзор рассылки" at bounding box center [764, 205] width 145 height 37
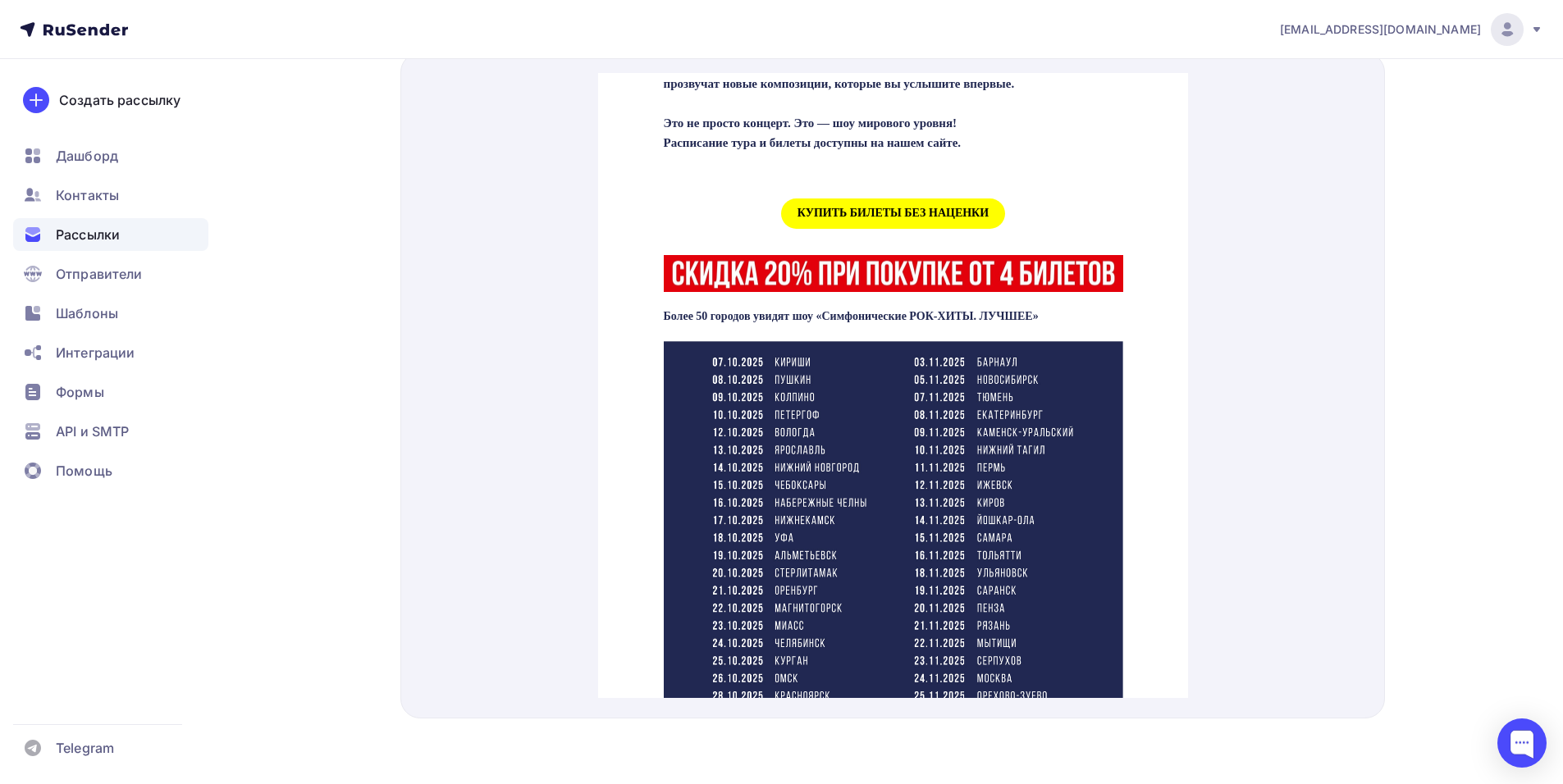
scroll to position [492, 0]
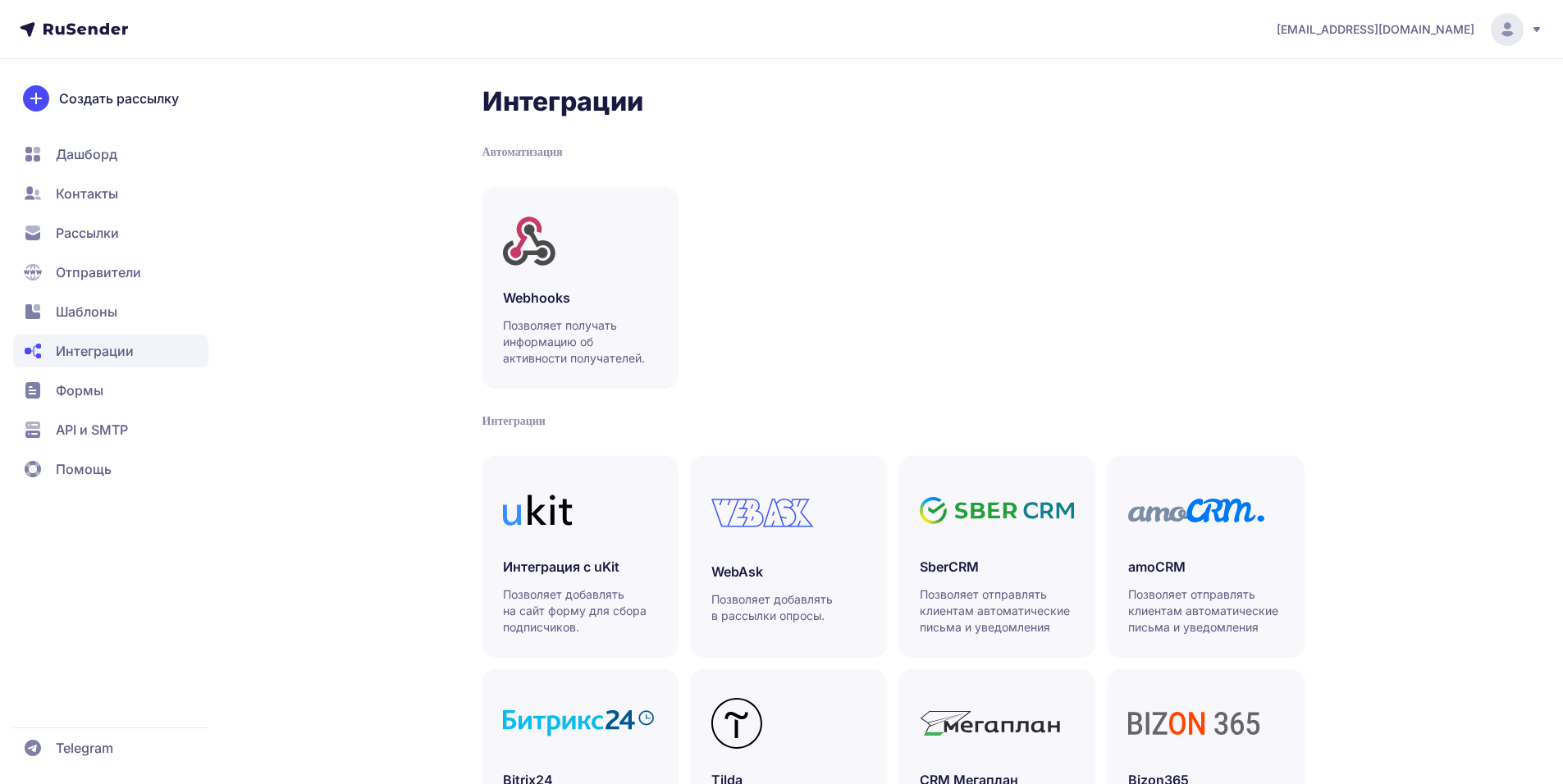
click at [100, 320] on span "Шаблоны" at bounding box center [86, 312] width 61 height 20
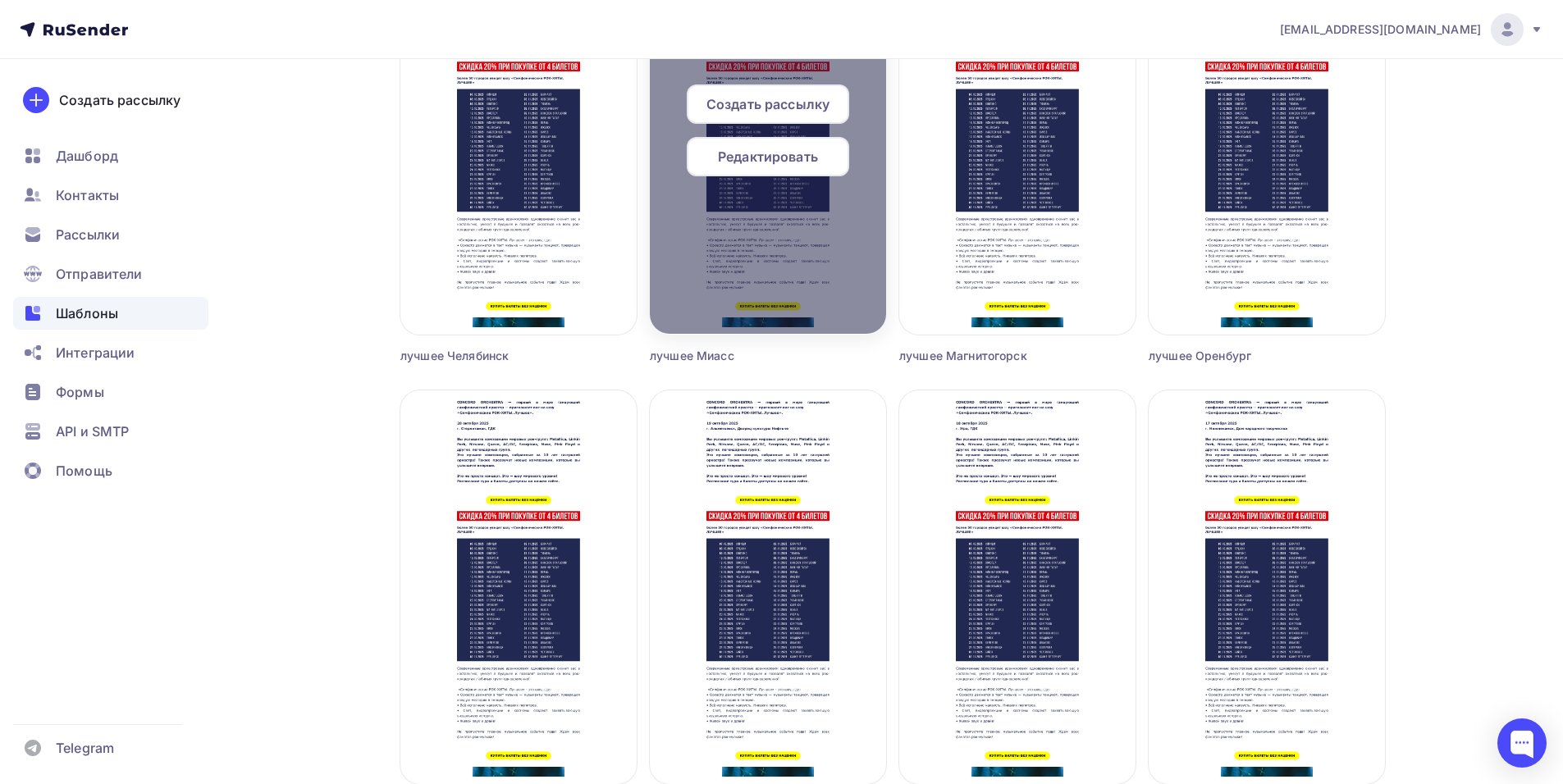
scroll to position [1968, 0]
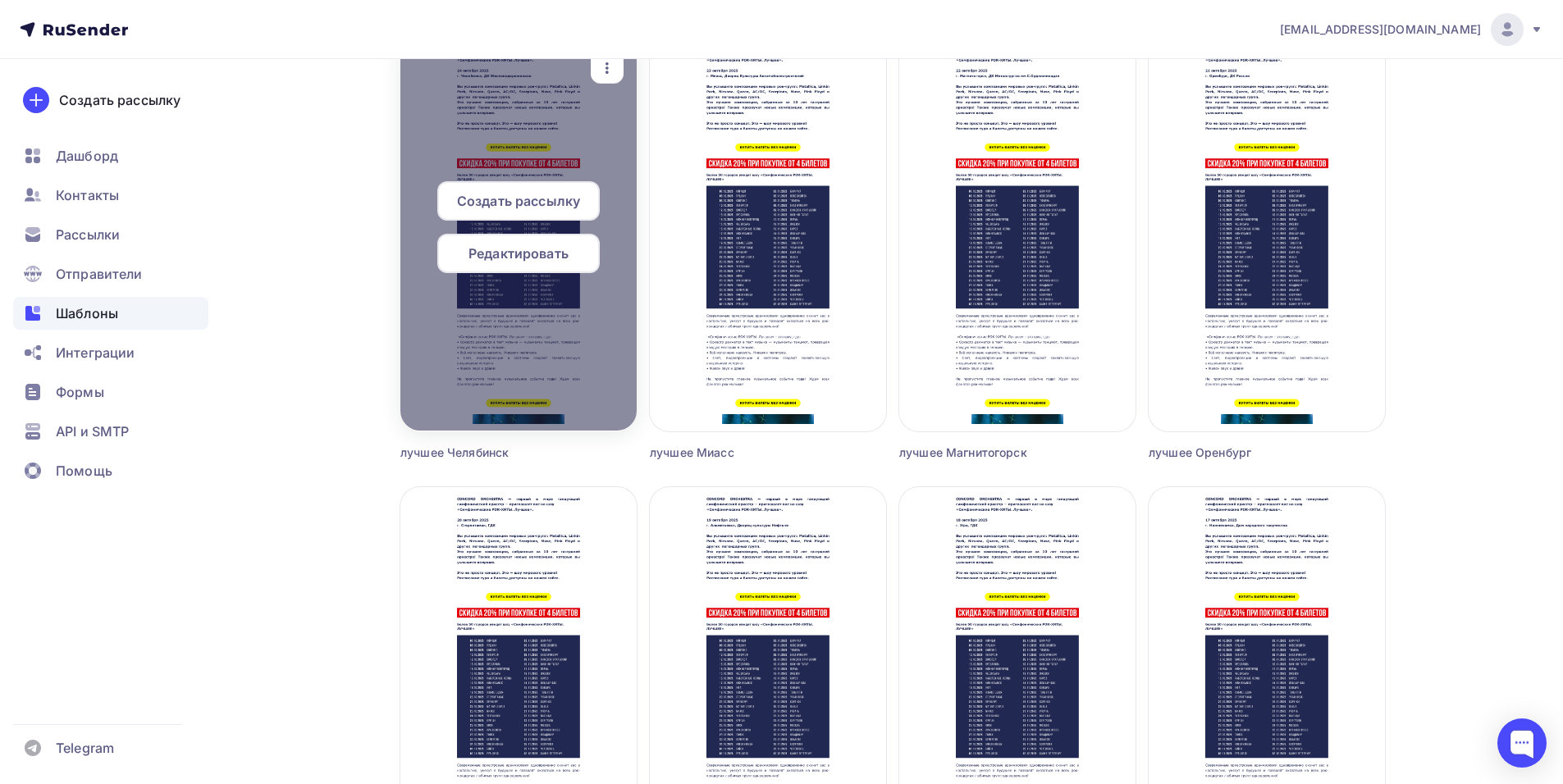
click at [512, 196] on span "Создать рассылку" at bounding box center [518, 201] width 123 height 20
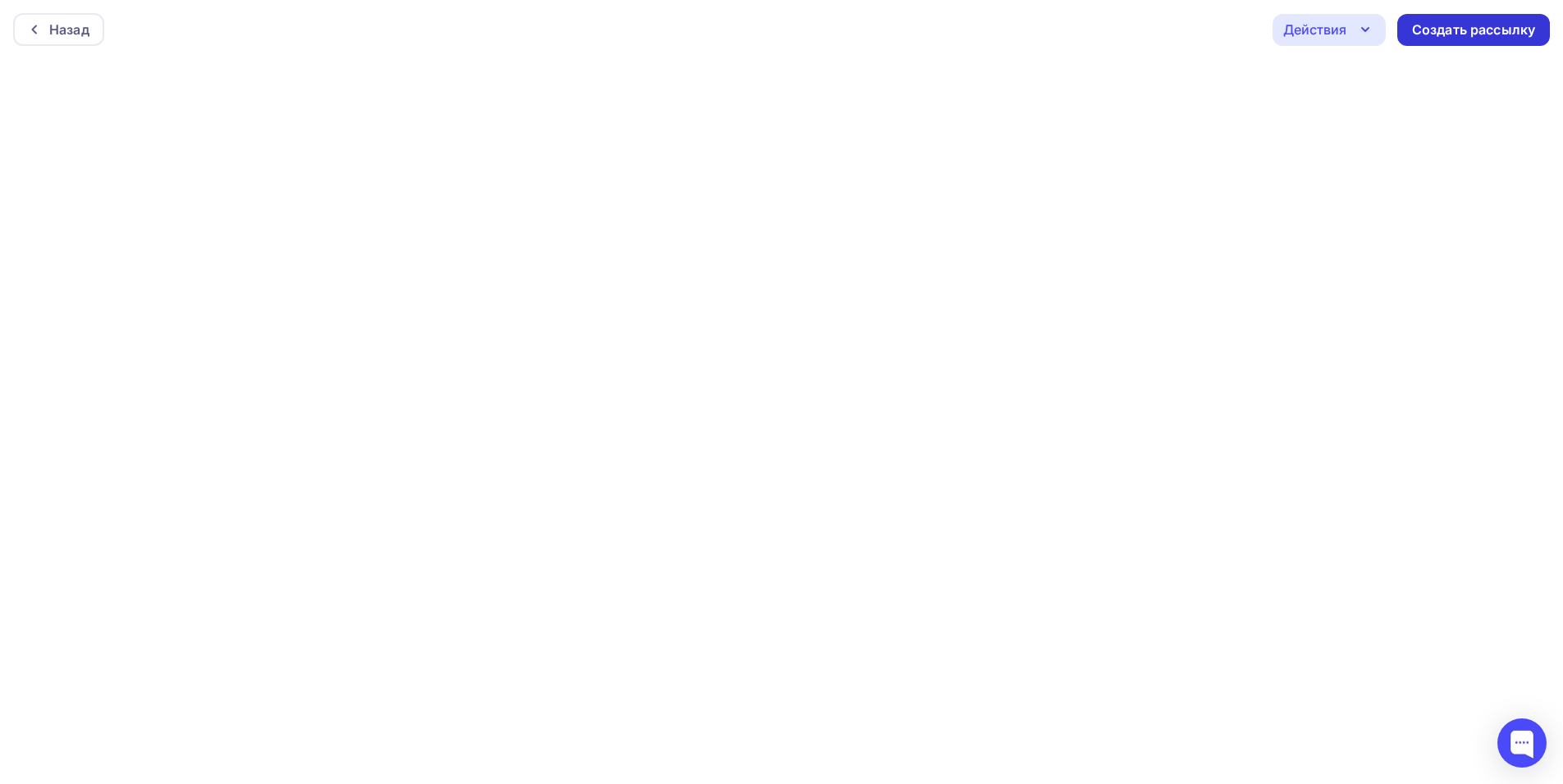
click at [1451, 37] on div "Создать рассылку" at bounding box center [1473, 29] width 123 height 19
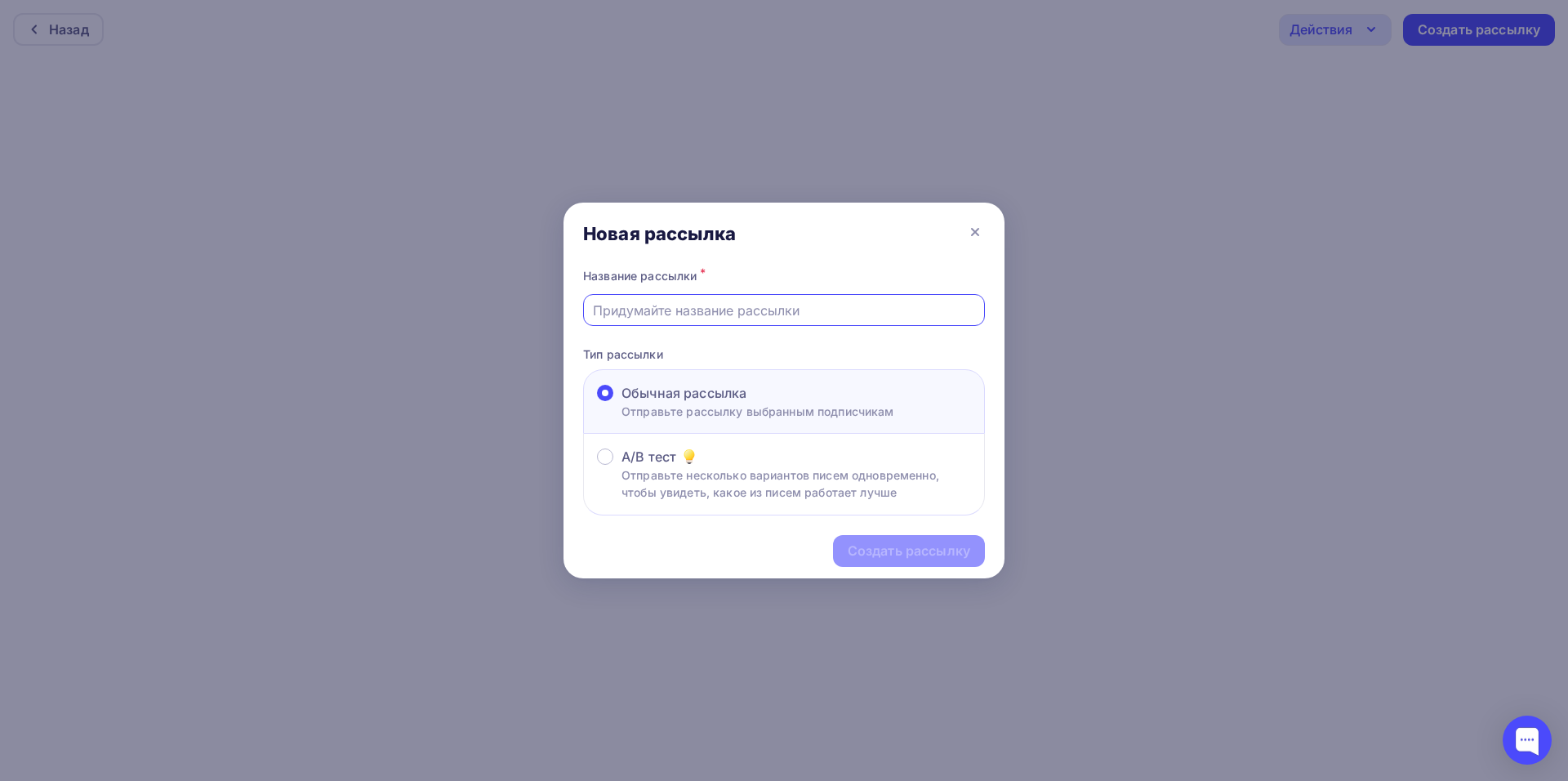
click at [680, 307] on input "text" at bounding box center [784, 311] width 383 height 20
type input "лучшее Челябинск"
click at [926, 550] on div "Создать рассылку" at bounding box center [909, 551] width 123 height 19
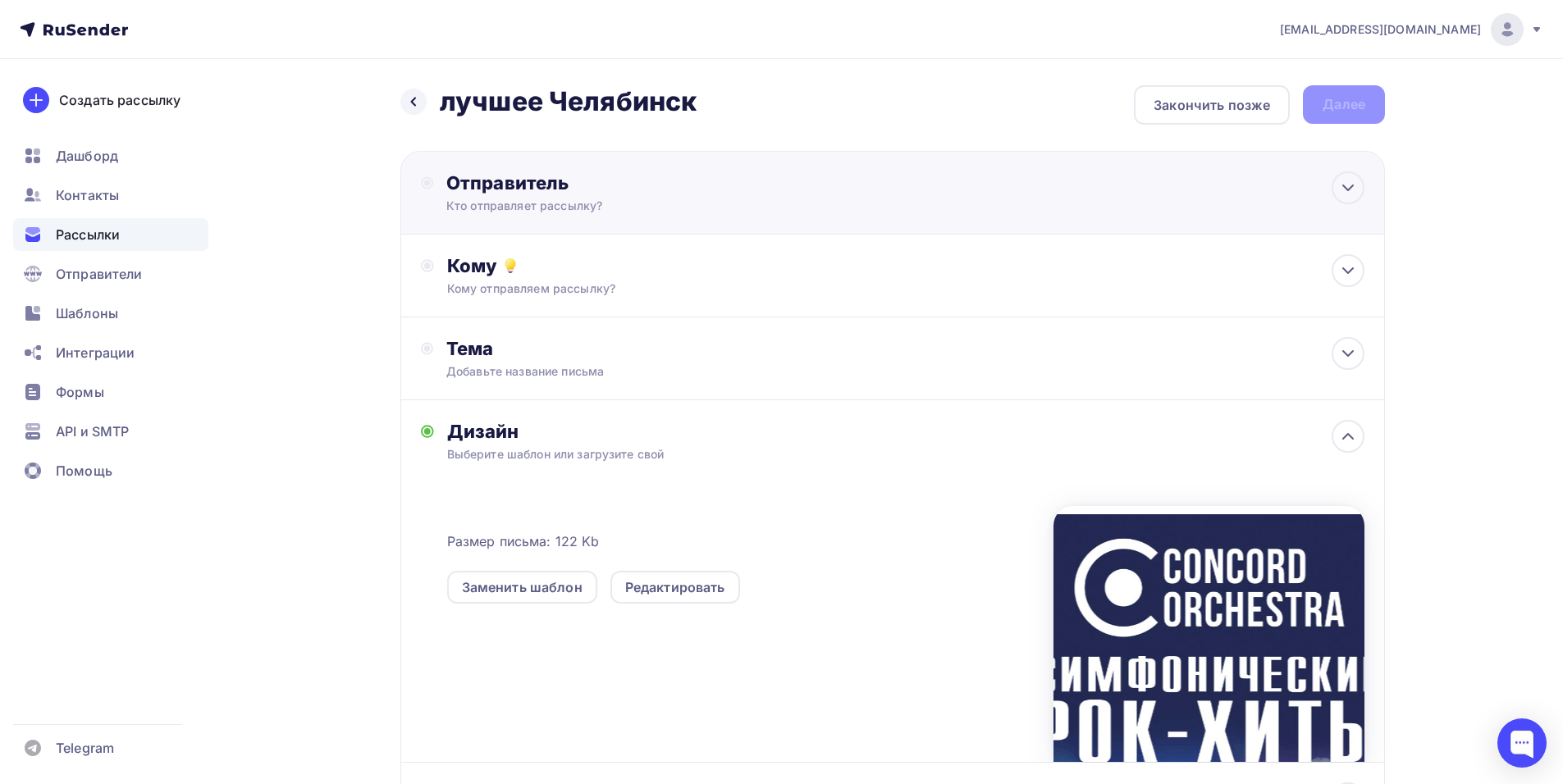
click at [674, 177] on div "Отправитель" at bounding box center [624, 183] width 355 height 23
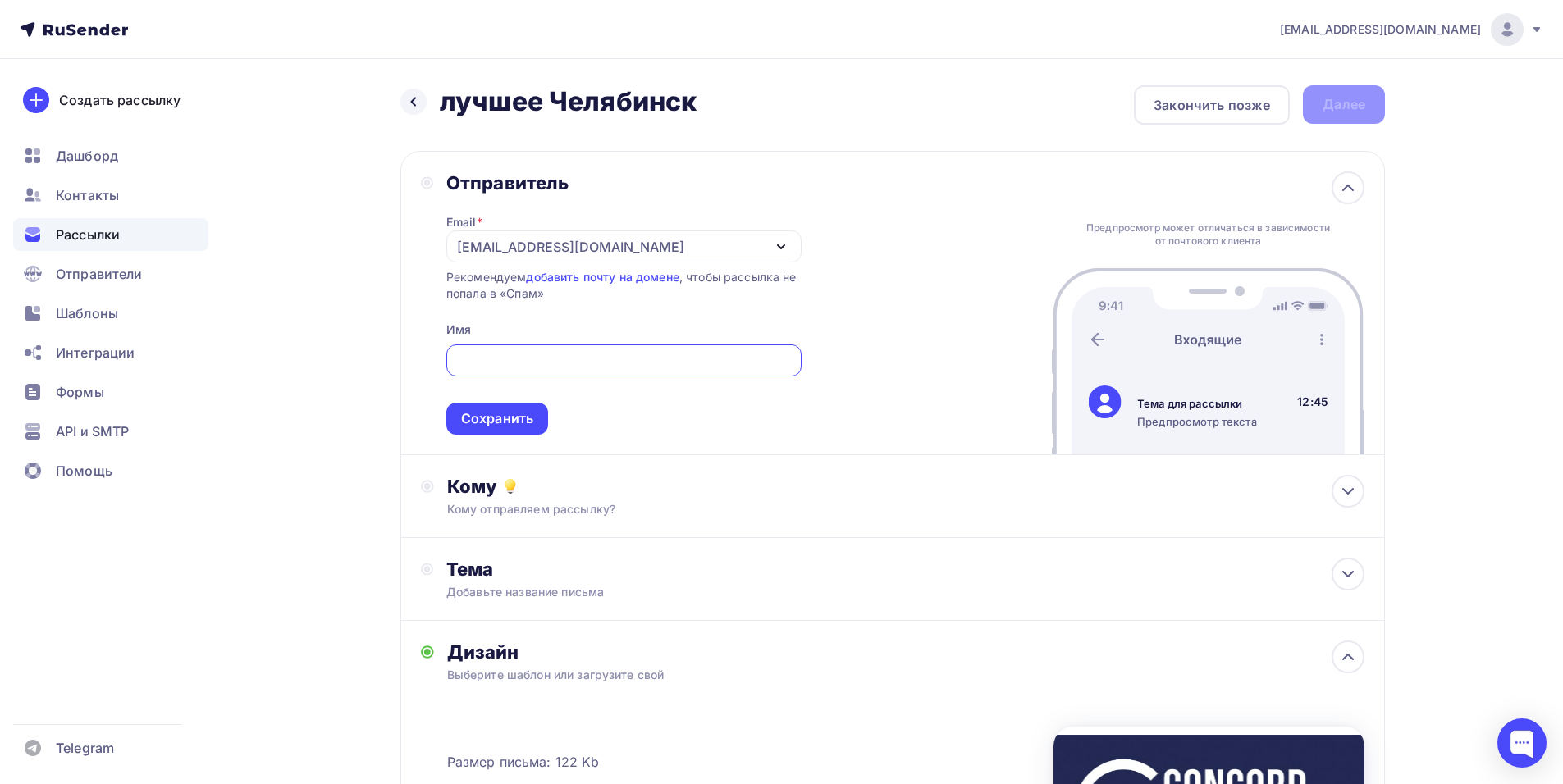
click at [474, 247] on div "[EMAIL_ADDRESS][DOMAIN_NAME]" at bounding box center [570, 247] width 227 height 20
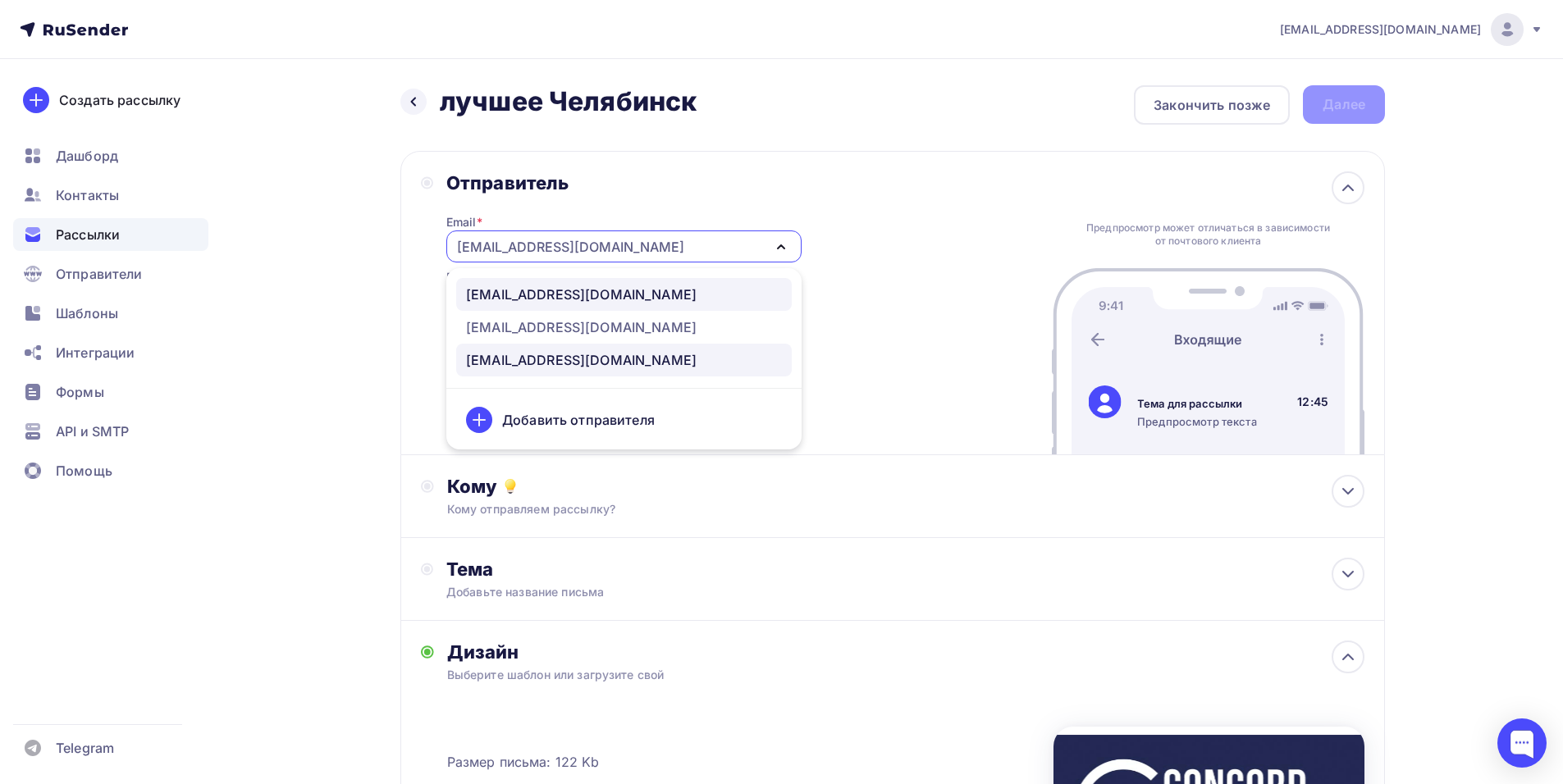
click at [513, 295] on div "[EMAIL_ADDRESS][DOMAIN_NAME]" at bounding box center [581, 295] width 230 height 20
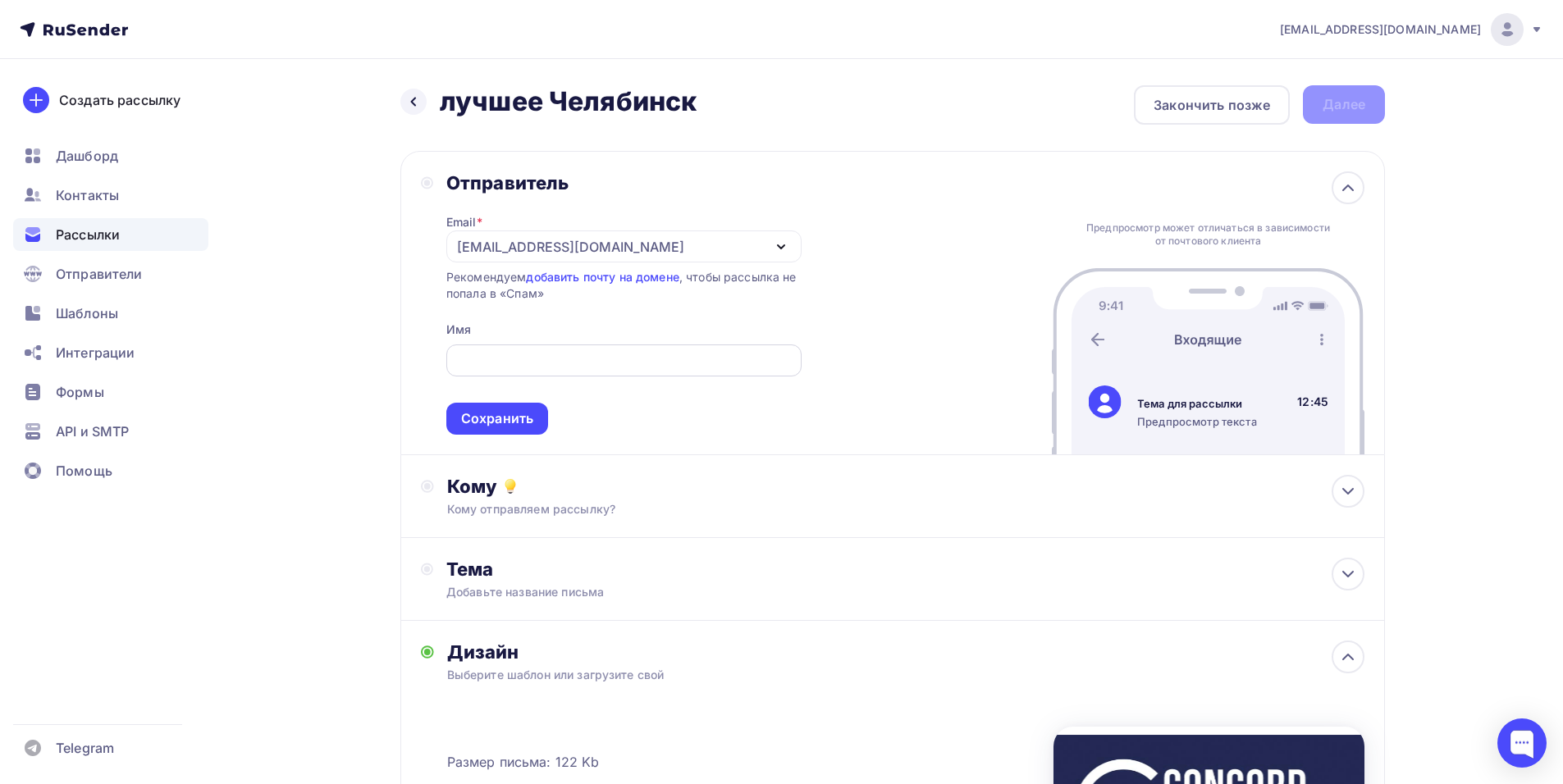
click at [493, 349] on div at bounding box center [624, 360] width 355 height 32
paste input "CONCORD ORCHESTRA"
type input "CONCORD ORCHESTRA"
click at [506, 420] on div "Сохранить" at bounding box center [497, 418] width 72 height 19
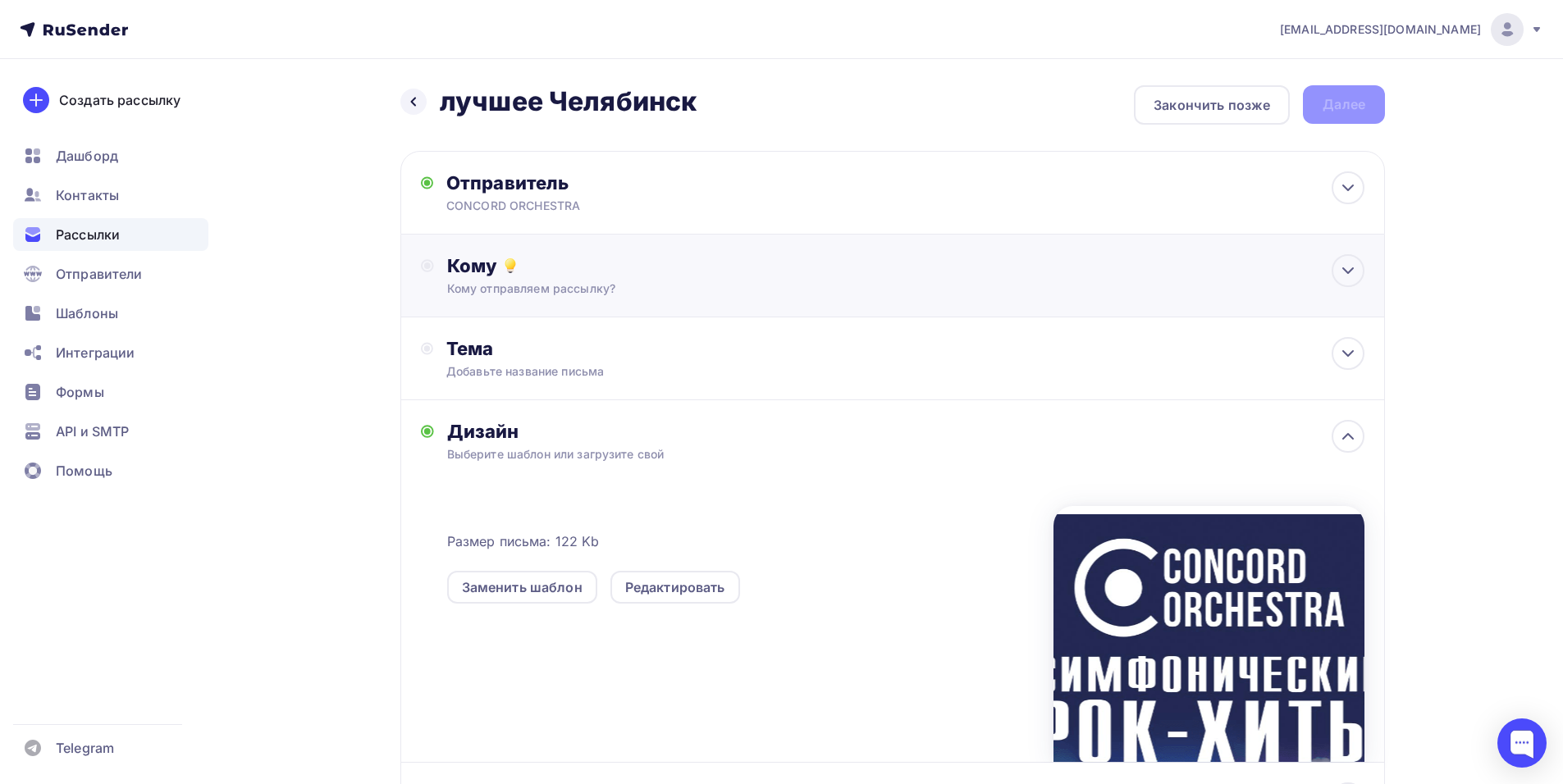
click at [530, 293] on div "Кому отправляем рассылку?" at bounding box center [860, 288] width 826 height 16
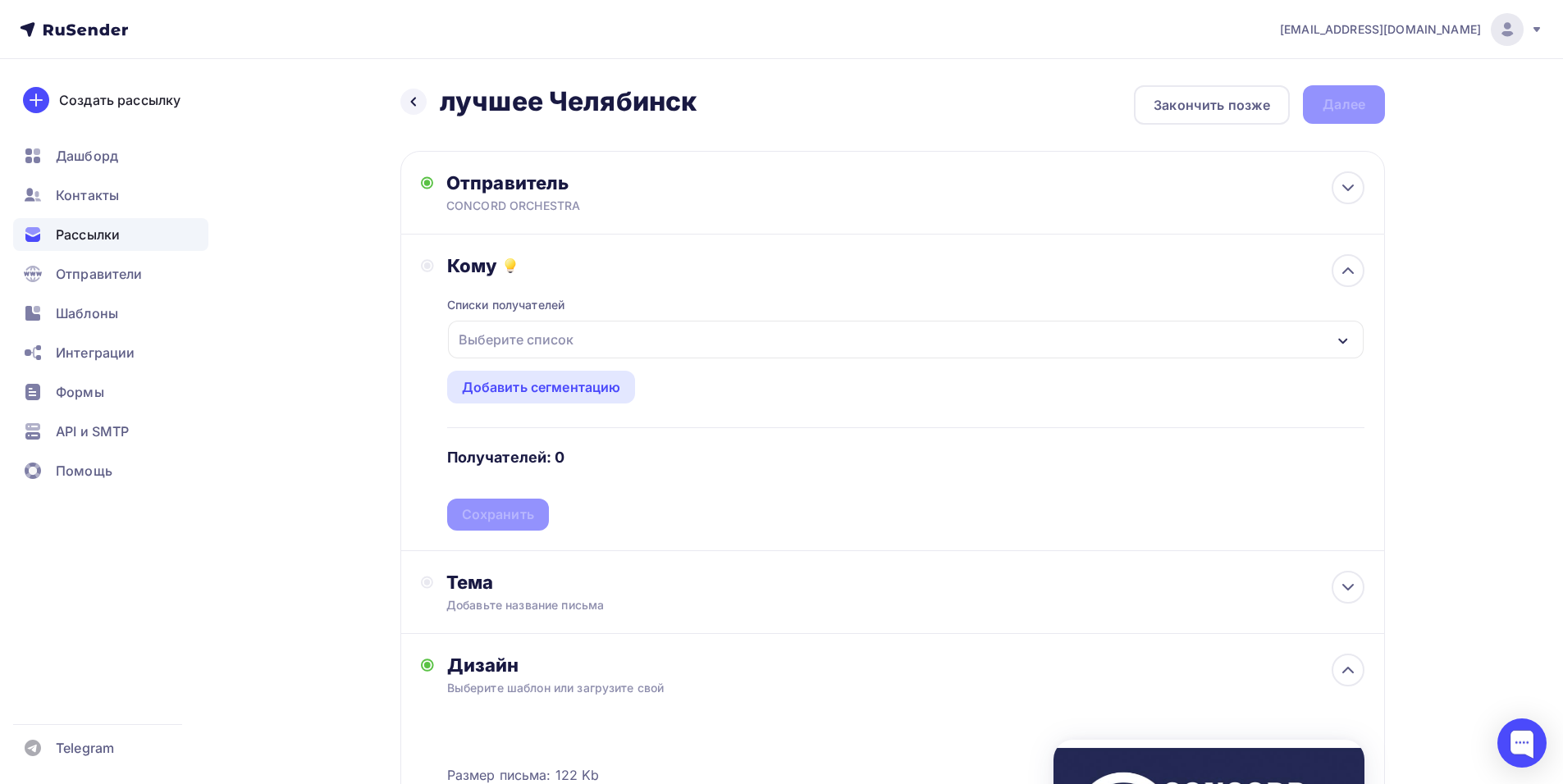
click at [641, 335] on div "Выберите список" at bounding box center [906, 339] width 916 height 37
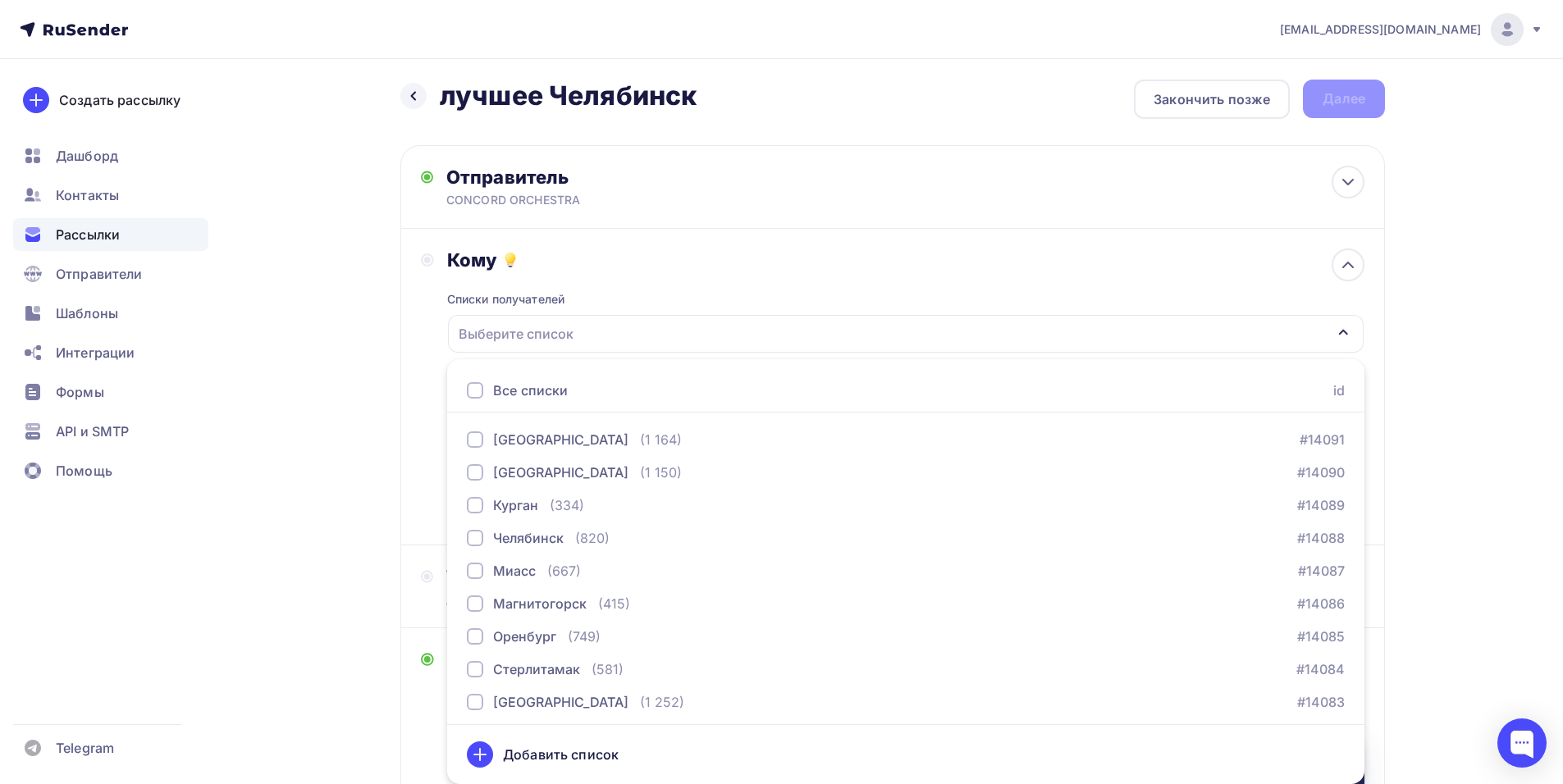
scroll to position [2050, 0]
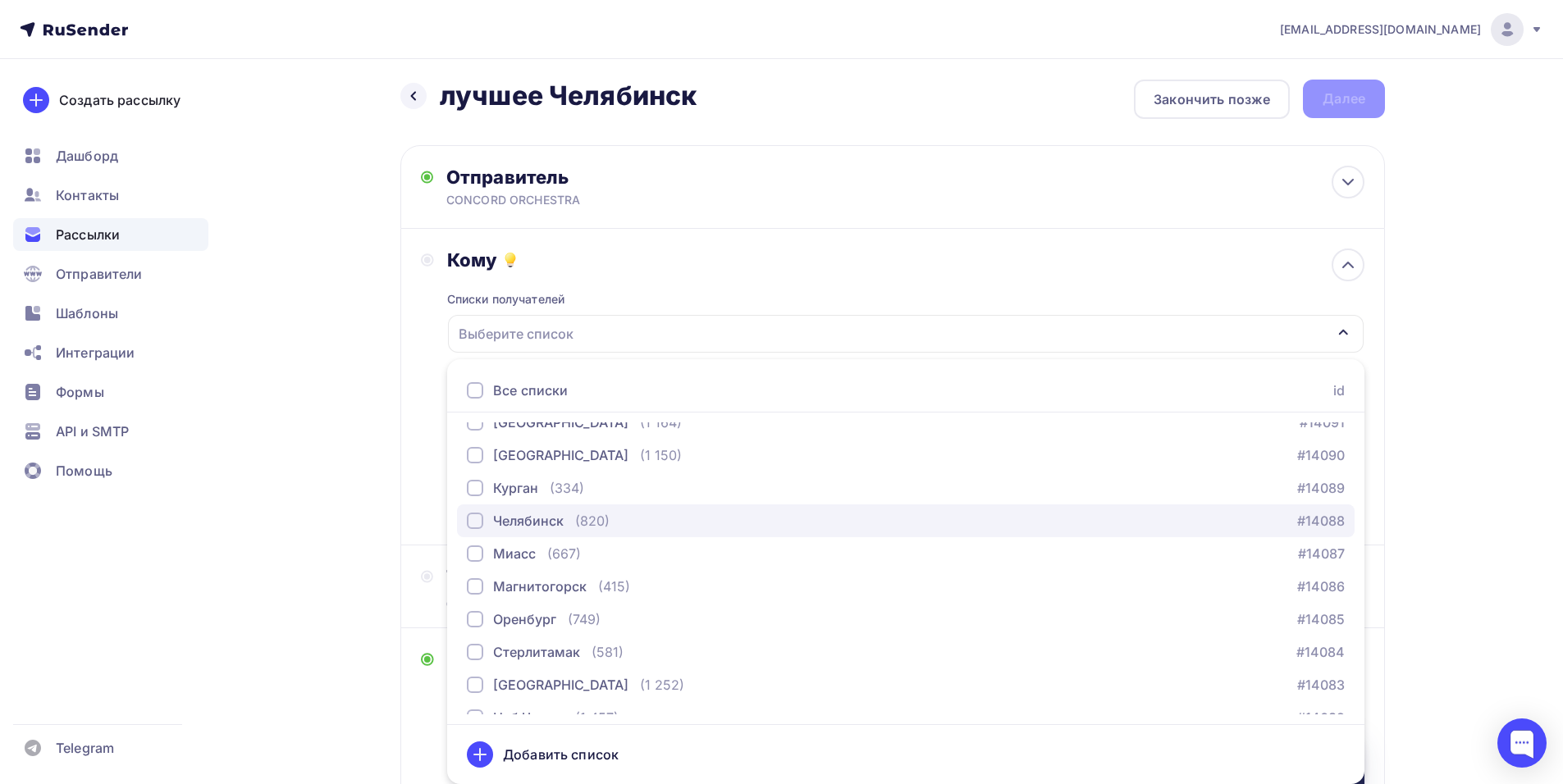
click at [594, 527] on div "(820)" at bounding box center [593, 521] width 35 height 20
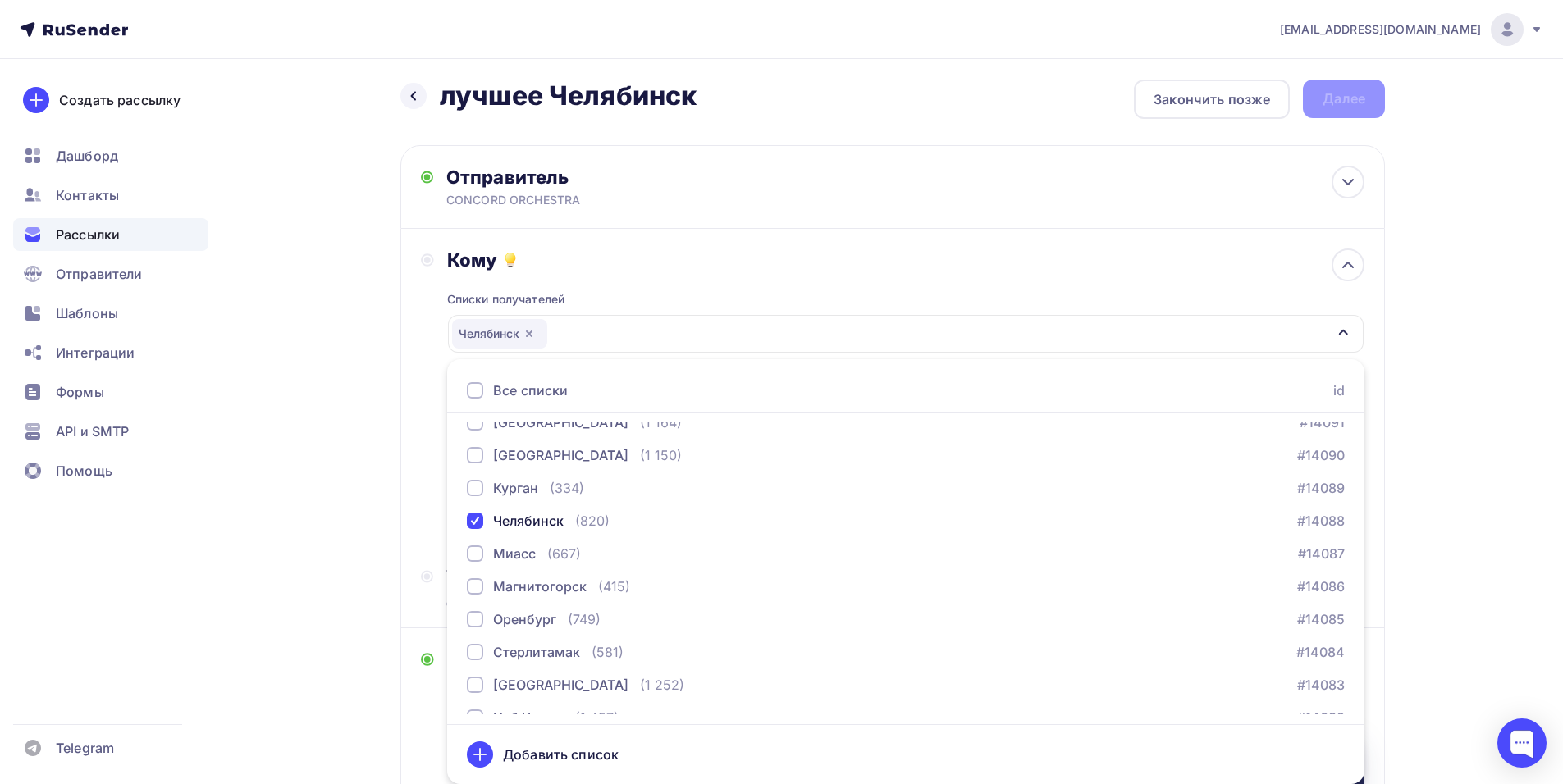
click at [429, 486] on div "Кому Списки получателей [GEOGRAPHIC_DATA] Все списки id тест [PERSON_NAME] (1) …" at bounding box center [892, 386] width 943 height 277
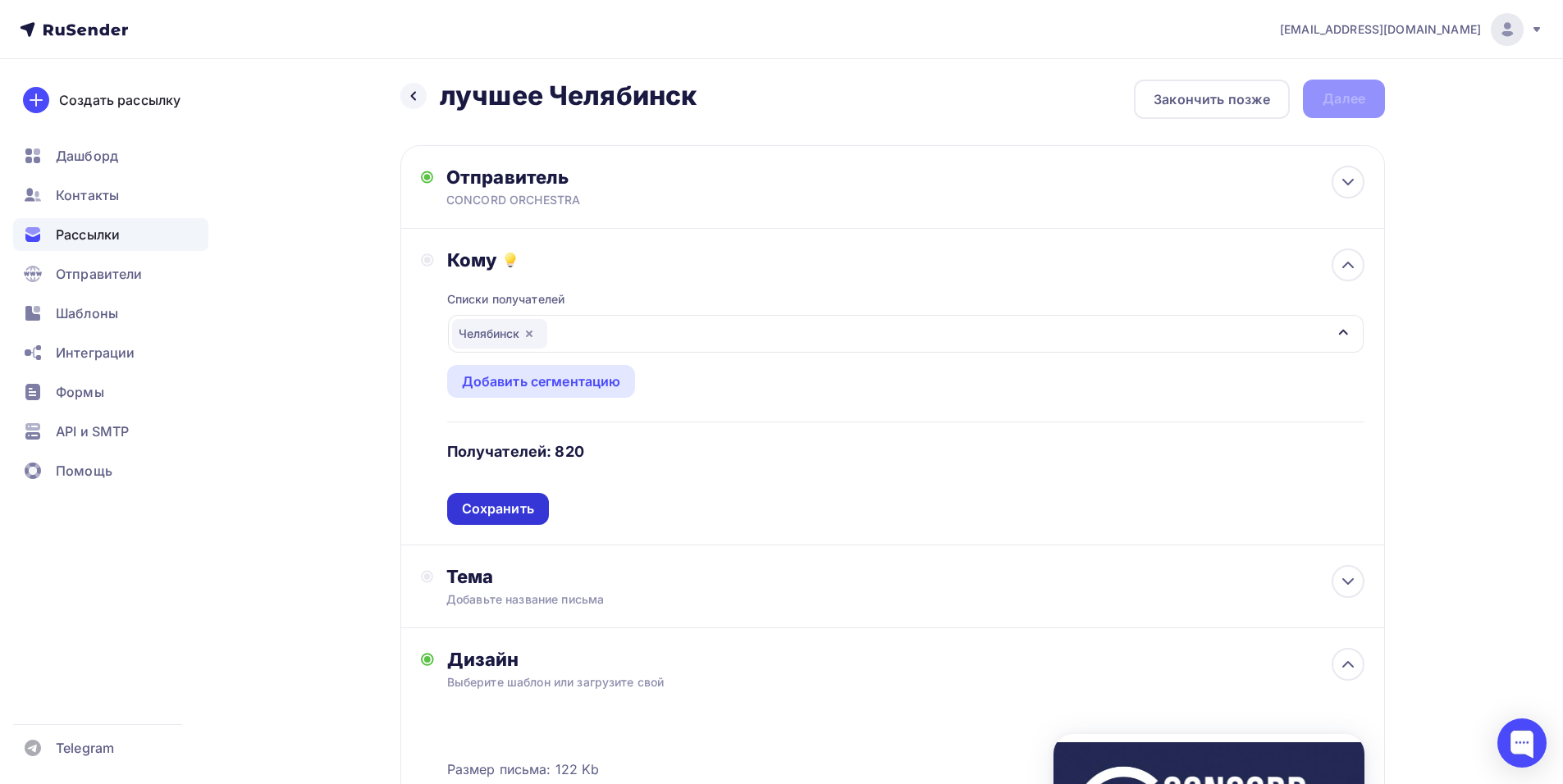
click at [511, 513] on div "Сохранить" at bounding box center [498, 508] width 72 height 19
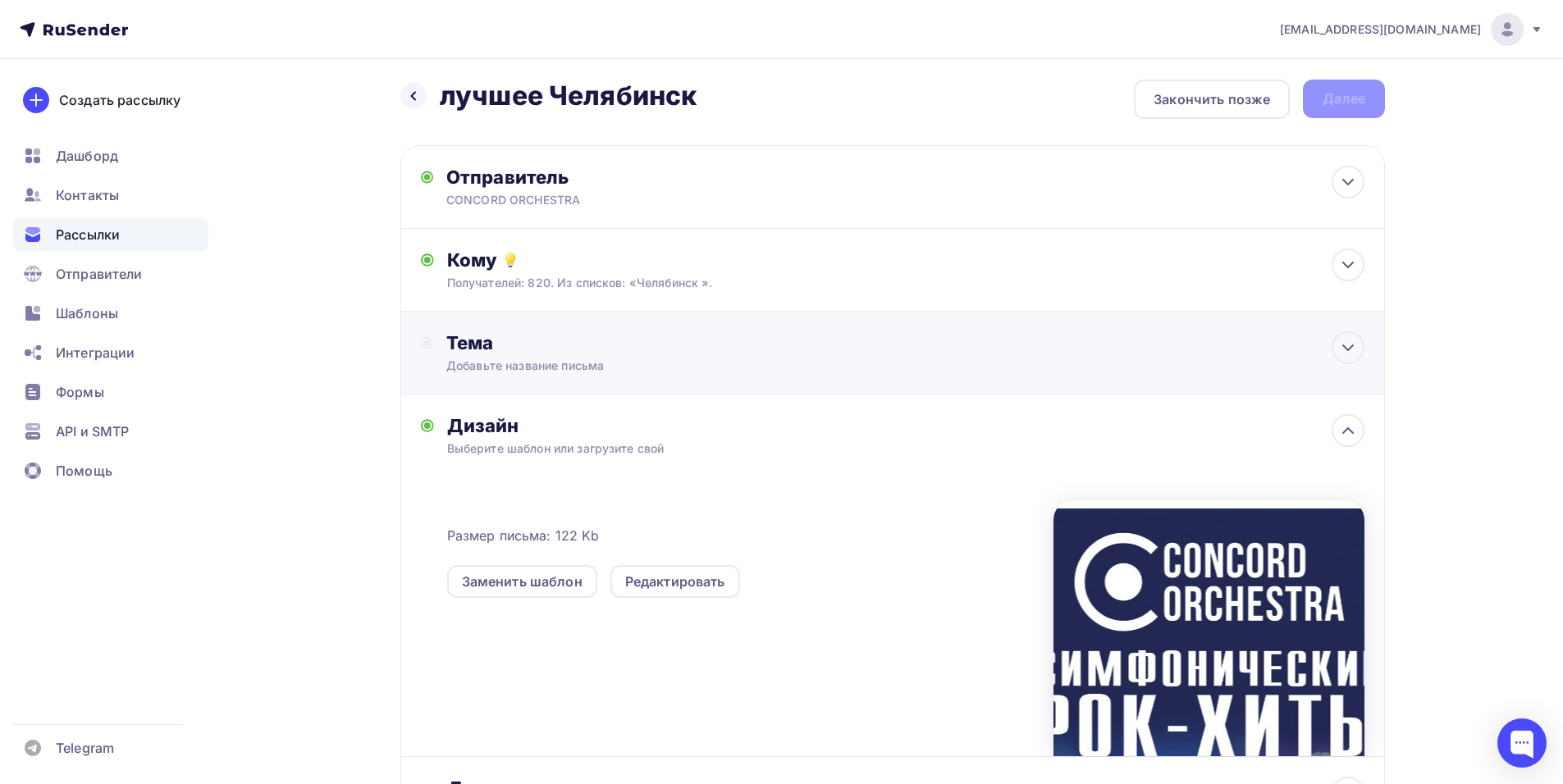
click at [573, 368] on div "Добавьте название письма" at bounding box center [593, 366] width 292 height 16
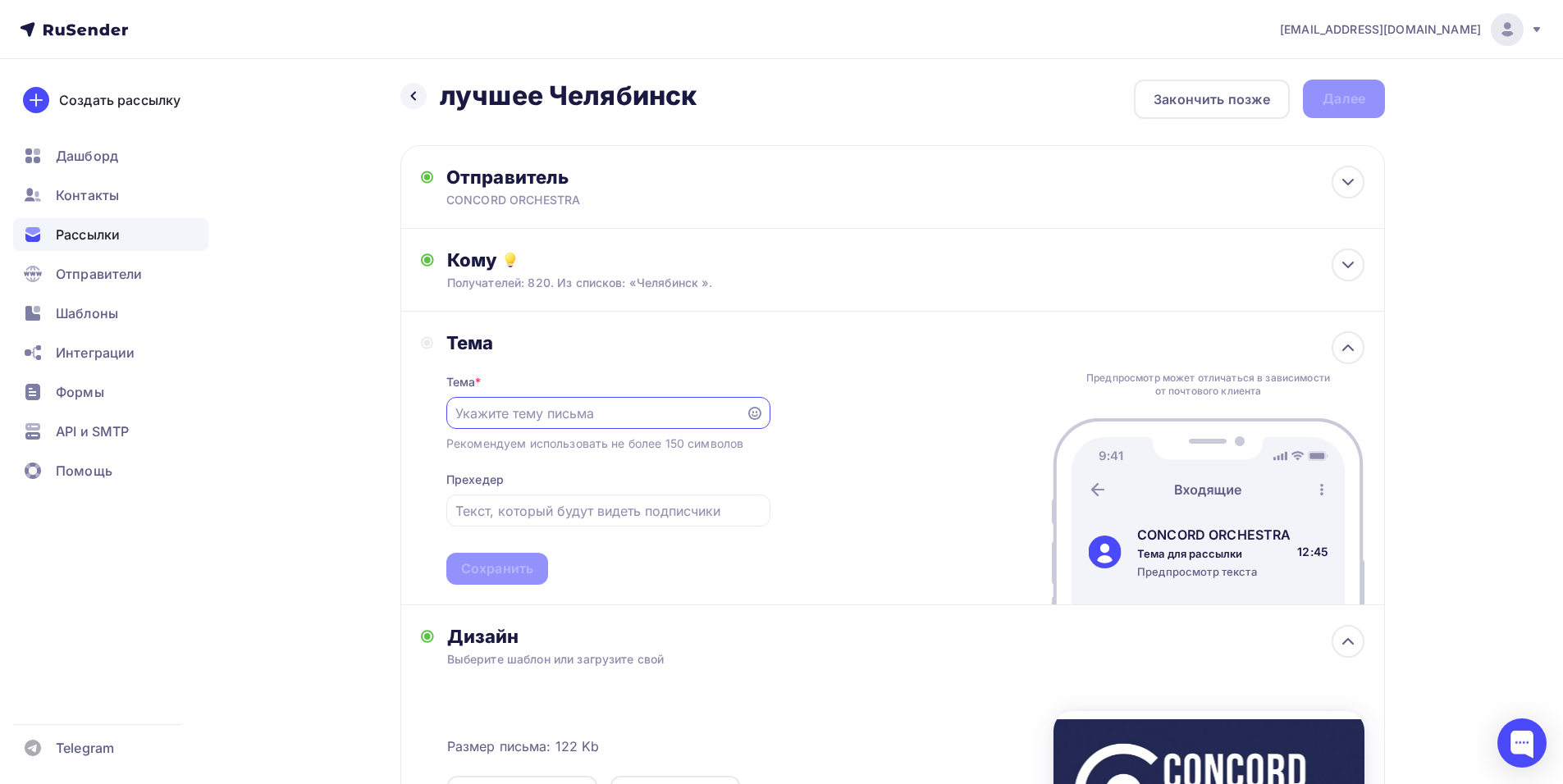
scroll to position [0, 0]
click at [1475, 457] on div "[EMAIL_ADDRESS][DOMAIN_NAME] Аккаунт Тарифы Выйти Создать рассылку [GEOGRAPHIC_…" at bounding box center [782, 575] width 1563 height 1162
click at [565, 410] on input "text" at bounding box center [595, 413] width 280 height 20
paste input "Приглашение на шоу «Симфонические РОК-ХИТЫ. Лучшее»"
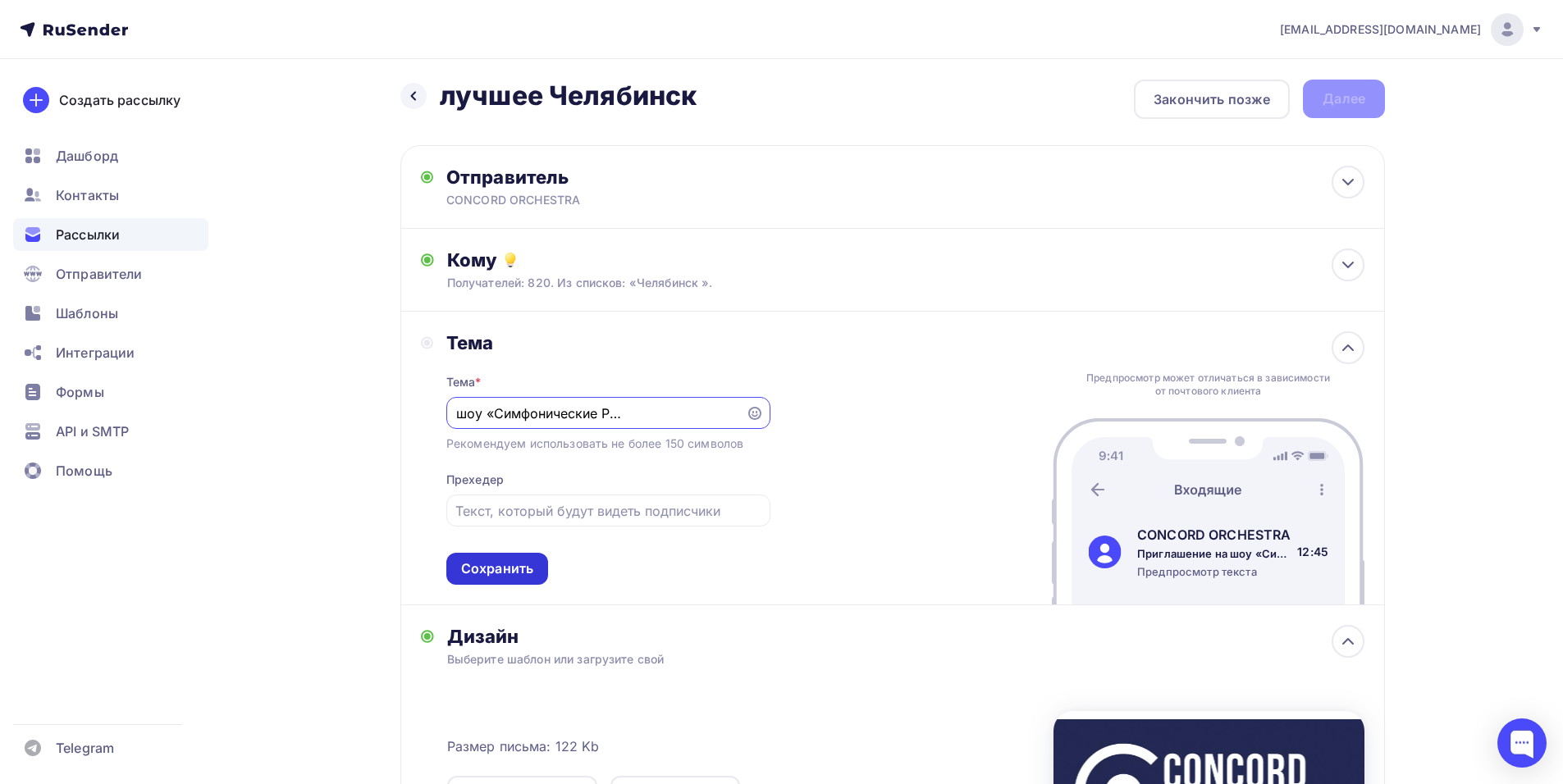
type input "Приглашение на шоу «Симфонические РОК-ХИТЫ. Лучшее»"
click at [504, 572] on div "Сохранить" at bounding box center [497, 569] width 72 height 19
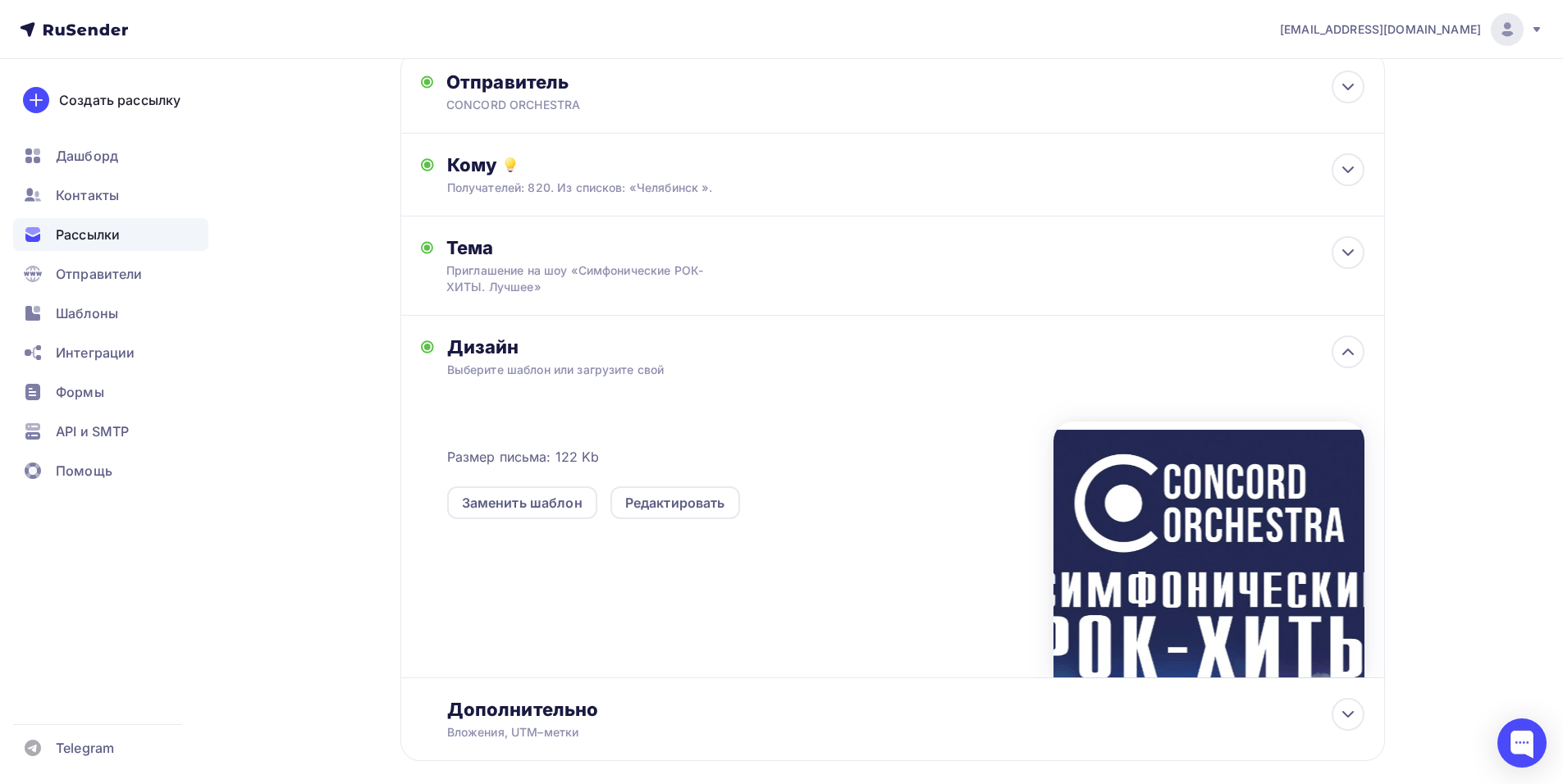
scroll to position [0, 0]
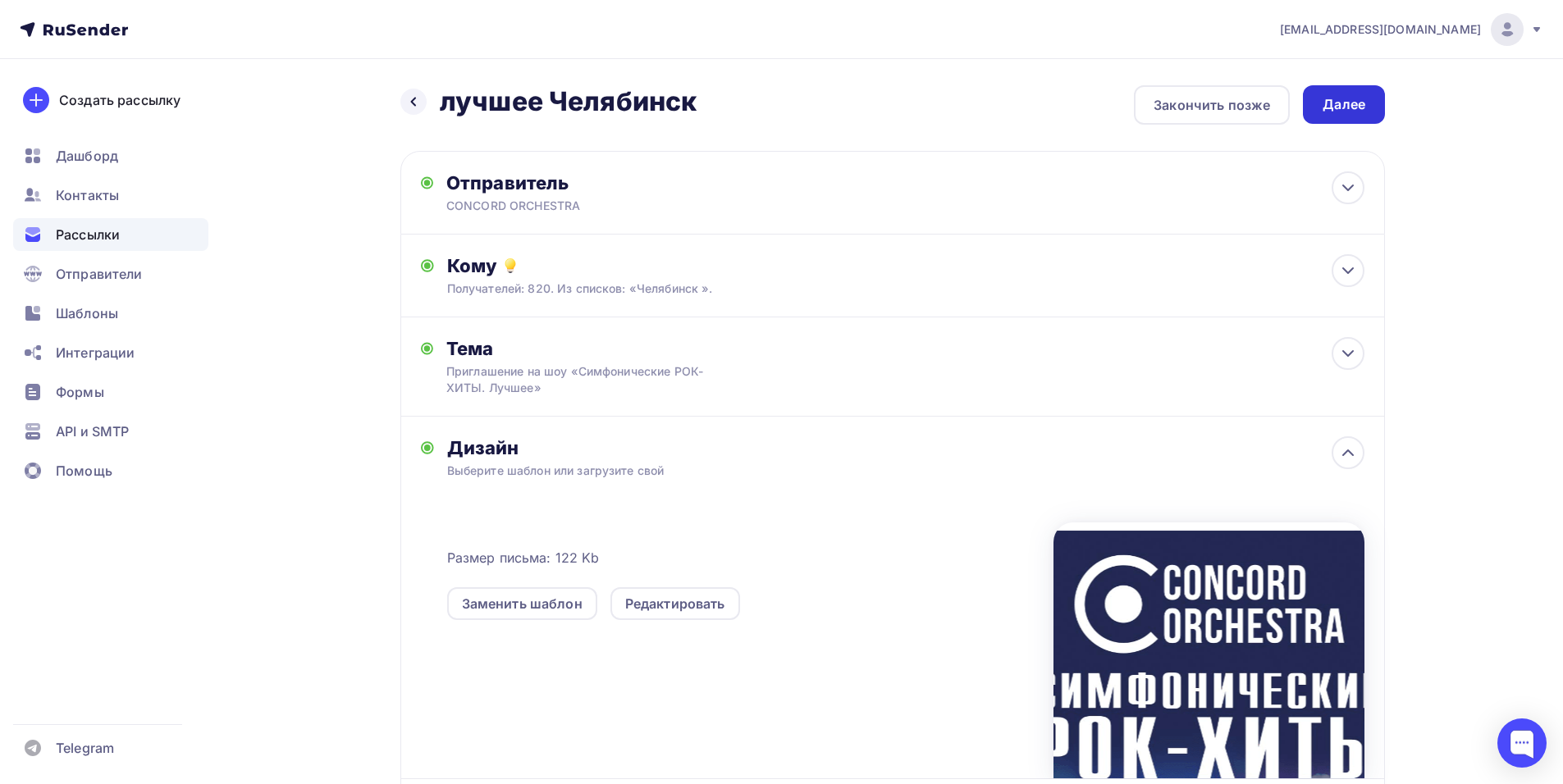
click at [1371, 111] on div "Далее" at bounding box center [1344, 104] width 82 height 38
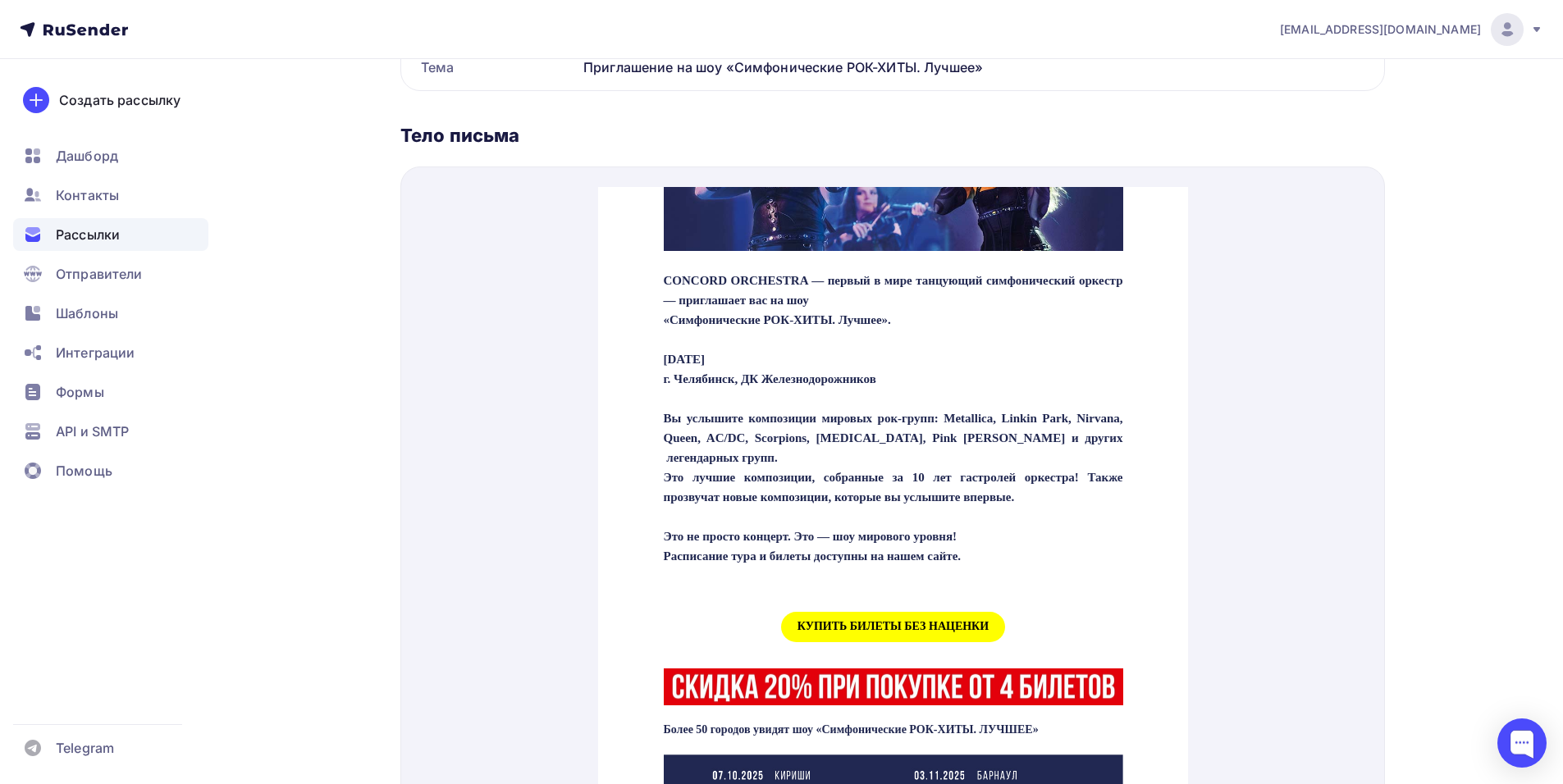
scroll to position [410, 0]
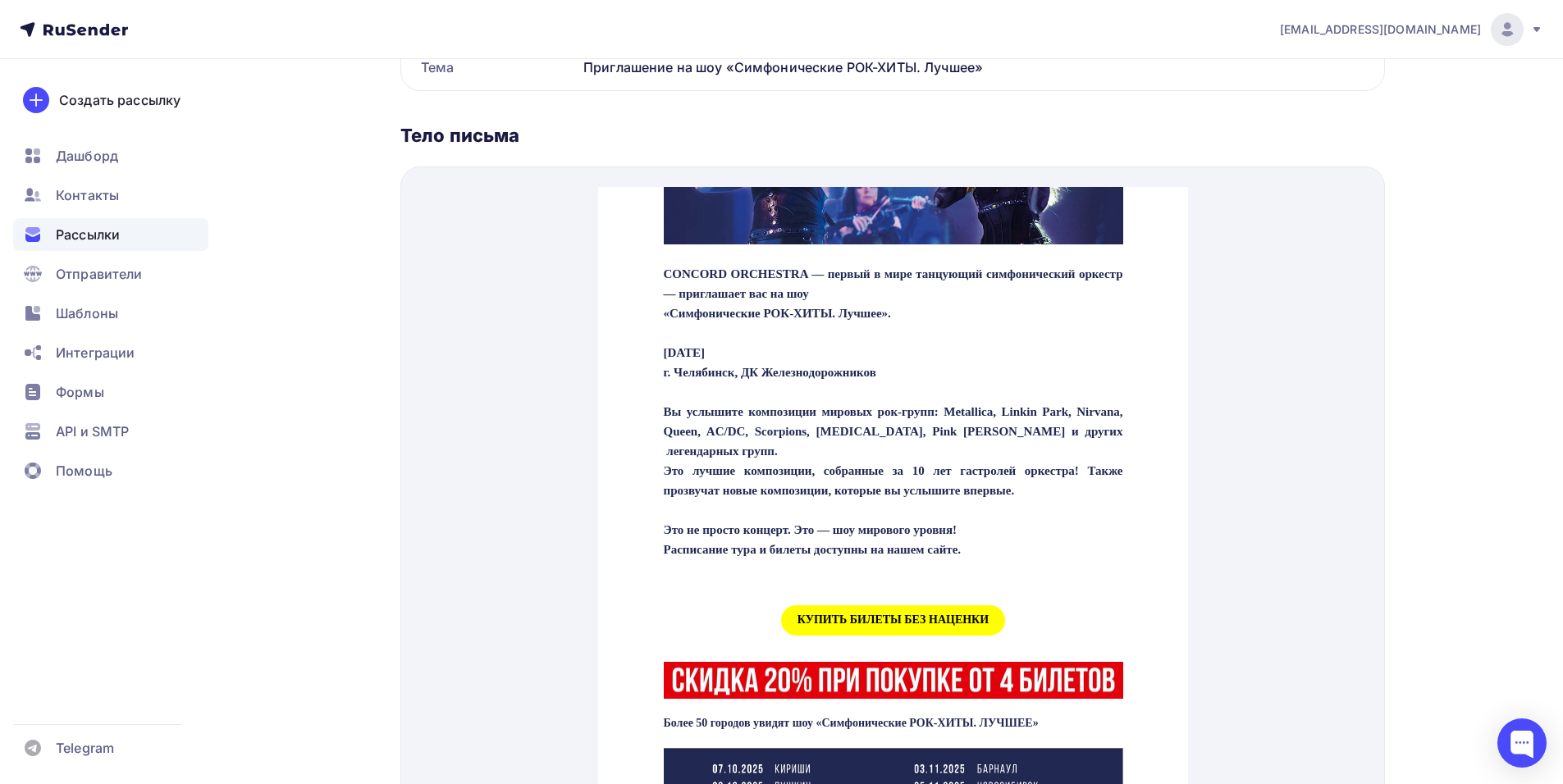
click at [864, 616] on span "КУПИТЬ БИЛЕТЫ БЕЗ НАЦЕНКИ" at bounding box center [892, 601] width 224 height 30
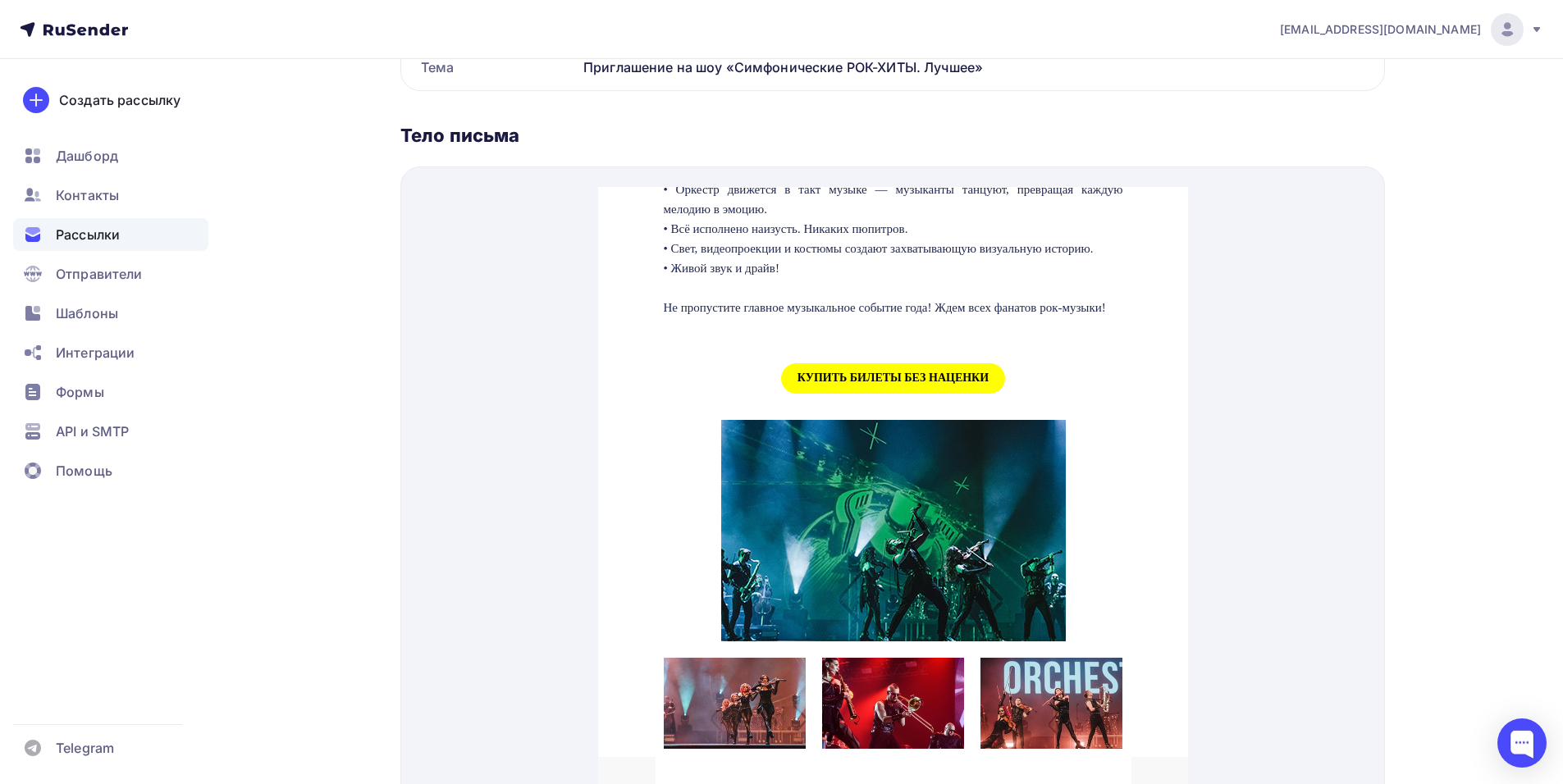
scroll to position [1558, 0]
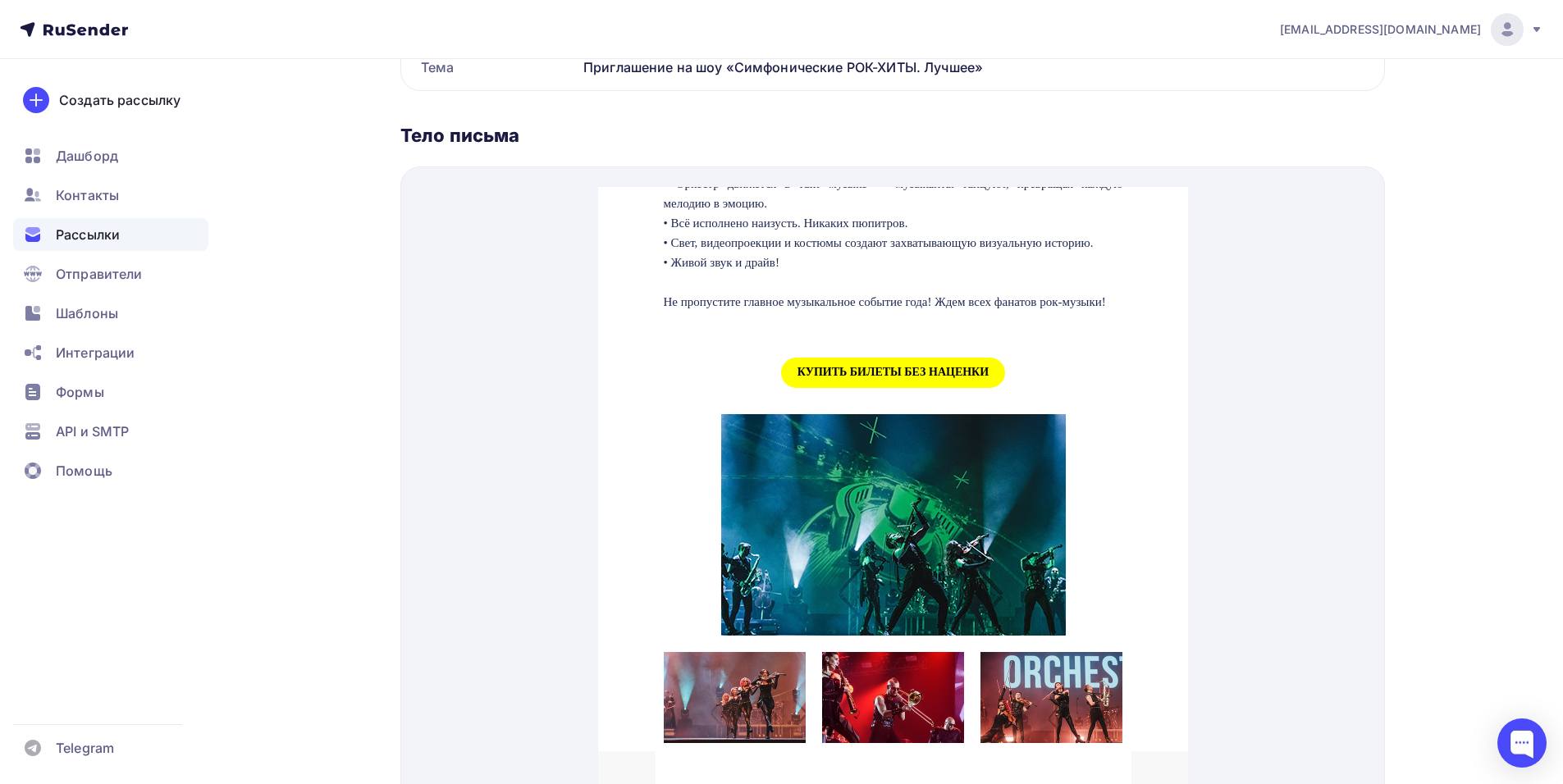
click at [886, 368] on span "КУПИТЬ БИЛЕТЫ БЕЗ НАЦЕНКИ" at bounding box center [892, 352] width 224 height 30
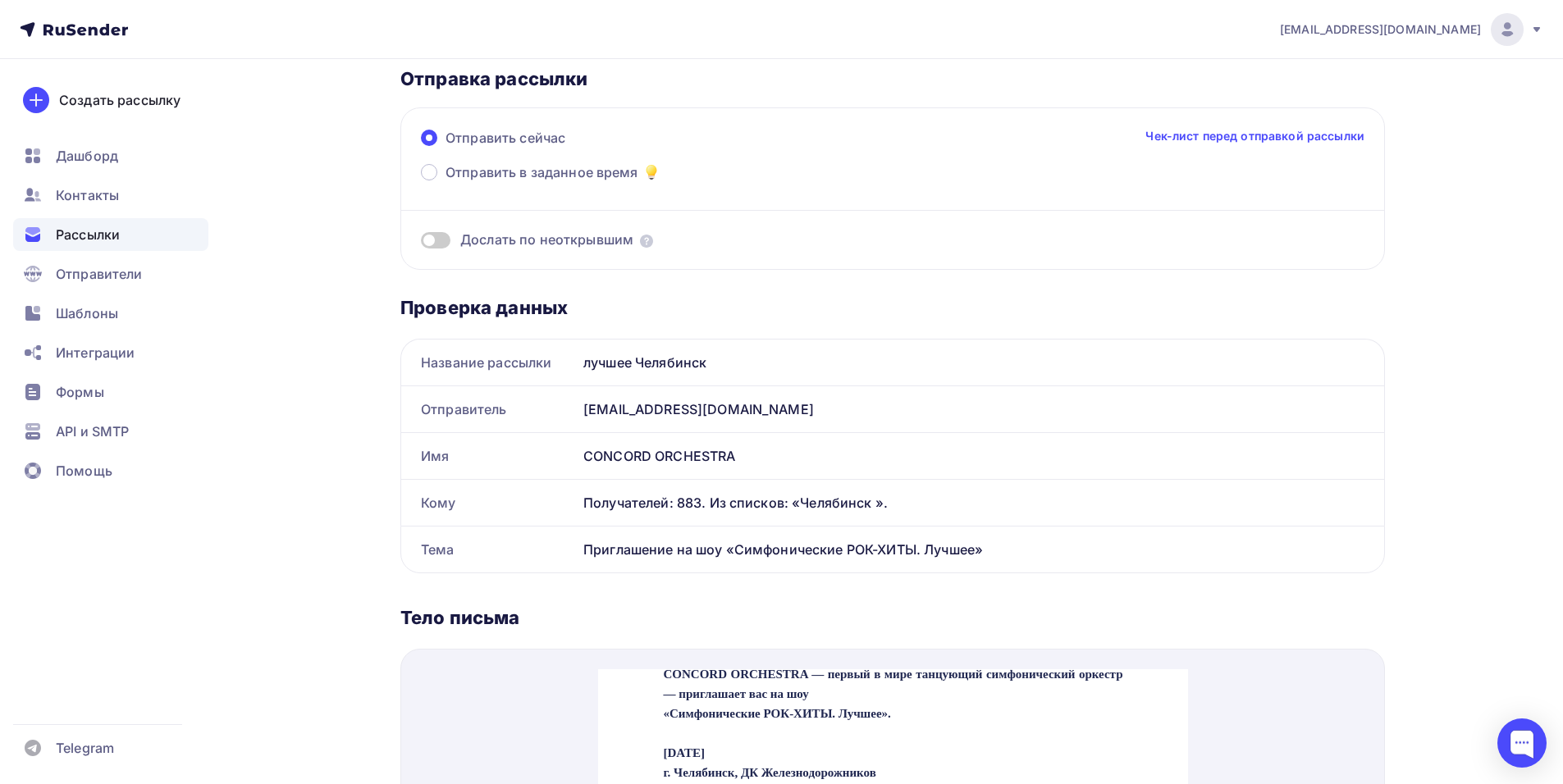
scroll to position [0, 0]
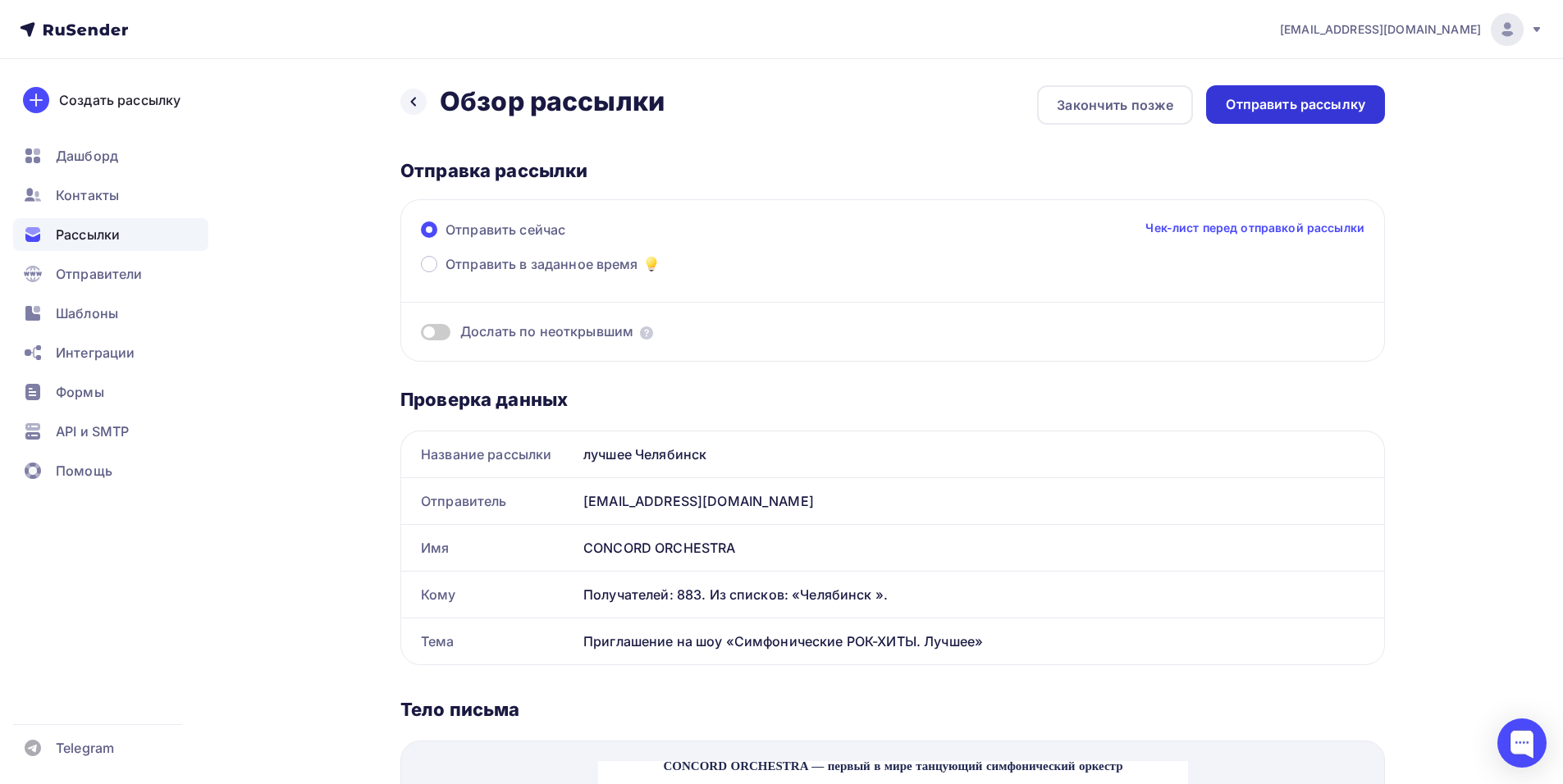
click at [1257, 110] on div "Отправить рассылку" at bounding box center [1295, 104] width 140 height 19
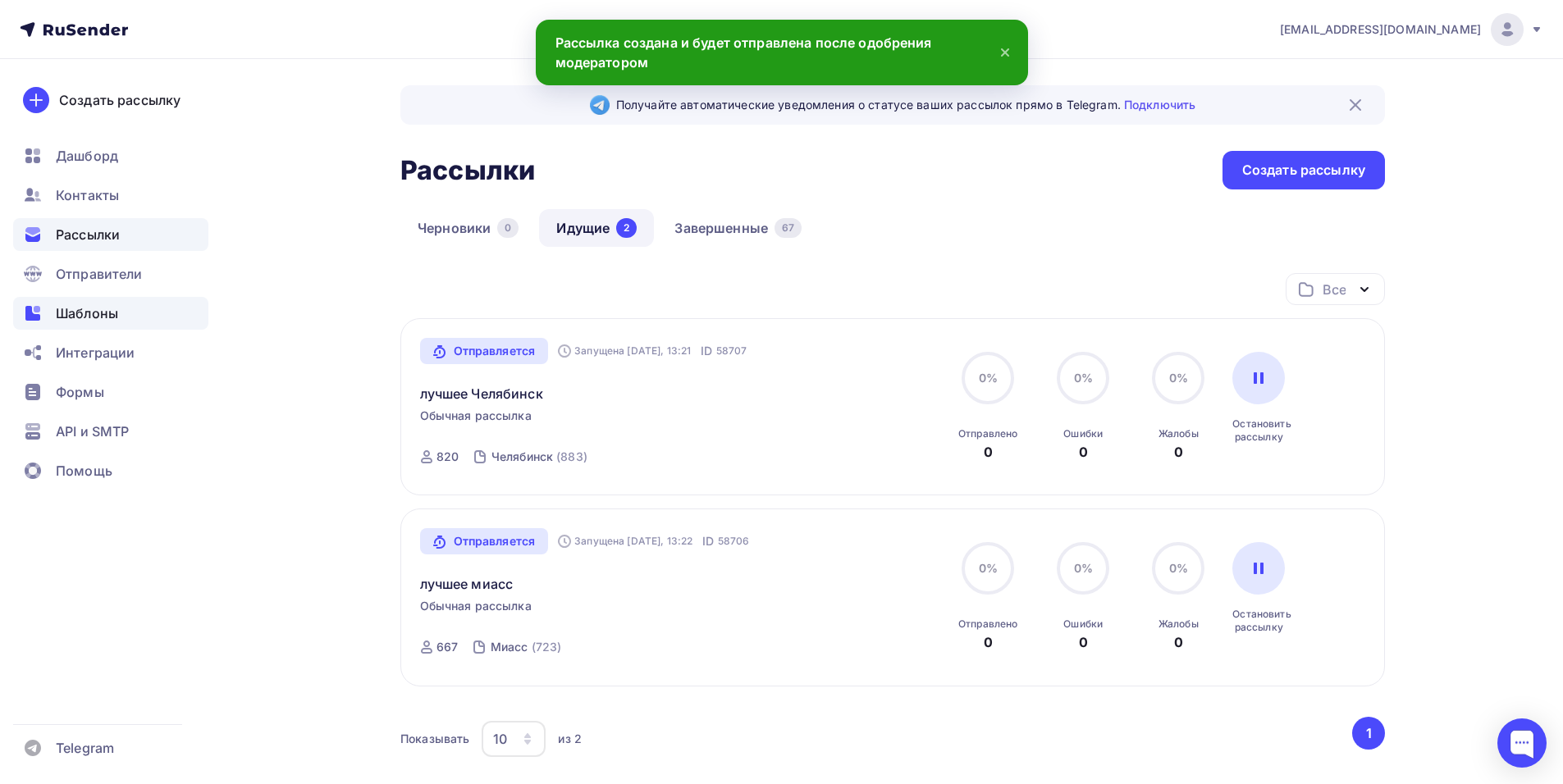
click at [100, 307] on span "Шаблоны" at bounding box center [87, 313] width 62 height 20
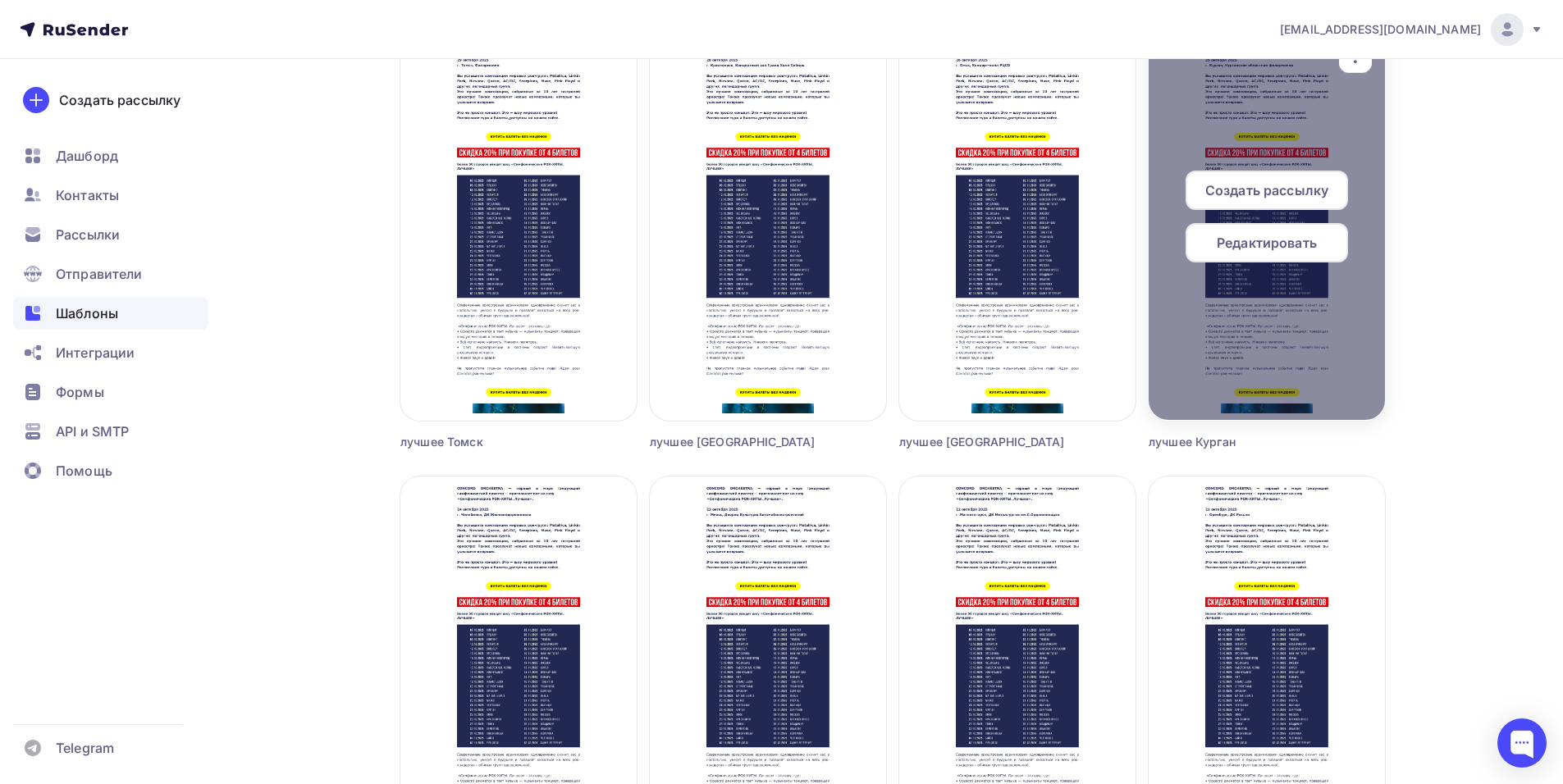
scroll to position [1476, 0]
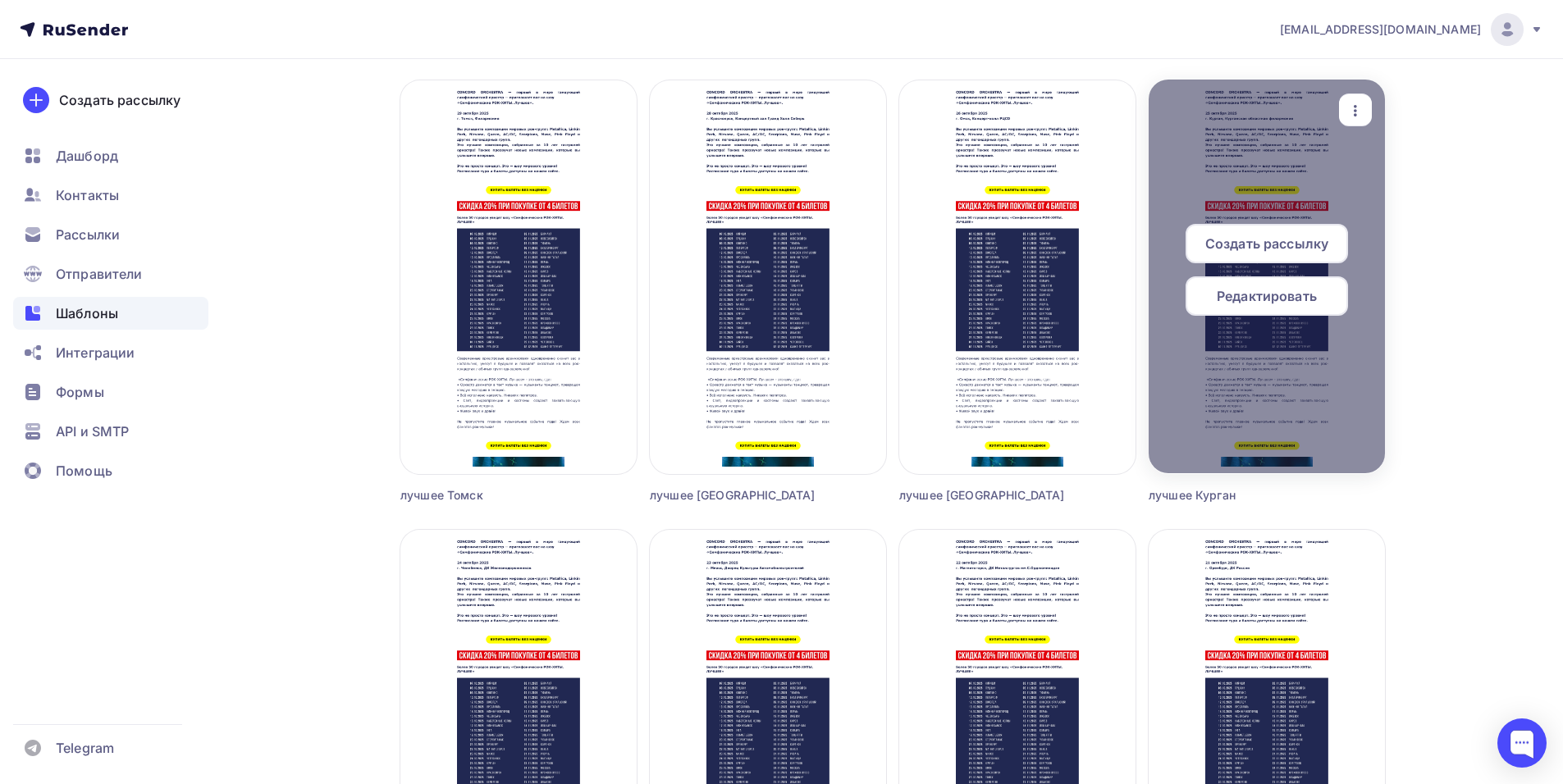
click at [1279, 245] on span "Создать рассылку" at bounding box center [1266, 244] width 123 height 20
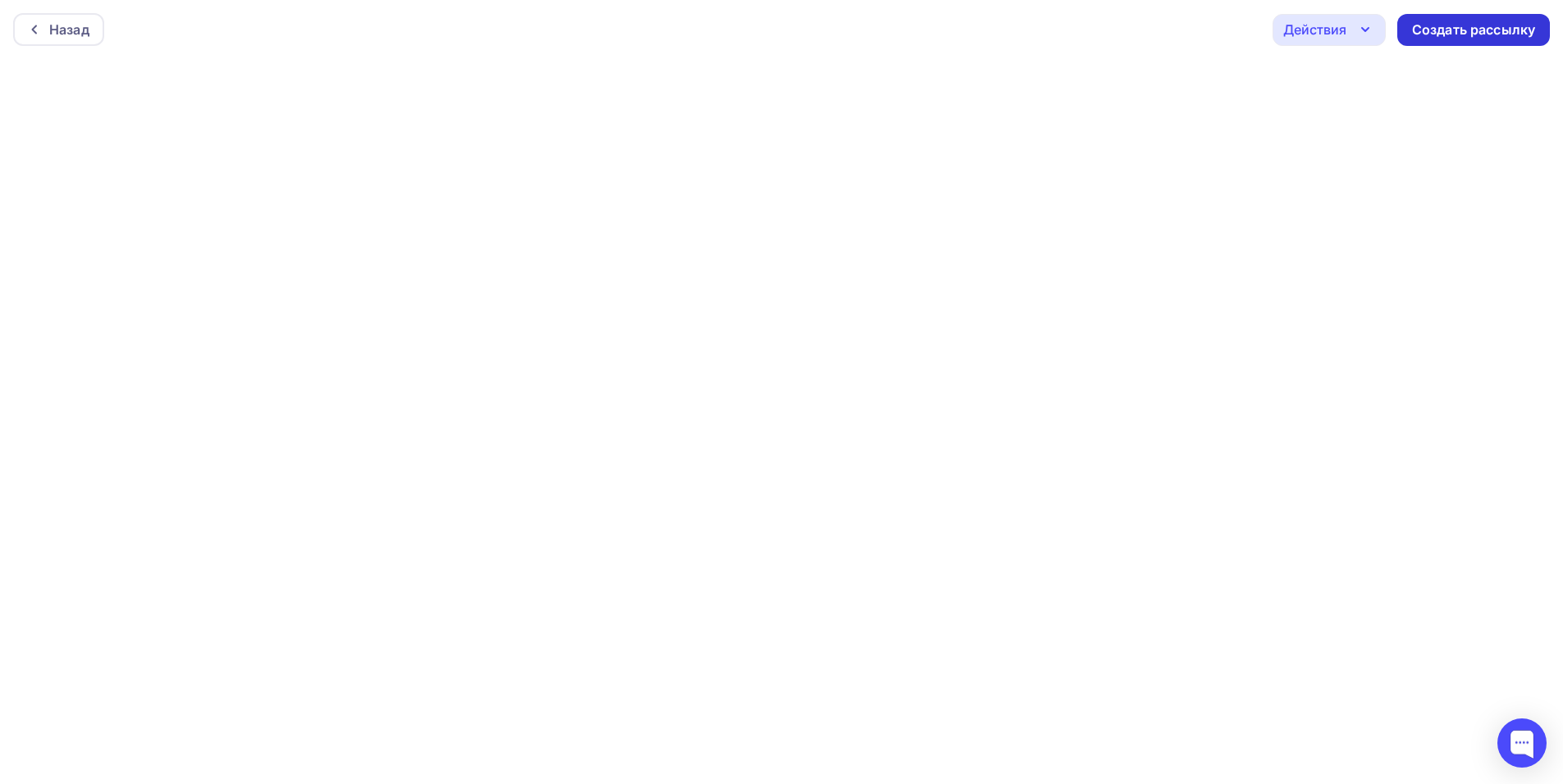
click at [1469, 45] on div "Создать рассылку" at bounding box center [1473, 29] width 152 height 32
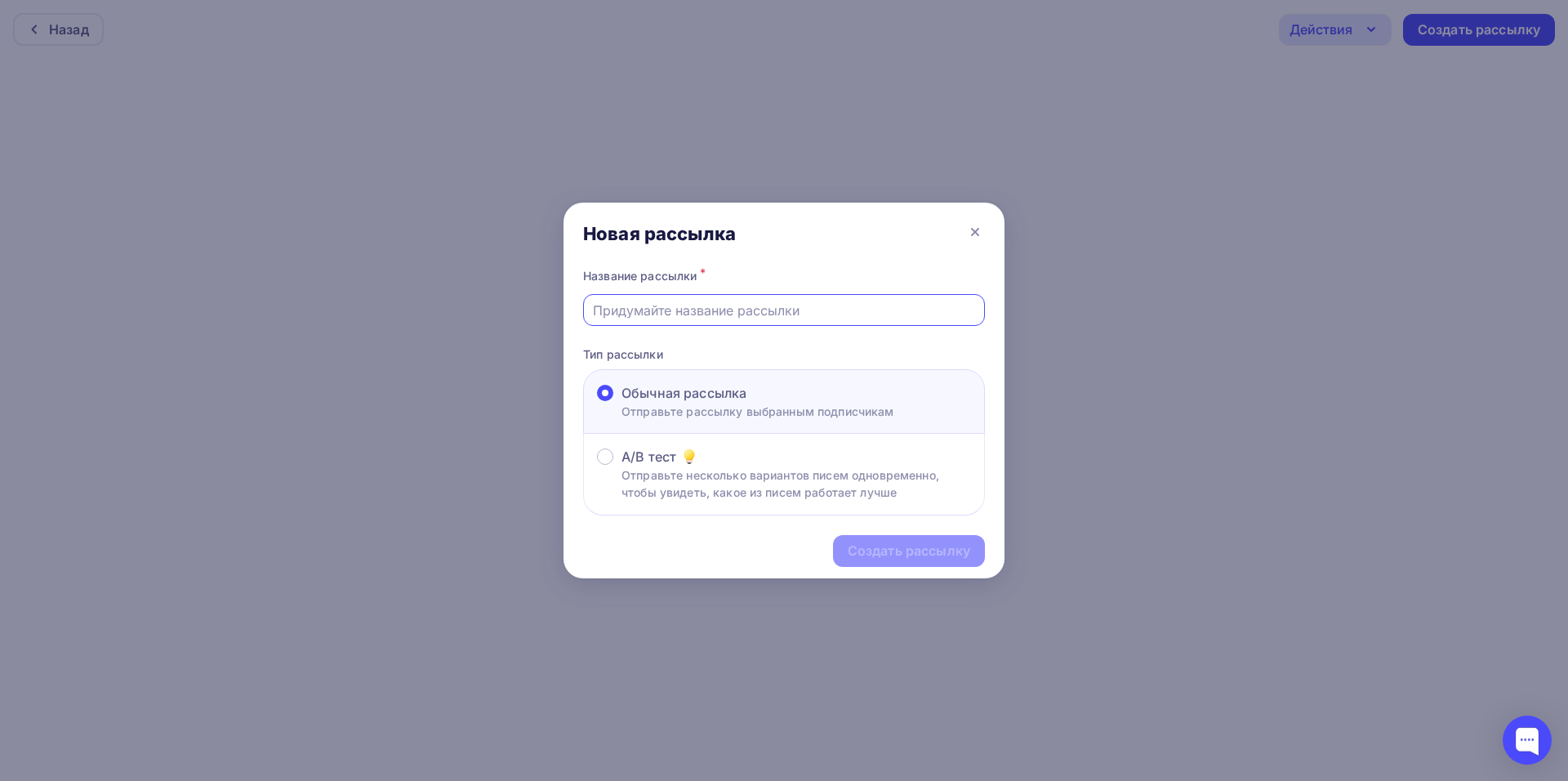
click at [664, 308] on input "text" at bounding box center [784, 311] width 383 height 20
type input "лучшее курган"
click at [922, 556] on div "Создать рассылку" at bounding box center [909, 551] width 123 height 19
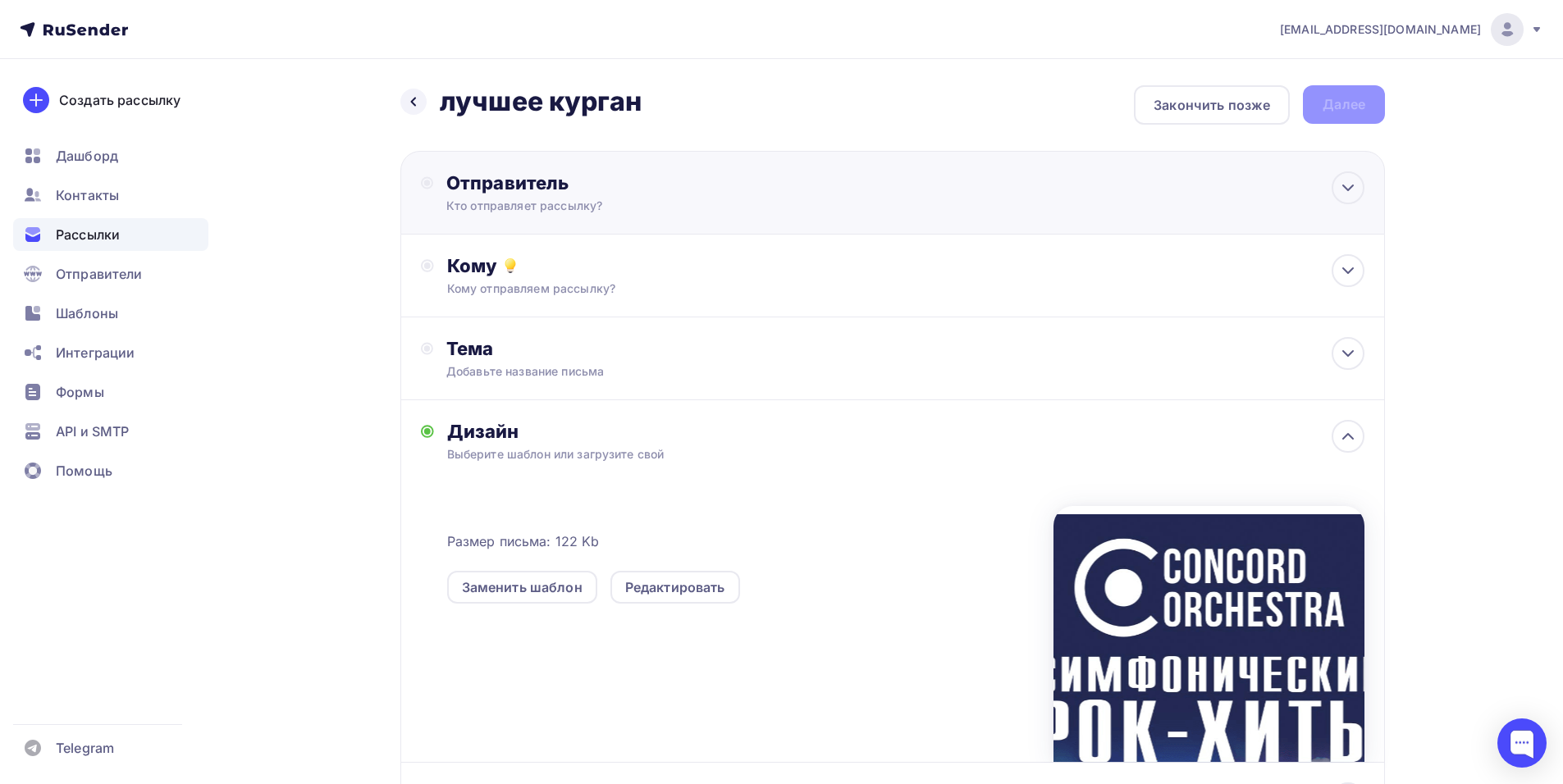
click at [591, 225] on div "Отправитель Кто отправляет рассылку? Email * [EMAIL_ADDRESS][DOMAIN_NAME] [EMAI…" at bounding box center [892, 193] width 984 height 84
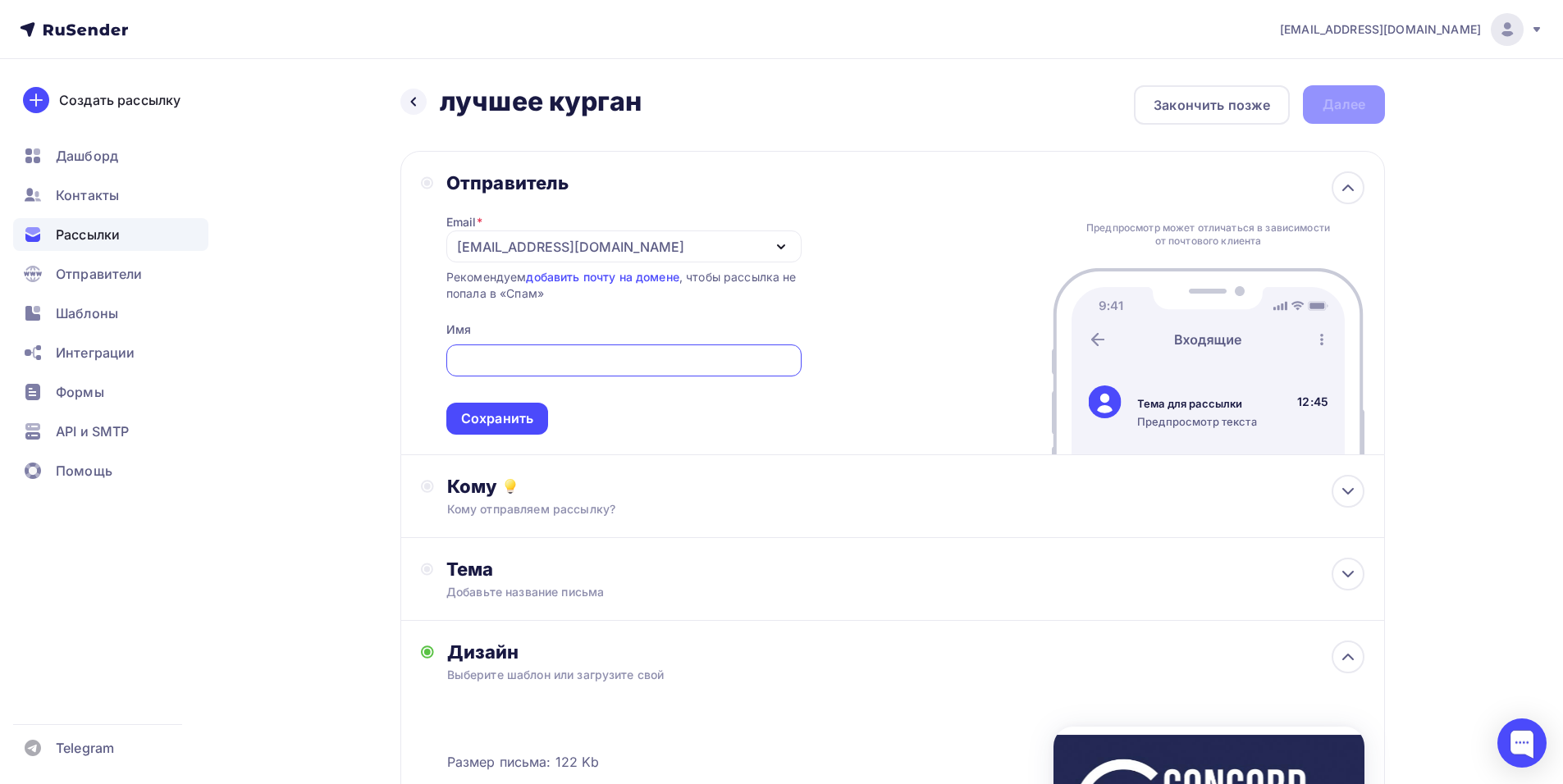
click at [501, 255] on div "[EMAIL_ADDRESS][DOMAIN_NAME]" at bounding box center [570, 247] width 227 height 20
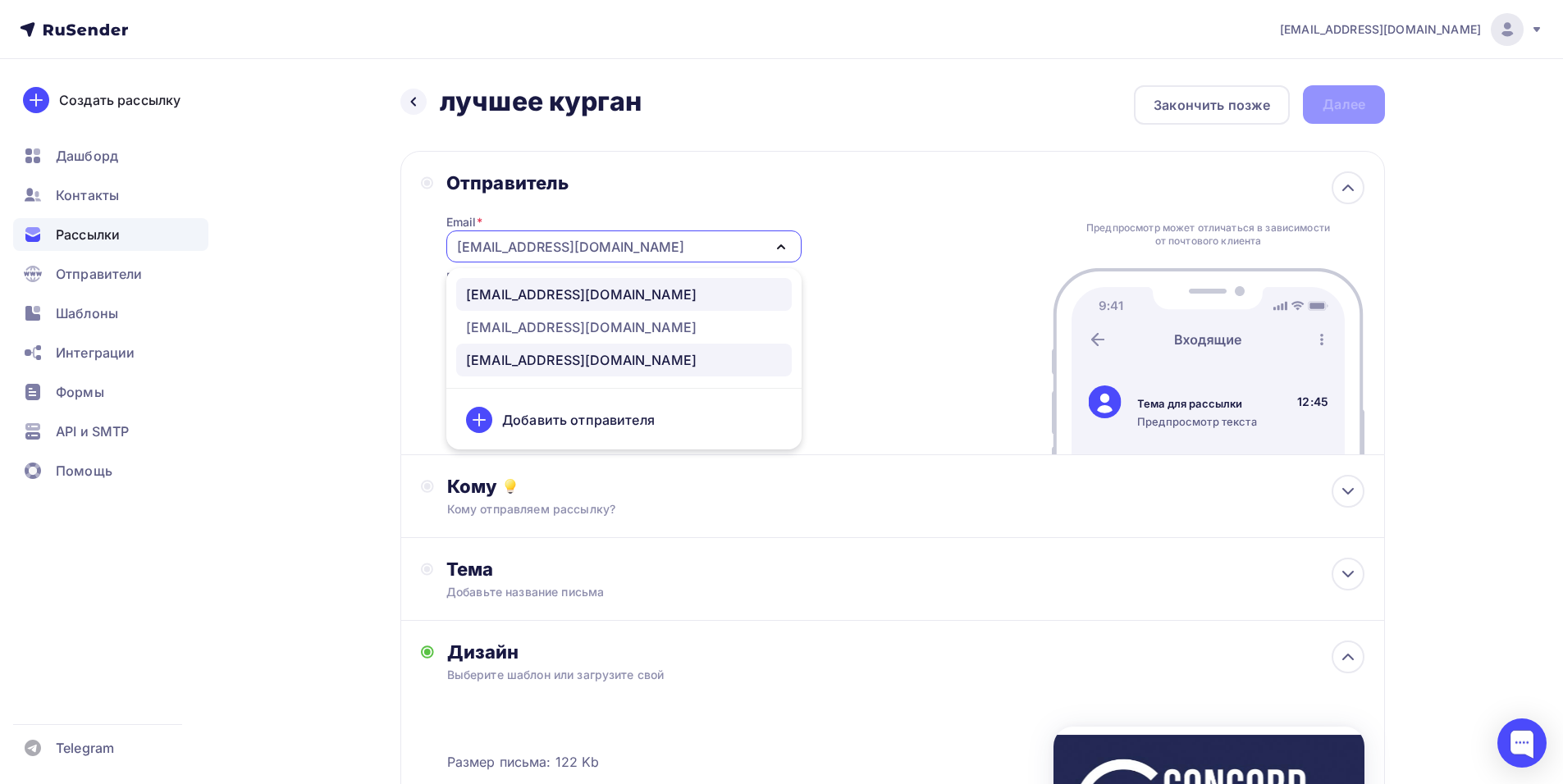
click at [524, 292] on div "[EMAIL_ADDRESS][DOMAIN_NAME]" at bounding box center [581, 295] width 230 height 20
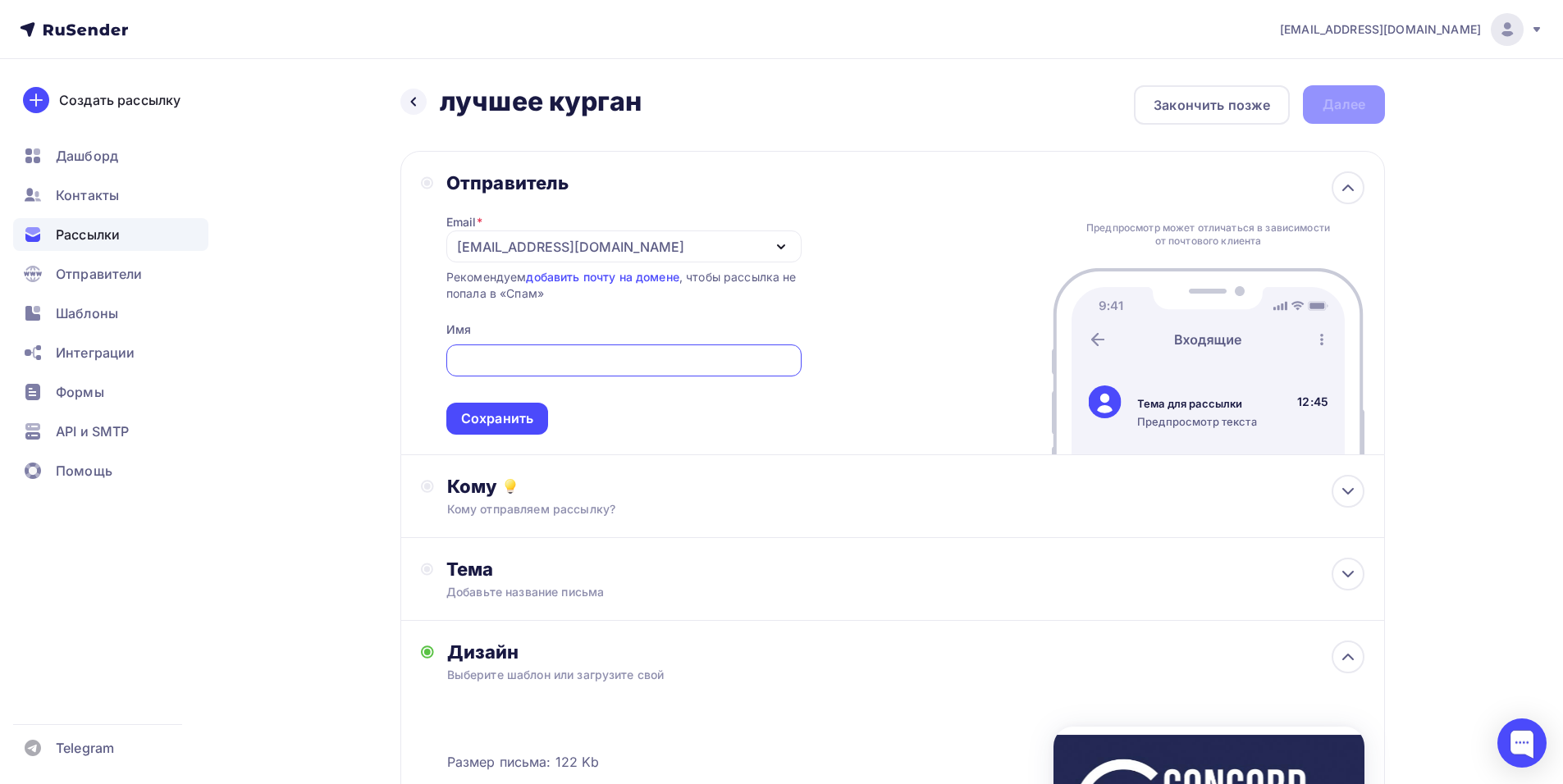
click at [528, 351] on input "text" at bounding box center [624, 361] width 336 height 20
paste input "CONCORD ORCHESTRA"
type input "CONCORD ORCHESTRA"
click at [494, 419] on div "Сохранить" at bounding box center [497, 418] width 72 height 19
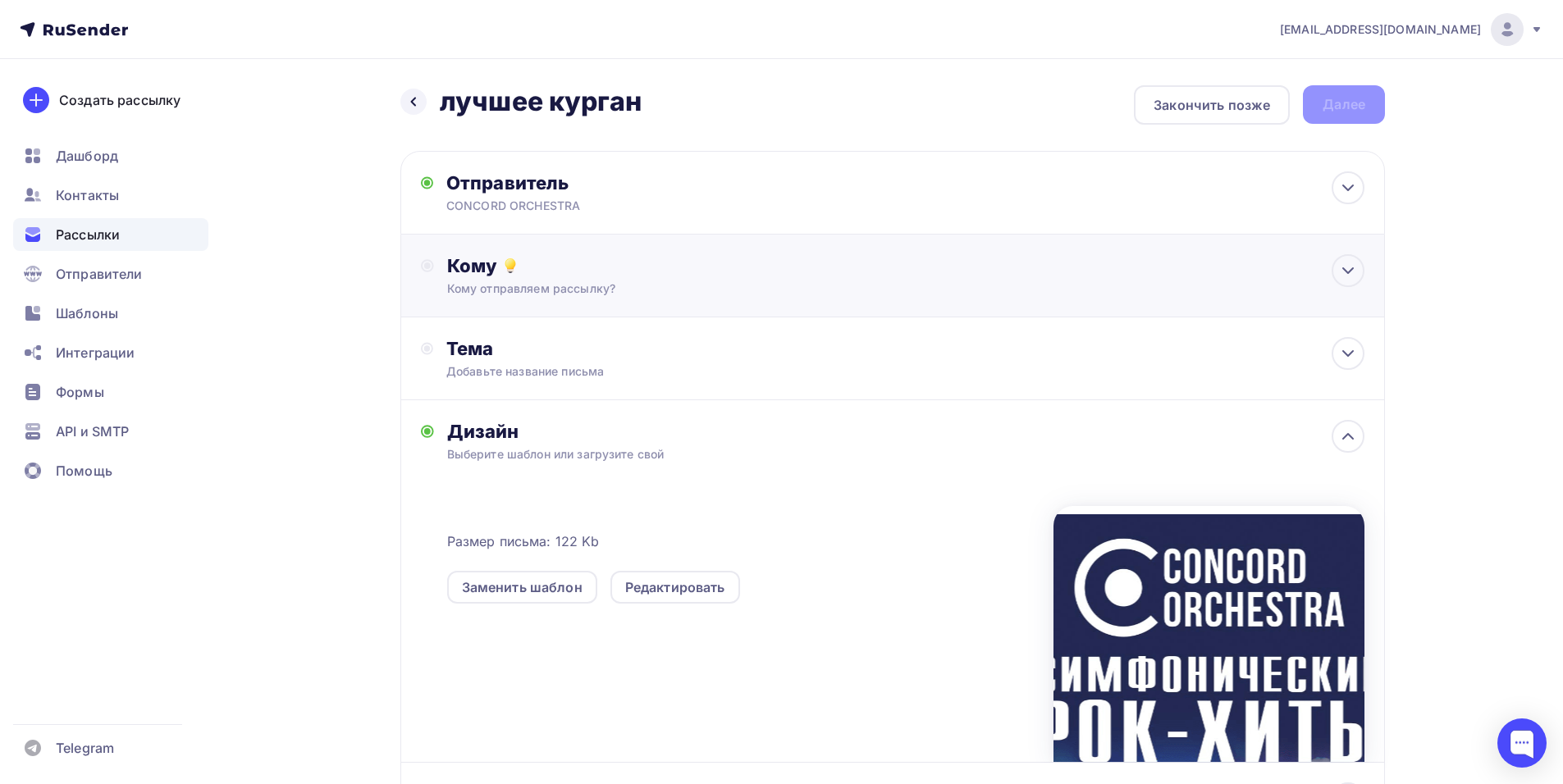
click at [500, 272] on icon at bounding box center [510, 266] width 20 height 20
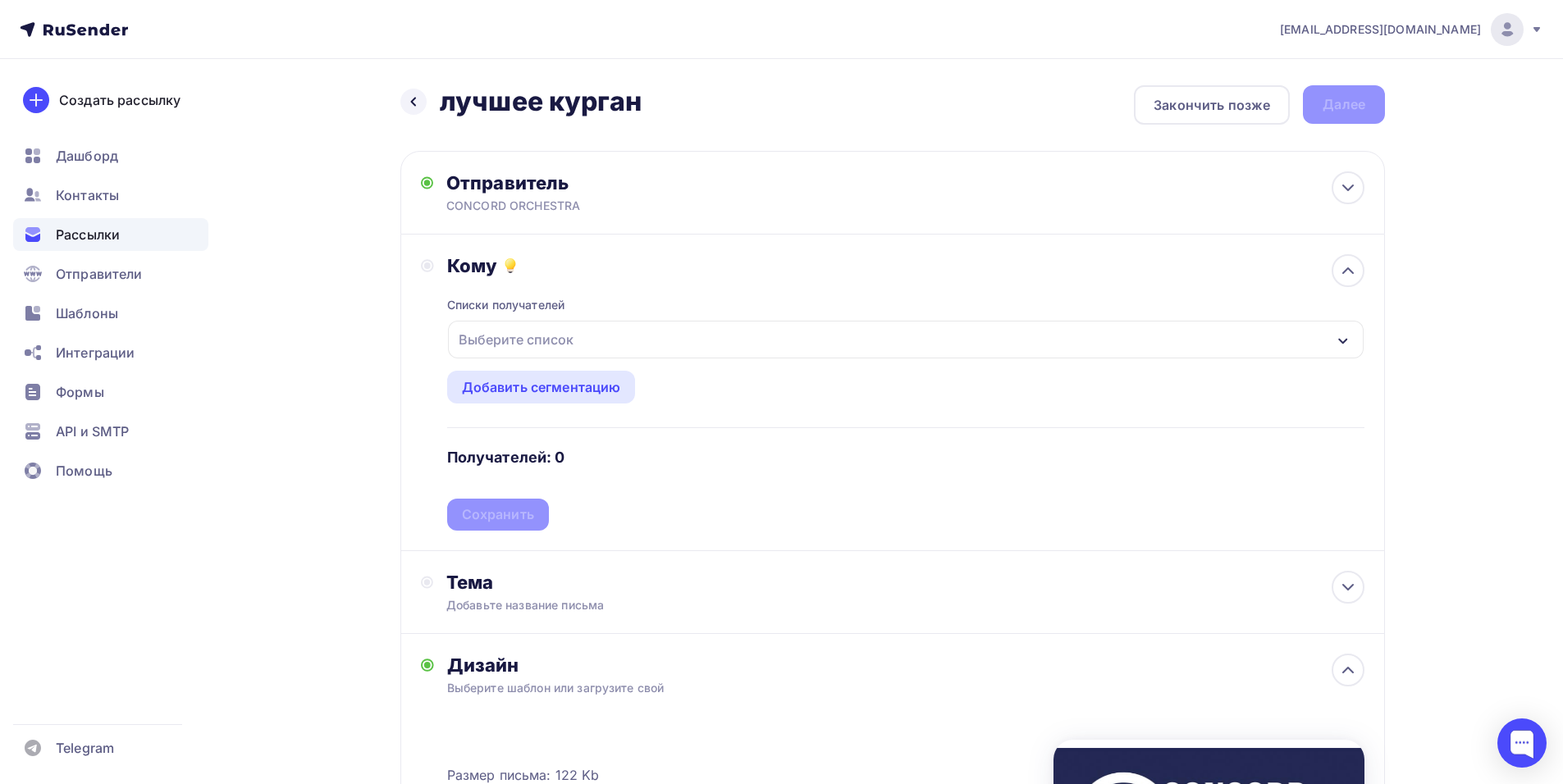
click at [652, 339] on div "Выберите список" at bounding box center [906, 339] width 916 height 37
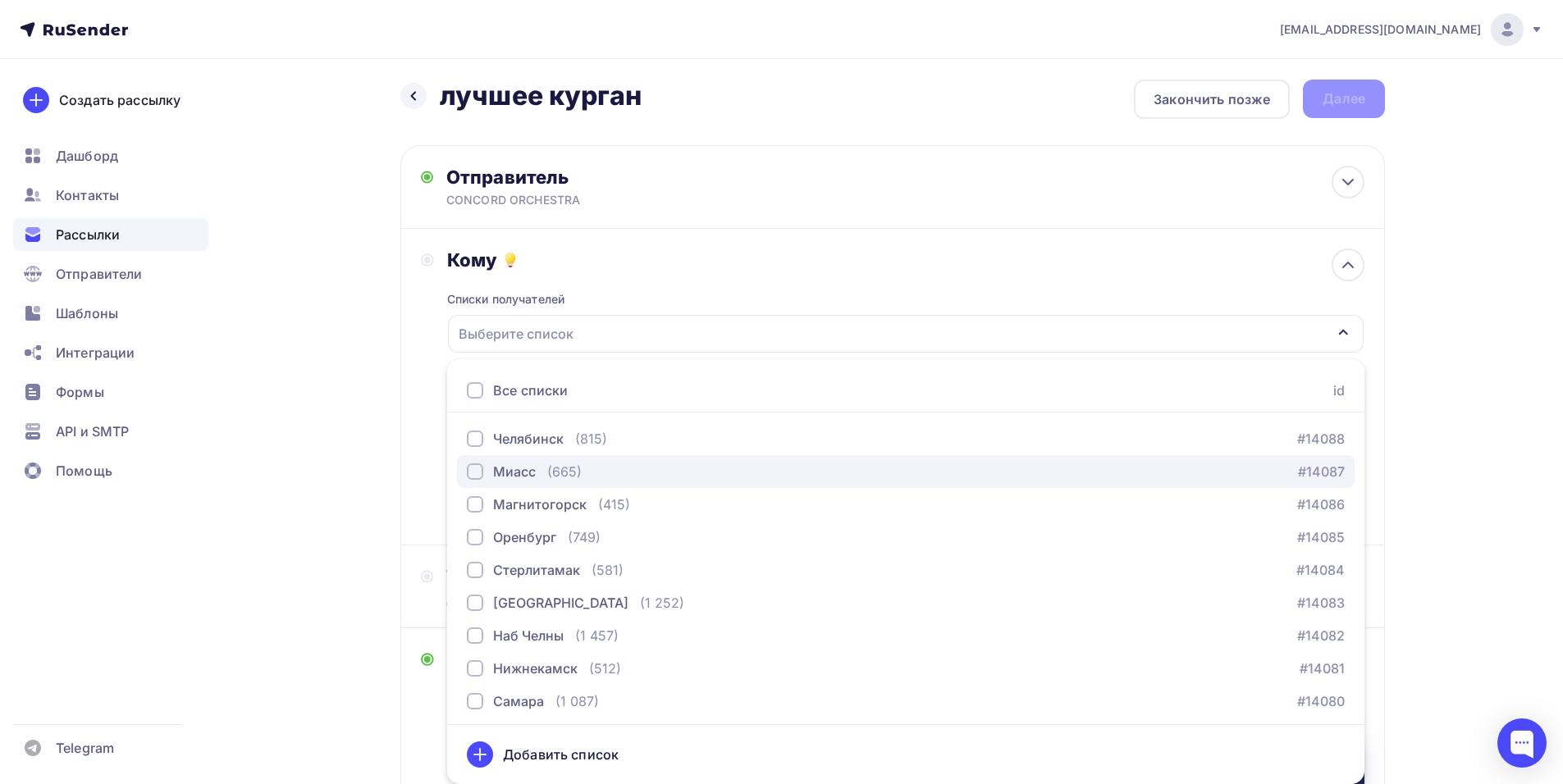
scroll to position [2050, 0]
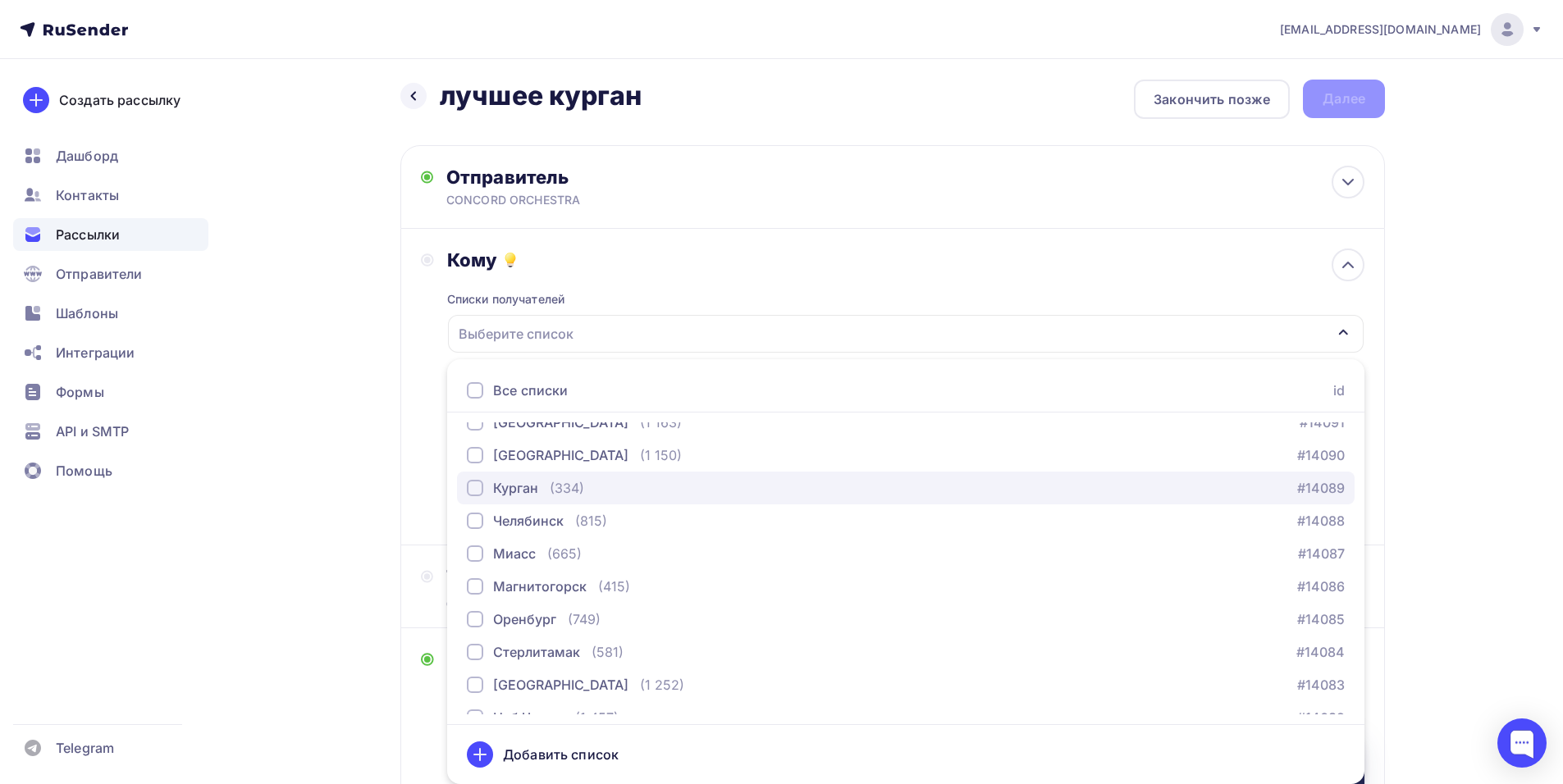
click at [537, 494] on div "Курган" at bounding box center [515, 488] width 45 height 20
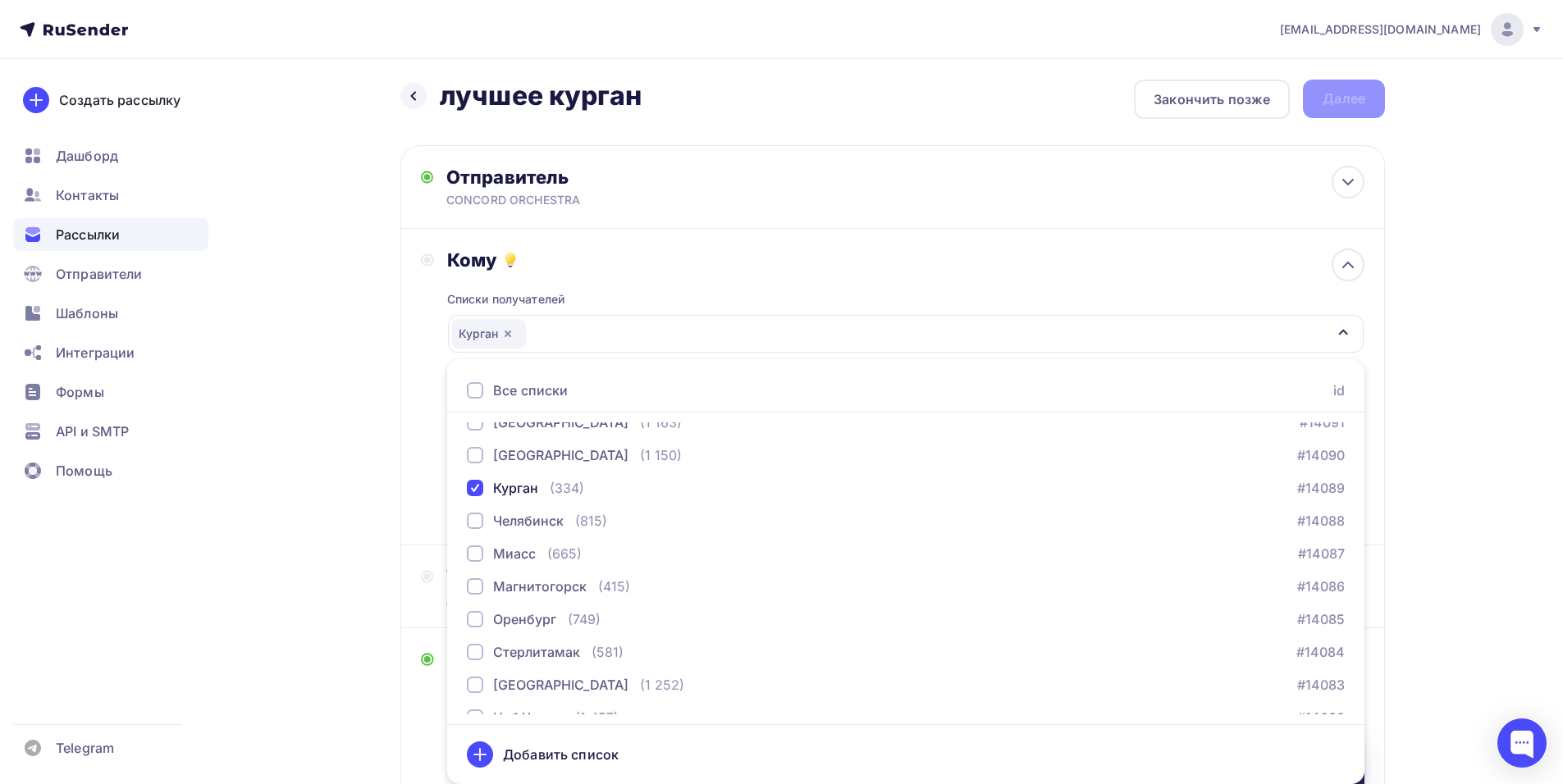
click at [420, 464] on div "Кому Списки получателей [GEOGRAPHIC_DATA] Все списки id тест [PERSON_NAME] (1) …" at bounding box center [892, 387] width 984 height 317
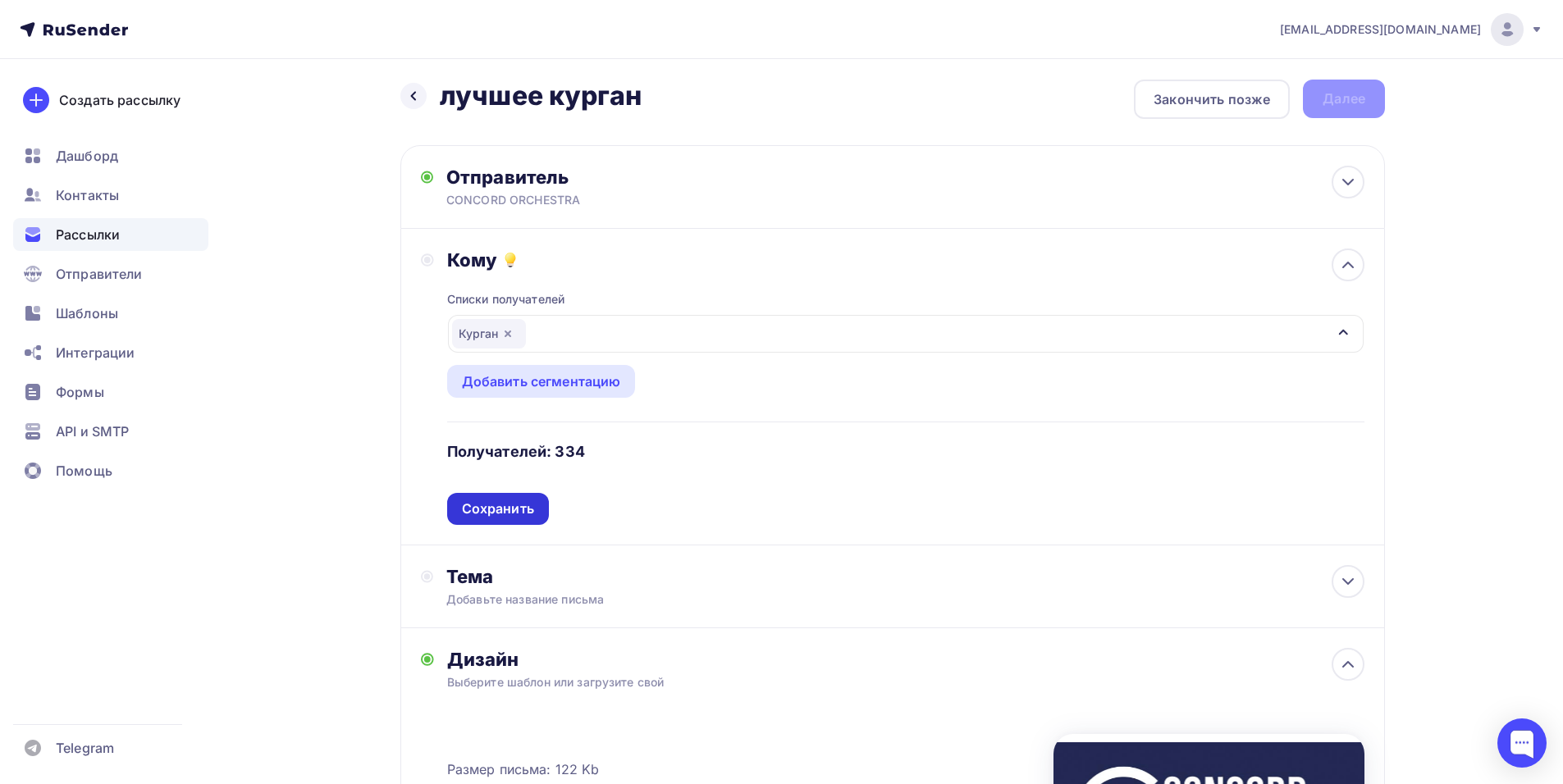
click at [520, 516] on div "Сохранить" at bounding box center [498, 508] width 72 height 19
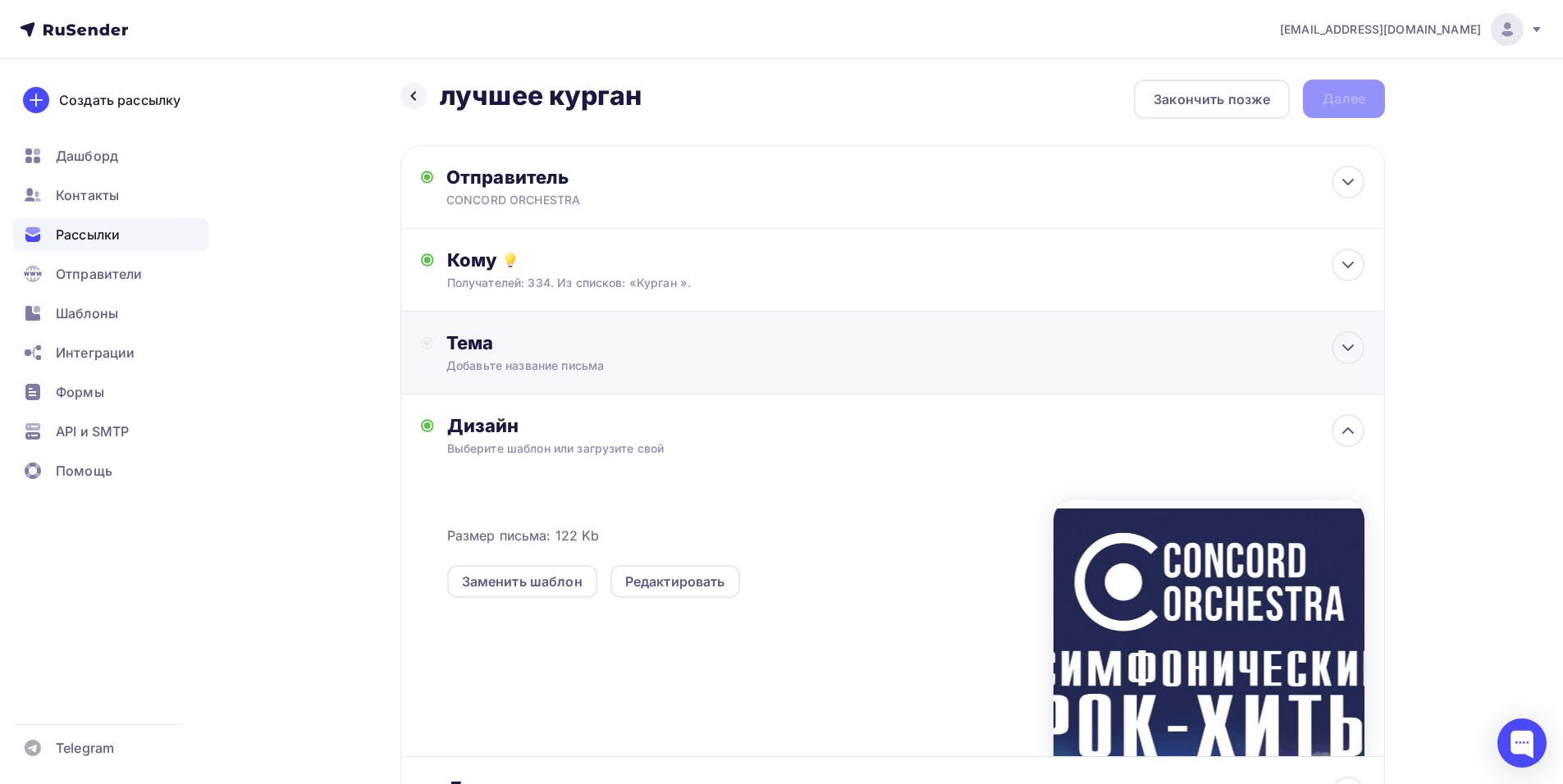
click at [587, 376] on div "Тема Добавьте название письма Тема * Рекомендуем использовать не более 150 симв…" at bounding box center [892, 352] width 984 height 83
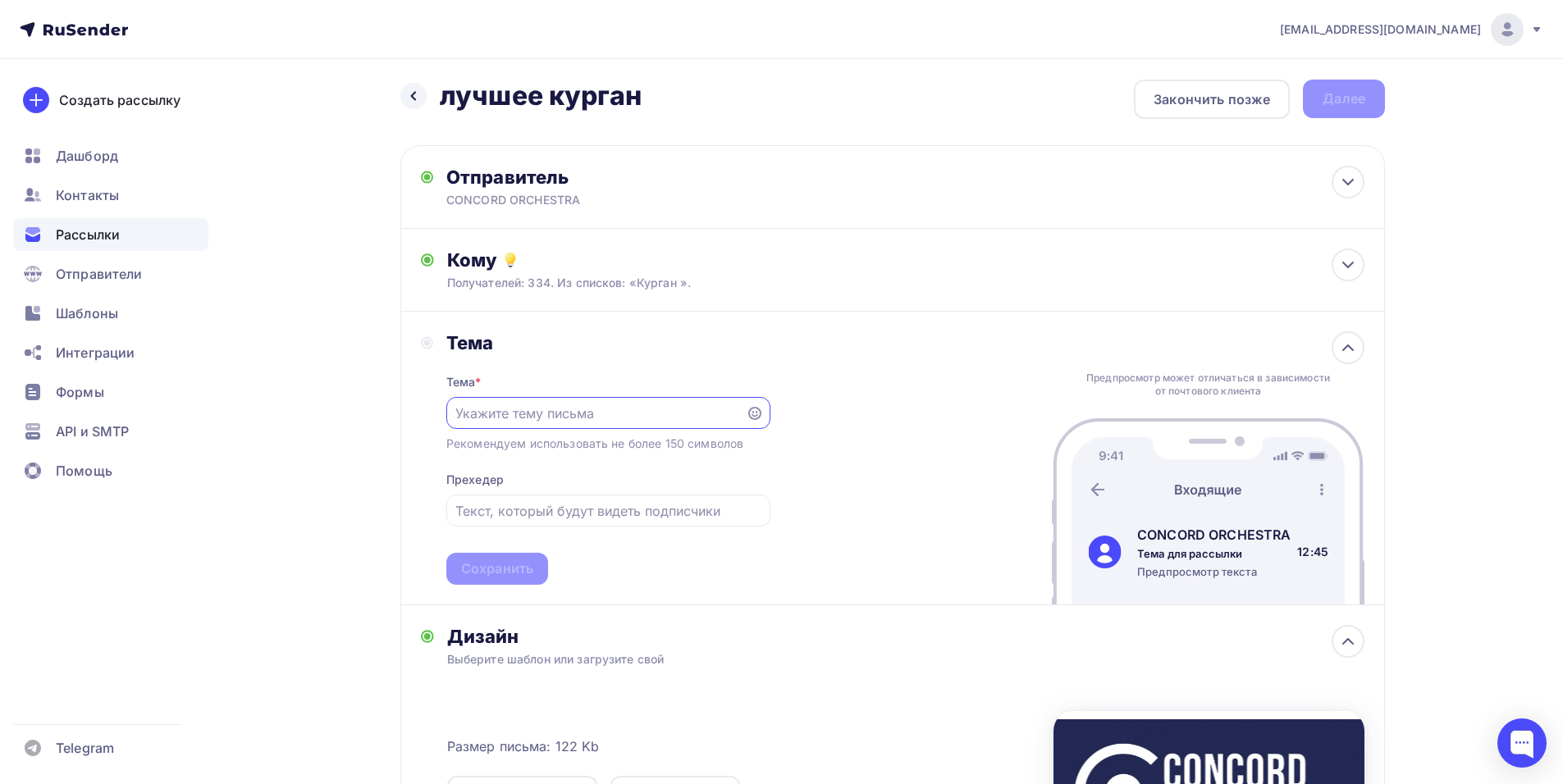
scroll to position [0, 0]
click at [1438, 328] on div "Назад лучшее курган лучшее курган Закончить позже Далее Отправитель CONCORD ORC…" at bounding box center [782, 604] width 1345 height 1103
click at [529, 420] on input "text" at bounding box center [595, 413] width 280 height 20
paste input "Приглашение на шоу «Симфонические РОК-ХИТЫ. Лучшее»"
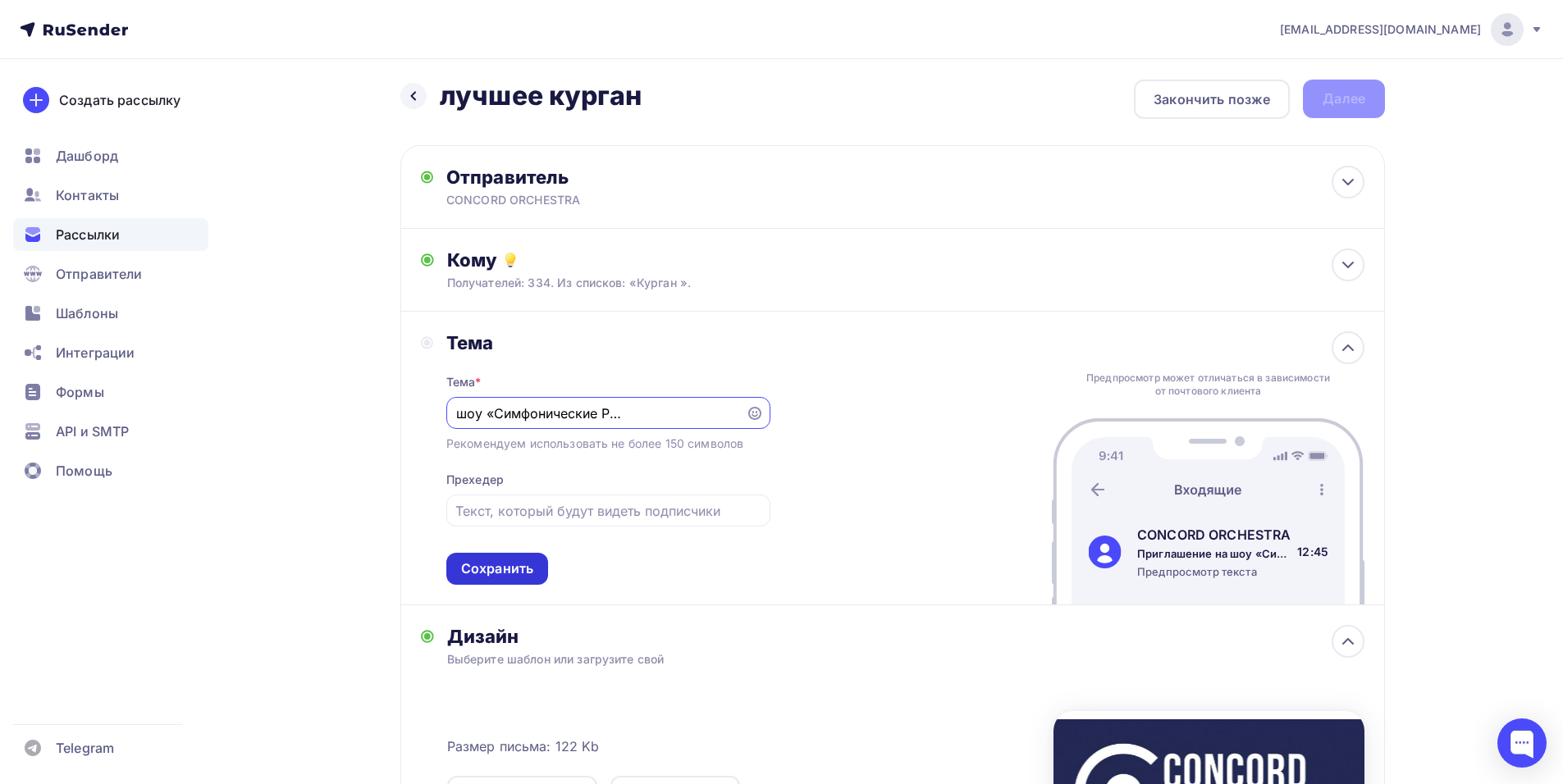
type input "Приглашение на шоу «Симфонические РОК-ХИТЫ. Лучшее»"
click at [523, 569] on div "Сохранить" at bounding box center [497, 569] width 72 height 19
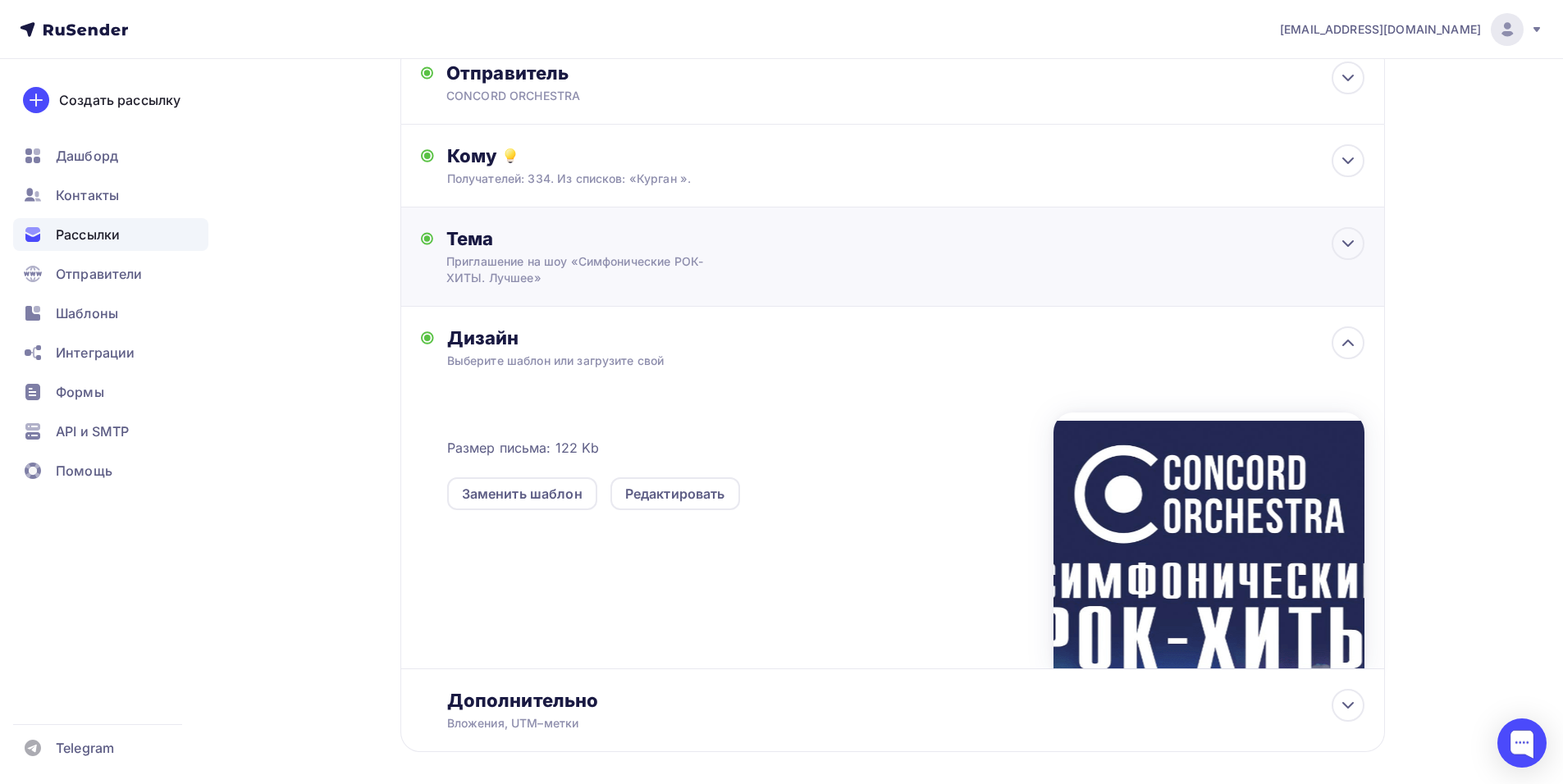
scroll to position [0, 0]
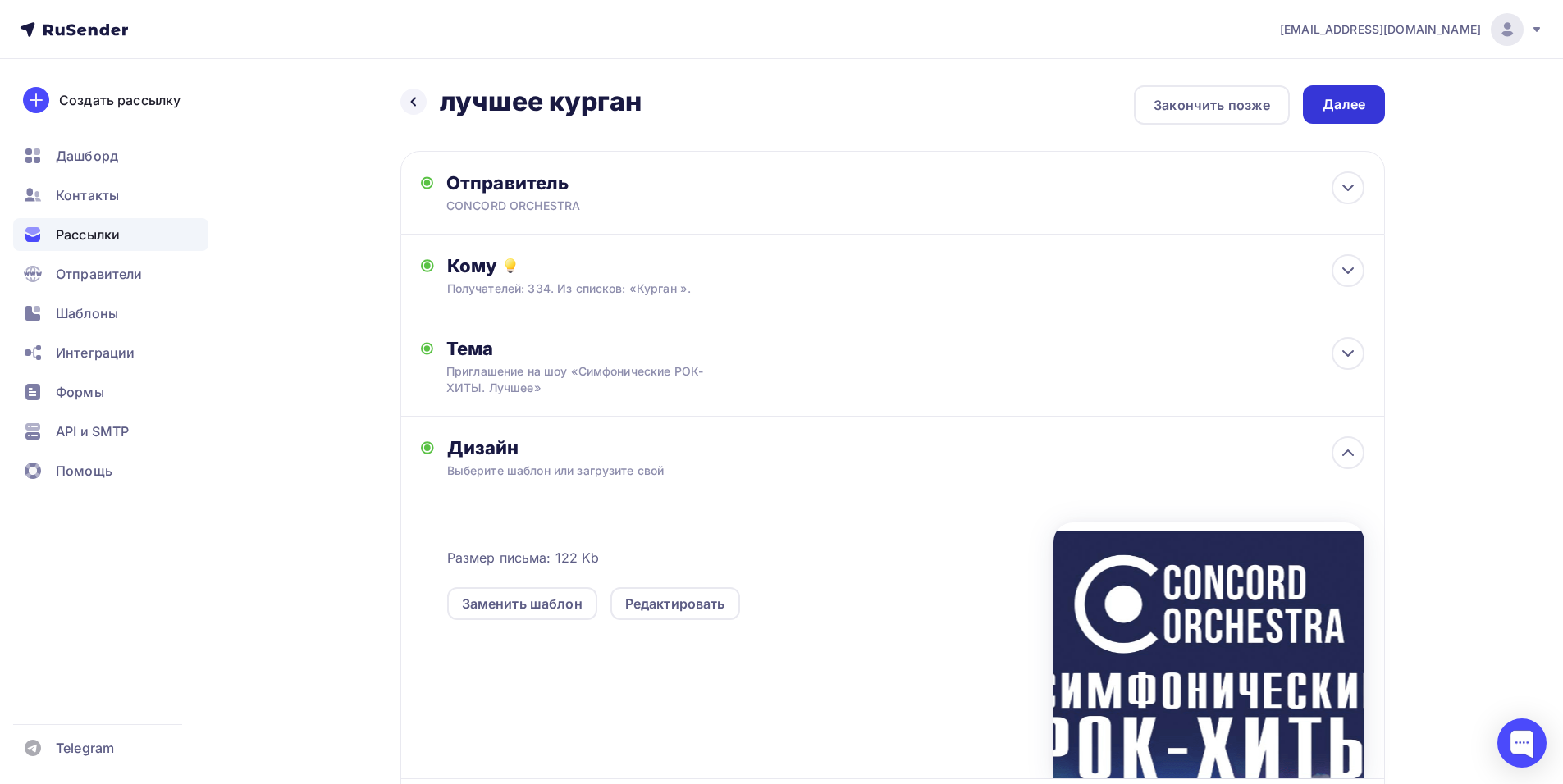
click at [1338, 110] on div "Далее" at bounding box center [1343, 104] width 43 height 19
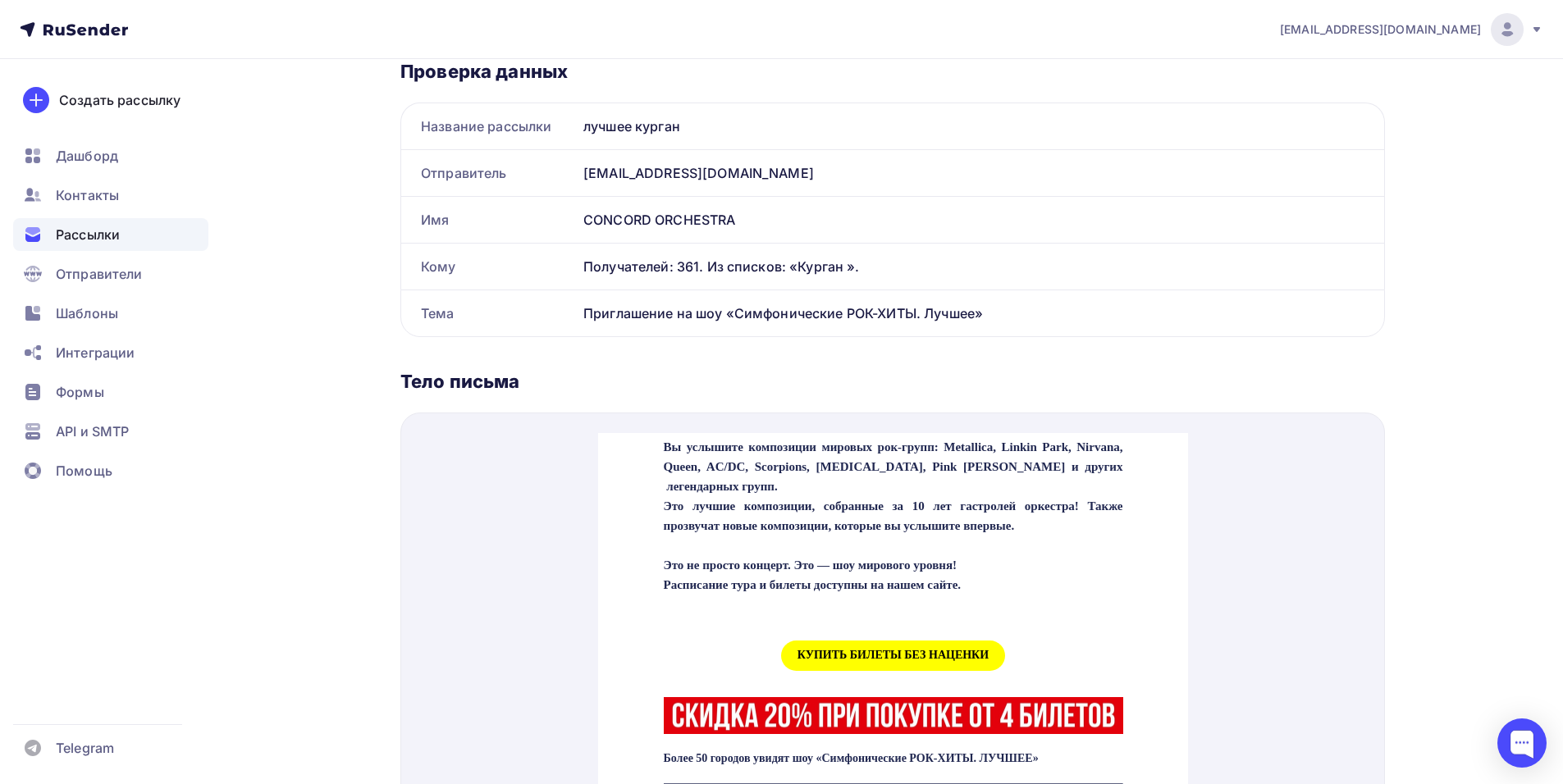
scroll to position [656, 0]
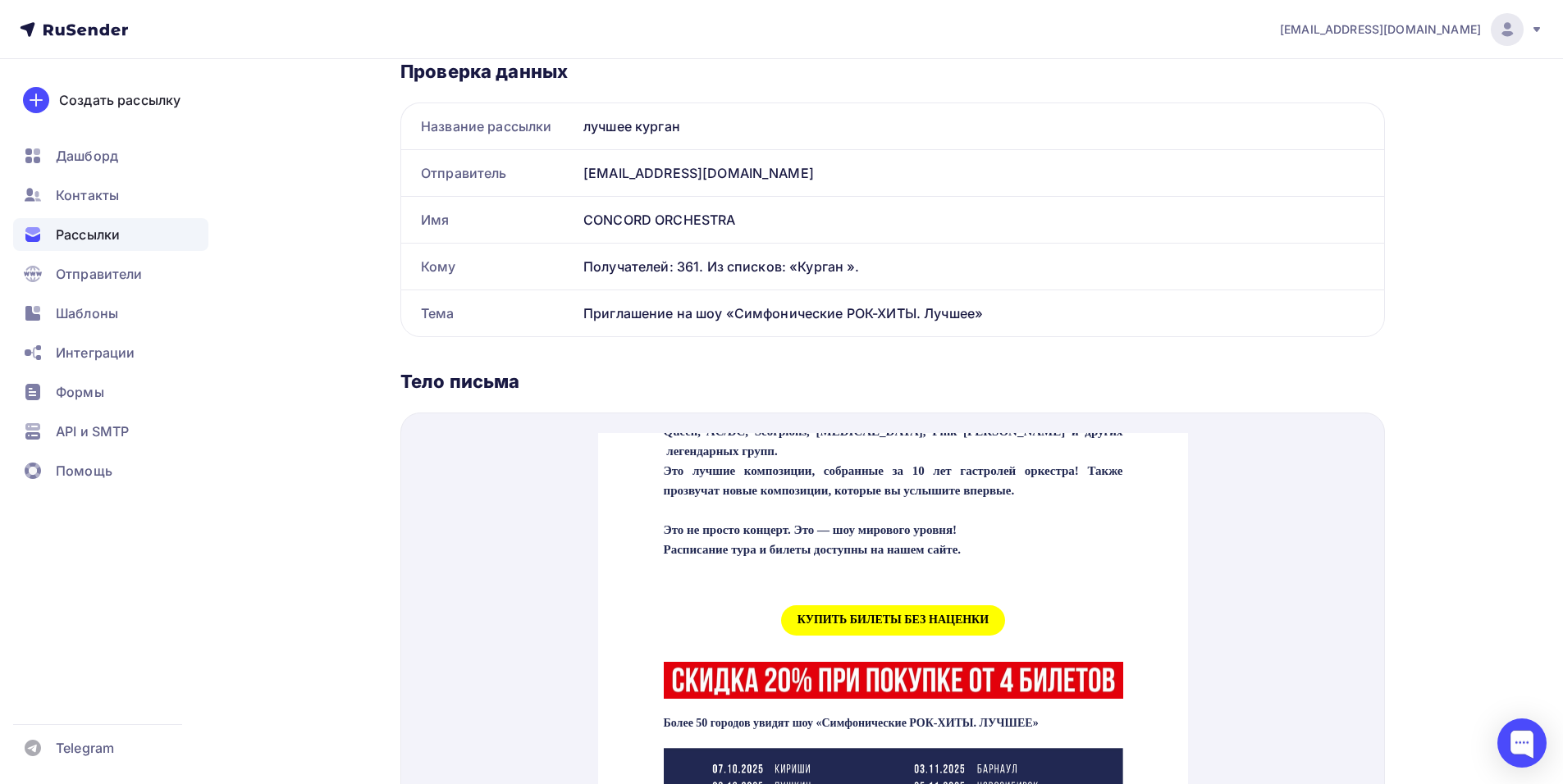
click at [819, 616] on span "КУПИТЬ БИЛЕТЫ БЕЗ НАЦЕНКИ" at bounding box center [892, 601] width 224 height 30
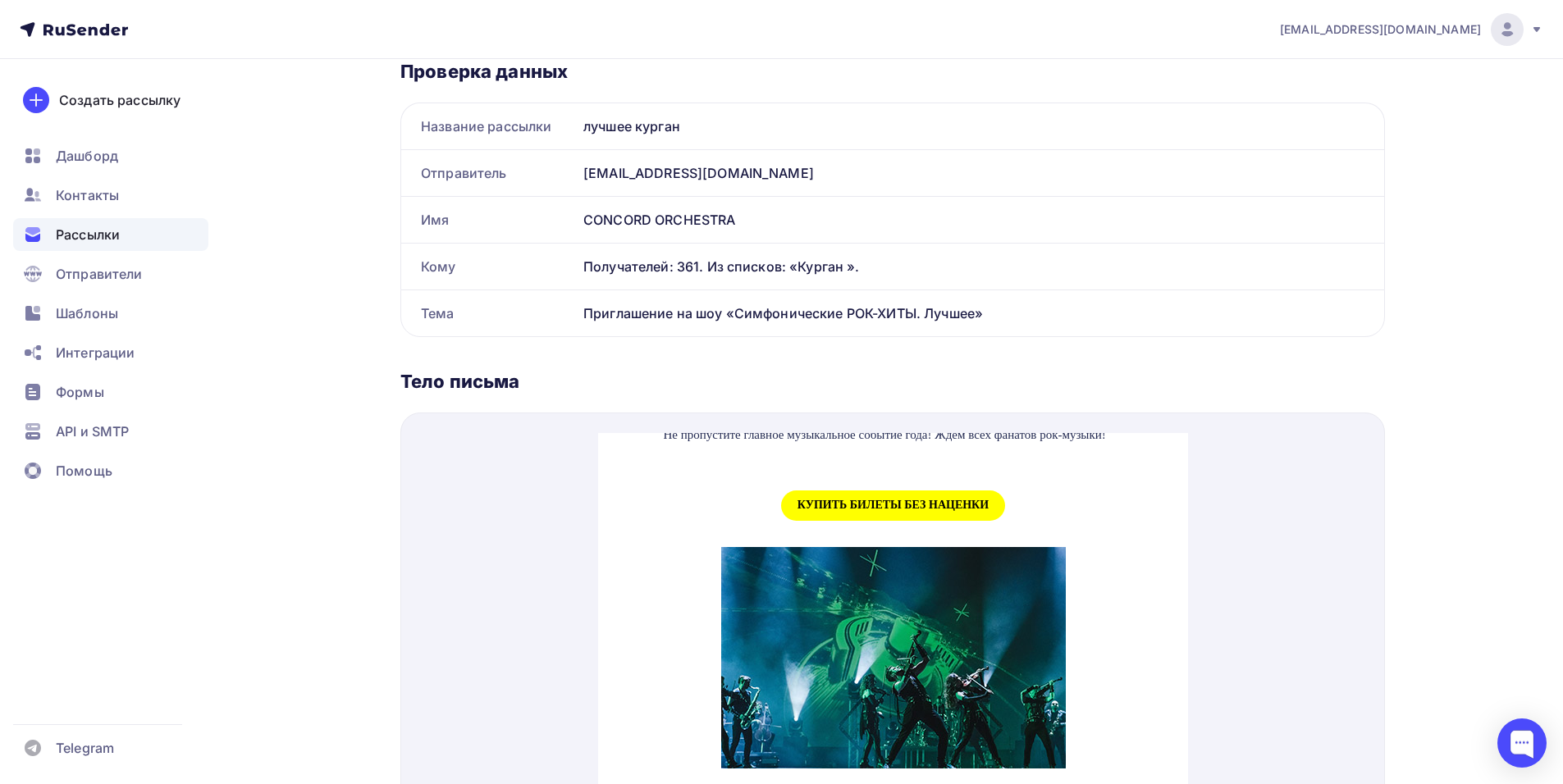
scroll to position [1722, 0]
click at [894, 501] on span "КУПИТЬ БИЛЕТЫ БЕЗ НАЦЕНКИ" at bounding box center [892, 486] width 224 height 30
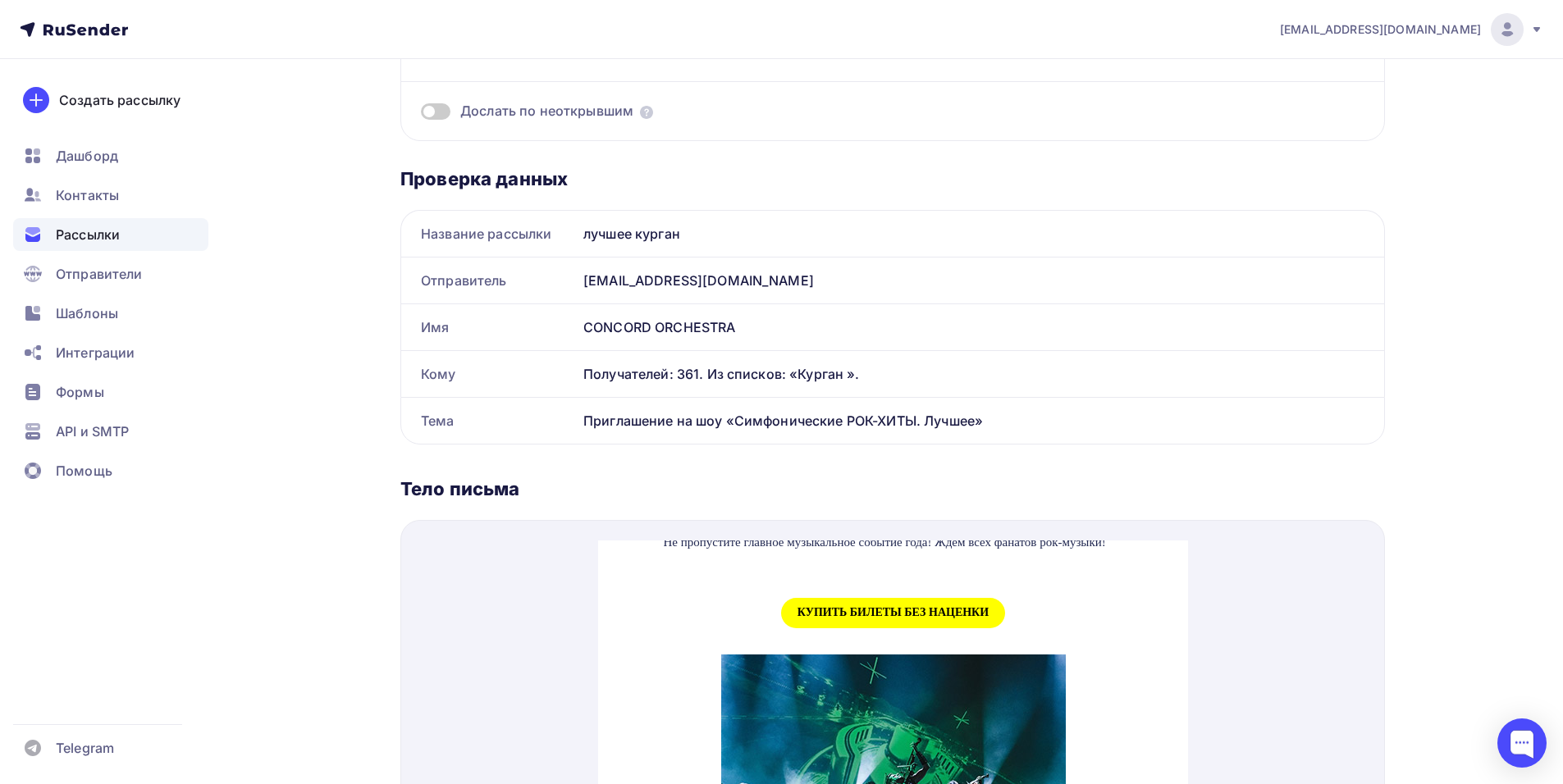
scroll to position [0, 0]
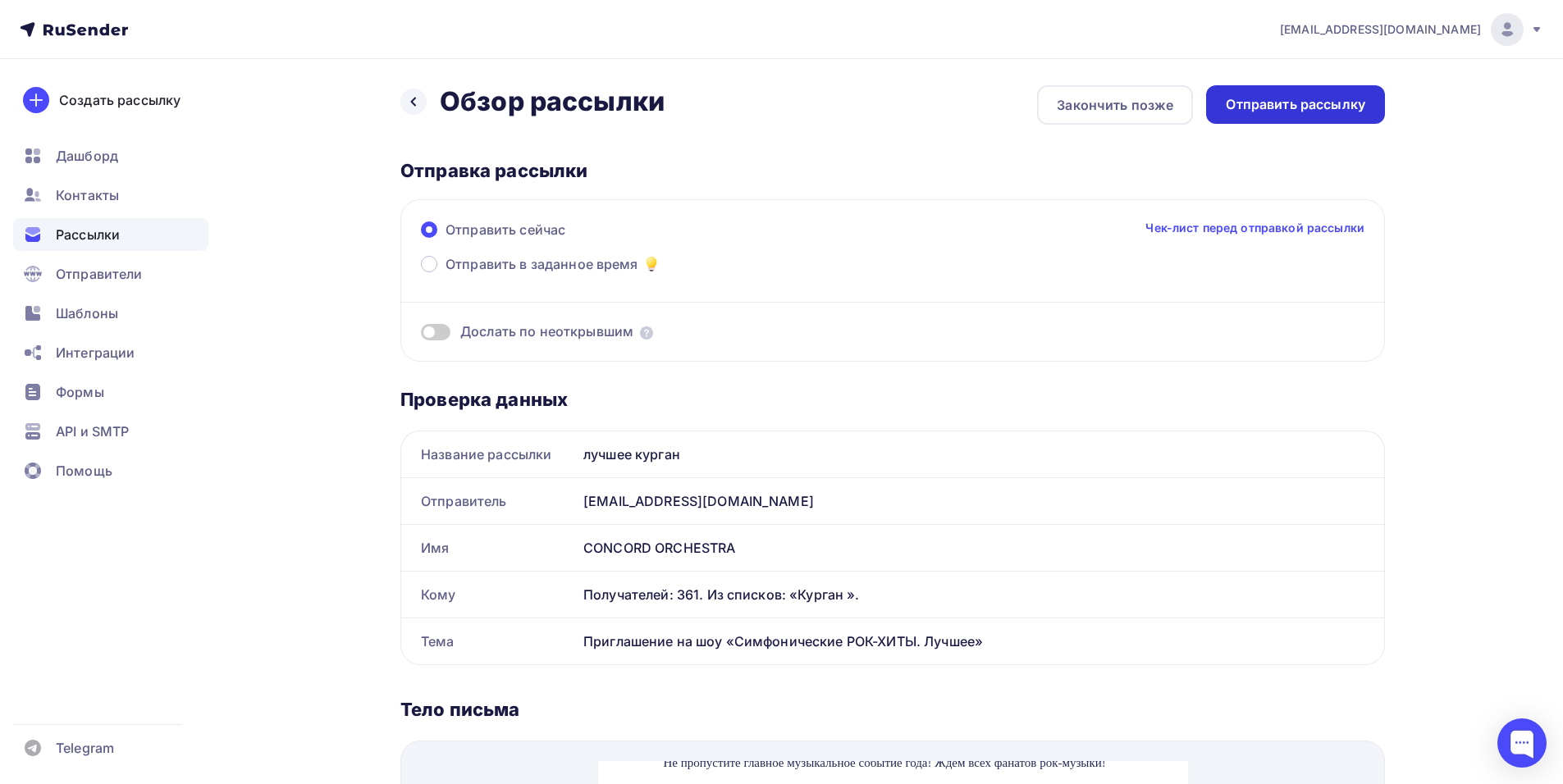
click at [1256, 105] on div "Отправить рассылку" at bounding box center [1295, 104] width 140 height 19
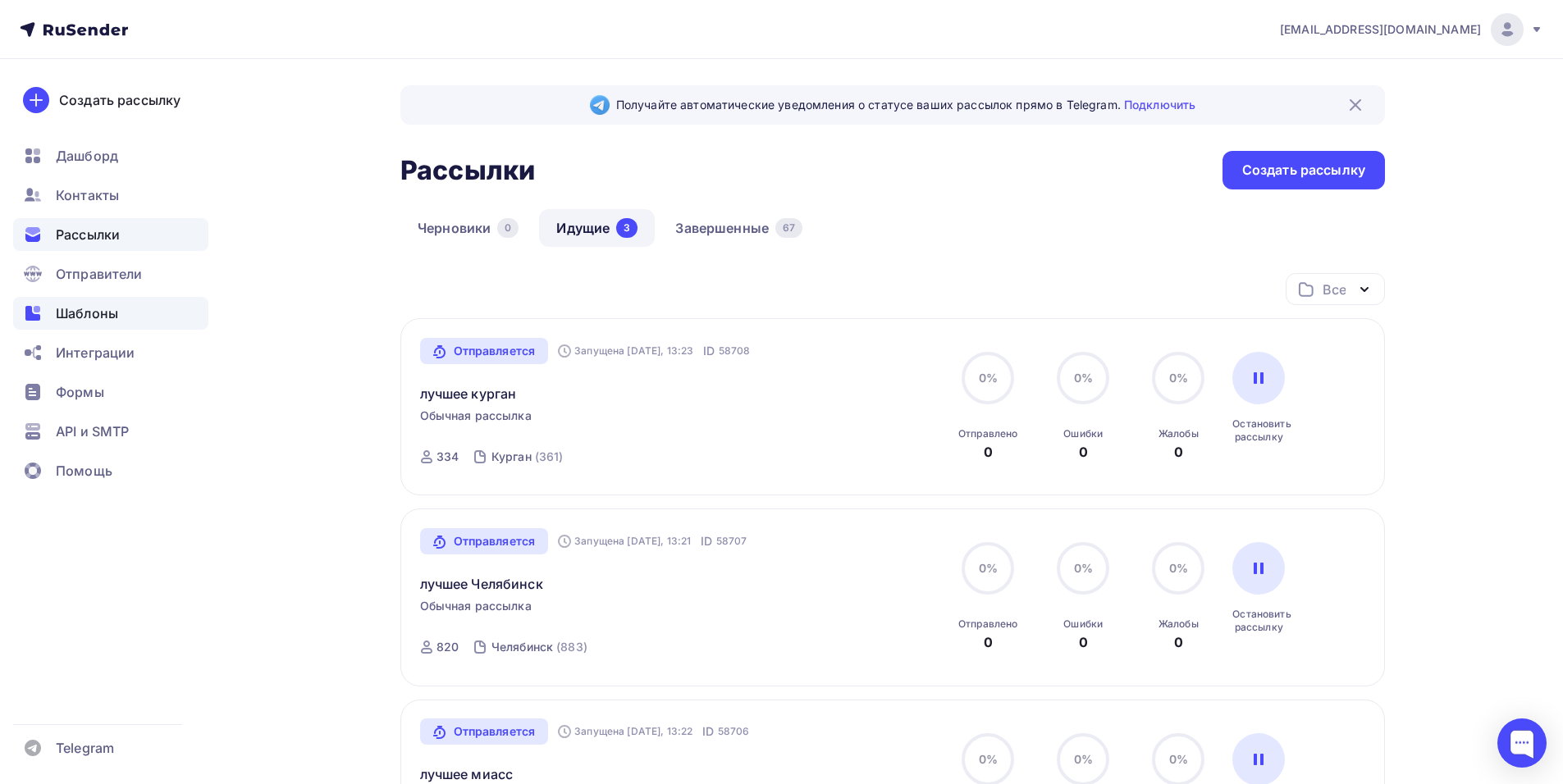
click at [31, 313] on icon at bounding box center [33, 313] width 15 height 15
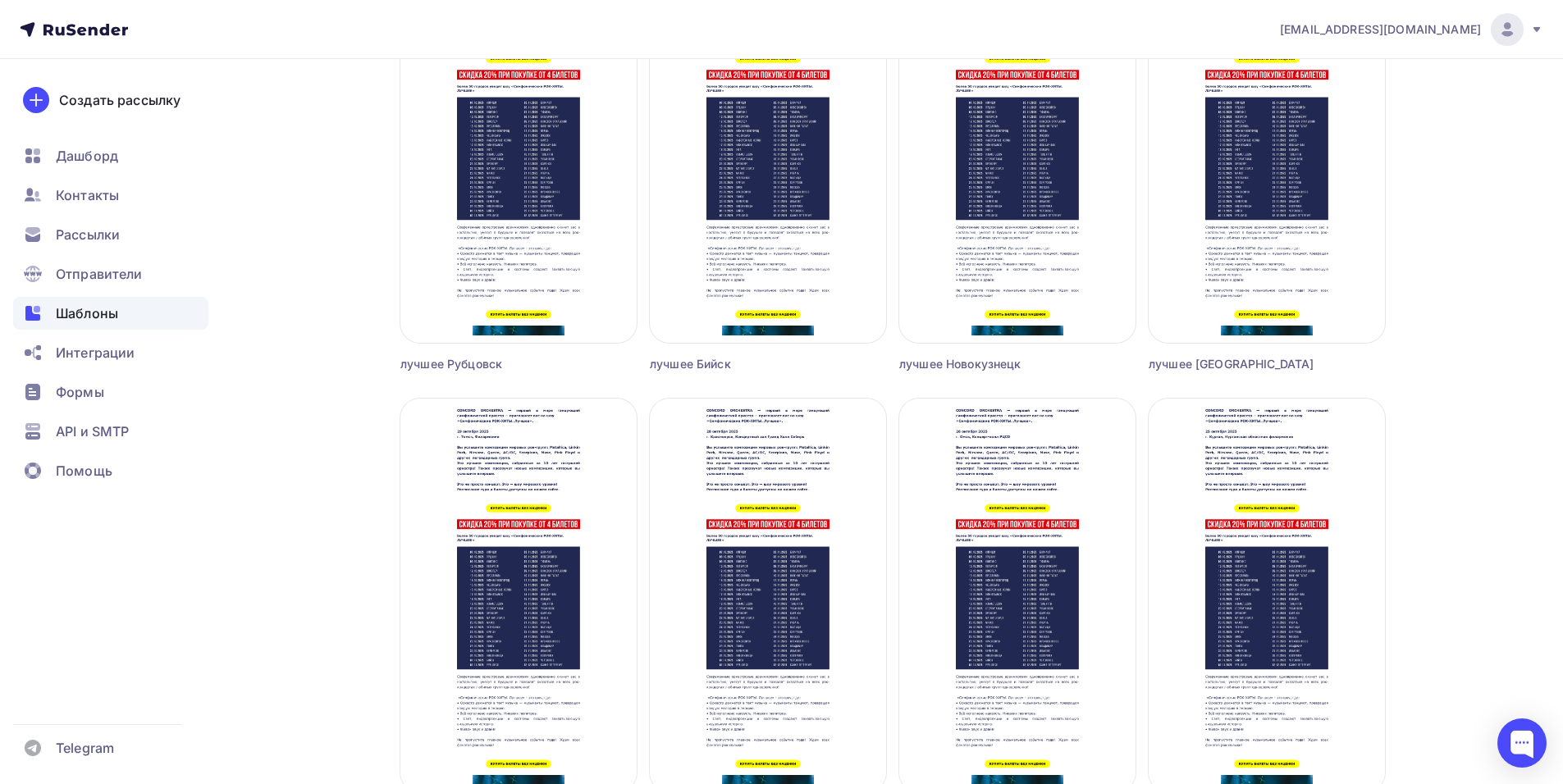
scroll to position [1476, 0]
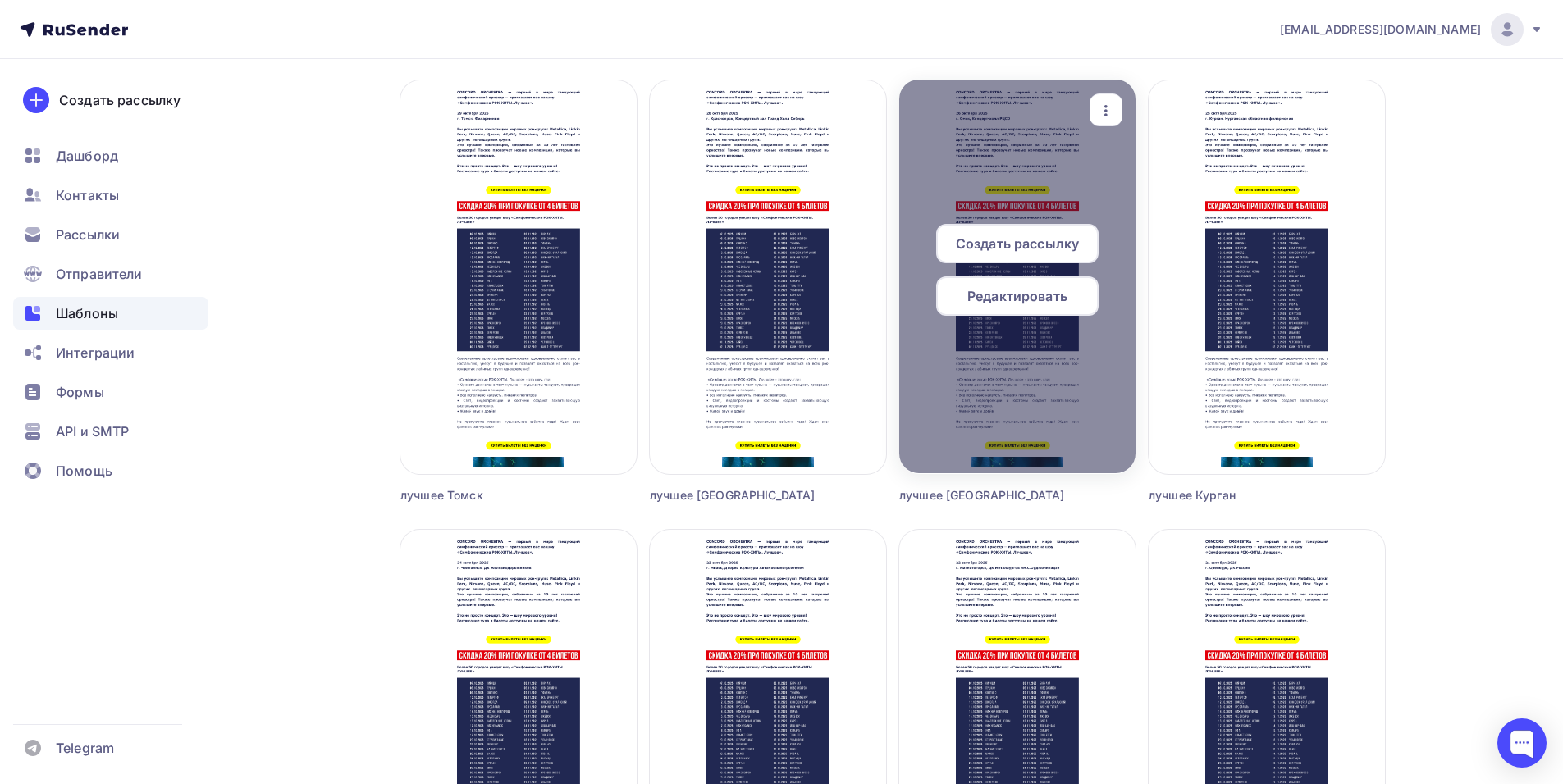
click at [1012, 251] on span "Создать рассылку" at bounding box center [1017, 244] width 123 height 20
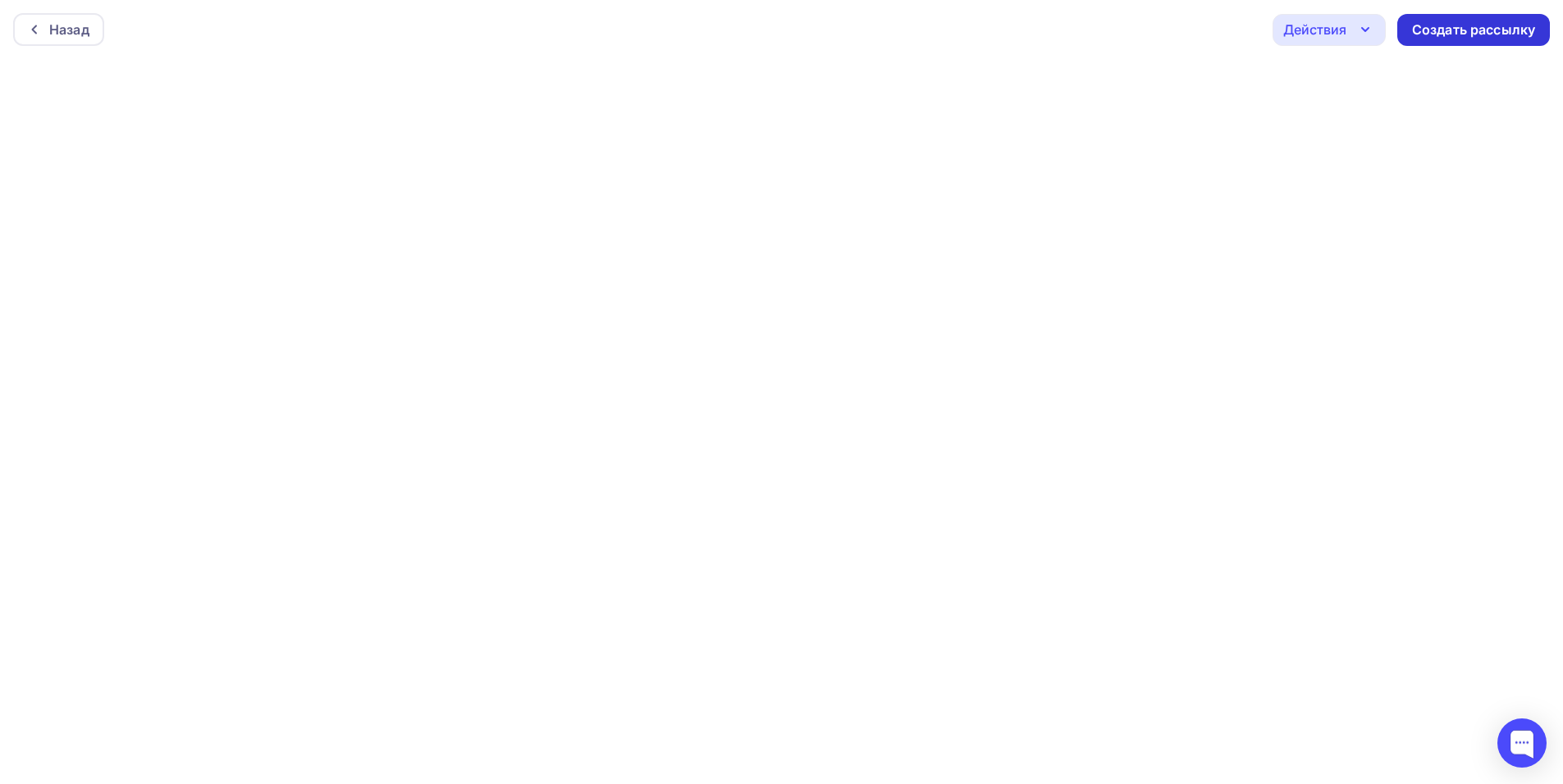
click at [1516, 31] on div "Создать рассылку" at bounding box center [1473, 29] width 123 height 19
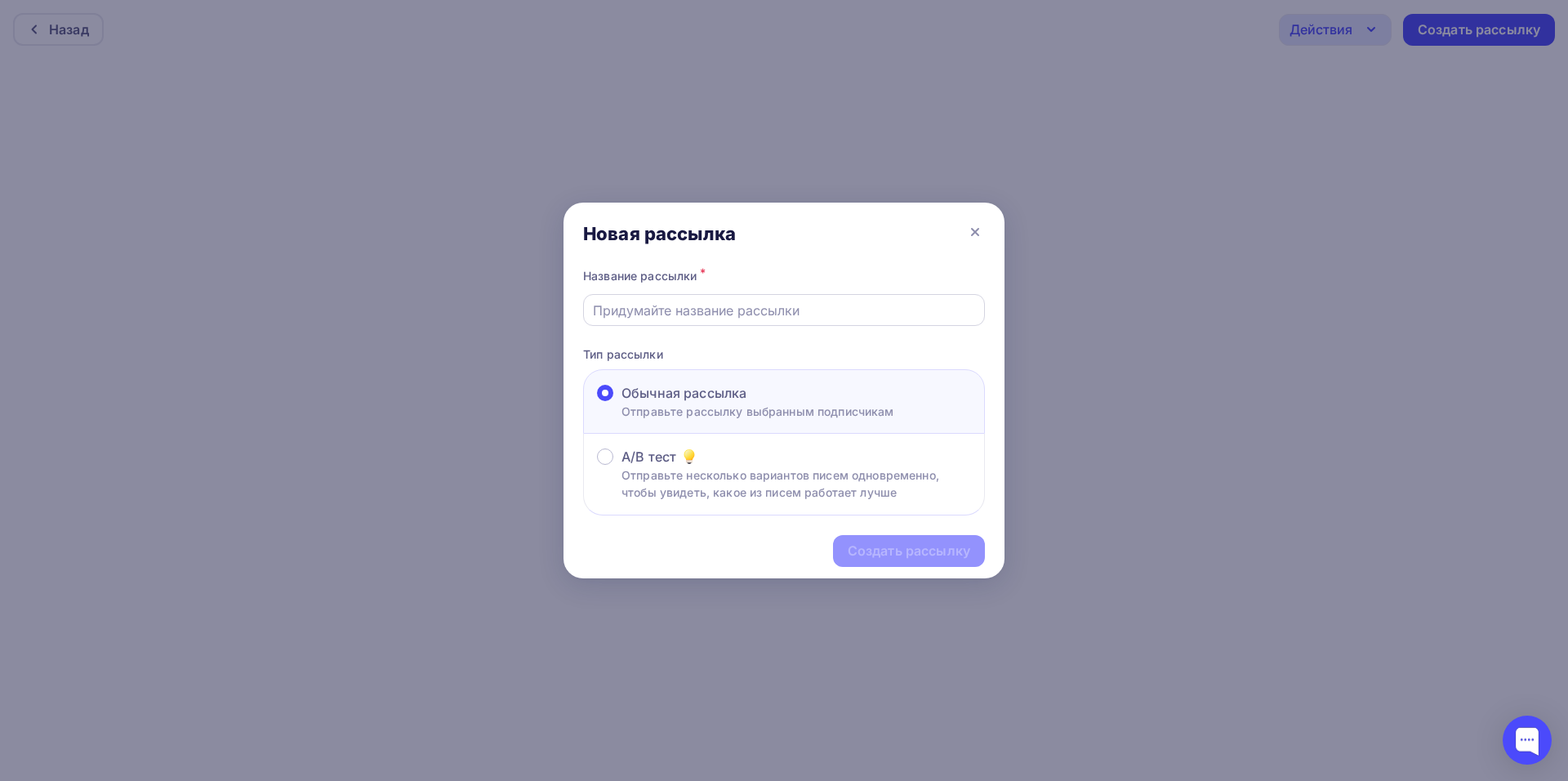
click at [663, 318] on input "text" at bounding box center [784, 311] width 383 height 20
type input "лучшее [GEOGRAPHIC_DATA]"
click at [894, 543] on div "Создать рассылку" at bounding box center [909, 551] width 123 height 19
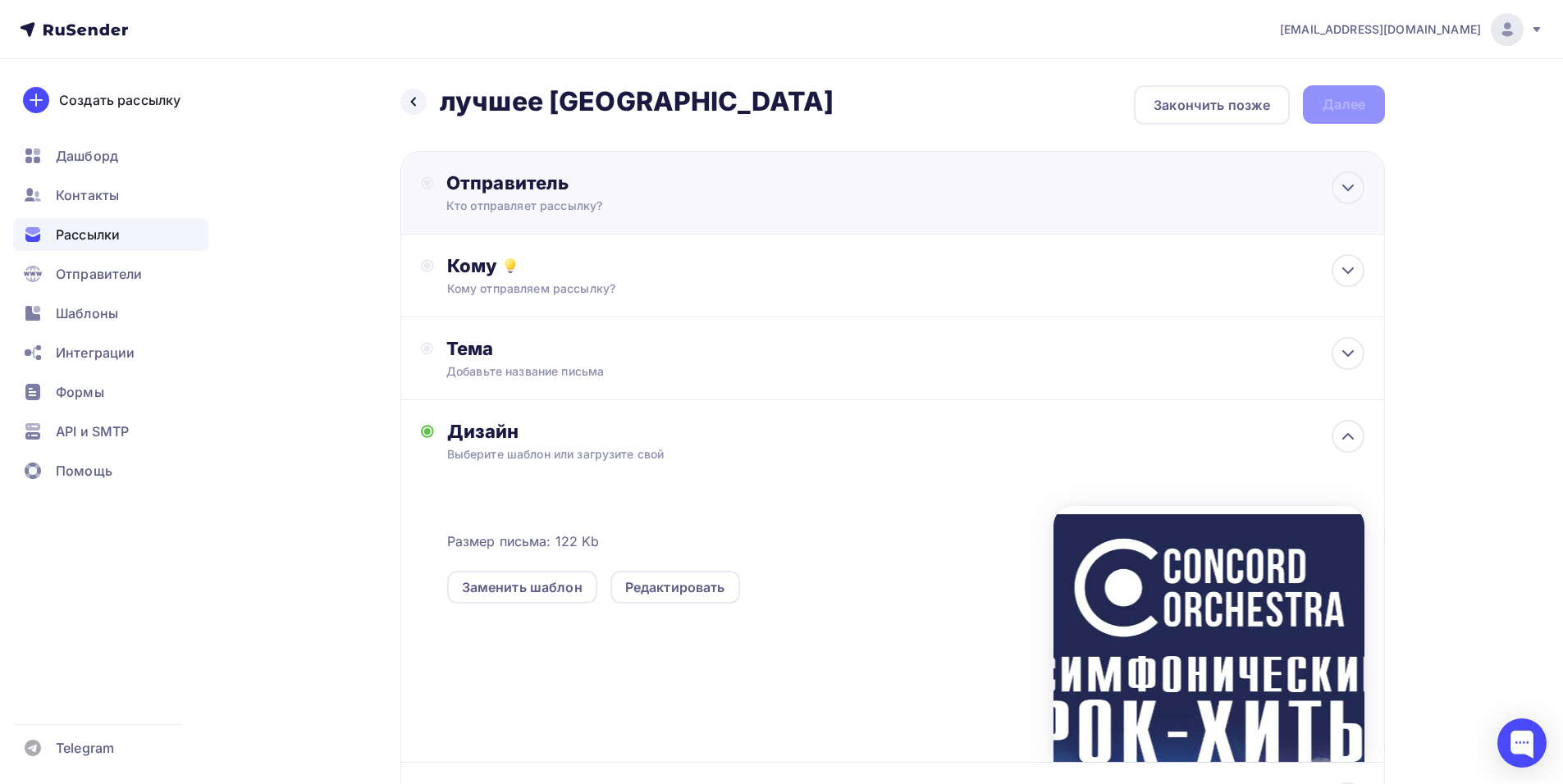
click at [846, 182] on div "Отправитель Кто отправляет рассылку? Email * [EMAIL_ADDRESS][DOMAIN_NAME] [EMAI…" at bounding box center [892, 193] width 984 height 84
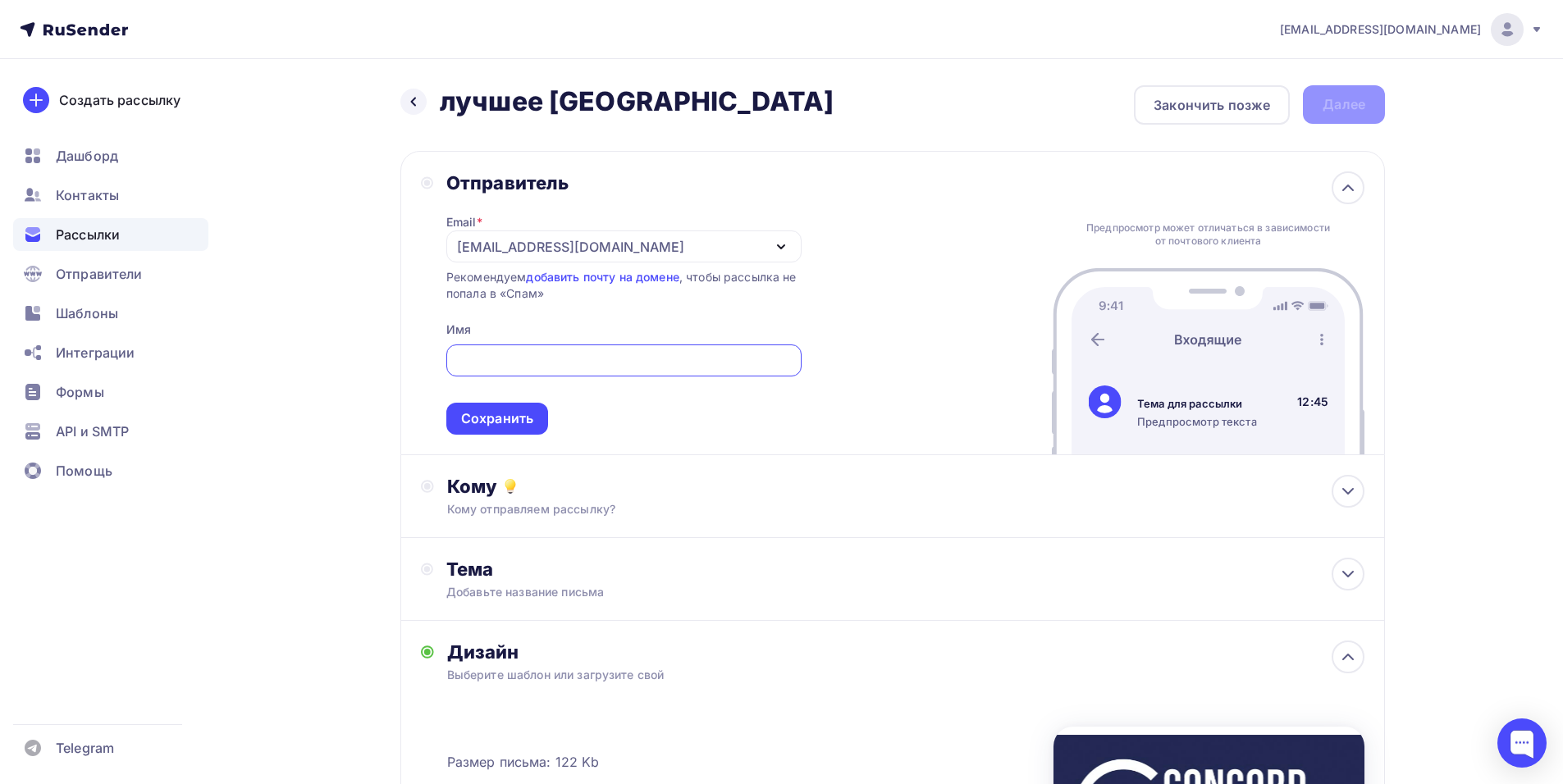
click at [509, 243] on div "[EMAIL_ADDRESS][DOMAIN_NAME]" at bounding box center [570, 247] width 227 height 20
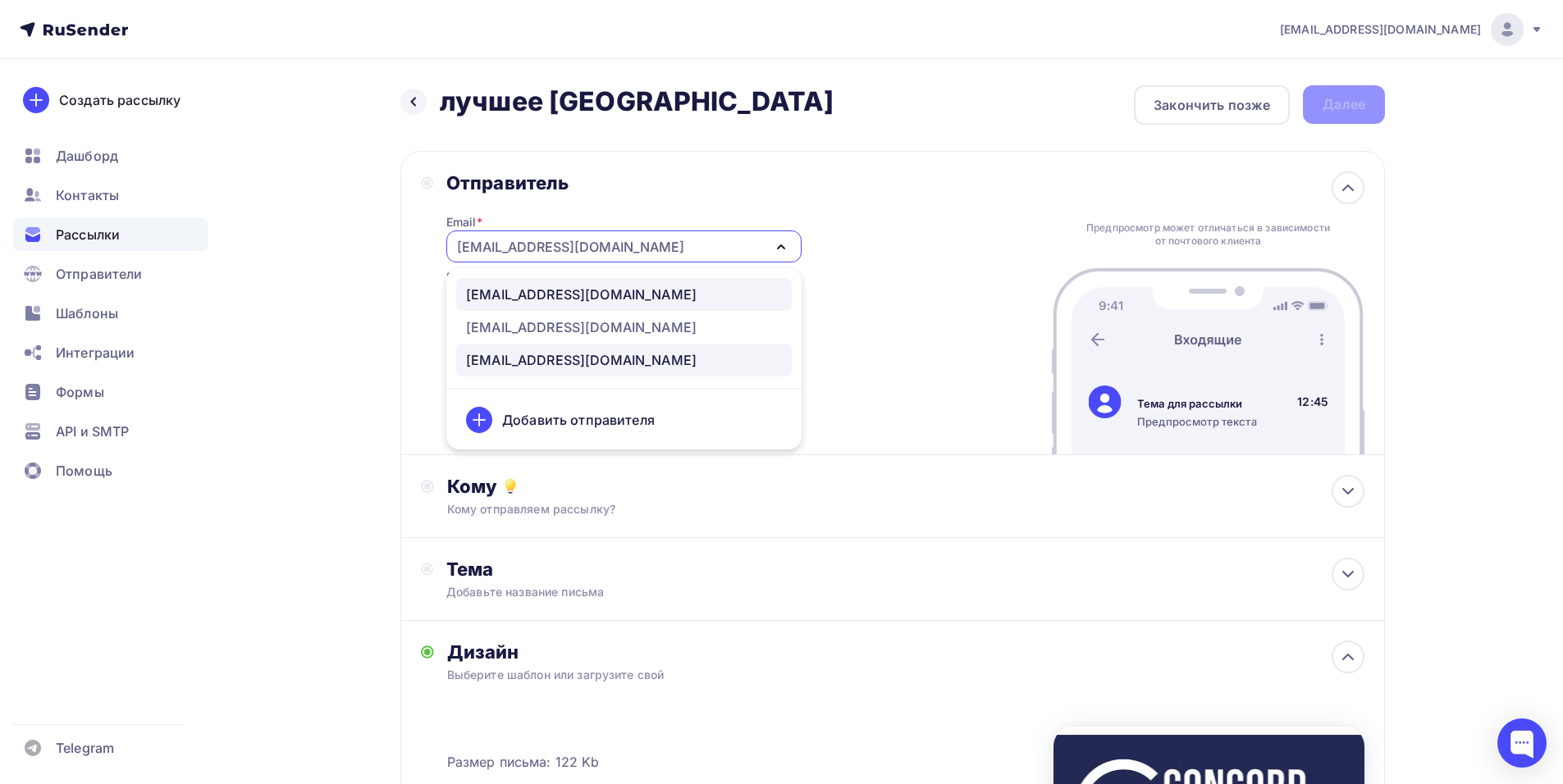
click at [557, 280] on link "[EMAIL_ADDRESS][DOMAIN_NAME]" at bounding box center [624, 295] width 335 height 33
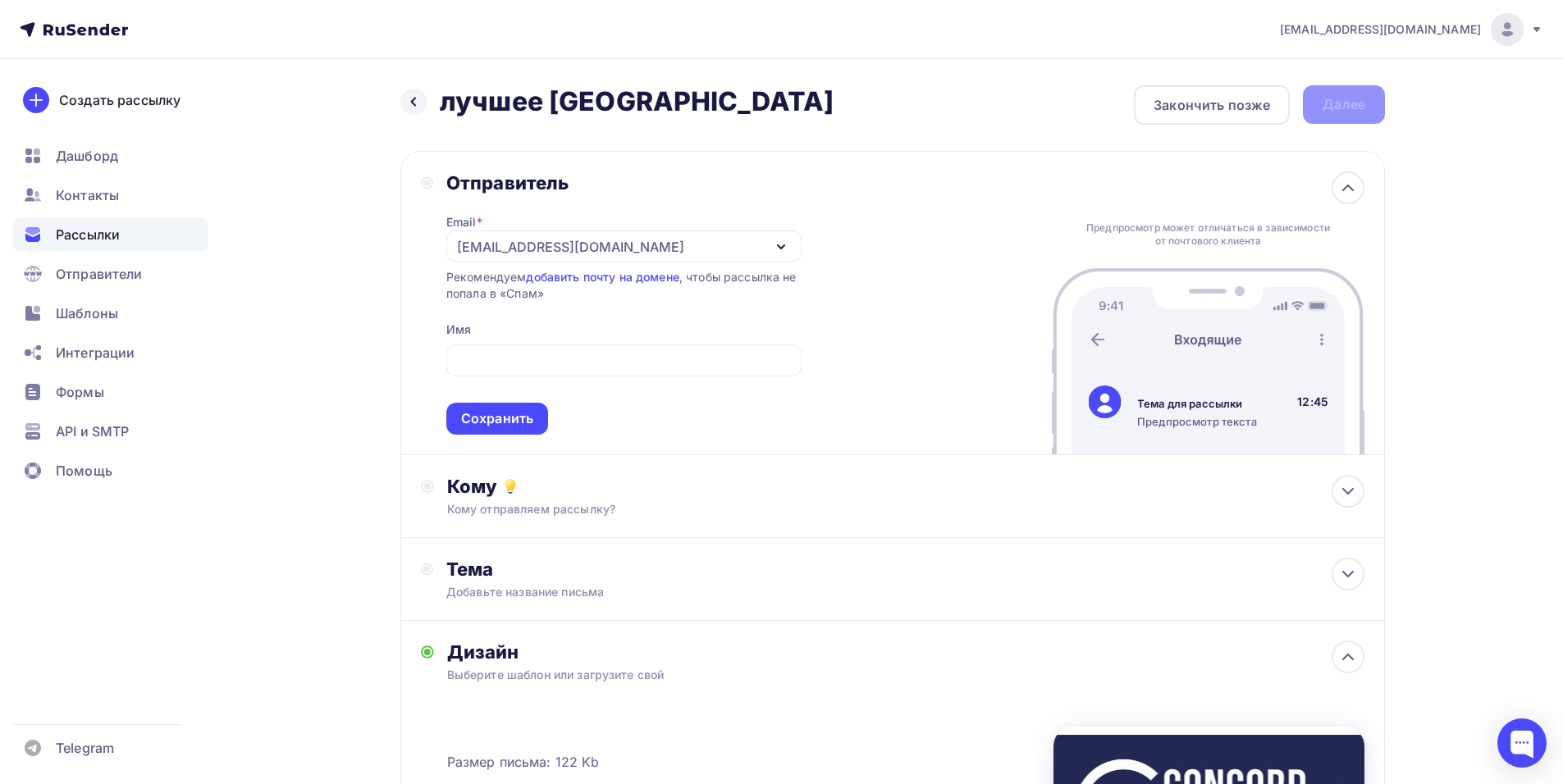
click at [1519, 376] on div "[EMAIL_ADDRESS][DOMAIN_NAME] Аккаунт Тарифы Выйти Создать рассылку [GEOGRAPHIC_…" at bounding box center [782, 586] width 1563 height 1172
click at [643, 590] on div "Добавьте название письма" at bounding box center [593, 592] width 292 height 16
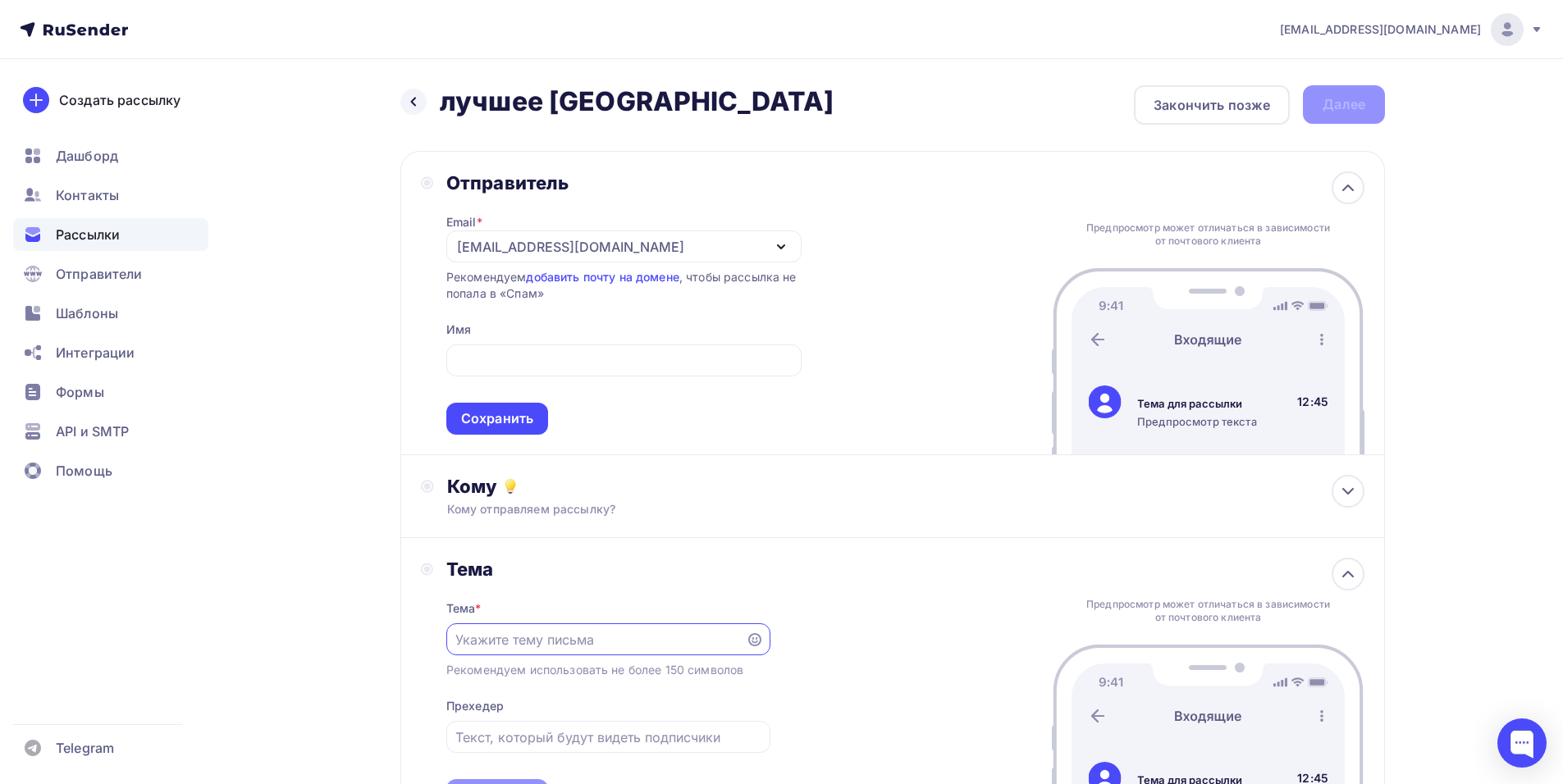
paste input "Приглашение на шоу «Симфонические РОК-ХИТЫ. Лучшее»"
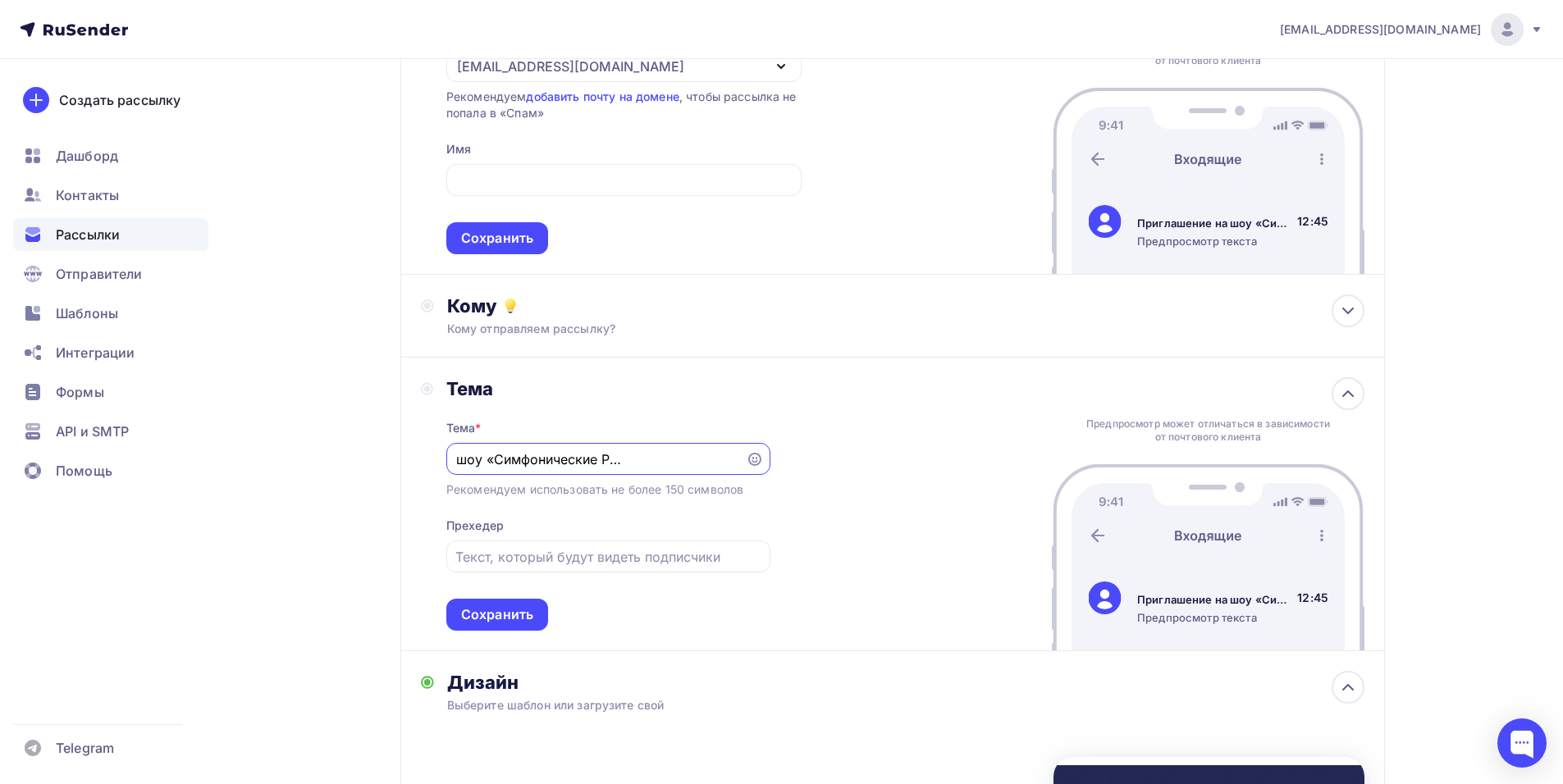
scroll to position [246, 0]
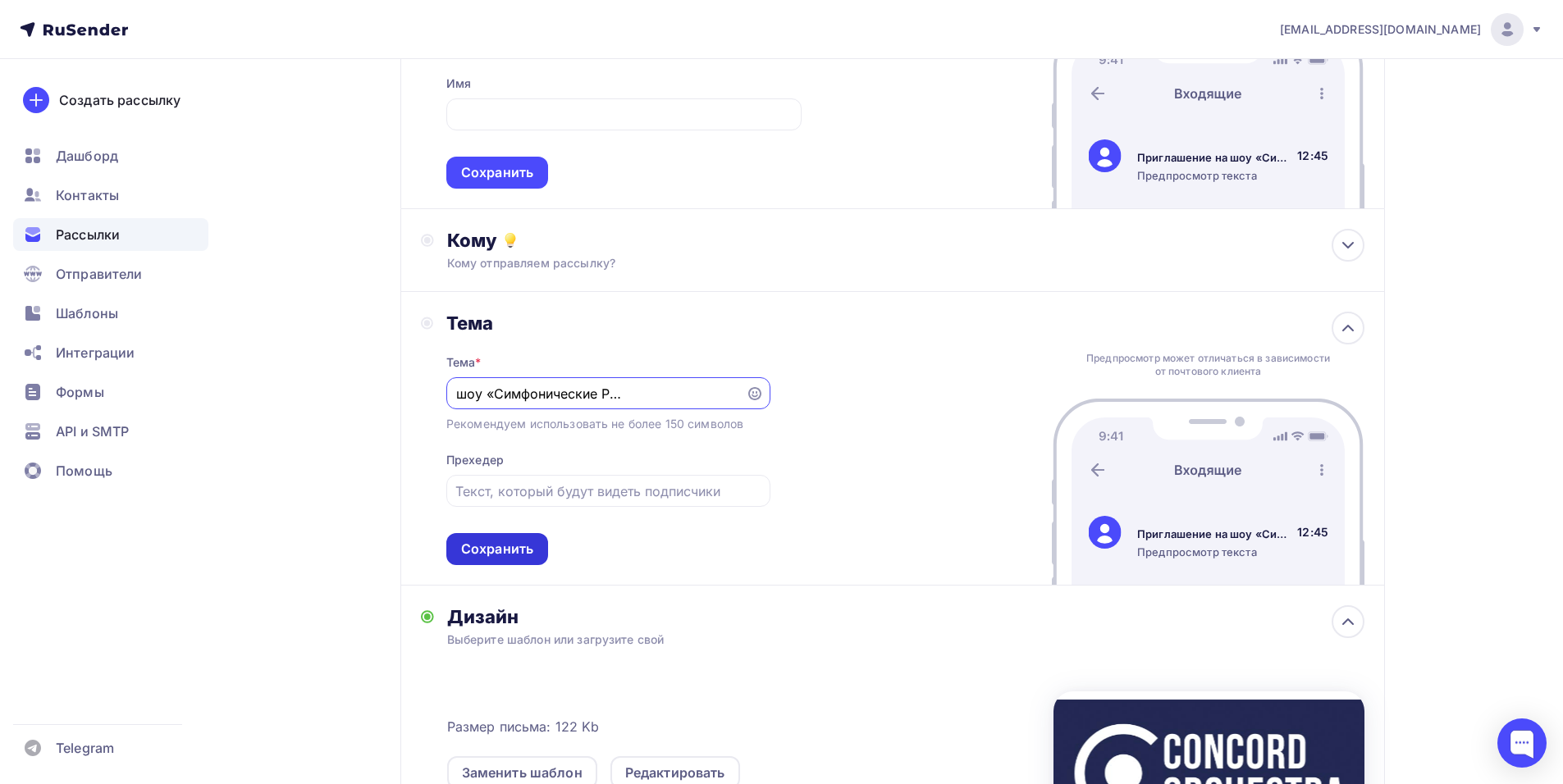
type input "Приглашение на шоу «Симфонические РОК-ХИТЫ. Лучшее»"
click at [498, 546] on div "Сохранить" at bounding box center [497, 549] width 72 height 19
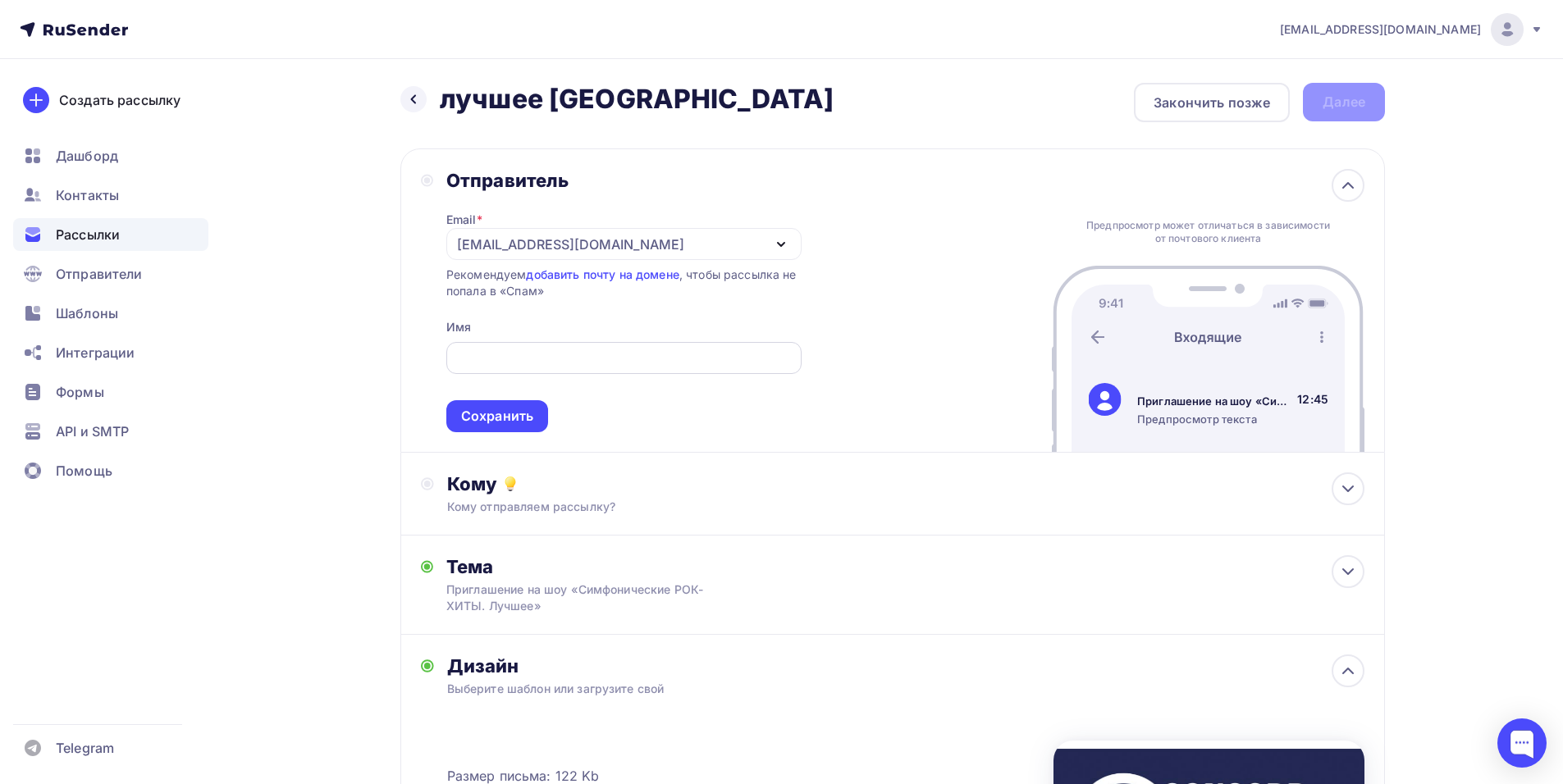
scroll to position [0, 0]
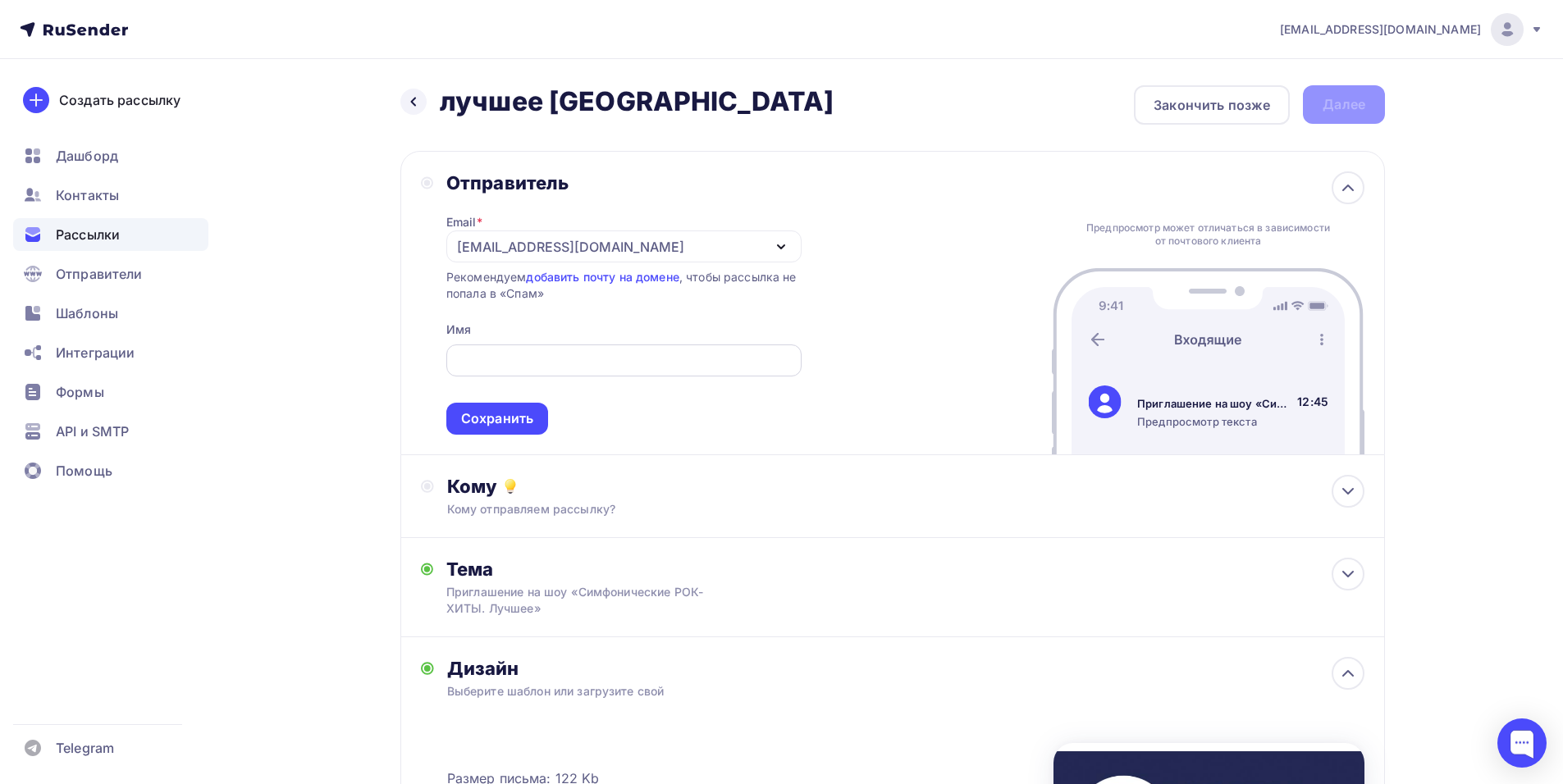
click at [613, 358] on input "text" at bounding box center [624, 361] width 336 height 20
paste input "CONCORD ORCHESTRA"
type input "CONCORD ORCHESTRA"
click at [513, 421] on div "Сохранить" at bounding box center [497, 418] width 72 height 19
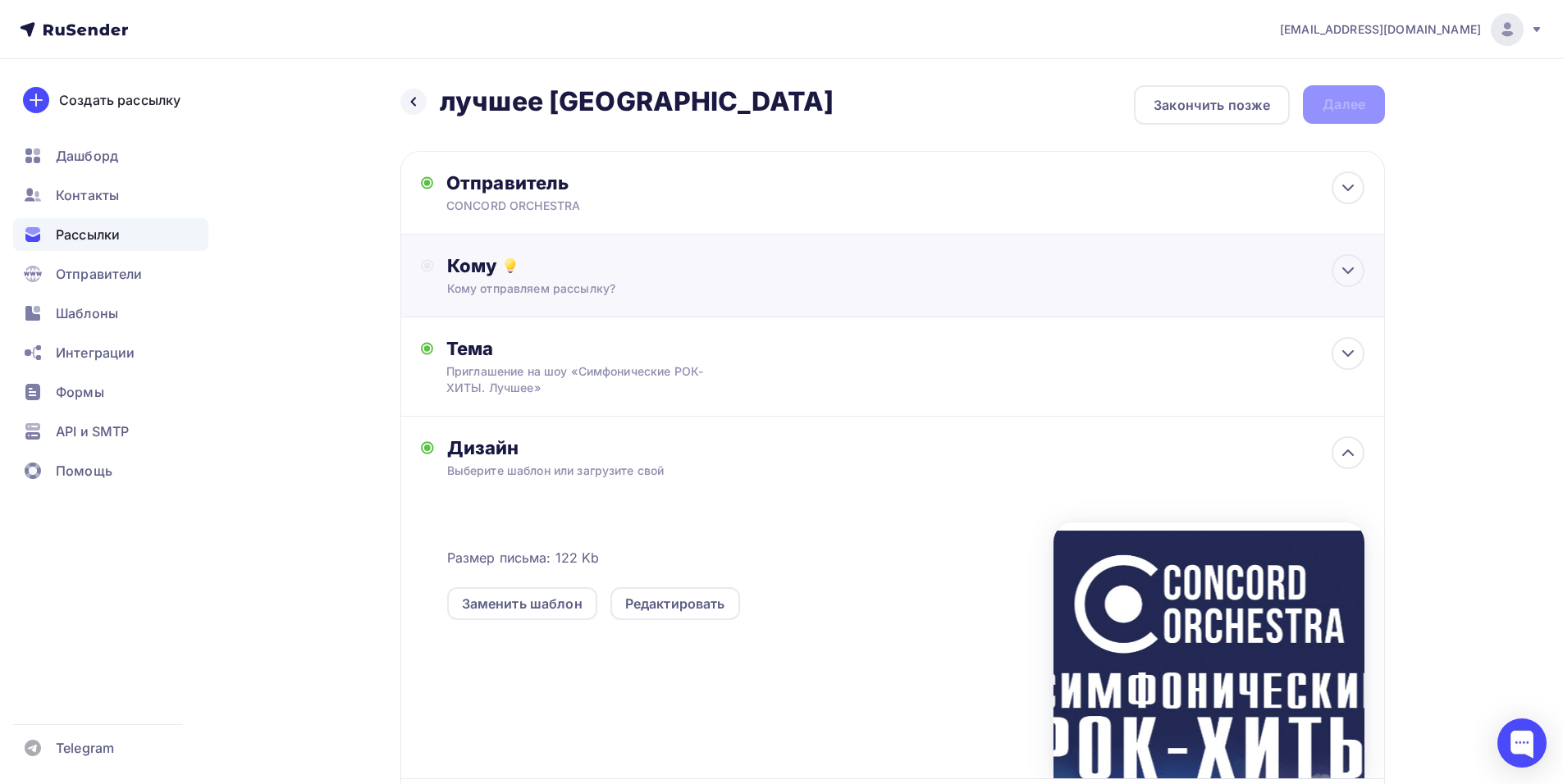
click at [535, 248] on div "Кому Кому отправляем рассылку? Списки получателей Выберите список Все списки id…" at bounding box center [892, 276] width 984 height 83
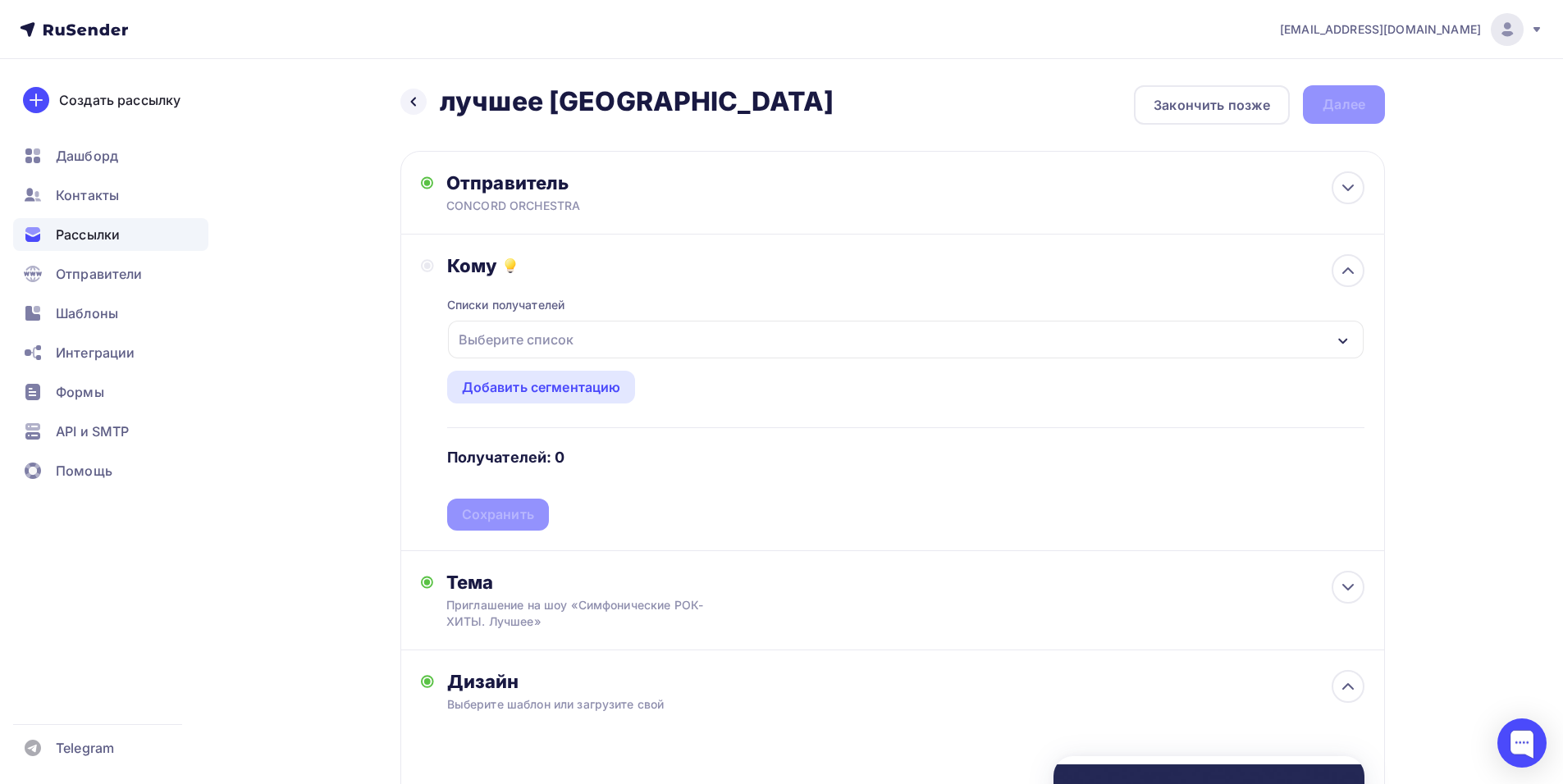
click at [633, 335] on div "Выберите список" at bounding box center [906, 339] width 916 height 37
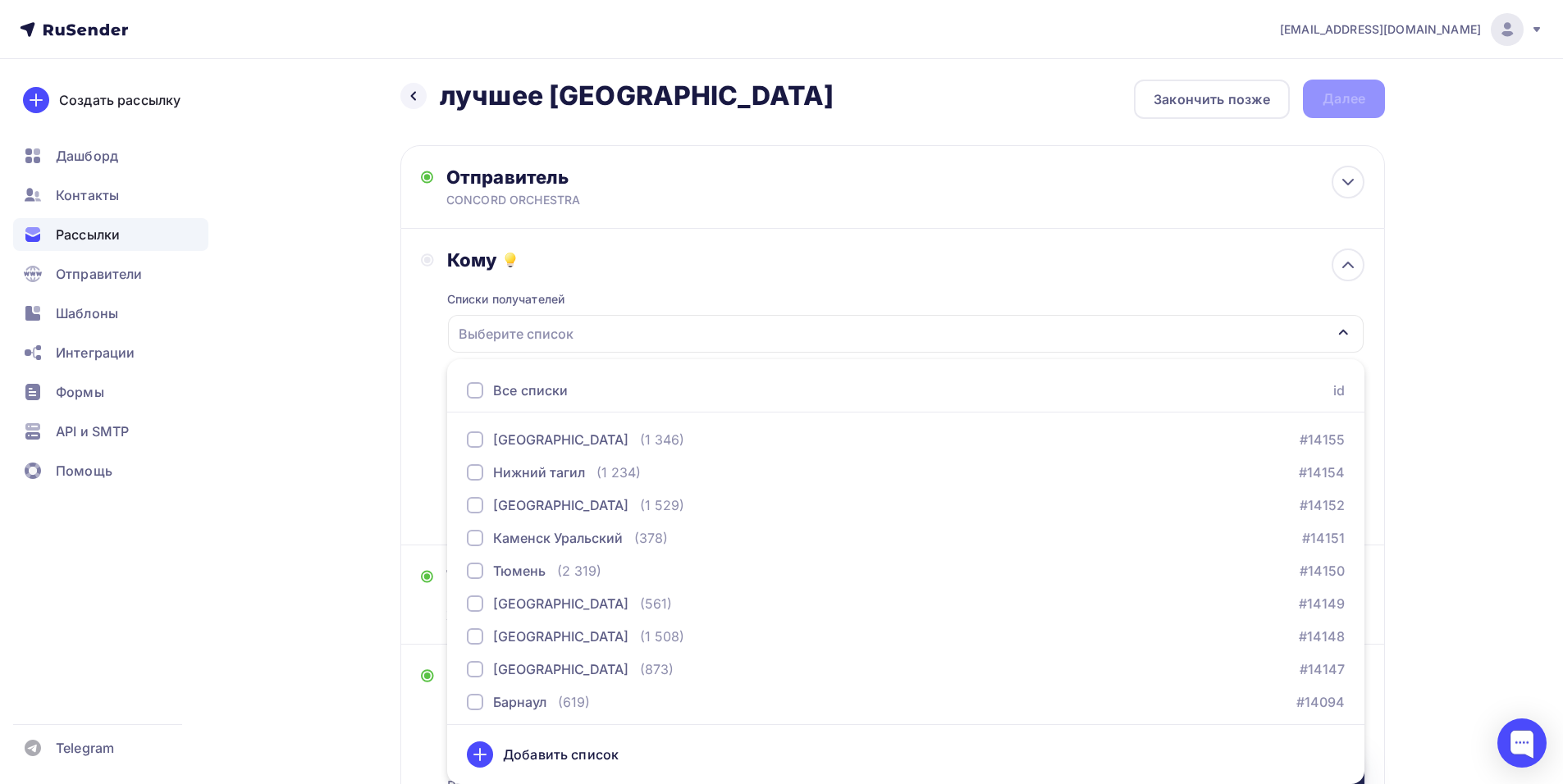
scroll to position [1804, 0]
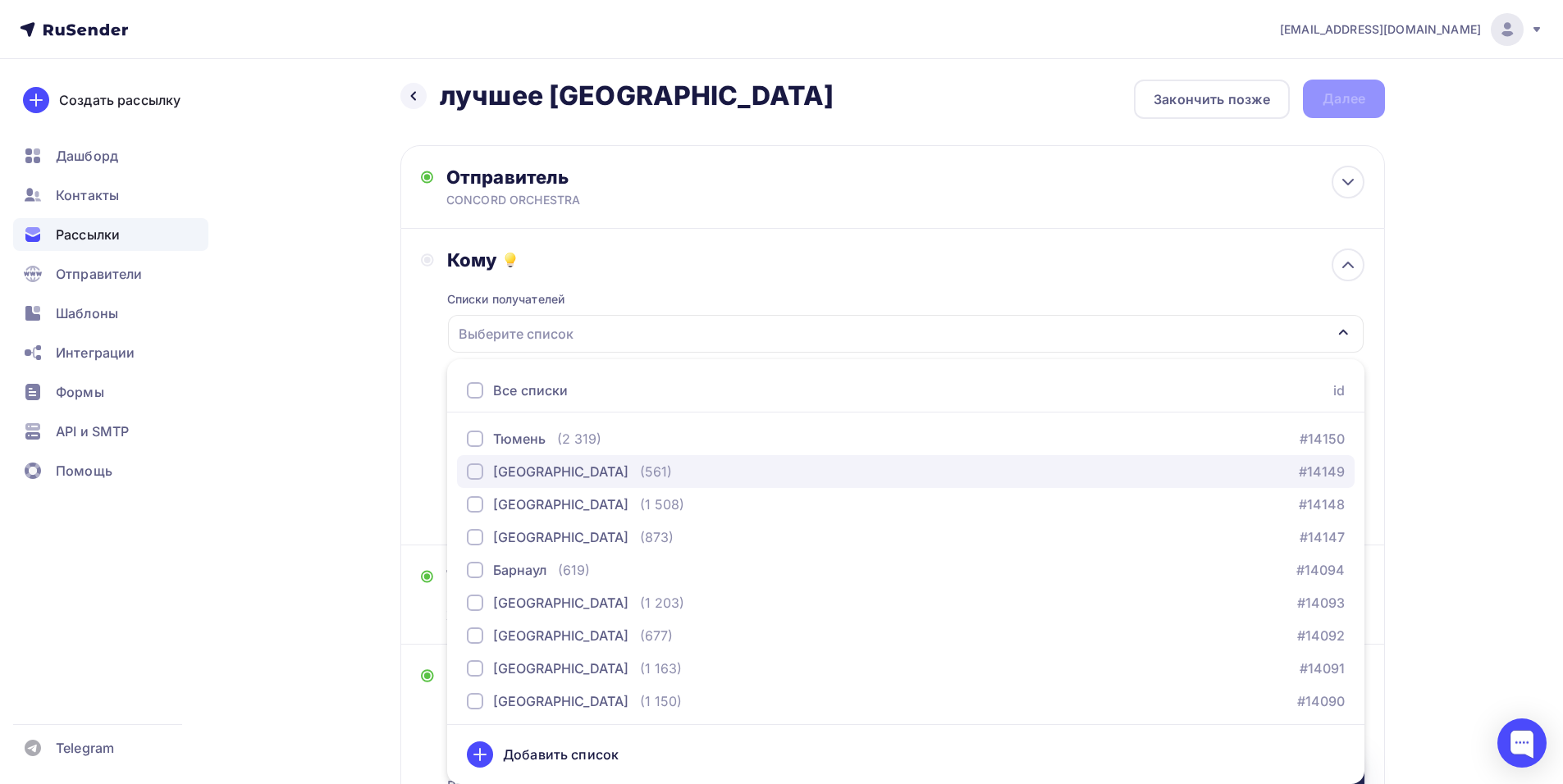
click at [519, 467] on div "[GEOGRAPHIC_DATA]" at bounding box center [561, 472] width 135 height 20
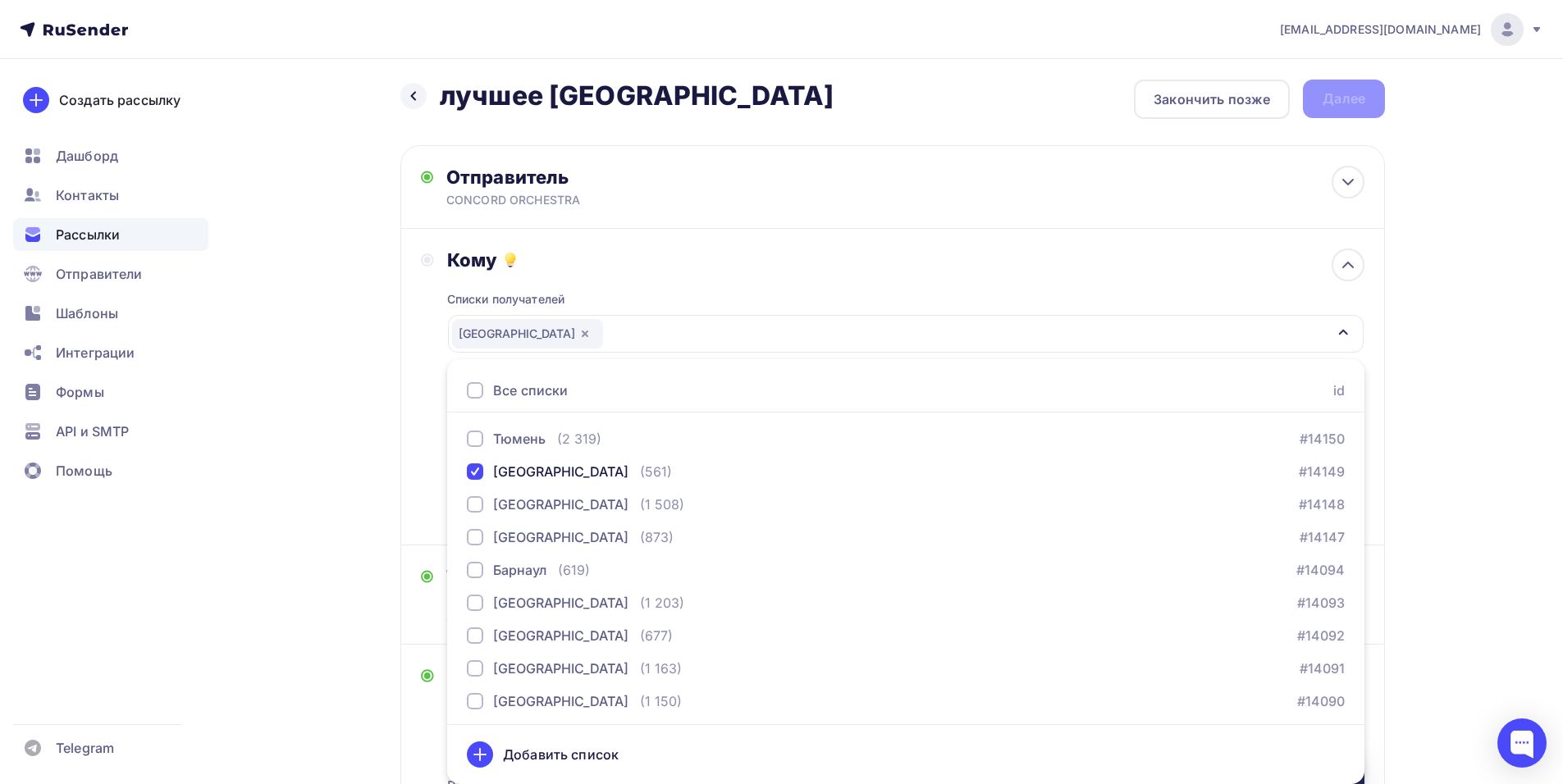
click at [434, 465] on div "Кому Списки получателей [GEOGRAPHIC_DATA] Все списки id тест [PERSON_NAME] (1) …" at bounding box center [892, 386] width 943 height 277
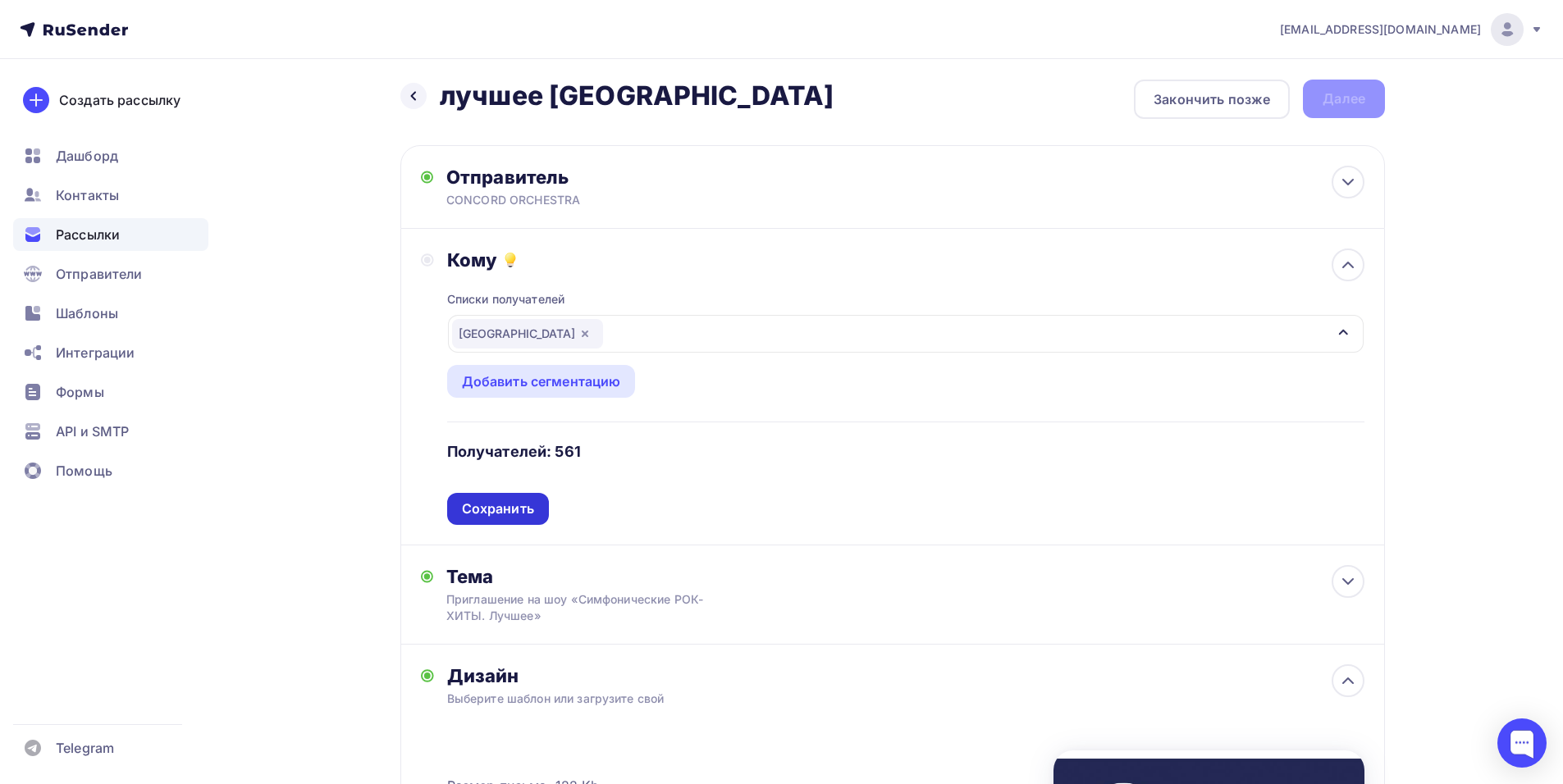
click at [516, 520] on div "Сохранить" at bounding box center [498, 508] width 101 height 32
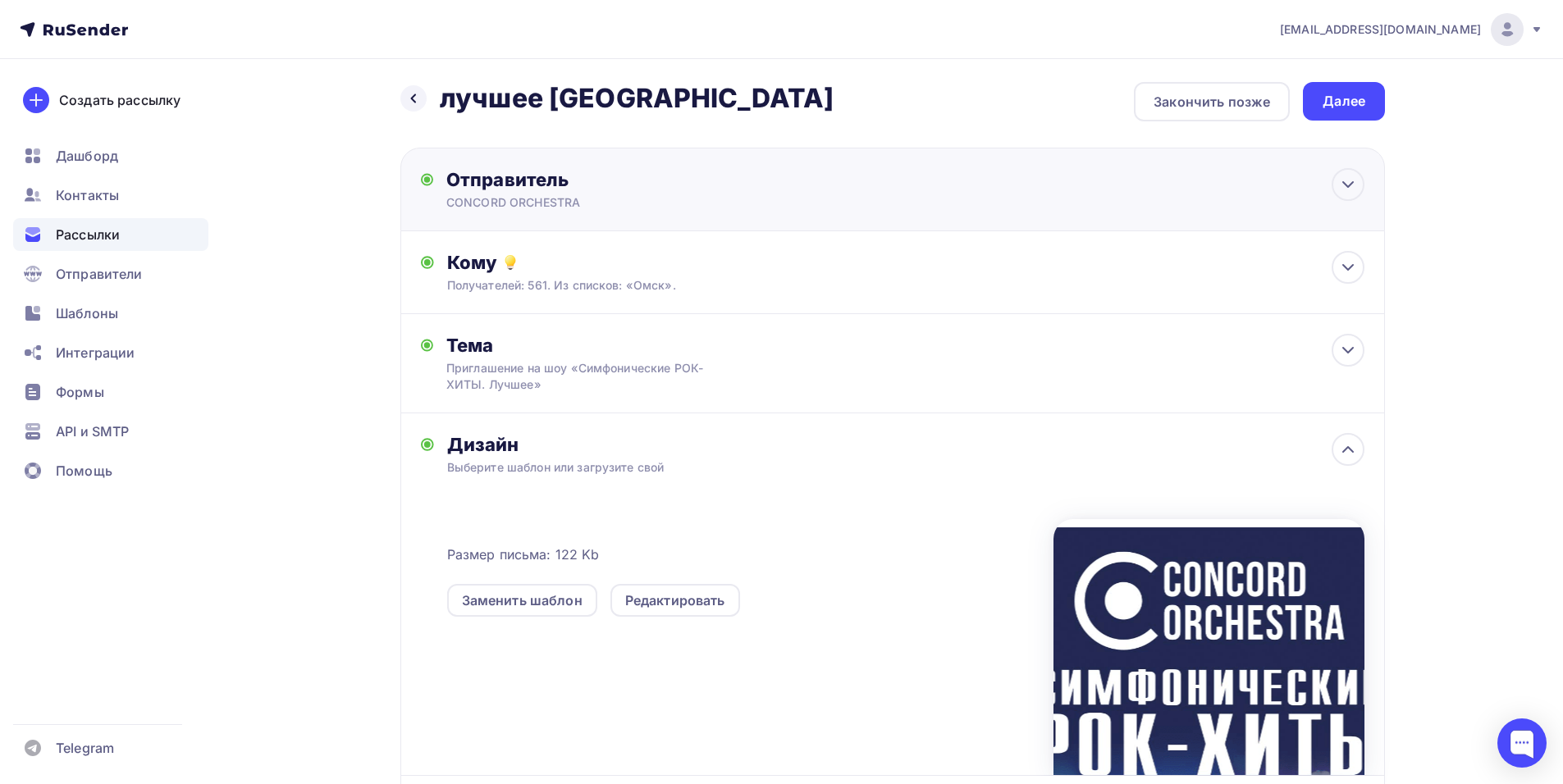
scroll to position [0, 0]
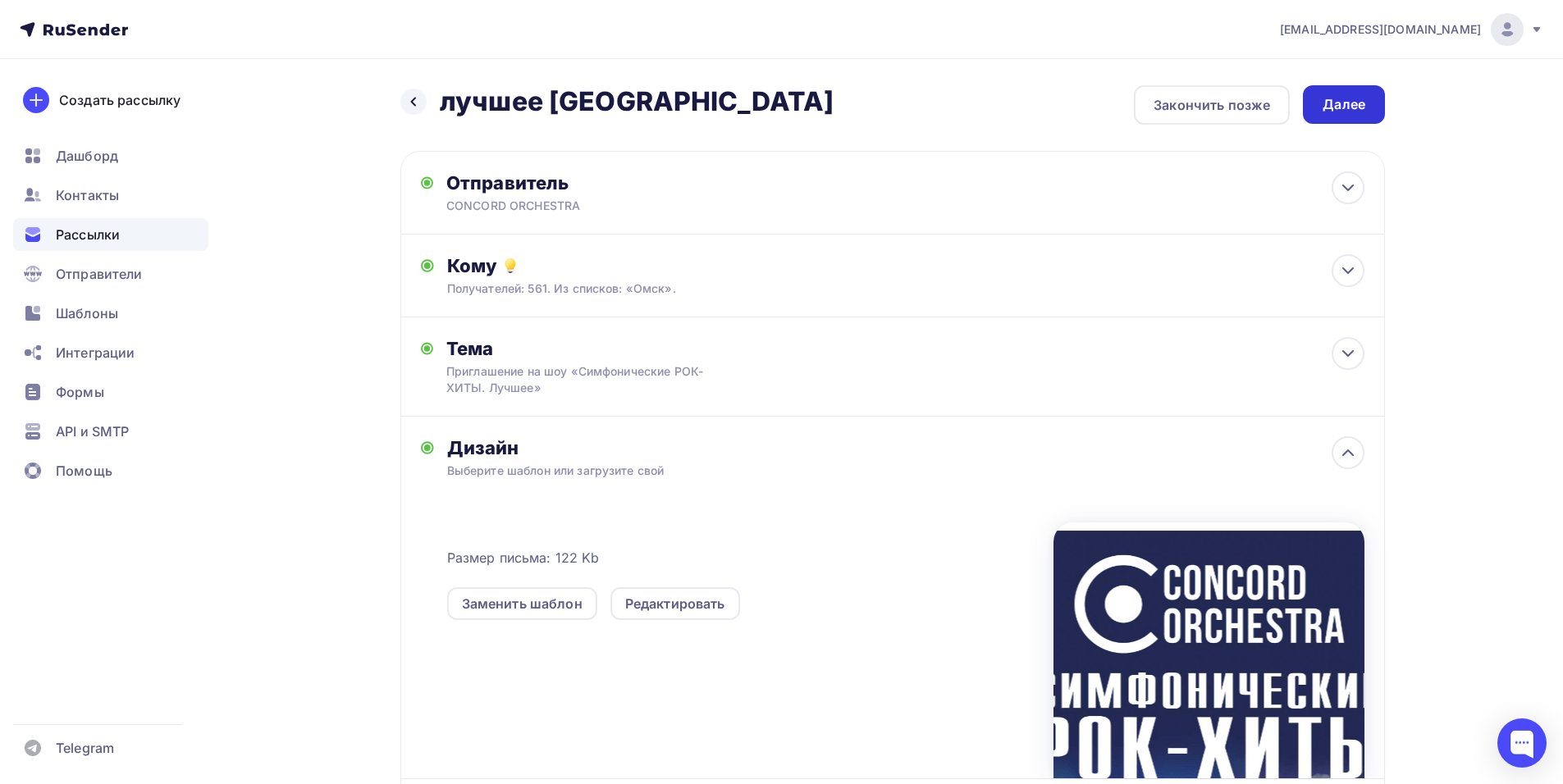
click at [1341, 110] on div "Далее" at bounding box center [1343, 104] width 43 height 19
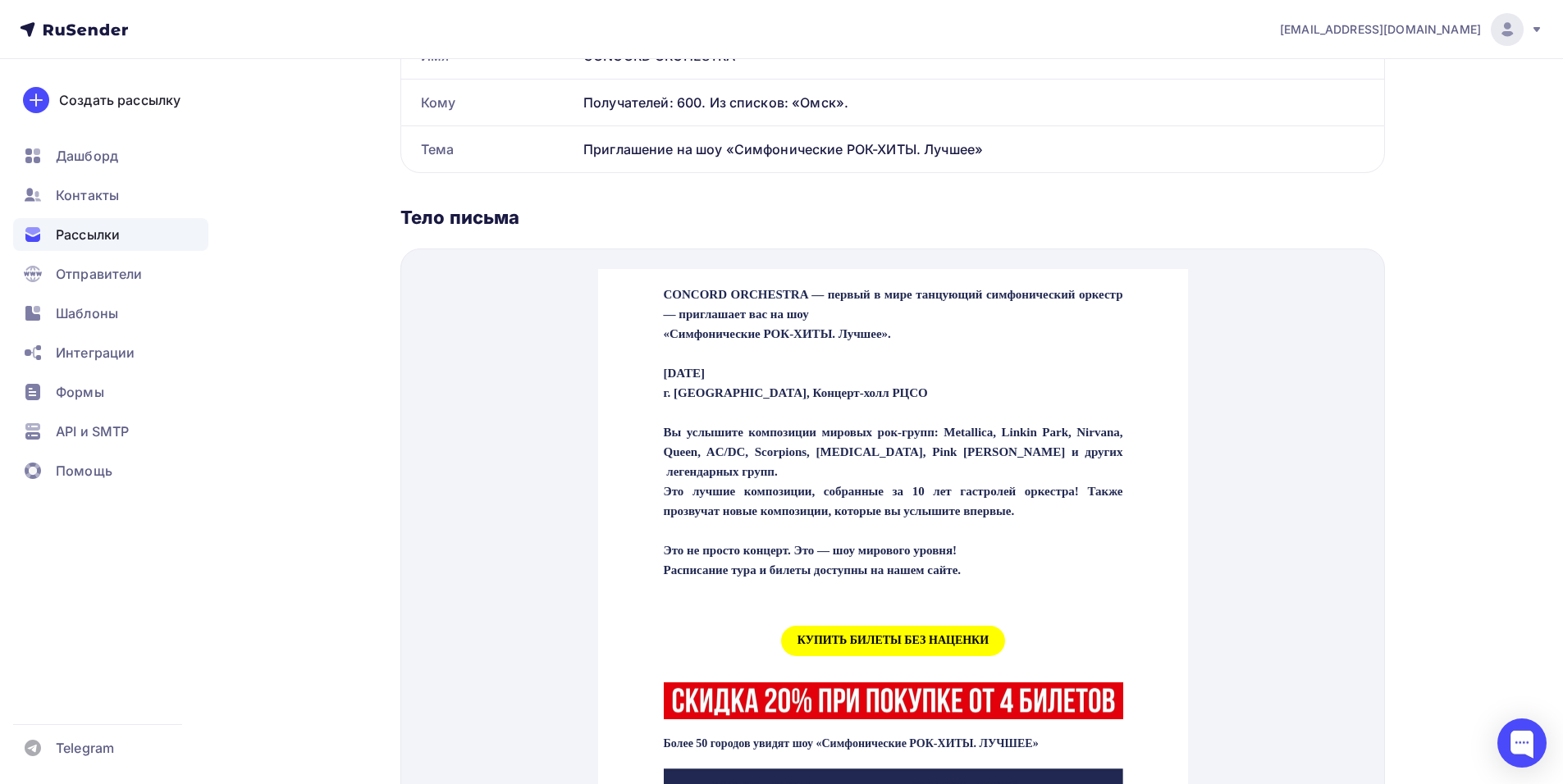
scroll to position [492, 0]
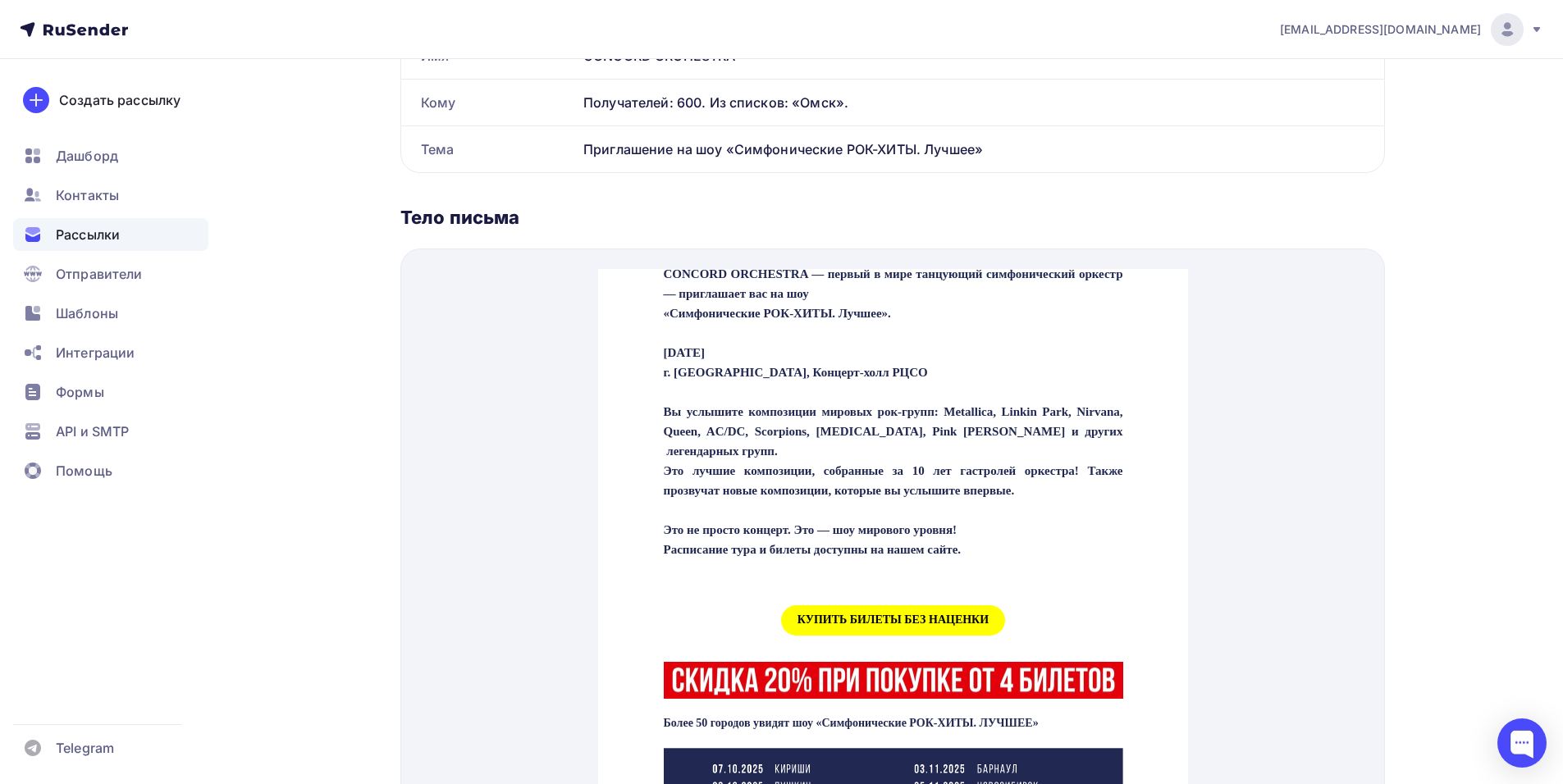
click at [827, 616] on span "КУПИТЬ БИЛЕТЫ БЕЗ НАЦЕНКИ" at bounding box center [892, 601] width 224 height 30
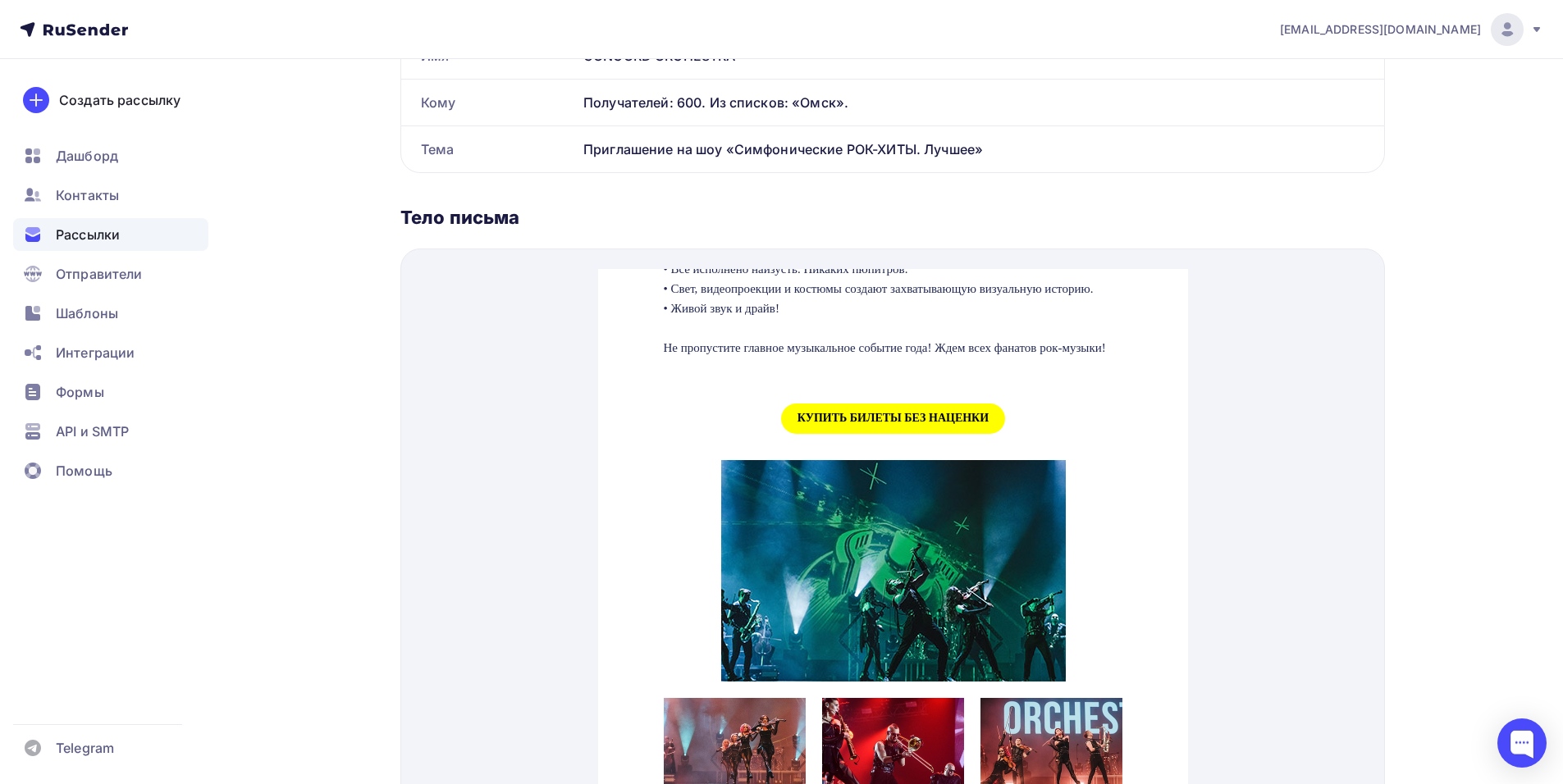
scroll to position [1640, 0]
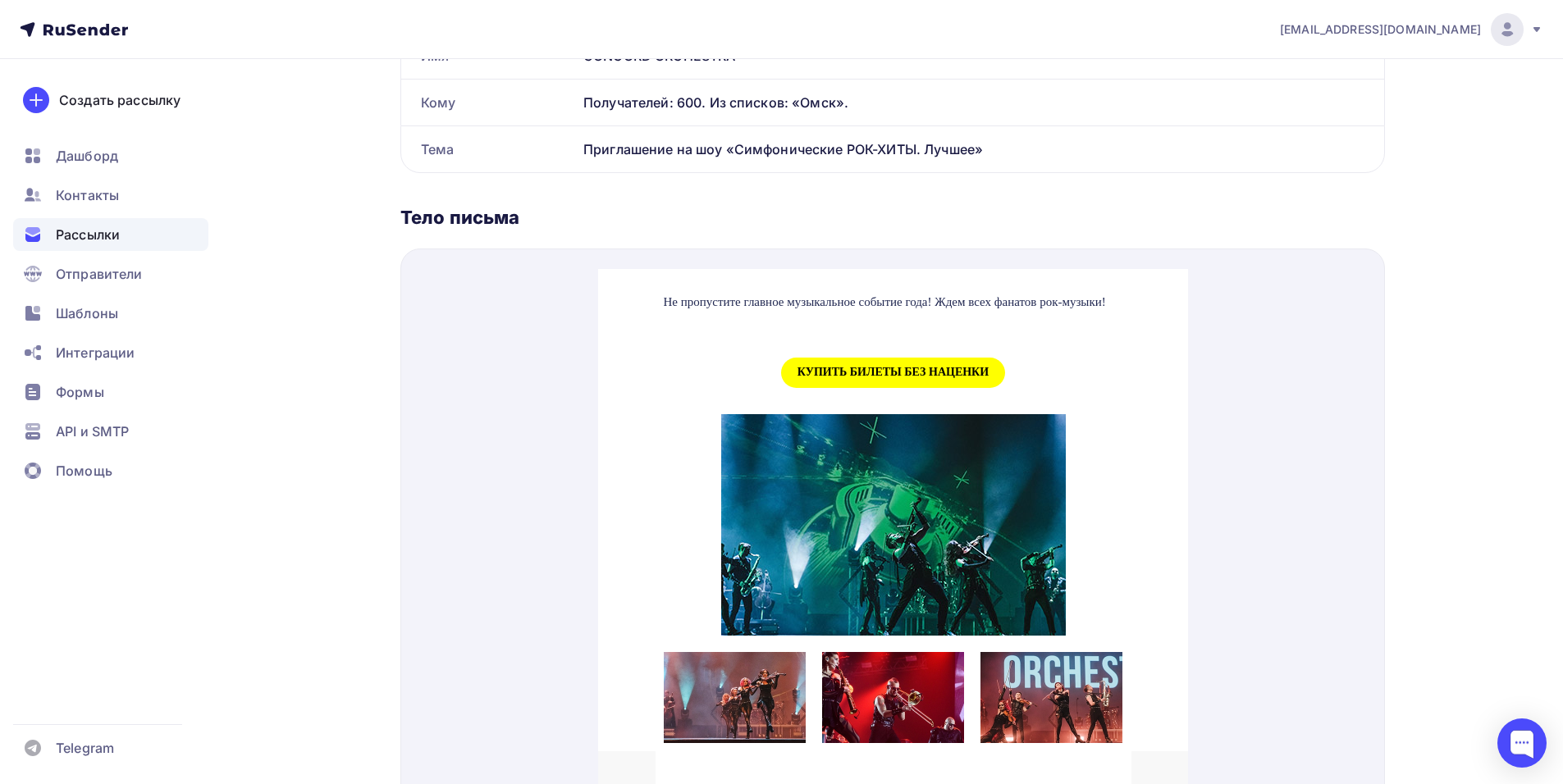
click at [876, 386] on td "КУПИТЬ БИЛЕТЫ БЕЗ НАЦЕНКИ" at bounding box center [892, 352] width 476 height 67
click at [871, 368] on span "КУПИТЬ БИЛЕТЫ БЕЗ НАЦЕНКИ" at bounding box center [892, 352] width 224 height 30
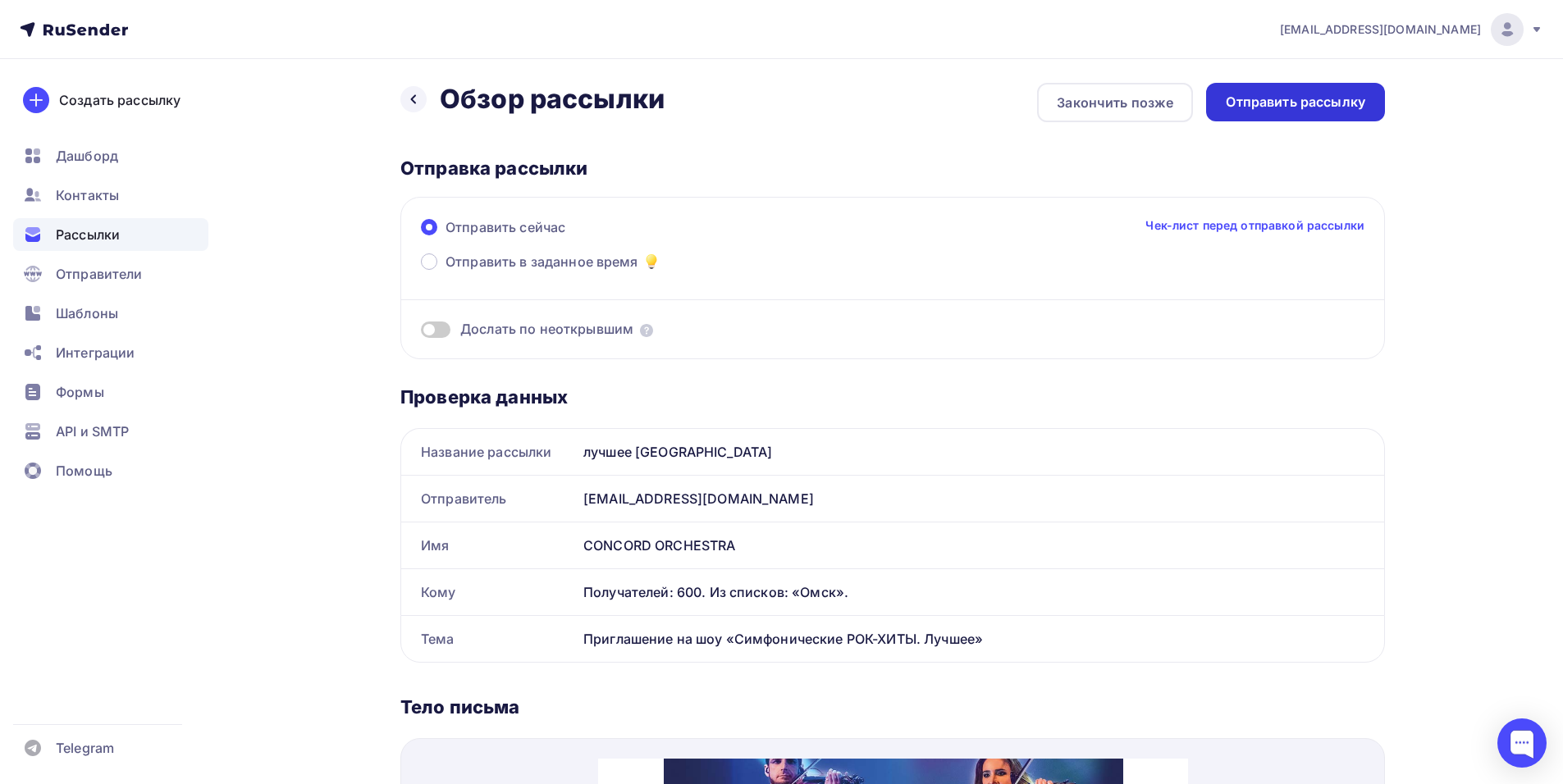
scroll to position [0, 0]
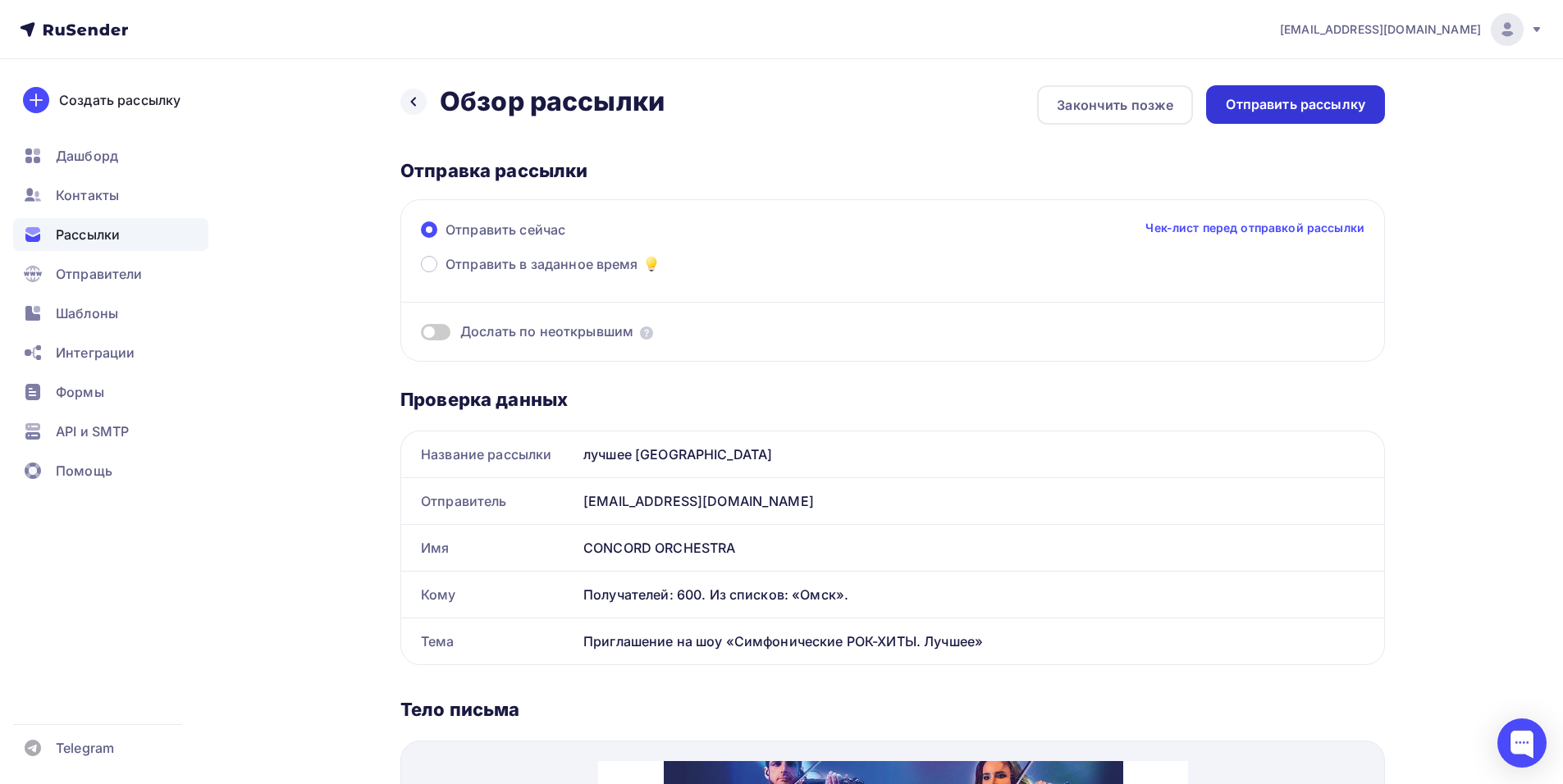
click at [1325, 104] on div "Отправить рассылку" at bounding box center [1295, 104] width 140 height 19
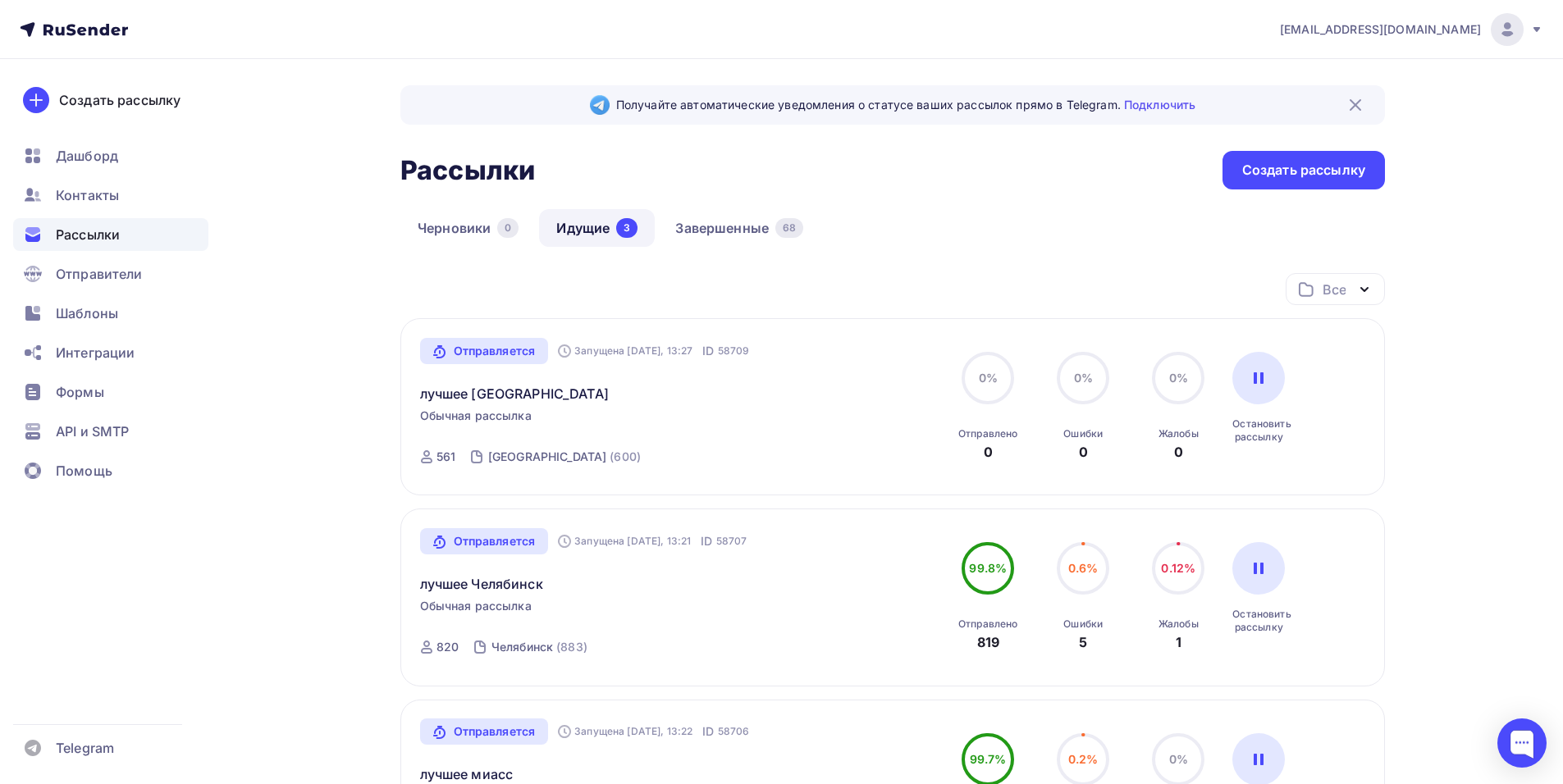
scroll to position [246, 0]
